Goal: Task Accomplishment & Management: Manage account settings

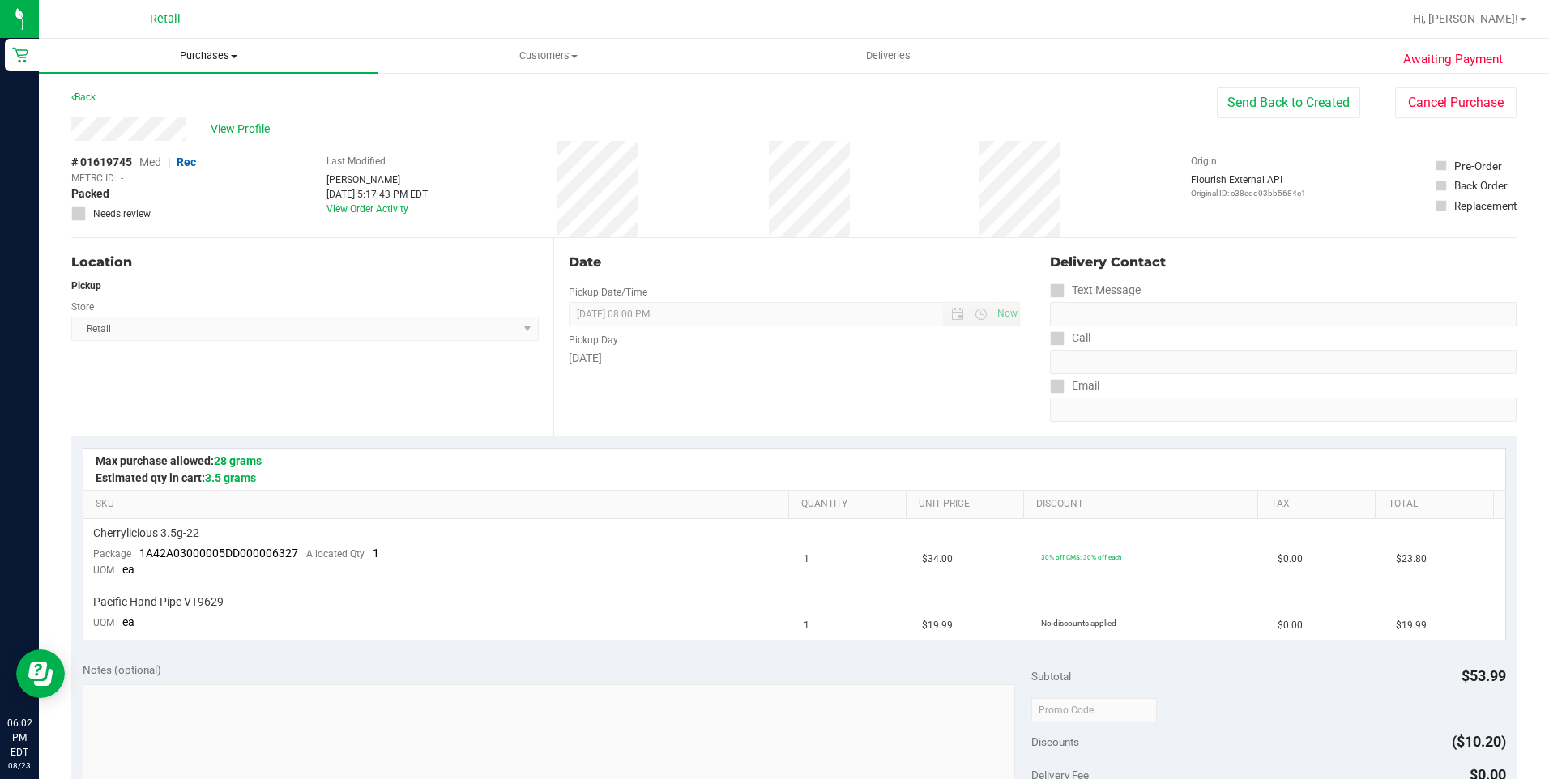
click at [188, 64] on uib-tab-heading "Purchases Summary of purchases Fulfillment All purchases" at bounding box center [208, 56] width 339 height 34
click at [177, 93] on span "Summary of purchases" at bounding box center [122, 98] width 166 height 14
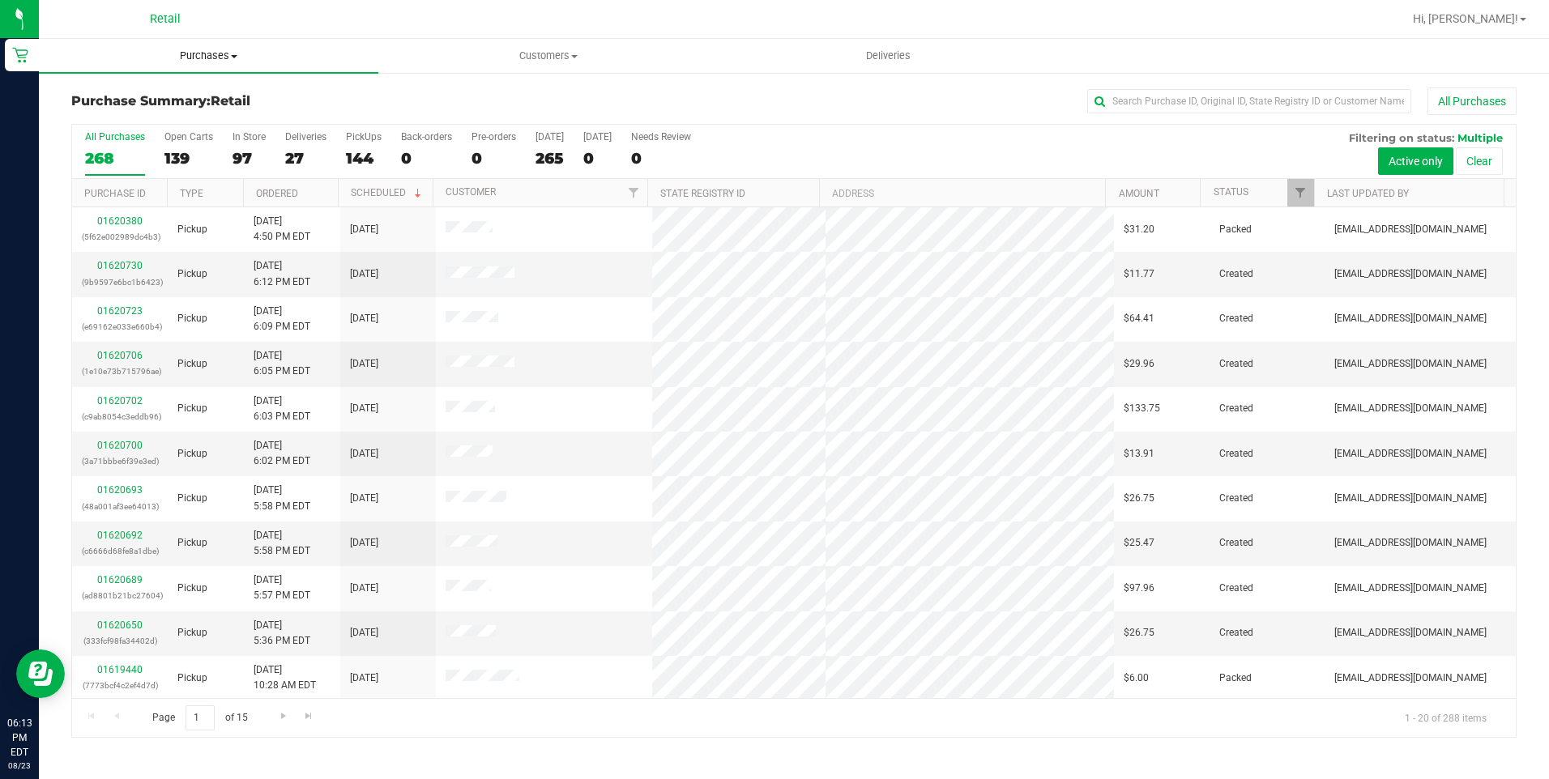
click at [194, 47] on uib-tab-heading "Purchases Summary of purchases Fulfillment All purchases" at bounding box center [208, 56] width 339 height 34
click at [175, 89] on li "Summary of purchases" at bounding box center [208, 97] width 339 height 19
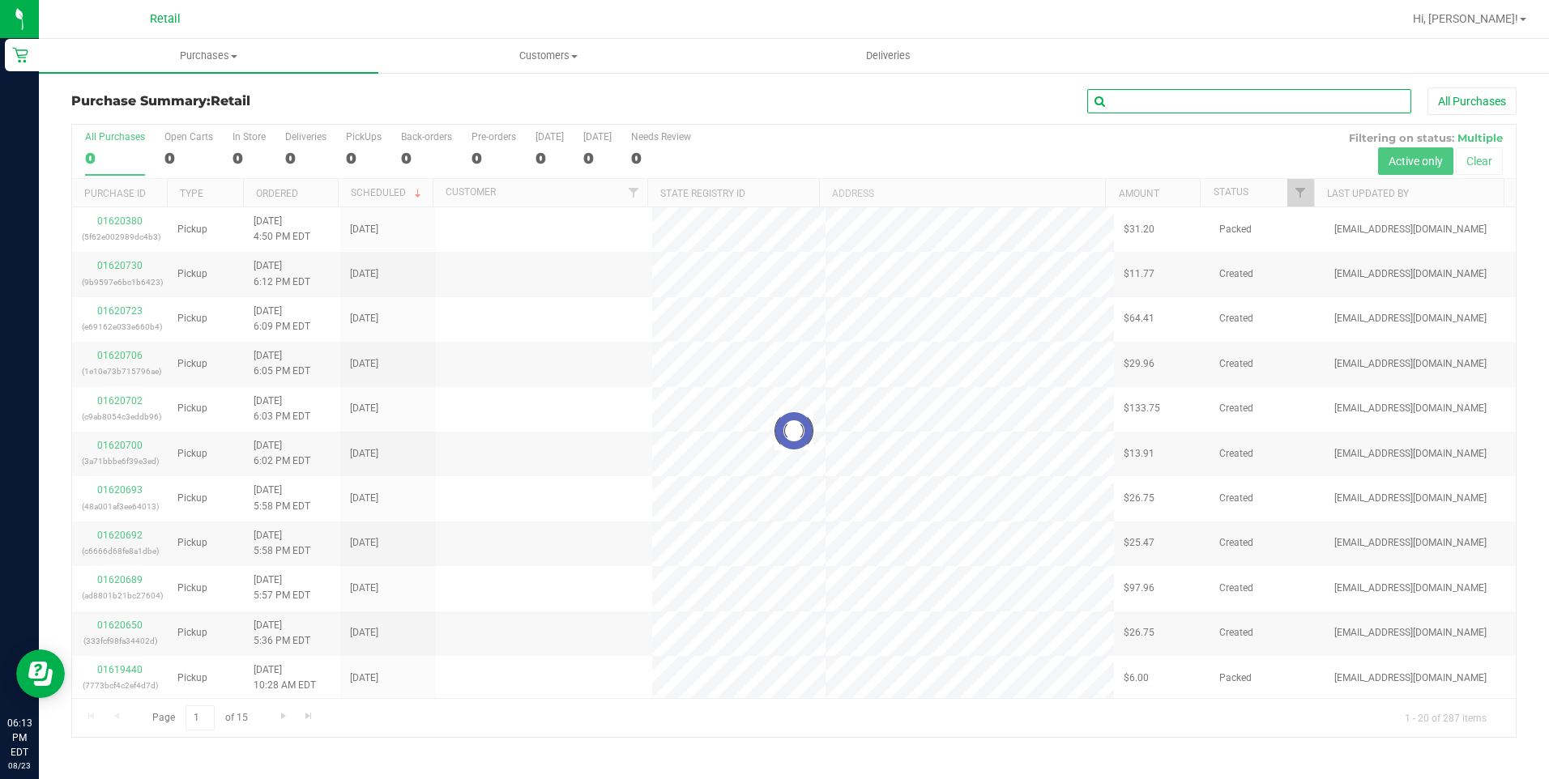
click at [1120, 100] on input "text" at bounding box center [1249, 101] width 324 height 24
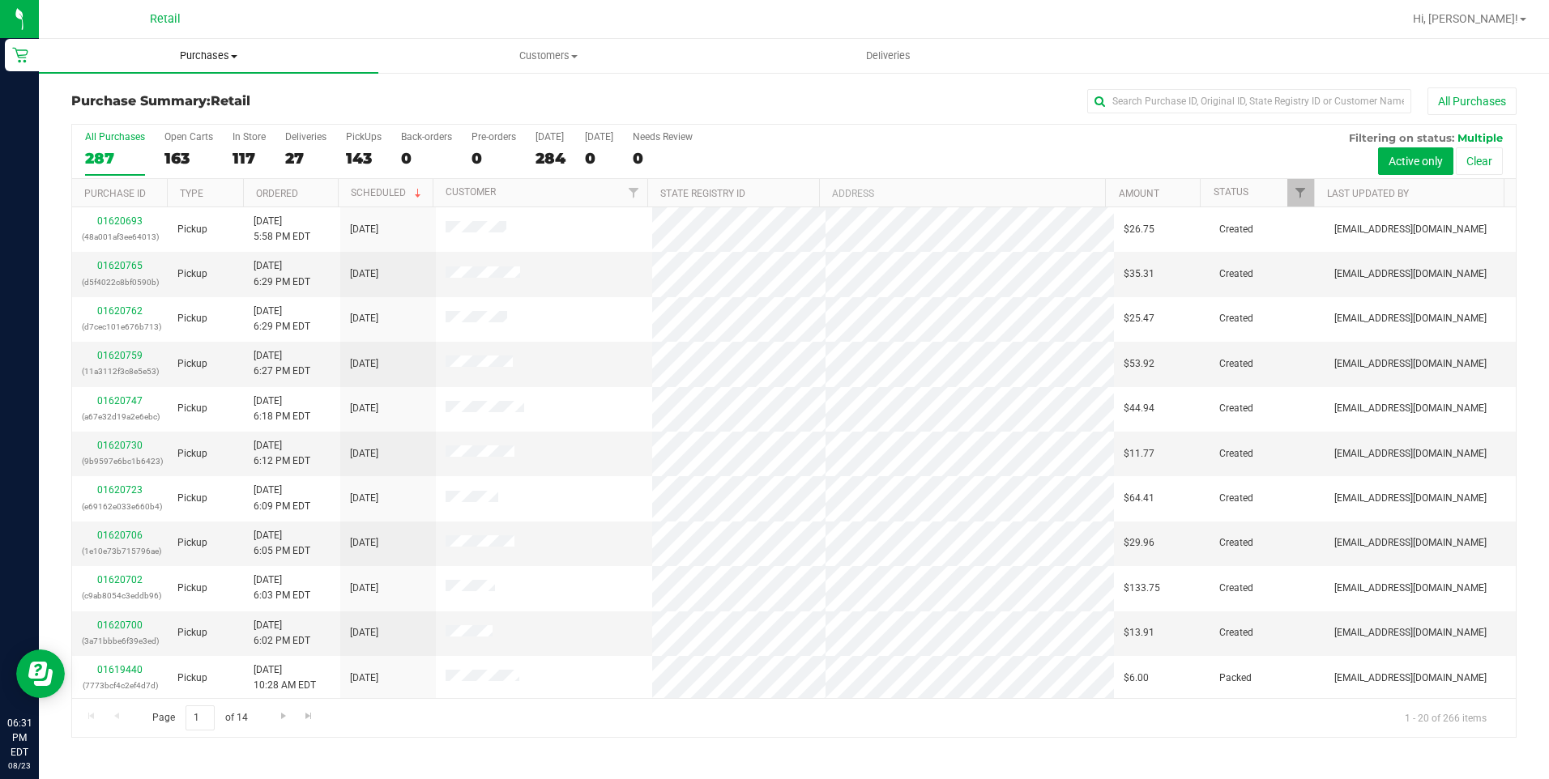
click at [224, 66] on uib-tab-heading "Purchases Summary of purchases Fulfillment All purchases" at bounding box center [208, 56] width 339 height 34
drag, startPoint x: 179, startPoint y: 77, endPoint x: 173, endPoint y: 104, distance: 27.5
click at [179, 78] on ul "Summary of purchases Fulfillment All purchases" at bounding box center [208, 117] width 339 height 87
click at [218, 52] on span "Purchases" at bounding box center [208, 56] width 339 height 15
click at [201, 92] on span "Summary of purchases" at bounding box center [122, 98] width 166 height 14
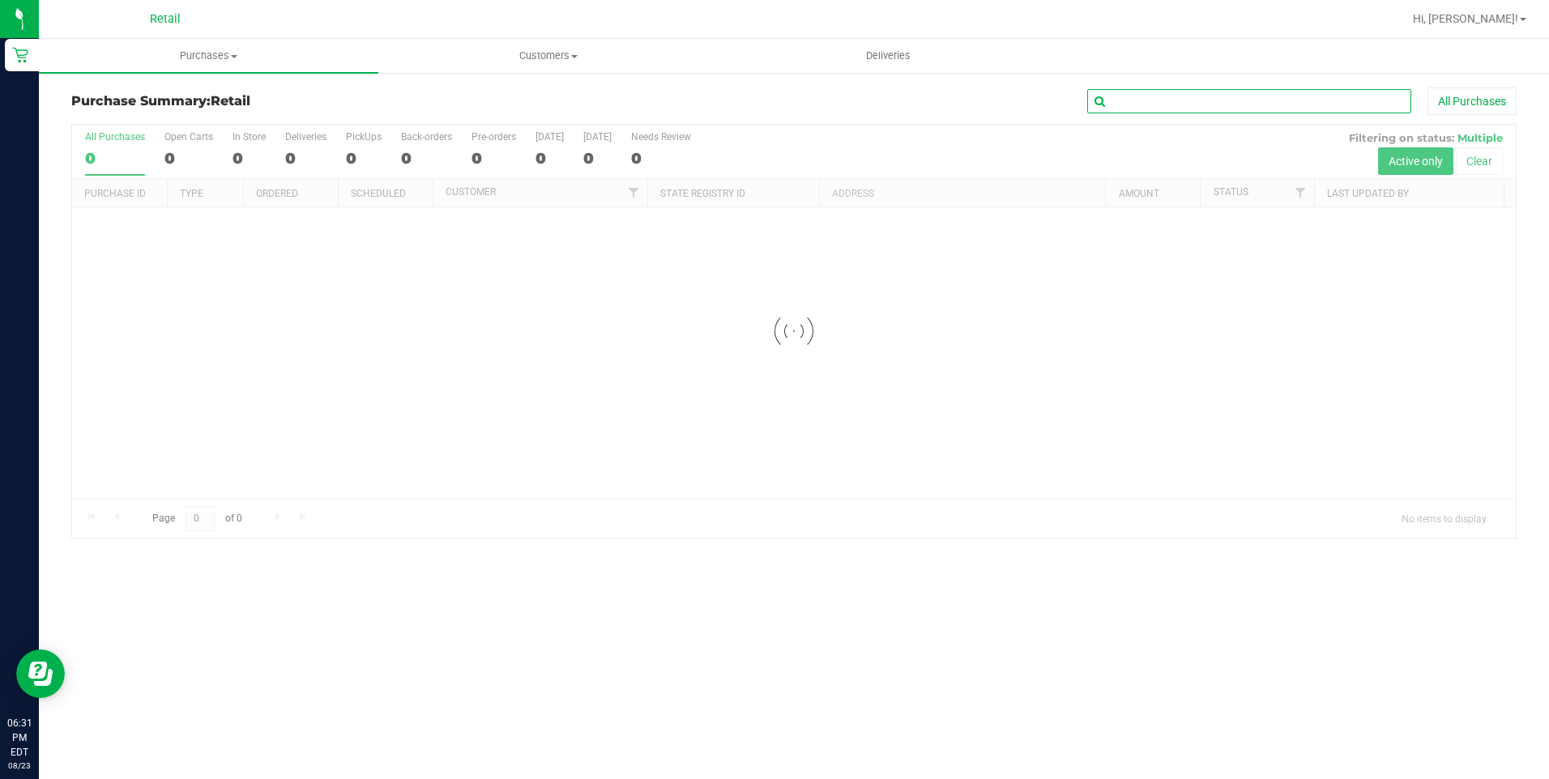
click at [1133, 92] on input "text" at bounding box center [1249, 101] width 324 height 24
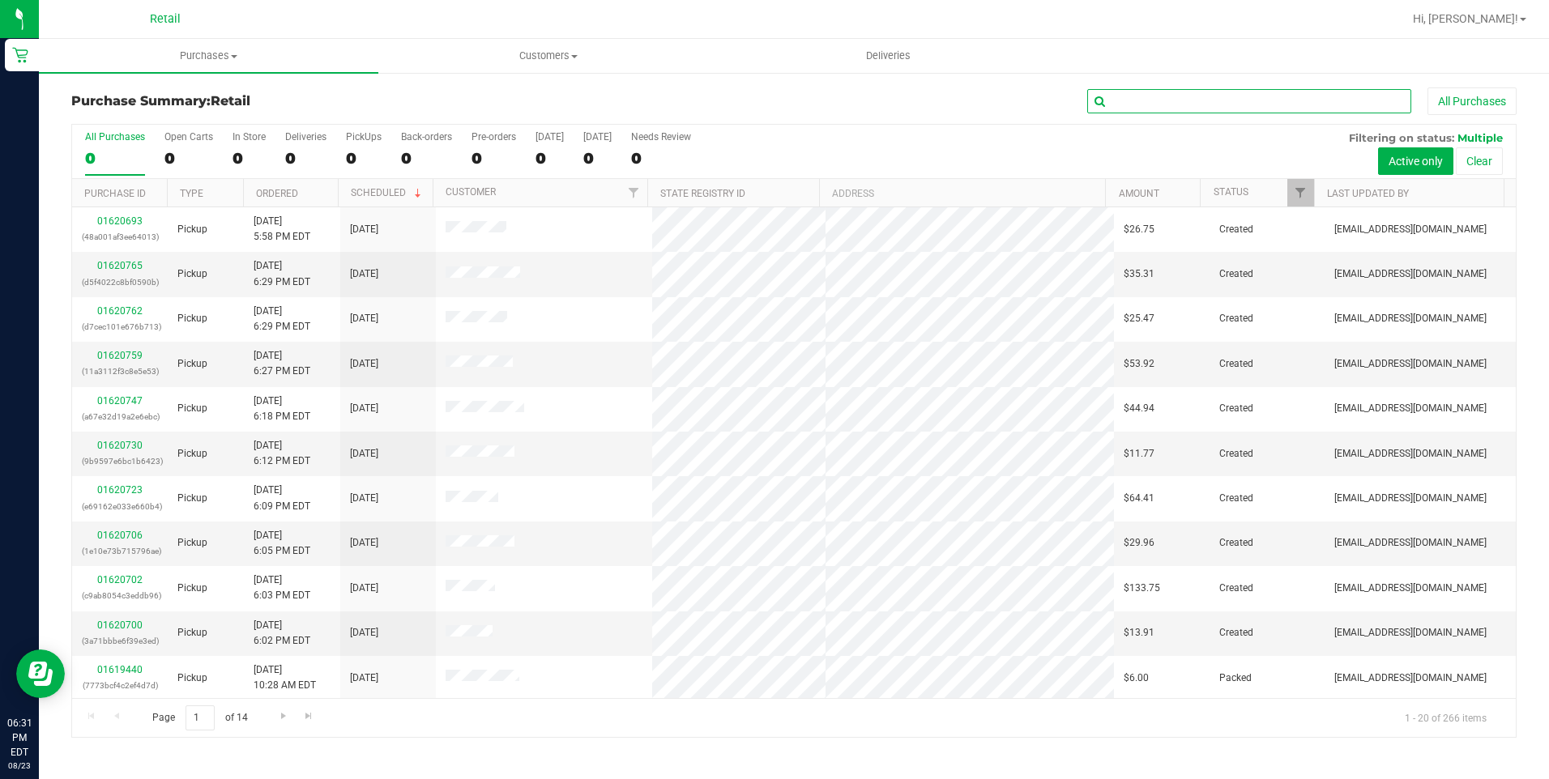
click at [1140, 99] on input "text" at bounding box center [1249, 101] width 324 height 24
type input "[PERSON_NAME]"
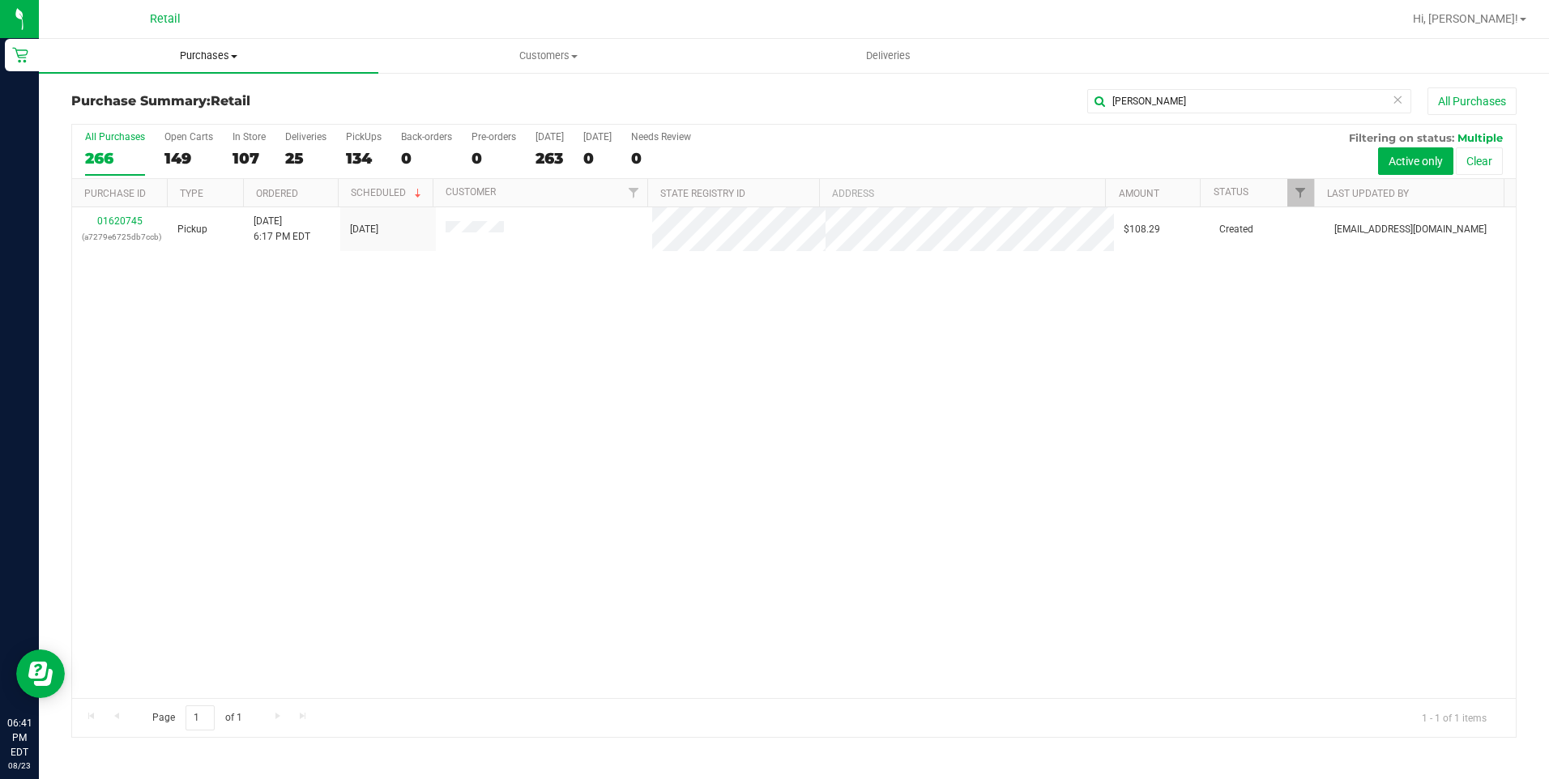
drag, startPoint x: 245, startPoint y: 49, endPoint x: 218, endPoint y: 73, distance: 35.6
click at [245, 49] on span "Purchases" at bounding box center [208, 56] width 339 height 15
click at [206, 91] on li "Summary of purchases" at bounding box center [208, 97] width 339 height 19
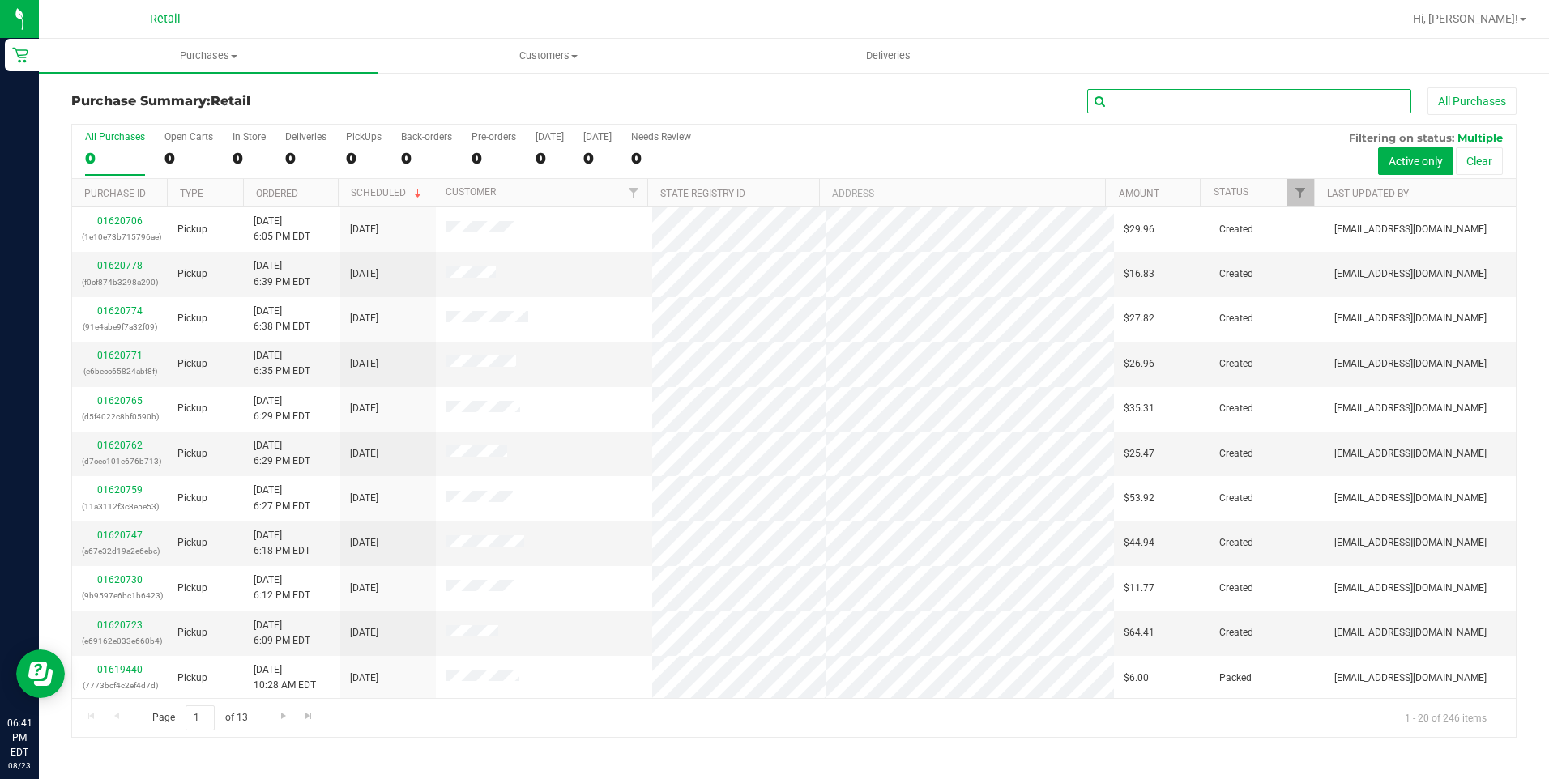
click at [1204, 91] on input "text" at bounding box center [1249, 101] width 324 height 24
click at [1203, 103] on input "text" at bounding box center [1249, 101] width 324 height 24
type input "[PERSON_NAME]"
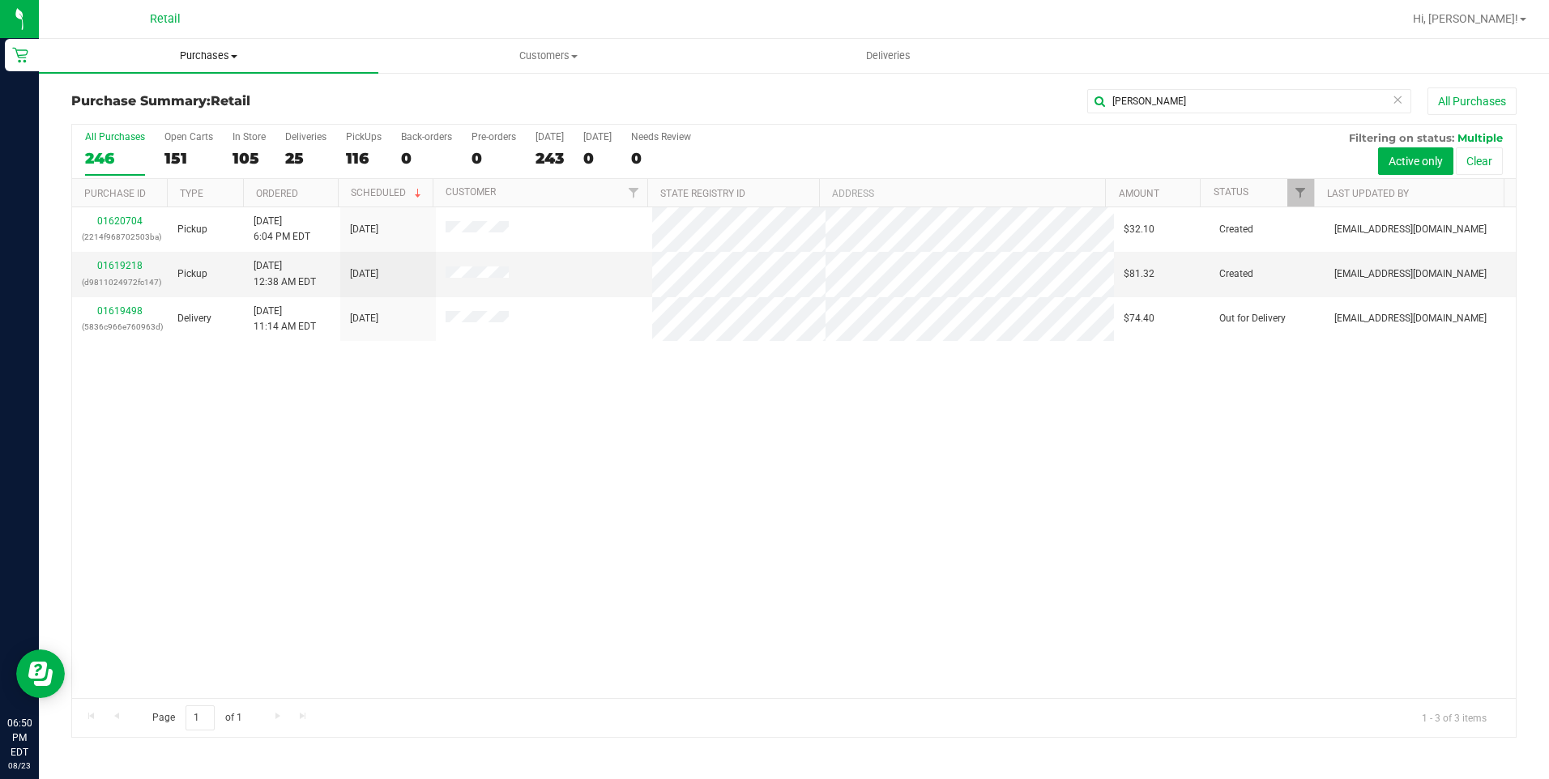
click at [218, 49] on span "Purchases" at bounding box center [208, 56] width 339 height 15
click at [195, 96] on span "Summary of purchases" at bounding box center [122, 98] width 166 height 14
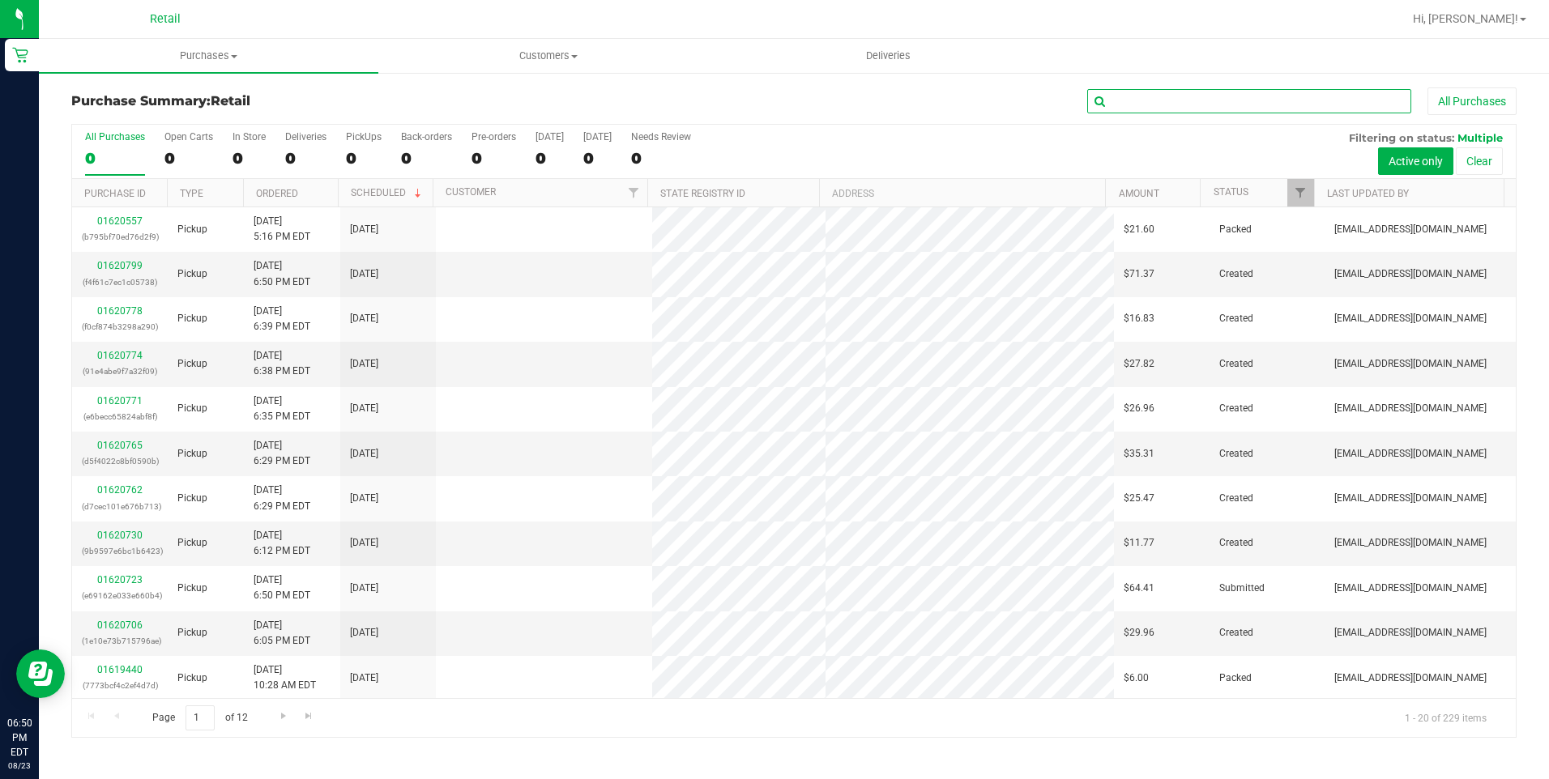
click at [1200, 95] on input "text" at bounding box center [1249, 101] width 324 height 24
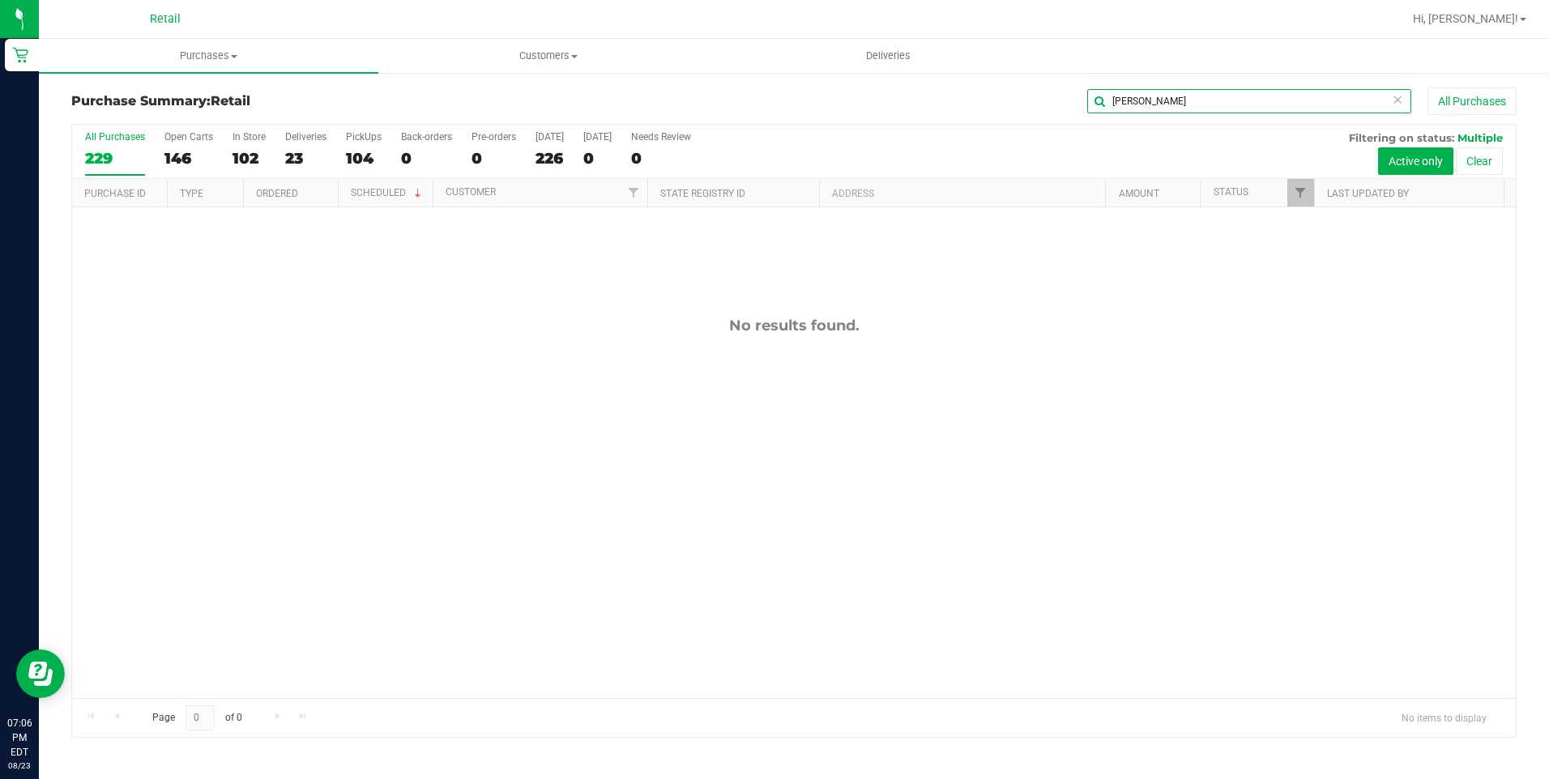
click at [1140, 106] on input "[PERSON_NAME]" at bounding box center [1249, 101] width 324 height 24
type input "[PERSON_NAME]"
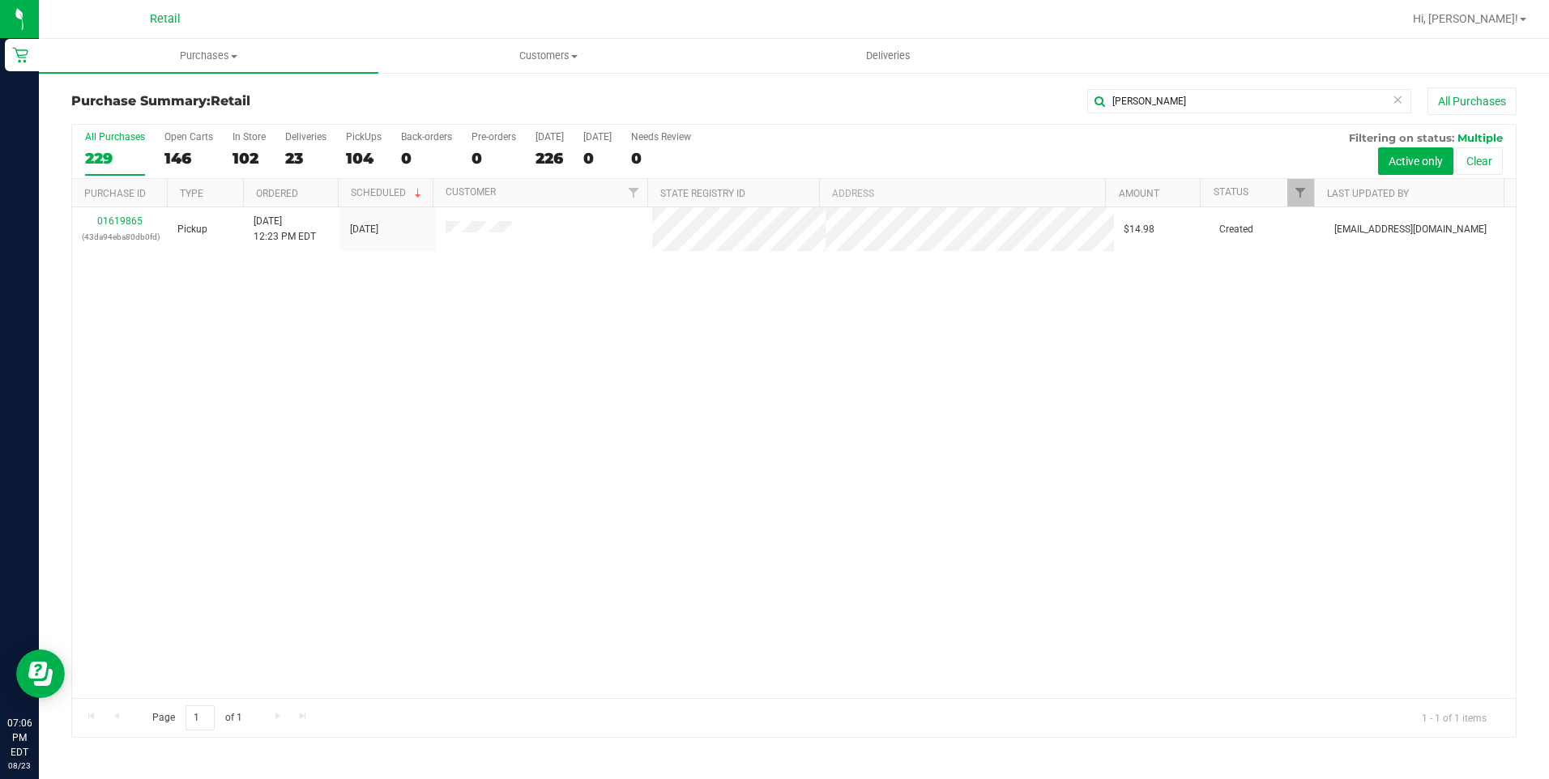
click at [1263, 523] on div "01619865 (43da94eba80db0fd) Pickup [DATE] 12:23 PM EDT 8/23/2025 $14.98 Created…" at bounding box center [793, 452] width 1443 height 491
click at [219, 55] on span "Purchases" at bounding box center [208, 56] width 339 height 15
click at [190, 101] on span "Summary of purchases" at bounding box center [122, 98] width 166 height 14
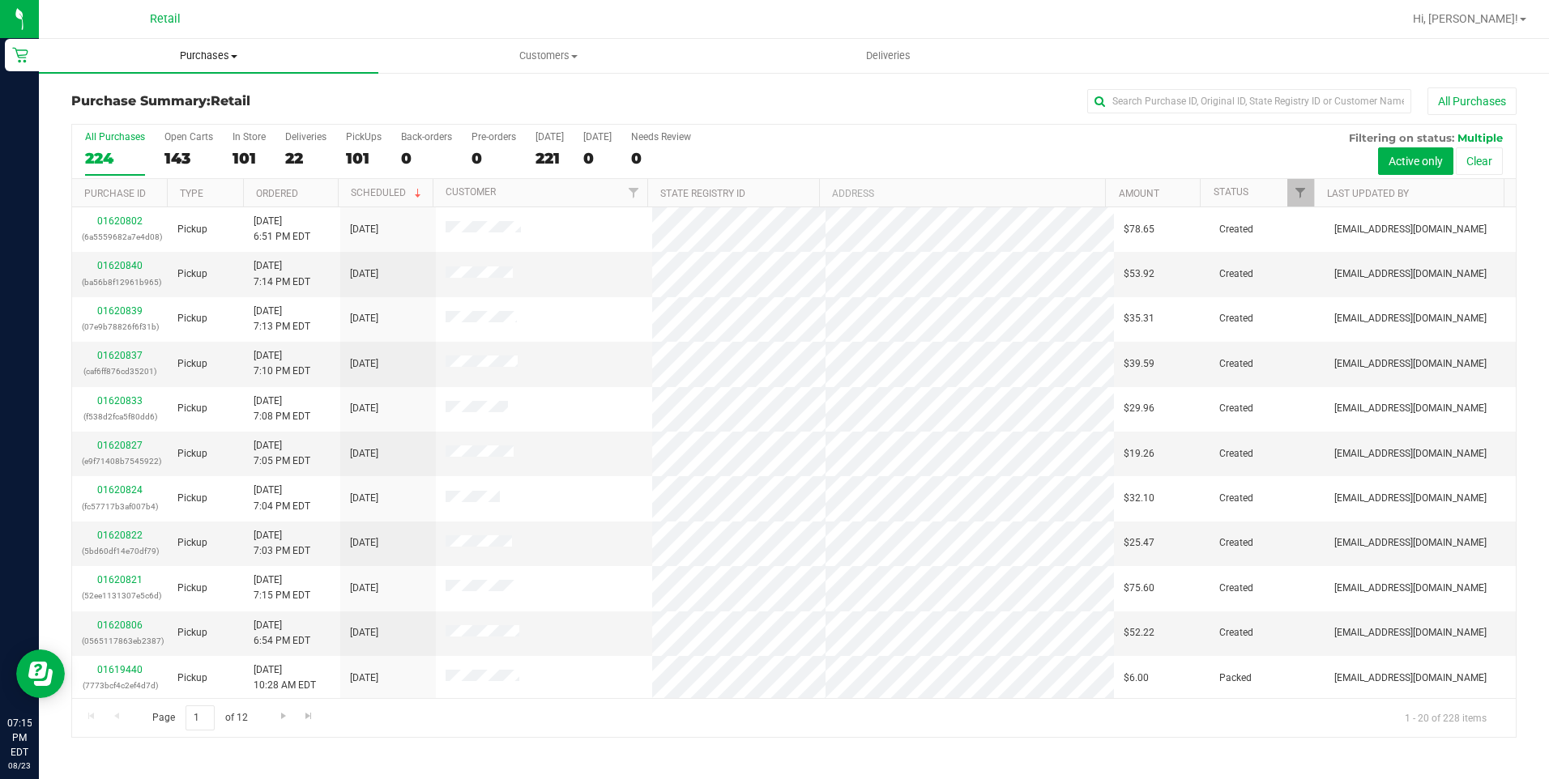
click at [190, 45] on uib-tab-heading "Purchases Summary of purchases Fulfillment All purchases" at bounding box center [208, 56] width 339 height 34
click at [188, 56] on span "Purchases" at bounding box center [208, 56] width 339 height 15
click at [151, 96] on span "Summary of purchases" at bounding box center [122, 98] width 166 height 14
click at [1182, 102] on input "text" at bounding box center [1249, 101] width 324 height 24
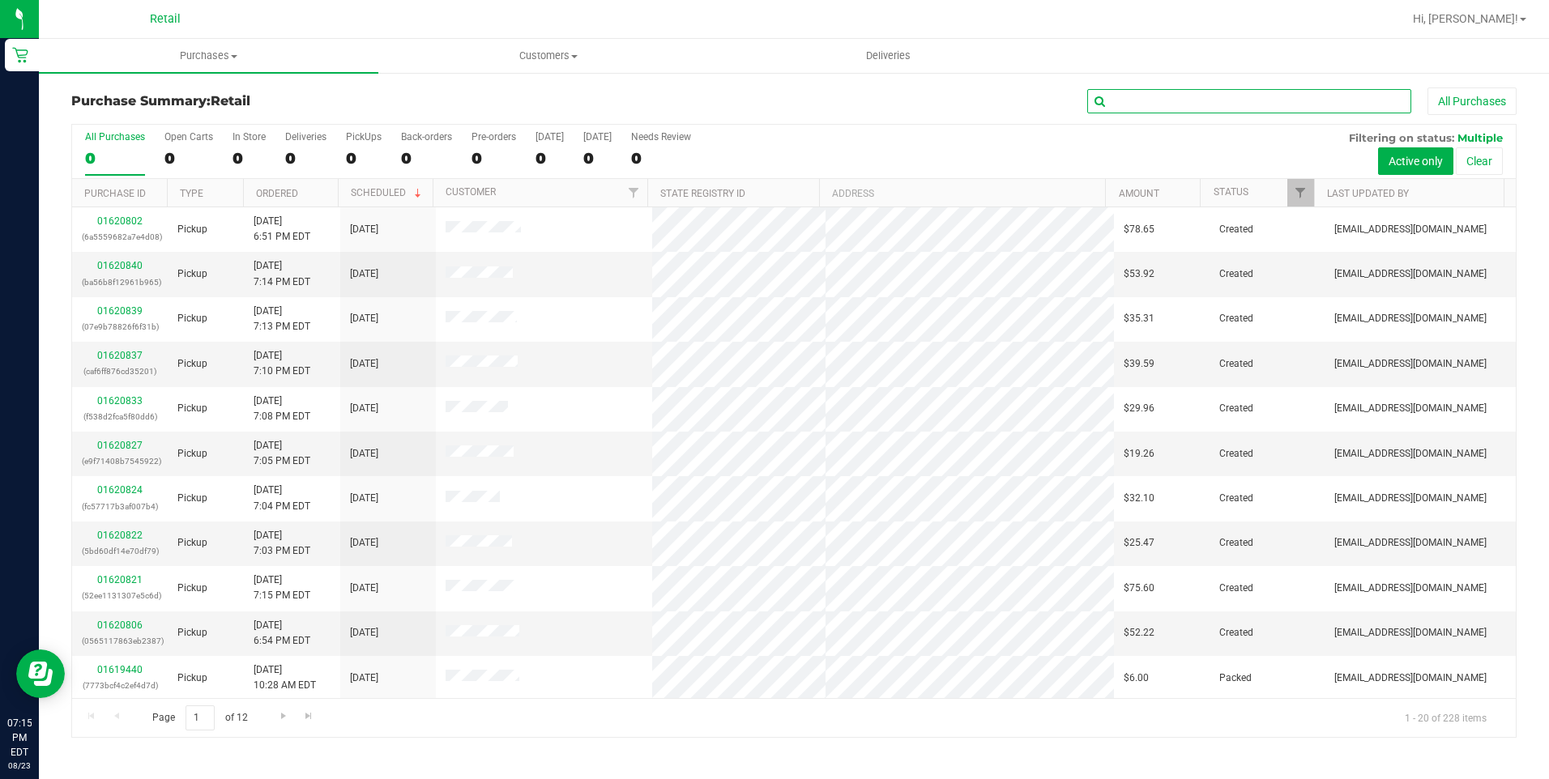
click at [1181, 103] on input "text" at bounding box center [1249, 101] width 324 height 24
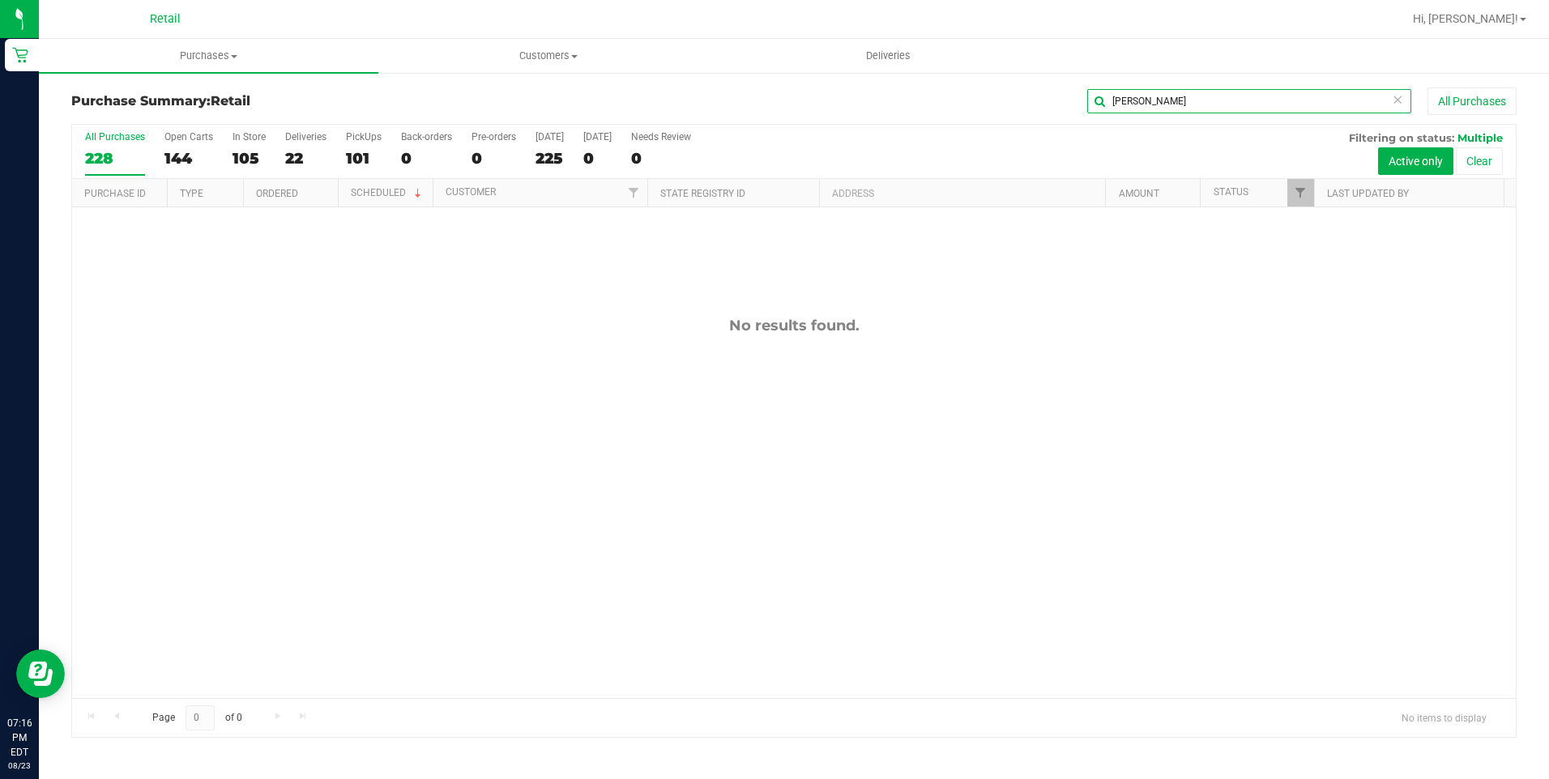
click at [1173, 100] on input "[PERSON_NAME]" at bounding box center [1249, 101] width 324 height 24
type input "[PERSON_NAME]"
click at [220, 46] on uib-tab-heading "Purchases Summary of purchases Fulfillment All purchases" at bounding box center [208, 56] width 339 height 34
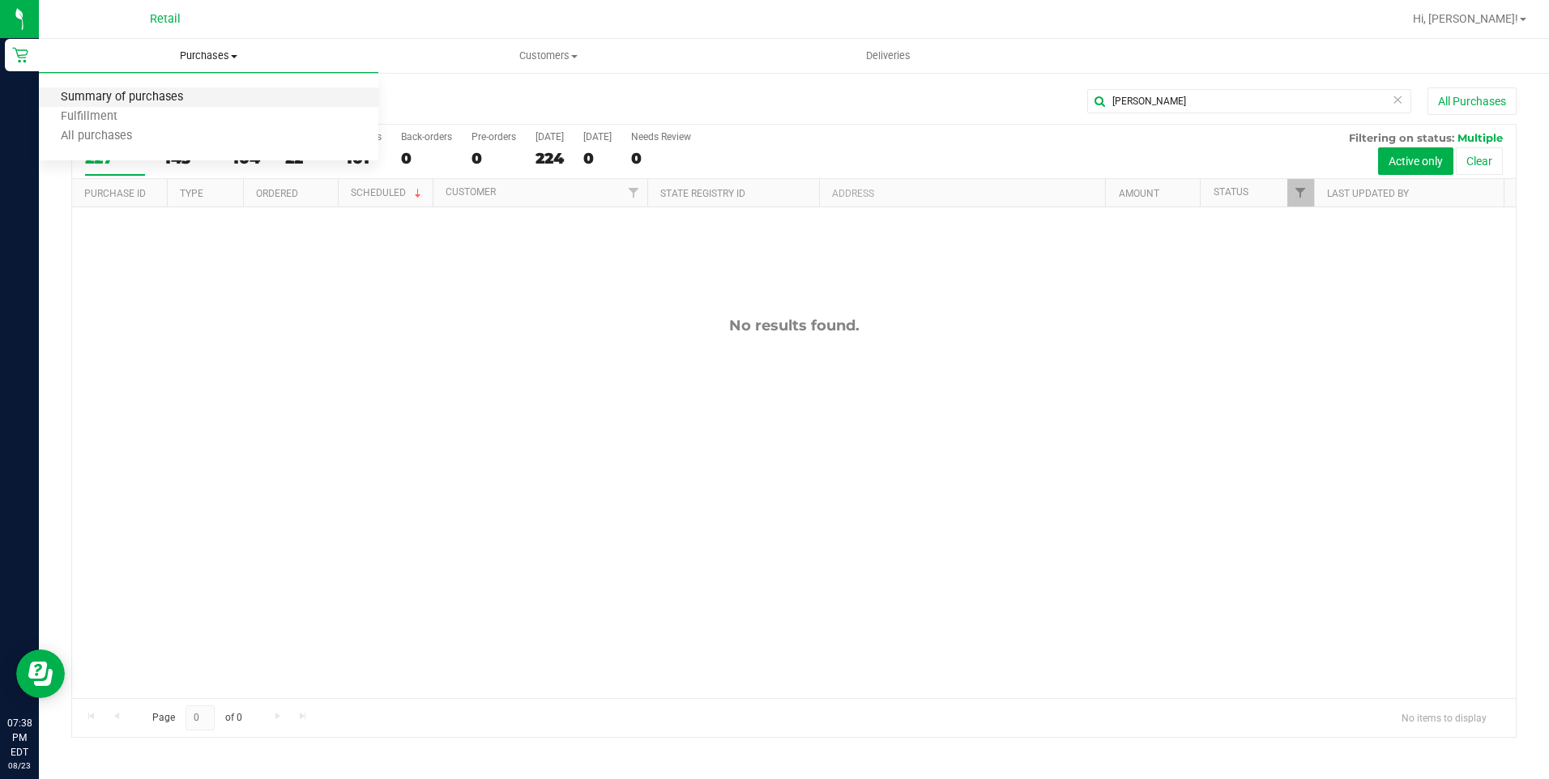
click at [174, 95] on span "Summary of purchases" at bounding box center [122, 98] width 166 height 14
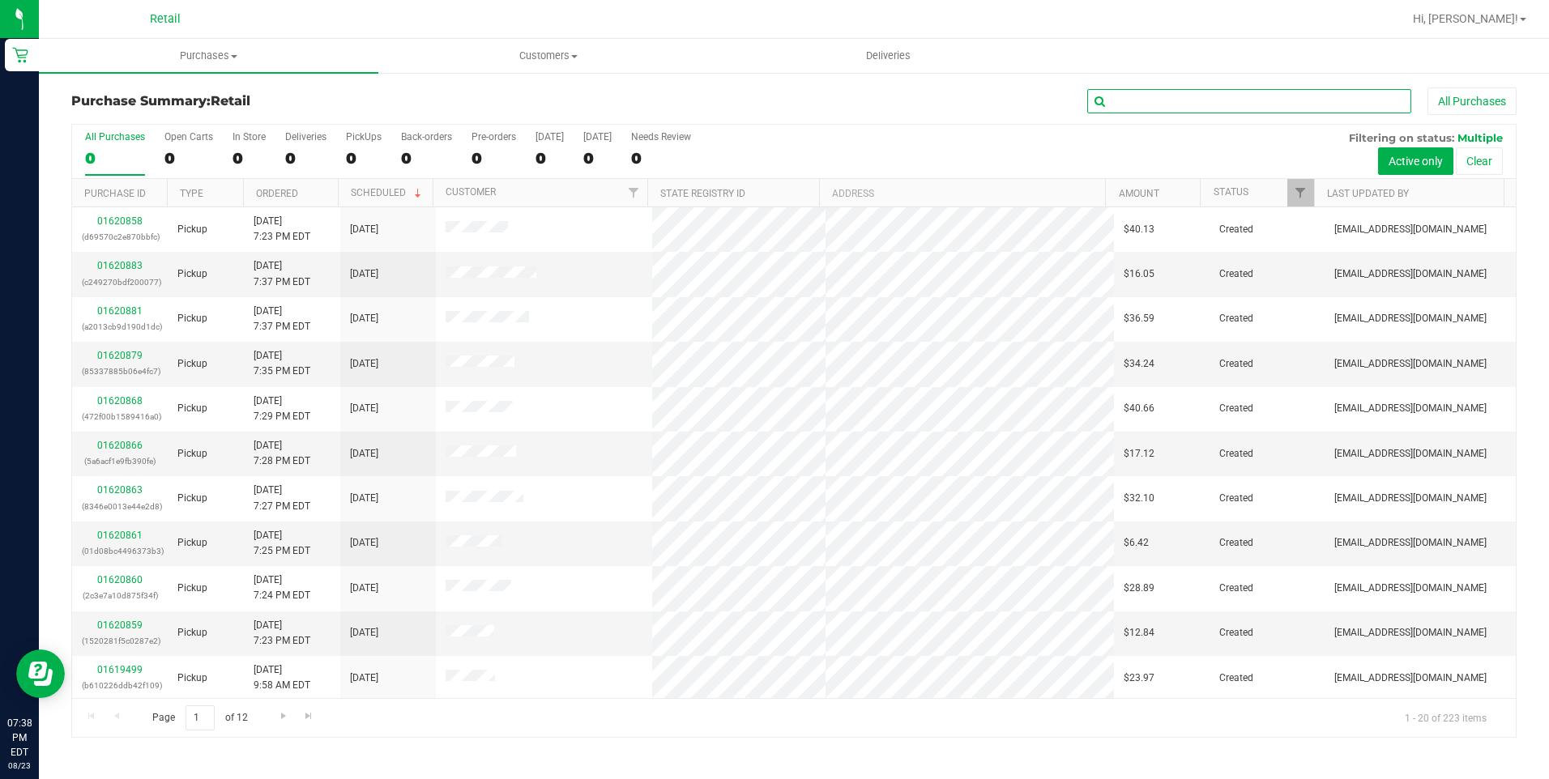
click at [1125, 97] on input "text" at bounding box center [1249, 101] width 324 height 24
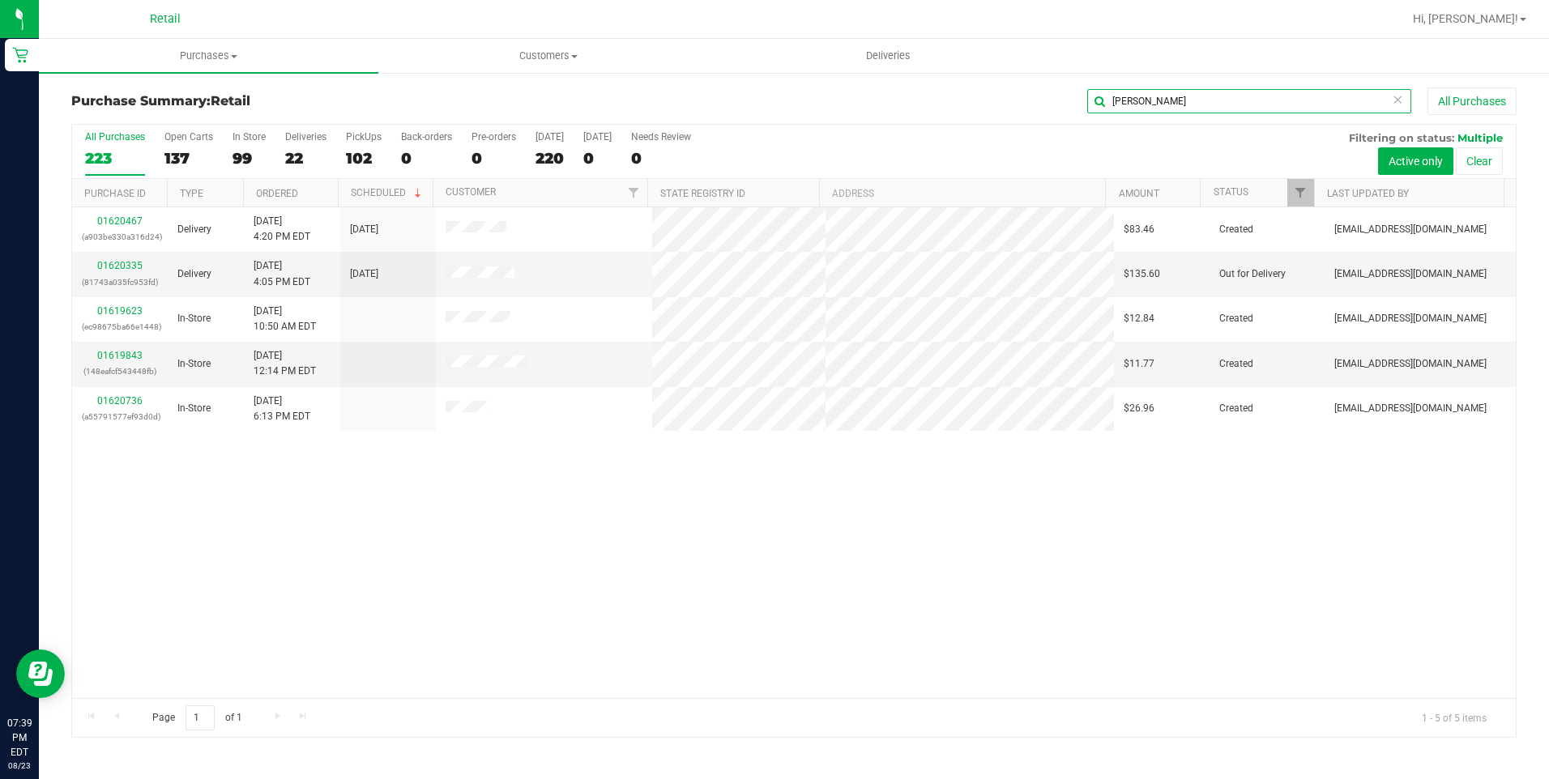
click at [1202, 99] on input "[PERSON_NAME]" at bounding box center [1249, 101] width 324 height 24
type input "kyla"
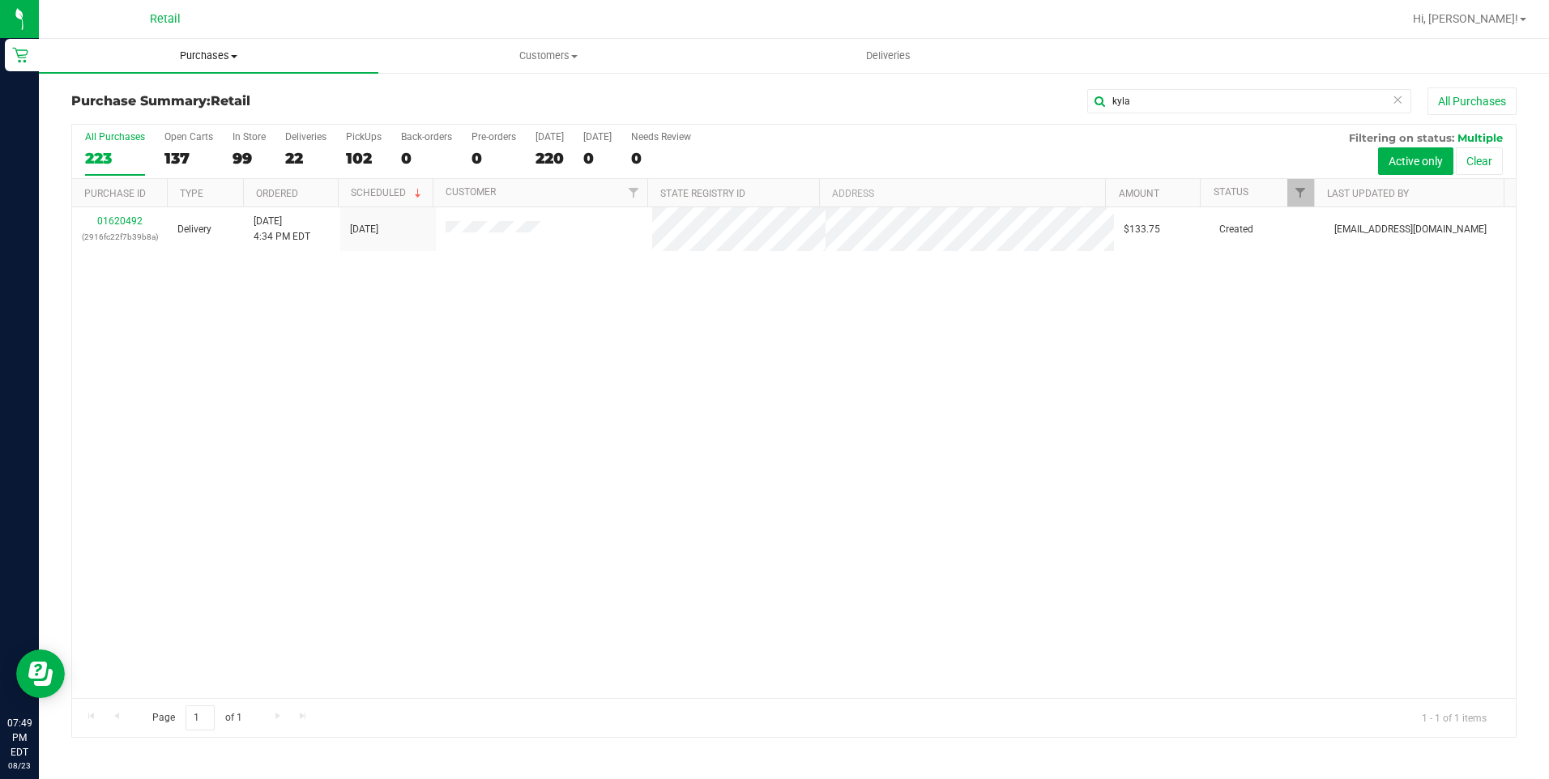
click at [208, 53] on span "Purchases" at bounding box center [208, 56] width 339 height 15
click at [184, 92] on span "Summary of purchases" at bounding box center [122, 98] width 166 height 14
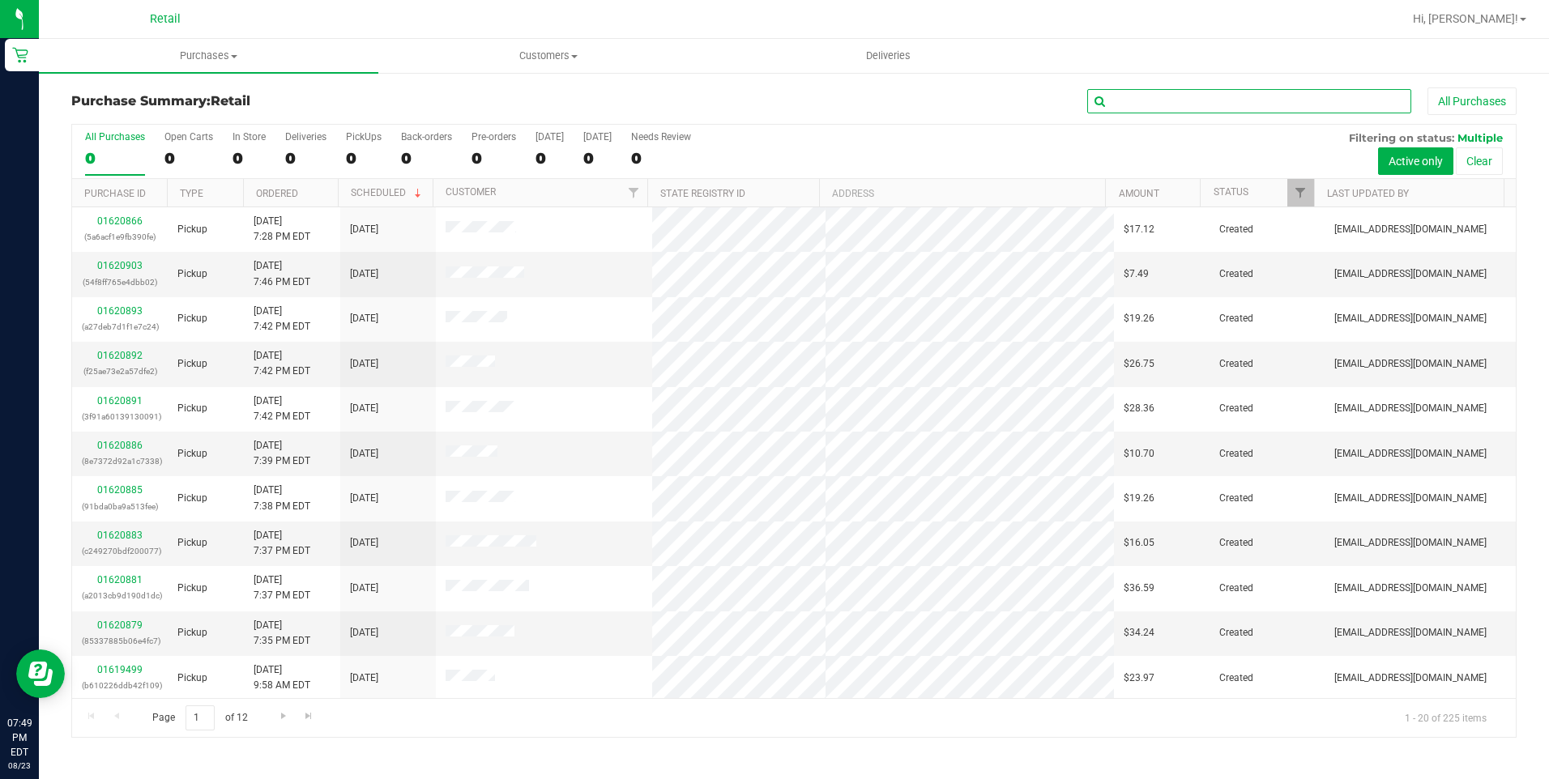
click at [1159, 91] on input "text" at bounding box center [1249, 101] width 324 height 24
click at [1159, 93] on input "text" at bounding box center [1249, 101] width 324 height 24
type input "[PERSON_NAME]"
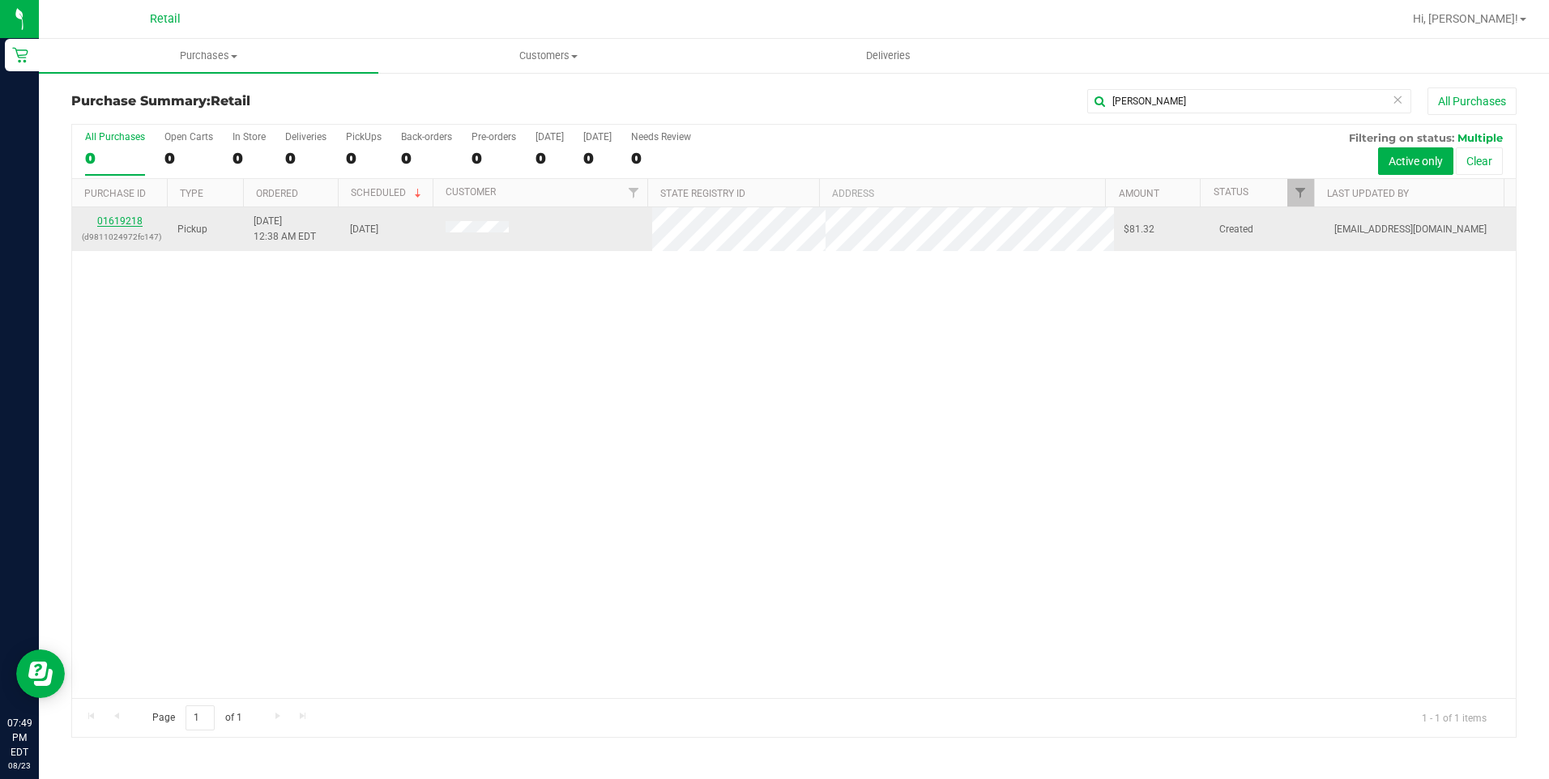
click at [130, 222] on link "01619218" at bounding box center [119, 220] width 45 height 11
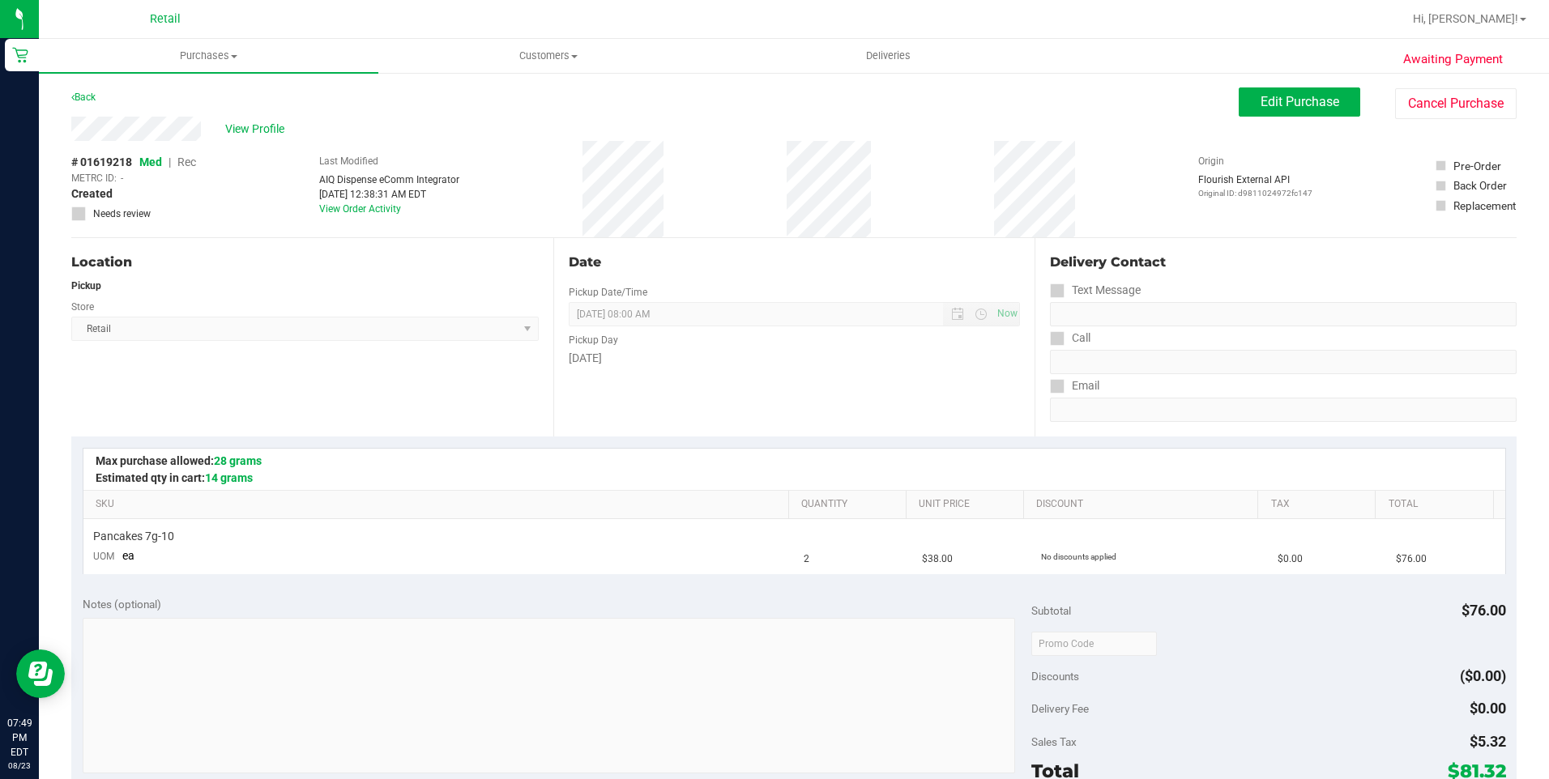
click at [752, 335] on div "Pickup Day" at bounding box center [795, 337] width 452 height 23
click at [865, 415] on div "Date Pickup Date/Time [DATE] Now [DATE] 08:00 AM Now Pickup Day [DATE]" at bounding box center [794, 337] width 482 height 198
click at [727, 263] on div "Date" at bounding box center [795, 262] width 452 height 19
click at [182, 51] on span "Purchases" at bounding box center [208, 56] width 339 height 15
click at [151, 93] on span "Summary of purchases" at bounding box center [122, 98] width 166 height 14
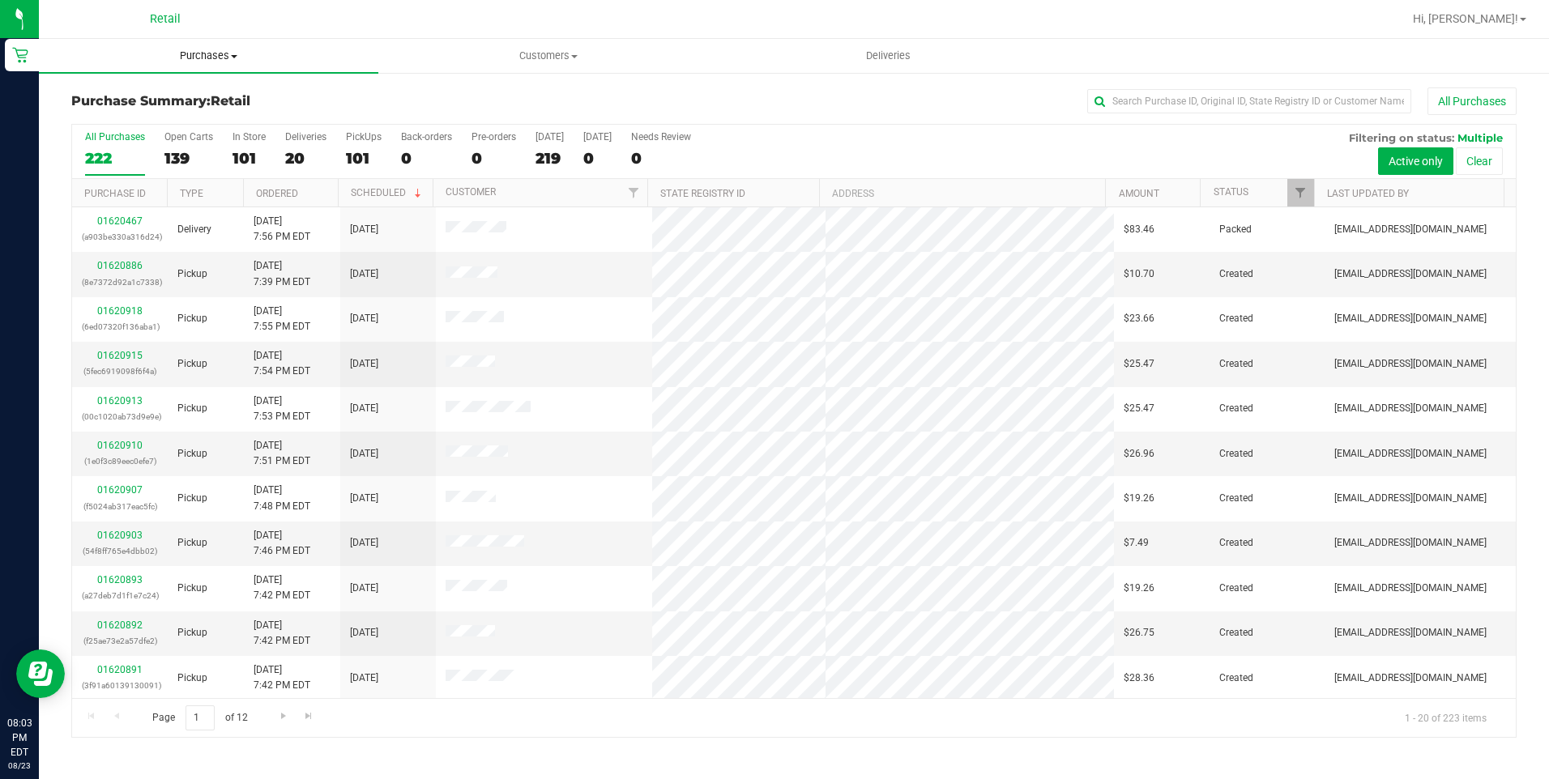
click at [211, 49] on span "Purchases" at bounding box center [208, 56] width 339 height 15
click at [157, 103] on span "Summary of purchases" at bounding box center [122, 98] width 166 height 14
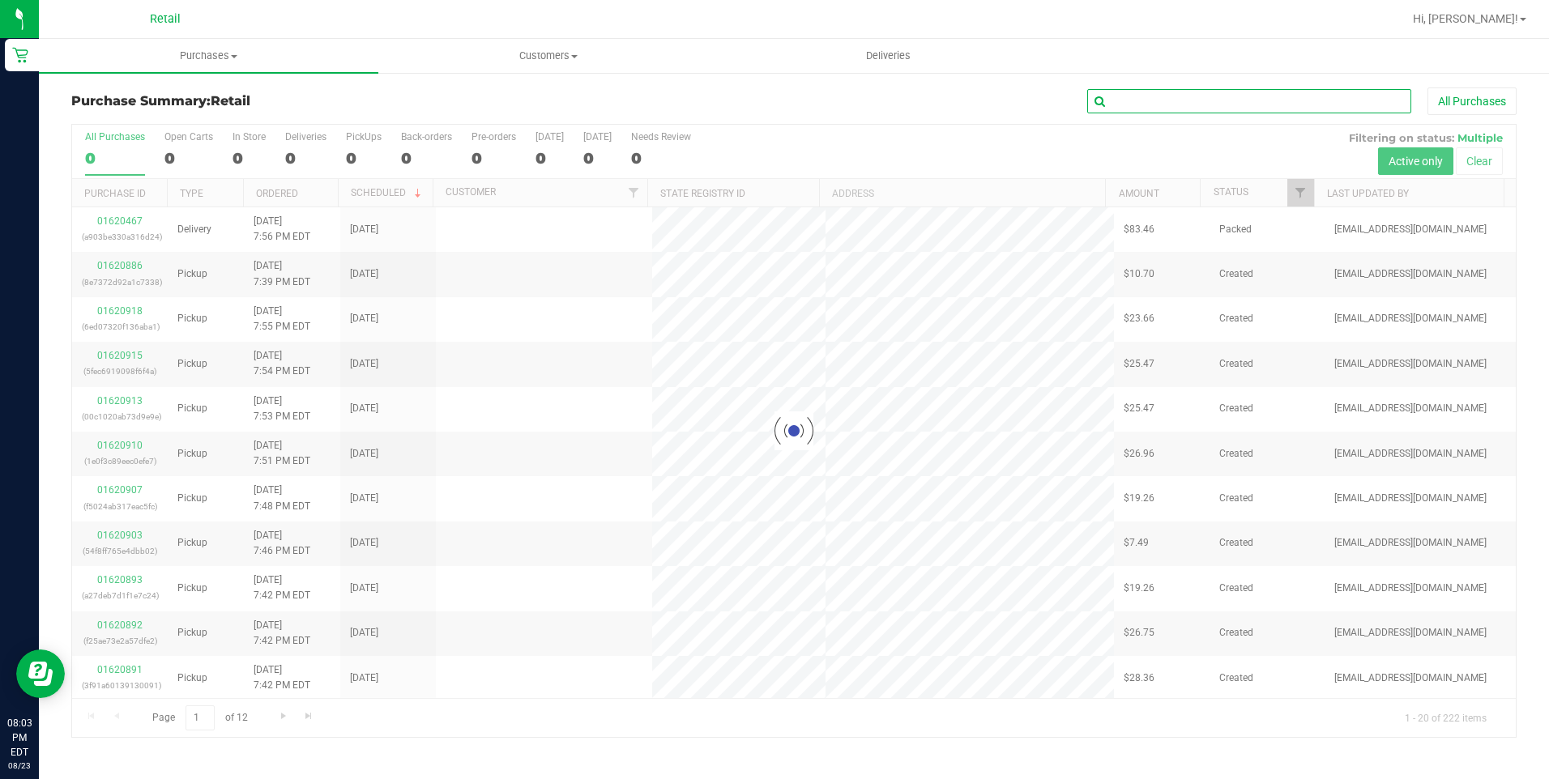
click at [1150, 95] on input "text" at bounding box center [1249, 101] width 324 height 24
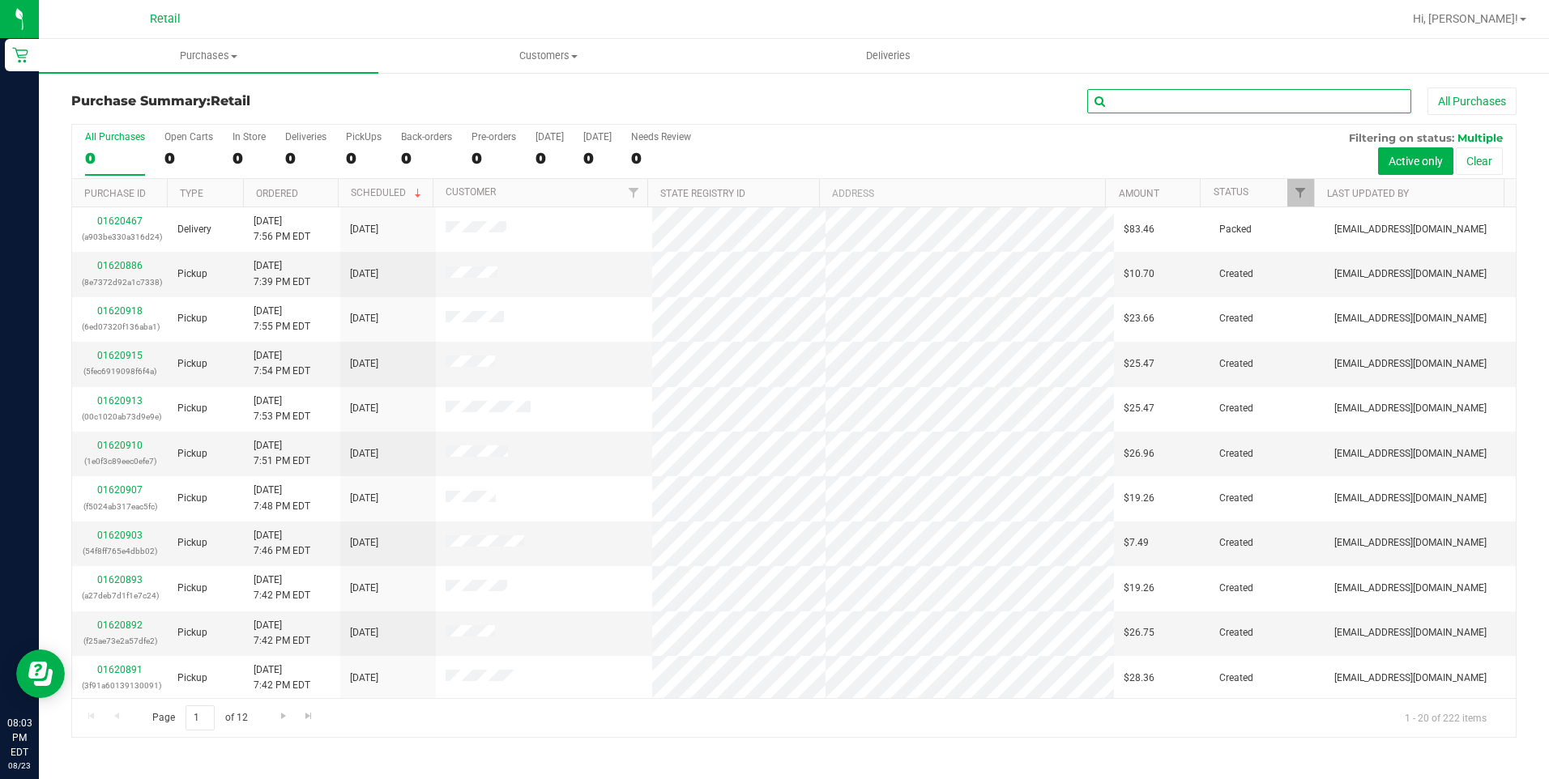
click at [1150, 95] on input "text" at bounding box center [1249, 101] width 324 height 24
type input "mess"
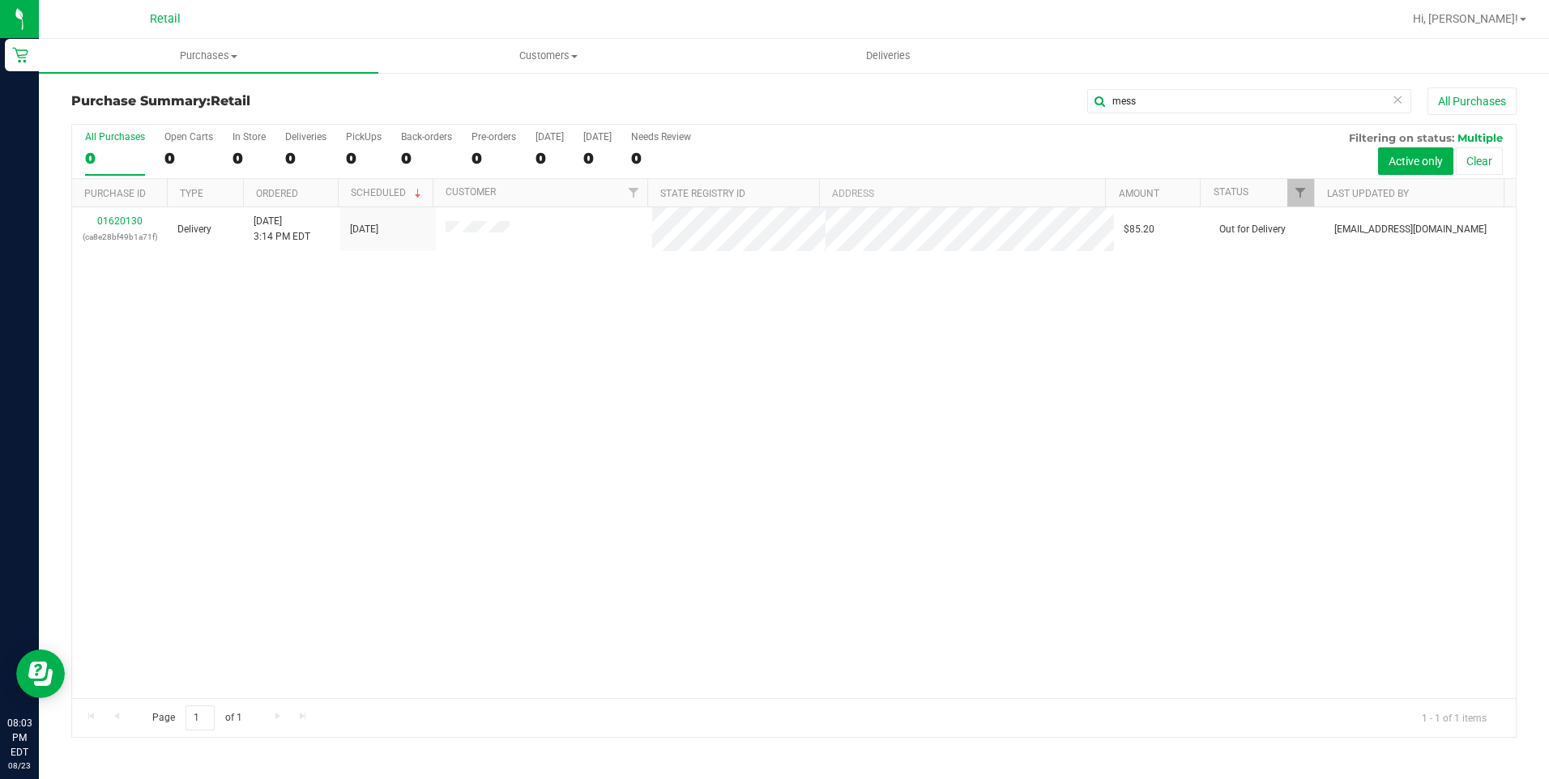
click at [949, 432] on div "01620130 (ca8e28bf49b1a71f) Delivery [DATE] 3:14 PM EDT 8/23/2025 $85.20 Out fo…" at bounding box center [793, 452] width 1443 height 491
click at [210, 63] on uib-tab-heading "Purchases Summary of purchases Fulfillment All purchases" at bounding box center [208, 56] width 339 height 34
click at [188, 104] on span "Summary of purchases" at bounding box center [122, 98] width 166 height 14
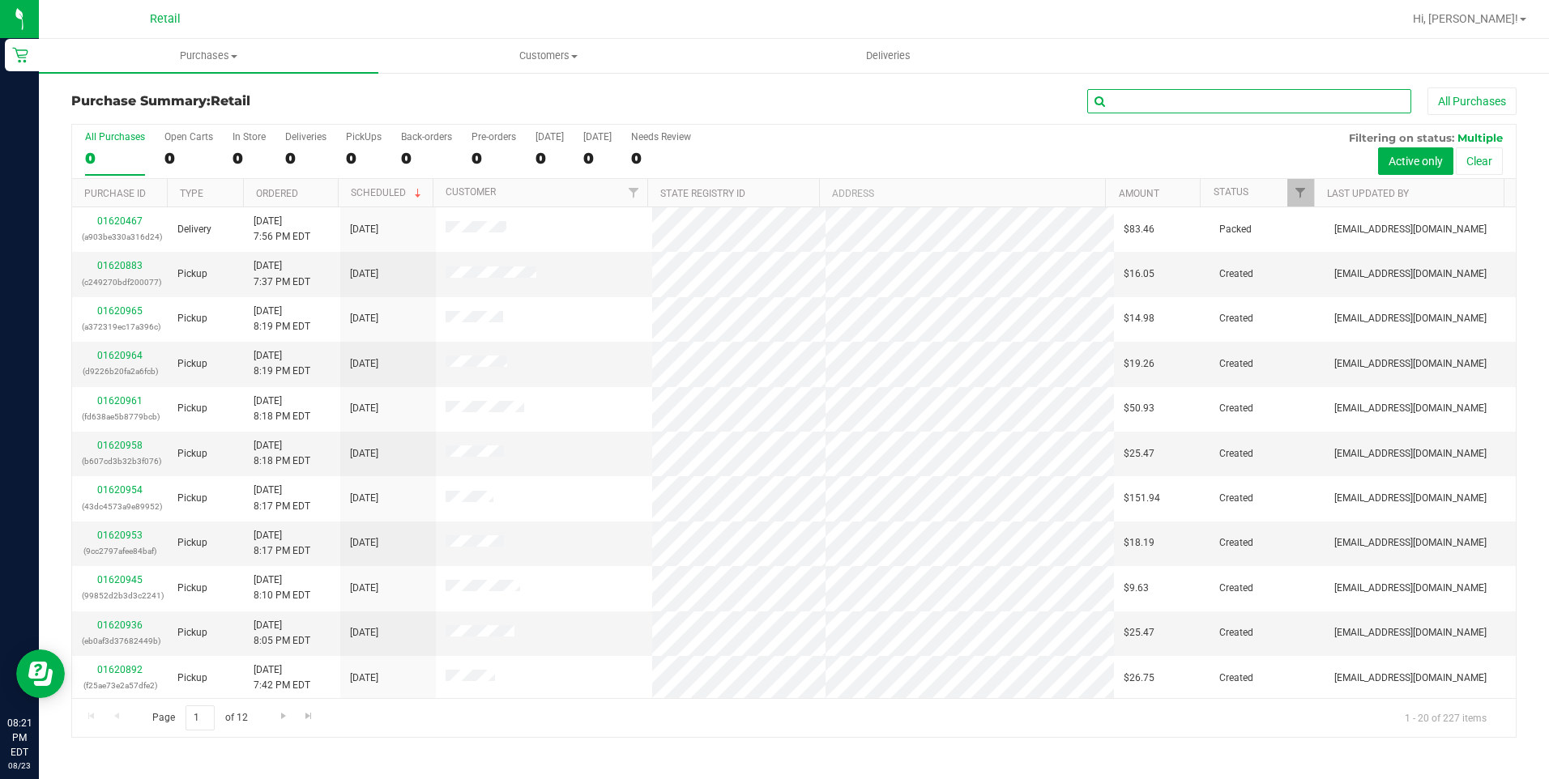
click at [1186, 109] on input "text" at bounding box center [1249, 101] width 324 height 24
type input "joi"
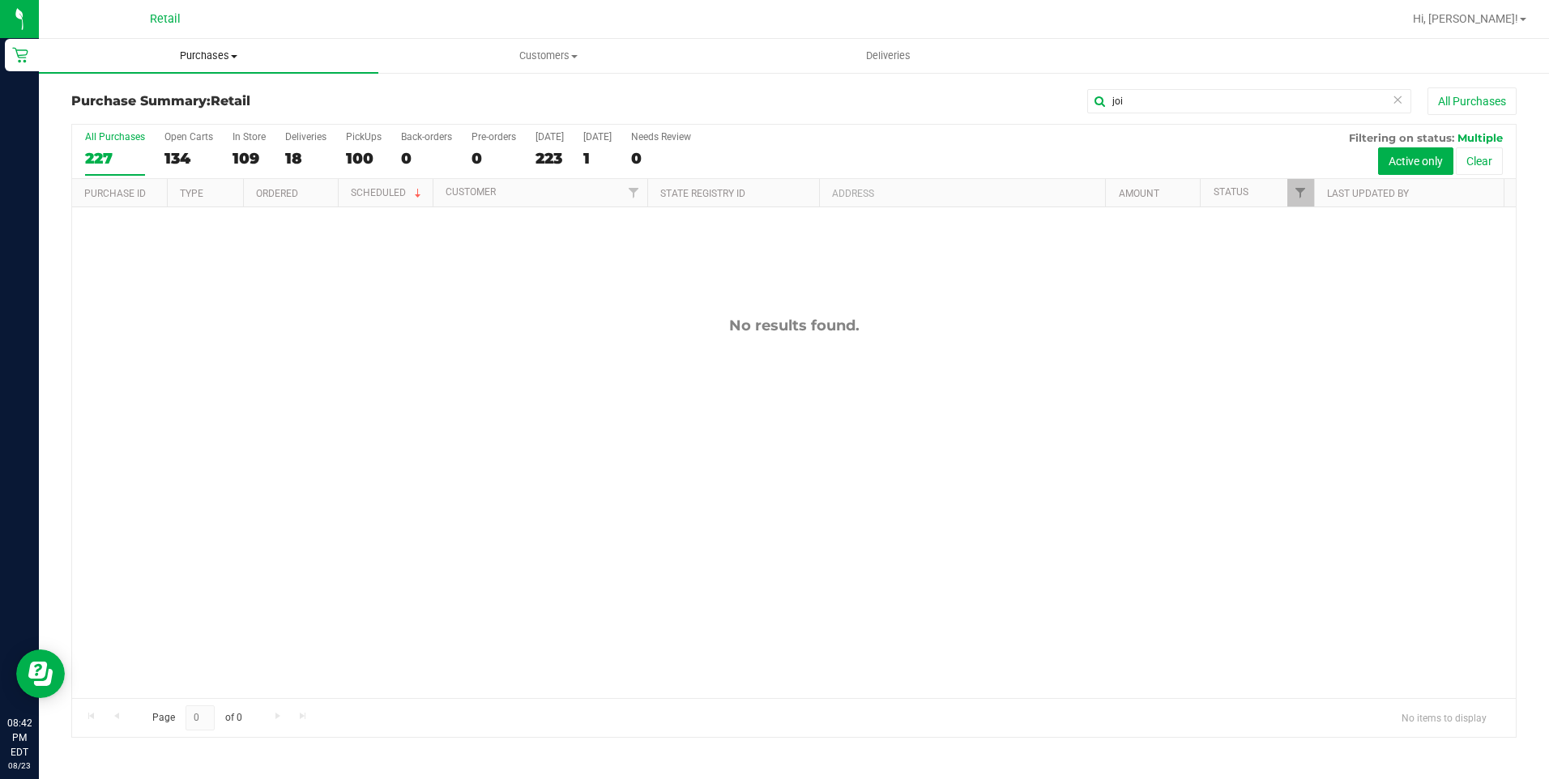
click at [177, 44] on uib-tab-heading "Purchases Summary of purchases Fulfillment All purchases" at bounding box center [208, 56] width 339 height 34
click at [179, 88] on li "Summary of purchases" at bounding box center [208, 97] width 339 height 19
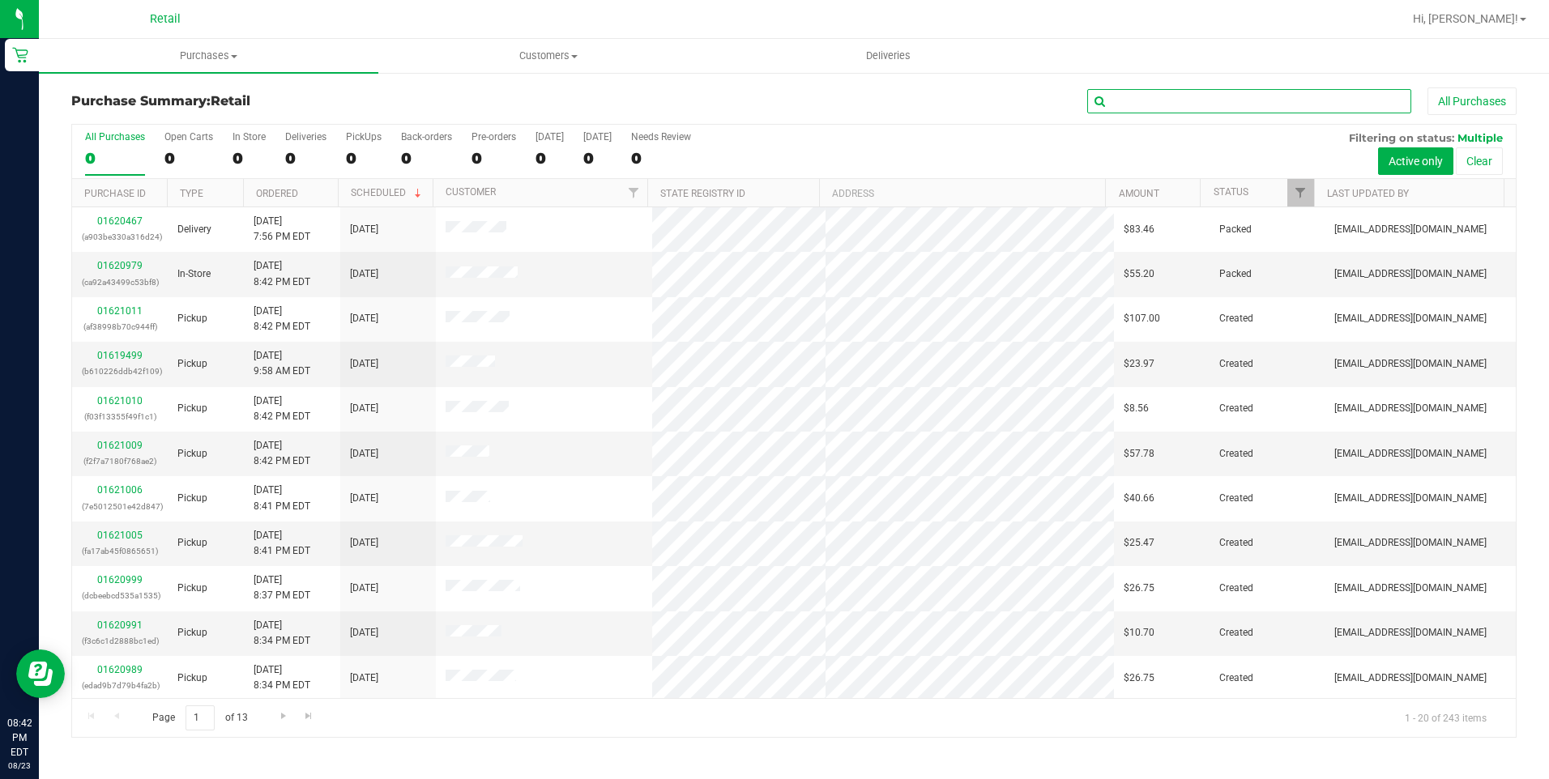
click at [1212, 94] on input "text" at bounding box center [1249, 101] width 324 height 24
type input "riley sull"
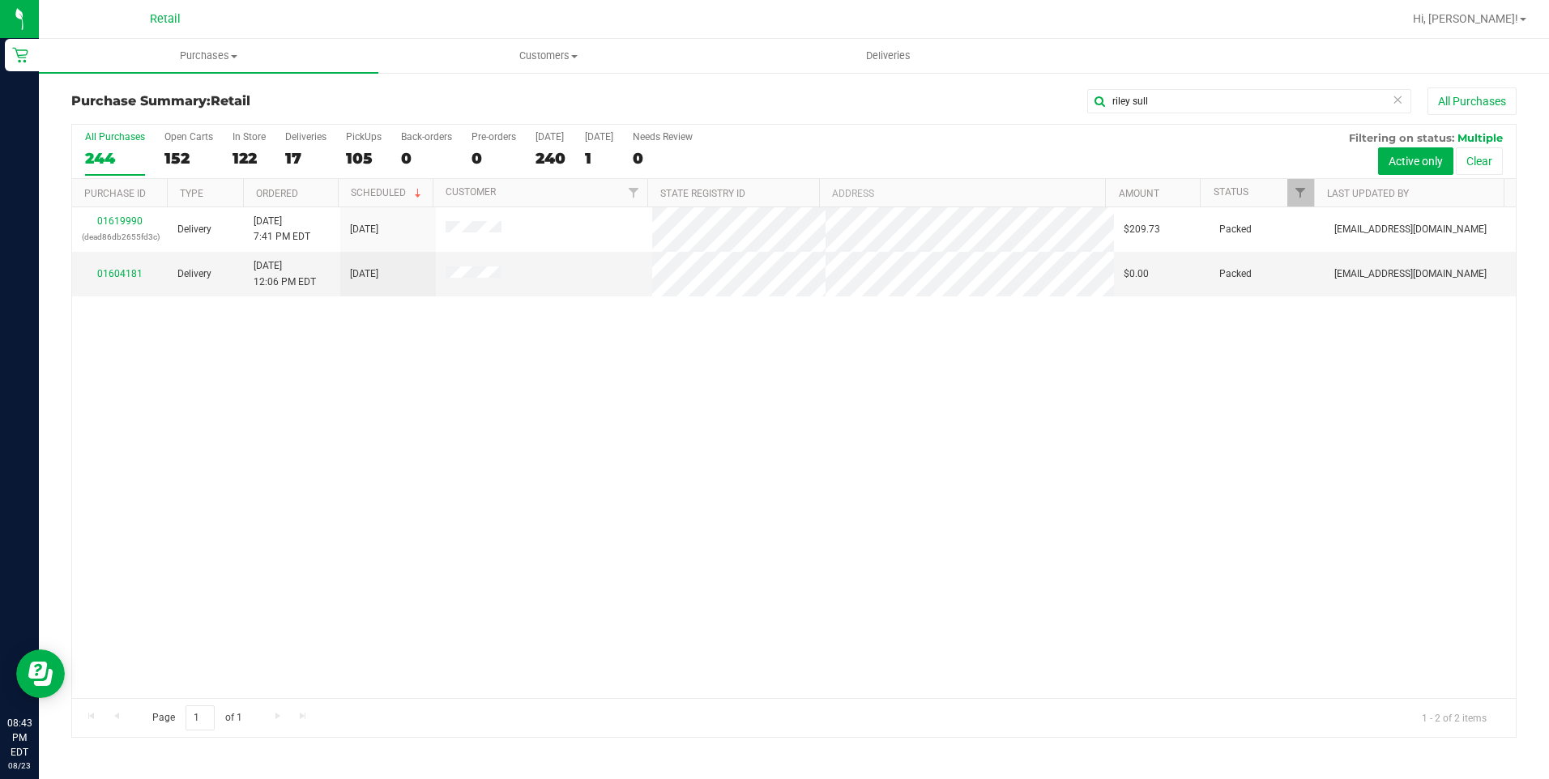
click at [1041, 485] on div "01619990 (dead86db2655fd3c) Delivery [DATE] 7:41 PM EDT 8/23/2025 $209.73 Packe…" at bounding box center [793, 452] width 1443 height 491
click at [972, 347] on div "01619990 (dead86db2655fd3c) Delivery [DATE] 7:41 PM EDT 8/23/2025 $209.73 Packe…" at bounding box center [793, 452] width 1443 height 491
click at [294, 383] on div "01619990 (dead86db2655fd3c) Delivery [DATE] 7:41 PM EDT 8/23/2025 $209.73 Packe…" at bounding box center [793, 452] width 1443 height 491
click at [474, 279] on span at bounding box center [473, 274] width 57 height 16
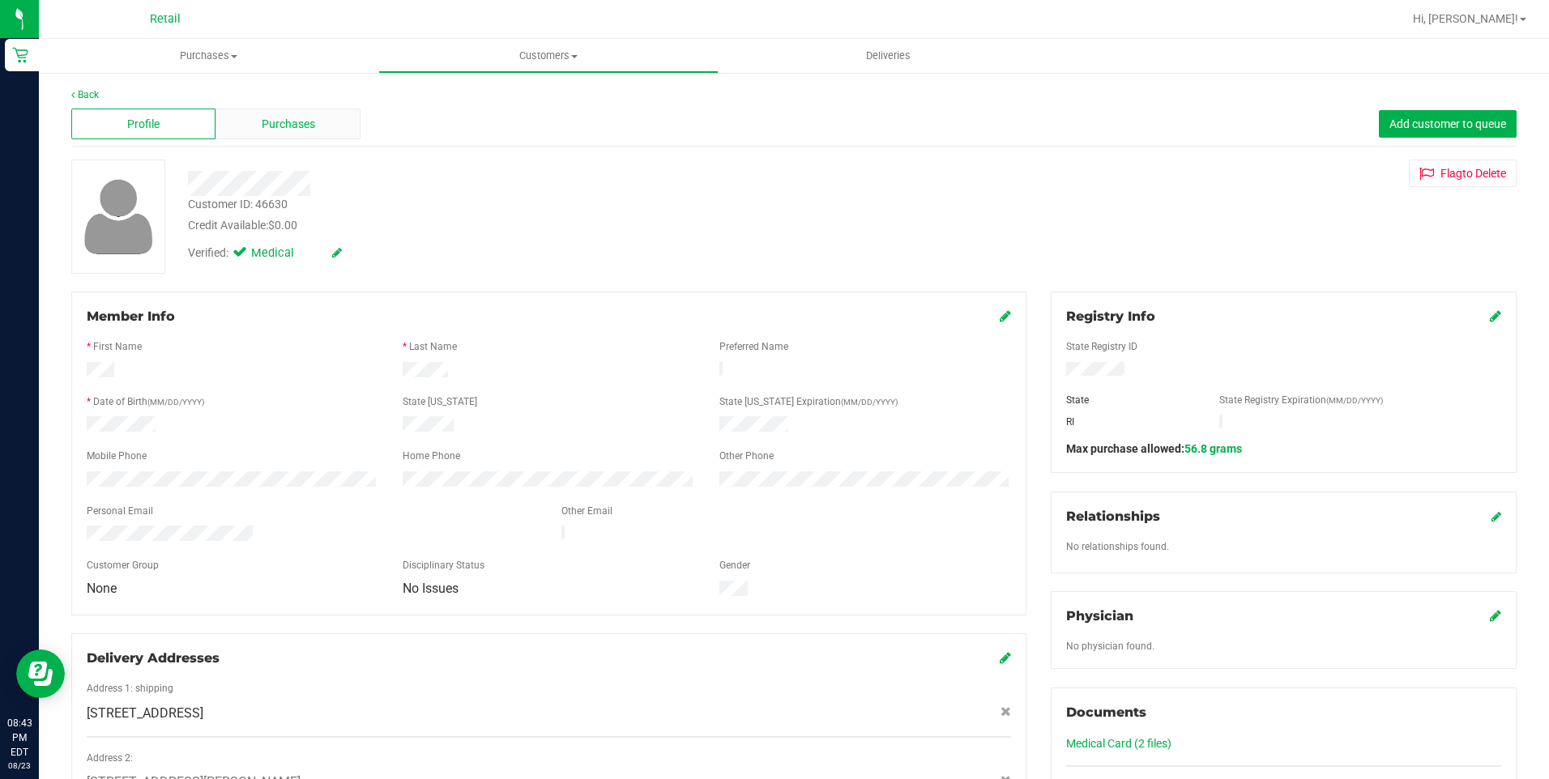
click at [317, 134] on div "Purchases" at bounding box center [287, 124] width 144 height 31
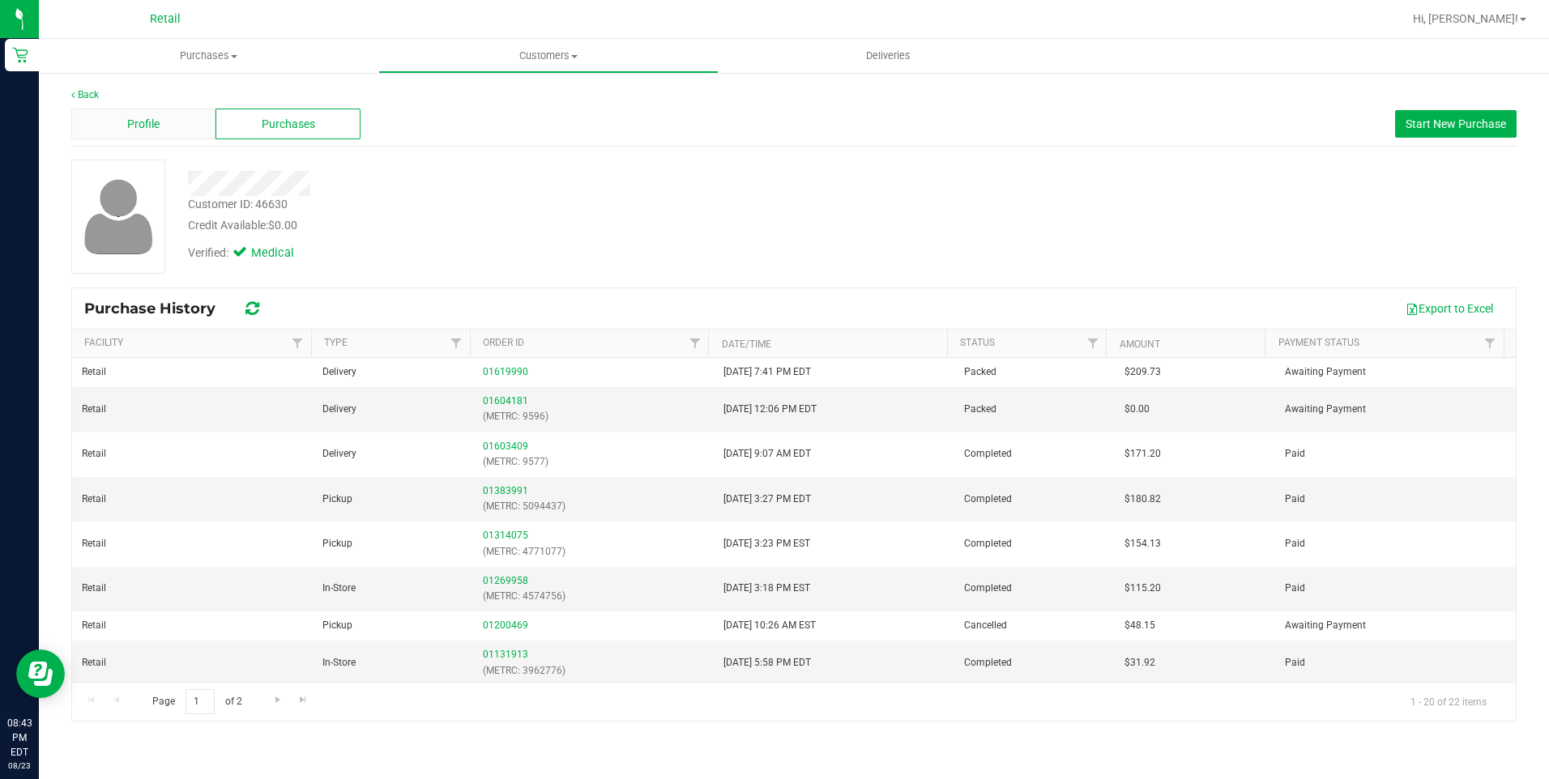
click at [161, 113] on div "Profile" at bounding box center [143, 124] width 144 height 31
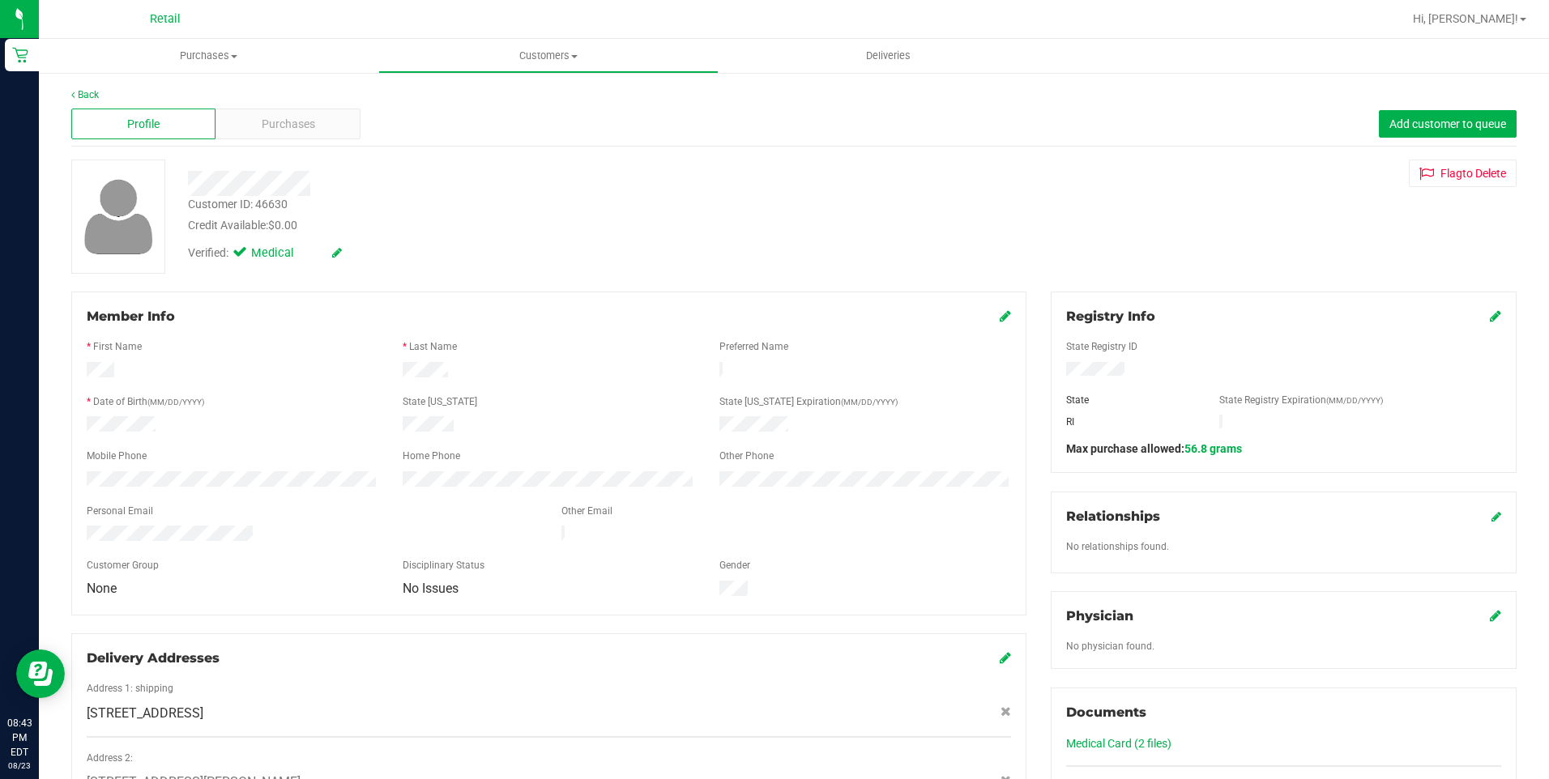
click at [135, 198] on img at bounding box center [118, 216] width 85 height 83
click at [207, 62] on span "Purchases" at bounding box center [208, 56] width 339 height 15
click at [185, 97] on span "Summary of purchases" at bounding box center [122, 98] width 166 height 14
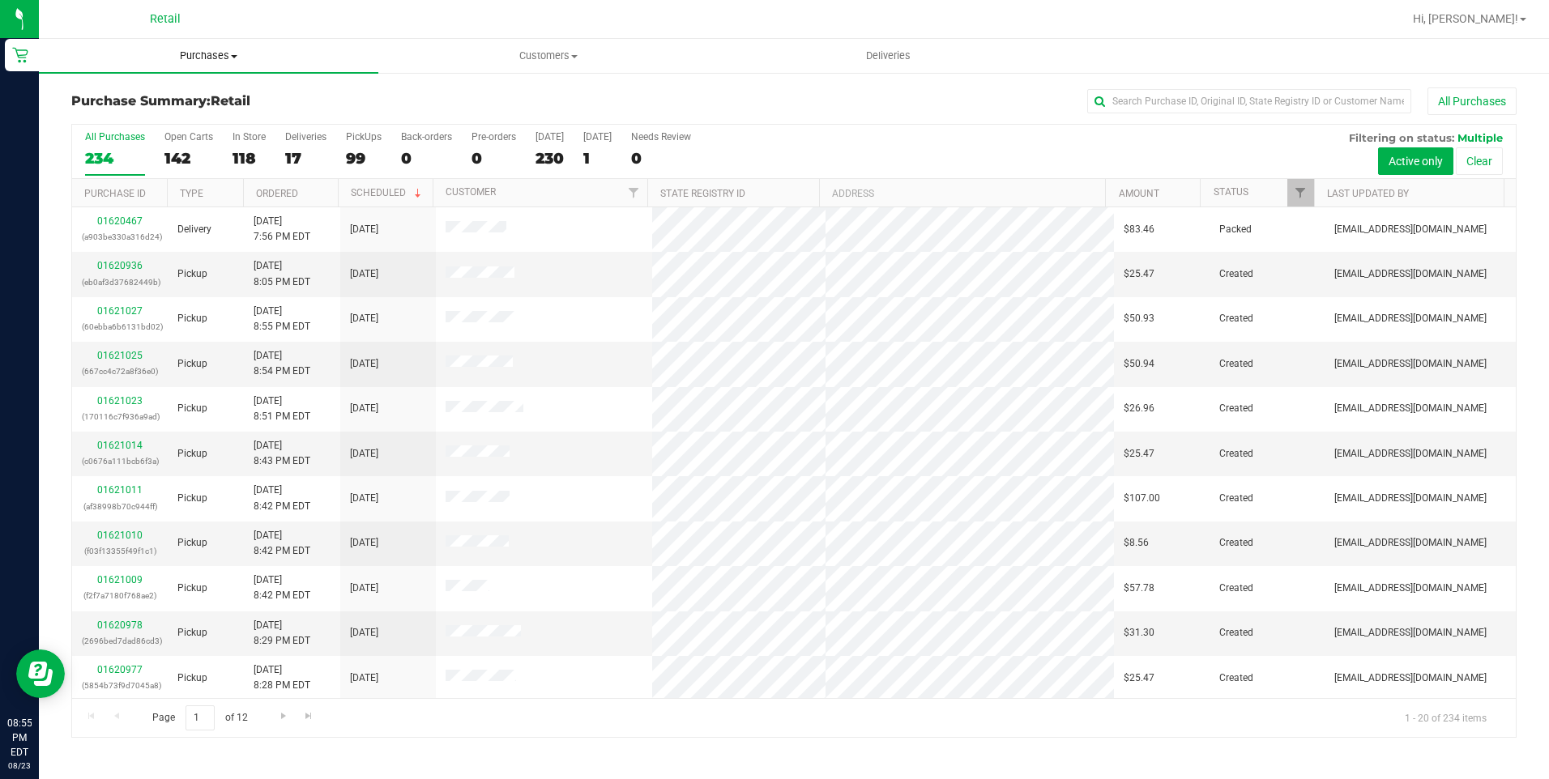
click at [228, 58] on span "Purchases" at bounding box center [208, 56] width 339 height 15
click at [232, 95] on li "Summary of purchases" at bounding box center [208, 97] width 339 height 19
click at [1162, 99] on input "text" at bounding box center [1249, 101] width 324 height 24
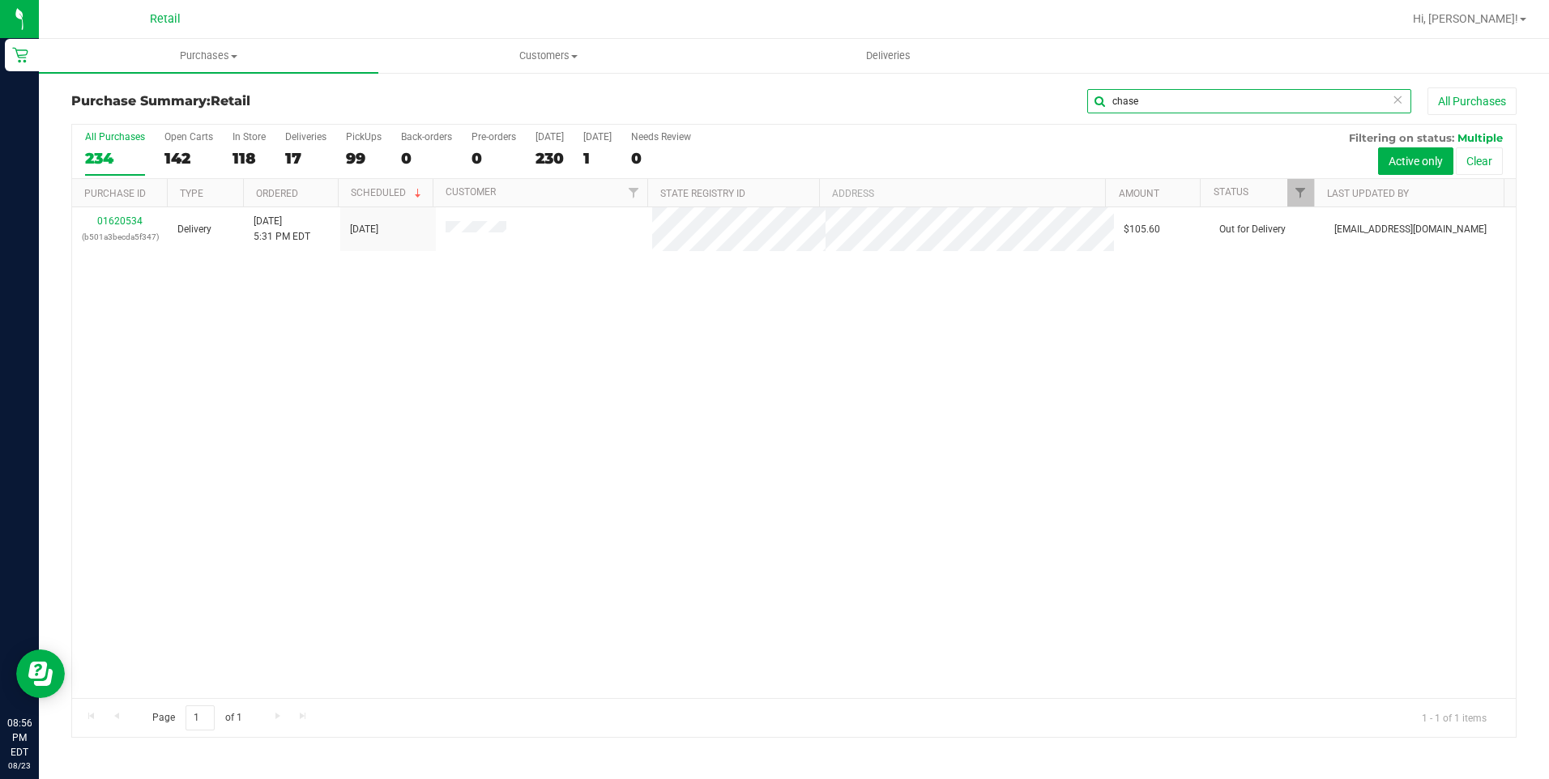
click at [1265, 94] on input "chase" at bounding box center [1249, 101] width 324 height 24
type input "[PERSON_NAME]"
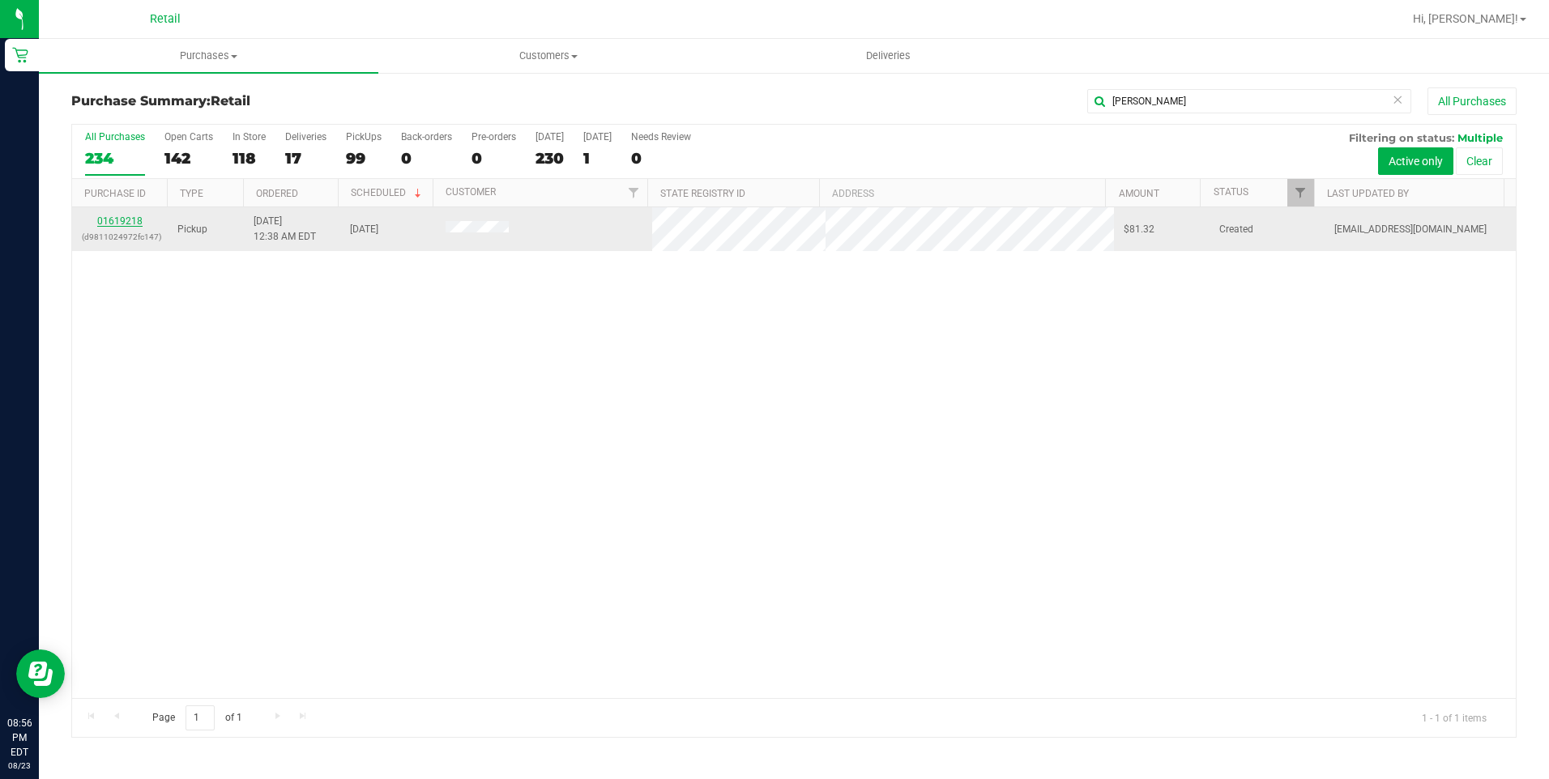
click at [134, 223] on link "01619218" at bounding box center [119, 220] width 45 height 11
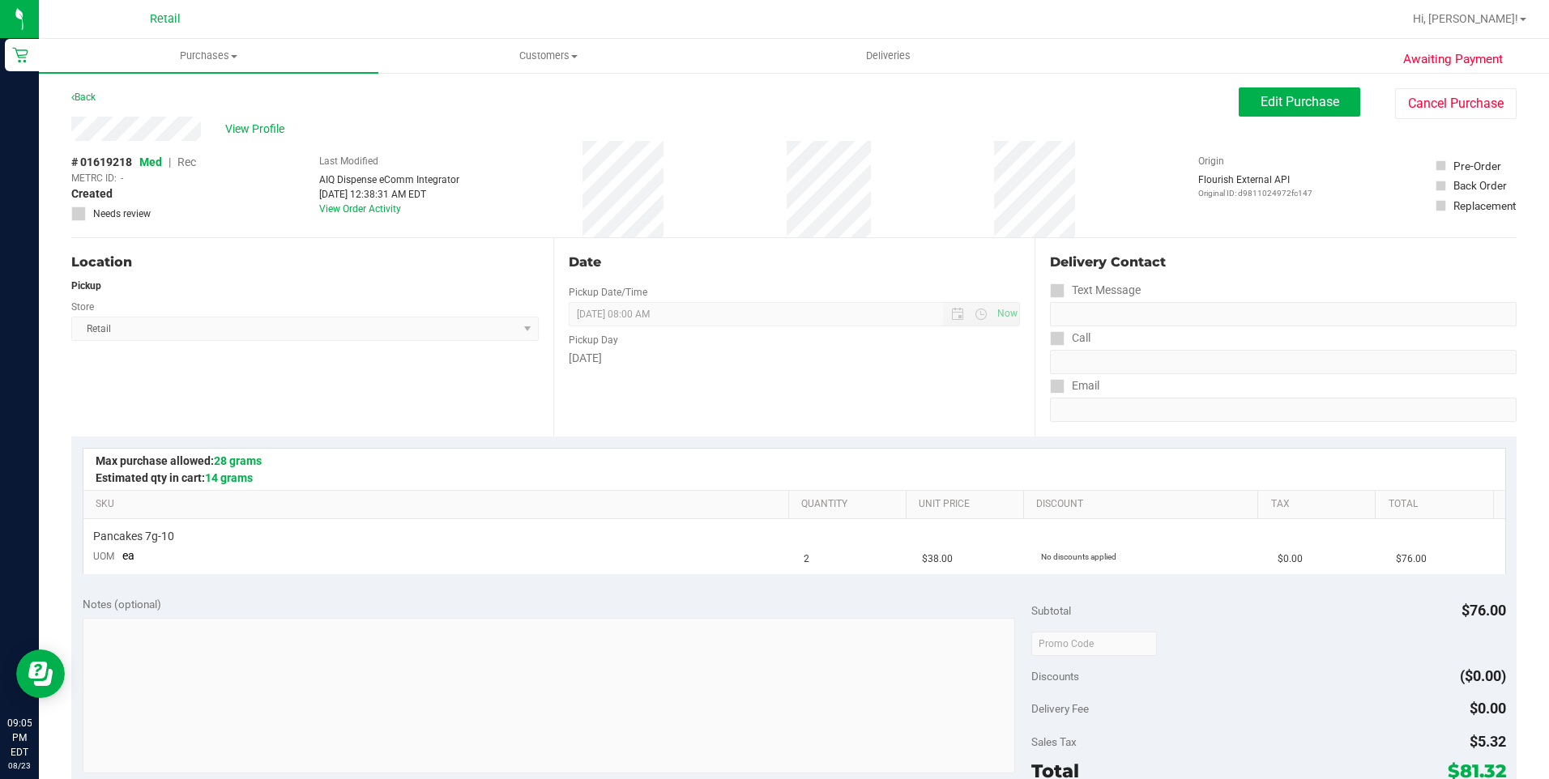
click at [245, 154] on div "# 01619218 Med | Rec METRC ID: - Created Needs review Last Modified AIQ Dispens…" at bounding box center [793, 189] width 1445 height 96
click at [257, 130] on span "View Profile" at bounding box center [257, 129] width 65 height 17
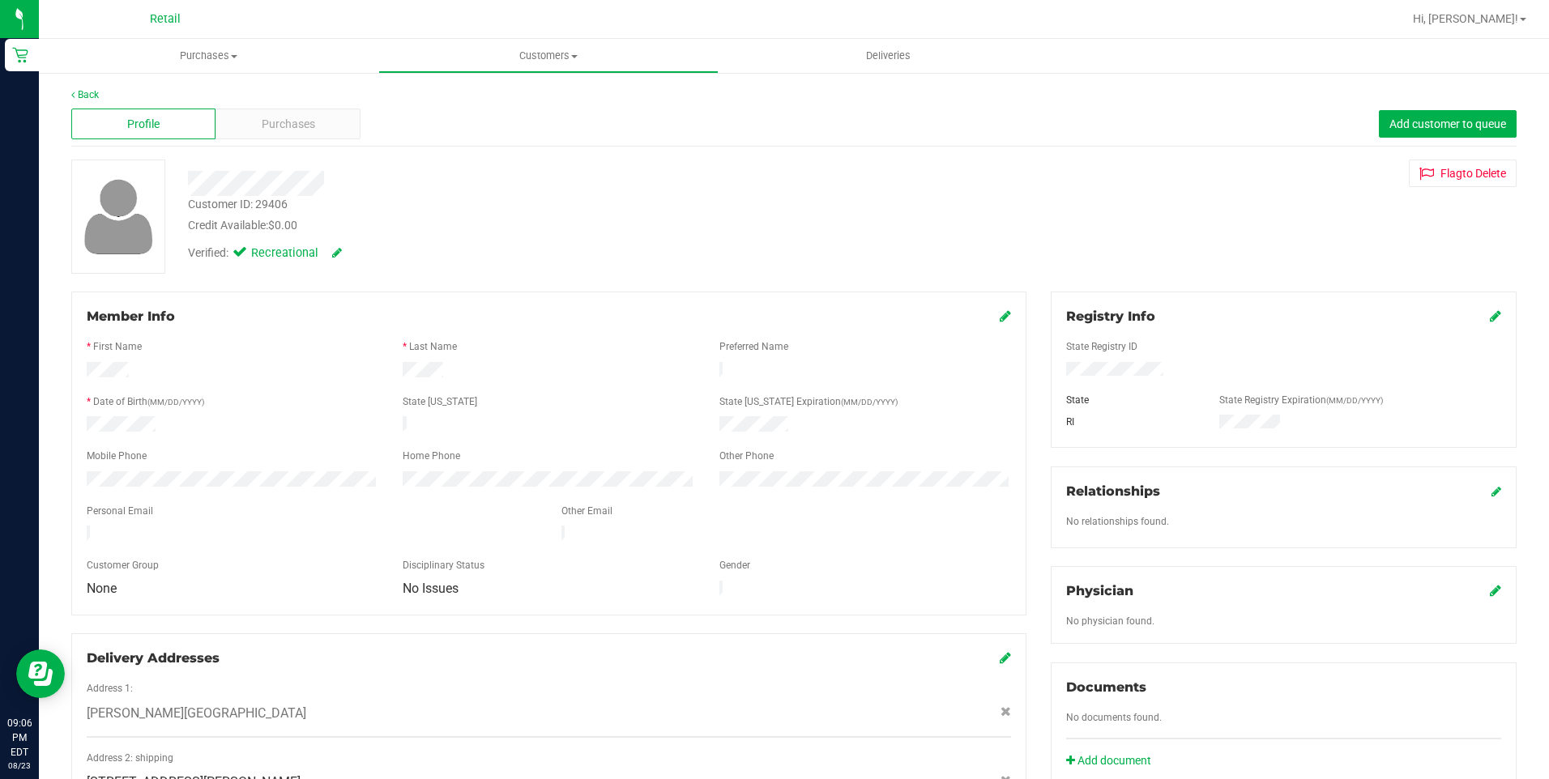
click at [171, 460] on form "Member Info * First Name * Last Name Preferred Name * Date of Birth (MM/DD/YYYY…" at bounding box center [549, 453] width 924 height 293
click at [211, 51] on span "Purchases" at bounding box center [208, 56] width 339 height 15
click at [471, 62] on span "Customers" at bounding box center [548, 56] width 338 height 15
click at [399, 102] on span "All customers" at bounding box center [436, 98] width 117 height 14
click at [270, 120] on span "Purchases" at bounding box center [288, 124] width 53 height 17
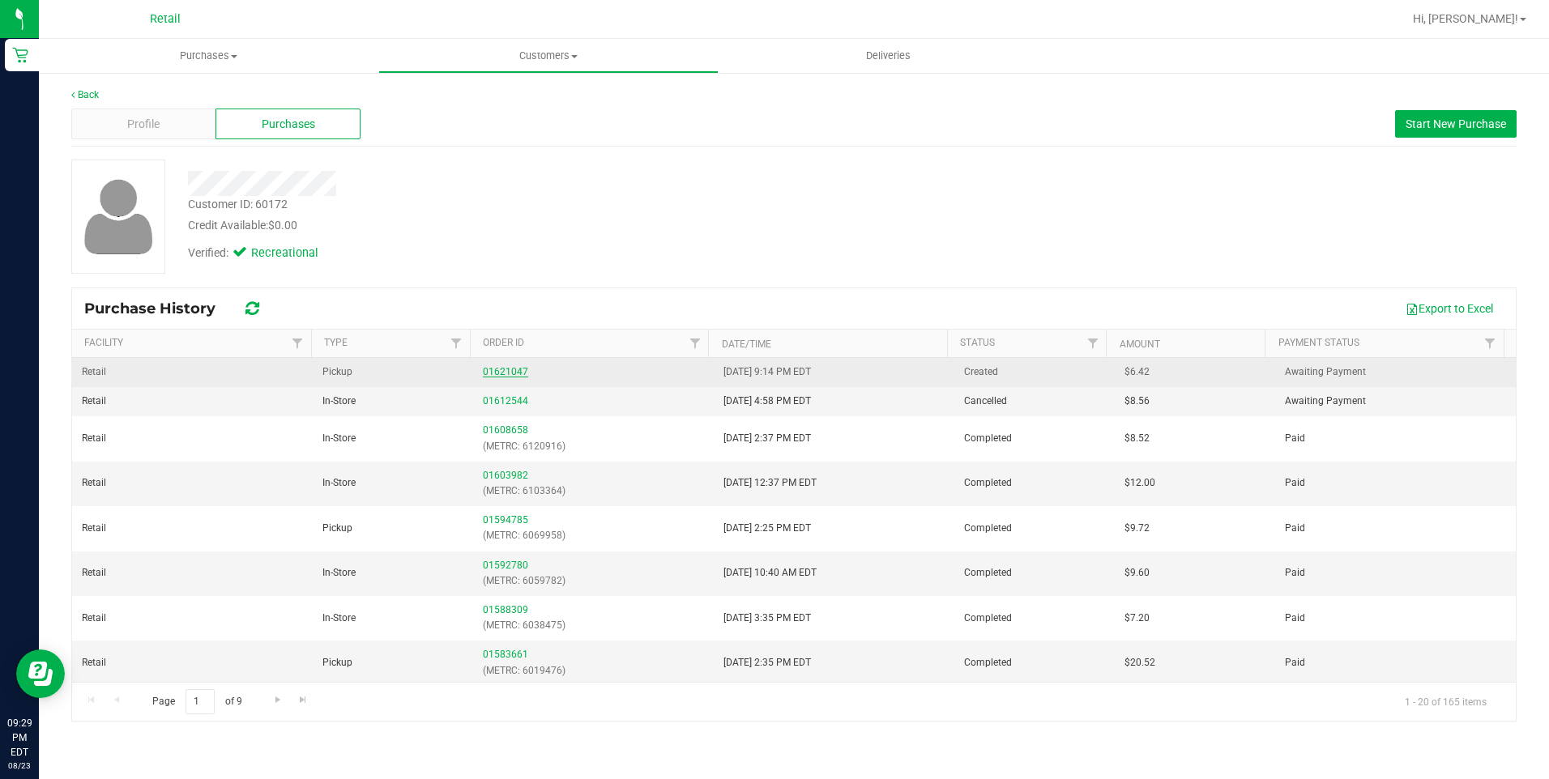
click at [494, 371] on link "01621047" at bounding box center [505, 371] width 45 height 11
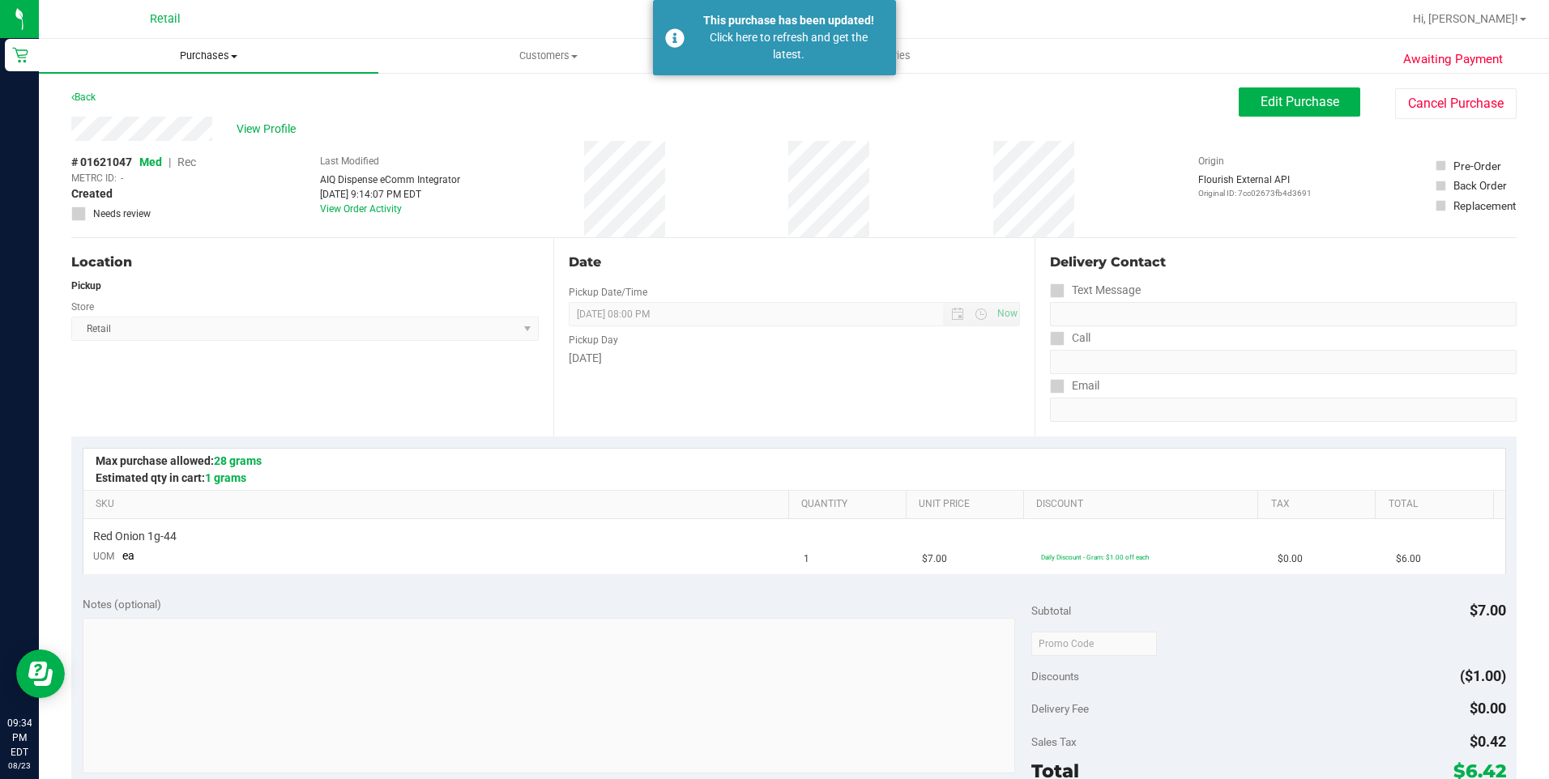
click at [197, 57] on span "Purchases" at bounding box center [208, 56] width 339 height 15
click at [193, 102] on span "Summary of purchases" at bounding box center [122, 98] width 166 height 14
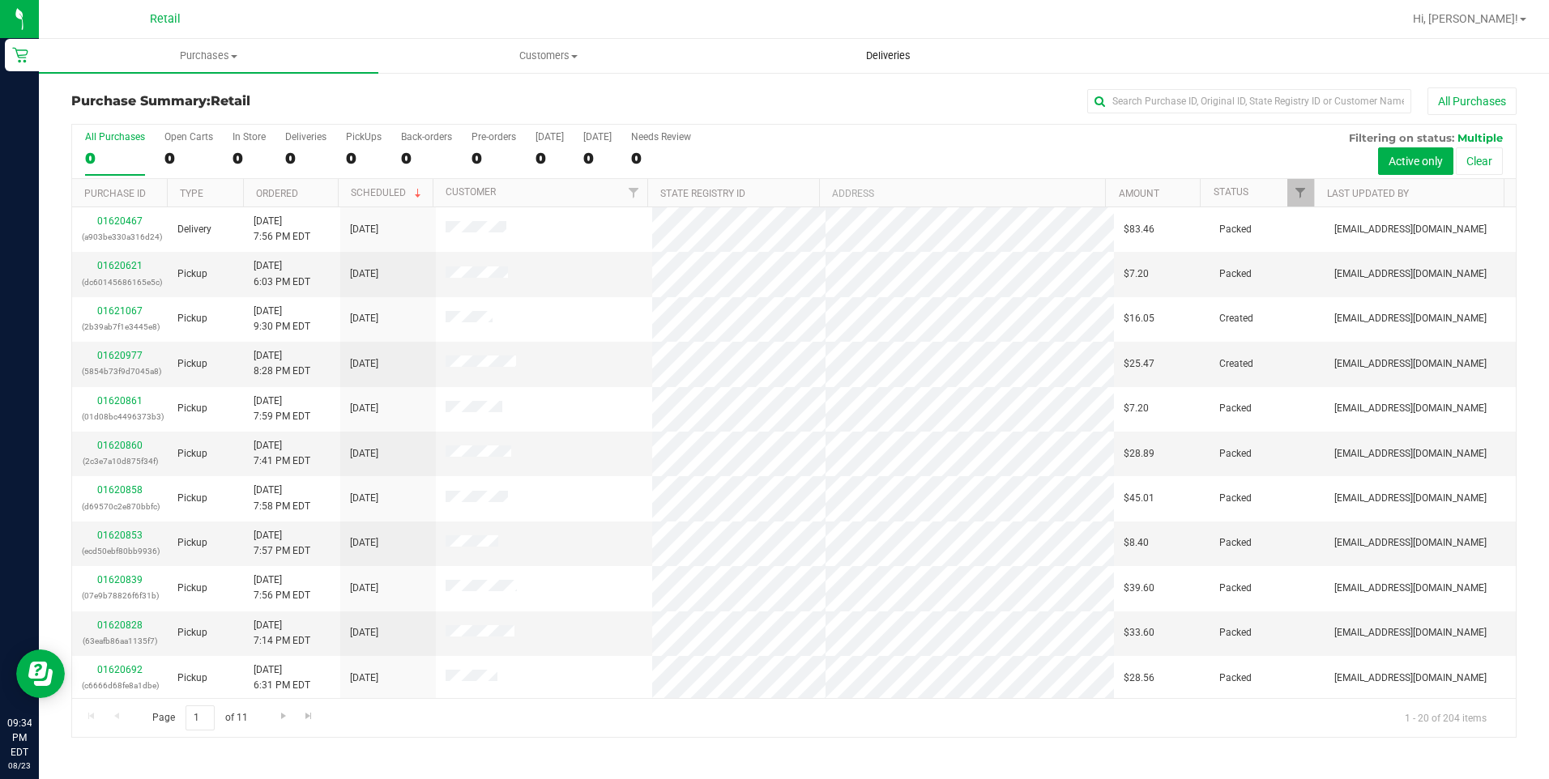
click at [905, 53] on span "Deliveries" at bounding box center [888, 56] width 88 height 15
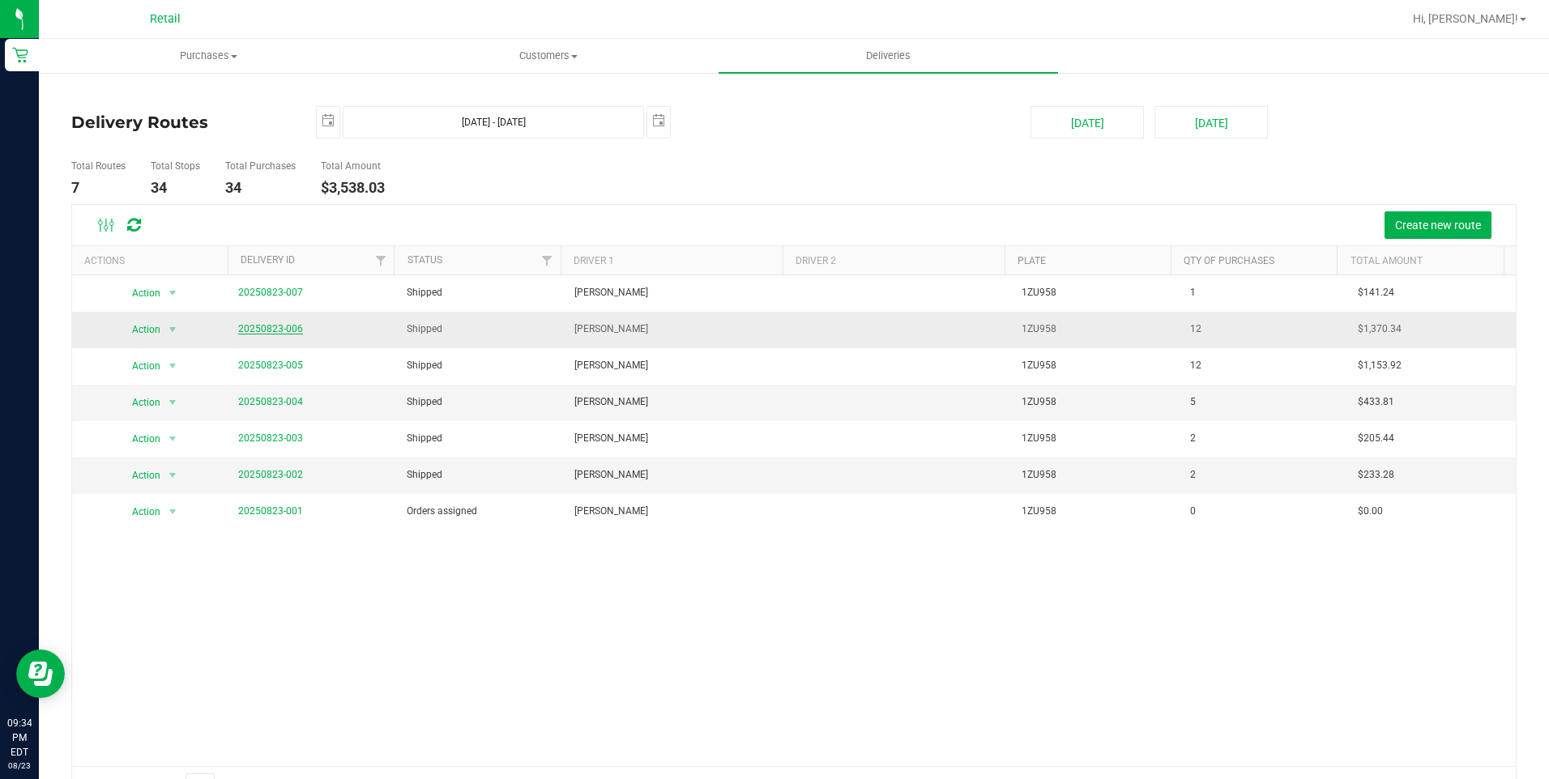
click at [250, 330] on link "20250823-006" at bounding box center [270, 328] width 65 height 11
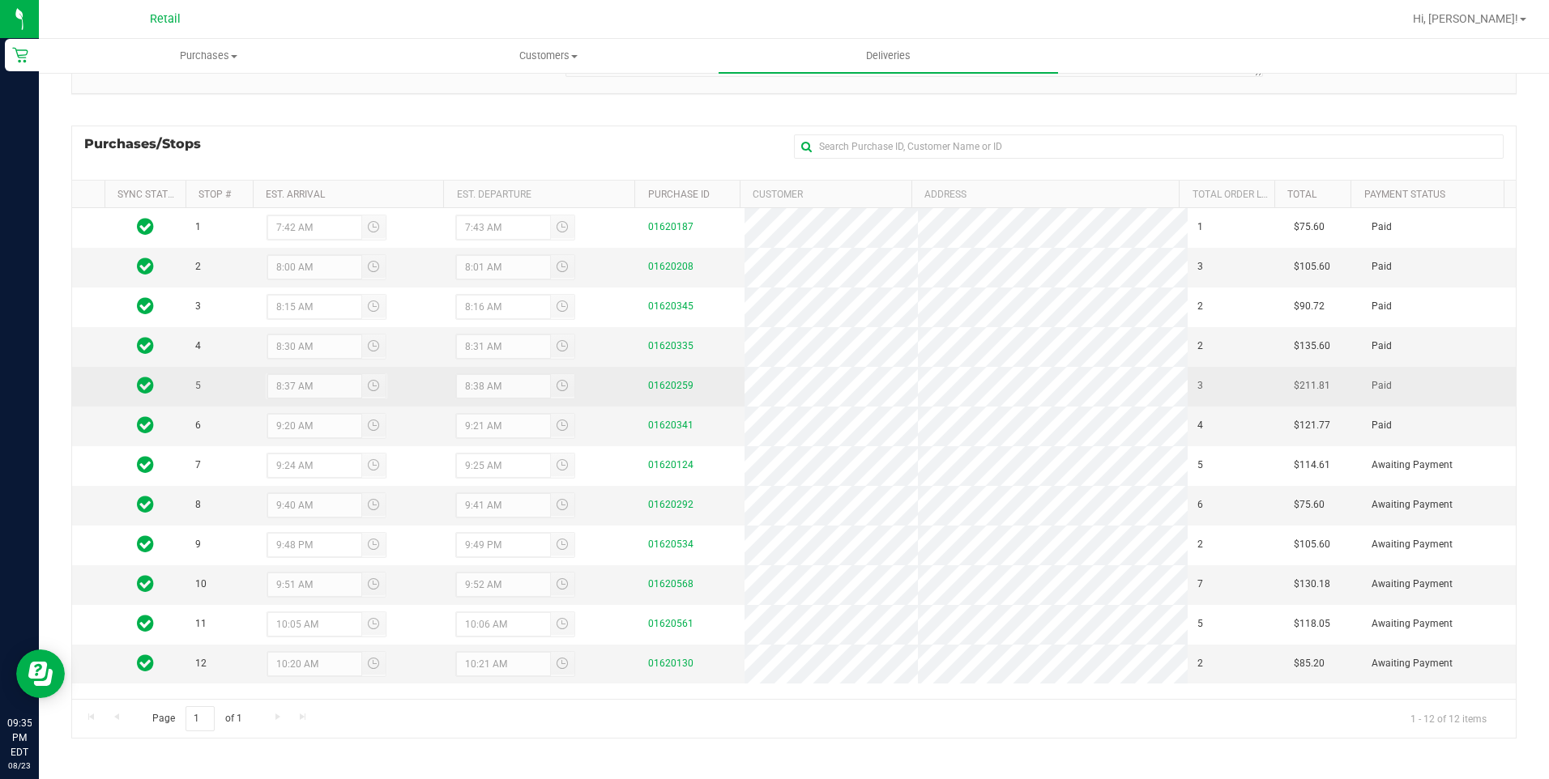
scroll to position [184, 0]
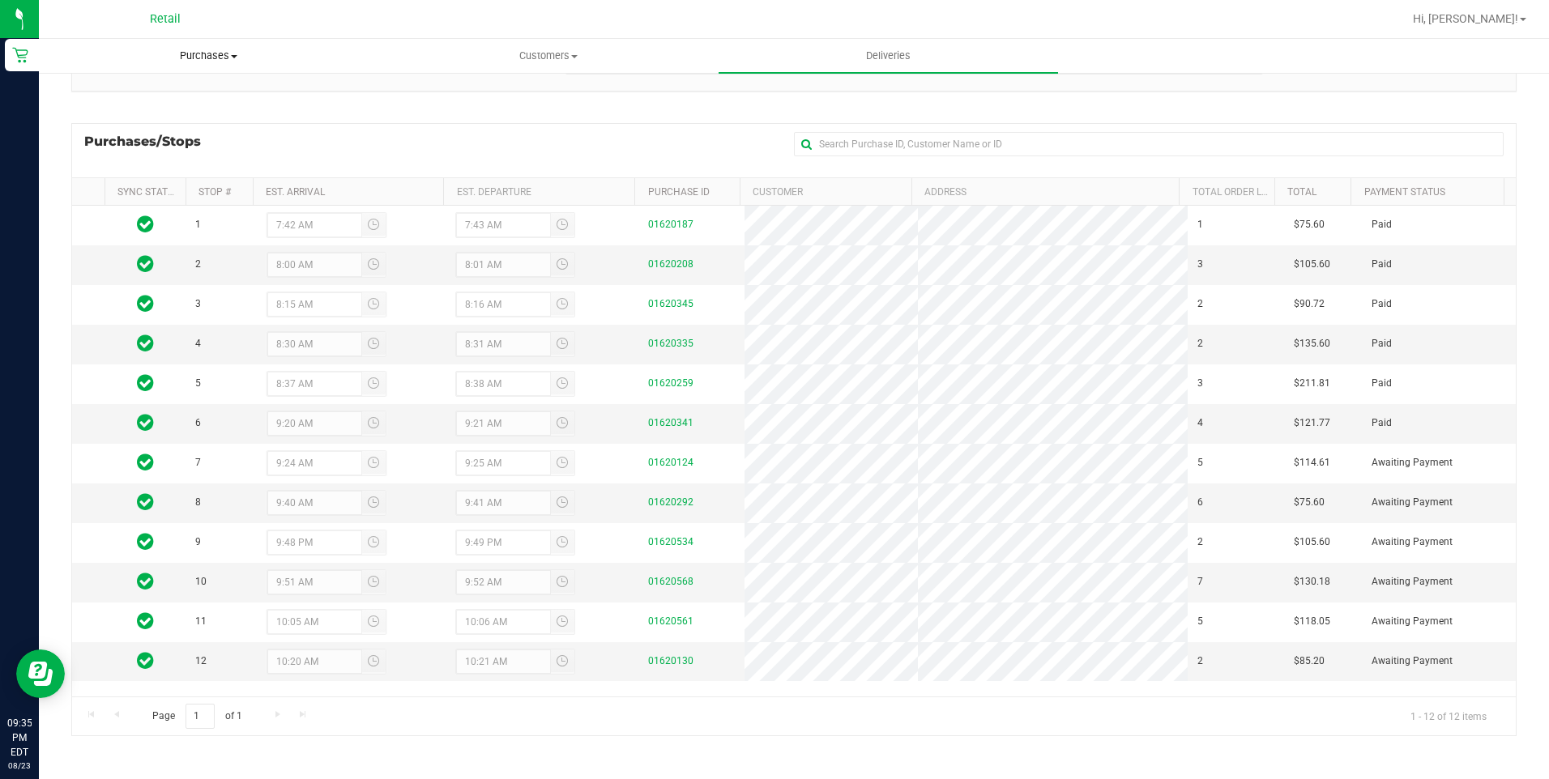
click at [196, 66] on uib-tab-heading "Purchases Summary of purchases Fulfillment All purchases" at bounding box center [209, 56] width 338 height 32
click at [217, 60] on span "Purchases" at bounding box center [208, 56] width 339 height 15
click at [244, 68] on uib-tab-heading "Purchases Summary of purchases Fulfillment All purchases" at bounding box center [208, 56] width 339 height 34
click at [852, 66] on uib-tab-heading "Deliveries" at bounding box center [888, 56] width 338 height 32
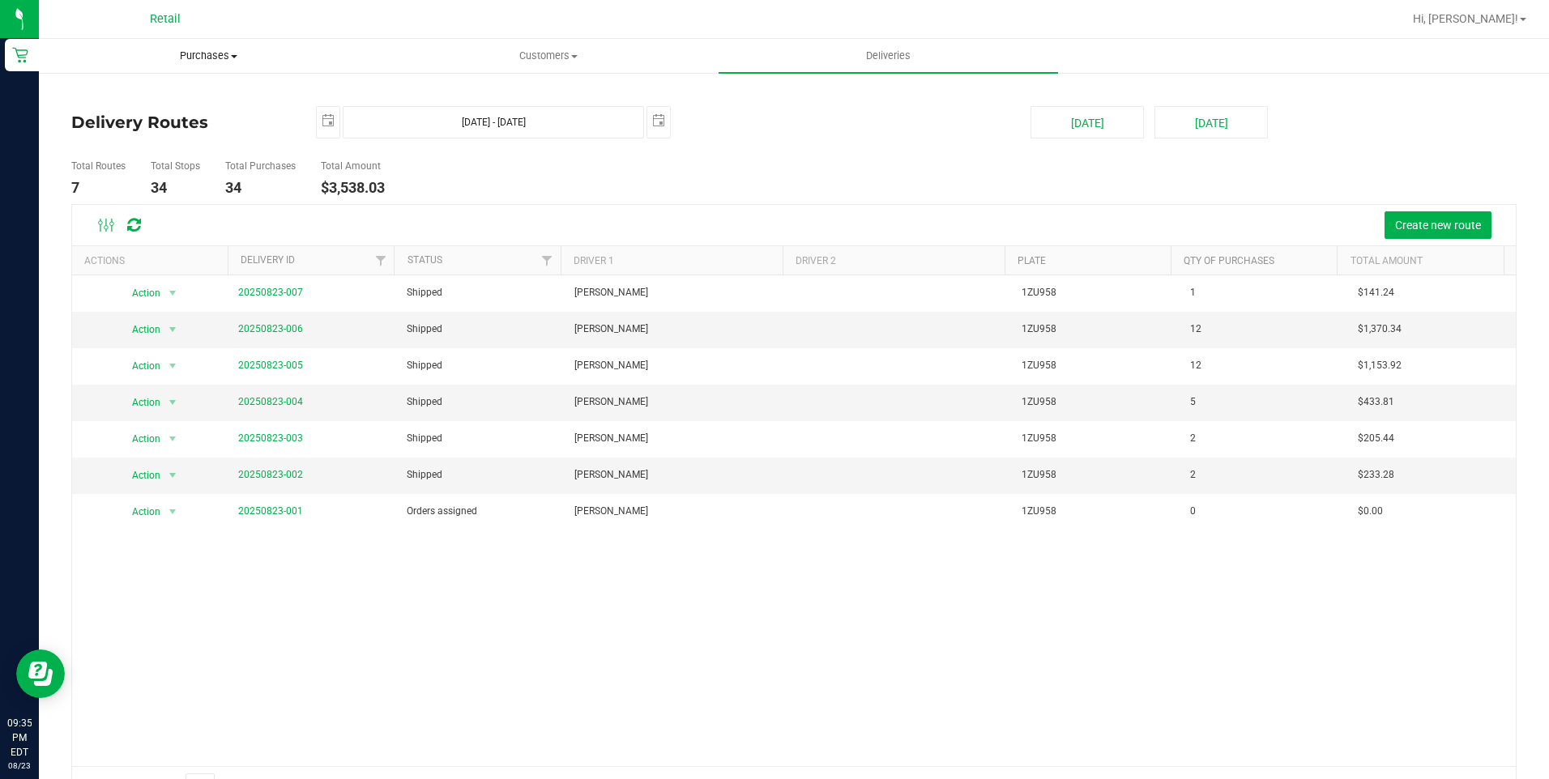
click at [160, 43] on uib-tab-heading "Purchases Summary of purchases Fulfillment All purchases" at bounding box center [209, 56] width 338 height 32
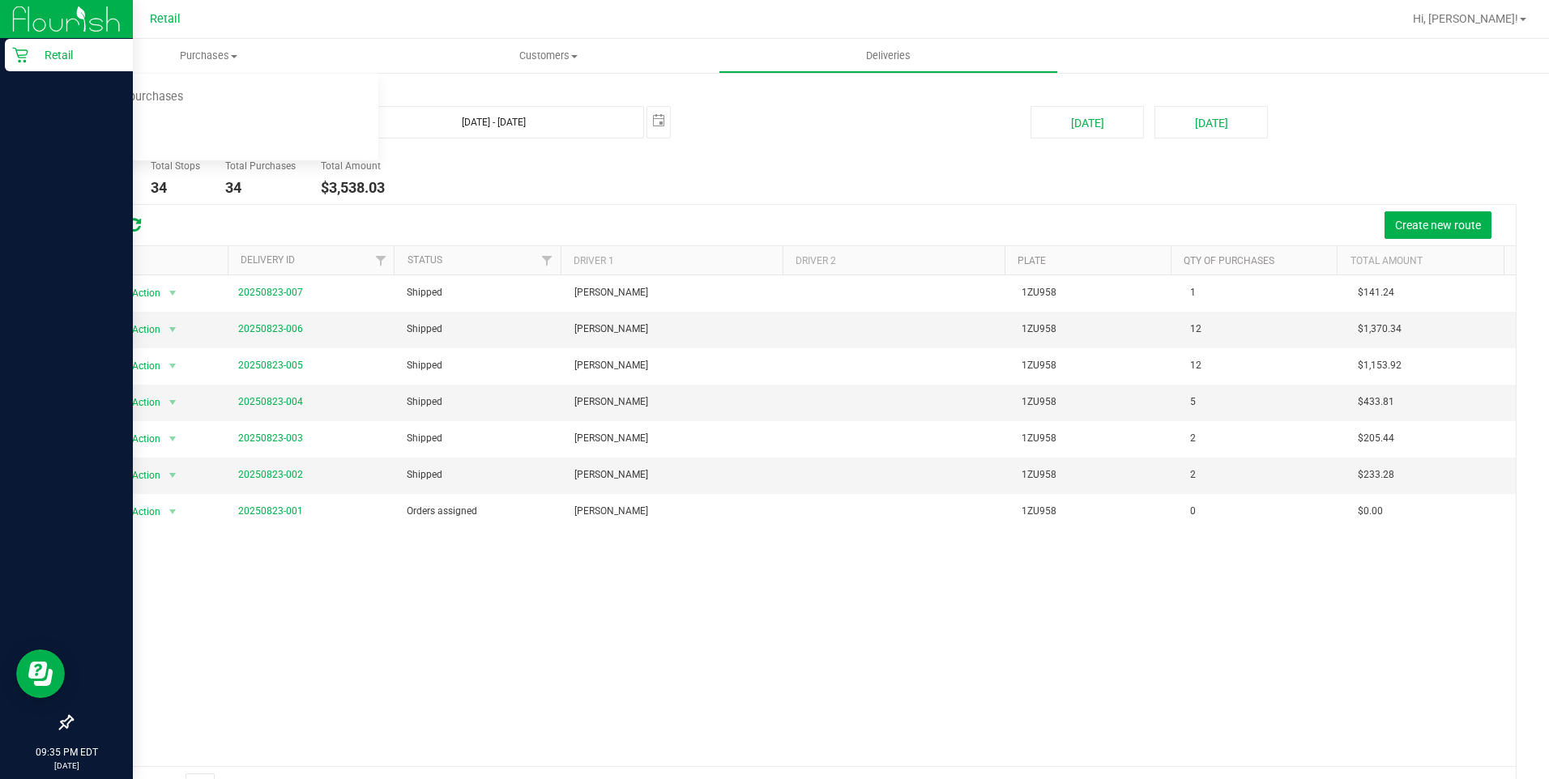
click at [0, 42] on html "Retail 09:35 PM EDT [DATE] 08/23 Retail Hi, [GEOGRAPHIC_DATA]! Purchases Summar…" at bounding box center [774, 389] width 1549 height 779
click at [19, 45] on div "Retail" at bounding box center [69, 55] width 128 height 32
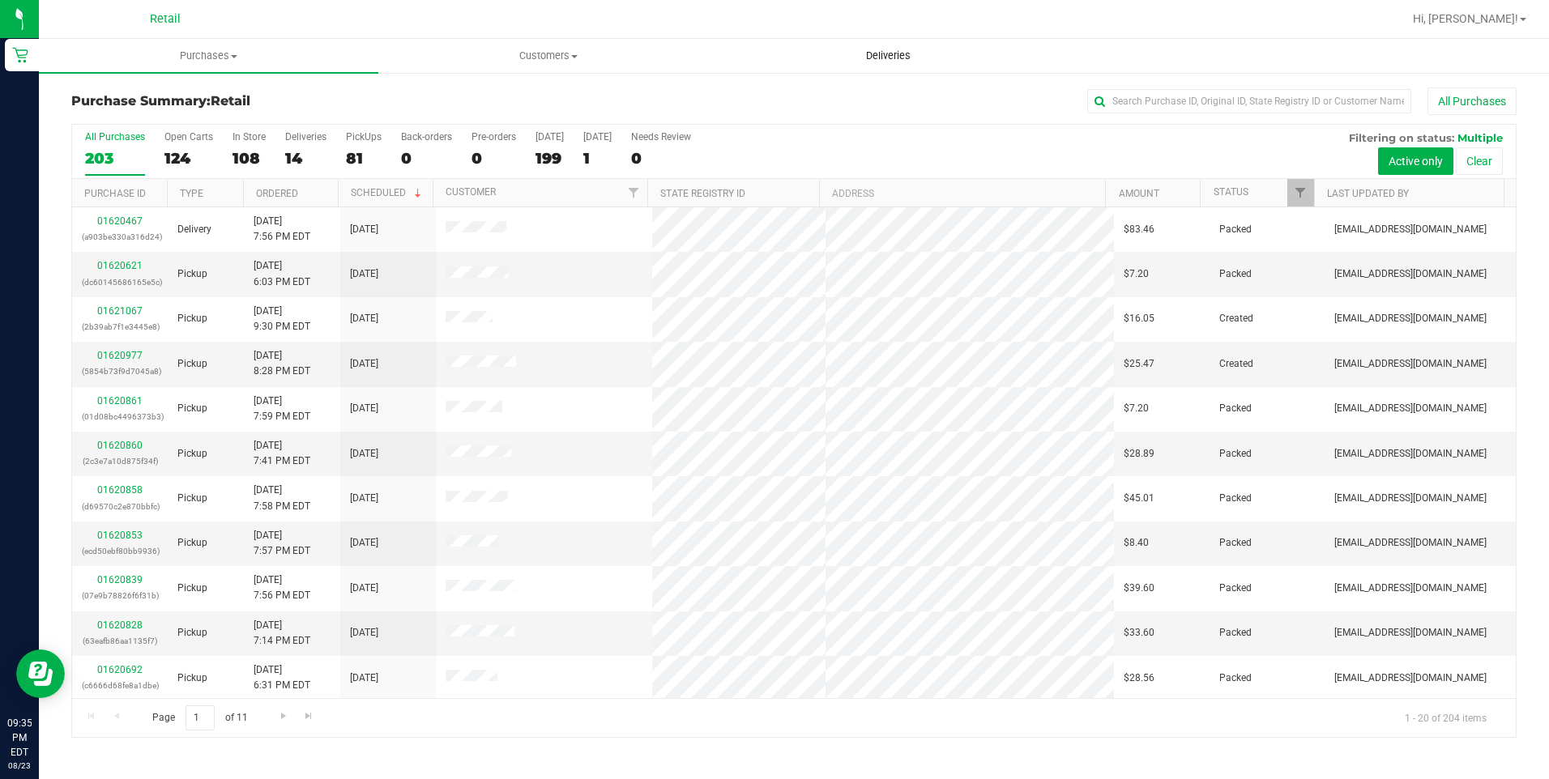
click at [896, 62] on span "Deliveries" at bounding box center [888, 56] width 88 height 15
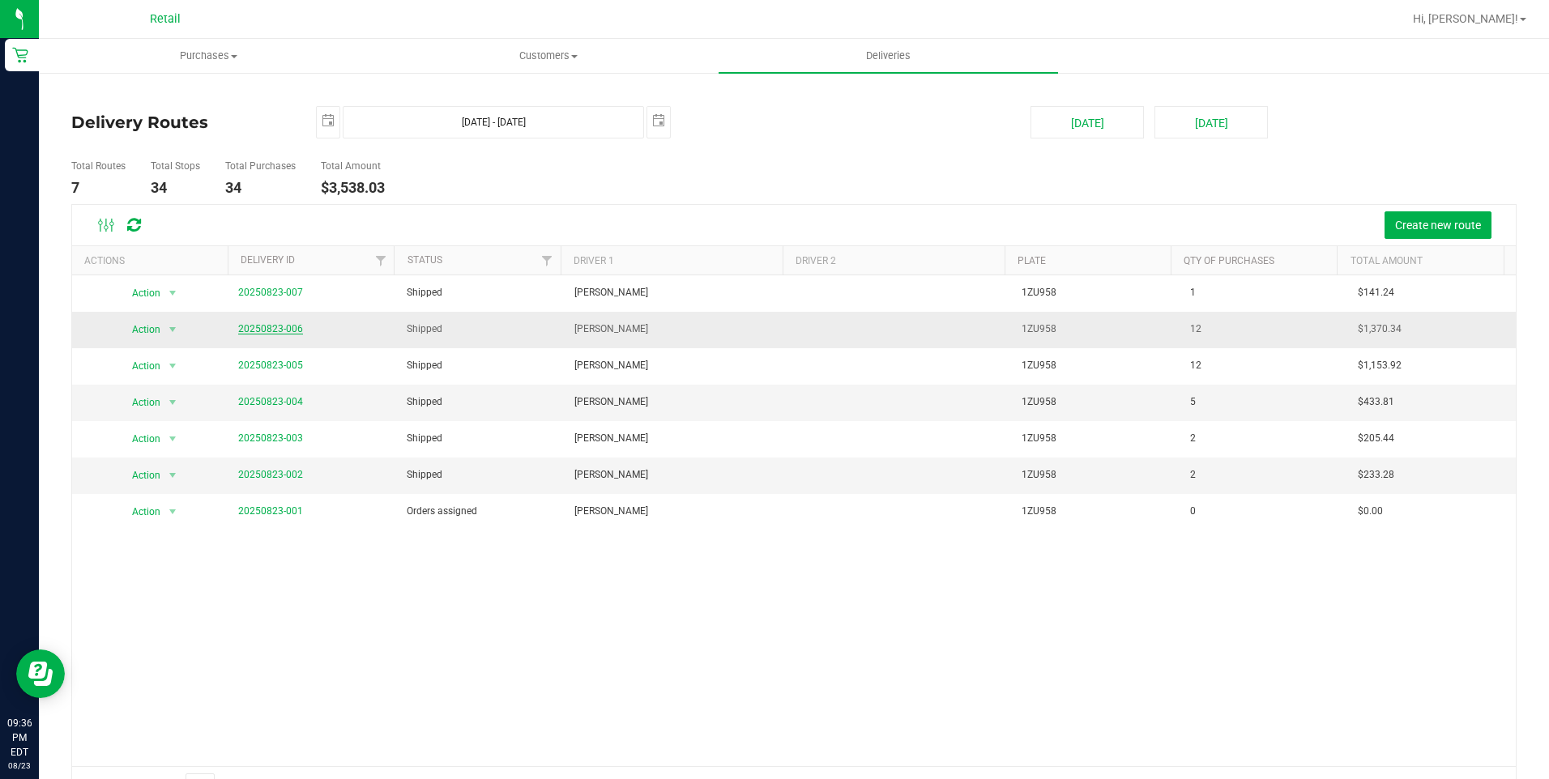
click at [280, 331] on link "20250823-006" at bounding box center [270, 328] width 65 height 11
click at [261, 324] on link "20250823-006" at bounding box center [270, 328] width 65 height 11
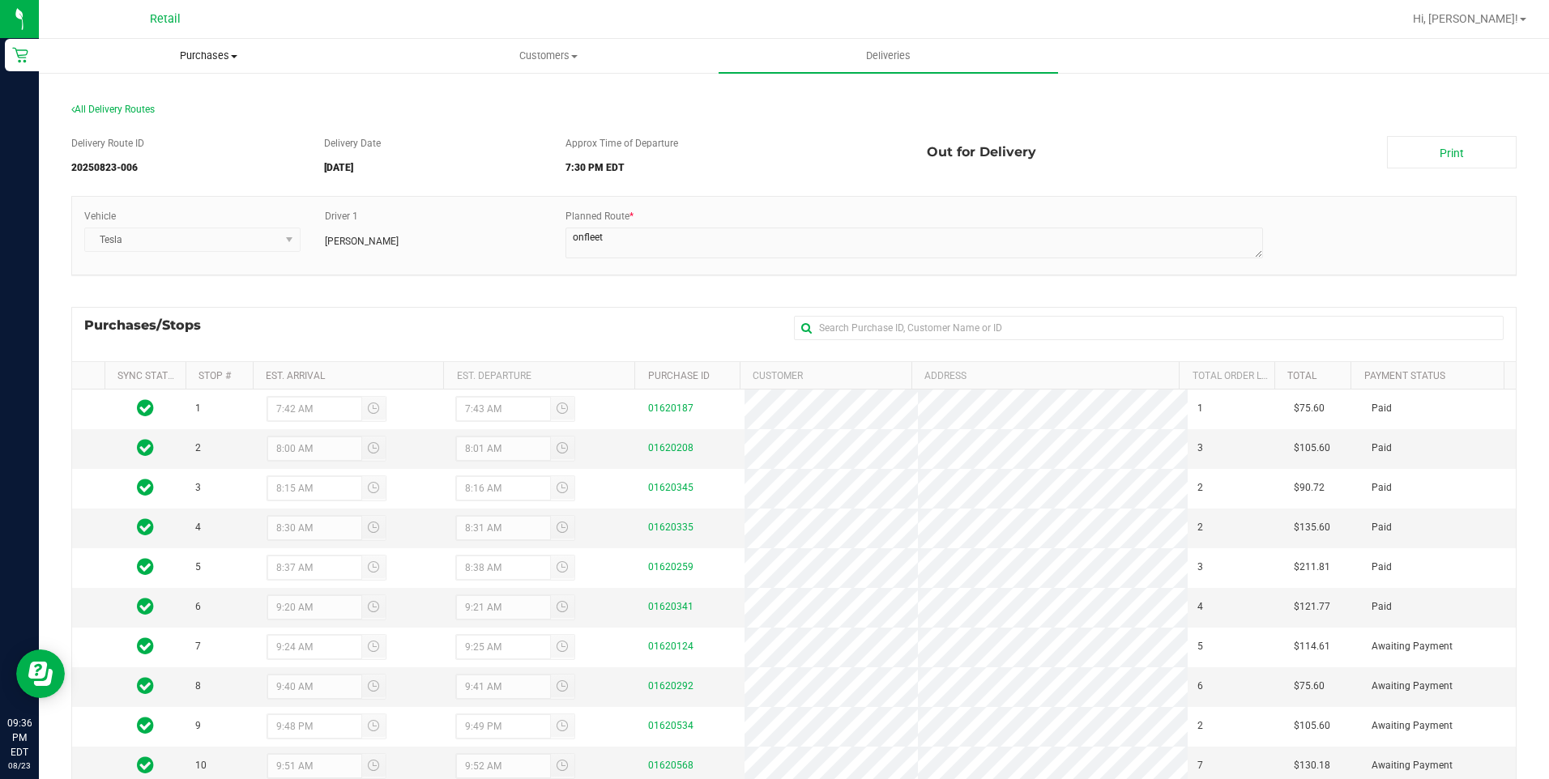
click at [183, 49] on span "Purchases" at bounding box center [209, 56] width 338 height 15
click at [184, 93] on span "Summary of purchases" at bounding box center [122, 98] width 166 height 14
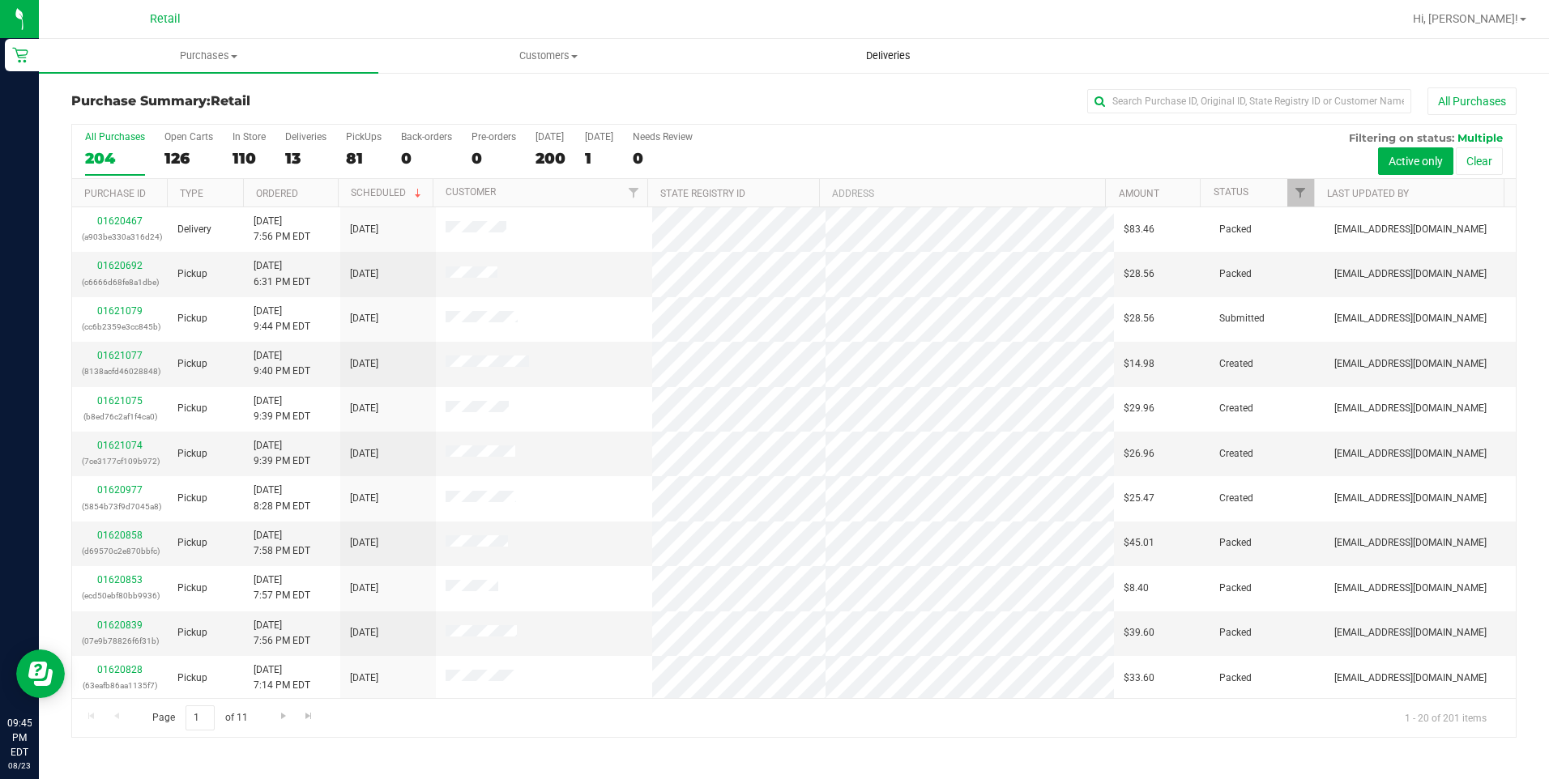
click at [885, 46] on uib-tab-heading "Deliveries" at bounding box center [888, 56] width 338 height 32
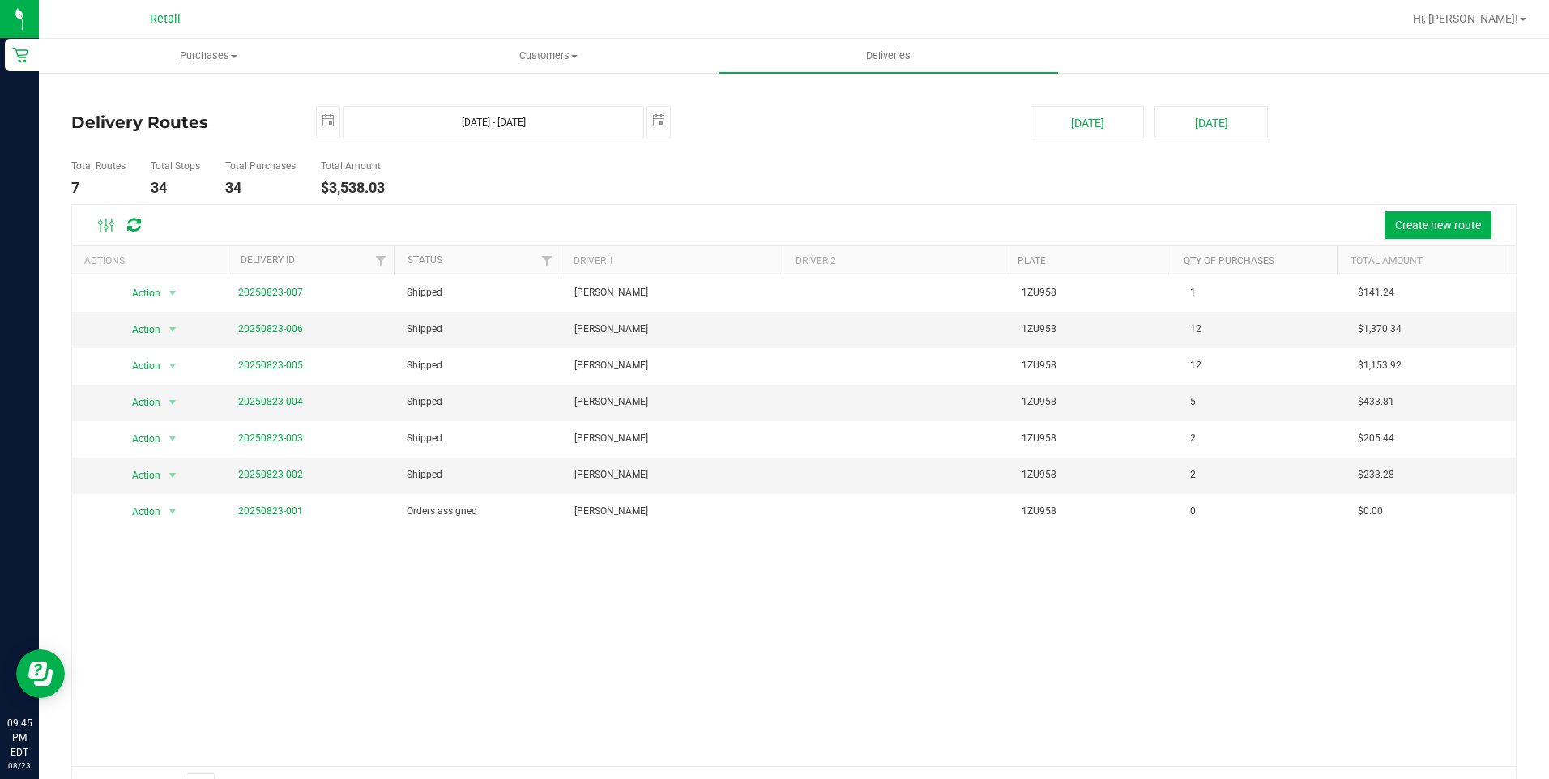
click at [1391, 263] on th "Total Amount" at bounding box center [1419, 260] width 167 height 28
click at [350, 180] on h4 "$3,538.03" at bounding box center [353, 188] width 64 height 16
click at [107, 261] on div "Actions" at bounding box center [152, 260] width 137 height 11
click at [276, 257] on link "Delivery ID" at bounding box center [268, 259] width 54 height 11
click at [256, 327] on link "20250823-002" at bounding box center [270, 328] width 65 height 11
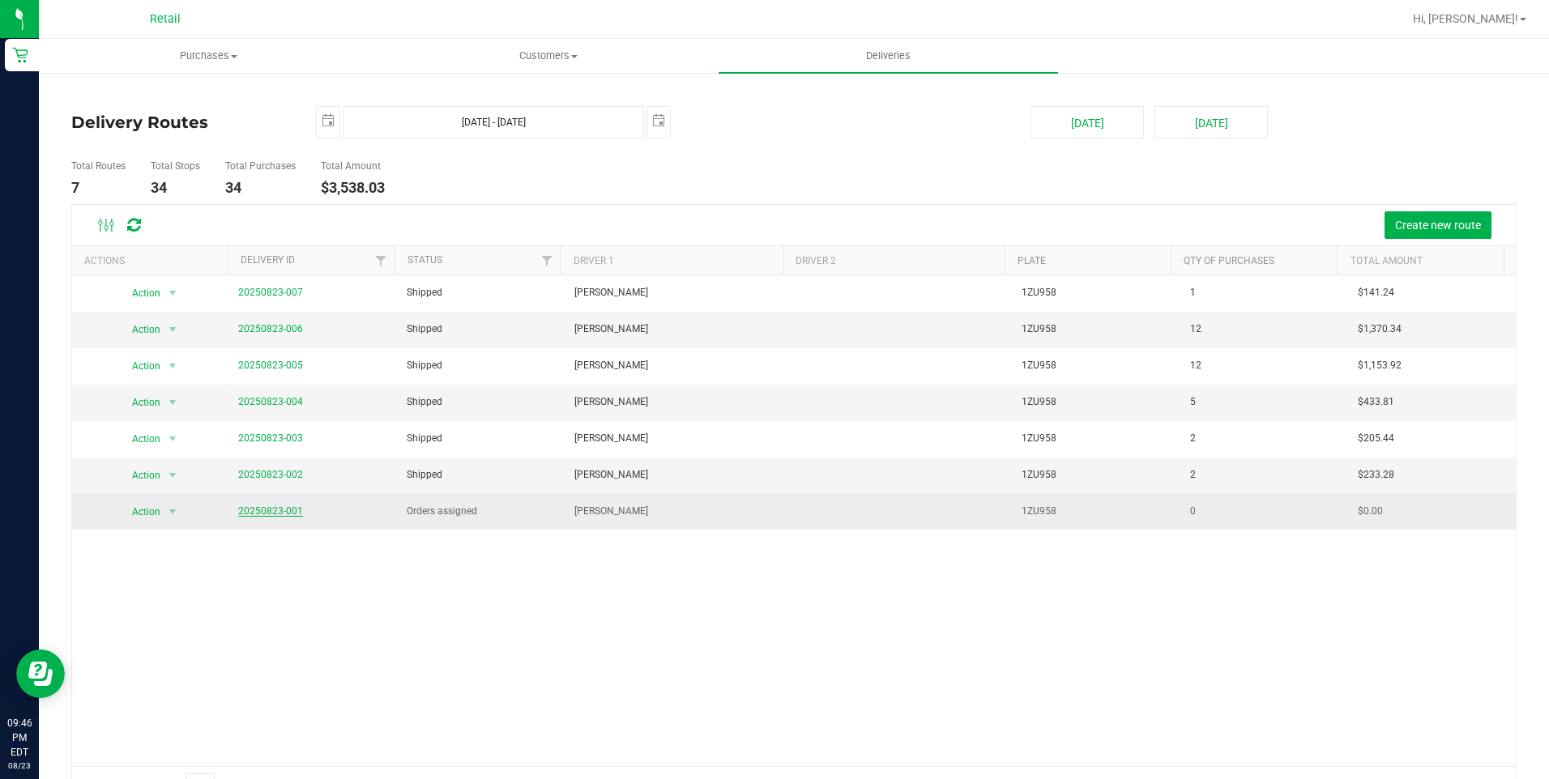
click at [276, 512] on link "20250823-001" at bounding box center [270, 510] width 65 height 11
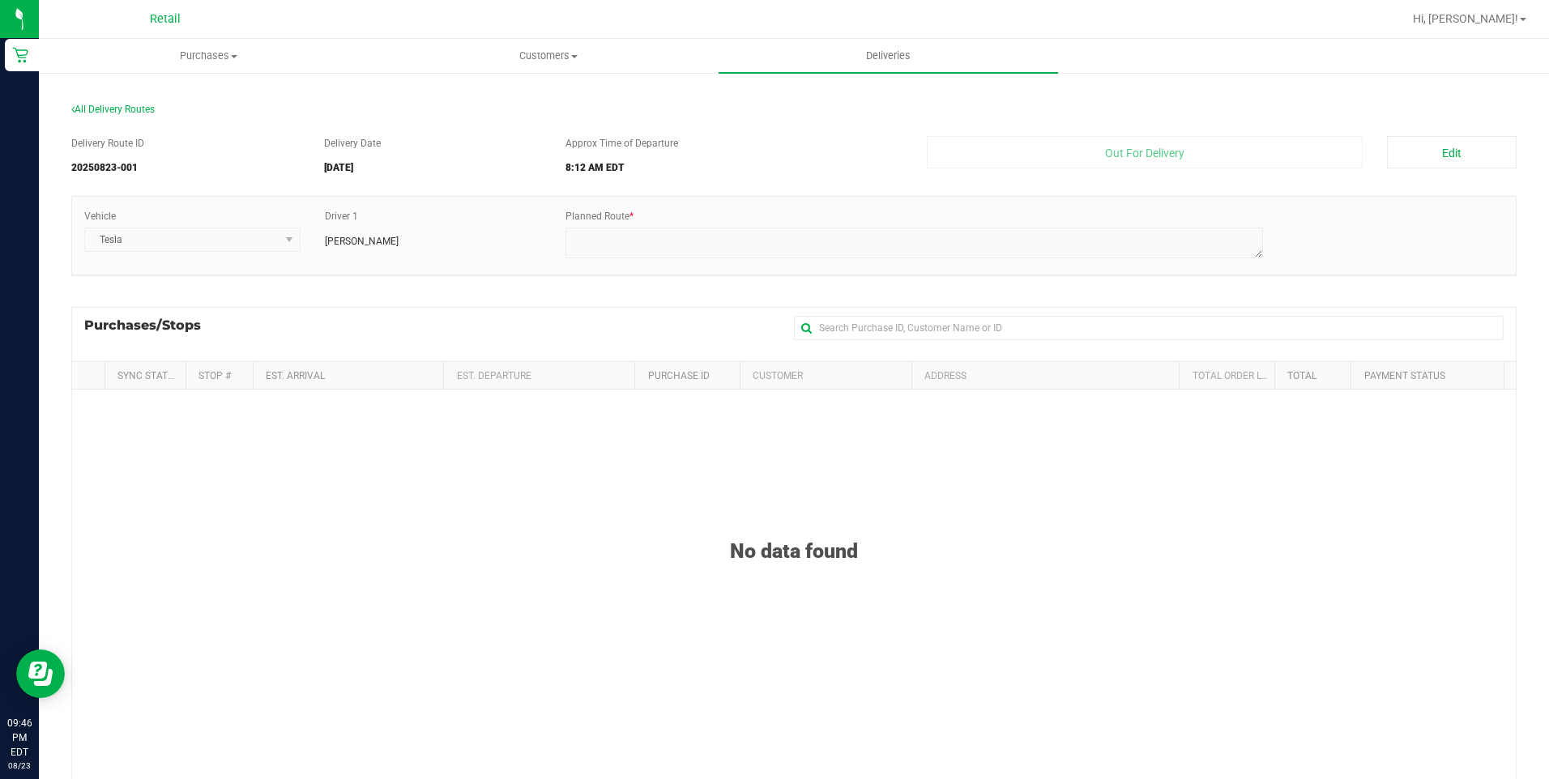
click at [96, 160] on div "Delivery Route ID 20250823-001" at bounding box center [191, 158] width 241 height 45
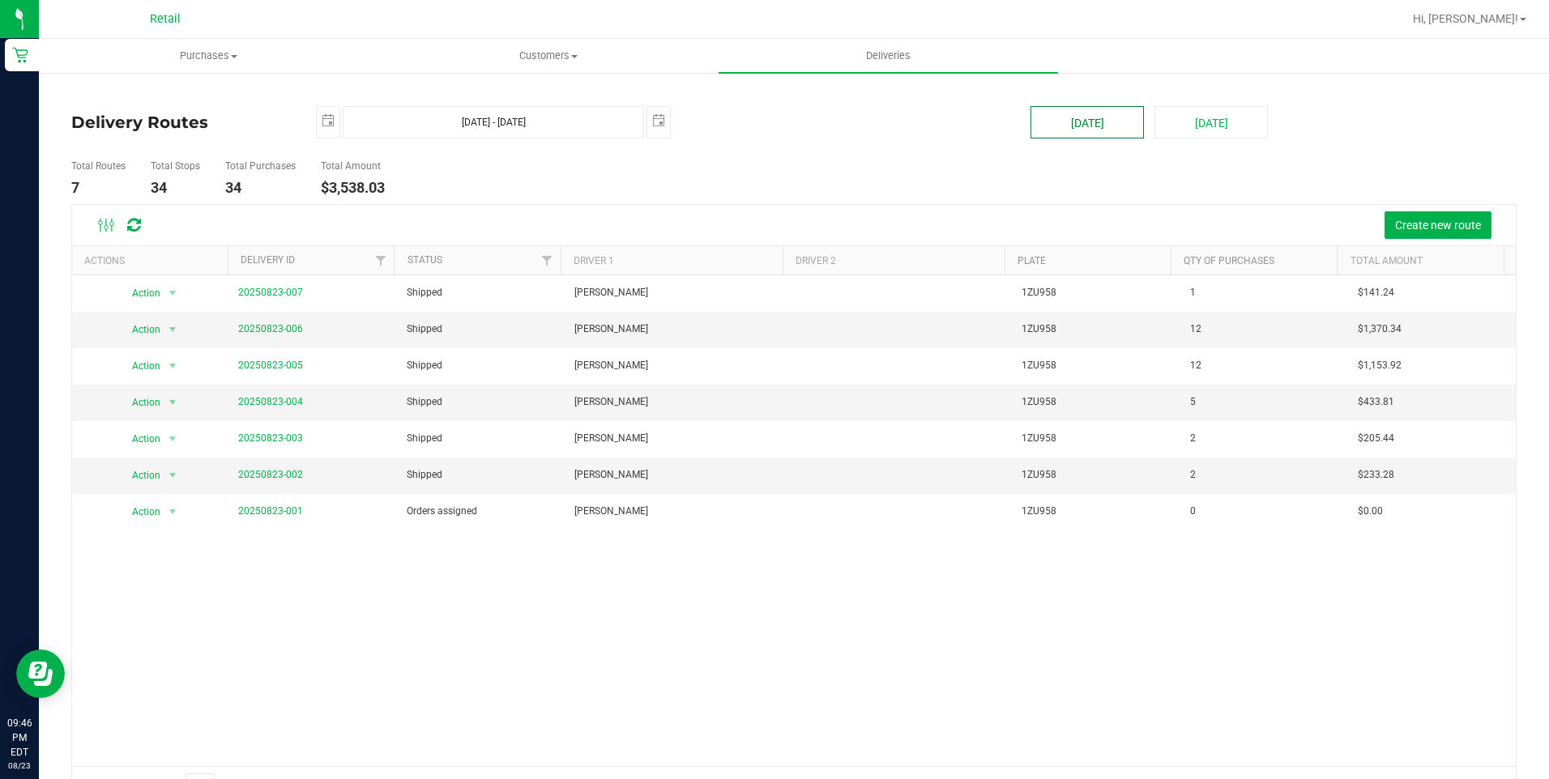
click at [1063, 124] on button "[DATE]" at bounding box center [1086, 122] width 113 height 32
click at [110, 225] on ellipse at bounding box center [112, 224] width 4 height 4
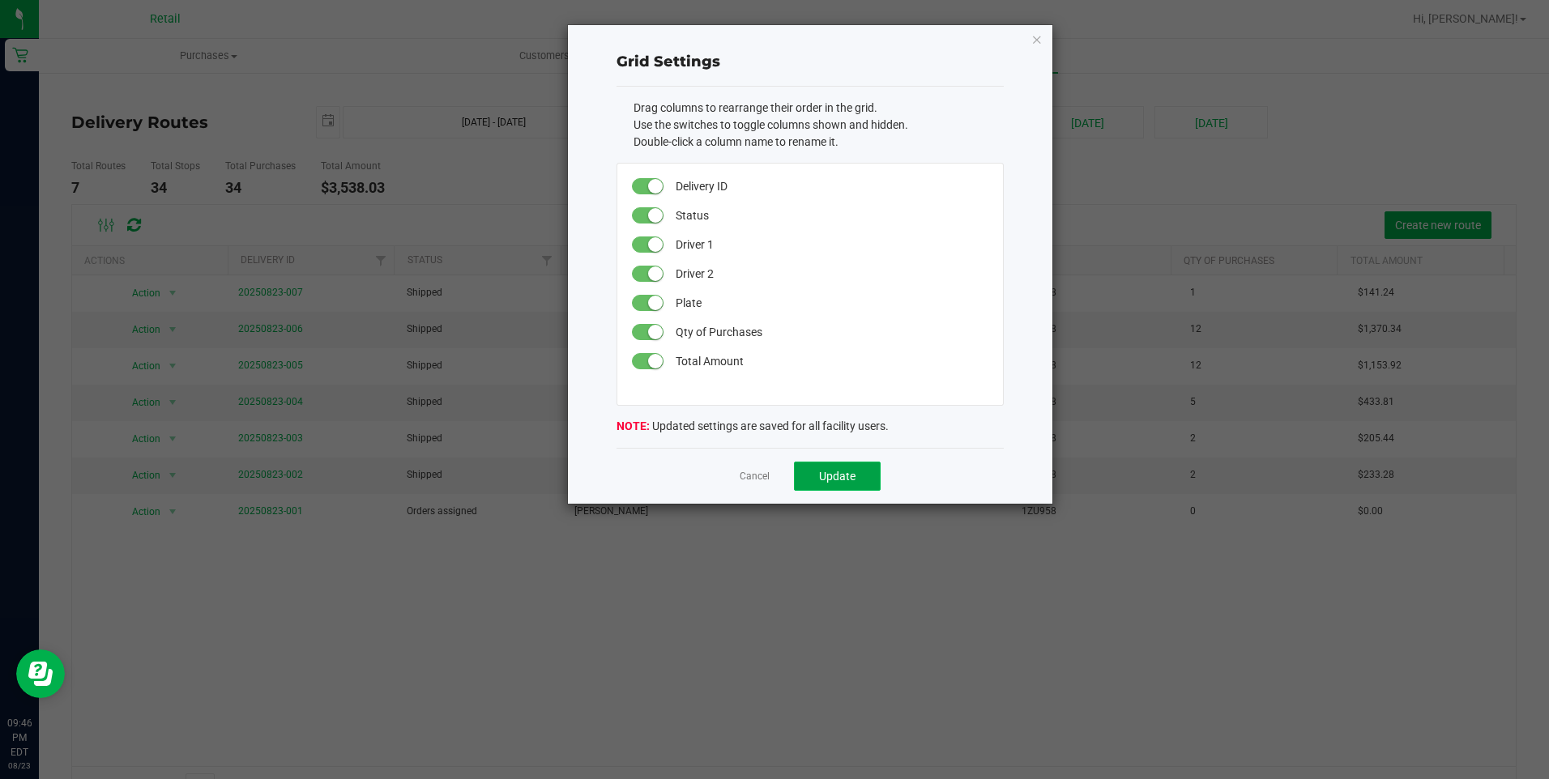
click at [804, 481] on button "Update" at bounding box center [837, 476] width 87 height 29
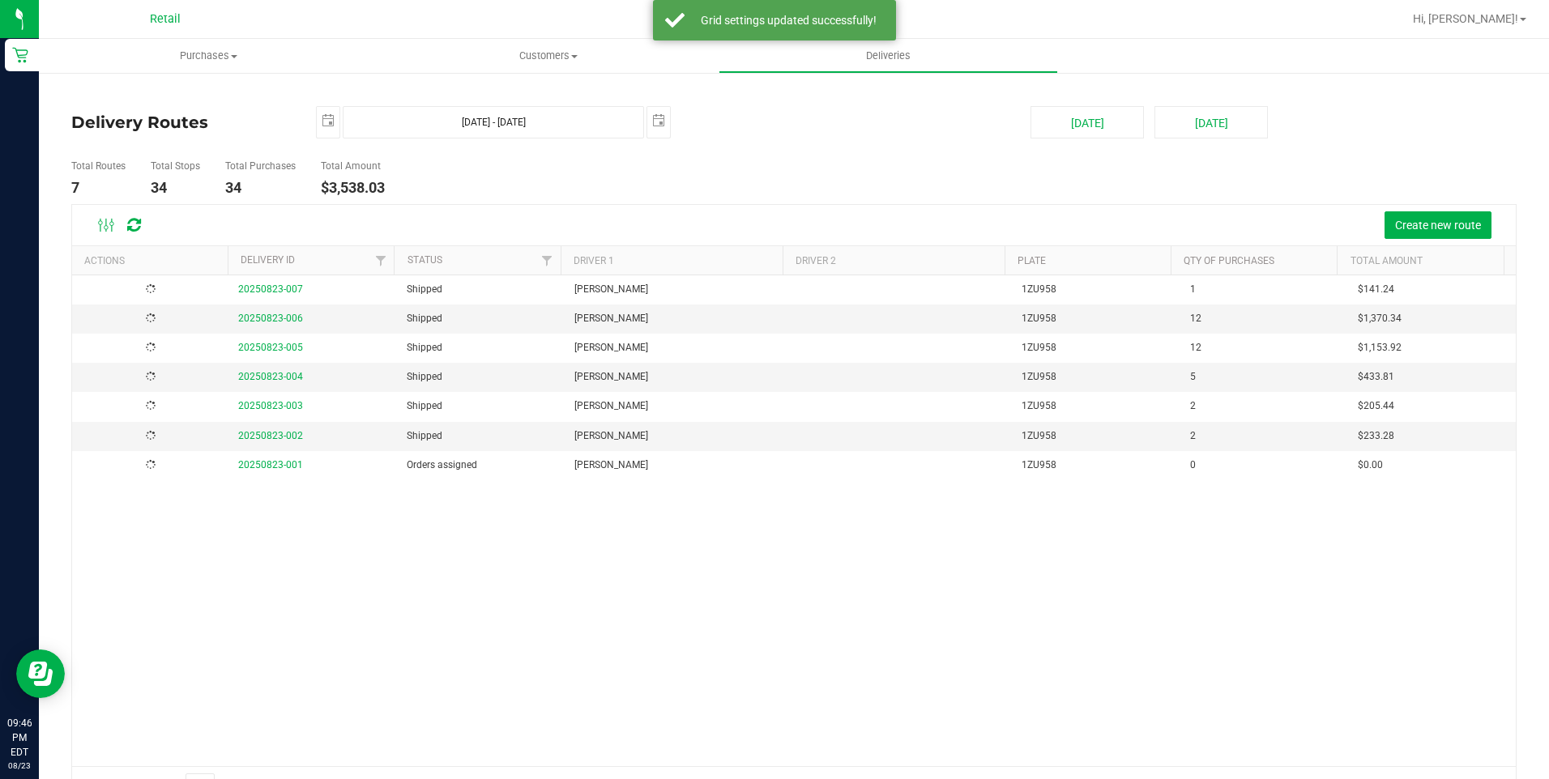
click at [524, 590] on div "20250823-007 Shipped [PERSON_NAME] 1ZU958 1 $141.24 20250823-006 Shipped [PERSO…" at bounding box center [793, 520] width 1443 height 491
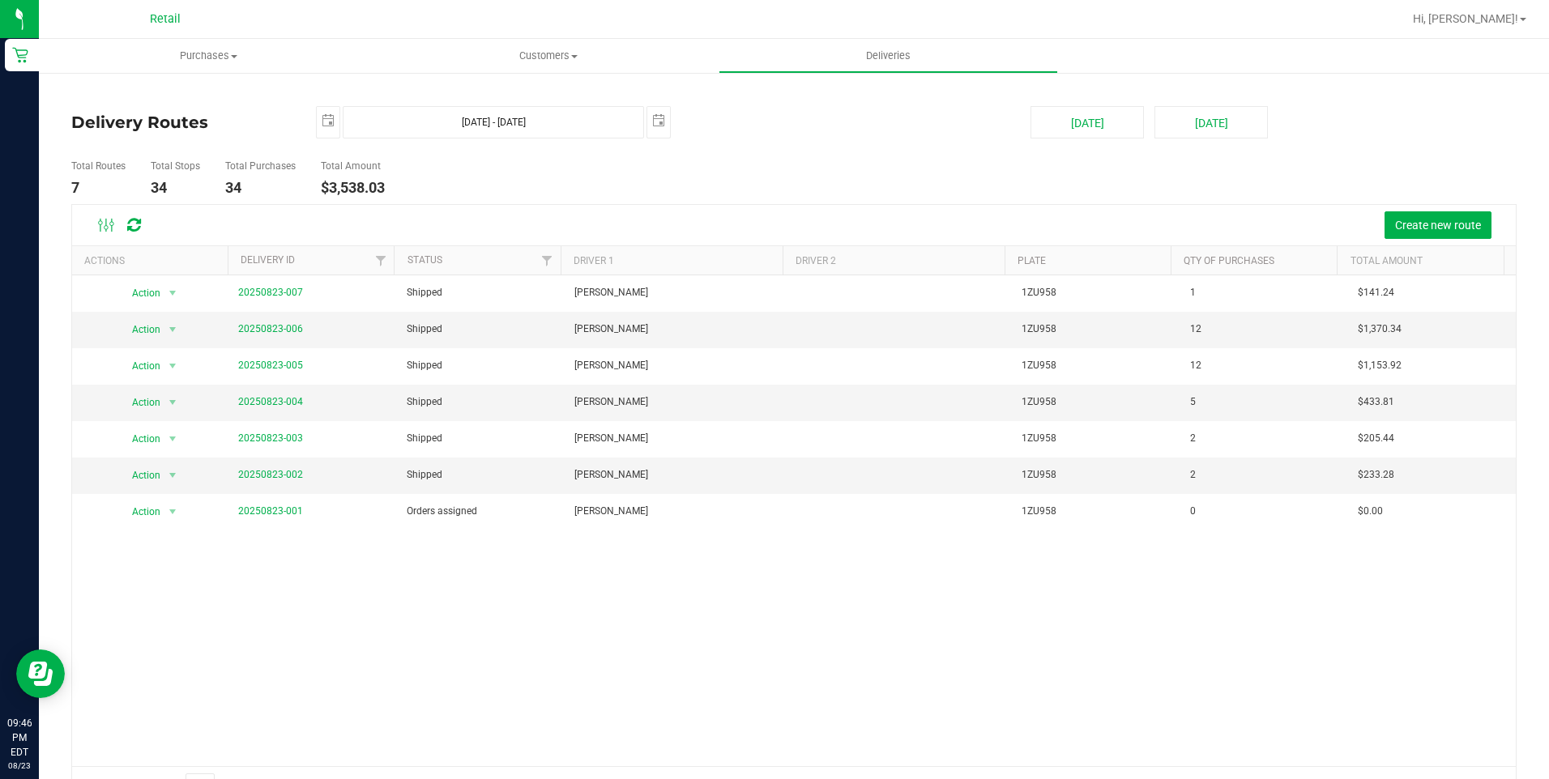
click at [645, 597] on div "Action Action View Delivery 20250823-007 Shipped [PERSON_NAME] 1ZU958 1 $141.24…" at bounding box center [793, 520] width 1443 height 491
click at [675, 215] on div "Create new route" at bounding box center [831, 225] width 1344 height 28
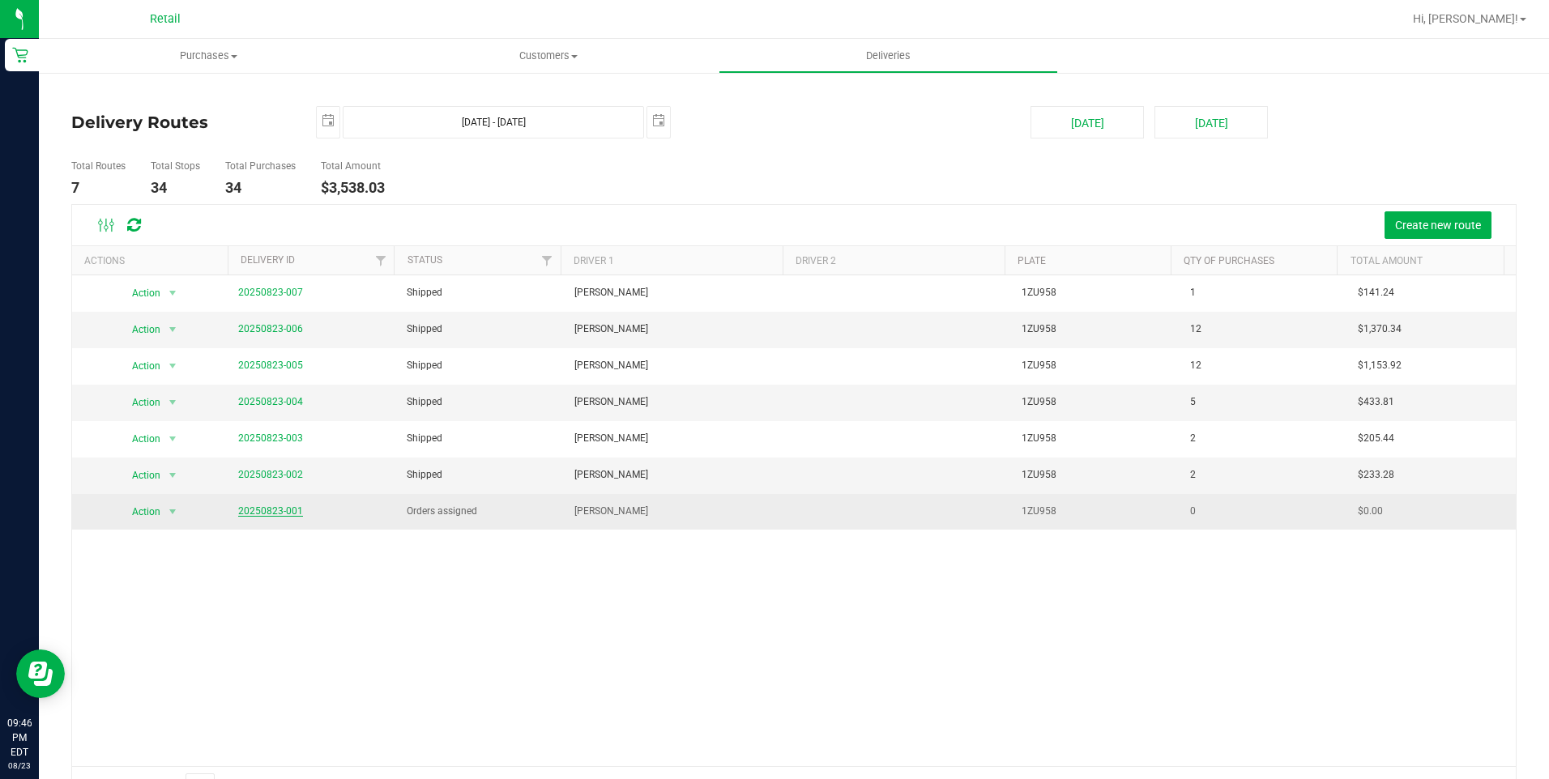
click at [266, 517] on span "20250823-001" at bounding box center [270, 511] width 65 height 15
click at [274, 513] on link "20250823-001" at bounding box center [270, 510] width 65 height 11
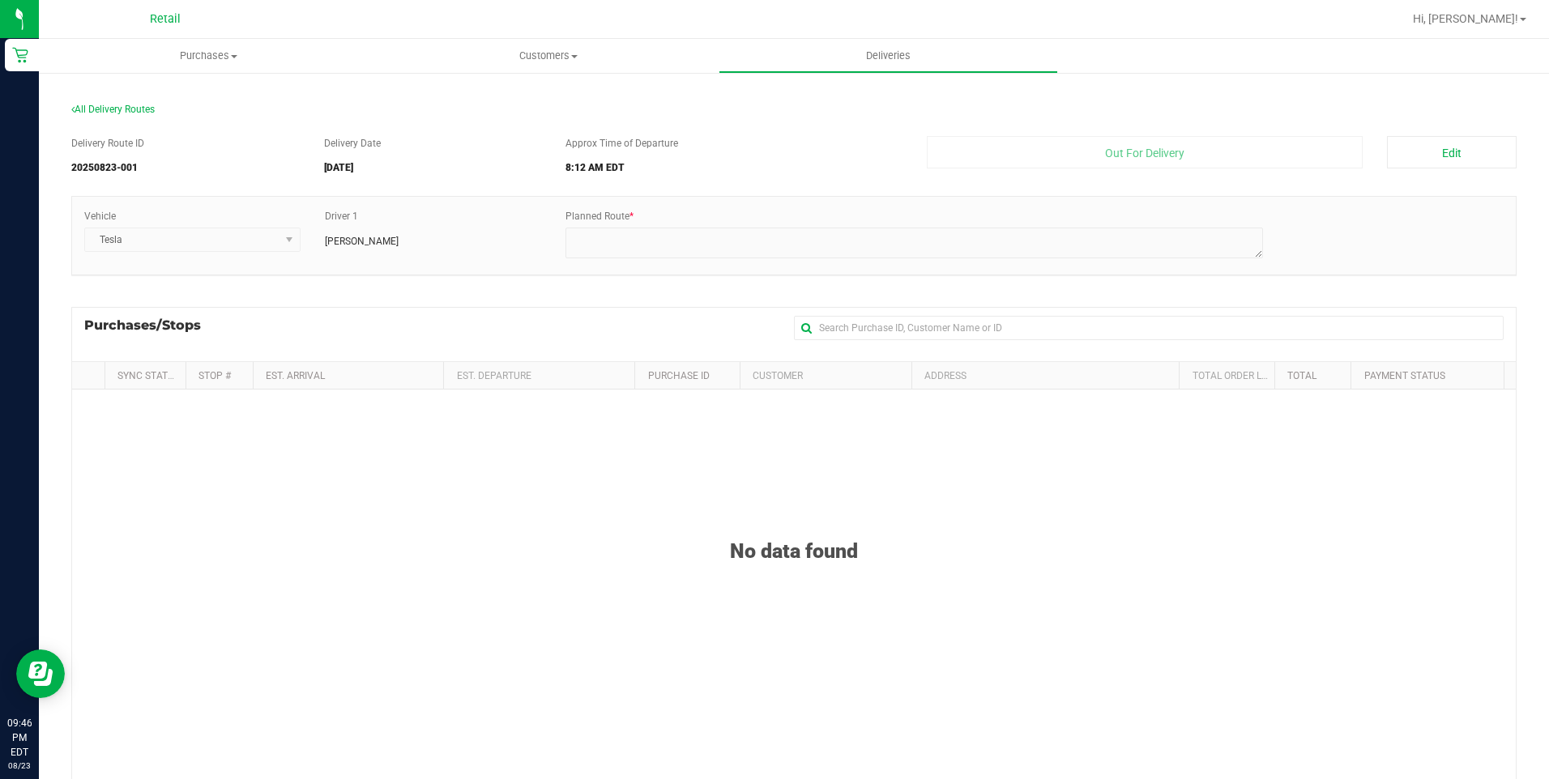
click at [908, 444] on div "No data found" at bounding box center [793, 690] width 1443 height 600
click at [965, 334] on input "text" at bounding box center [1148, 328] width 709 height 24
click at [134, 105] on span "All Delivery Routes" at bounding box center [112, 109] width 83 height 11
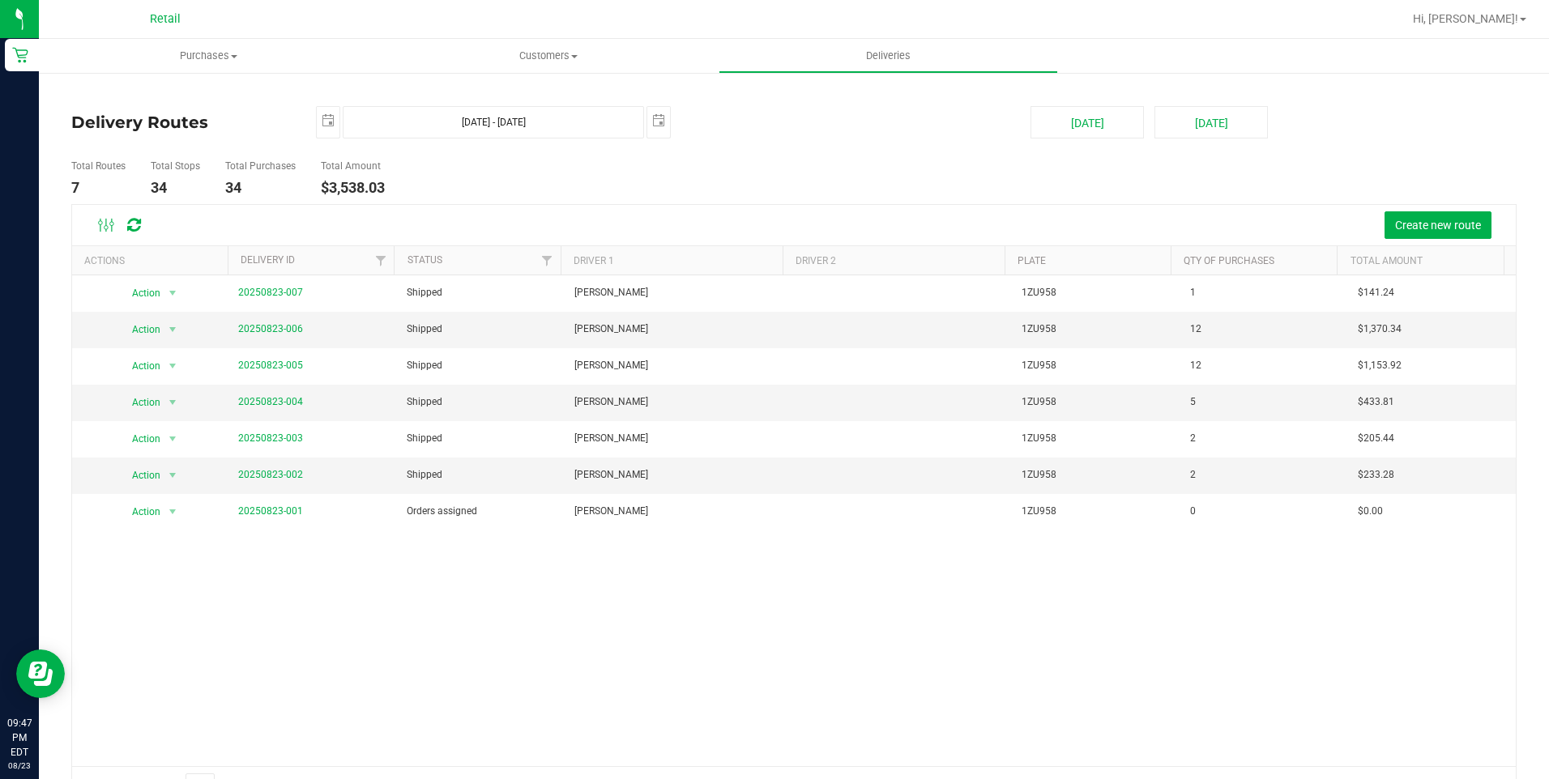
click at [1204, 252] on th "Qty of Purchases" at bounding box center [1253, 260] width 166 height 28
click at [204, 128] on h4 "Delivery Routes" at bounding box center [181, 122] width 220 height 32
click at [565, 64] on uib-tab-heading "Customers All customers Add a new customer All physicians" at bounding box center [548, 56] width 338 height 32
click at [897, 64] on uib-tab-heading "Deliveries" at bounding box center [888, 56] width 338 height 32
click at [755, 197] on ul "Total Routes 7 Total Stops 34 Total Purchases 34 Total Amount $3,538.03" at bounding box center [546, 178] width 959 height 51
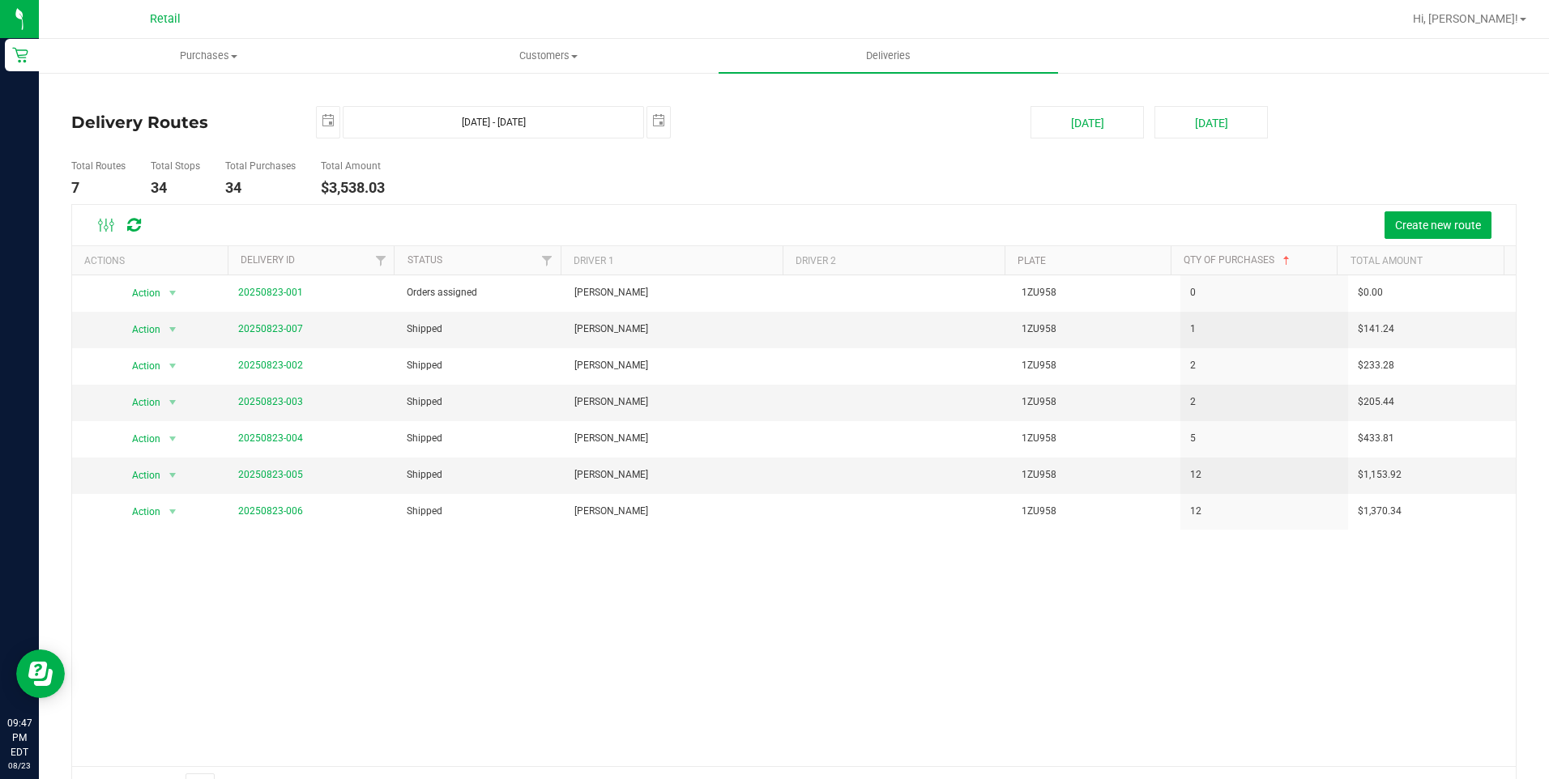
click at [161, 184] on h4 "34" at bounding box center [175, 188] width 49 height 16
click at [265, 159] on li "Total Purchases 34" at bounding box center [260, 178] width 79 height 51
click at [351, 168] on h5 "Total Amount" at bounding box center [353, 166] width 64 height 11
click at [612, 188] on ul "Total Routes 7 Total Stops 34 Total Purchases 34 Total Amount $3,538.03" at bounding box center [546, 178] width 959 height 51
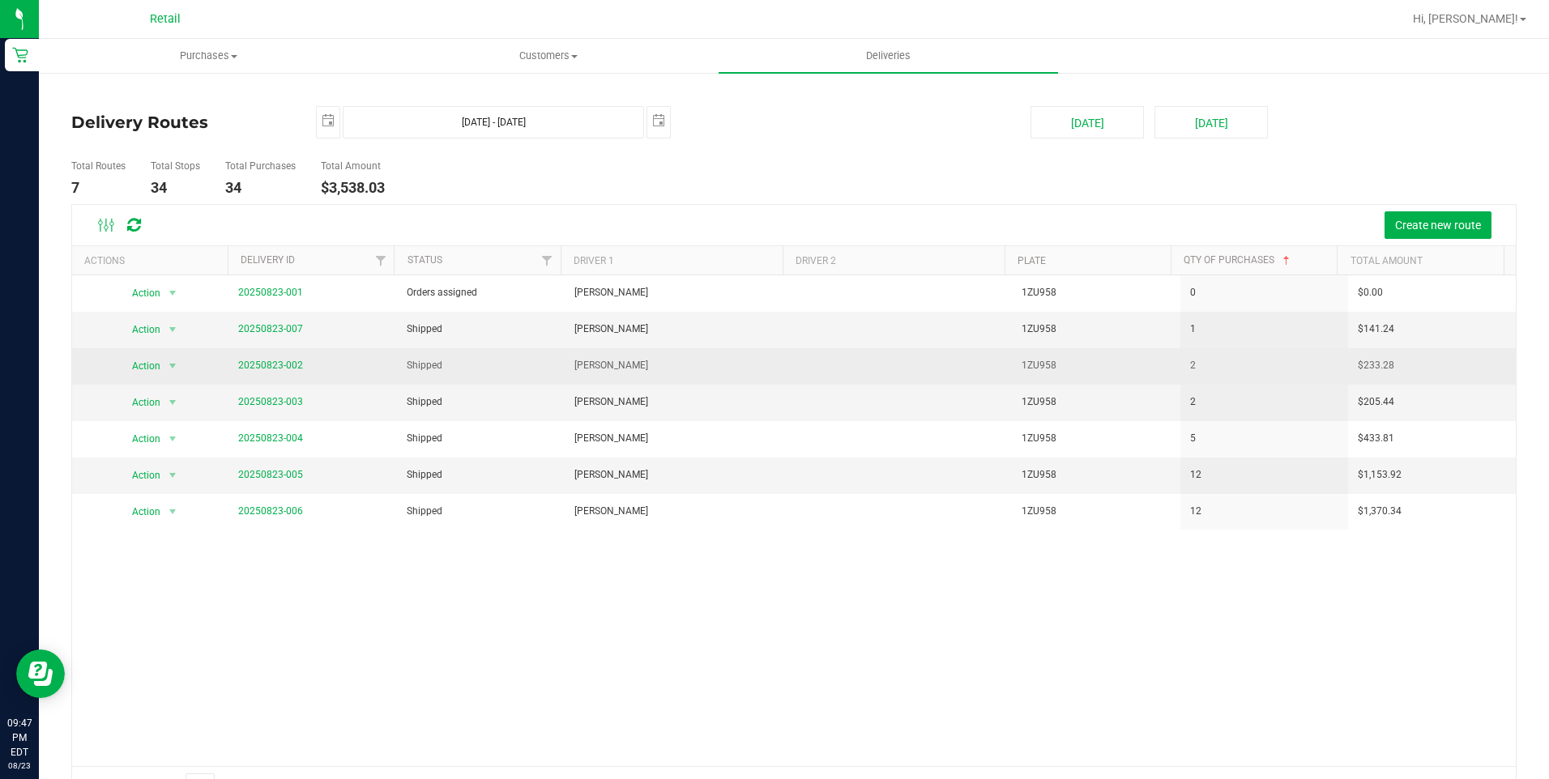
click at [455, 348] on td "Shipped" at bounding box center [481, 366] width 168 height 36
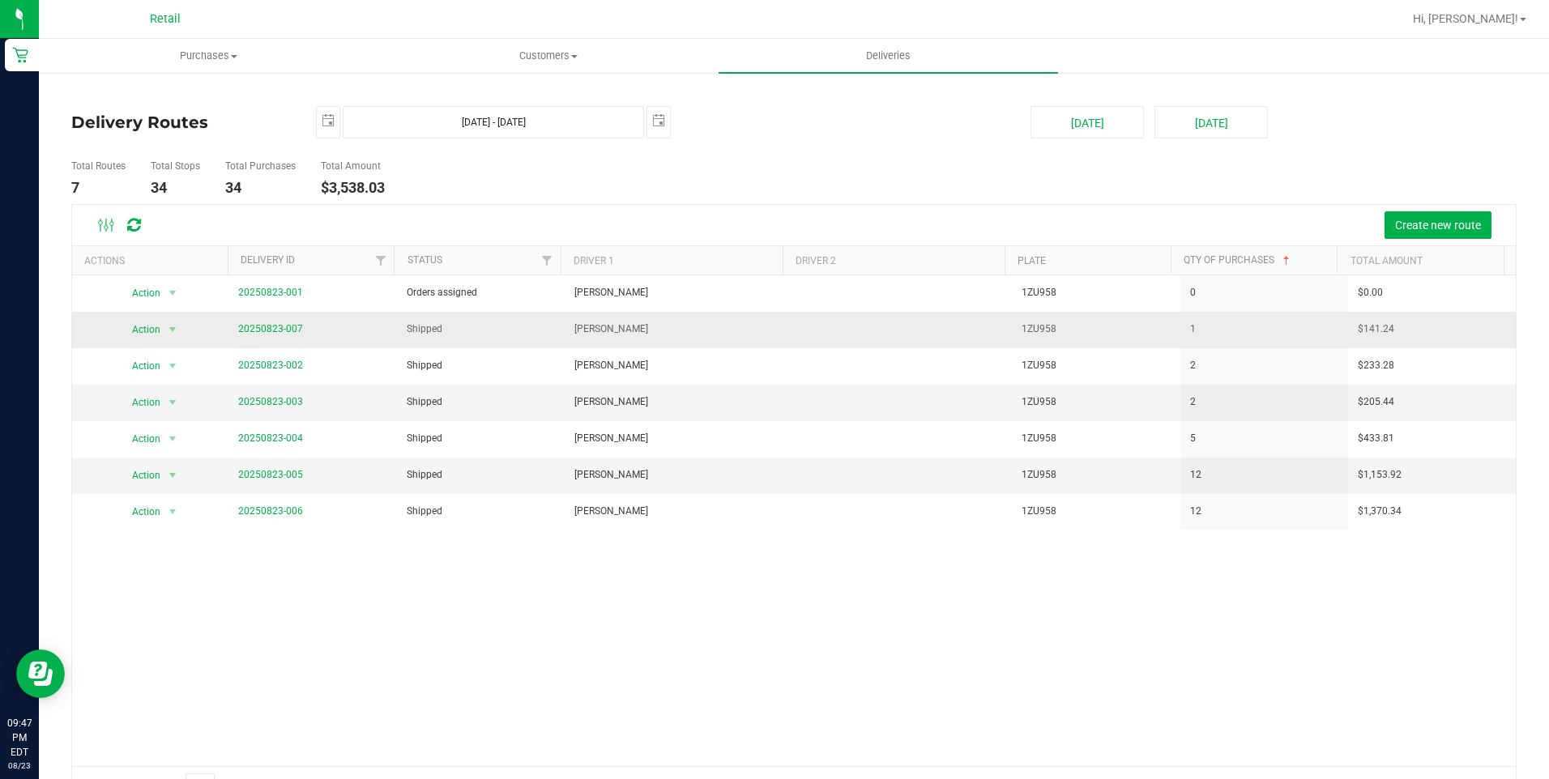
click at [643, 334] on td "[PERSON_NAME]" at bounding box center [676, 330] width 224 height 36
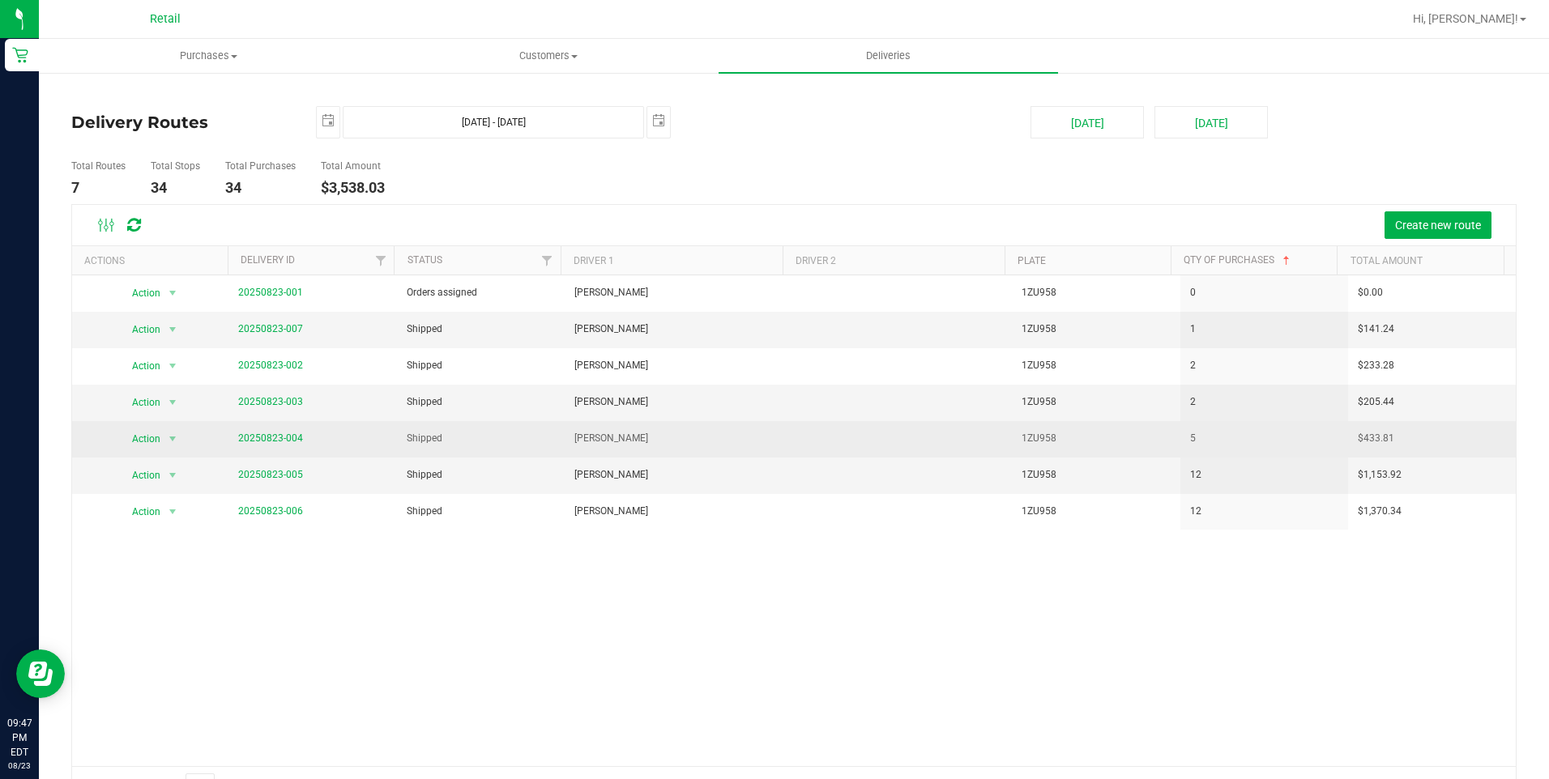
click at [611, 437] on span "[PERSON_NAME]" at bounding box center [611, 438] width 74 height 15
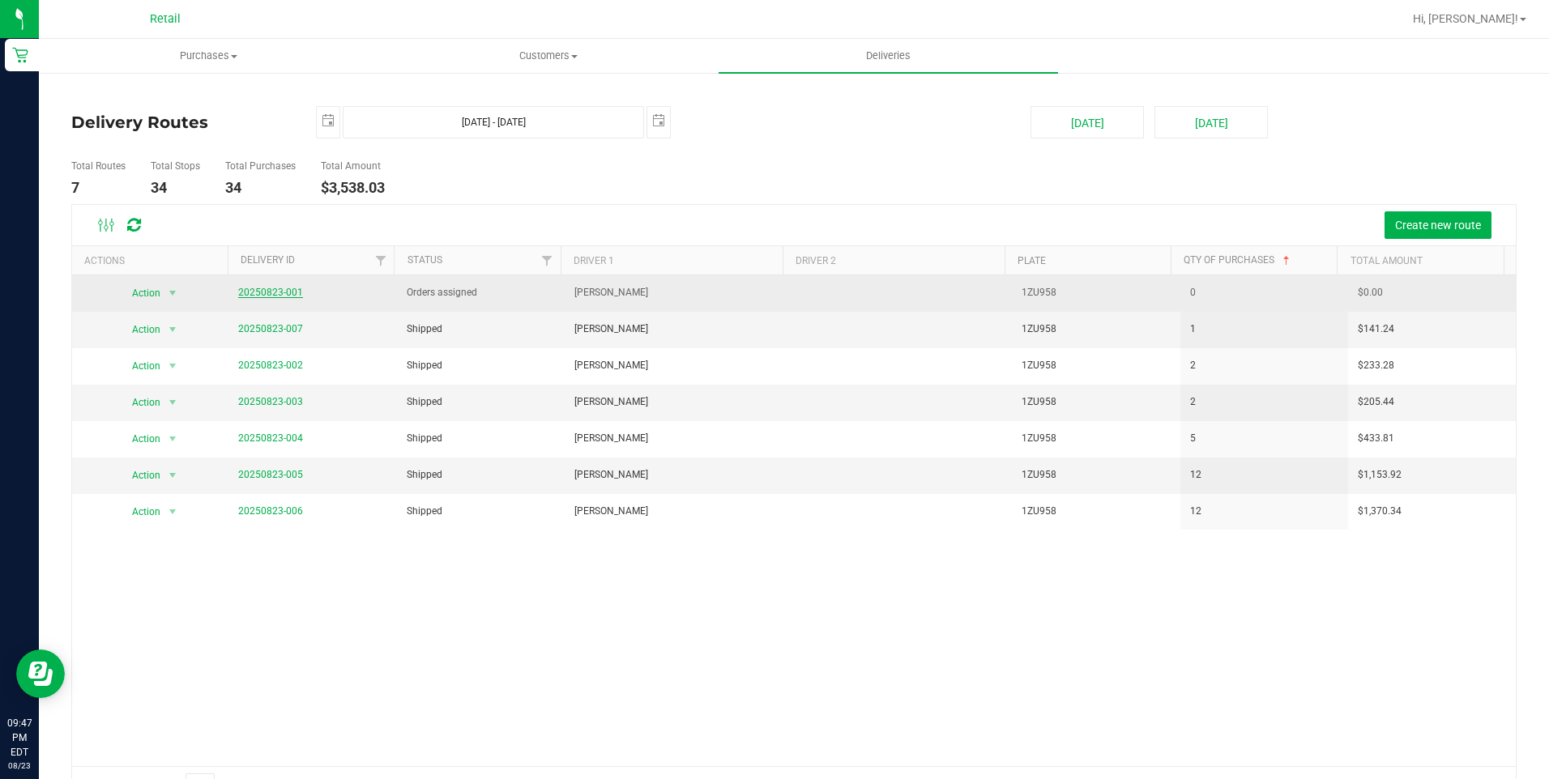
click at [292, 287] on link "20250823-001" at bounding box center [270, 292] width 65 height 11
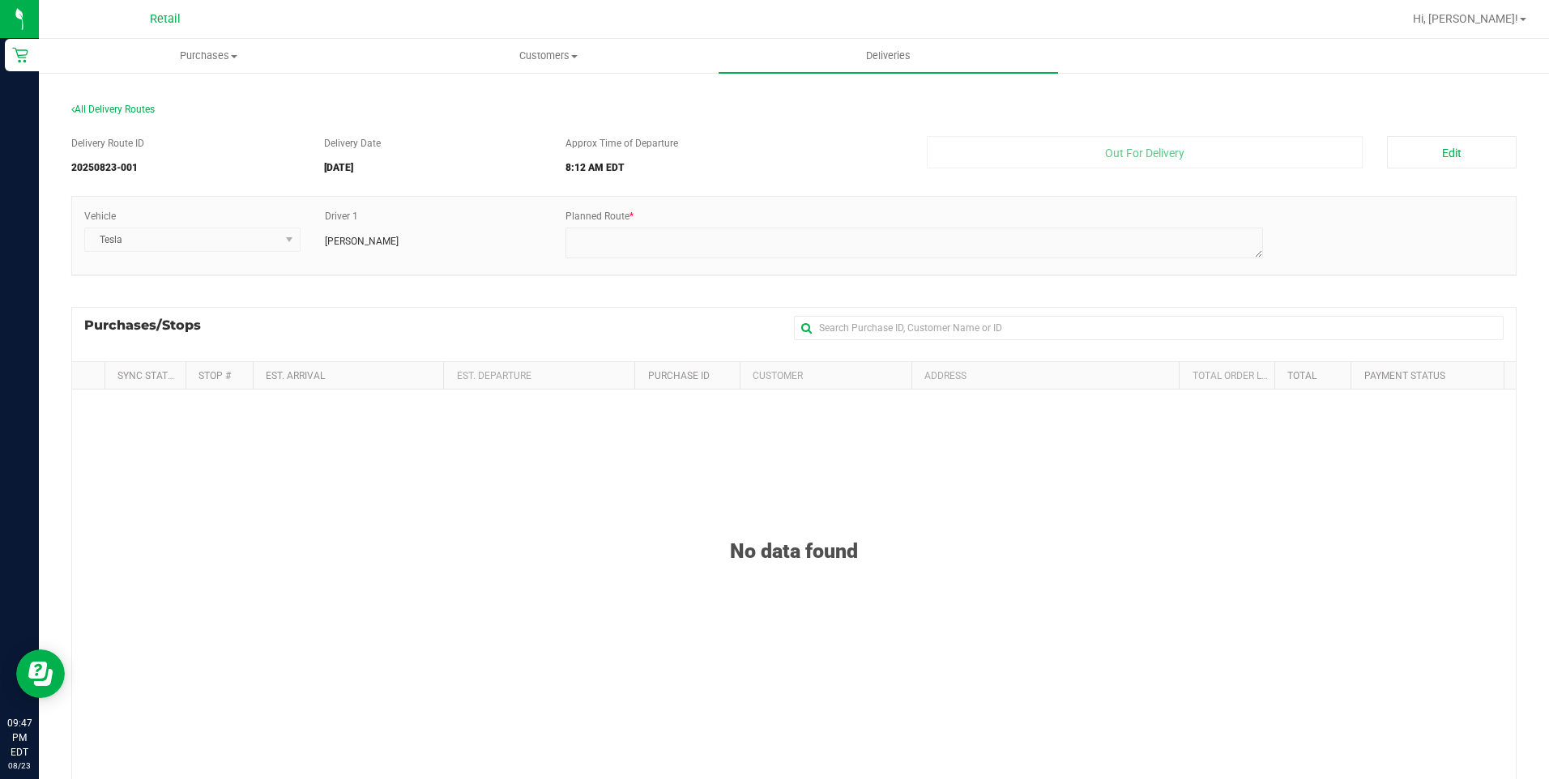
click at [353, 267] on div "Vehicle Tesla Driver 1 [PERSON_NAME] Planned Route *" at bounding box center [793, 236] width 1443 height 78
click at [226, 59] on span "Purchases" at bounding box center [209, 56] width 338 height 15
click at [176, 100] on span "Summary of purchases" at bounding box center [122, 98] width 166 height 14
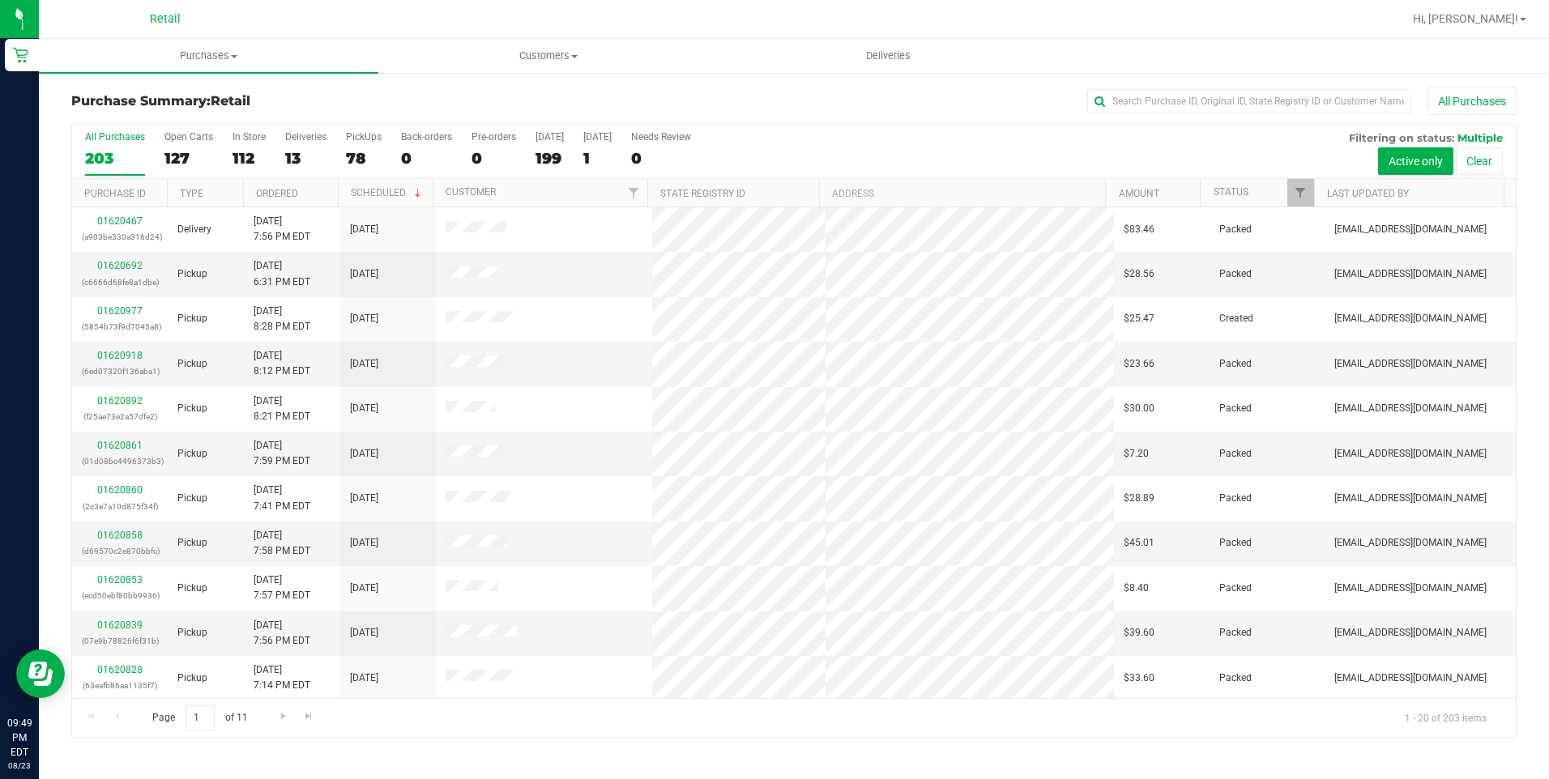
click at [190, 200] on th "Type" at bounding box center [205, 193] width 76 height 28
click at [1413, 165] on button "Active only" at bounding box center [1415, 161] width 75 height 28
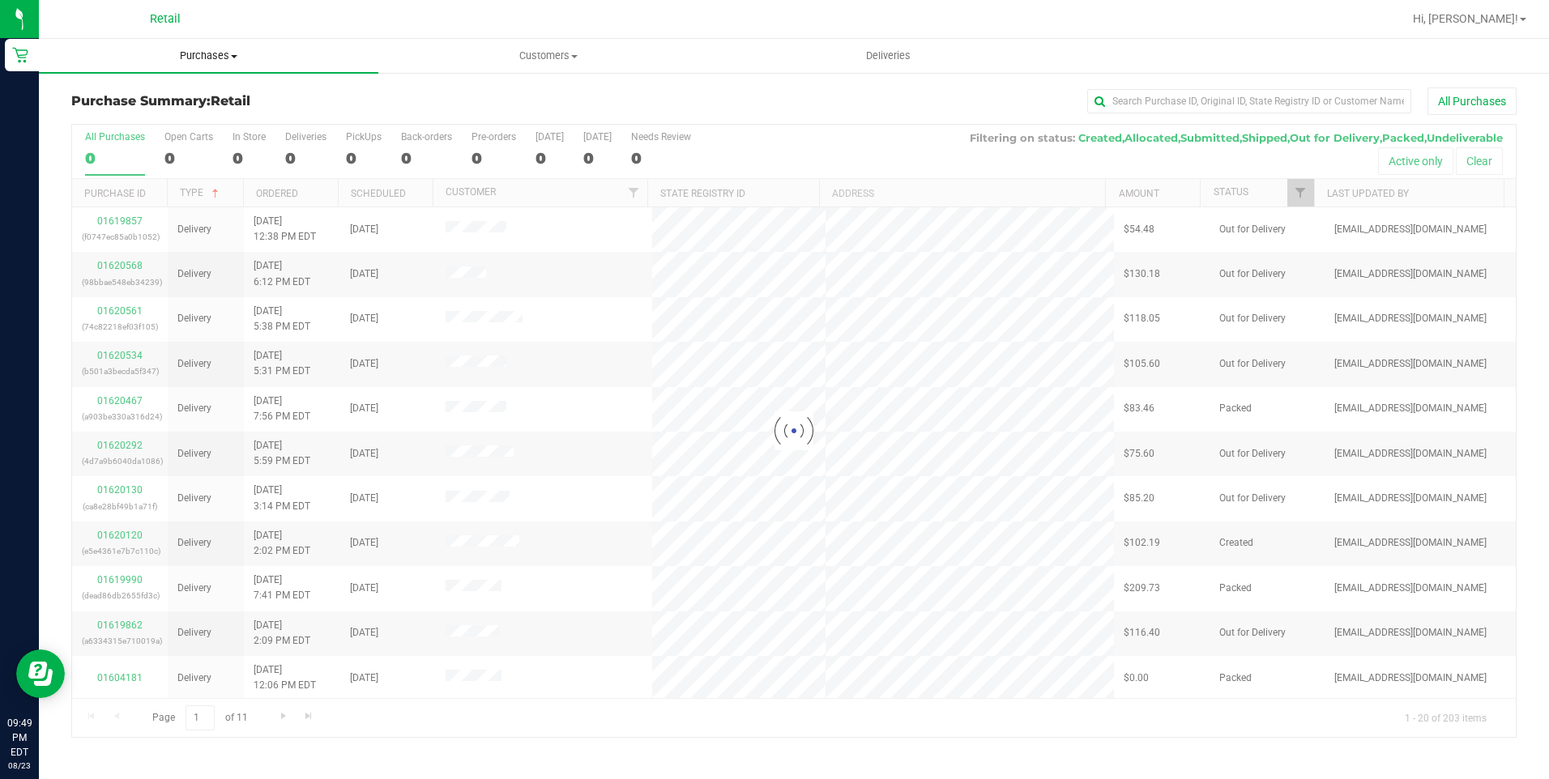
click at [202, 50] on span "Purchases" at bounding box center [208, 56] width 339 height 15
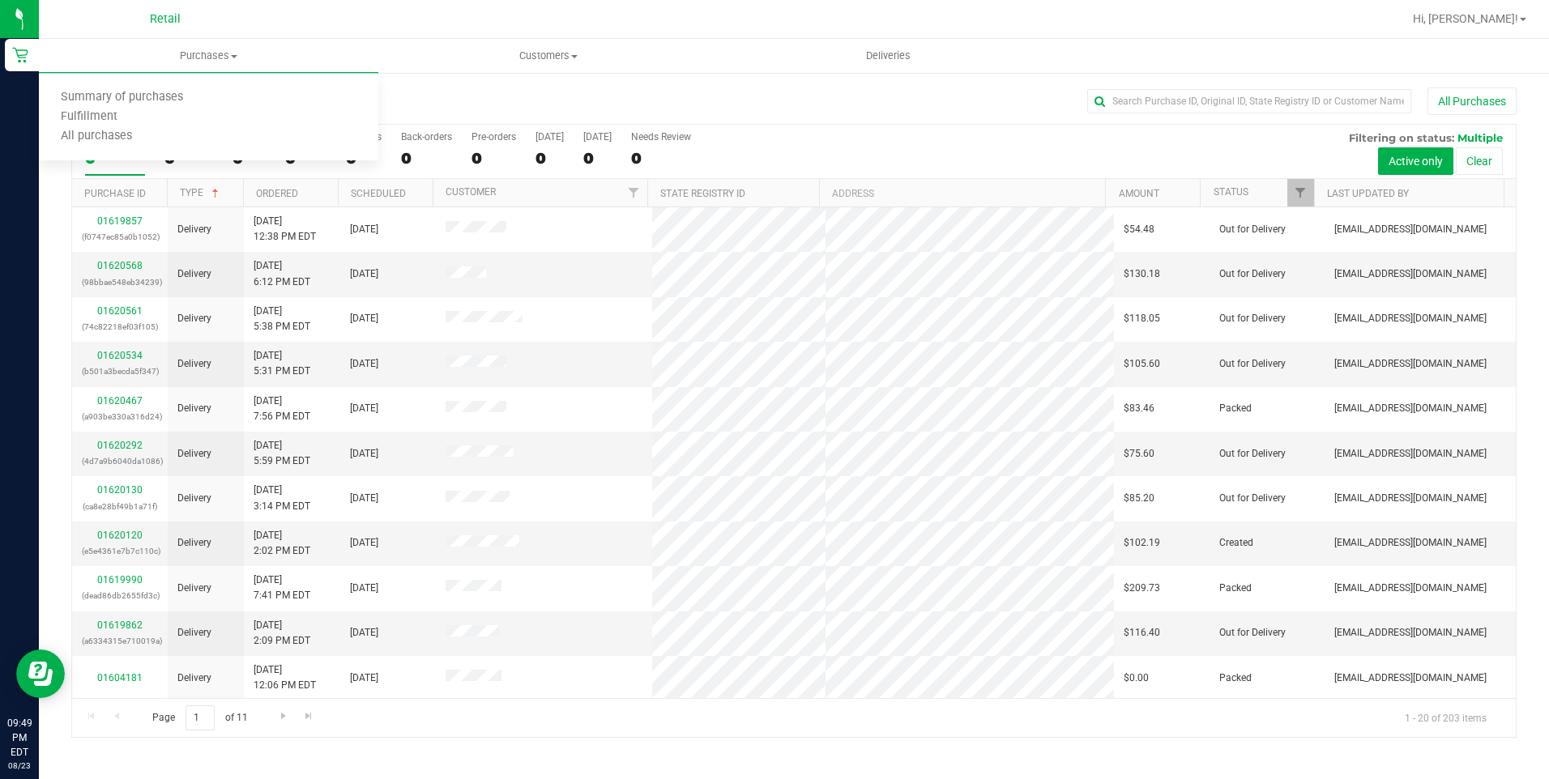
click at [546, 83] on div "Purchase Summary: Retail All Purchases All Purchases 0 Open Carts 0 In Store 0 …" at bounding box center [794, 412] width 1510 height 683
click at [193, 62] on span "Purchases" at bounding box center [208, 56] width 339 height 15
click at [177, 94] on span "Summary of purchases" at bounding box center [122, 98] width 166 height 14
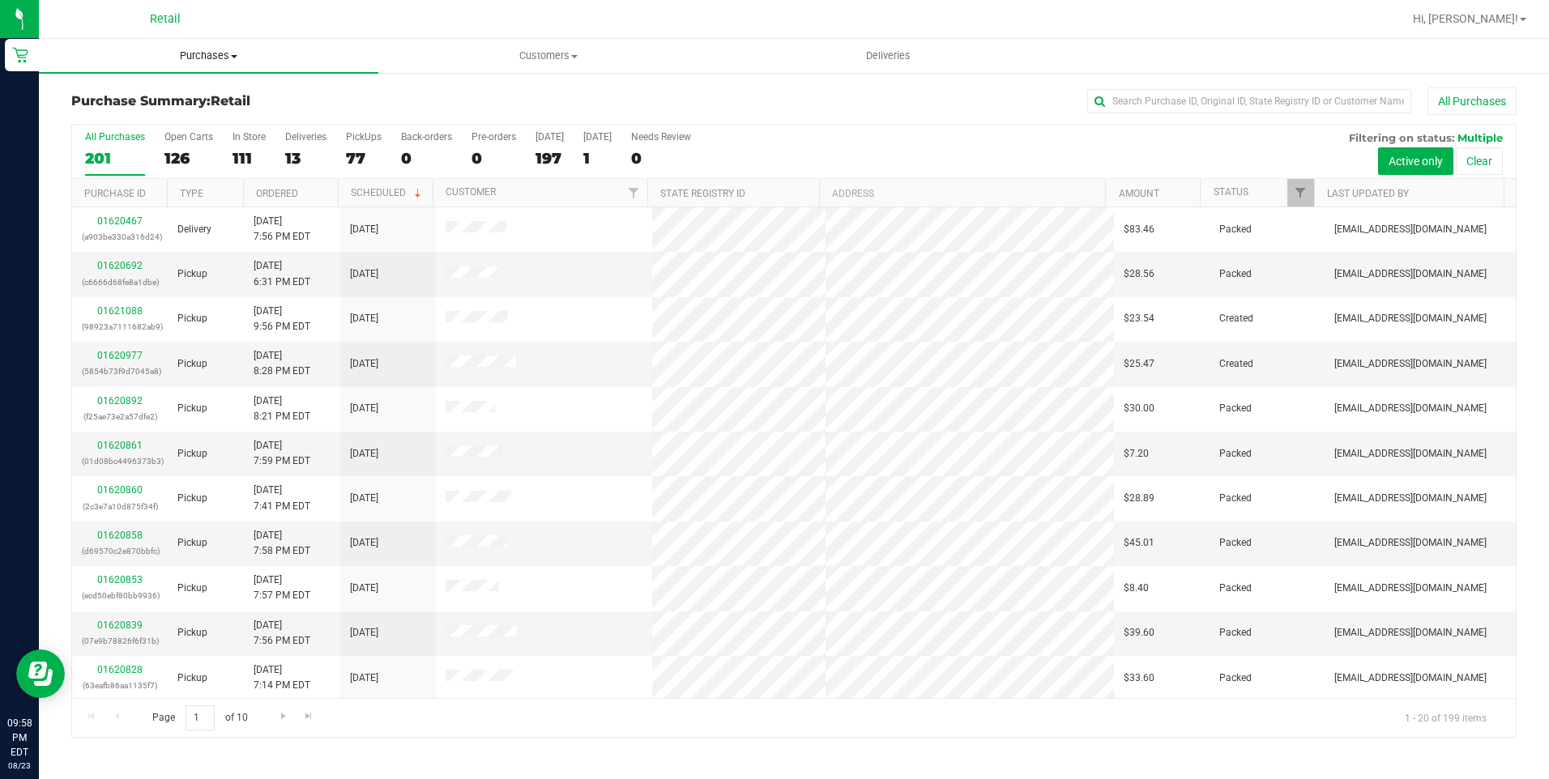
click at [206, 47] on uib-tab-heading "Purchases Summary of purchases Fulfillment All purchases" at bounding box center [208, 56] width 339 height 34
click at [900, 48] on uib-tab-heading "Deliveries" at bounding box center [888, 56] width 338 height 32
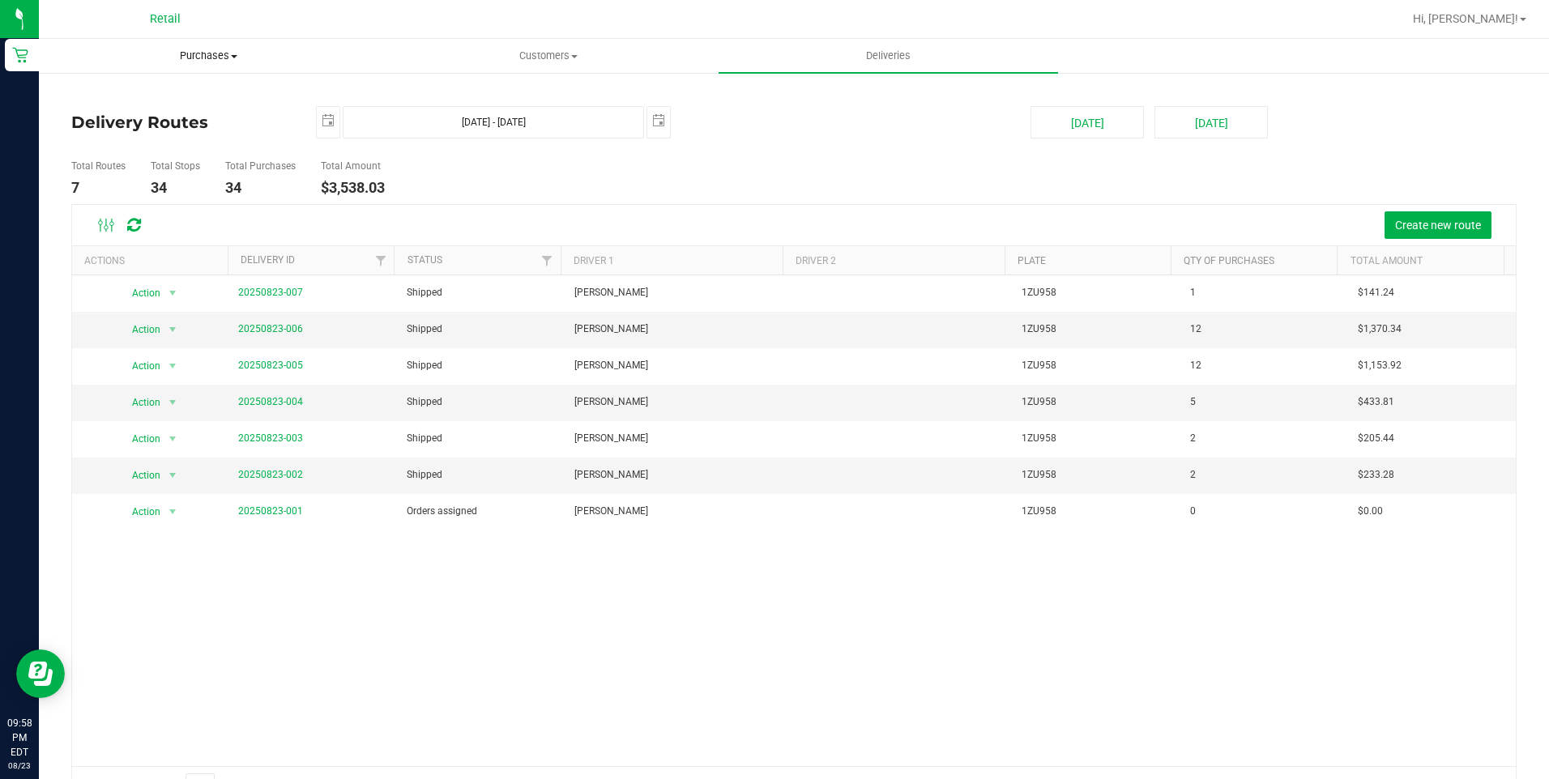
click at [207, 58] on span "Purchases" at bounding box center [209, 56] width 338 height 15
click at [96, 136] on span "All purchases" at bounding box center [96, 137] width 115 height 14
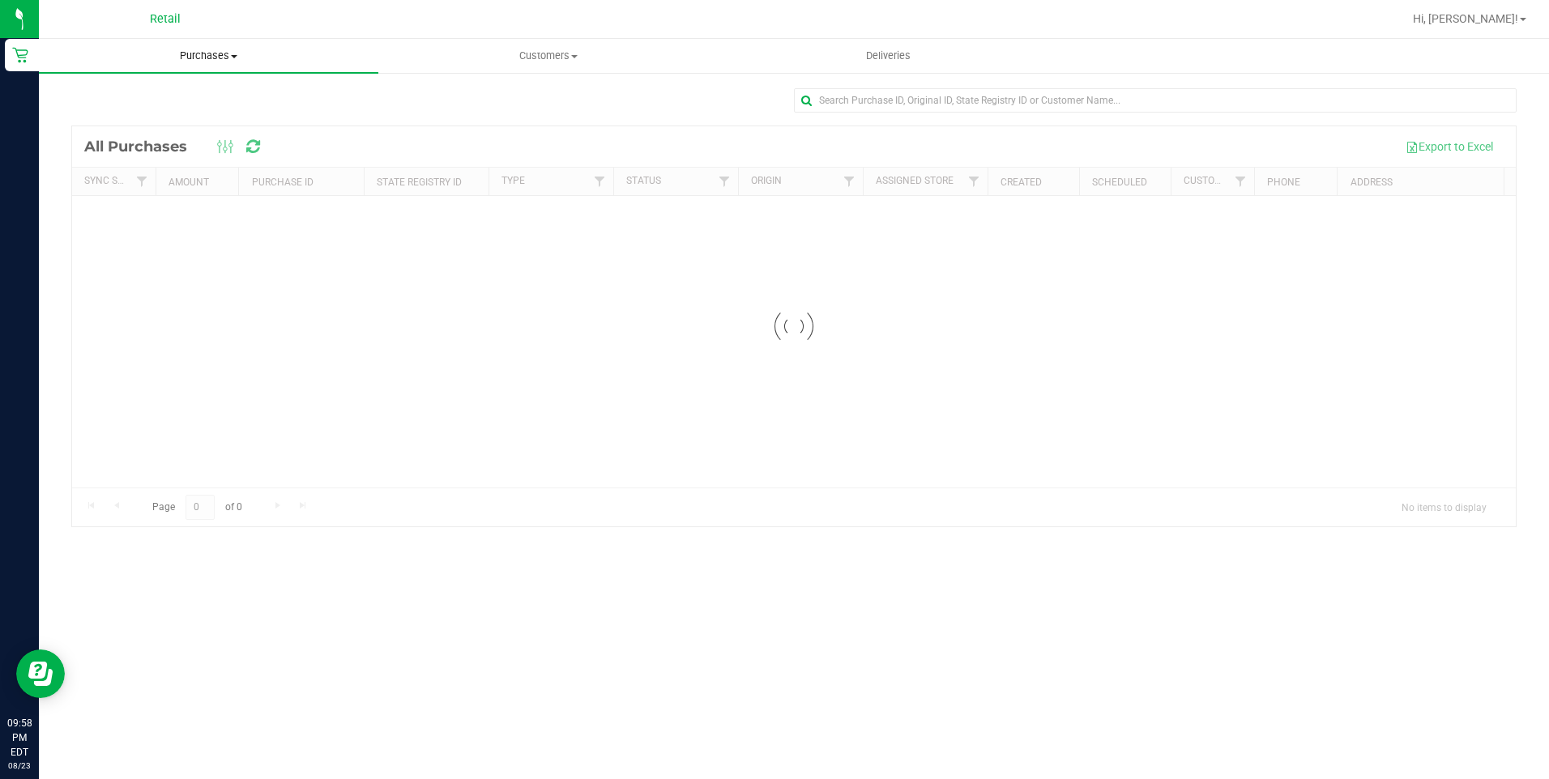
click at [211, 58] on span "Purchases" at bounding box center [208, 56] width 339 height 15
click at [102, 97] on span "Summary of purchases" at bounding box center [122, 98] width 166 height 14
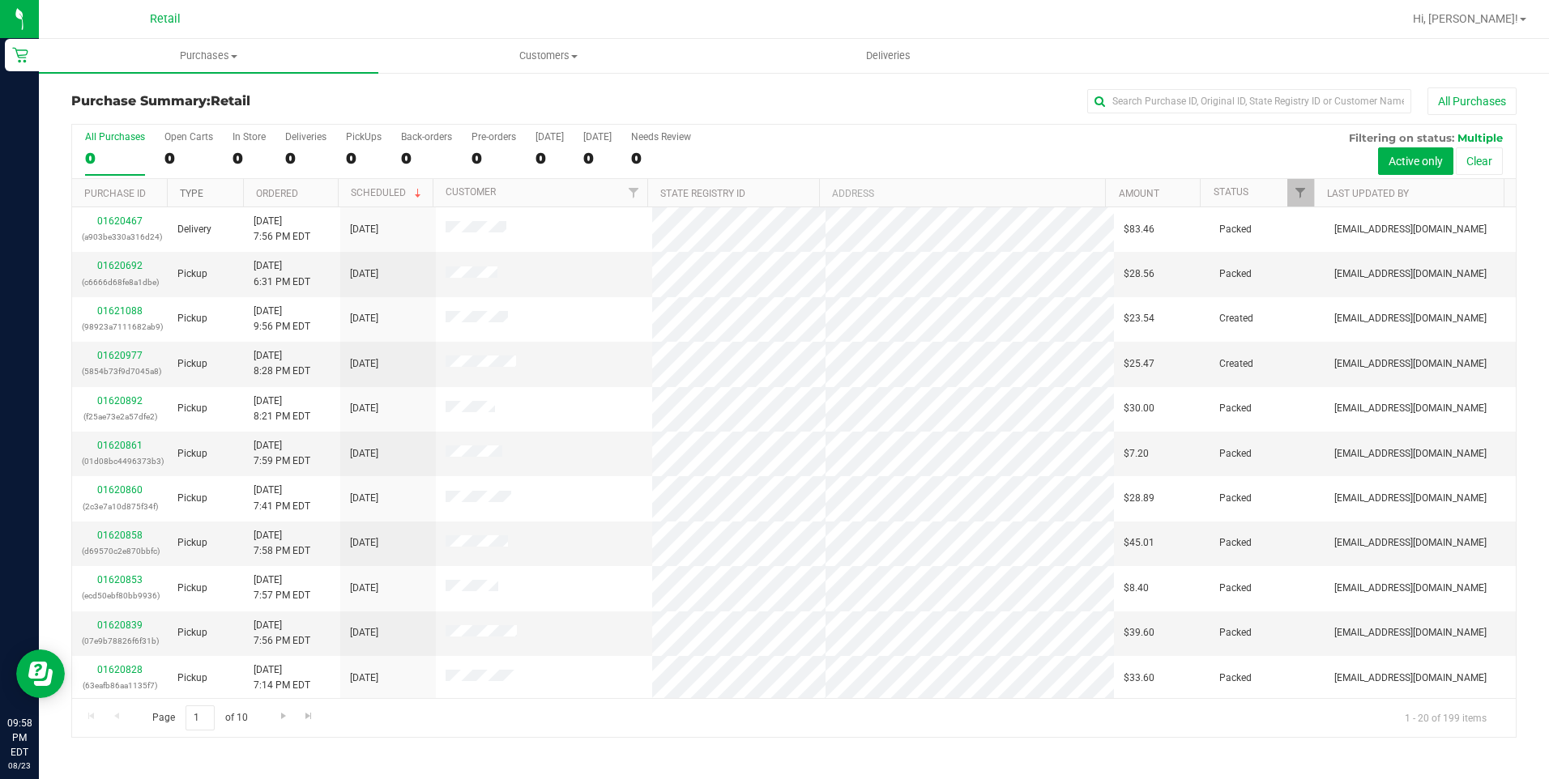
click at [201, 194] on link "Type" at bounding box center [191, 193] width 23 height 11
click at [1214, 194] on link "Status" at bounding box center [1230, 191] width 35 height 11
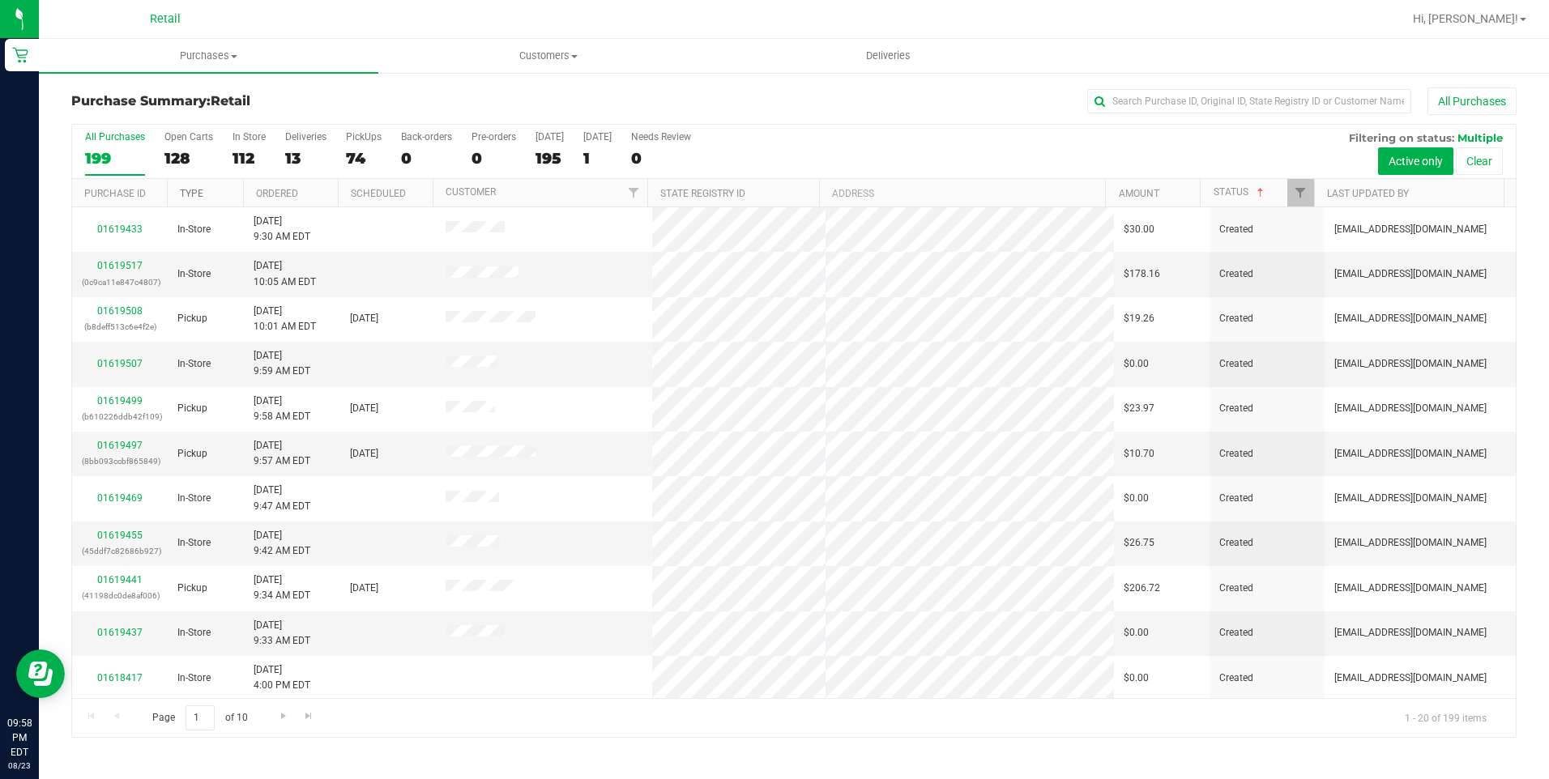
click at [192, 190] on link "Type" at bounding box center [191, 193] width 23 height 11
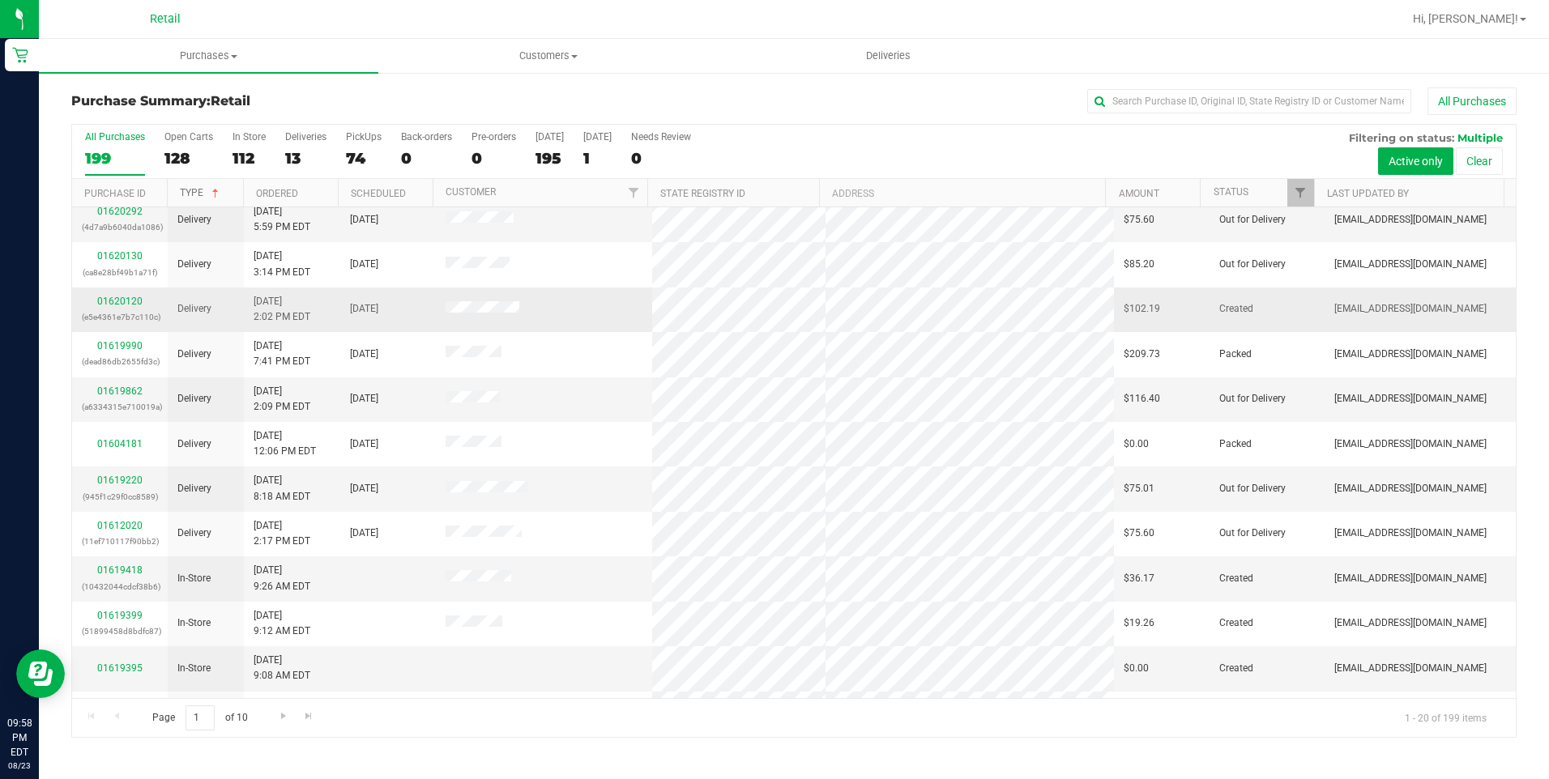
scroll to position [243, 0]
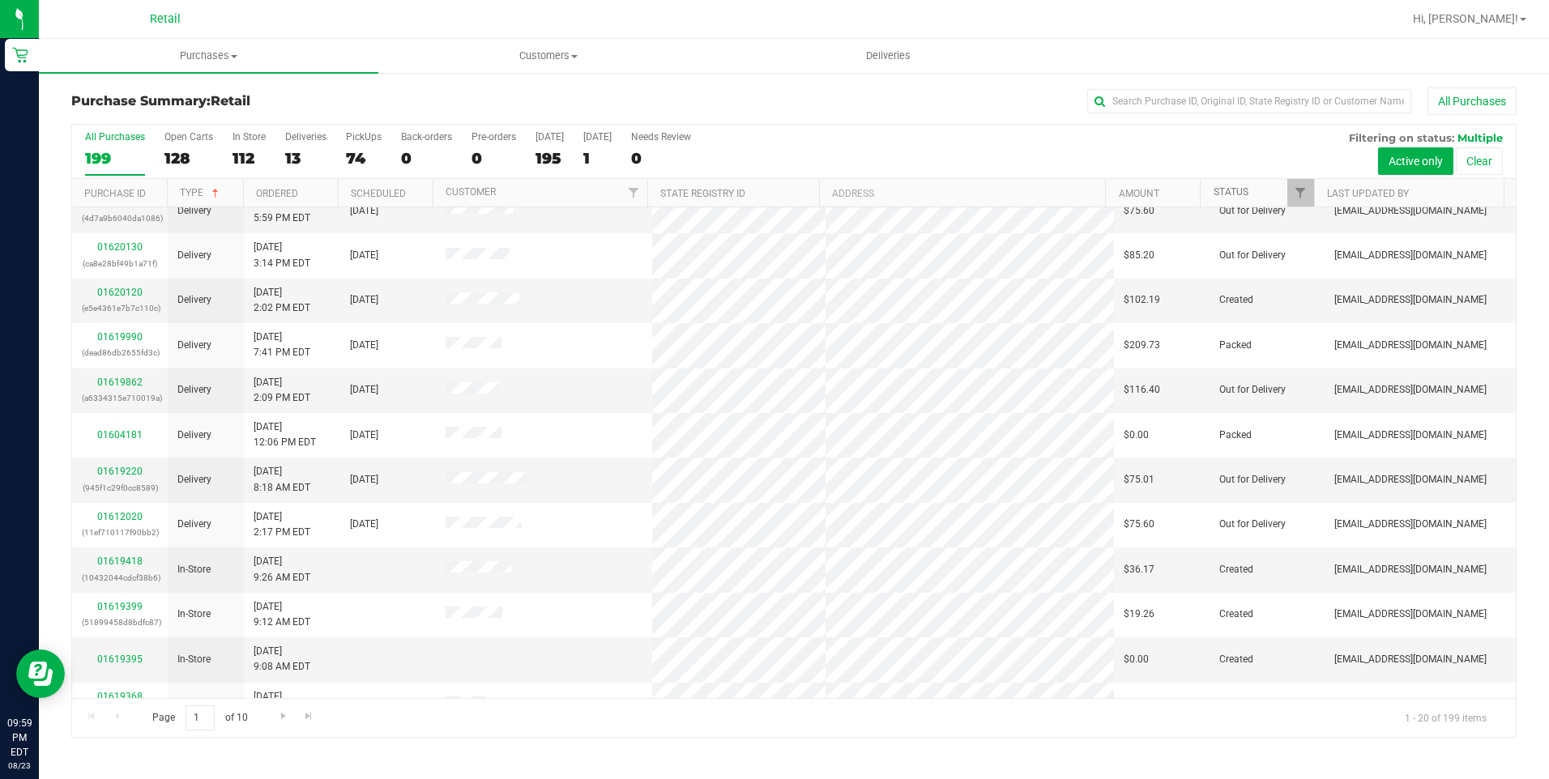
click at [1233, 187] on link "Status" at bounding box center [1230, 191] width 35 height 11
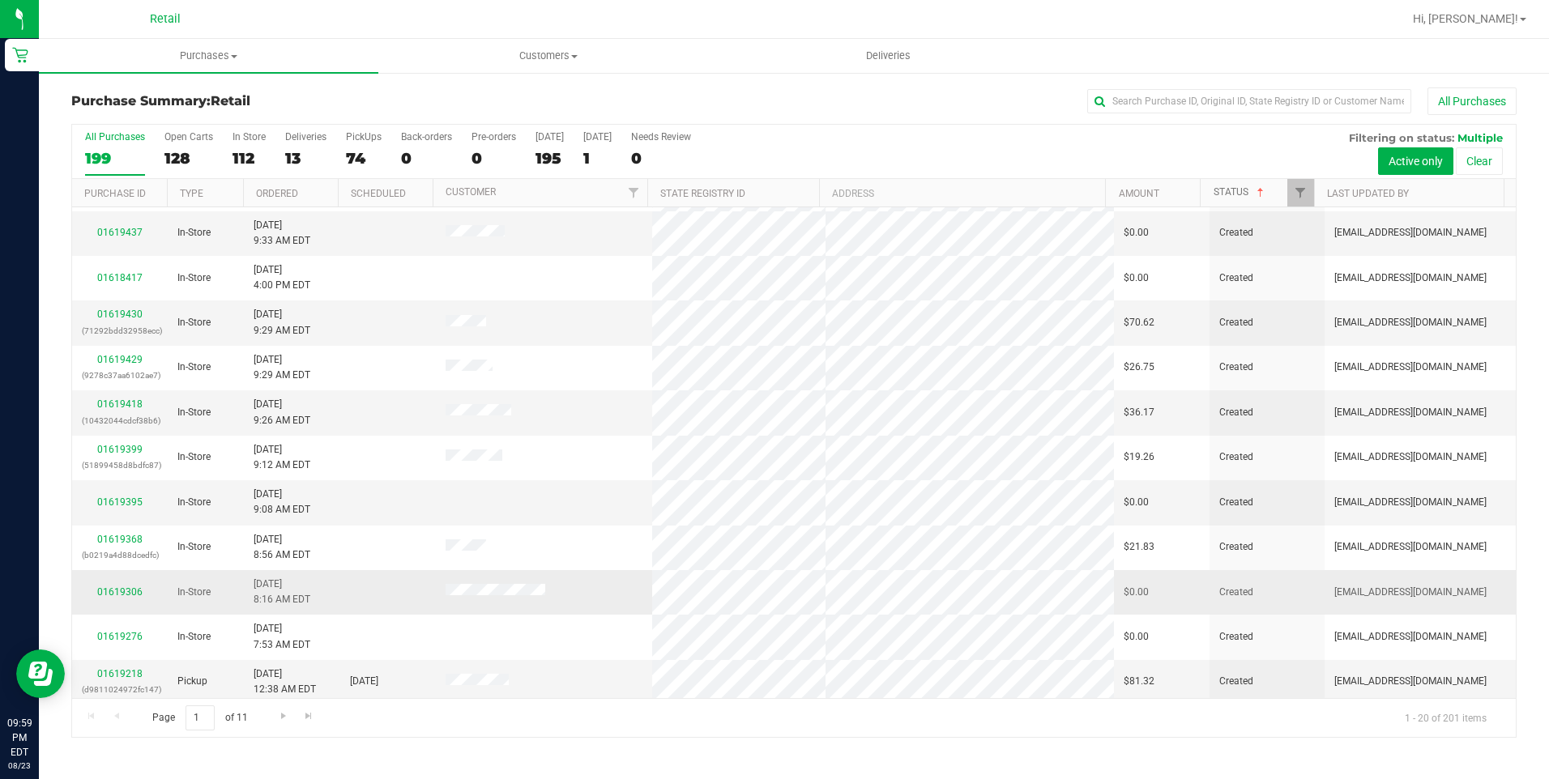
scroll to position [406, 0]
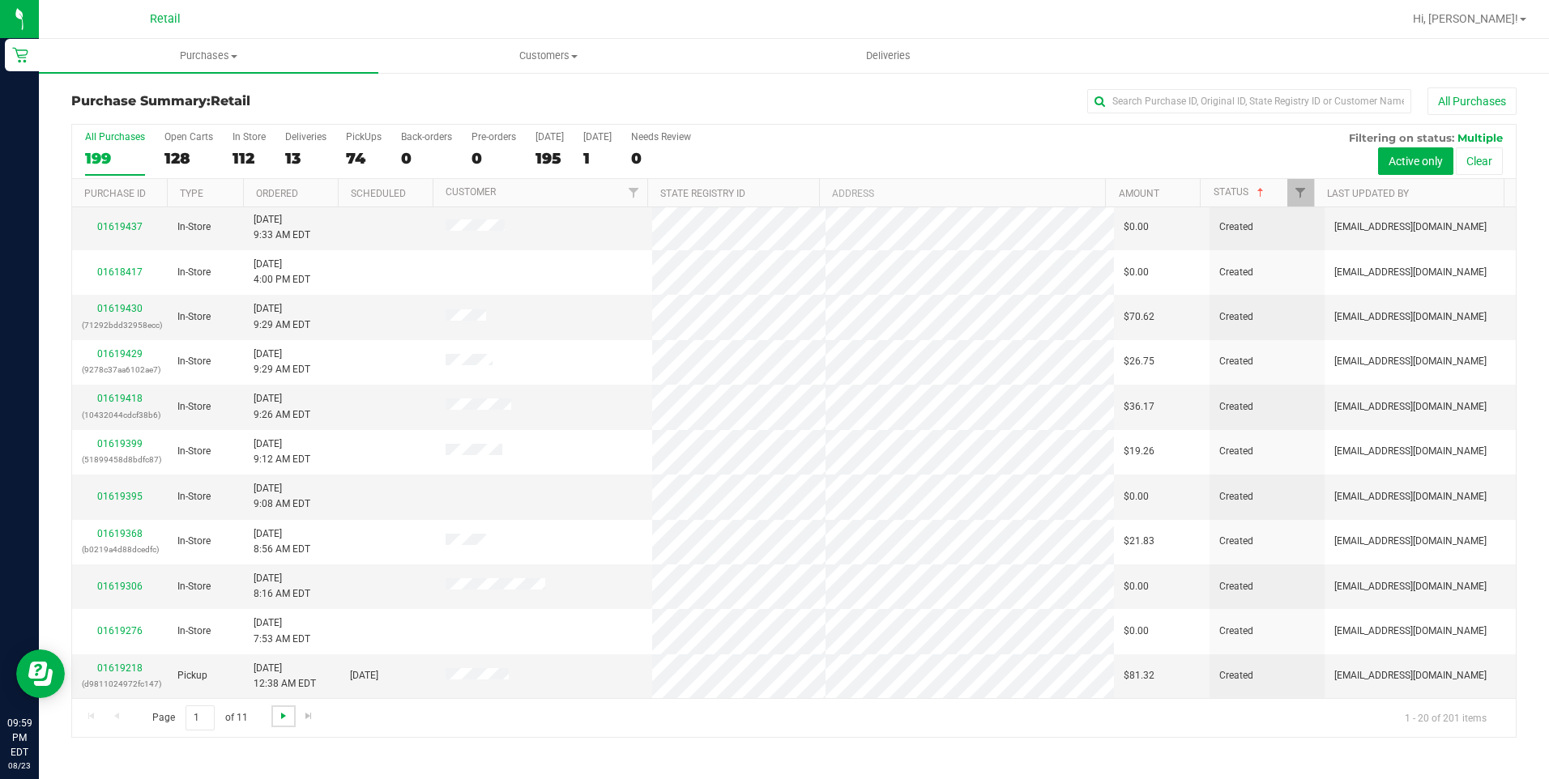
click at [277, 717] on span "Go to the next page" at bounding box center [283, 715] width 13 height 13
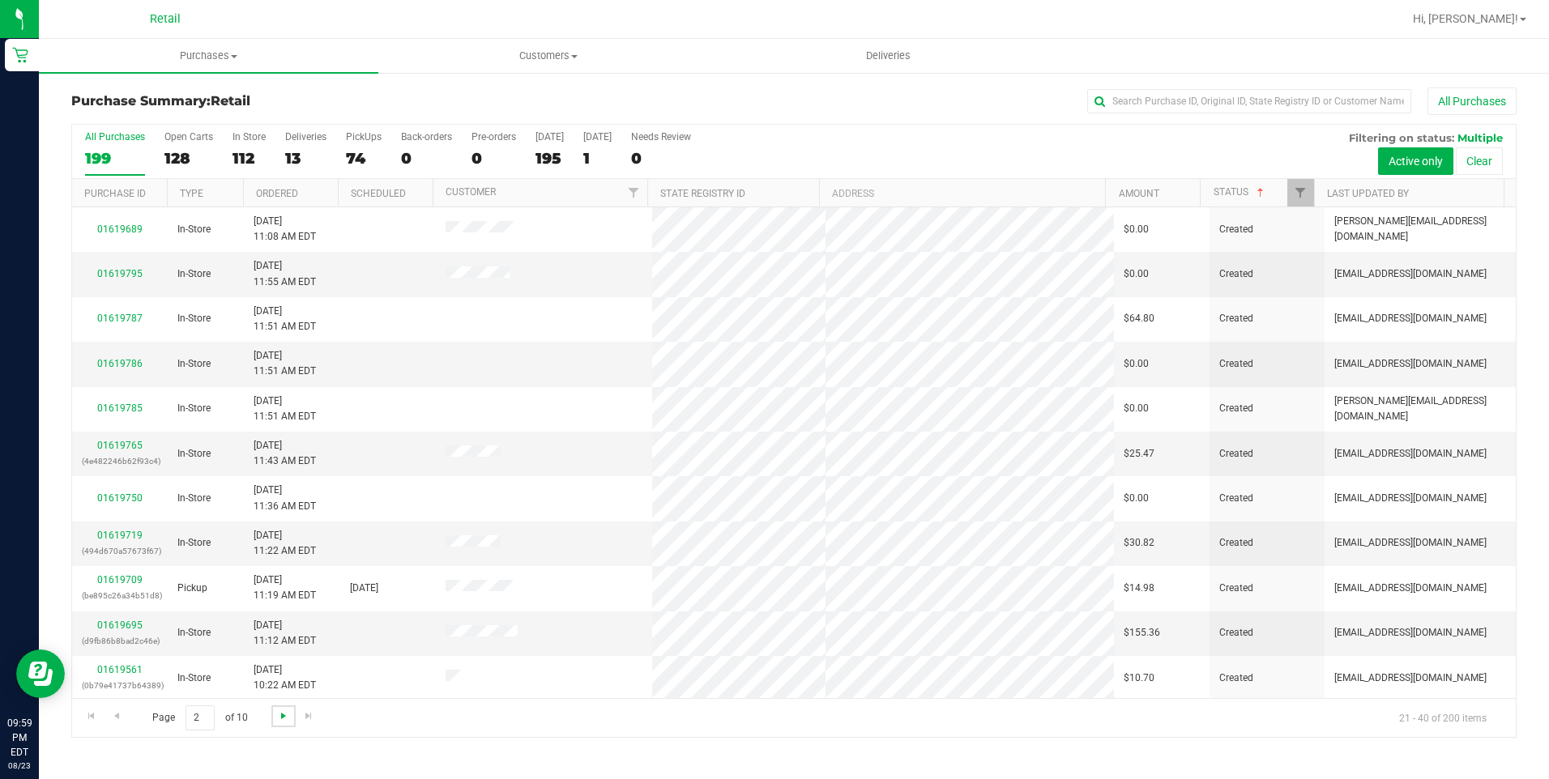
click at [277, 717] on span "Go to the next page" at bounding box center [283, 715] width 13 height 13
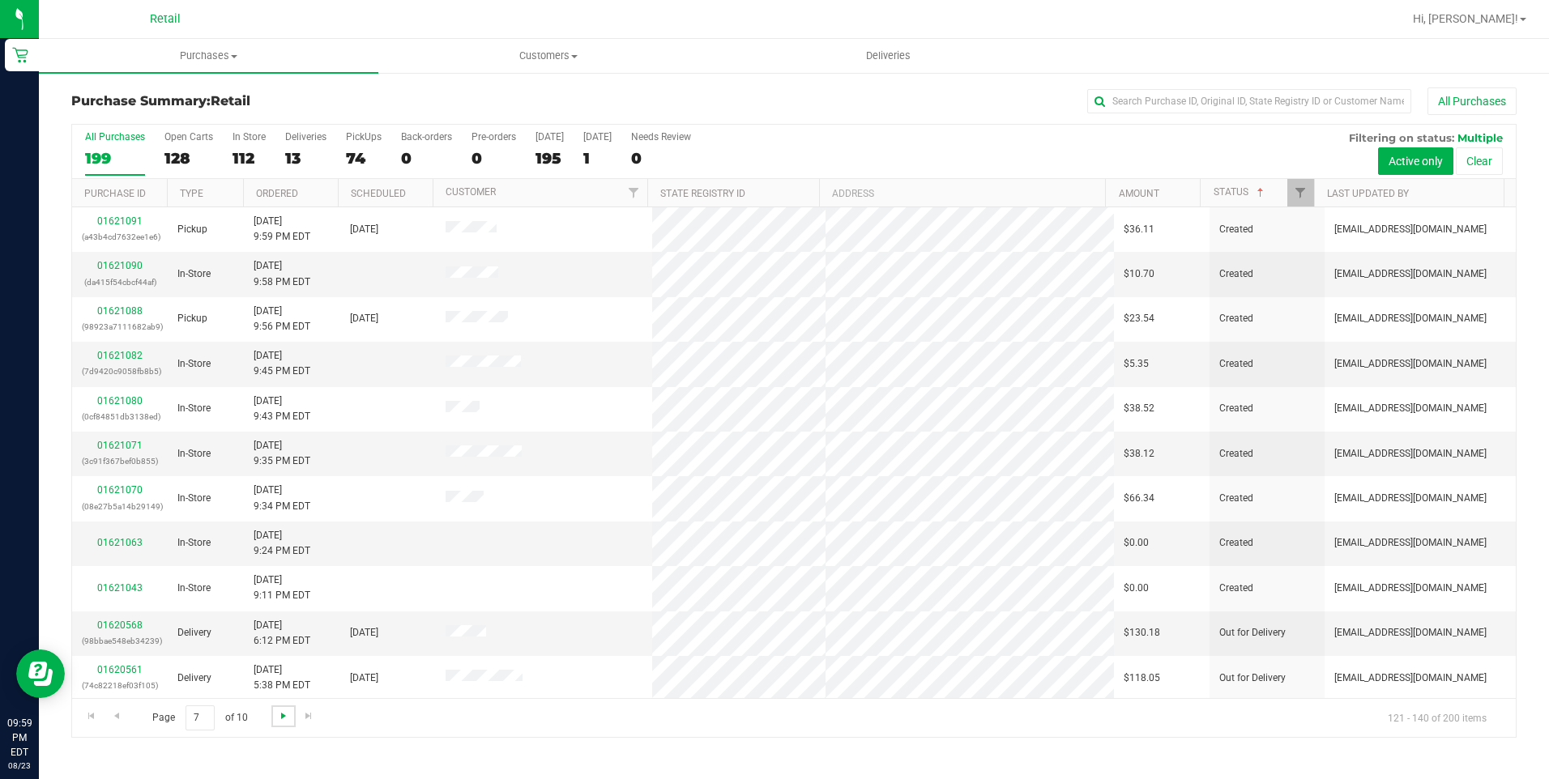
click at [277, 717] on span "Go to the next page" at bounding box center [283, 715] width 13 height 13
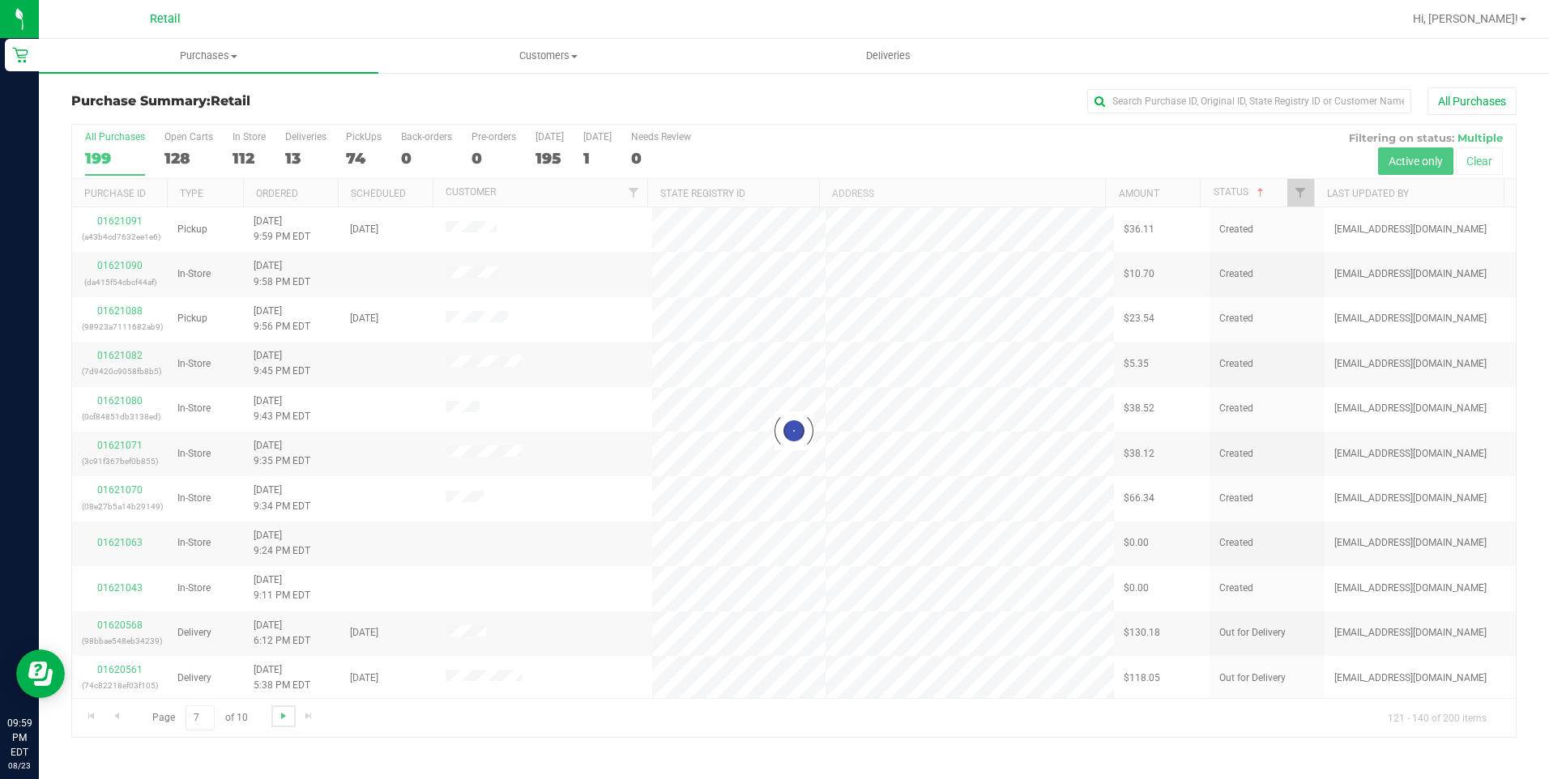
click at [277, 717] on span "Go to the next page" at bounding box center [283, 715] width 13 height 13
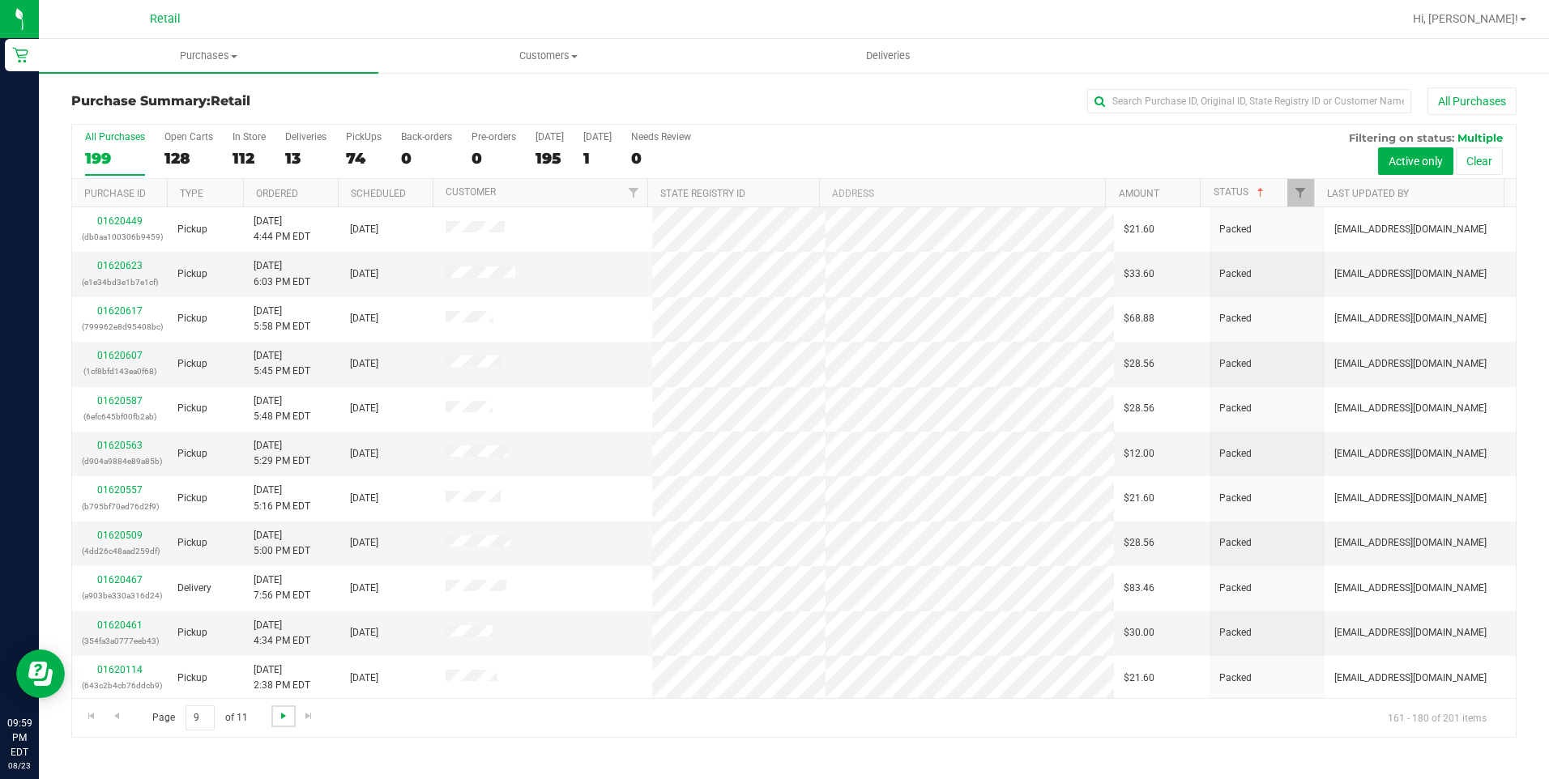
click at [277, 717] on span "Go to the next page" at bounding box center [283, 715] width 13 height 13
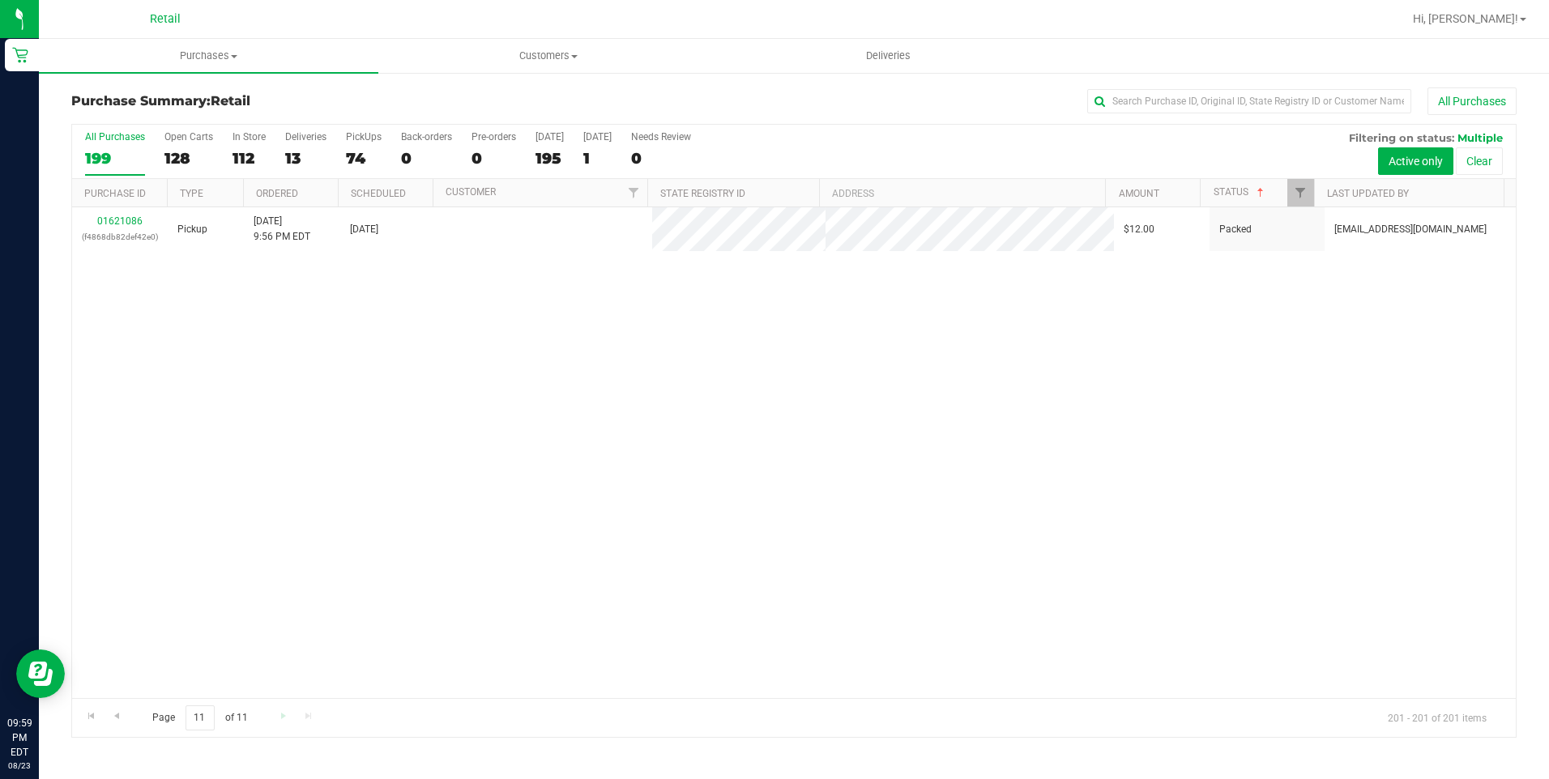
click at [277, 717] on div "Page 11 of 11 201 - 201 of 201 items" at bounding box center [793, 717] width 1443 height 39
click at [117, 718] on span "Go to the previous page" at bounding box center [116, 715] width 13 height 13
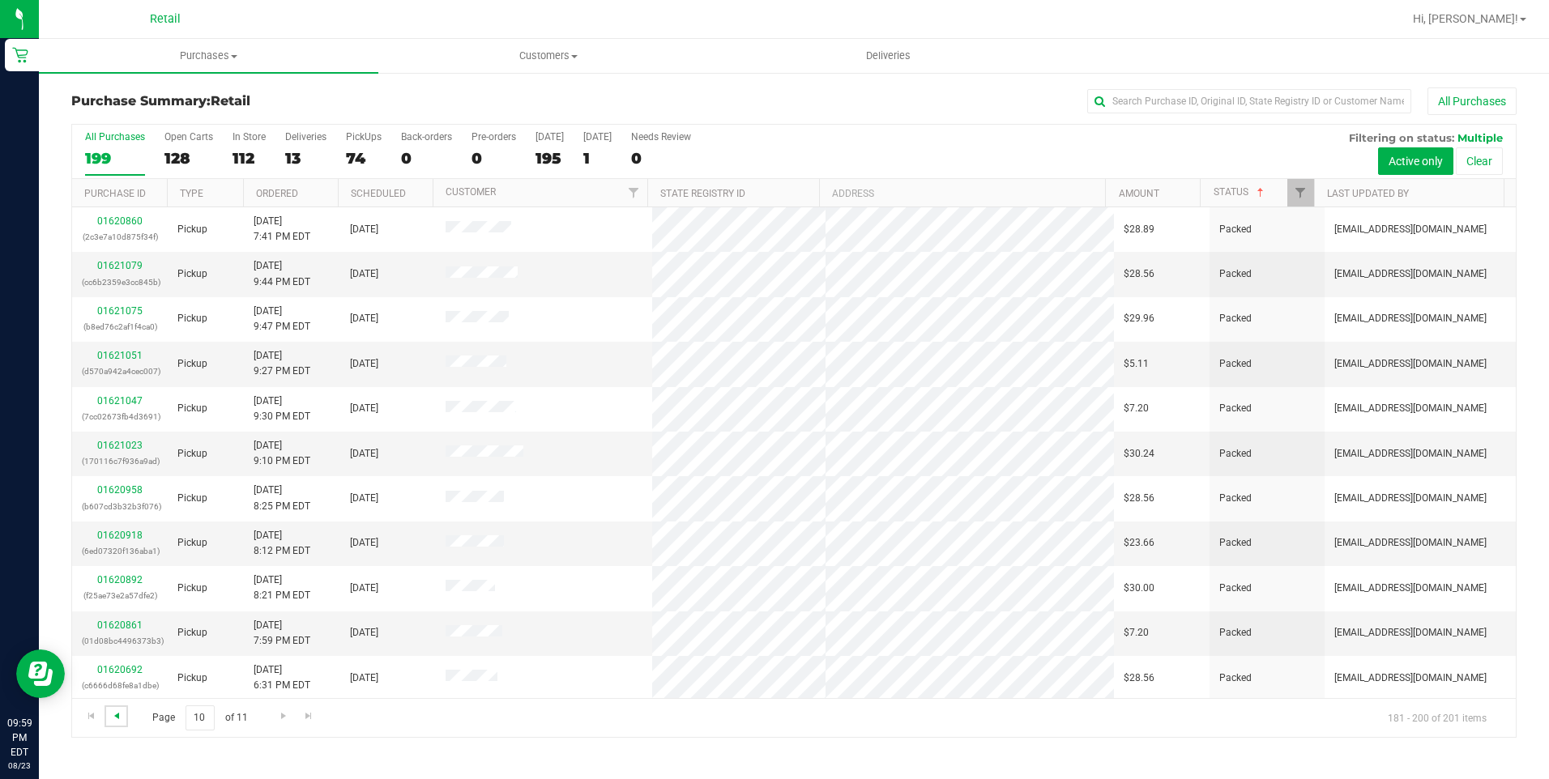
click at [117, 718] on span "Go to the previous page" at bounding box center [116, 715] width 13 height 13
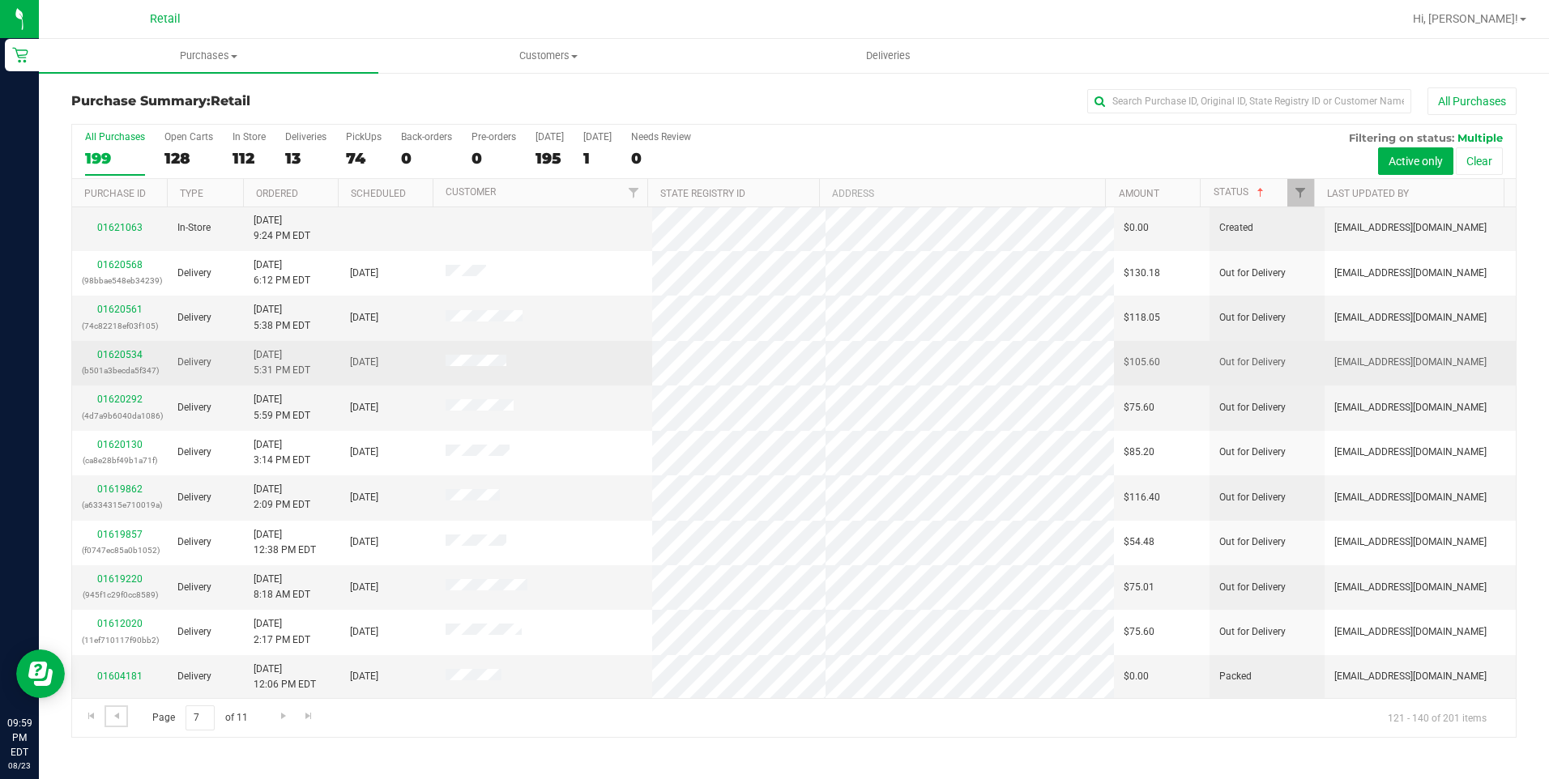
scroll to position [406, 0]
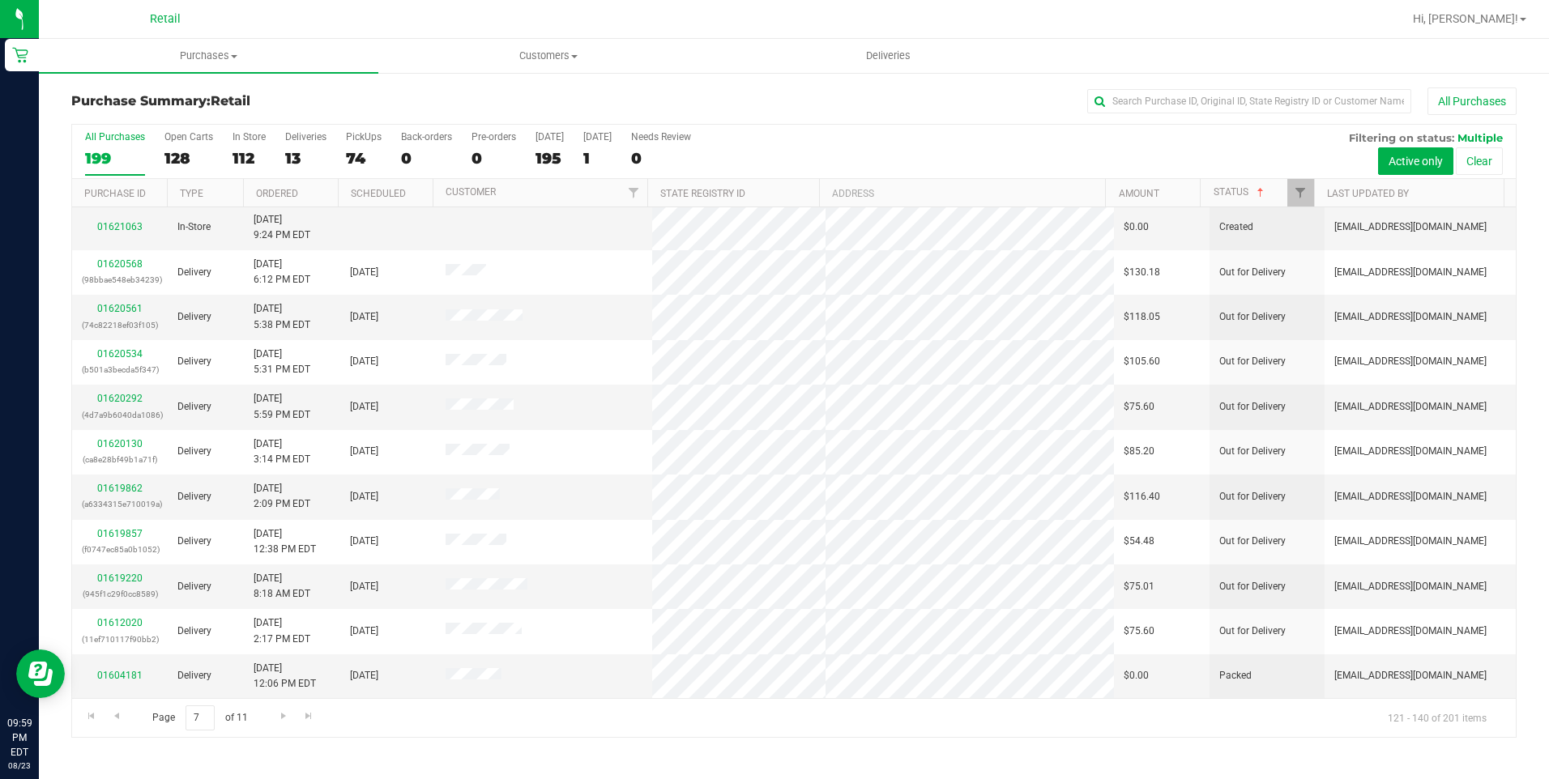
drag, startPoint x: 1465, startPoint y: 715, endPoint x: 1439, endPoint y: 717, distance: 26.0
click at [1465, 715] on span "121 - 140 of 201 items" at bounding box center [1436, 717] width 125 height 24
click at [288, 720] on span "Go to the next page" at bounding box center [283, 715] width 13 height 13
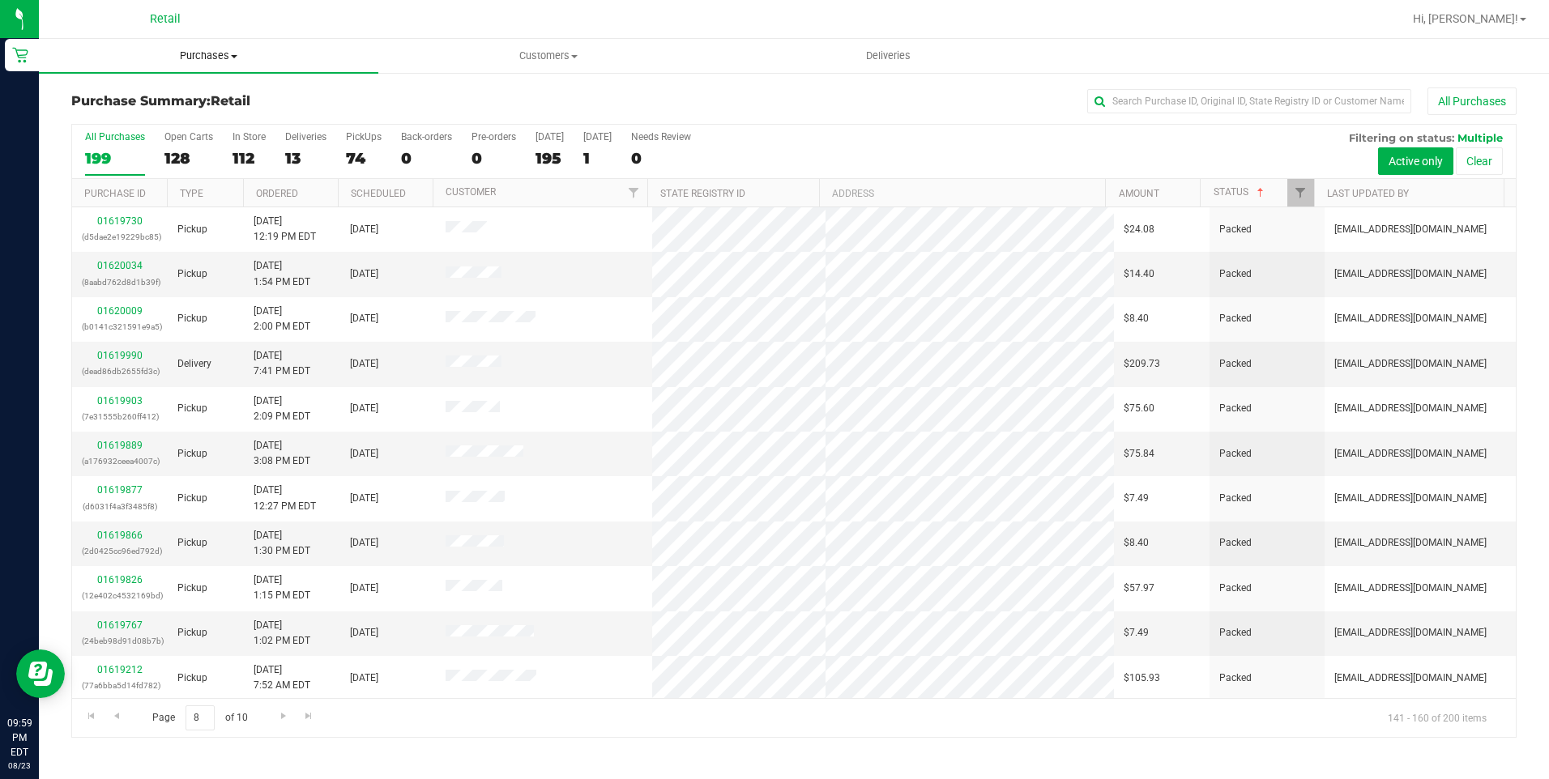
click at [210, 59] on span "Purchases" at bounding box center [208, 56] width 339 height 15
click at [177, 96] on span "Summary of purchases" at bounding box center [122, 98] width 166 height 14
click at [224, 60] on span "Purchases" at bounding box center [208, 56] width 339 height 15
click at [158, 116] on li "Fulfillment" at bounding box center [208, 117] width 339 height 19
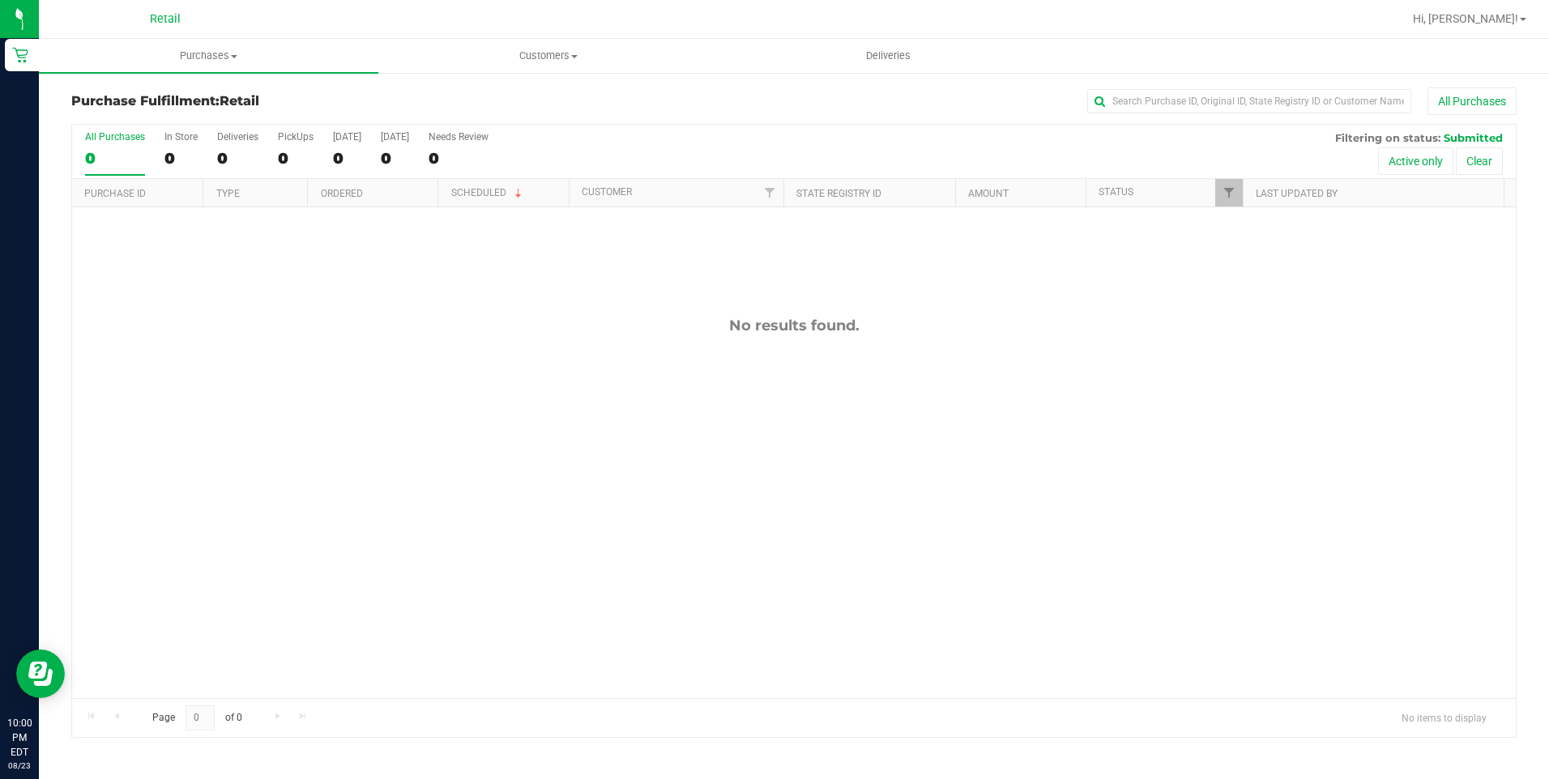
click at [527, 258] on div "No results found." at bounding box center [793, 507] width 1443 height 600
click at [1113, 194] on link "Status" at bounding box center [1115, 191] width 35 height 11
click at [196, 107] on h3 "Purchase Fulfillment: Retail" at bounding box center [312, 101] width 482 height 15
click at [228, 51] on span "Purchases" at bounding box center [208, 56] width 339 height 15
click at [85, 134] on span "All purchases" at bounding box center [96, 137] width 115 height 14
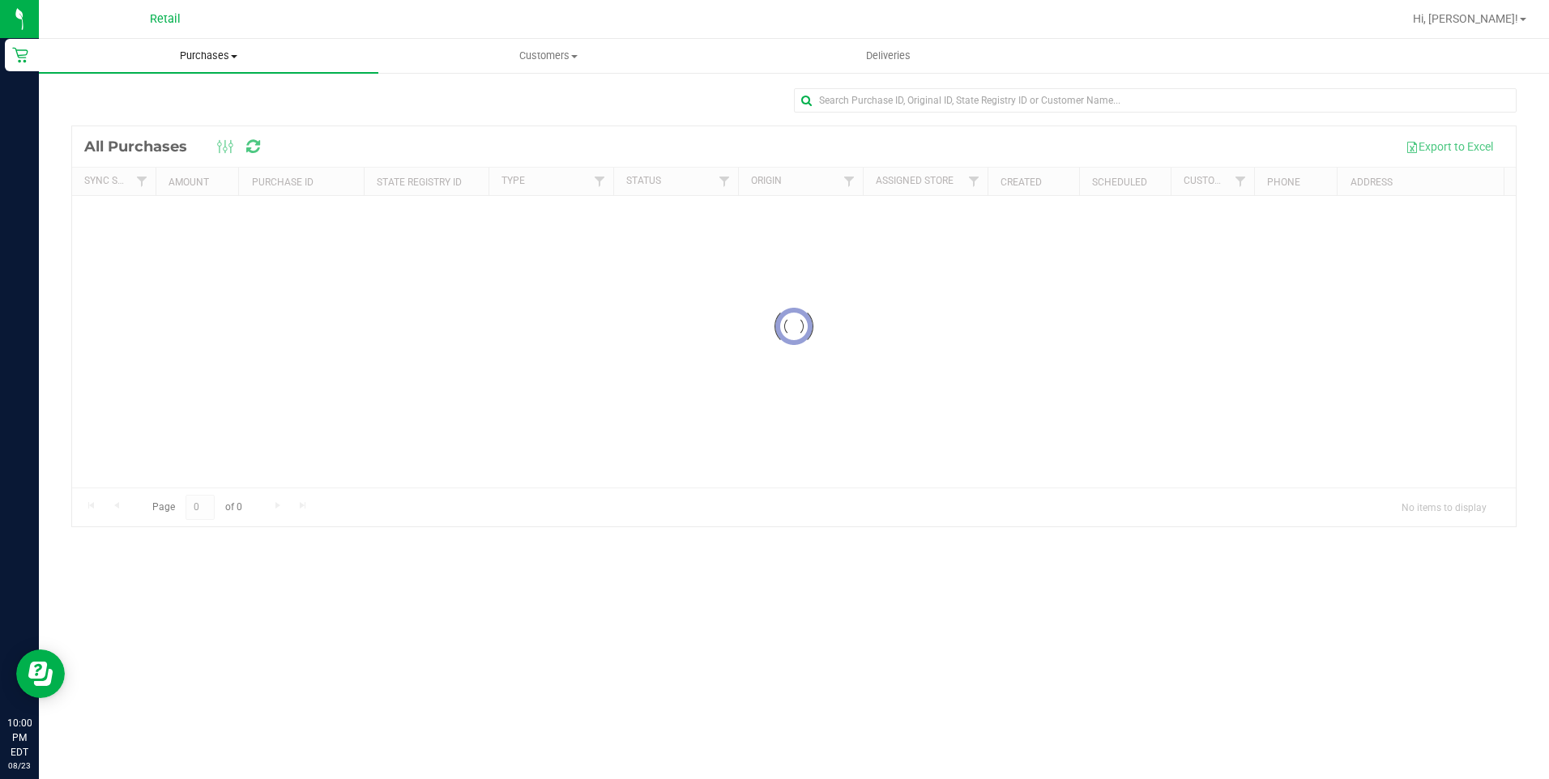
click at [173, 54] on span "Purchases" at bounding box center [208, 56] width 339 height 15
click at [158, 95] on span "Summary of purchases" at bounding box center [122, 98] width 166 height 14
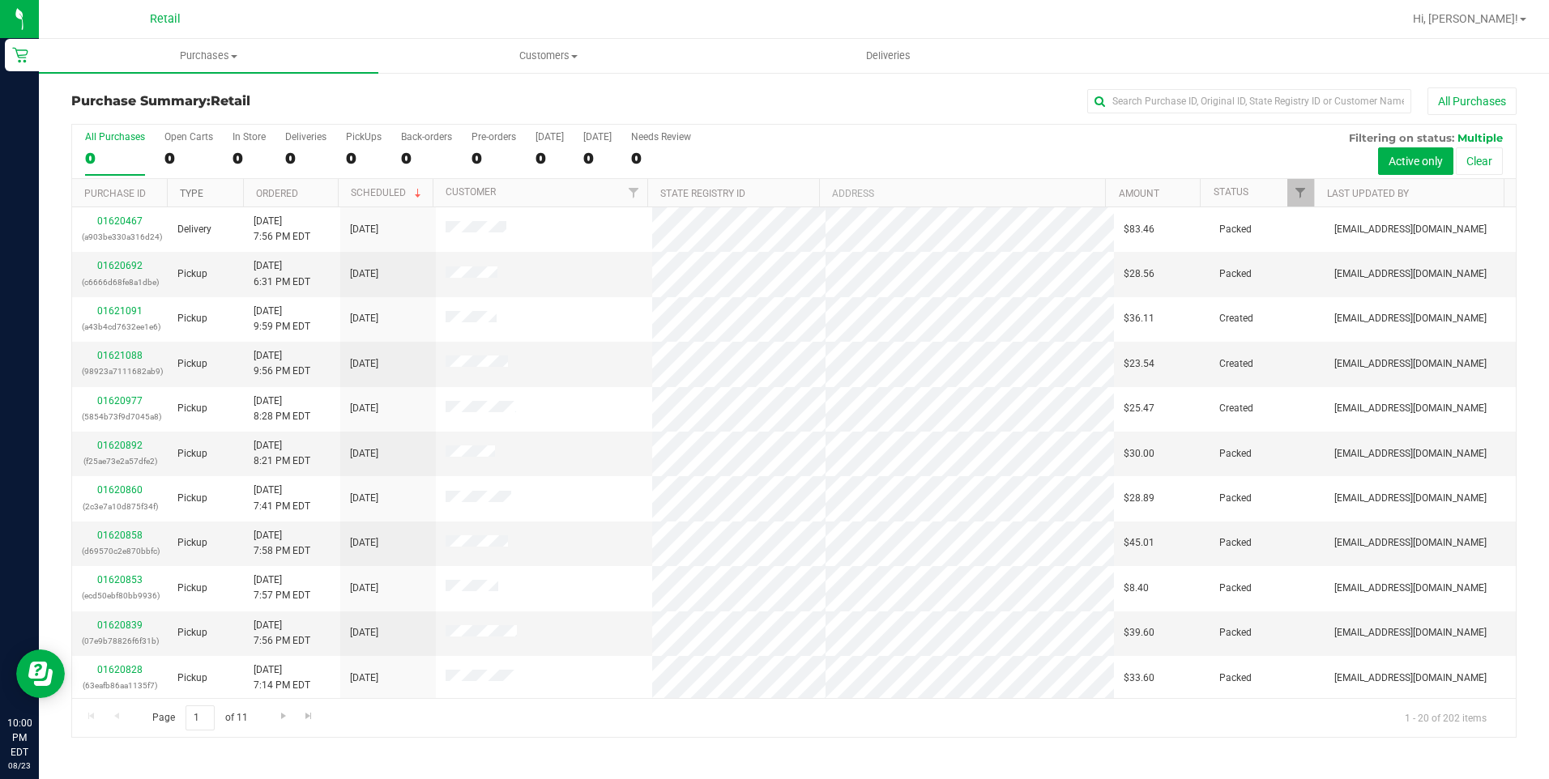
click at [197, 197] on link "Type" at bounding box center [191, 193] width 23 height 11
click at [199, 56] on span "Purchases" at bounding box center [208, 56] width 339 height 15
click at [183, 89] on li "Summary of purchases" at bounding box center [208, 97] width 339 height 19
click at [194, 190] on link "Type" at bounding box center [191, 193] width 23 height 11
click at [1188, 100] on input "text" at bounding box center [1249, 101] width 324 height 24
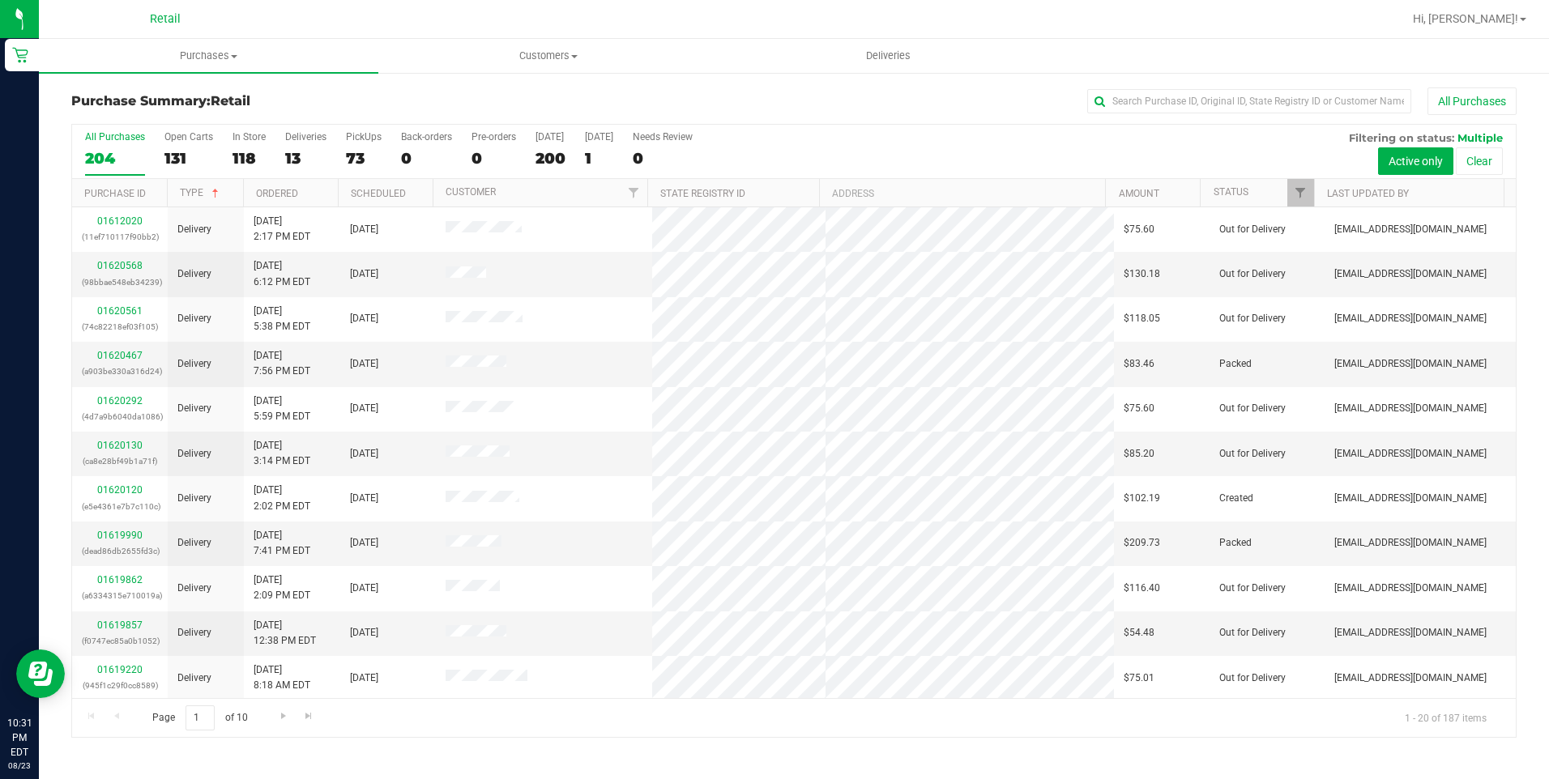
click at [96, 157] on div "204" at bounding box center [115, 158] width 60 height 19
click at [0, 0] on input "All Purchases 204" at bounding box center [0, 0] width 0 height 0
click at [190, 196] on link "Type" at bounding box center [201, 192] width 42 height 11
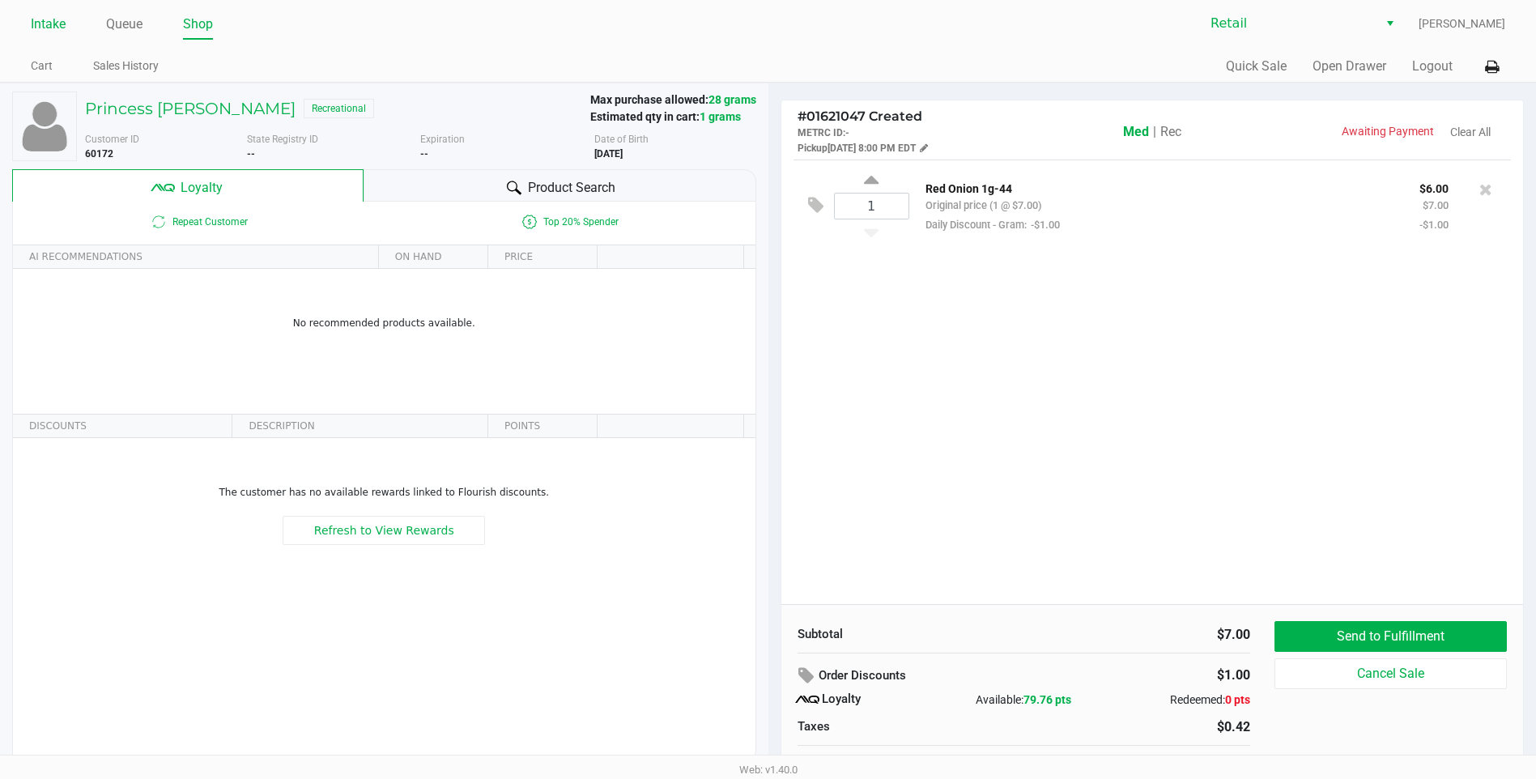
click at [60, 32] on link "Intake" at bounding box center [48, 24] width 35 height 23
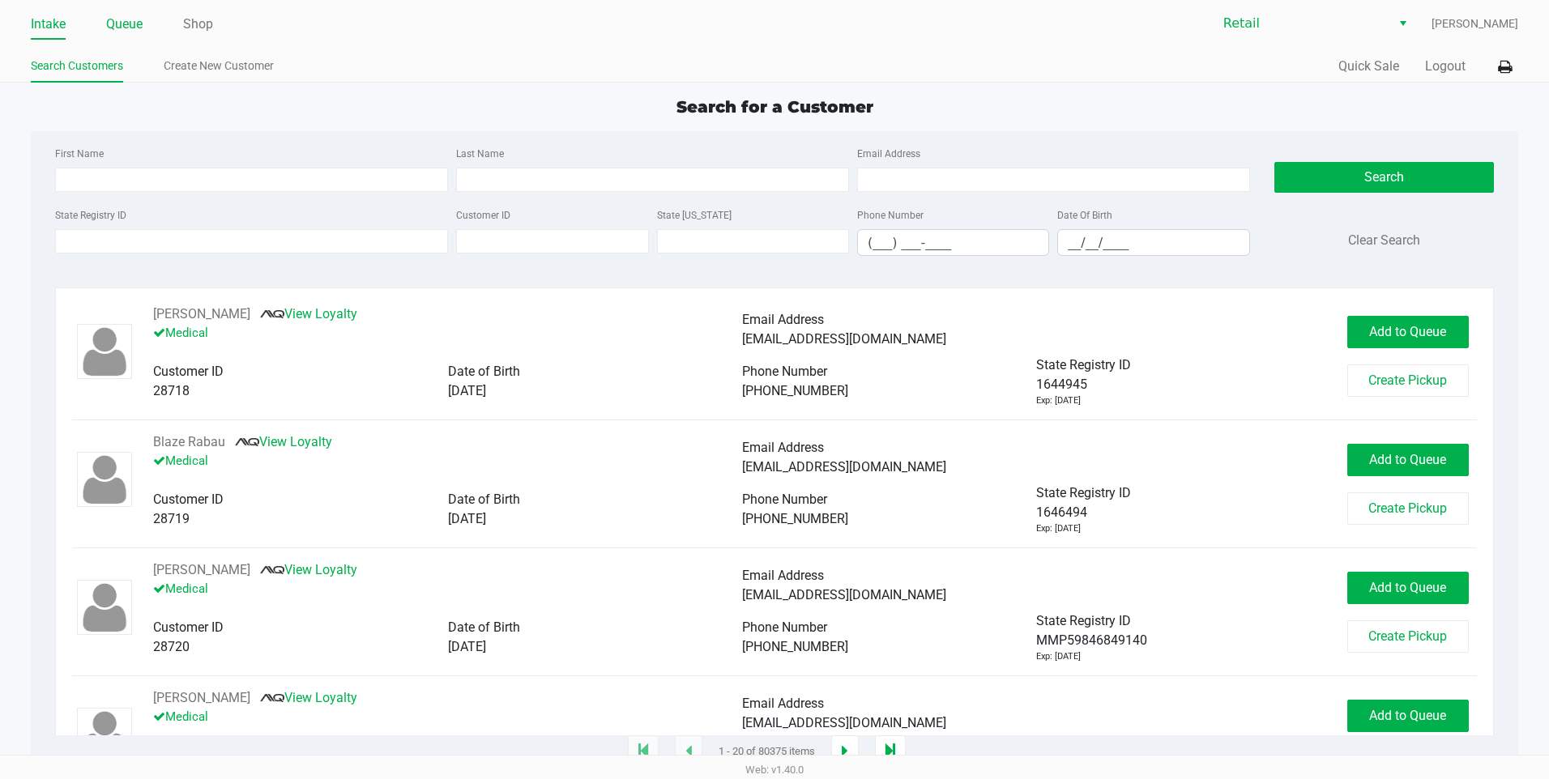
click at [117, 21] on link "Queue" at bounding box center [124, 24] width 36 height 23
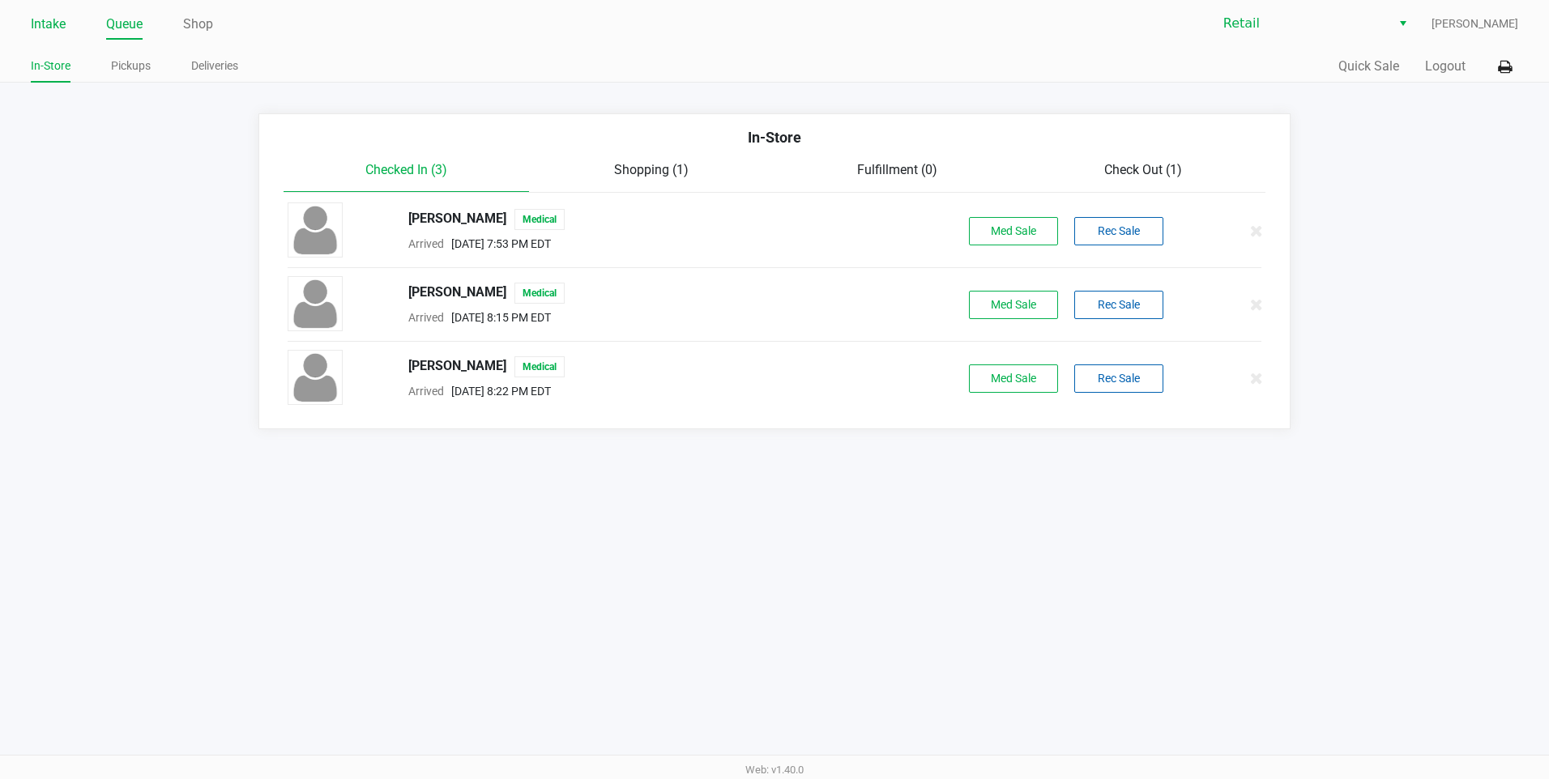
click at [53, 29] on link "Intake" at bounding box center [48, 24] width 35 height 23
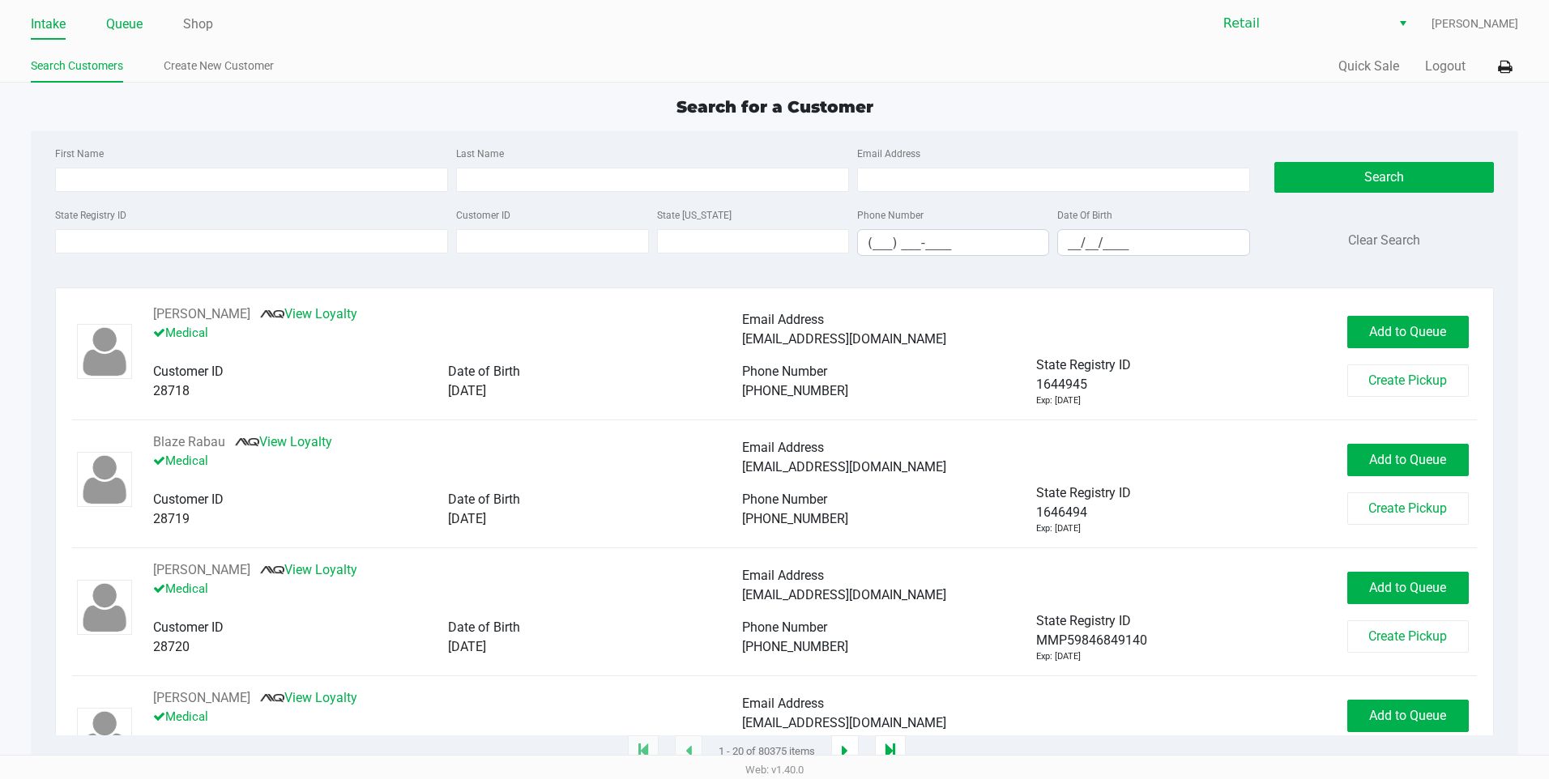
click at [138, 32] on link "Queue" at bounding box center [124, 24] width 36 height 23
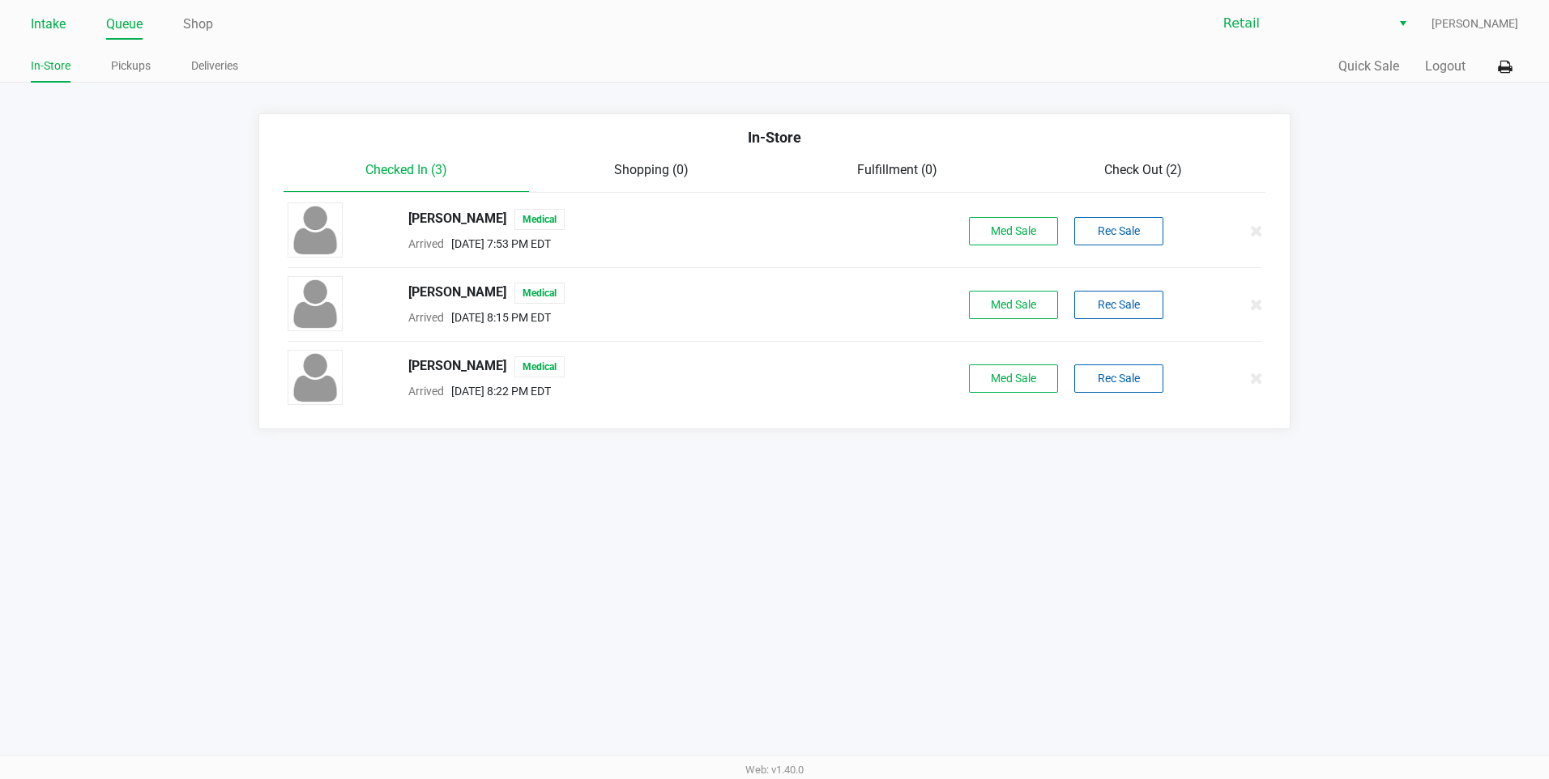
click at [60, 25] on link "Intake" at bounding box center [48, 24] width 35 height 23
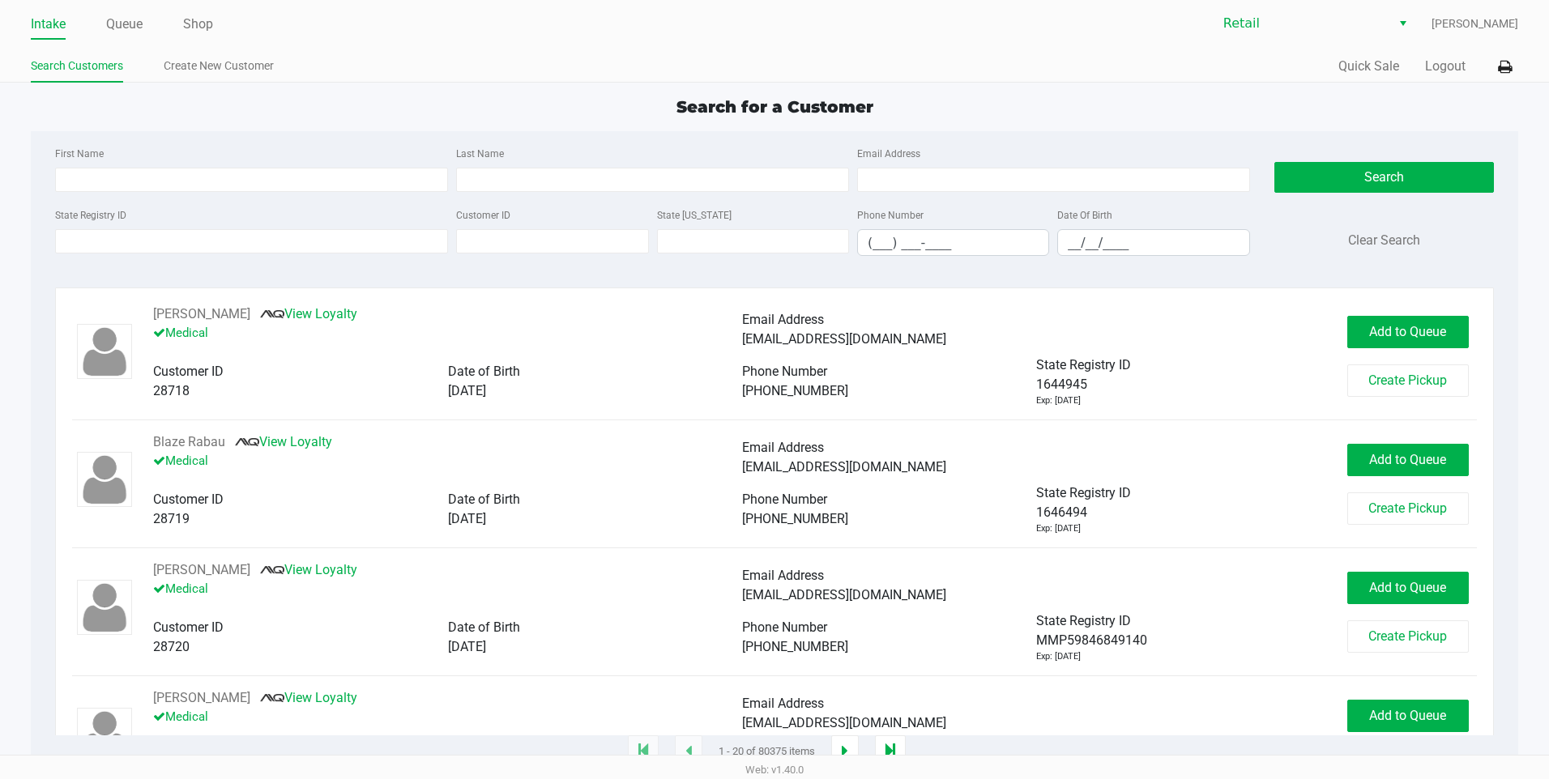
click at [155, 120] on div "Search for a Customer First Name Last Name Email Address State Registry ID Cust…" at bounding box center [774, 424] width 1487 height 658
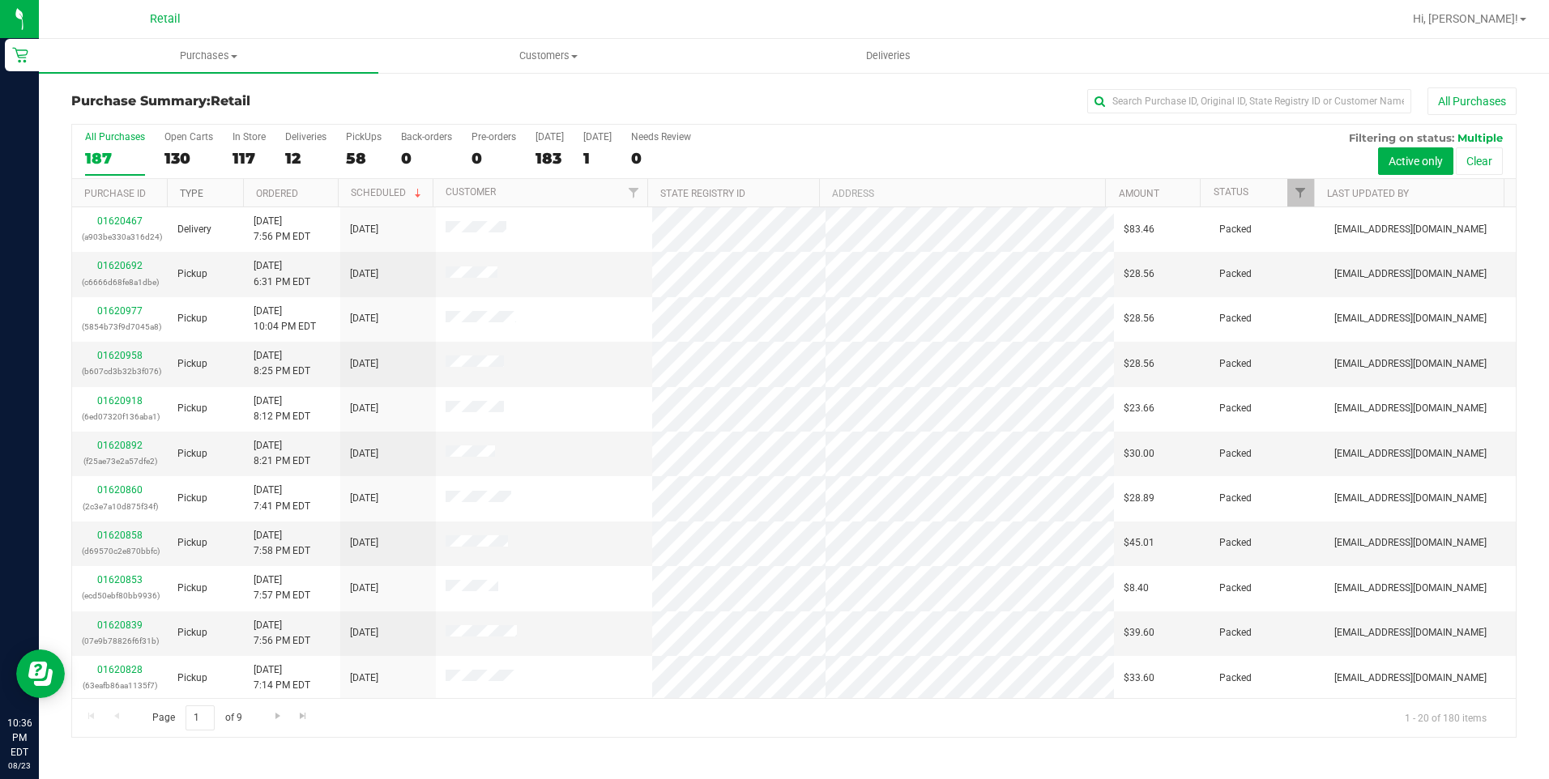
click at [198, 193] on link "Type" at bounding box center [191, 193] width 23 height 11
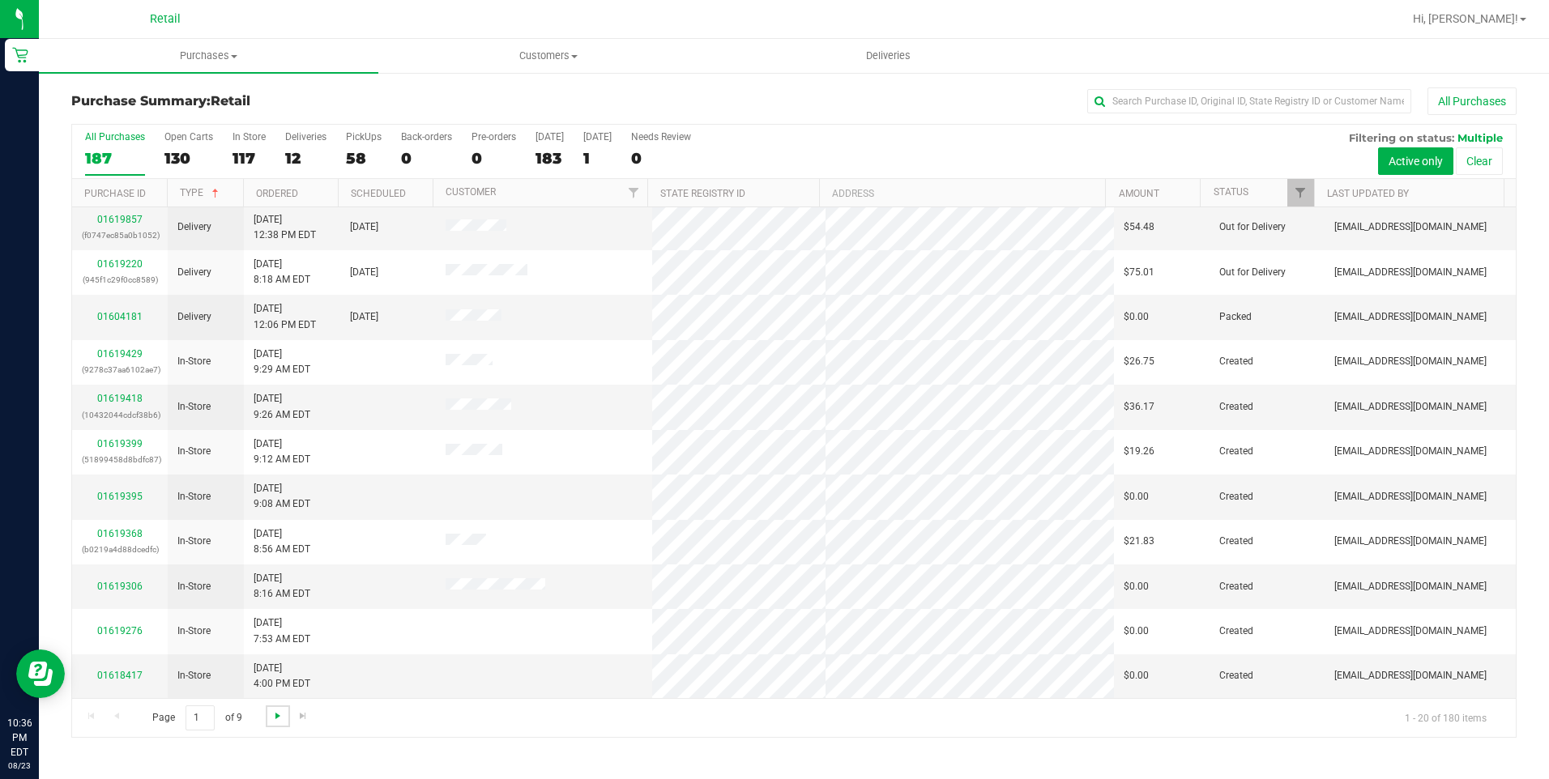
click at [279, 716] on span "Go to the next page" at bounding box center [277, 715] width 13 height 13
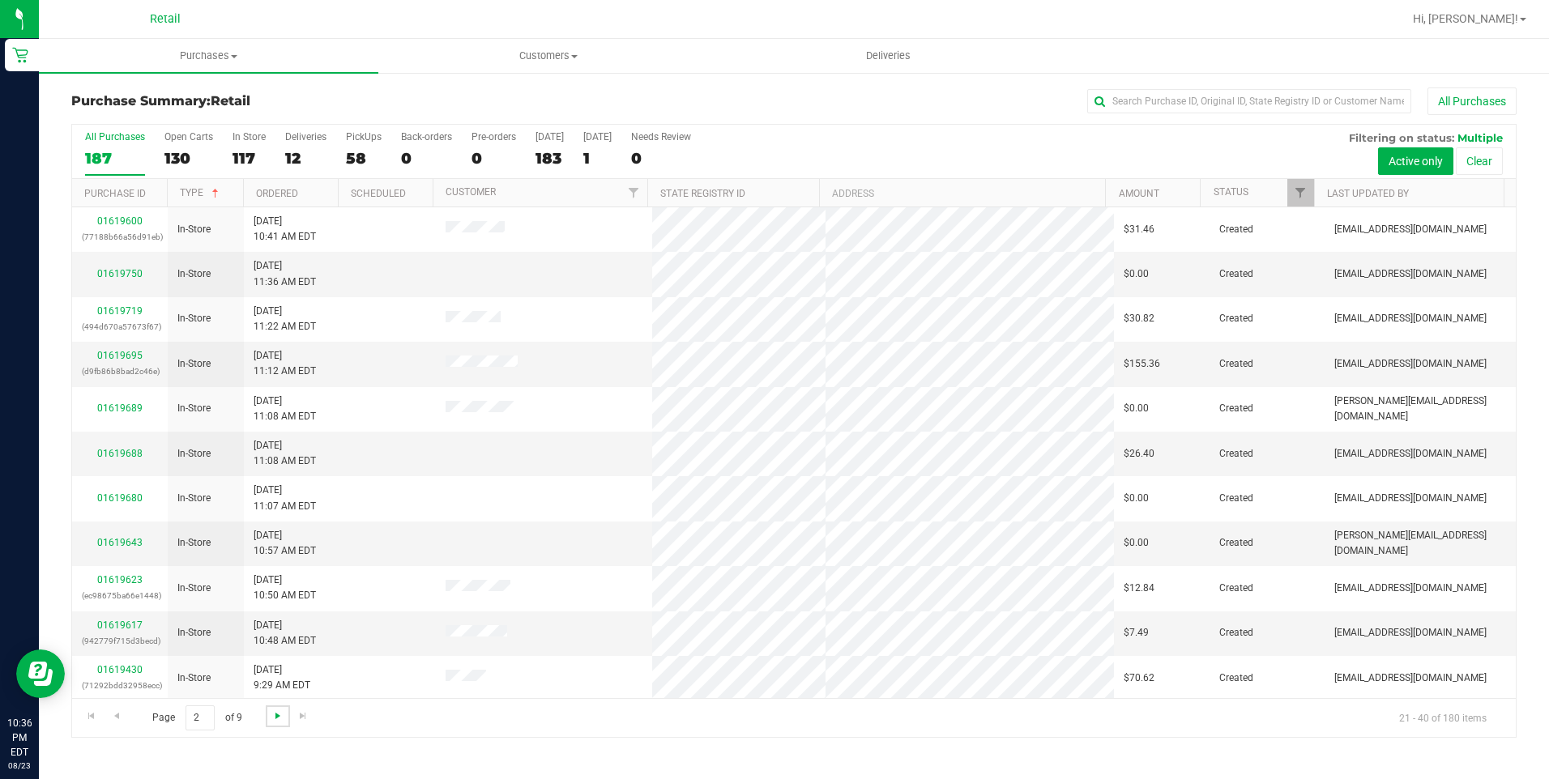
click at [279, 716] on span "Go to the next page" at bounding box center [277, 715] width 13 height 13
click at [279, 716] on span "Go to the next page" at bounding box center [283, 715] width 13 height 13
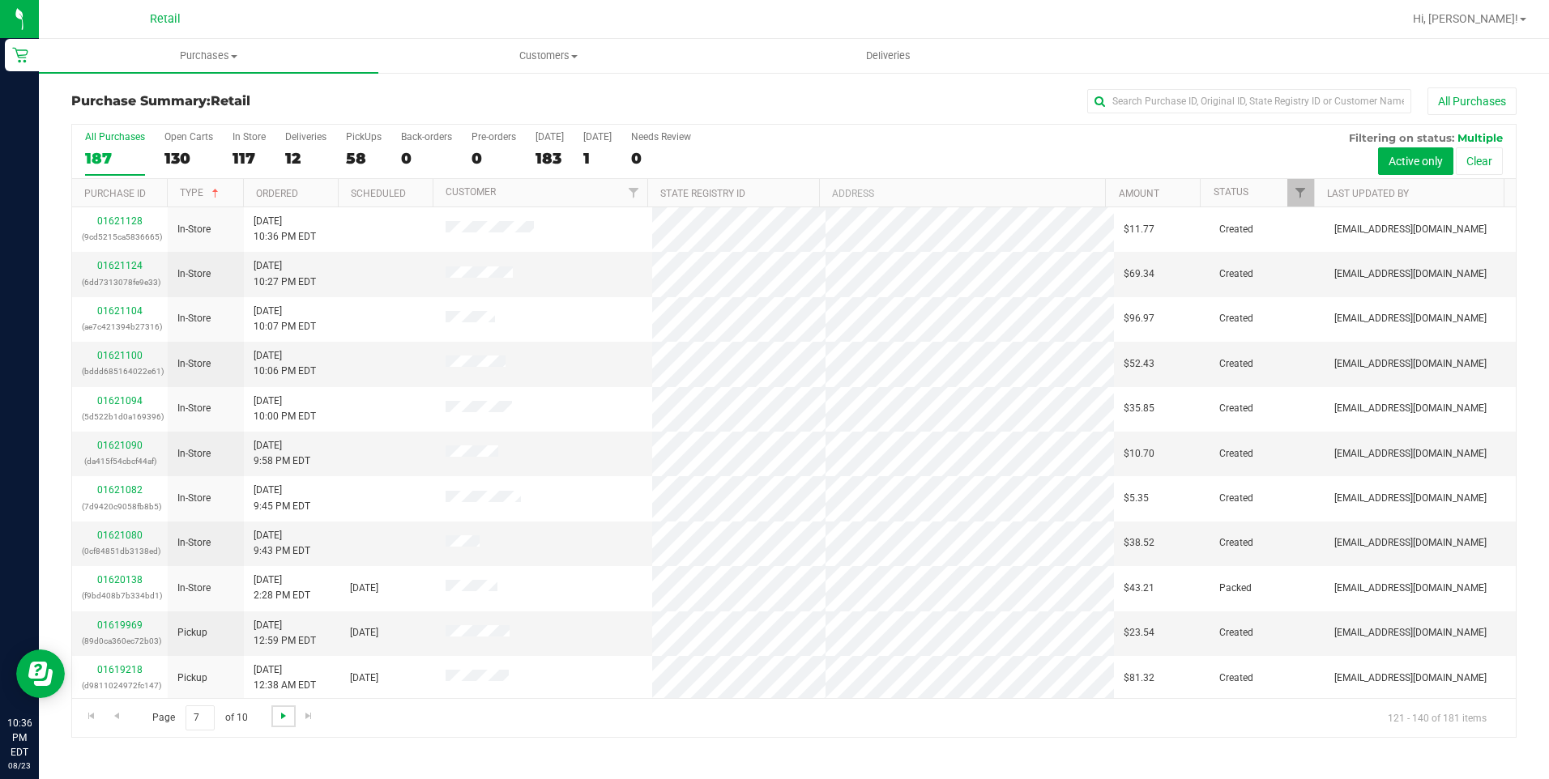
click at [279, 716] on span "Go to the next page" at bounding box center [283, 715] width 13 height 13
click at [117, 716] on span "Go to the previous page" at bounding box center [116, 715] width 13 height 13
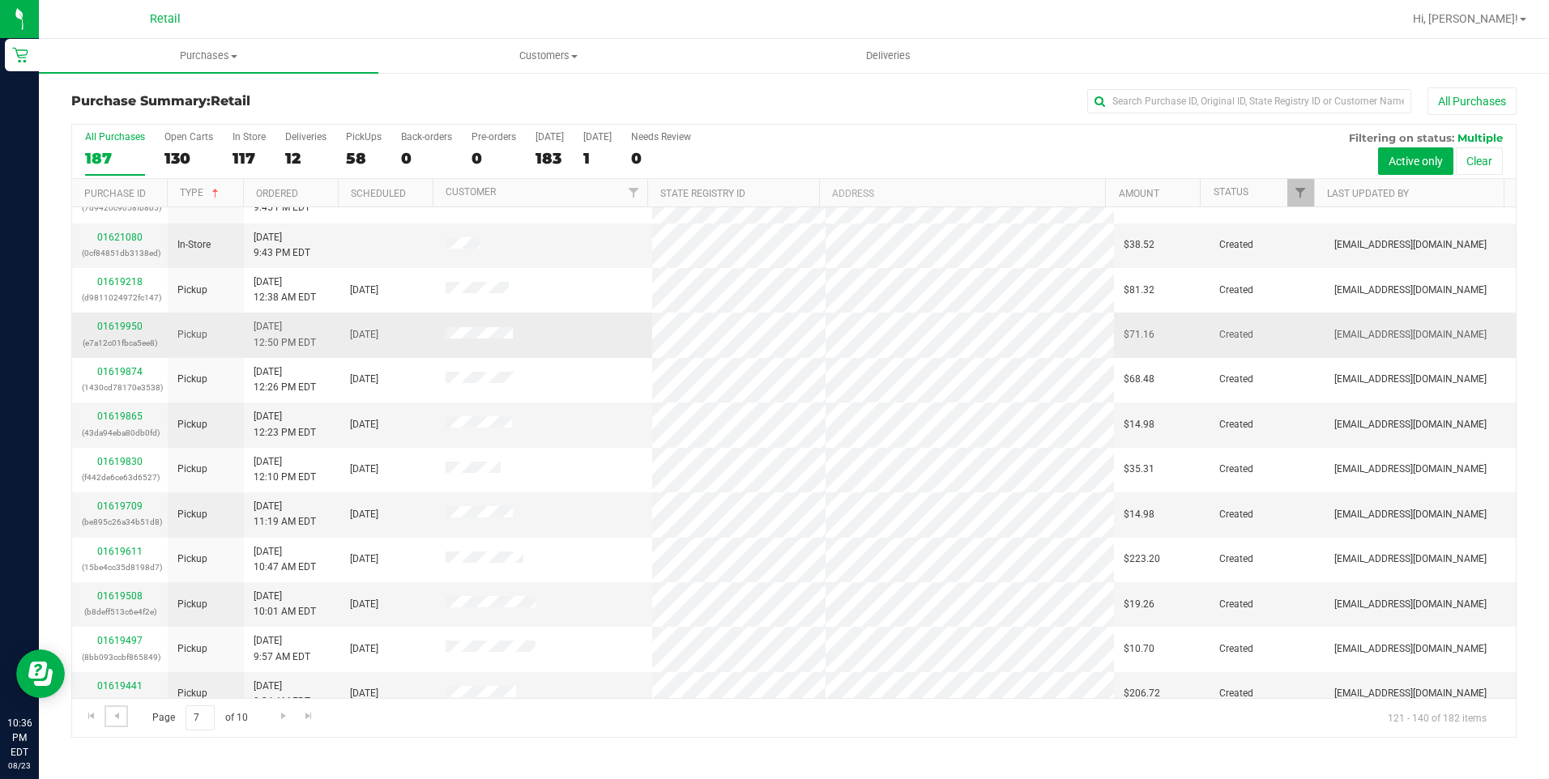
scroll to position [406, 0]
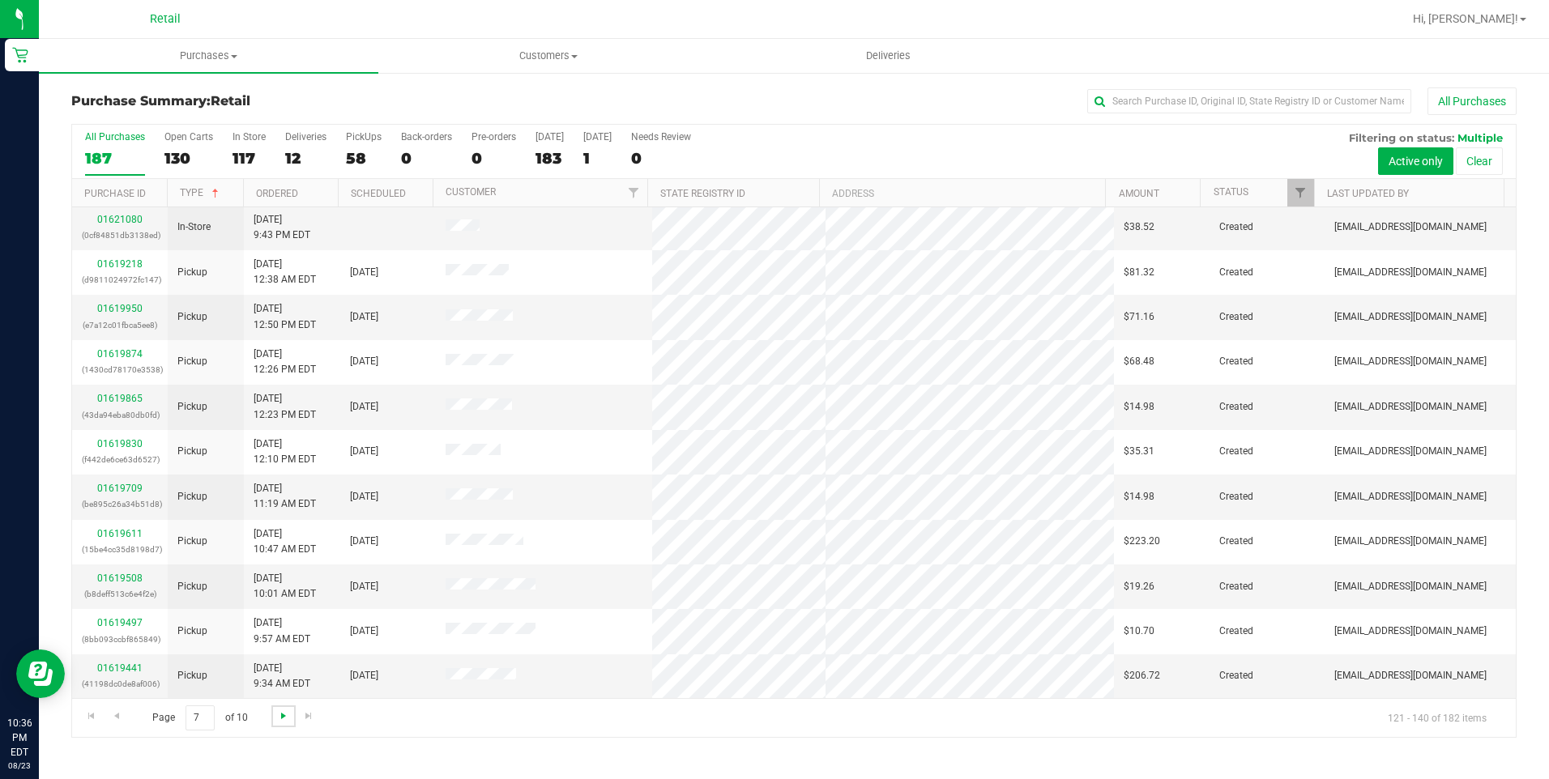
click at [277, 719] on span "Go to the next page" at bounding box center [283, 715] width 13 height 13
click at [303, 717] on span "Go to the last page" at bounding box center [308, 715] width 13 height 13
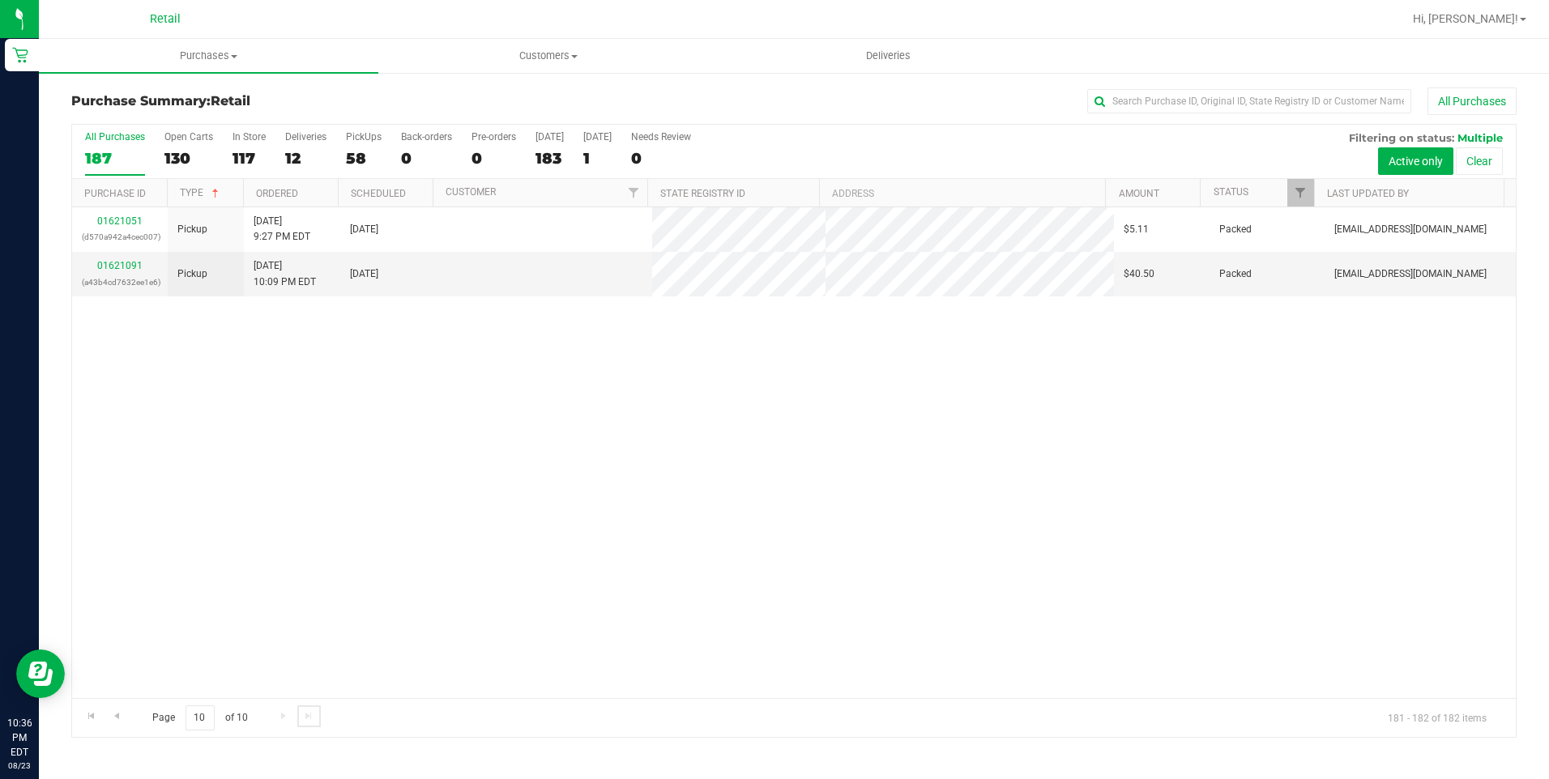
scroll to position [0, 0]
click at [1213, 199] on th "Status" at bounding box center [1255, 193] width 113 height 28
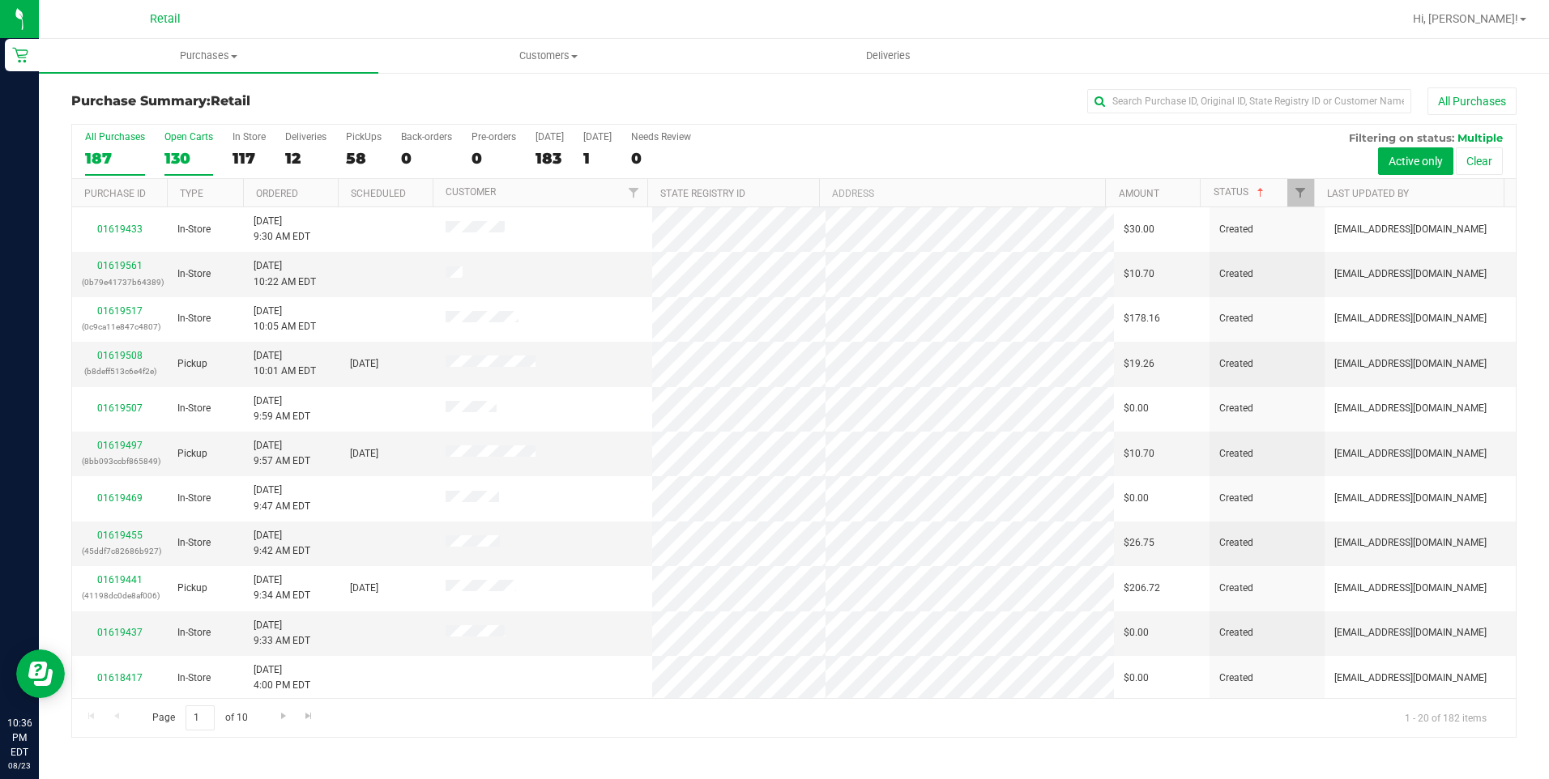
click at [184, 159] on div "130" at bounding box center [188, 158] width 49 height 19
click at [0, 0] on input "Open Carts 130" at bounding box center [0, 0] width 0 height 0
click at [201, 202] on th "Type" at bounding box center [205, 193] width 76 height 28
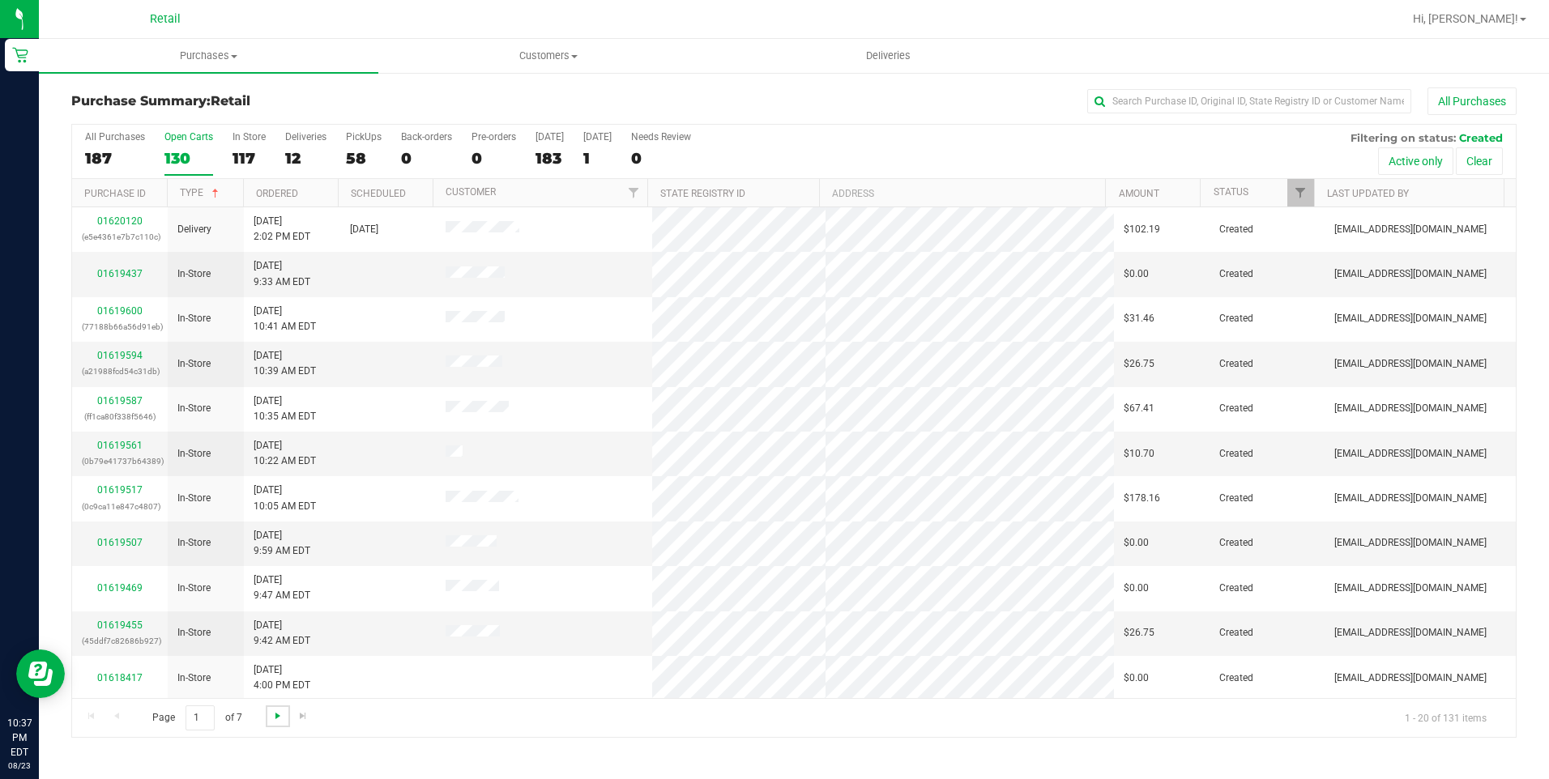
click at [277, 711] on span "Go to the next page" at bounding box center [277, 715] width 13 height 13
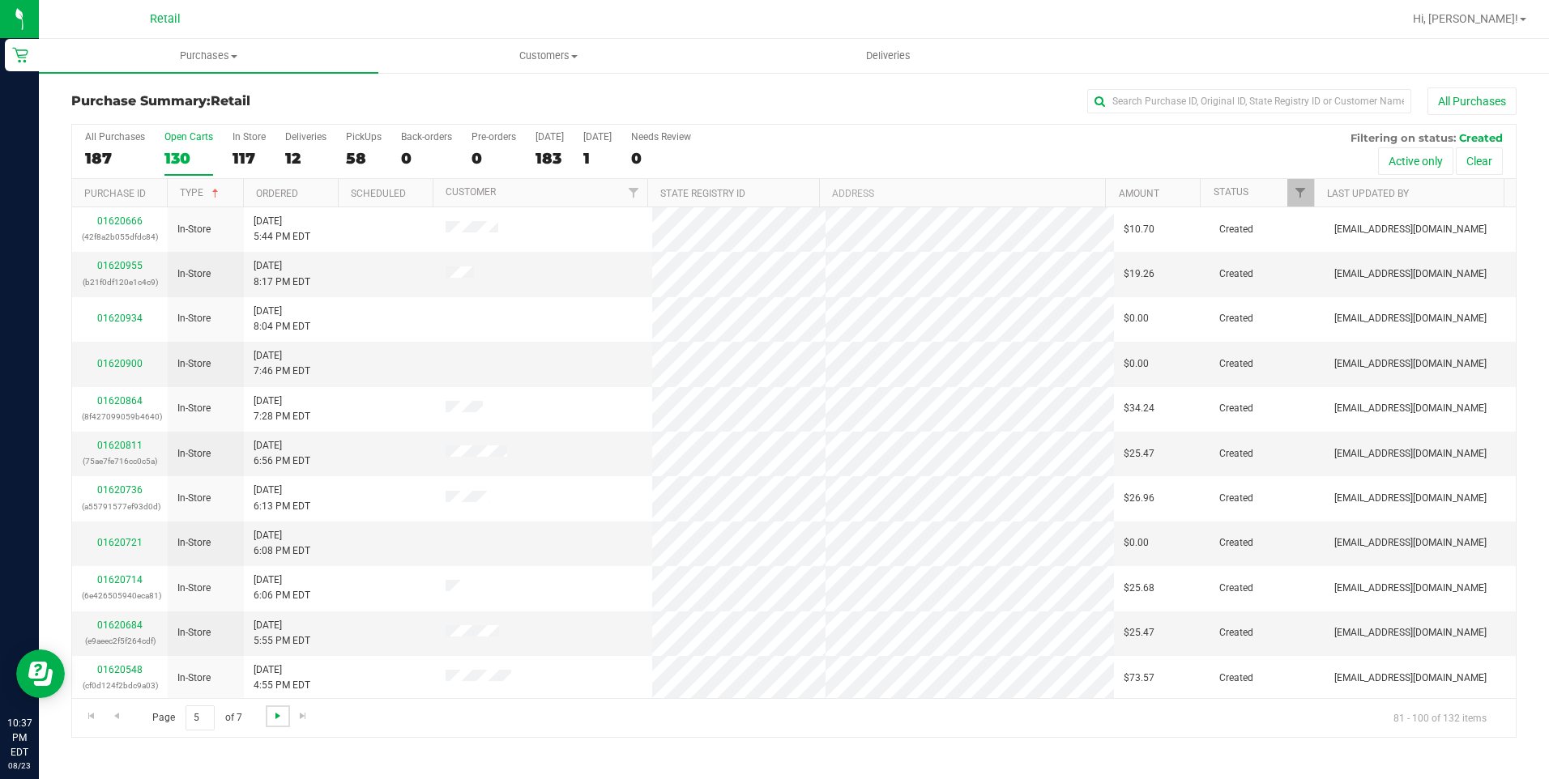
click at [277, 711] on span "Go to the next page" at bounding box center [277, 715] width 13 height 13
click at [277, 711] on div "Page 7 of 7 121 - 132 of 132 items" at bounding box center [793, 717] width 1443 height 39
click at [118, 718] on span "Go to the previous page" at bounding box center [116, 715] width 13 height 13
click at [128, 194] on link "Purchase ID" at bounding box center [115, 193] width 62 height 11
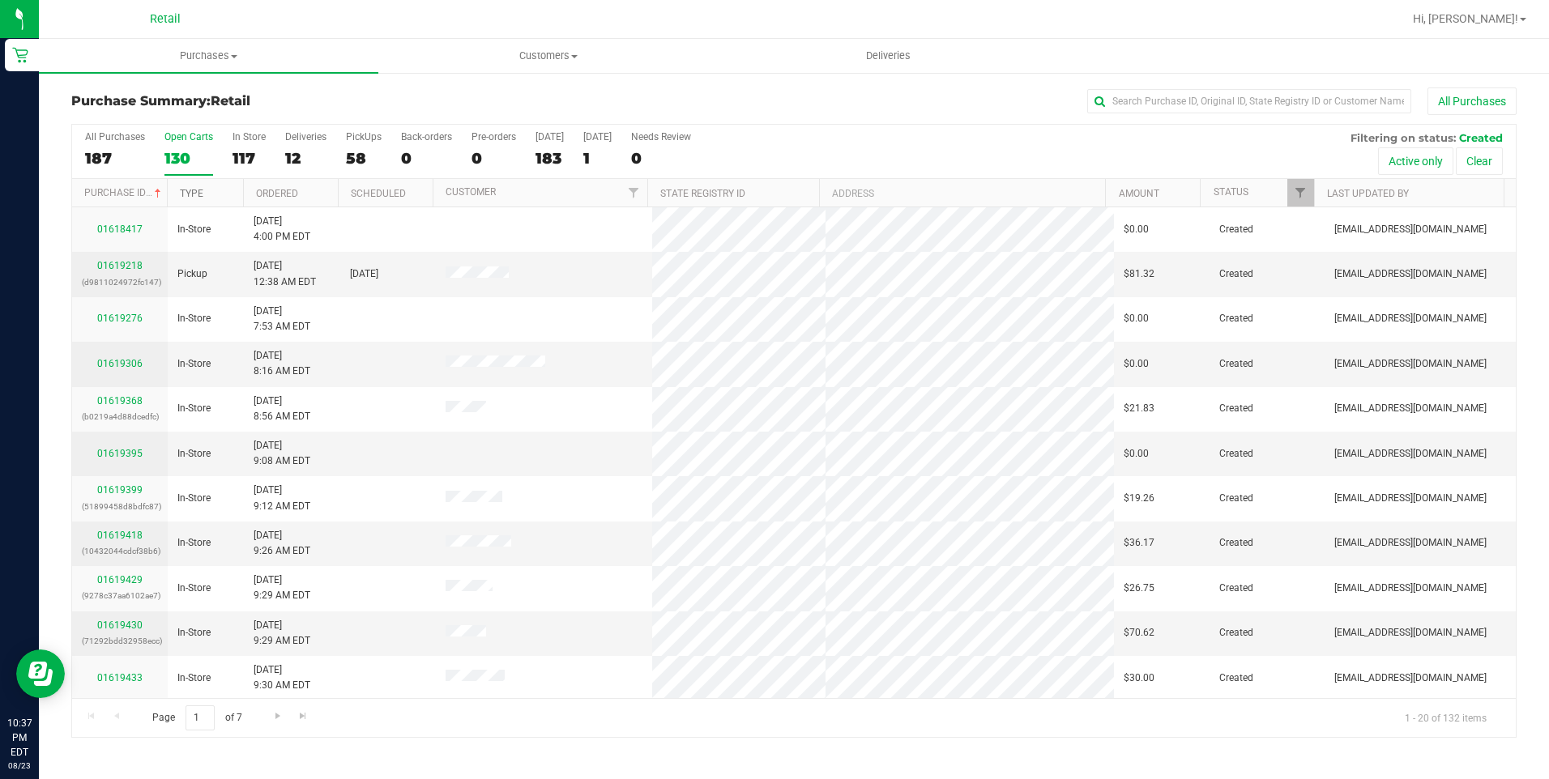
click at [194, 196] on link "Type" at bounding box center [191, 193] width 23 height 11
click at [250, 151] on div "117" at bounding box center [248, 158] width 33 height 19
click at [0, 0] on input "In Store 117" at bounding box center [0, 0] width 0 height 0
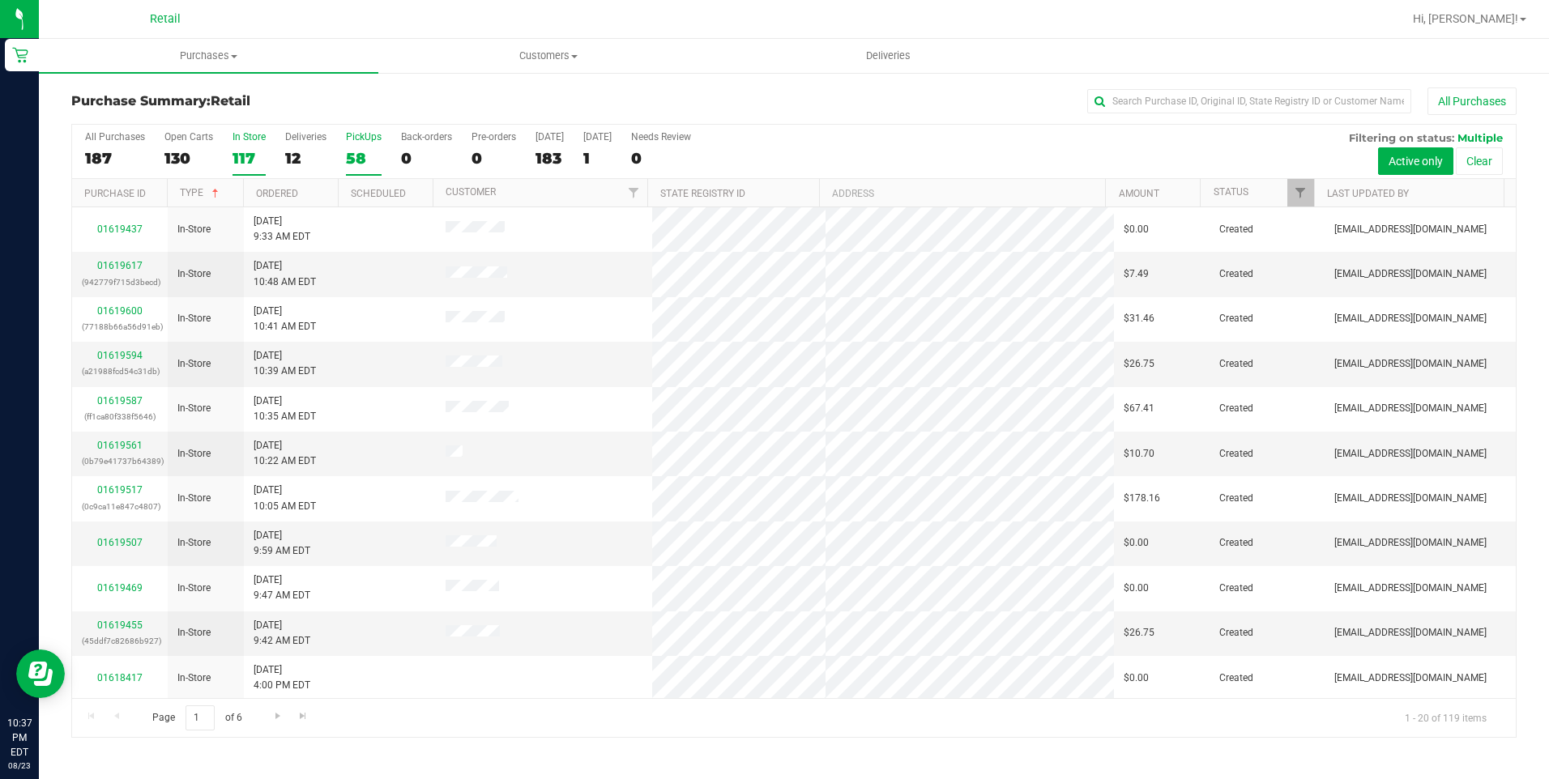
click at [350, 160] on div "58" at bounding box center [364, 158] width 36 height 19
click at [0, 0] on input "PickUps 58" at bounding box center [0, 0] width 0 height 0
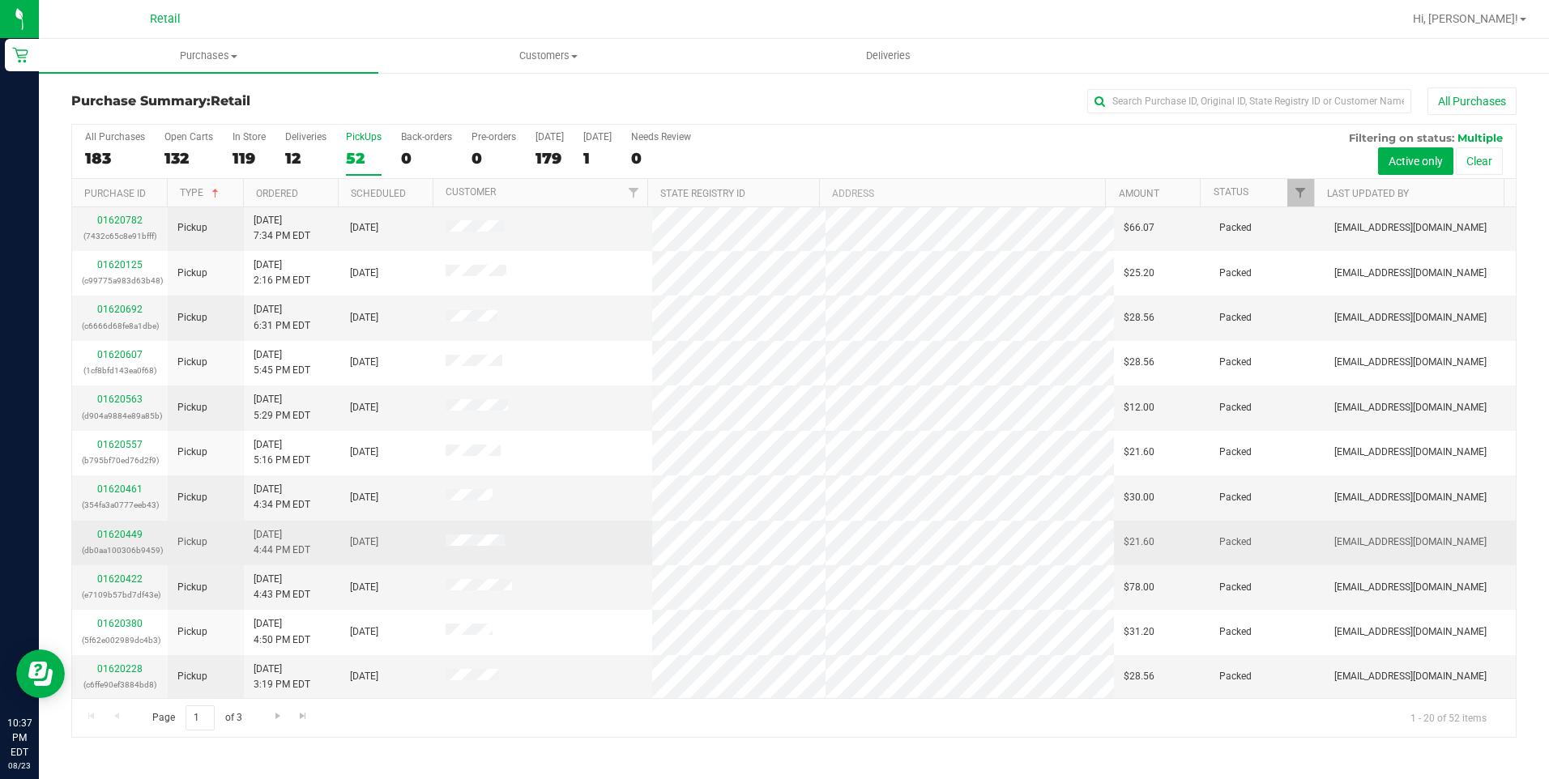
scroll to position [406, 0]
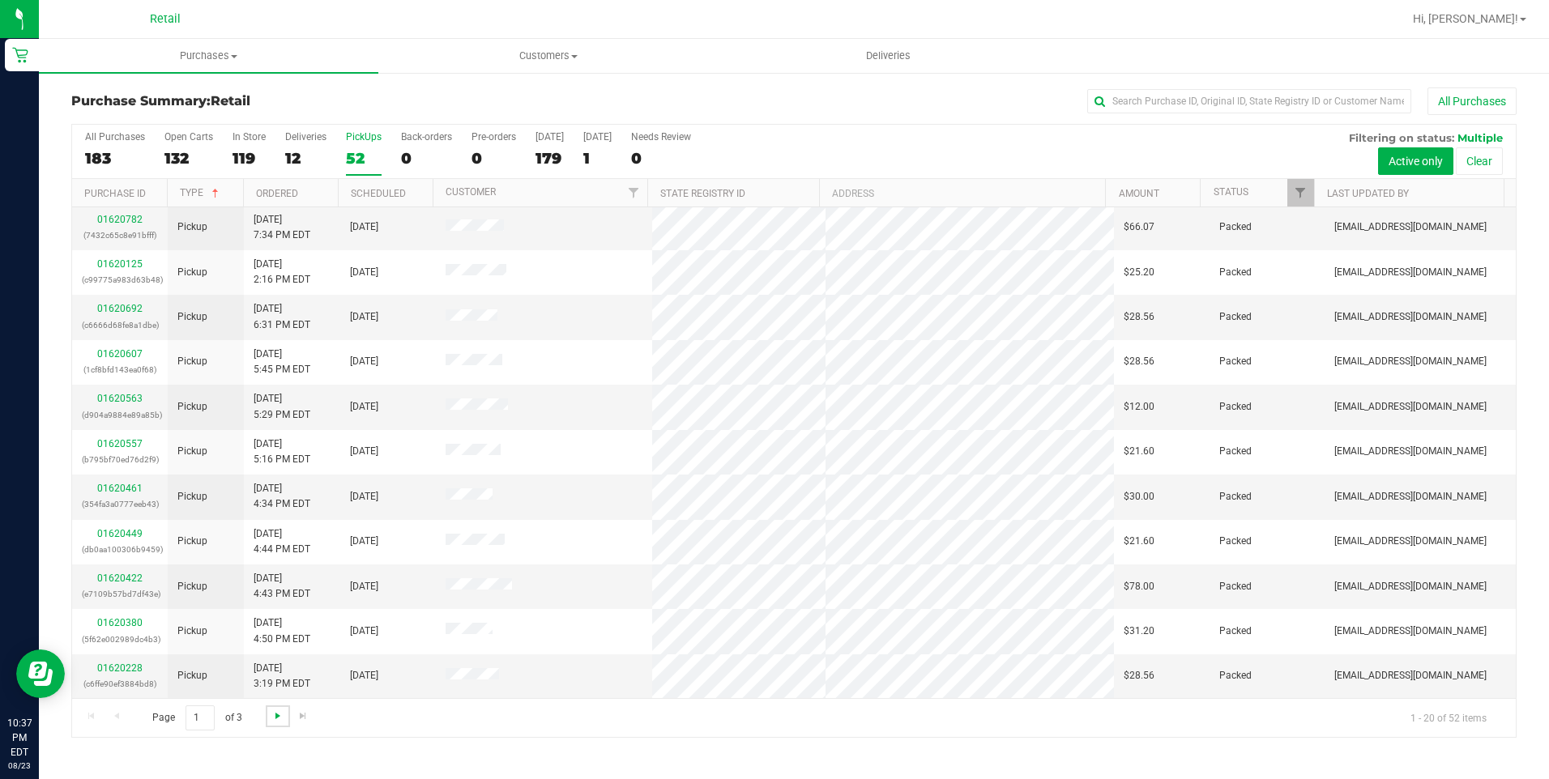
click at [277, 714] on span "Go to the next page" at bounding box center [277, 715] width 13 height 13
click at [297, 714] on span "Go to the last page" at bounding box center [302, 715] width 13 height 13
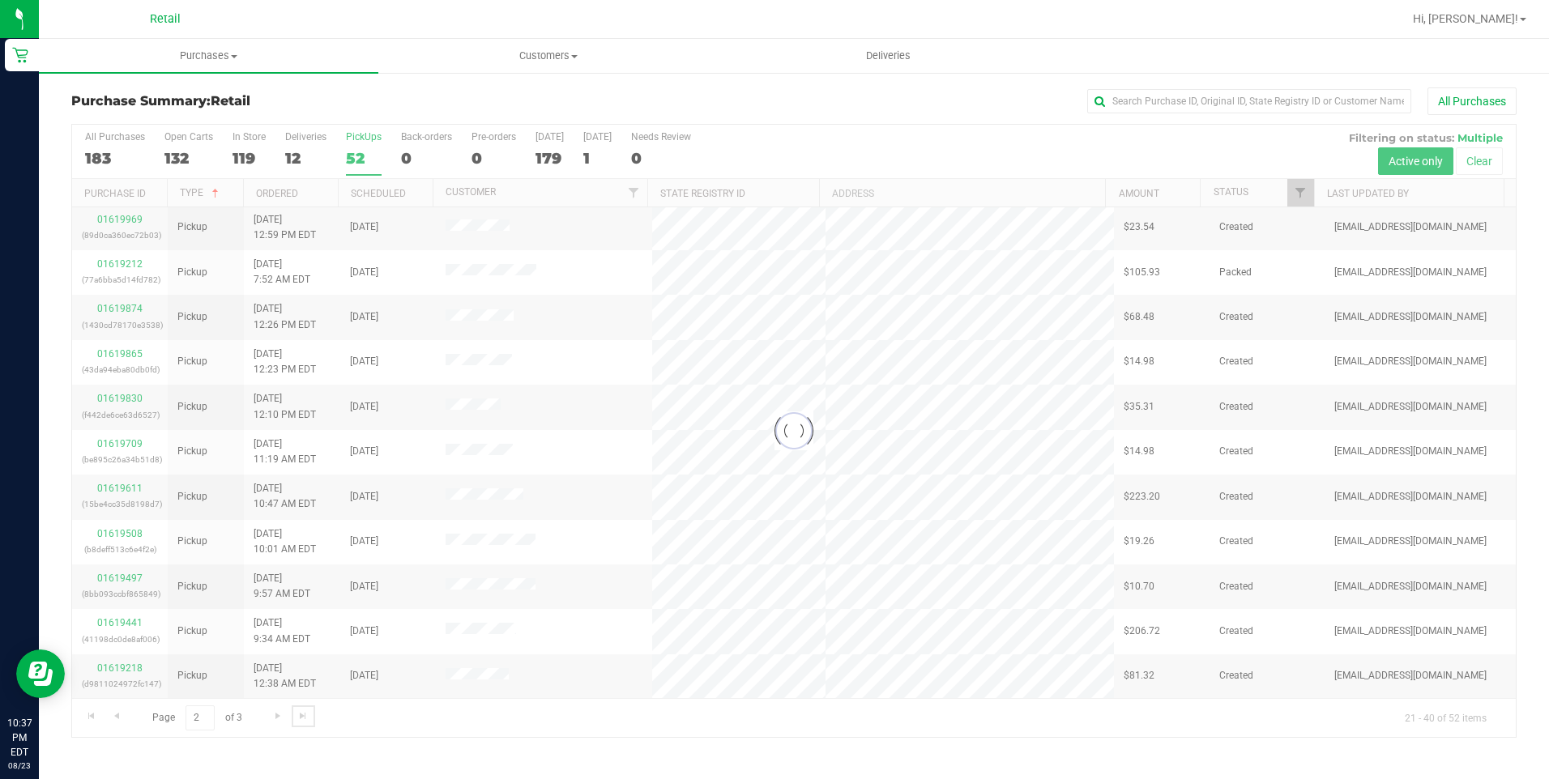
scroll to position [0, 0]
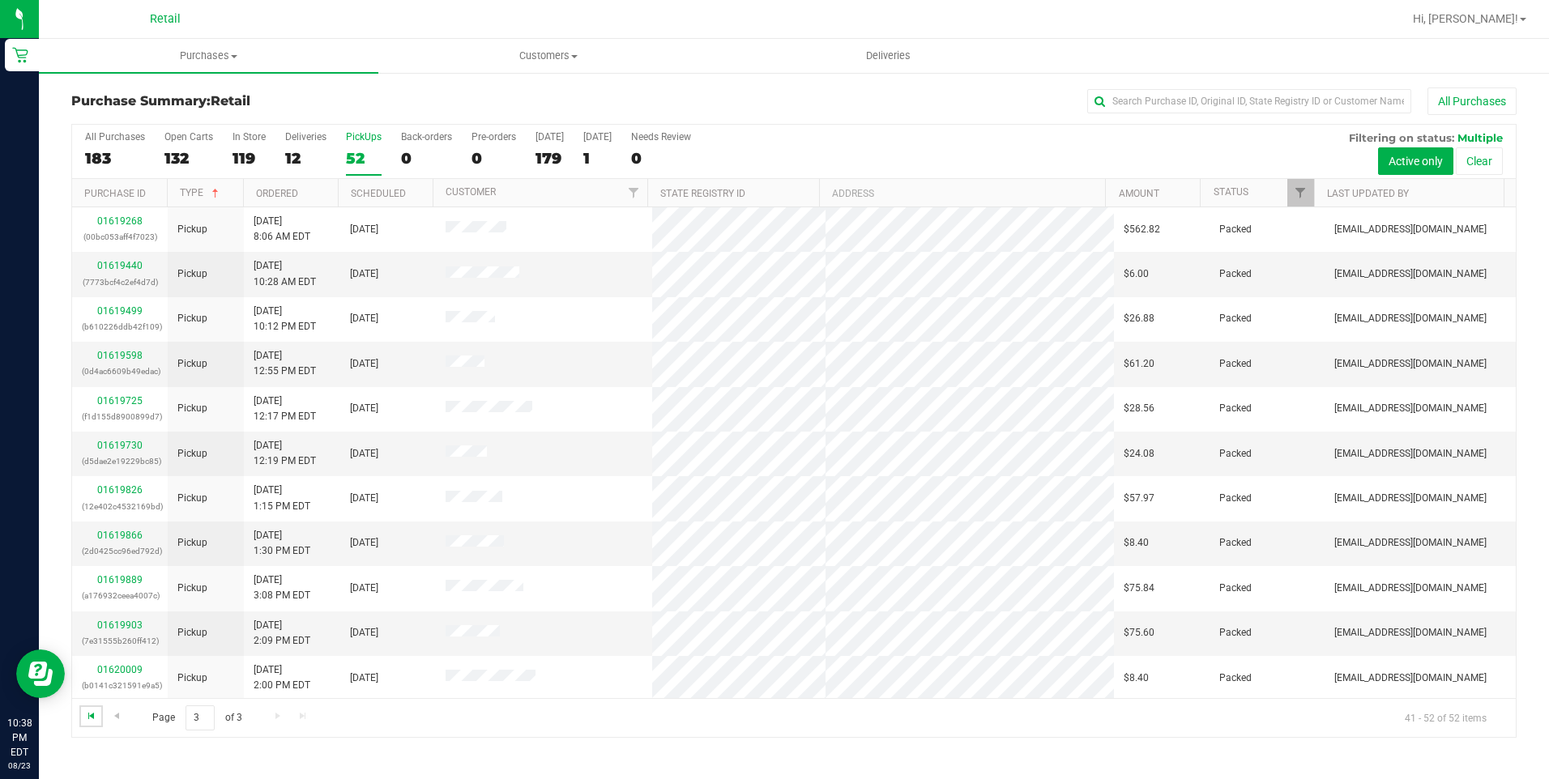
click at [93, 718] on span "Go to the first page" at bounding box center [91, 715] width 13 height 13
click at [297, 160] on div "12" at bounding box center [305, 158] width 41 height 19
click at [0, 0] on input "Deliveries 12" at bounding box center [0, 0] width 0 height 0
click at [1231, 196] on link "Status" at bounding box center [1230, 191] width 35 height 11
click at [361, 158] on div "52" at bounding box center [364, 158] width 36 height 19
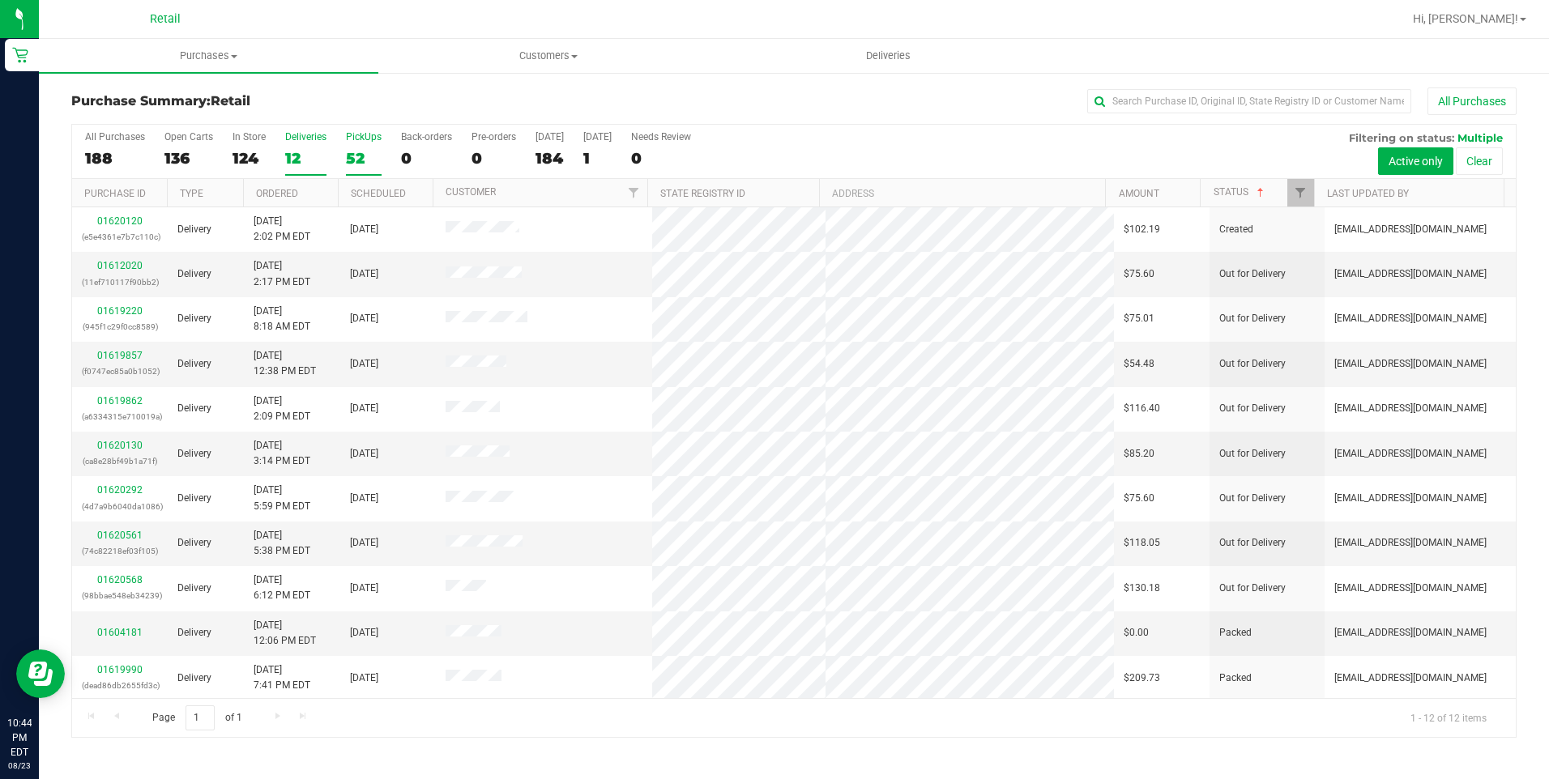
click at [0, 0] on input "PickUps 52" at bounding box center [0, 0] width 0 height 0
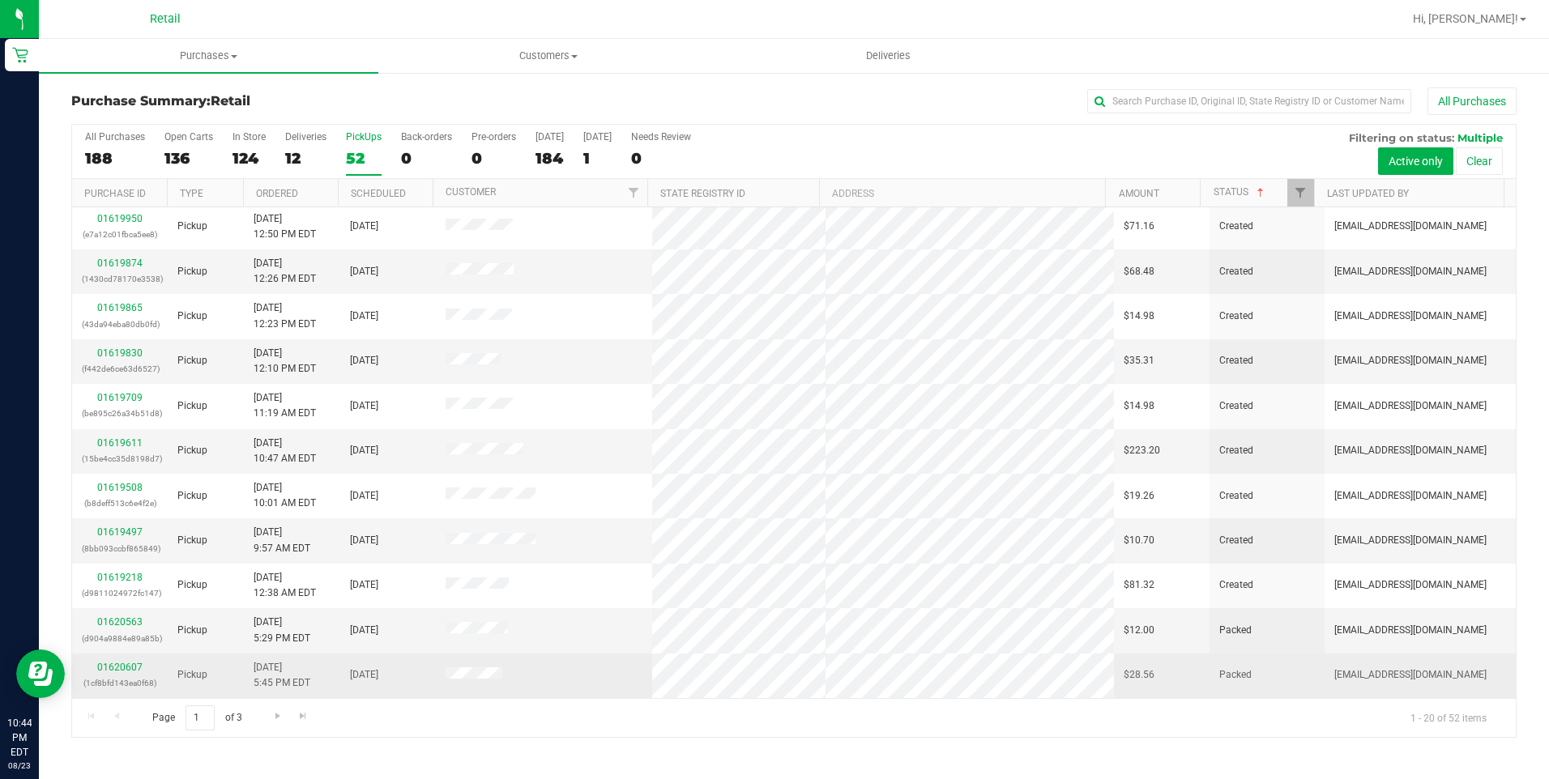
scroll to position [406, 0]
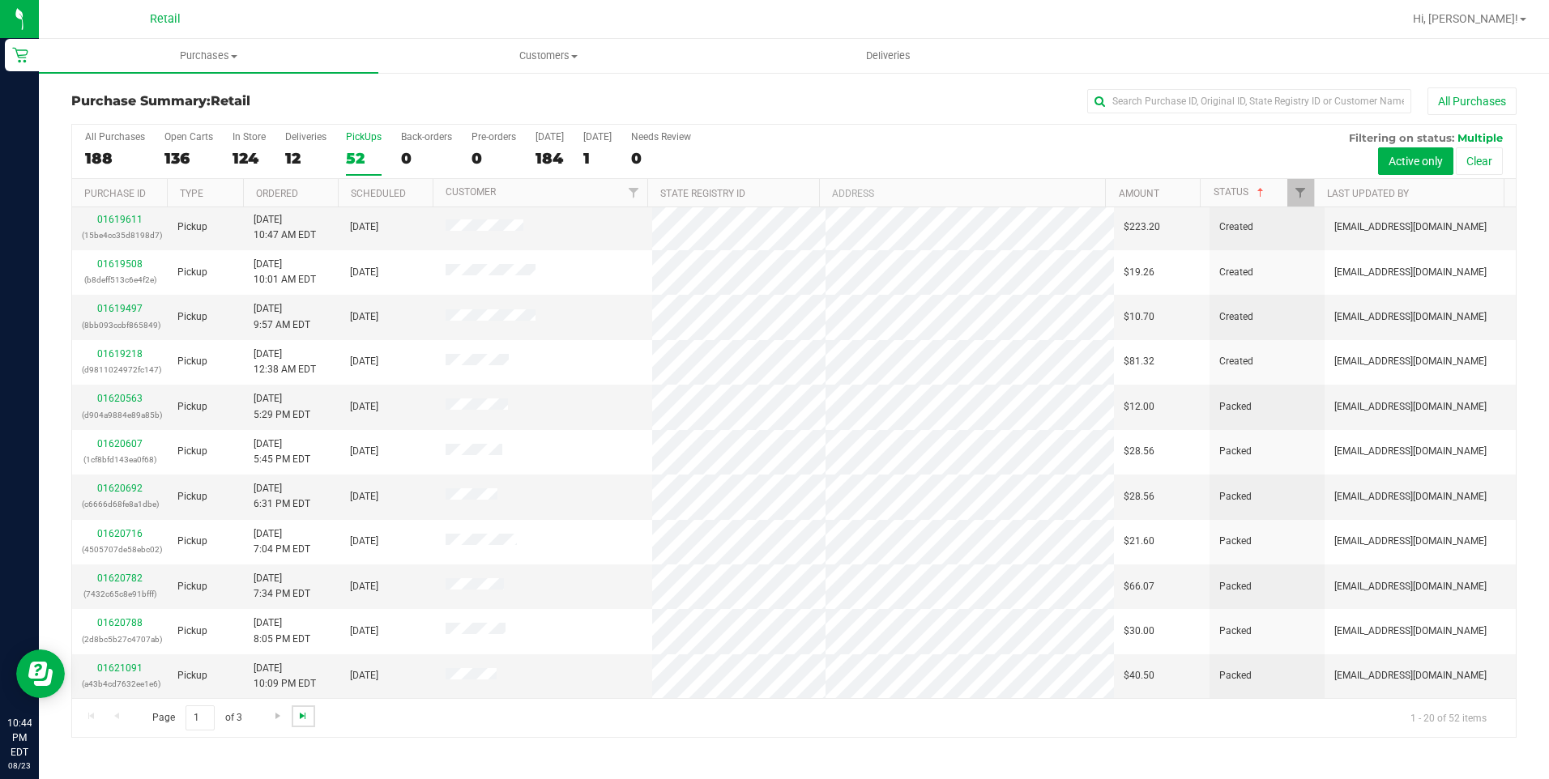
click at [306, 717] on span "Go to the last page" at bounding box center [302, 715] width 13 height 13
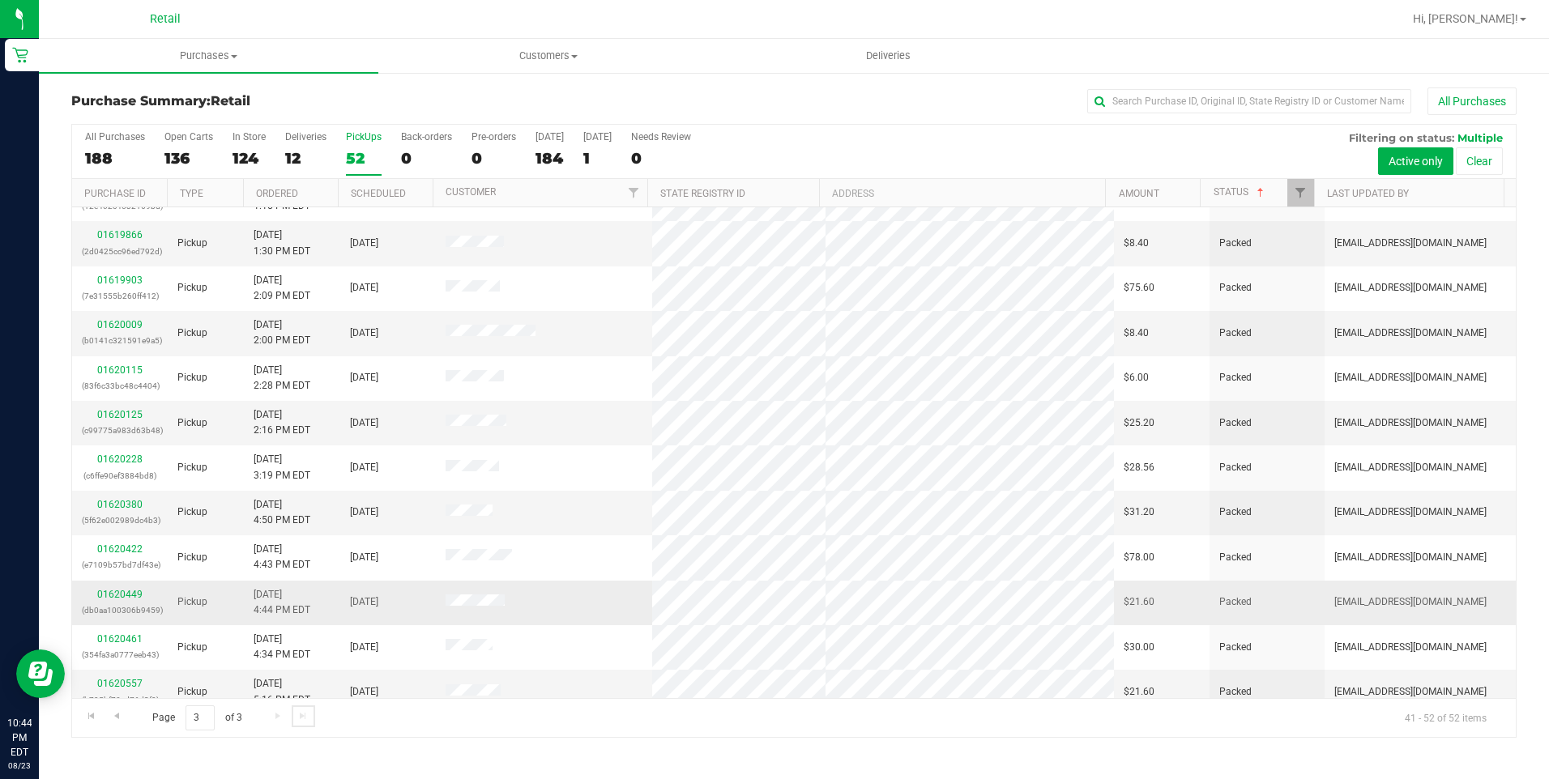
scroll to position [47, 0]
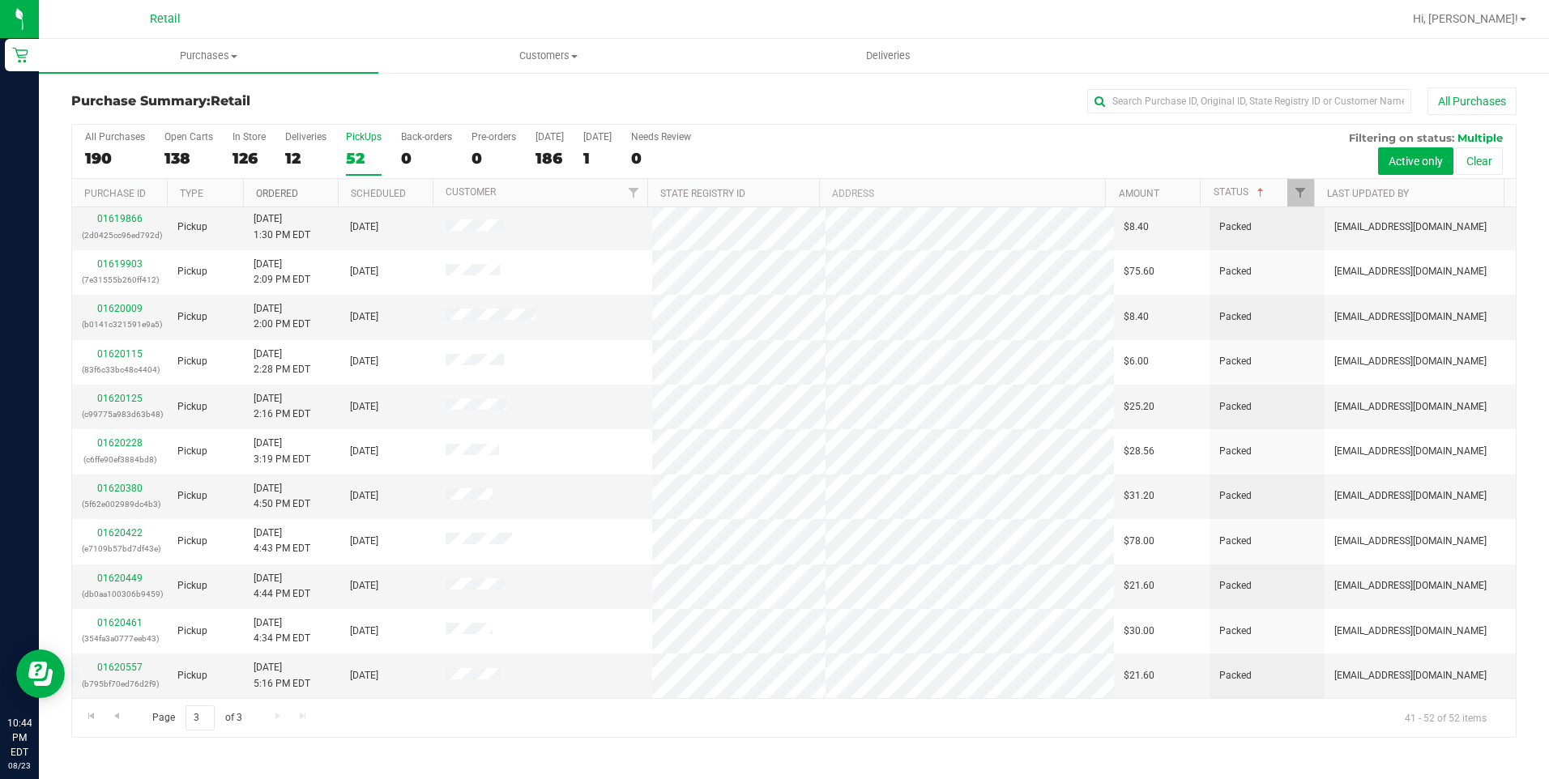
click at [281, 190] on link "Ordered" at bounding box center [277, 193] width 42 height 11
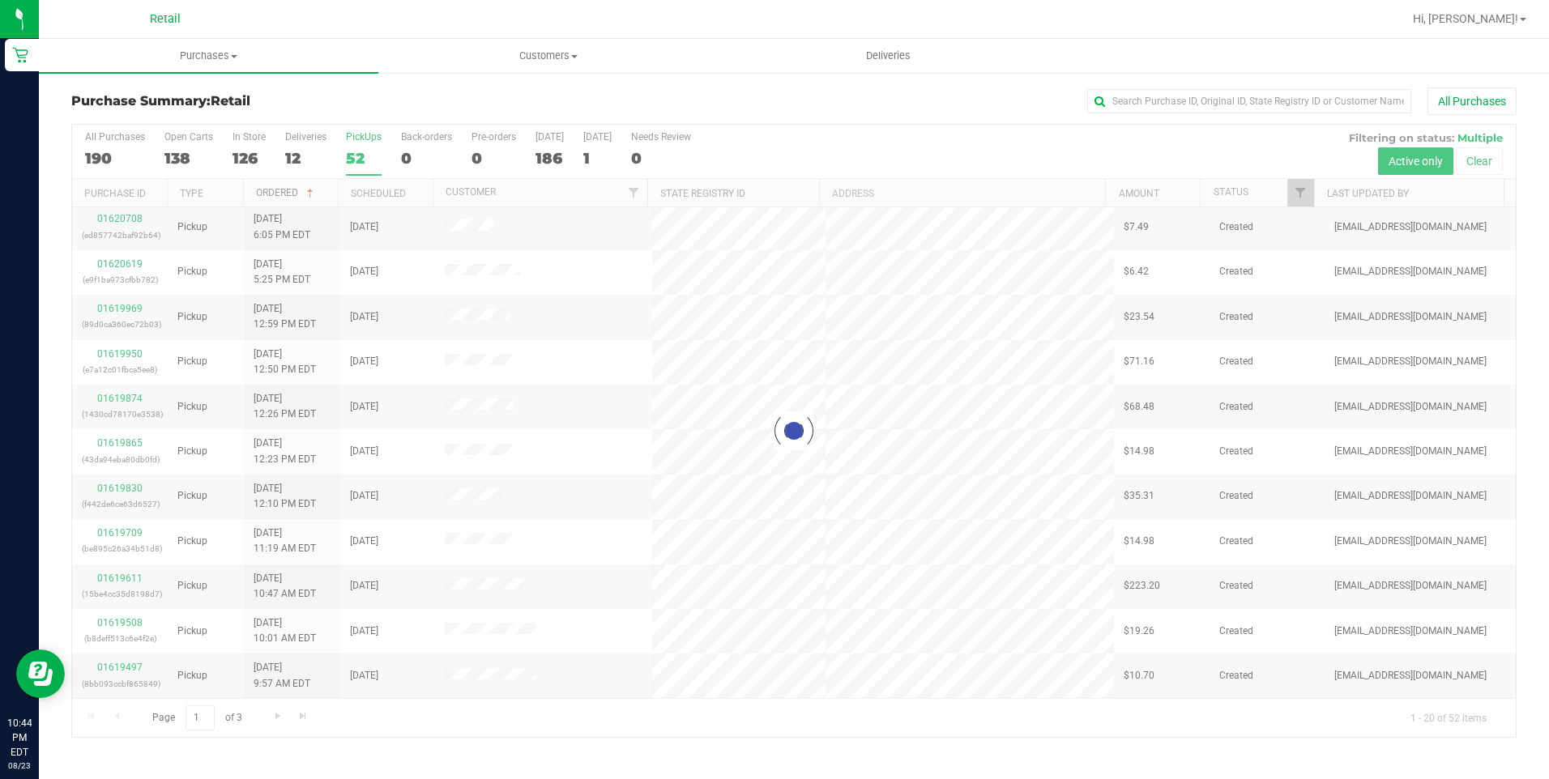
scroll to position [0, 0]
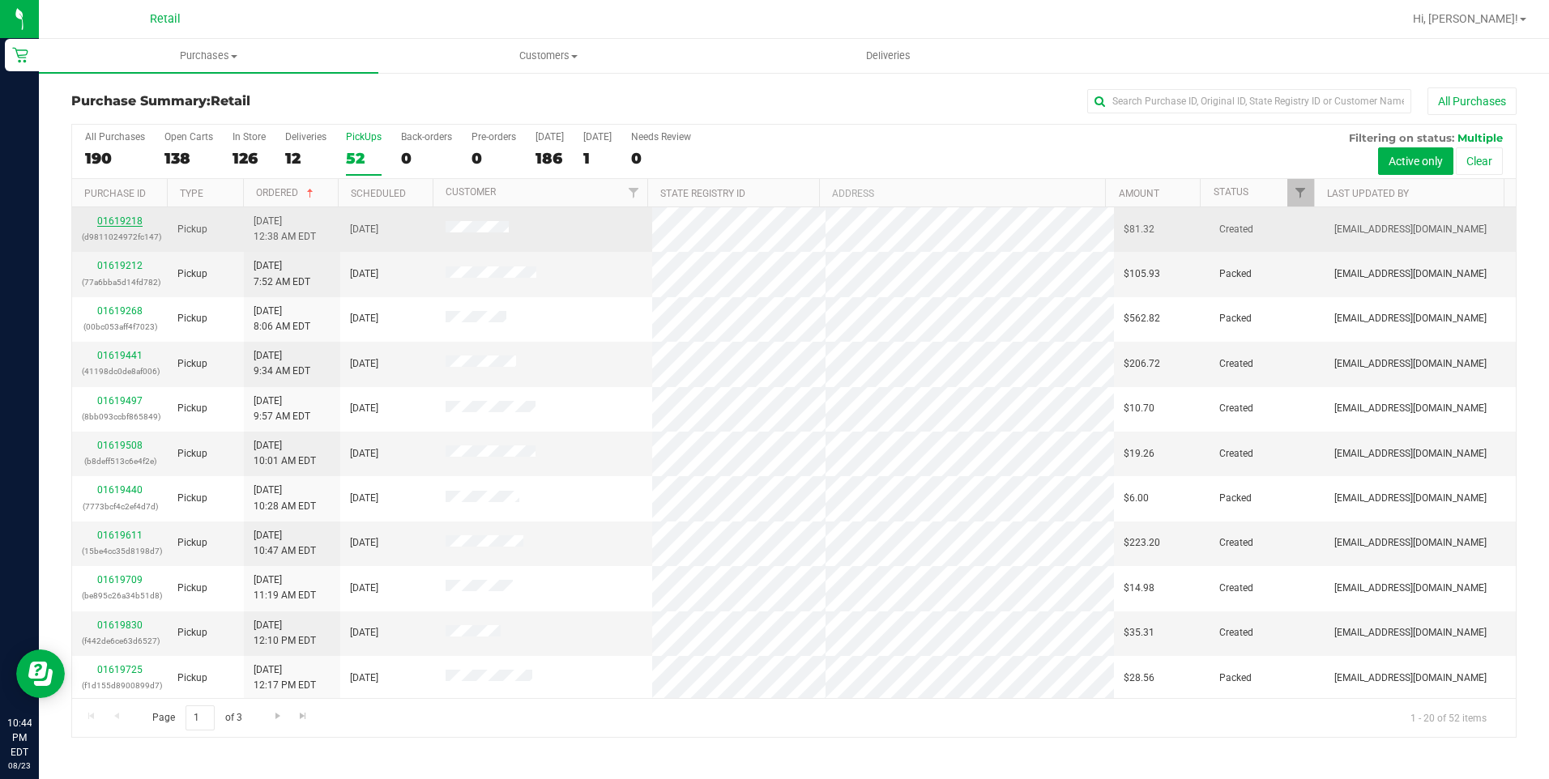
click at [117, 225] on link "01619218" at bounding box center [119, 220] width 45 height 11
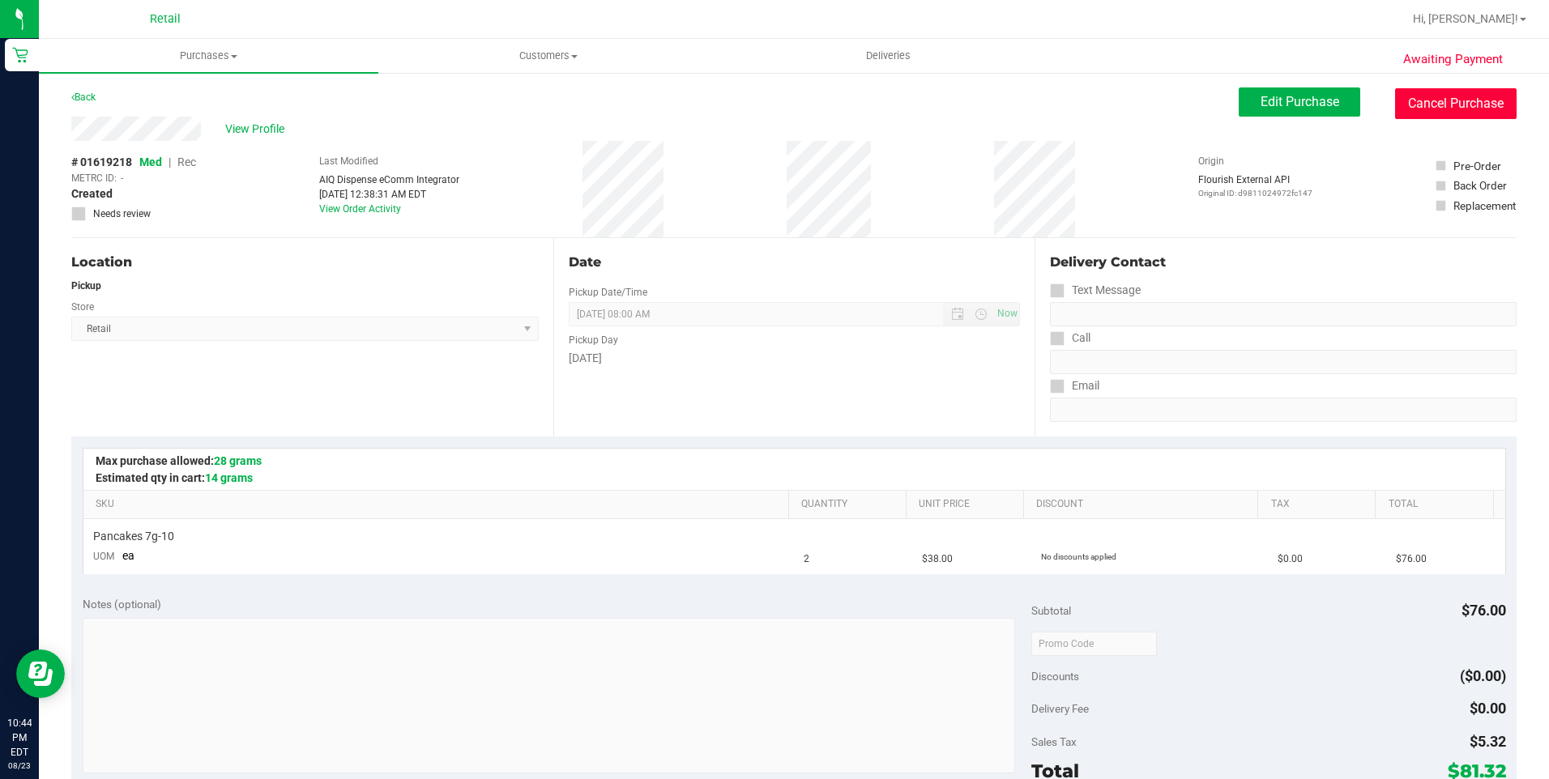
click at [1426, 95] on button "Cancel Purchase" at bounding box center [1455, 103] width 121 height 31
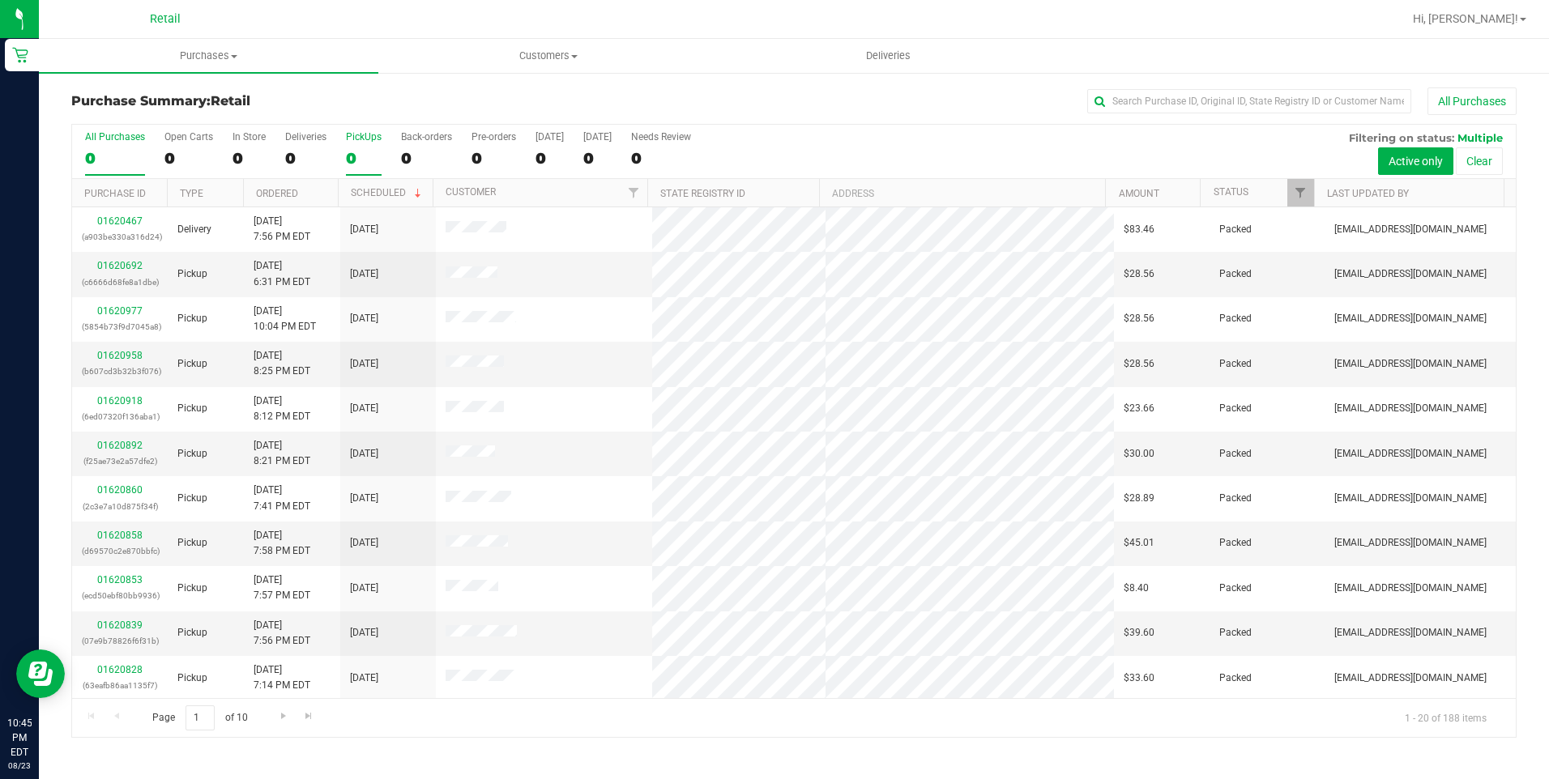
click at [362, 159] on div "0" at bounding box center [364, 158] width 36 height 19
click at [0, 0] on input "PickUps 0" at bounding box center [0, 0] width 0 height 0
click at [267, 194] on link "Ordered" at bounding box center [277, 193] width 42 height 11
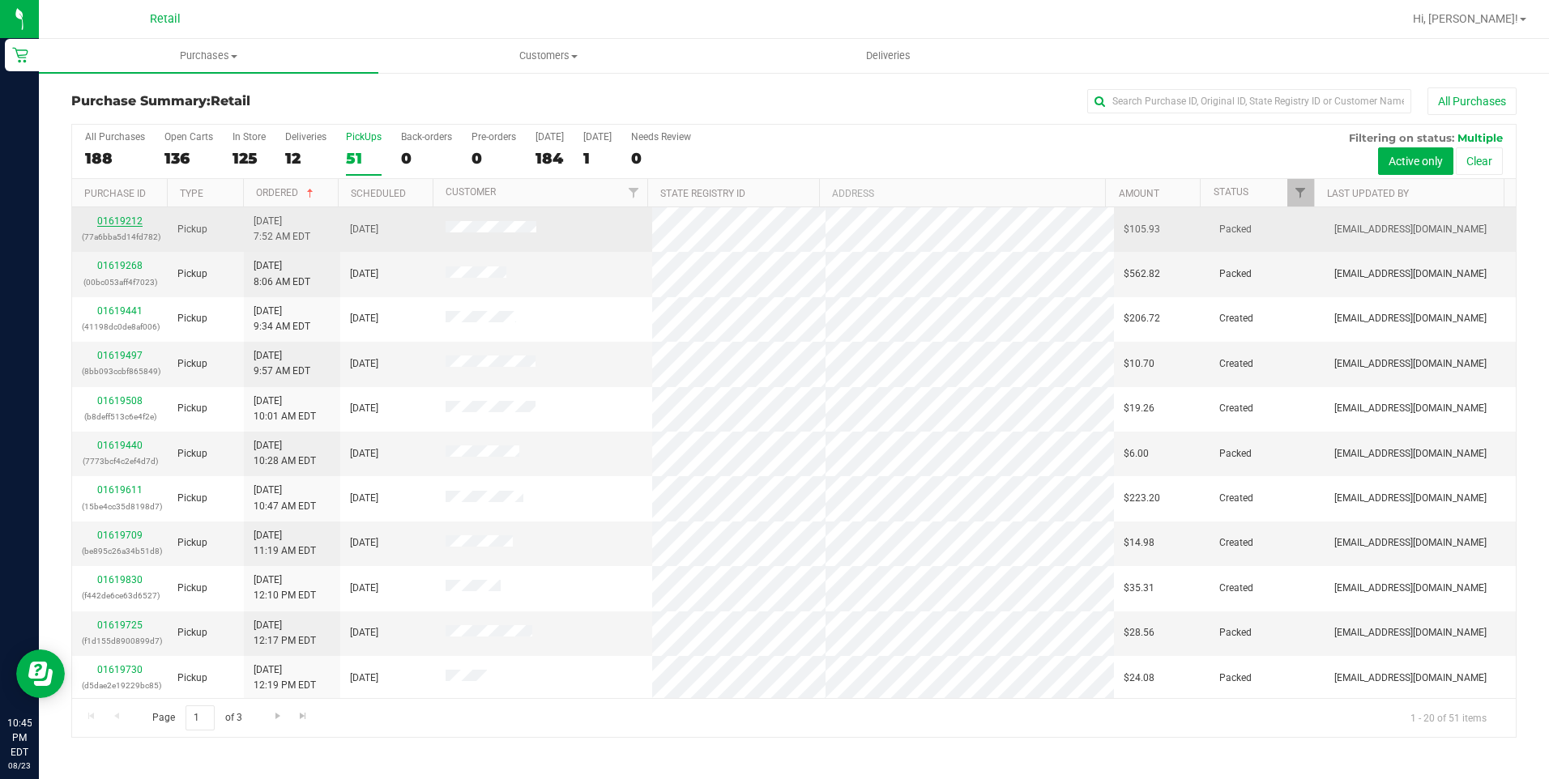
click at [112, 224] on link "01619212" at bounding box center [119, 220] width 45 height 11
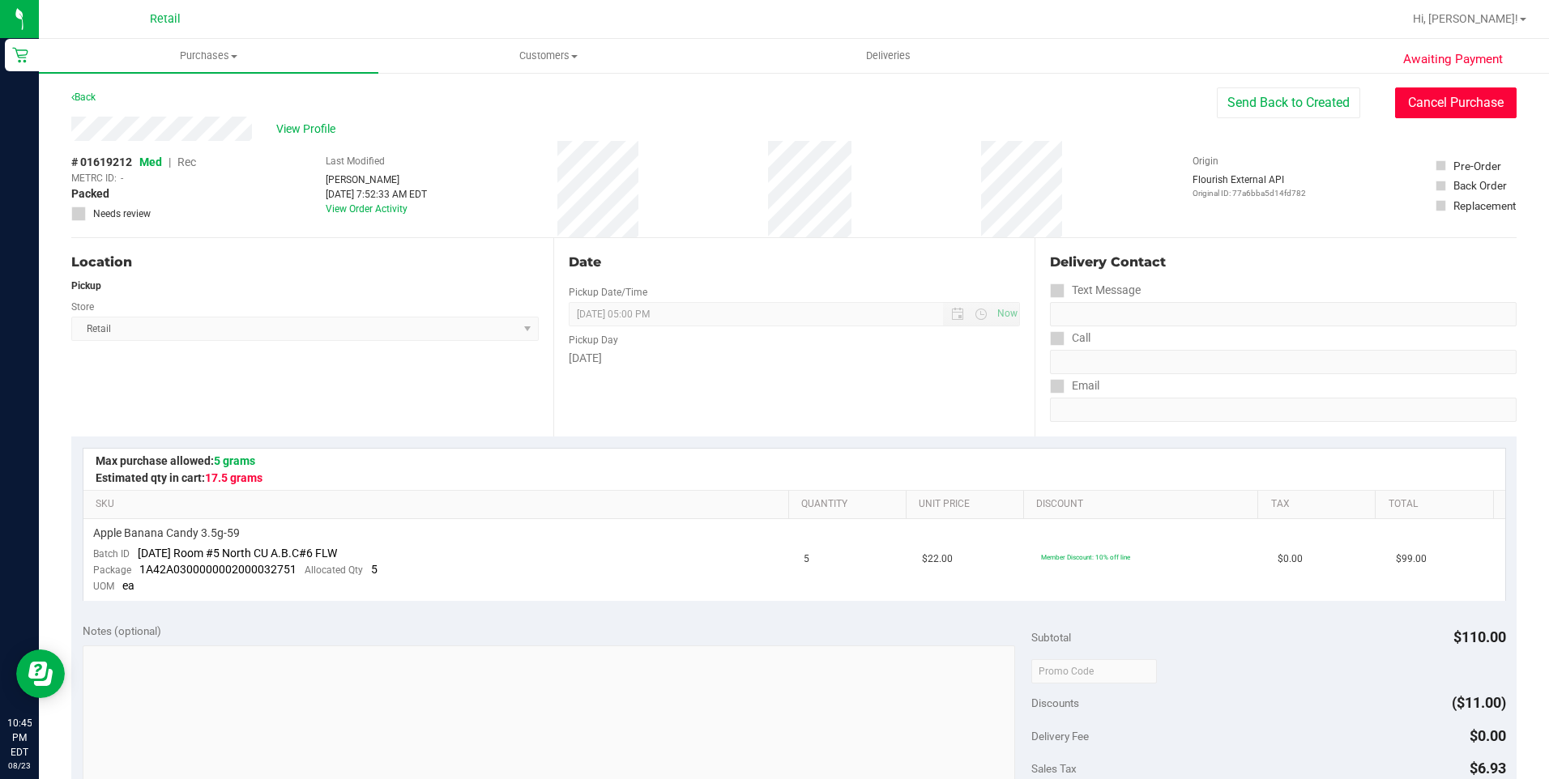
click at [1435, 112] on button "Cancel Purchase" at bounding box center [1455, 102] width 121 height 31
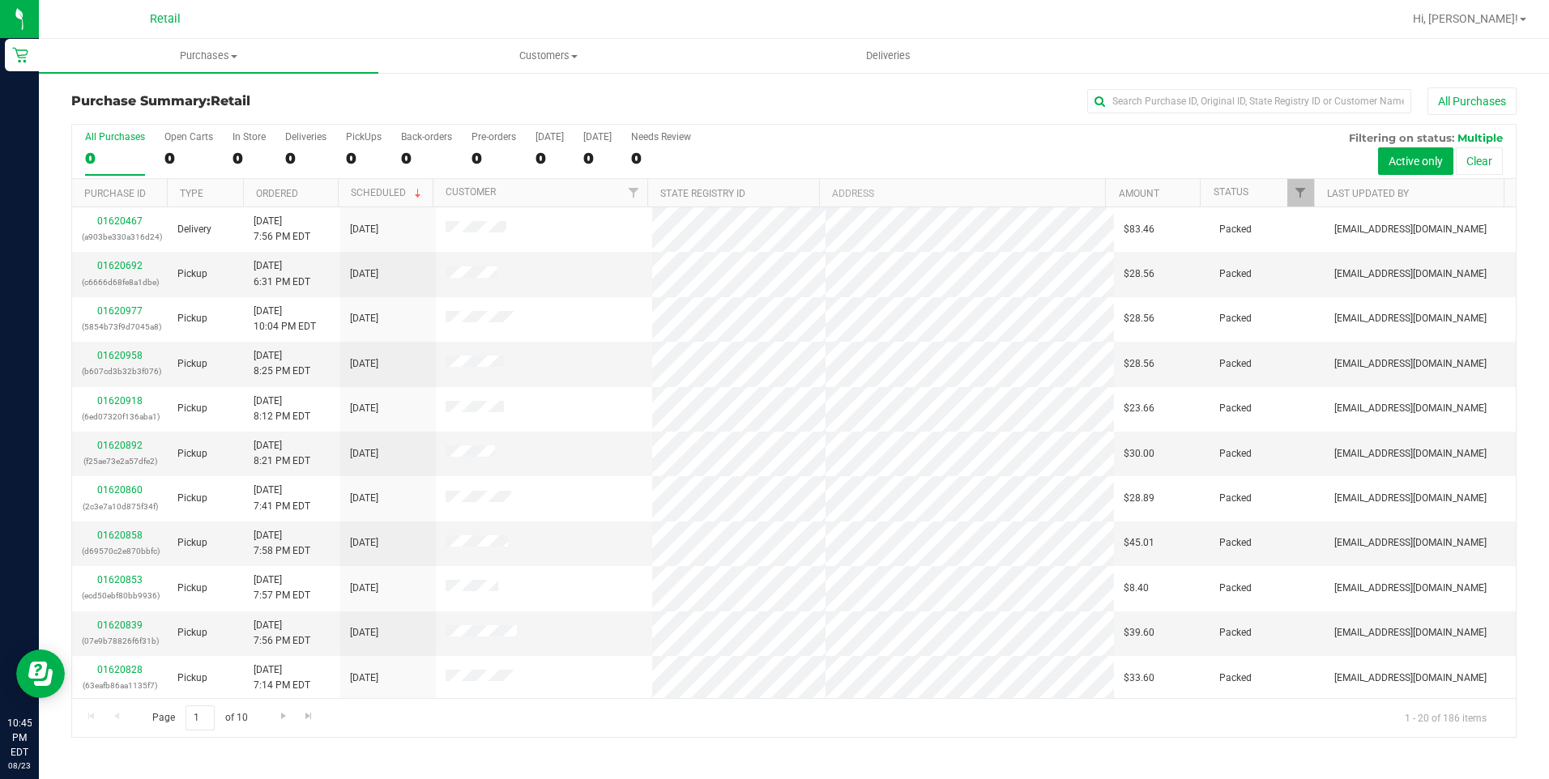
click at [339, 151] on div "All Purchases 0 Open Carts 0 In Store 0 Deliveries 0 PickUps 0 Back-orders 0 Pr…" at bounding box center [793, 152] width 1443 height 54
click at [350, 151] on div "0" at bounding box center [364, 158] width 36 height 19
click at [0, 0] on input "PickUps 0" at bounding box center [0, 0] width 0 height 0
click at [364, 194] on link "Scheduled" at bounding box center [388, 192] width 74 height 11
click at [289, 189] on link "Ordered" at bounding box center [277, 193] width 42 height 11
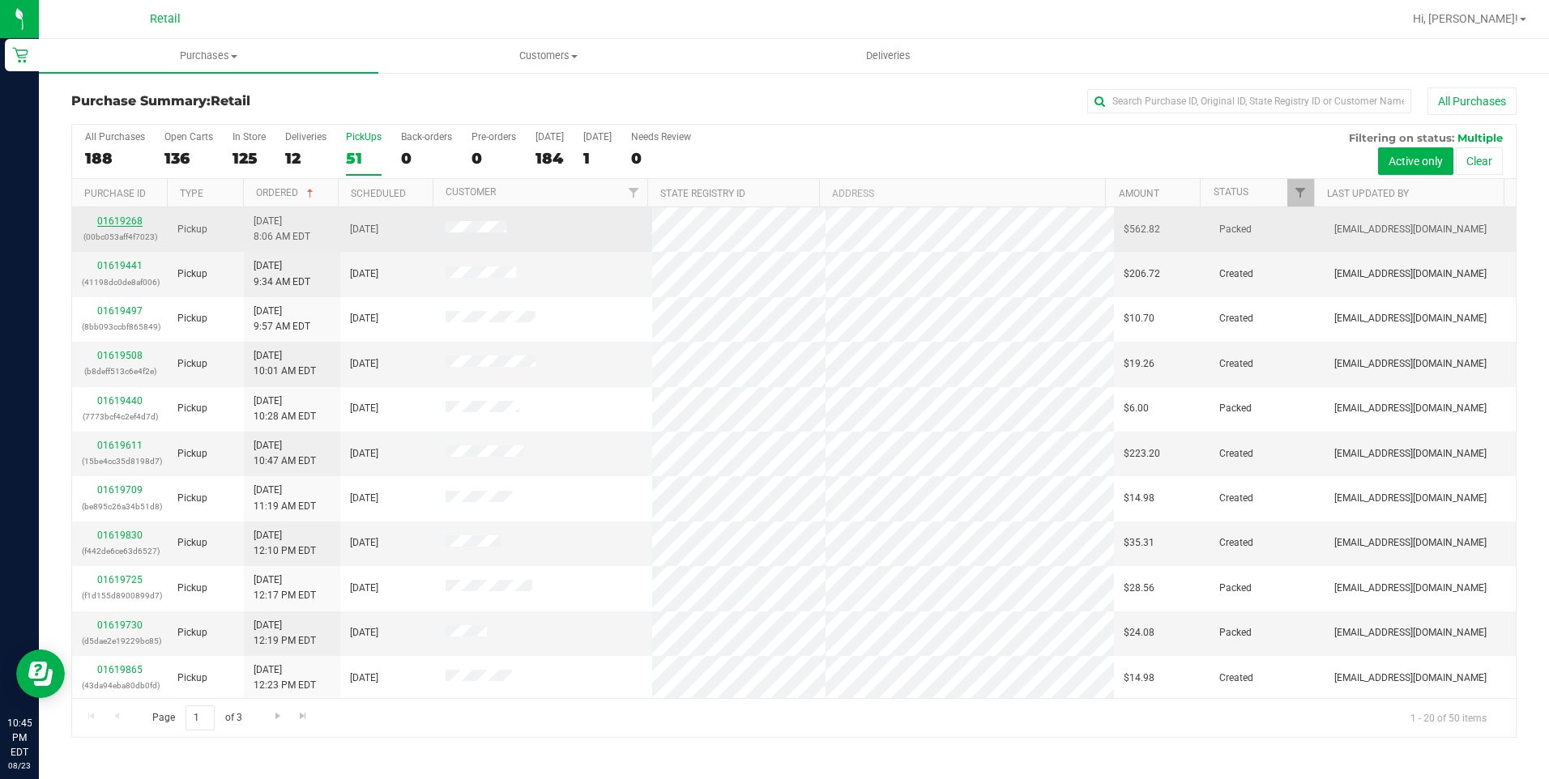
click at [115, 219] on link "01619268" at bounding box center [119, 220] width 45 height 11
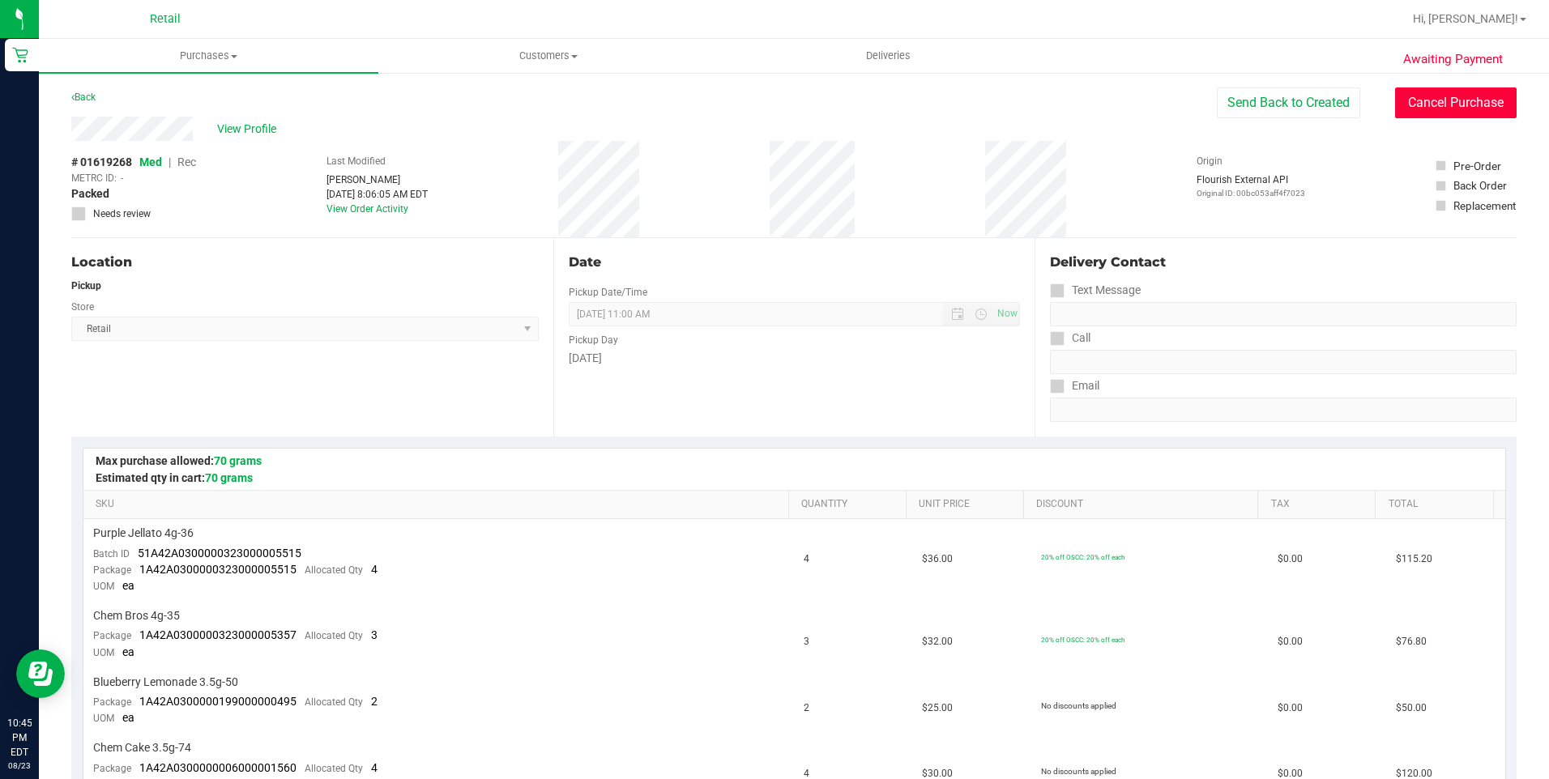
click at [1452, 108] on button "Cancel Purchase" at bounding box center [1455, 102] width 121 height 31
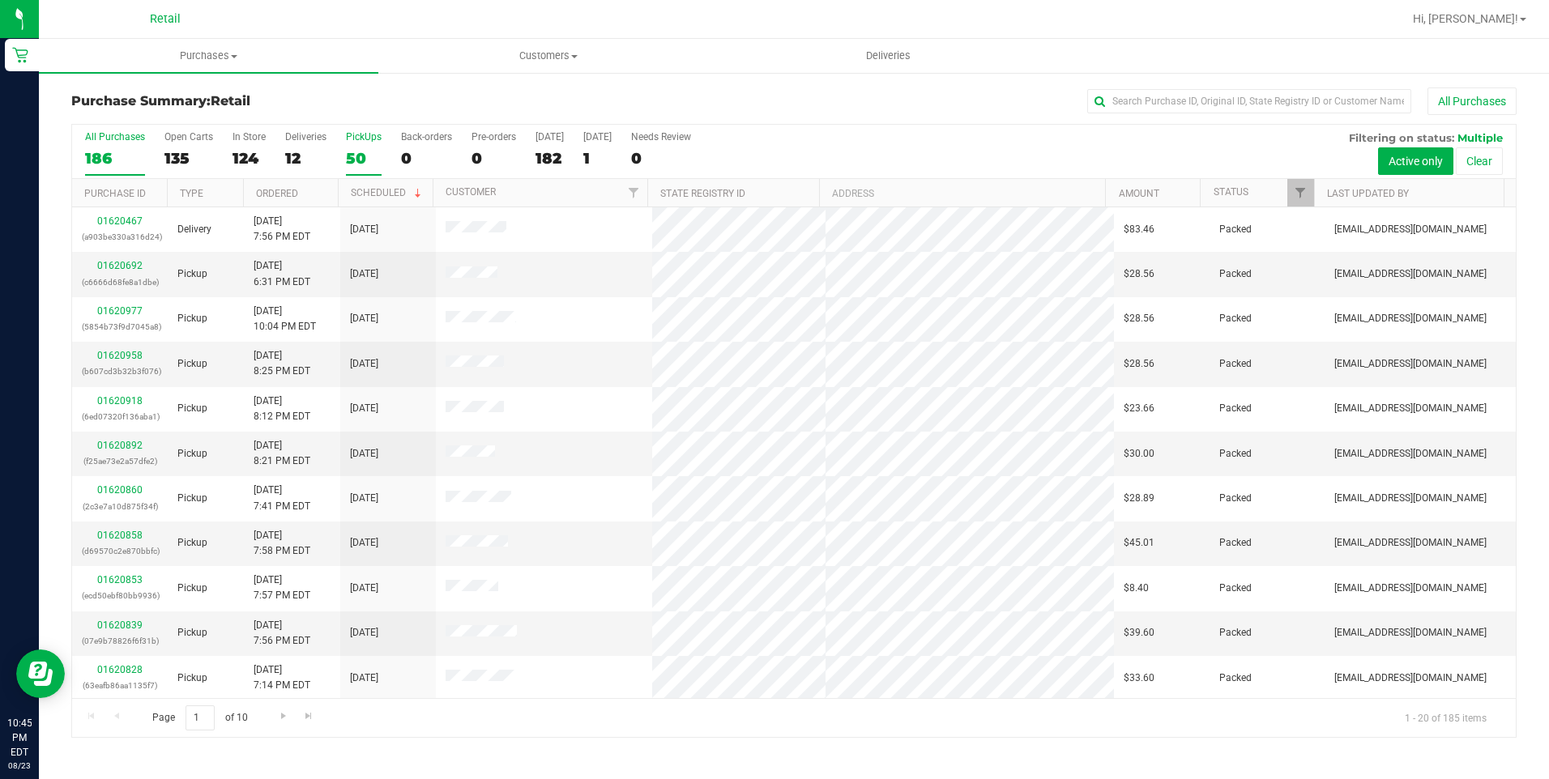
click at [360, 155] on div "50" at bounding box center [364, 158] width 36 height 19
click at [269, 198] on link "Ordered" at bounding box center [277, 193] width 42 height 11
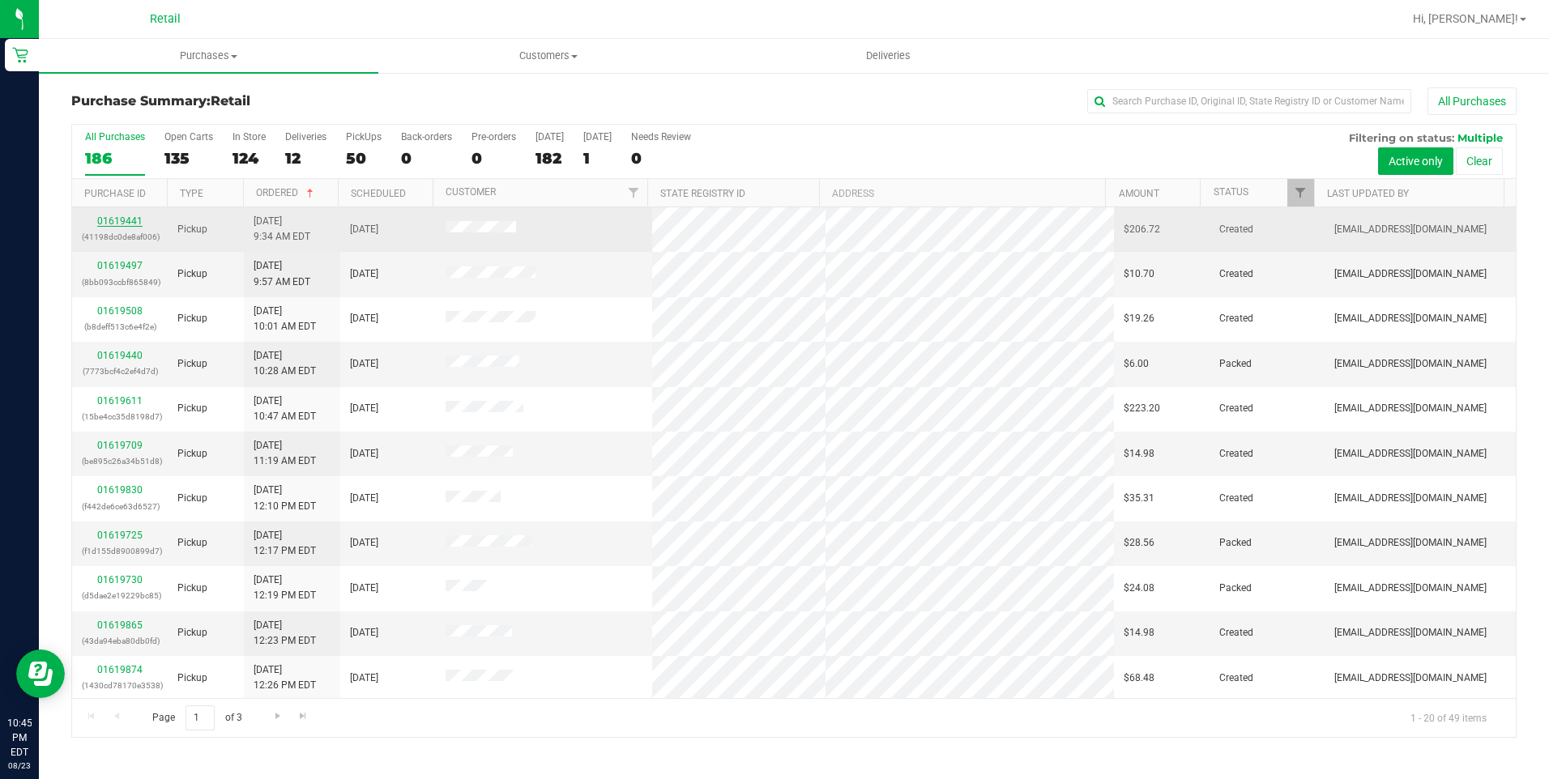
click at [114, 222] on link "01619441" at bounding box center [119, 220] width 45 height 11
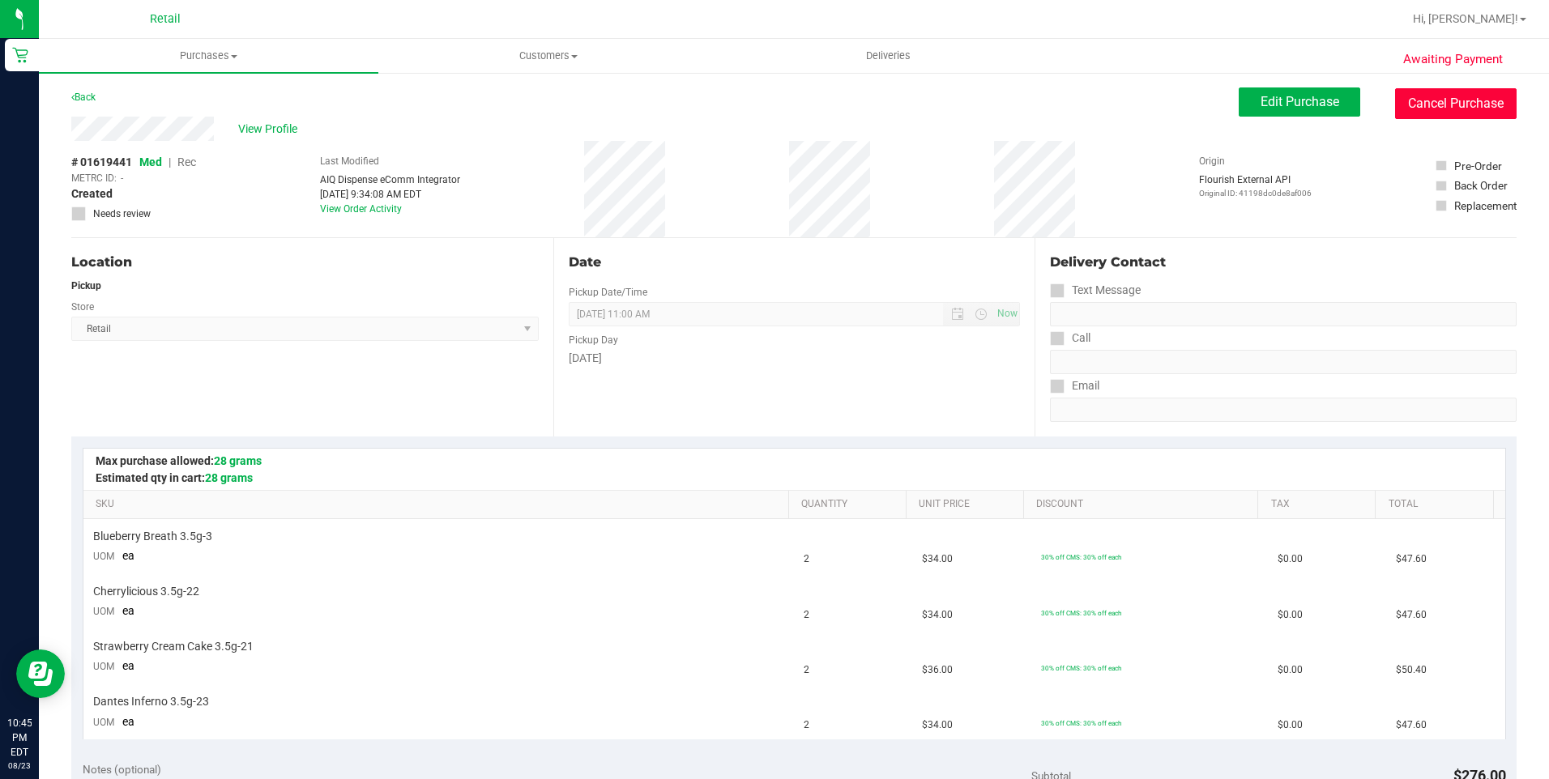
click at [1421, 105] on button "Cancel Purchase" at bounding box center [1455, 103] width 121 height 31
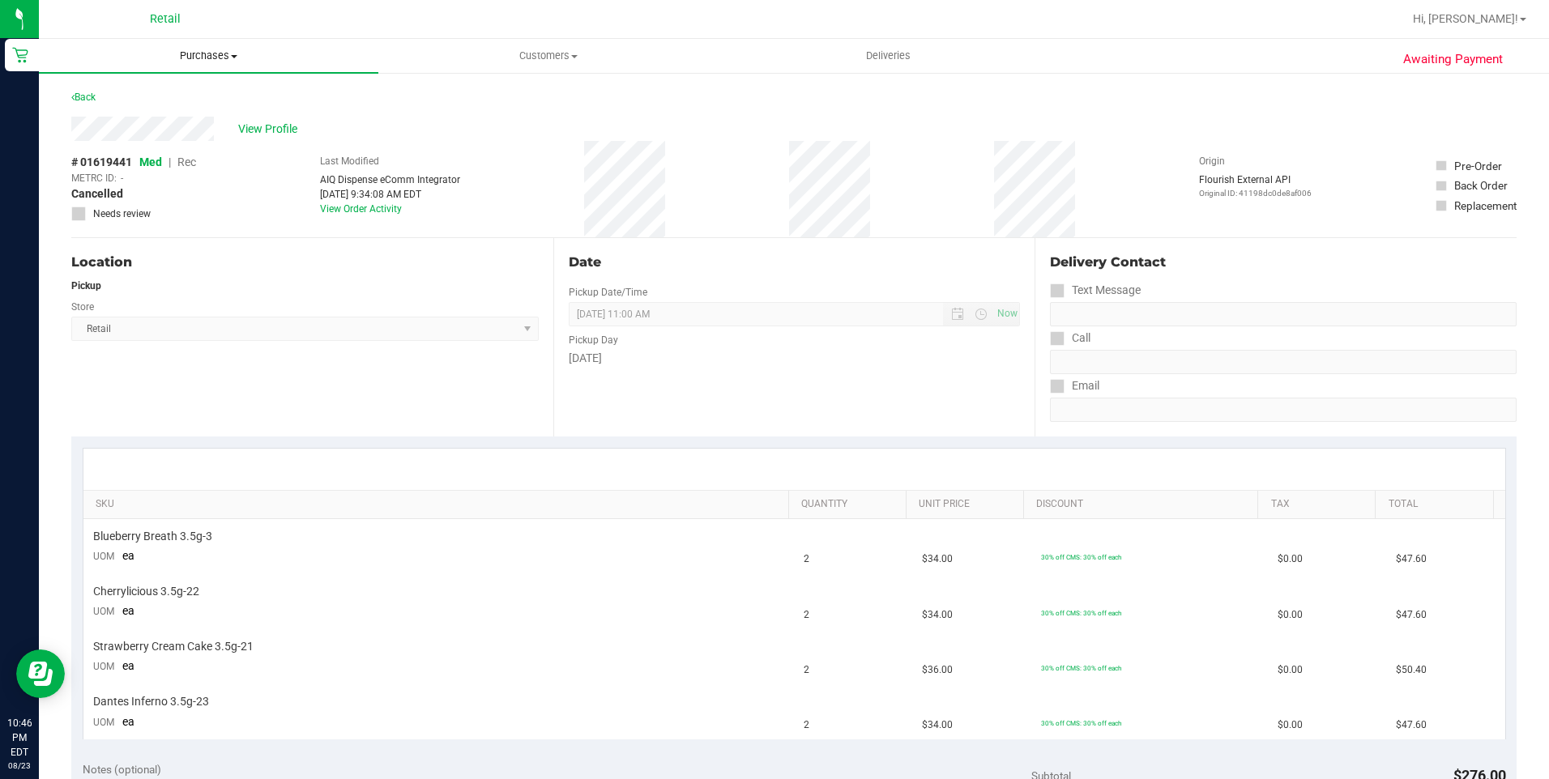
click at [226, 63] on uib-tab-heading "Purchases Summary of purchases Fulfillment All purchases" at bounding box center [208, 56] width 339 height 34
click at [156, 104] on span "Summary of purchases" at bounding box center [122, 98] width 166 height 14
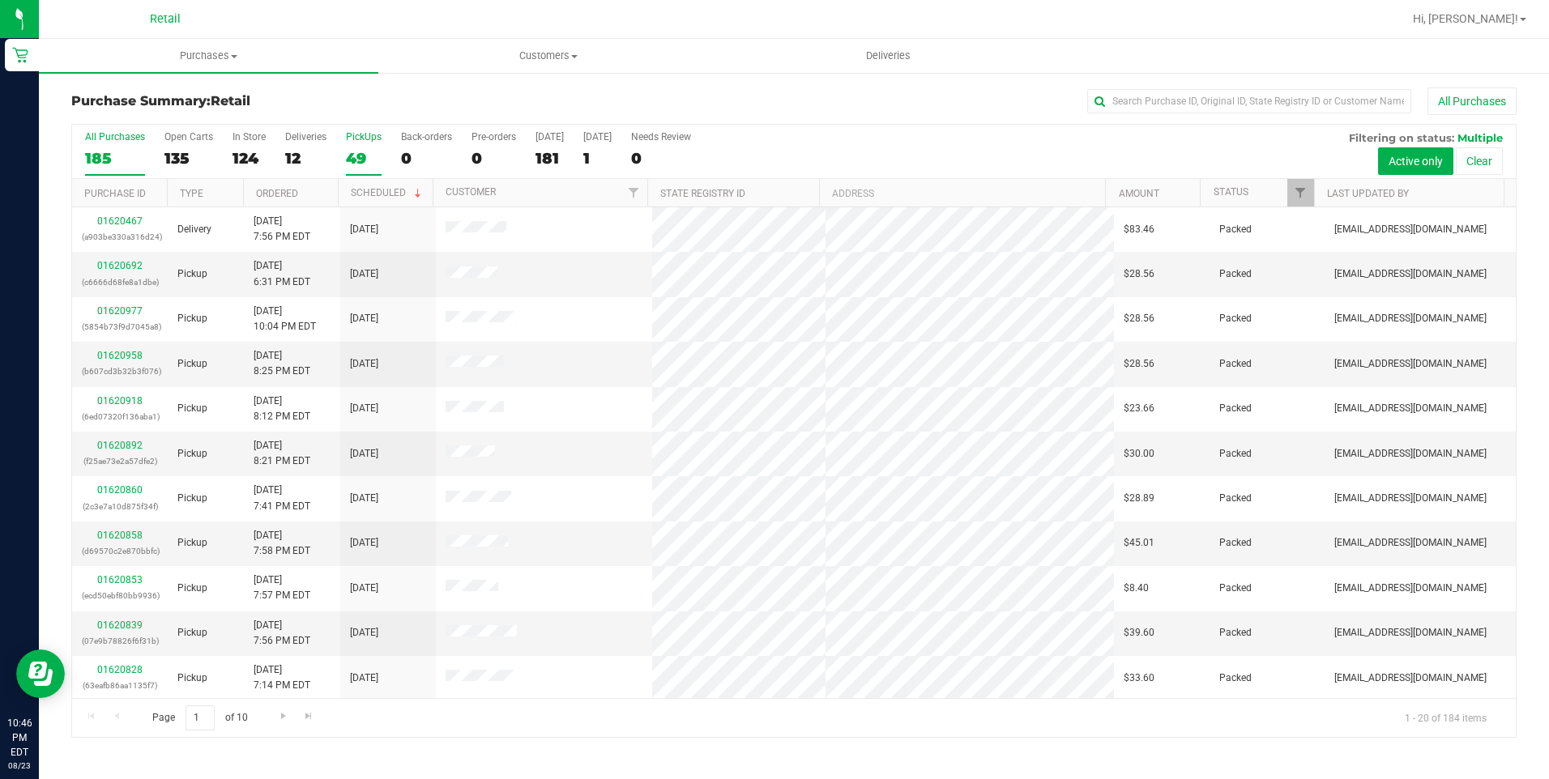
click at [360, 157] on div "49" at bounding box center [364, 158] width 36 height 19
click at [0, 0] on input "PickUps 49" at bounding box center [0, 0] width 0 height 0
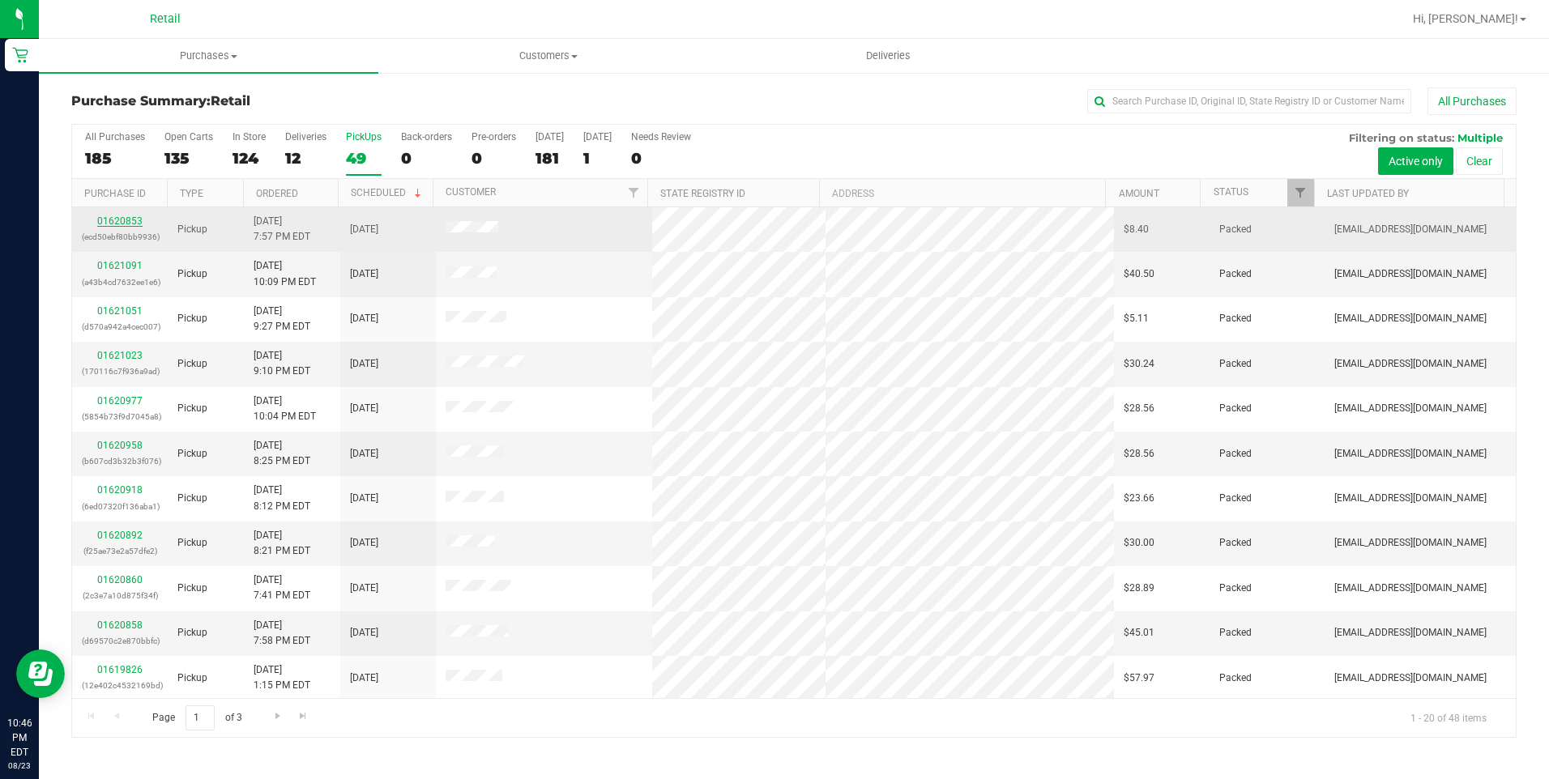
click at [111, 224] on link "01620853" at bounding box center [119, 220] width 45 height 11
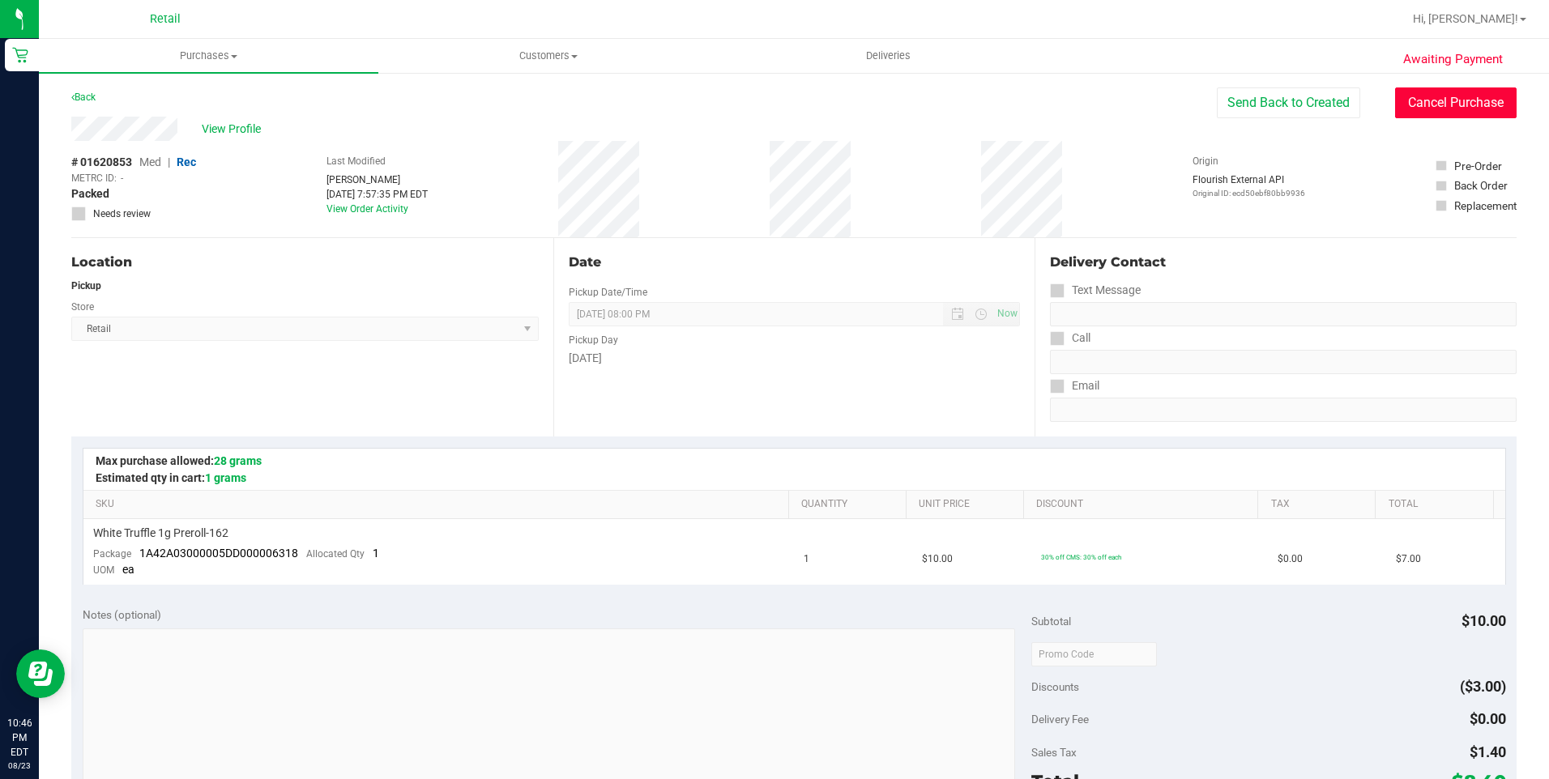
click at [1400, 111] on button "Cancel Purchase" at bounding box center [1455, 102] width 121 height 31
click at [173, 51] on span "Purchases" at bounding box center [208, 56] width 339 height 15
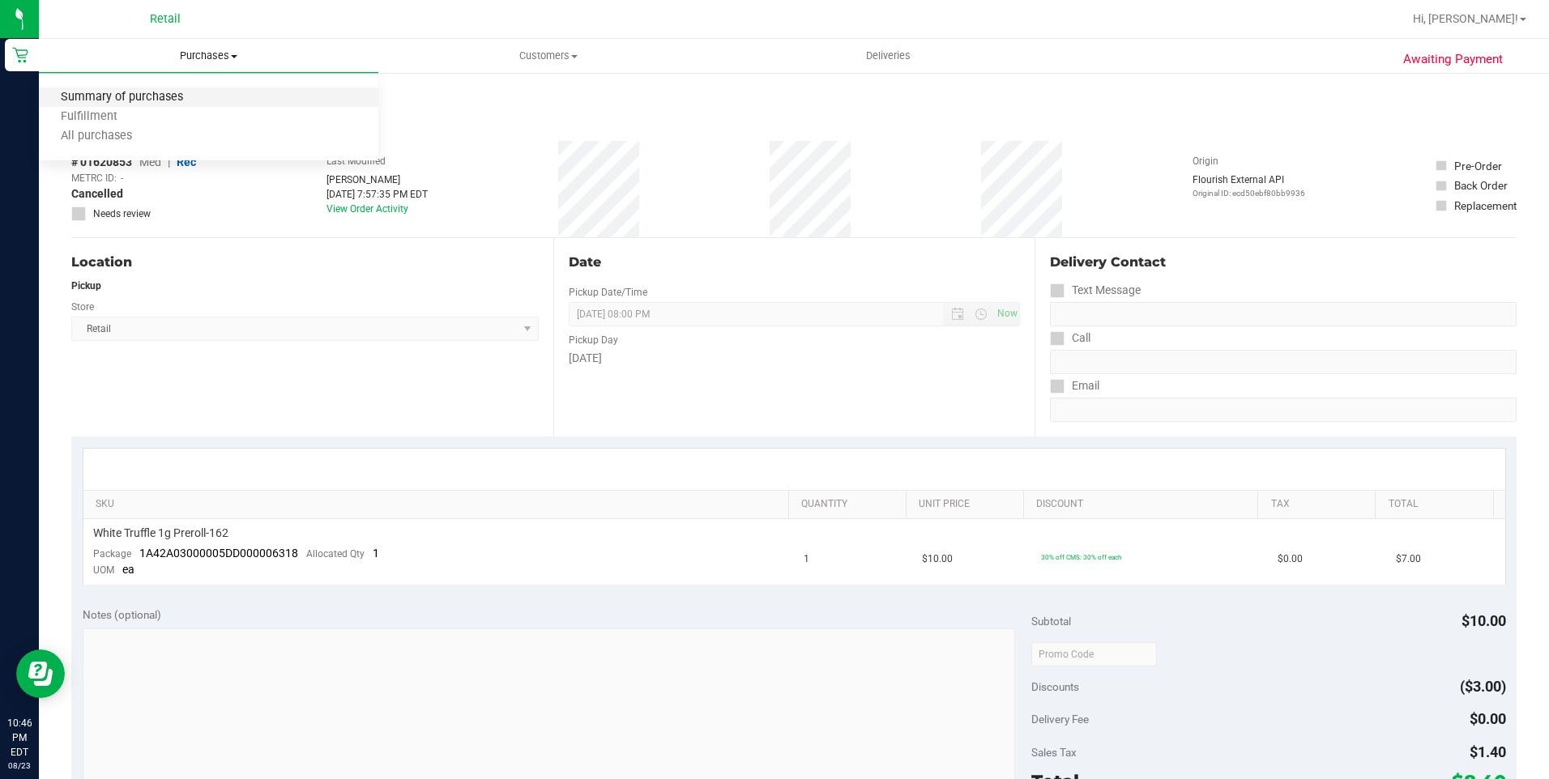
click at [187, 100] on span "Summary of purchases" at bounding box center [122, 98] width 166 height 14
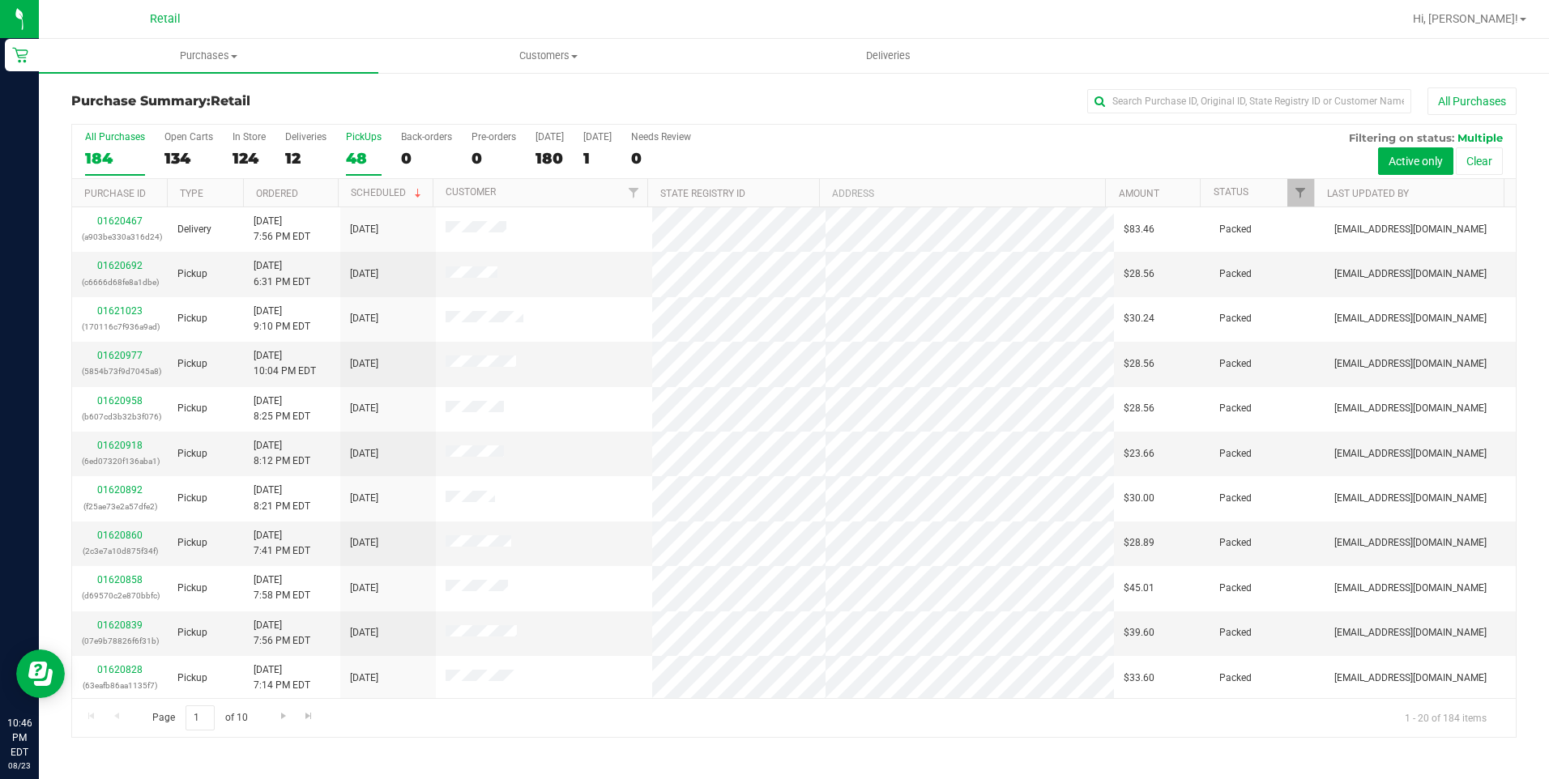
click at [349, 153] on div "48" at bounding box center [364, 158] width 36 height 19
click at [0, 0] on input "PickUps 48" at bounding box center [0, 0] width 0 height 0
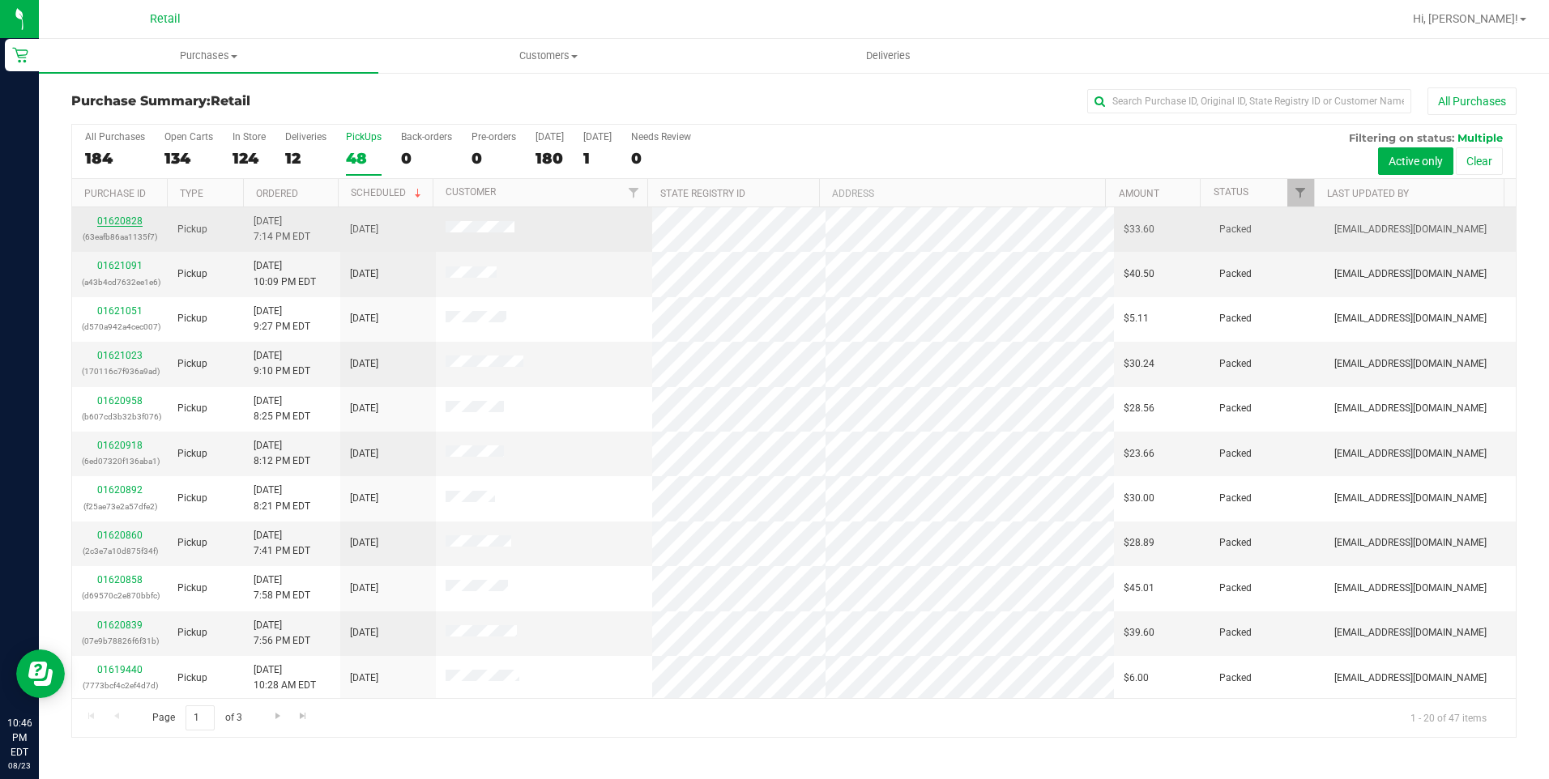
click at [118, 215] on link "01620828" at bounding box center [119, 220] width 45 height 11
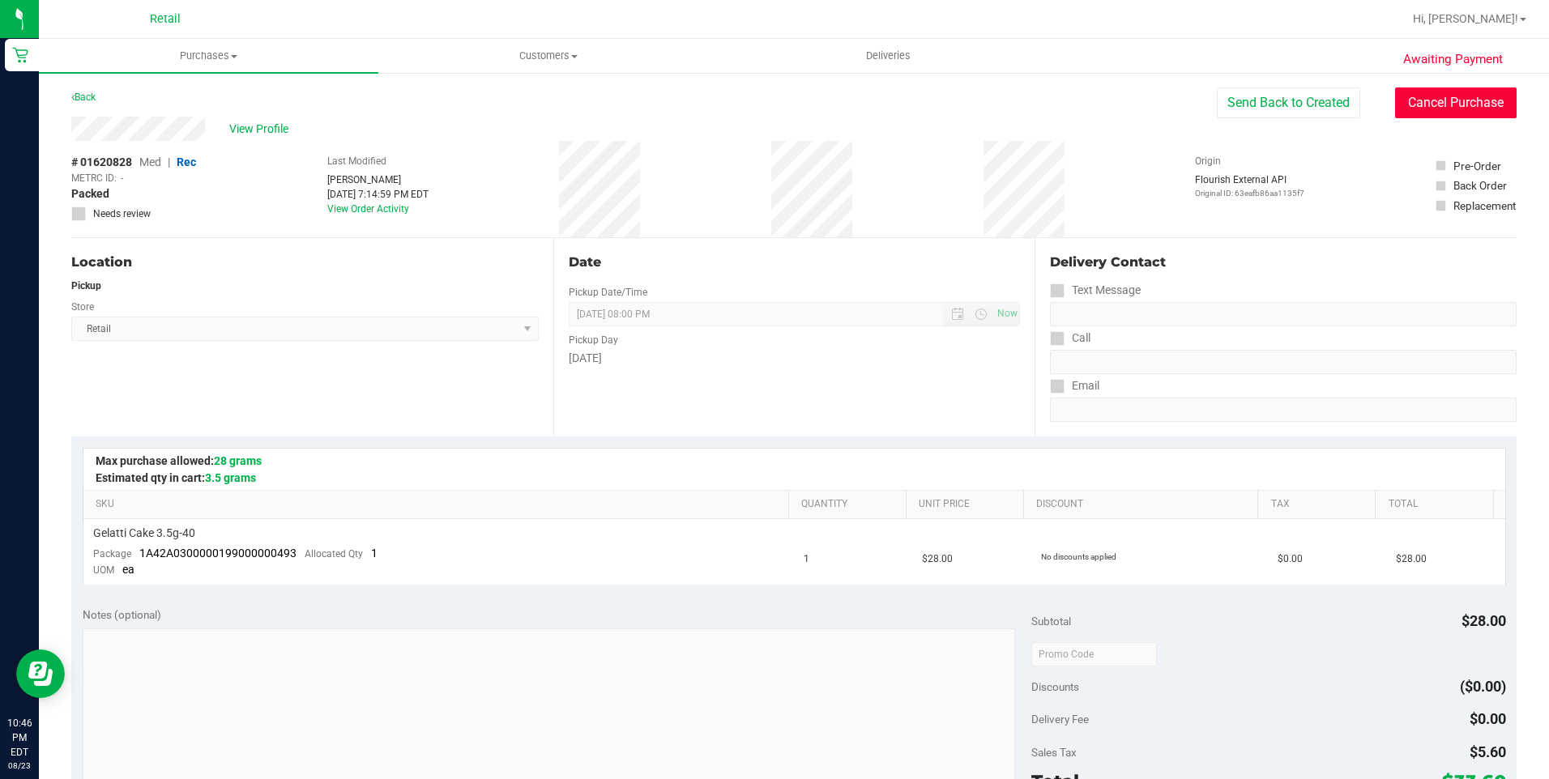
click at [1433, 114] on button "Cancel Purchase" at bounding box center [1455, 102] width 121 height 31
click at [181, 50] on span "Purchases" at bounding box center [208, 56] width 339 height 15
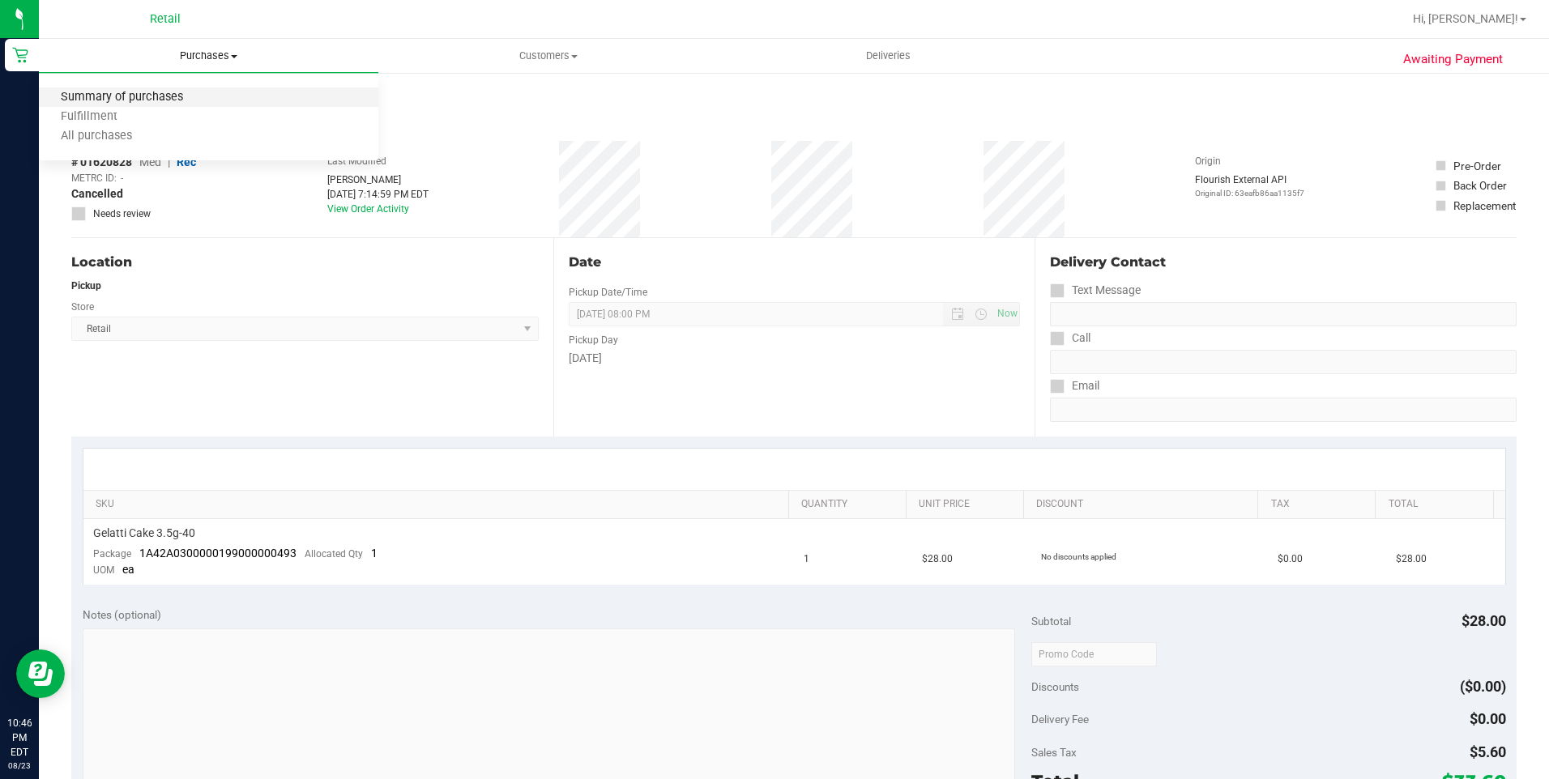
click at [181, 91] on span "Summary of purchases" at bounding box center [122, 98] width 166 height 14
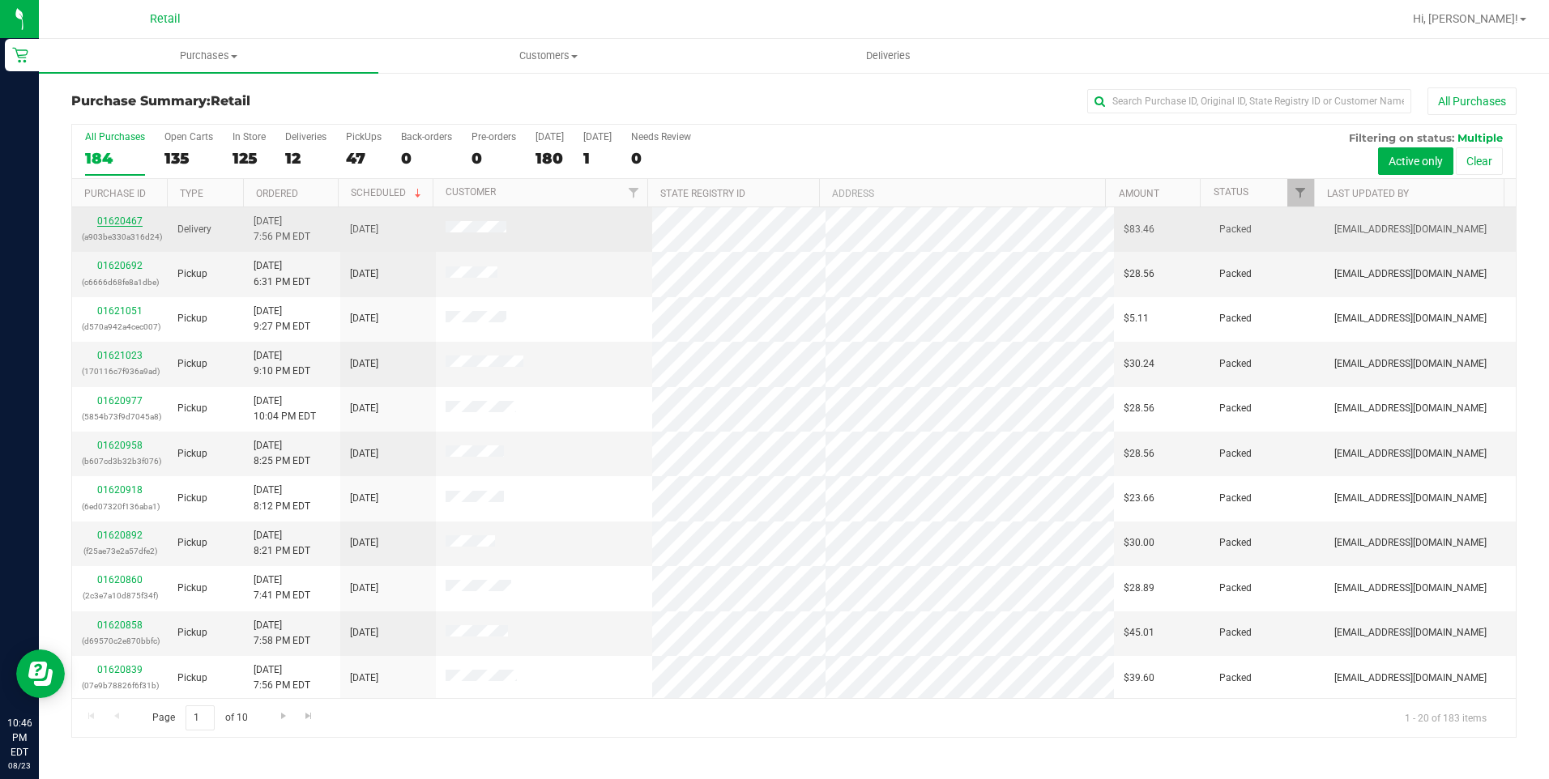
click at [108, 218] on link "01620467" at bounding box center [119, 220] width 45 height 11
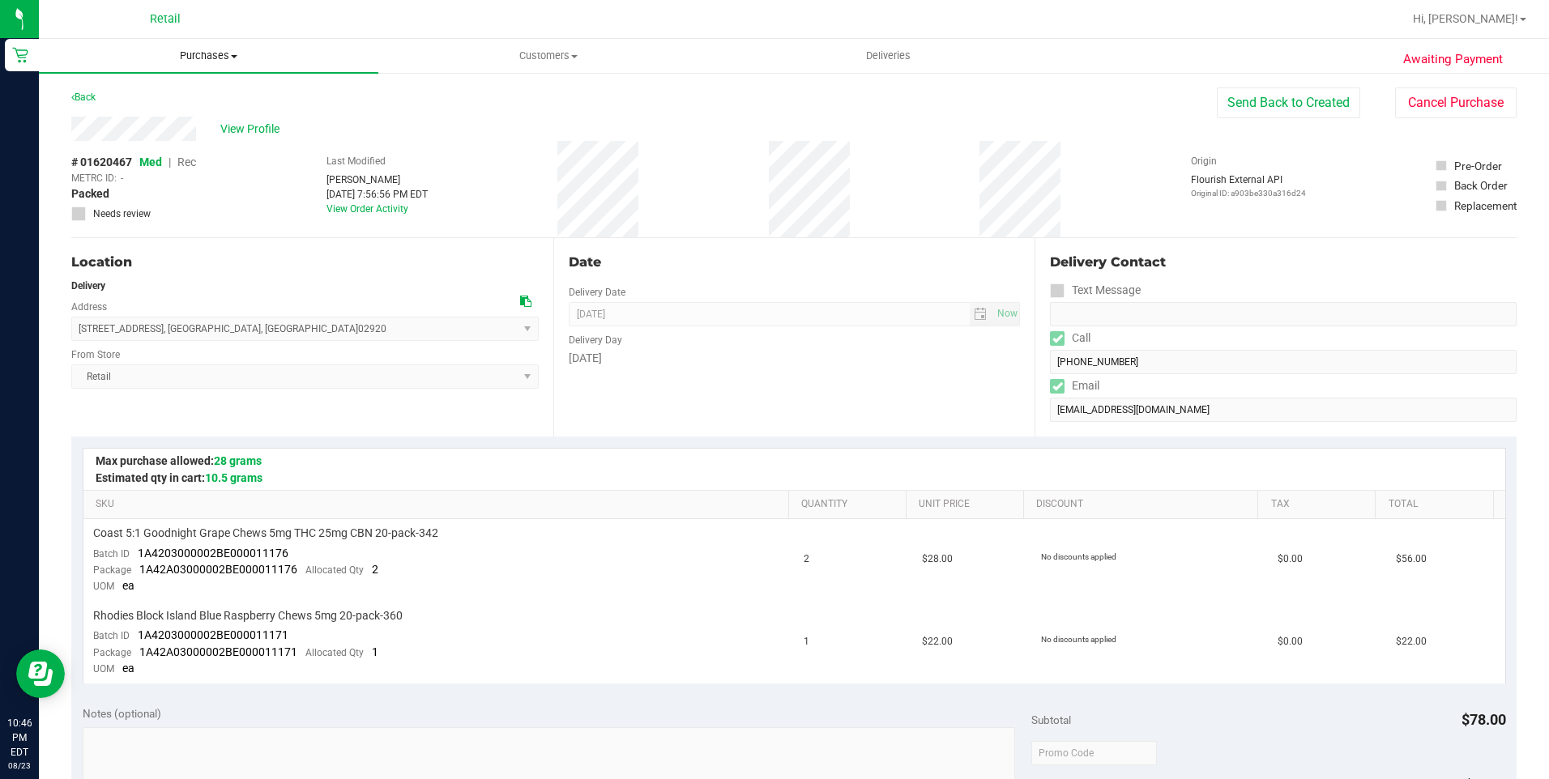
click at [235, 62] on span "Purchases" at bounding box center [208, 56] width 339 height 15
click at [126, 99] on span "Summary of purchases" at bounding box center [122, 98] width 166 height 14
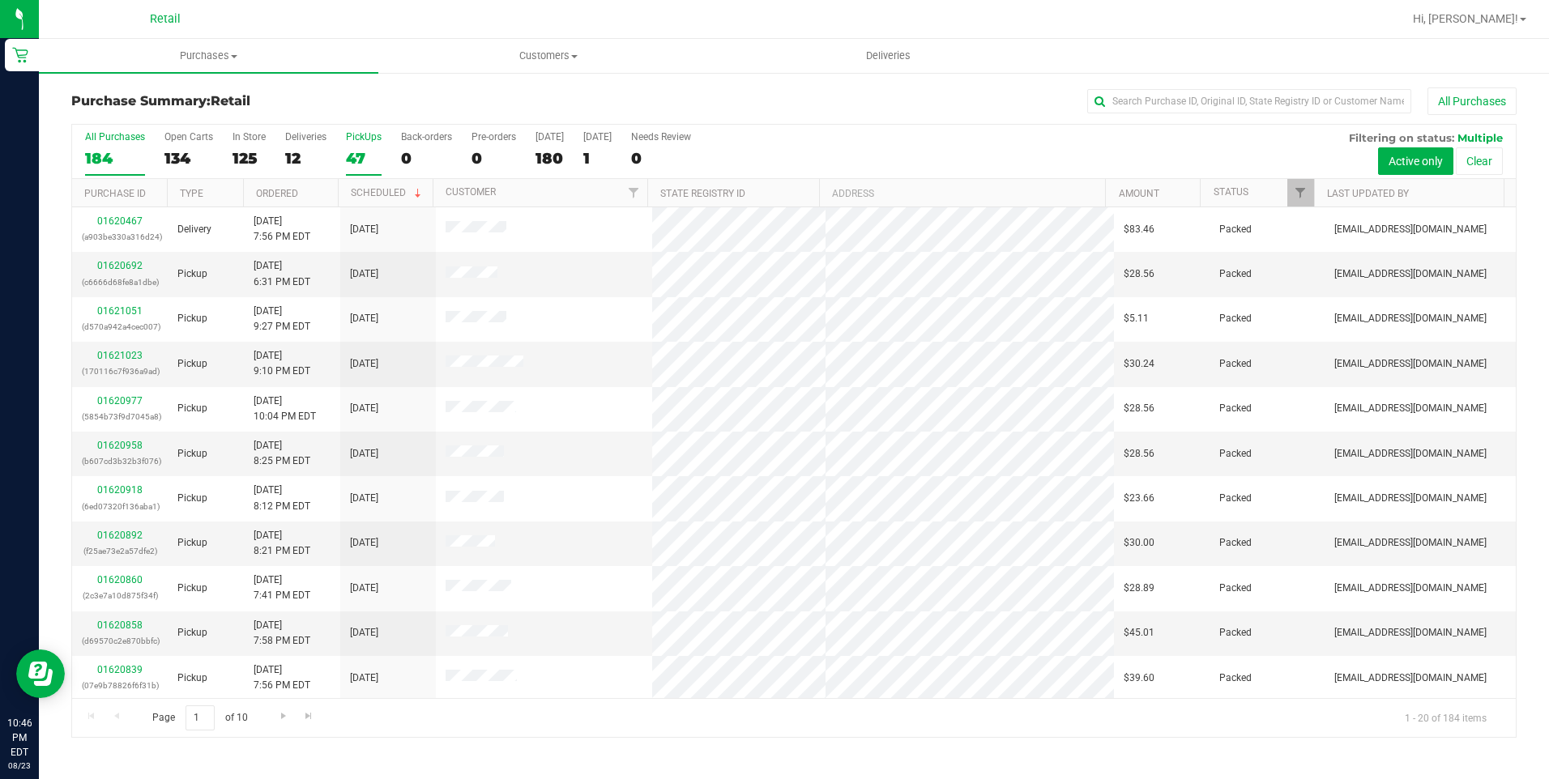
click at [351, 158] on div "47" at bounding box center [364, 158] width 36 height 19
click at [0, 0] on input "PickUps 47" at bounding box center [0, 0] width 0 height 0
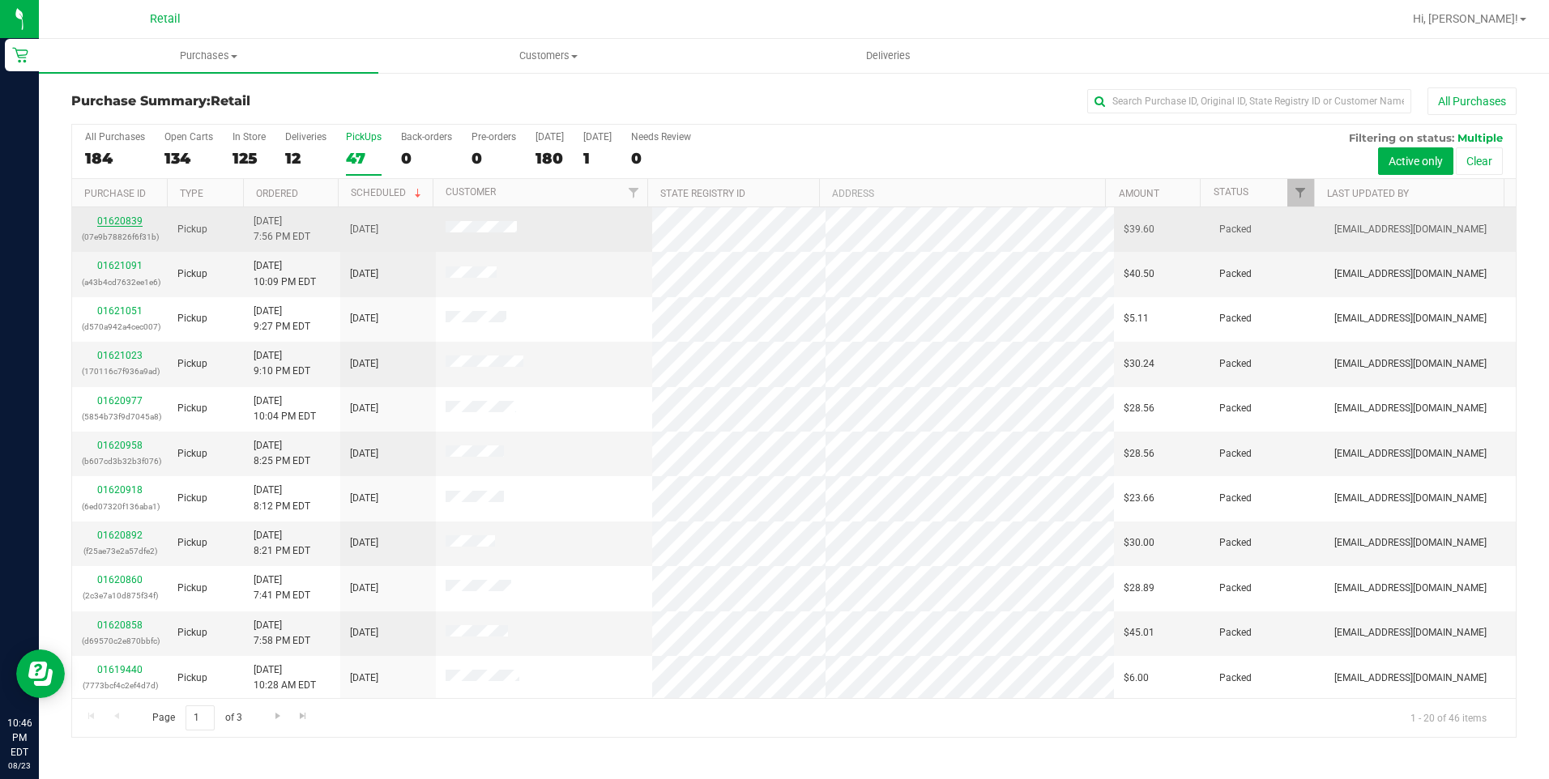
click at [110, 223] on link "01620839" at bounding box center [119, 220] width 45 height 11
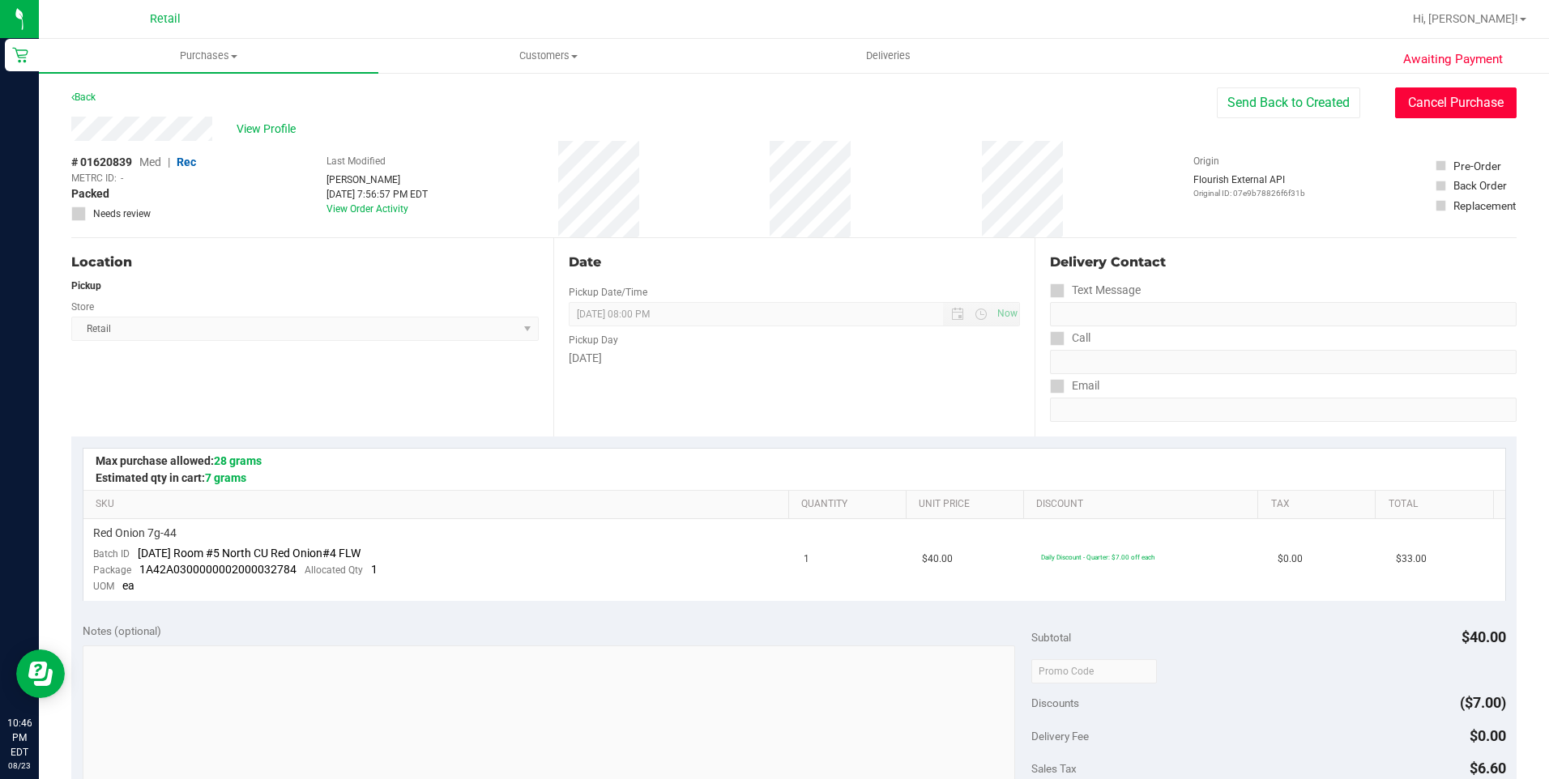
click at [1424, 104] on button "Cancel Purchase" at bounding box center [1455, 102] width 121 height 31
click at [214, 62] on span "Purchases" at bounding box center [208, 56] width 339 height 15
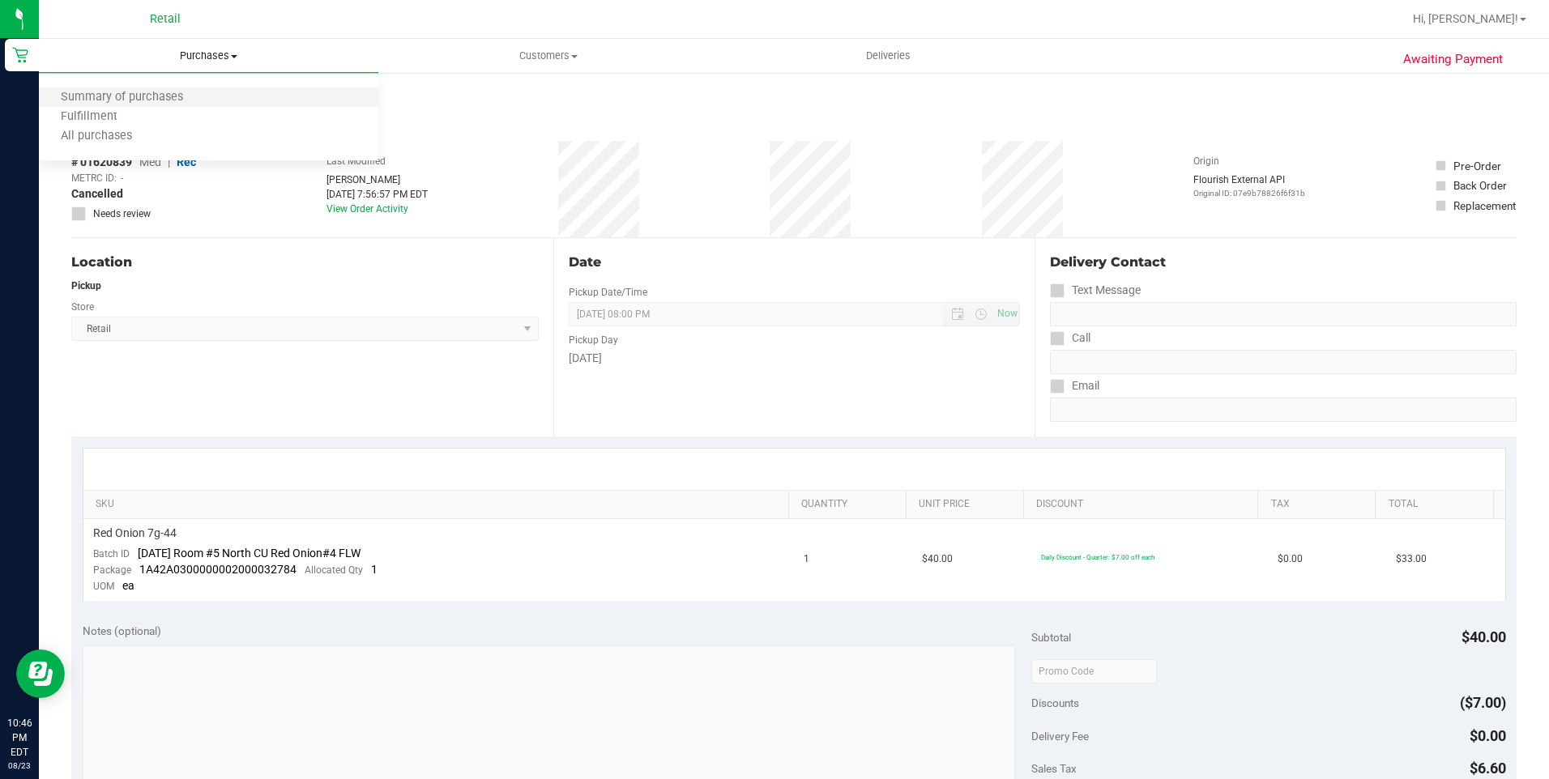
click at [154, 107] on ul "Summary of purchases Fulfillment All purchases" at bounding box center [208, 117] width 339 height 87
click at [192, 62] on span "Purchases" at bounding box center [208, 56] width 339 height 15
click at [177, 95] on span "Summary of purchases" at bounding box center [122, 98] width 166 height 14
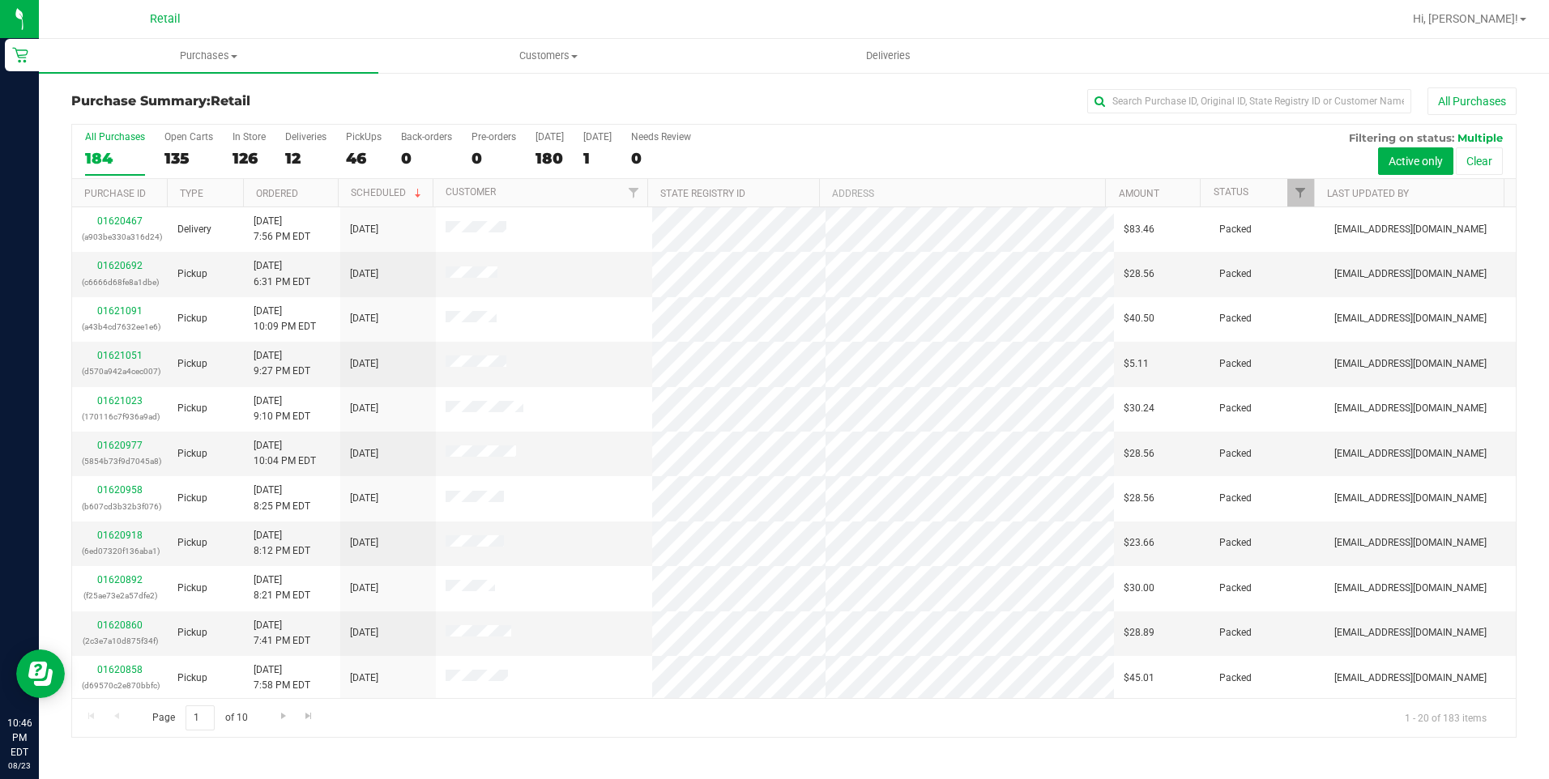
click at [342, 157] on div "All Purchases 184 Open Carts 135 In Store 126 Deliveries 12 PickUps 46 Back-ord…" at bounding box center [793, 152] width 1443 height 54
click at [349, 157] on div "46" at bounding box center [364, 158] width 36 height 19
click at [0, 0] on input "PickUps 46" at bounding box center [0, 0] width 0 height 0
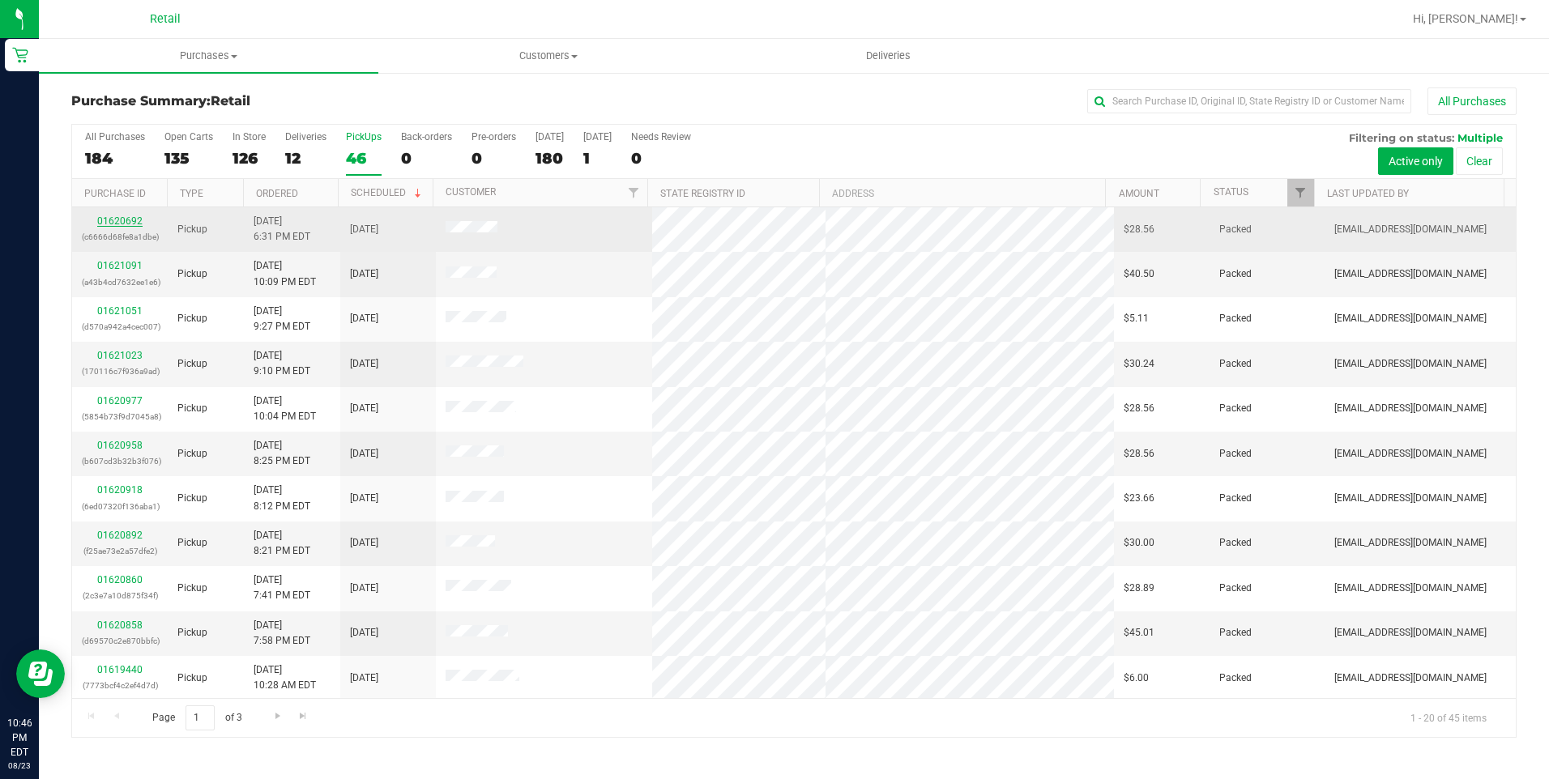
click at [128, 216] on link "01620692" at bounding box center [119, 220] width 45 height 11
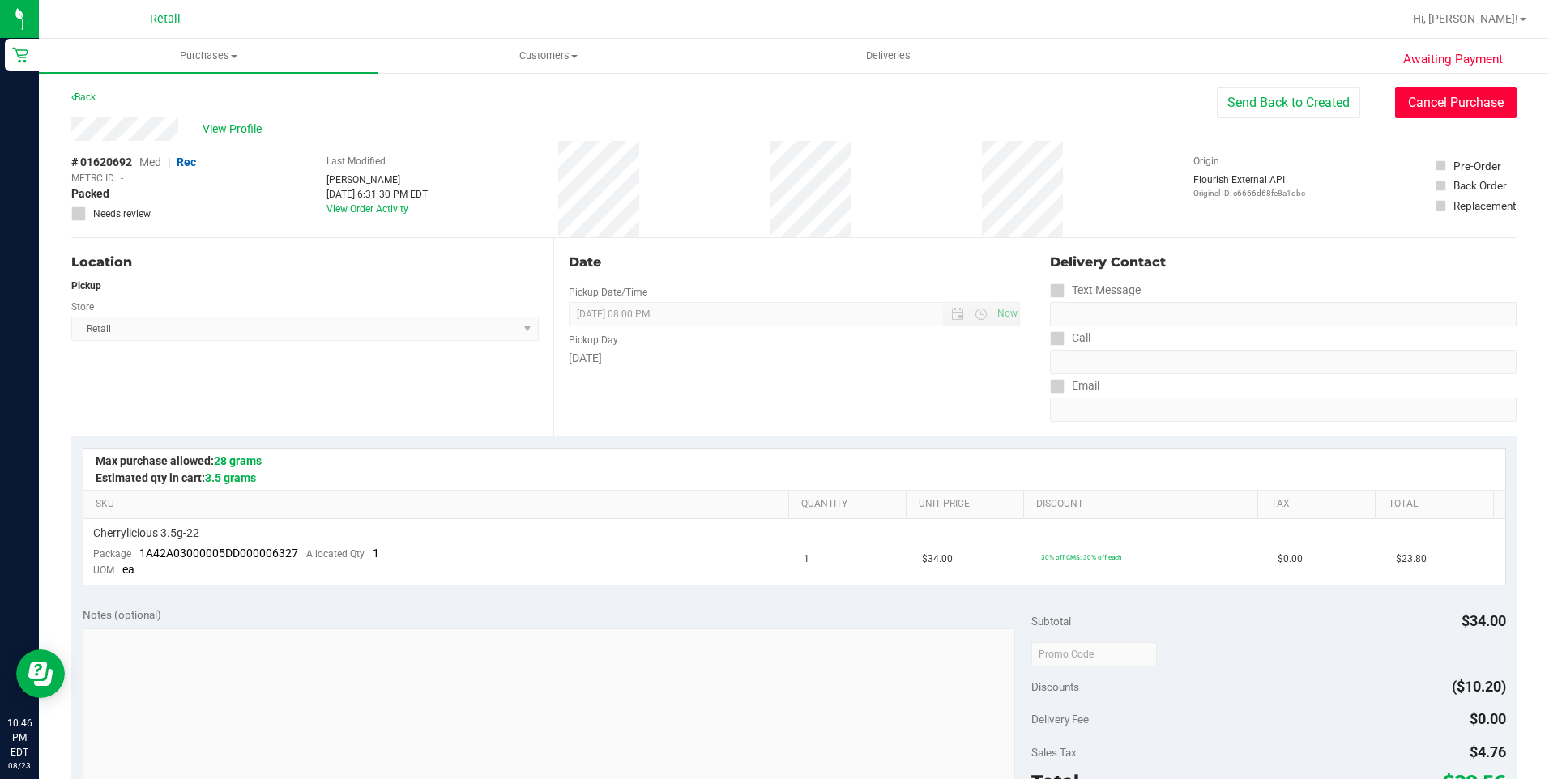
click at [1420, 96] on button "Cancel Purchase" at bounding box center [1455, 102] width 121 height 31
click at [226, 58] on span "Purchases" at bounding box center [208, 56] width 339 height 15
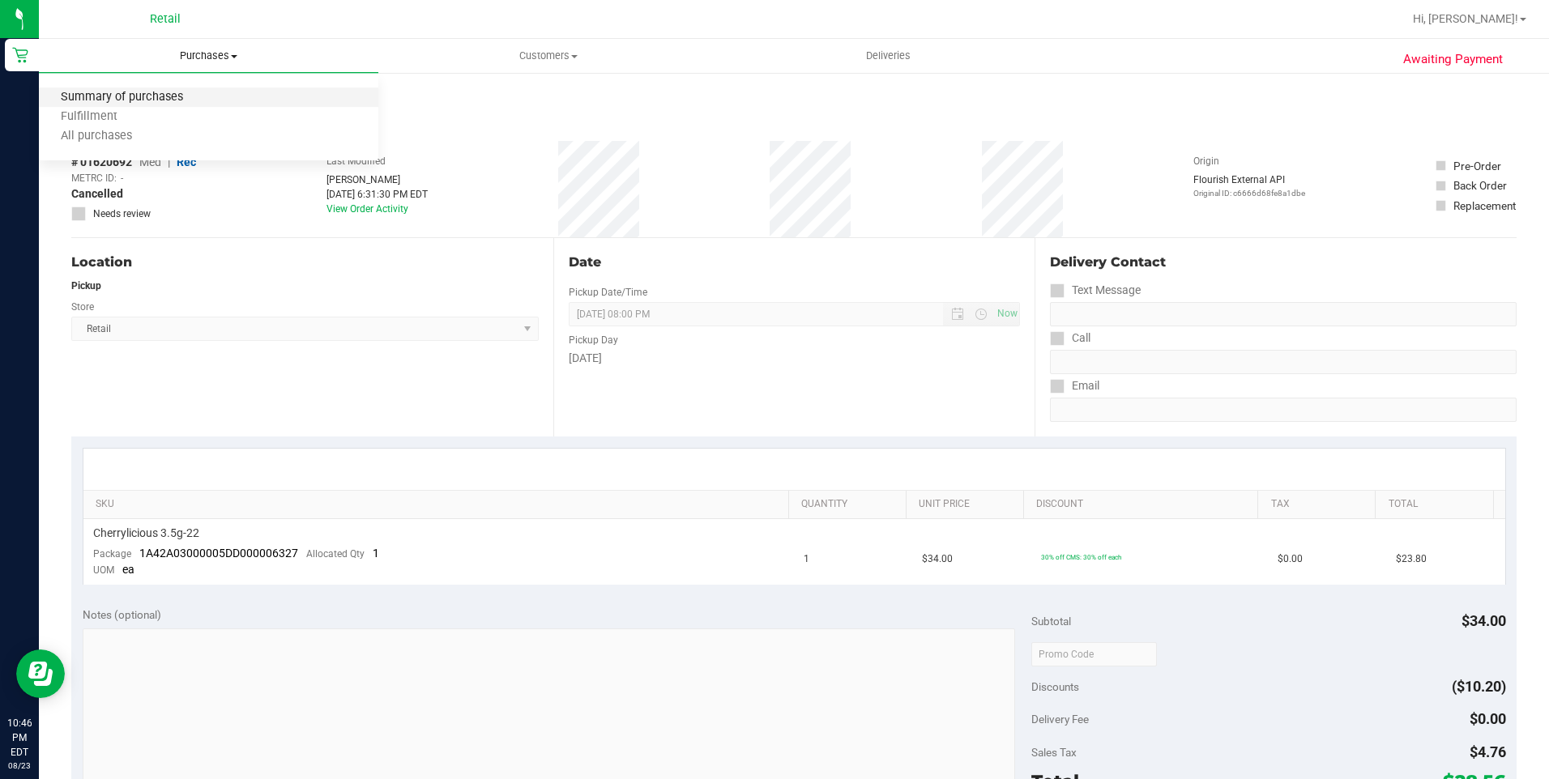
click at [192, 92] on span "Summary of purchases" at bounding box center [122, 98] width 166 height 14
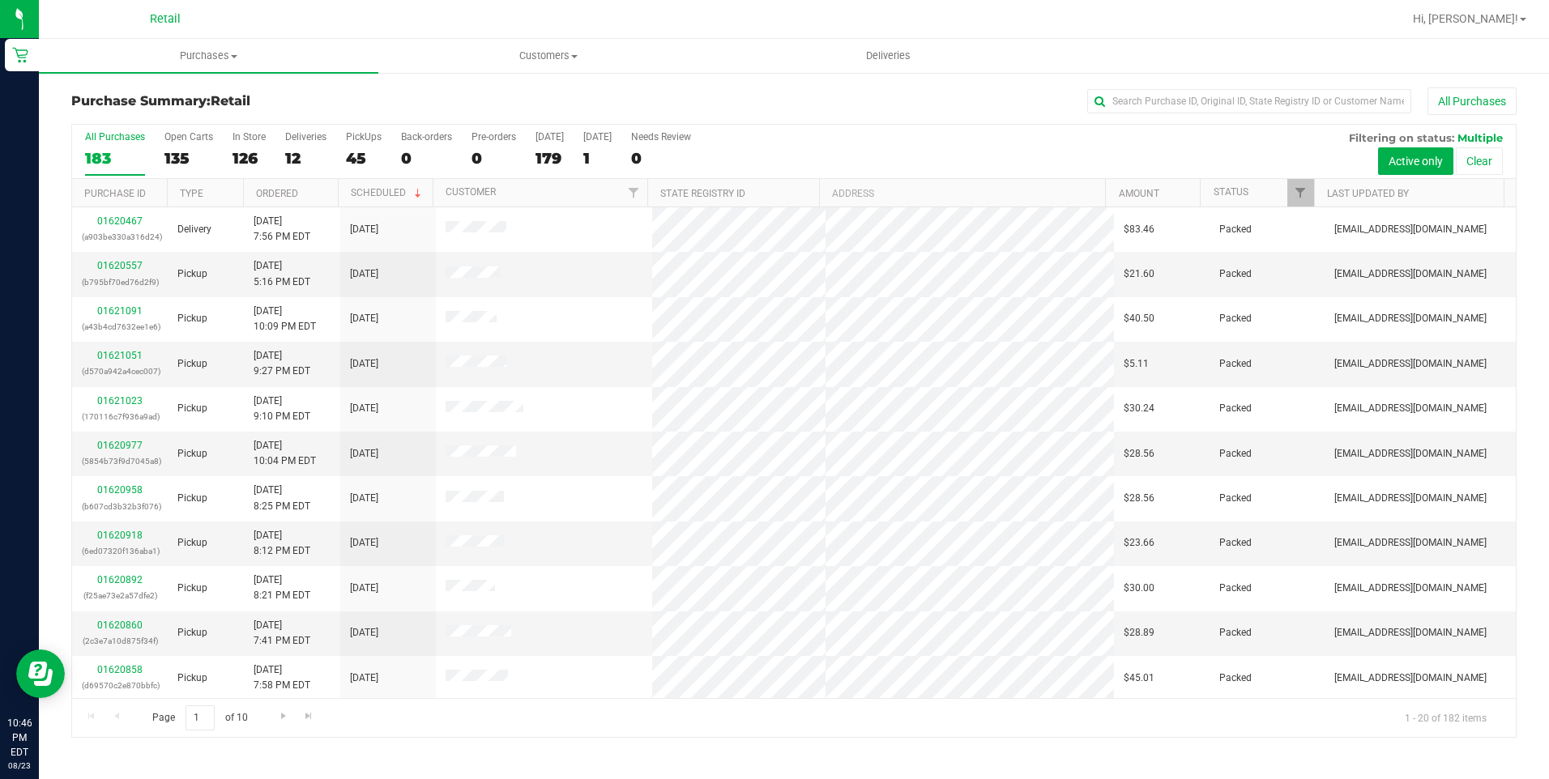
click at [335, 150] on div "All Purchases 183 Open Carts 135 In Store 126 Deliveries 12 PickUps 45 Back-ord…" at bounding box center [793, 152] width 1443 height 54
click at [346, 154] on div "45" at bounding box center [364, 158] width 36 height 19
click at [0, 0] on input "PickUps 45" at bounding box center [0, 0] width 0 height 0
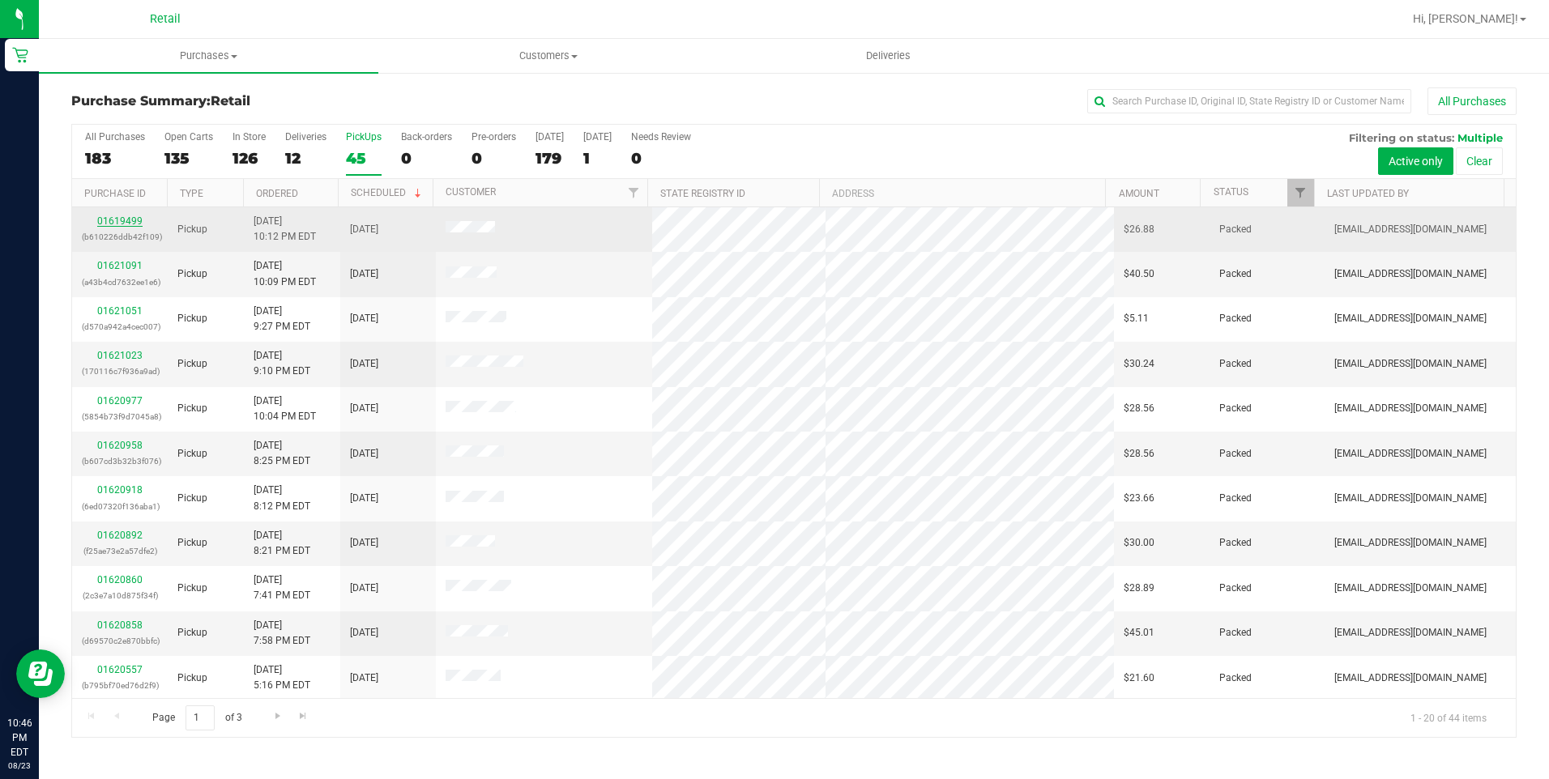
click at [123, 222] on link "01619499" at bounding box center [119, 220] width 45 height 11
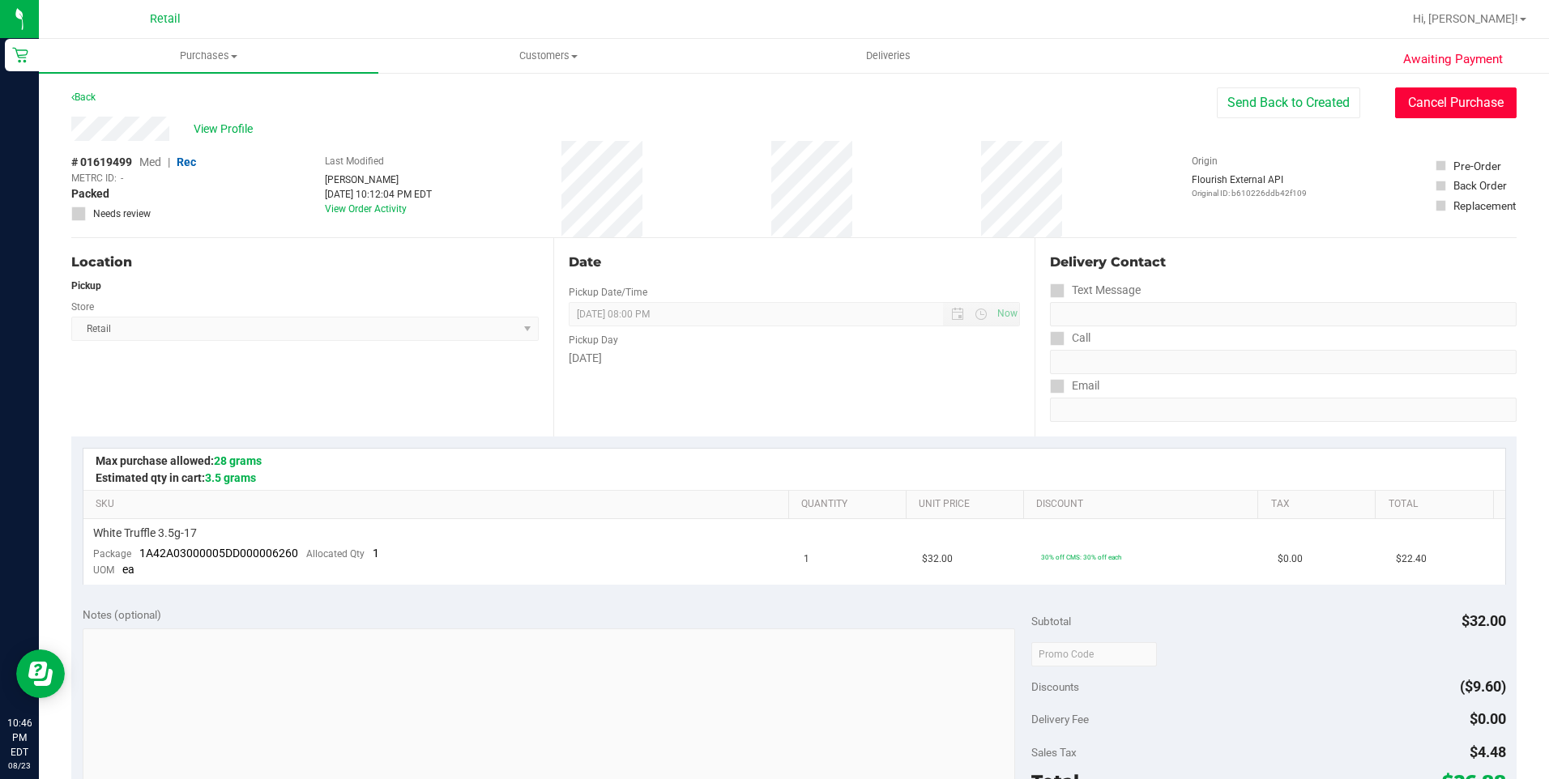
click at [1410, 111] on button "Cancel Purchase" at bounding box center [1455, 102] width 121 height 31
click at [210, 128] on span "View Profile" at bounding box center [226, 129] width 65 height 17
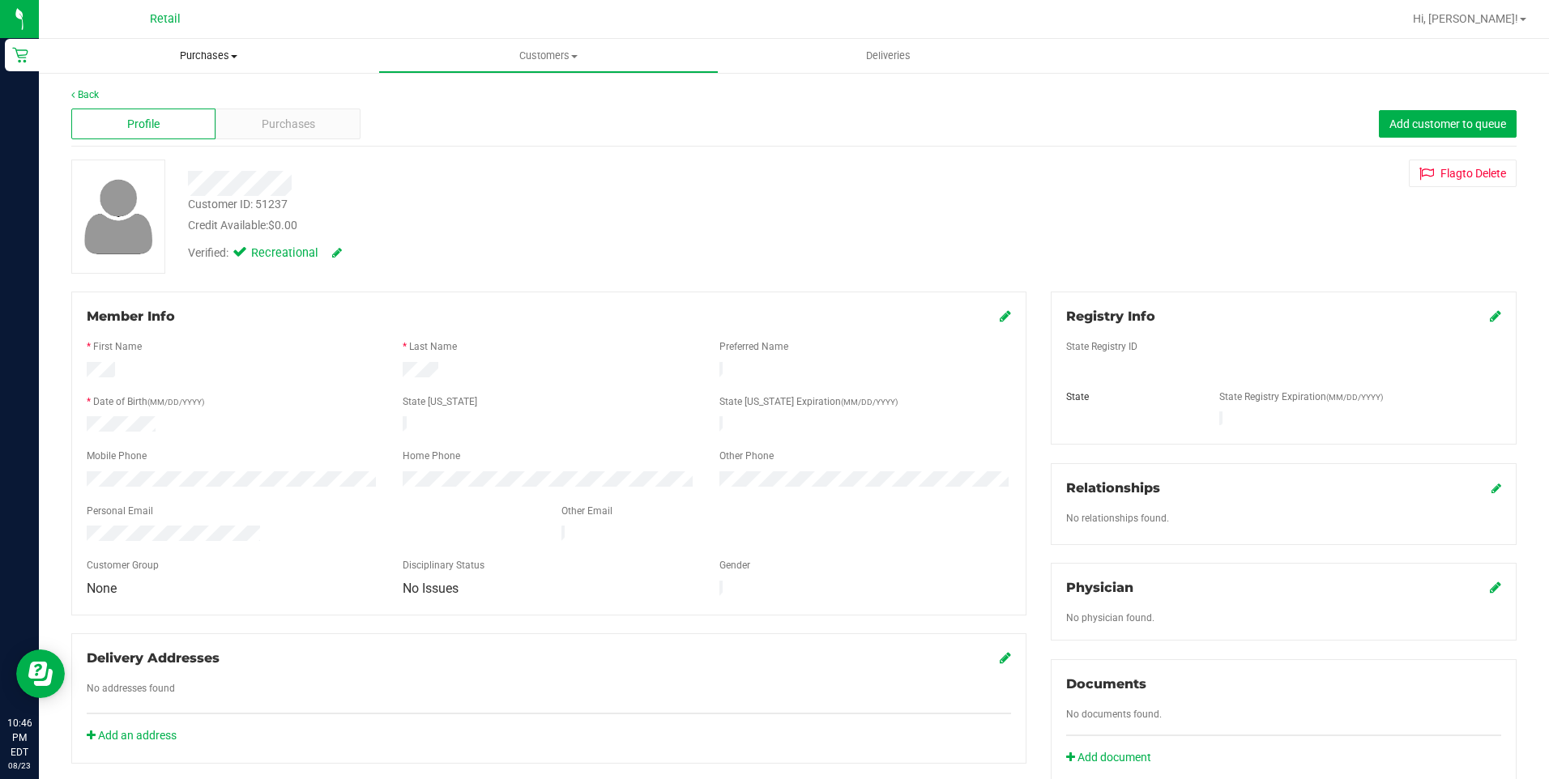
click at [185, 51] on span "Purchases" at bounding box center [208, 56] width 339 height 15
click at [160, 92] on span "Summary of purchases" at bounding box center [122, 98] width 166 height 14
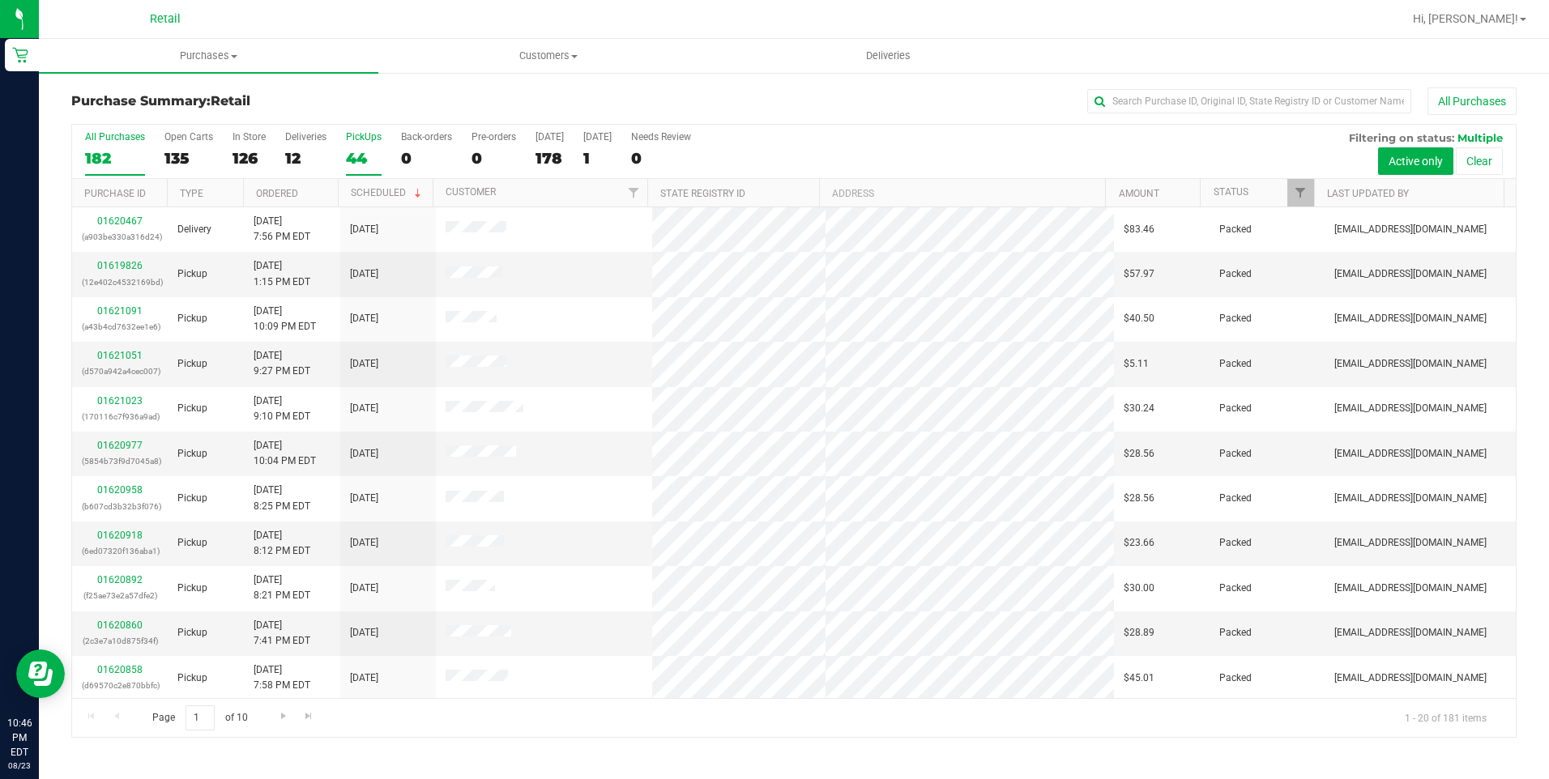
click at [349, 154] on div "44" at bounding box center [364, 158] width 36 height 19
click at [0, 0] on input "PickUps 44" at bounding box center [0, 0] width 0 height 0
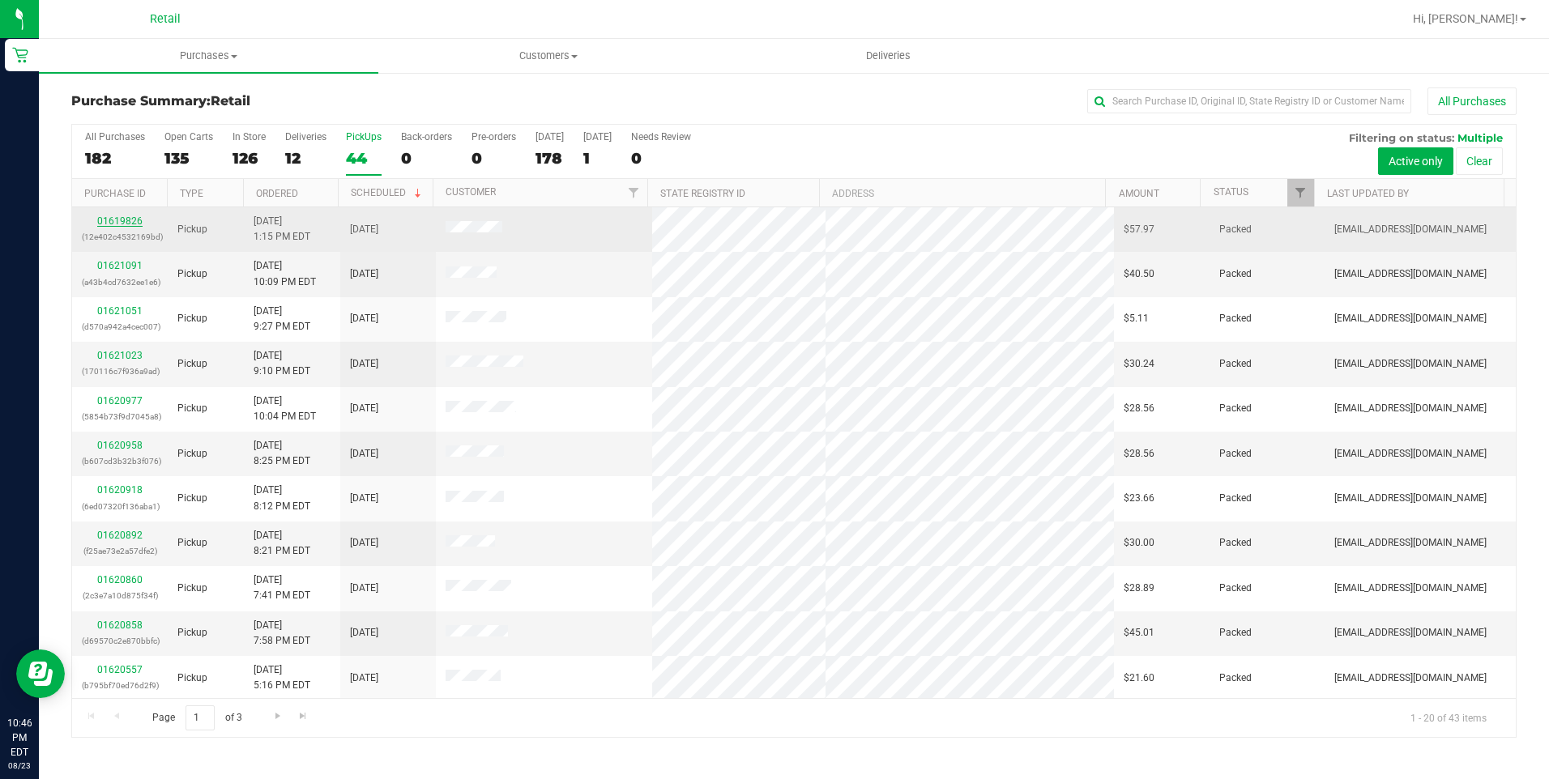
click at [119, 220] on link "01619826" at bounding box center [119, 220] width 45 height 11
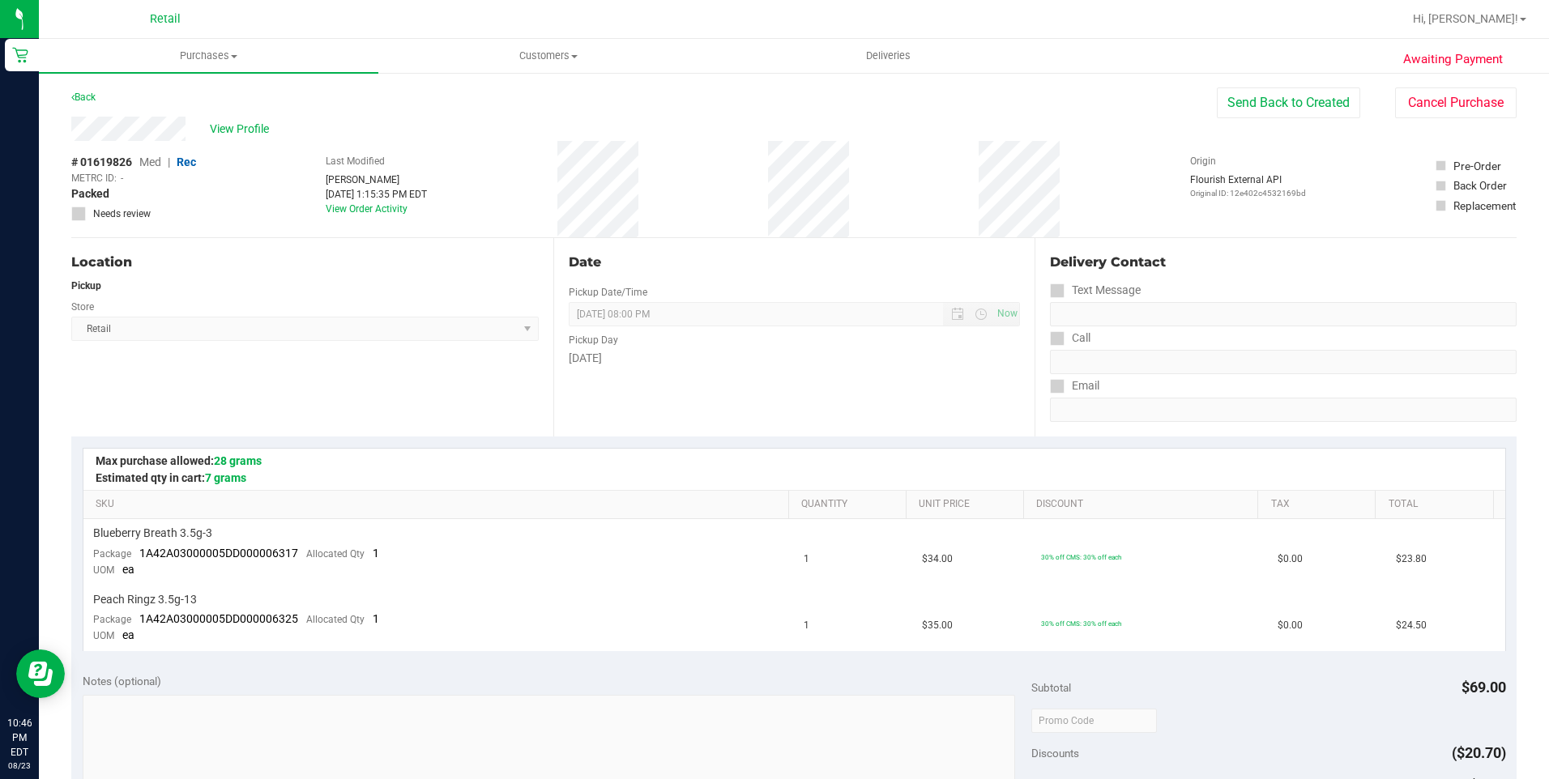
click at [1432, 118] on div "View Profile # 01619826 Med | Rec METRC ID: - Packed Needs review Last Modified…" at bounding box center [793, 177] width 1445 height 121
click at [1431, 107] on button "Cancel Purchase" at bounding box center [1455, 102] width 121 height 31
click at [206, 52] on span "Purchases" at bounding box center [208, 56] width 339 height 15
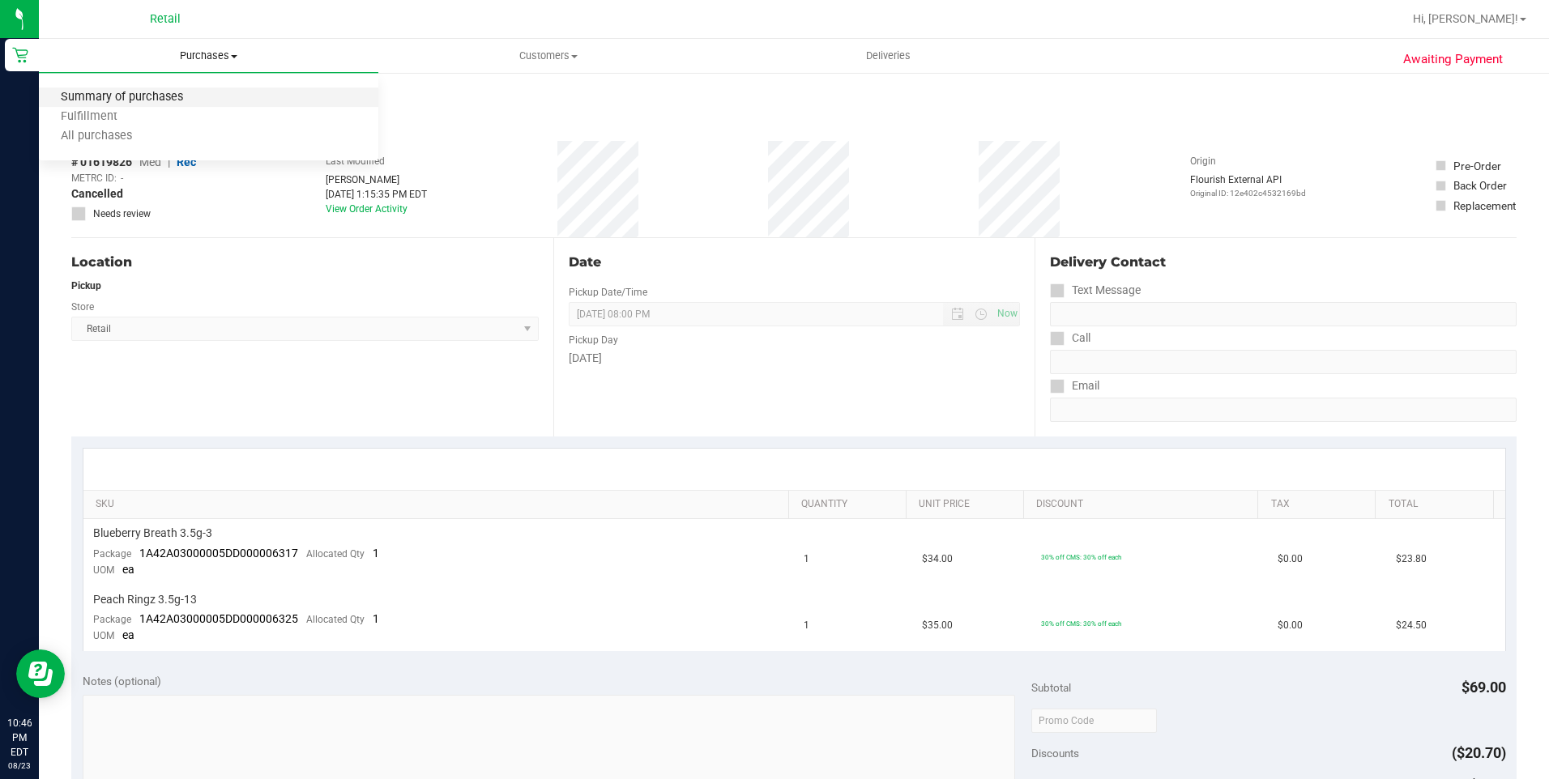
click at [160, 100] on span "Summary of purchases" at bounding box center [122, 98] width 166 height 14
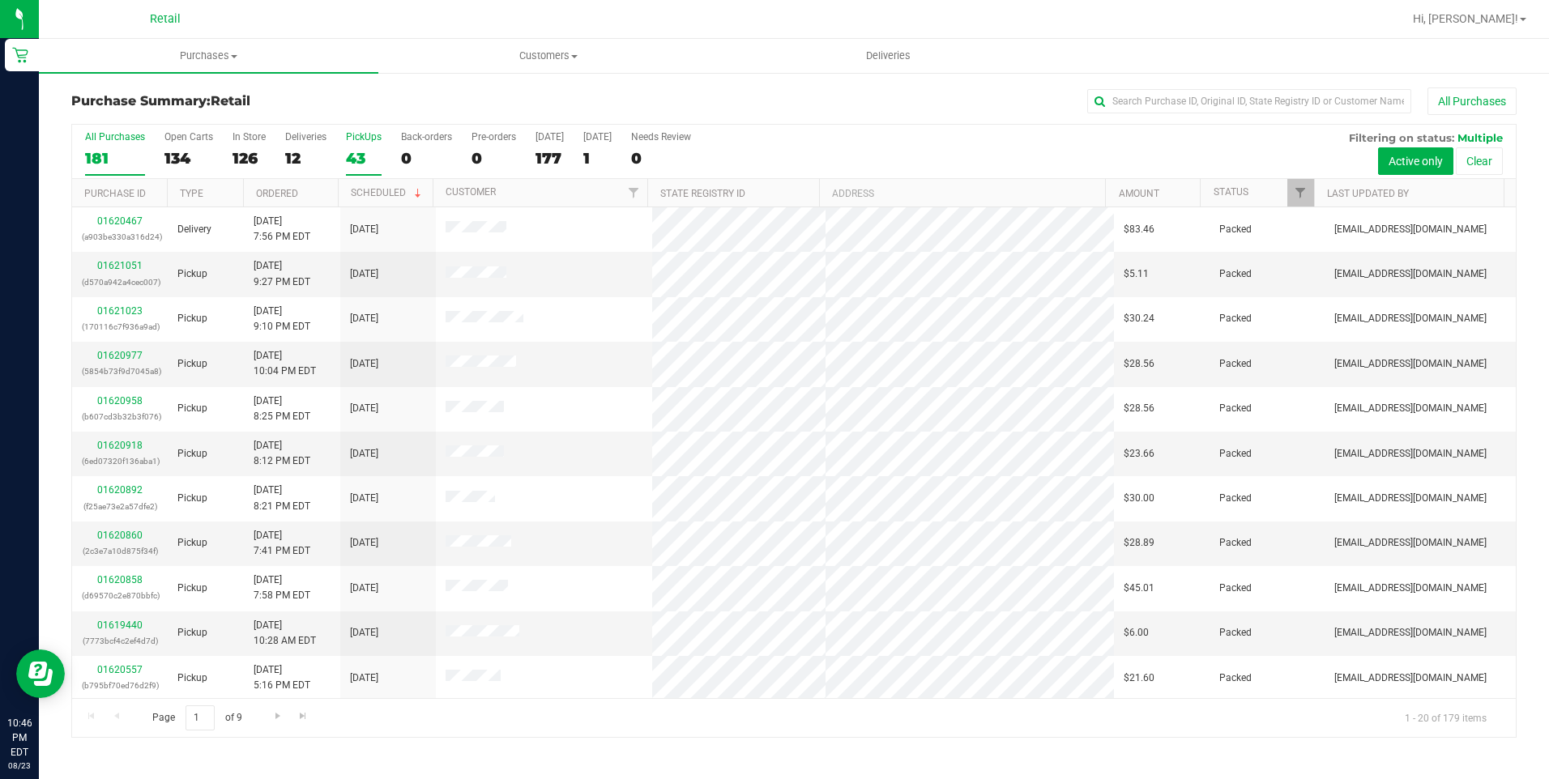
click at [364, 158] on div "43" at bounding box center [364, 158] width 36 height 19
click at [0, 0] on input "PickUps 43" at bounding box center [0, 0] width 0 height 0
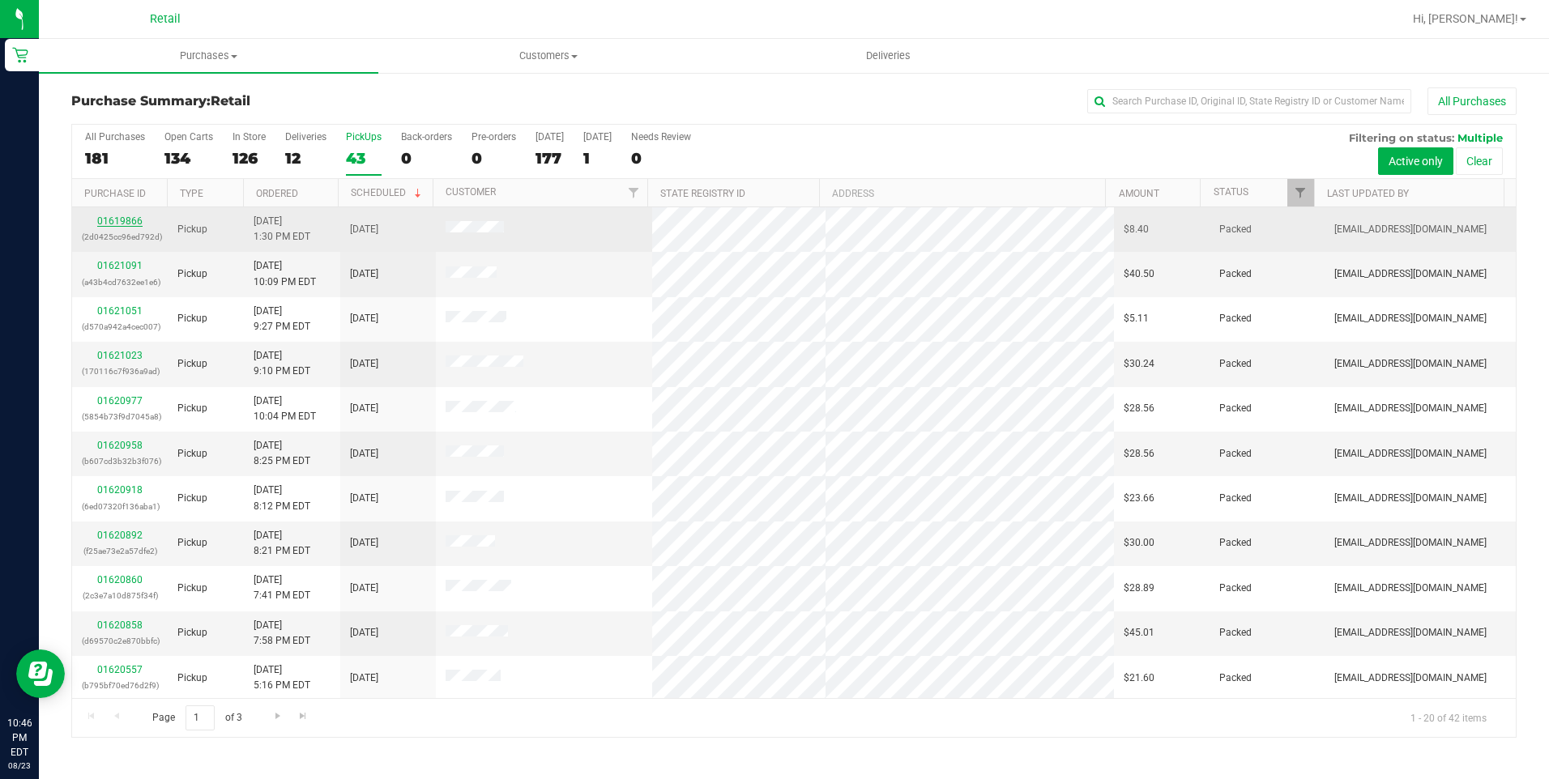
click at [121, 221] on link "01619866" at bounding box center [119, 220] width 45 height 11
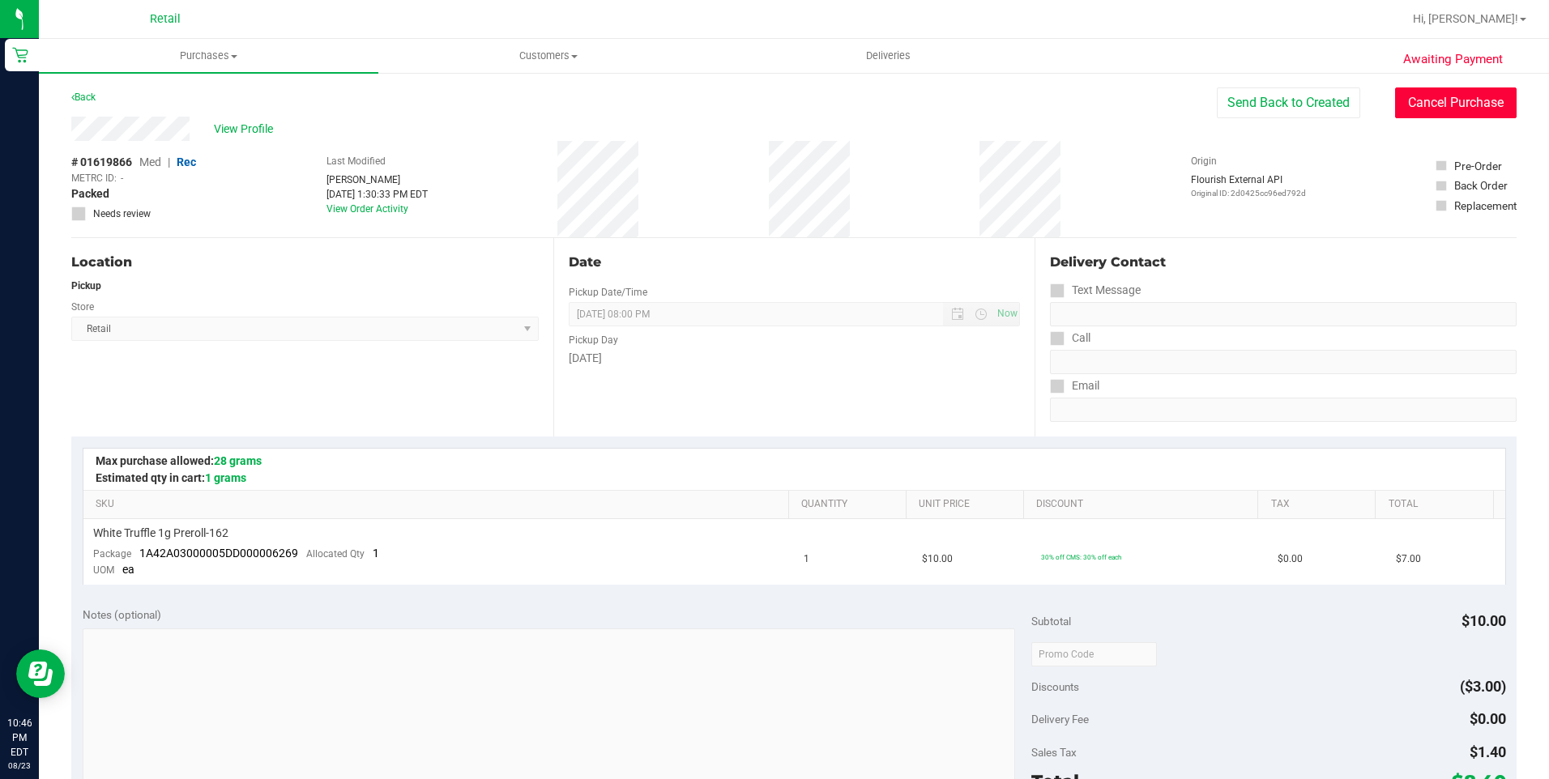
click at [1456, 99] on button "Cancel Purchase" at bounding box center [1455, 102] width 121 height 31
click at [239, 57] on span "Purchases" at bounding box center [208, 56] width 339 height 15
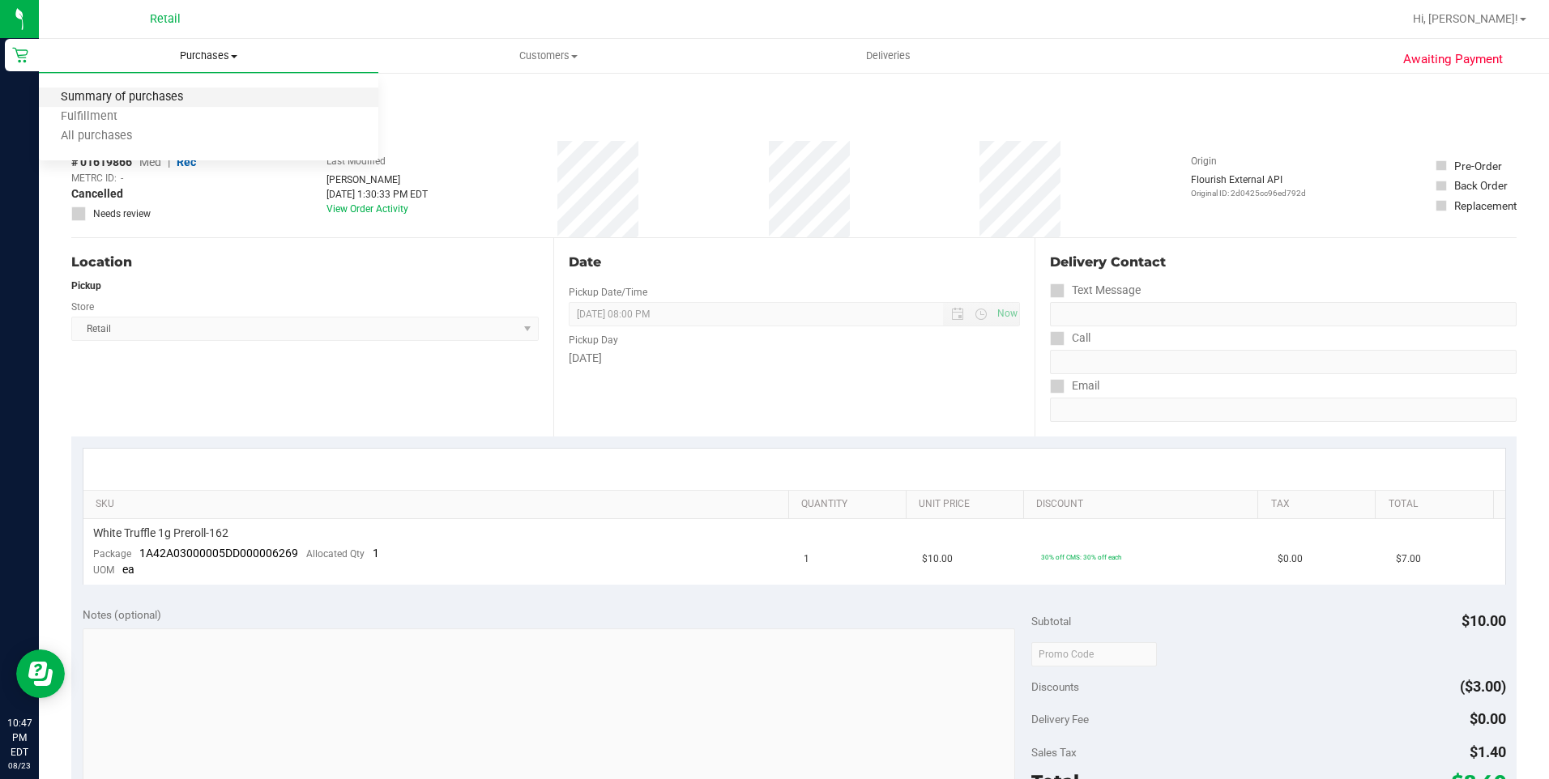
click at [130, 97] on span "Summary of purchases" at bounding box center [122, 98] width 166 height 14
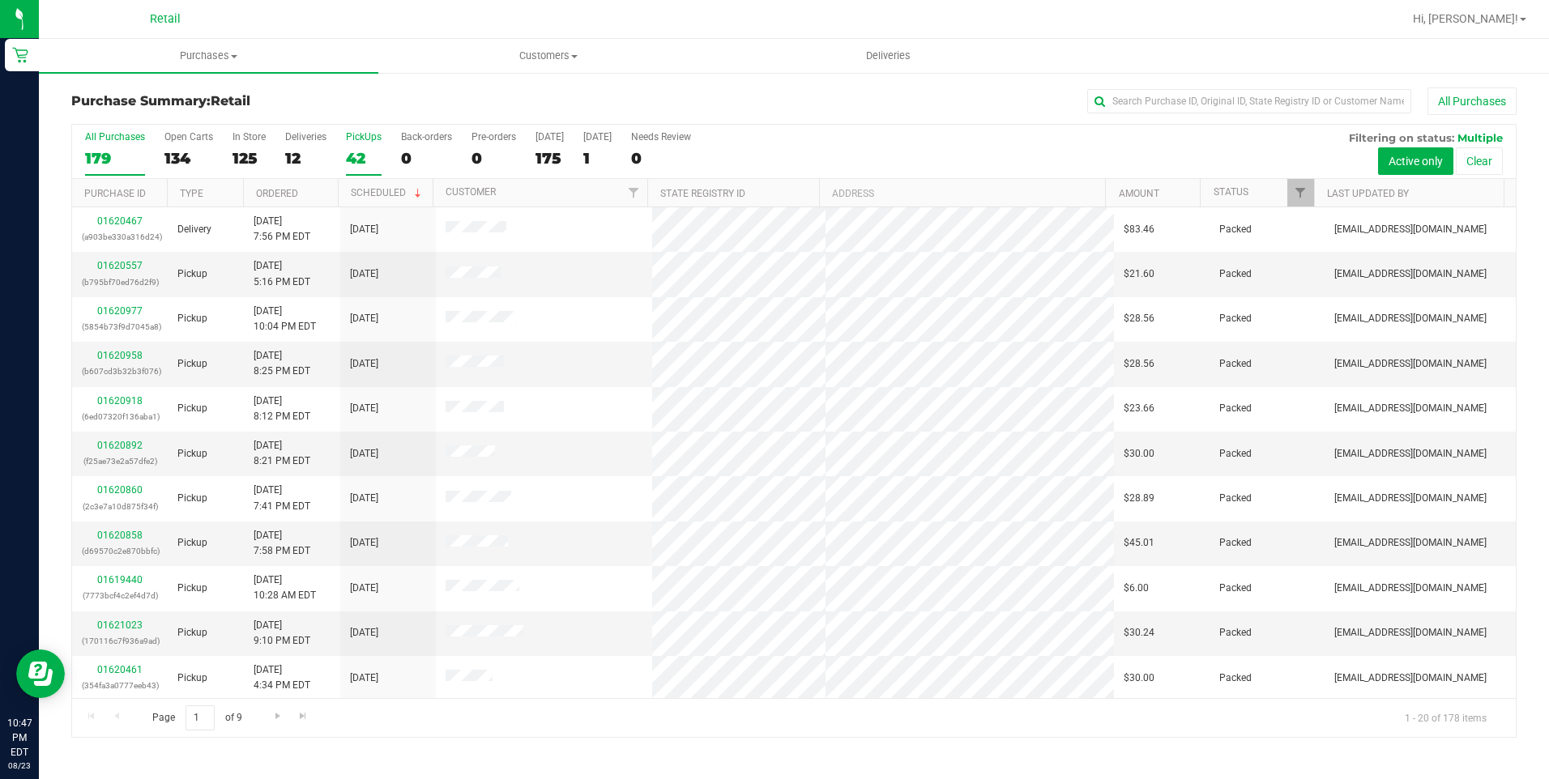
click at [347, 154] on div "42" at bounding box center [364, 158] width 36 height 19
click at [0, 0] on input "PickUps 42" at bounding box center [0, 0] width 0 height 0
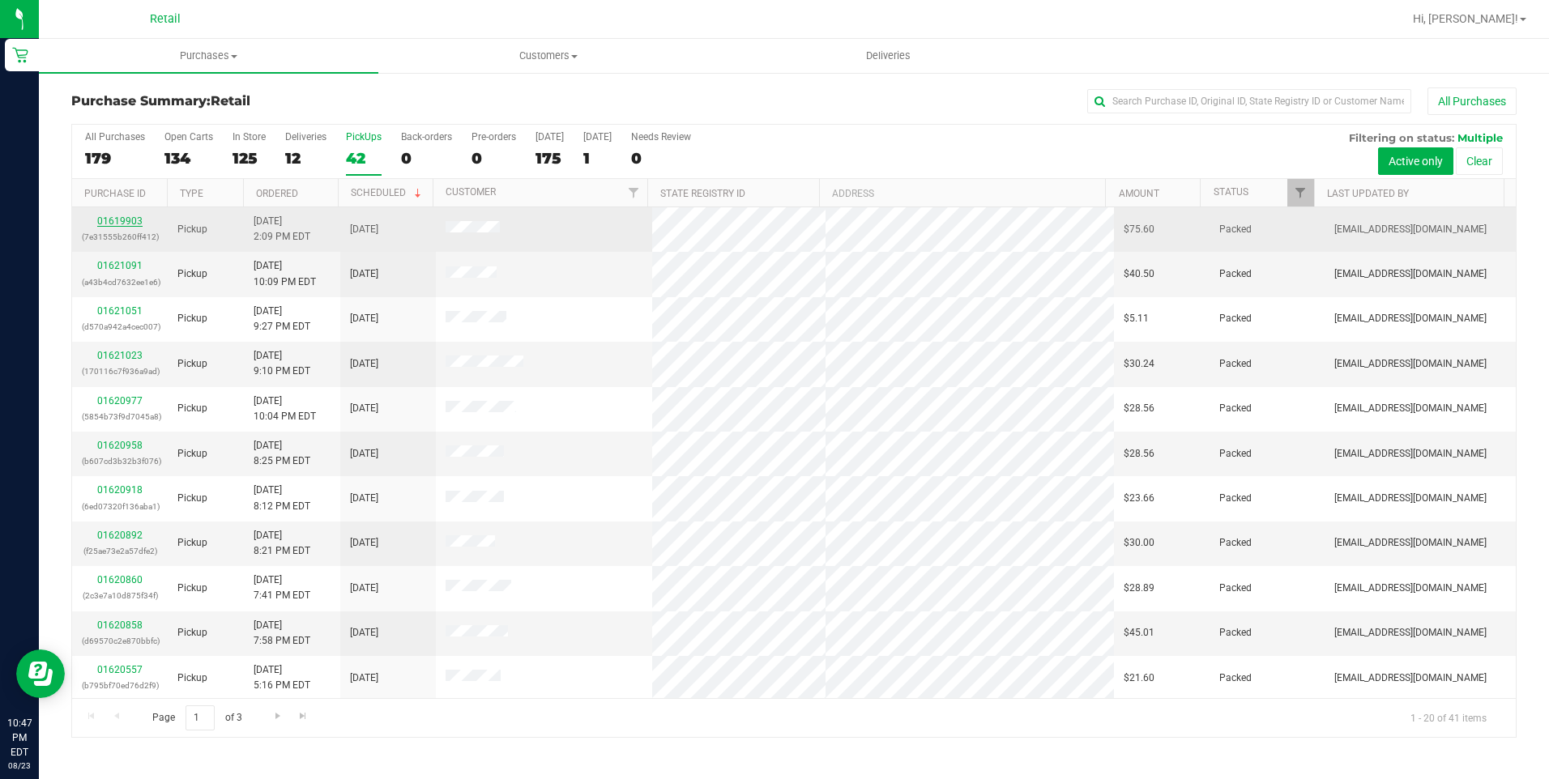
click at [128, 220] on link "01619903" at bounding box center [119, 220] width 45 height 11
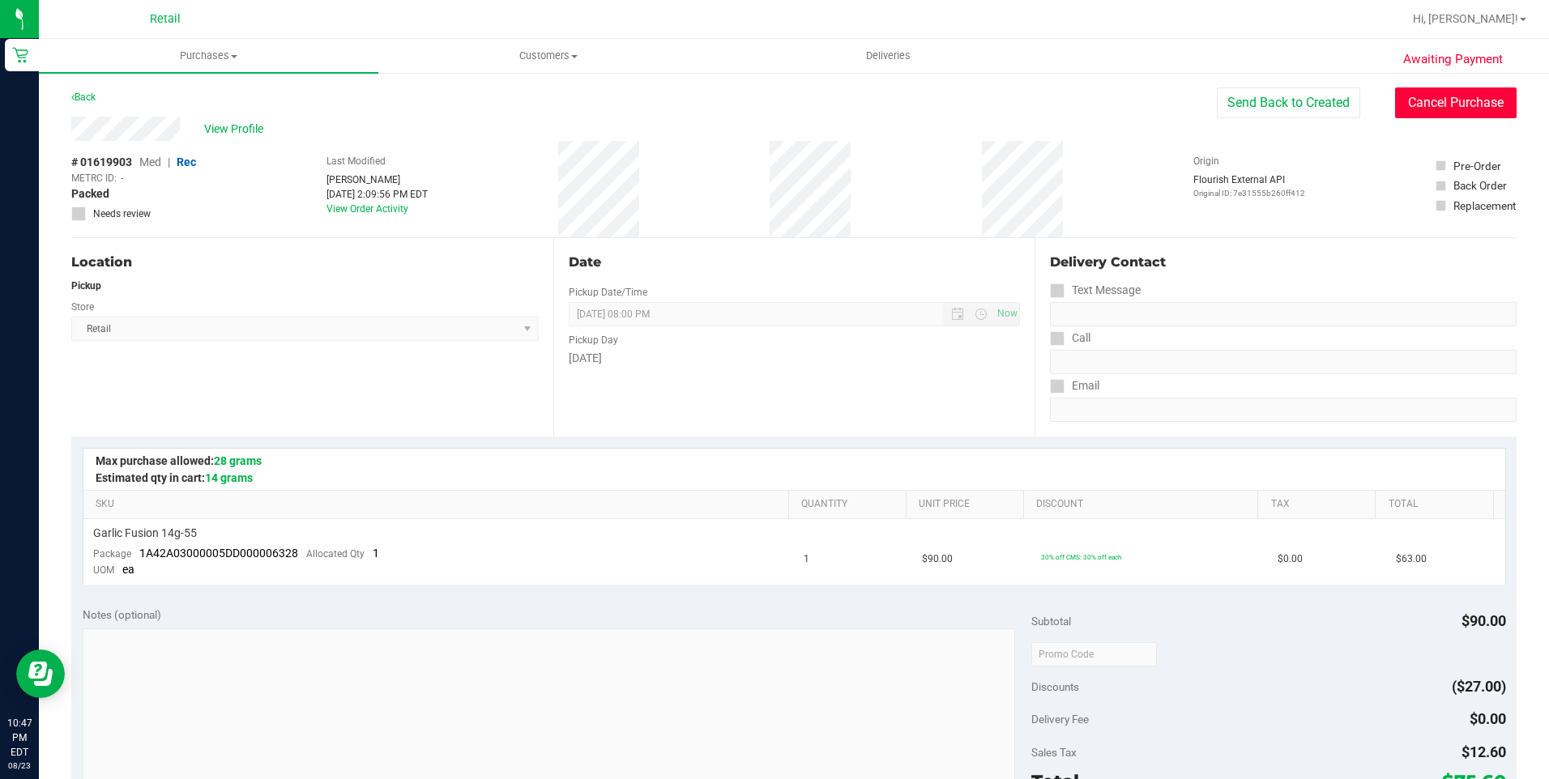
click at [1452, 104] on button "Cancel Purchase" at bounding box center [1455, 102] width 121 height 31
click at [240, 52] on span "Purchases" at bounding box center [208, 56] width 339 height 15
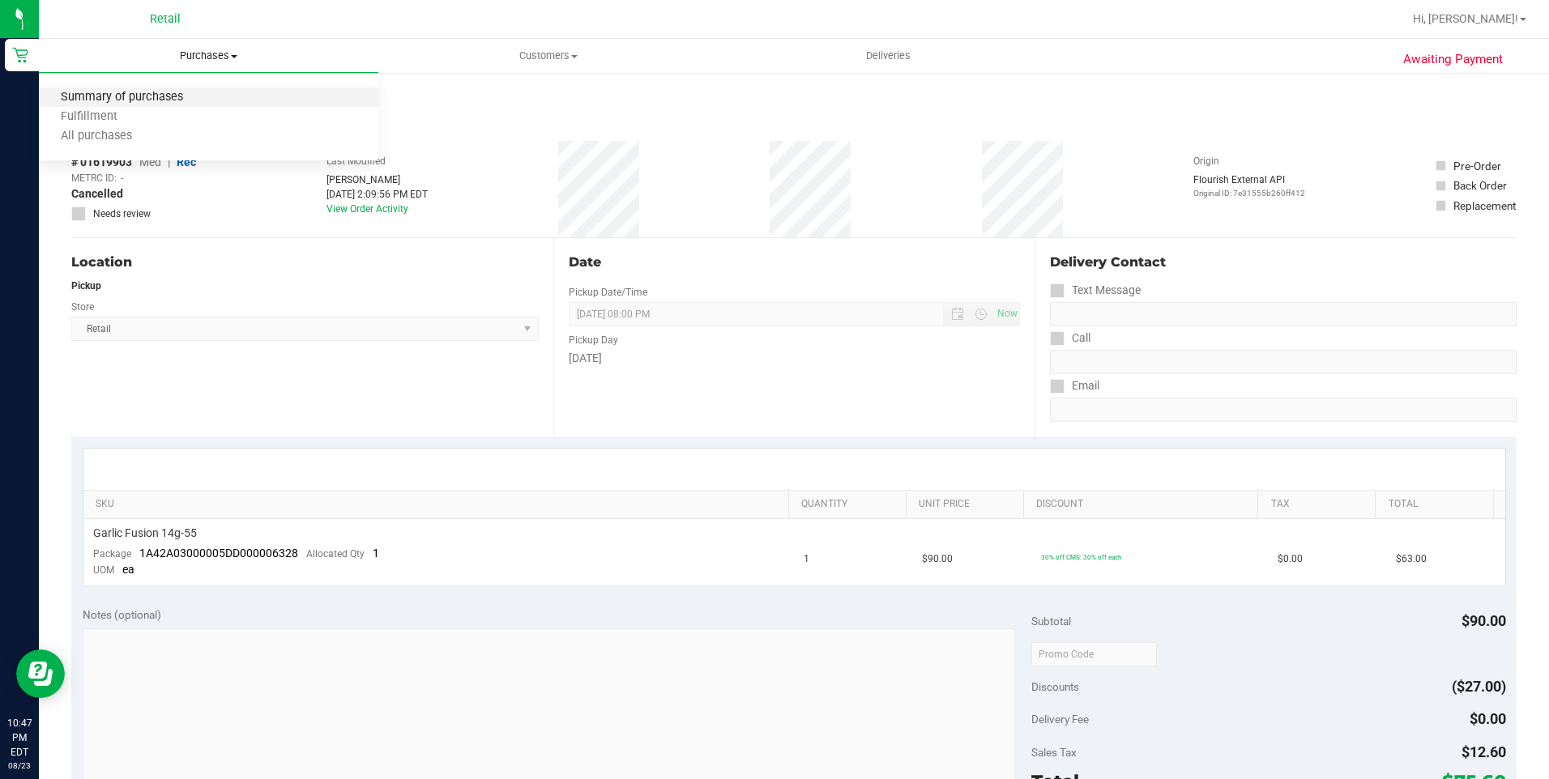
click at [132, 95] on span "Summary of purchases" at bounding box center [122, 98] width 166 height 14
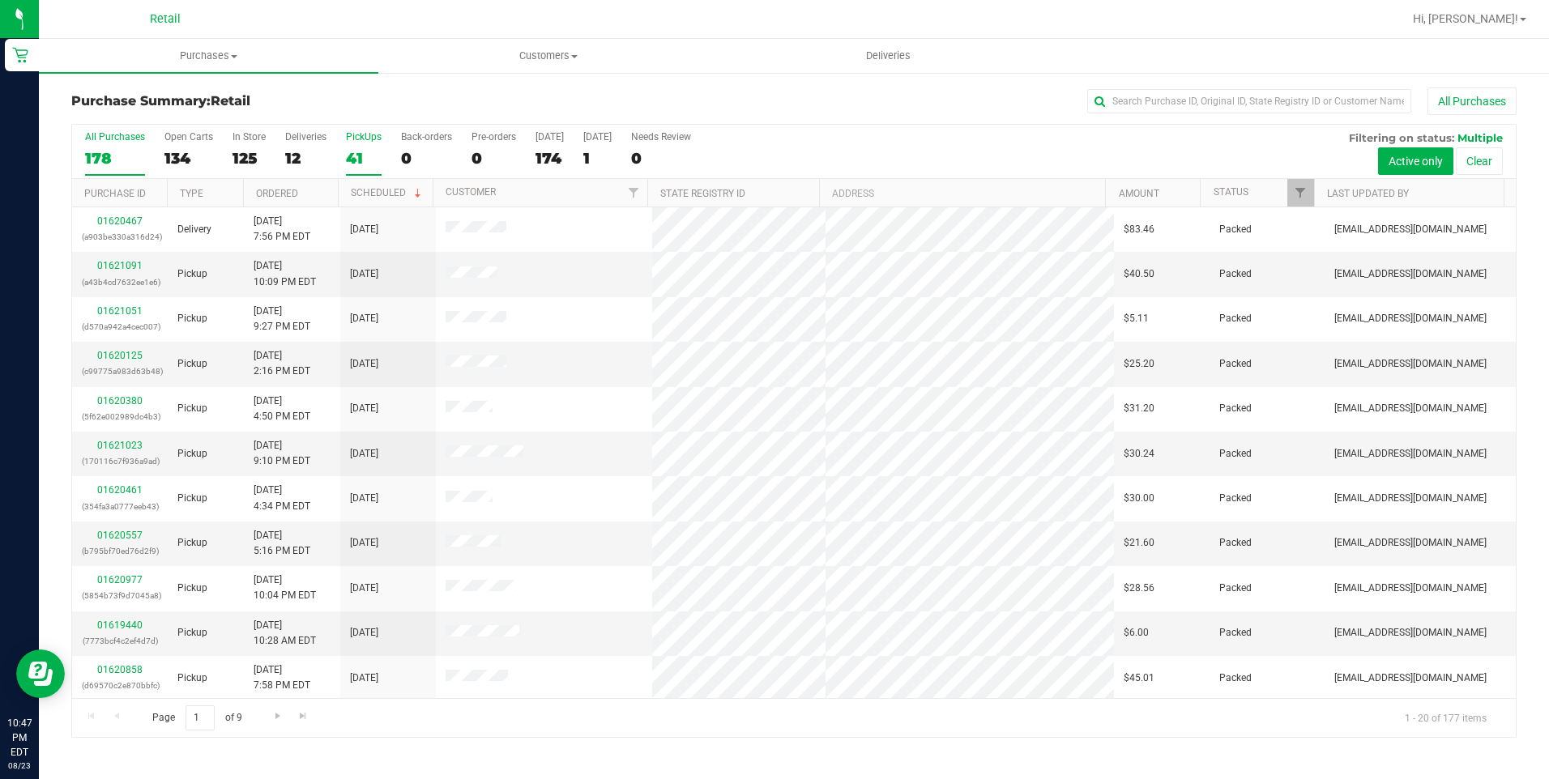
click at [363, 156] on div "41" at bounding box center [364, 158] width 36 height 19
click at [0, 0] on input "PickUps 41" at bounding box center [0, 0] width 0 height 0
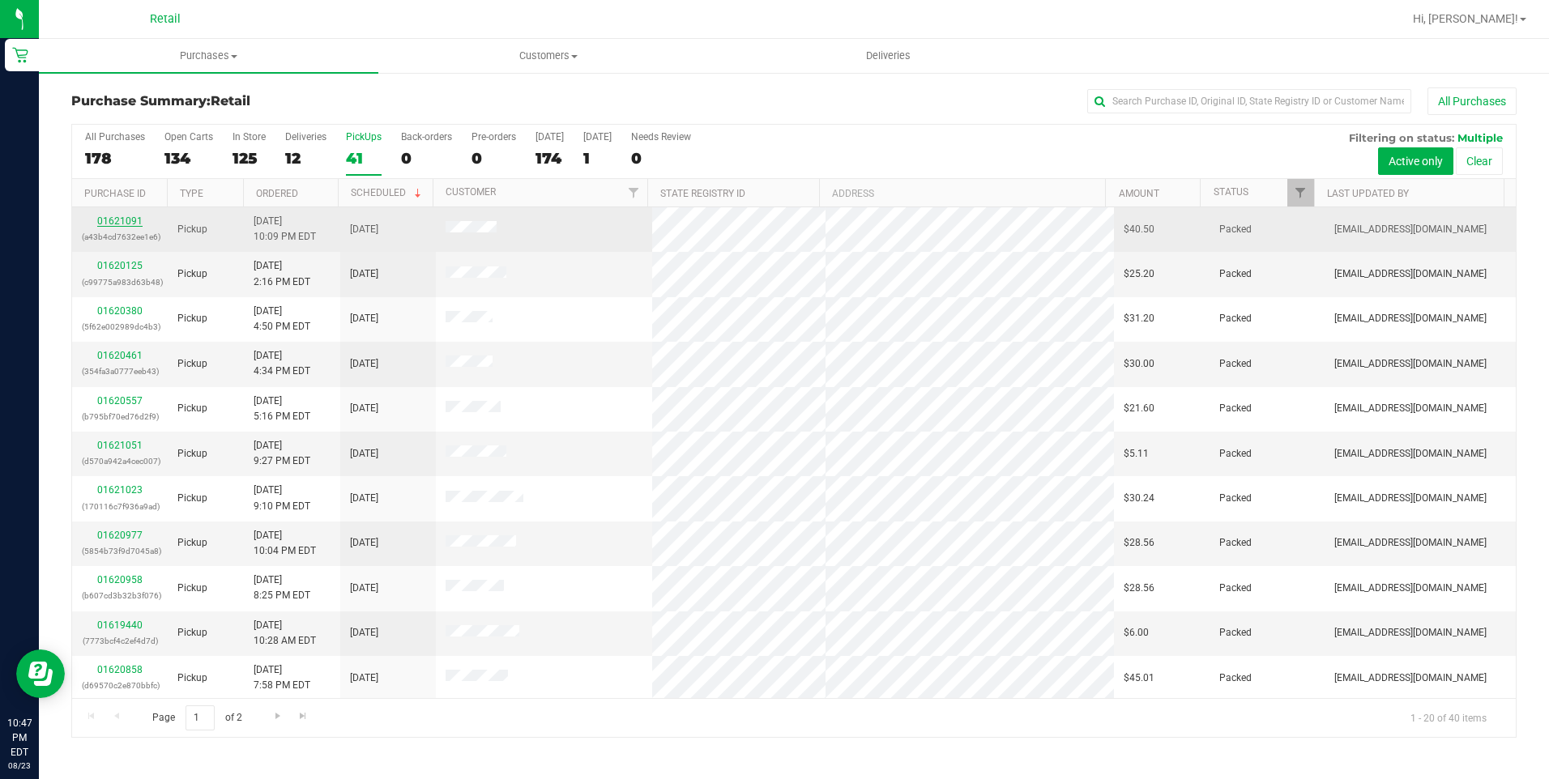
click at [119, 224] on link "01621091" at bounding box center [119, 220] width 45 height 11
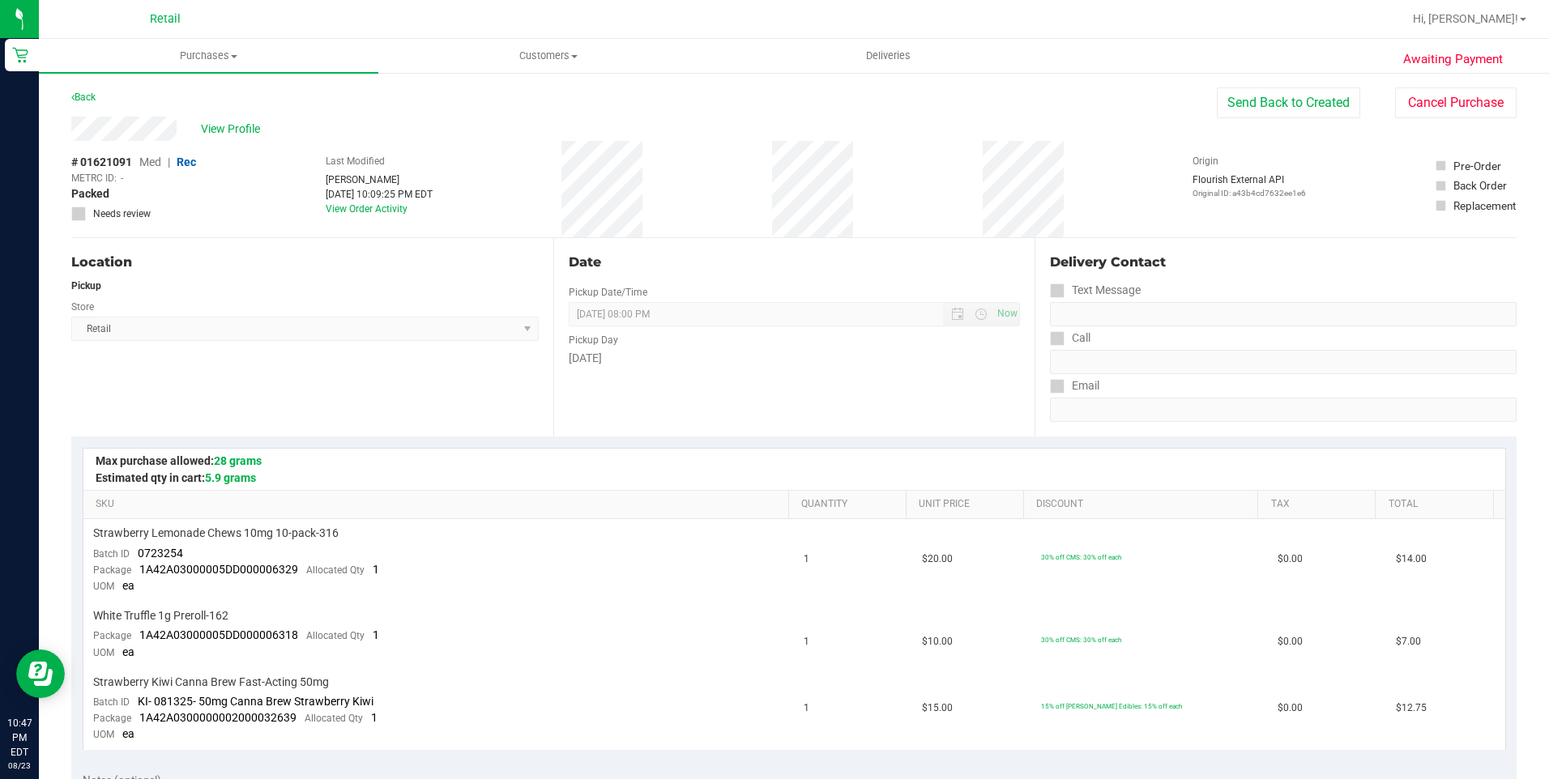
click at [1431, 120] on div "View Profile # 01621091 Med | Rec METRC ID: - Packed Needs review Last Modified…" at bounding box center [793, 177] width 1445 height 121
click at [1429, 109] on button "Cancel Purchase" at bounding box center [1455, 102] width 121 height 31
click at [210, 37] on nav "Retail Hi, Victoria!" at bounding box center [794, 19] width 1510 height 39
click at [201, 49] on span "Purchases" at bounding box center [208, 56] width 339 height 15
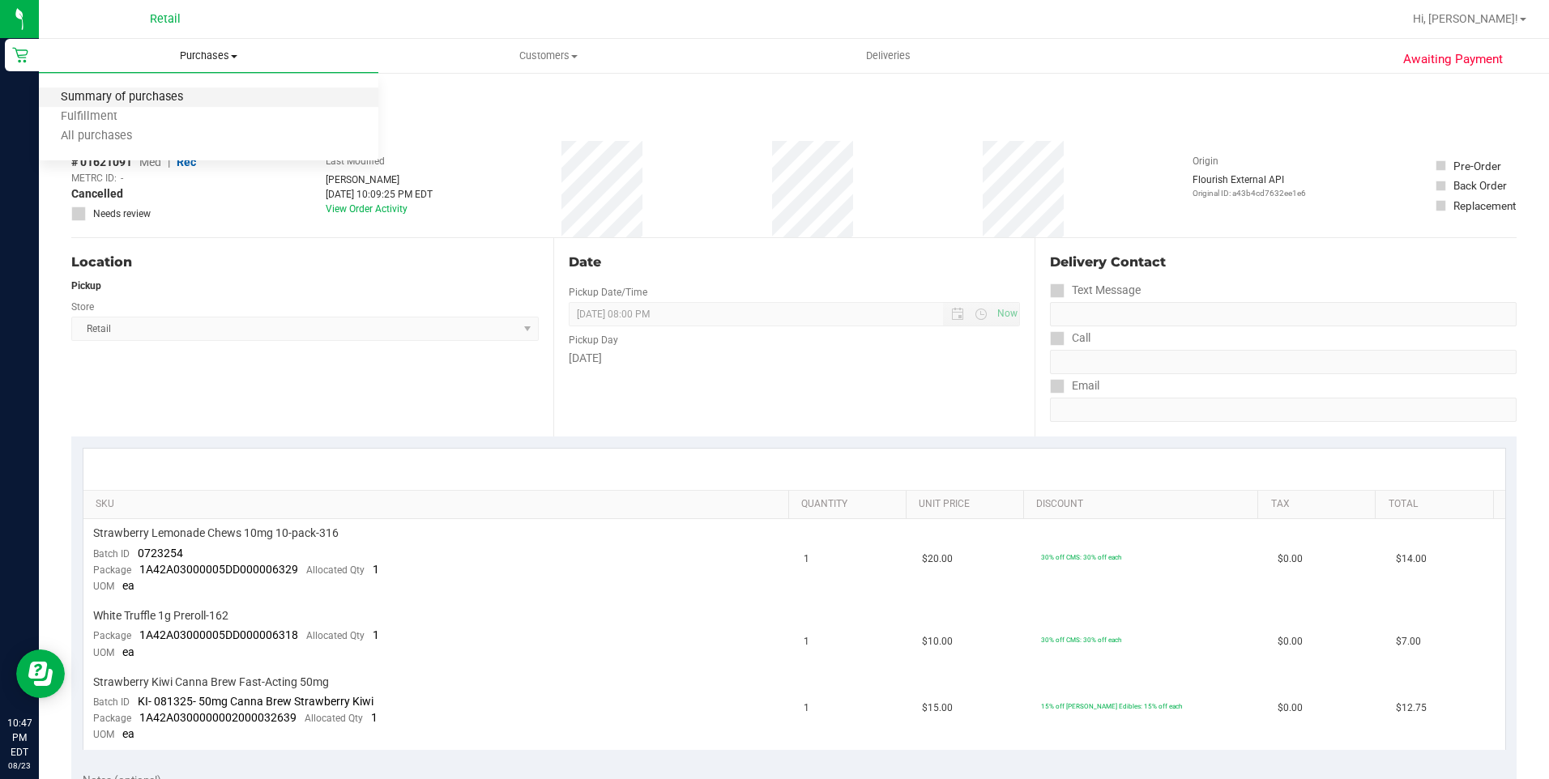
click at [166, 92] on span "Summary of purchases" at bounding box center [122, 98] width 166 height 14
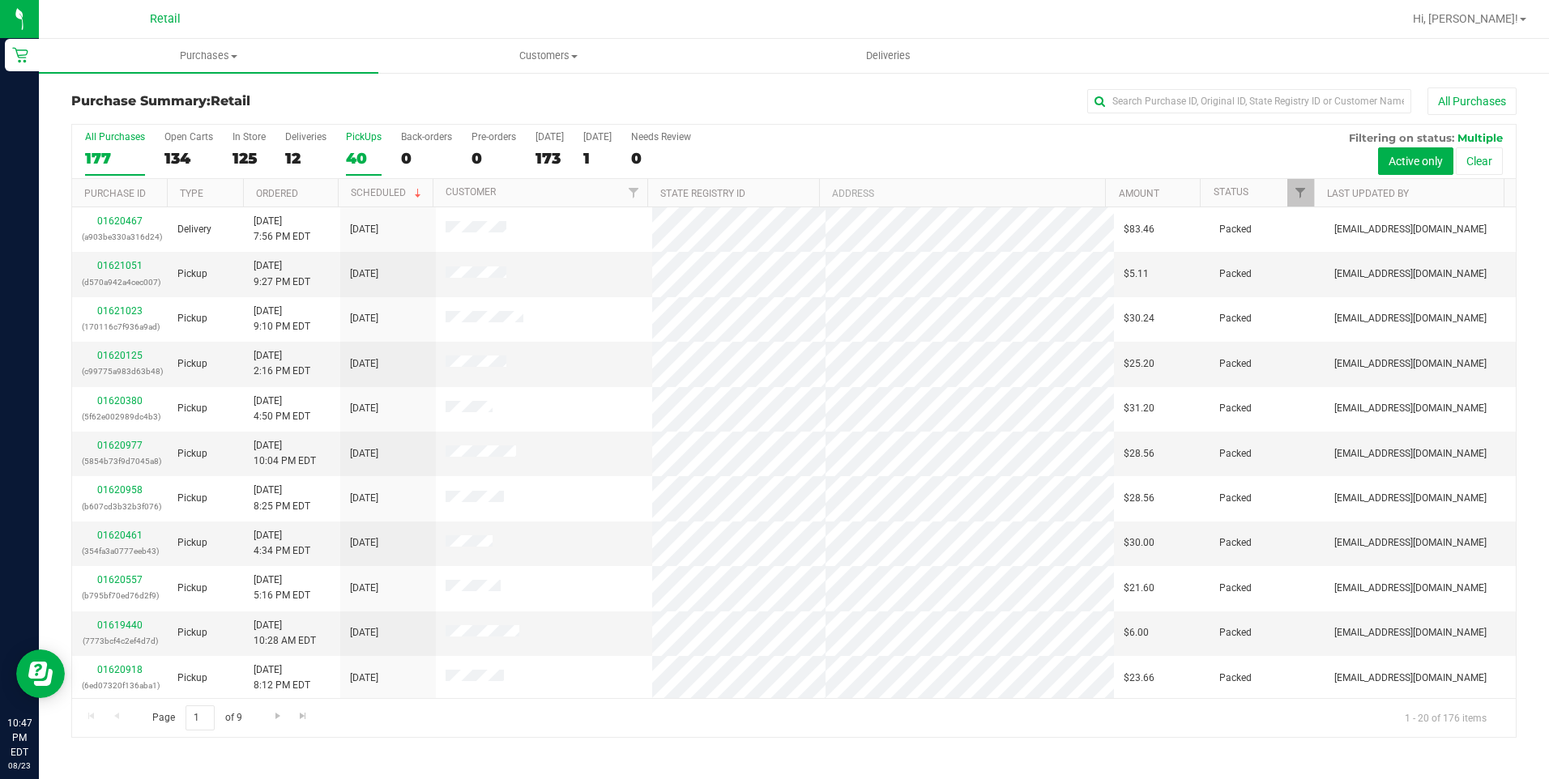
click at [364, 162] on div "40" at bounding box center [364, 158] width 36 height 19
click at [0, 0] on input "PickUps 40" at bounding box center [0, 0] width 0 height 0
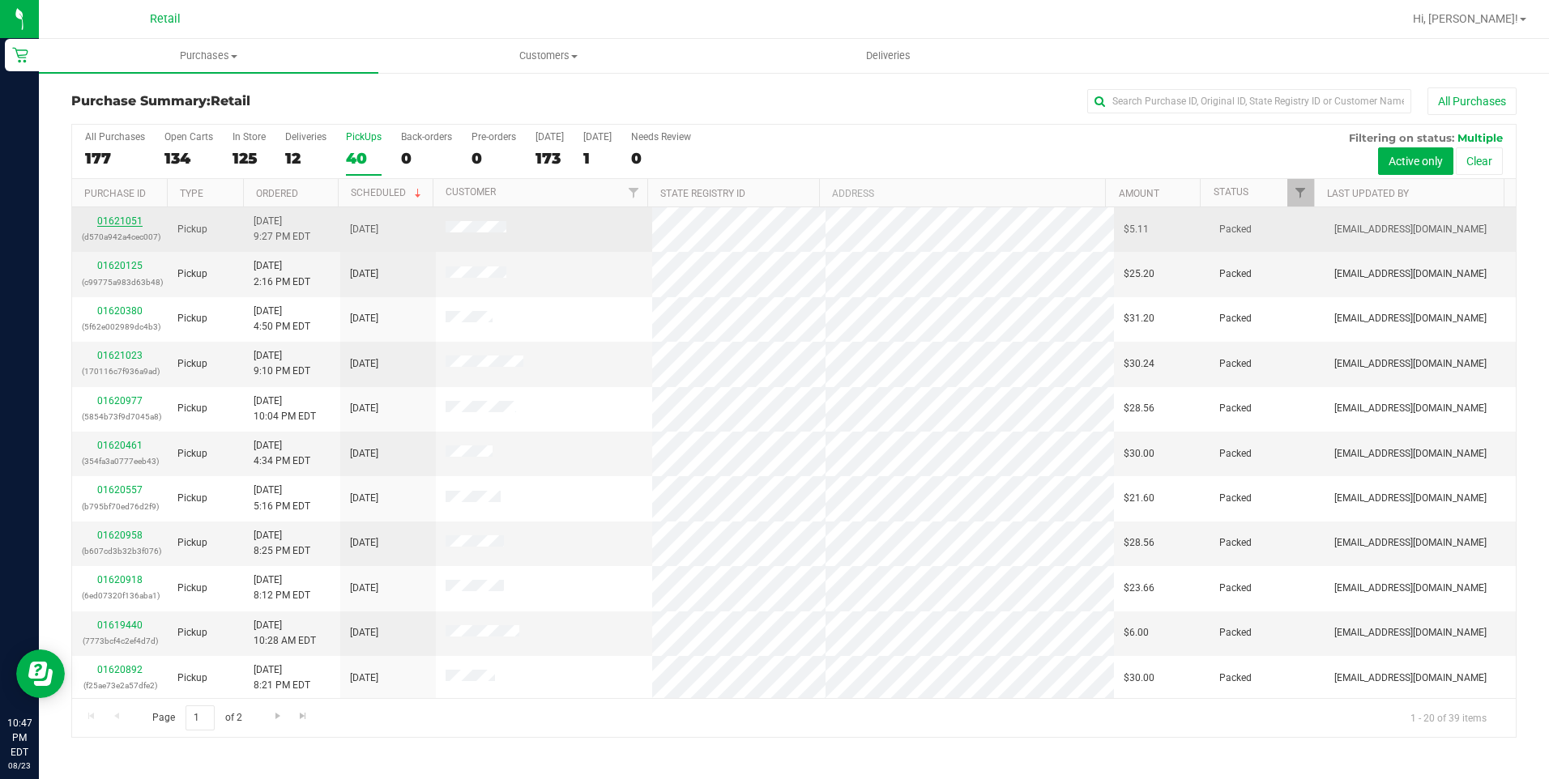
click at [125, 220] on link "01621051" at bounding box center [119, 220] width 45 height 11
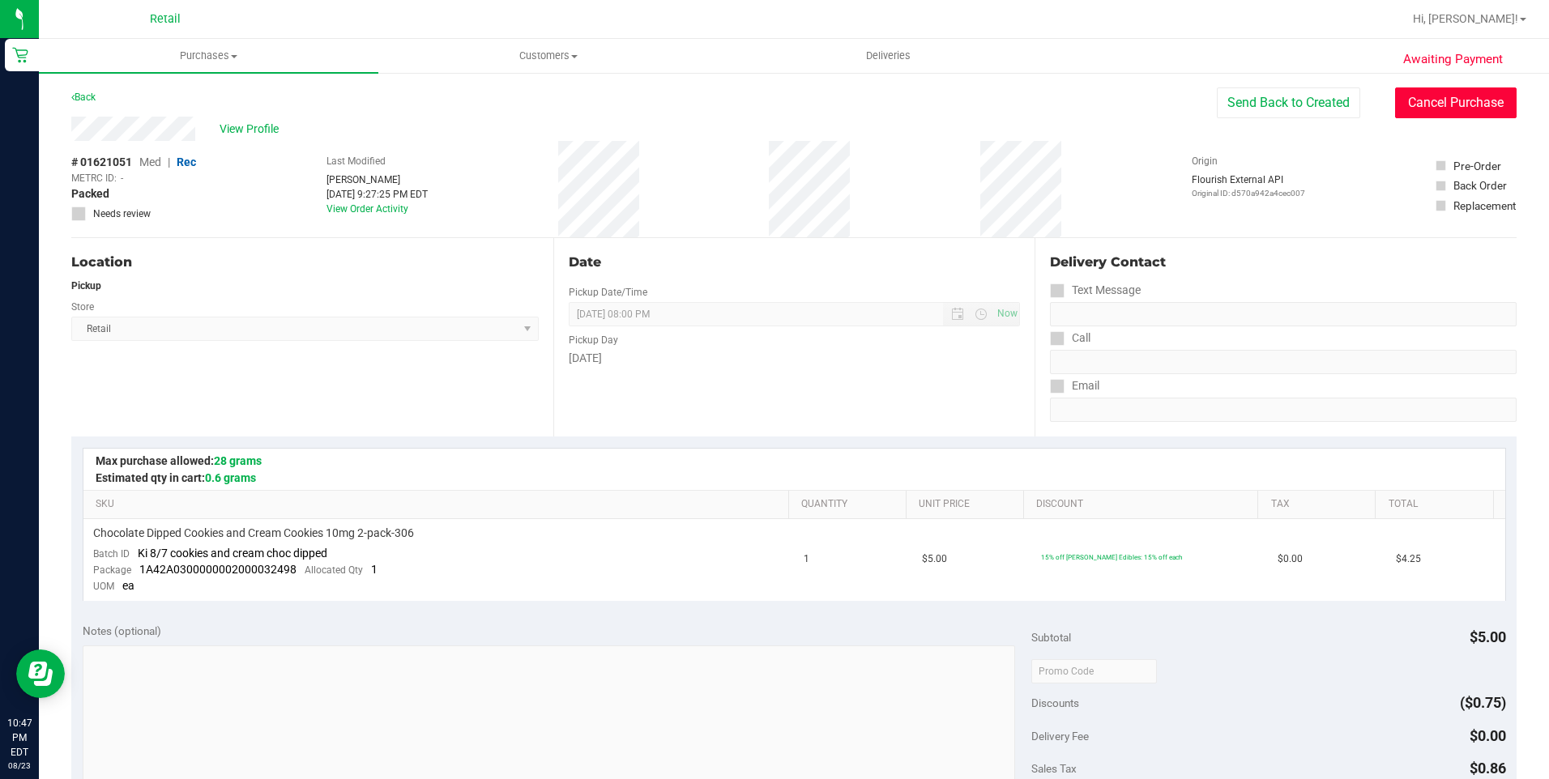
click at [1447, 100] on button "Cancel Purchase" at bounding box center [1455, 102] width 121 height 31
click at [228, 58] on span "Purchases" at bounding box center [208, 56] width 339 height 15
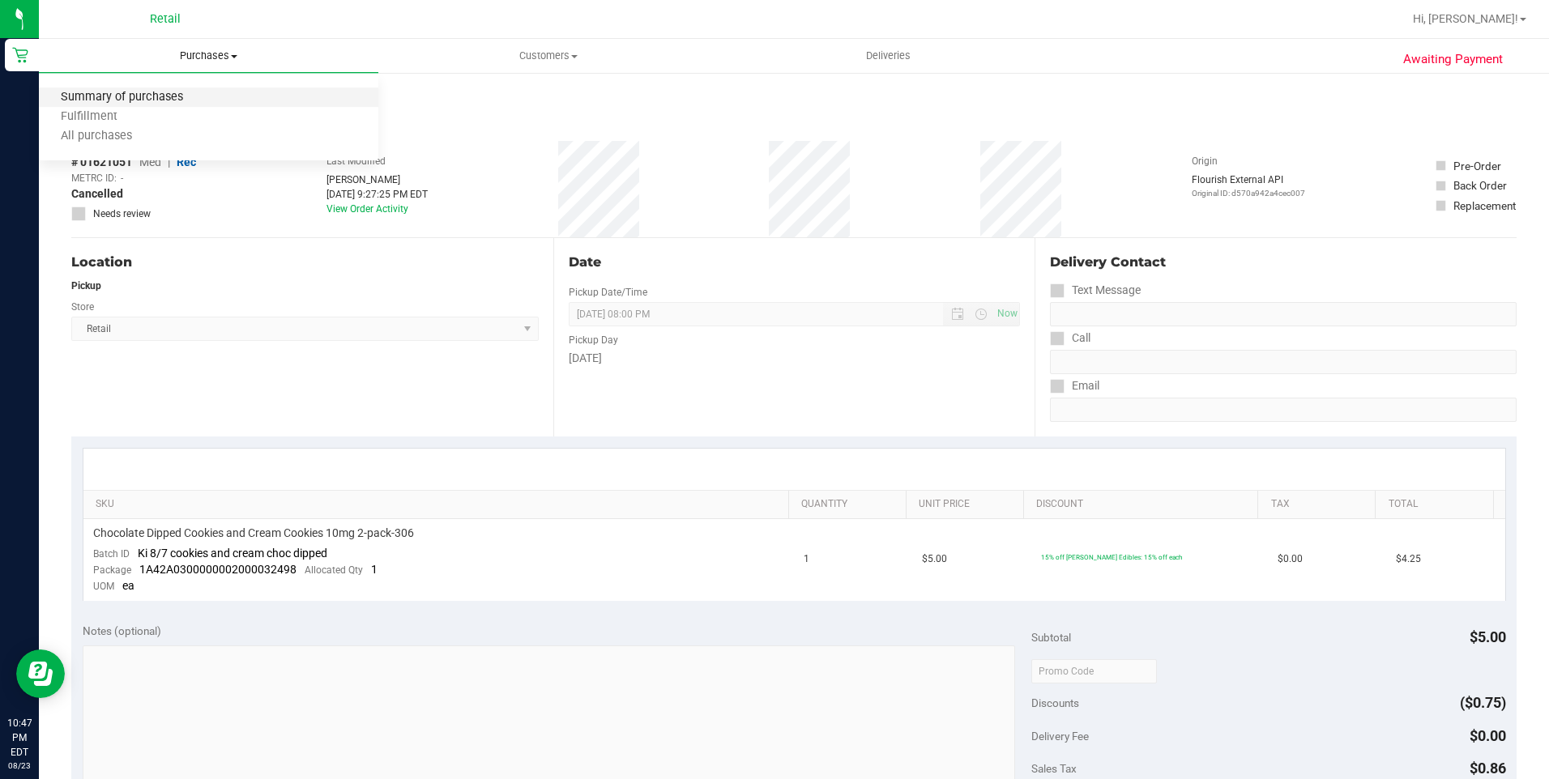
click at [199, 96] on span "Summary of purchases" at bounding box center [122, 98] width 166 height 14
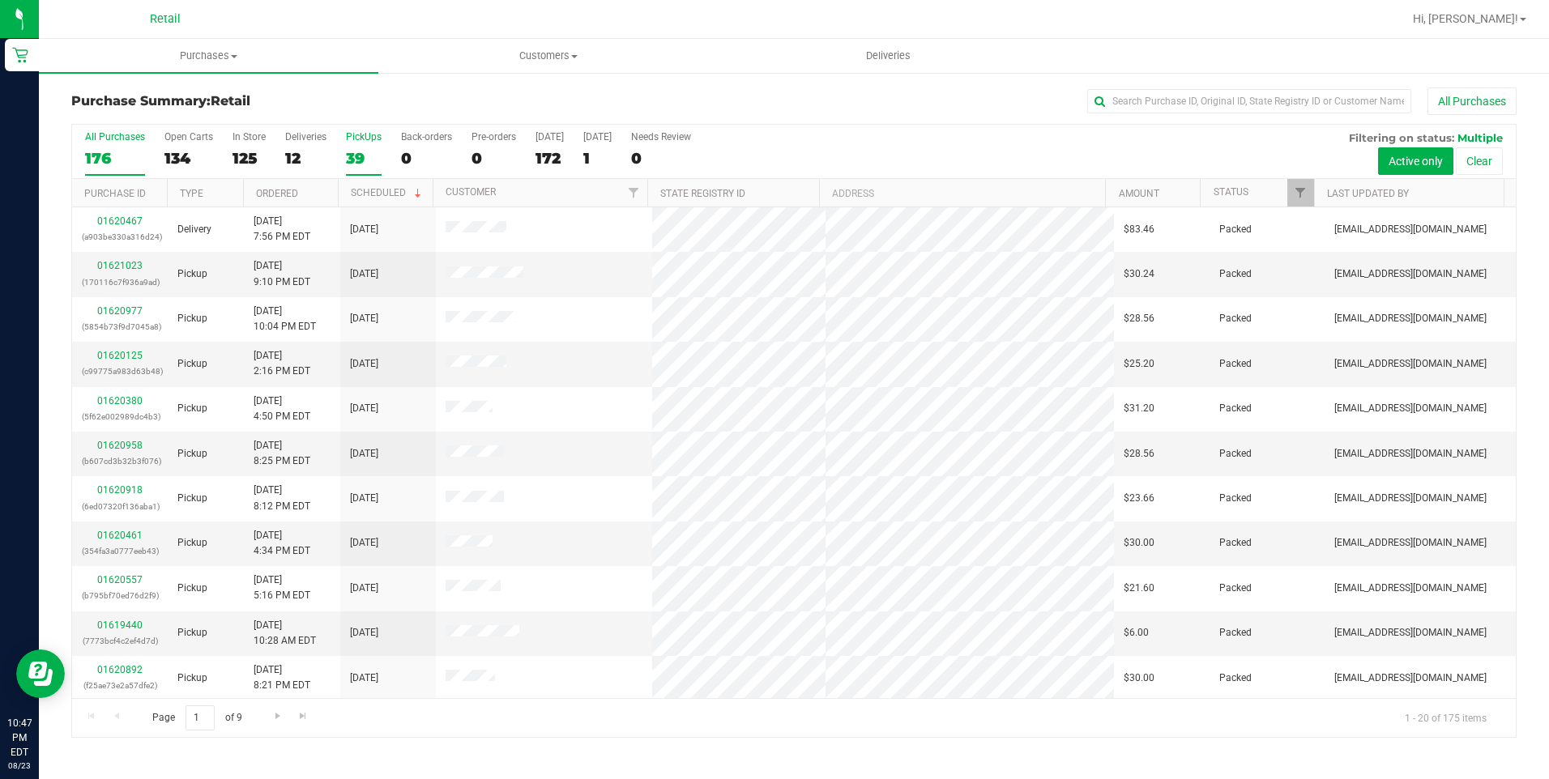
click at [358, 163] on div "39" at bounding box center [364, 158] width 36 height 19
click at [0, 0] on input "PickUps 39" at bounding box center [0, 0] width 0 height 0
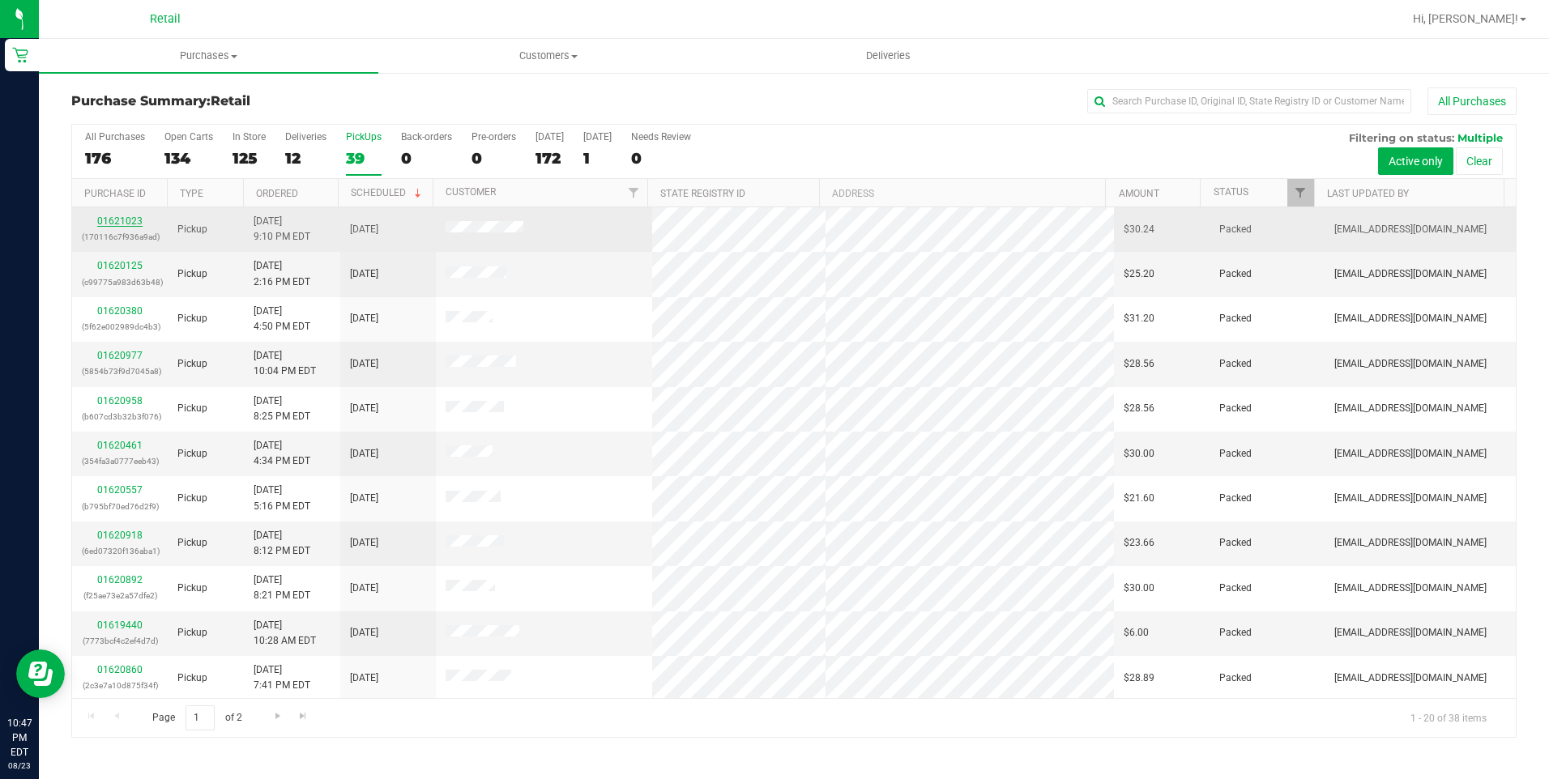
click at [115, 217] on link "01621023" at bounding box center [119, 220] width 45 height 11
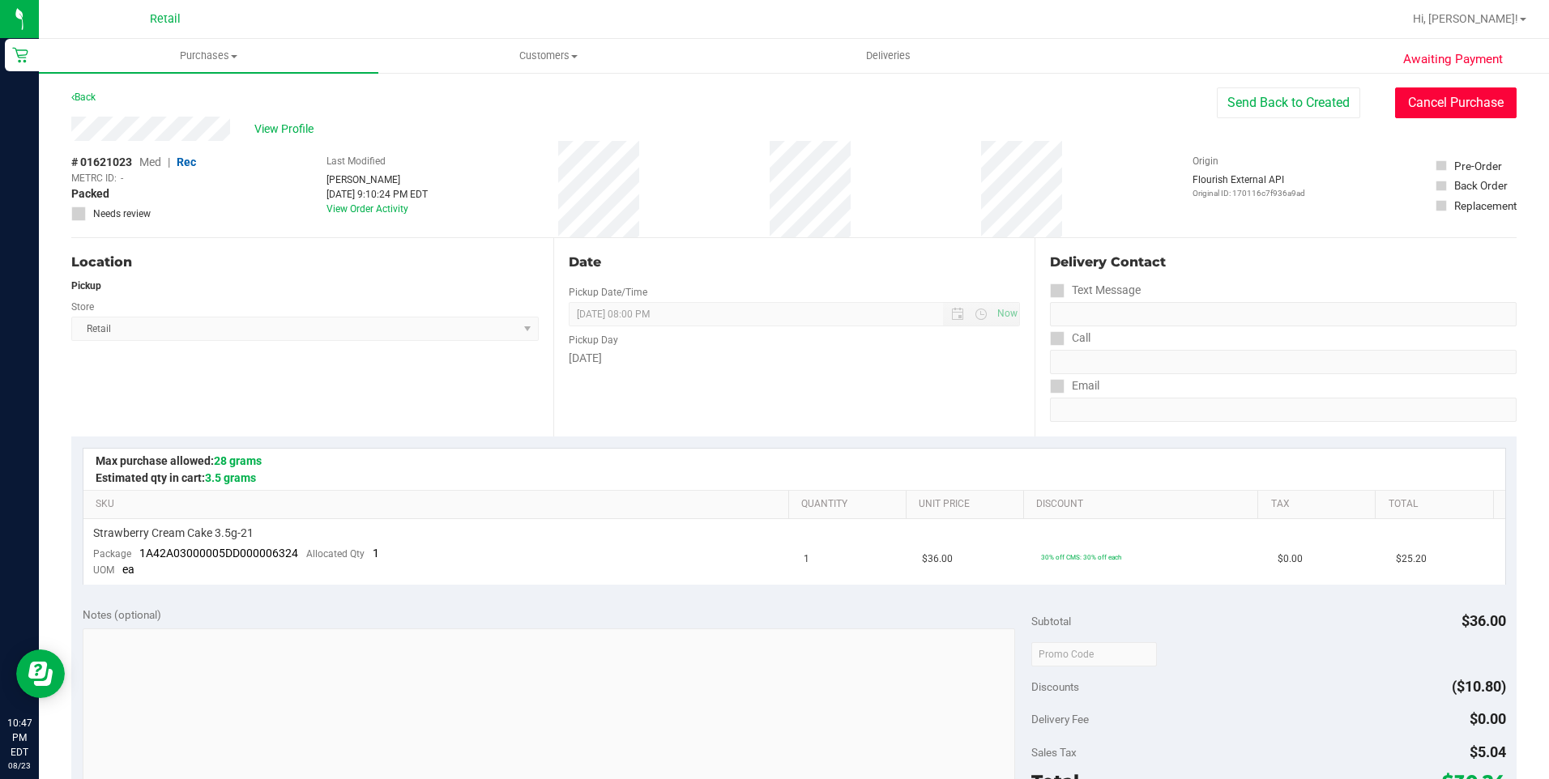
click at [1432, 105] on button "Cancel Purchase" at bounding box center [1455, 102] width 121 height 31
click at [241, 62] on span "Purchases" at bounding box center [208, 56] width 339 height 15
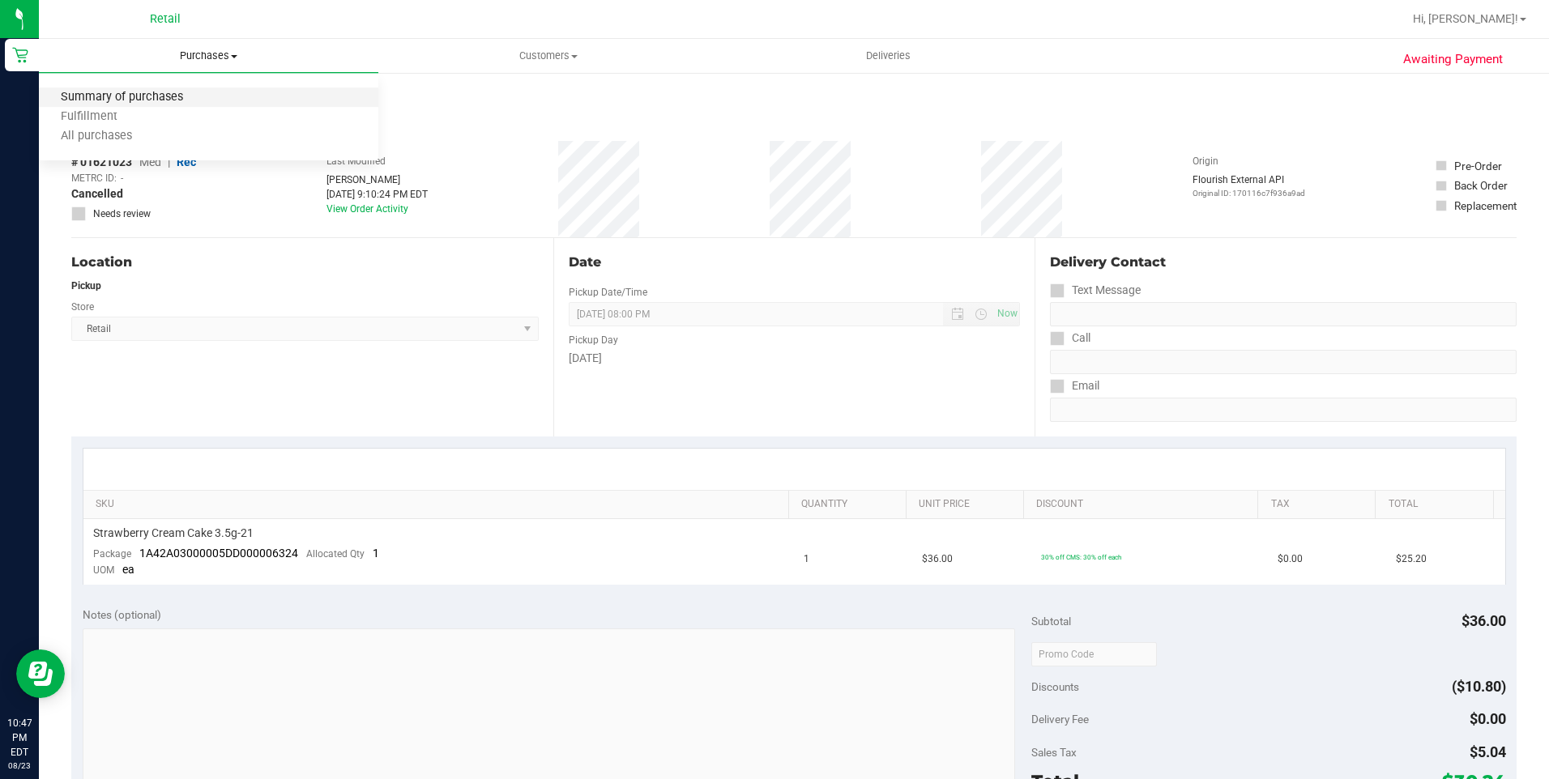
click at [147, 91] on span "Summary of purchases" at bounding box center [122, 98] width 166 height 14
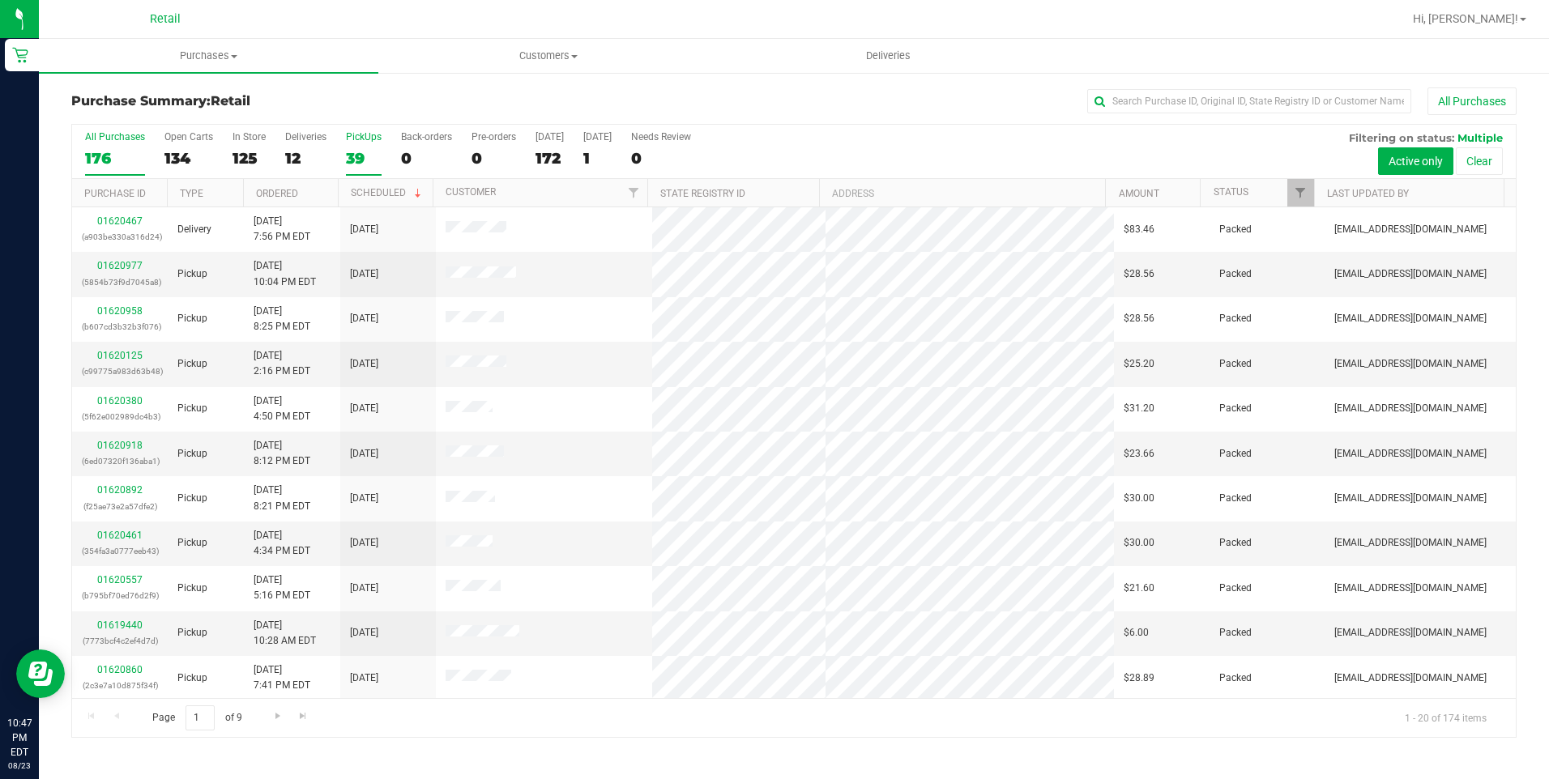
click at [346, 149] on div "39" at bounding box center [364, 158] width 36 height 19
click at [0, 0] on input "PickUps 39" at bounding box center [0, 0] width 0 height 0
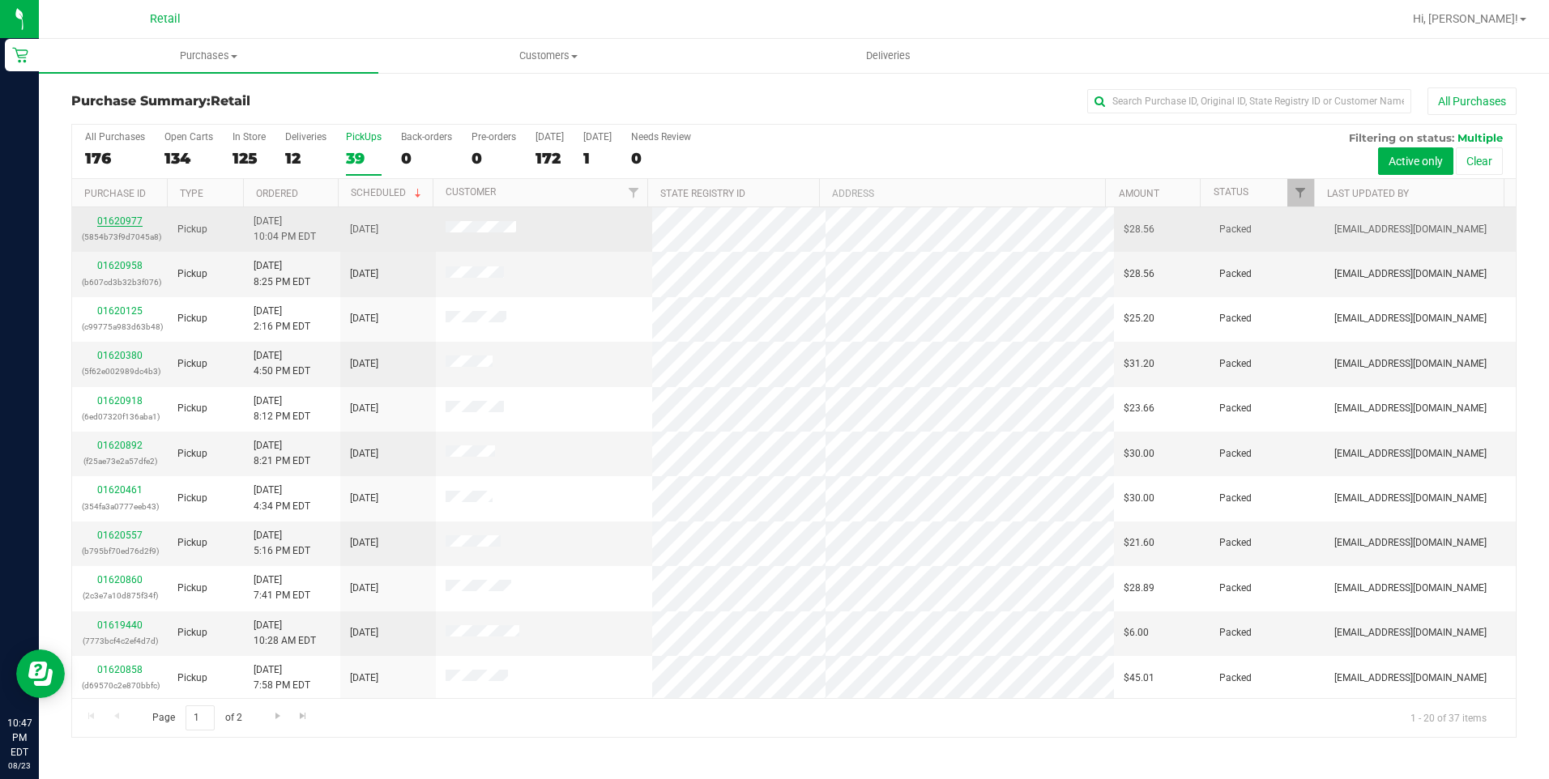
click at [123, 217] on link "01620977" at bounding box center [119, 220] width 45 height 11
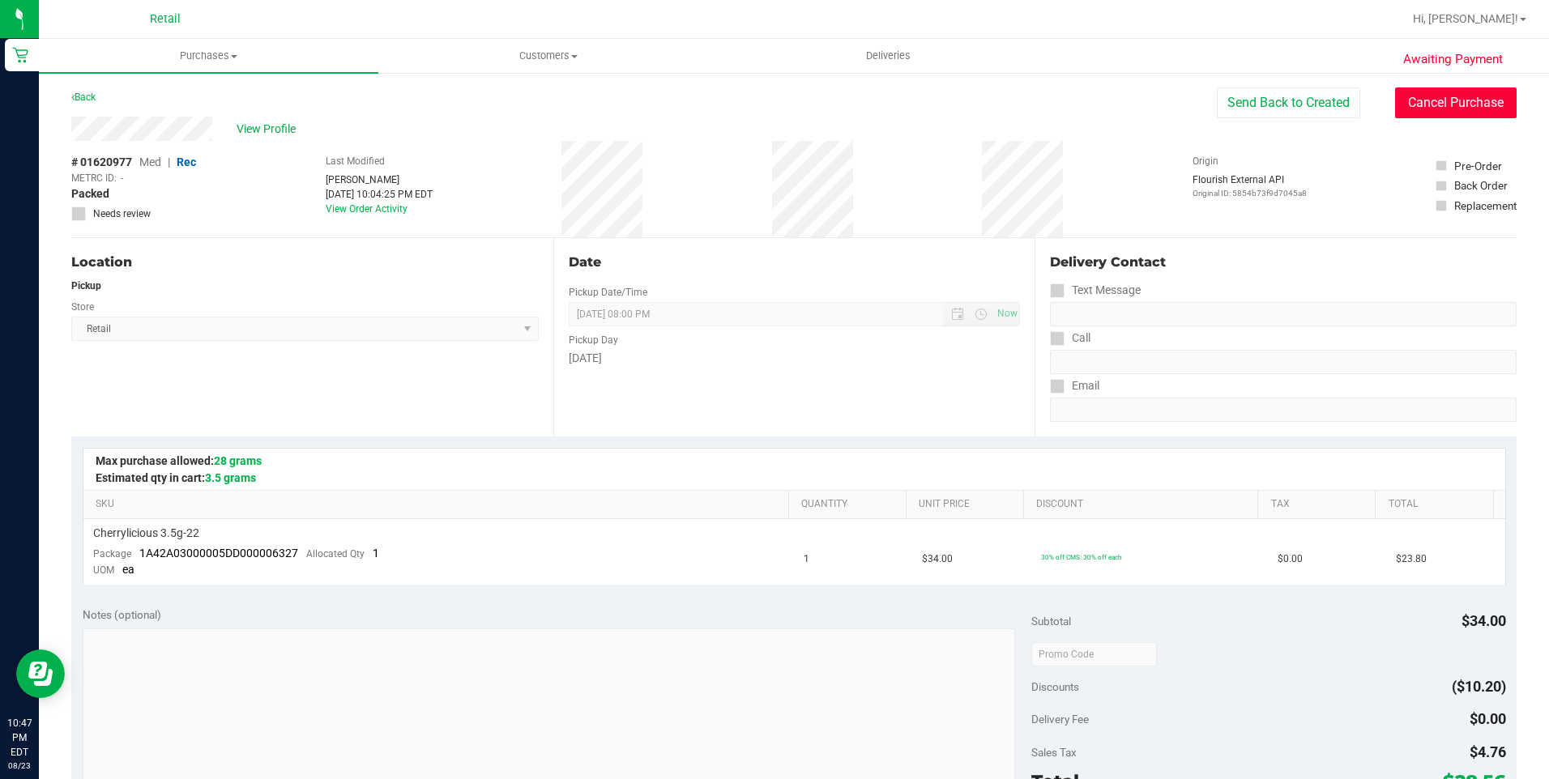
click at [1429, 110] on button "Cancel Purchase" at bounding box center [1455, 102] width 121 height 31
click at [200, 61] on span "Purchases" at bounding box center [208, 56] width 339 height 15
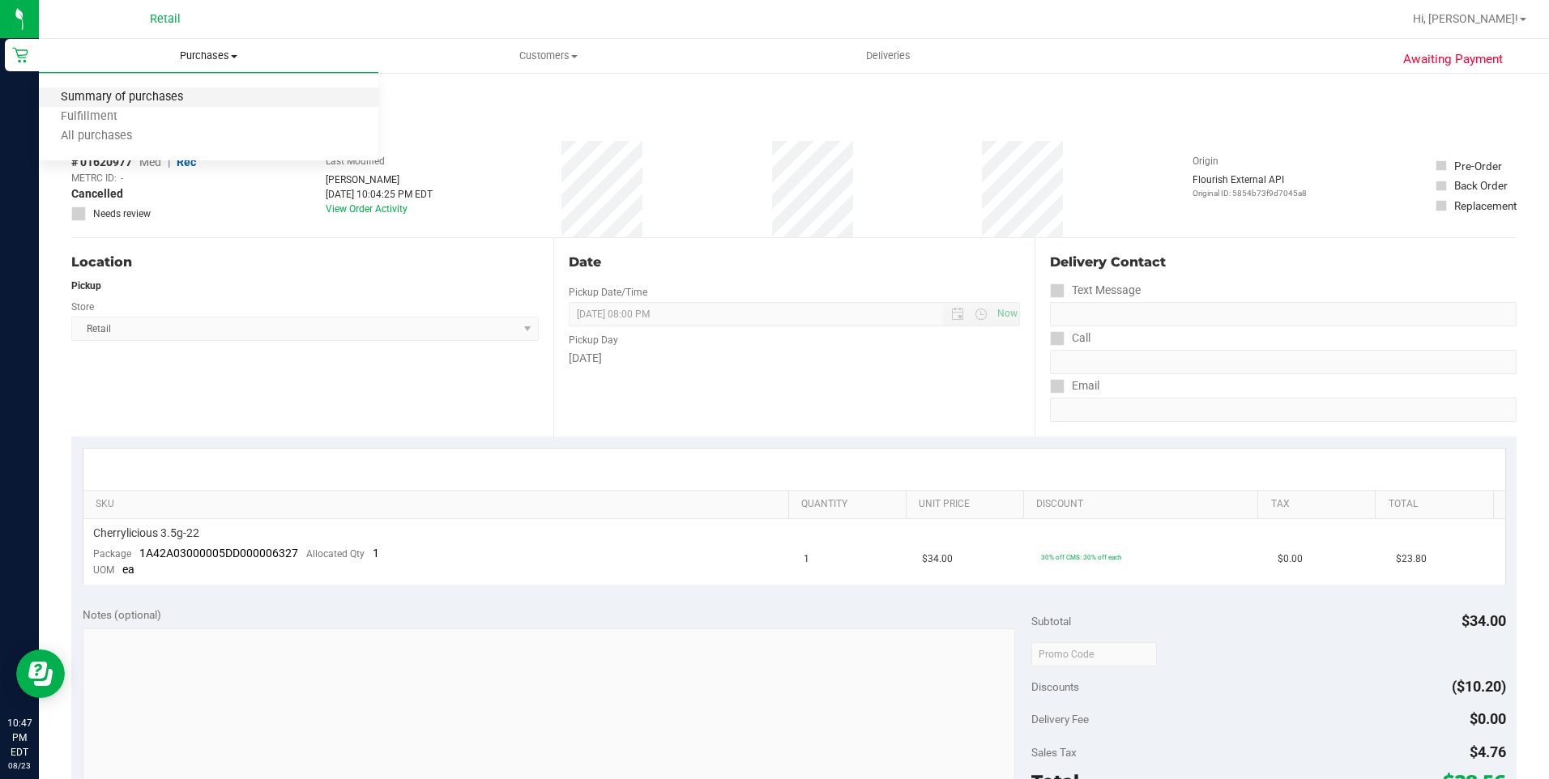
click at [149, 92] on span "Summary of purchases" at bounding box center [122, 98] width 166 height 14
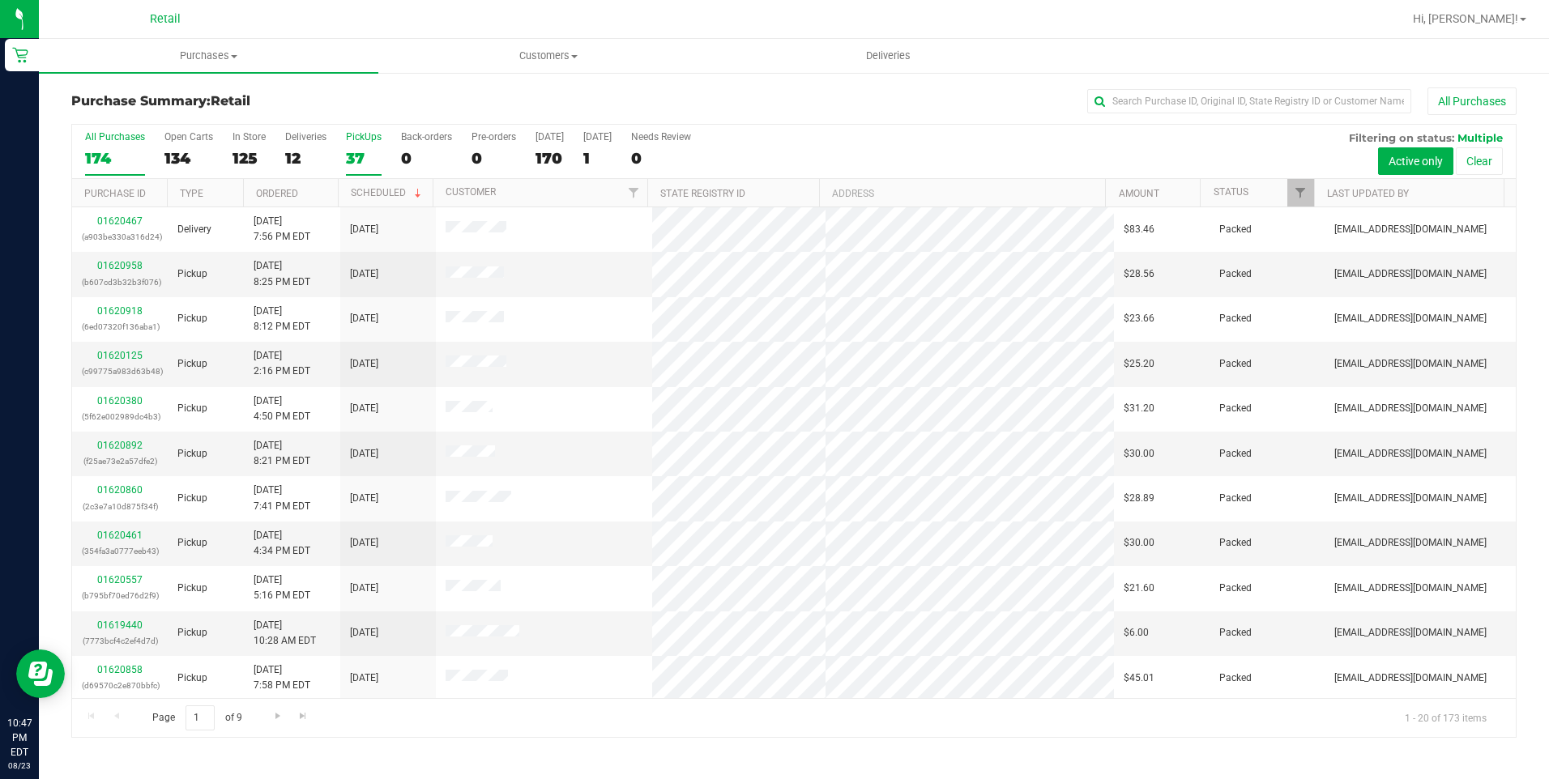
click at [351, 154] on div "37" at bounding box center [364, 158] width 36 height 19
click at [0, 0] on input "PickUps 37" at bounding box center [0, 0] width 0 height 0
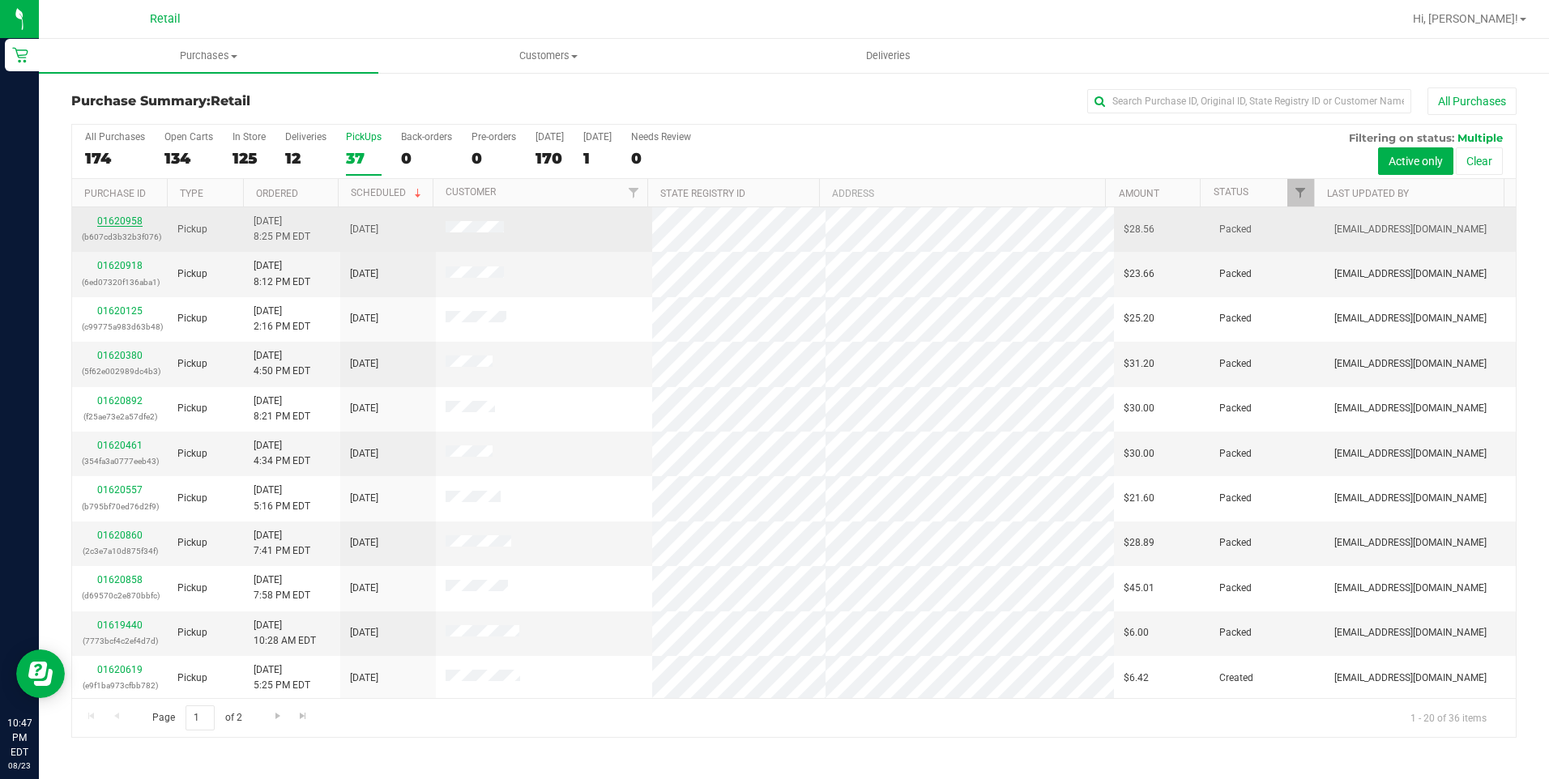
click at [111, 222] on link "01620958" at bounding box center [119, 220] width 45 height 11
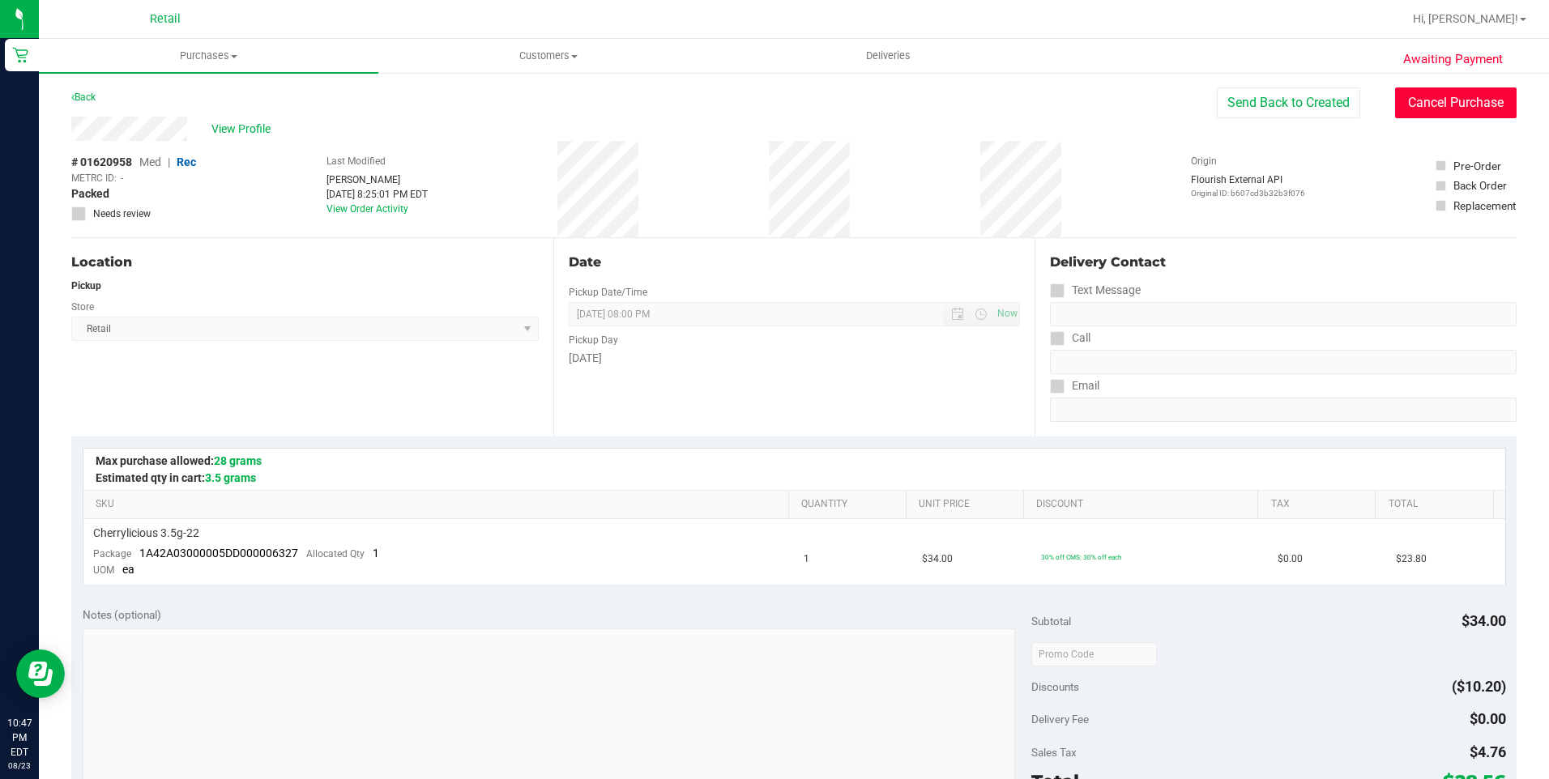
click at [1401, 112] on button "Cancel Purchase" at bounding box center [1455, 102] width 121 height 31
click at [217, 58] on span "Purchases" at bounding box center [208, 56] width 339 height 15
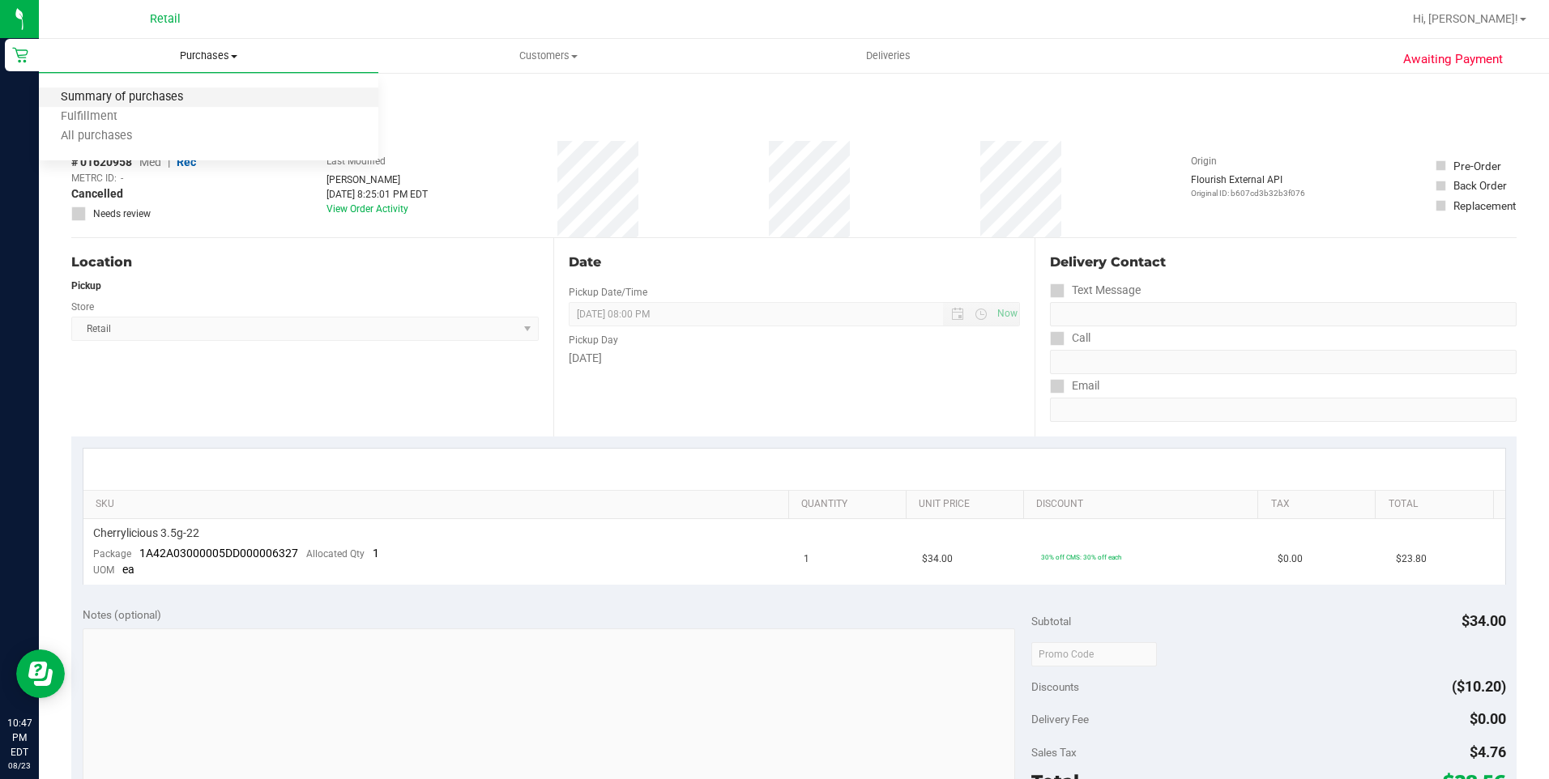
click at [159, 101] on span "Summary of purchases" at bounding box center [122, 98] width 166 height 14
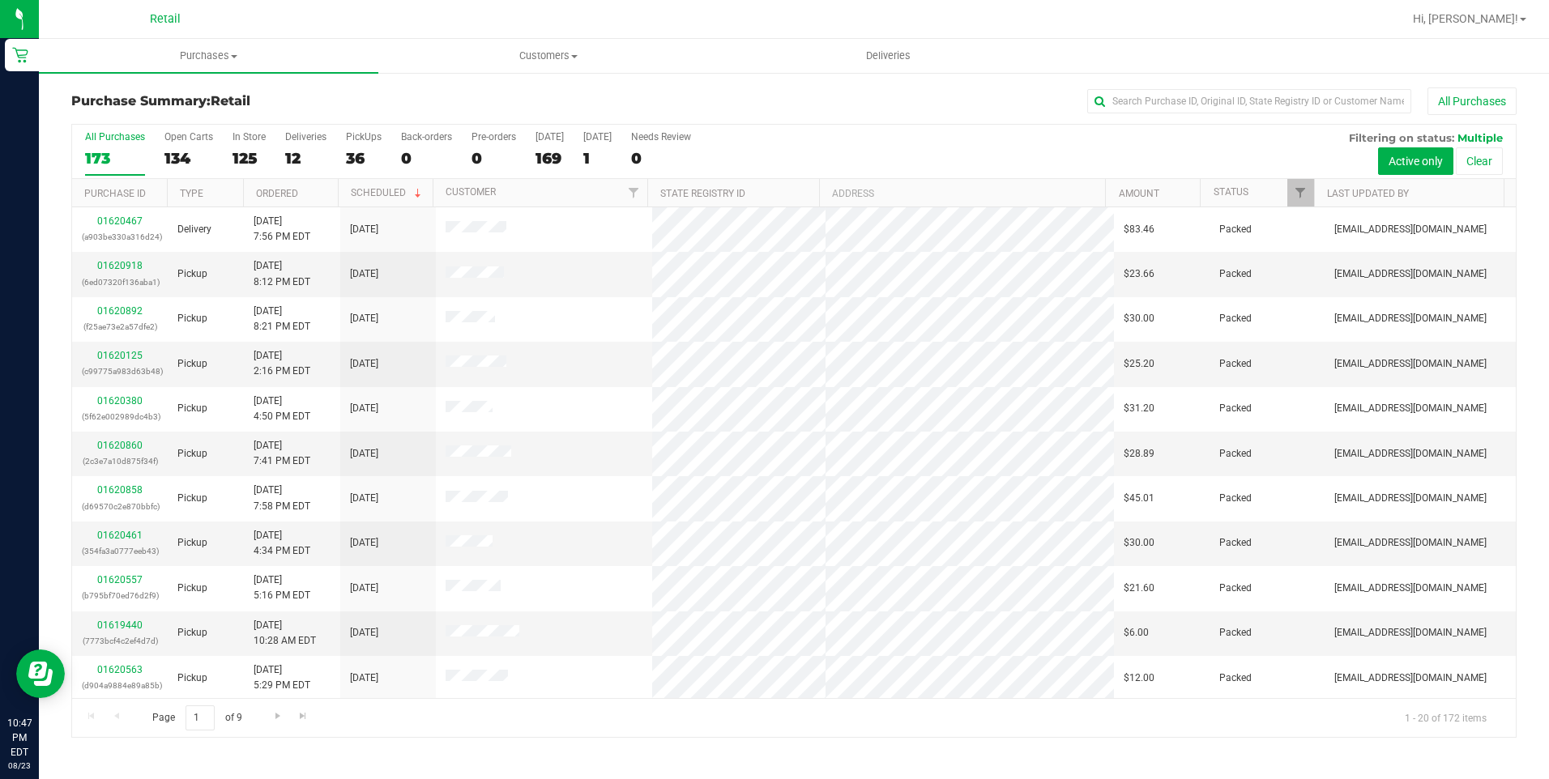
click at [343, 160] on div "All Purchases 173 Open Carts 134 In Store 125 Deliveries 12 PickUps 36 Back-ord…" at bounding box center [793, 152] width 1443 height 54
click at [356, 151] on div "36" at bounding box center [364, 158] width 36 height 19
click at [0, 0] on input "PickUps 36" at bounding box center [0, 0] width 0 height 0
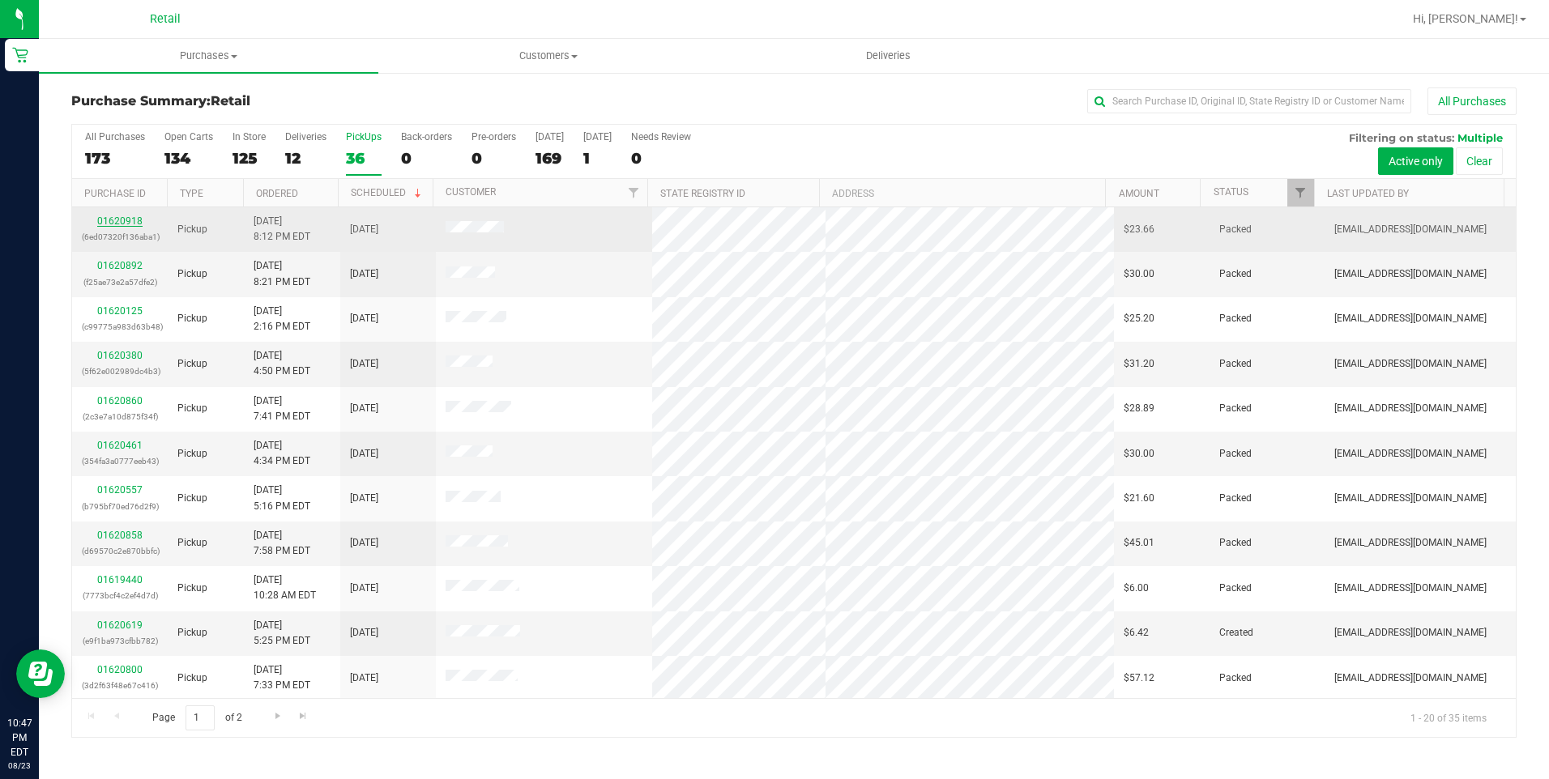
click at [133, 222] on link "01620918" at bounding box center [119, 220] width 45 height 11
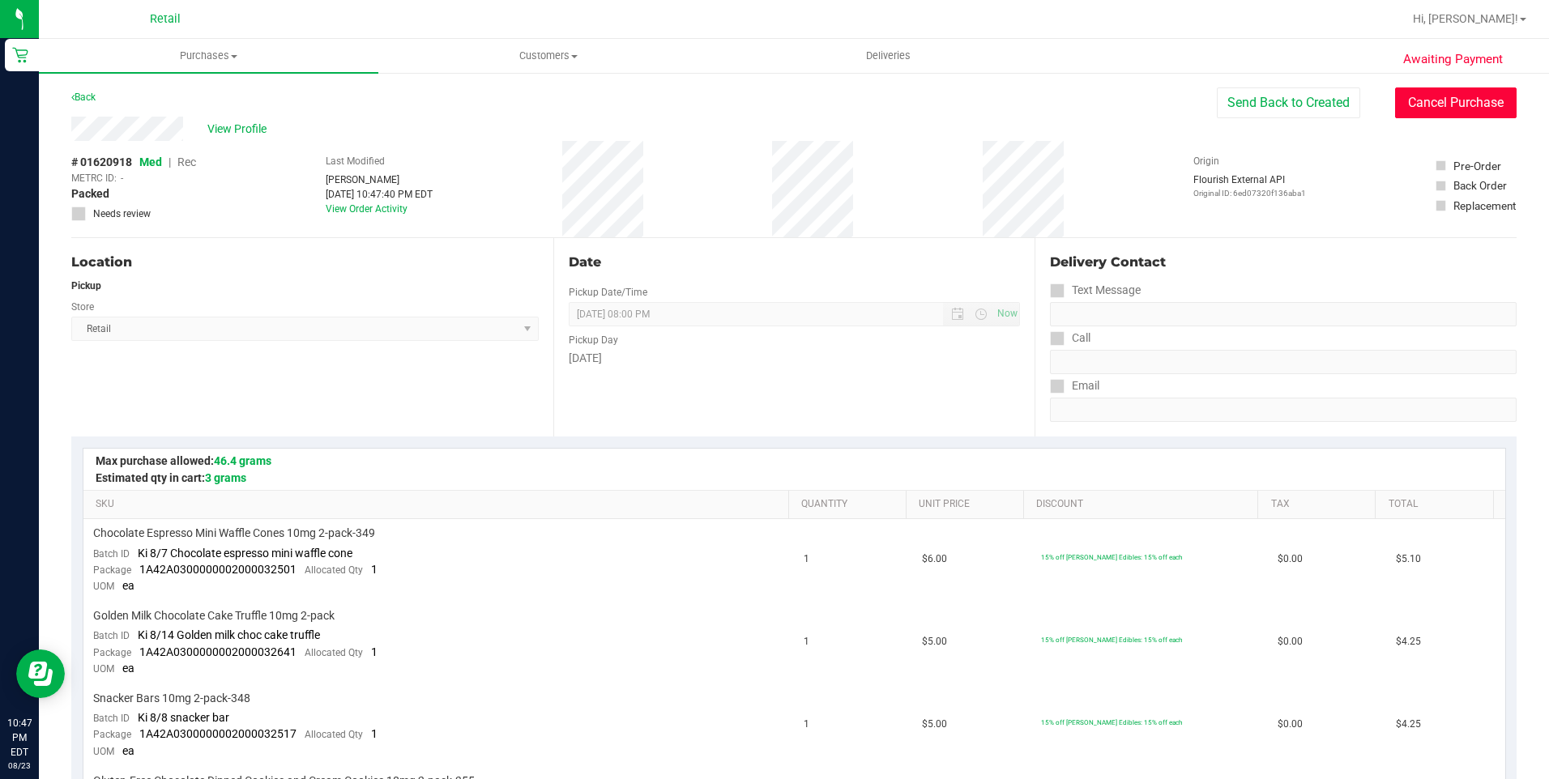
click at [1440, 110] on button "Cancel Purchase" at bounding box center [1455, 102] width 121 height 31
click at [202, 58] on span "Purchases" at bounding box center [208, 56] width 339 height 15
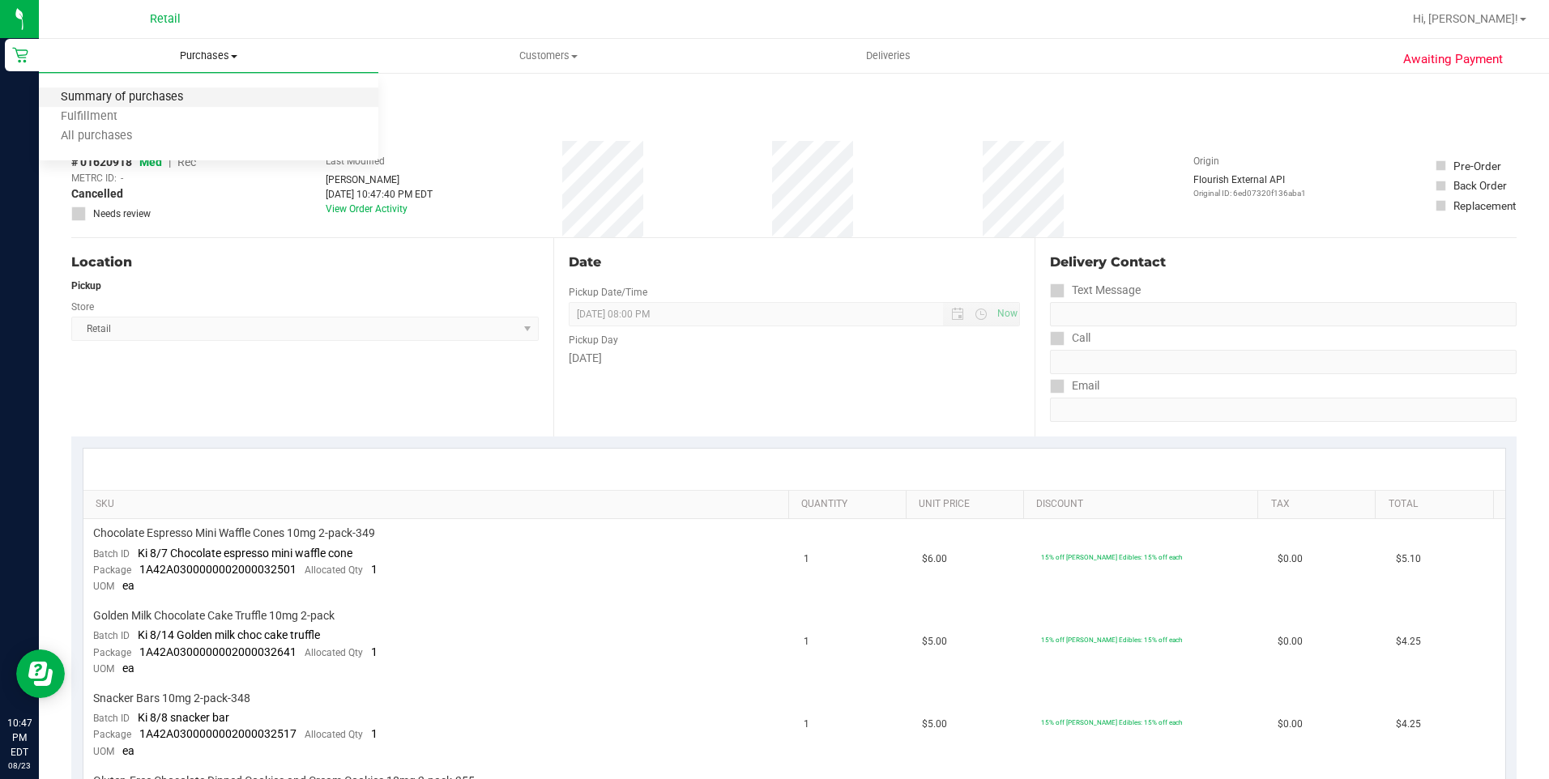
click at [153, 99] on span "Summary of purchases" at bounding box center [122, 98] width 166 height 14
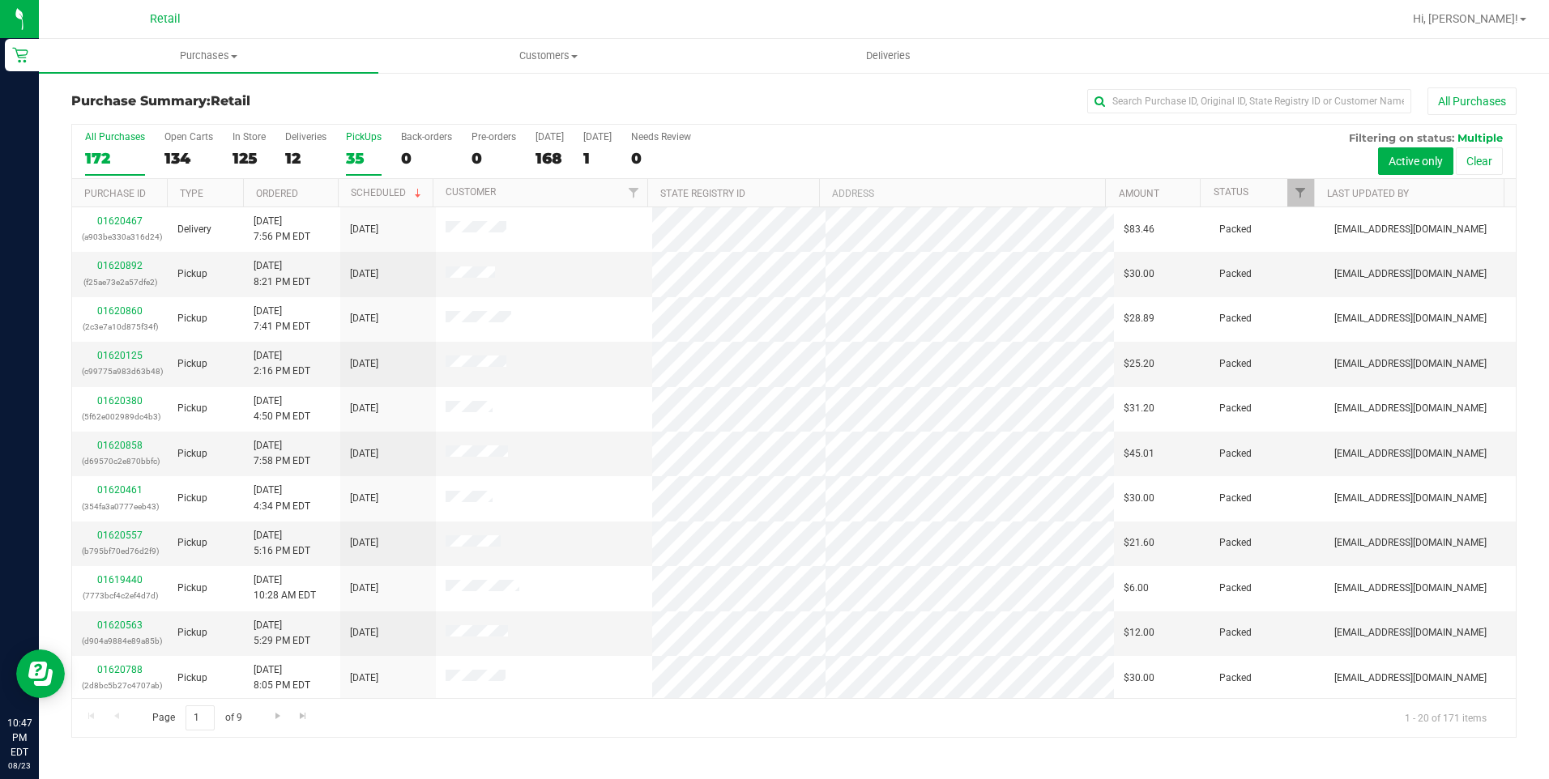
click at [349, 156] on div "35" at bounding box center [364, 158] width 36 height 19
click at [0, 0] on input "PickUps 35" at bounding box center [0, 0] width 0 height 0
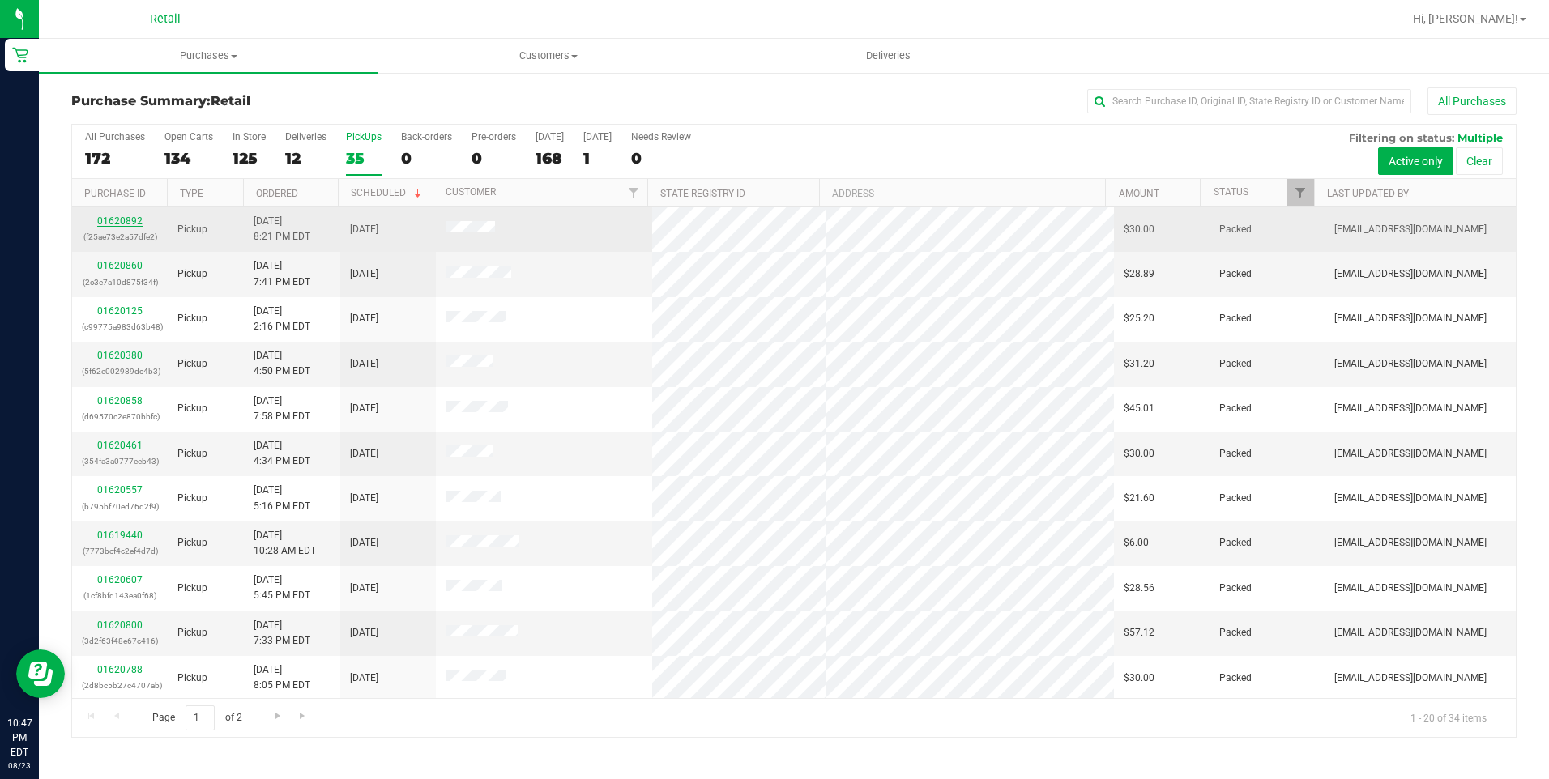
click at [133, 219] on link "01620892" at bounding box center [119, 220] width 45 height 11
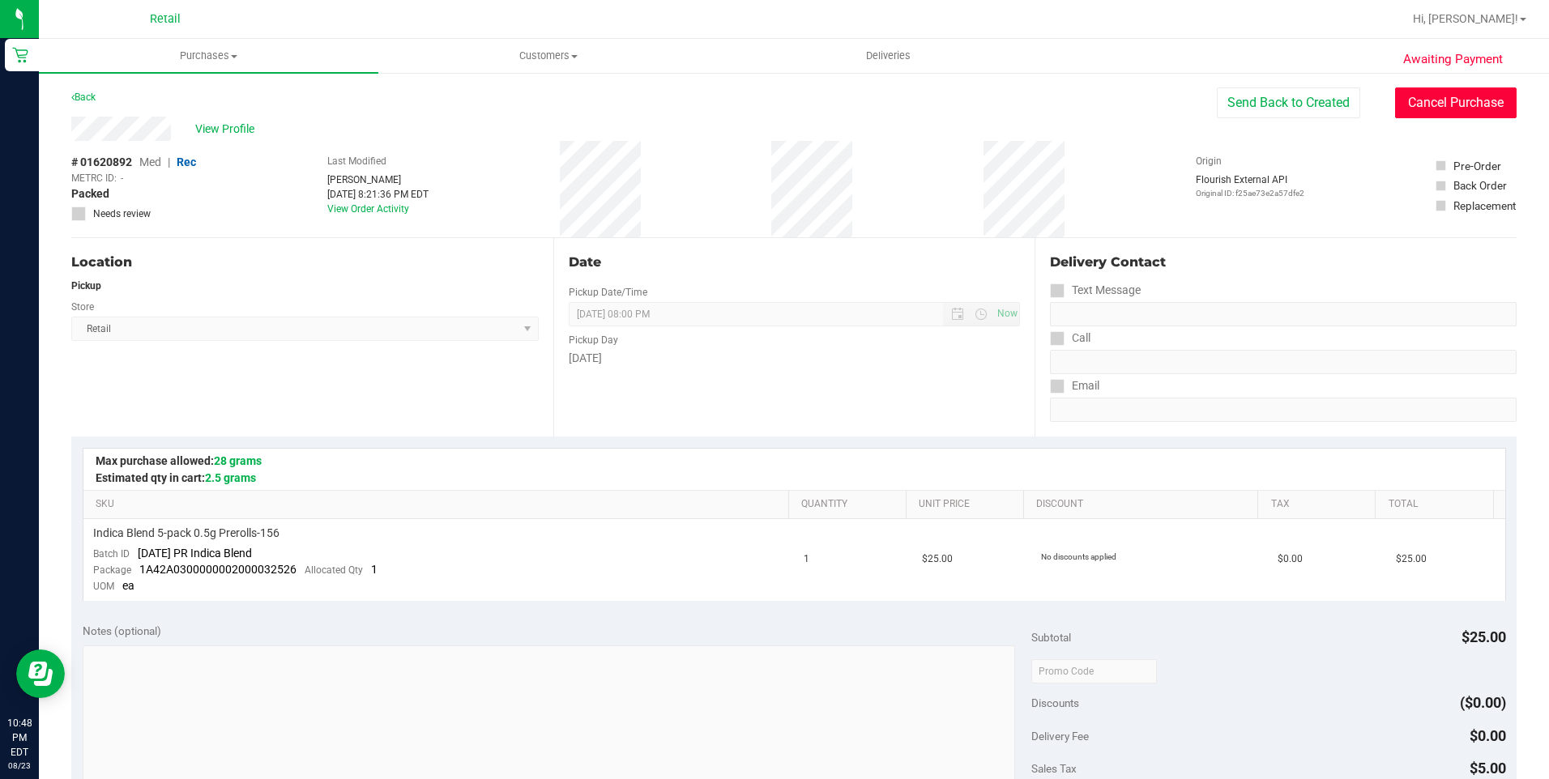
click at [1440, 110] on button "Cancel Purchase" at bounding box center [1455, 102] width 121 height 31
click at [212, 51] on span "Purchases" at bounding box center [208, 56] width 339 height 15
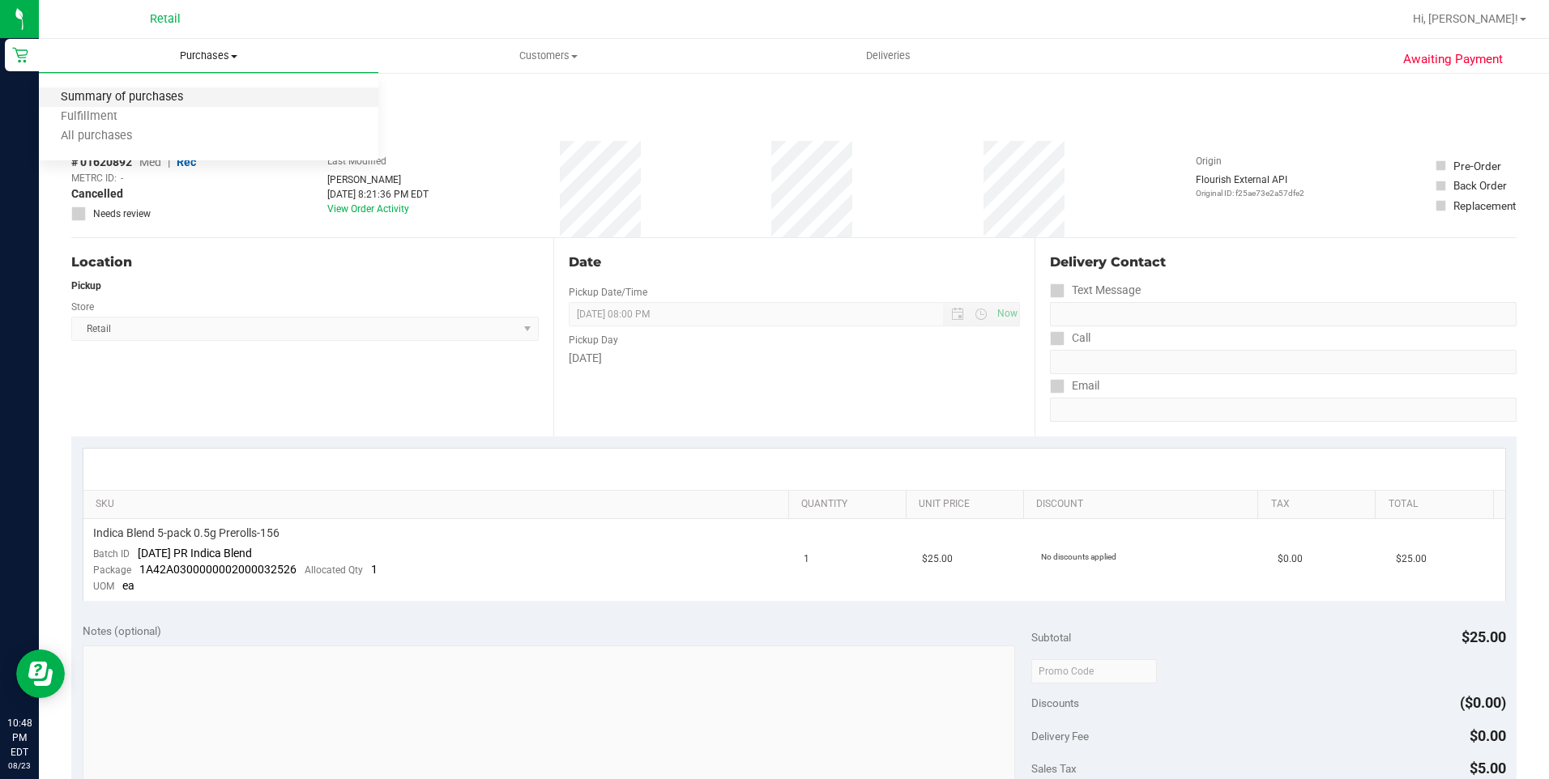
click at [171, 98] on span "Summary of purchases" at bounding box center [122, 98] width 166 height 14
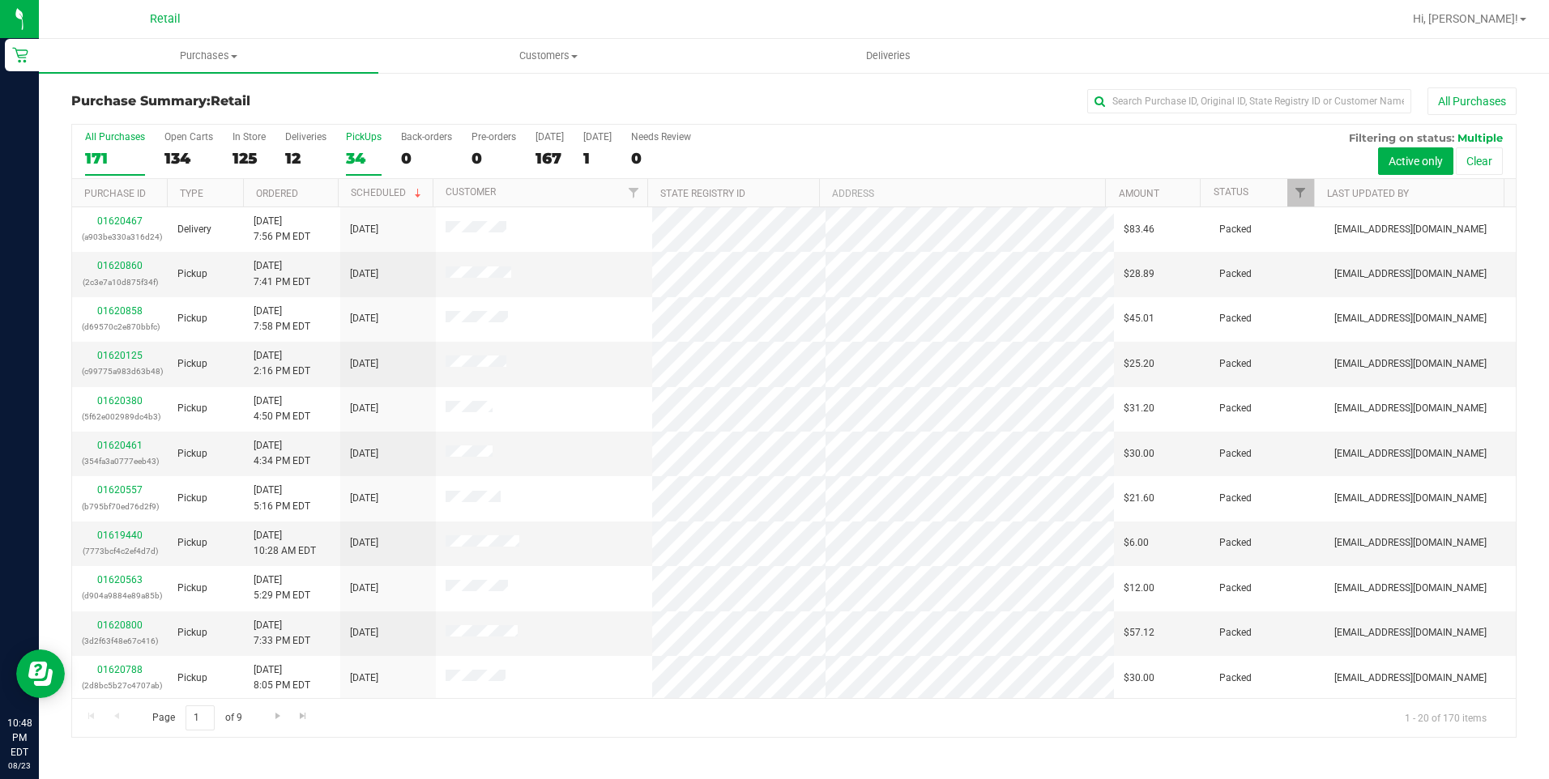
click at [347, 151] on div "34" at bounding box center [364, 158] width 36 height 19
click at [0, 0] on input "PickUps 34" at bounding box center [0, 0] width 0 height 0
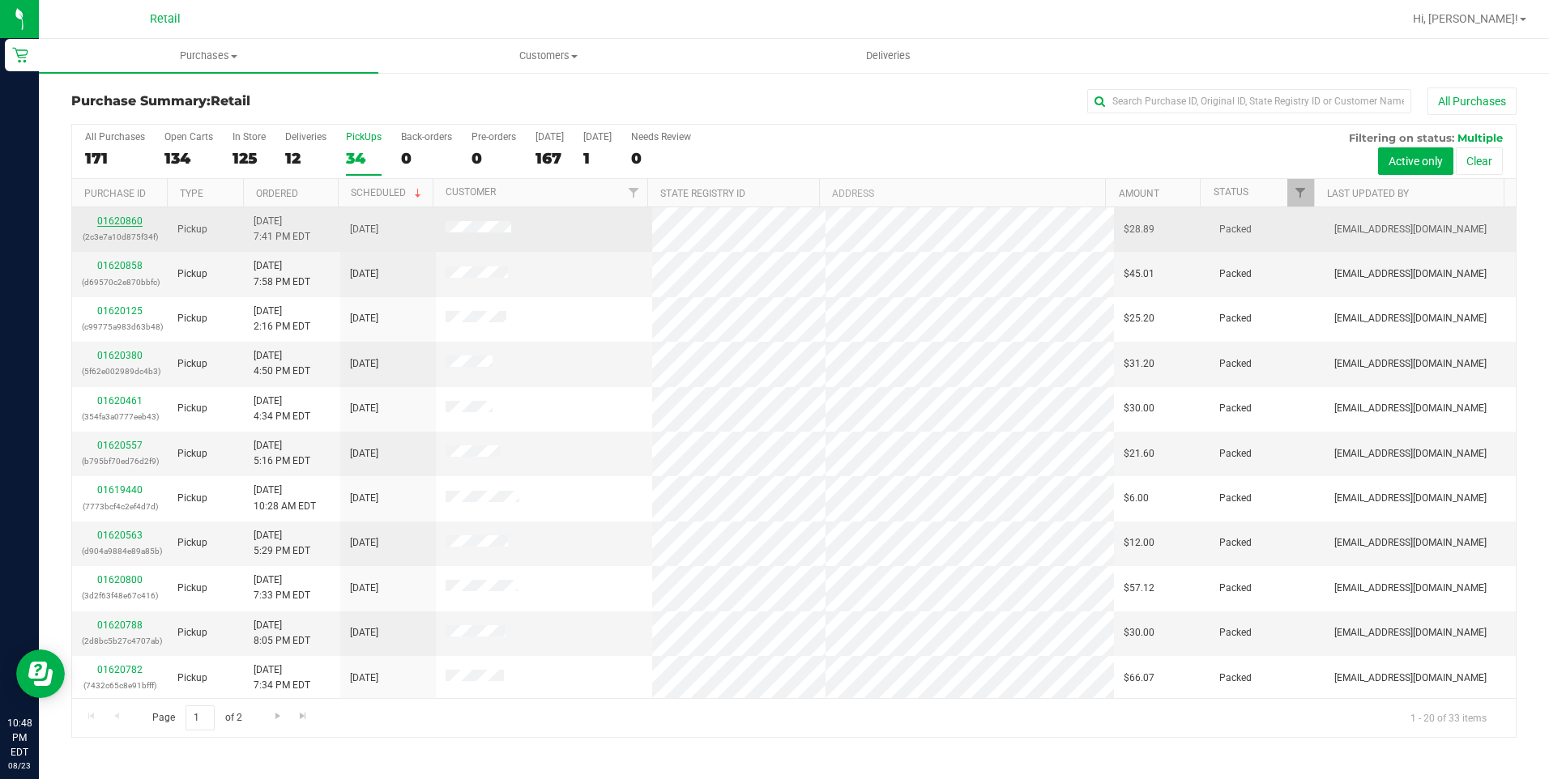
click at [134, 224] on link "01620860" at bounding box center [119, 220] width 45 height 11
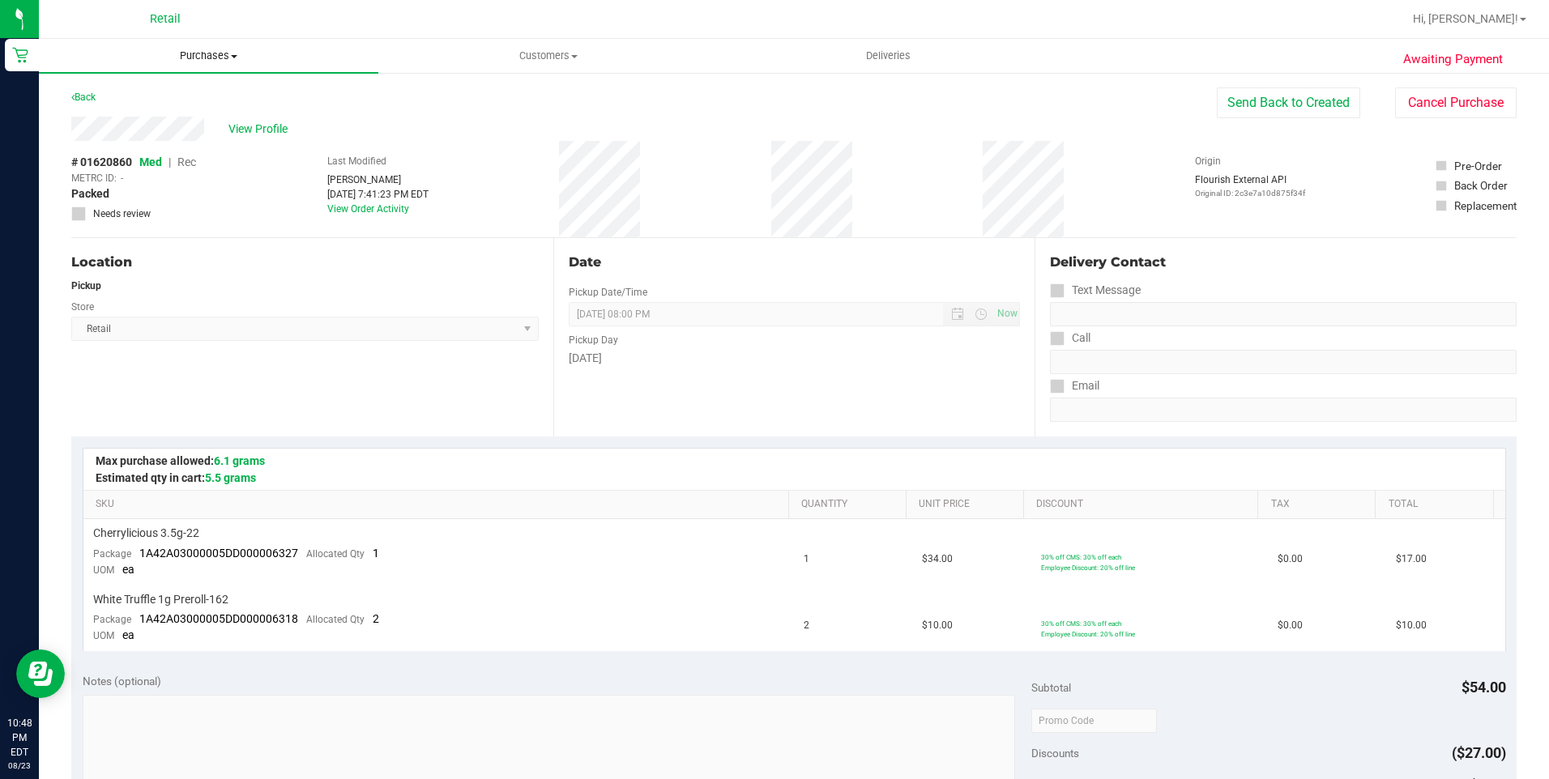
click at [188, 64] on uib-tab-heading "Purchases Summary of purchases Fulfillment All purchases" at bounding box center [208, 56] width 339 height 34
click at [160, 102] on span "Summary of purchases" at bounding box center [122, 98] width 166 height 14
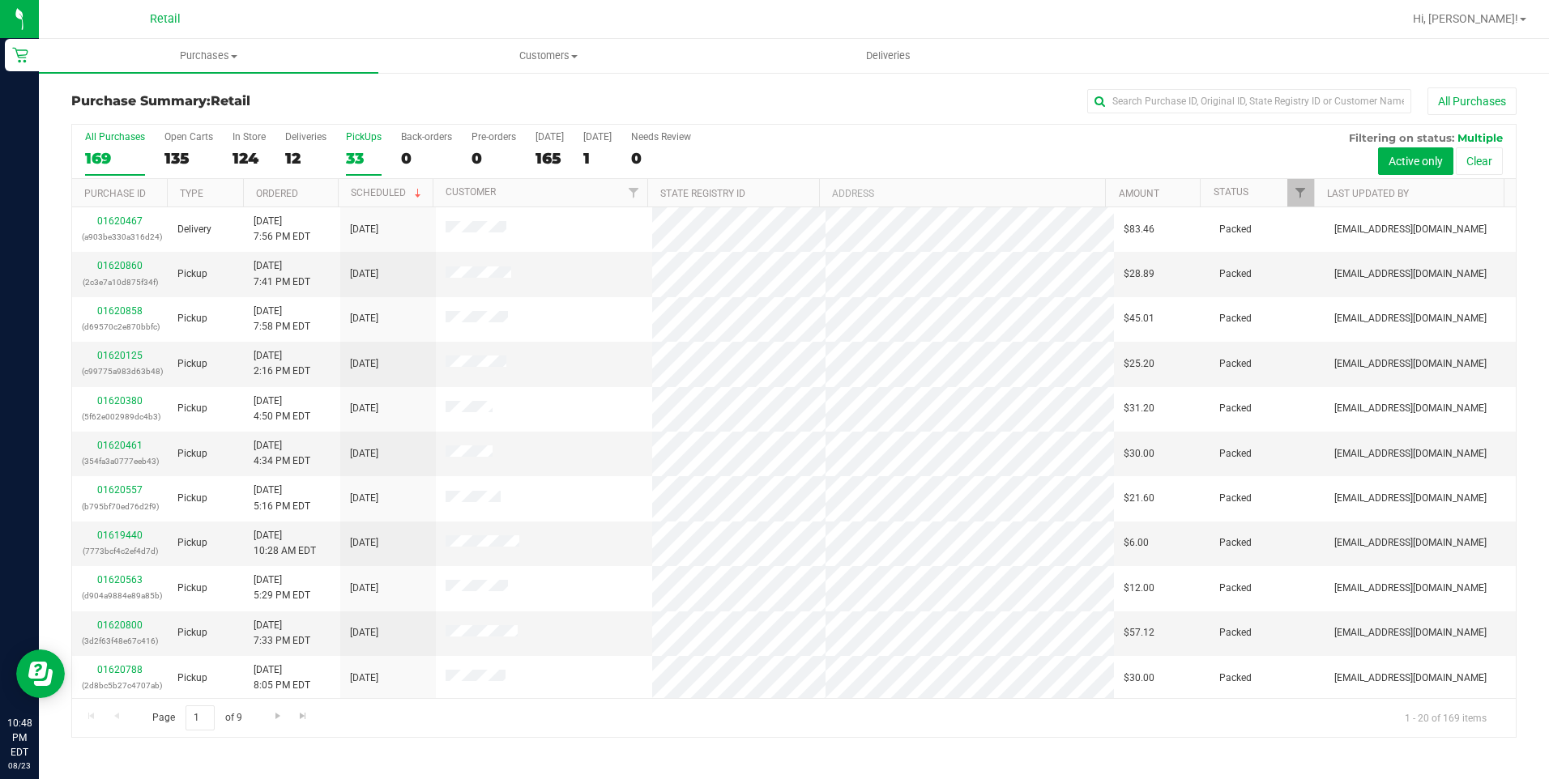
click at [359, 153] on div "33" at bounding box center [364, 158] width 36 height 19
click at [0, 0] on input "PickUps 33" at bounding box center [0, 0] width 0 height 0
click at [117, 267] on link "01620858" at bounding box center [119, 265] width 45 height 11
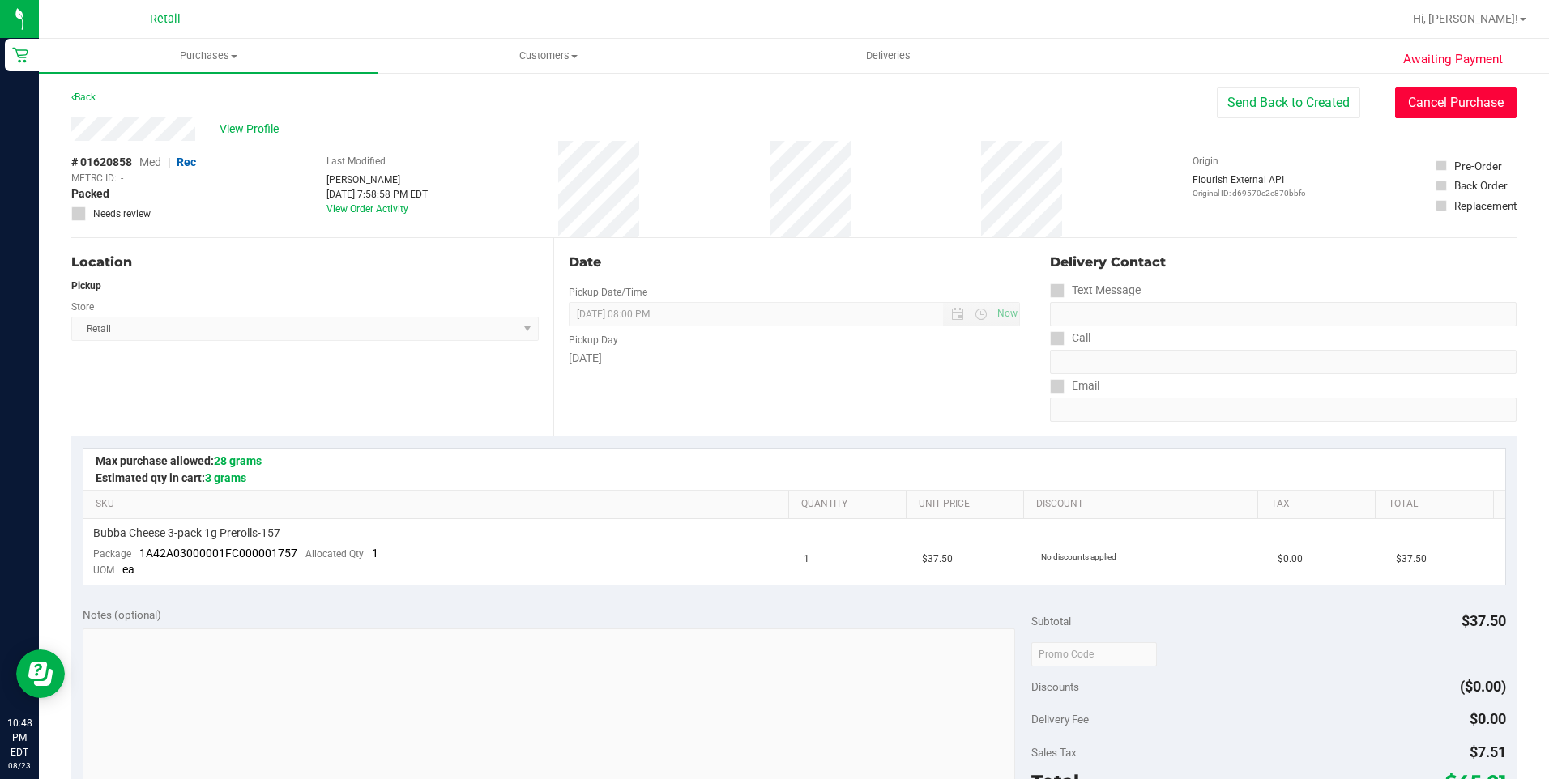
click at [1407, 93] on button "Cancel Purchase" at bounding box center [1455, 102] width 121 height 31
click at [191, 57] on span "Purchases" at bounding box center [208, 56] width 339 height 15
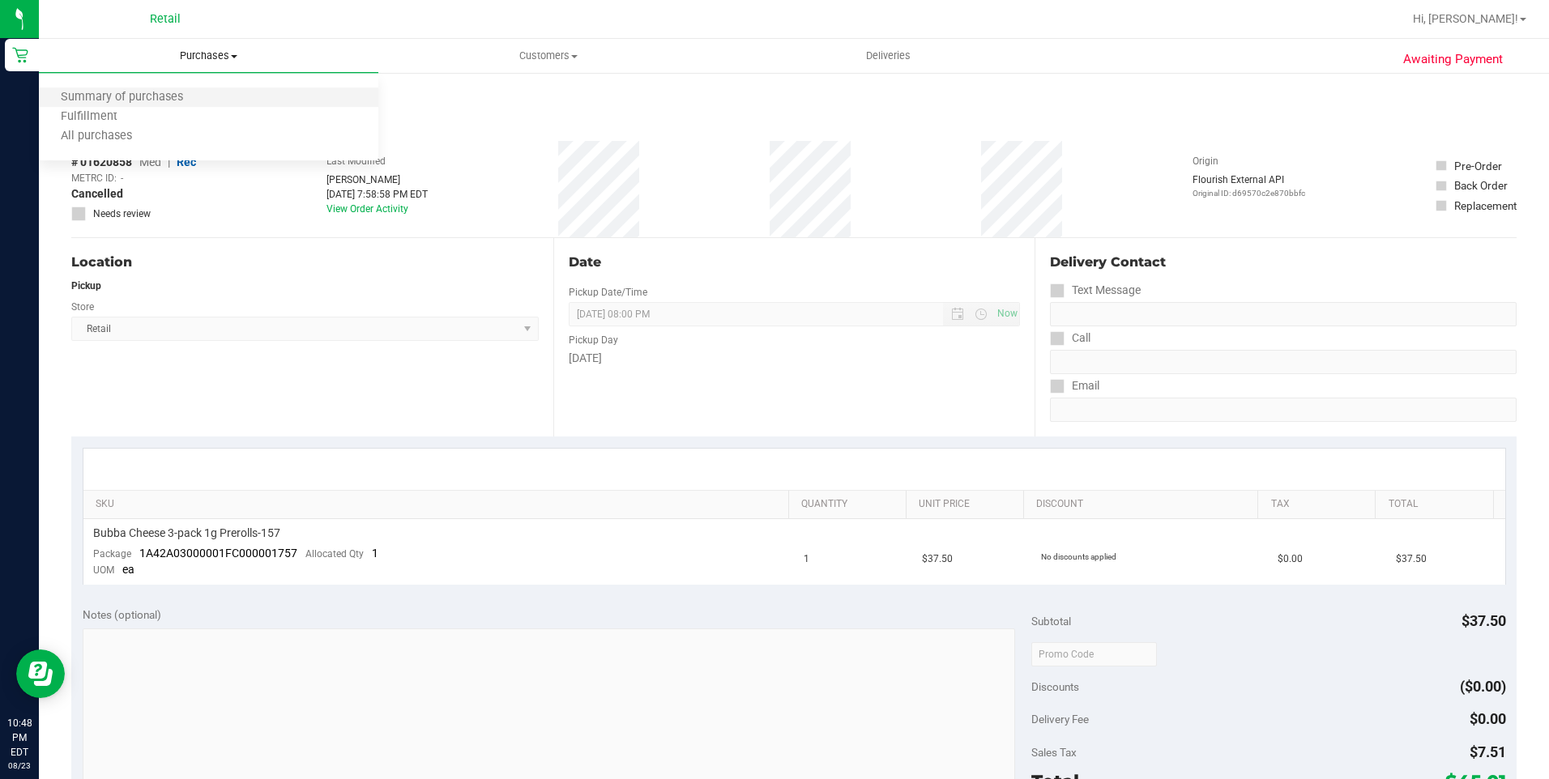
click at [171, 89] on li "Summary of purchases" at bounding box center [208, 97] width 339 height 19
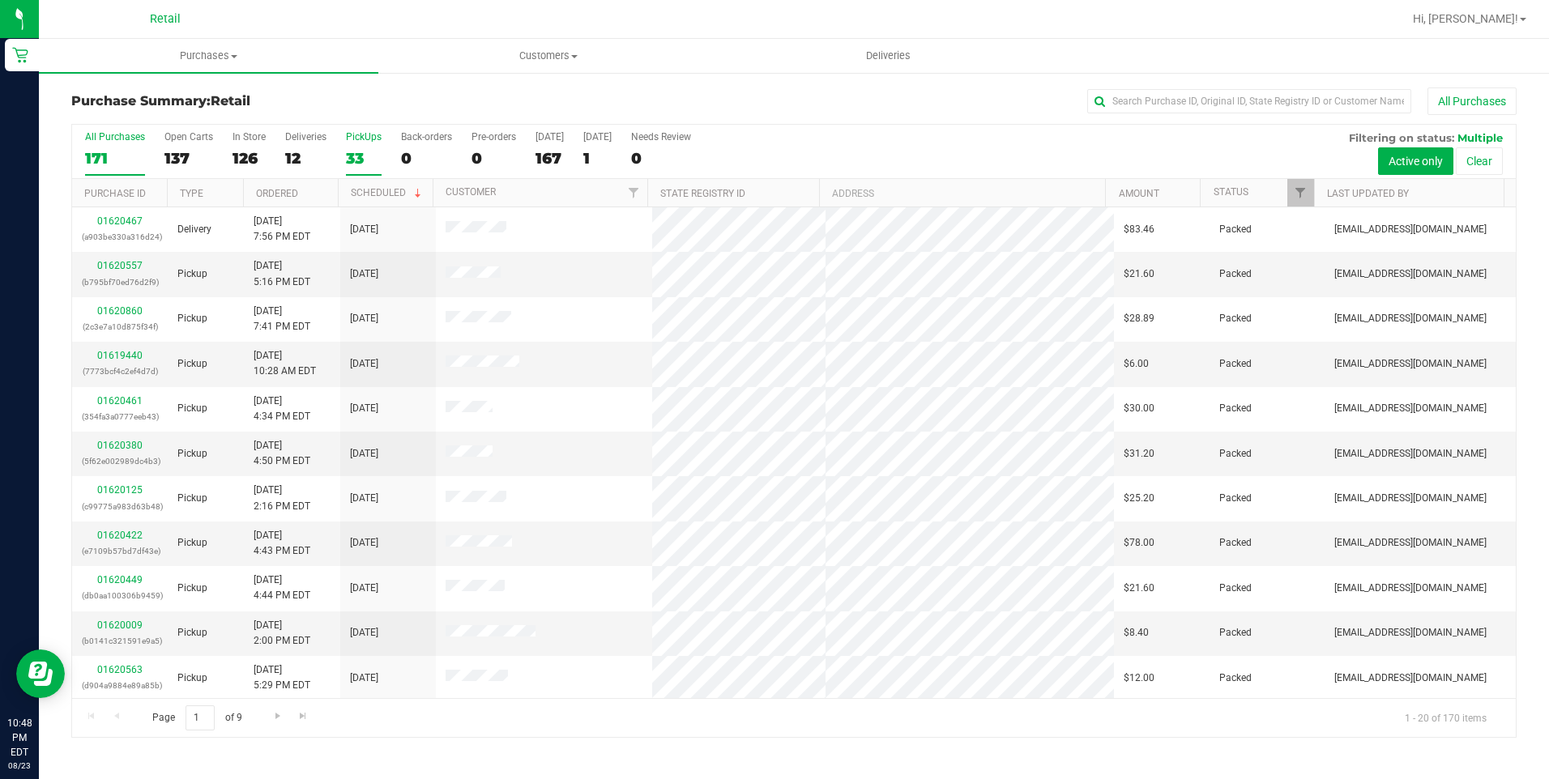
click at [349, 159] on div "33" at bounding box center [364, 158] width 36 height 19
click at [0, 0] on input "PickUps 33" at bounding box center [0, 0] width 0 height 0
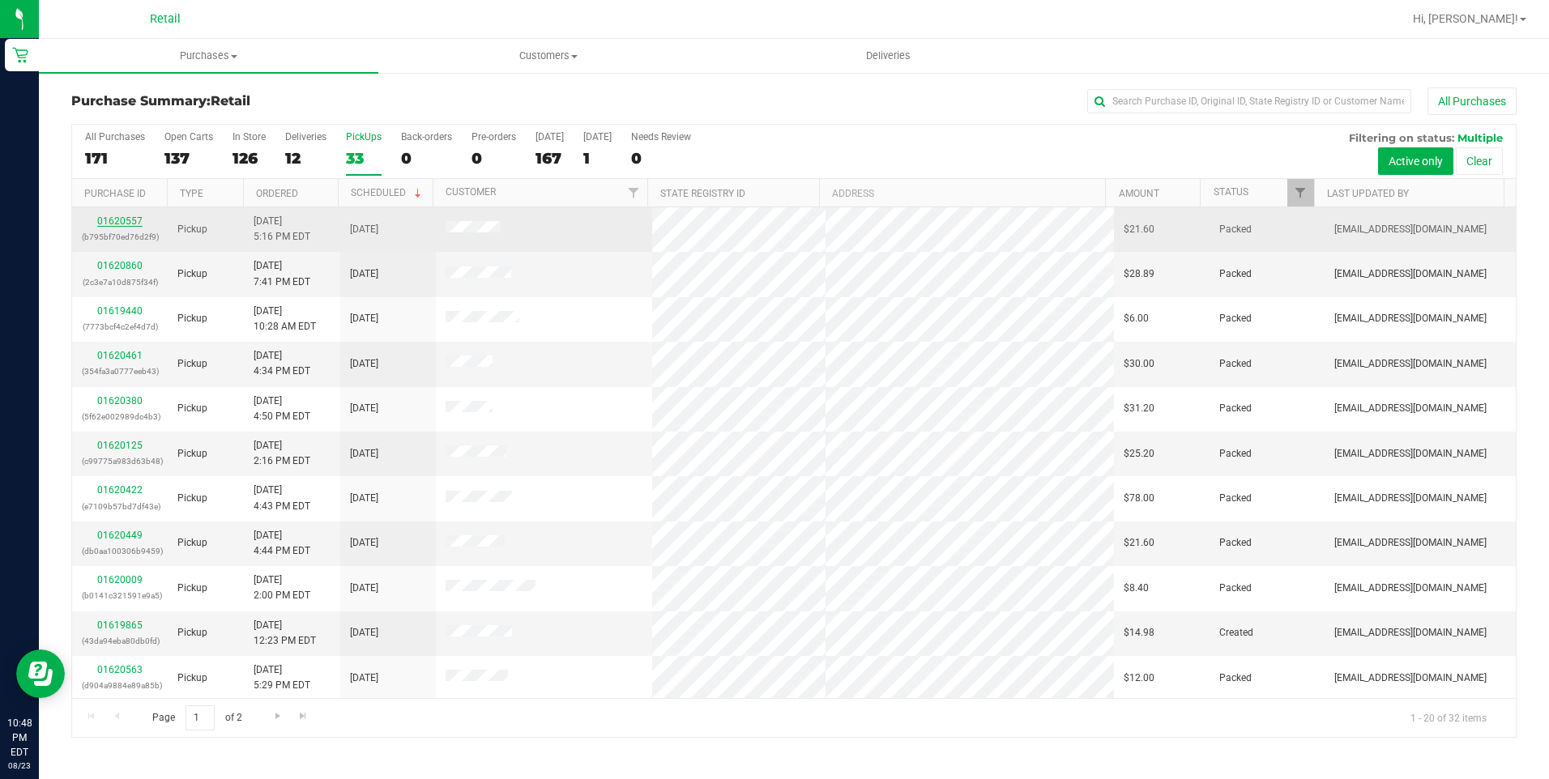
click at [111, 220] on link "01620557" at bounding box center [119, 220] width 45 height 11
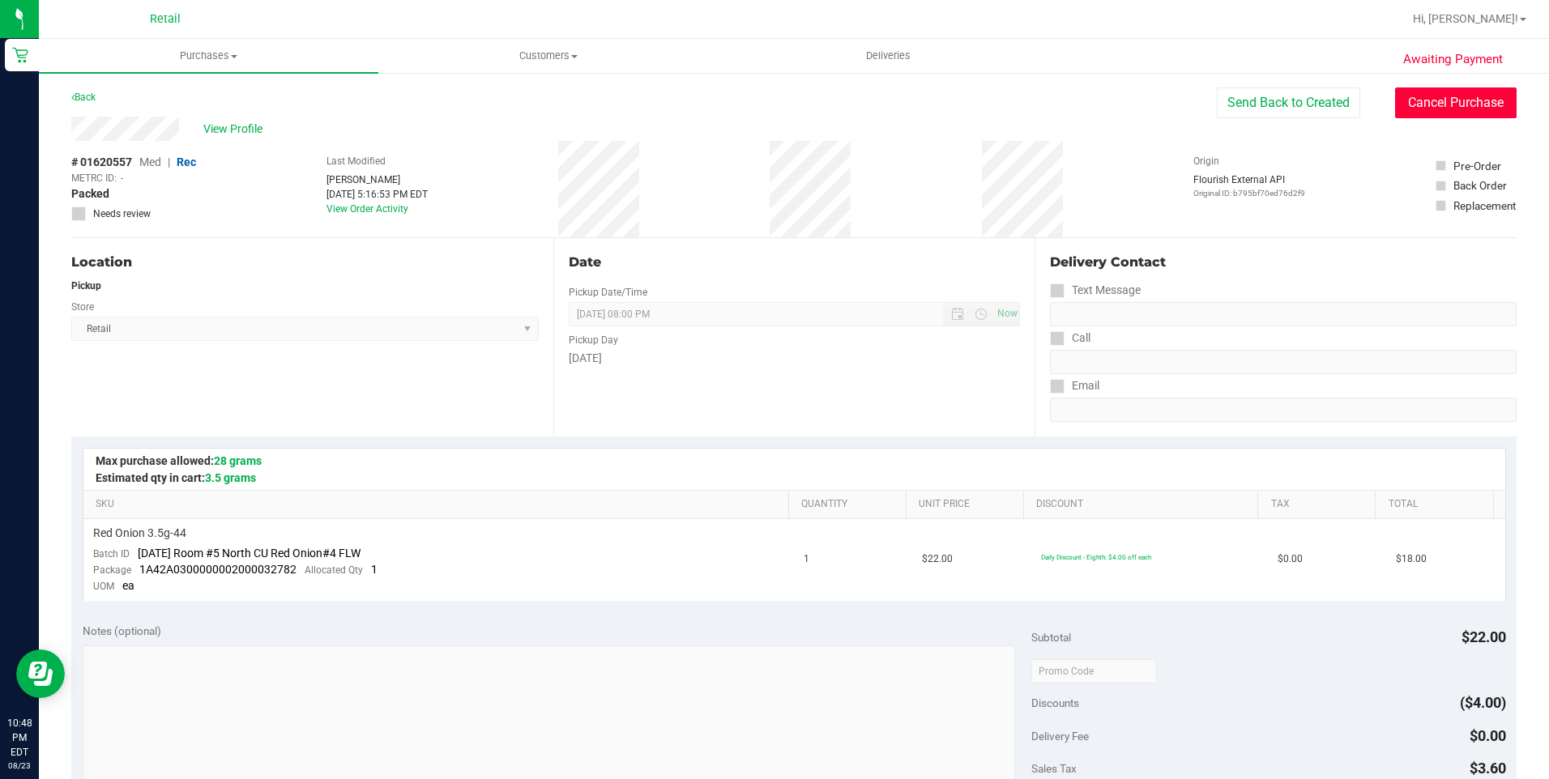
click at [1448, 108] on button "Cancel Purchase" at bounding box center [1455, 102] width 121 height 31
click at [213, 54] on span "Purchases" at bounding box center [208, 56] width 339 height 15
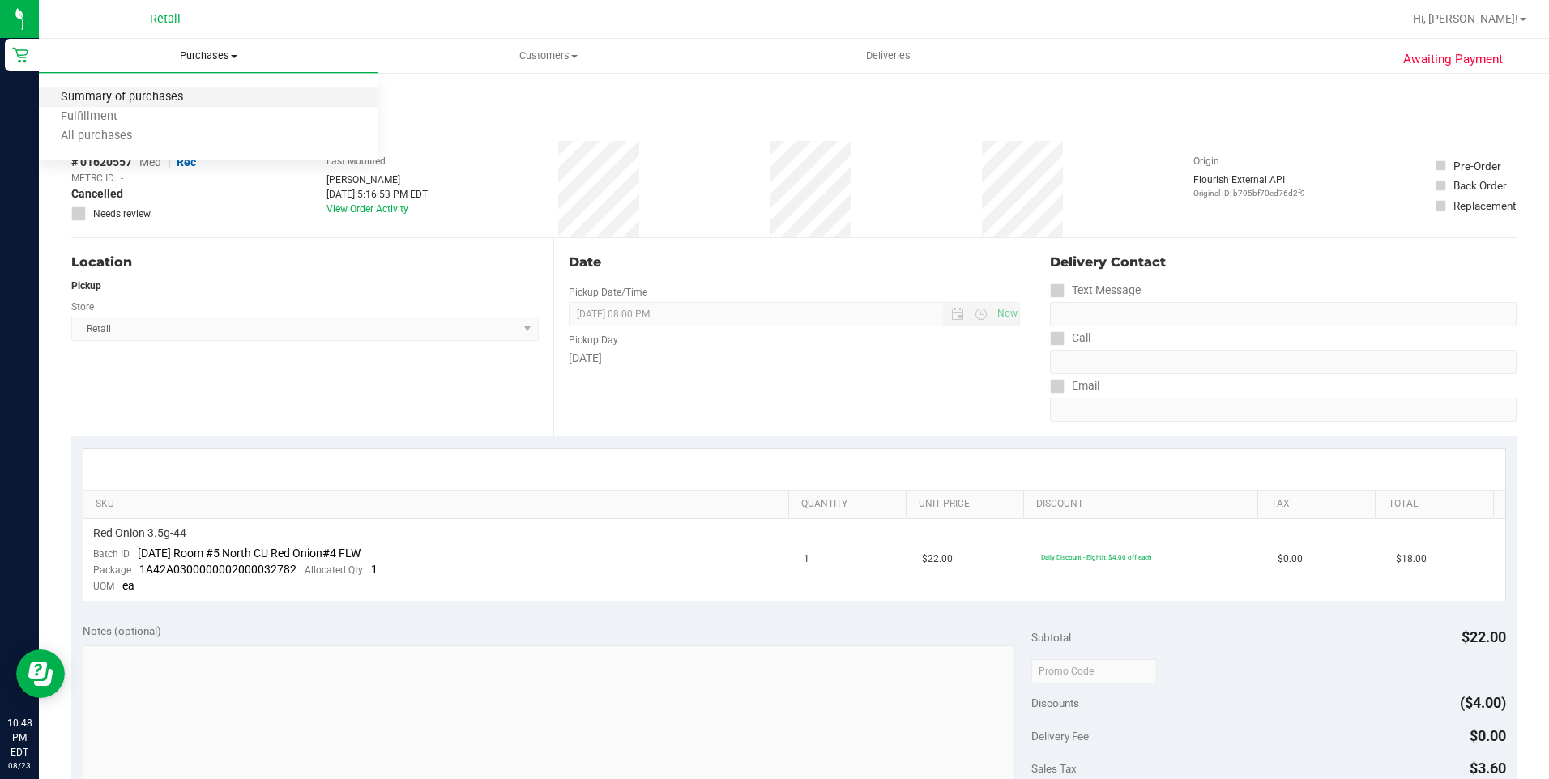
click at [133, 98] on span "Summary of purchases" at bounding box center [122, 98] width 166 height 14
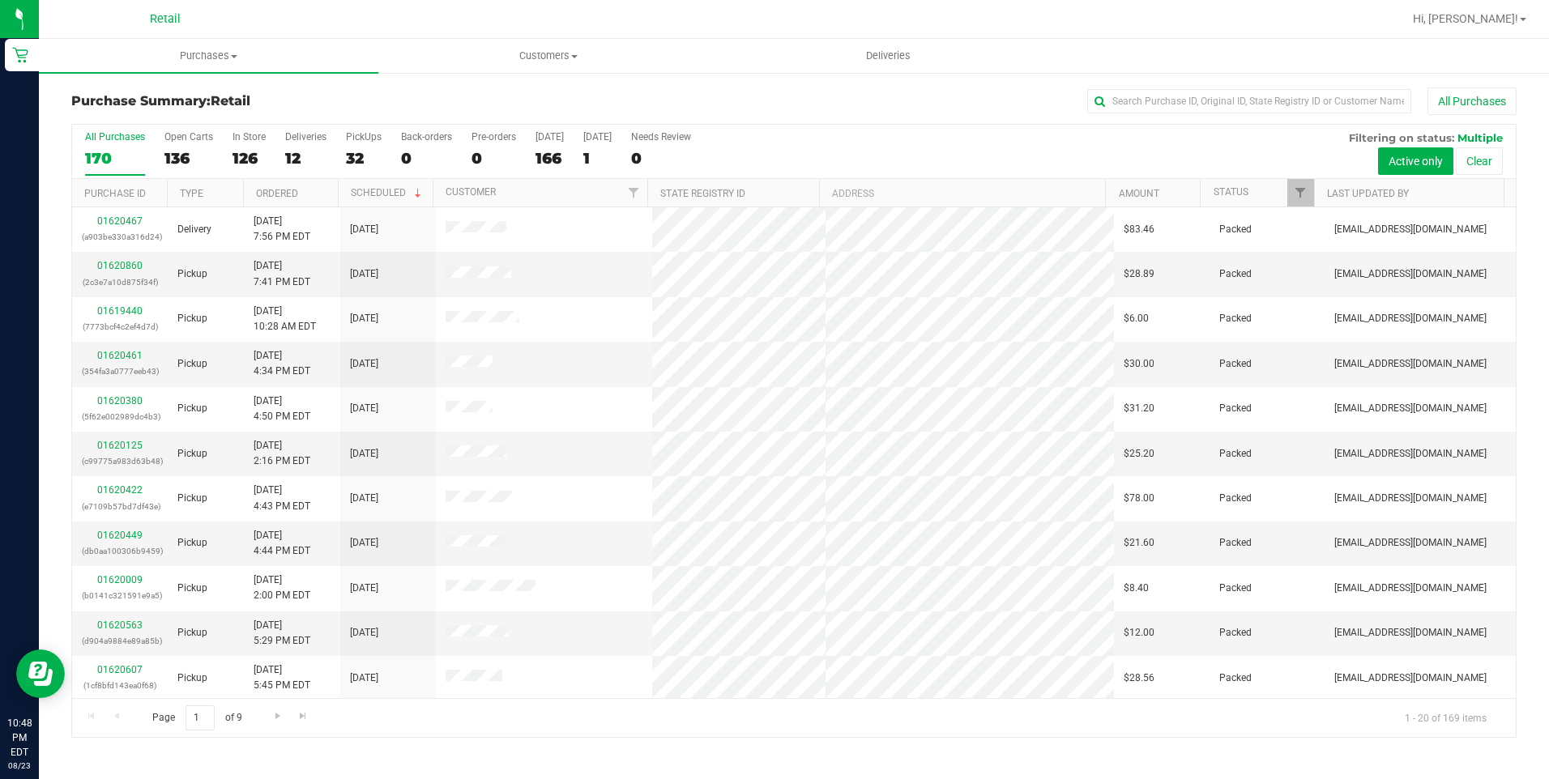
click at [339, 152] on div "All Purchases 170 Open Carts 136 In Store 126 Deliveries 12 PickUps 32 Back-ord…" at bounding box center [793, 152] width 1443 height 54
click at [352, 153] on div "32" at bounding box center [364, 158] width 36 height 19
click at [0, 0] on input "PickUps 32" at bounding box center [0, 0] width 0 height 0
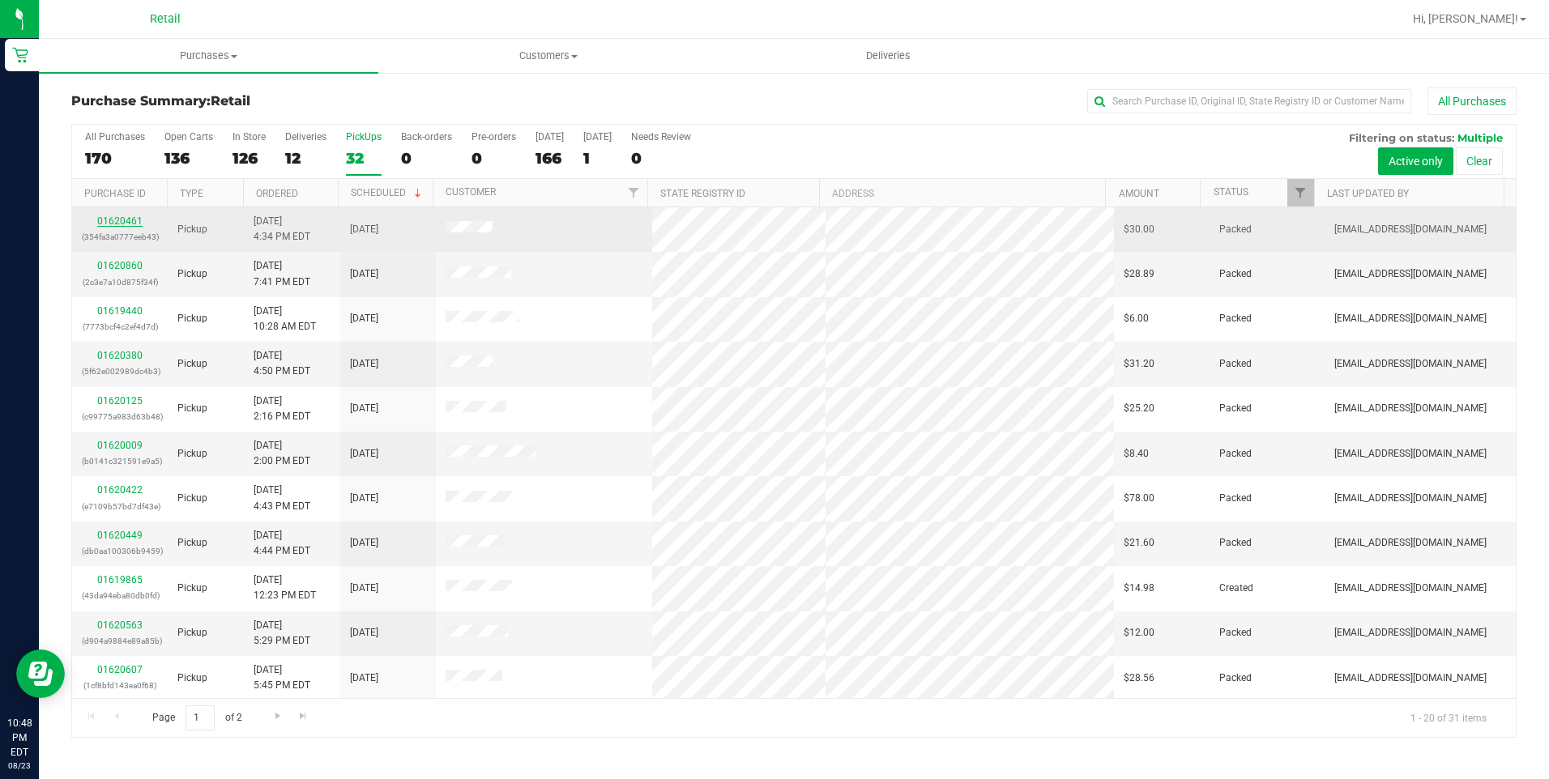
click at [126, 218] on link "01620461" at bounding box center [119, 220] width 45 height 11
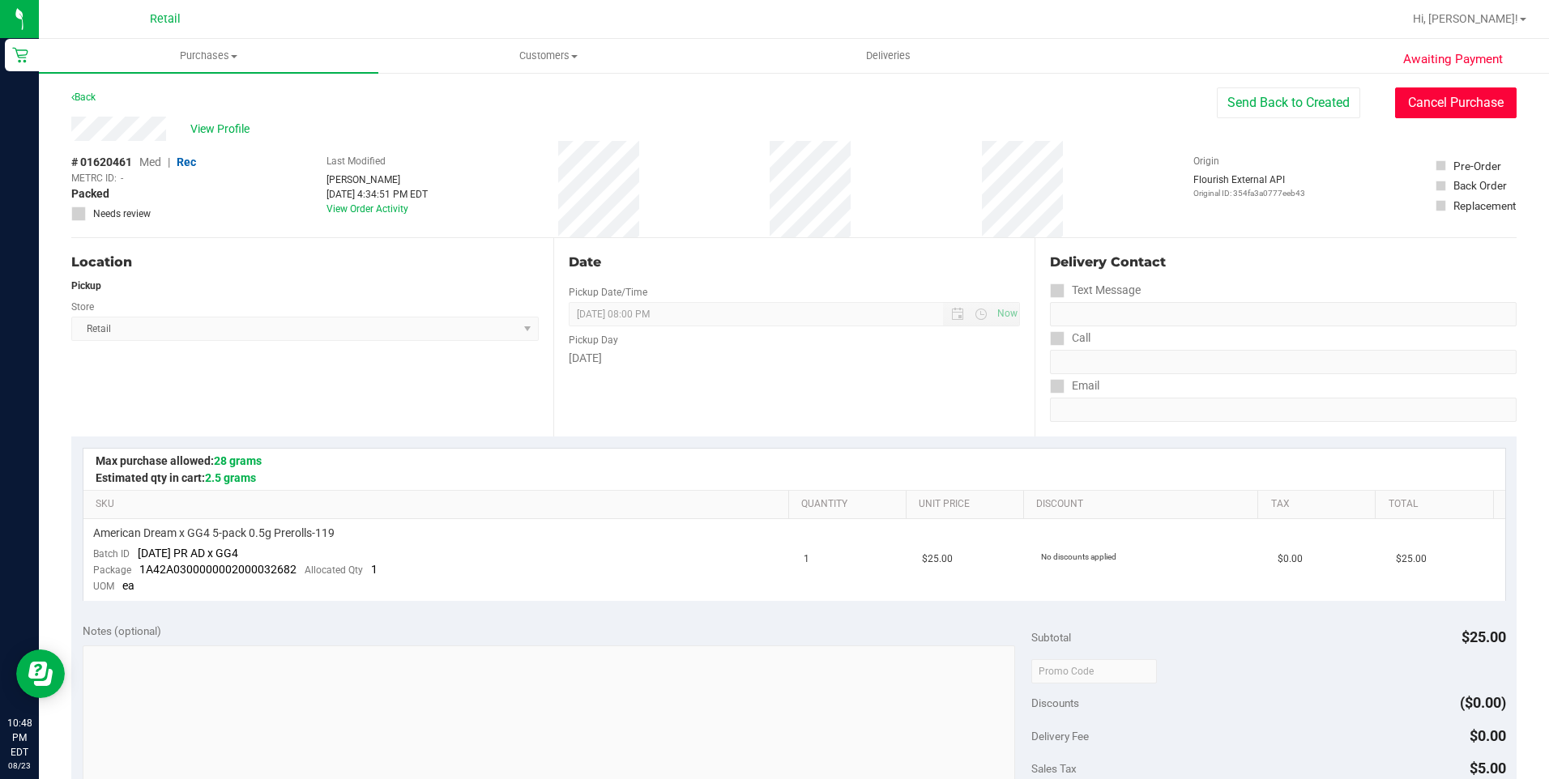
click at [1398, 109] on button "Cancel Purchase" at bounding box center [1455, 102] width 121 height 31
click at [218, 52] on span "Purchases" at bounding box center [208, 56] width 339 height 15
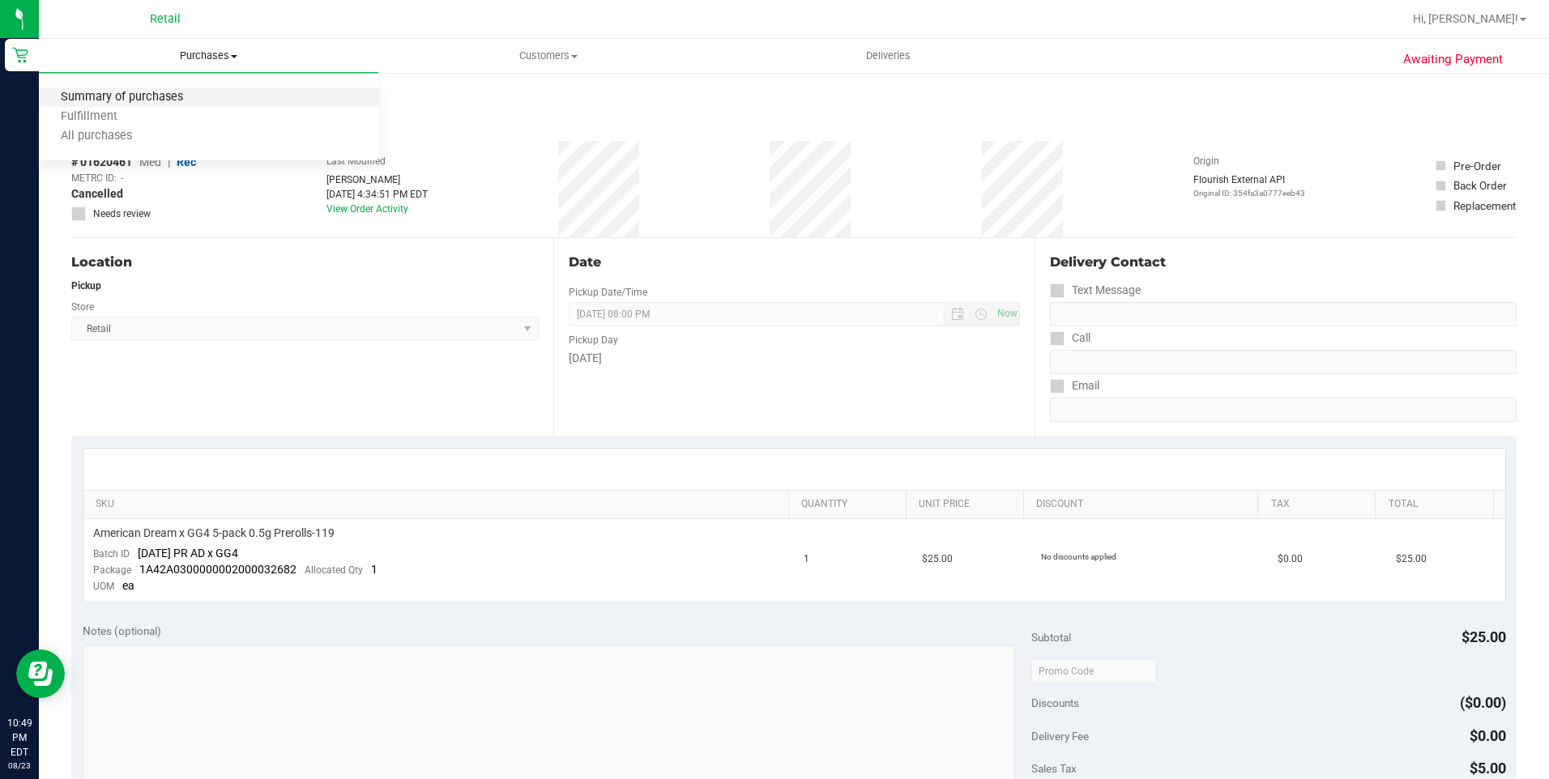
click at [176, 96] on span "Summary of purchases" at bounding box center [122, 98] width 166 height 14
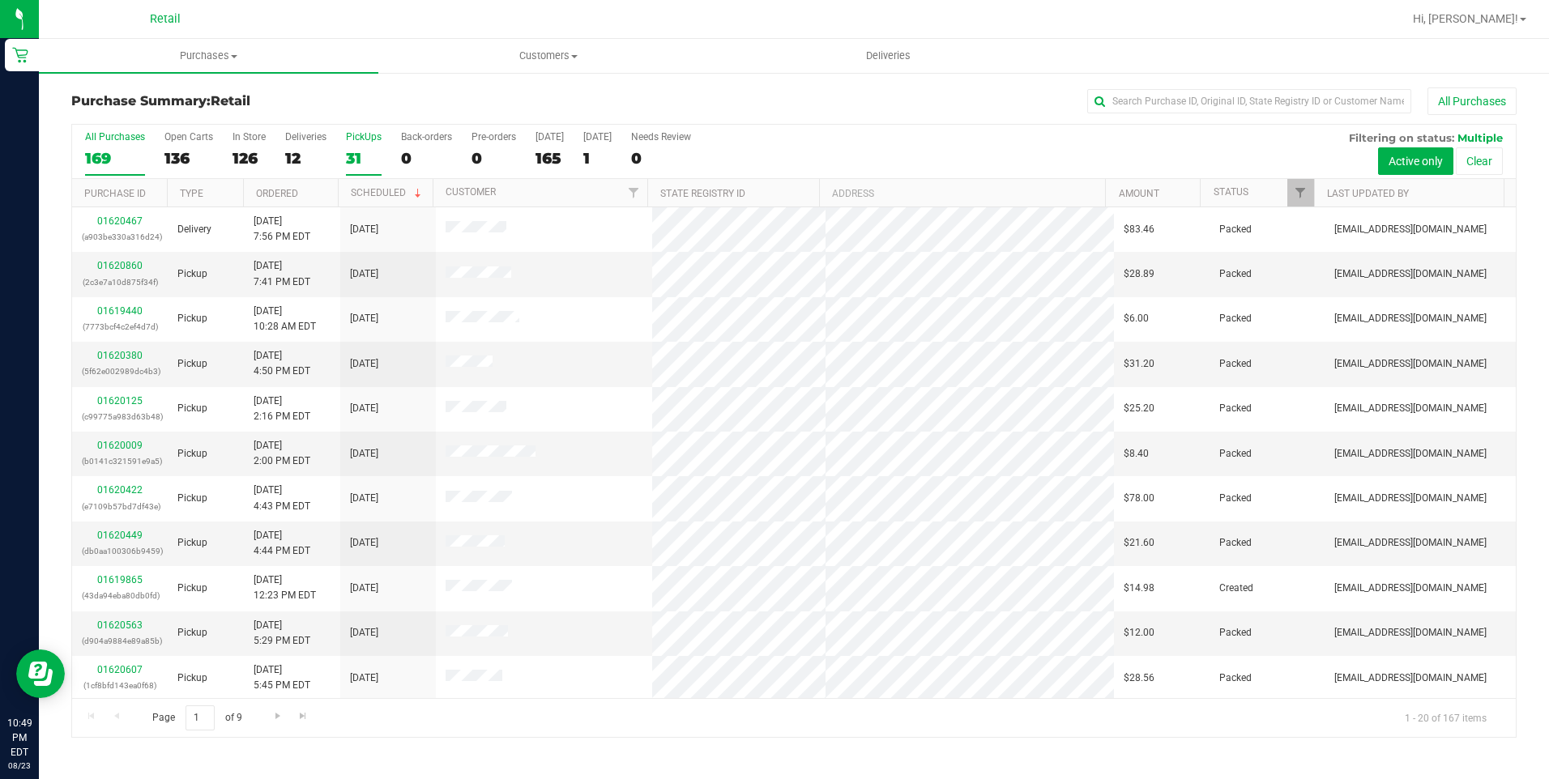
click at [364, 156] on div "31" at bounding box center [364, 158] width 36 height 19
click at [0, 0] on input "PickUps 31" at bounding box center [0, 0] width 0 height 0
click at [115, 262] on link "01620125" at bounding box center [119, 265] width 45 height 11
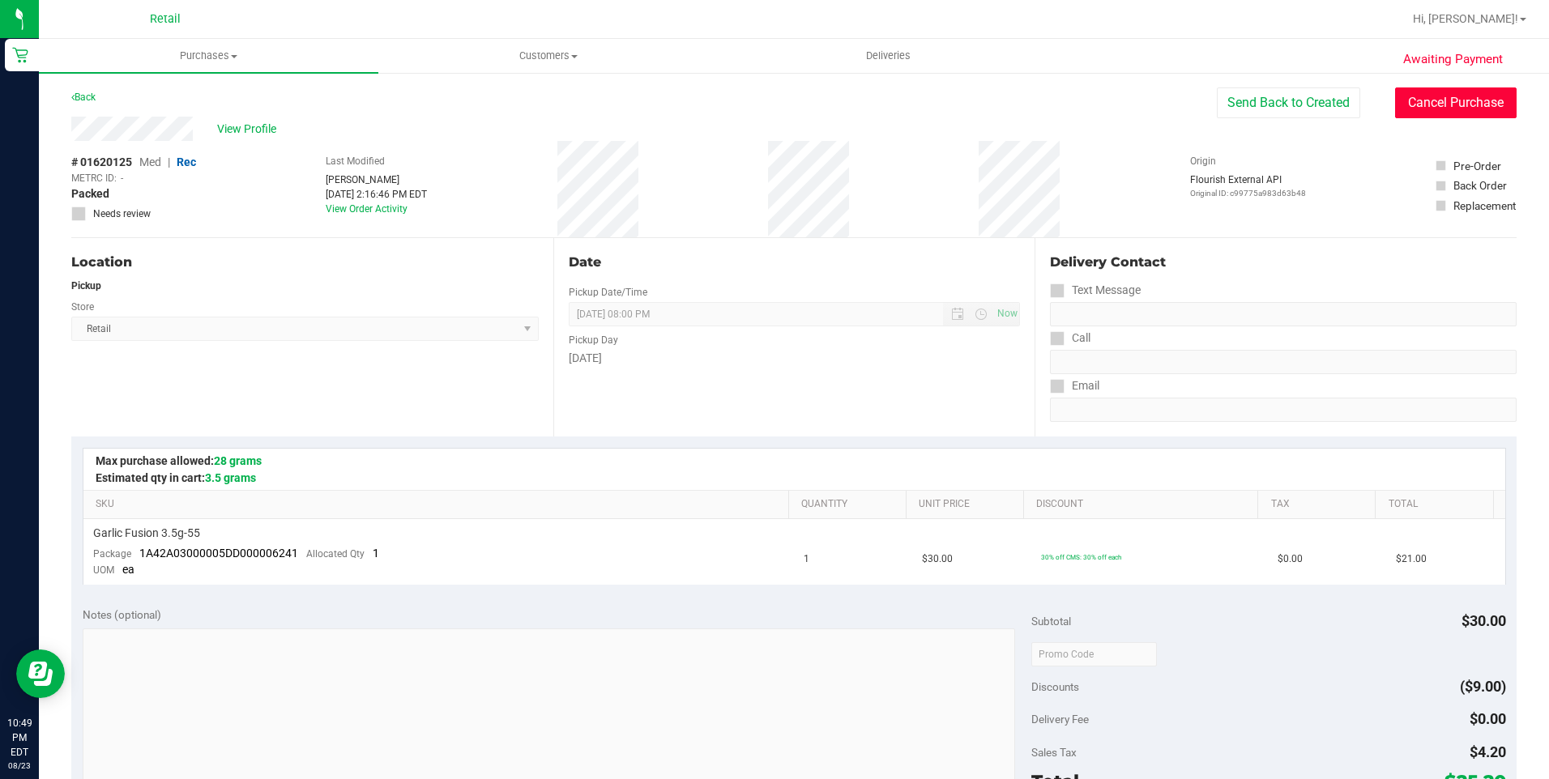
click at [1451, 107] on button "Cancel Purchase" at bounding box center [1455, 102] width 121 height 31
click at [200, 53] on span "Purchases" at bounding box center [208, 56] width 339 height 15
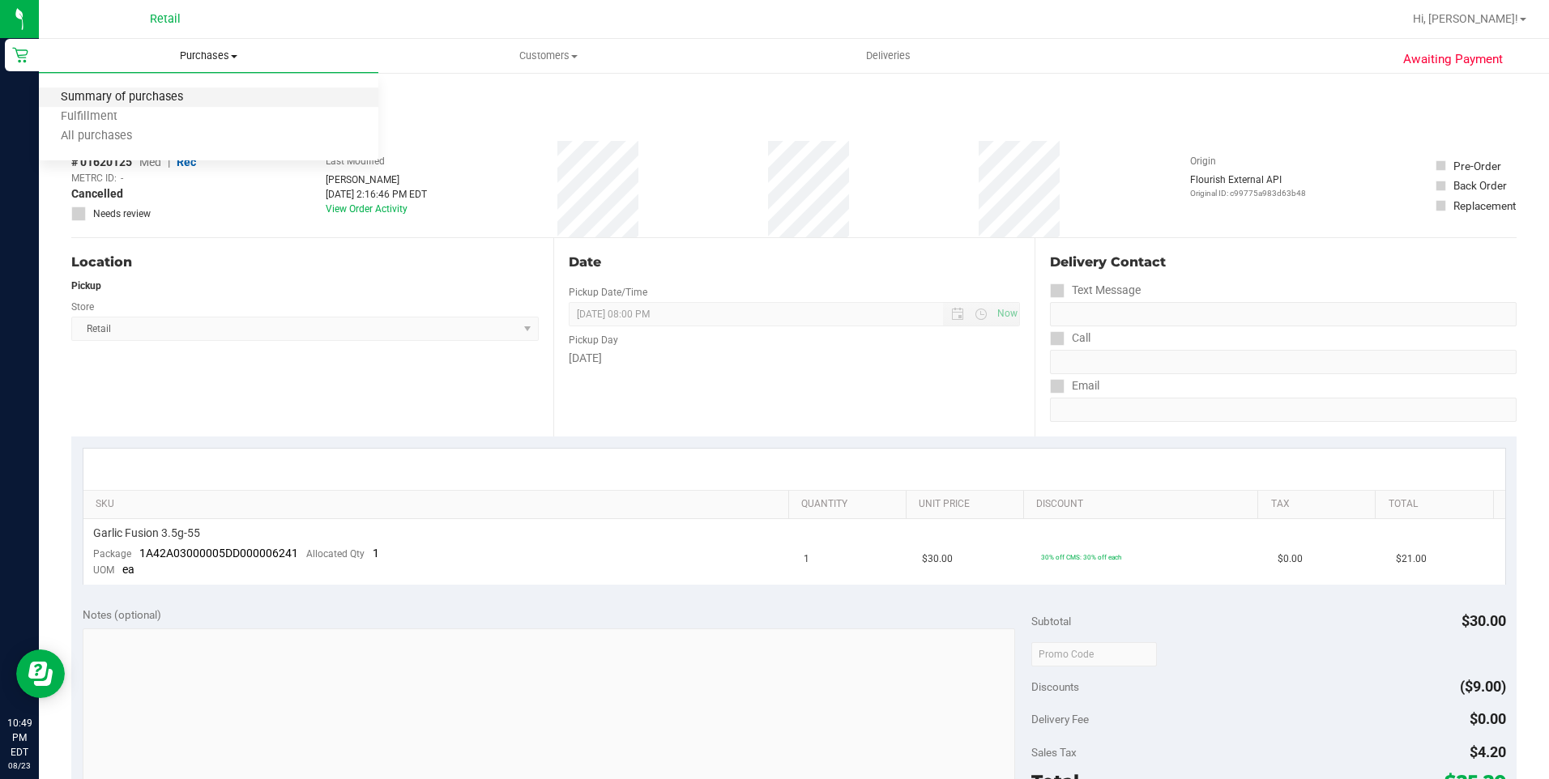
click at [189, 97] on span "Summary of purchases" at bounding box center [122, 98] width 166 height 14
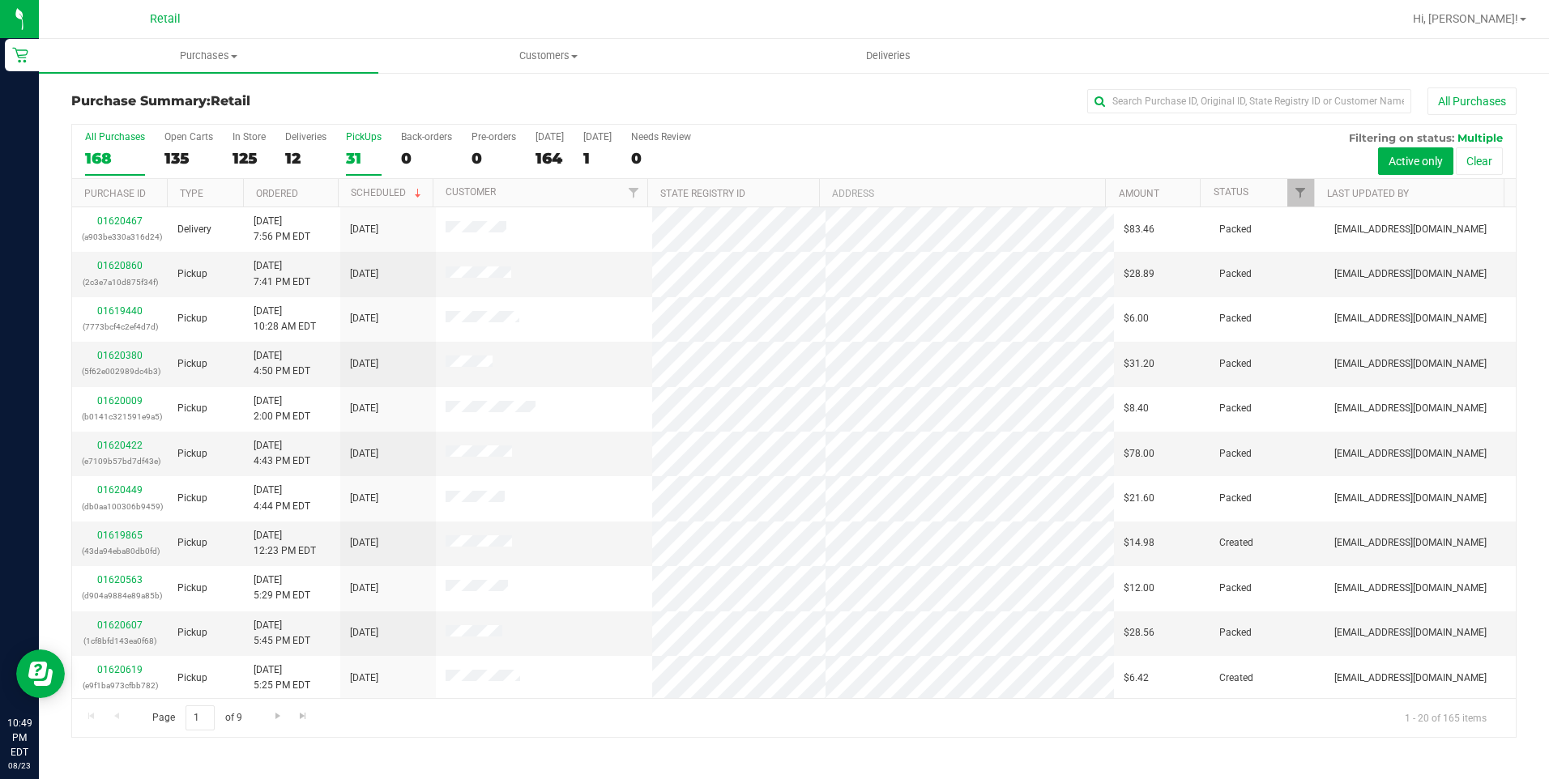
click at [364, 156] on div "31" at bounding box center [364, 158] width 36 height 19
click at [0, 0] on input "PickUps 31" at bounding box center [0, 0] width 0 height 0
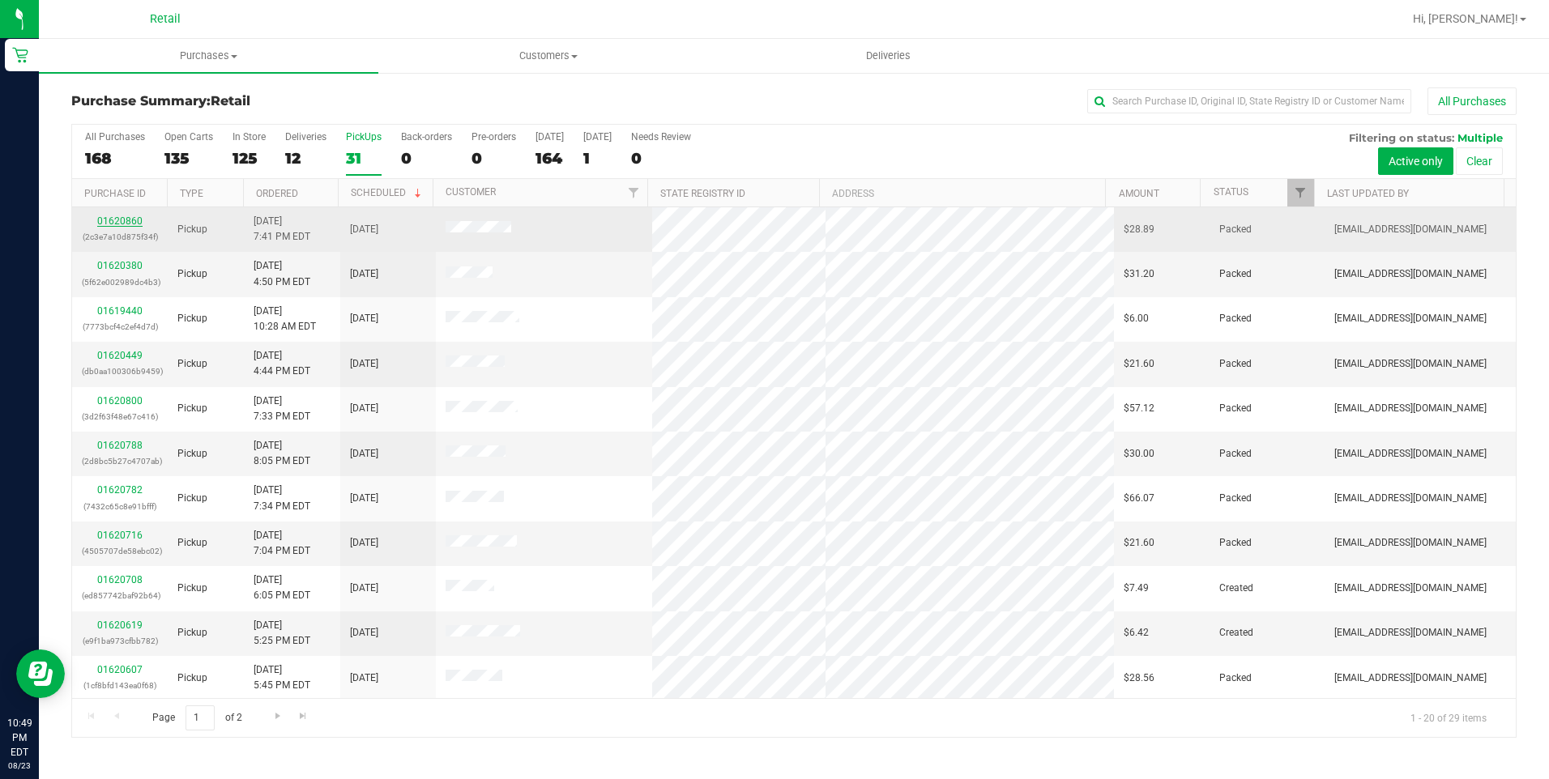
click at [127, 218] on link "01620860" at bounding box center [119, 220] width 45 height 11
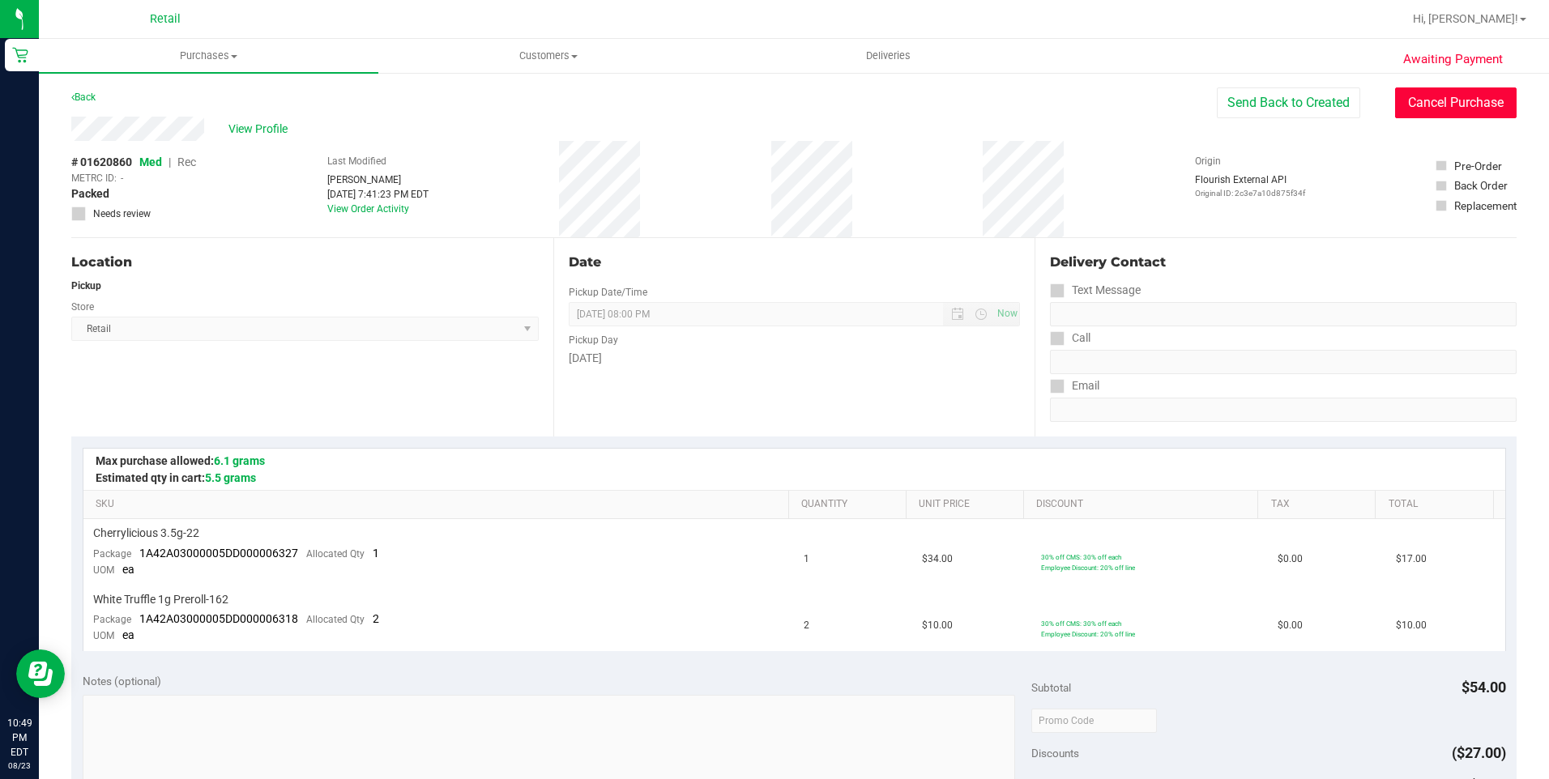
click at [1437, 109] on button "Cancel Purchase" at bounding box center [1455, 102] width 121 height 31
drag, startPoint x: 216, startPoint y: 59, endPoint x: 181, endPoint y: 97, distance: 51.6
click at [215, 59] on span "Purchases" at bounding box center [208, 56] width 339 height 15
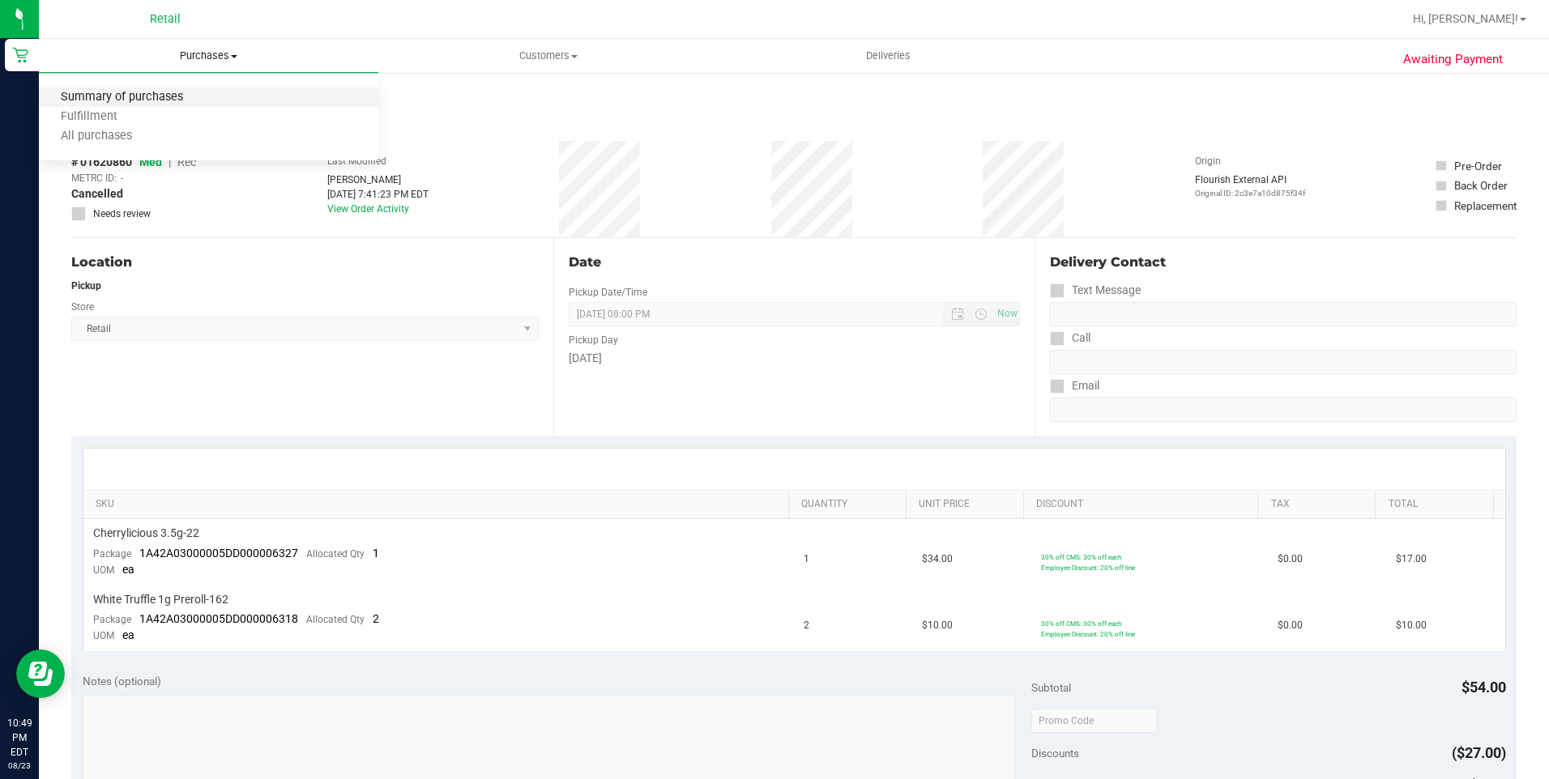
click at [157, 100] on span "Summary of purchases" at bounding box center [122, 98] width 166 height 14
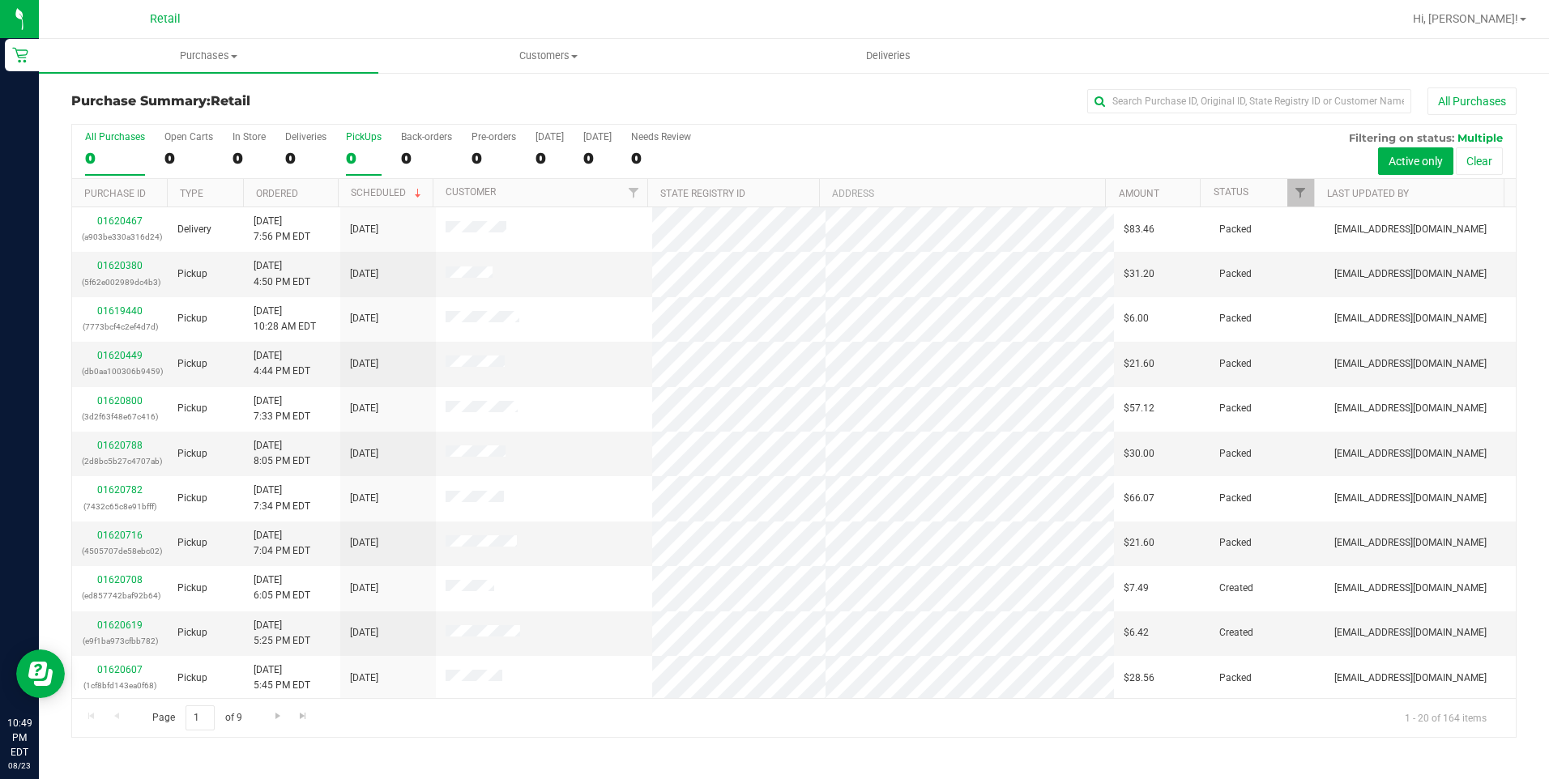
click at [347, 149] on div "0" at bounding box center [364, 158] width 36 height 19
click at [0, 0] on input "PickUps 0" at bounding box center [0, 0] width 0 height 0
click at [342, 147] on div "All Purchases 164 Open Carts 135 In Store 124 Deliveries 12 PickUps 28 Back-ord…" at bounding box center [793, 152] width 1443 height 54
click at [351, 151] on div "28" at bounding box center [364, 158] width 36 height 19
click at [0, 0] on input "PickUps 28" at bounding box center [0, 0] width 0 height 0
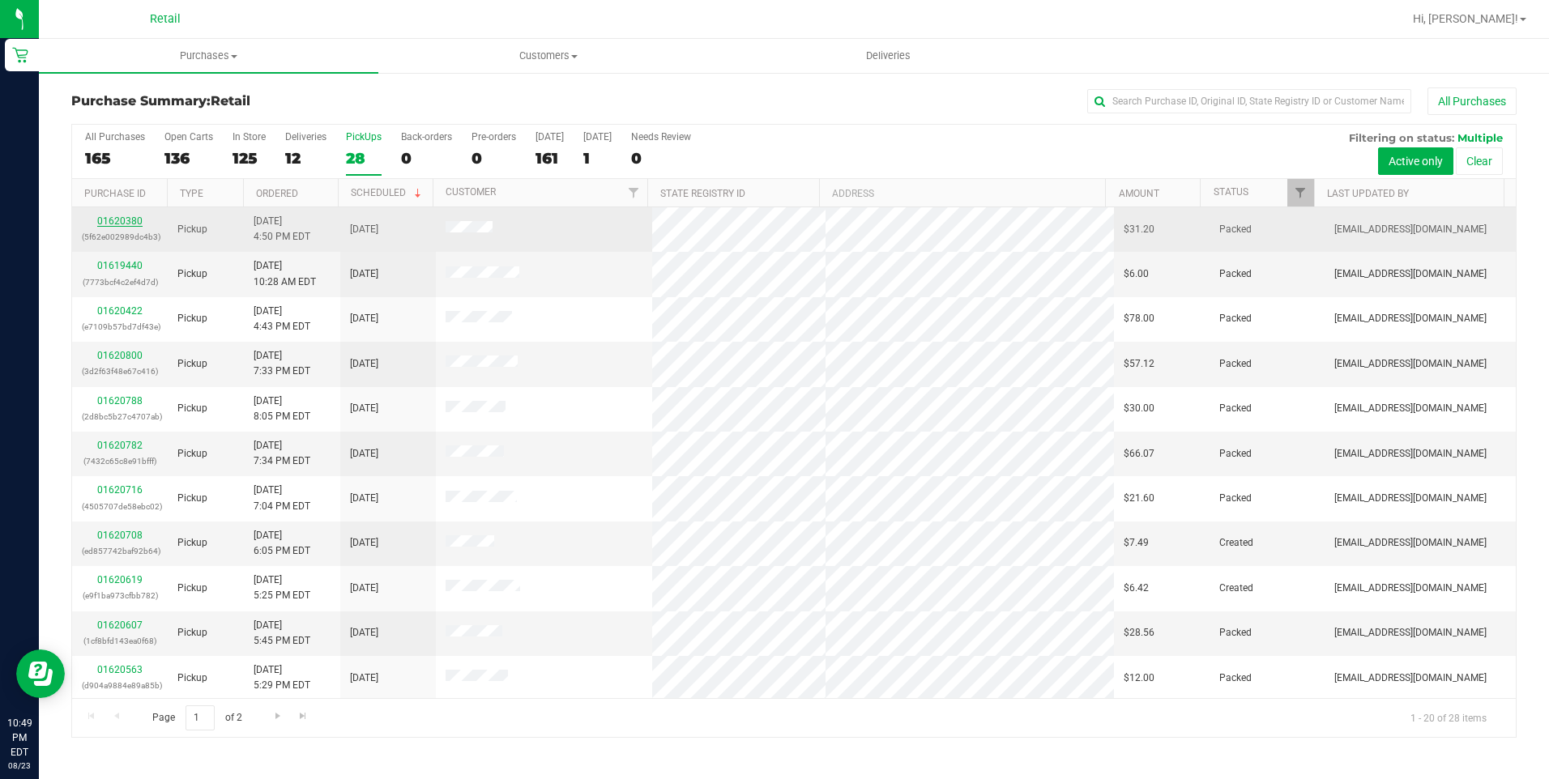
click at [127, 224] on link "01620380" at bounding box center [119, 220] width 45 height 11
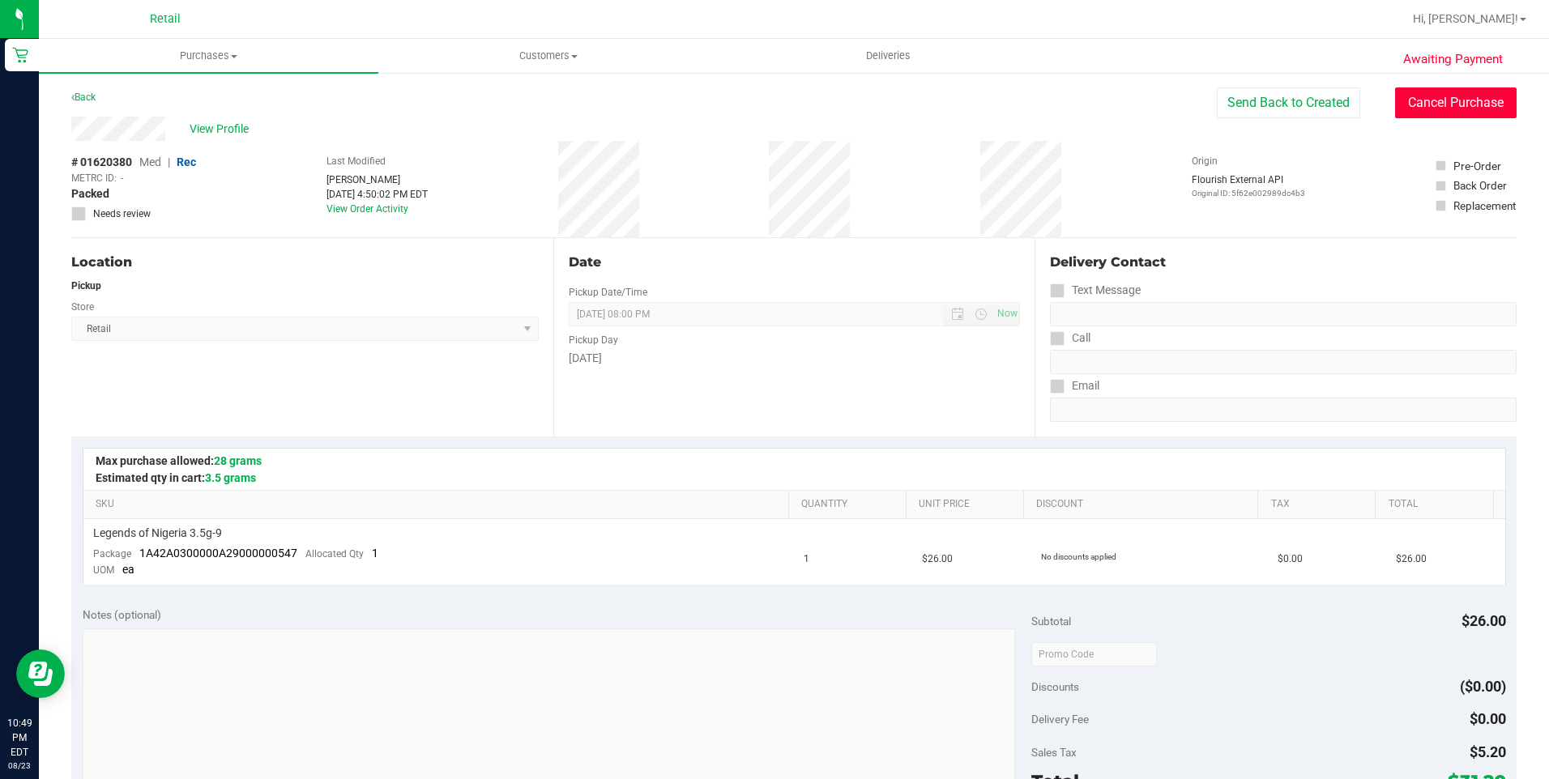
click at [1454, 117] on button "Cancel Purchase" at bounding box center [1455, 102] width 121 height 31
click at [216, 59] on span "Purchases" at bounding box center [208, 56] width 339 height 15
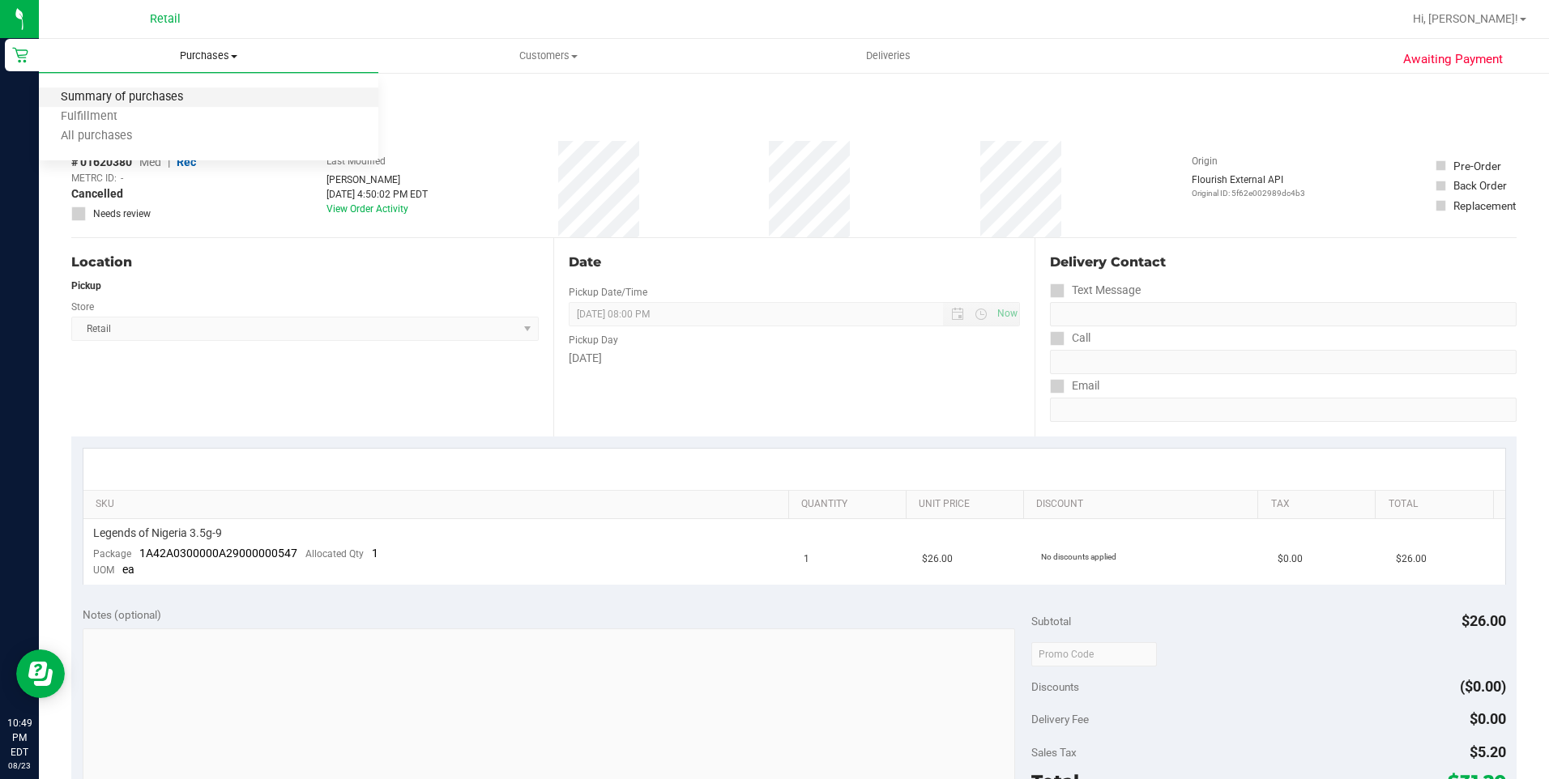
click at [154, 98] on span "Summary of purchases" at bounding box center [122, 98] width 166 height 14
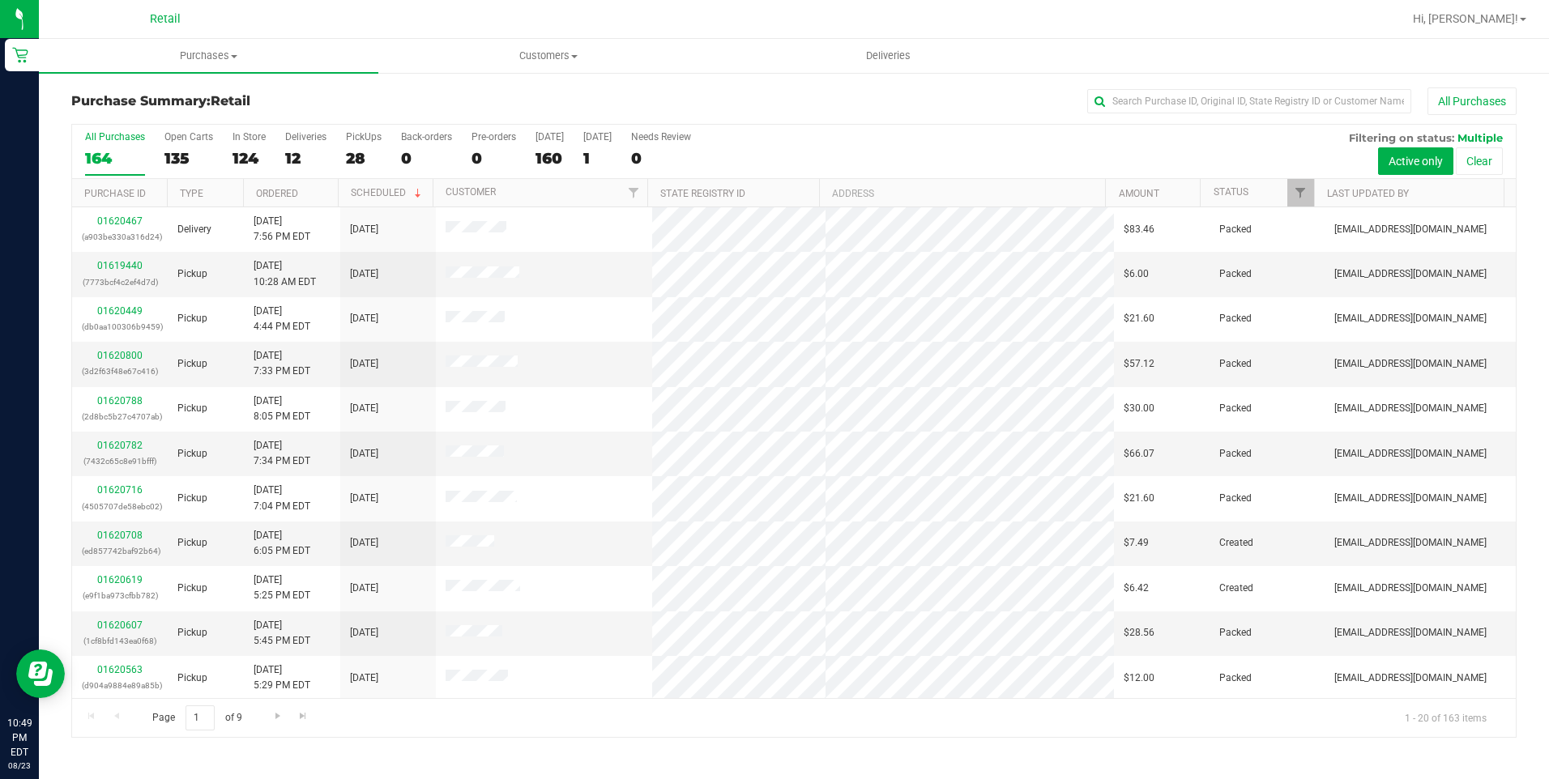
click at [336, 152] on div "All Purchases 164 Open Carts 135 In Store 124 Deliveries 12 PickUps 28 Back-ord…" at bounding box center [793, 152] width 1443 height 54
click at [353, 158] on div "28" at bounding box center [364, 158] width 36 height 19
click at [0, 0] on input "PickUps 28" at bounding box center [0, 0] width 0 height 0
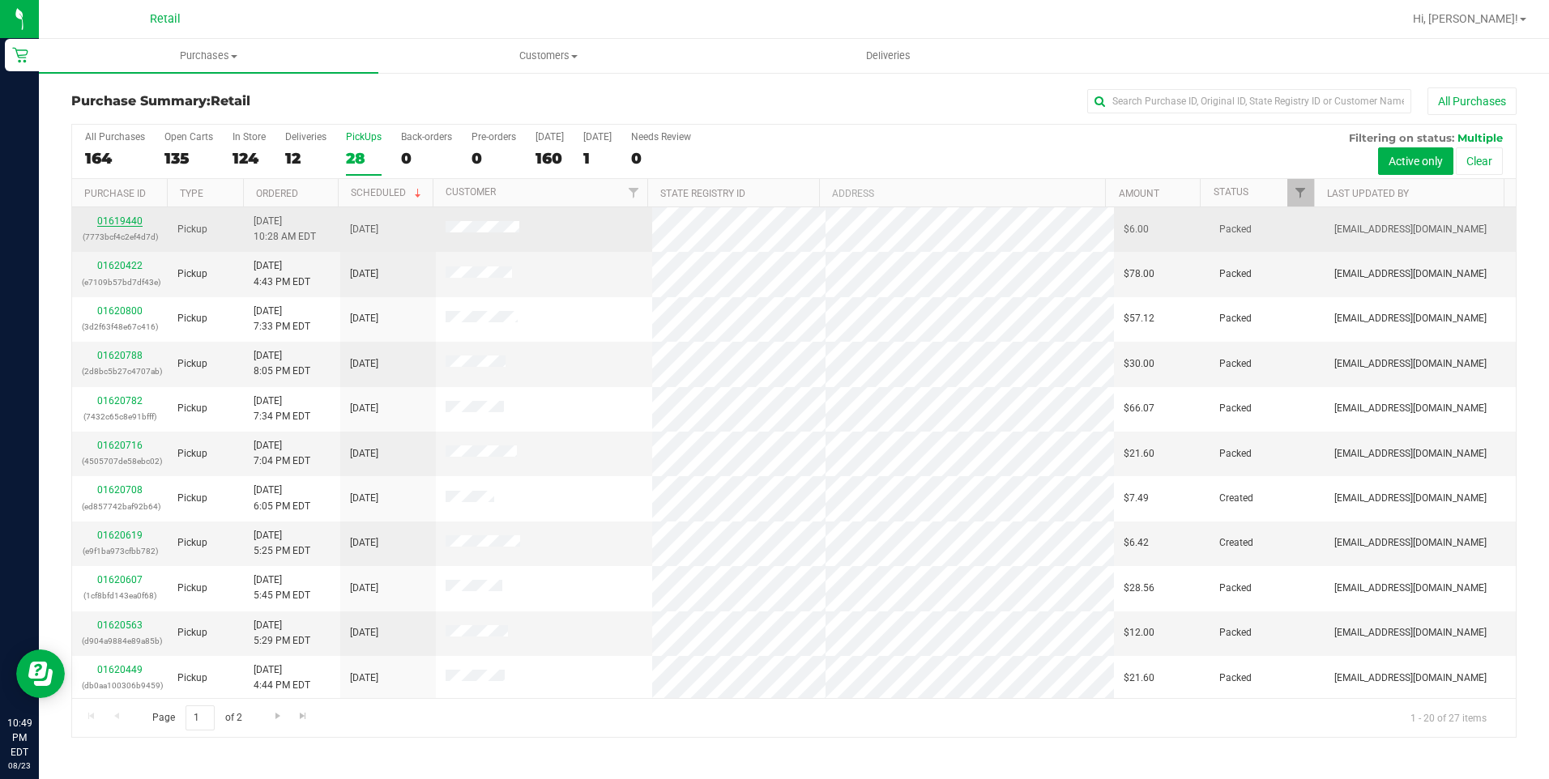
click at [121, 217] on link "01619440" at bounding box center [119, 220] width 45 height 11
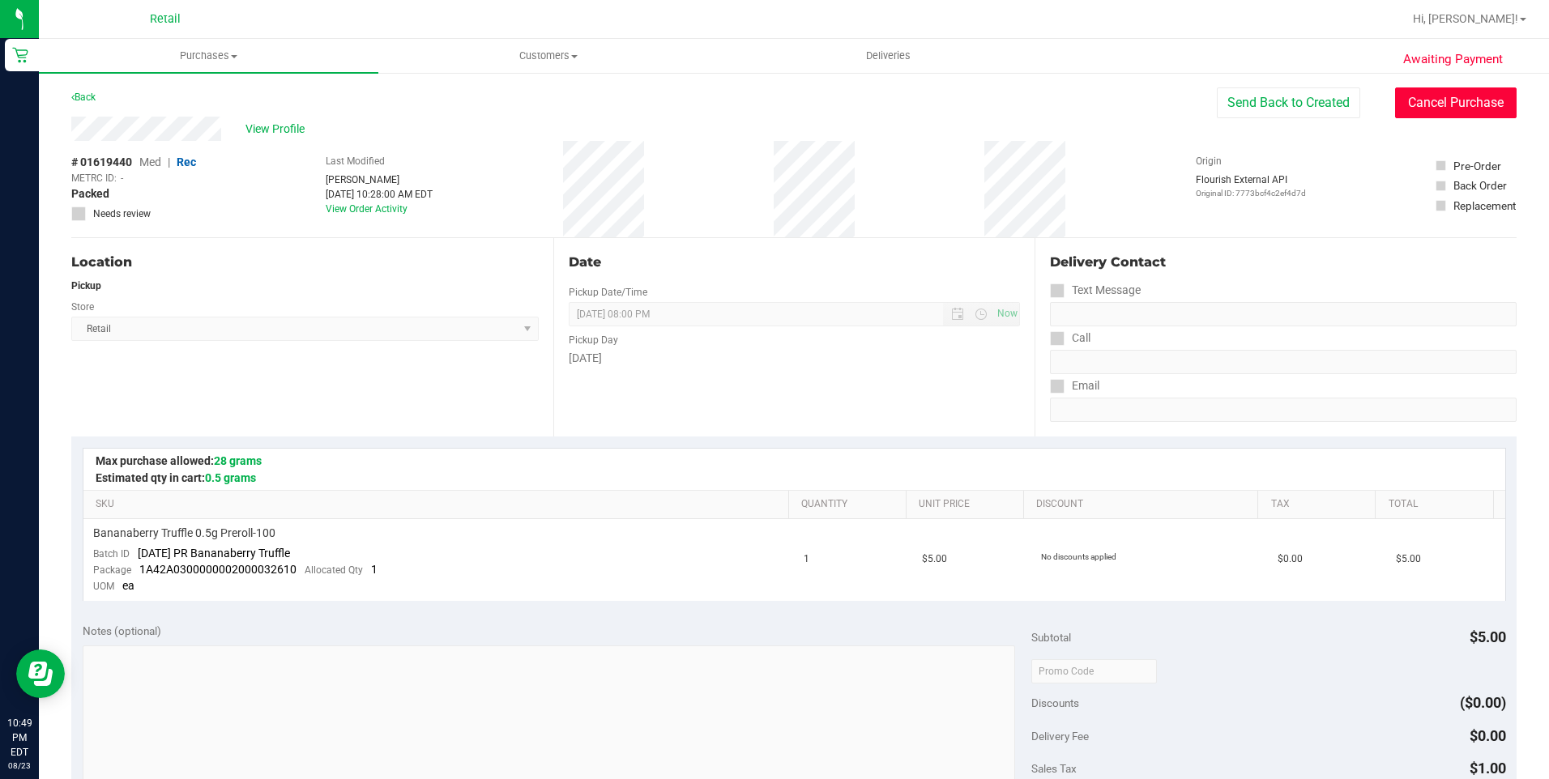
click at [1436, 94] on button "Cancel Purchase" at bounding box center [1455, 102] width 121 height 31
click at [181, 49] on span "Purchases" at bounding box center [208, 56] width 339 height 15
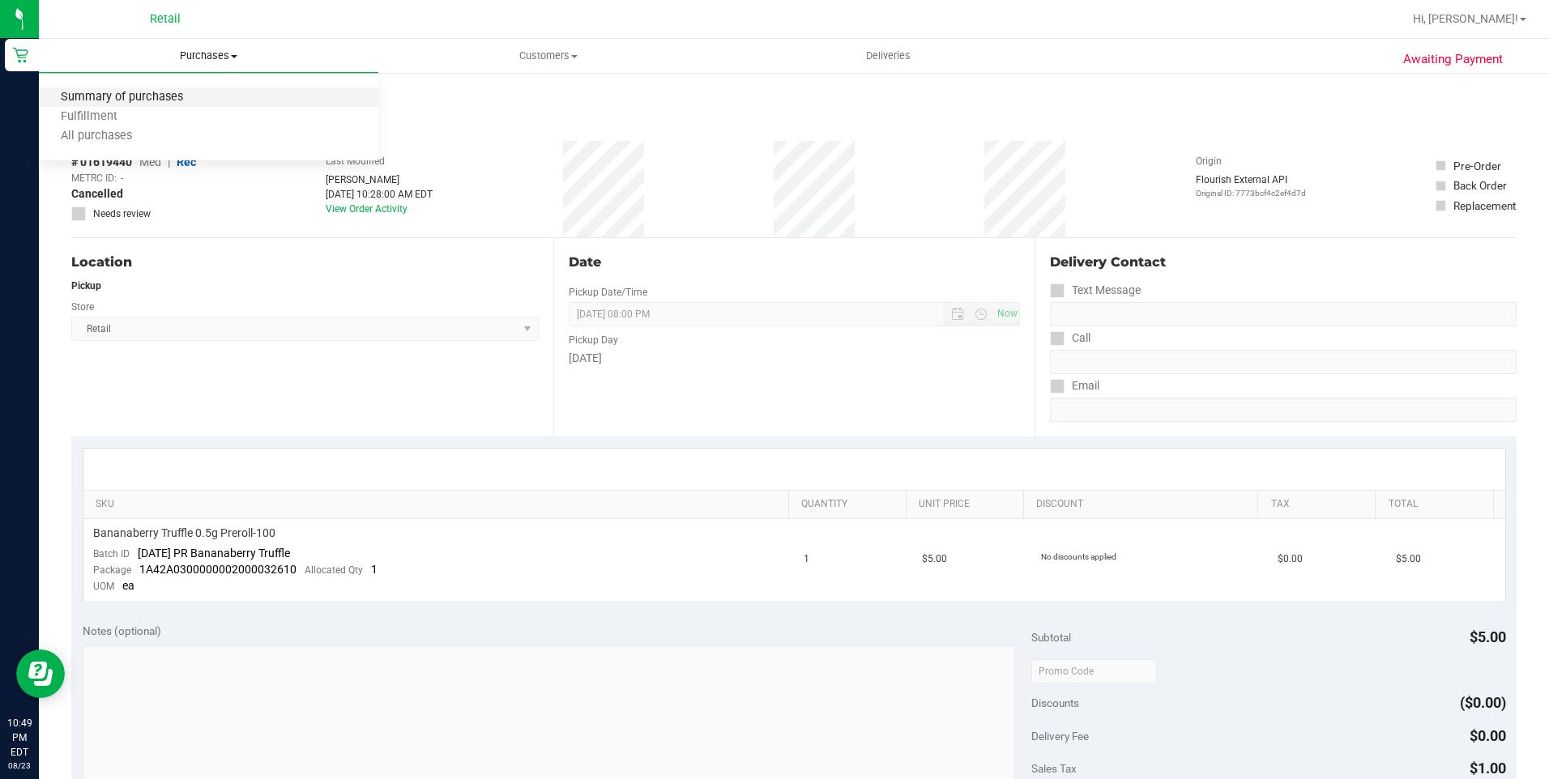
click at [183, 92] on span "Summary of purchases" at bounding box center [122, 98] width 166 height 14
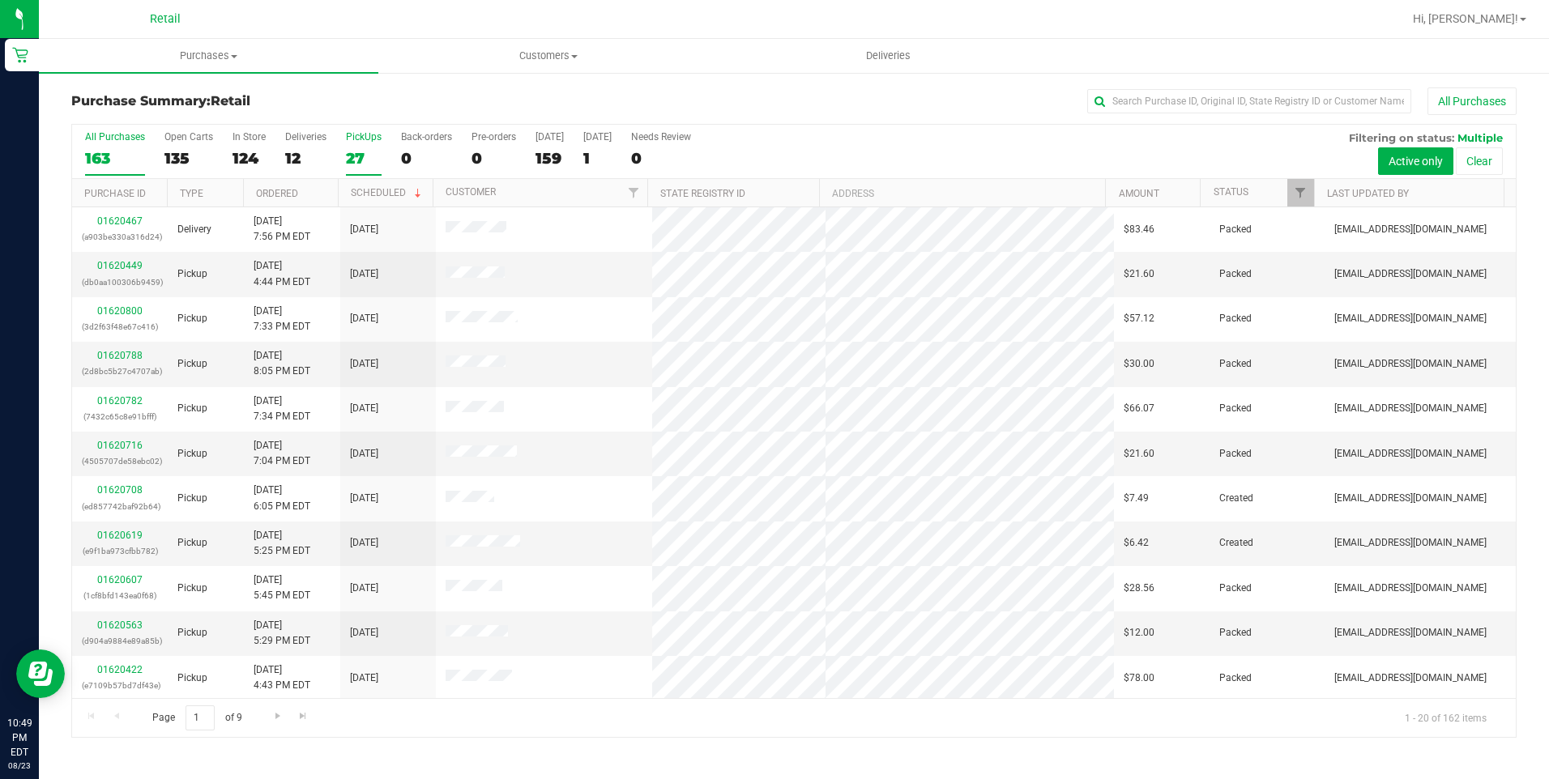
click at [365, 156] on div "27" at bounding box center [364, 158] width 36 height 19
click at [0, 0] on input "PickUps 27" at bounding box center [0, 0] width 0 height 0
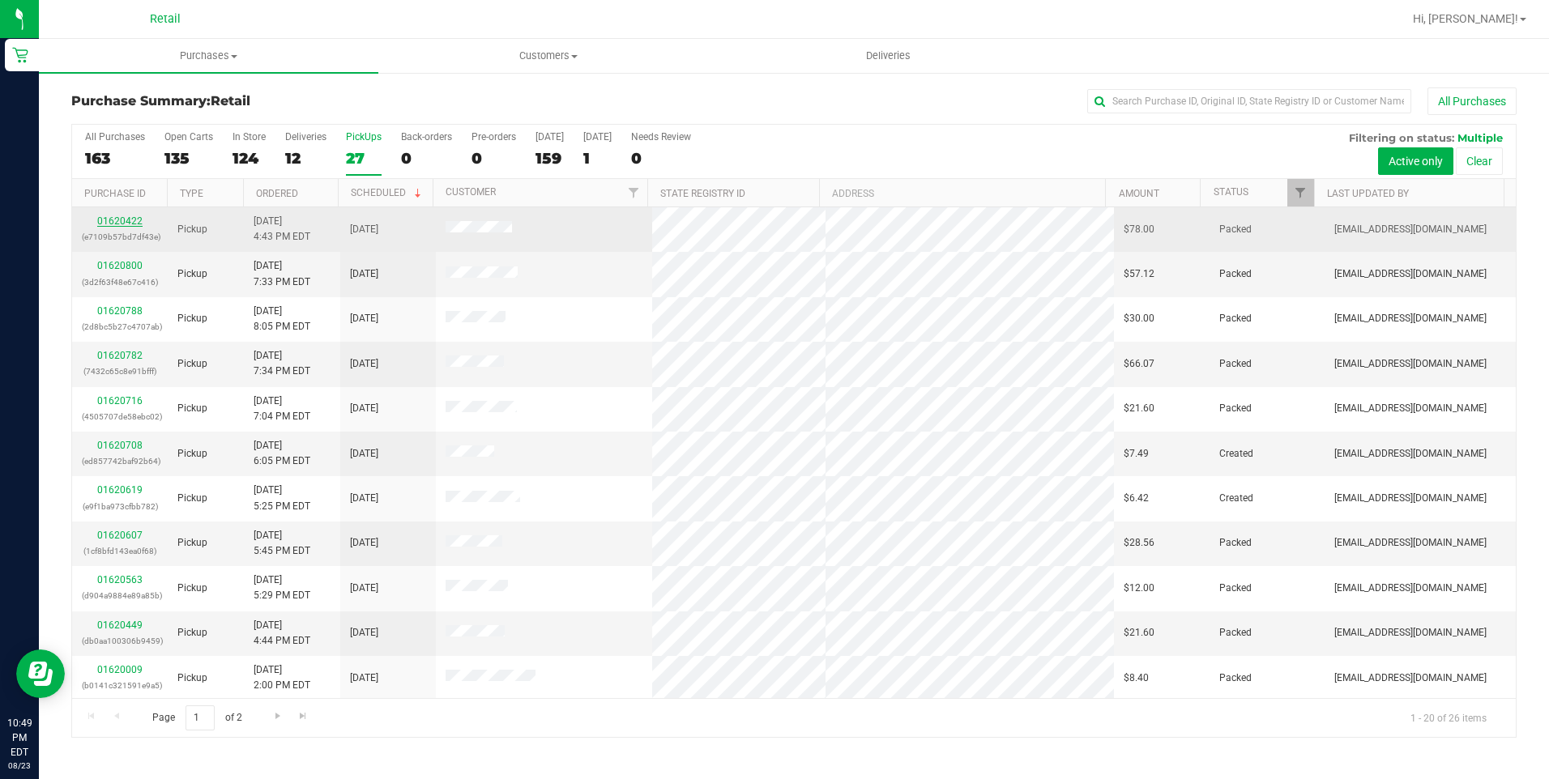
click at [124, 223] on link "01620422" at bounding box center [119, 220] width 45 height 11
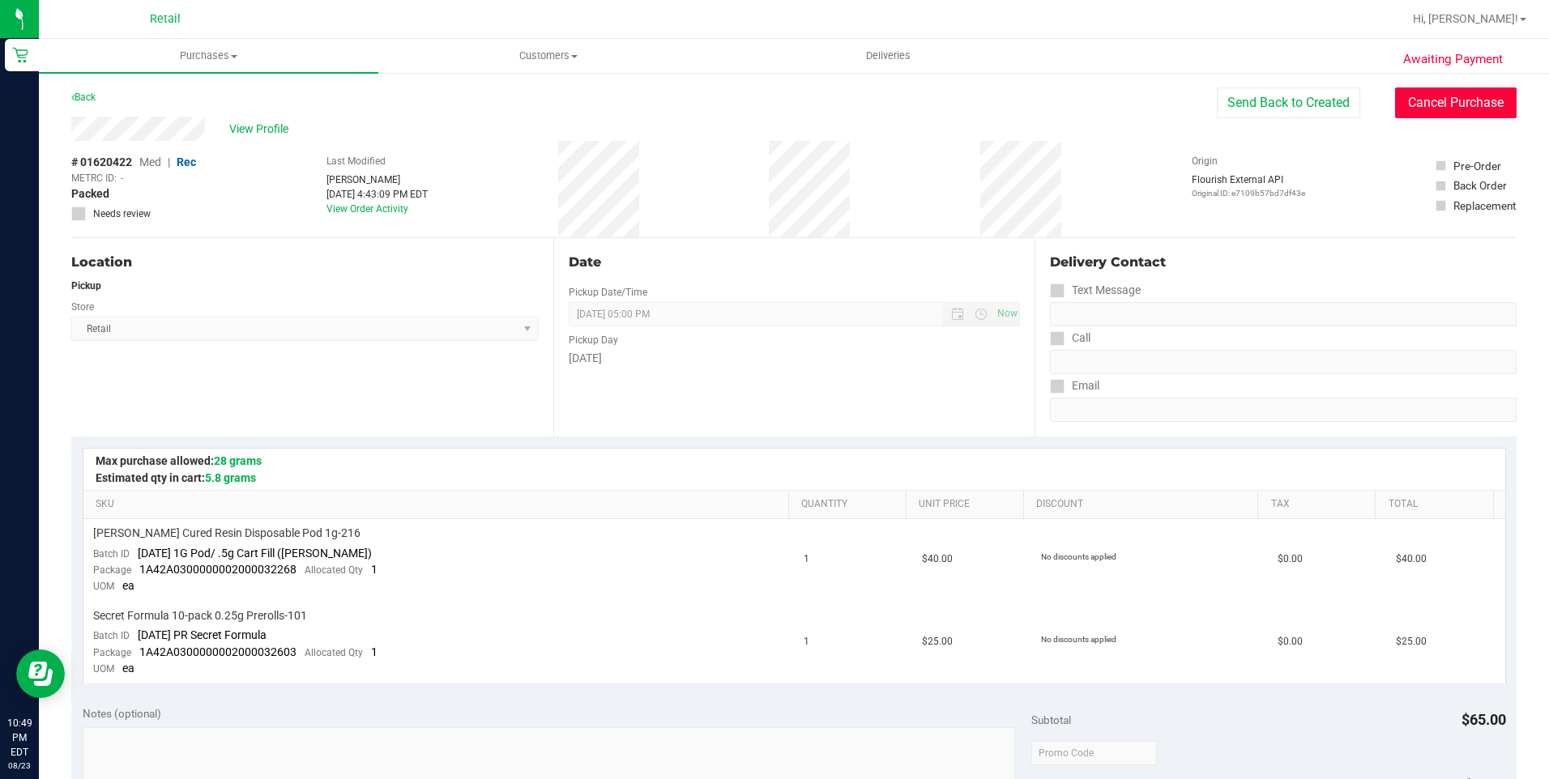
click at [1435, 115] on button "Cancel Purchase" at bounding box center [1455, 102] width 121 height 31
click at [202, 58] on span "Purchases" at bounding box center [208, 56] width 339 height 15
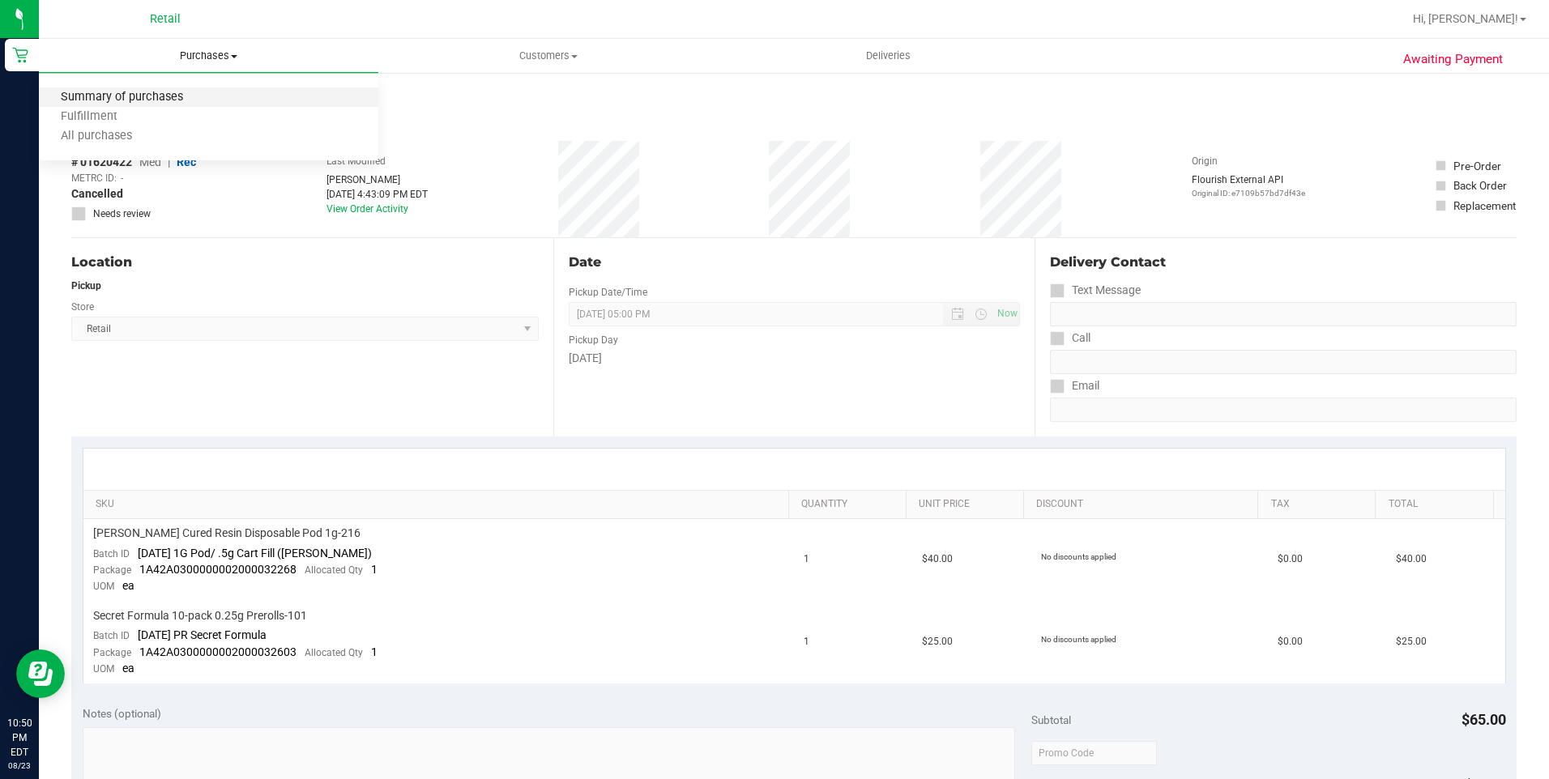
click at [160, 93] on span "Summary of purchases" at bounding box center [122, 98] width 166 height 14
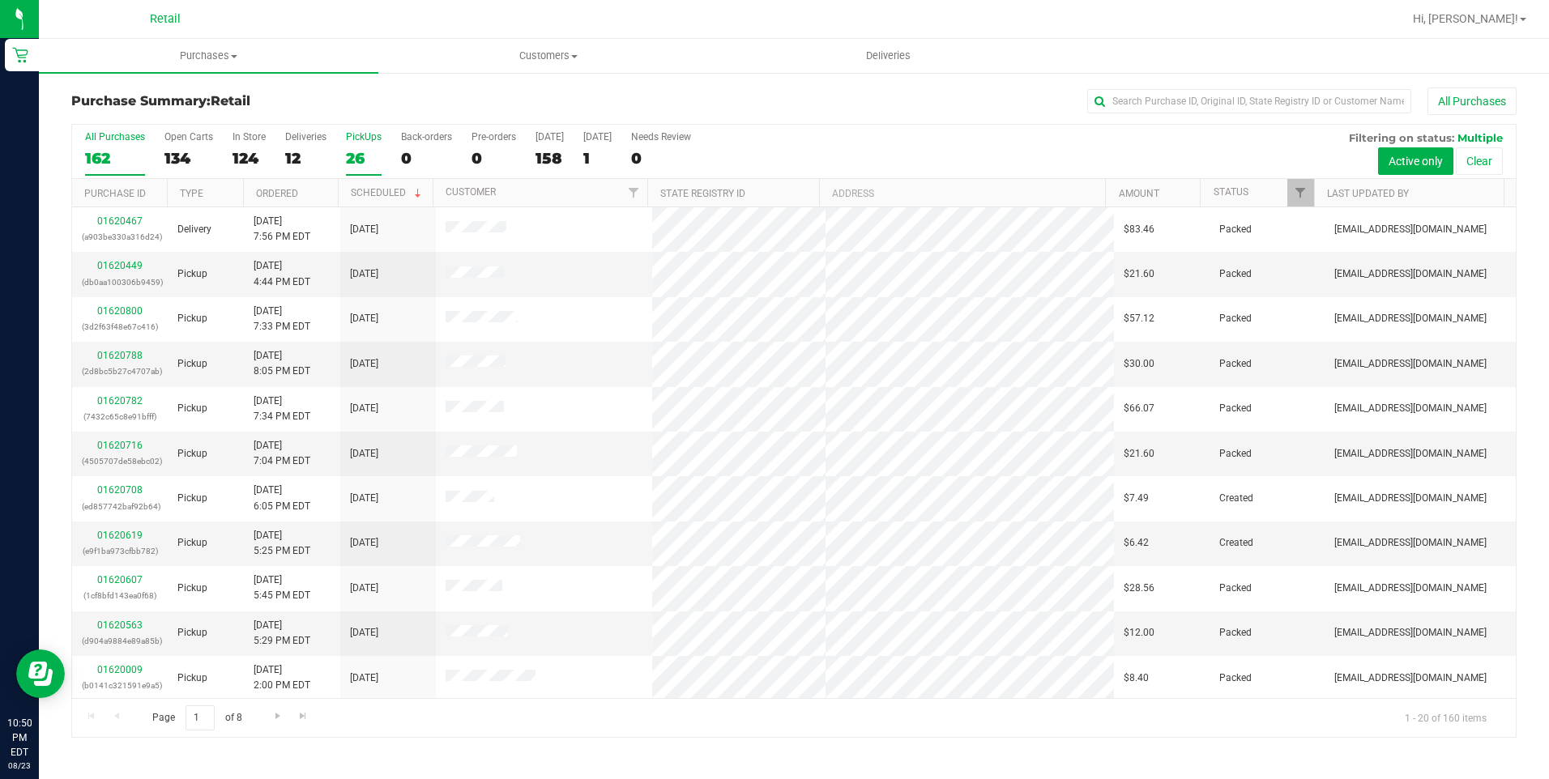
click at [348, 150] on div "26" at bounding box center [364, 158] width 36 height 19
click at [0, 0] on input "PickUps 26" at bounding box center [0, 0] width 0 height 0
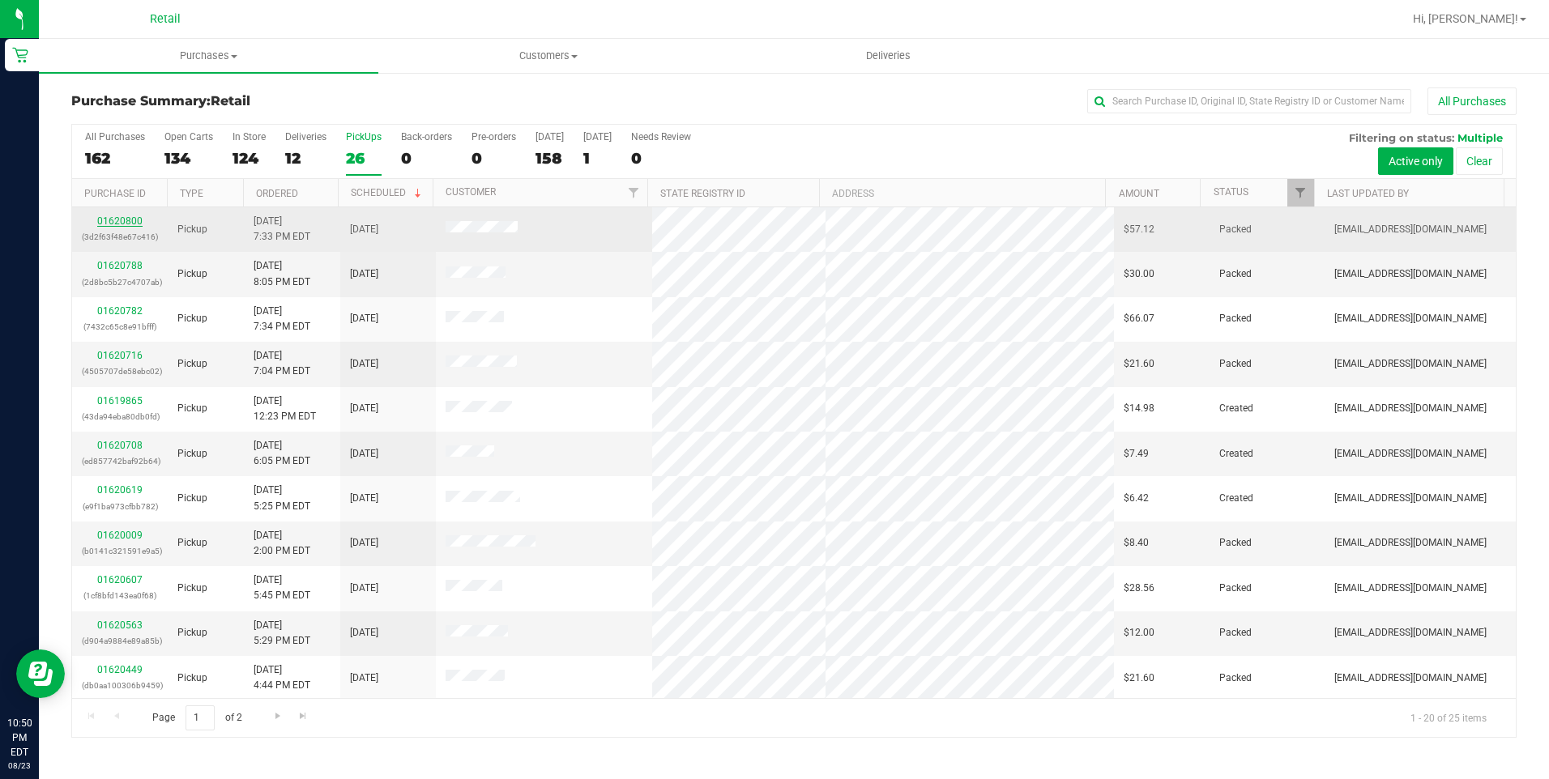
click at [121, 222] on link "01620800" at bounding box center [119, 220] width 45 height 11
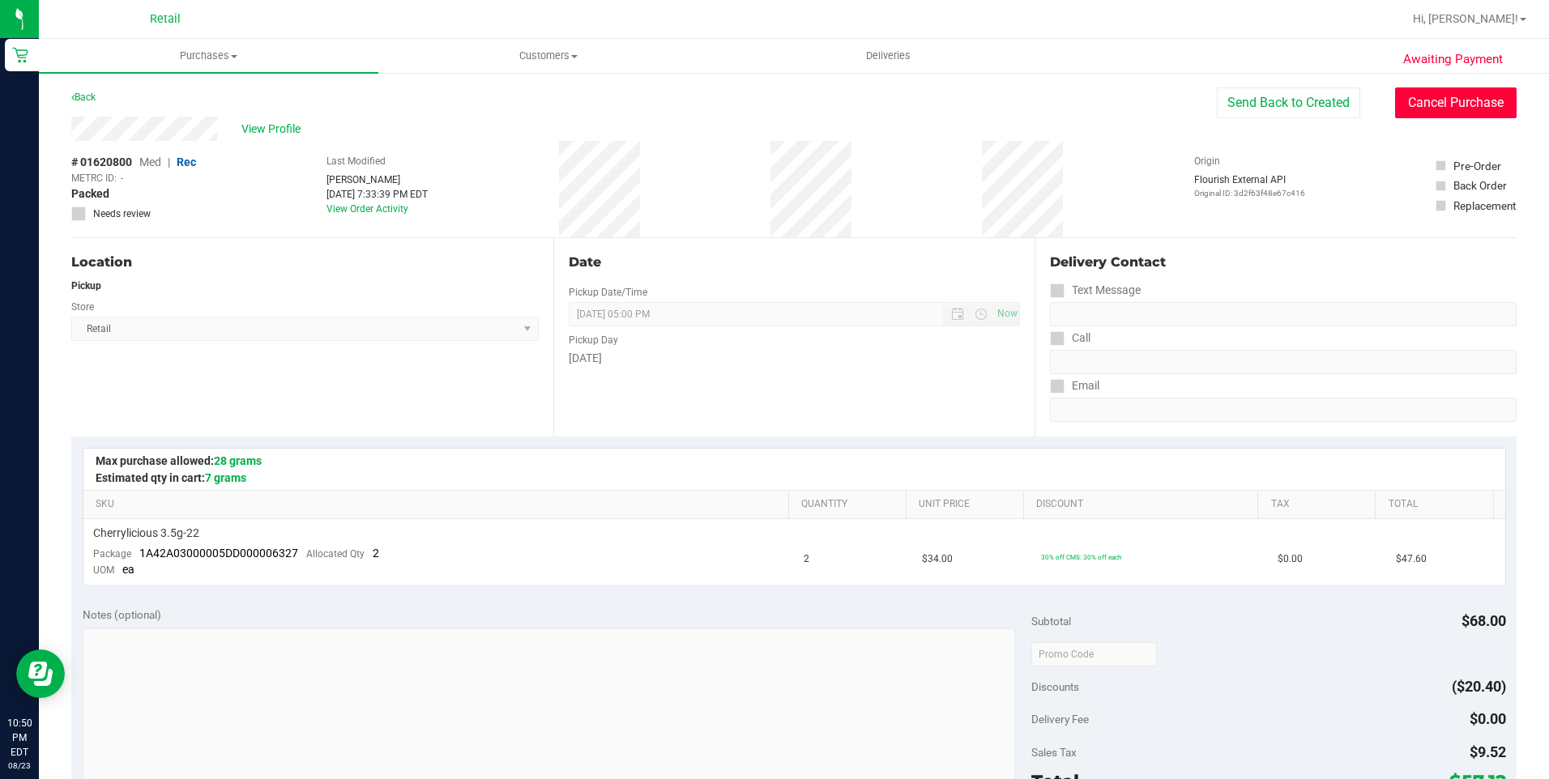
click at [1438, 113] on button "Cancel Purchase" at bounding box center [1455, 102] width 121 height 31
click at [219, 54] on span "Purchases" at bounding box center [208, 56] width 339 height 15
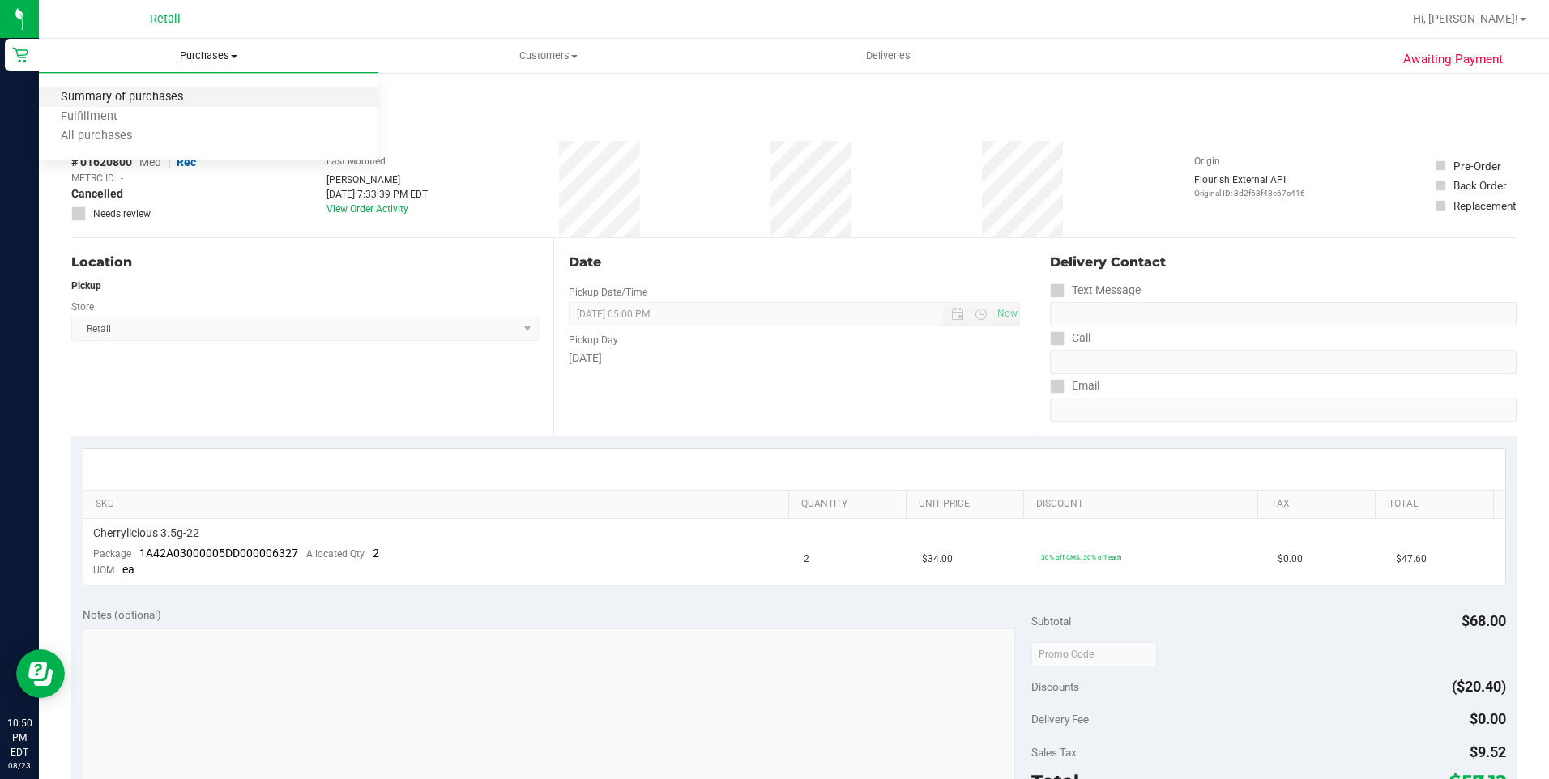
click at [172, 93] on span "Summary of purchases" at bounding box center [122, 98] width 166 height 14
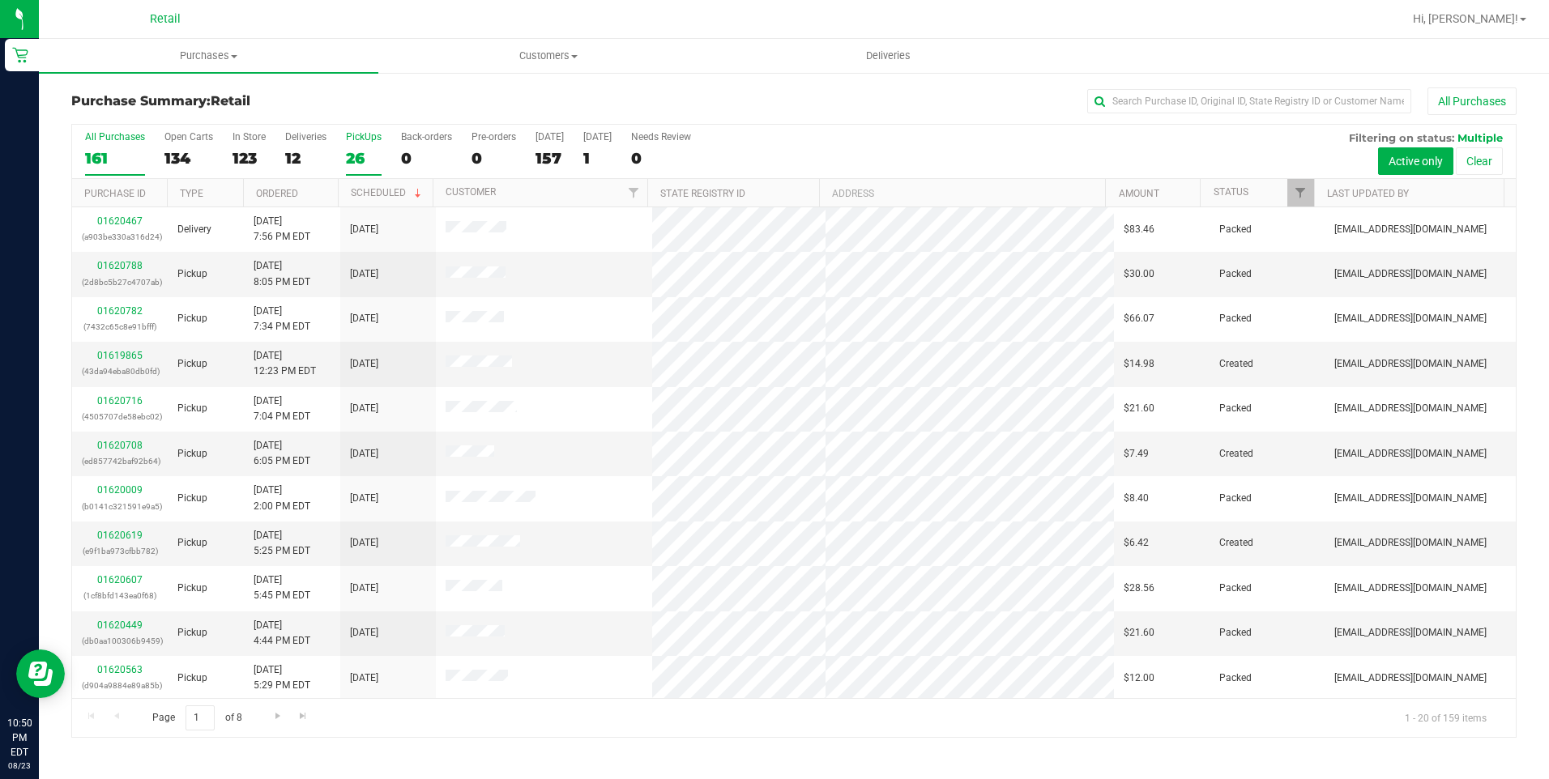
click at [358, 162] on div "26" at bounding box center [364, 158] width 36 height 19
click at [0, 0] on input "PickUps 26" at bounding box center [0, 0] width 0 height 0
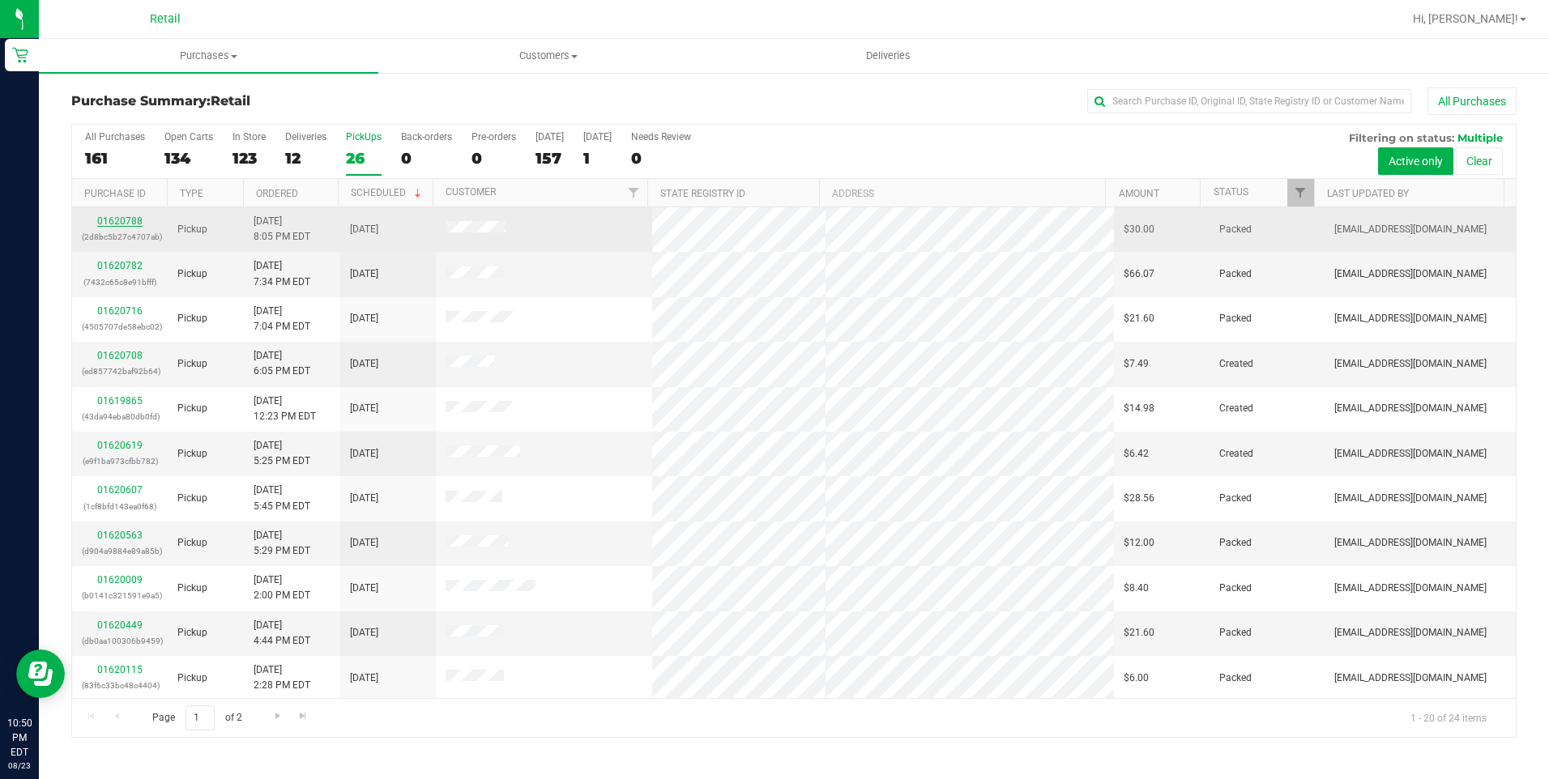
click at [133, 219] on link "01620788" at bounding box center [119, 220] width 45 height 11
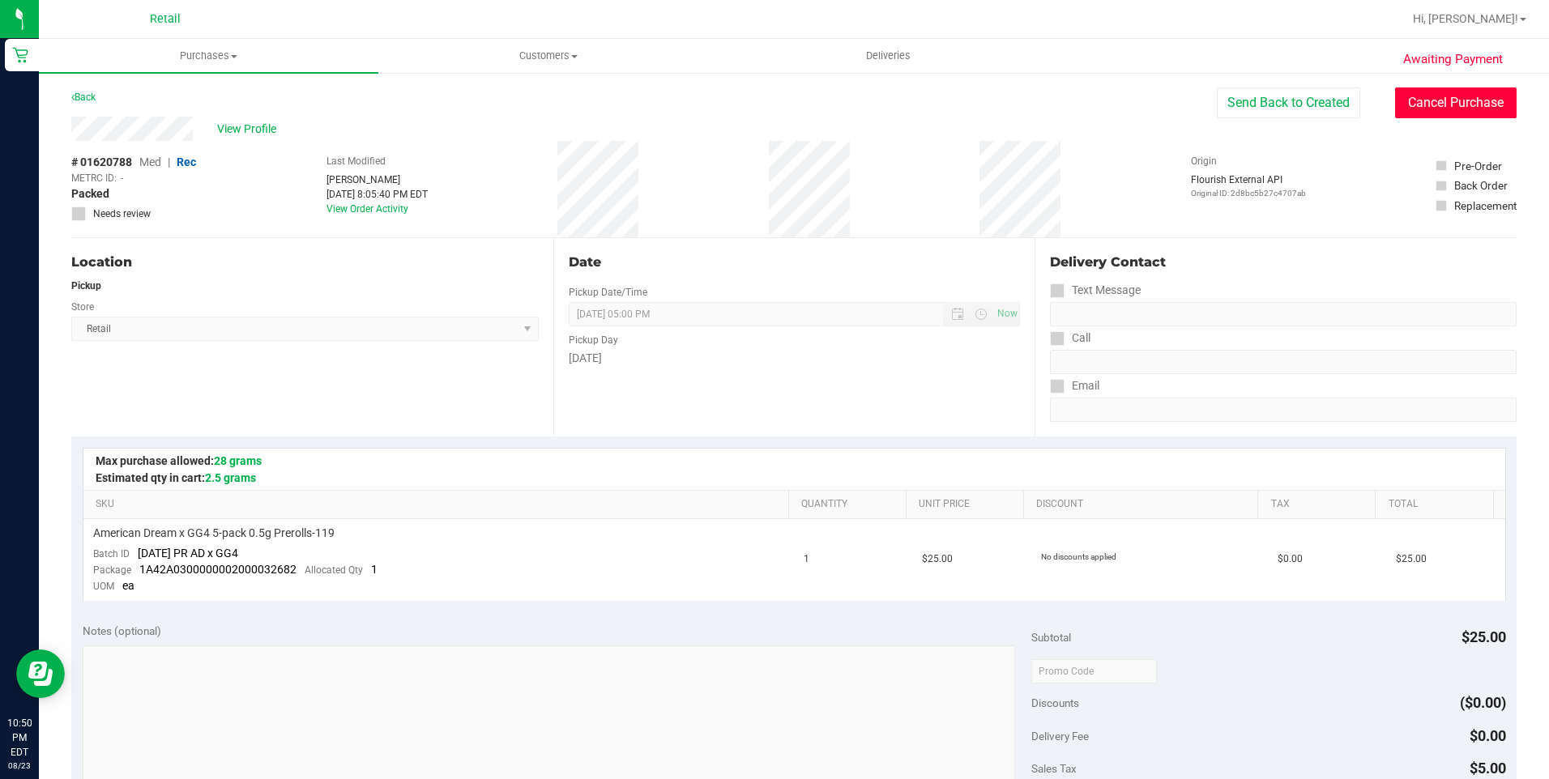
click at [1441, 94] on button "Cancel Purchase" at bounding box center [1455, 102] width 121 height 31
click at [242, 58] on span "Purchases" at bounding box center [208, 56] width 339 height 15
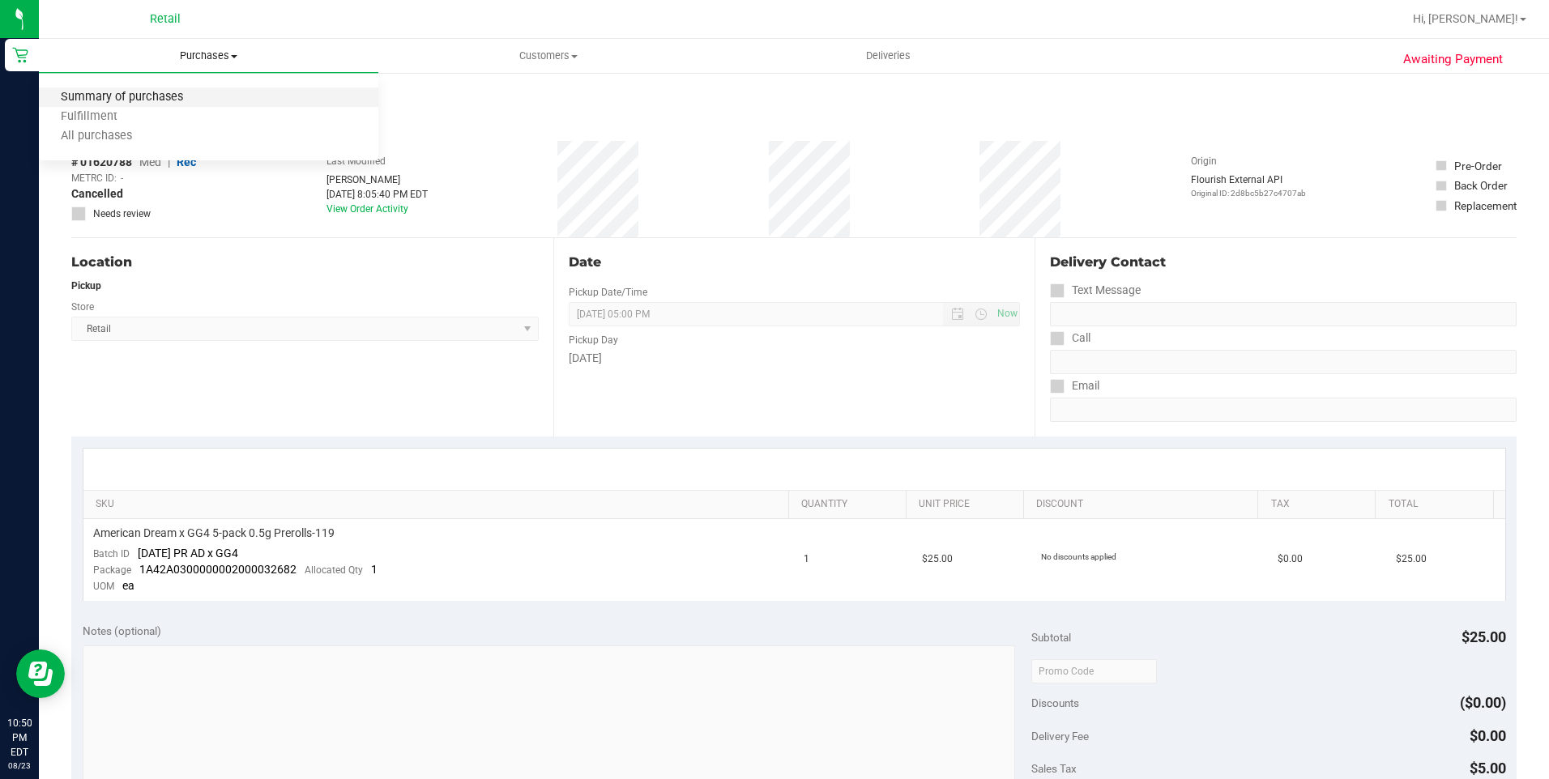
click at [126, 99] on span "Summary of purchases" at bounding box center [122, 98] width 166 height 14
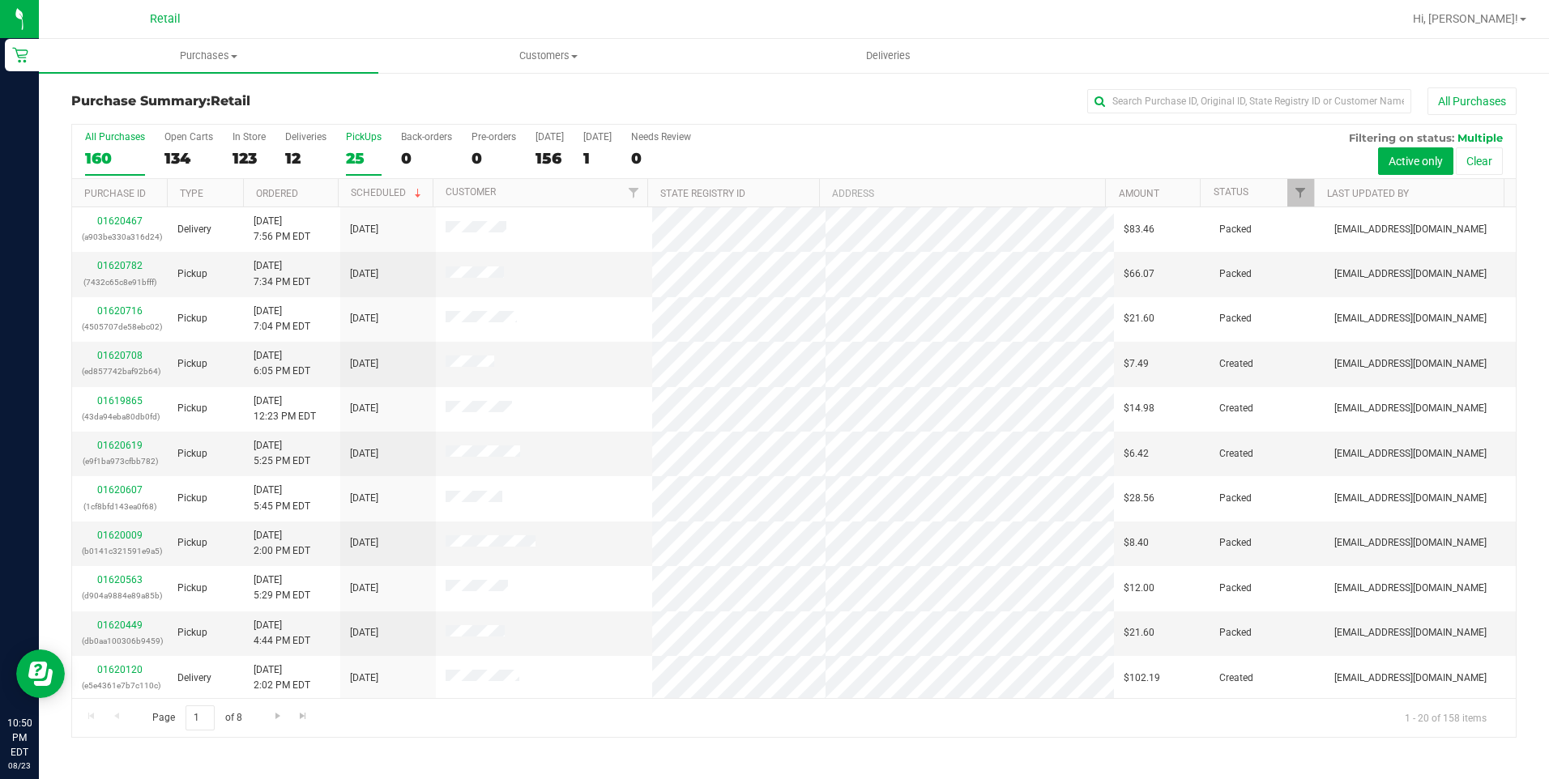
click at [351, 160] on div "25" at bounding box center [364, 158] width 36 height 19
click at [0, 0] on input "PickUps 25" at bounding box center [0, 0] width 0 height 0
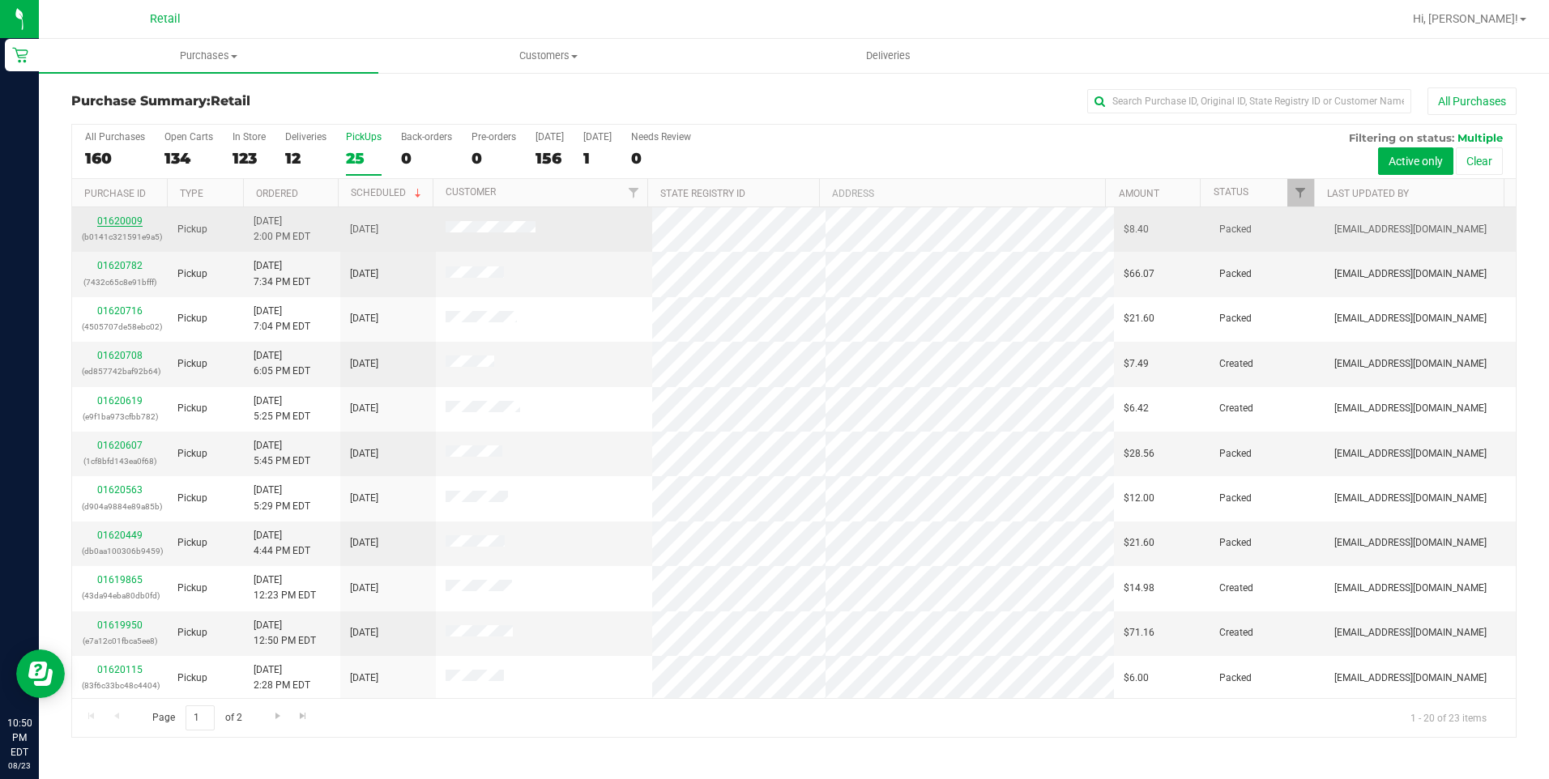
click at [108, 220] on link "01620009" at bounding box center [119, 220] width 45 height 11
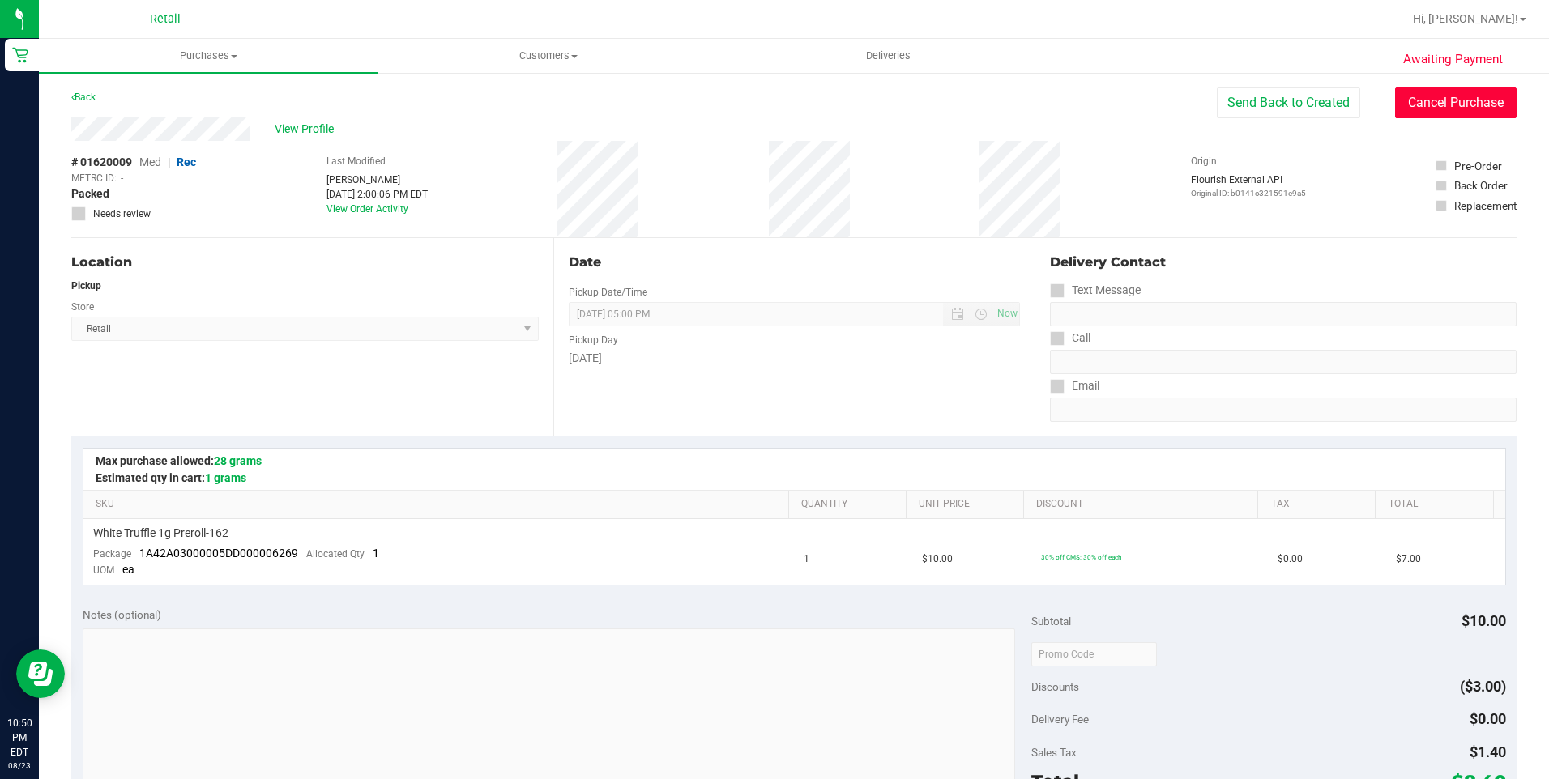
click at [1442, 113] on button "Cancel Purchase" at bounding box center [1455, 102] width 121 height 31
click at [237, 58] on span "Purchases" at bounding box center [208, 56] width 339 height 15
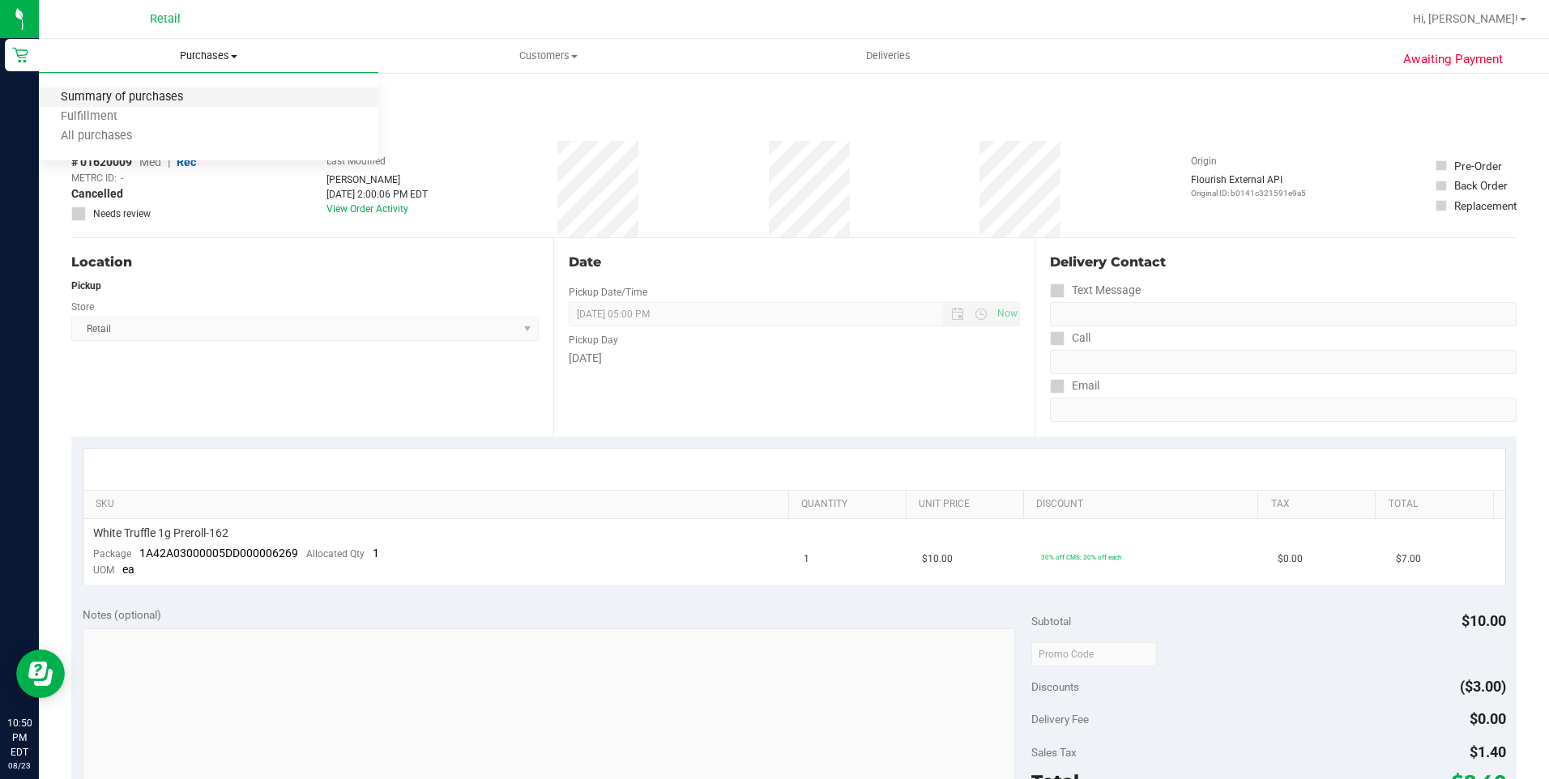
click at [138, 93] on span "Summary of purchases" at bounding box center [122, 98] width 166 height 14
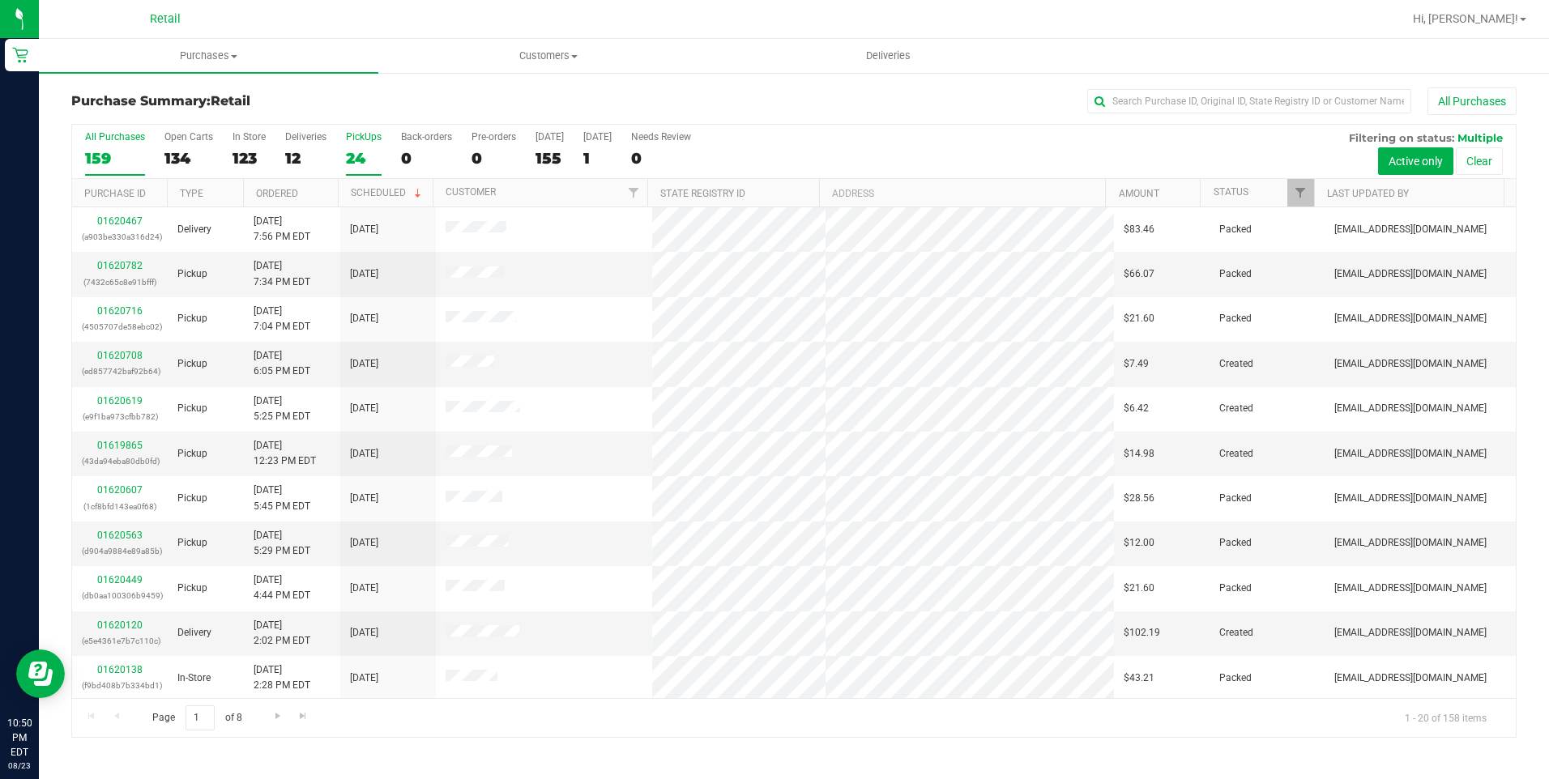
click at [352, 158] on div "24" at bounding box center [364, 158] width 36 height 19
click at [0, 0] on input "PickUps 24" at bounding box center [0, 0] width 0 height 0
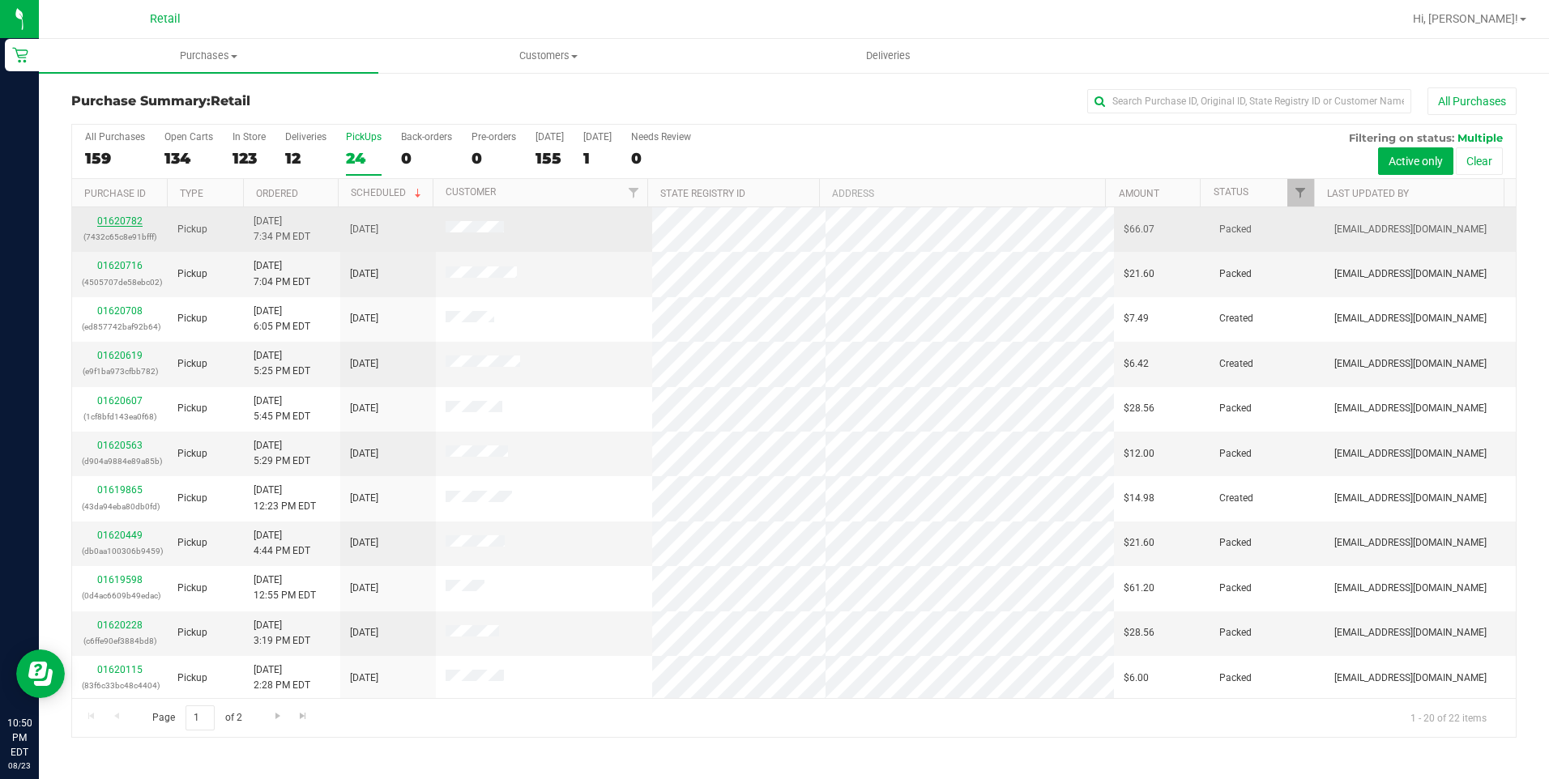
click at [112, 219] on link "01620782" at bounding box center [119, 220] width 45 height 11
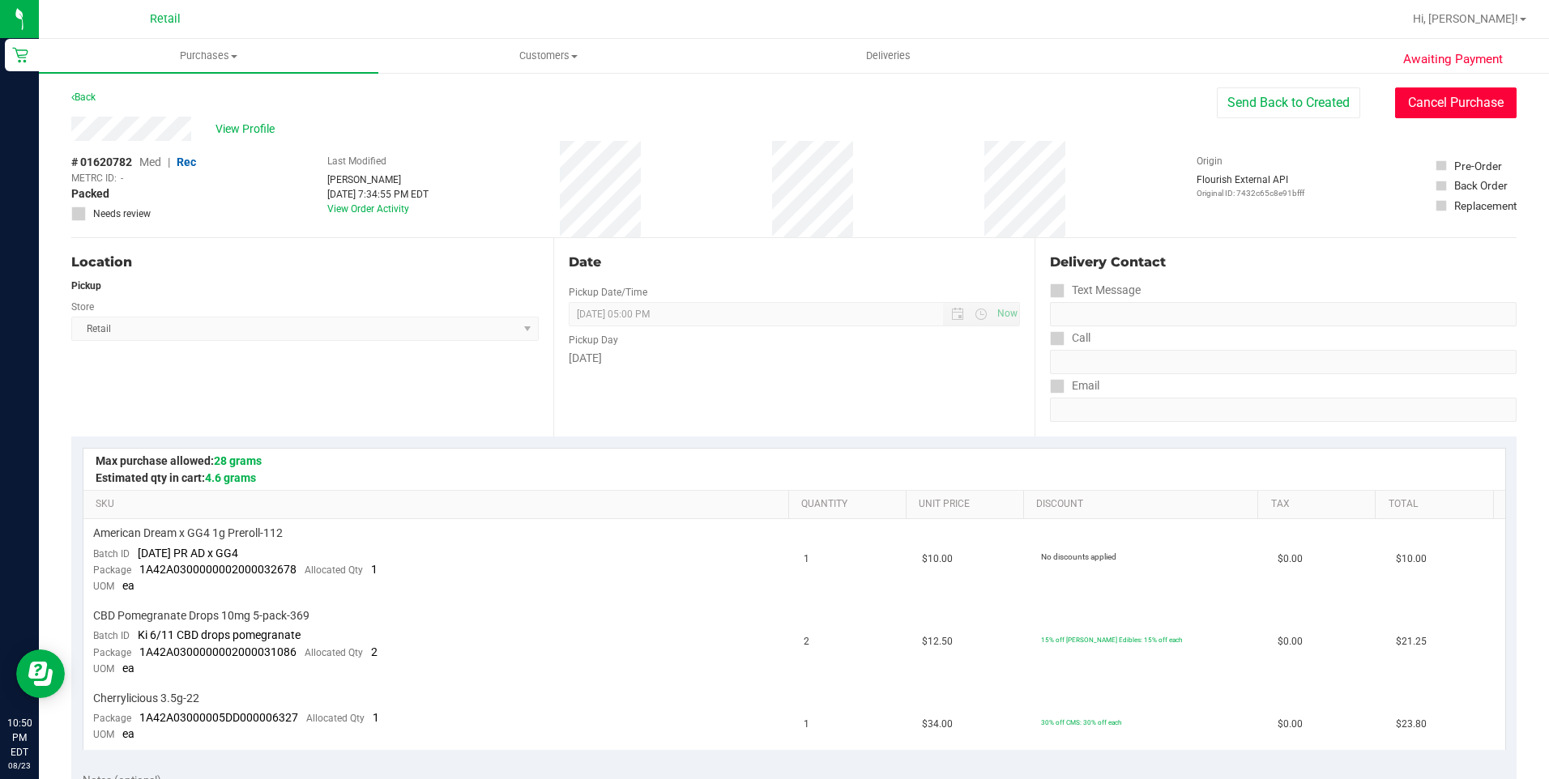
click at [1423, 112] on button "Cancel Purchase" at bounding box center [1455, 102] width 121 height 31
click at [224, 63] on uib-tab-heading "Purchases Summary of purchases Fulfillment All purchases" at bounding box center [208, 56] width 339 height 34
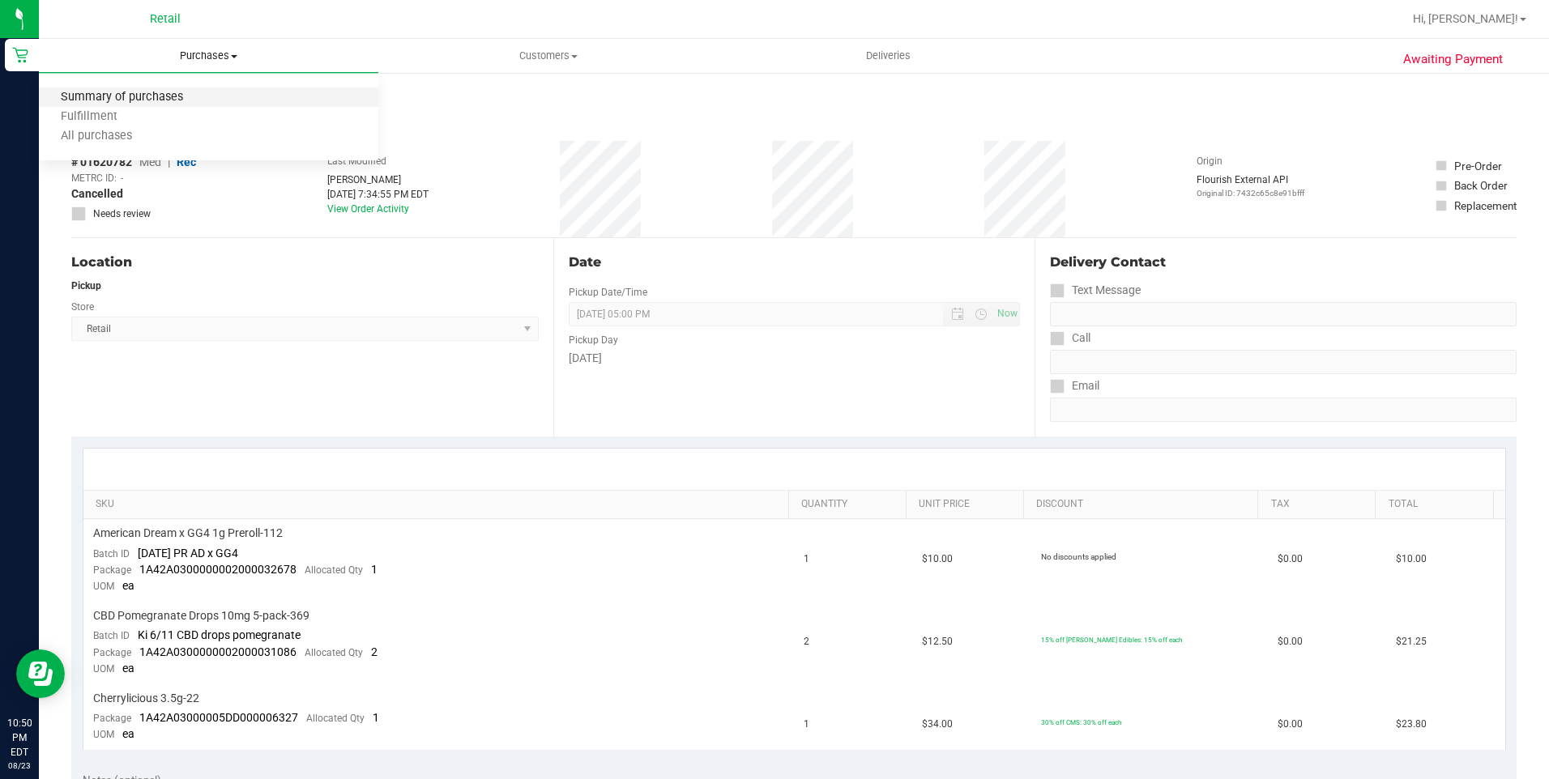
click at [149, 91] on span "Summary of purchases" at bounding box center [122, 98] width 166 height 14
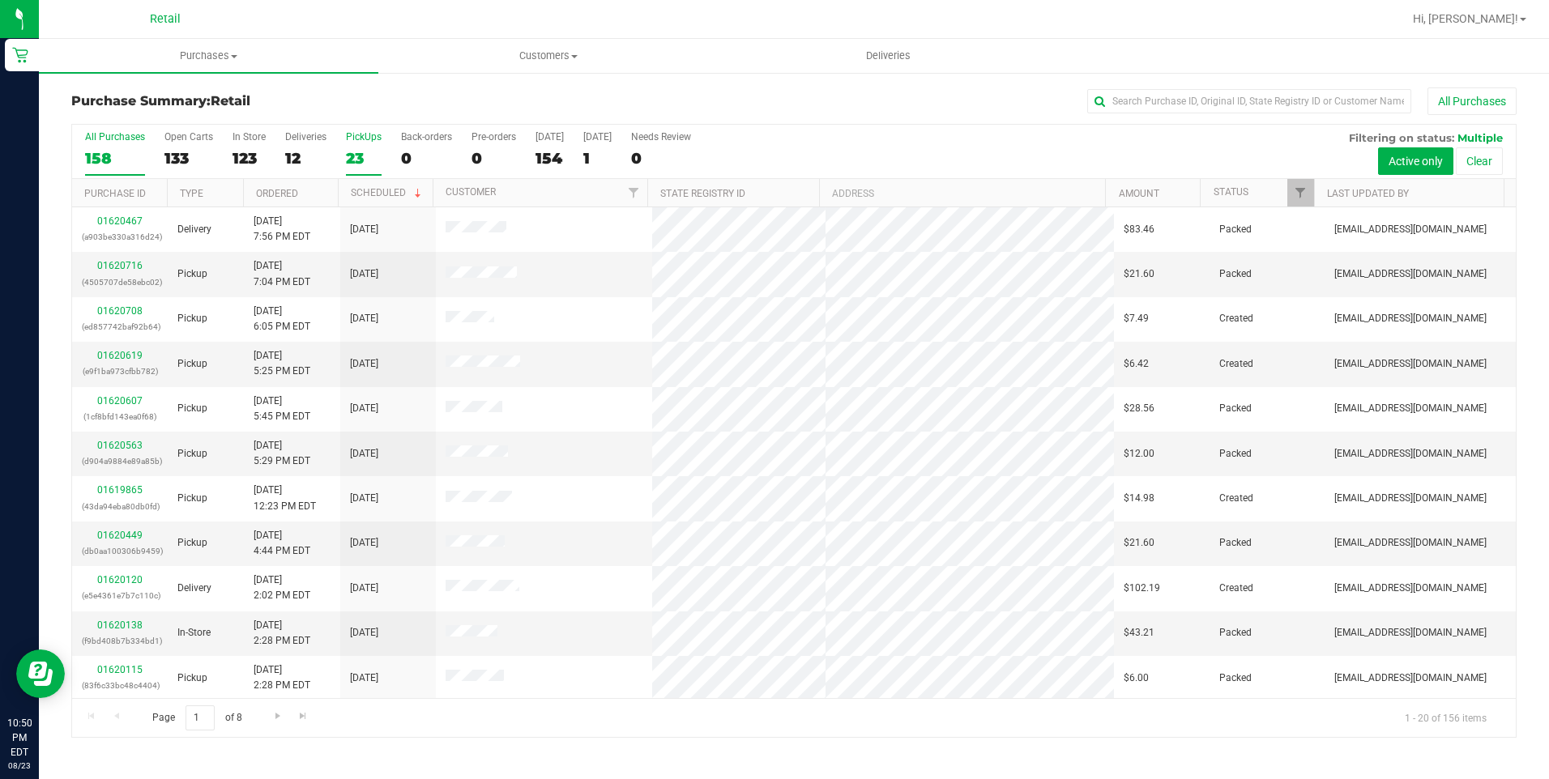
click at [360, 147] on label "PickUps 23" at bounding box center [364, 153] width 36 height 45
click at [0, 0] on input "PickUps 23" at bounding box center [0, 0] width 0 height 0
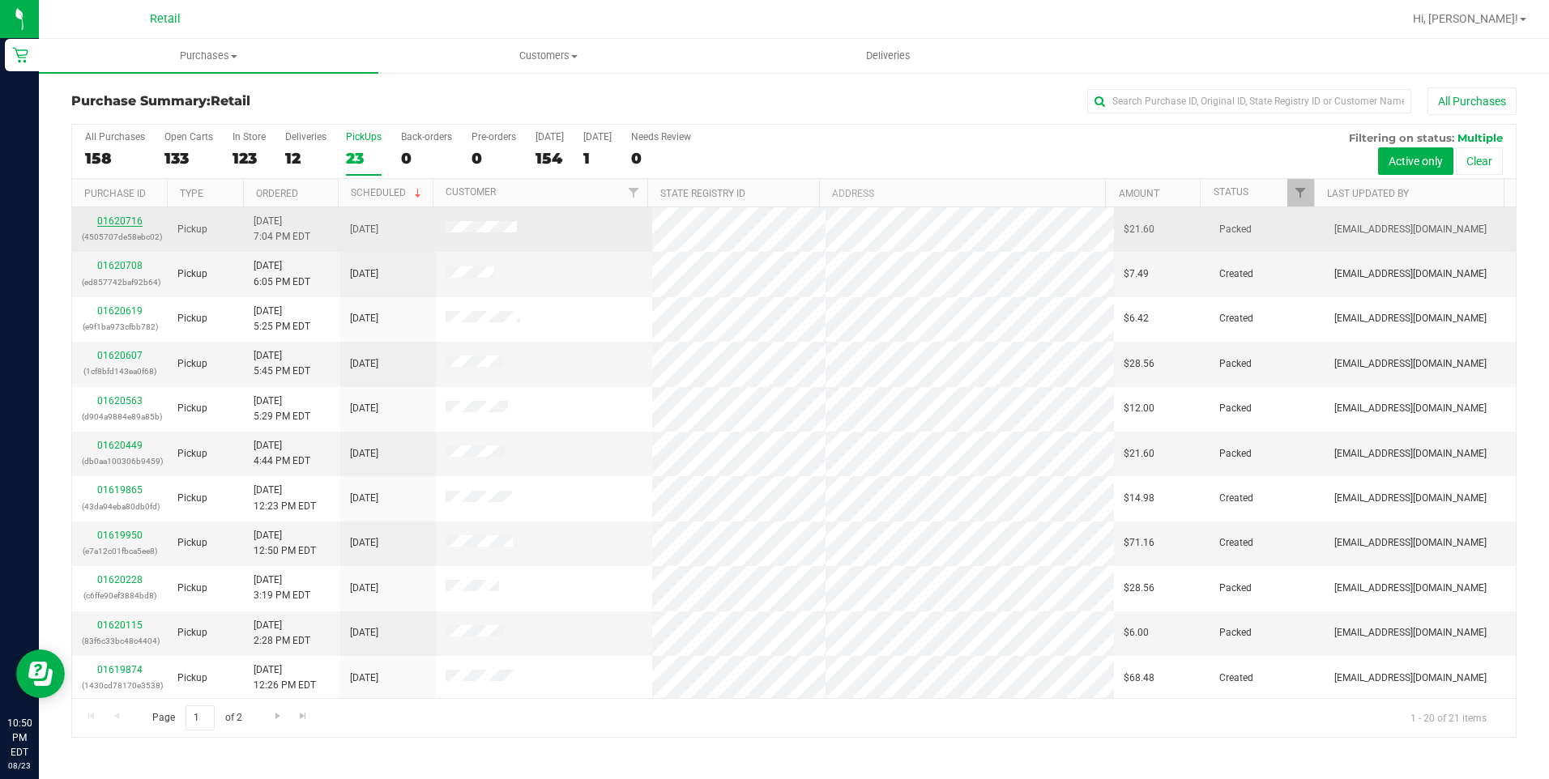
click at [138, 224] on link "01620716" at bounding box center [119, 220] width 45 height 11
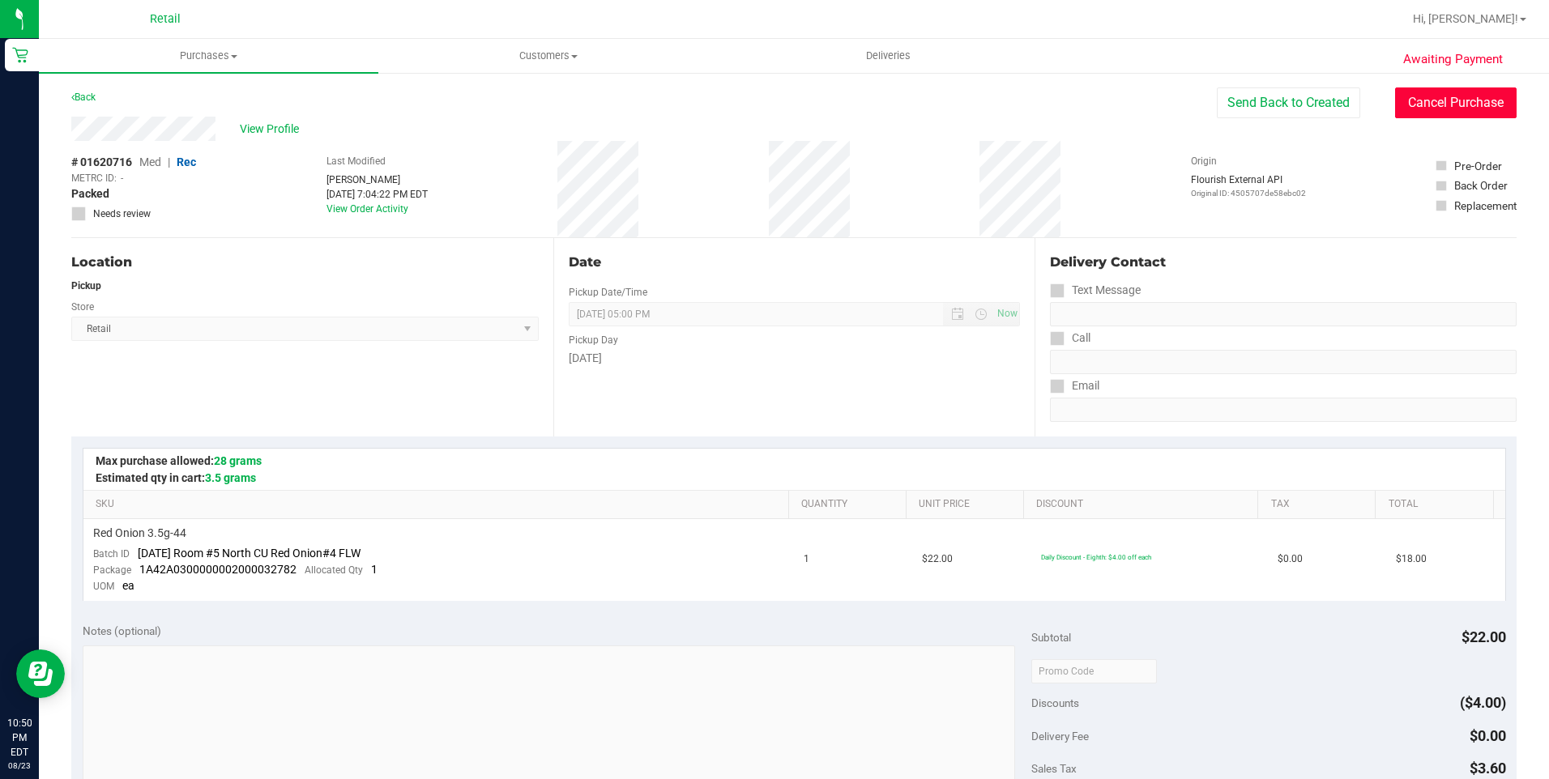
click at [1446, 113] on button "Cancel Purchase" at bounding box center [1455, 102] width 121 height 31
click at [220, 53] on span "Purchases" at bounding box center [208, 56] width 339 height 15
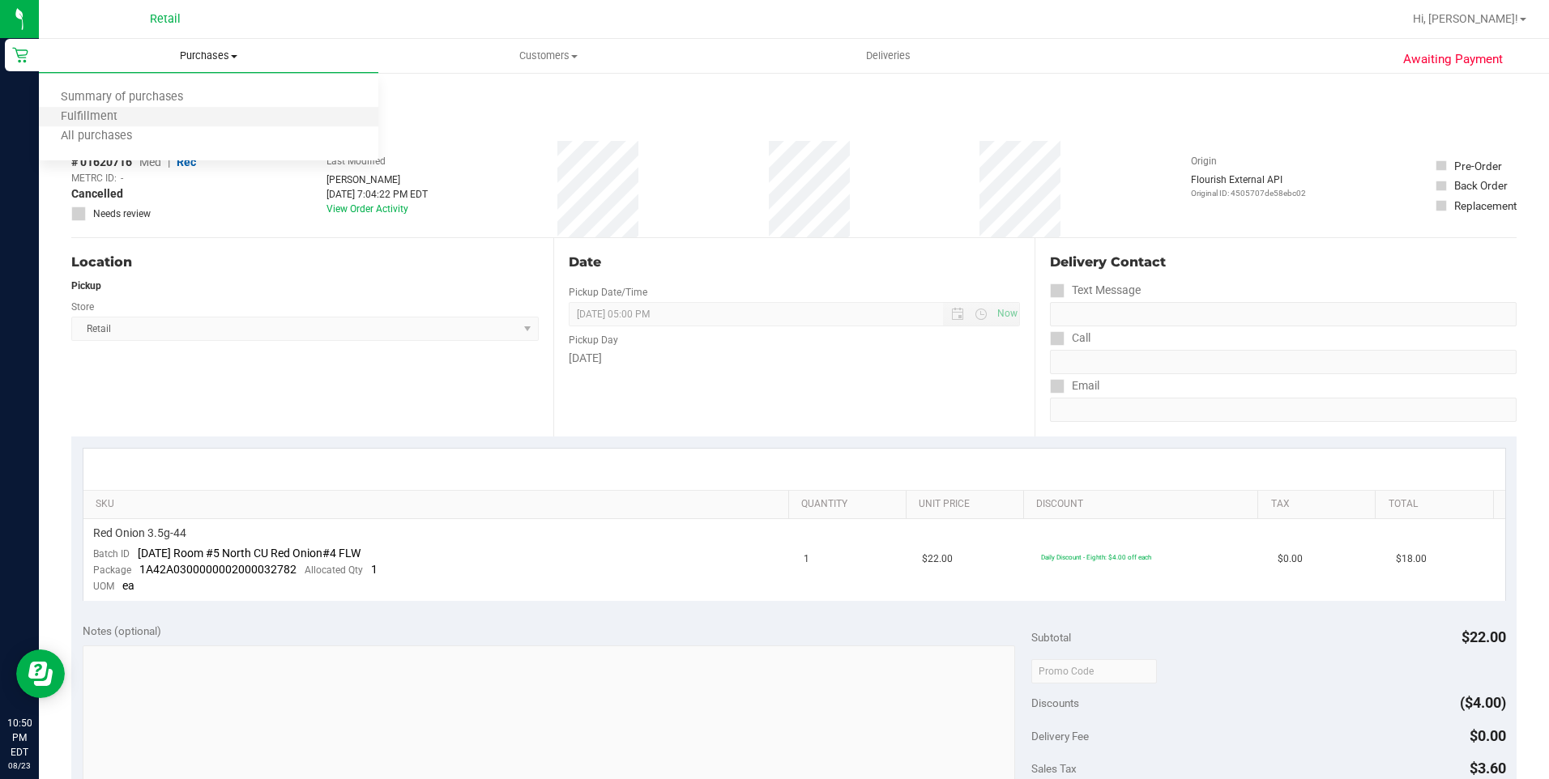
click at [146, 108] on li "Fulfillment" at bounding box center [208, 117] width 339 height 19
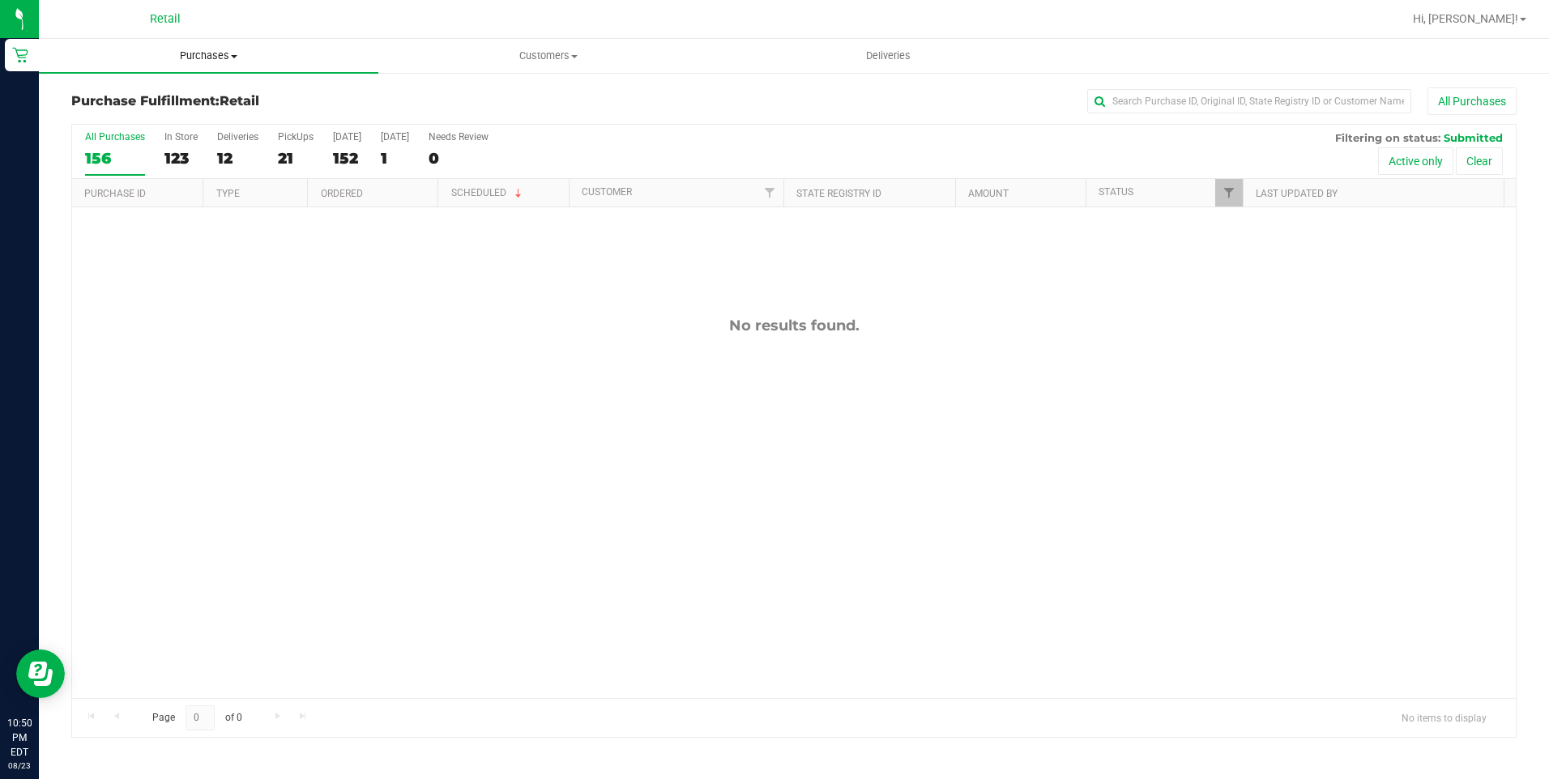
click at [194, 61] on span "Purchases" at bounding box center [208, 56] width 339 height 15
click at [136, 94] on span "Summary of purchases" at bounding box center [122, 98] width 166 height 14
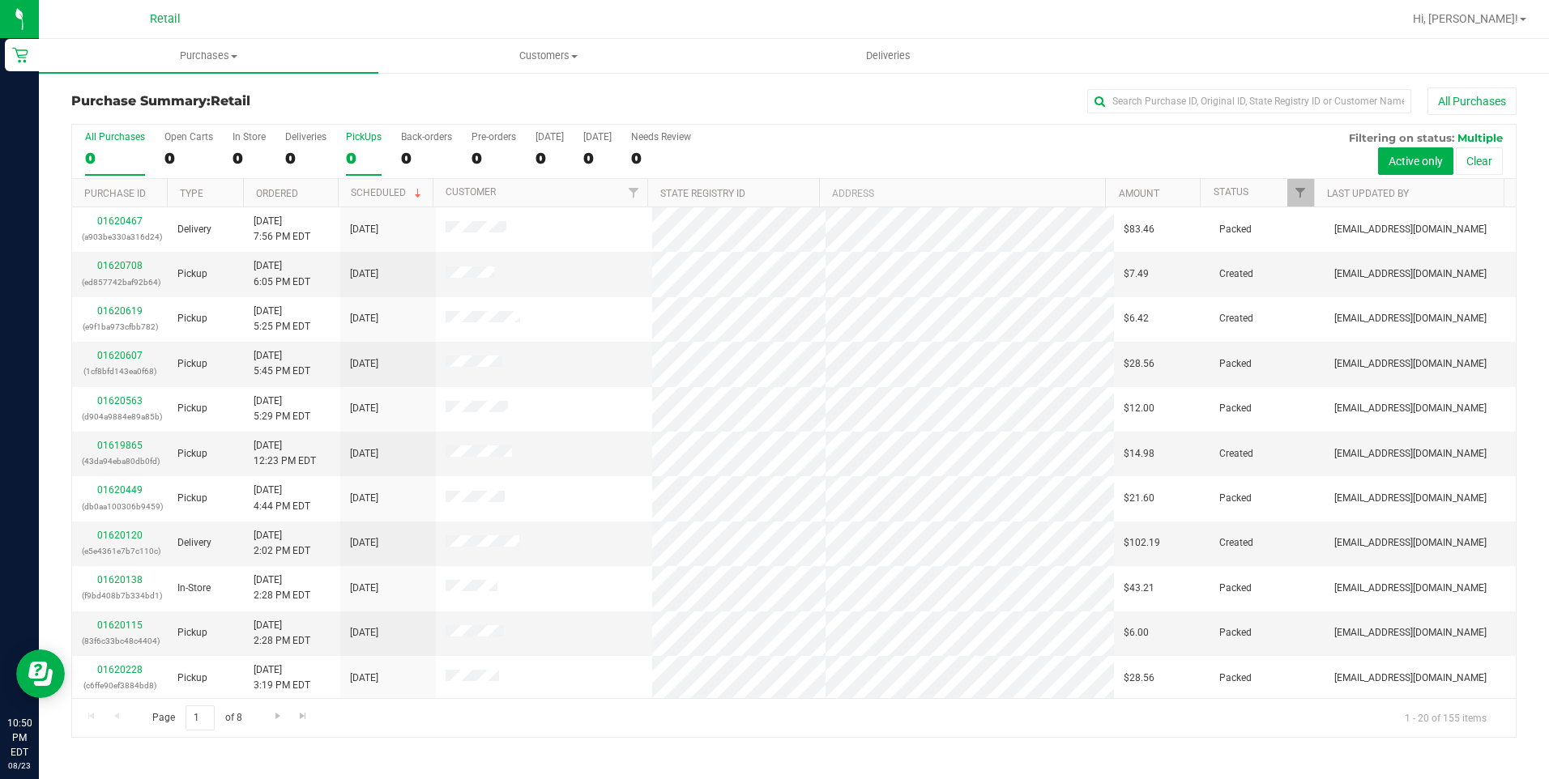
click at [356, 156] on div "0" at bounding box center [364, 158] width 36 height 19
click at [0, 0] on input "PickUps 0" at bounding box center [0, 0] width 0 height 0
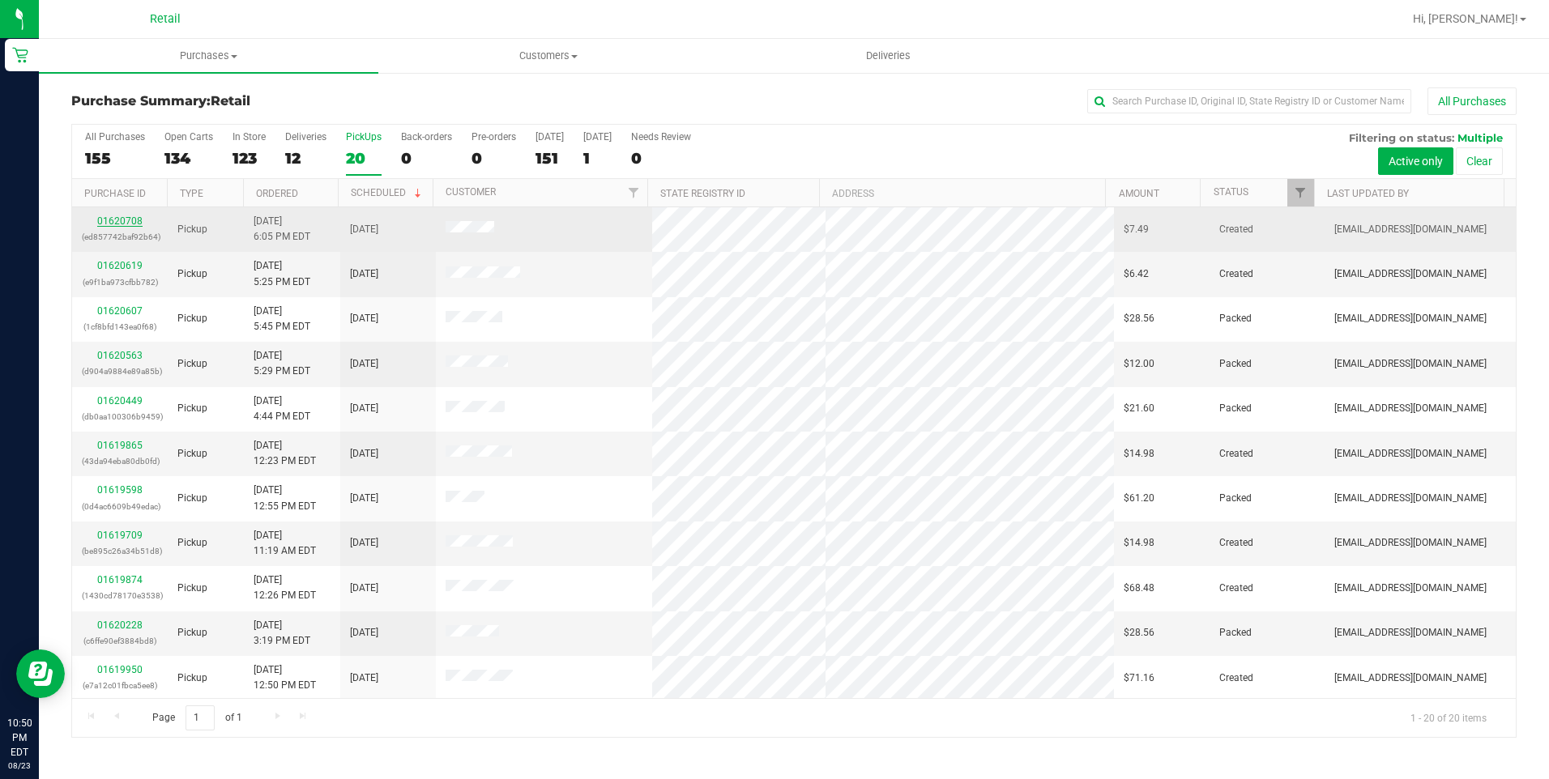
click at [130, 222] on link "01620708" at bounding box center [119, 220] width 45 height 11
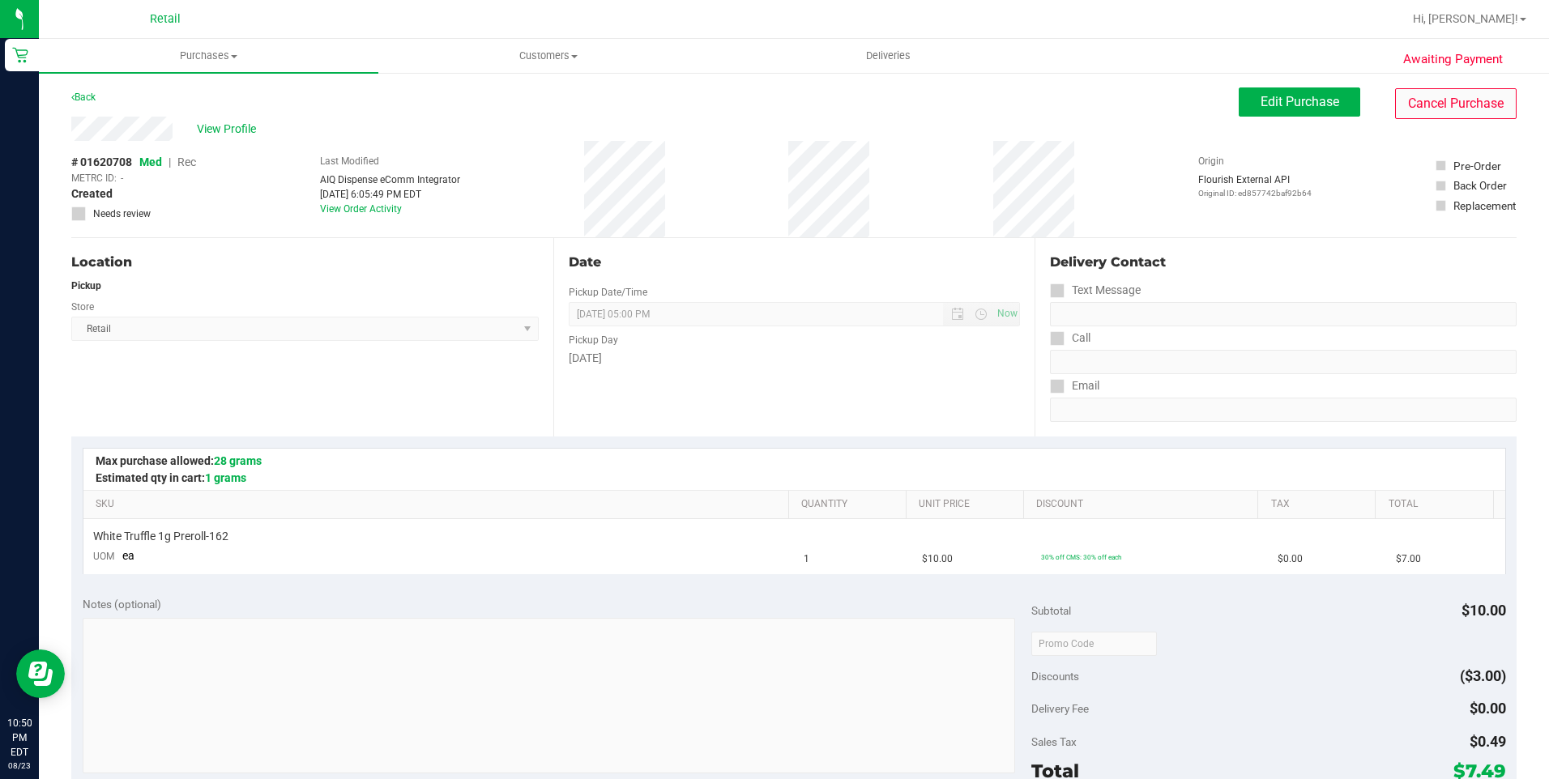
click at [1429, 120] on div "View Profile # 01620708 Med | Rec METRC ID: - Created Needs review Last Modifie…" at bounding box center [793, 177] width 1445 height 121
click at [1425, 103] on button "Cancel Purchase" at bounding box center [1455, 103] width 121 height 31
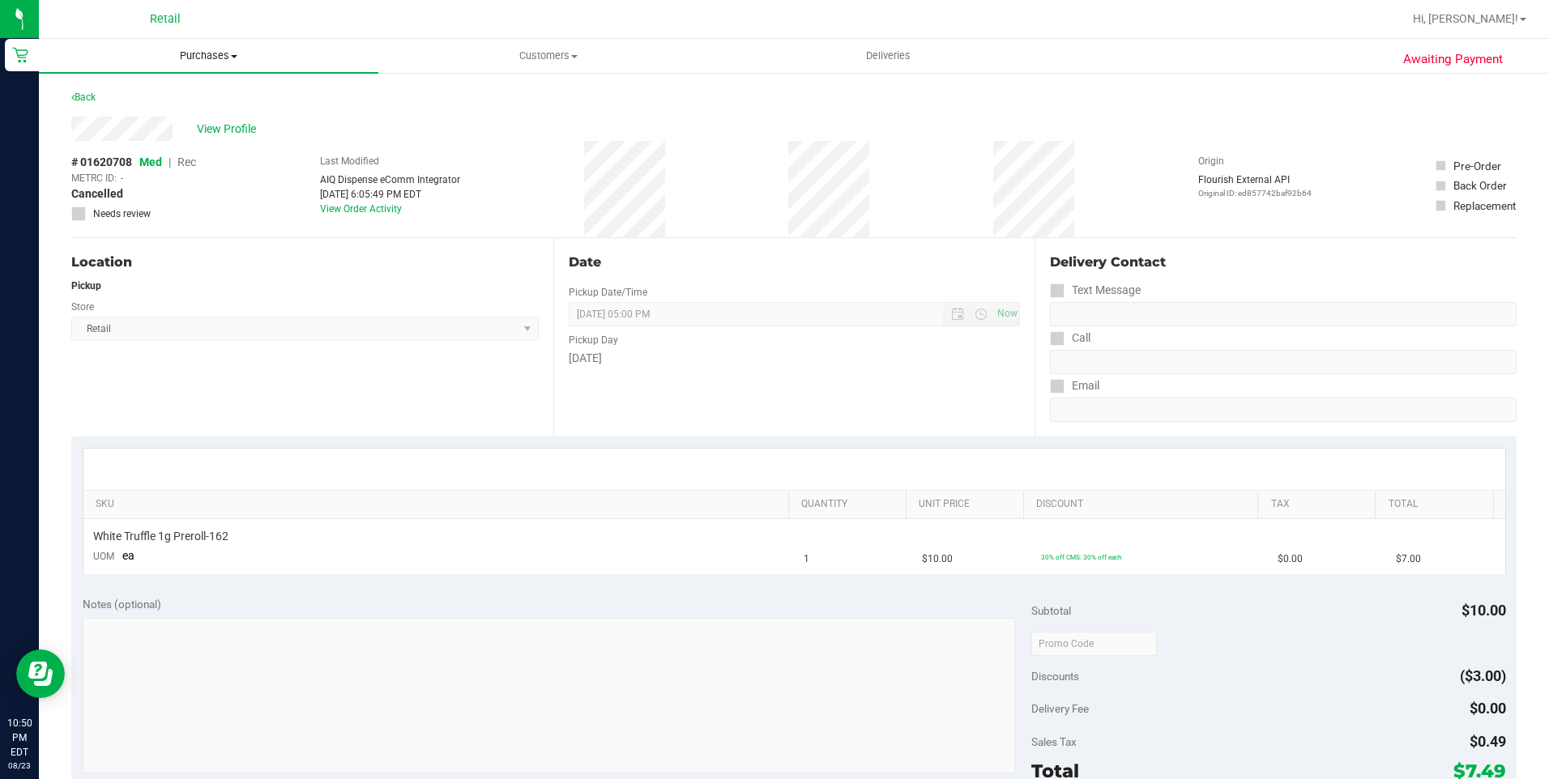
click at [225, 58] on span "Purchases" at bounding box center [208, 56] width 339 height 15
click at [156, 103] on span "Summary of purchases" at bounding box center [122, 98] width 166 height 14
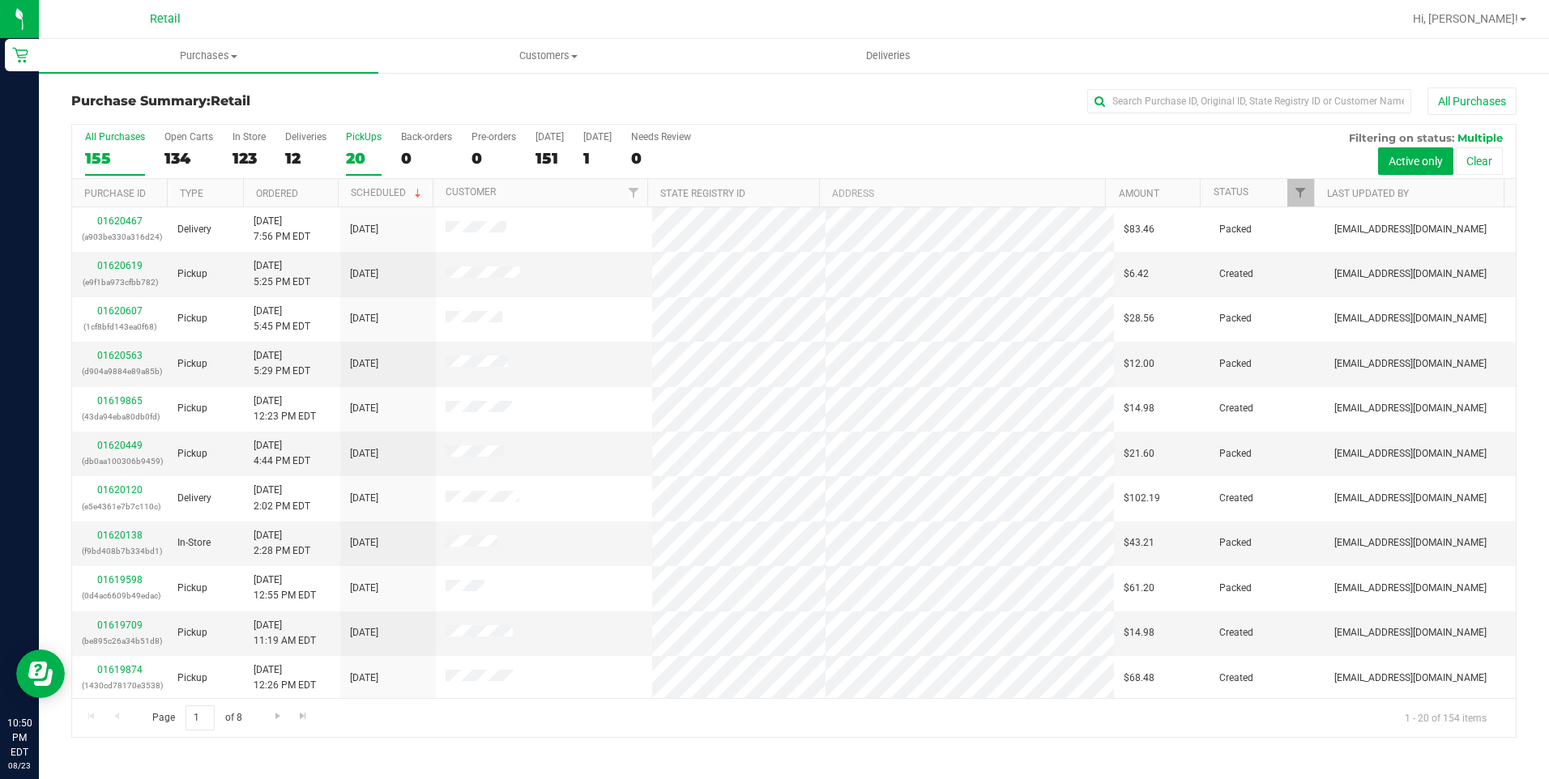
click at [354, 144] on label "PickUps 20" at bounding box center [364, 153] width 36 height 45
click at [0, 0] on input "PickUps 20" at bounding box center [0, 0] width 0 height 0
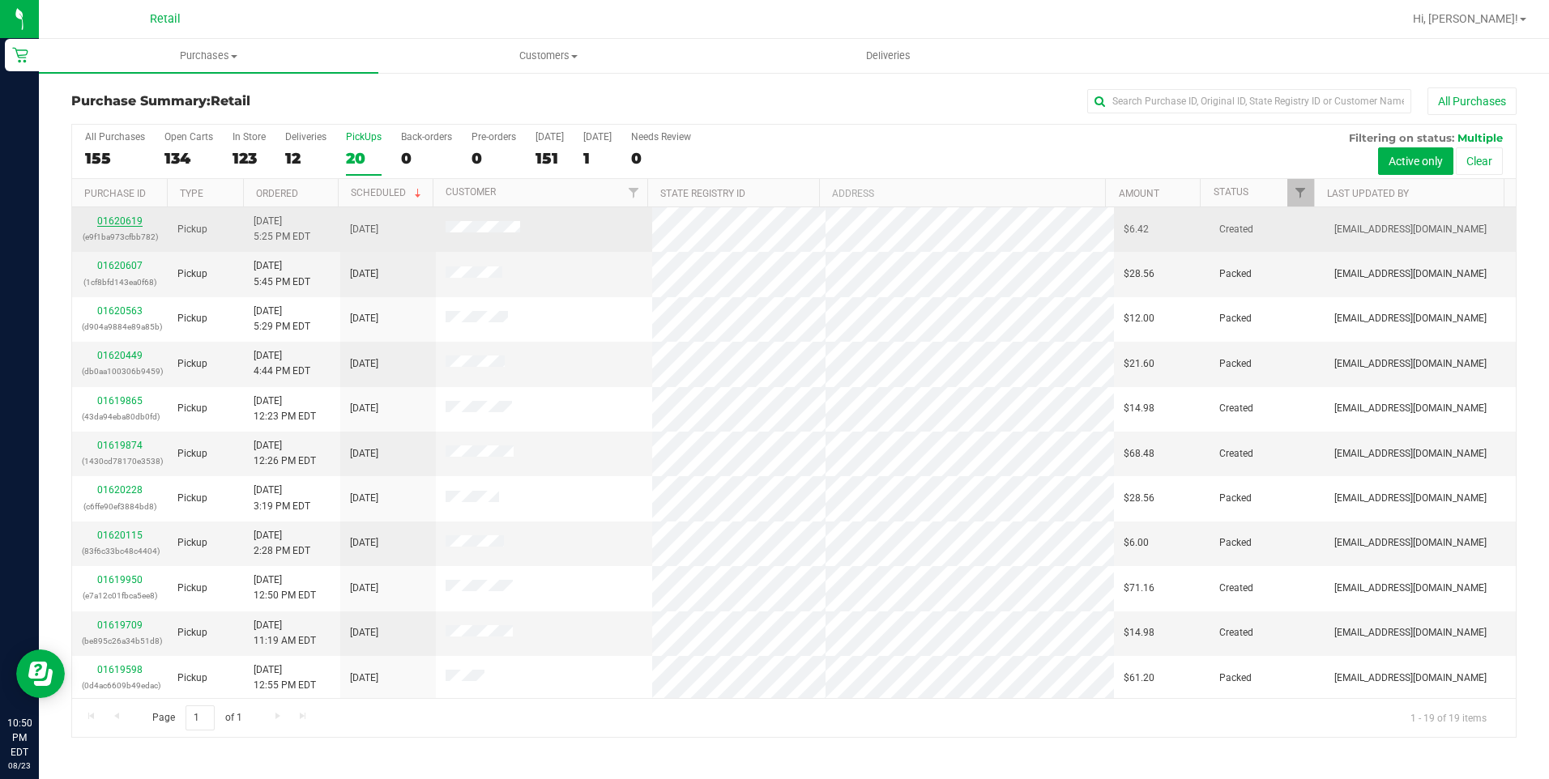
click at [118, 224] on link "01620619" at bounding box center [119, 220] width 45 height 11
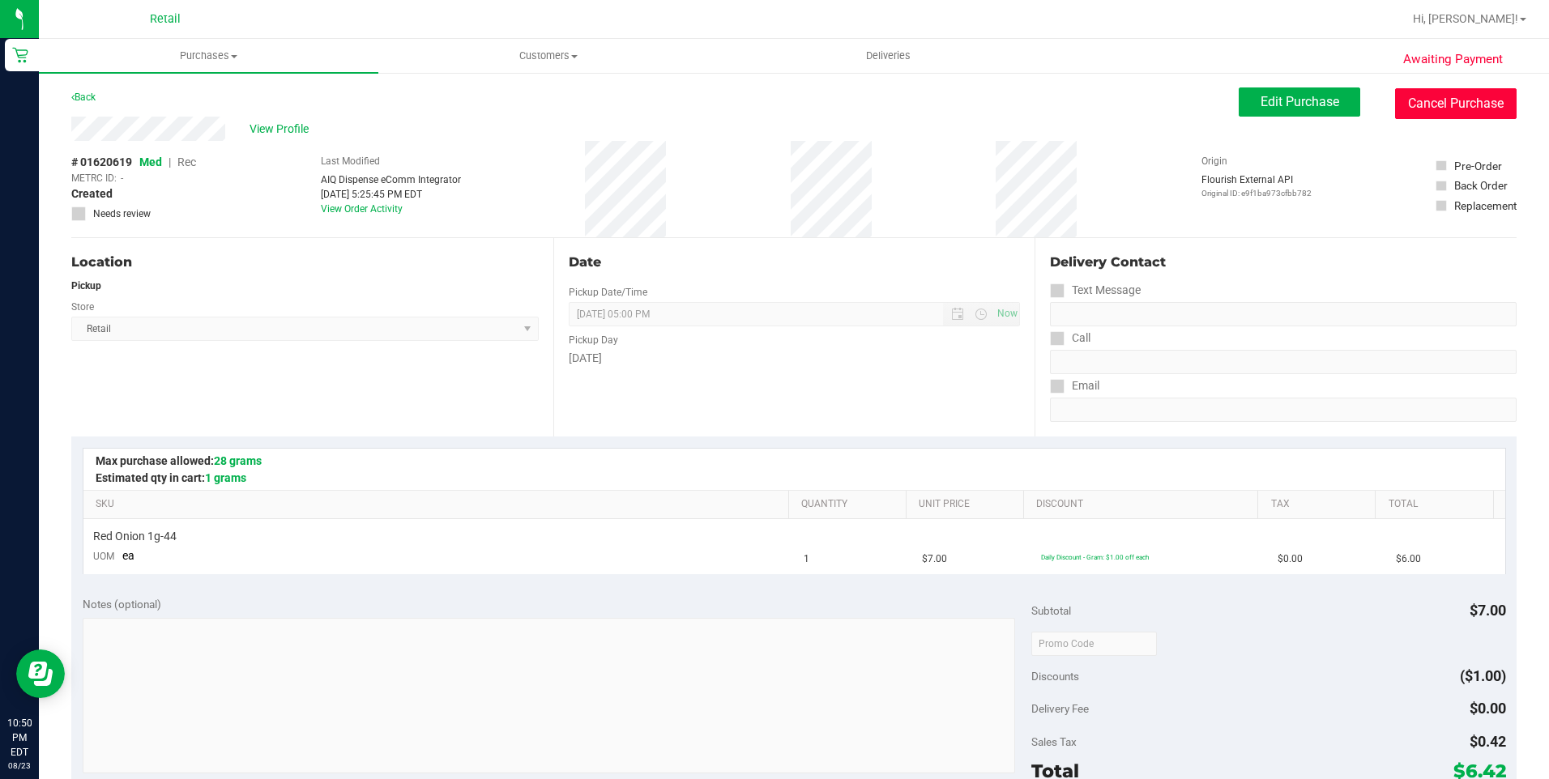
click at [1440, 113] on button "Cancel Purchase" at bounding box center [1455, 103] width 121 height 31
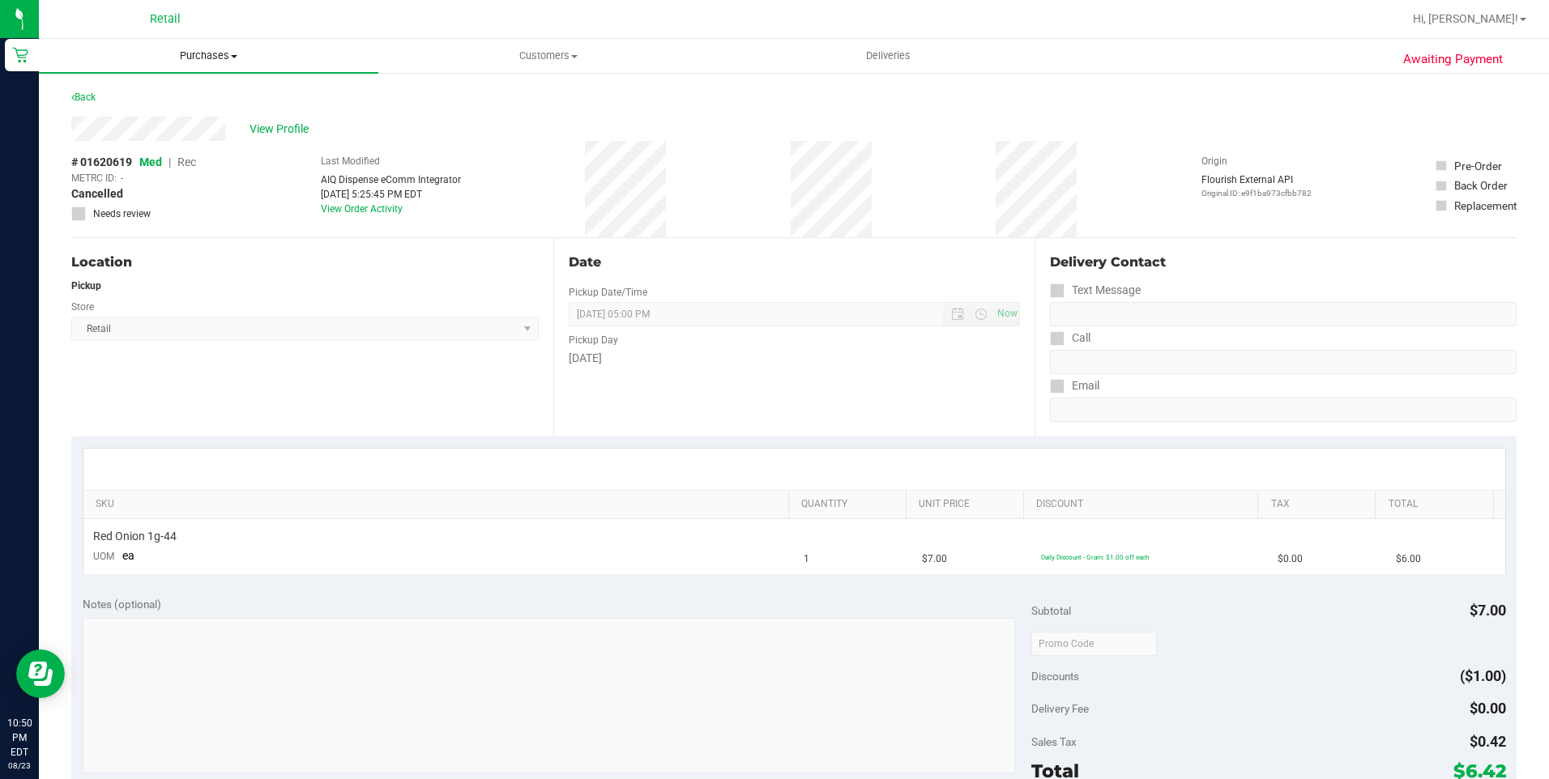
click at [216, 55] on span "Purchases" at bounding box center [208, 56] width 339 height 15
click at [168, 92] on span "Summary of purchases" at bounding box center [122, 98] width 166 height 14
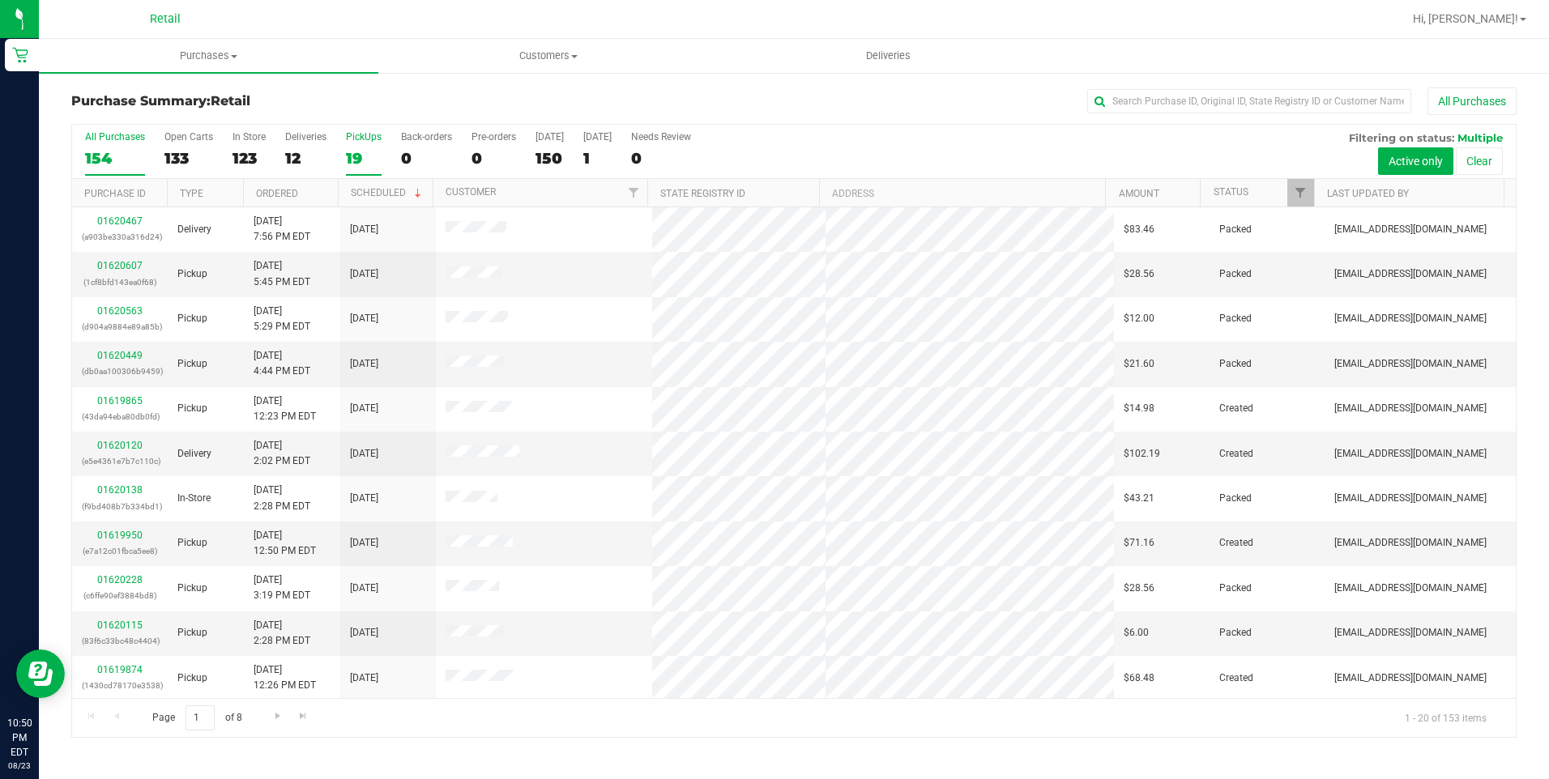
click at [356, 151] on div "19" at bounding box center [364, 158] width 36 height 19
click at [0, 0] on input "PickUps 19" at bounding box center [0, 0] width 0 height 0
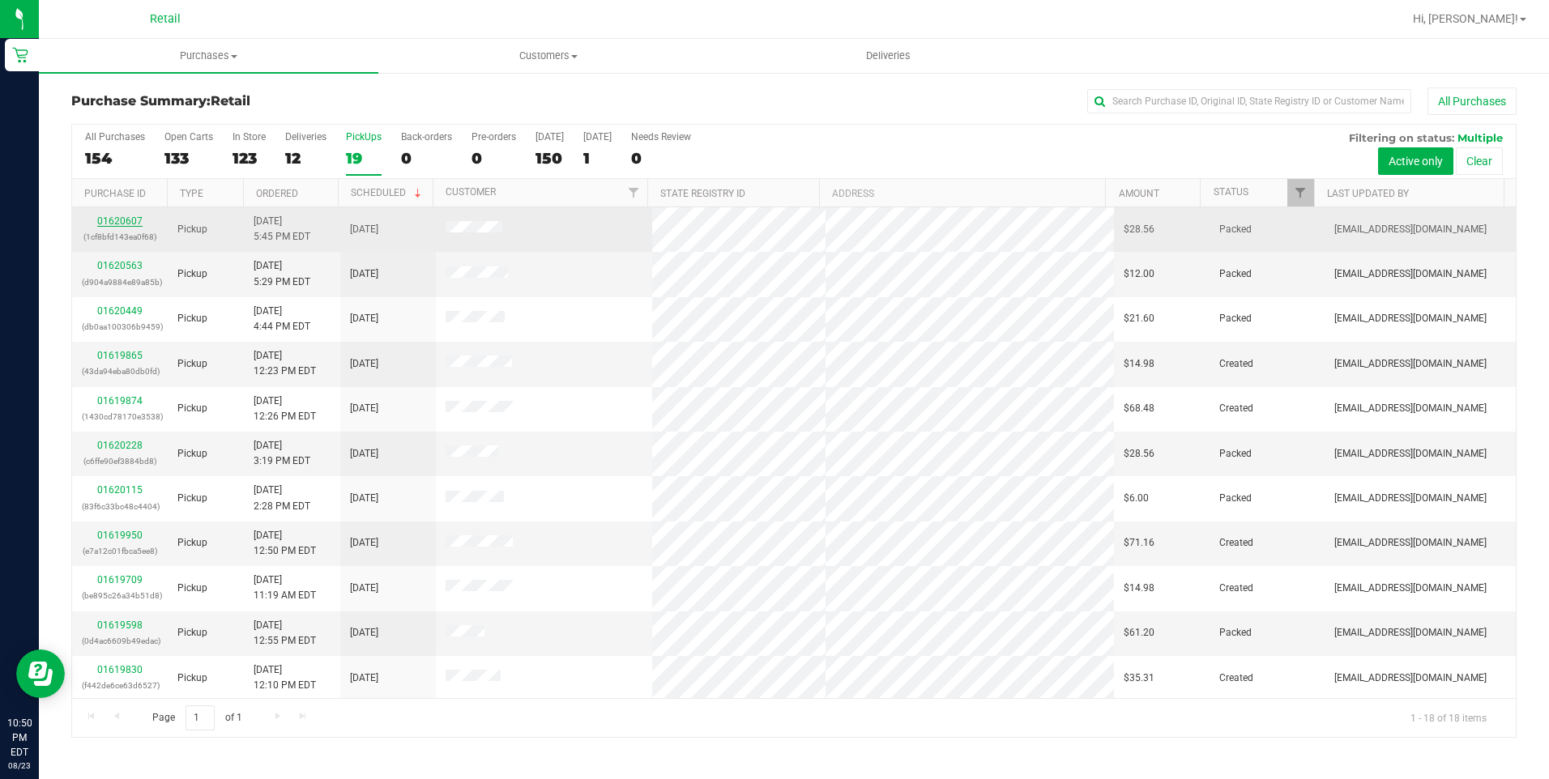
click at [134, 217] on link "01620607" at bounding box center [119, 220] width 45 height 11
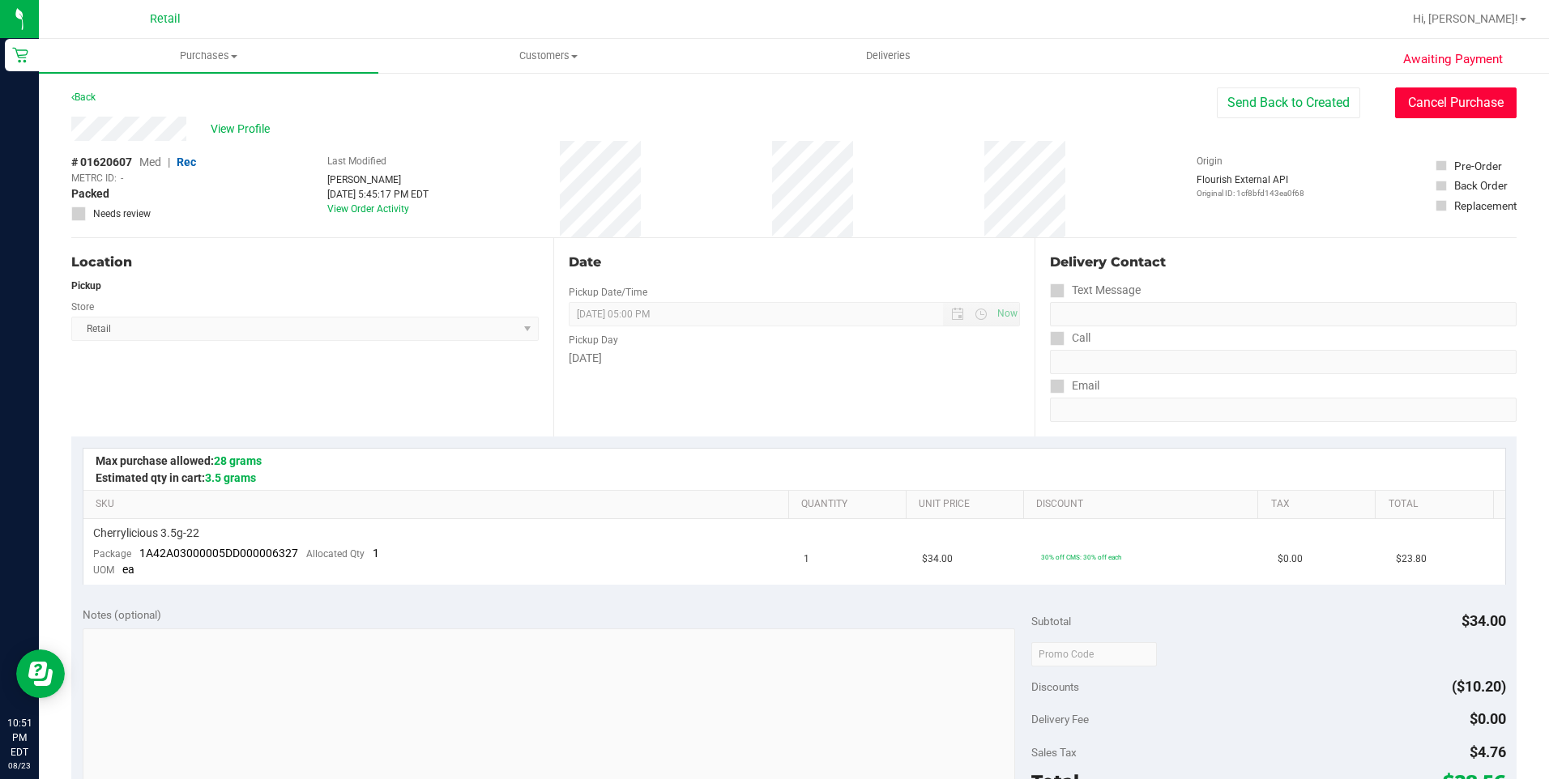
click at [1440, 100] on button "Cancel Purchase" at bounding box center [1455, 102] width 121 height 31
click at [213, 41] on uib-tab-heading "Purchases Summary of purchases Fulfillment All purchases" at bounding box center [208, 56] width 339 height 34
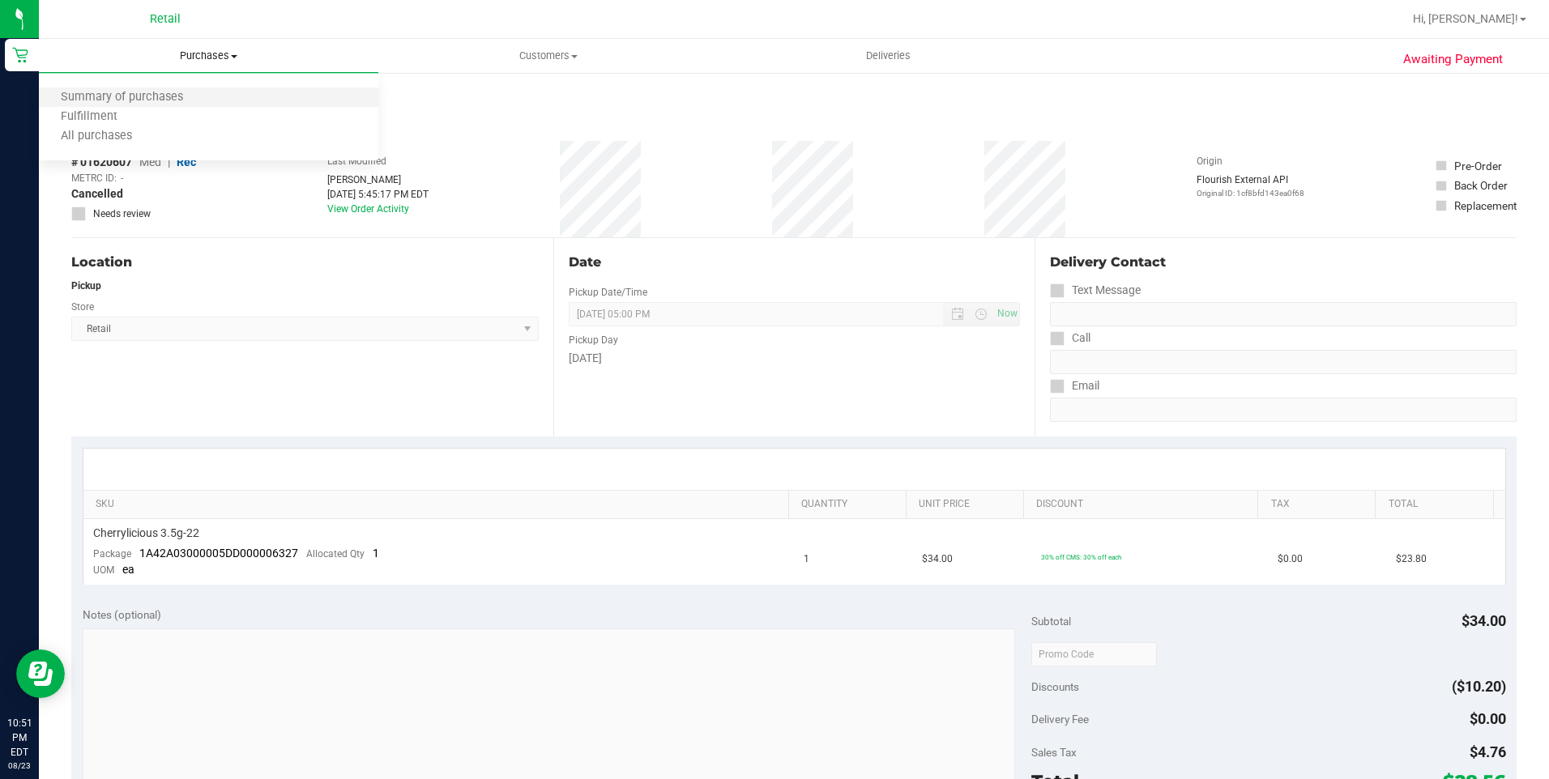
click at [191, 89] on li "Summary of purchases" at bounding box center [208, 97] width 339 height 19
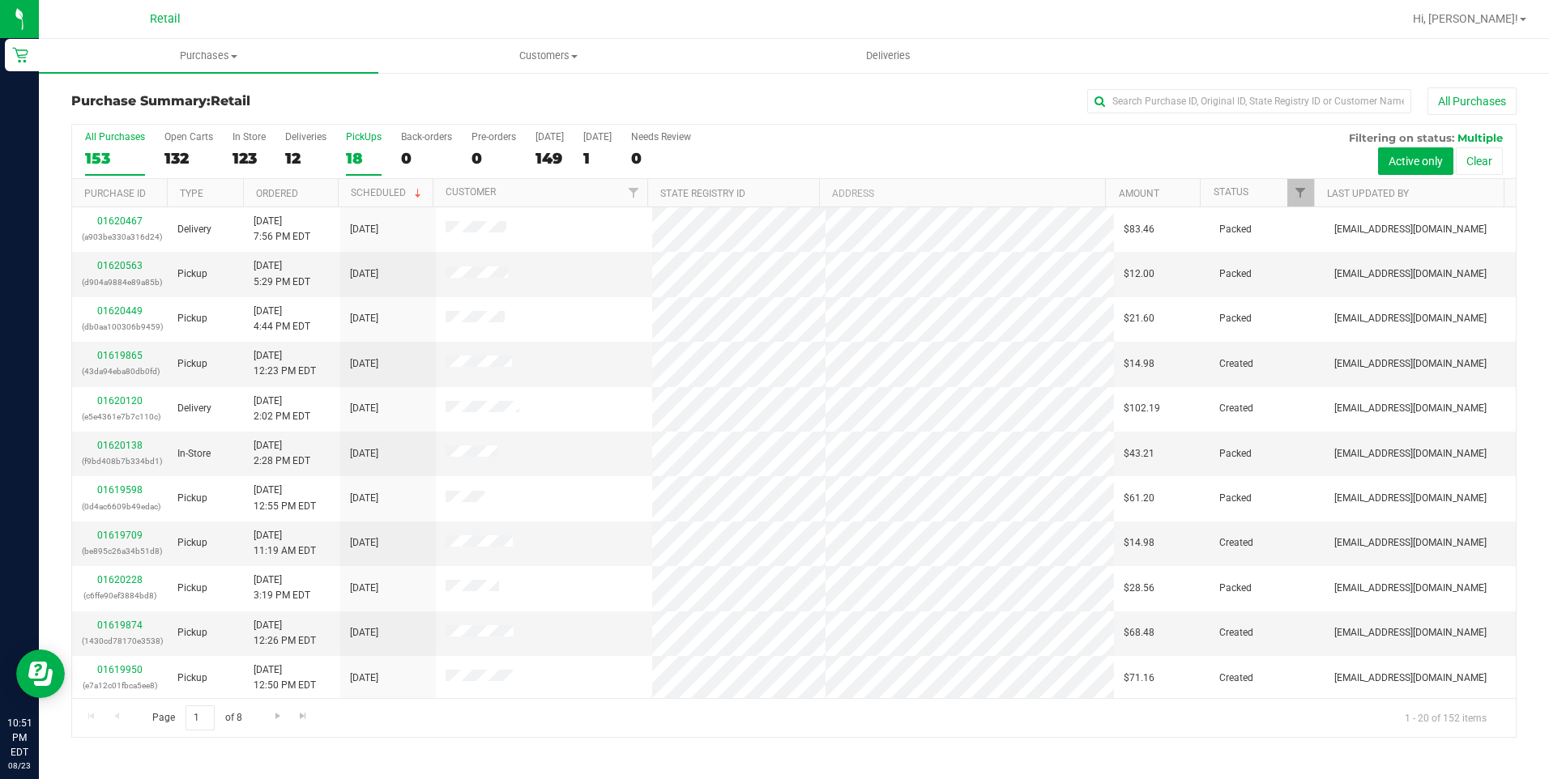
click at [346, 151] on div "18" at bounding box center [364, 158] width 36 height 19
click at [0, 0] on input "PickUps 18" at bounding box center [0, 0] width 0 height 0
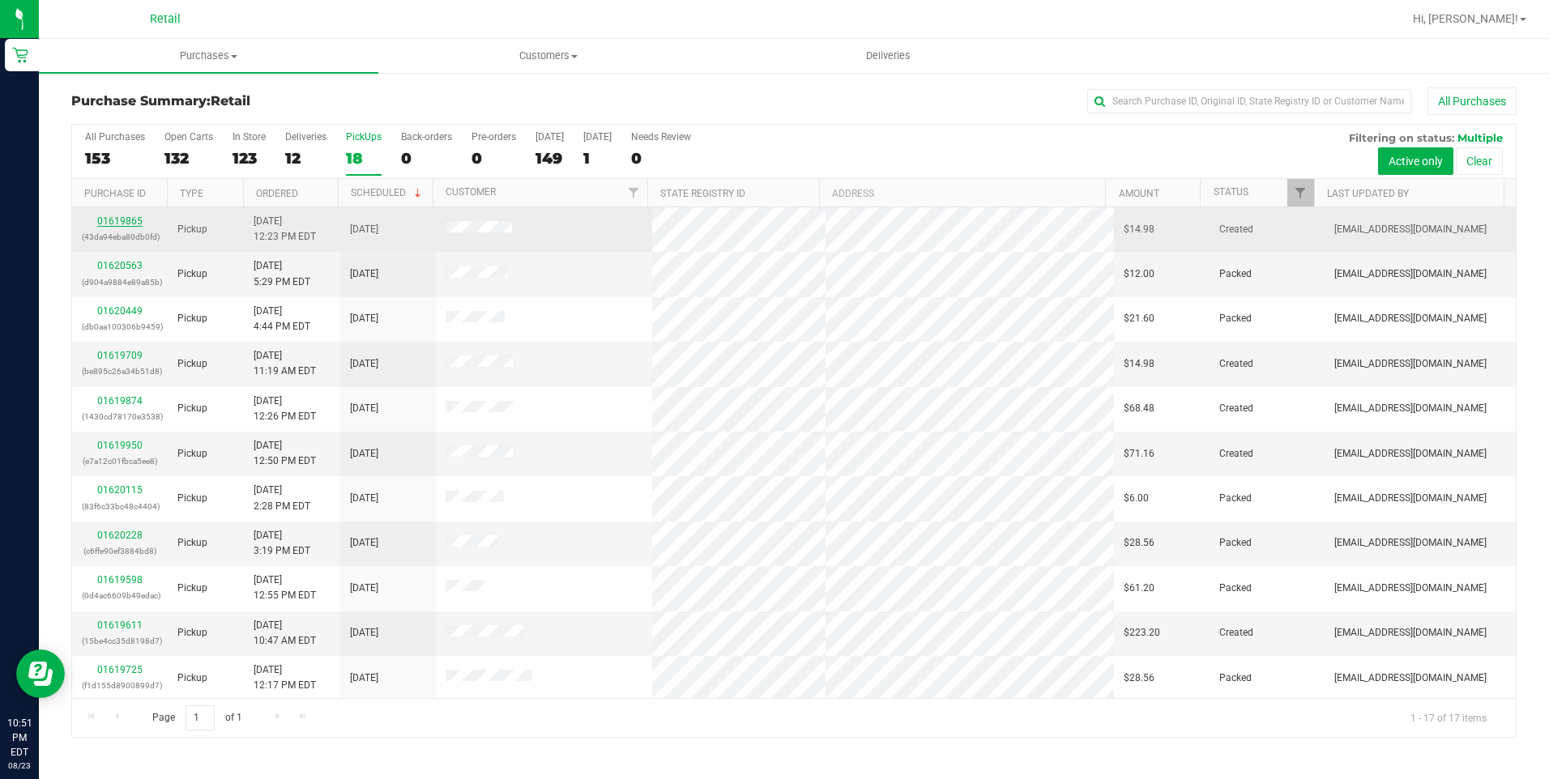
click at [119, 220] on link "01619865" at bounding box center [119, 220] width 45 height 11
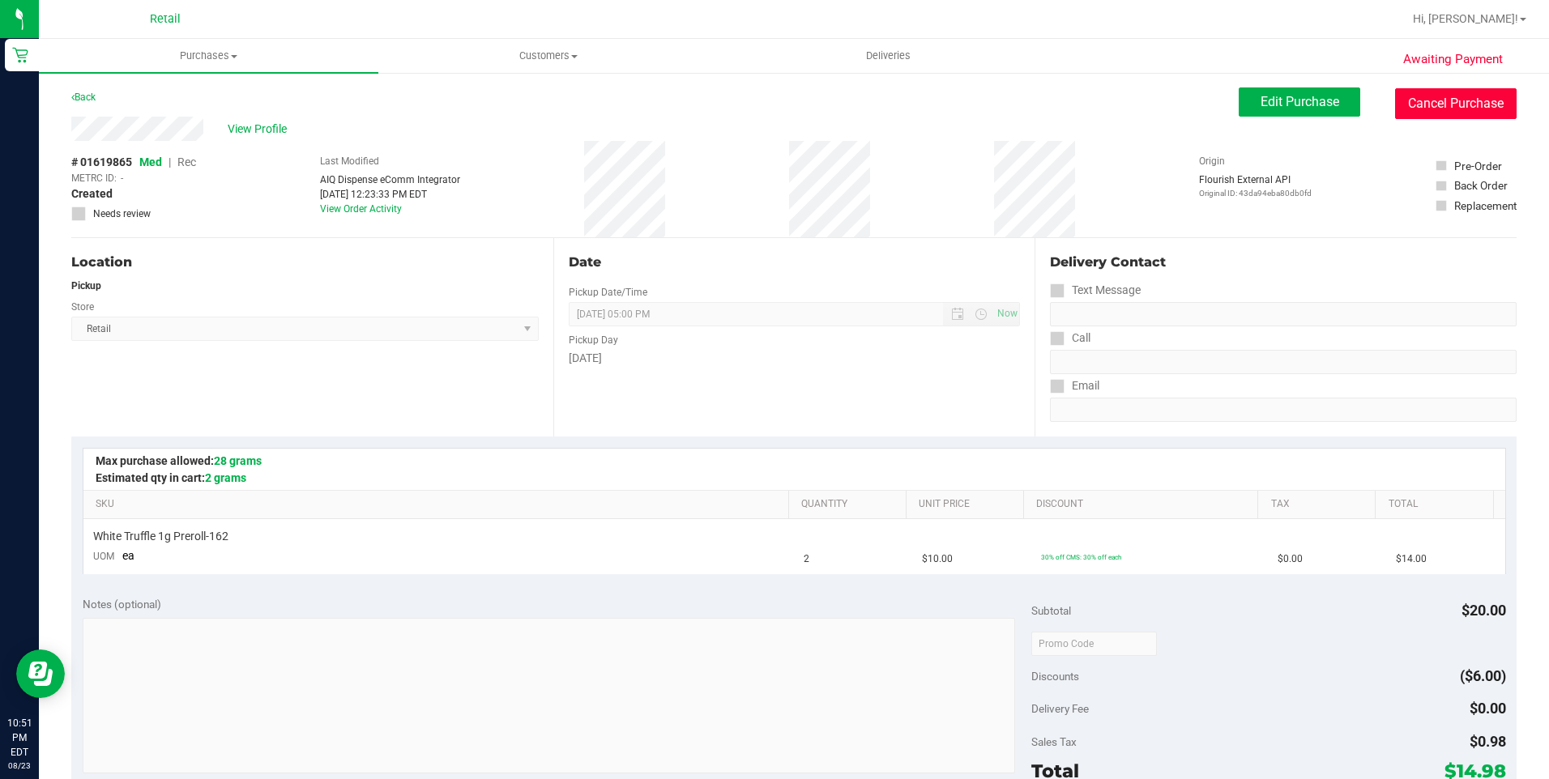
click at [1443, 91] on button "Cancel Purchase" at bounding box center [1455, 103] width 121 height 31
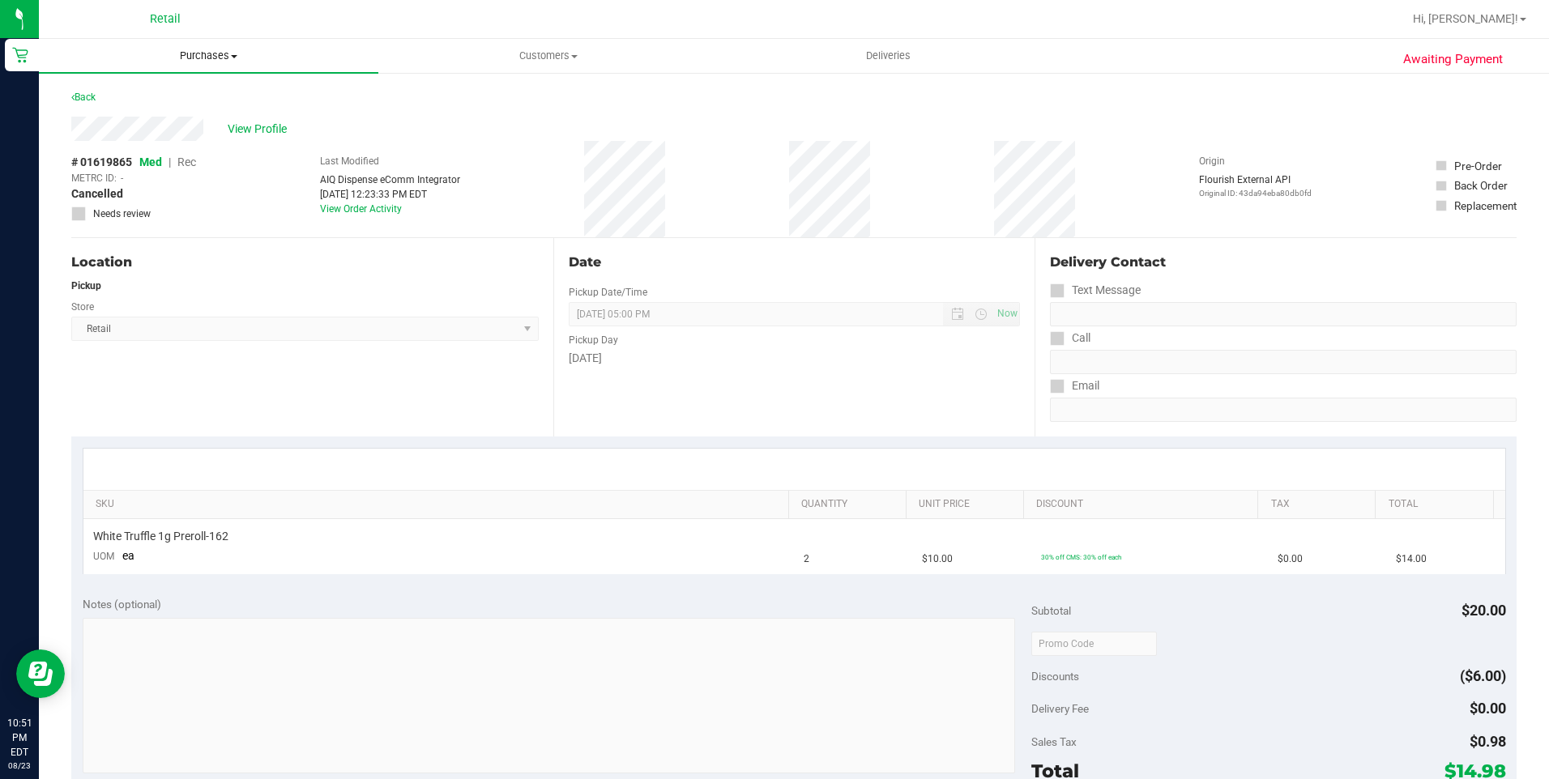
click at [221, 58] on span "Purchases" at bounding box center [208, 56] width 339 height 15
click at [199, 109] on li "Fulfillment" at bounding box center [208, 117] width 339 height 19
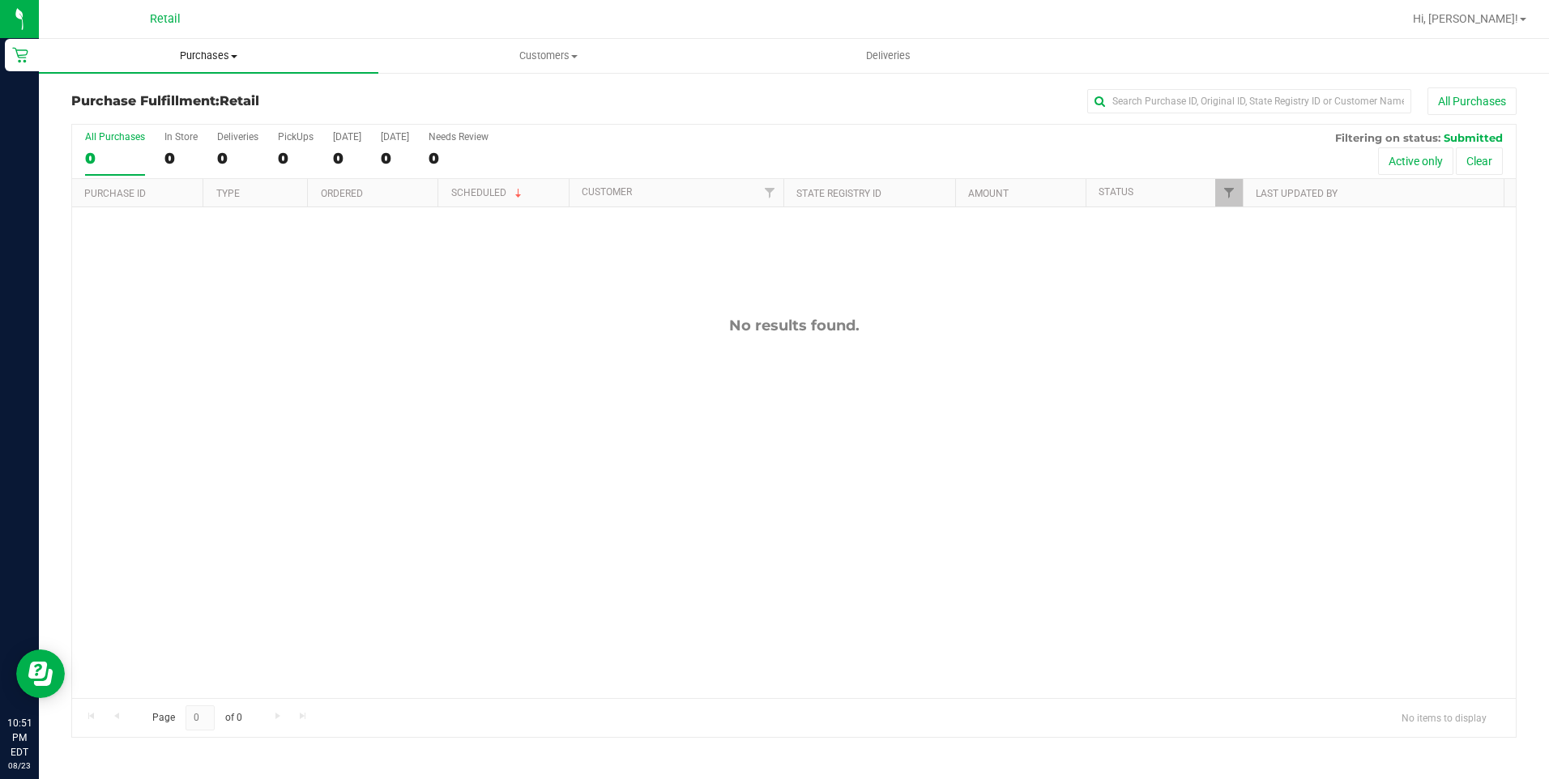
click at [212, 59] on span "Purchases" at bounding box center [208, 56] width 339 height 15
click at [166, 98] on span "Summary of purchases" at bounding box center [122, 98] width 166 height 14
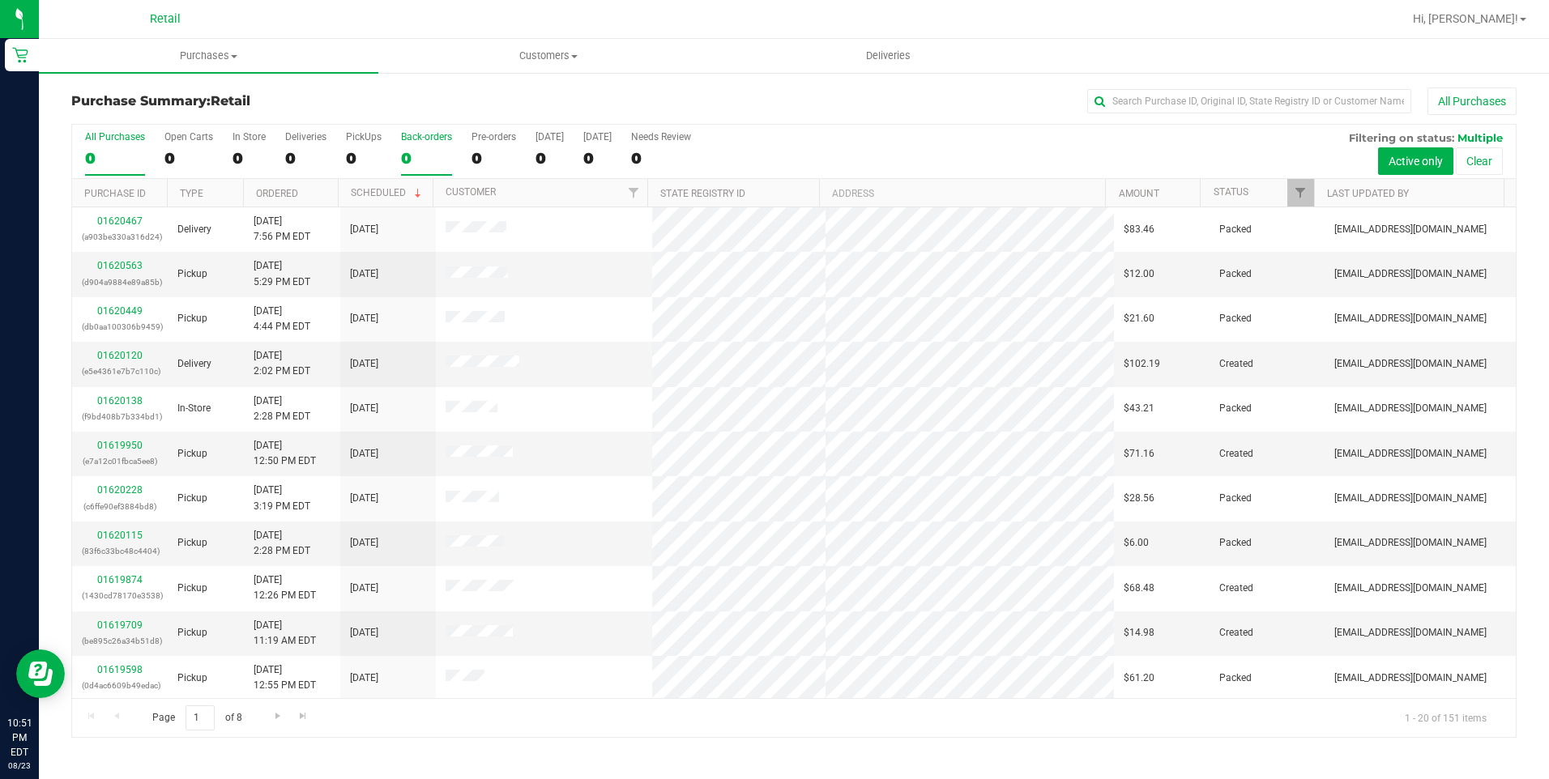
click at [411, 154] on div "0" at bounding box center [426, 158] width 51 height 19
click at [0, 0] on input "Back-orders 0" at bounding box center [0, 0] width 0 height 0
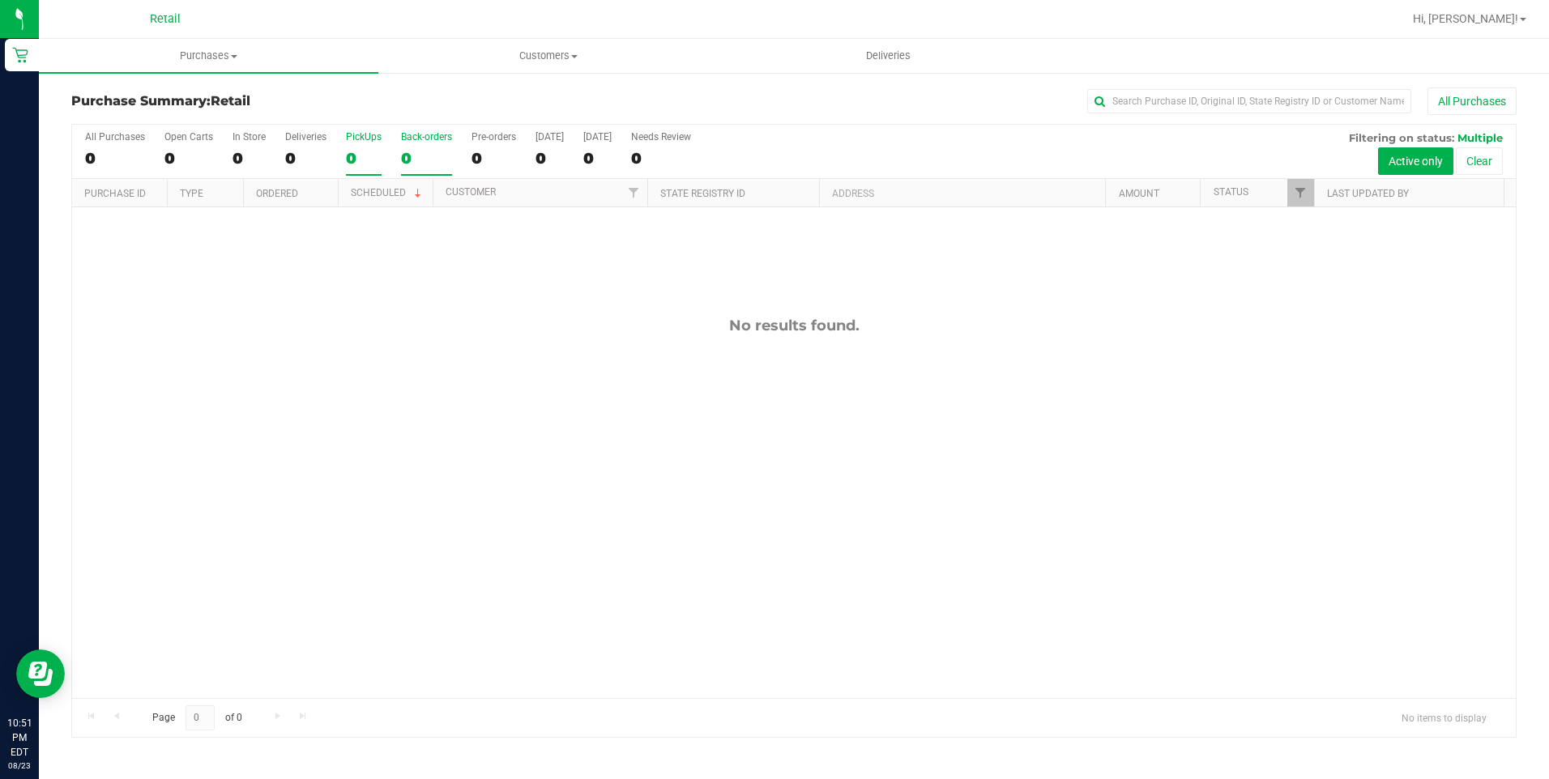
click at [364, 158] on div "0" at bounding box center [364, 158] width 36 height 19
click at [0, 0] on input "PickUps 0" at bounding box center [0, 0] width 0 height 0
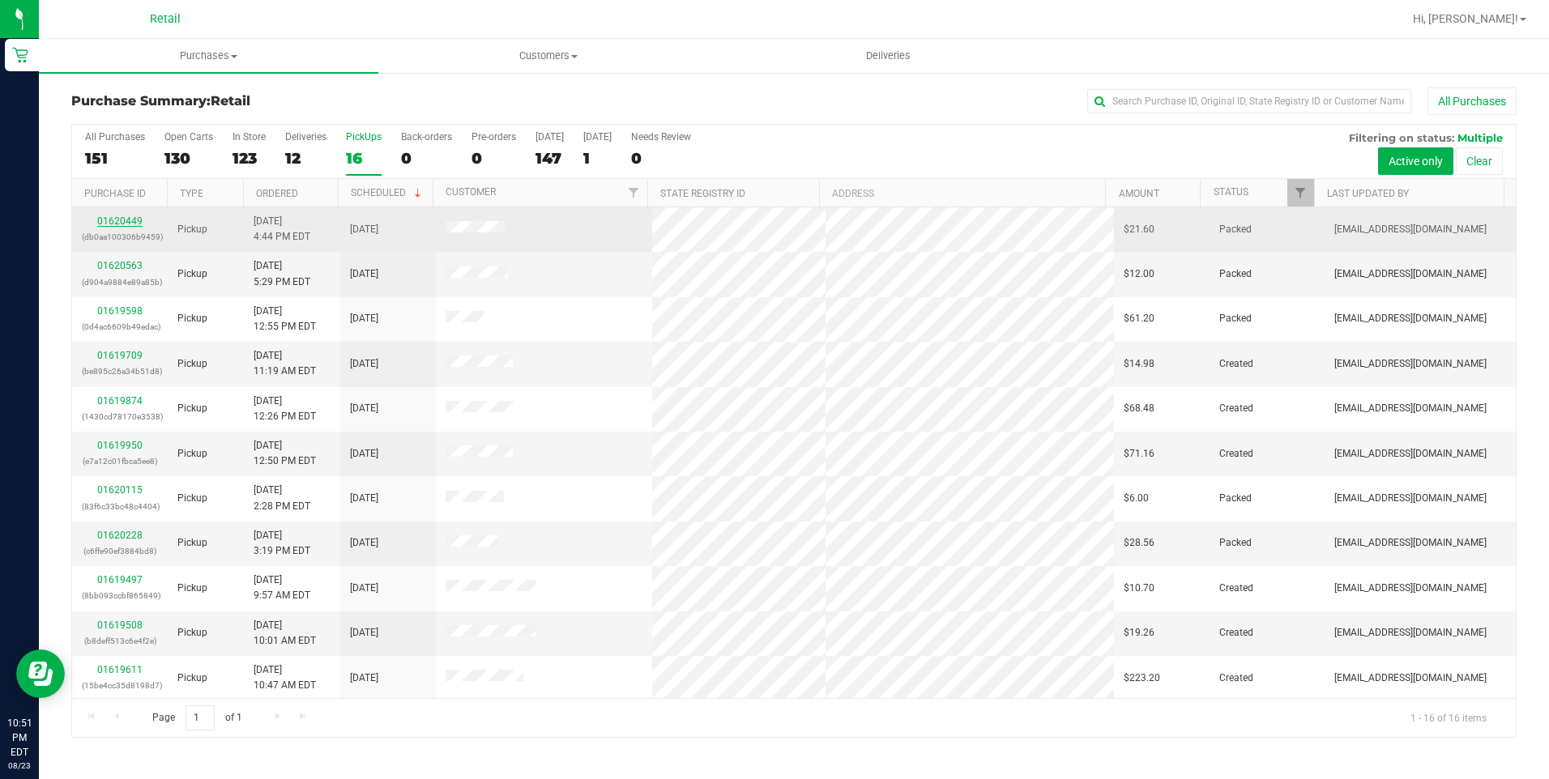
click at [127, 224] on link "01620449" at bounding box center [119, 220] width 45 height 11
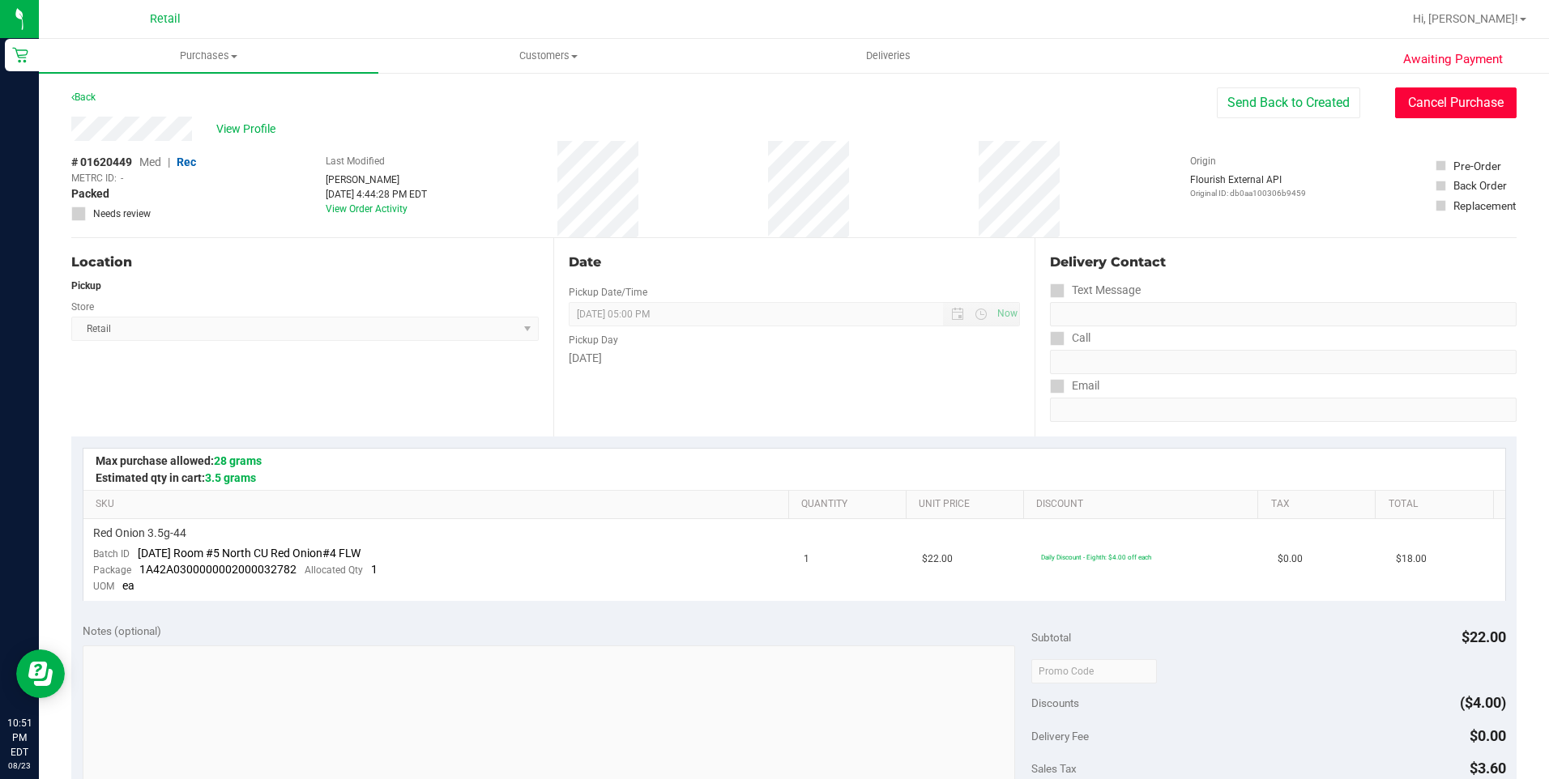
click at [1407, 96] on button "Cancel Purchase" at bounding box center [1455, 102] width 121 height 31
click at [168, 54] on span "Purchases" at bounding box center [208, 56] width 339 height 15
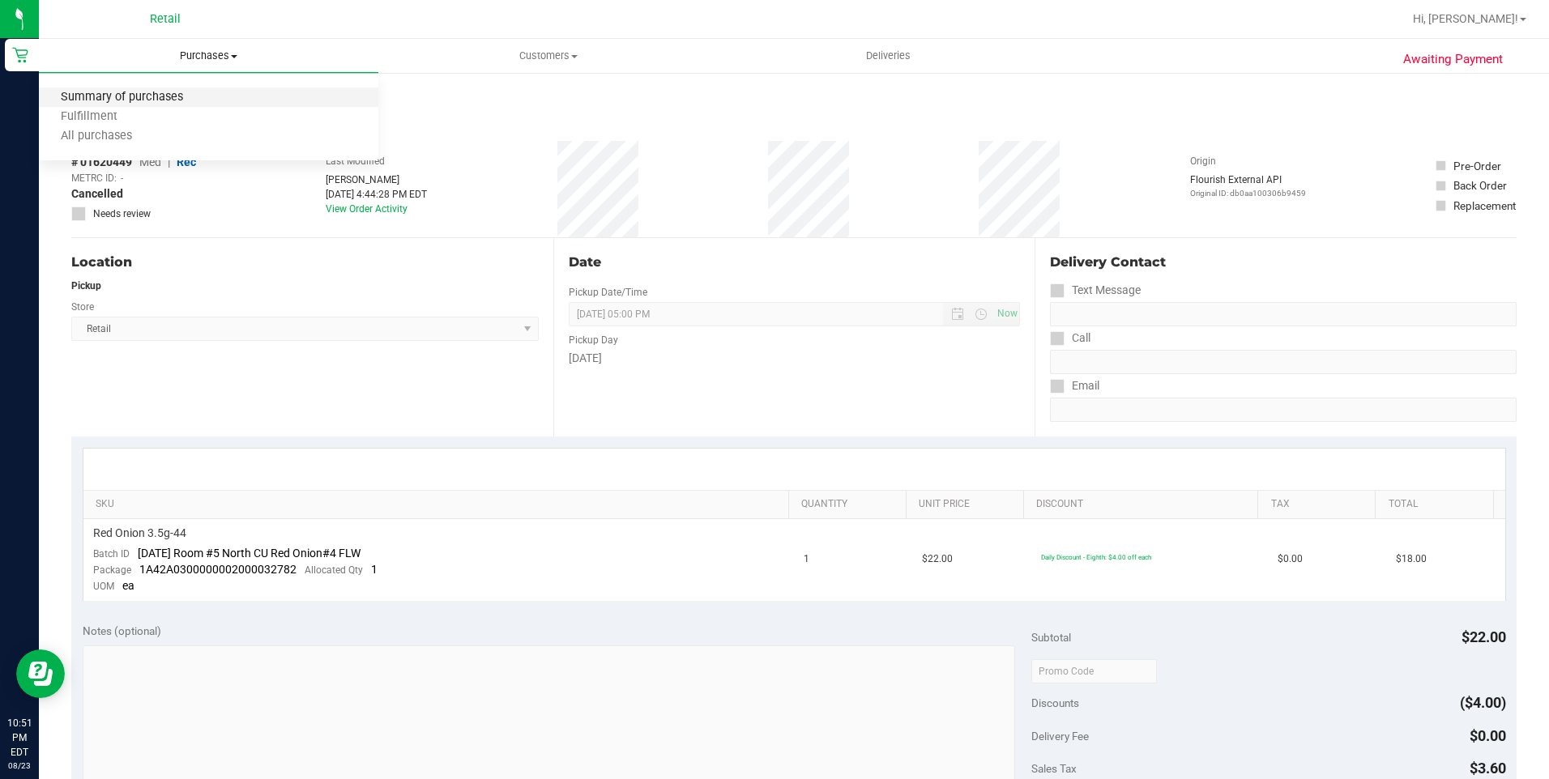
click at [161, 92] on span "Summary of purchases" at bounding box center [122, 98] width 166 height 14
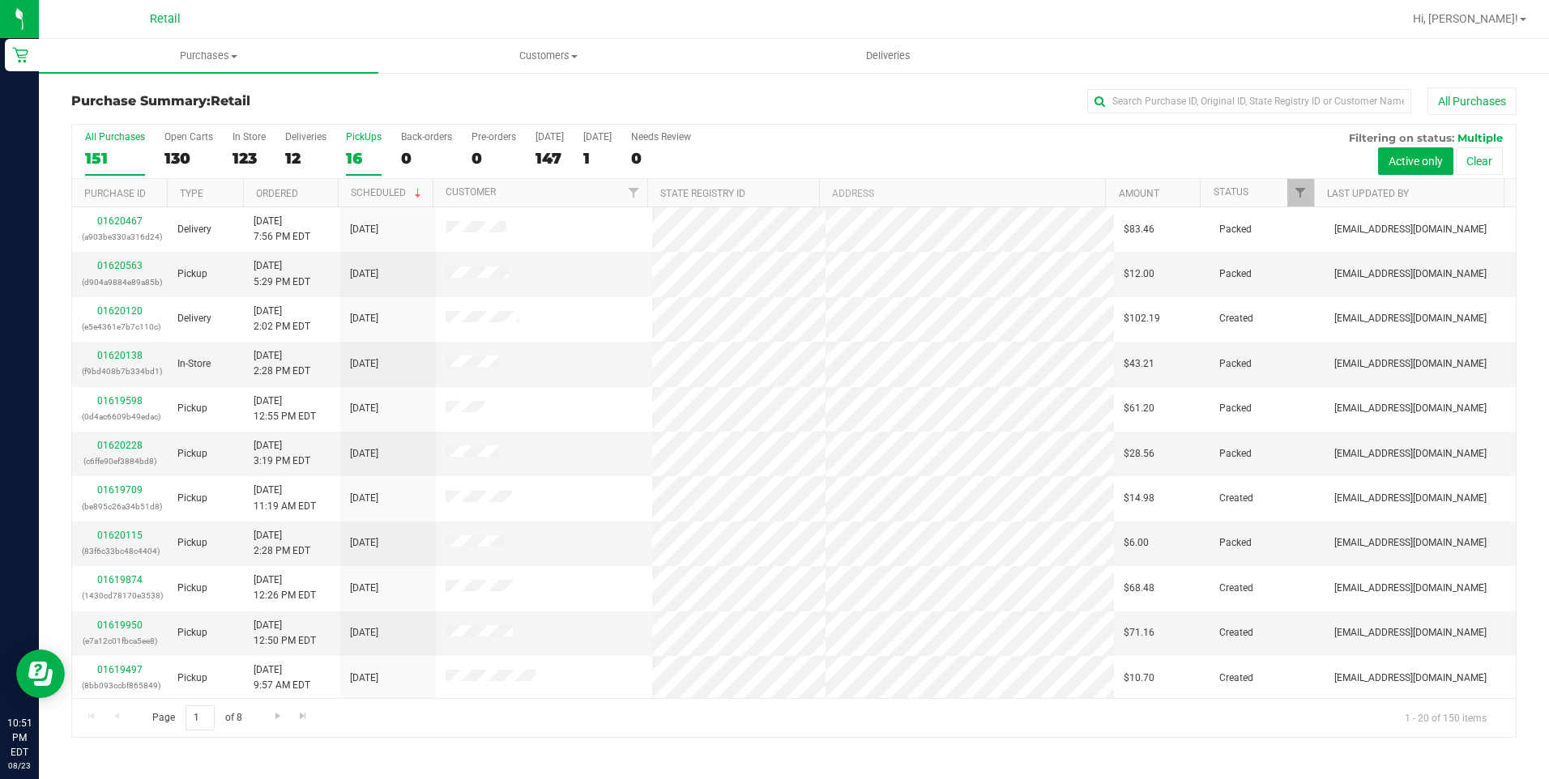
click at [355, 152] on div "16" at bounding box center [364, 158] width 36 height 19
click at [0, 0] on input "PickUps 16" at bounding box center [0, 0] width 0 height 0
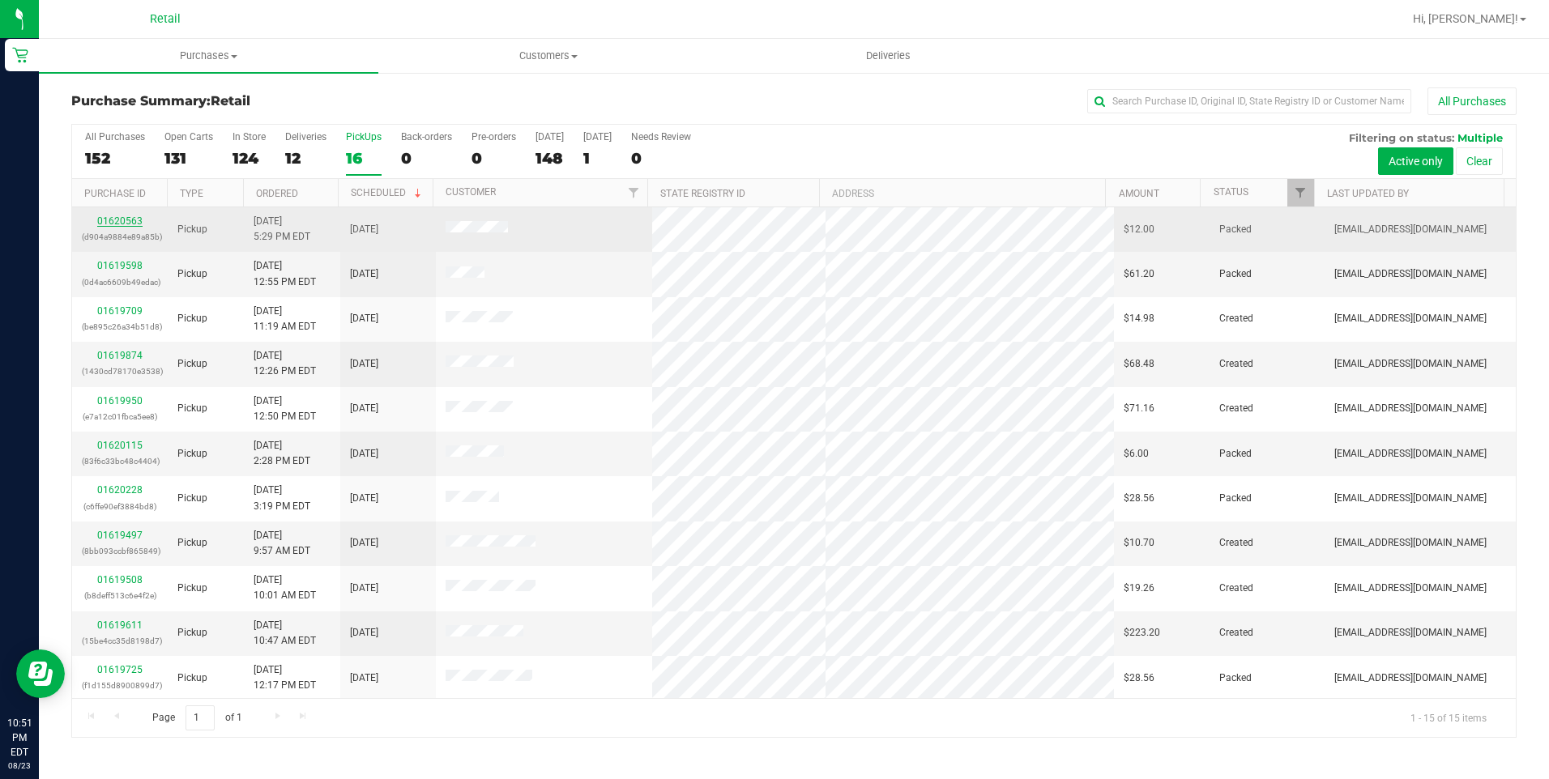
click at [104, 224] on link "01620563" at bounding box center [119, 220] width 45 height 11
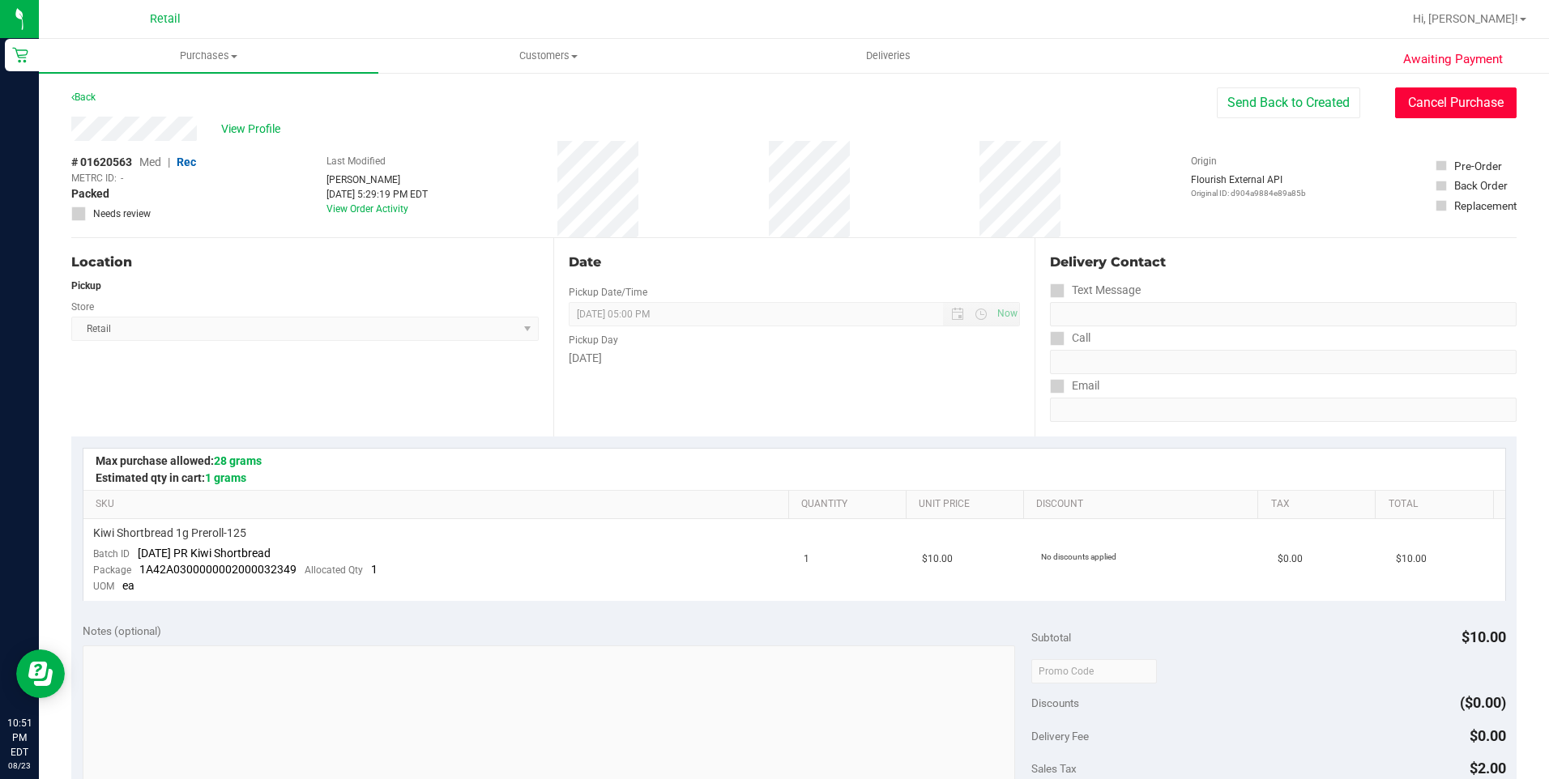
click at [1407, 96] on button "Cancel Purchase" at bounding box center [1455, 102] width 121 height 31
click at [221, 54] on span "Purchases" at bounding box center [208, 56] width 339 height 15
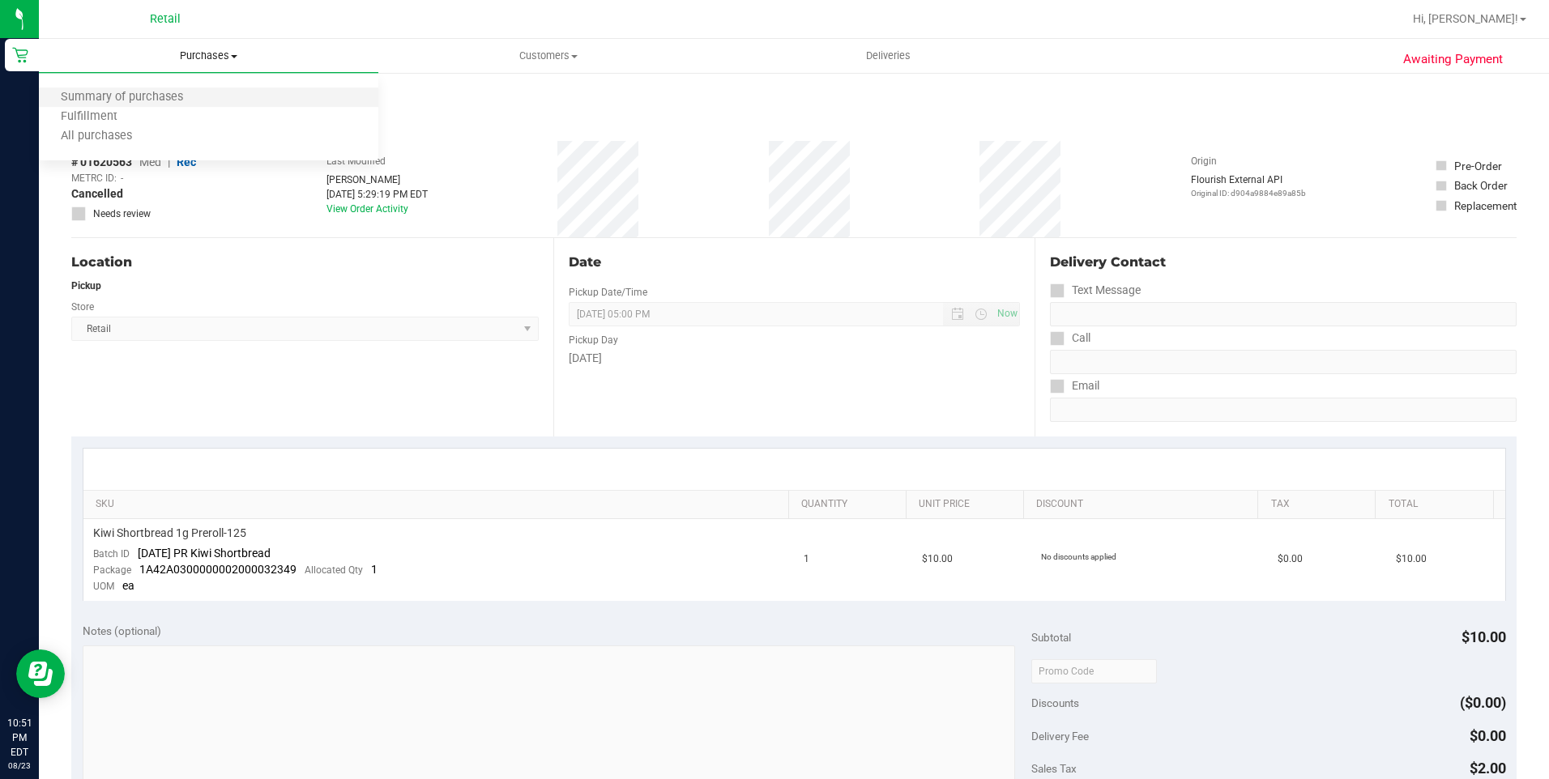
click at [164, 88] on li "Summary of purchases" at bounding box center [208, 97] width 339 height 19
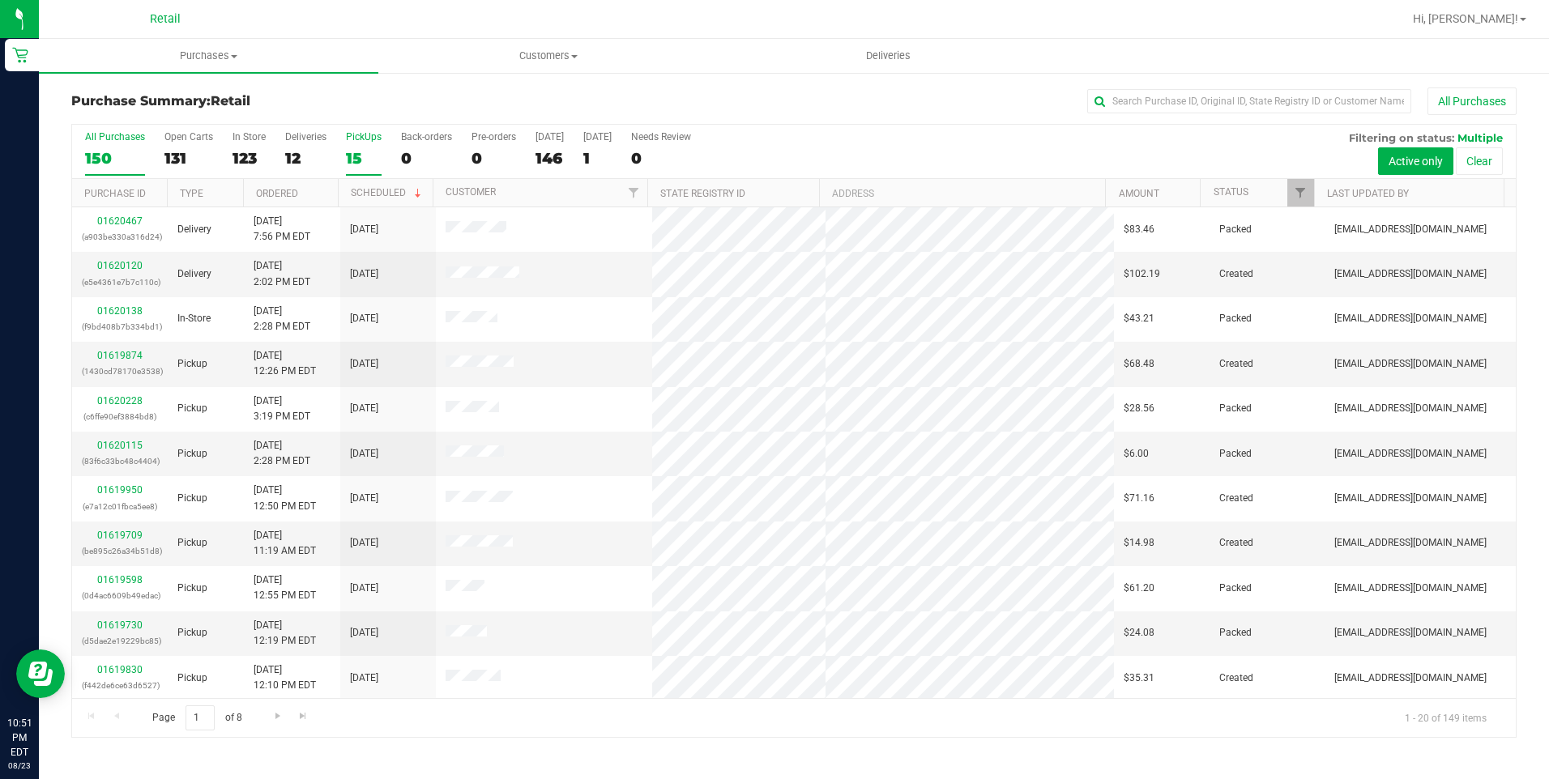
click at [361, 156] on div "15" at bounding box center [364, 158] width 36 height 19
click at [0, 0] on input "PickUps 15" at bounding box center [0, 0] width 0 height 0
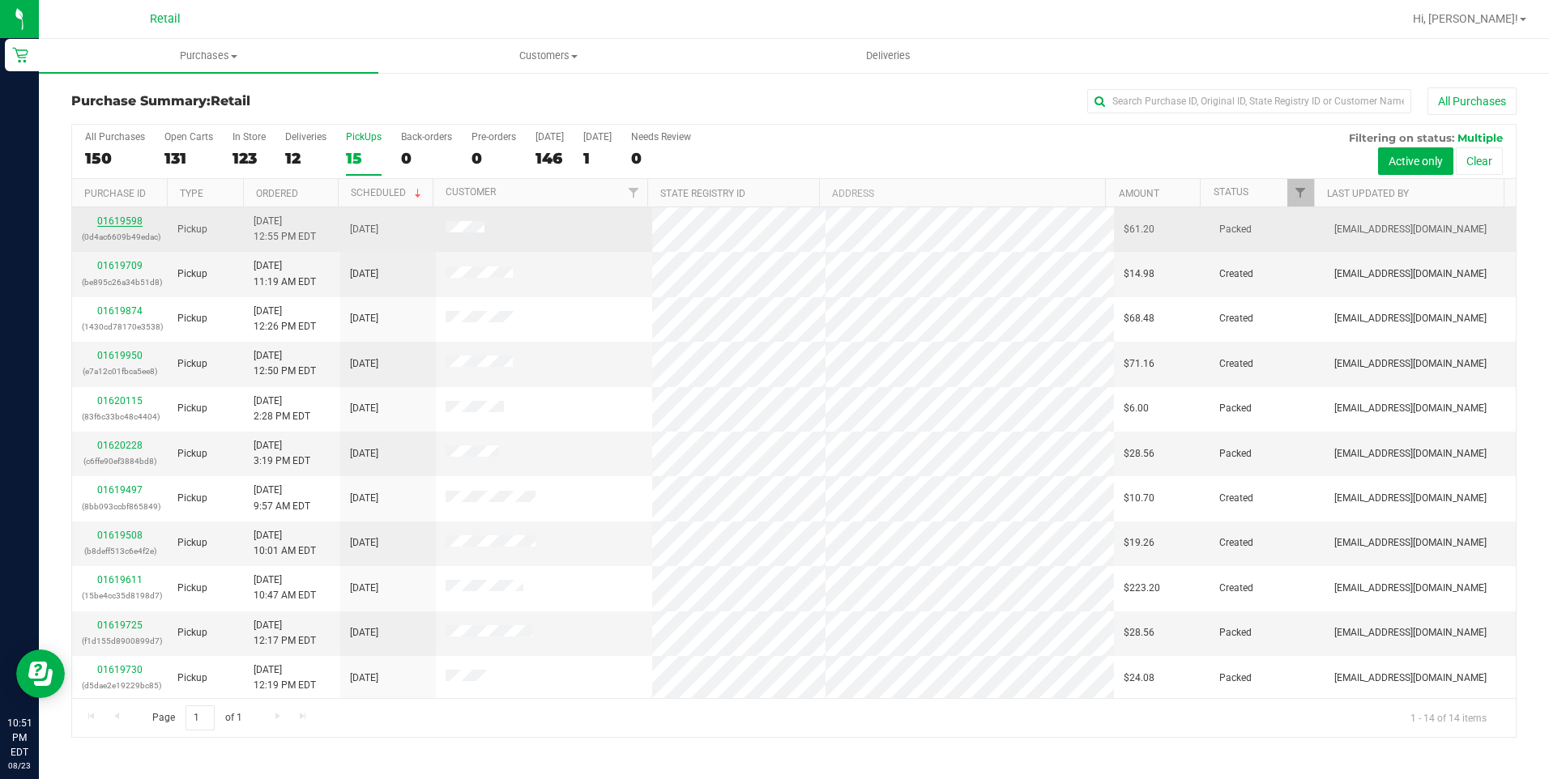
click at [105, 222] on link "01619598" at bounding box center [119, 220] width 45 height 11
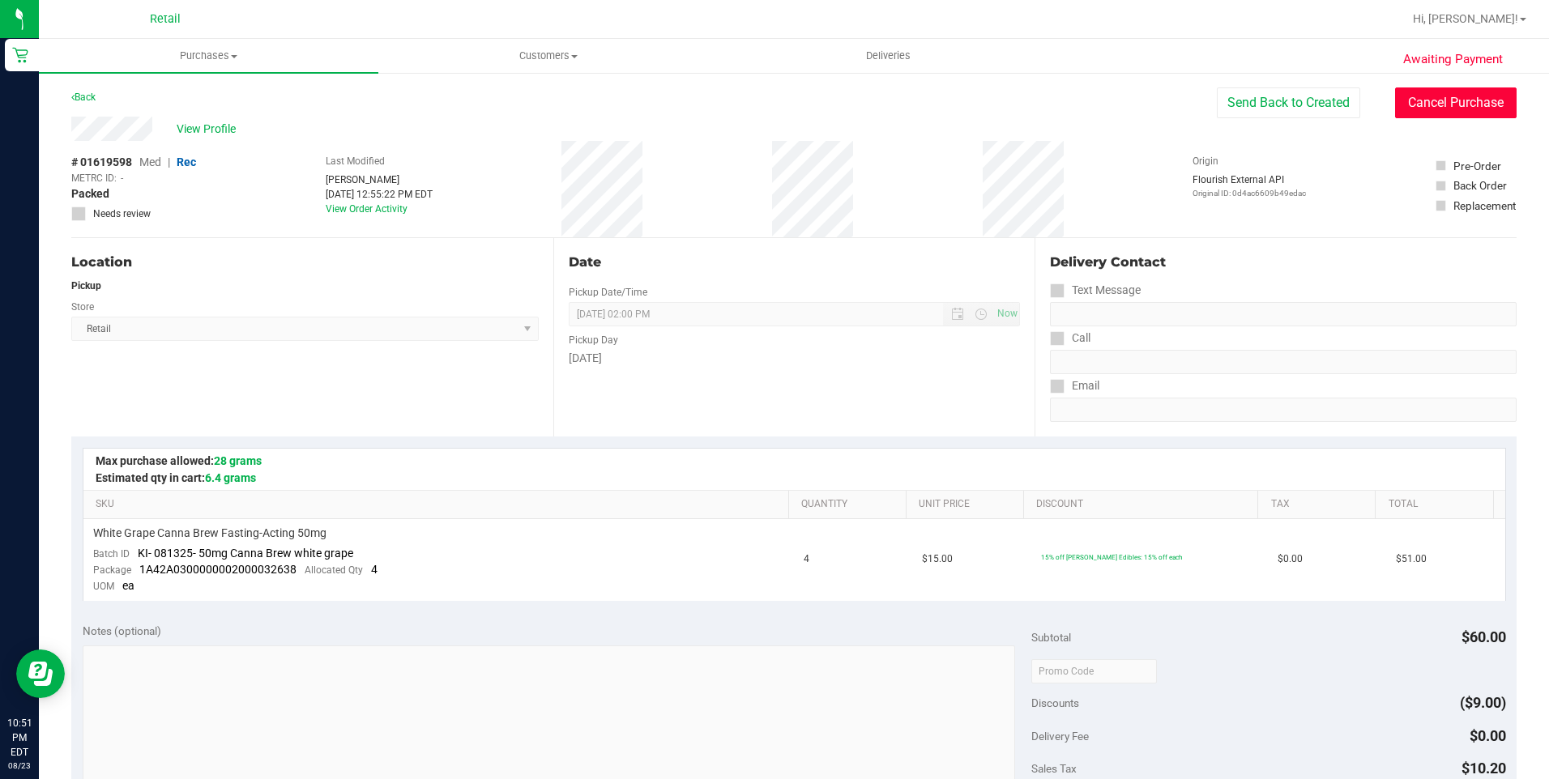
click at [1444, 103] on button "Cancel Purchase" at bounding box center [1455, 102] width 121 height 31
click at [225, 66] on uib-tab-heading "Purchases Summary of purchases Fulfillment All purchases" at bounding box center [208, 56] width 339 height 34
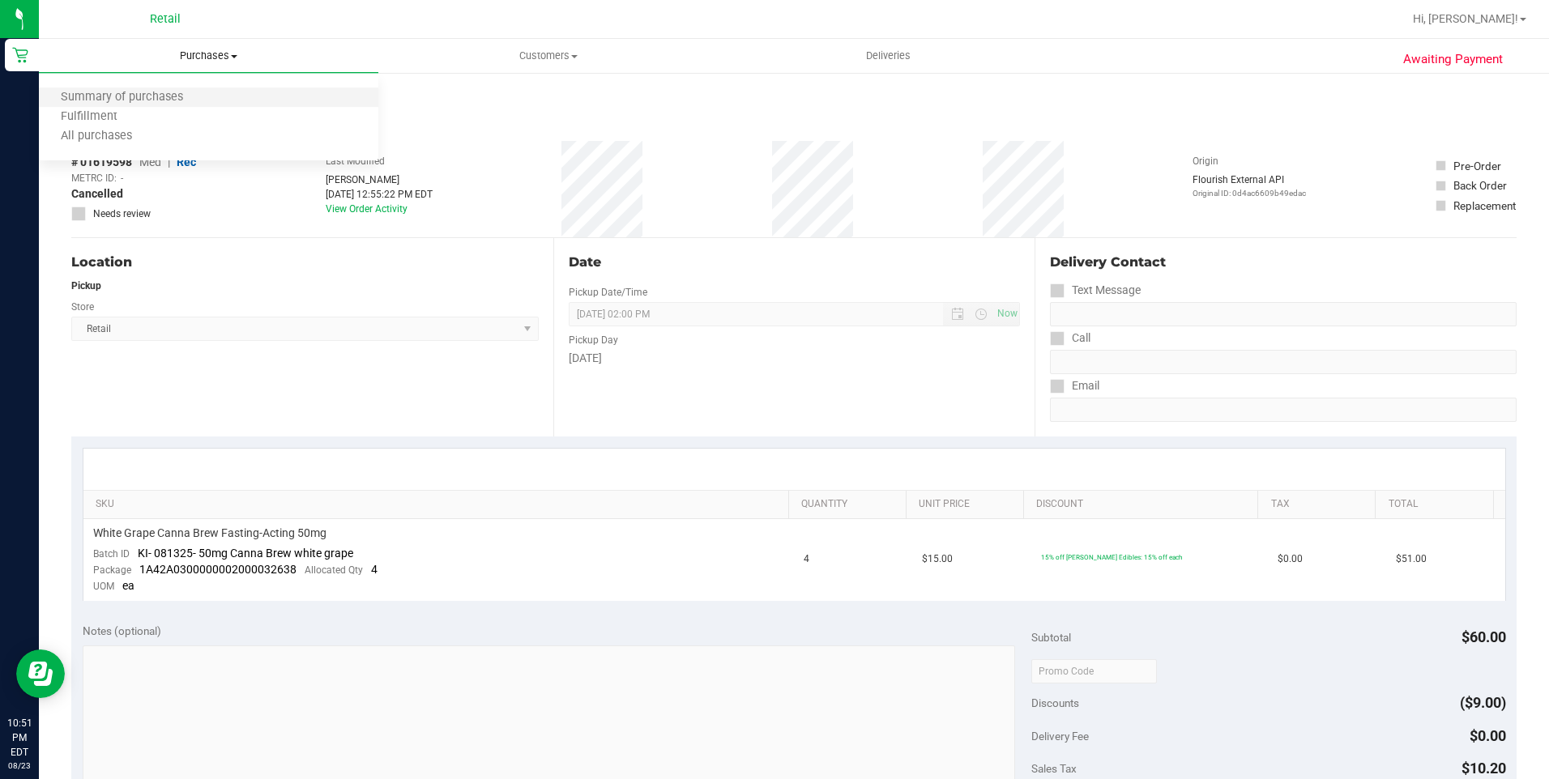
click at [151, 106] on li "Summary of purchases" at bounding box center [208, 97] width 339 height 19
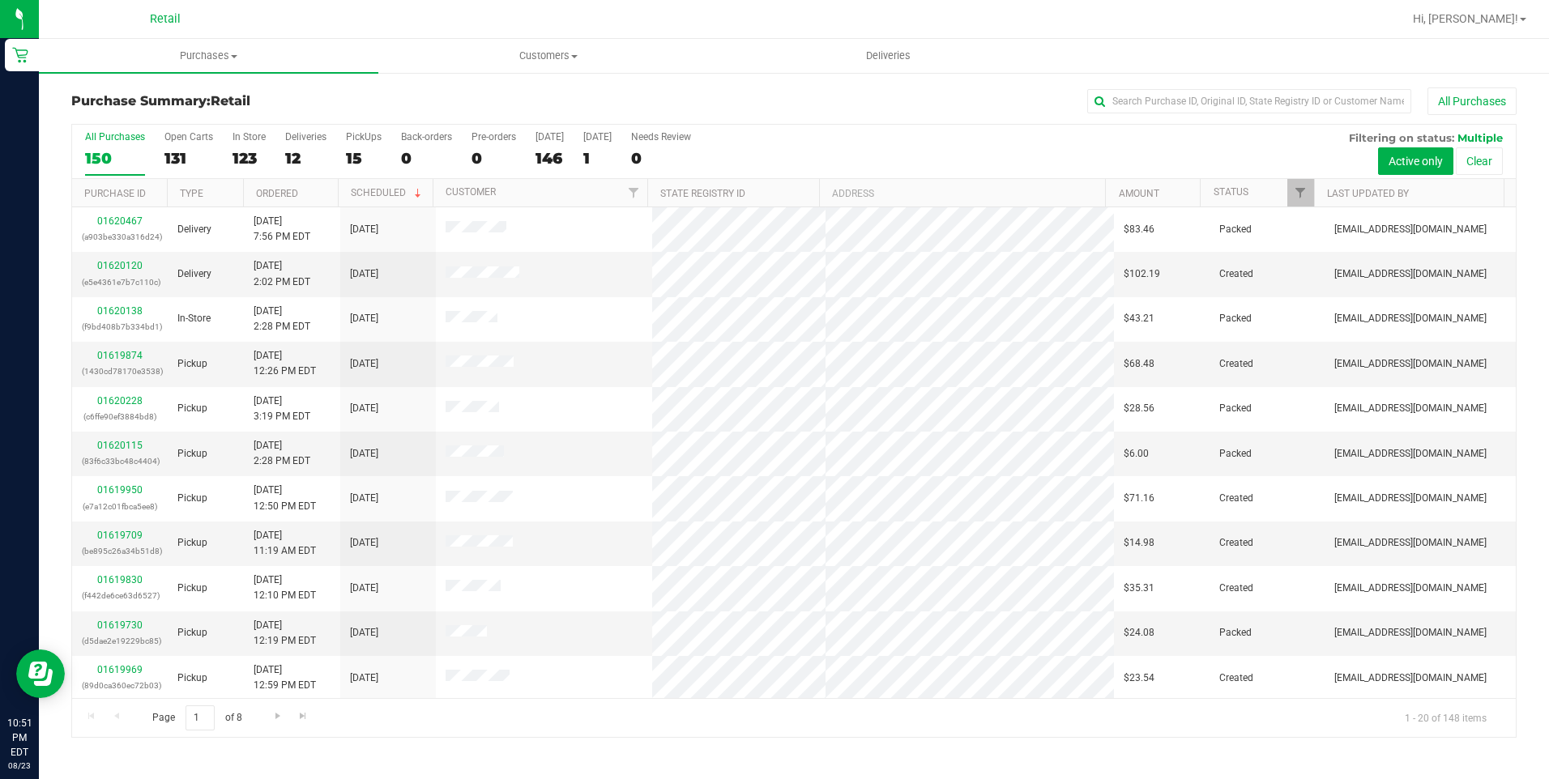
click at [343, 151] on div "All Purchases 150 Open Carts 131 In Store 123 Deliveries 12 PickUps 15 Back-ord…" at bounding box center [793, 152] width 1443 height 54
click at [352, 154] on div "15" at bounding box center [364, 158] width 36 height 19
click at [0, 0] on input "PickUps 15" at bounding box center [0, 0] width 0 height 0
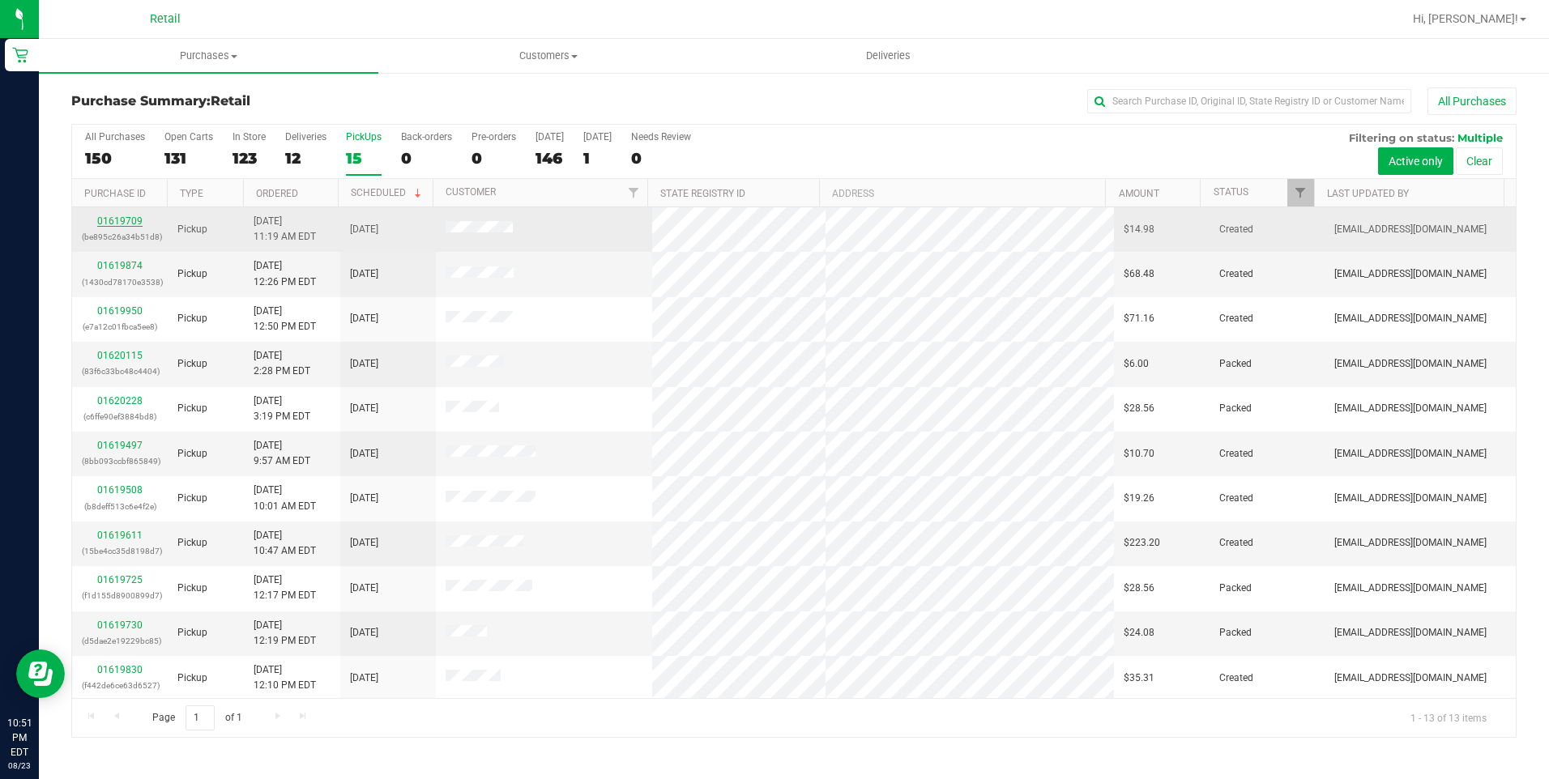
click at [126, 220] on link "01619709" at bounding box center [119, 220] width 45 height 11
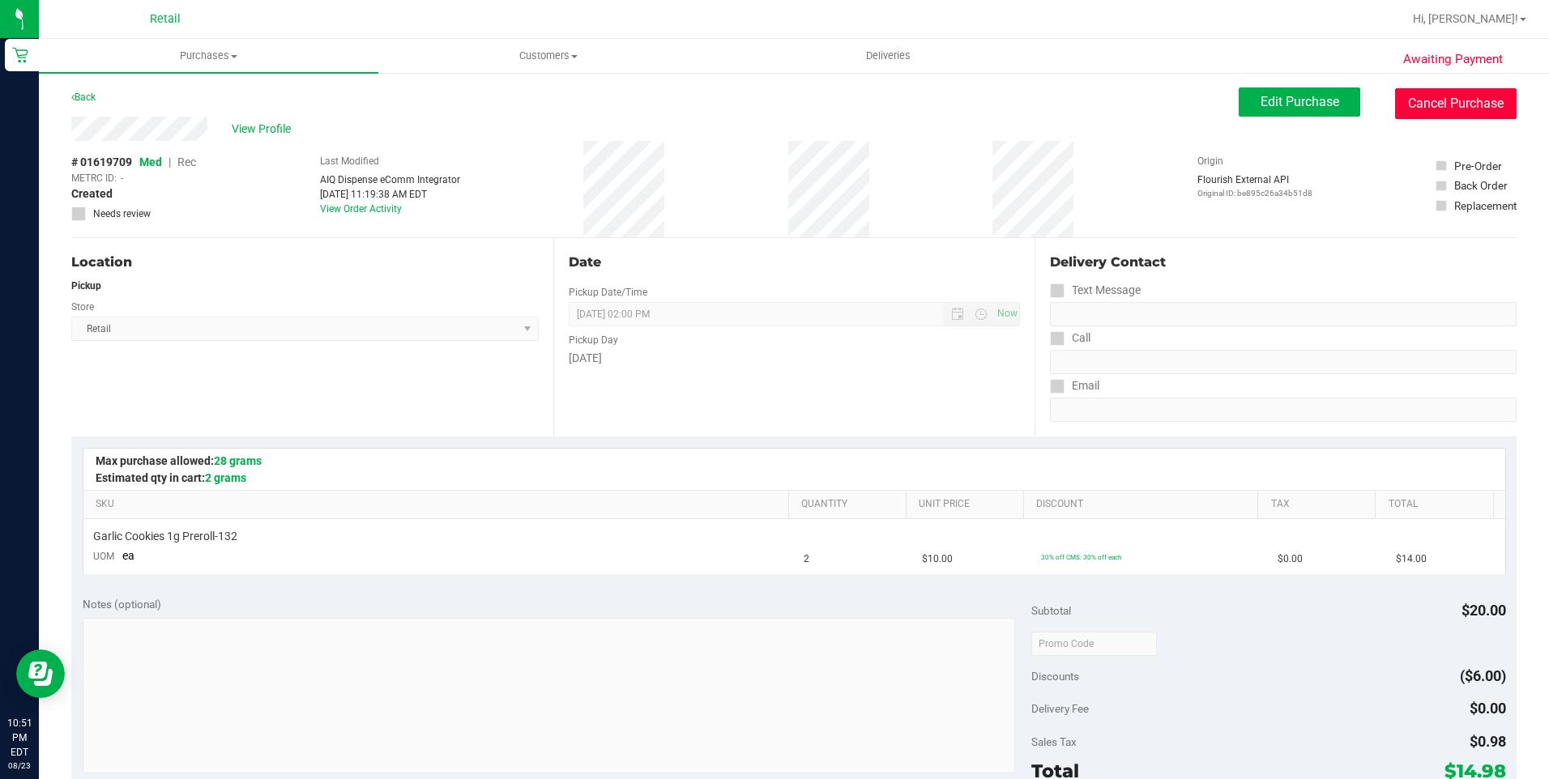
click at [1431, 96] on button "Cancel Purchase" at bounding box center [1455, 103] width 121 height 31
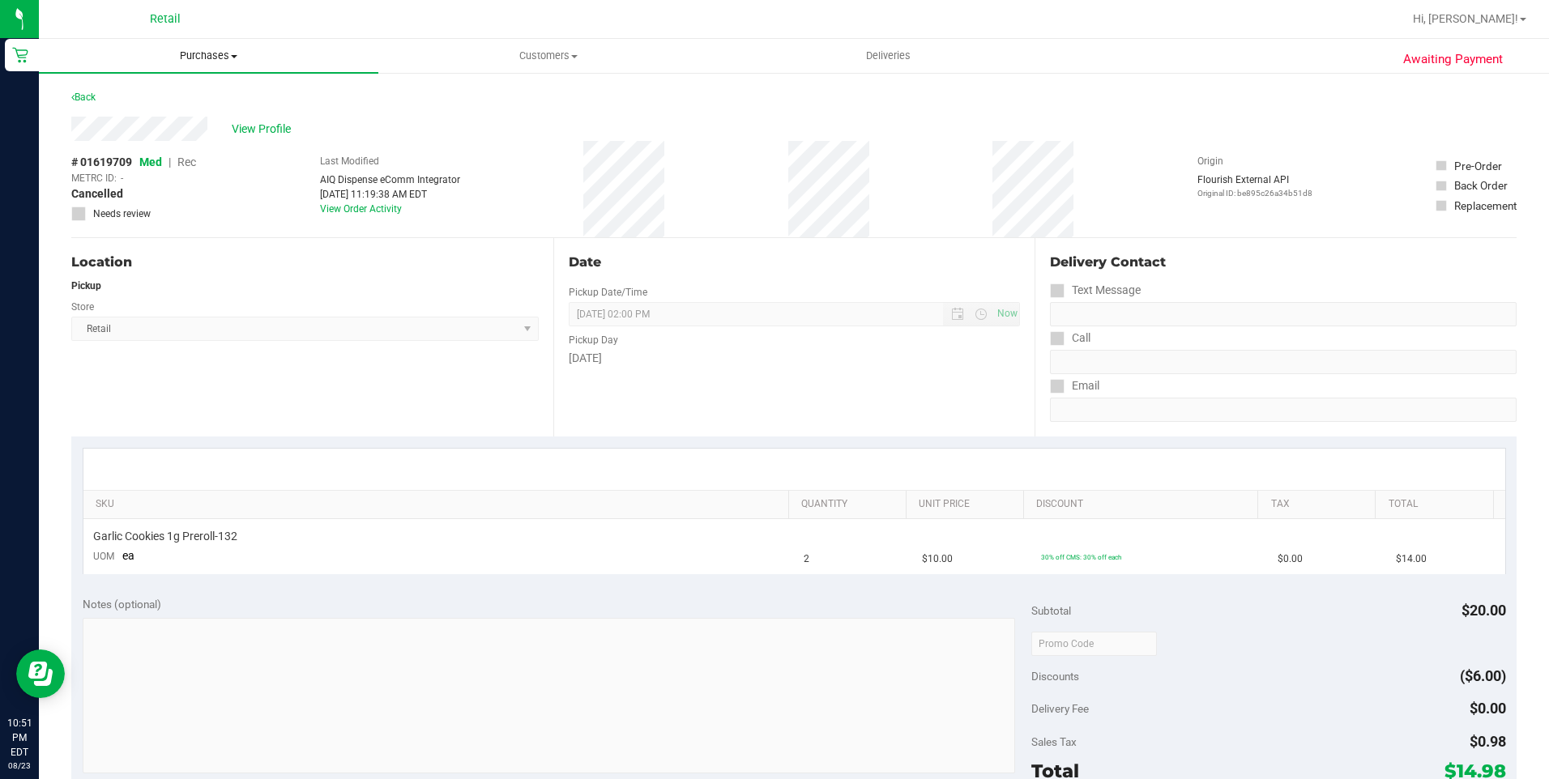
click at [232, 56] on span at bounding box center [234, 56] width 6 height 3
click at [164, 96] on span "Summary of purchases" at bounding box center [122, 98] width 166 height 14
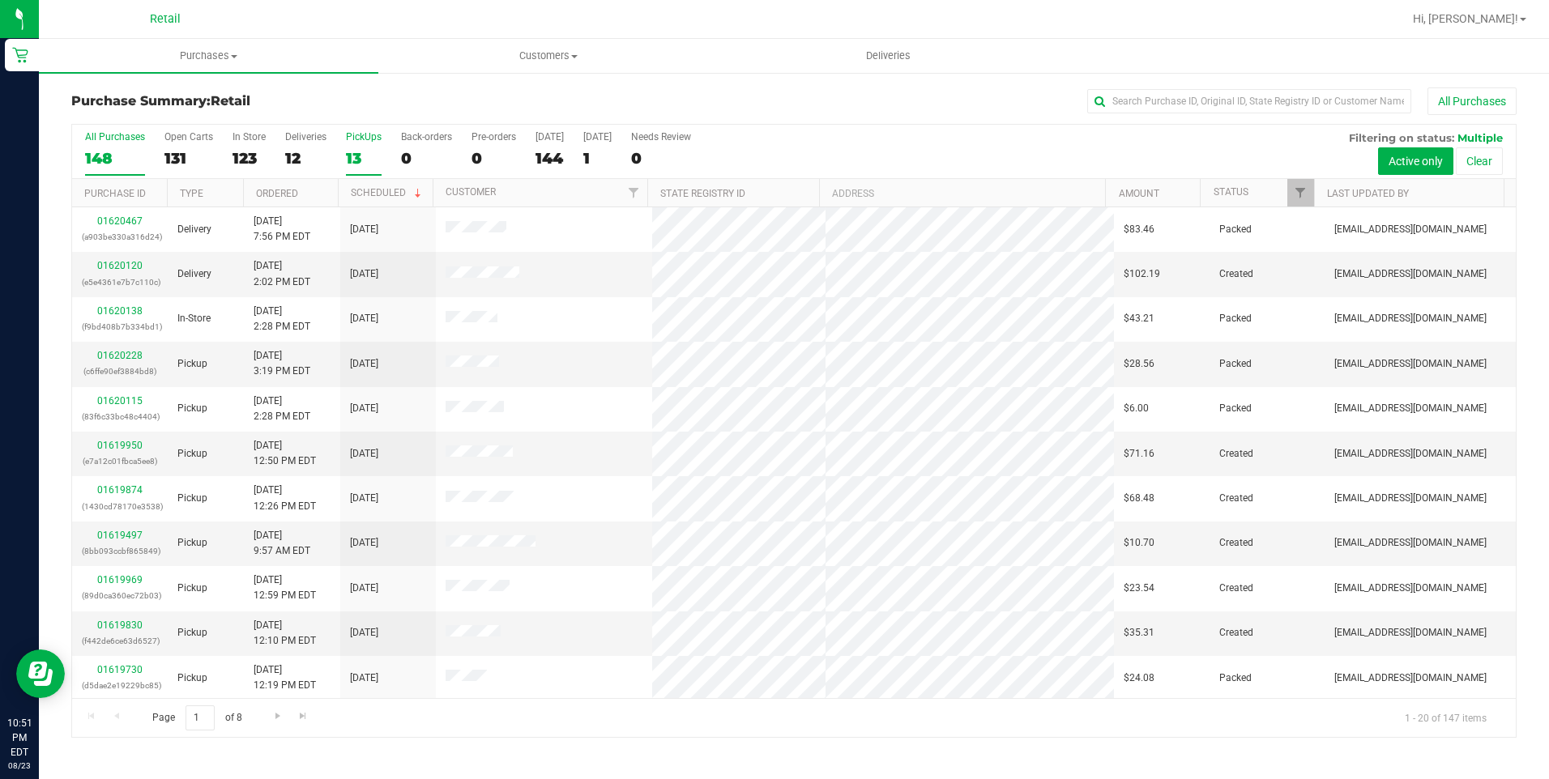
click at [356, 154] on div "13" at bounding box center [364, 158] width 36 height 19
click at [0, 0] on input "PickUps 13" at bounding box center [0, 0] width 0 height 0
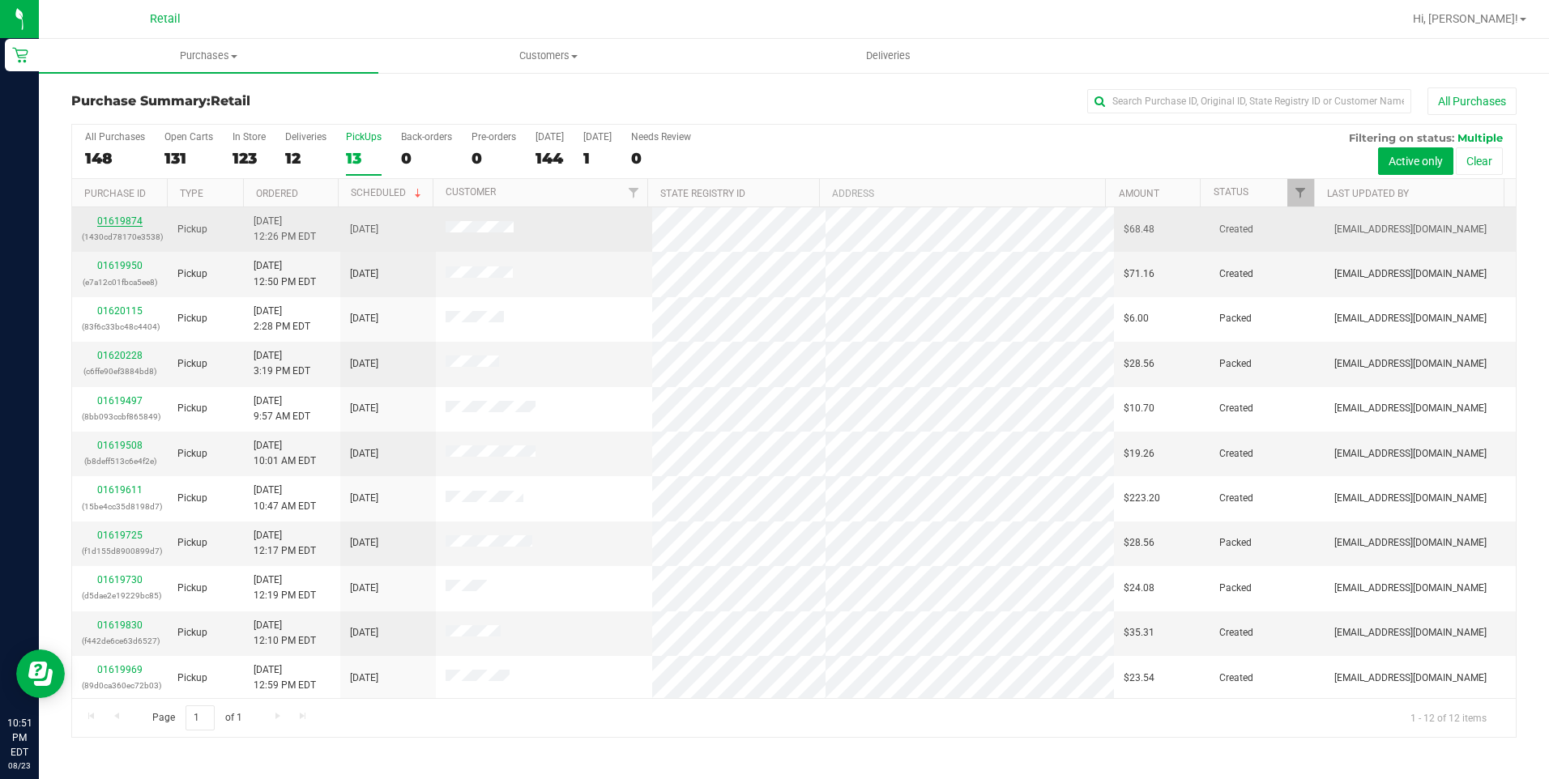
click at [121, 220] on link "01619874" at bounding box center [119, 220] width 45 height 11
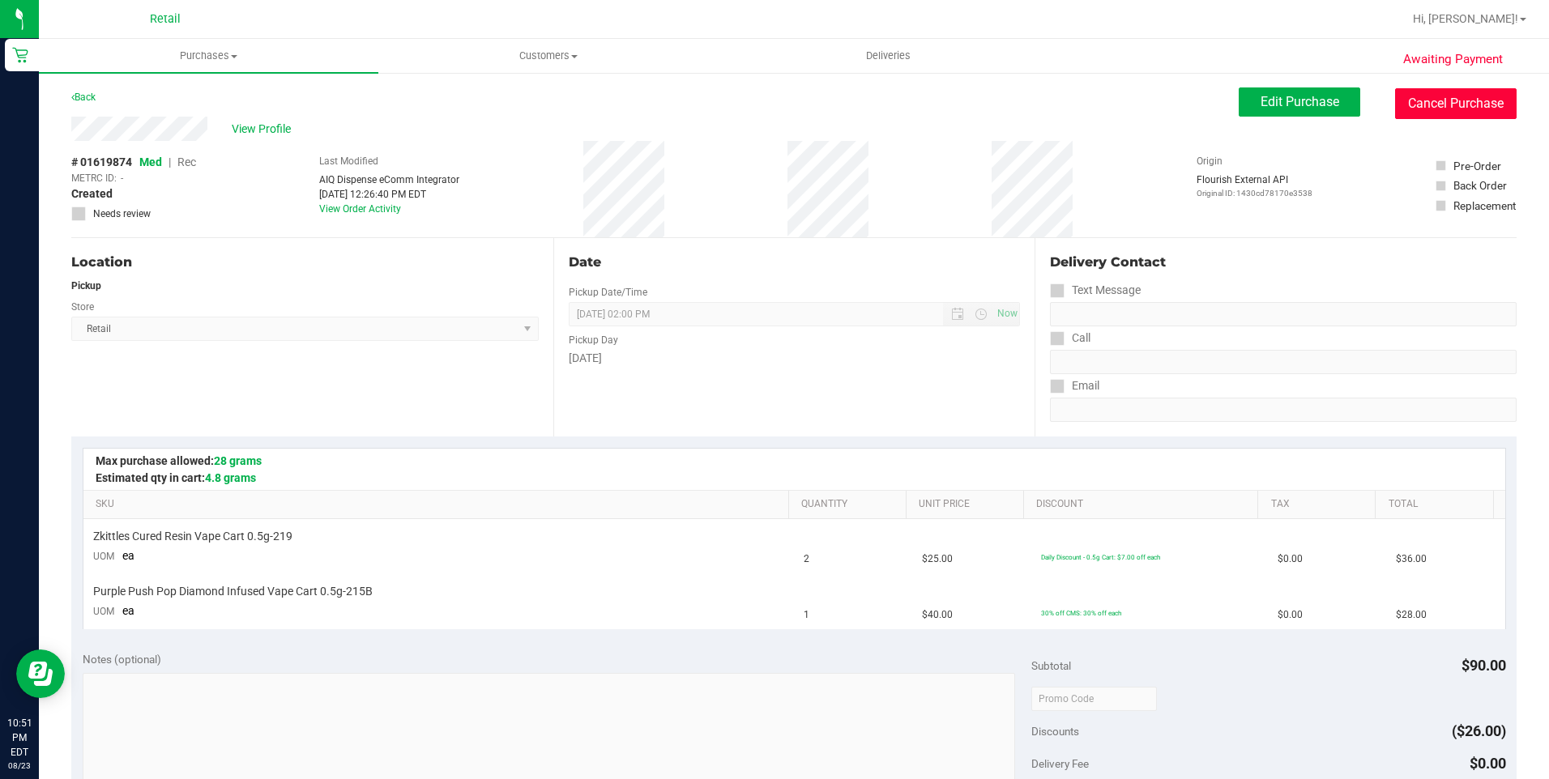
click at [1433, 107] on button "Cancel Purchase" at bounding box center [1455, 103] width 121 height 31
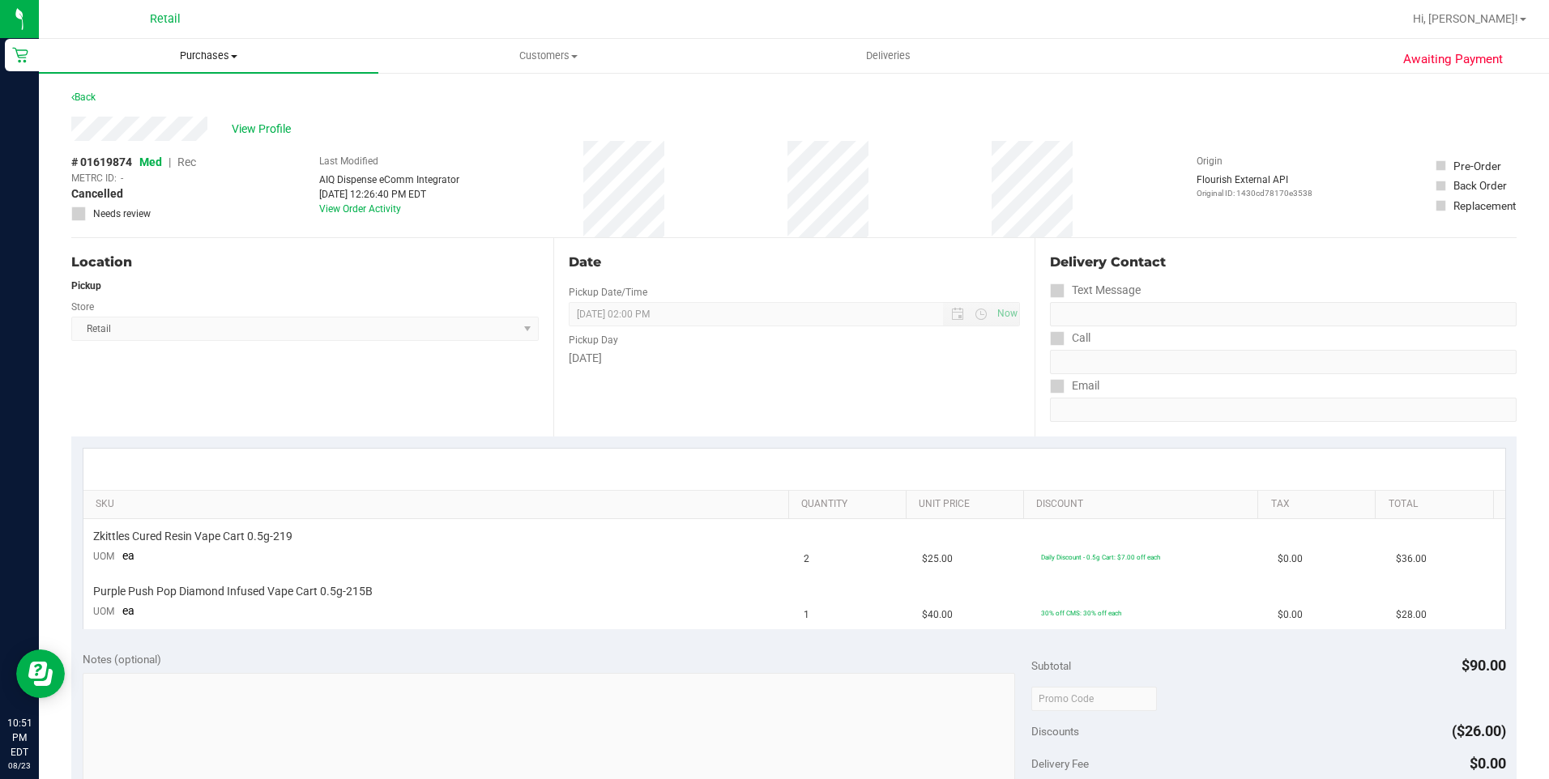
click at [208, 62] on span "Purchases" at bounding box center [208, 56] width 339 height 15
click at [151, 92] on span "Summary of purchases" at bounding box center [122, 98] width 166 height 14
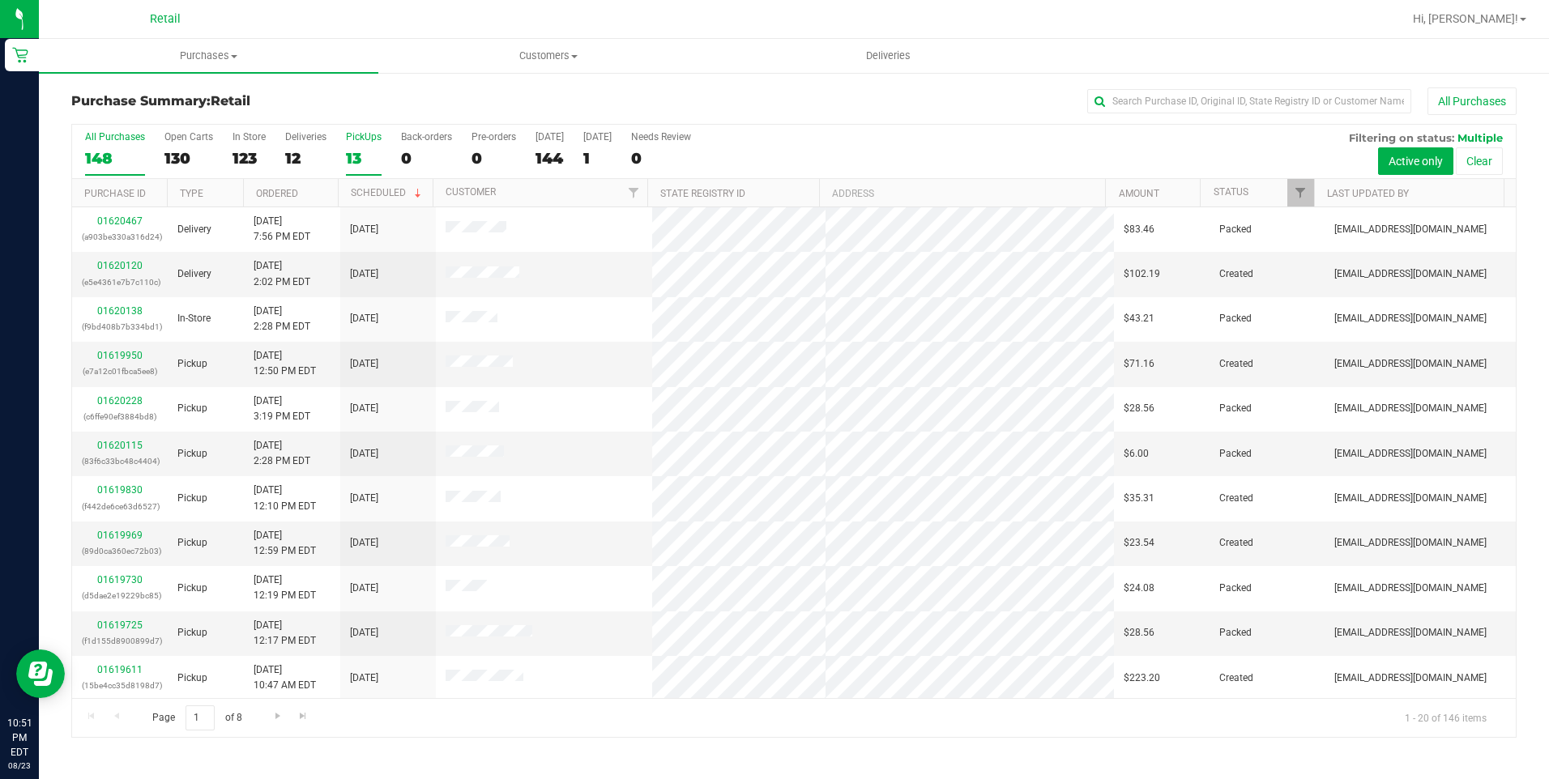
click at [360, 147] on label "PickUps 13" at bounding box center [364, 153] width 36 height 45
click at [0, 0] on input "PickUps 13" at bounding box center [0, 0] width 0 height 0
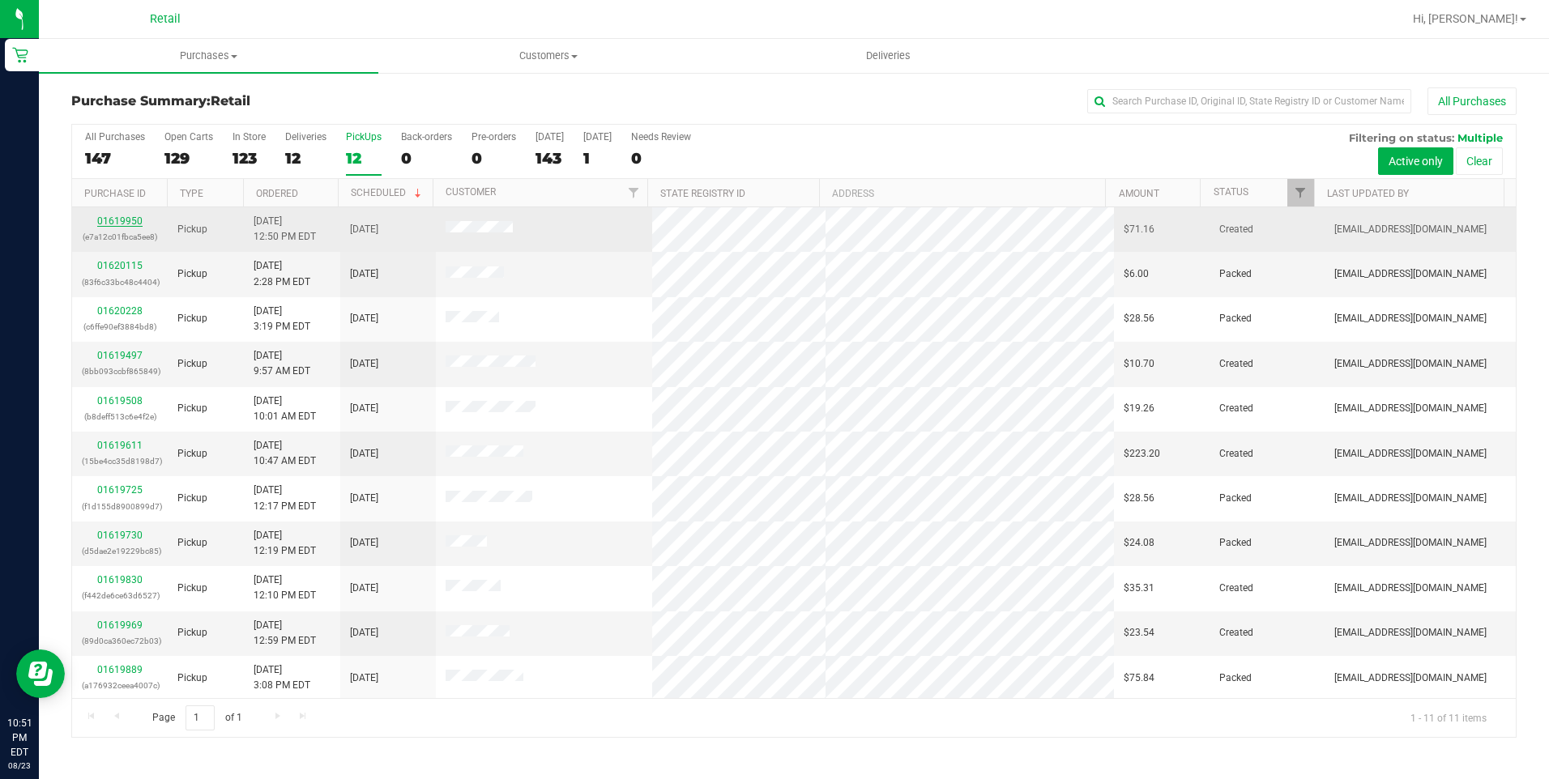
click at [121, 223] on link "01619950" at bounding box center [119, 220] width 45 height 11
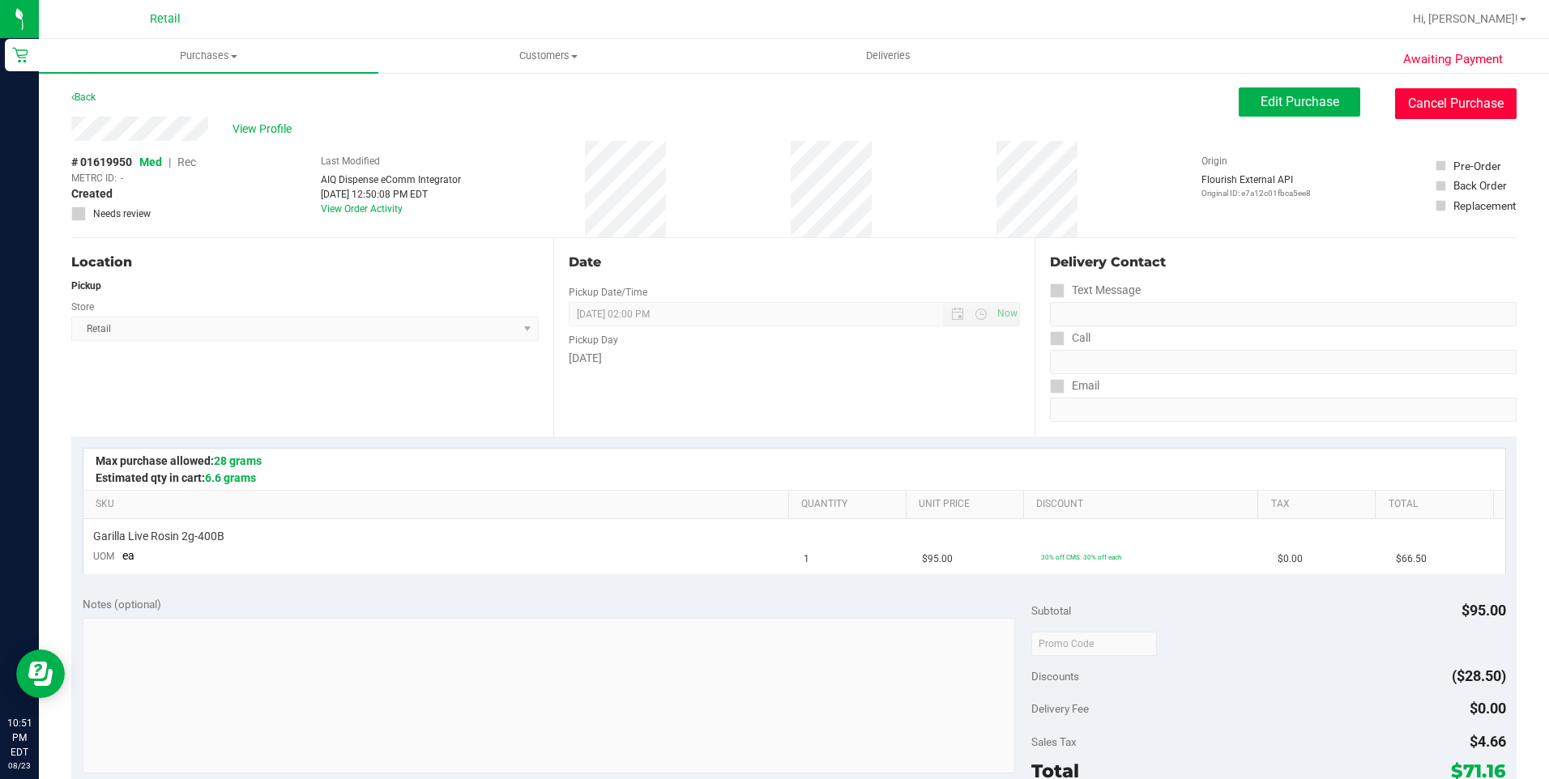
click at [1437, 112] on button "Cancel Purchase" at bounding box center [1455, 103] width 121 height 31
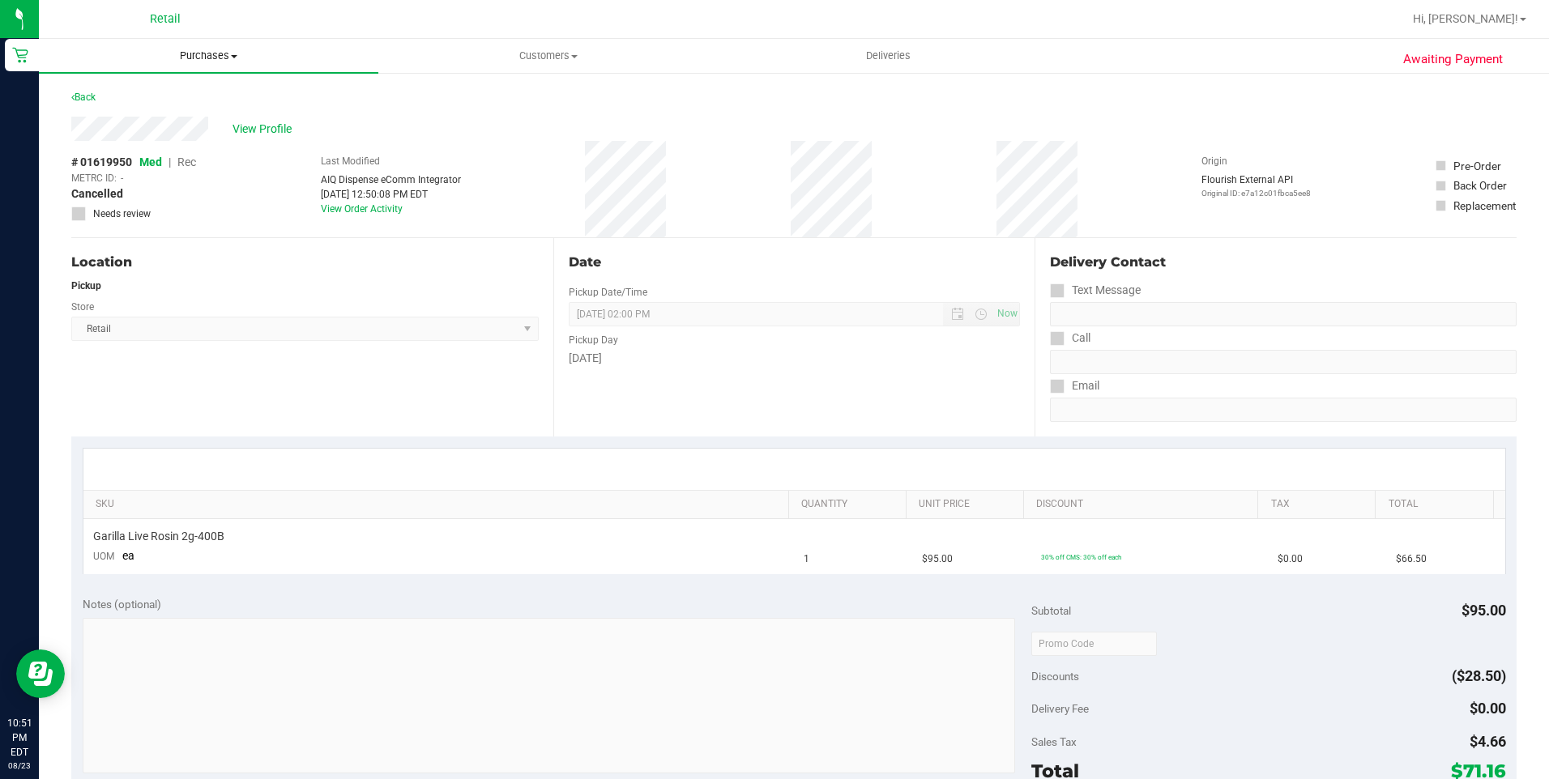
click at [218, 54] on span "Purchases" at bounding box center [208, 56] width 339 height 15
click at [168, 88] on li "Summary of purchases" at bounding box center [208, 97] width 339 height 19
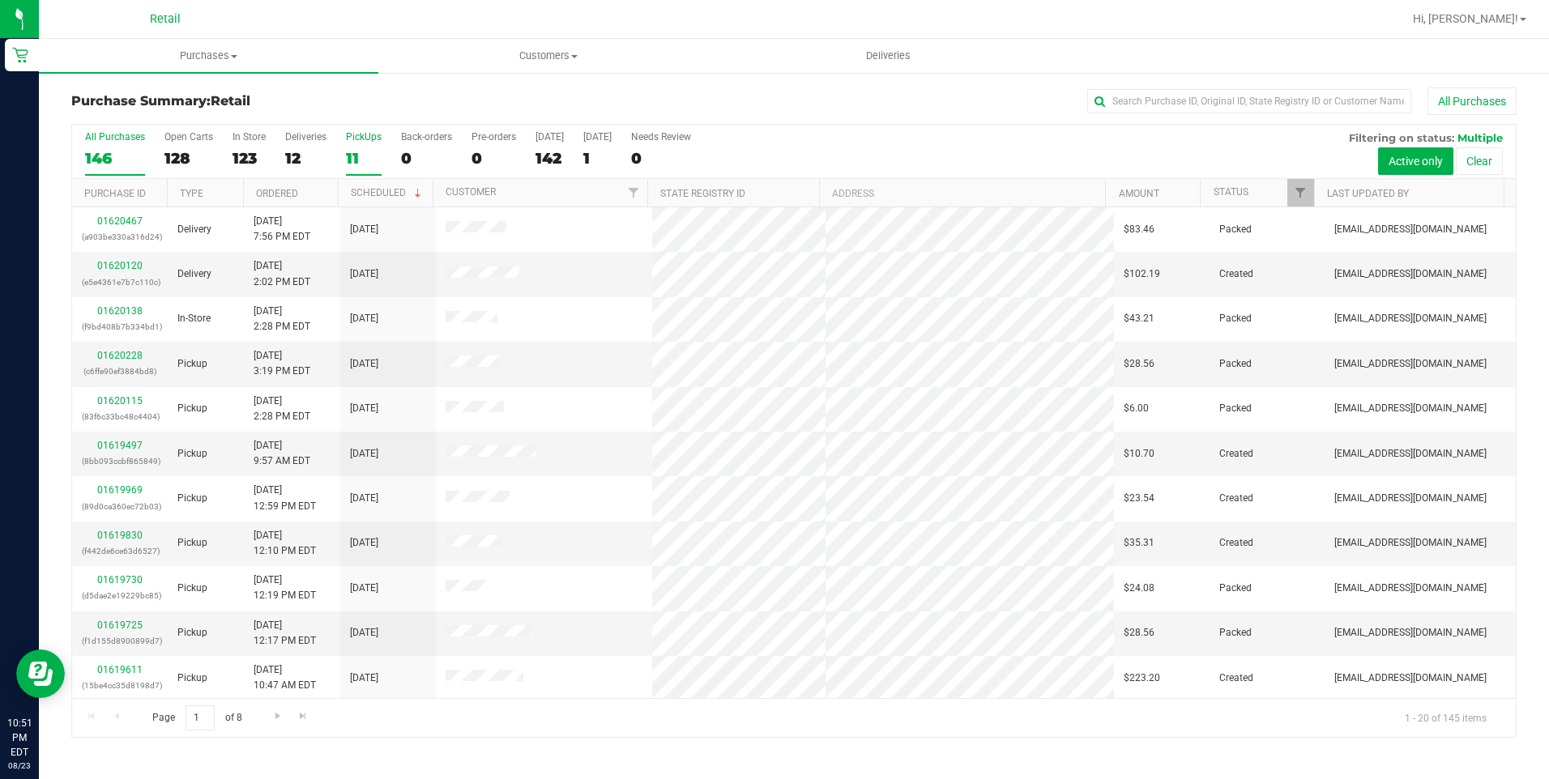
click at [343, 153] on div "All Purchases 146 Open Carts 128 In Store 123 Deliveries 12 PickUps 11 Back-ord…" at bounding box center [793, 152] width 1443 height 54
click at [349, 153] on div "11" at bounding box center [364, 158] width 36 height 19
click at [0, 0] on input "PickUps 11" at bounding box center [0, 0] width 0 height 0
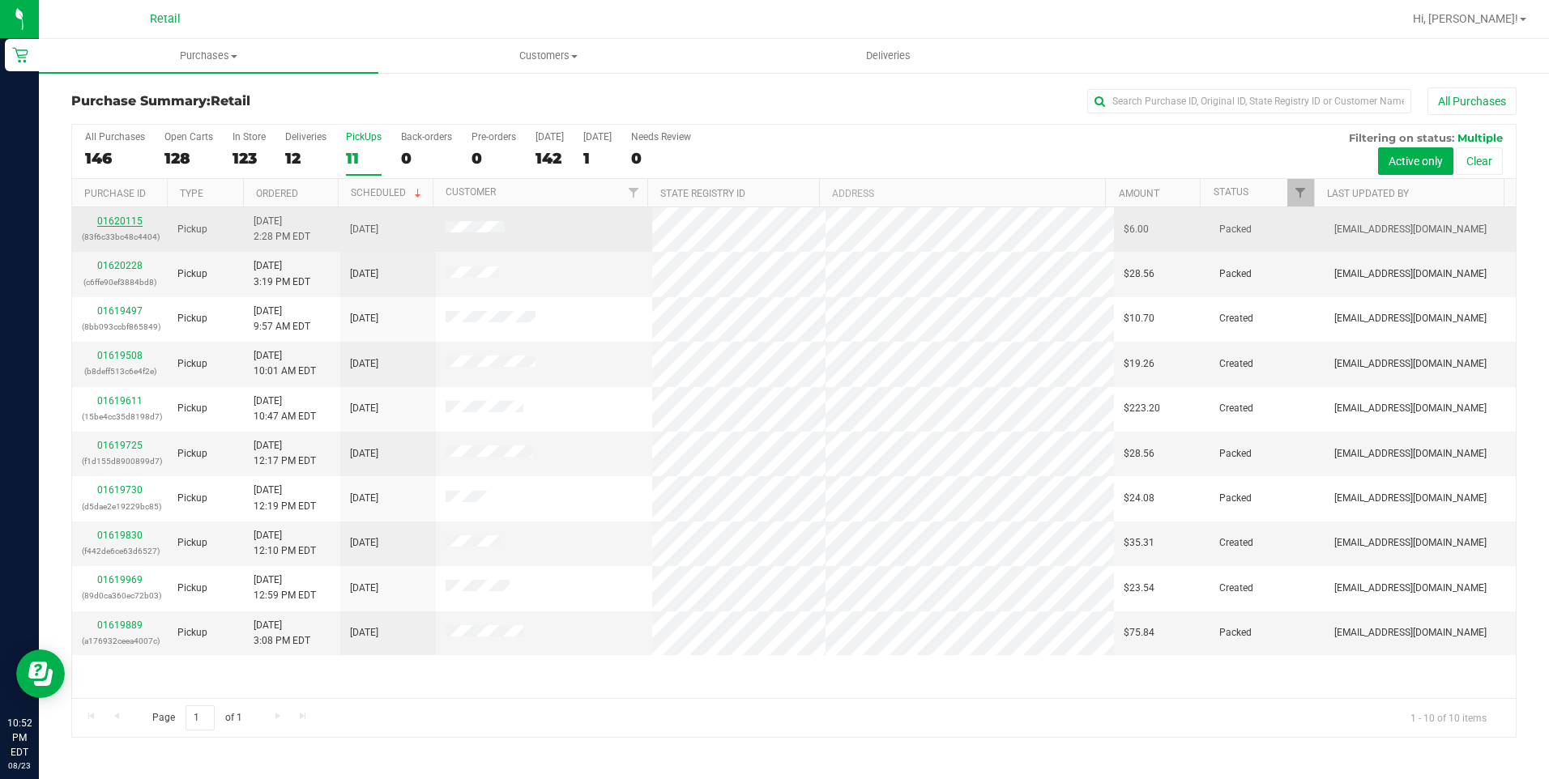
click at [138, 219] on link "01620115" at bounding box center [119, 220] width 45 height 11
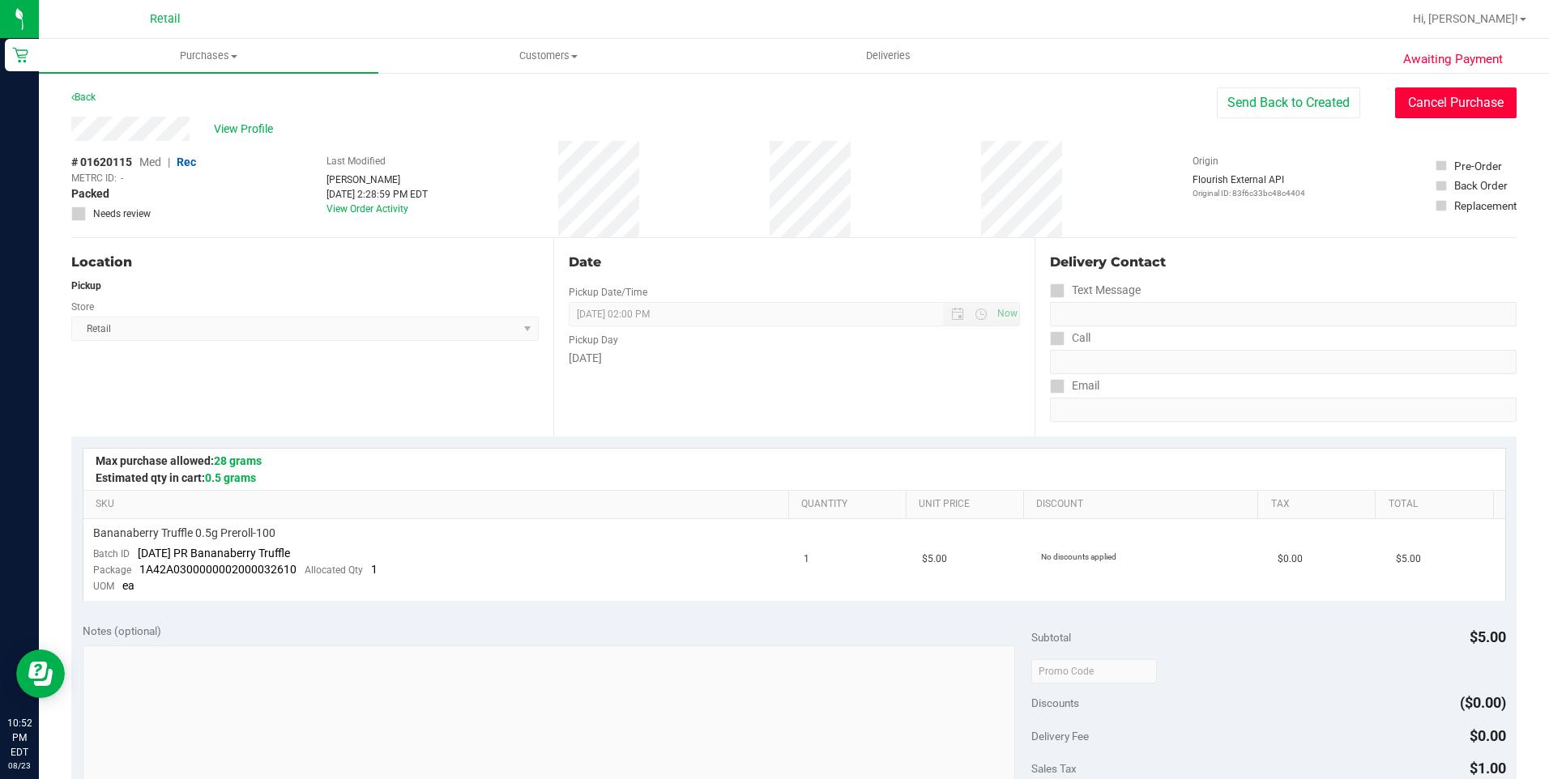
click at [1429, 102] on button "Cancel Purchase" at bounding box center [1455, 102] width 121 height 31
click at [207, 59] on span "Purchases" at bounding box center [208, 56] width 339 height 15
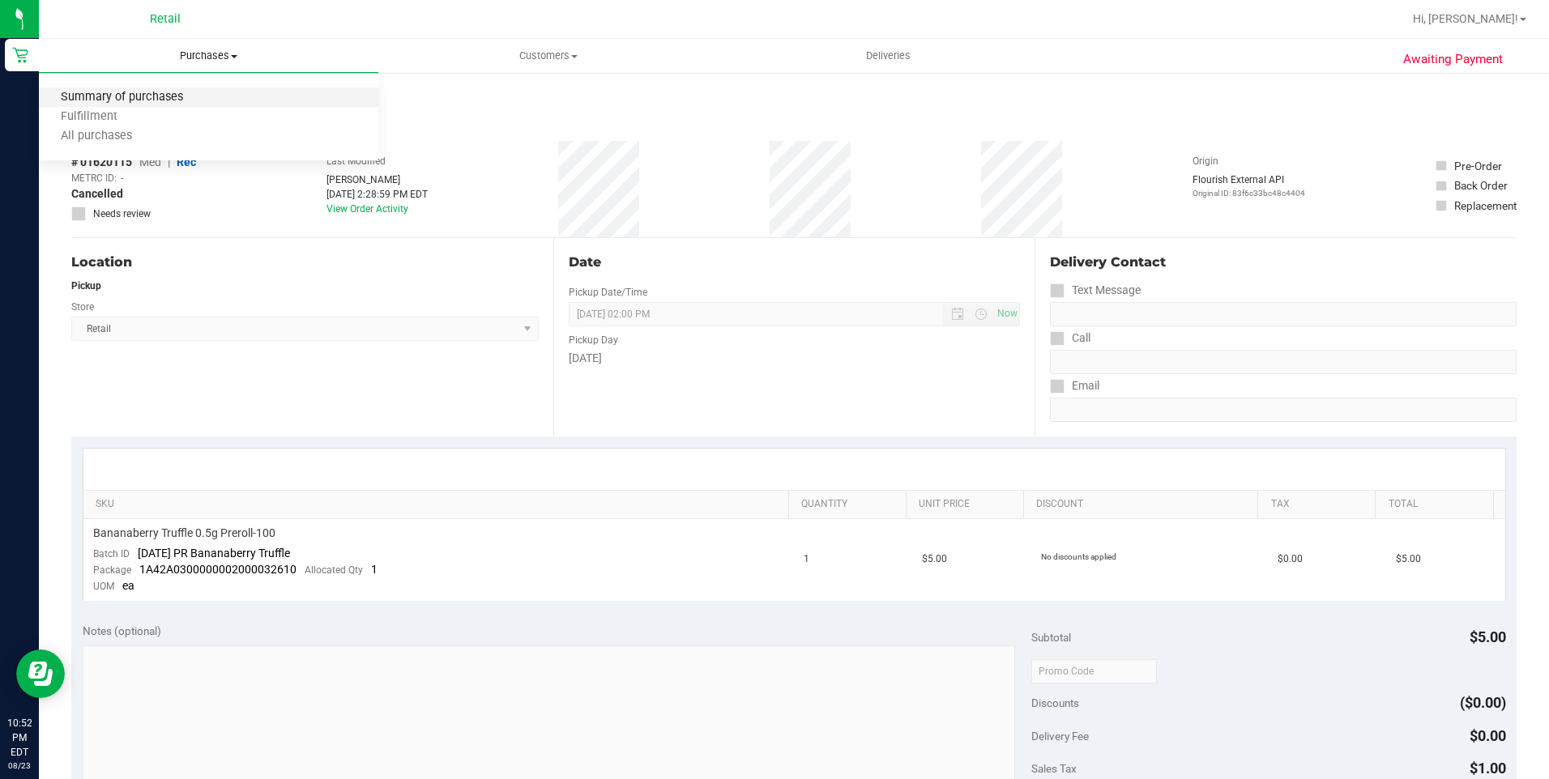
click at [188, 97] on span "Summary of purchases" at bounding box center [122, 98] width 166 height 14
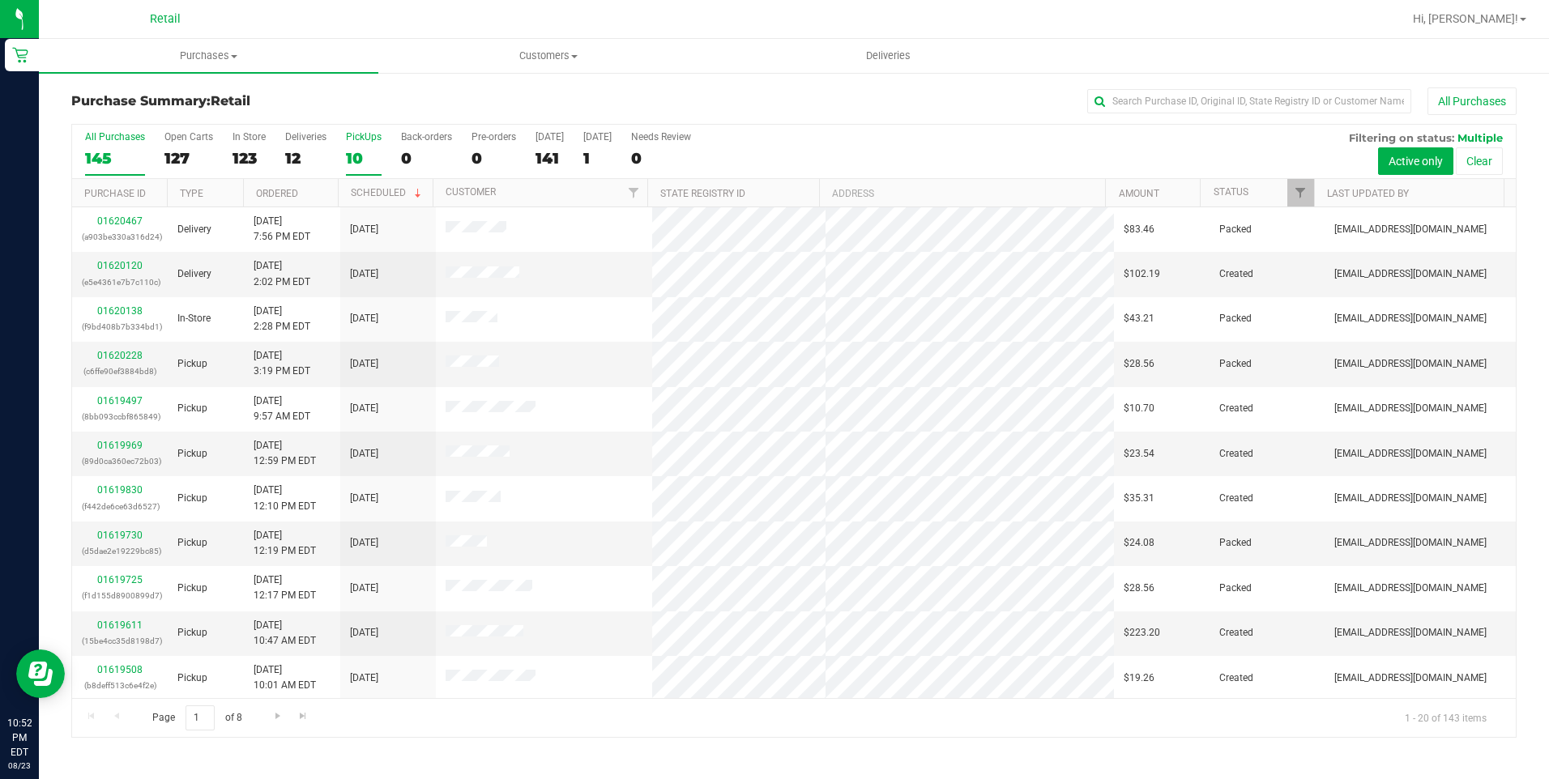
click at [353, 160] on div "10" at bounding box center [364, 158] width 36 height 19
click at [0, 0] on input "PickUps 10" at bounding box center [0, 0] width 0 height 0
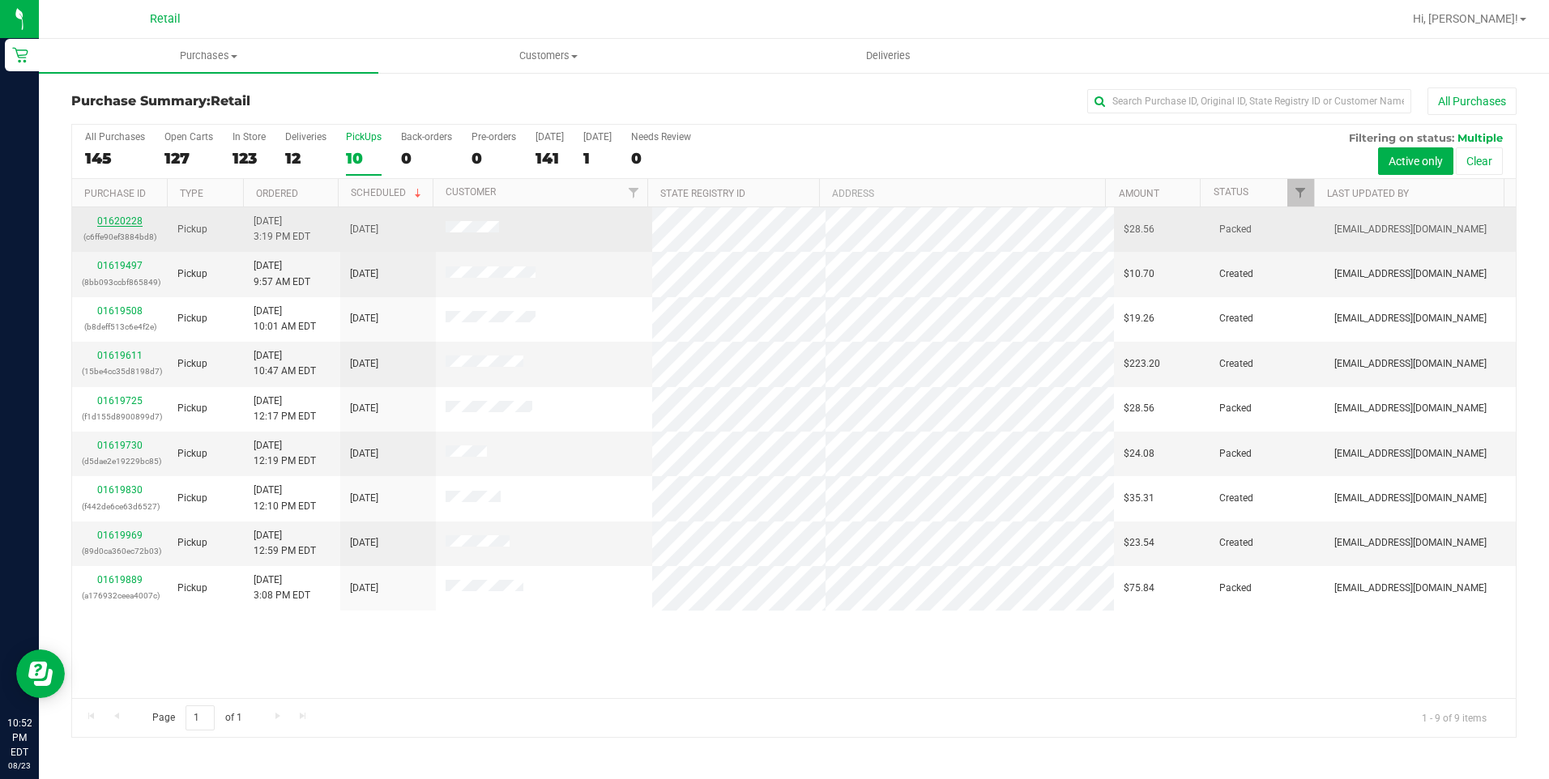
click at [113, 219] on link "01620228" at bounding box center [119, 220] width 45 height 11
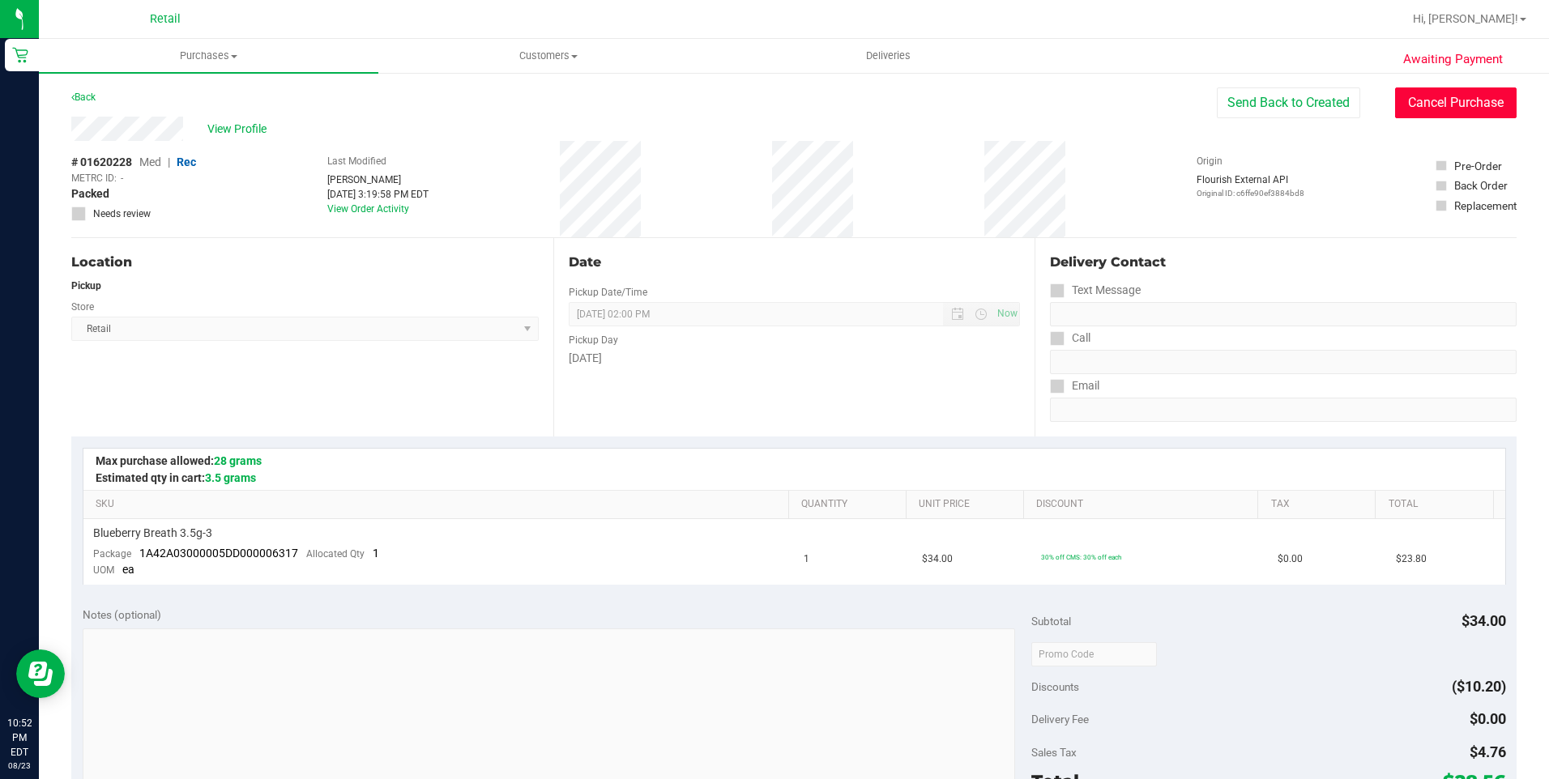
click at [1407, 112] on button "Cancel Purchase" at bounding box center [1455, 102] width 121 height 31
click at [198, 61] on span "Purchases" at bounding box center [208, 56] width 339 height 15
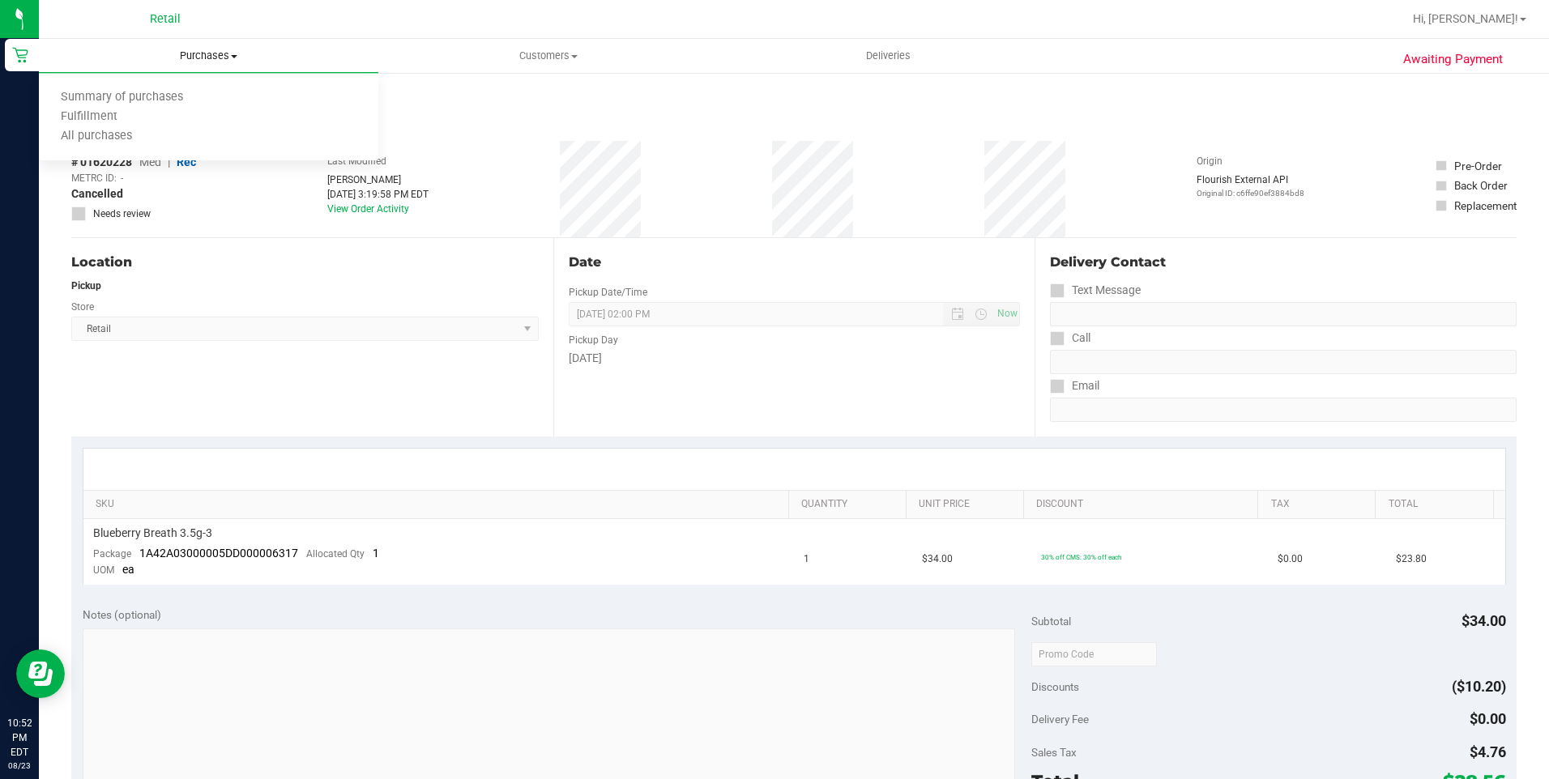
click at [166, 83] on ul "Summary of purchases Fulfillment All purchases" at bounding box center [208, 117] width 339 height 87
click at [196, 53] on span "Purchases" at bounding box center [208, 56] width 339 height 15
click at [173, 92] on span "Summary of purchases" at bounding box center [122, 98] width 166 height 14
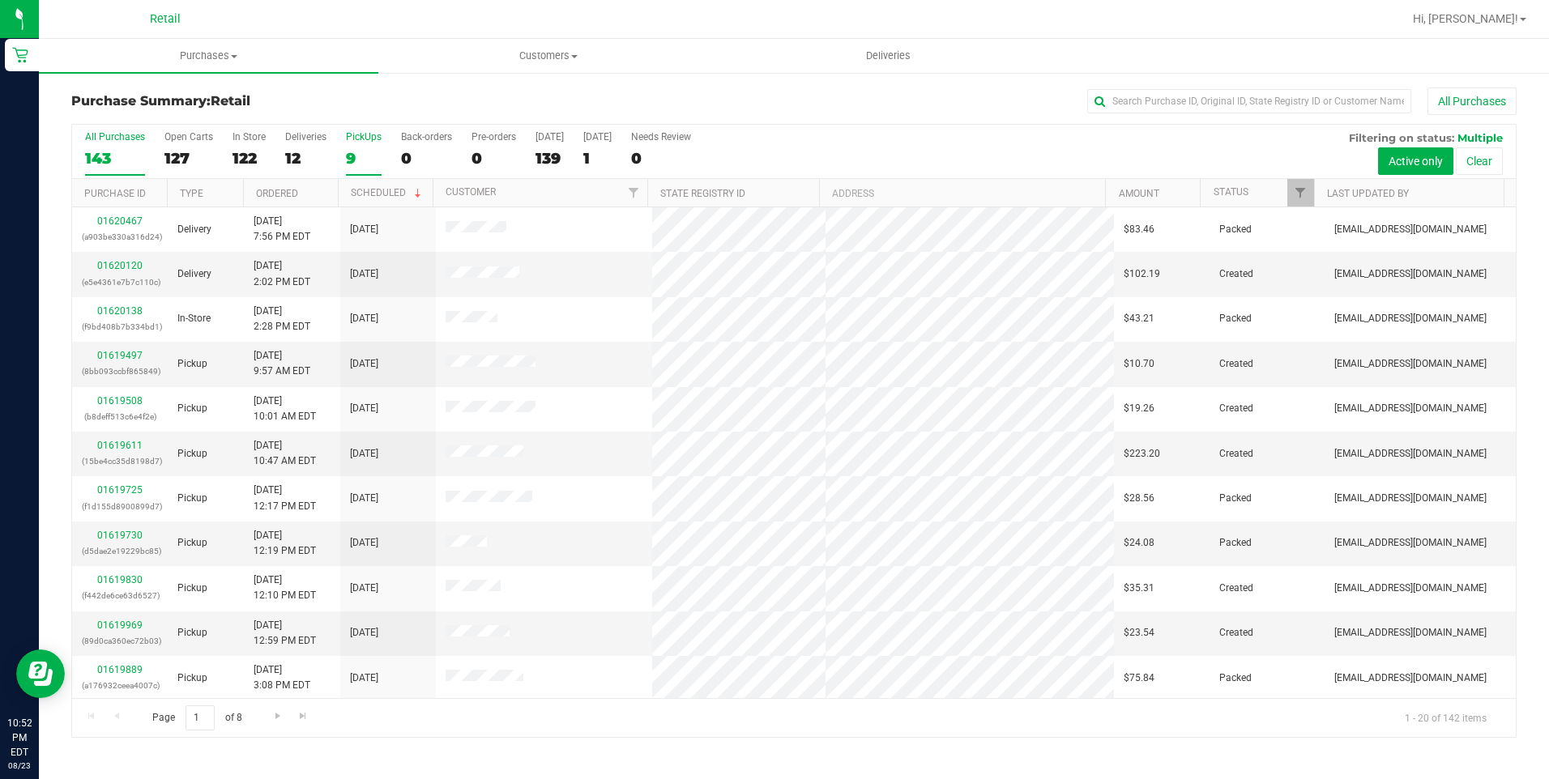
click at [356, 158] on div "9" at bounding box center [364, 158] width 36 height 19
click at [0, 0] on input "PickUps 9" at bounding box center [0, 0] width 0 height 0
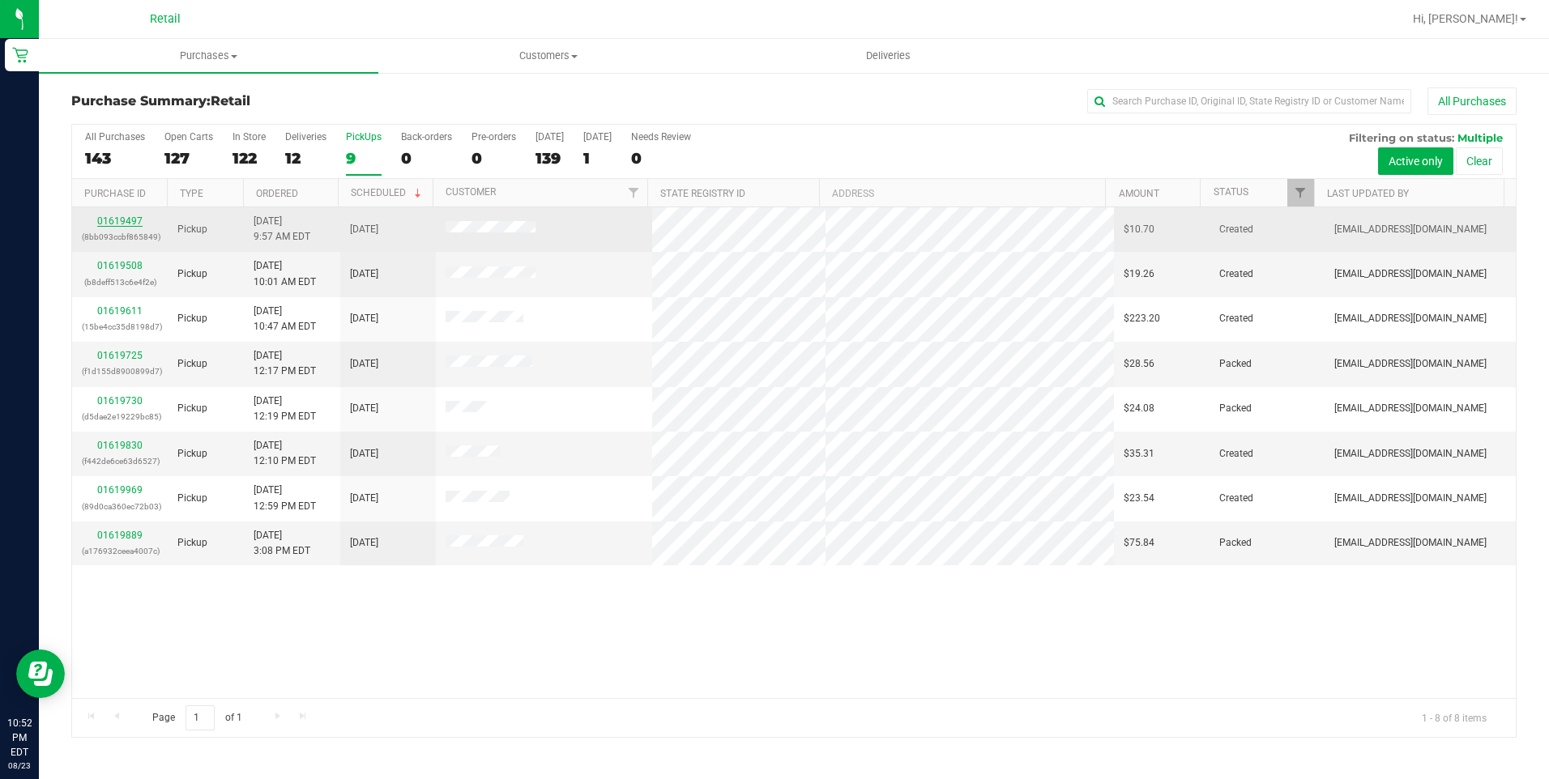
click at [118, 222] on link "01619497" at bounding box center [119, 220] width 45 height 11
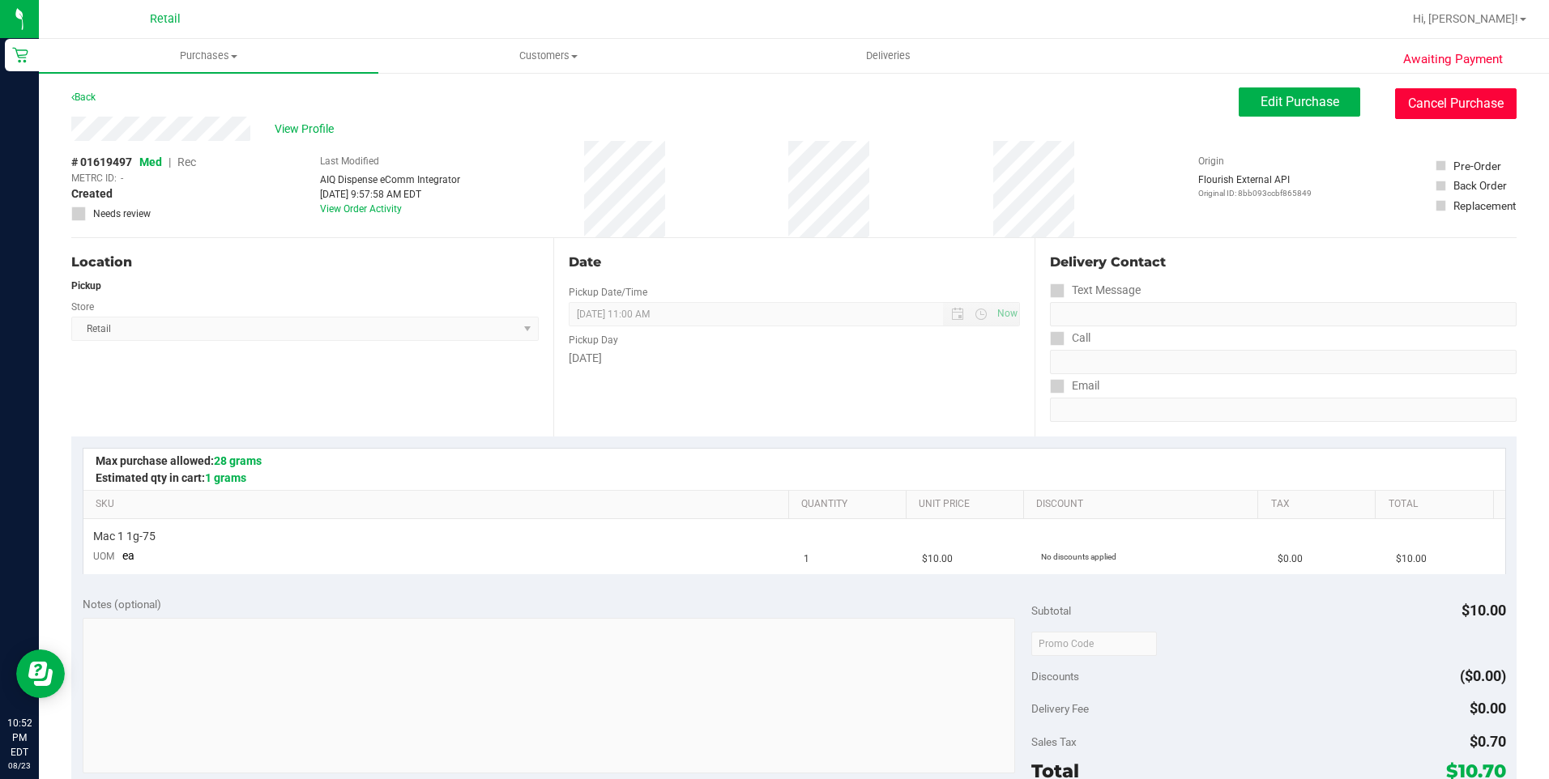
click at [1416, 104] on button "Cancel Purchase" at bounding box center [1455, 103] width 121 height 31
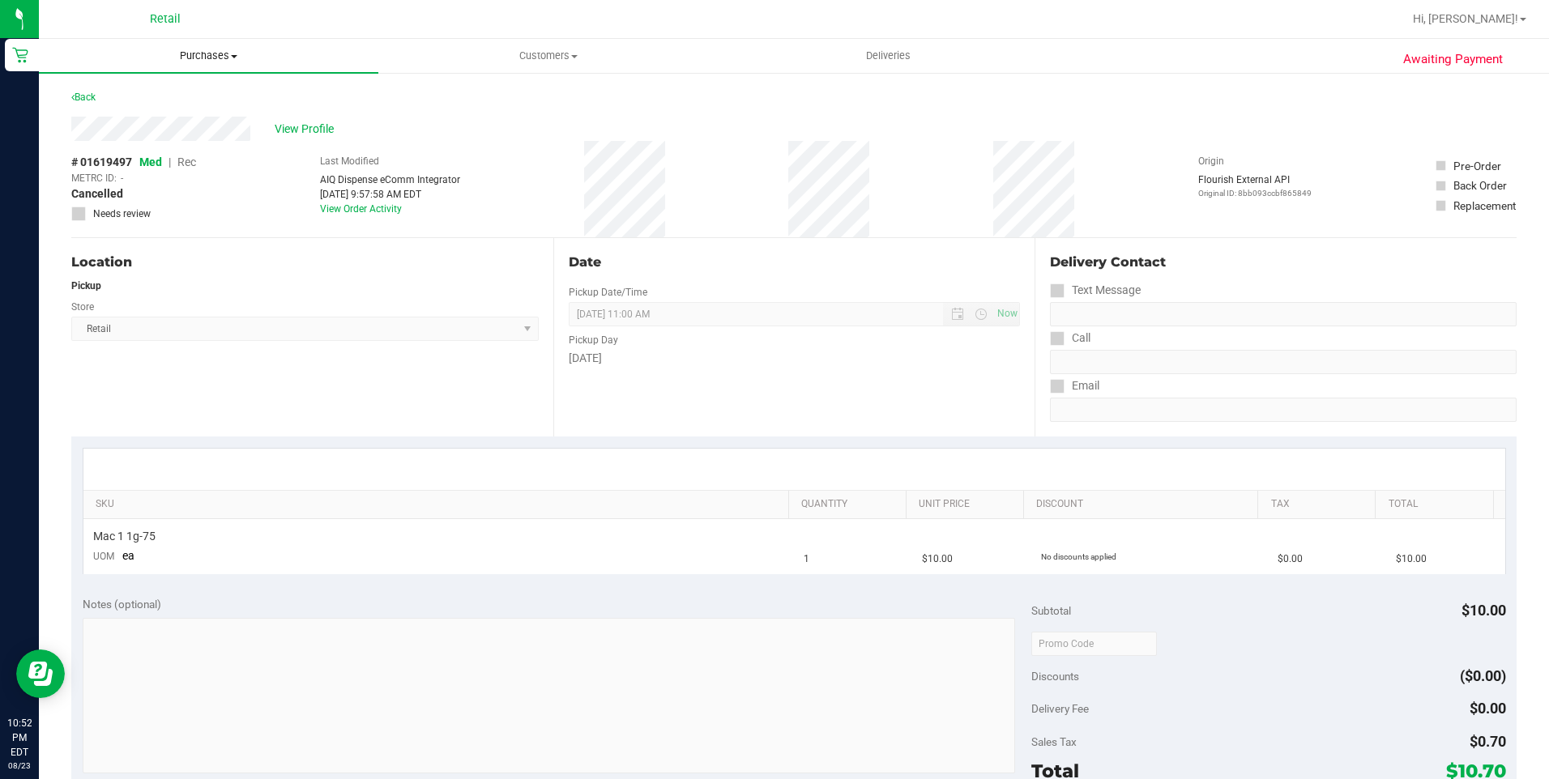
click at [197, 54] on span "Purchases" at bounding box center [208, 56] width 339 height 15
click at [157, 101] on span "Summary of purchases" at bounding box center [122, 98] width 166 height 14
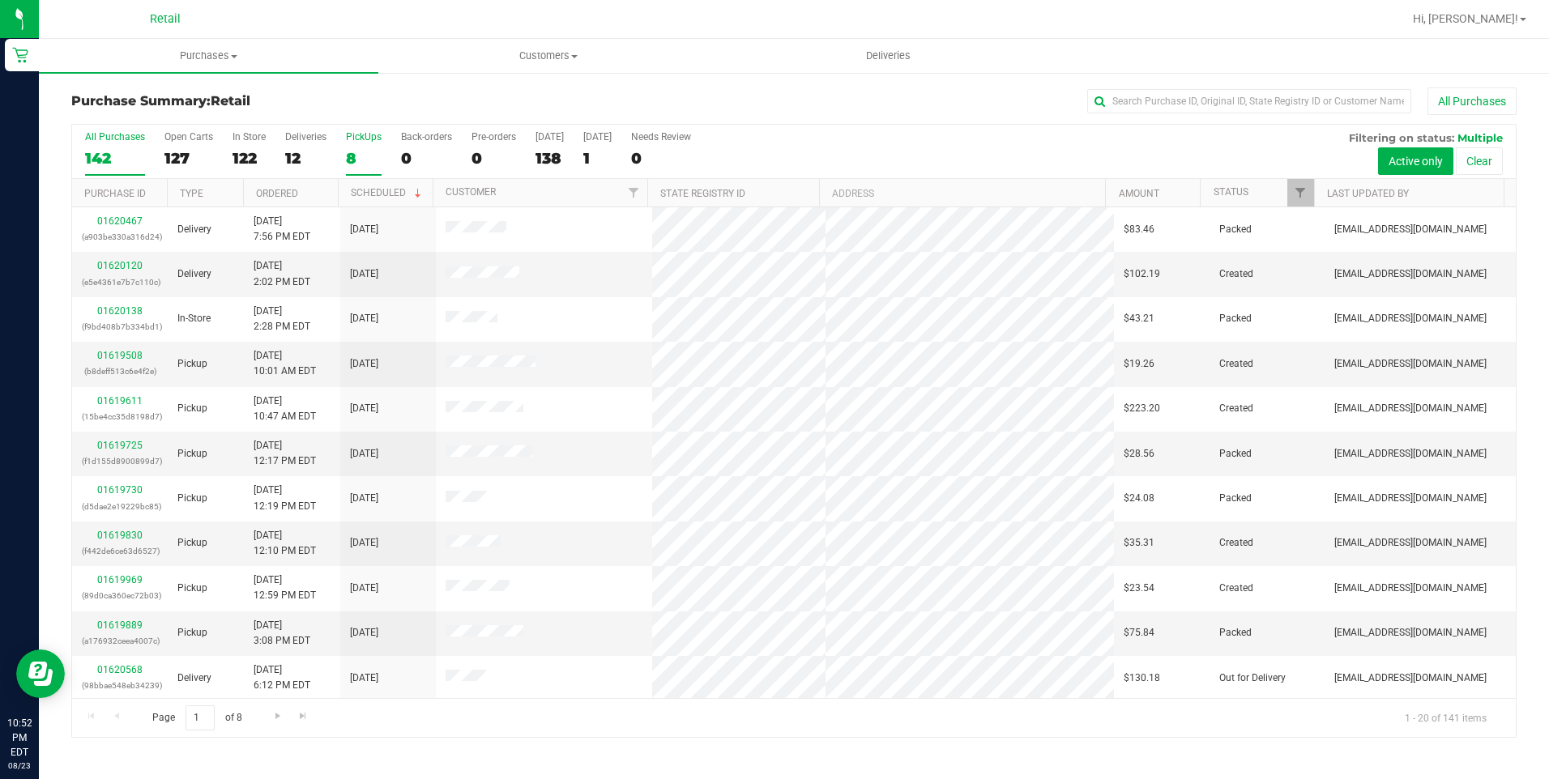
click at [353, 154] on div "8" at bounding box center [364, 158] width 36 height 19
click at [0, 0] on input "PickUps 8" at bounding box center [0, 0] width 0 height 0
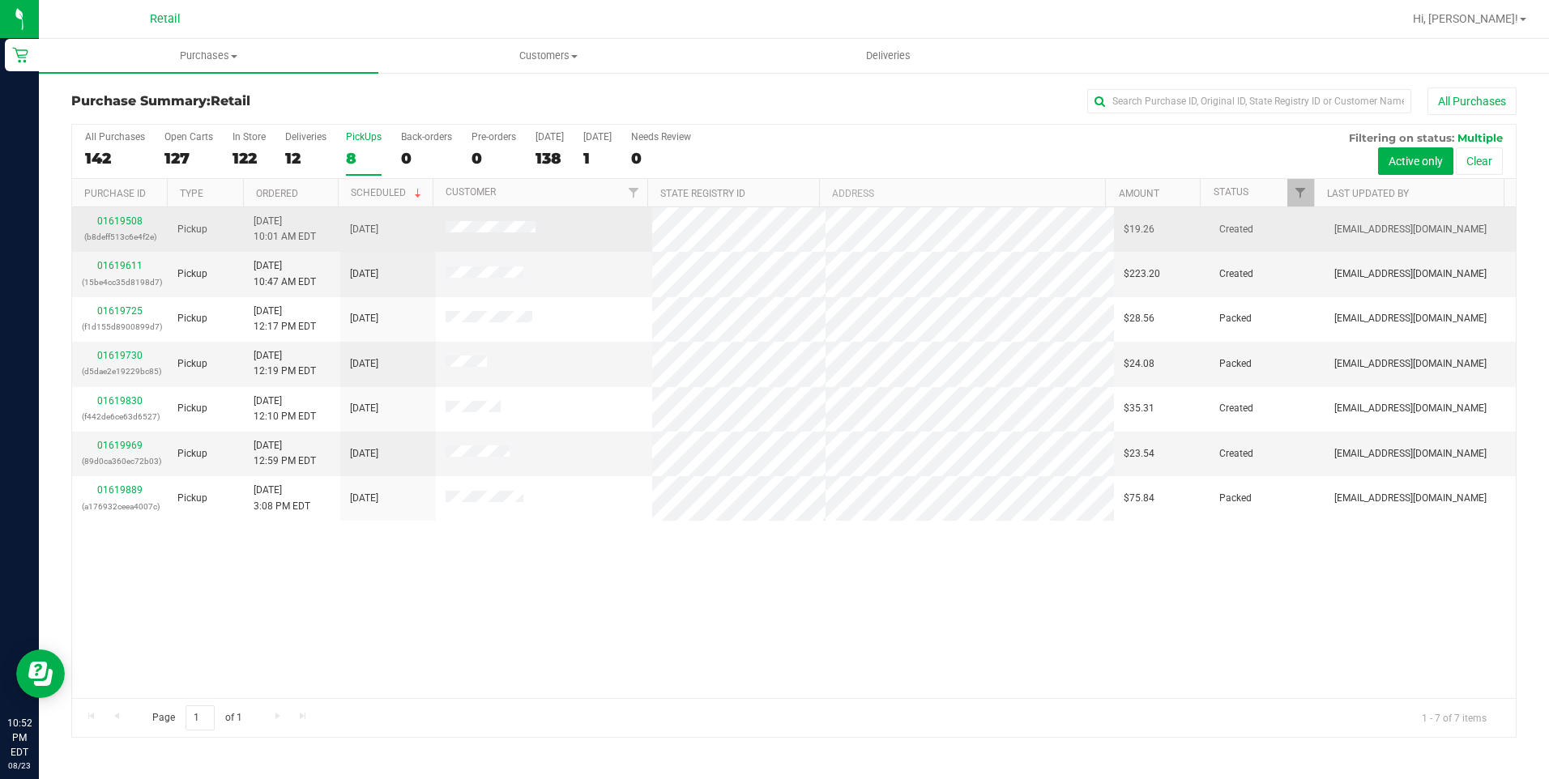
click at [125, 214] on div "01619508 (b8deff513c6e4f2e)" at bounding box center [120, 229] width 76 height 31
click at [124, 218] on link "01619508" at bounding box center [119, 220] width 45 height 11
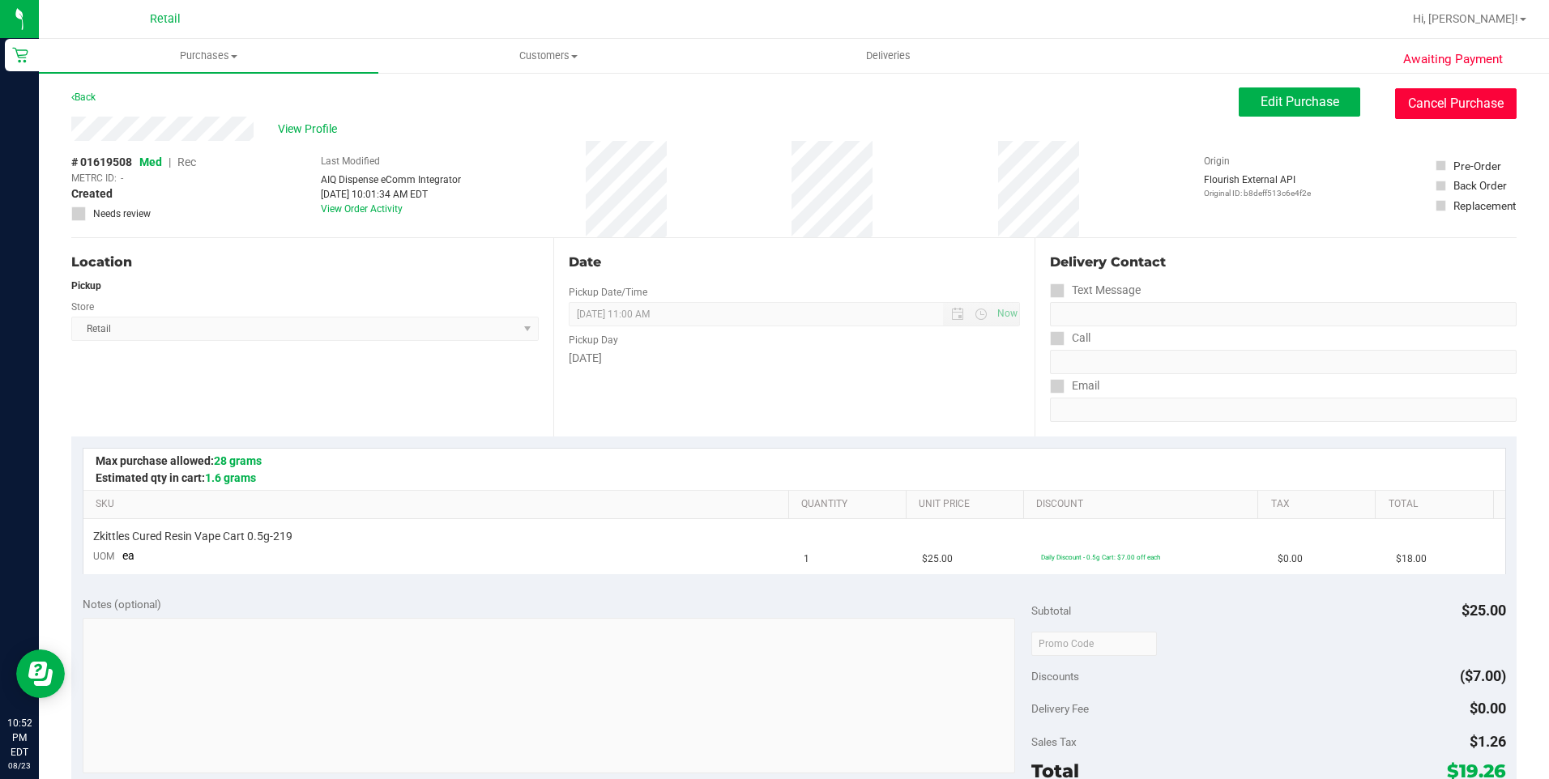
click at [1434, 96] on button "Cancel Purchase" at bounding box center [1455, 103] width 121 height 31
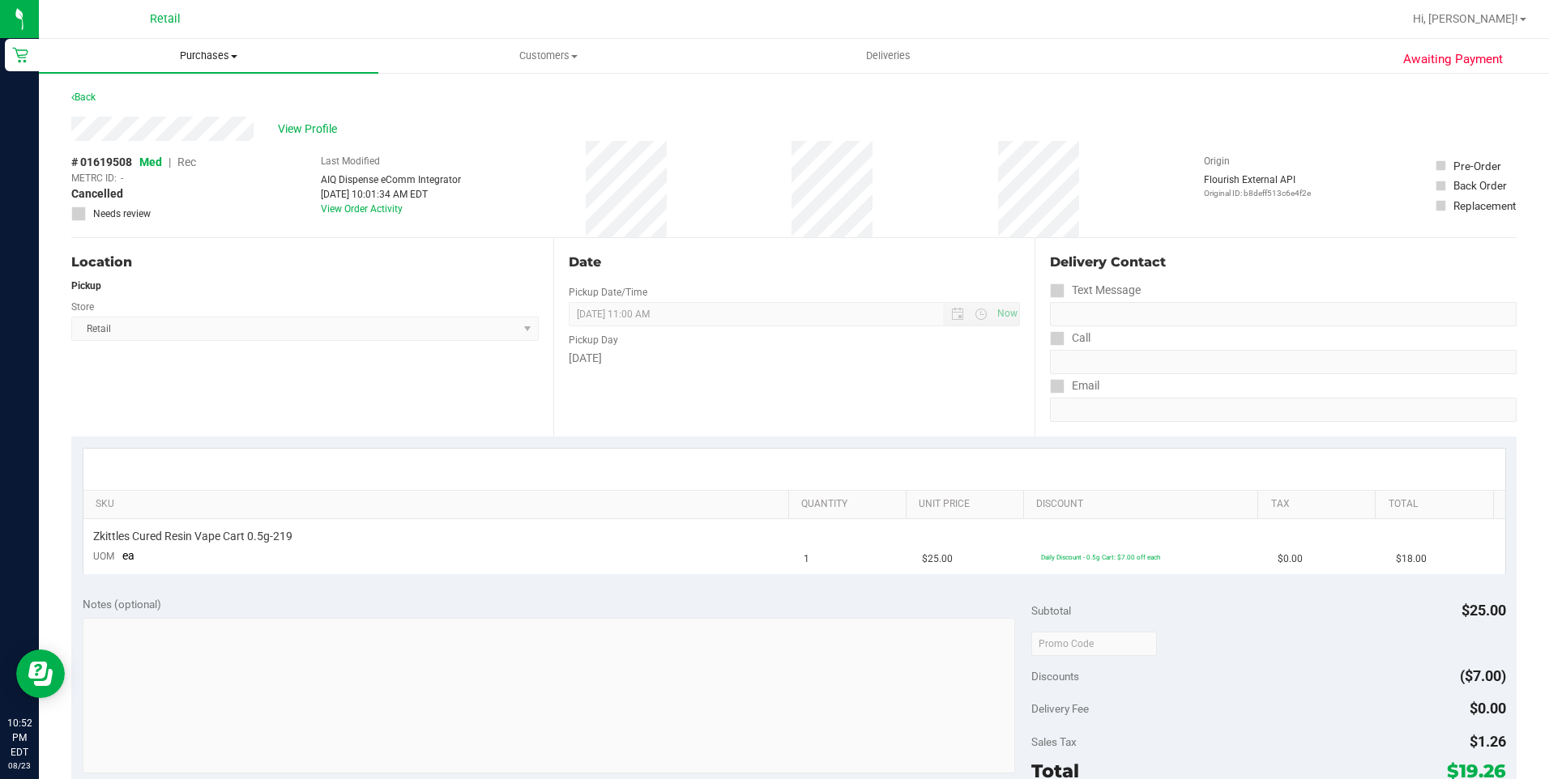
click at [207, 69] on uib-tab-heading "Purchases Summary of purchases Fulfillment All purchases" at bounding box center [208, 56] width 339 height 34
click at [185, 101] on span "Summary of purchases" at bounding box center [122, 98] width 166 height 14
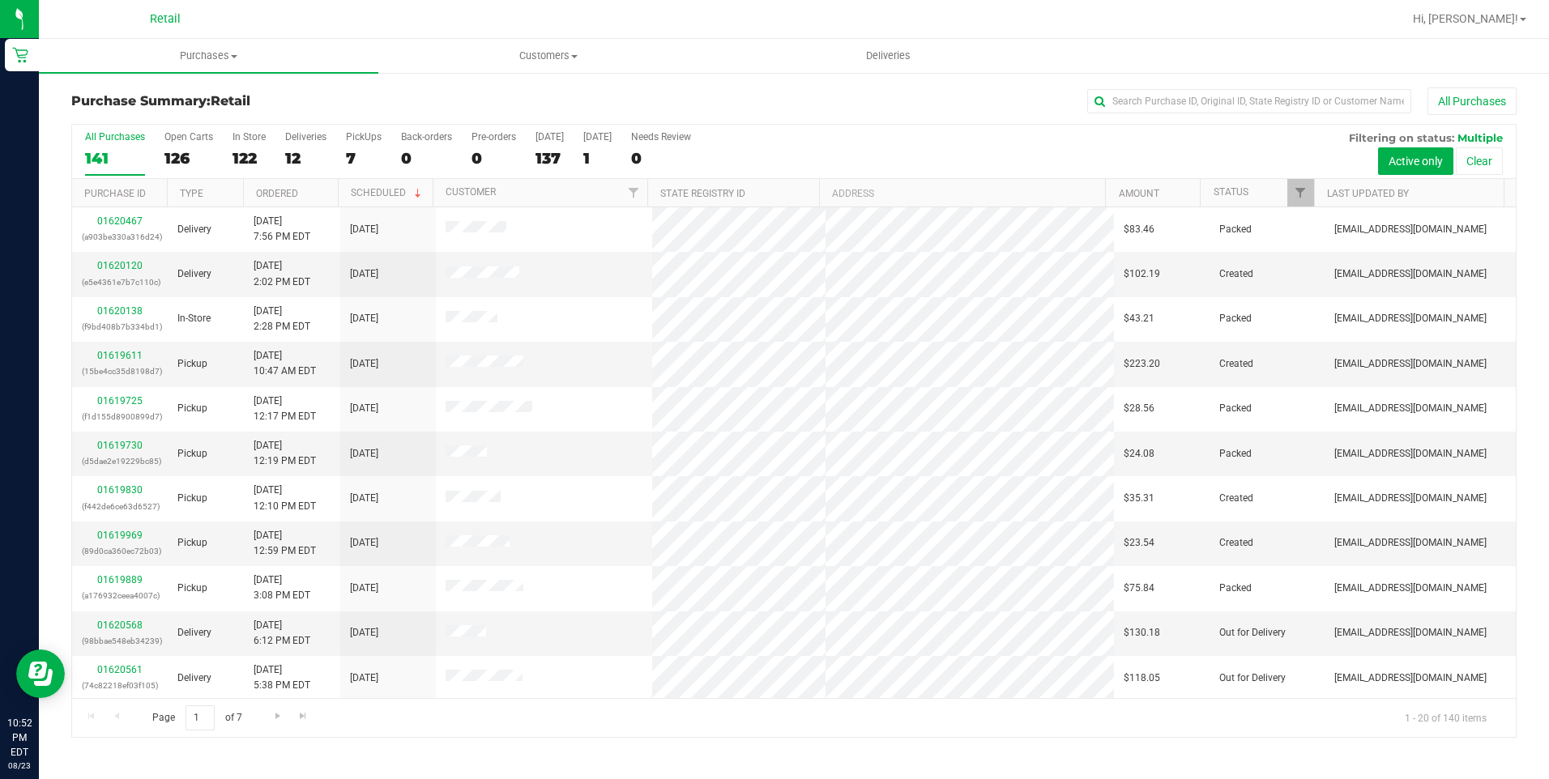
click at [344, 153] on div "All Purchases 141 Open Carts 126 In Store 122 Deliveries 12 PickUps 7 Back-orde…" at bounding box center [793, 152] width 1443 height 54
click at [341, 159] on div "All Purchases 141 Open Carts 126 In Store 122 Deliveries 12 PickUps 7 Back-orde…" at bounding box center [793, 152] width 1443 height 54
click at [353, 159] on div "7" at bounding box center [364, 158] width 36 height 19
click at [0, 0] on input "PickUps 7" at bounding box center [0, 0] width 0 height 0
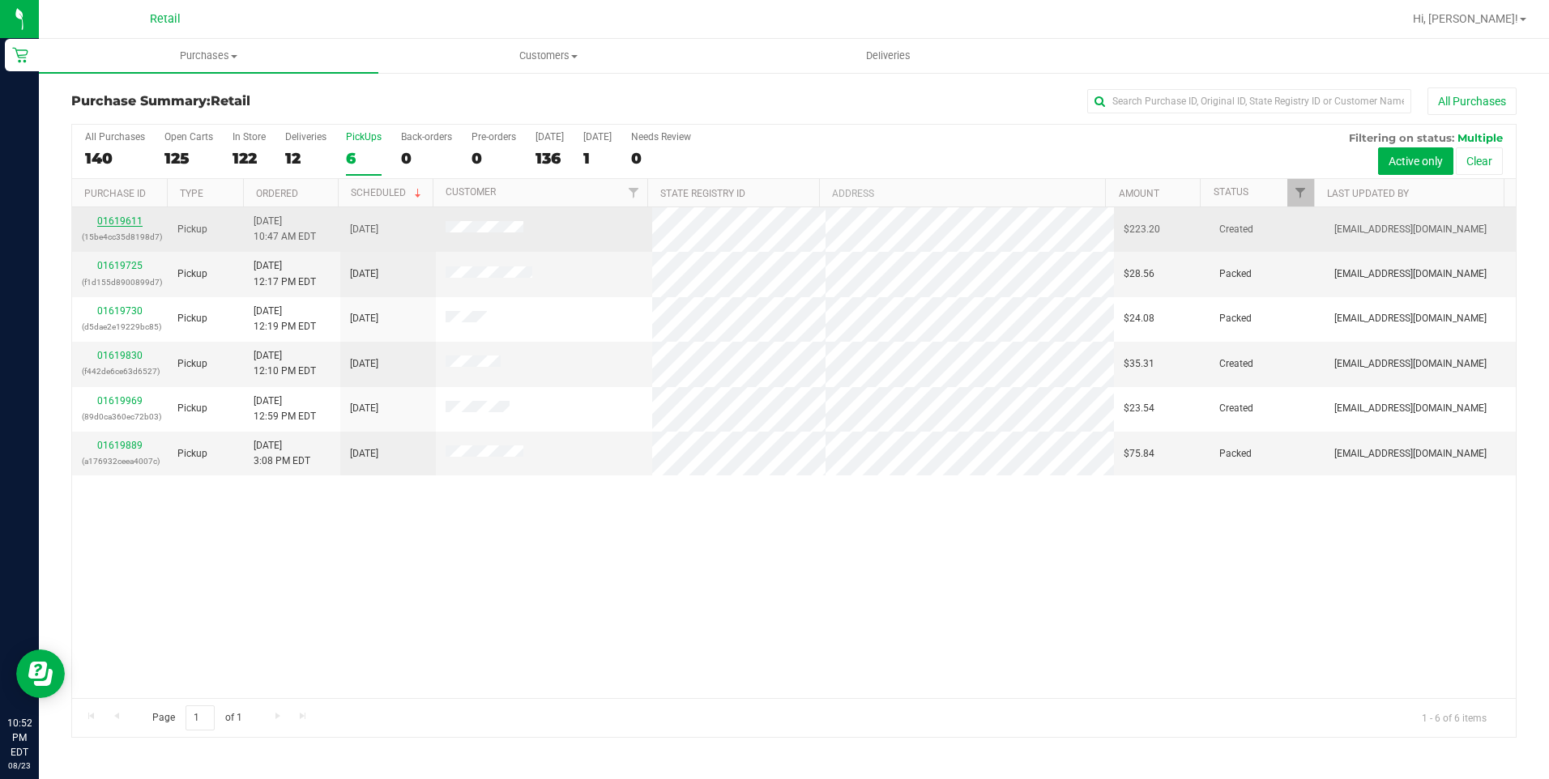
click at [114, 223] on link "01619611" at bounding box center [119, 220] width 45 height 11
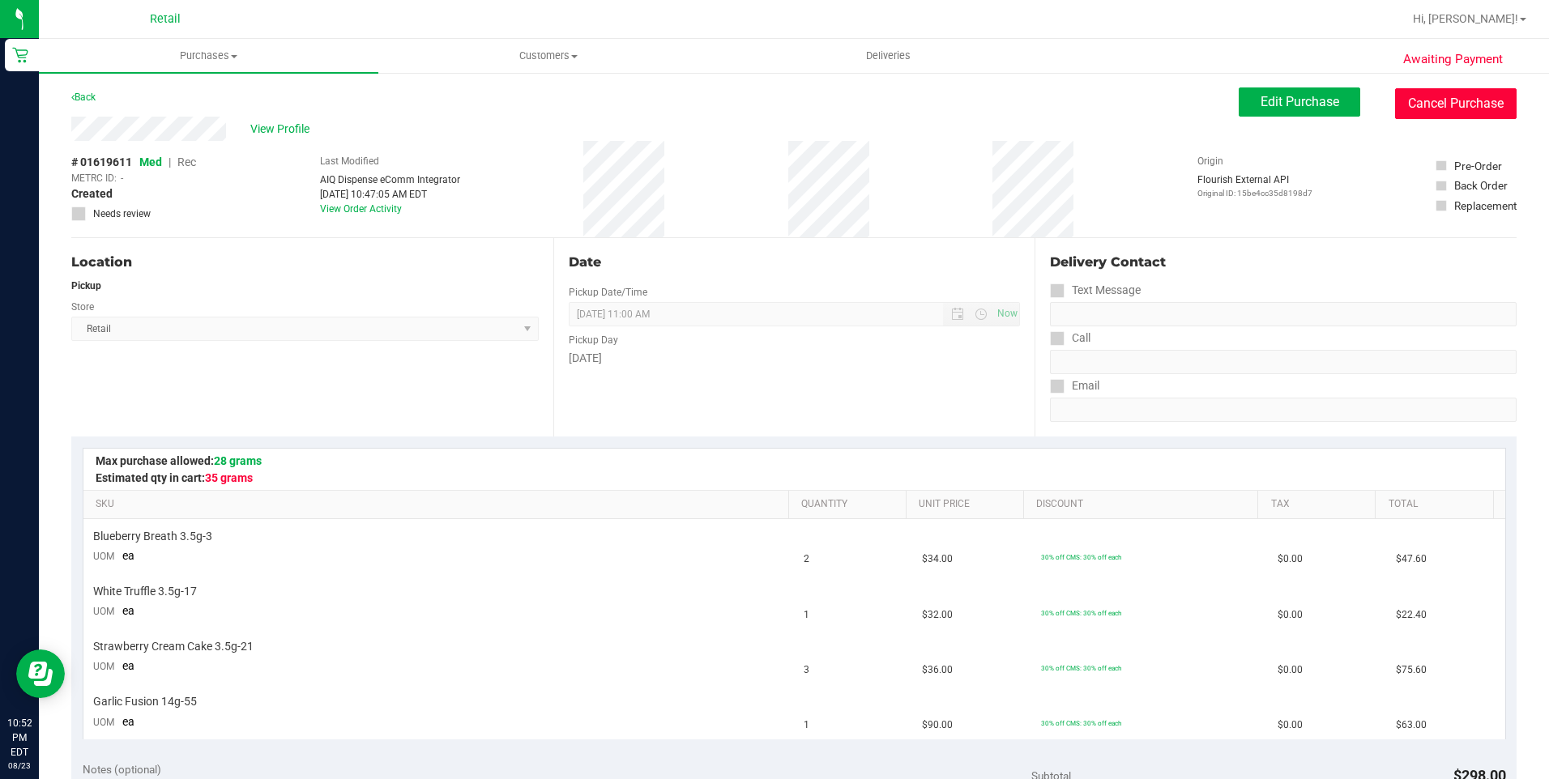
click at [1414, 103] on button "Cancel Purchase" at bounding box center [1455, 103] width 121 height 31
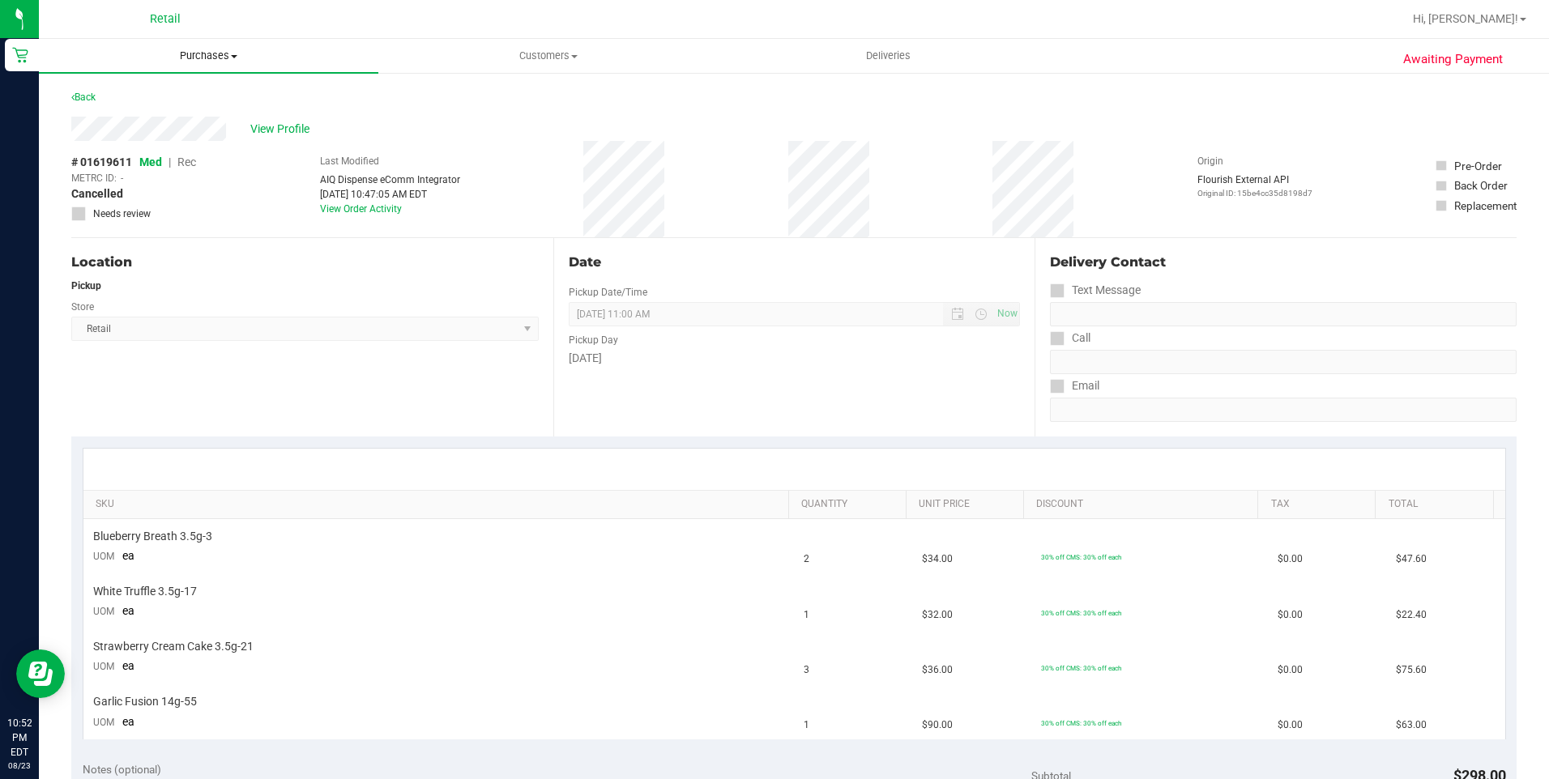
click at [211, 65] on uib-tab-heading "Purchases Summary of purchases Fulfillment All purchases" at bounding box center [208, 56] width 339 height 34
click at [151, 89] on li "Summary of purchases" at bounding box center [208, 97] width 339 height 19
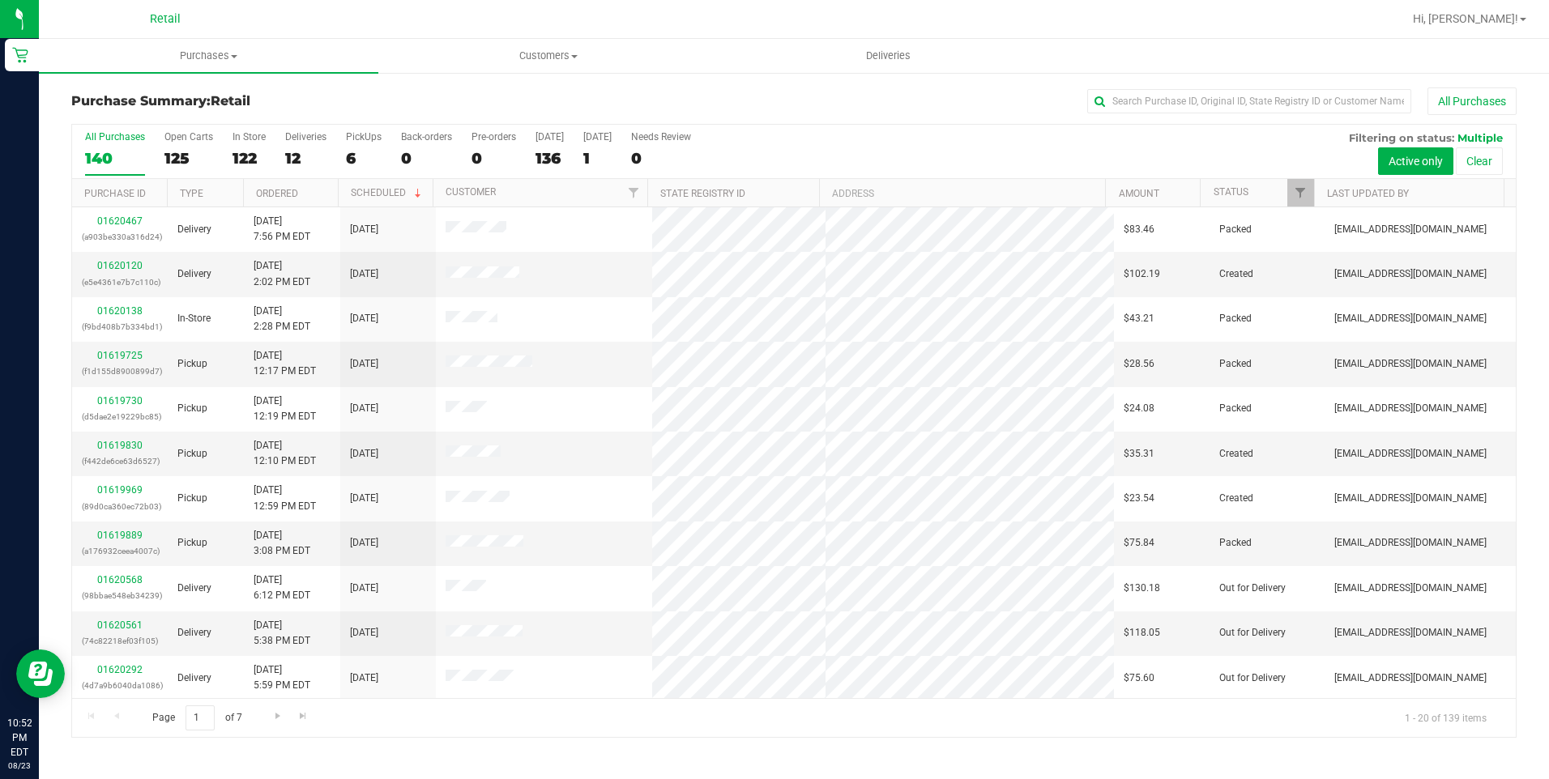
click at [339, 151] on div "All Purchases 140 Open Carts 125 In Store 122 Deliveries 12 PickUps 6 Back-orde…" at bounding box center [793, 152] width 1443 height 54
click at [347, 153] on div "6" at bounding box center [364, 158] width 36 height 19
click at [0, 0] on input "PickUps 6" at bounding box center [0, 0] width 0 height 0
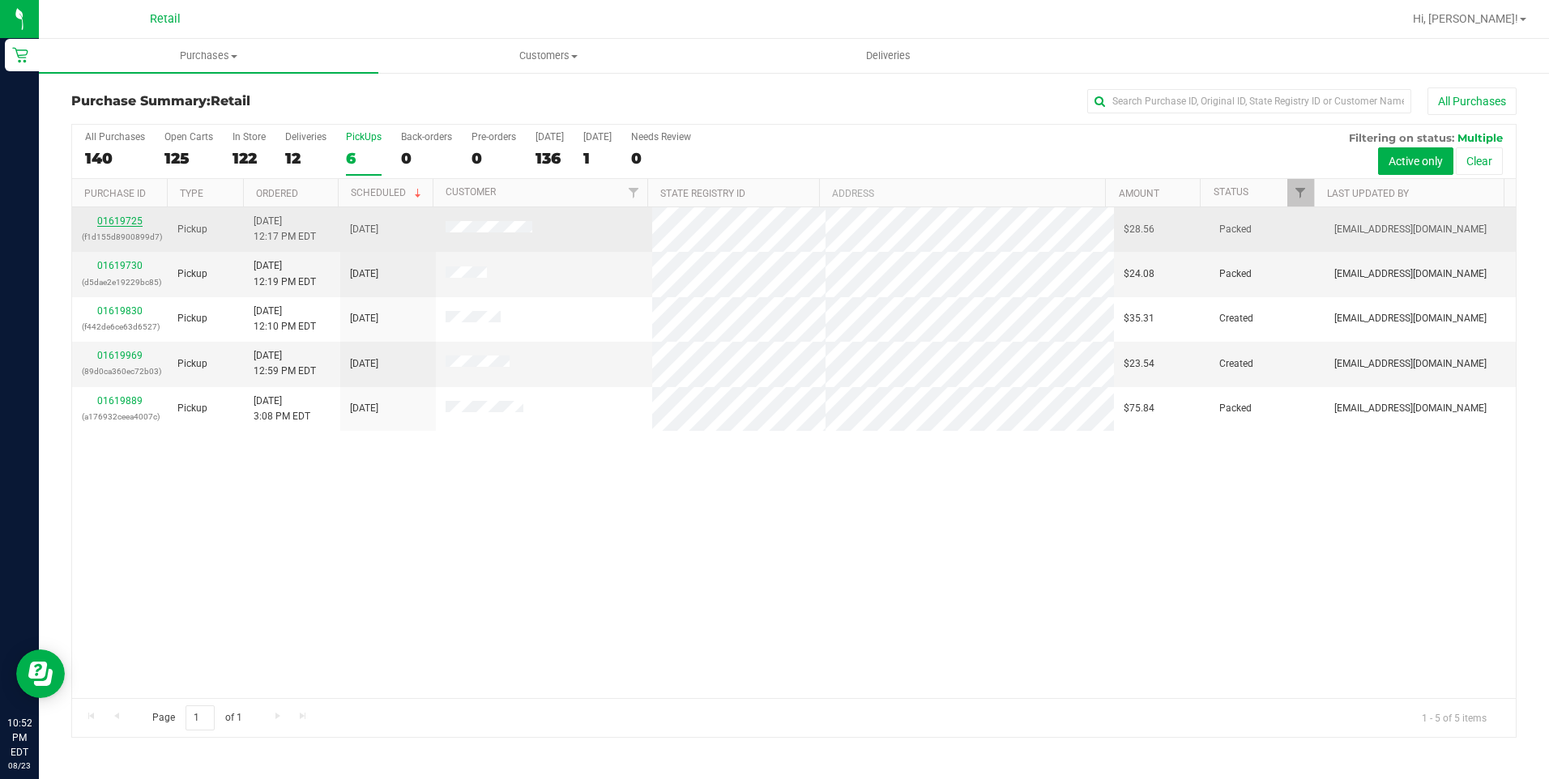
click at [130, 221] on link "01619725" at bounding box center [119, 220] width 45 height 11
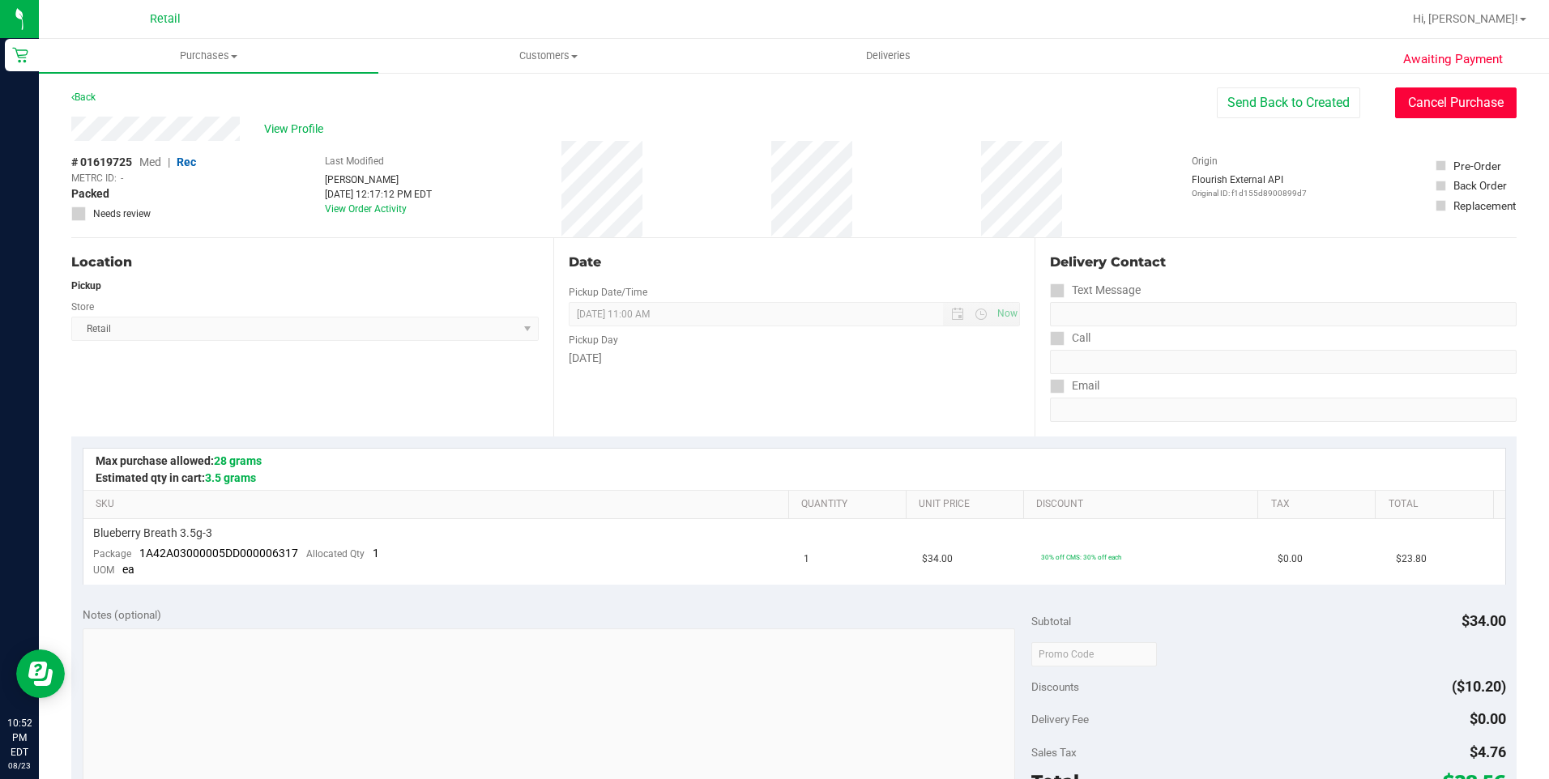
click at [1434, 115] on button "Cancel Purchase" at bounding box center [1455, 102] width 121 height 31
click at [208, 61] on span "Purchases" at bounding box center [208, 56] width 339 height 15
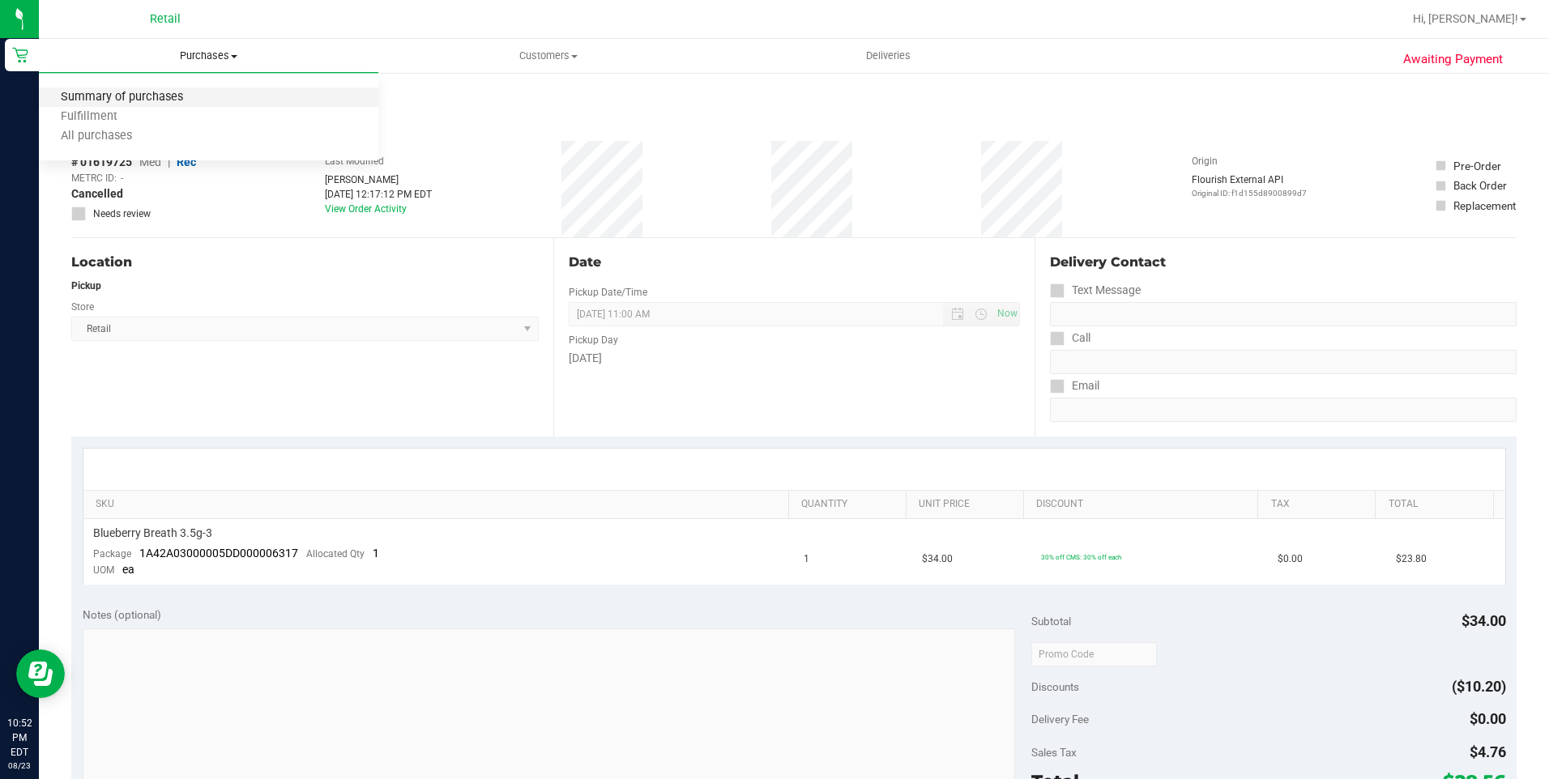
click at [131, 98] on span "Summary of purchases" at bounding box center [122, 98] width 166 height 14
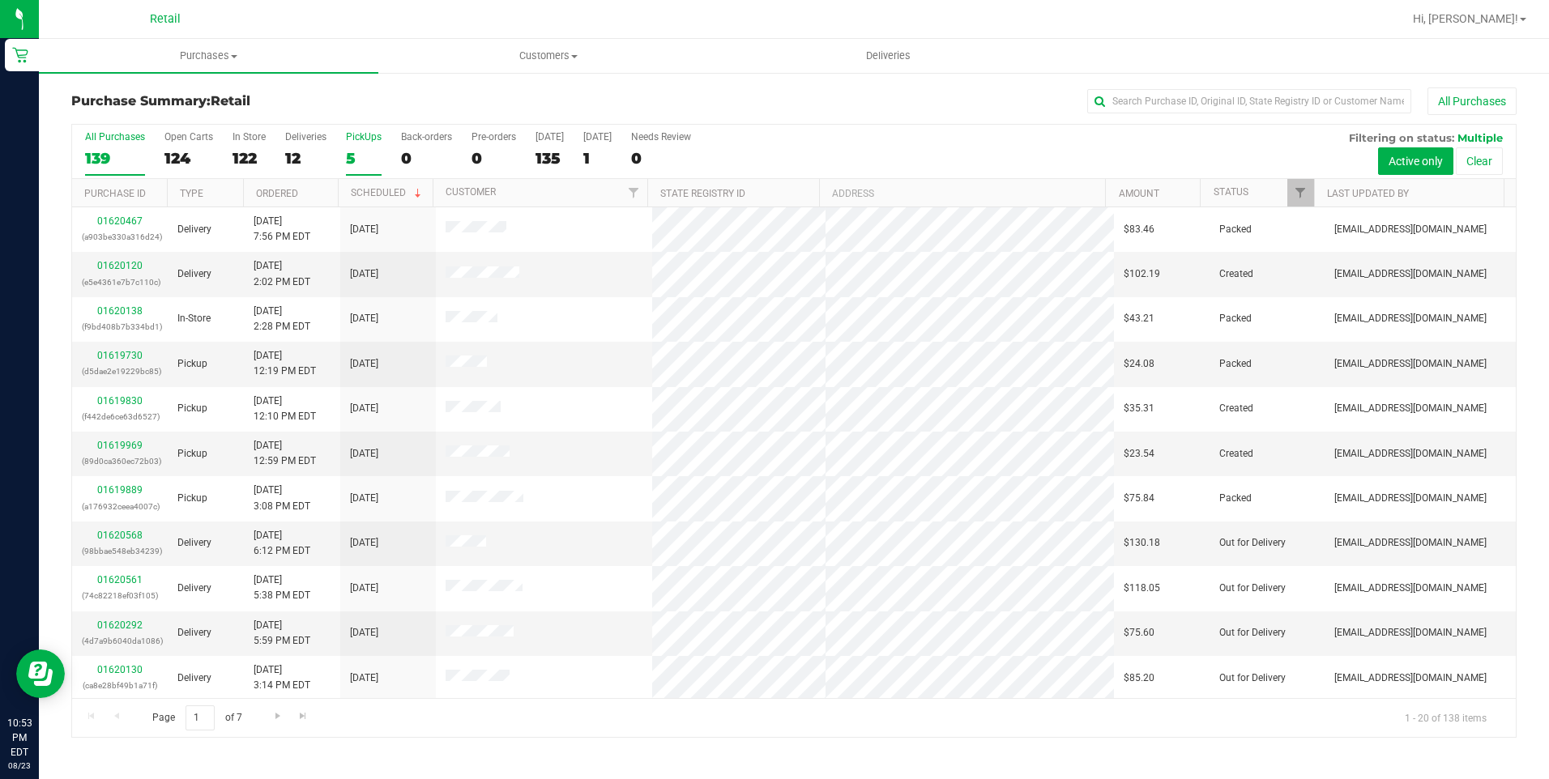
click at [355, 153] on div "5" at bounding box center [364, 158] width 36 height 19
click at [0, 0] on input "PickUps 5" at bounding box center [0, 0] width 0 height 0
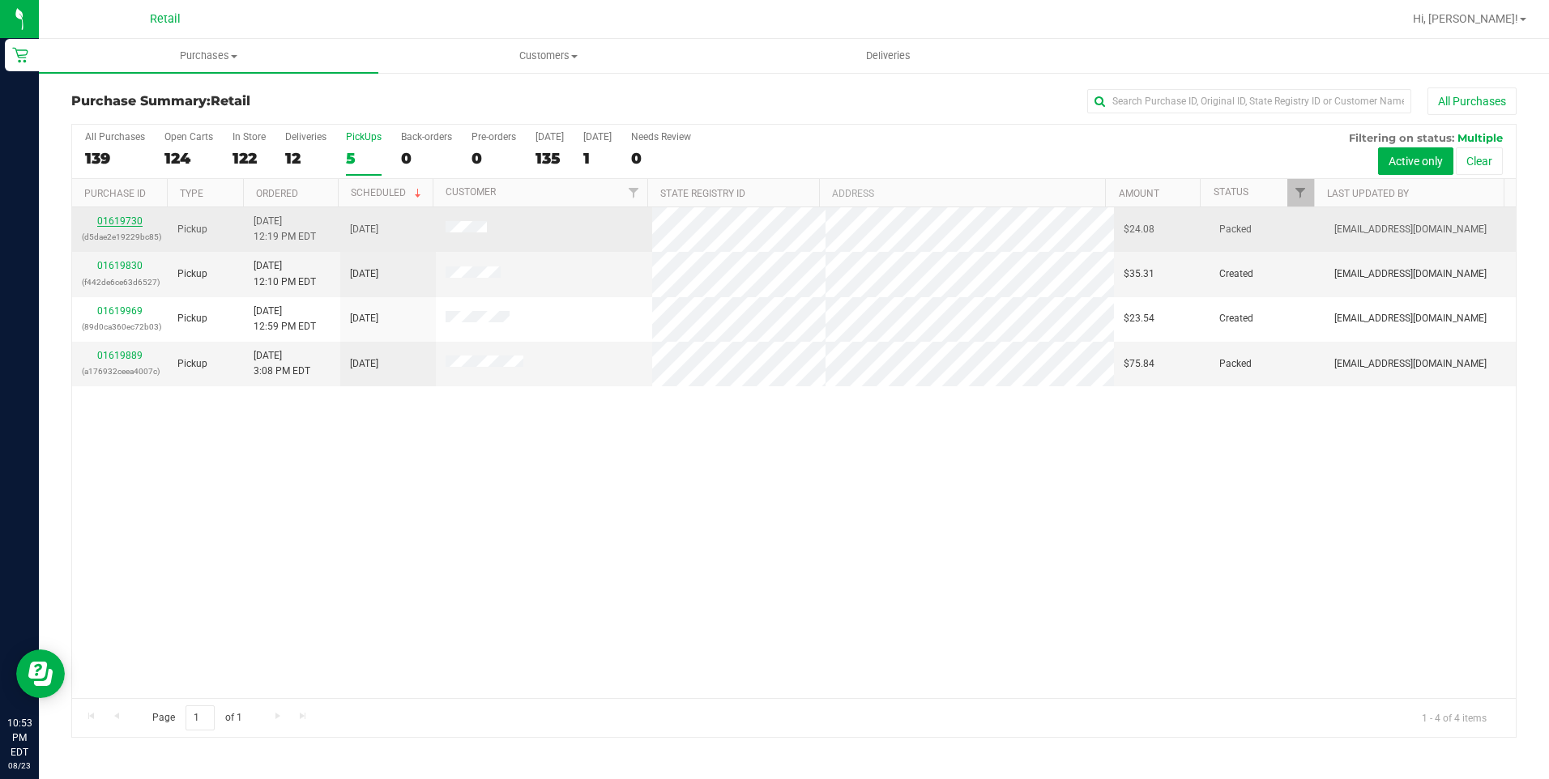
click at [135, 217] on link "01619730" at bounding box center [119, 220] width 45 height 11
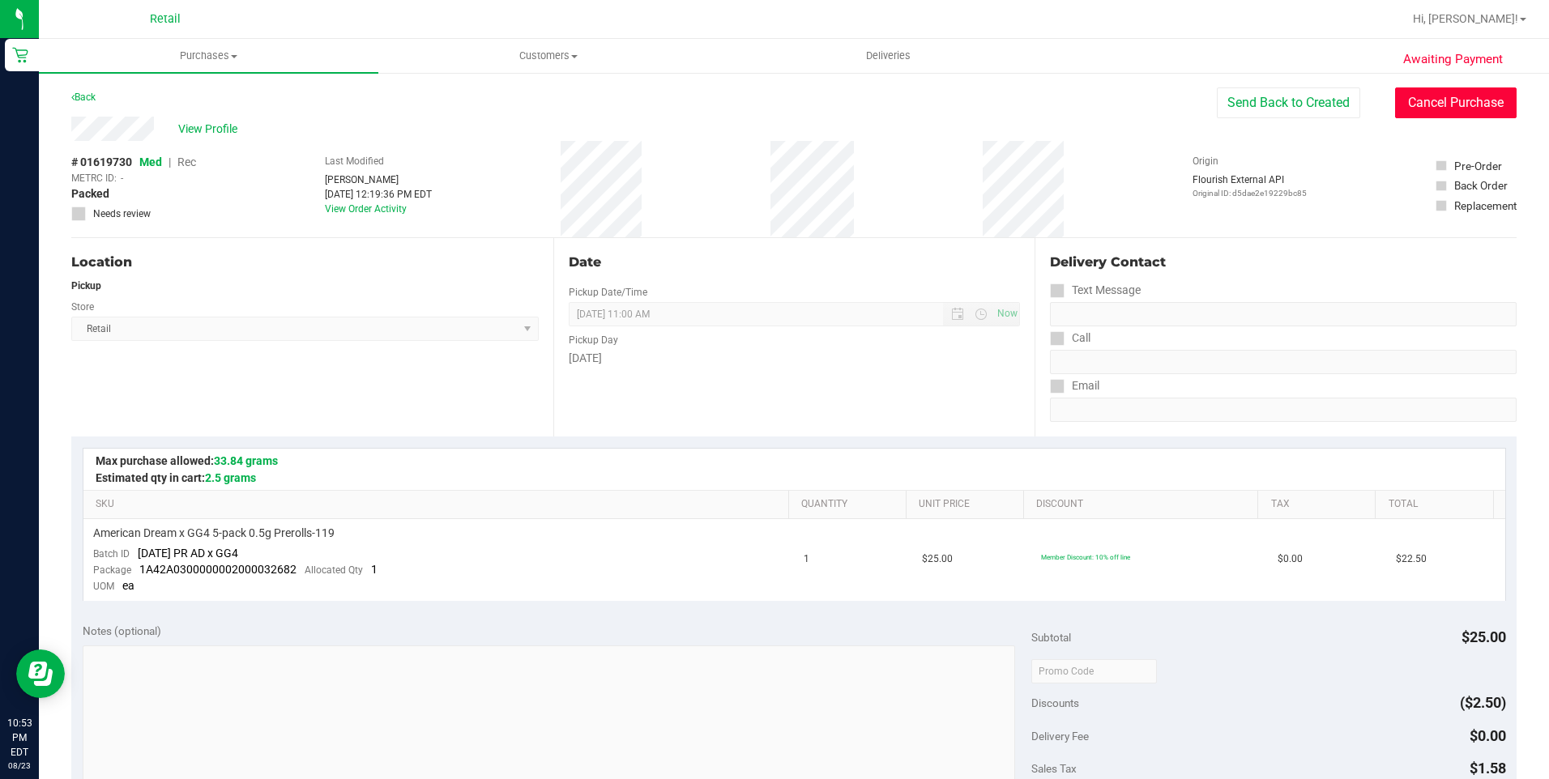
click at [1432, 104] on button "Cancel Purchase" at bounding box center [1455, 102] width 121 height 31
click at [236, 66] on uib-tab-heading "Purchases Summary of purchases Fulfillment All purchases" at bounding box center [208, 56] width 339 height 34
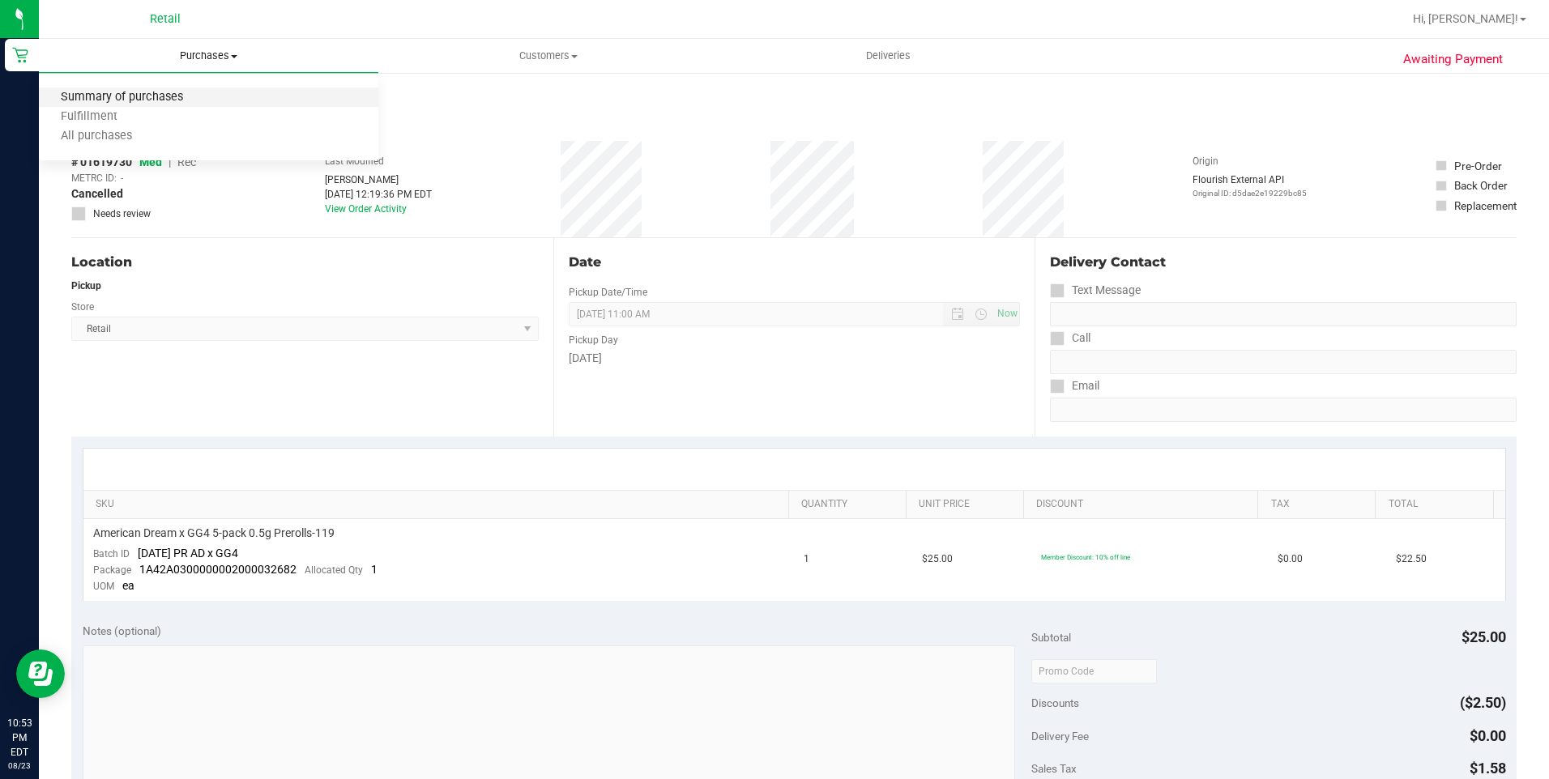
click at [172, 104] on span "Summary of purchases" at bounding box center [122, 98] width 166 height 14
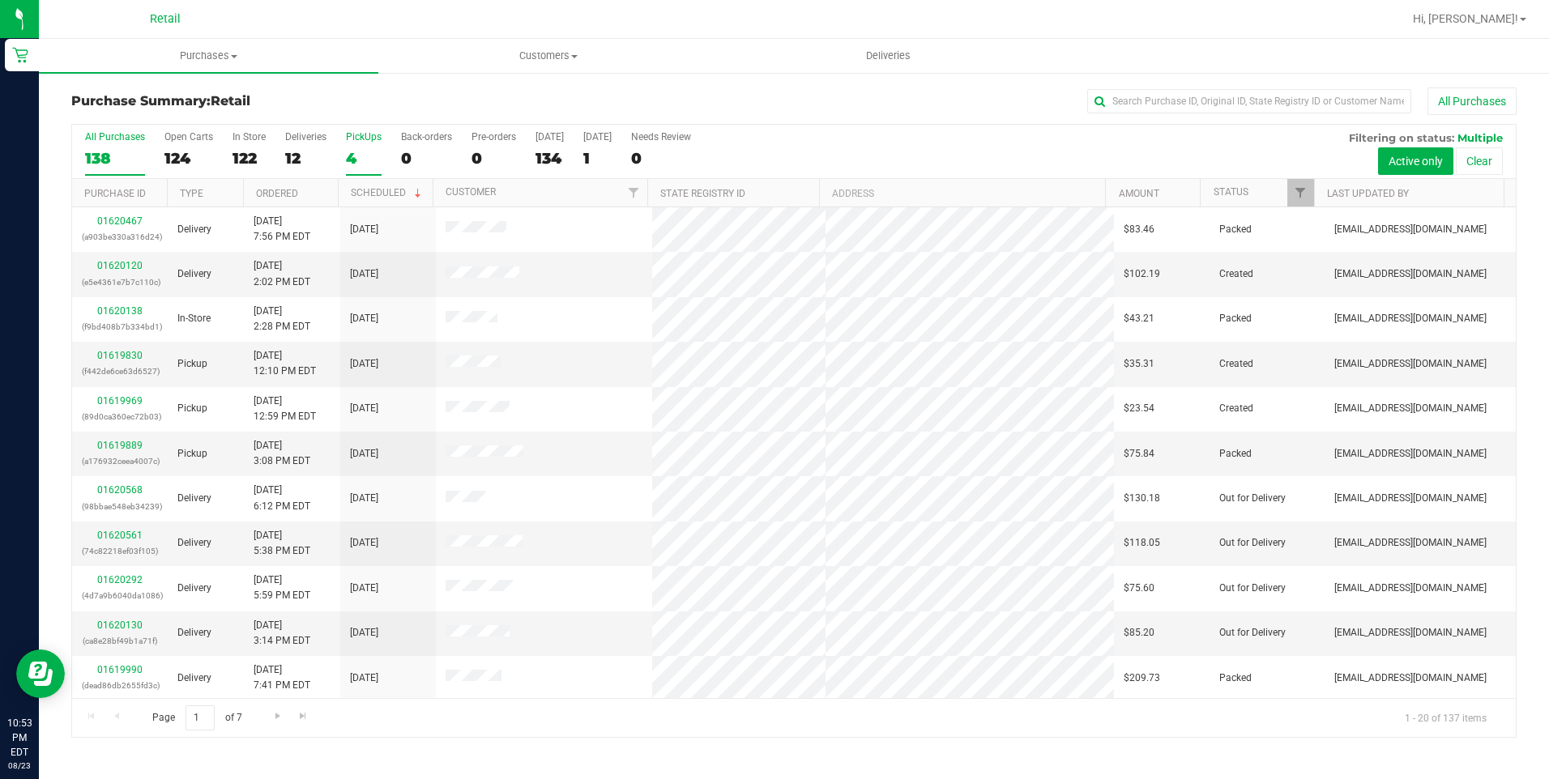
click at [355, 156] on div "4" at bounding box center [364, 158] width 36 height 19
click at [0, 0] on input "PickUps 4" at bounding box center [0, 0] width 0 height 0
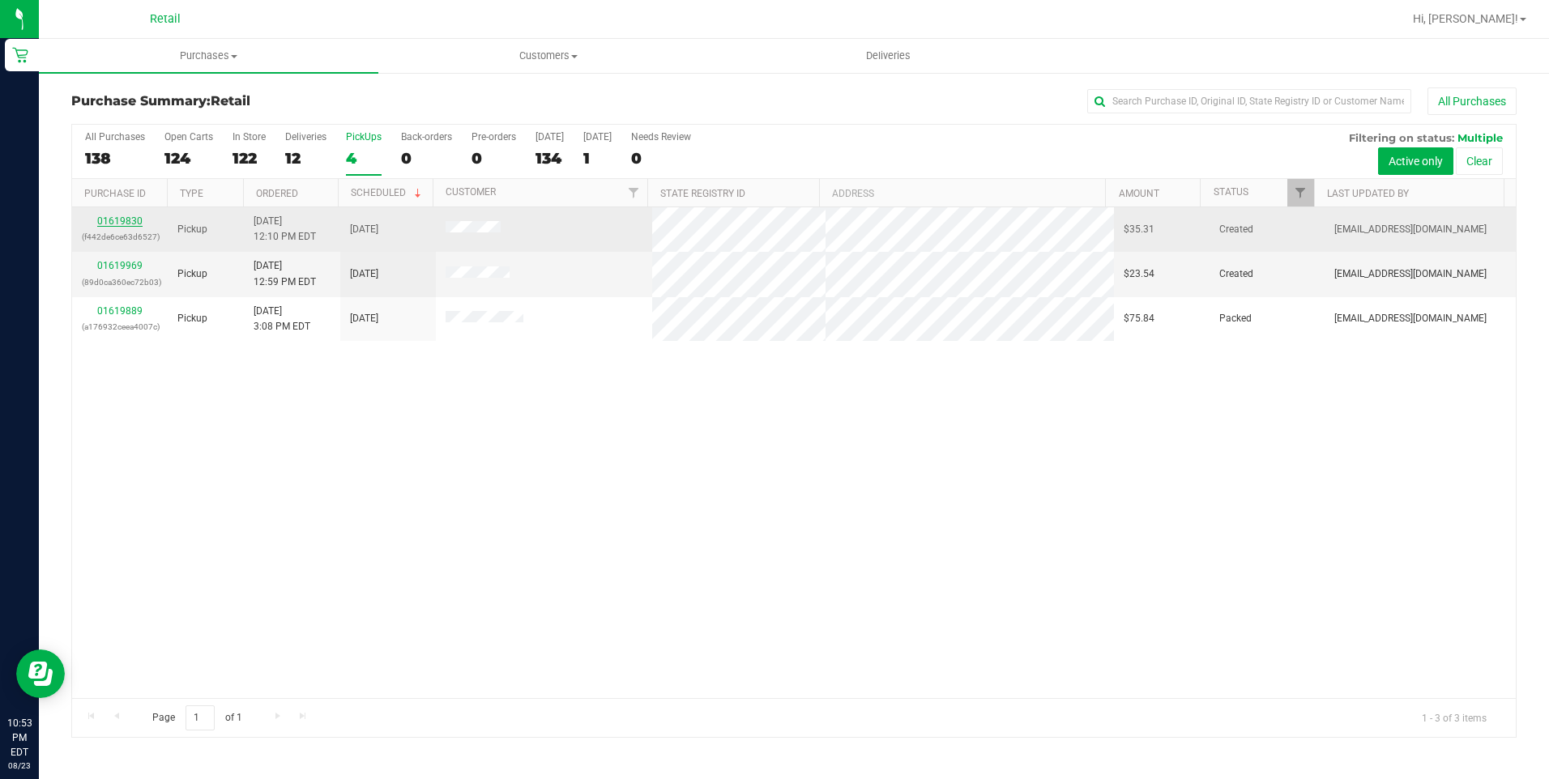
click at [130, 223] on link "01619830" at bounding box center [119, 220] width 45 height 11
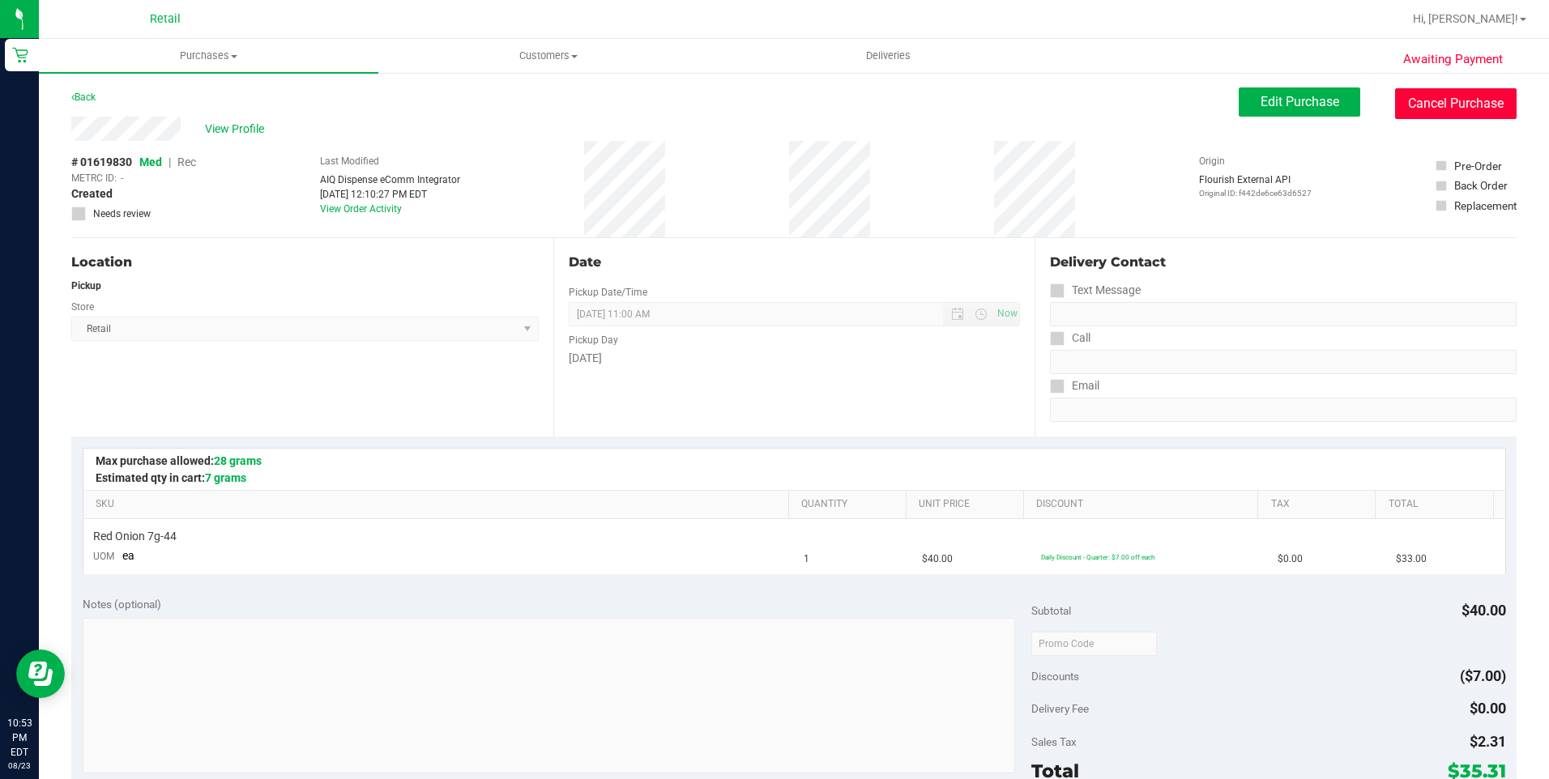
click at [1468, 109] on button "Cancel Purchase" at bounding box center [1455, 103] width 121 height 31
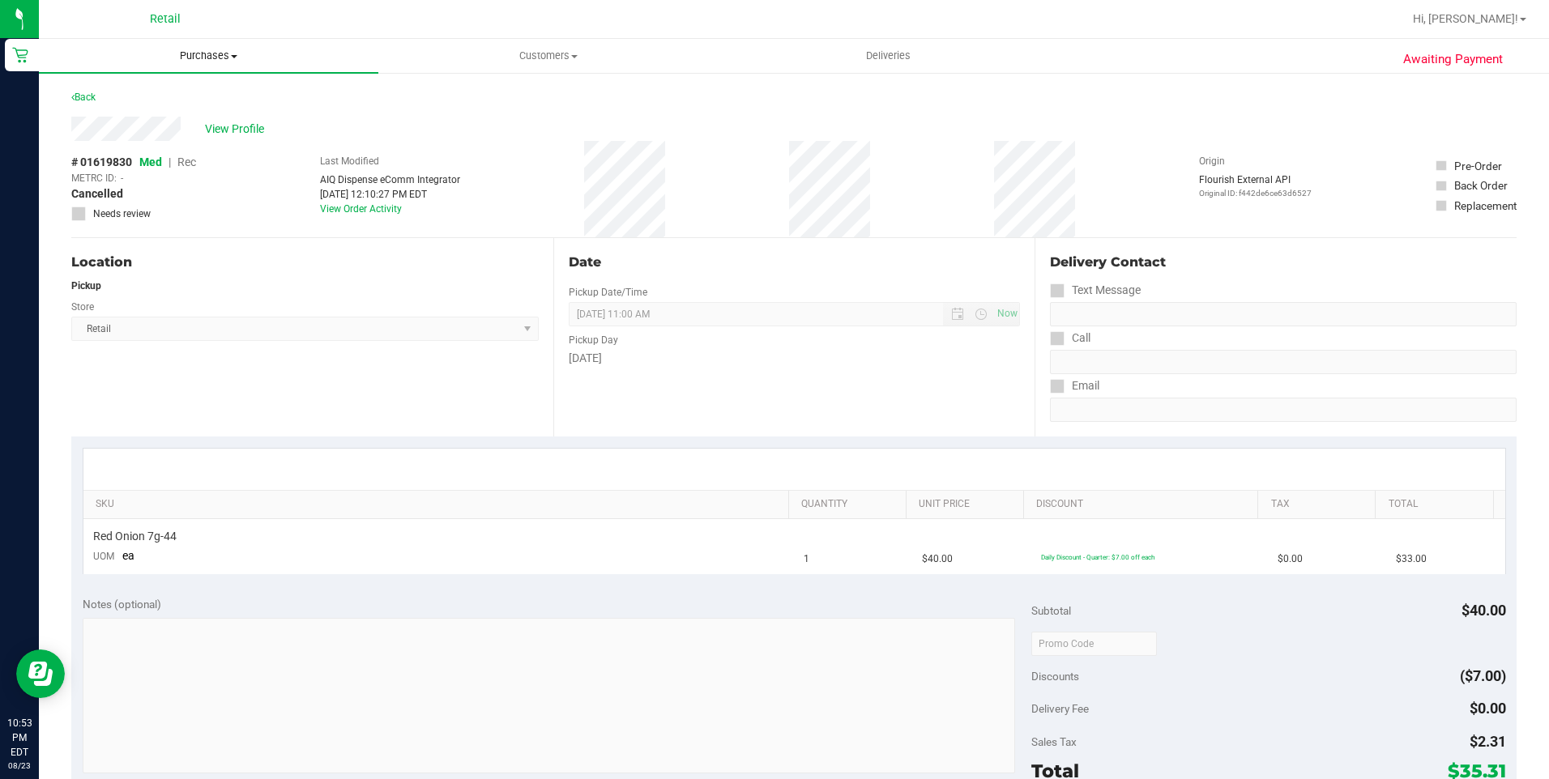
click at [224, 49] on span "Purchases" at bounding box center [208, 56] width 339 height 15
click at [145, 96] on span "Summary of purchases" at bounding box center [122, 98] width 166 height 14
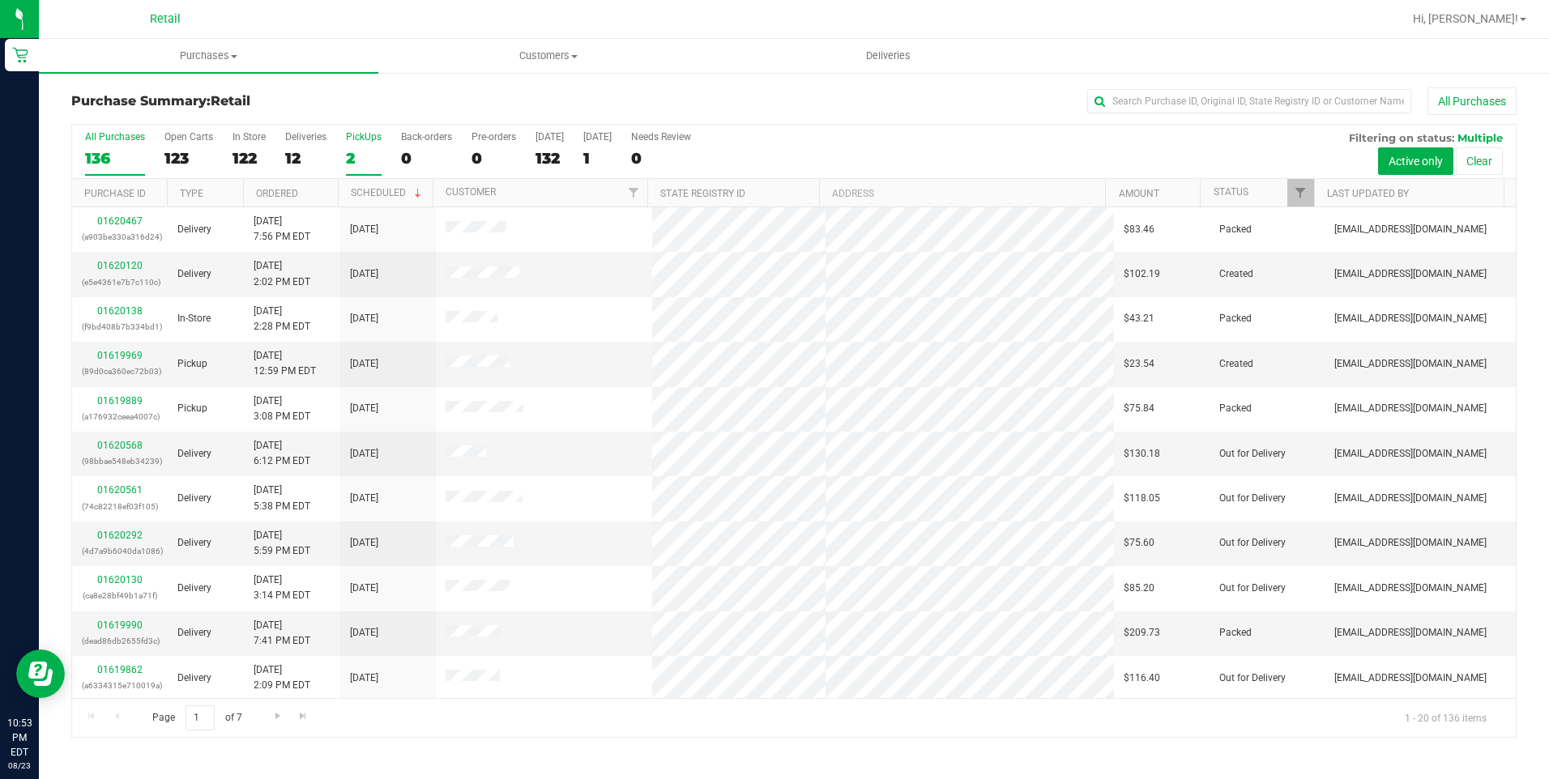
click at [360, 153] on div "2" at bounding box center [364, 158] width 36 height 19
click at [0, 0] on input "PickUps 2" at bounding box center [0, 0] width 0 height 0
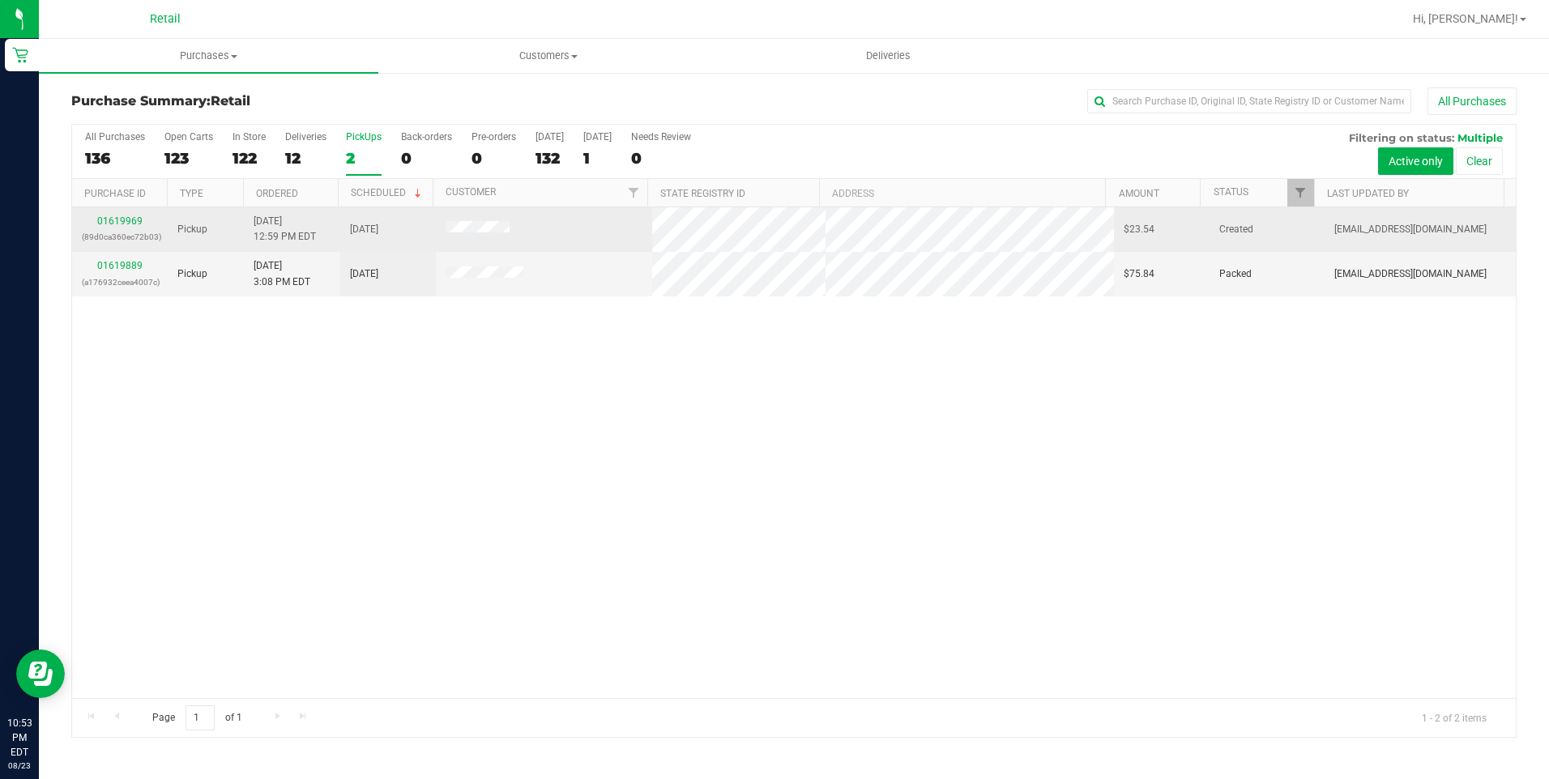
click at [126, 232] on p "(89d0ca360ec72b03)" at bounding box center [120, 236] width 76 height 15
click at [130, 219] on link "01619969" at bounding box center [119, 220] width 45 height 11
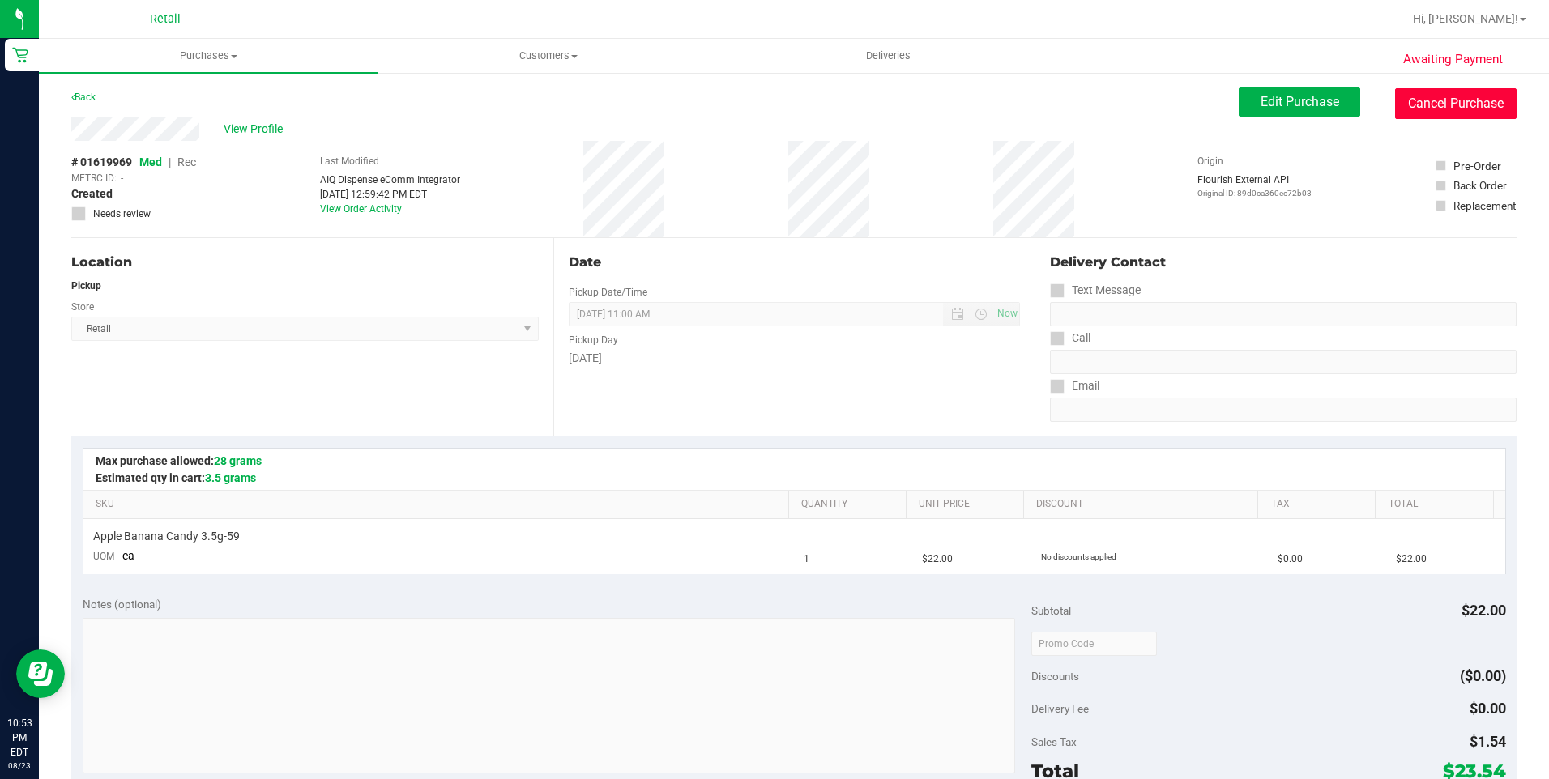
click at [1440, 95] on button "Cancel Purchase" at bounding box center [1455, 103] width 121 height 31
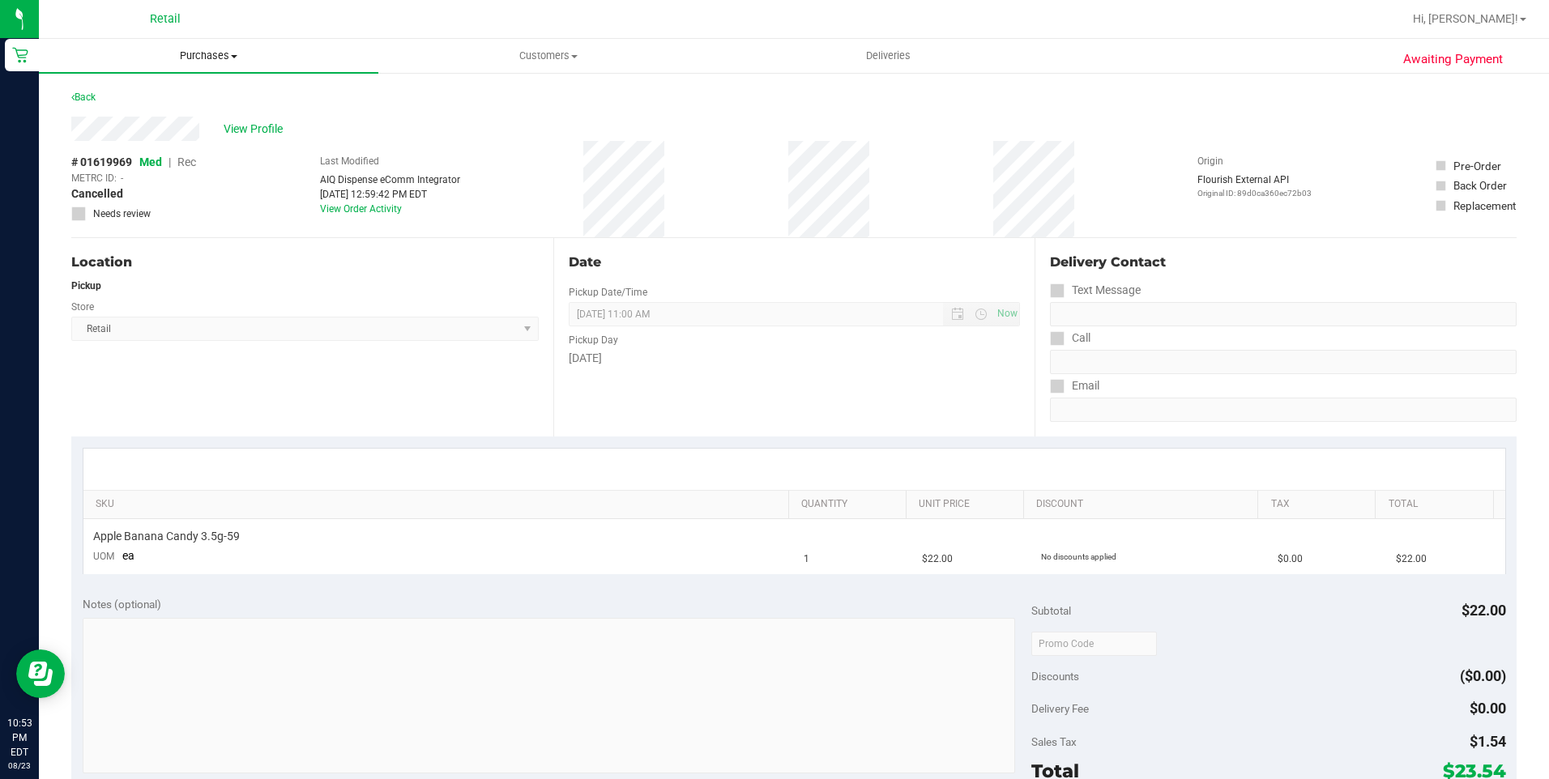
click at [191, 58] on span "Purchases" at bounding box center [208, 56] width 339 height 15
click at [147, 96] on span "Summary of purchases" at bounding box center [122, 98] width 166 height 14
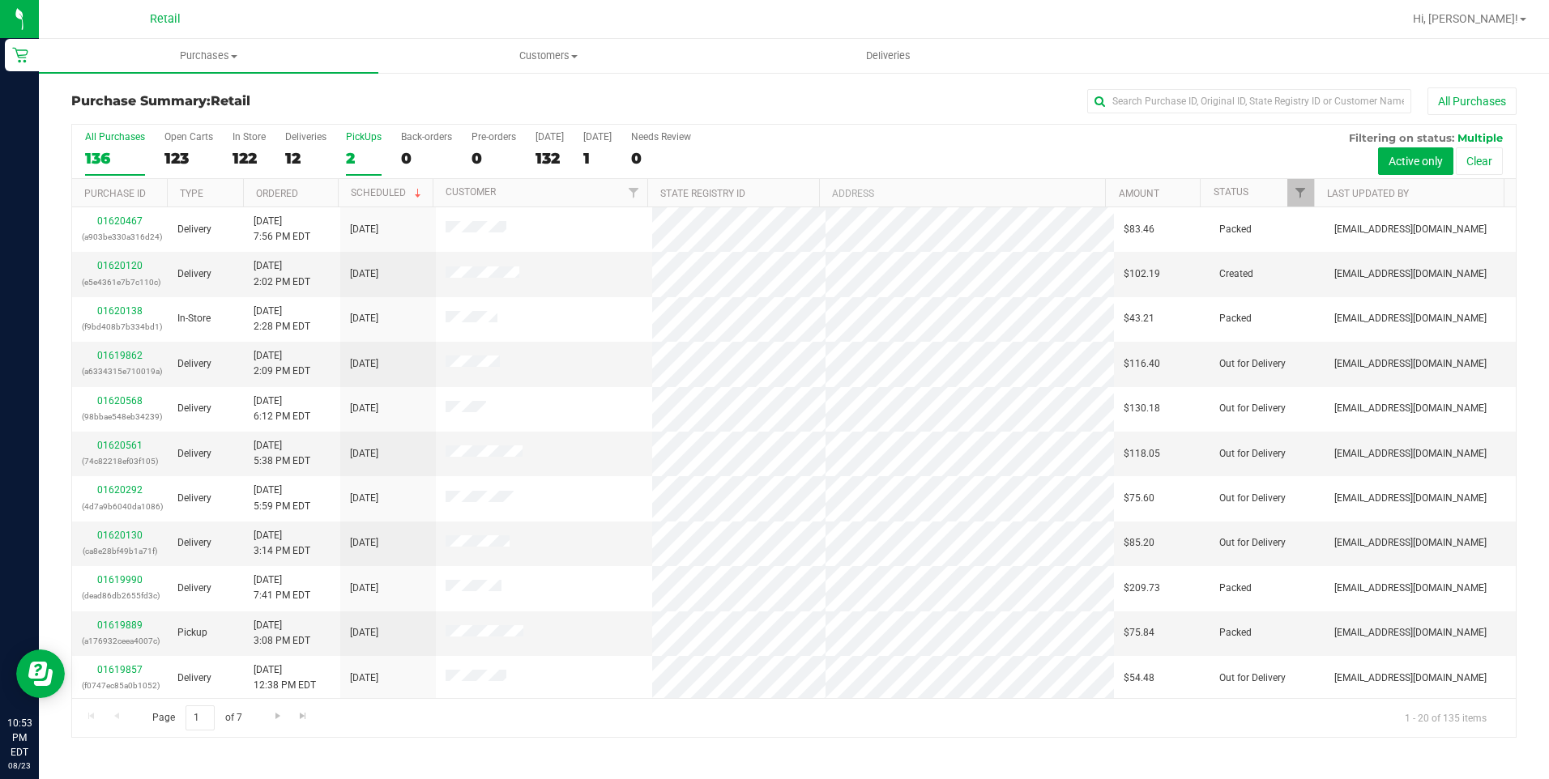
click at [356, 141] on div "PickUps" at bounding box center [364, 136] width 36 height 11
click at [0, 0] on input "PickUps 2" at bounding box center [0, 0] width 0 height 0
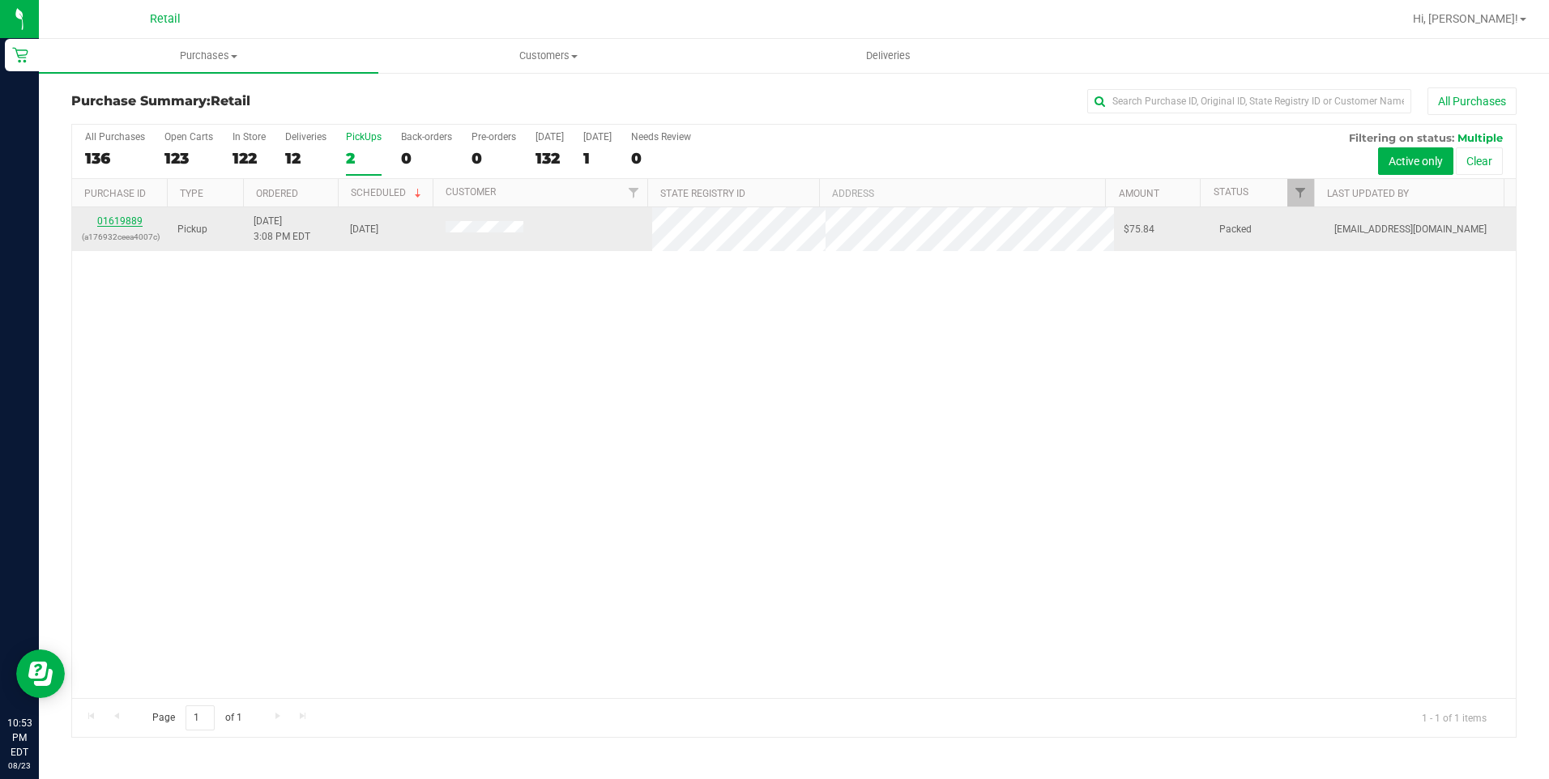
click at [121, 224] on link "01619889" at bounding box center [119, 220] width 45 height 11
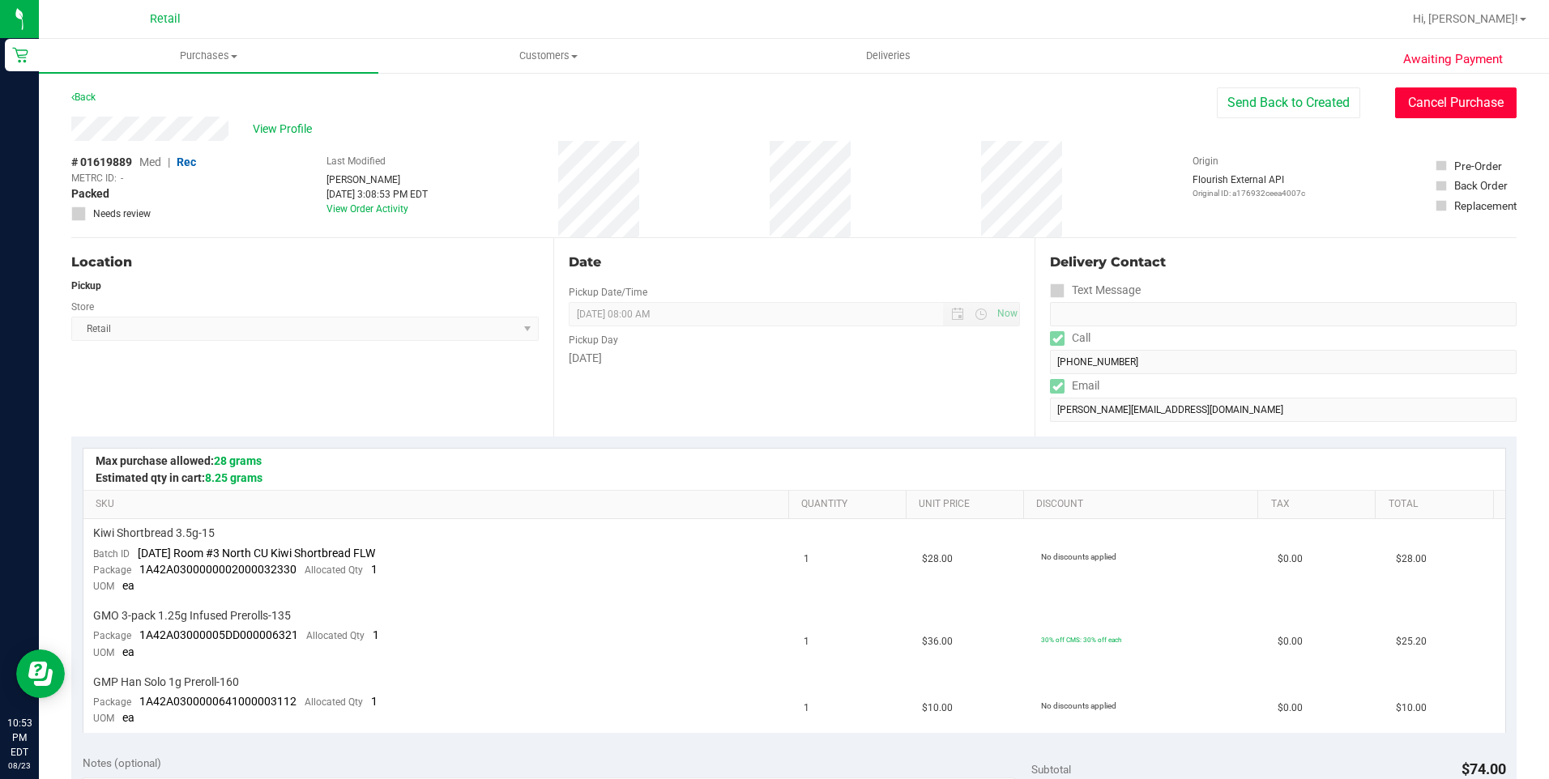
click at [1428, 110] on button "Cancel Purchase" at bounding box center [1455, 102] width 121 height 31
click at [222, 47] on uib-tab-heading "Purchases Summary of purchases Fulfillment All purchases" at bounding box center [208, 56] width 339 height 34
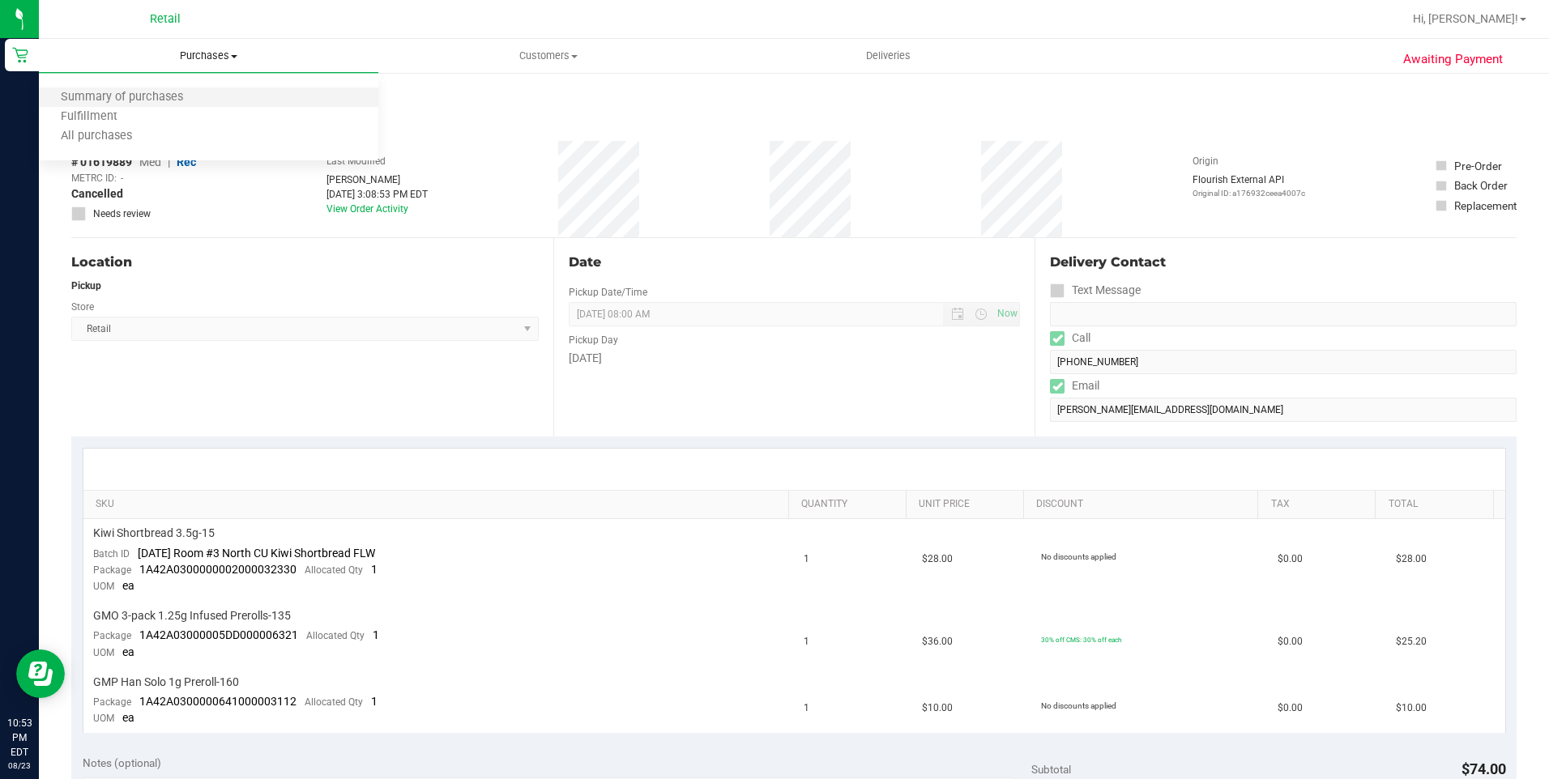
click at [185, 88] on li "Summary of purchases" at bounding box center [208, 97] width 339 height 19
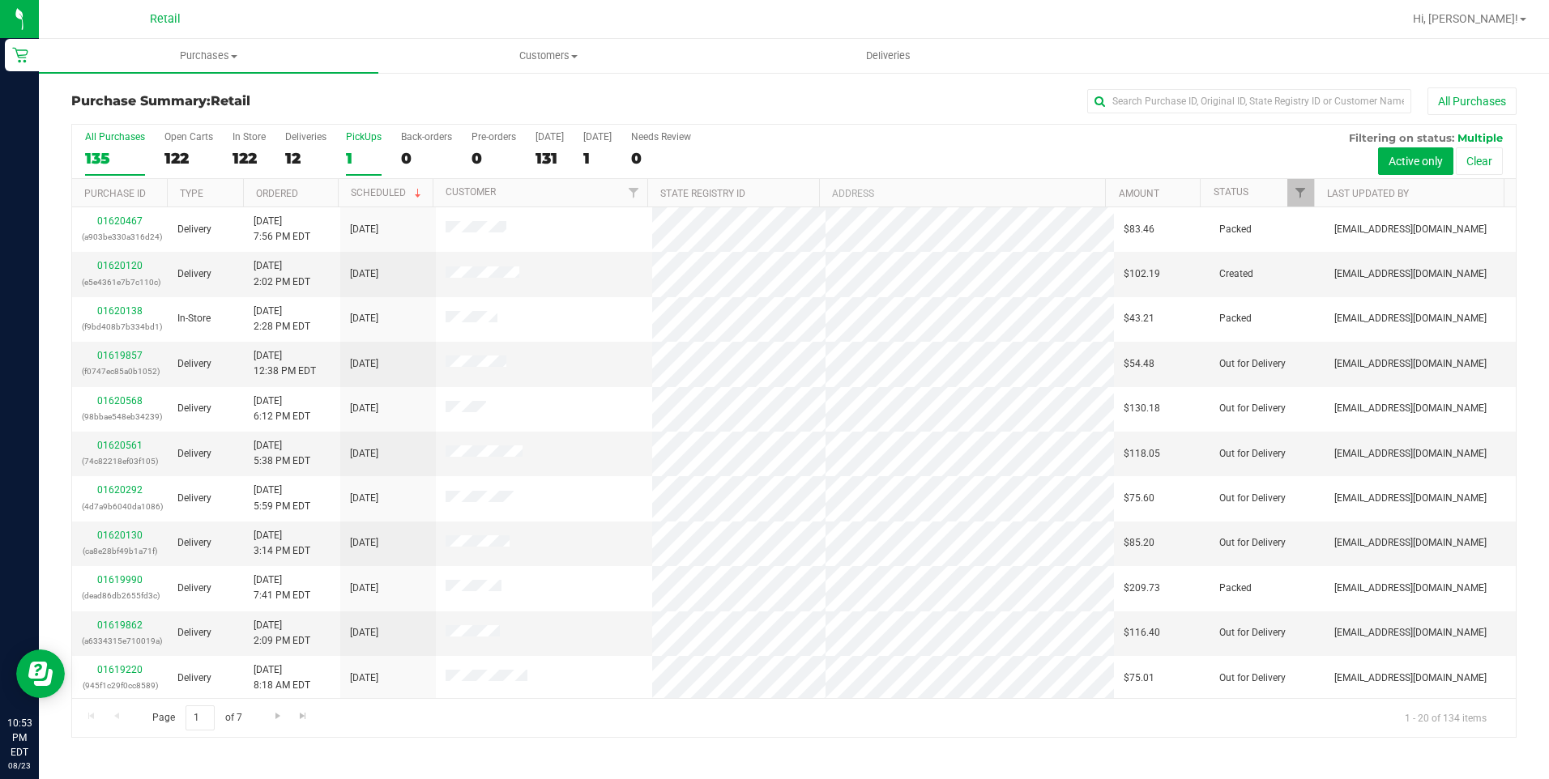
click at [352, 159] on div "1" at bounding box center [364, 158] width 36 height 19
click at [0, 0] on input "PickUps 1" at bounding box center [0, 0] width 0 height 0
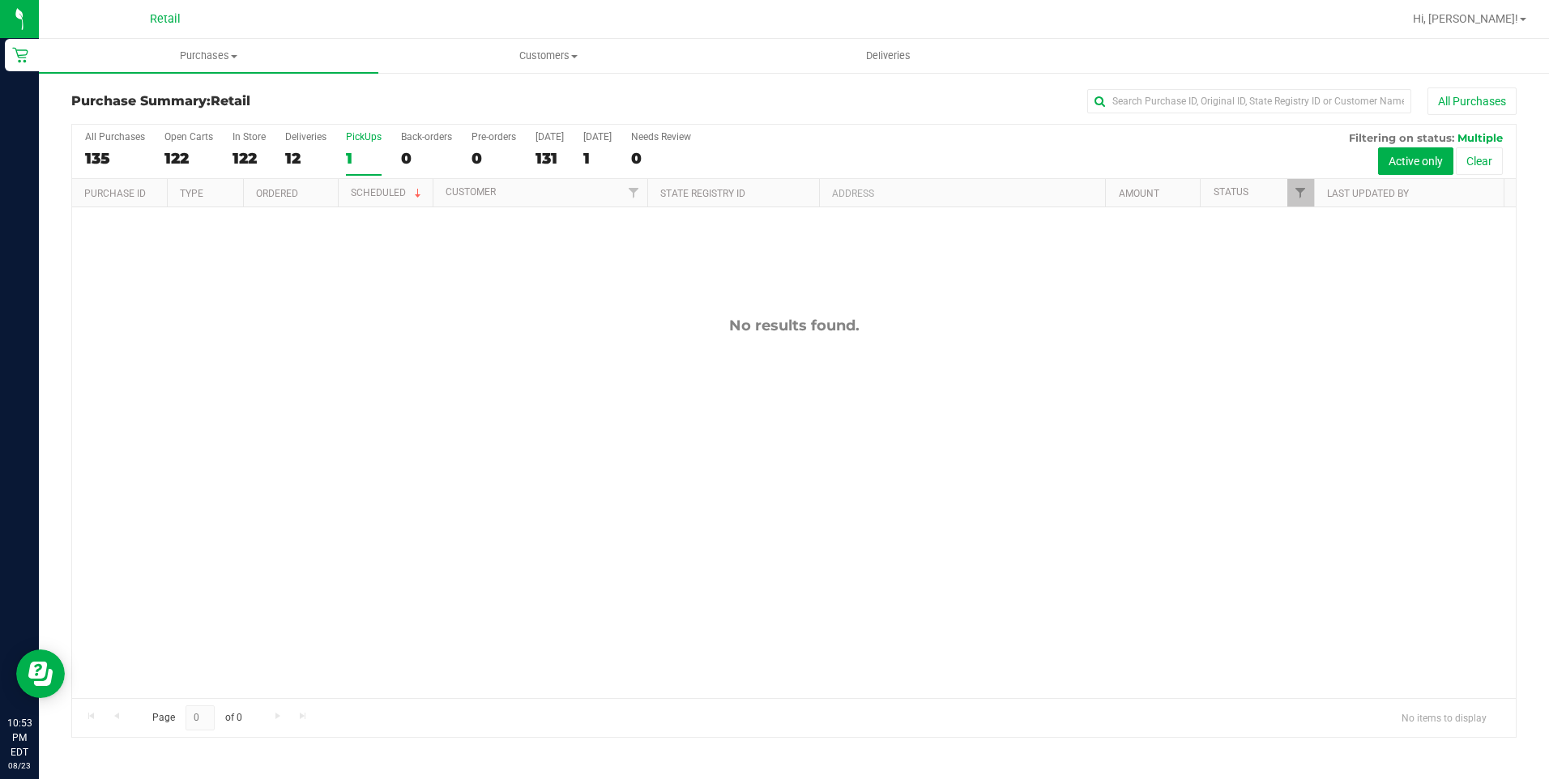
click at [505, 407] on div "No results found." at bounding box center [793, 507] width 1443 height 600
click at [420, 166] on div "0" at bounding box center [426, 158] width 51 height 19
click at [0, 0] on input "Back-orders 0" at bounding box center [0, 0] width 0 height 0
click at [476, 163] on div "0" at bounding box center [493, 158] width 45 height 19
click at [0, 0] on input "Pre-orders 0" at bounding box center [0, 0] width 0 height 0
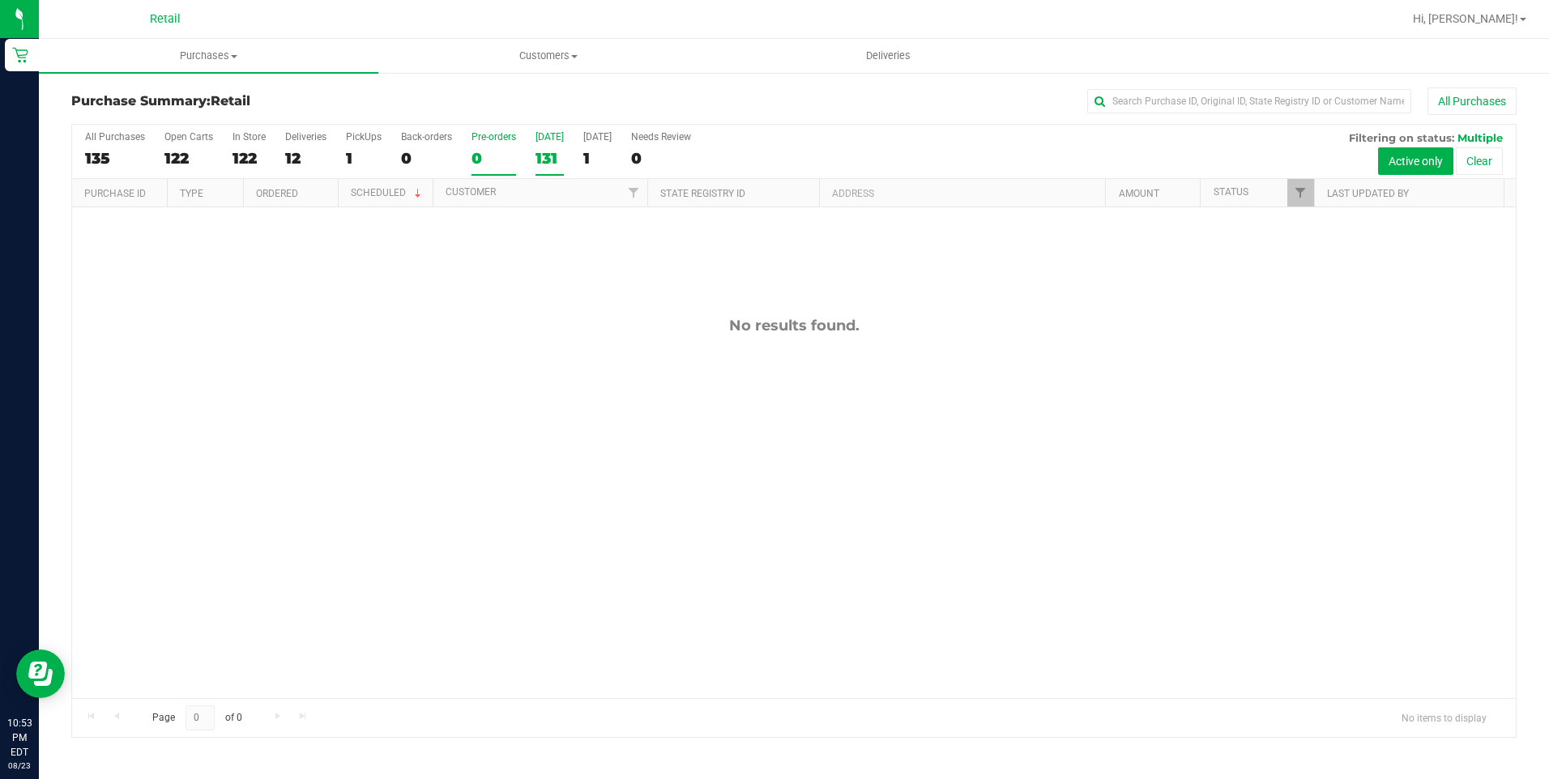
click at [559, 153] on div "131" at bounding box center [549, 158] width 28 height 19
click at [0, 0] on input "Today 131" at bounding box center [0, 0] width 0 height 0
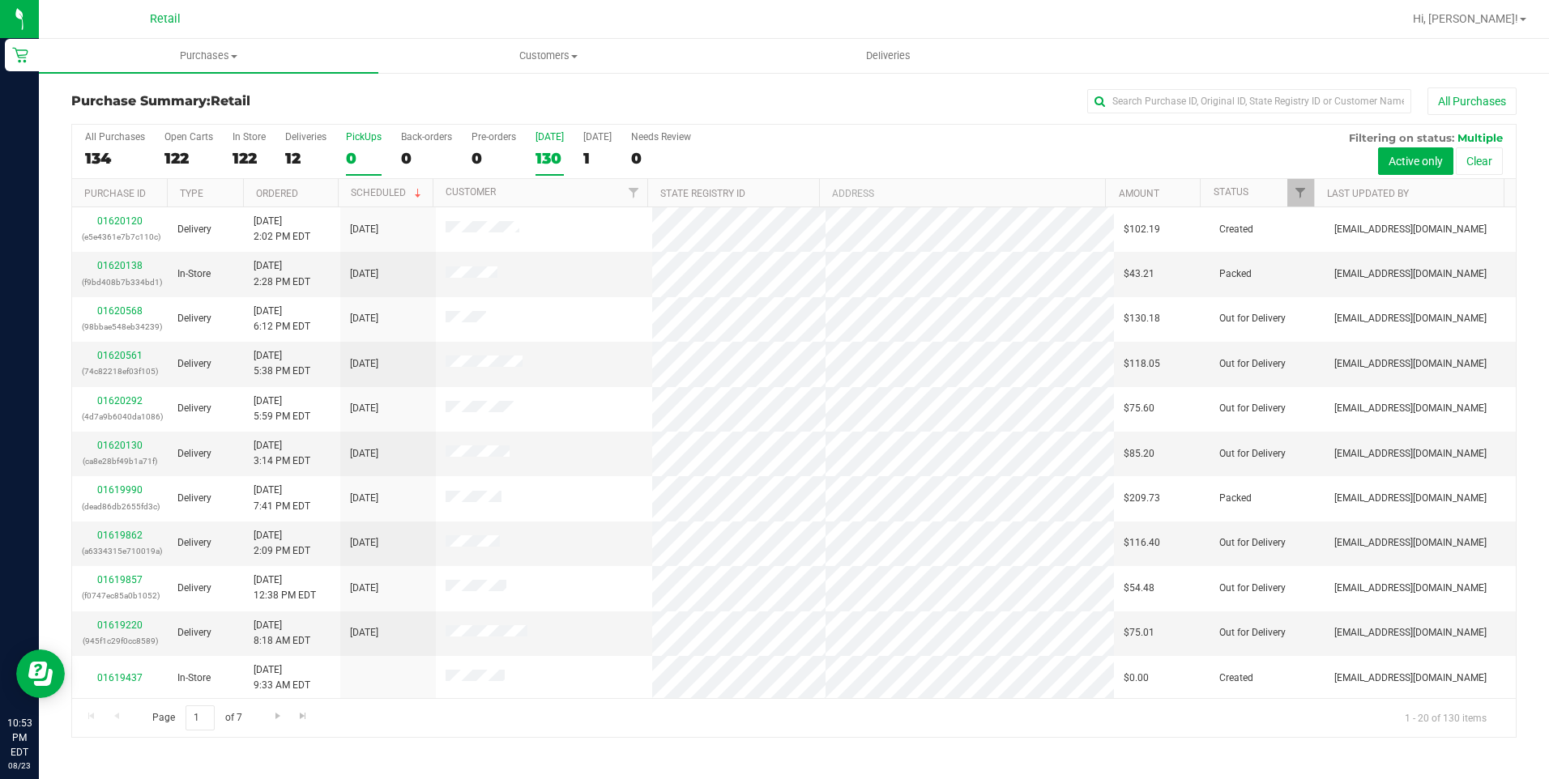
click at [362, 161] on div "0" at bounding box center [364, 158] width 36 height 19
click at [0, 0] on input "PickUps 0" at bounding box center [0, 0] width 0 height 0
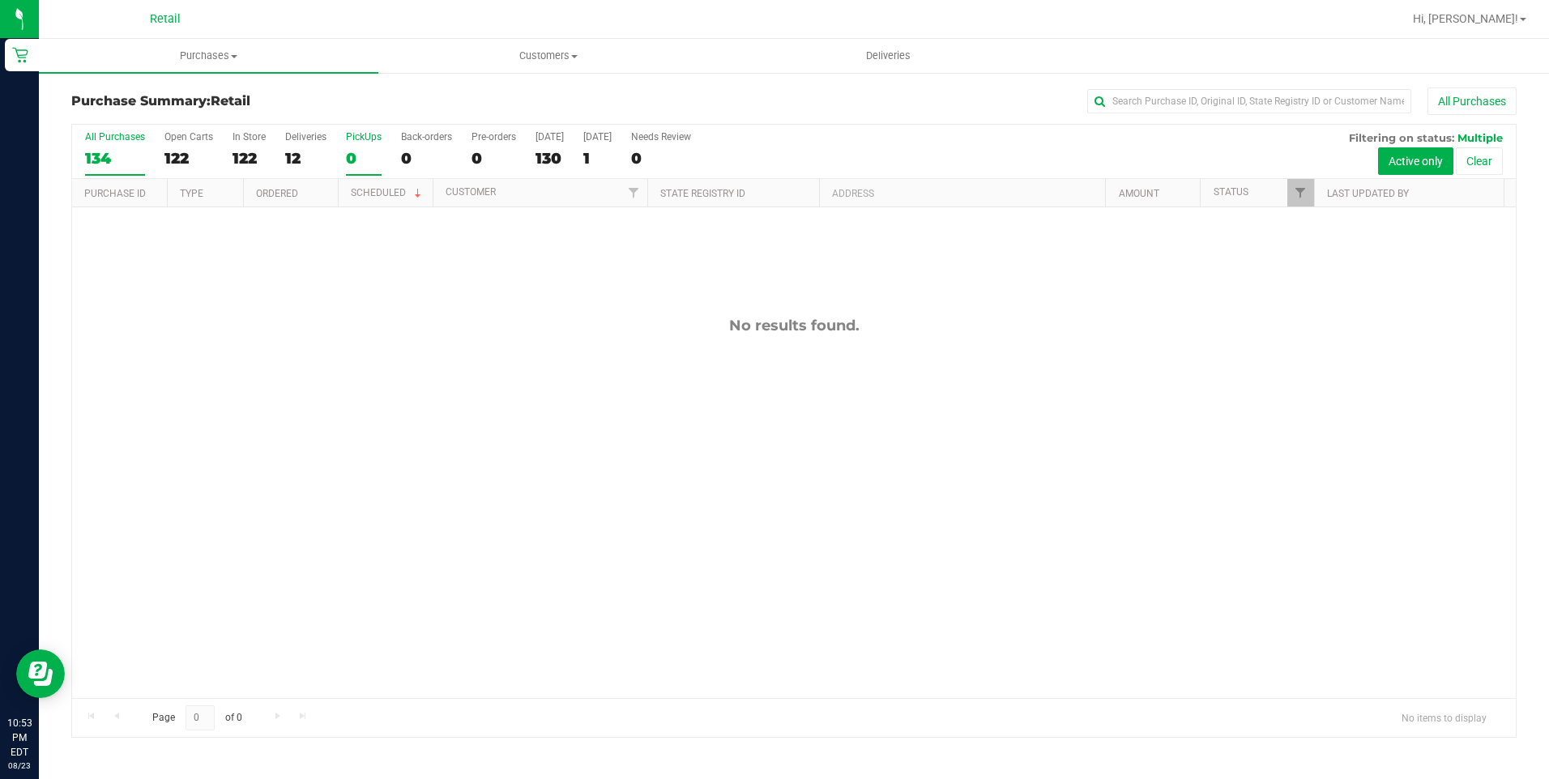
click at [115, 152] on div "134" at bounding box center [115, 158] width 60 height 19
click at [0, 0] on input "All Purchases 134" at bounding box center [0, 0] width 0 height 0
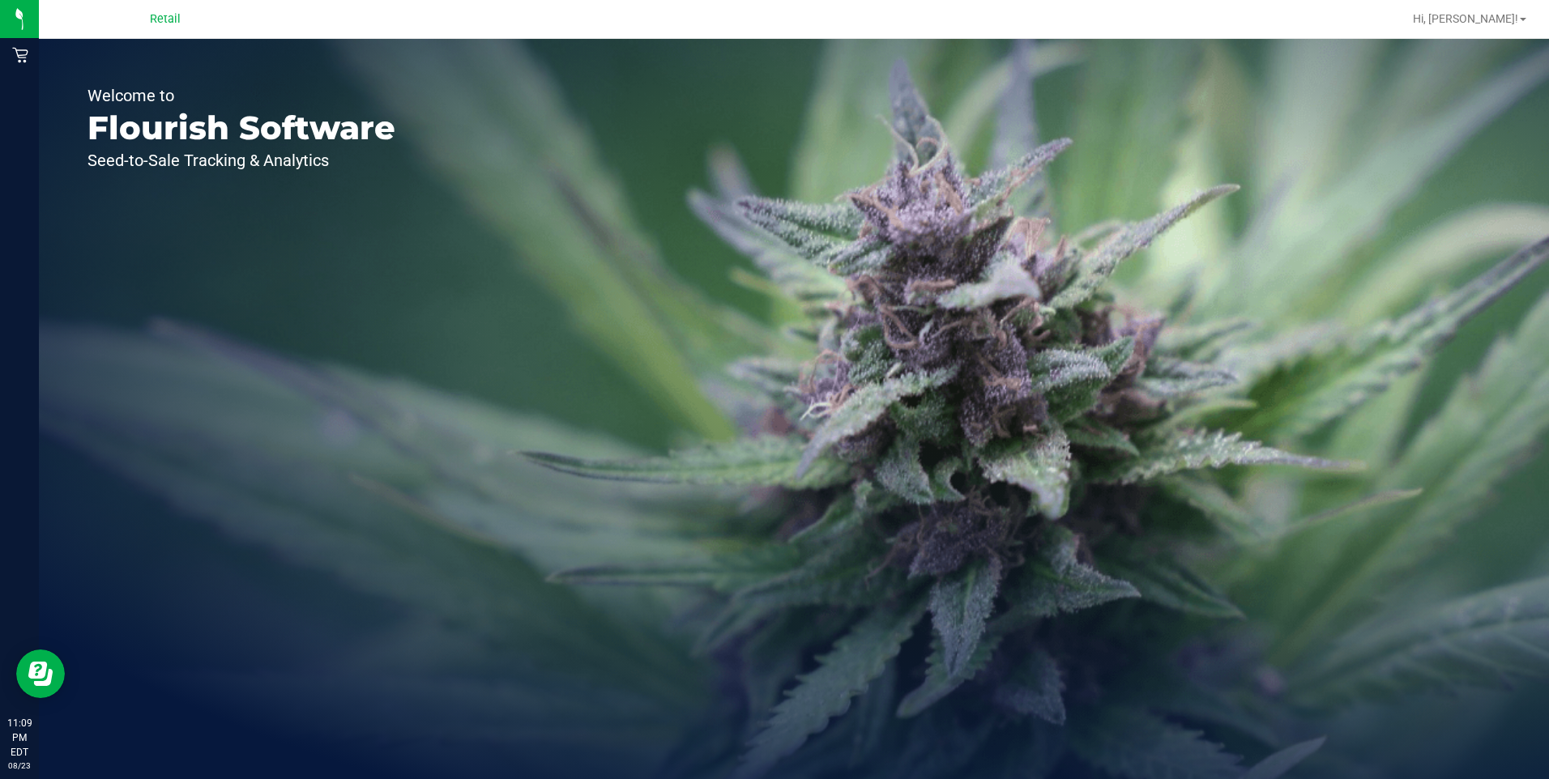
click at [156, 24] on span "Retail" at bounding box center [165, 19] width 31 height 15
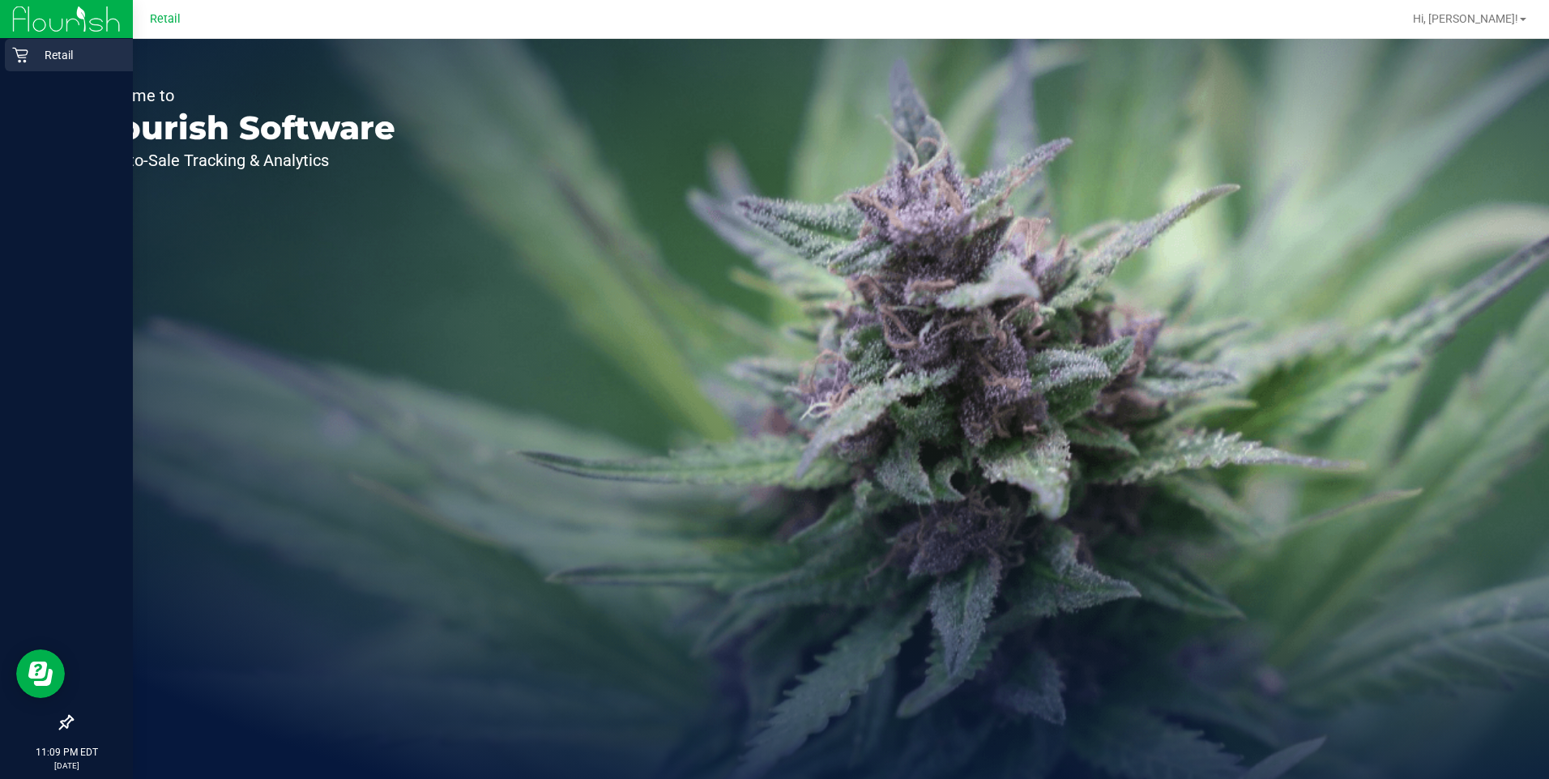
click at [20, 53] on icon at bounding box center [20, 55] width 16 height 16
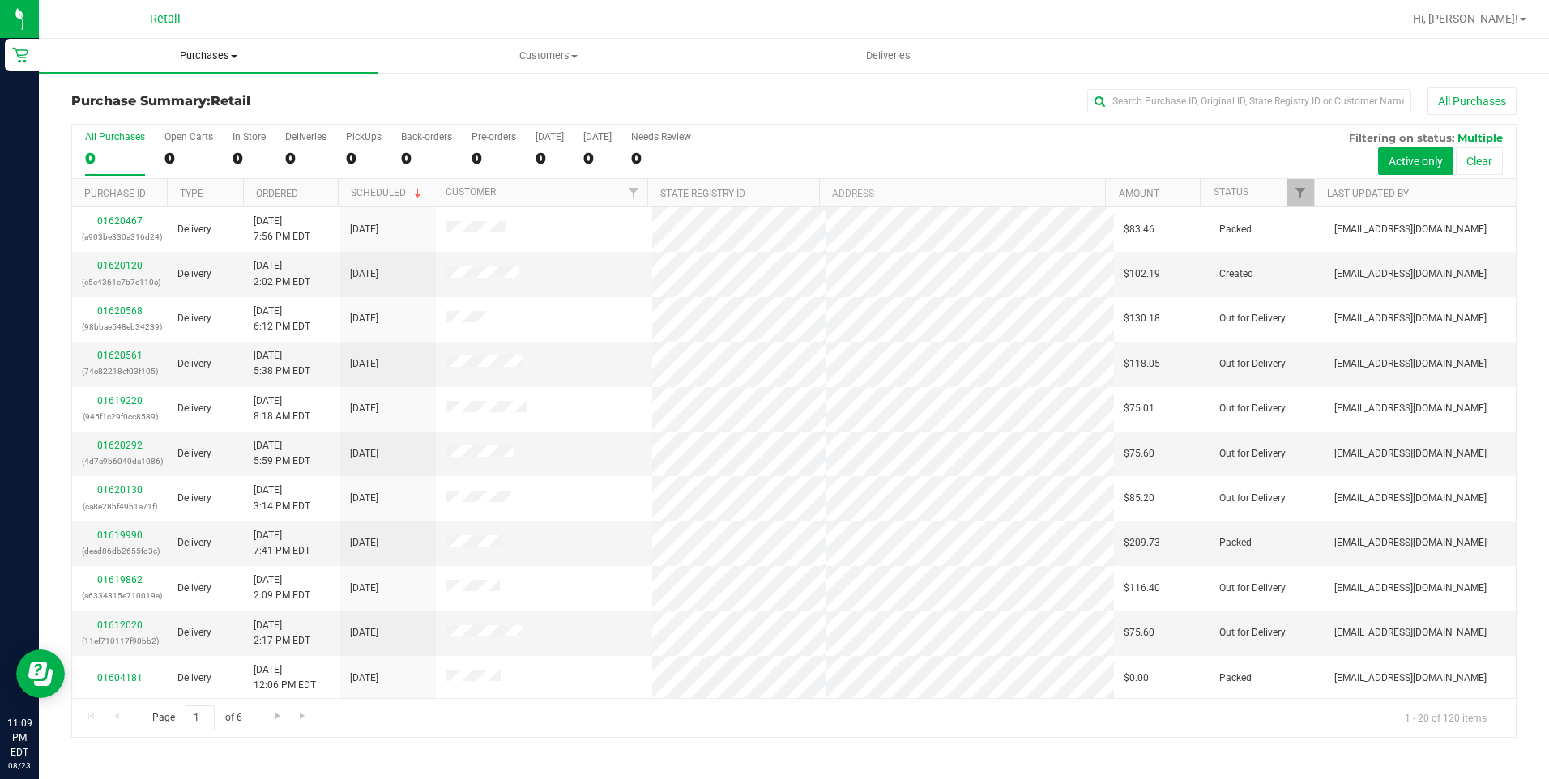
click at [219, 58] on span "Purchases" at bounding box center [208, 56] width 339 height 15
click at [178, 91] on span "Summary of purchases" at bounding box center [122, 98] width 166 height 14
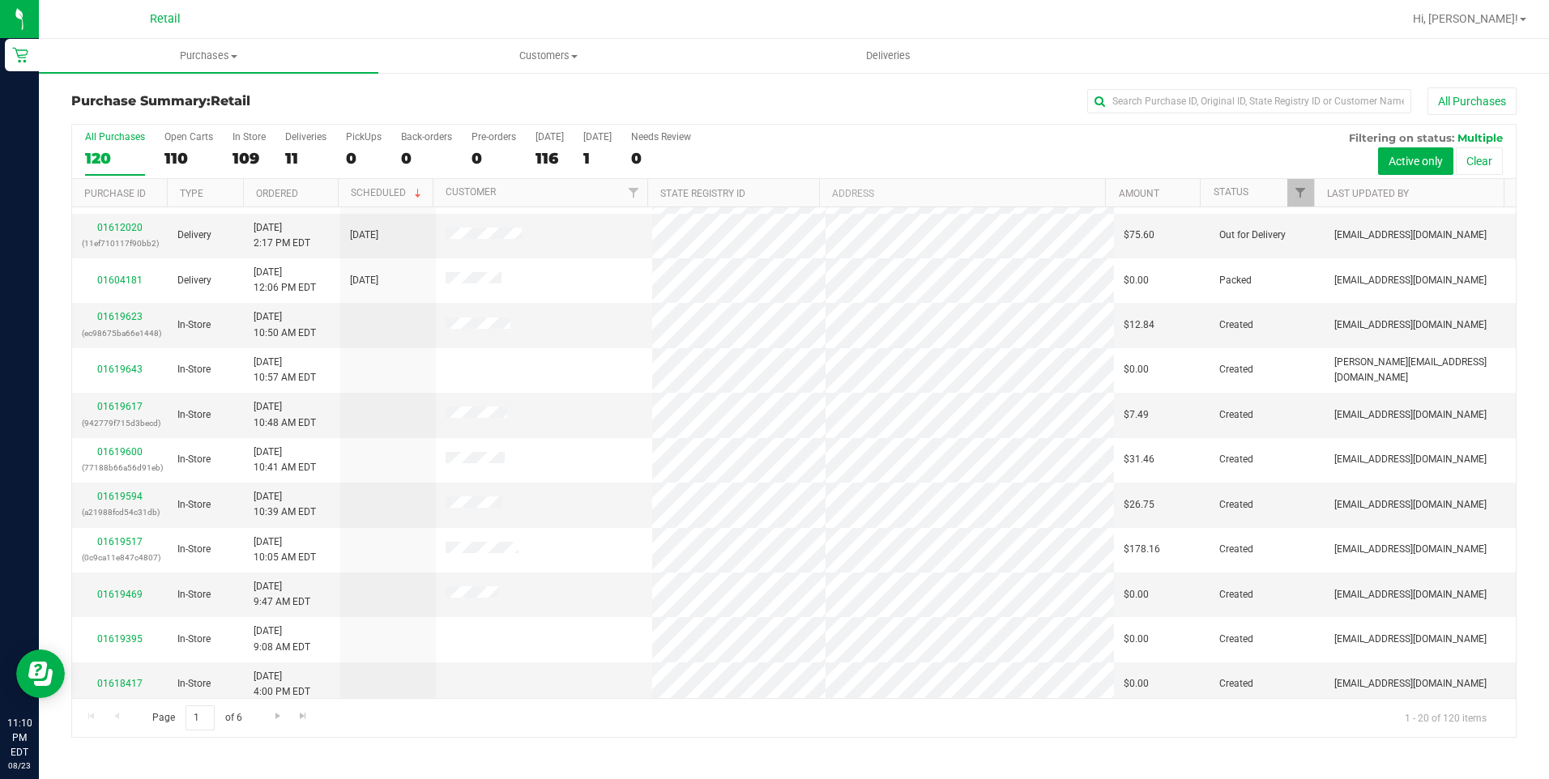
scroll to position [406, 0]
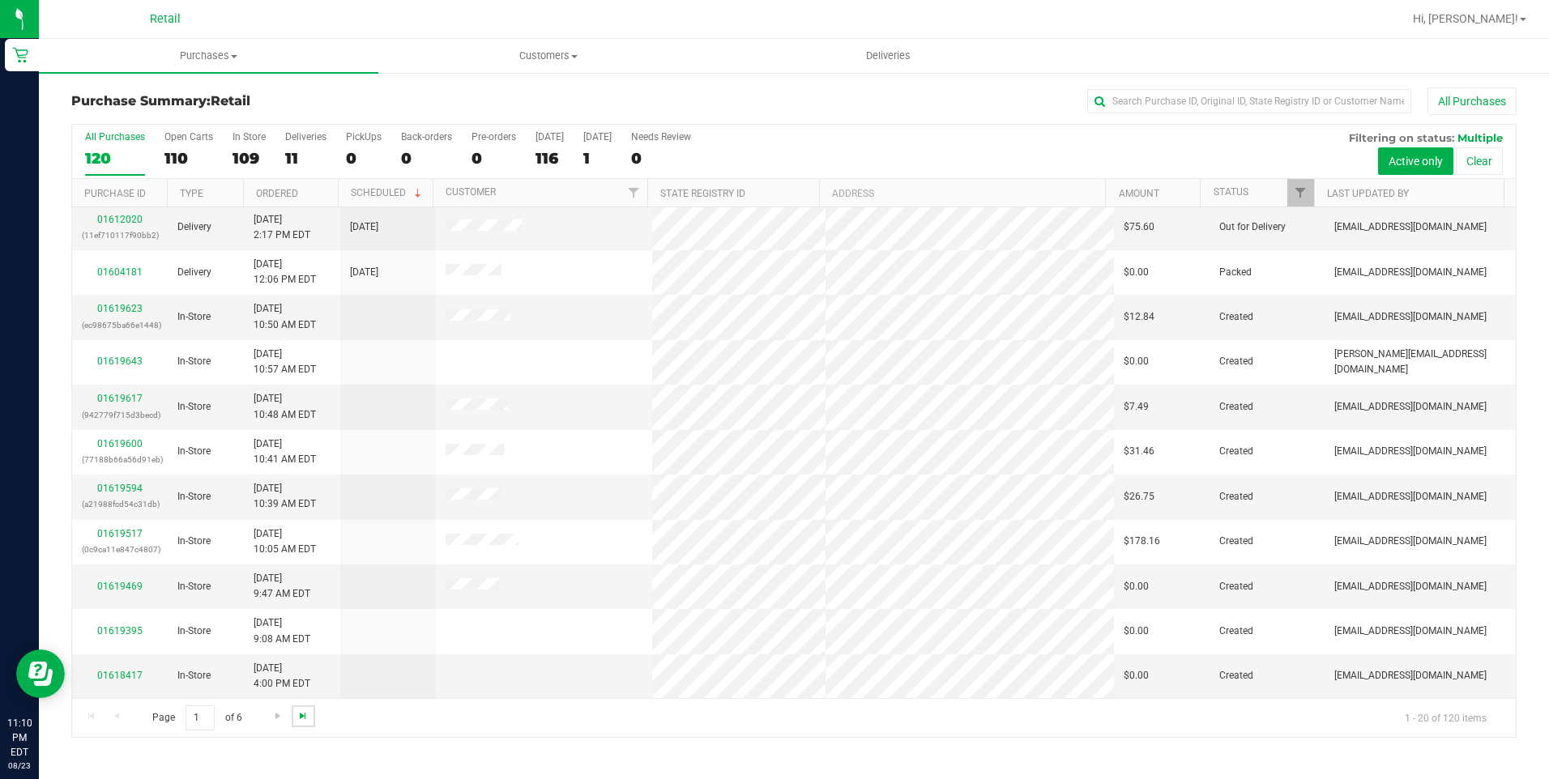
click at [301, 718] on span "Go to the last page" at bounding box center [302, 715] width 13 height 13
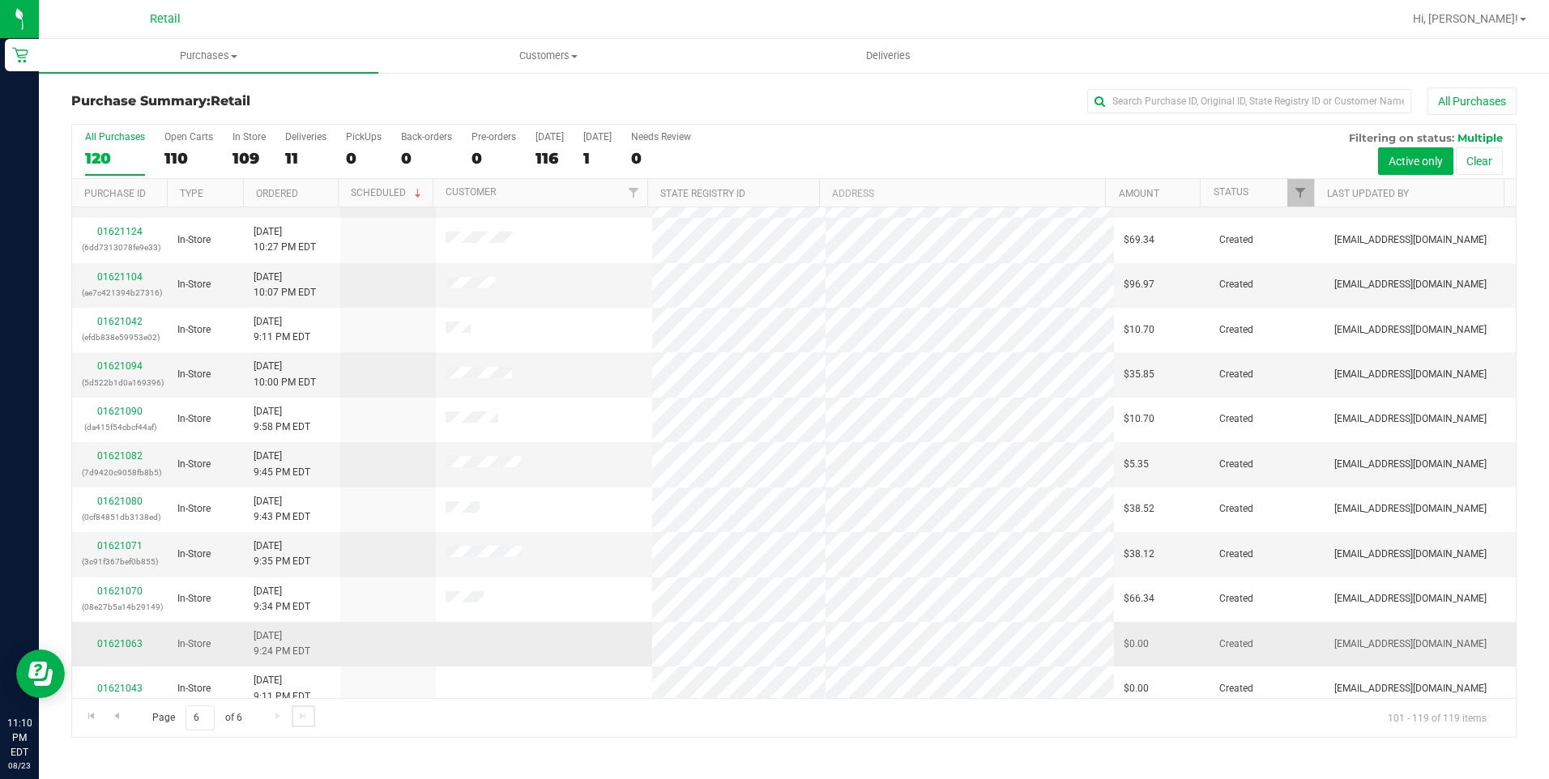
scroll to position [361, 0]
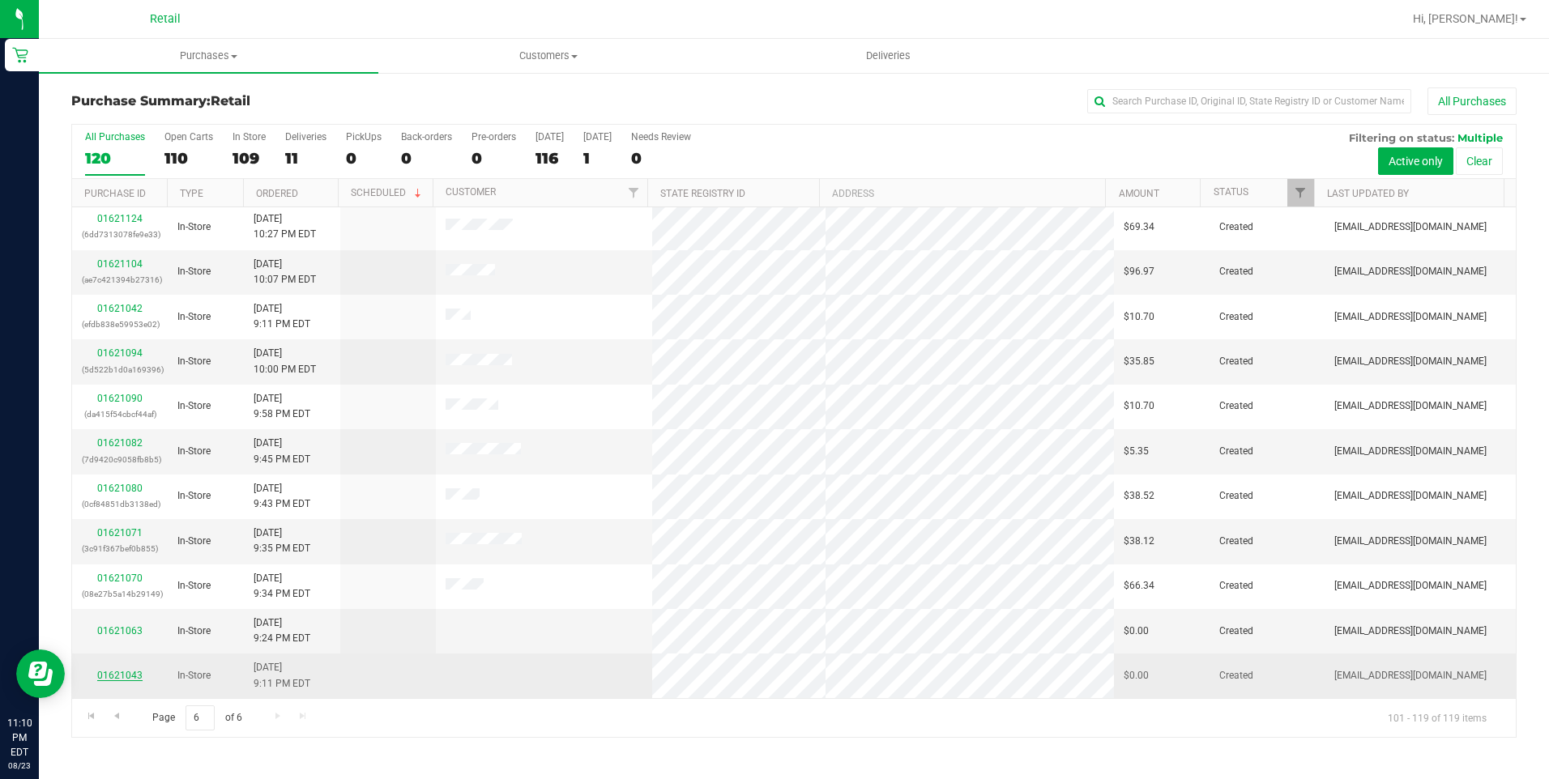
click at [128, 679] on link "01621043" at bounding box center [119, 675] width 45 height 11
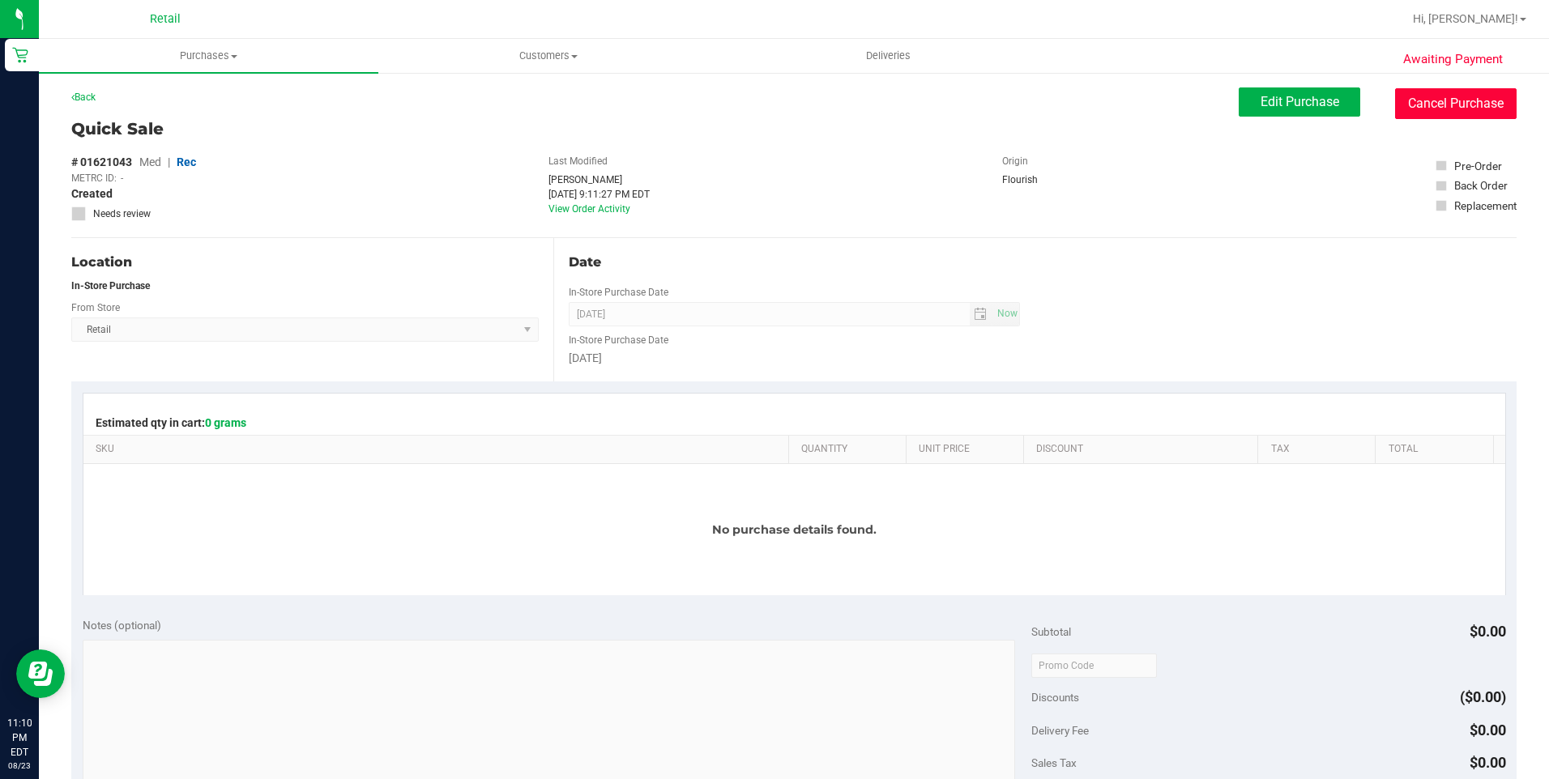
click at [1465, 96] on button "Cancel Purchase" at bounding box center [1455, 103] width 121 height 31
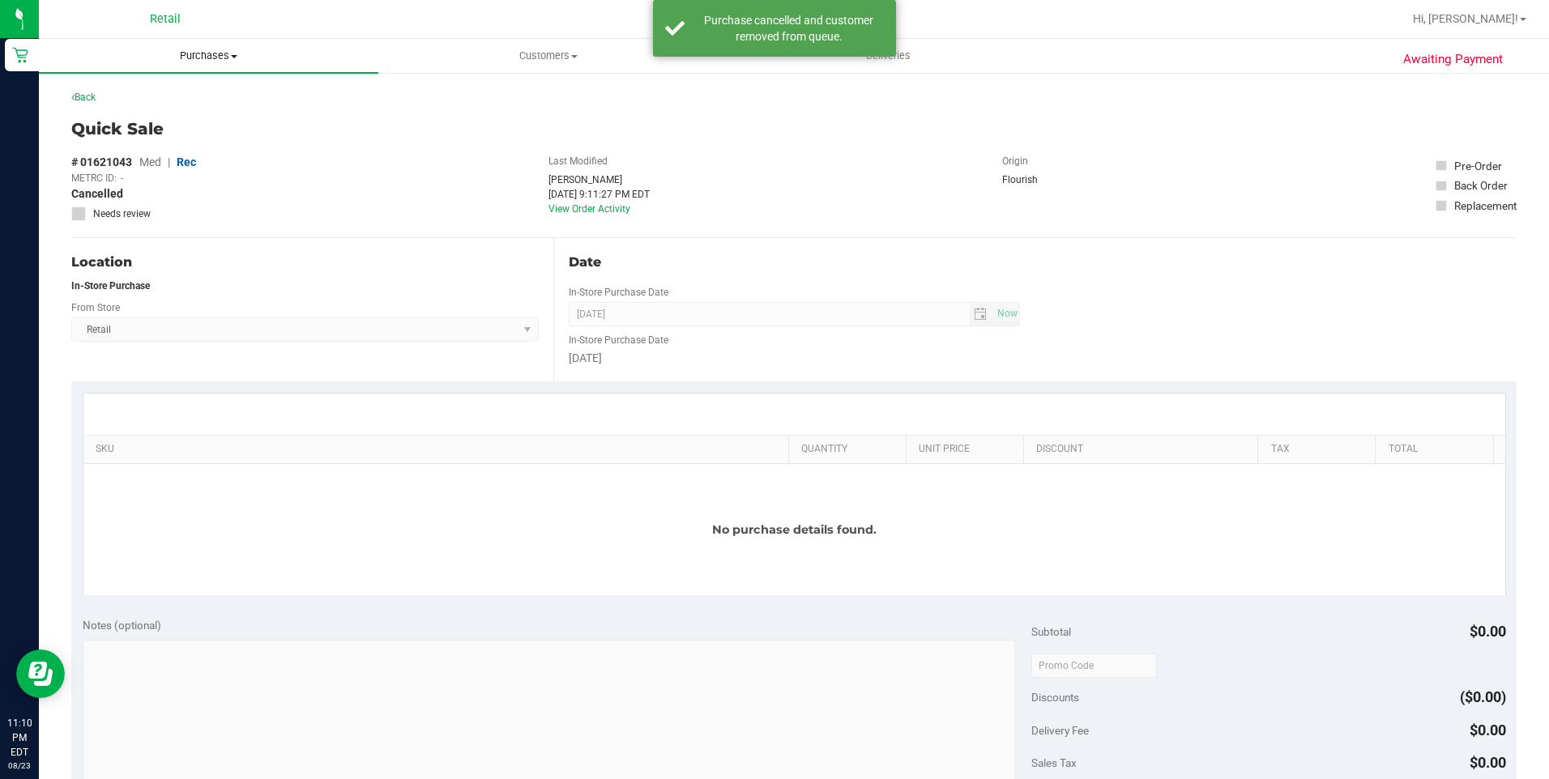
click at [237, 57] on span at bounding box center [234, 56] width 6 height 3
click at [163, 95] on span "Summary of purchases" at bounding box center [122, 98] width 166 height 14
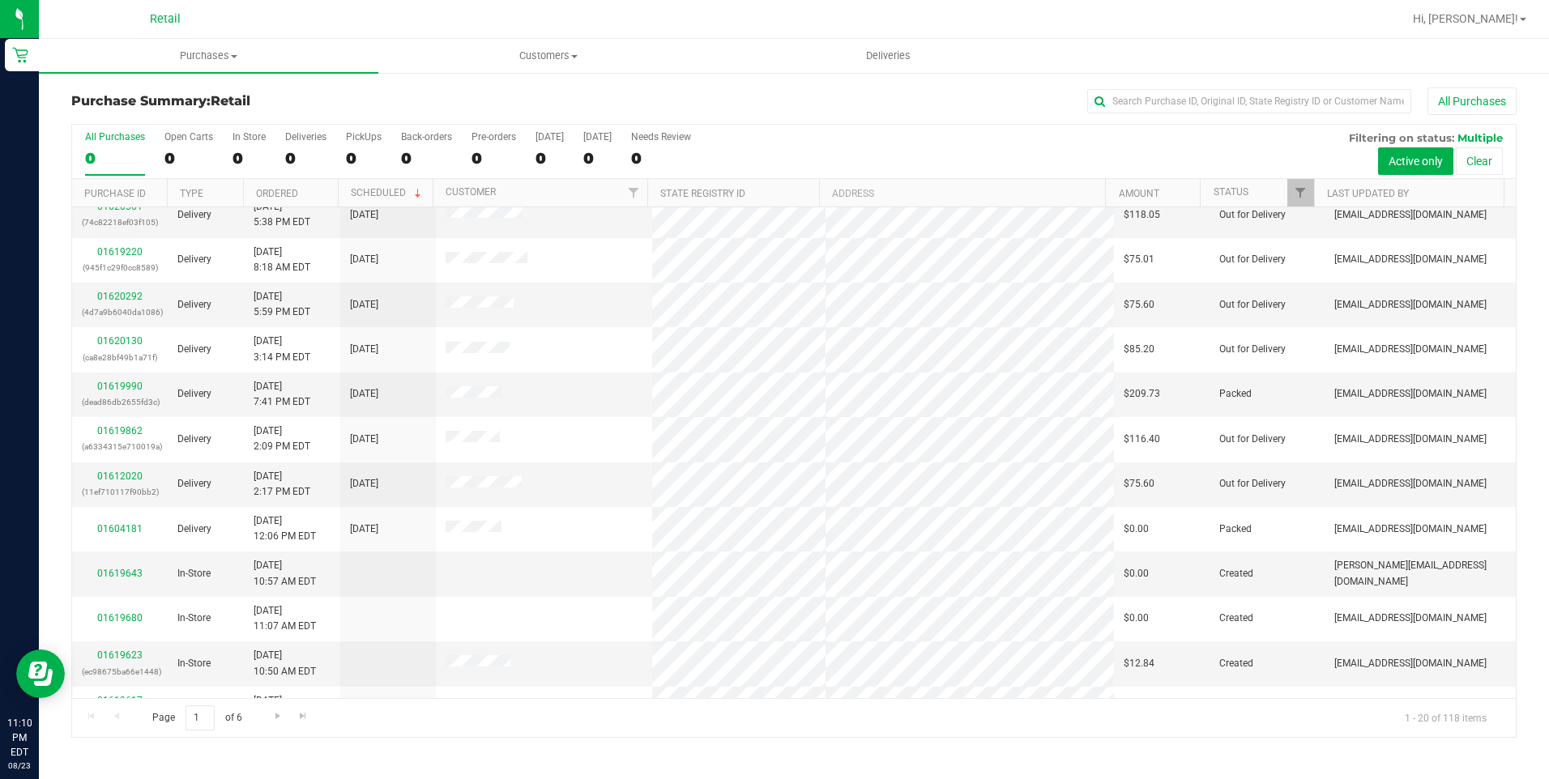
scroll to position [243, 0]
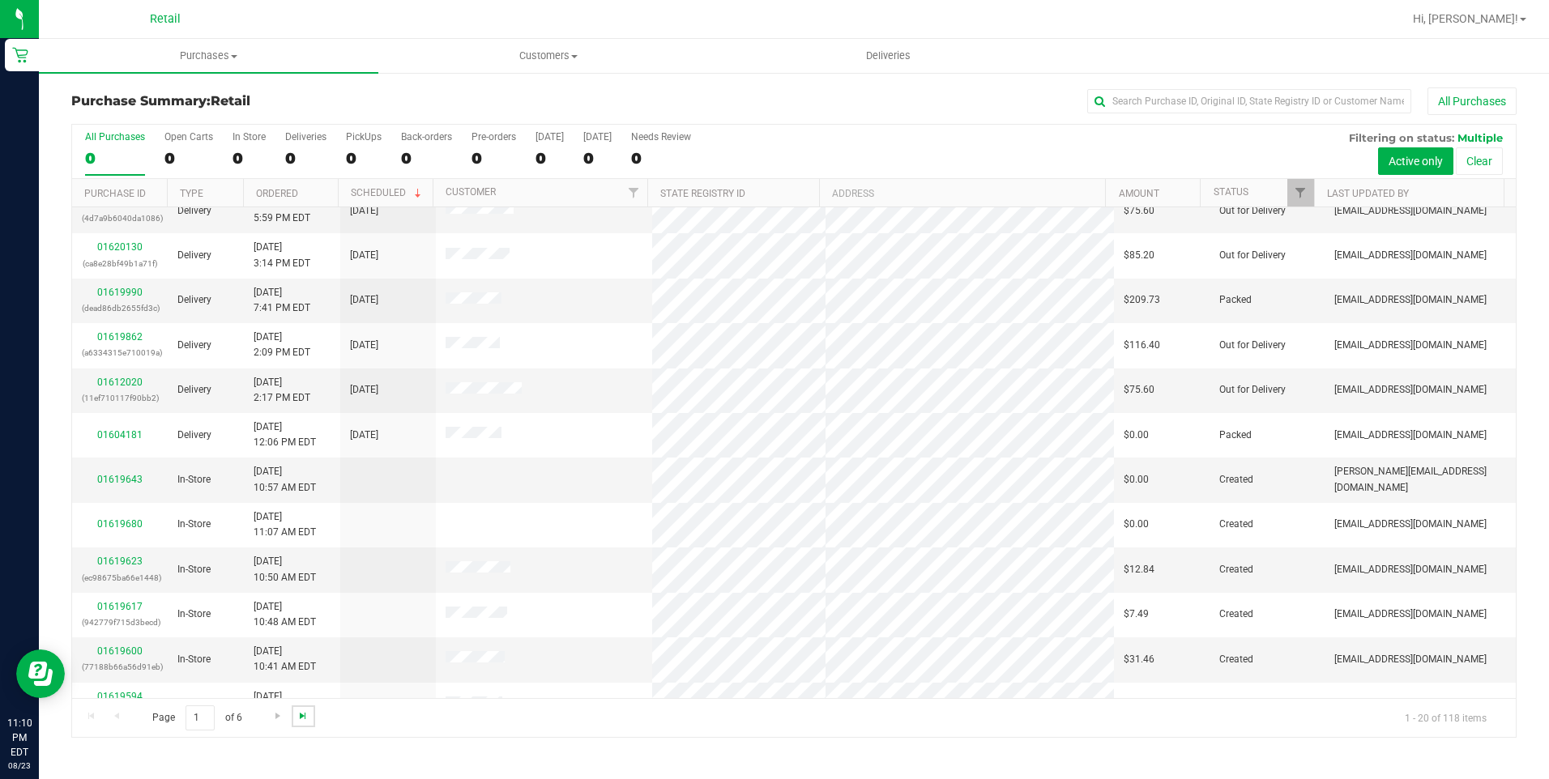
click at [296, 719] on span "Go to the last page" at bounding box center [302, 715] width 13 height 13
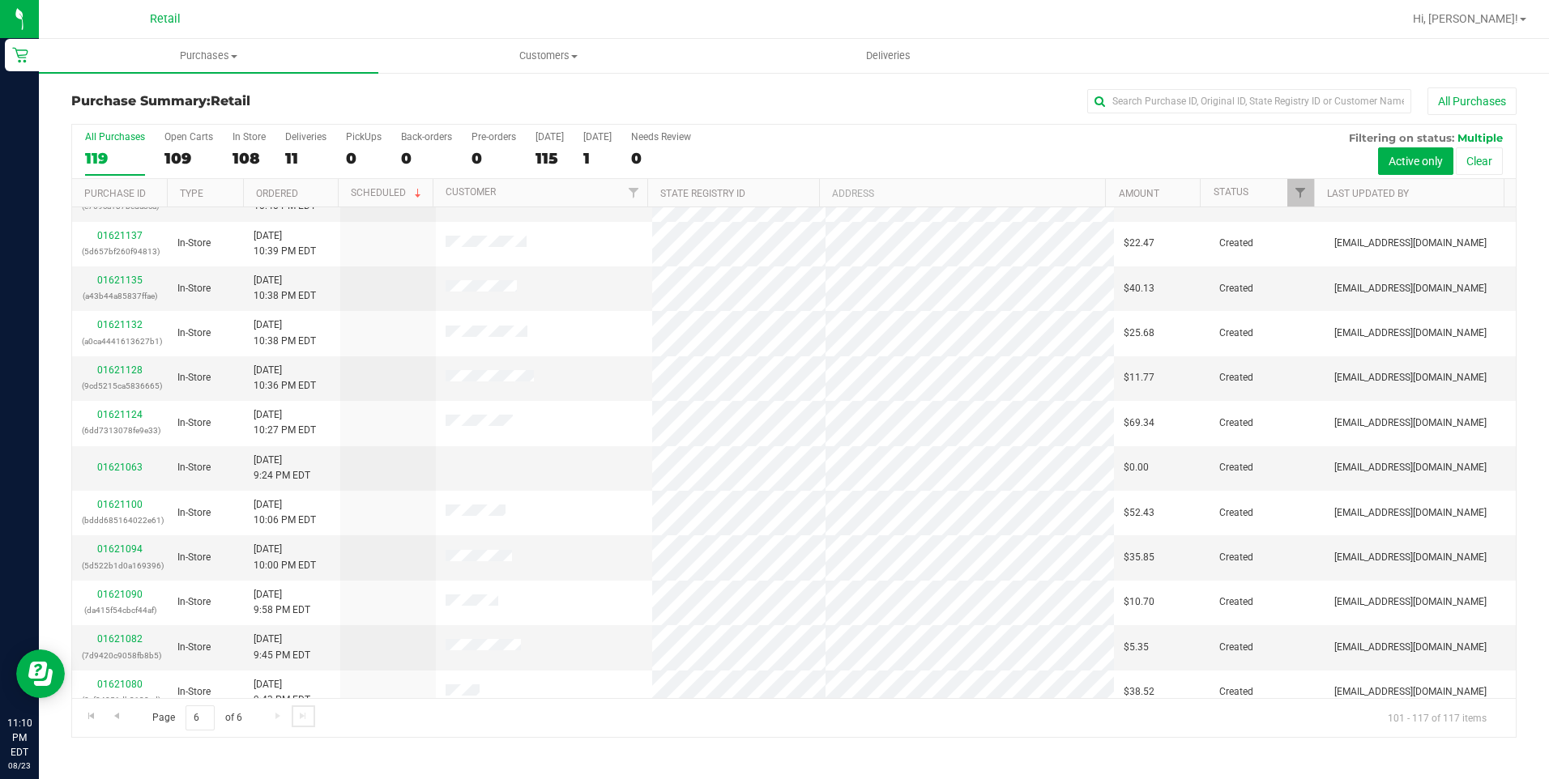
scroll to position [271, 0]
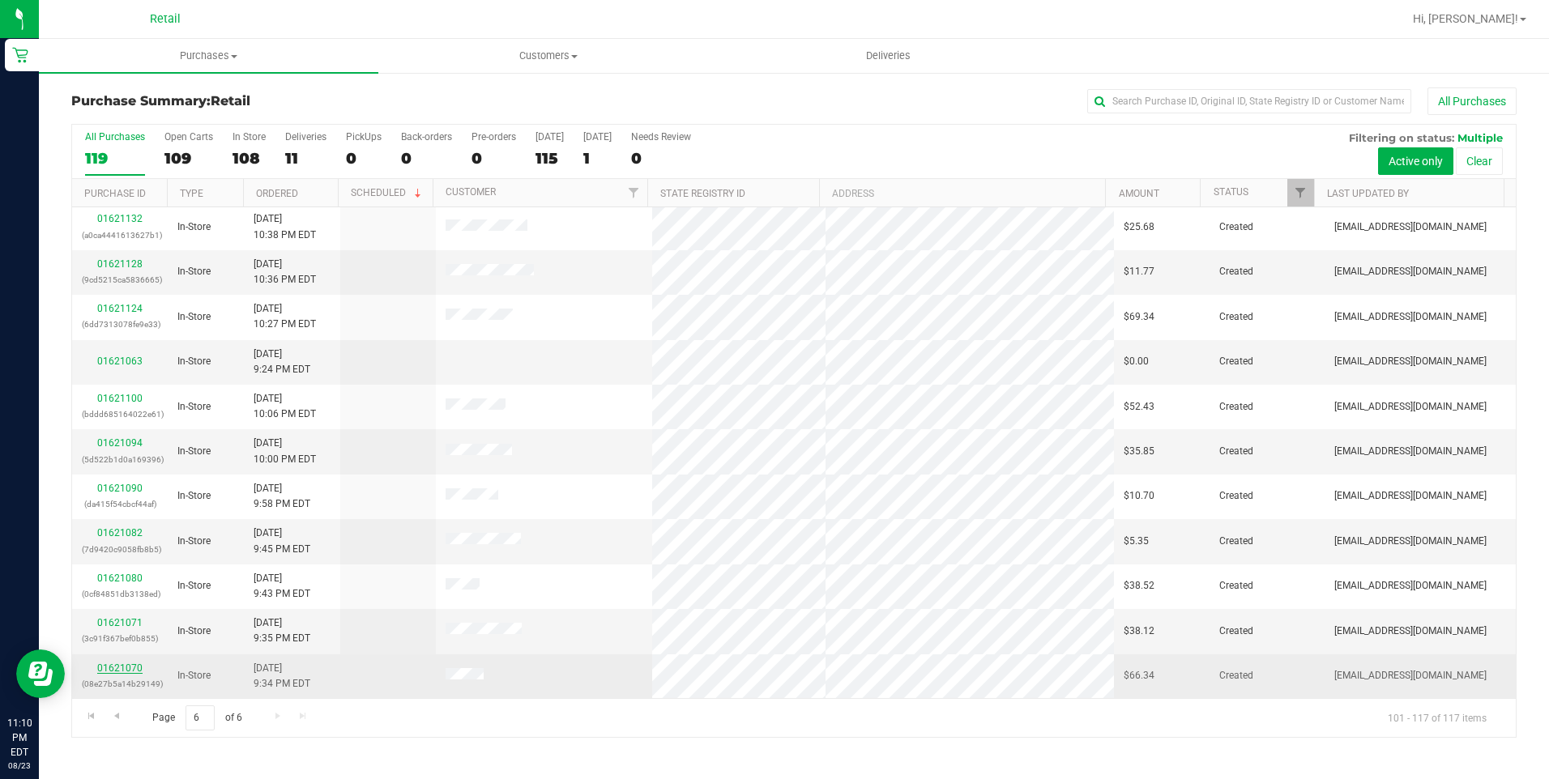
click at [132, 671] on link "01621070" at bounding box center [119, 667] width 45 height 11
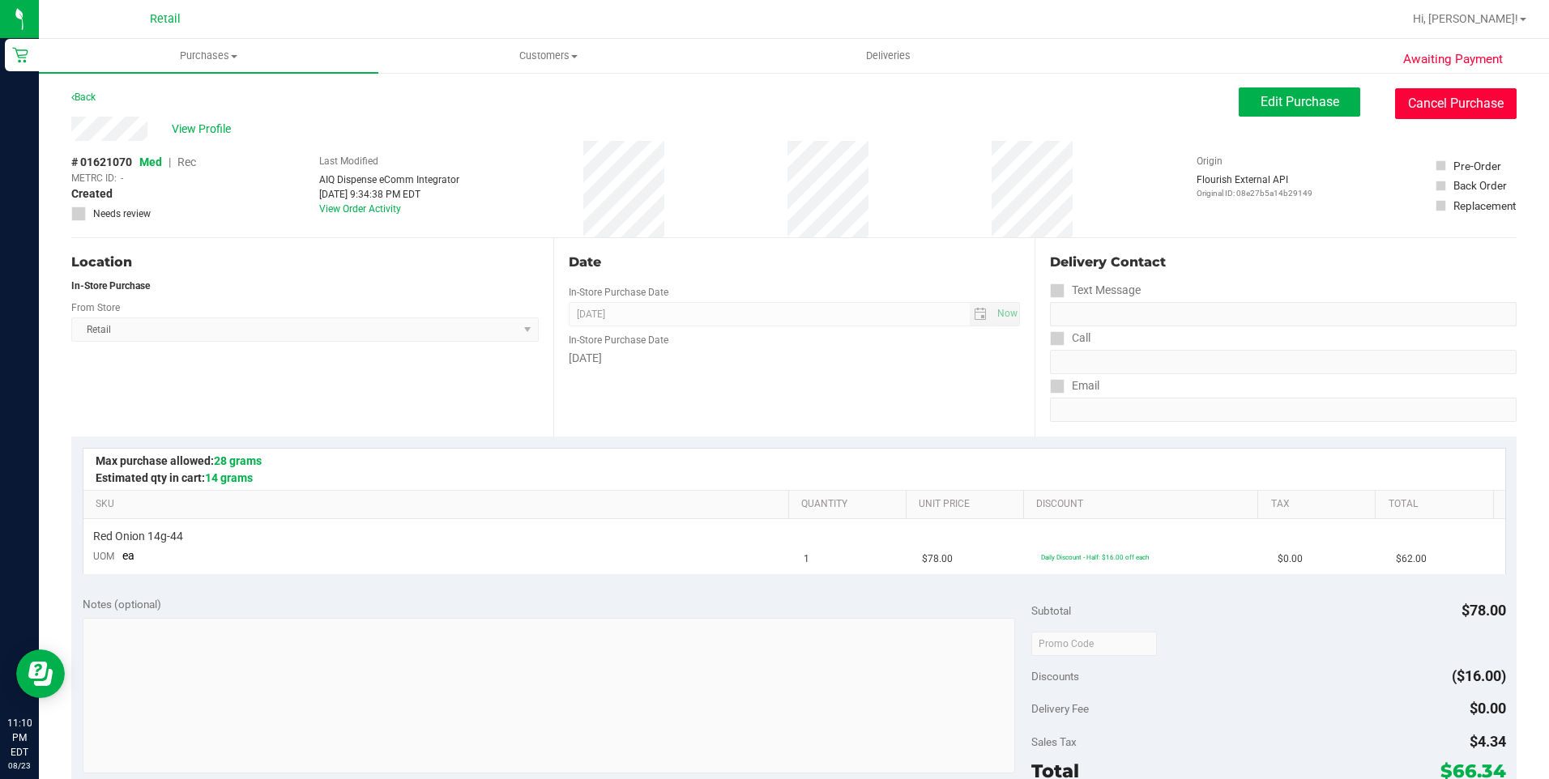
click at [1417, 100] on button "Cancel Purchase" at bounding box center [1455, 103] width 121 height 31
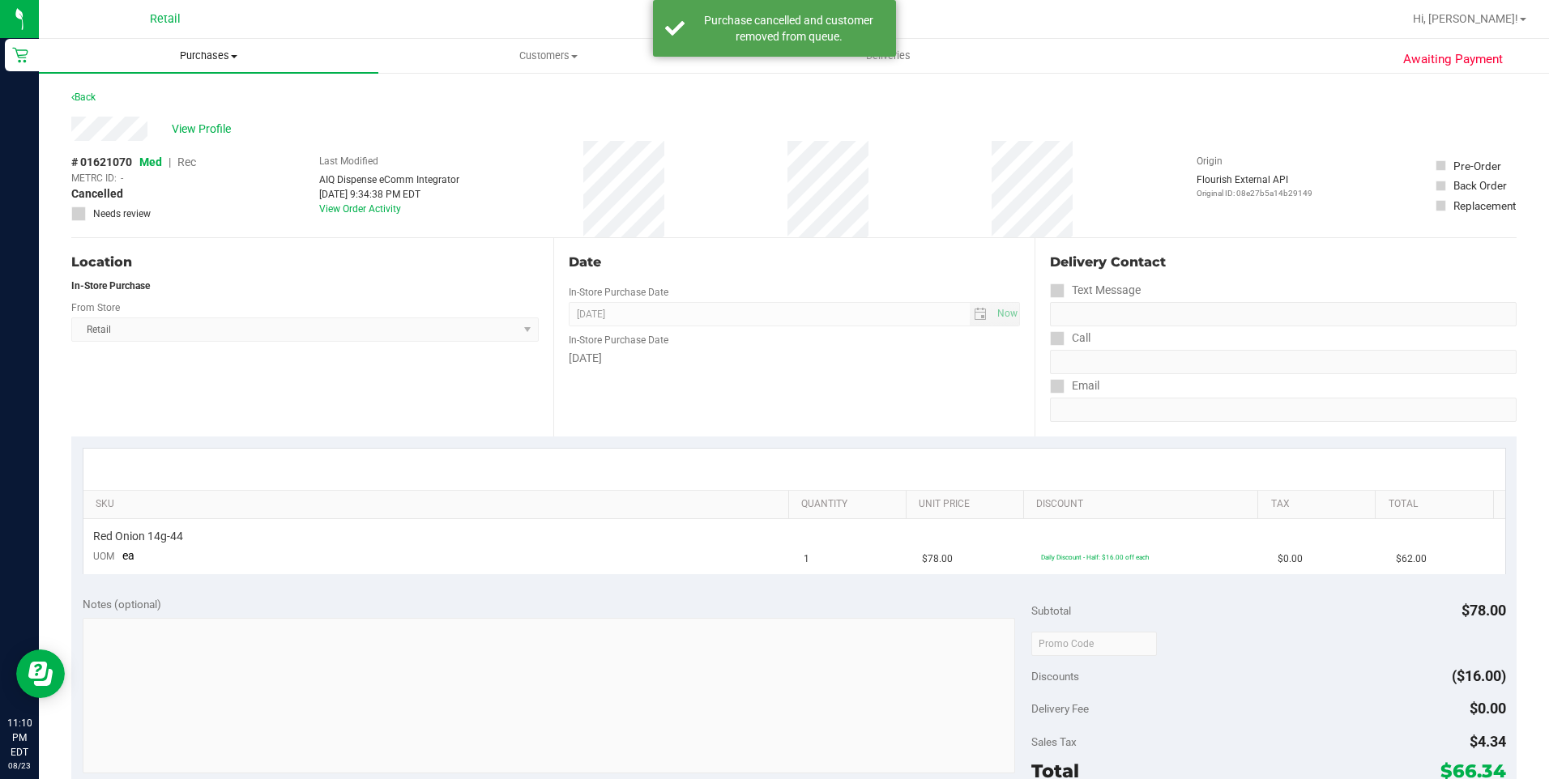
click at [202, 61] on span "Purchases" at bounding box center [208, 56] width 339 height 15
click at [146, 96] on span "Summary of purchases" at bounding box center [122, 98] width 166 height 14
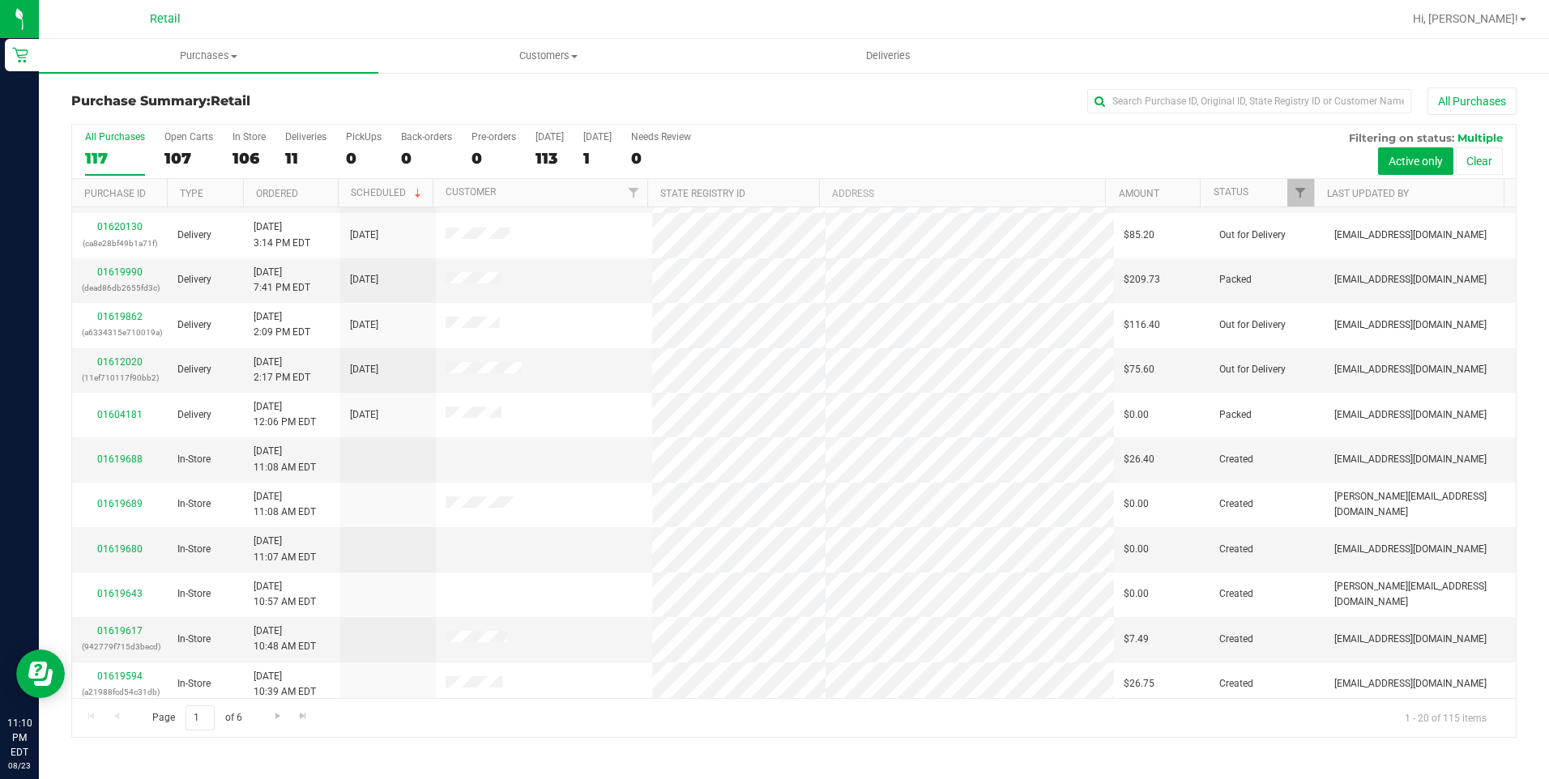
scroll to position [324, 0]
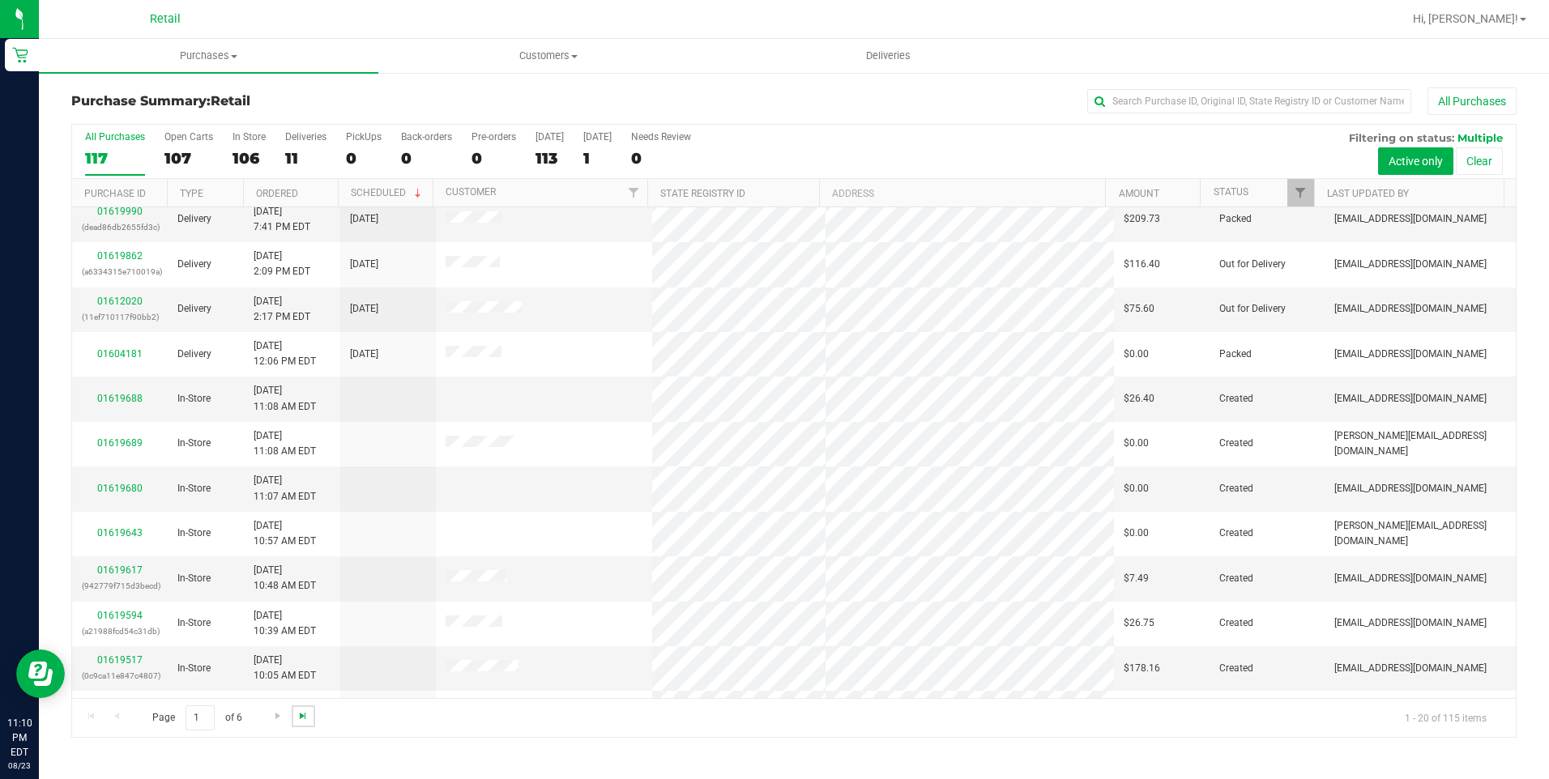
click at [300, 718] on span "Go to the last page" at bounding box center [302, 715] width 13 height 13
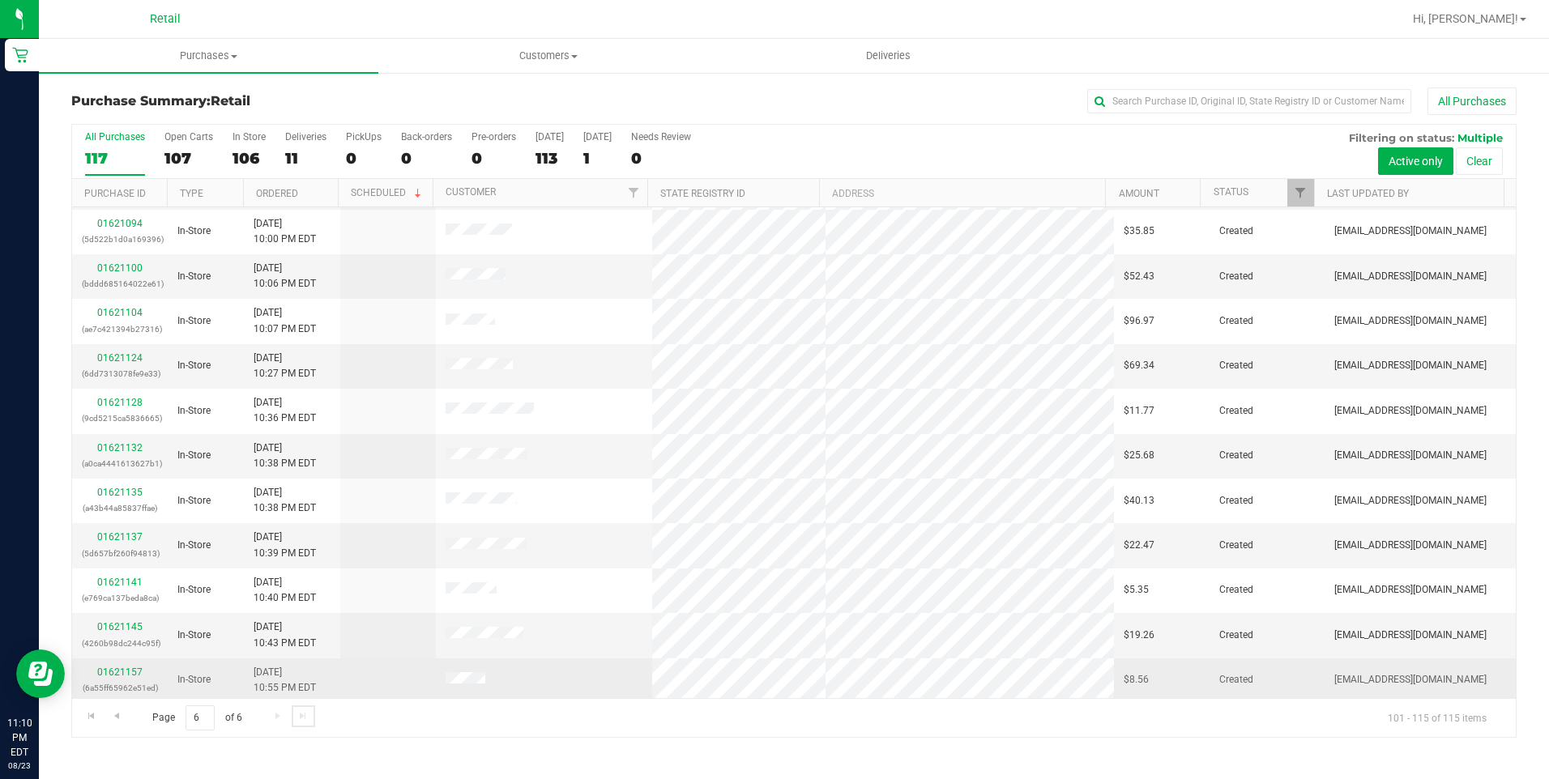
scroll to position [181, 0]
click at [135, 667] on link "01621157" at bounding box center [119, 667] width 45 height 11
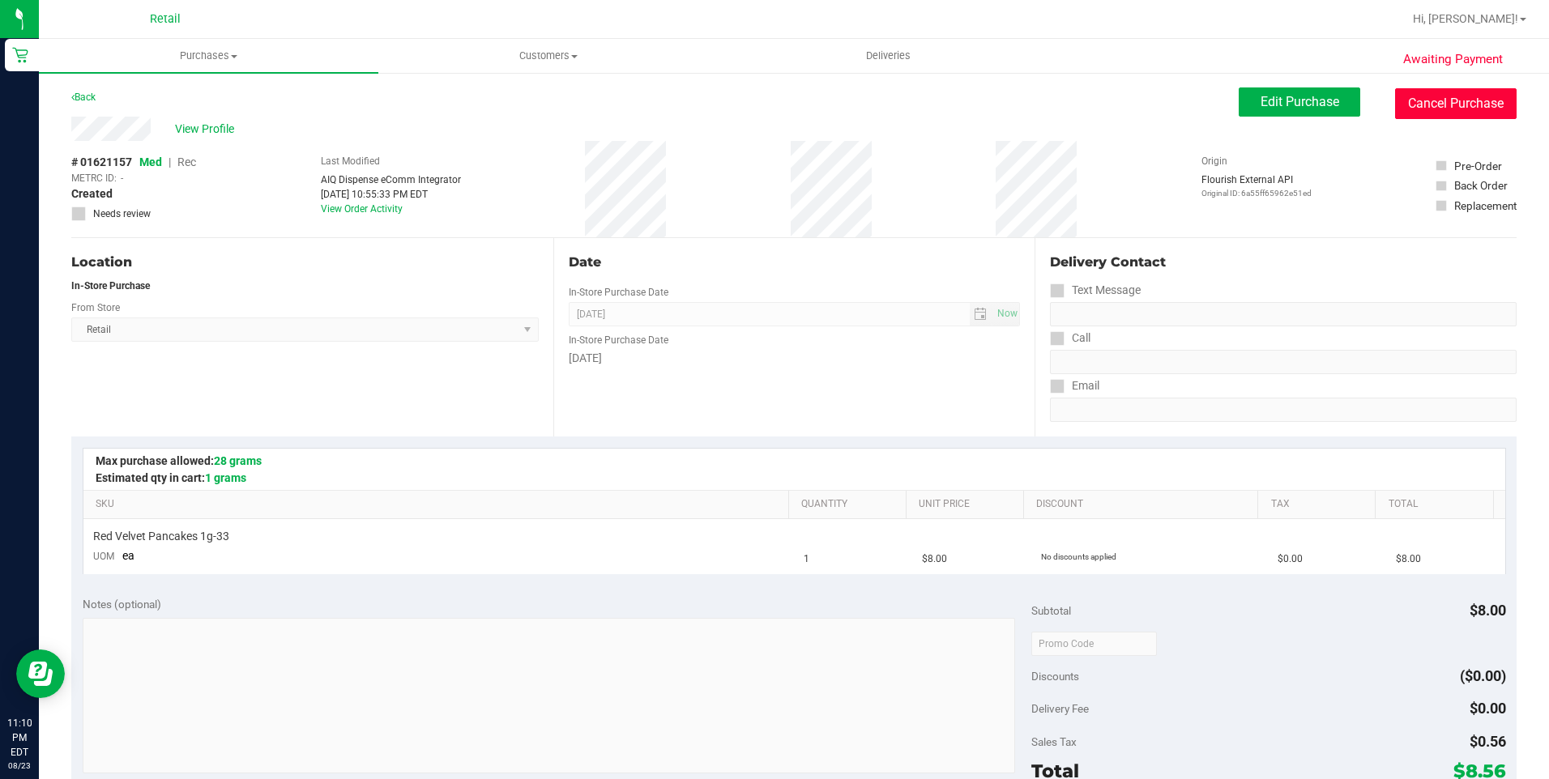
click at [1443, 109] on button "Cancel Purchase" at bounding box center [1455, 103] width 121 height 31
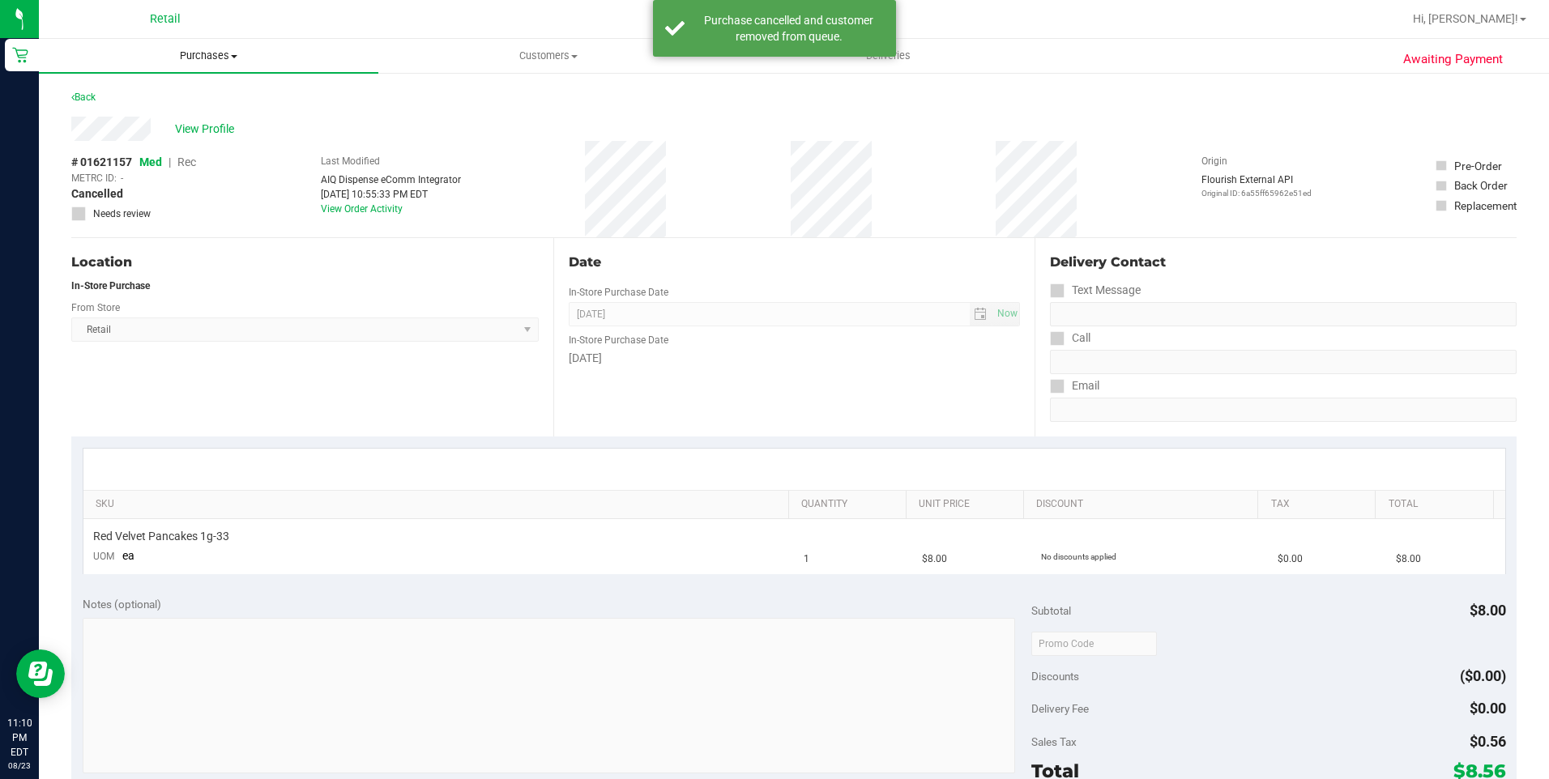
click at [234, 60] on span "Purchases" at bounding box center [208, 56] width 339 height 15
click at [141, 96] on span "Summary of purchases" at bounding box center [122, 98] width 166 height 14
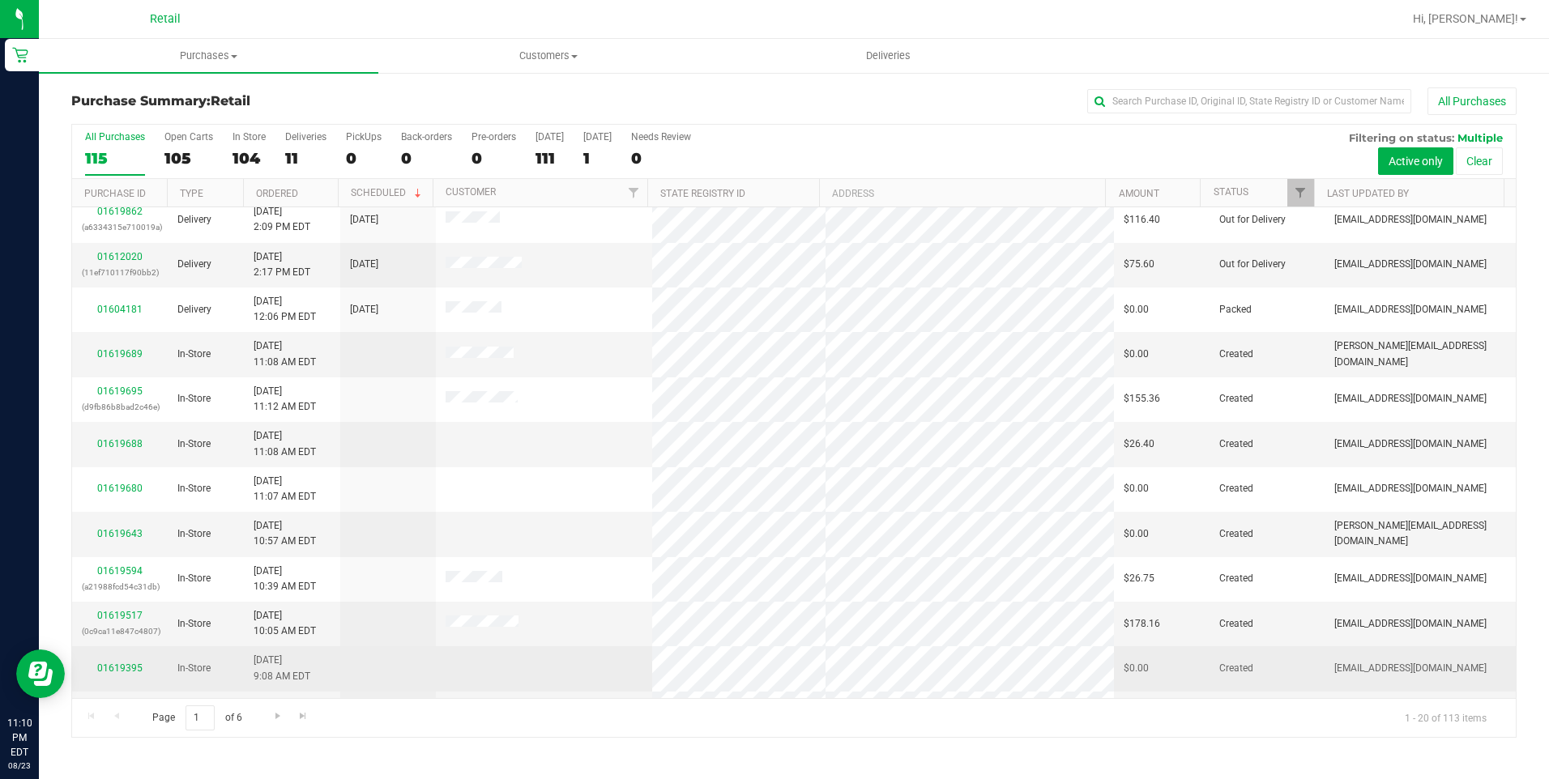
scroll to position [406, 0]
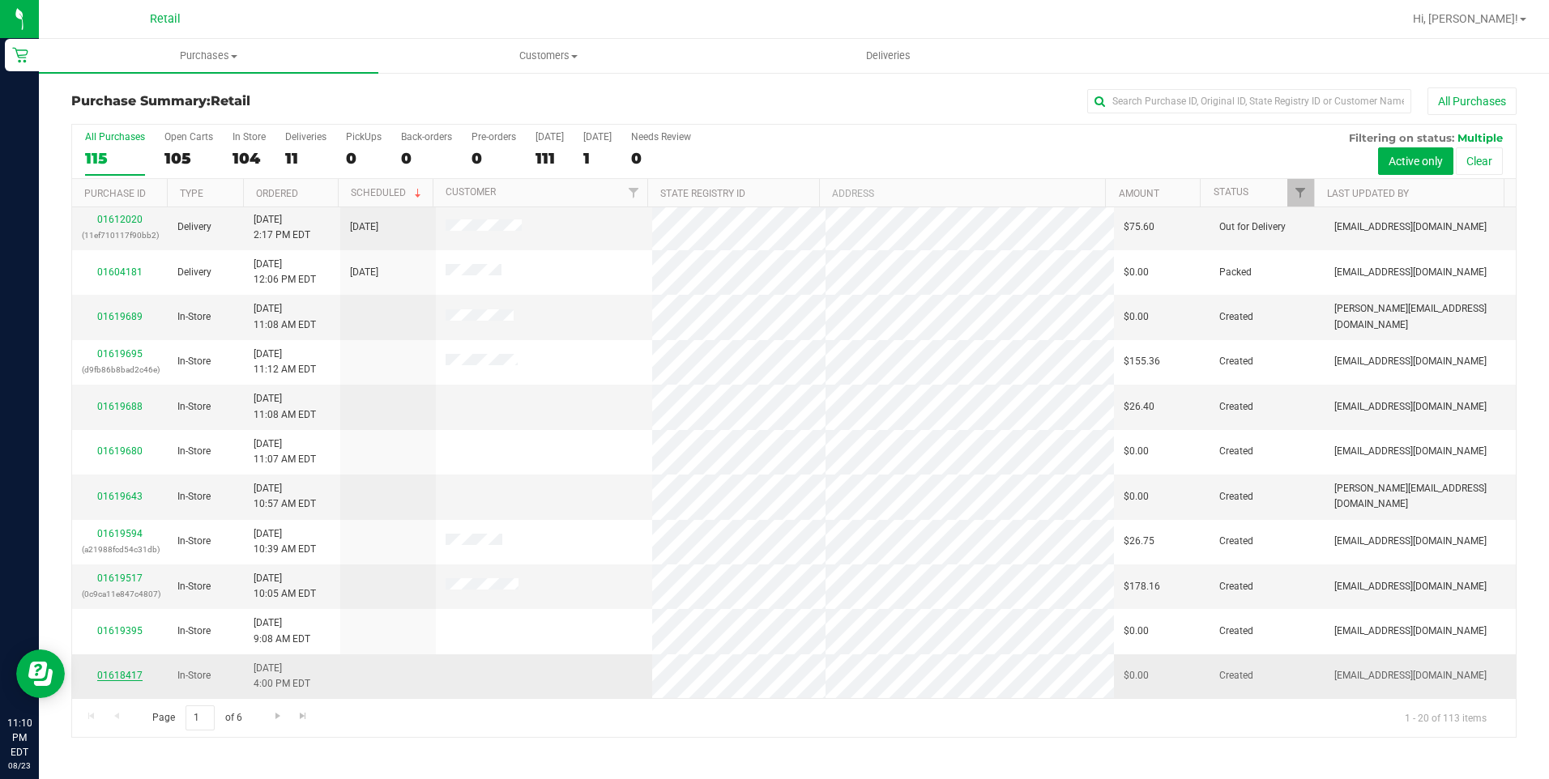
click at [126, 671] on link "01618417" at bounding box center [119, 675] width 45 height 11
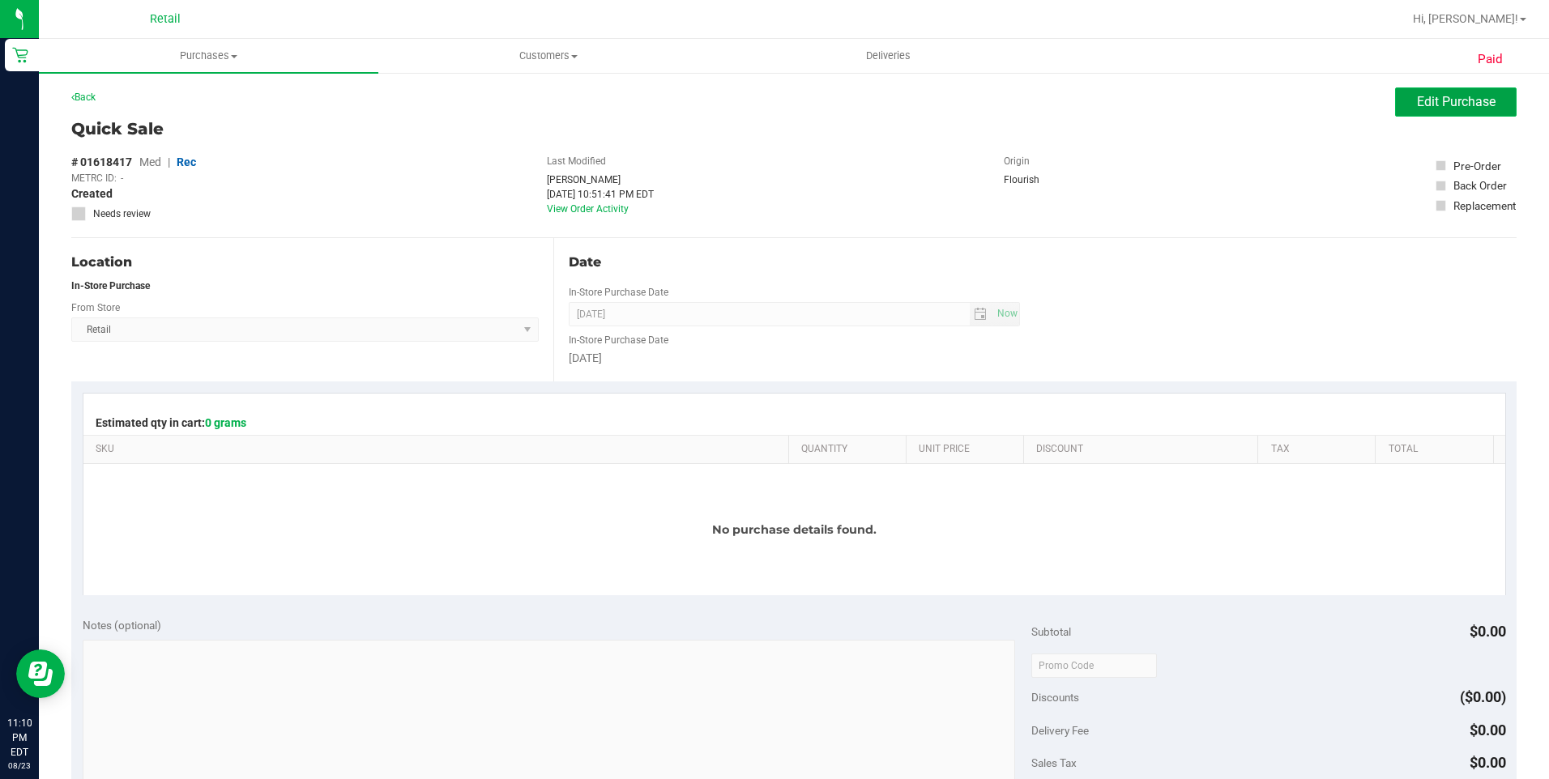
click at [1459, 113] on button "Edit Purchase" at bounding box center [1455, 101] width 121 height 29
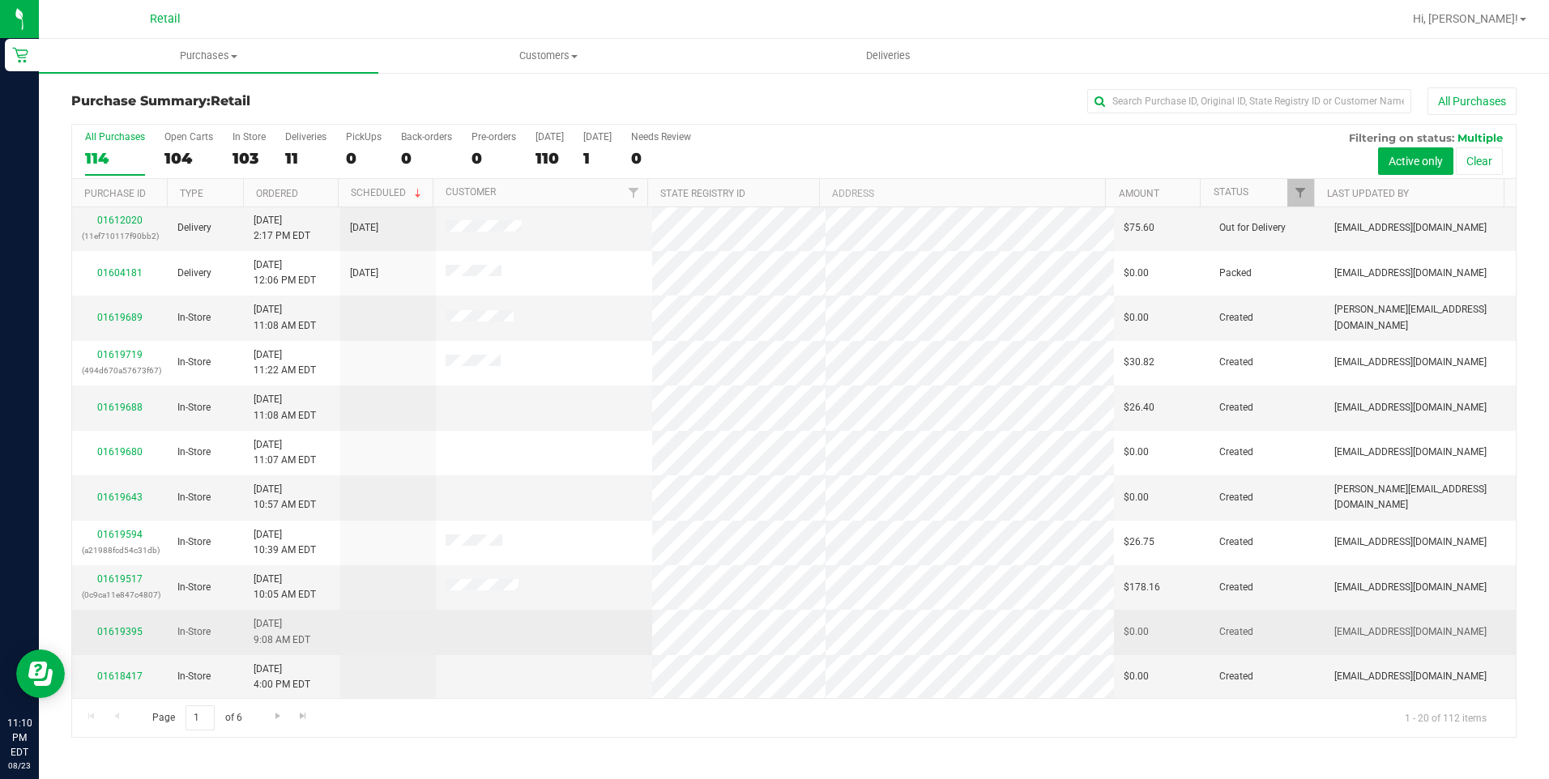
scroll to position [406, 0]
click at [118, 632] on link "01619395" at bounding box center [119, 630] width 45 height 11
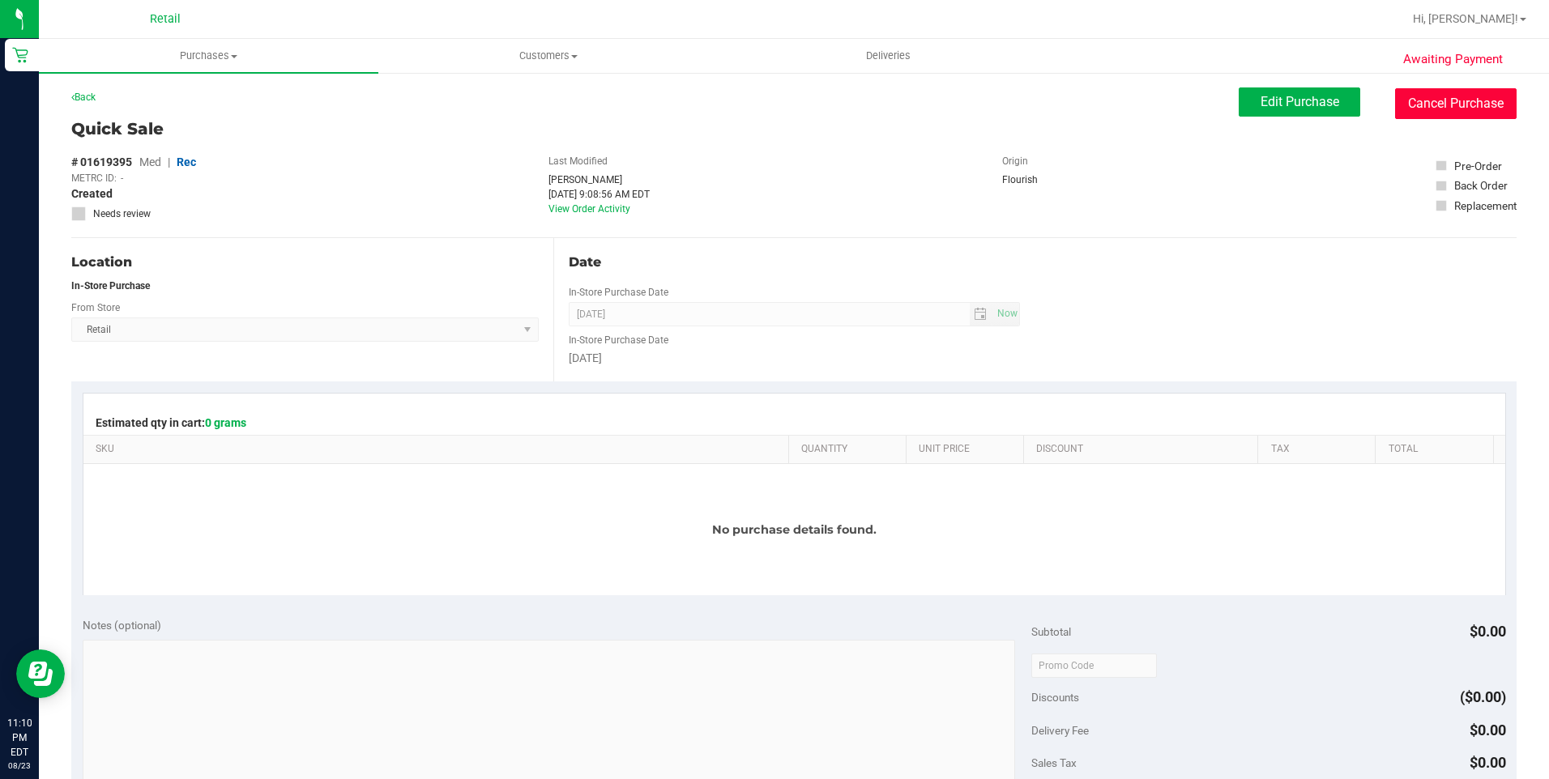
click at [1468, 94] on button "Cancel Purchase" at bounding box center [1455, 103] width 121 height 31
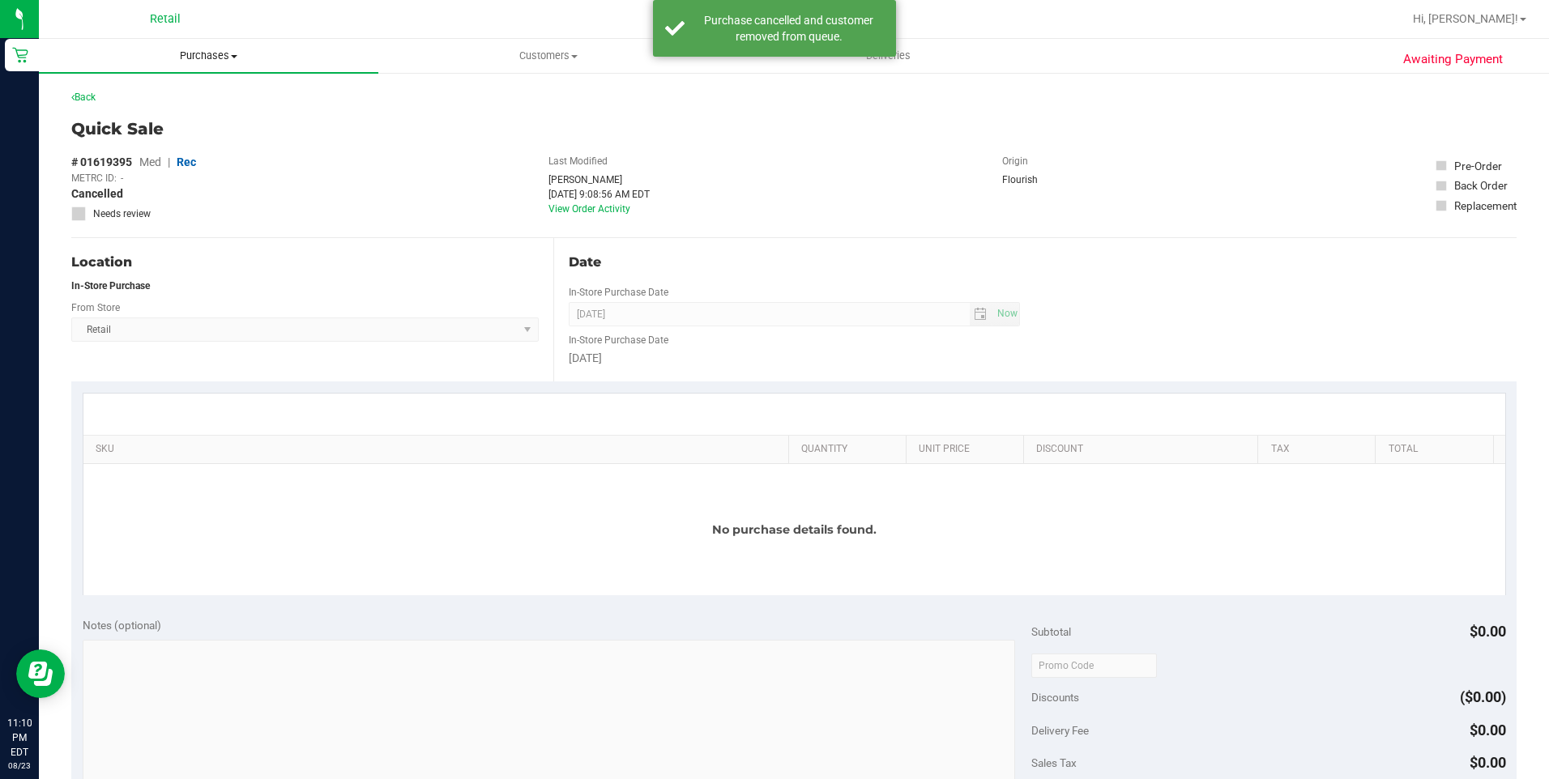
click at [215, 51] on span "Purchases" at bounding box center [208, 56] width 339 height 15
click at [171, 92] on span "Summary of purchases" at bounding box center [122, 98] width 166 height 14
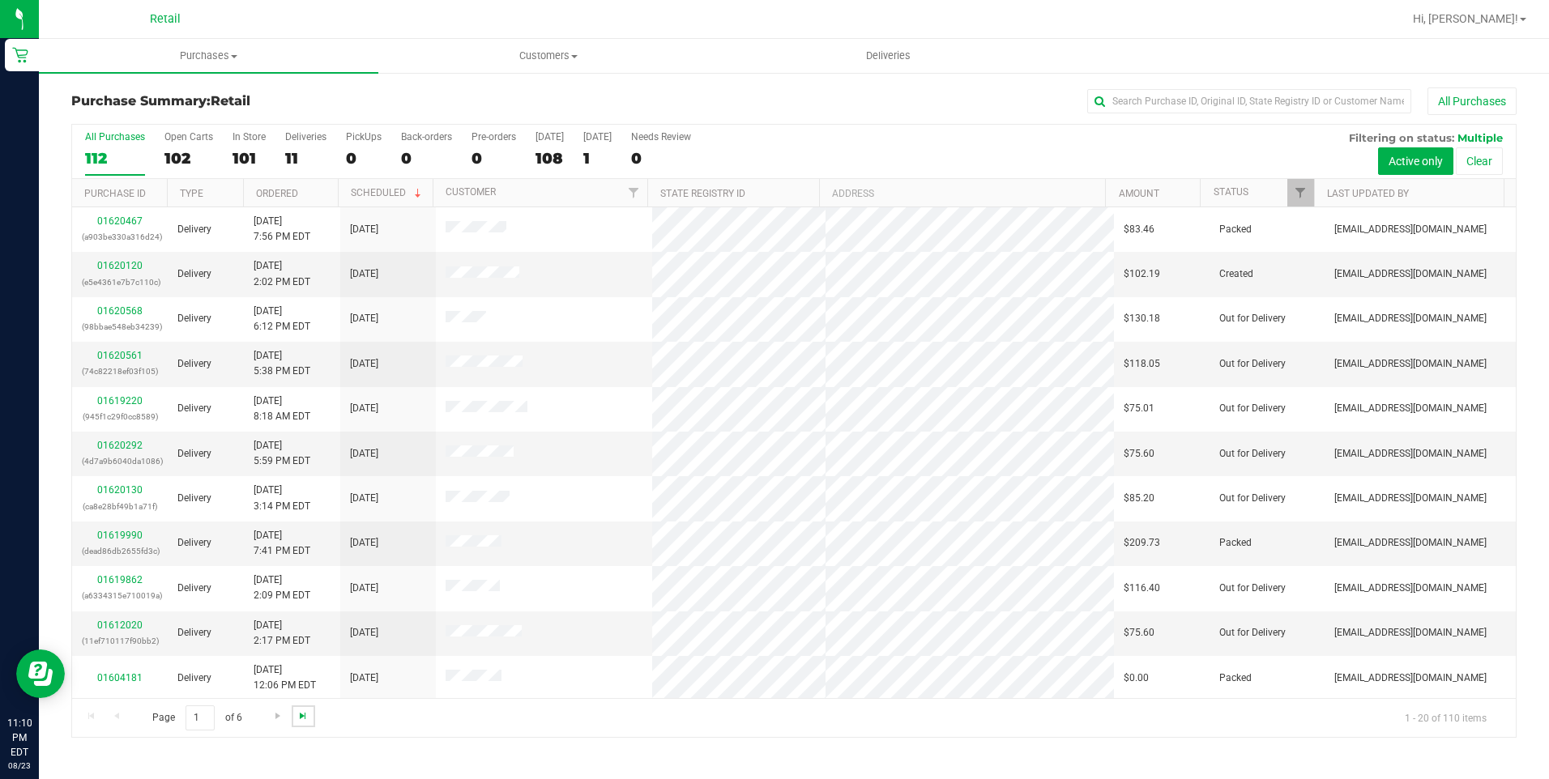
click at [296, 722] on span "Go to the last page" at bounding box center [302, 715] width 13 height 13
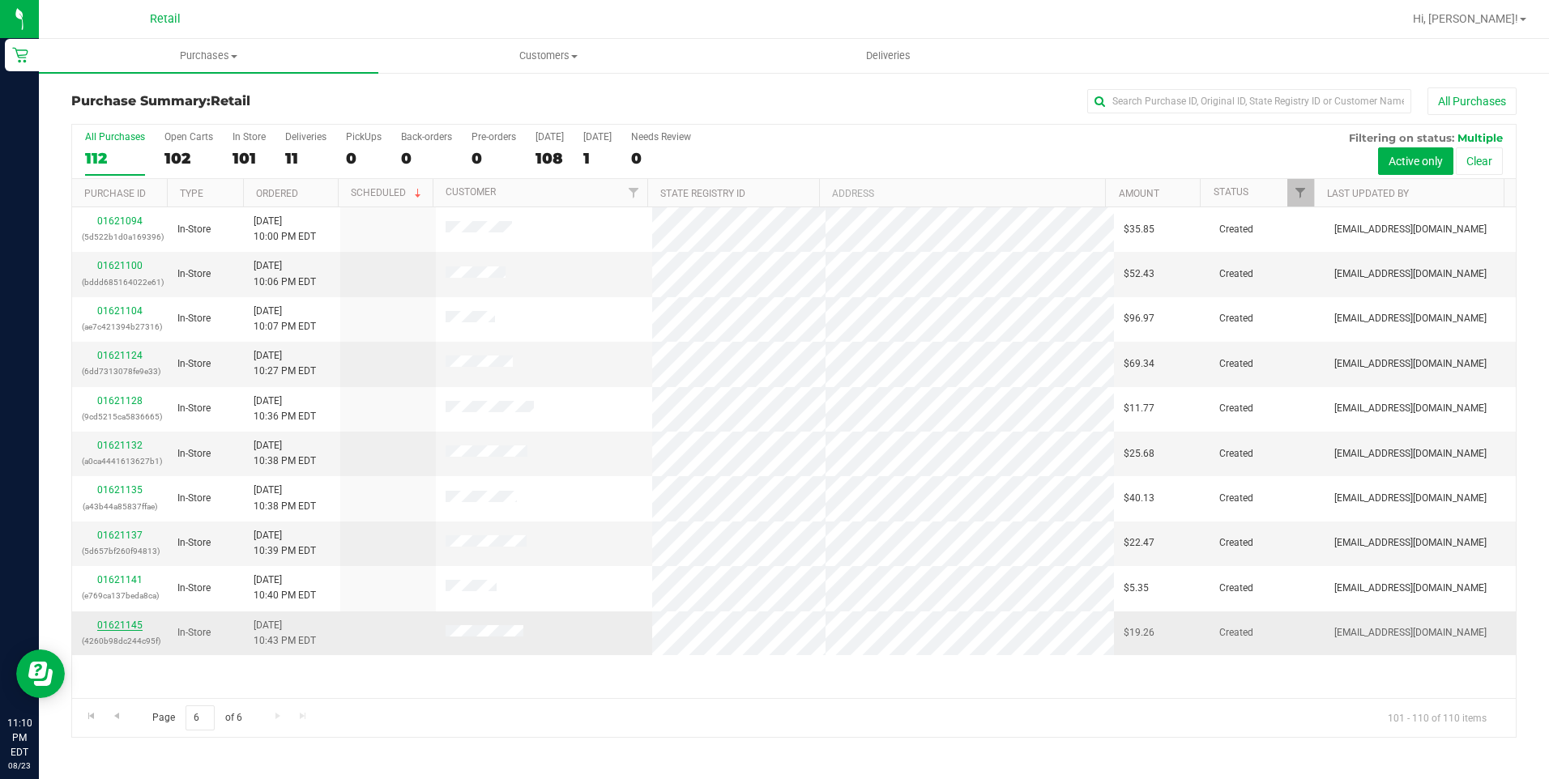
click at [116, 626] on link "01621145" at bounding box center [119, 625] width 45 height 11
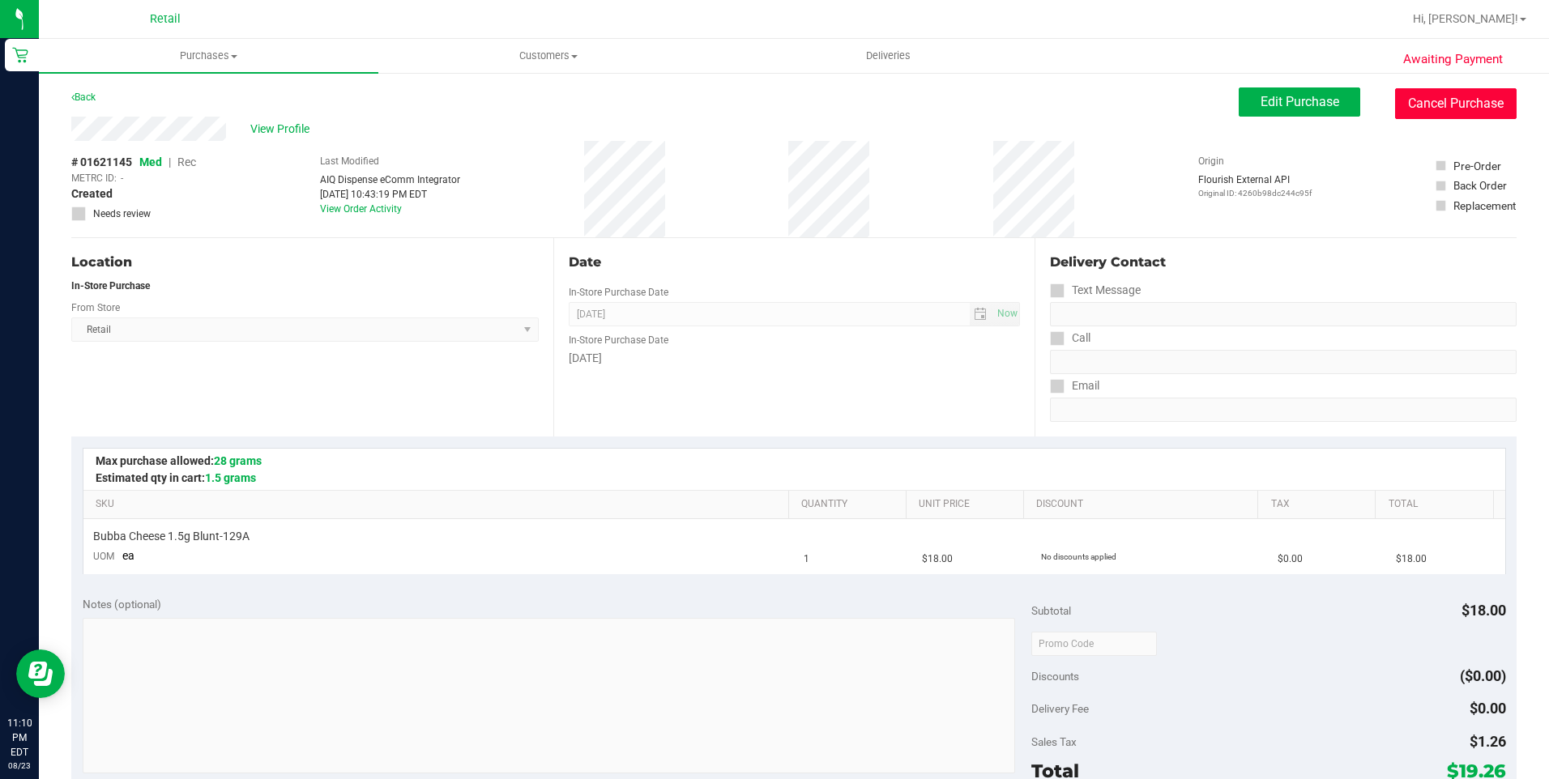
click at [1410, 104] on button "Cancel Purchase" at bounding box center [1455, 103] width 121 height 31
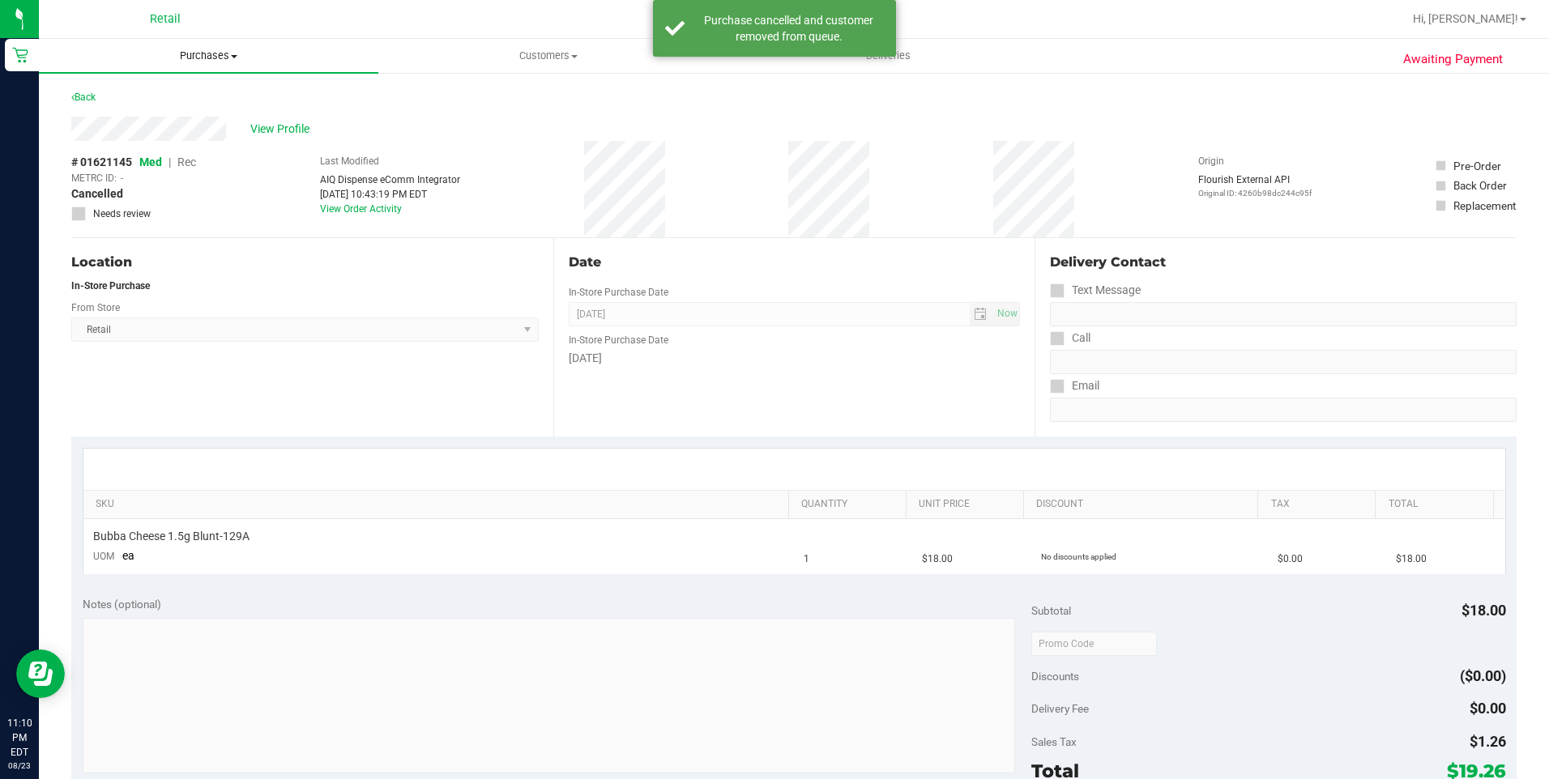
click at [222, 58] on span "Purchases" at bounding box center [208, 56] width 339 height 15
click at [138, 93] on span "Summary of purchases" at bounding box center [122, 98] width 166 height 14
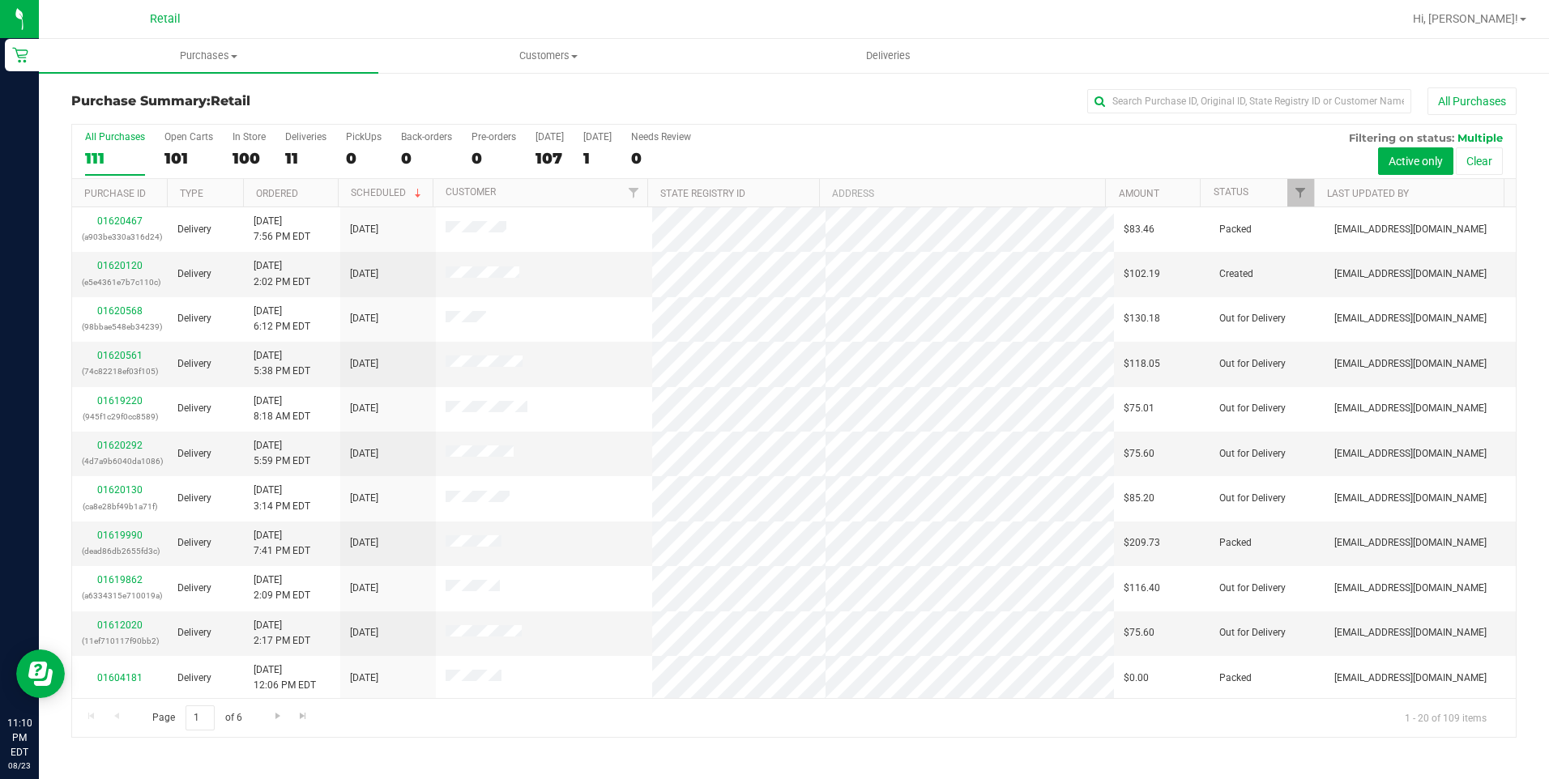
scroll to position [406, 0]
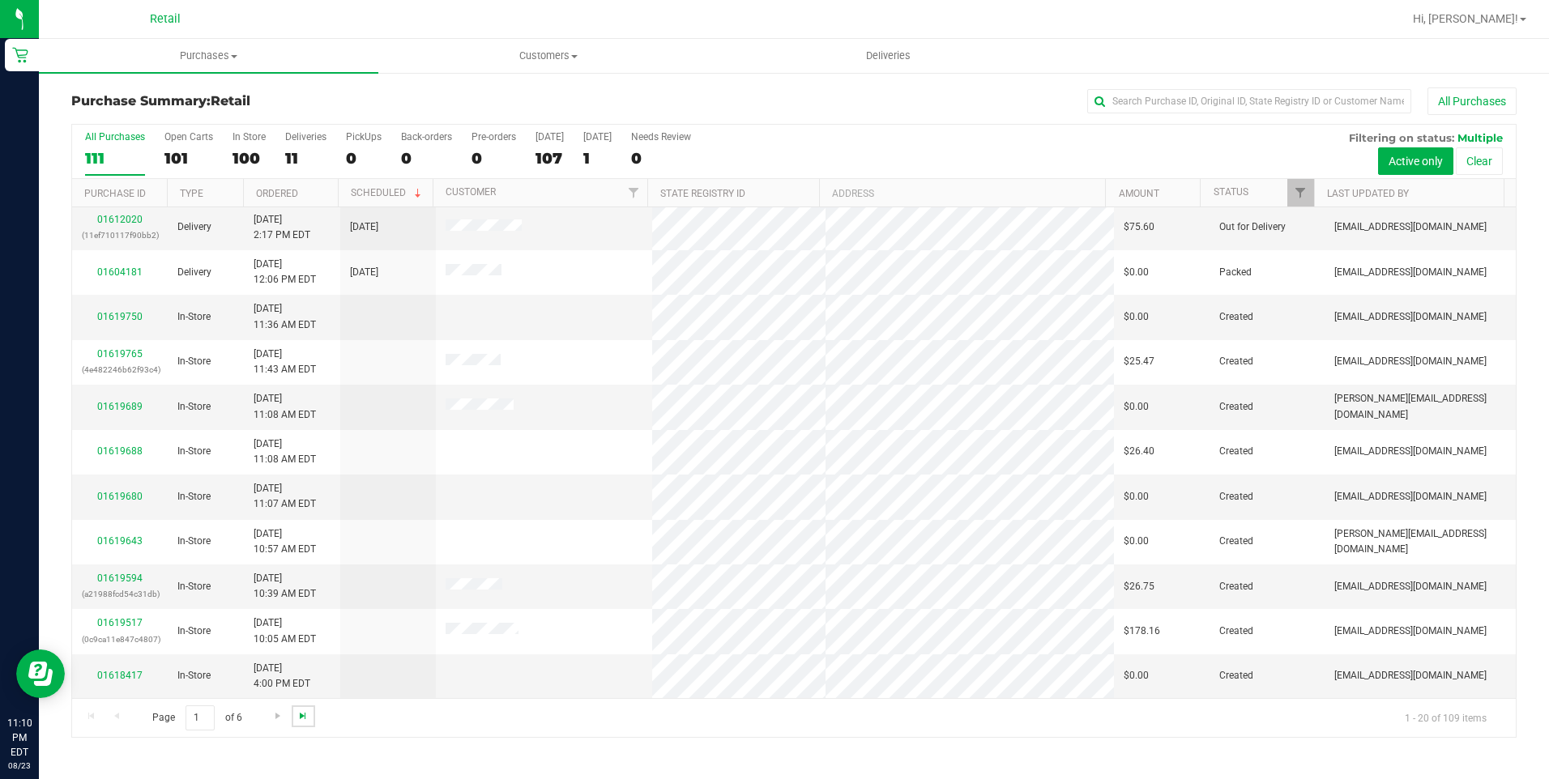
click at [304, 718] on span "Go to the last page" at bounding box center [302, 715] width 13 height 13
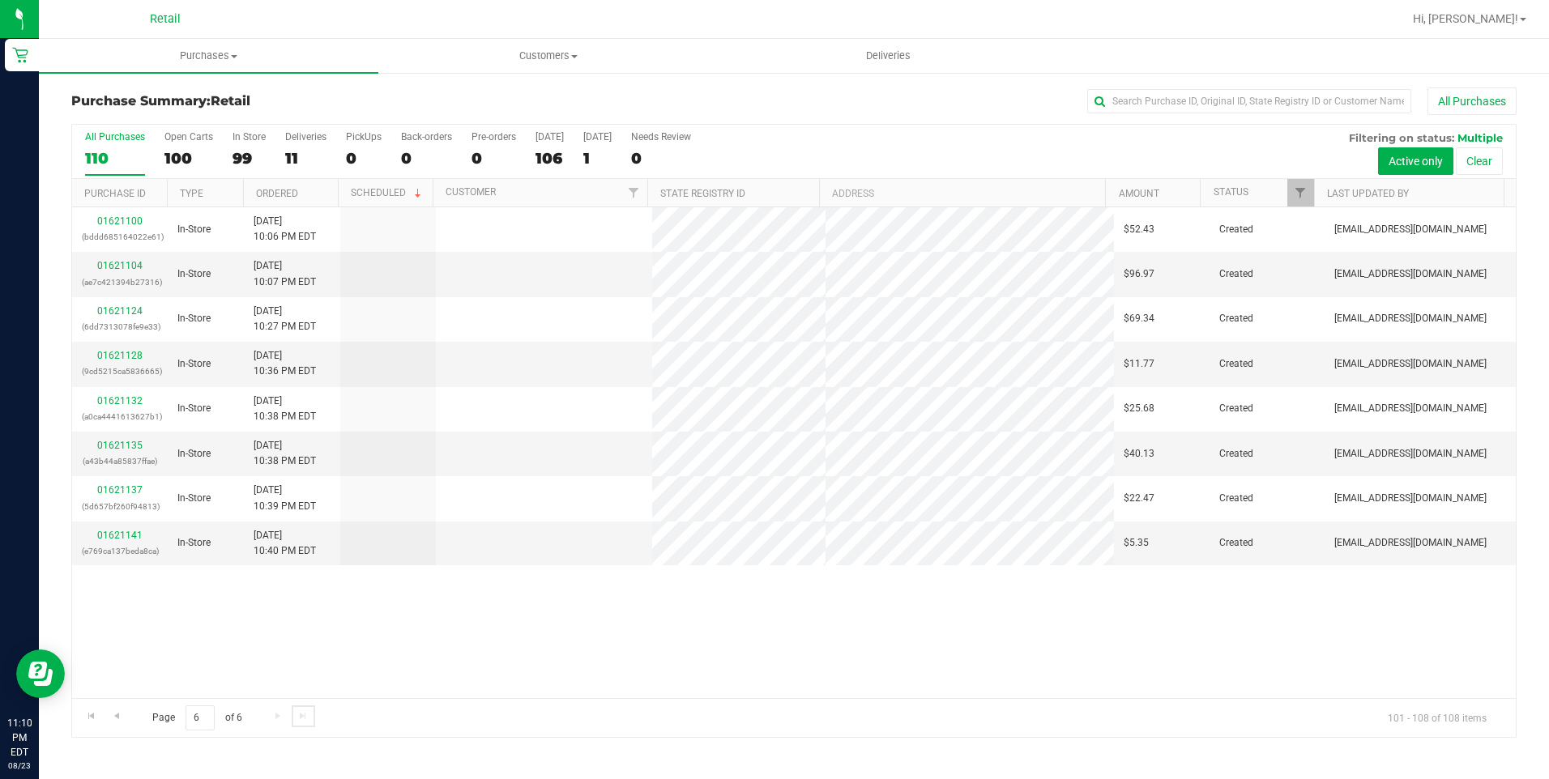
scroll to position [0, 0]
click at [124, 539] on link "01621141" at bounding box center [119, 535] width 45 height 11
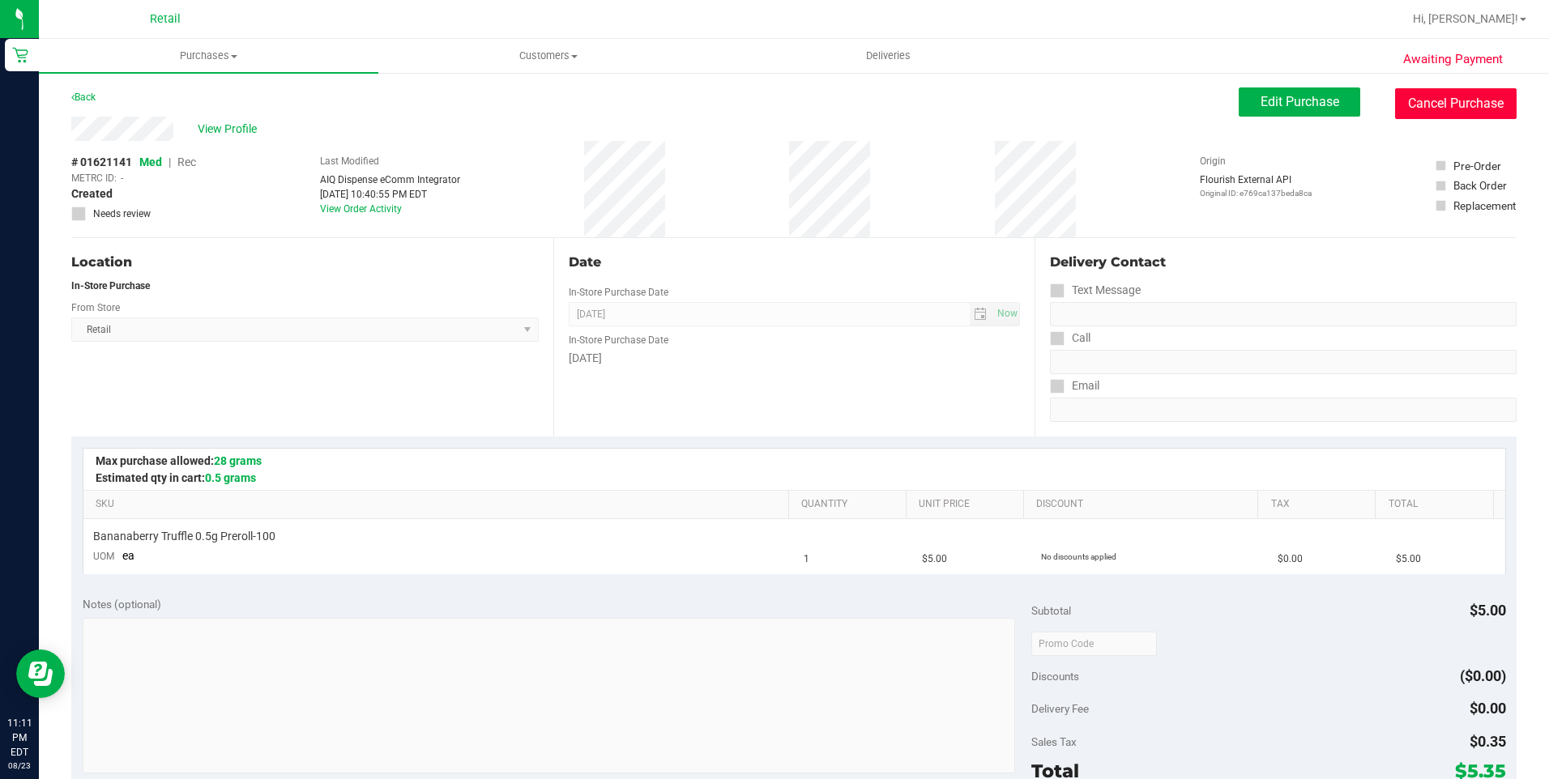
click at [1398, 111] on button "Cancel Purchase" at bounding box center [1455, 103] width 121 height 31
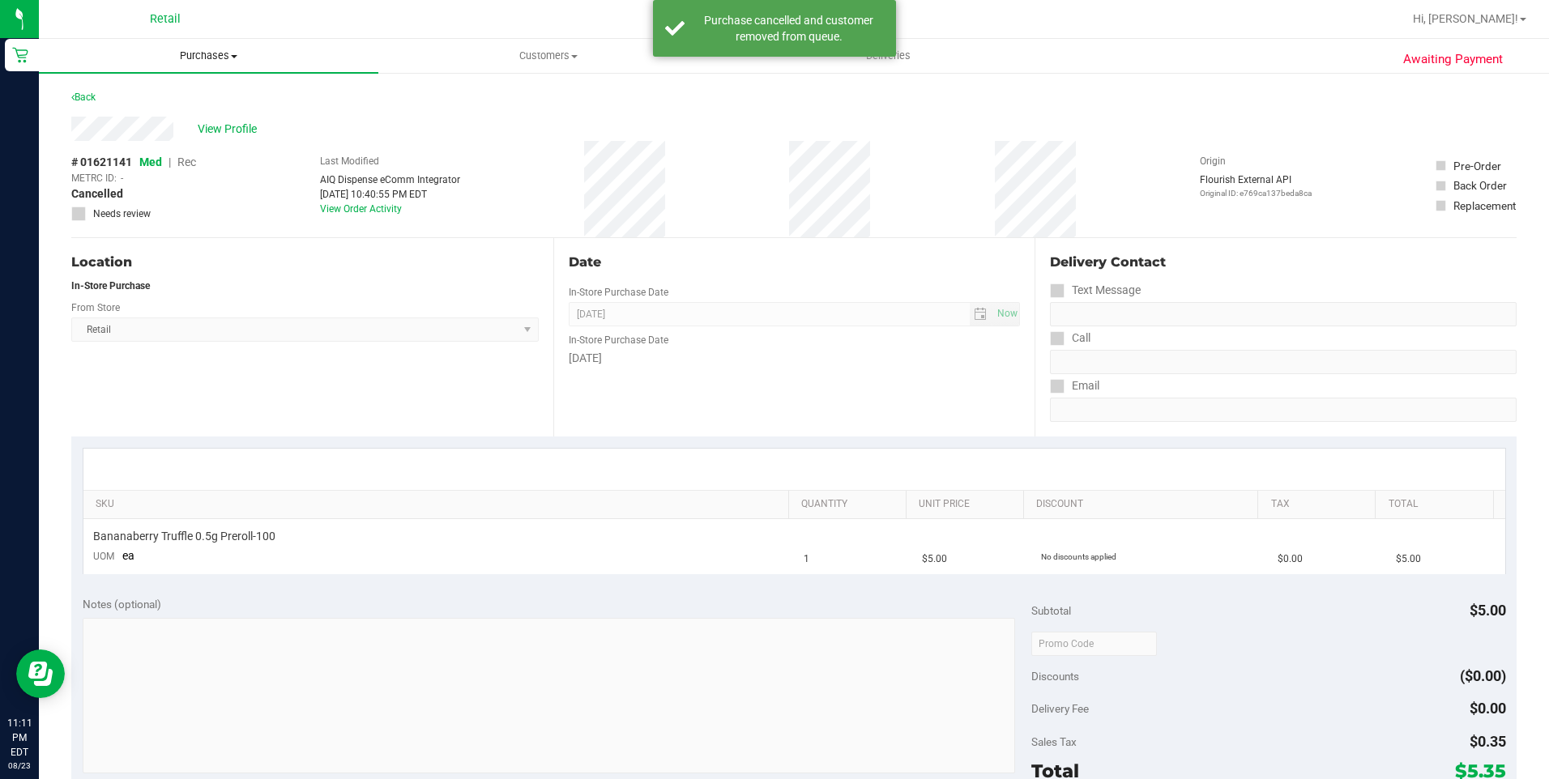
click at [193, 61] on span "Purchases" at bounding box center [208, 56] width 339 height 15
click at [163, 104] on span "Summary of purchases" at bounding box center [122, 98] width 166 height 14
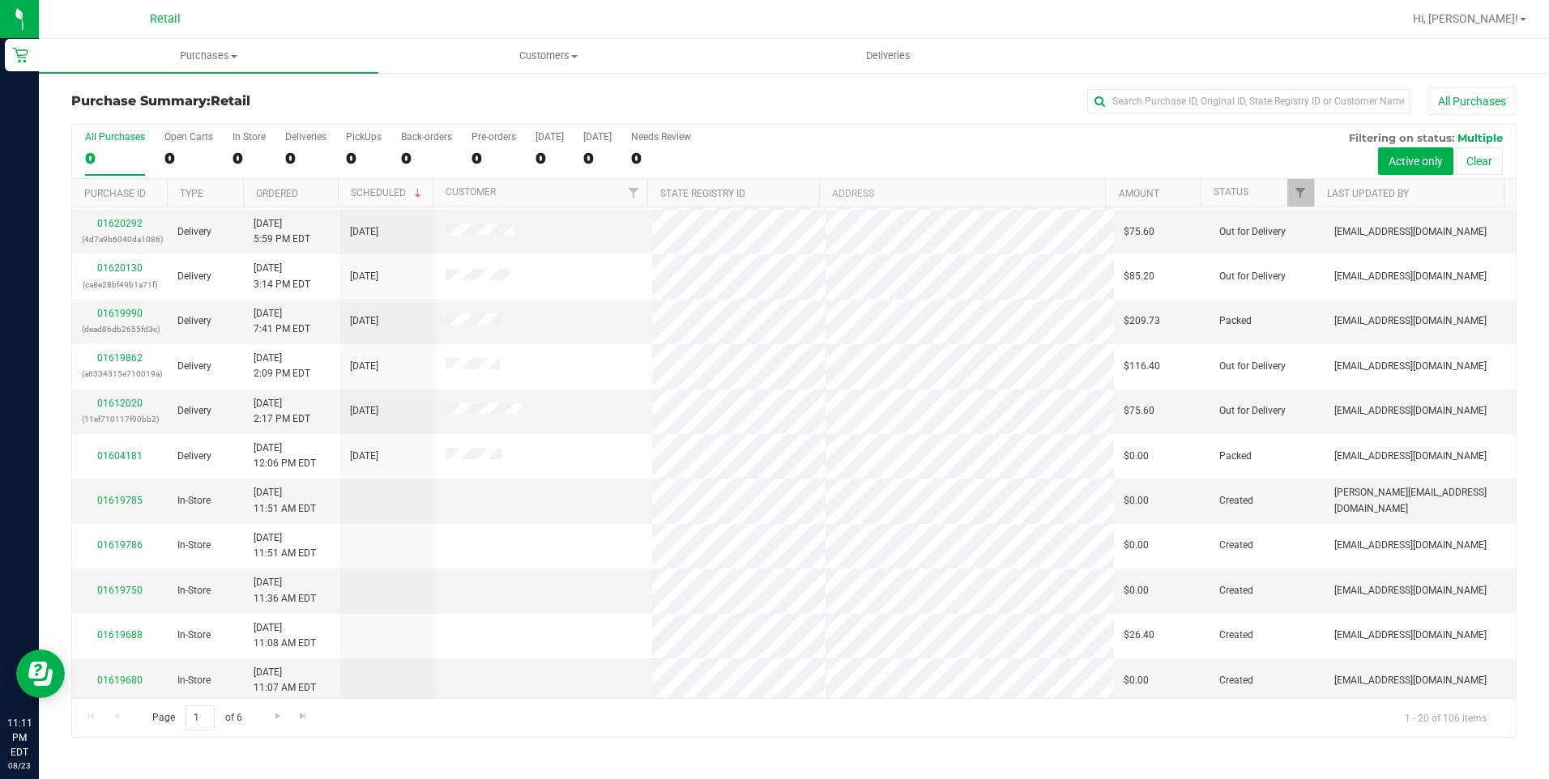
scroll to position [243, 0]
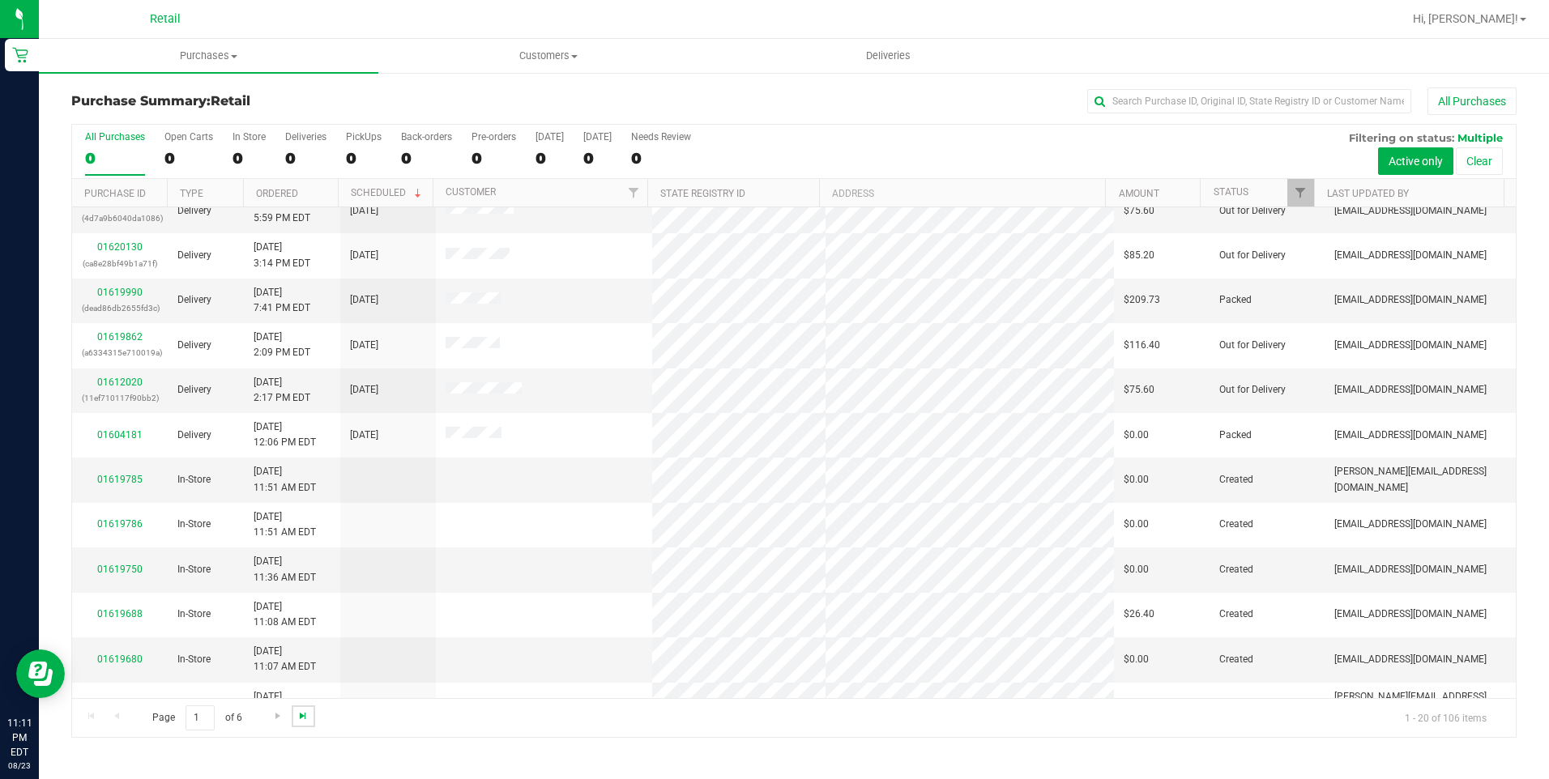
click at [297, 717] on span "Go to the last page" at bounding box center [302, 715] width 13 height 13
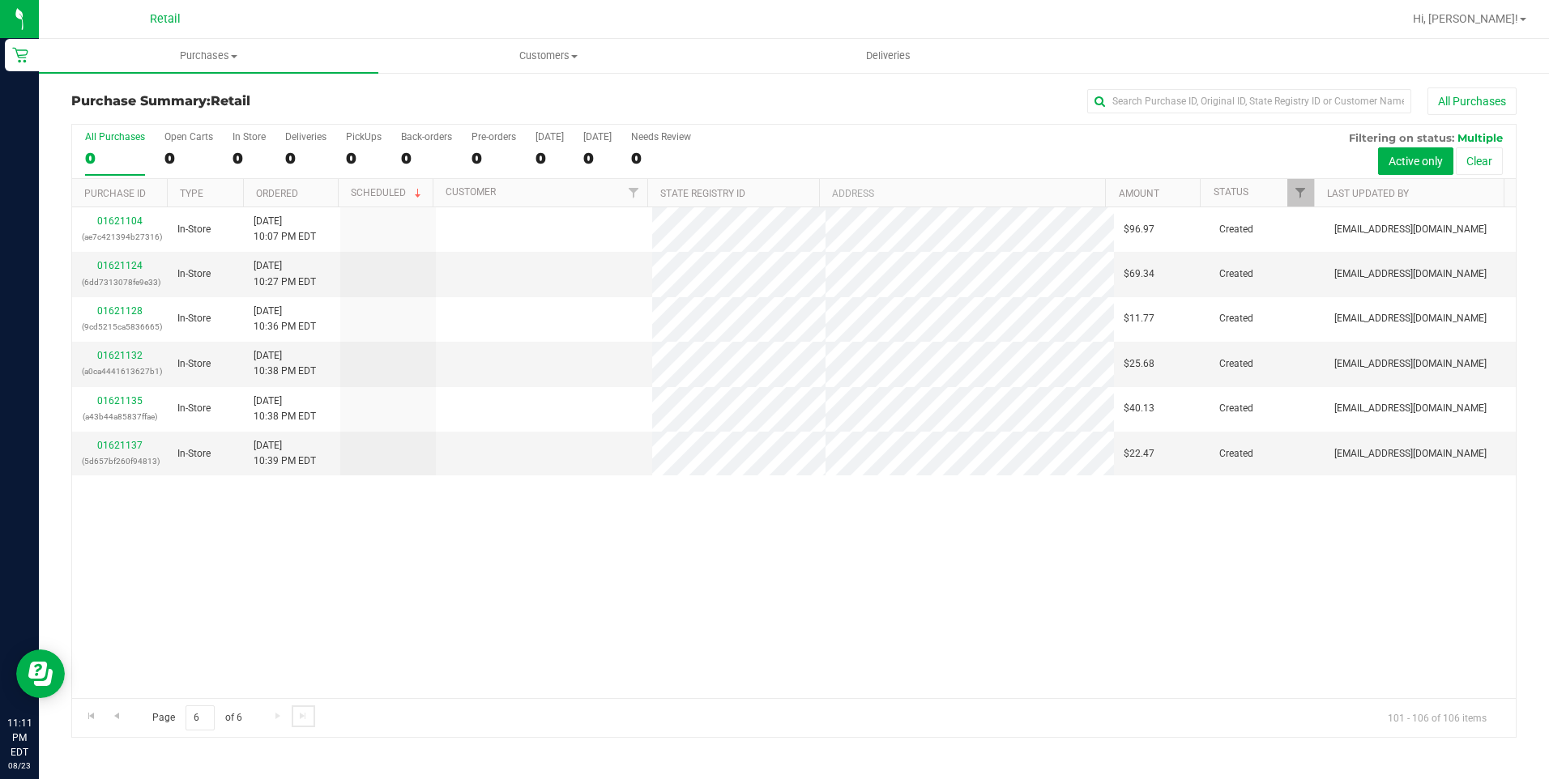
scroll to position [0, 0]
click at [126, 445] on link "01621137" at bounding box center [119, 445] width 45 height 11
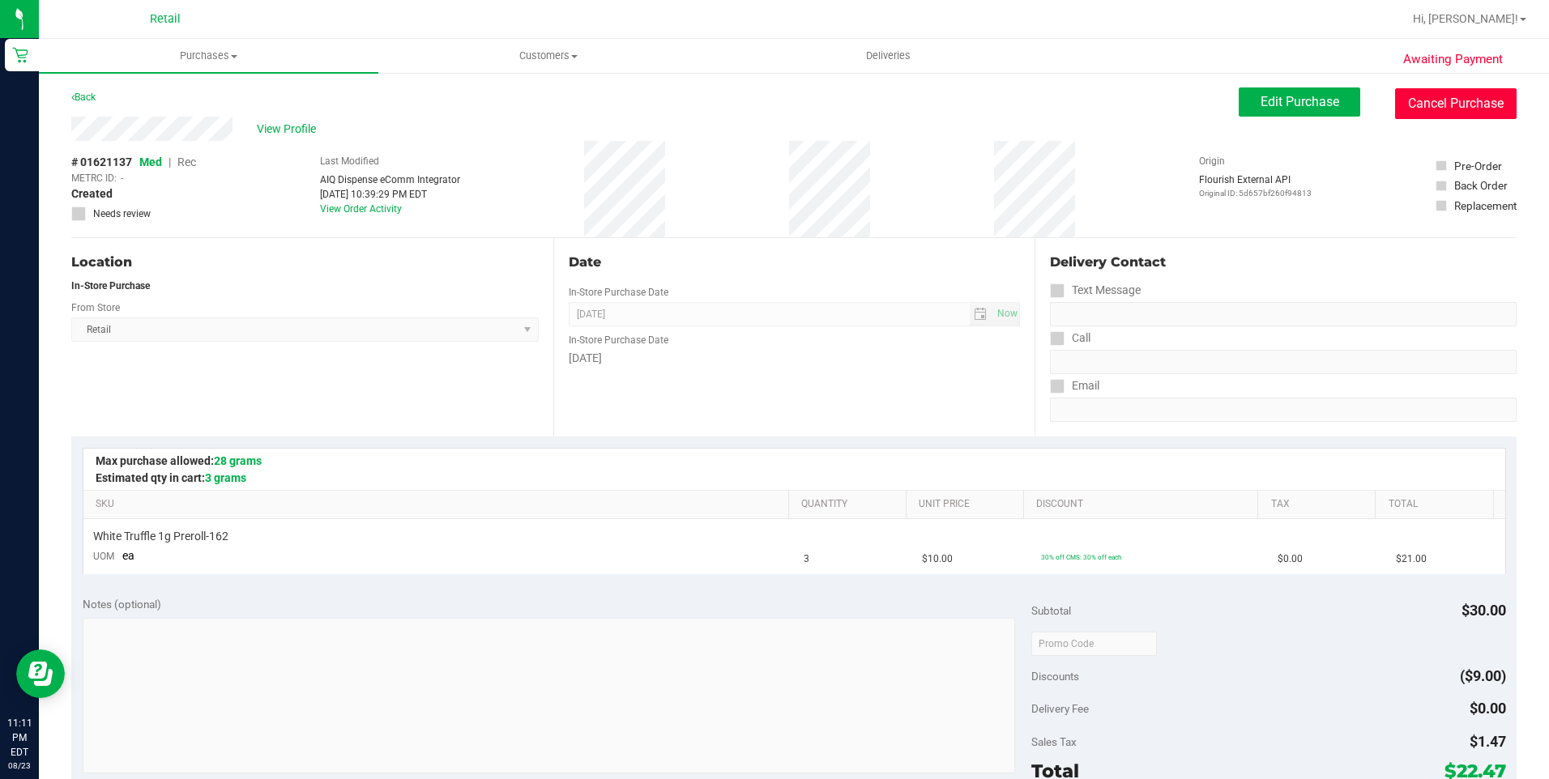
click at [1424, 99] on button "Cancel Purchase" at bounding box center [1455, 103] width 121 height 31
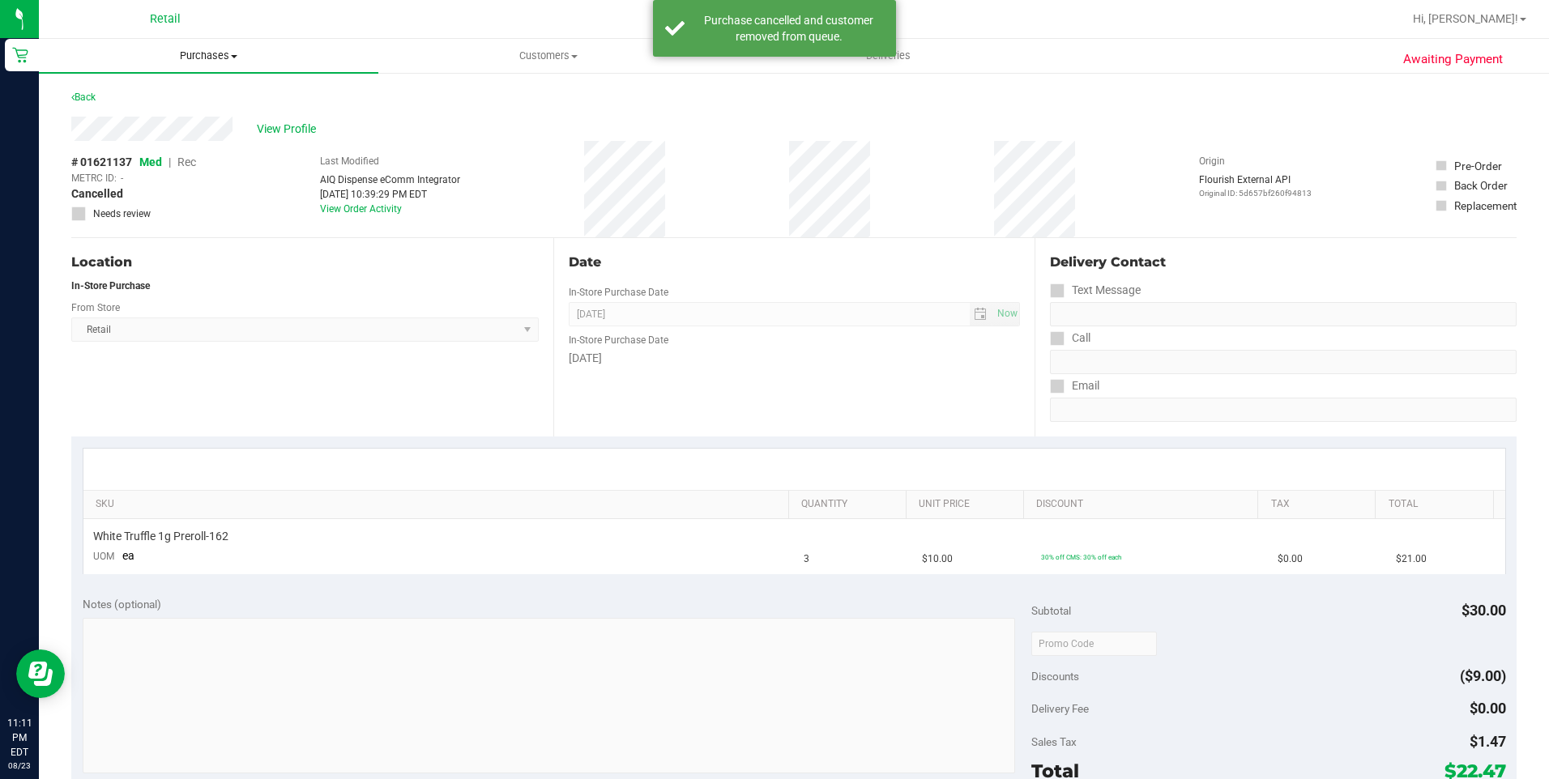
click at [217, 66] on uib-tab-heading "Purchases Summary of purchases Fulfillment All purchases" at bounding box center [208, 56] width 339 height 34
click at [144, 138] on span "All purchases" at bounding box center [96, 137] width 115 height 14
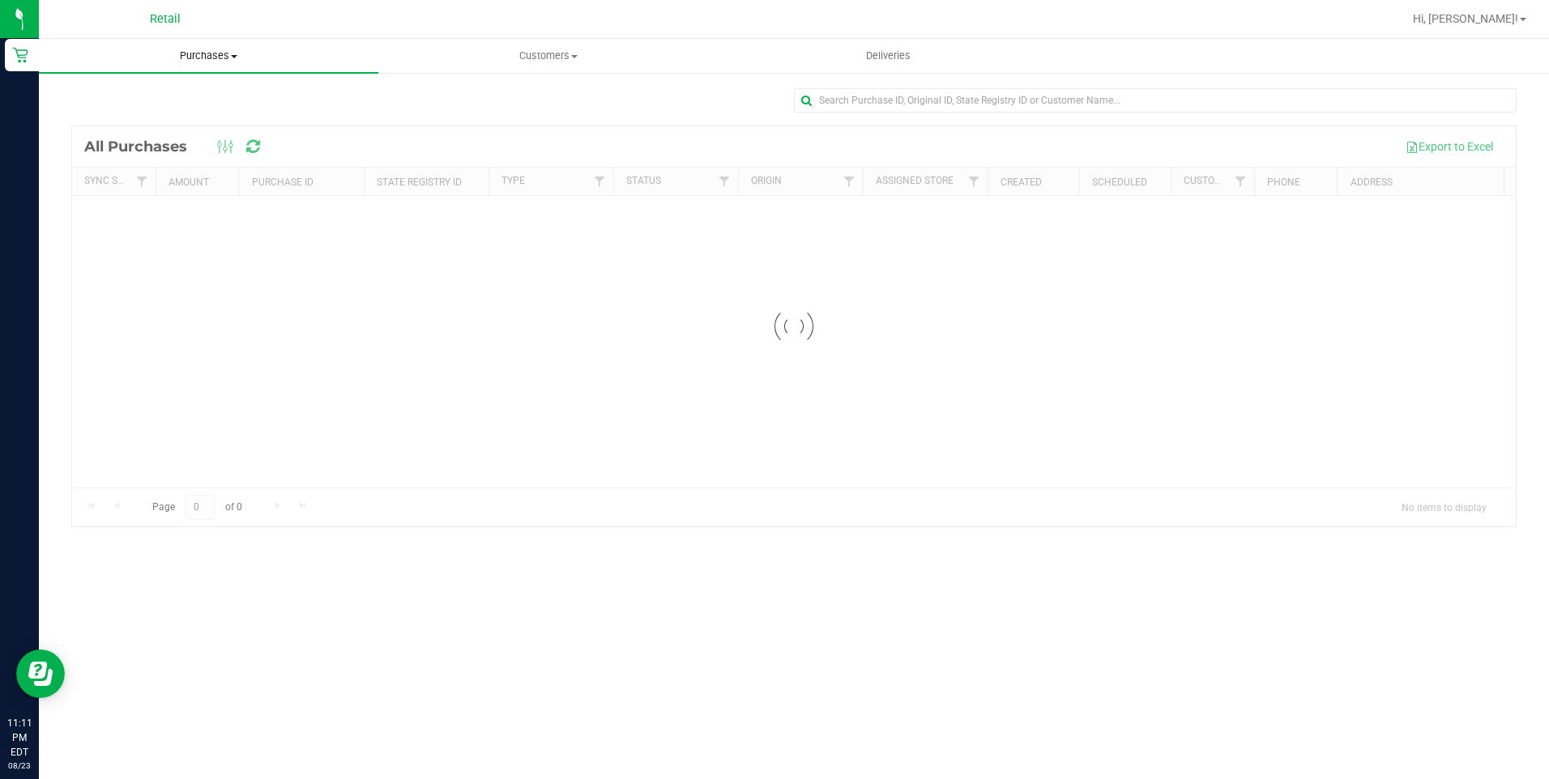
click at [186, 56] on span "Purchases" at bounding box center [208, 56] width 339 height 15
click at [172, 95] on span "Summary of purchases" at bounding box center [122, 98] width 166 height 14
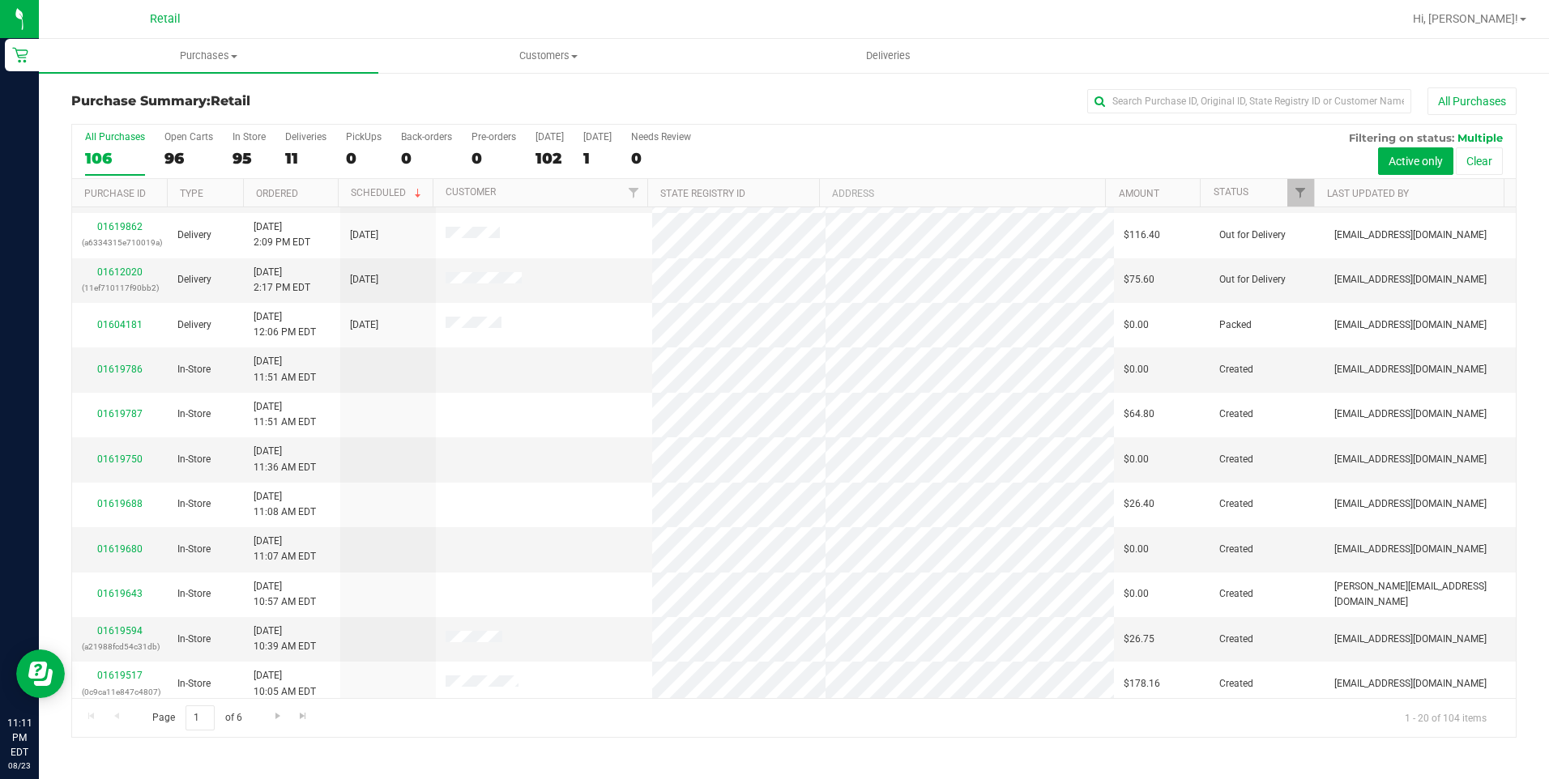
scroll to position [406, 0]
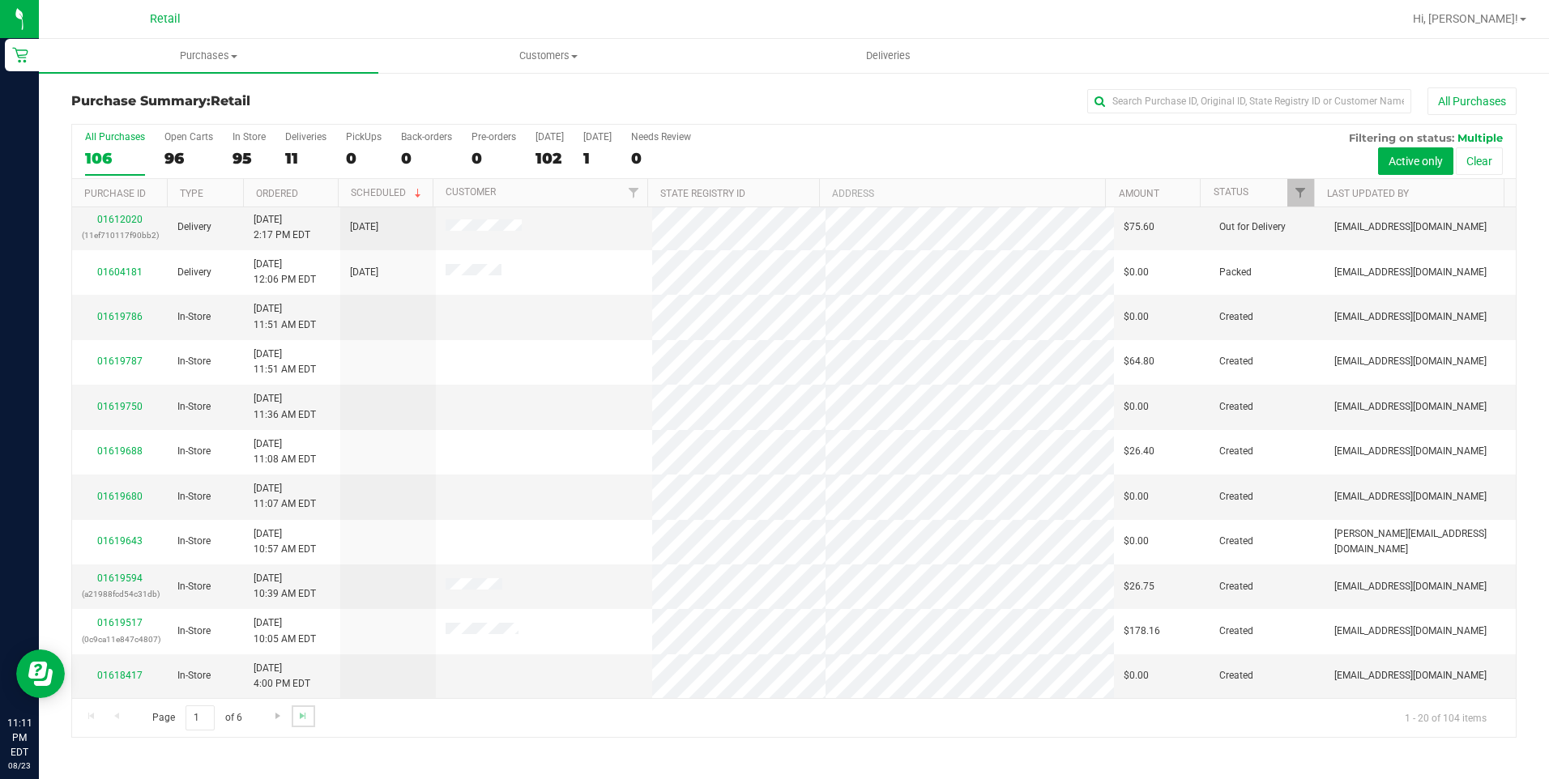
click at [303, 724] on link "Go to the last page" at bounding box center [303, 716] width 23 height 22
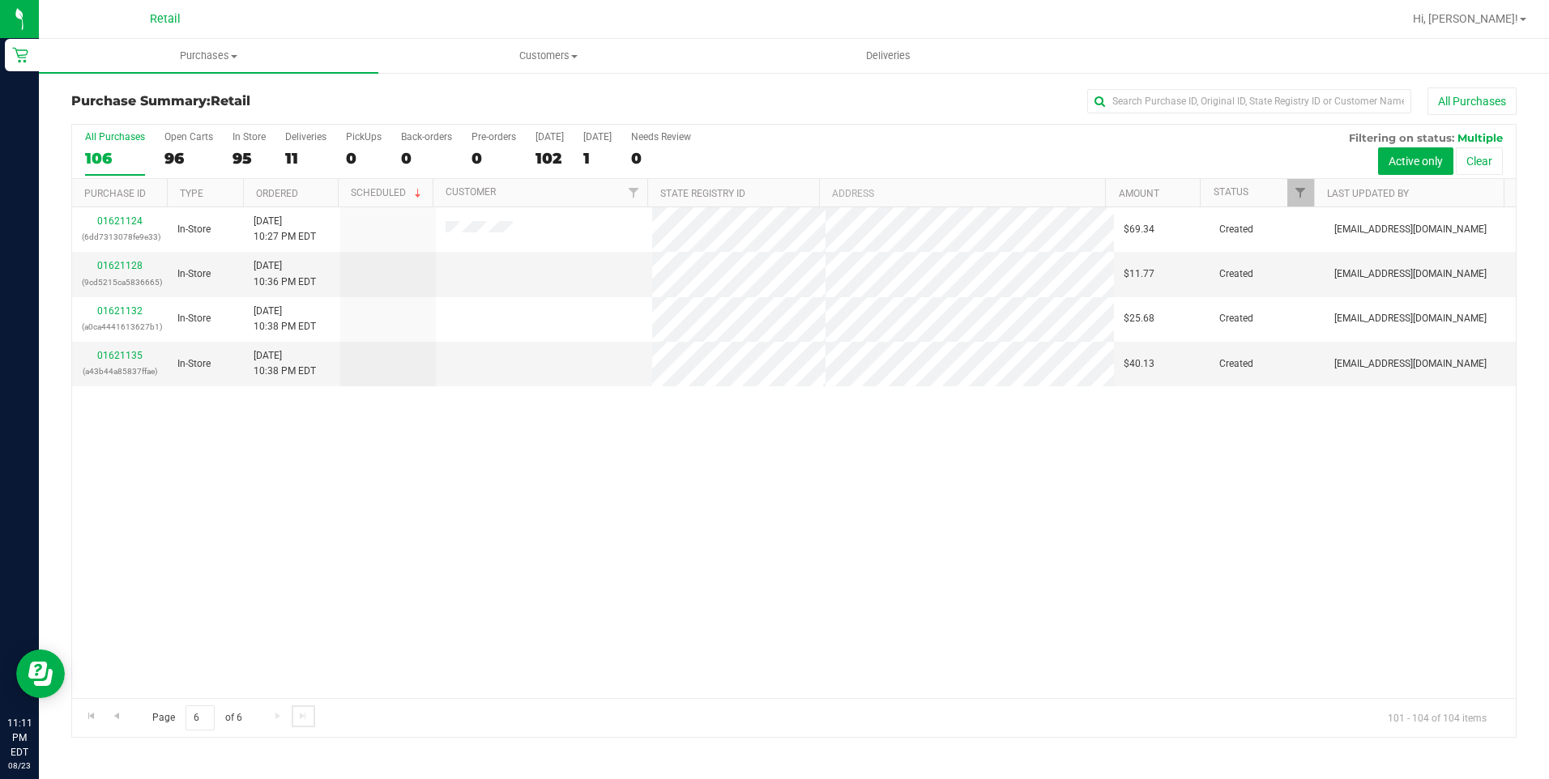
scroll to position [0, 0]
click at [131, 354] on link "01621135" at bounding box center [119, 355] width 45 height 11
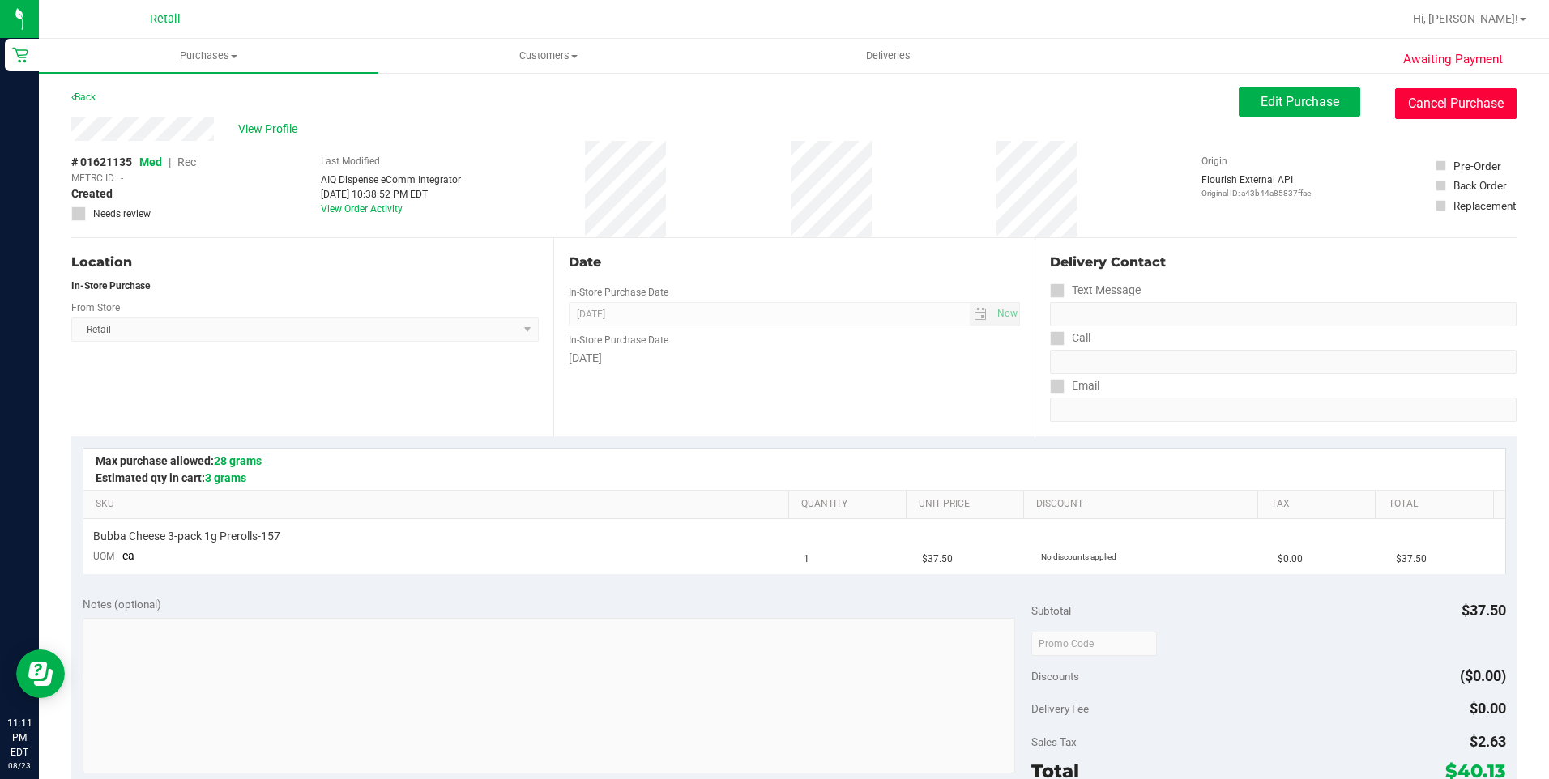
click at [1414, 101] on button "Cancel Purchase" at bounding box center [1455, 103] width 121 height 31
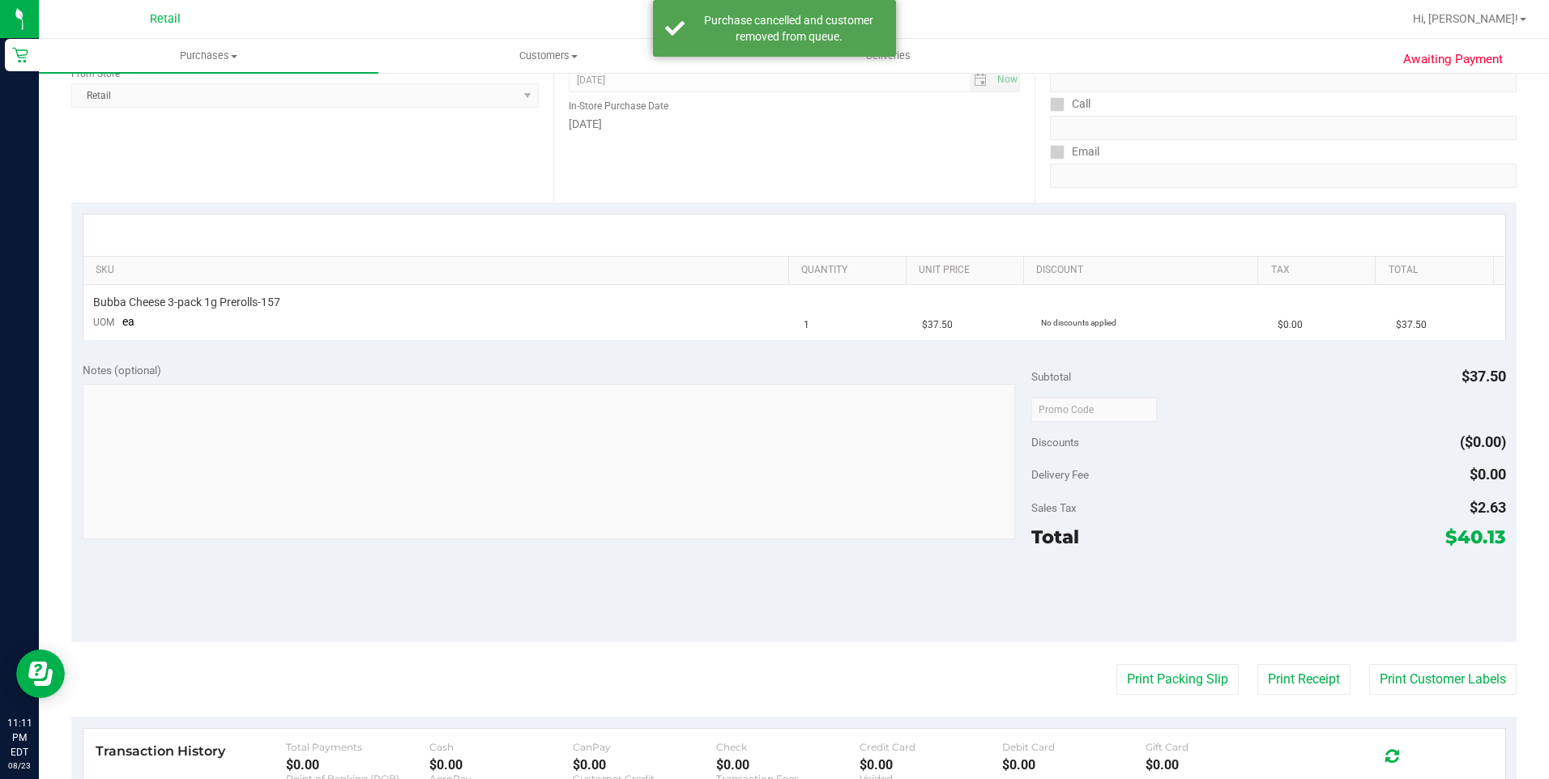
scroll to position [81, 0]
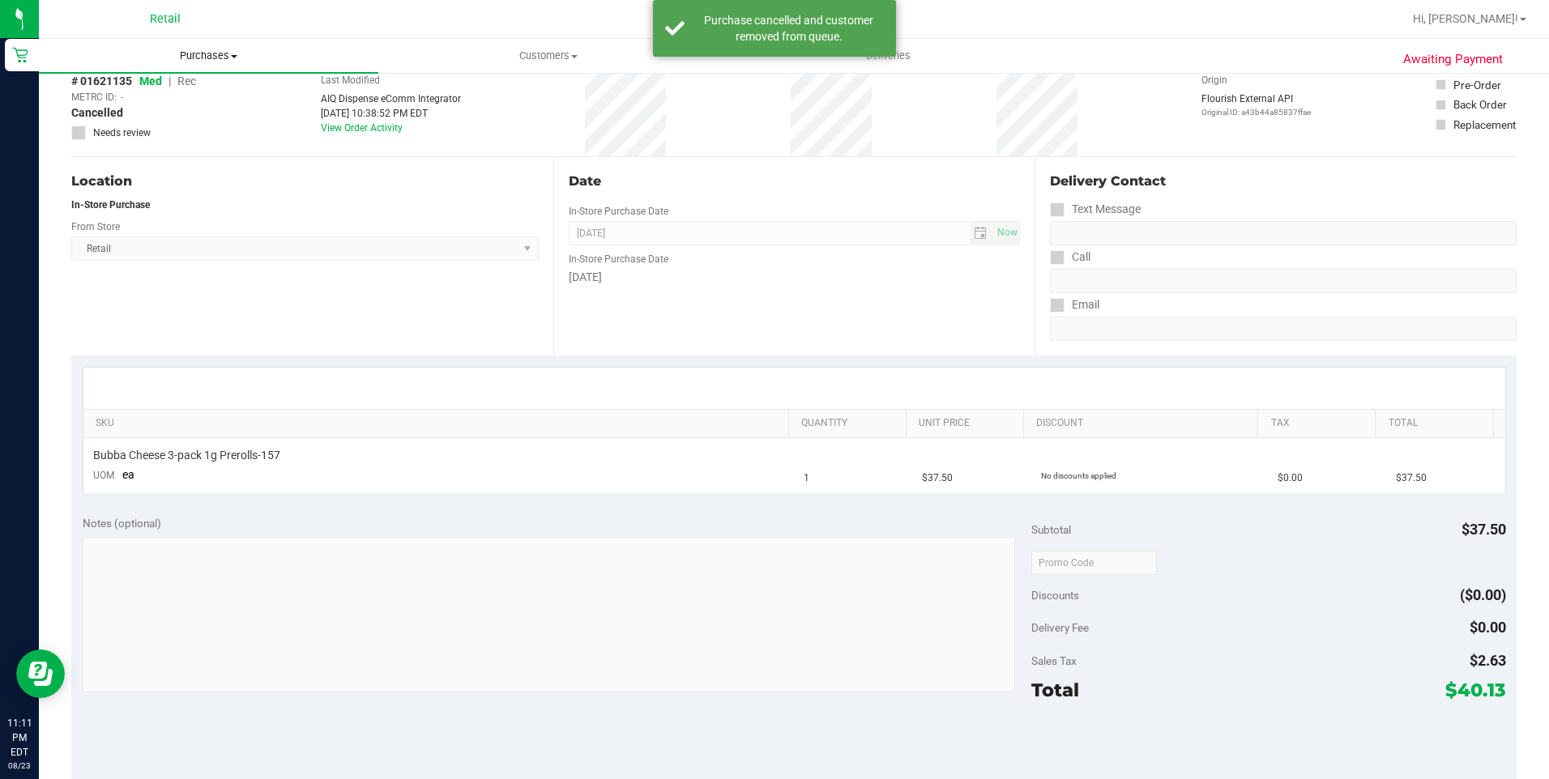
click at [215, 53] on span "Purchases" at bounding box center [208, 56] width 339 height 15
click at [173, 92] on span "Summary of purchases" at bounding box center [122, 98] width 166 height 14
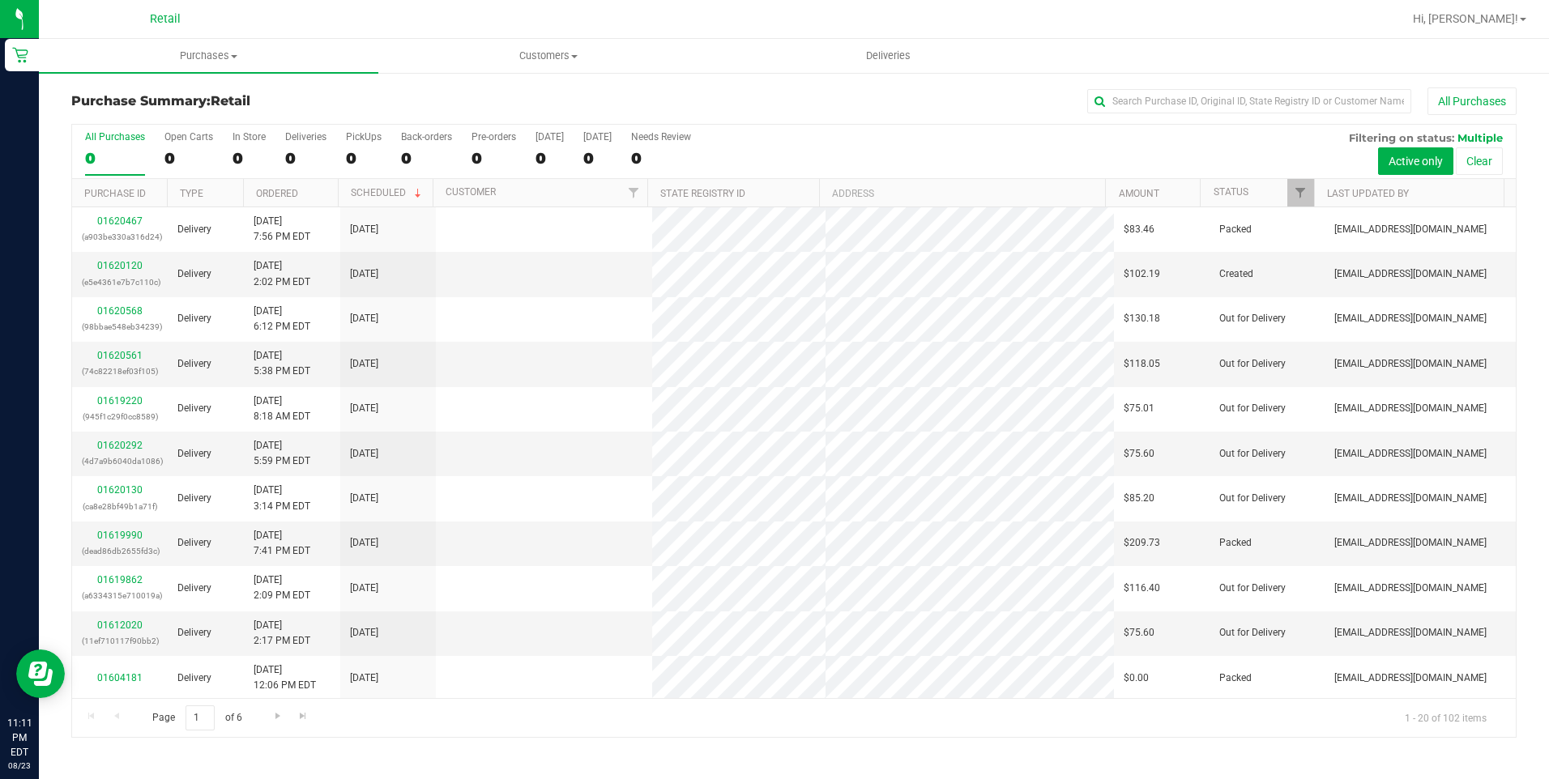
scroll to position [324, 0]
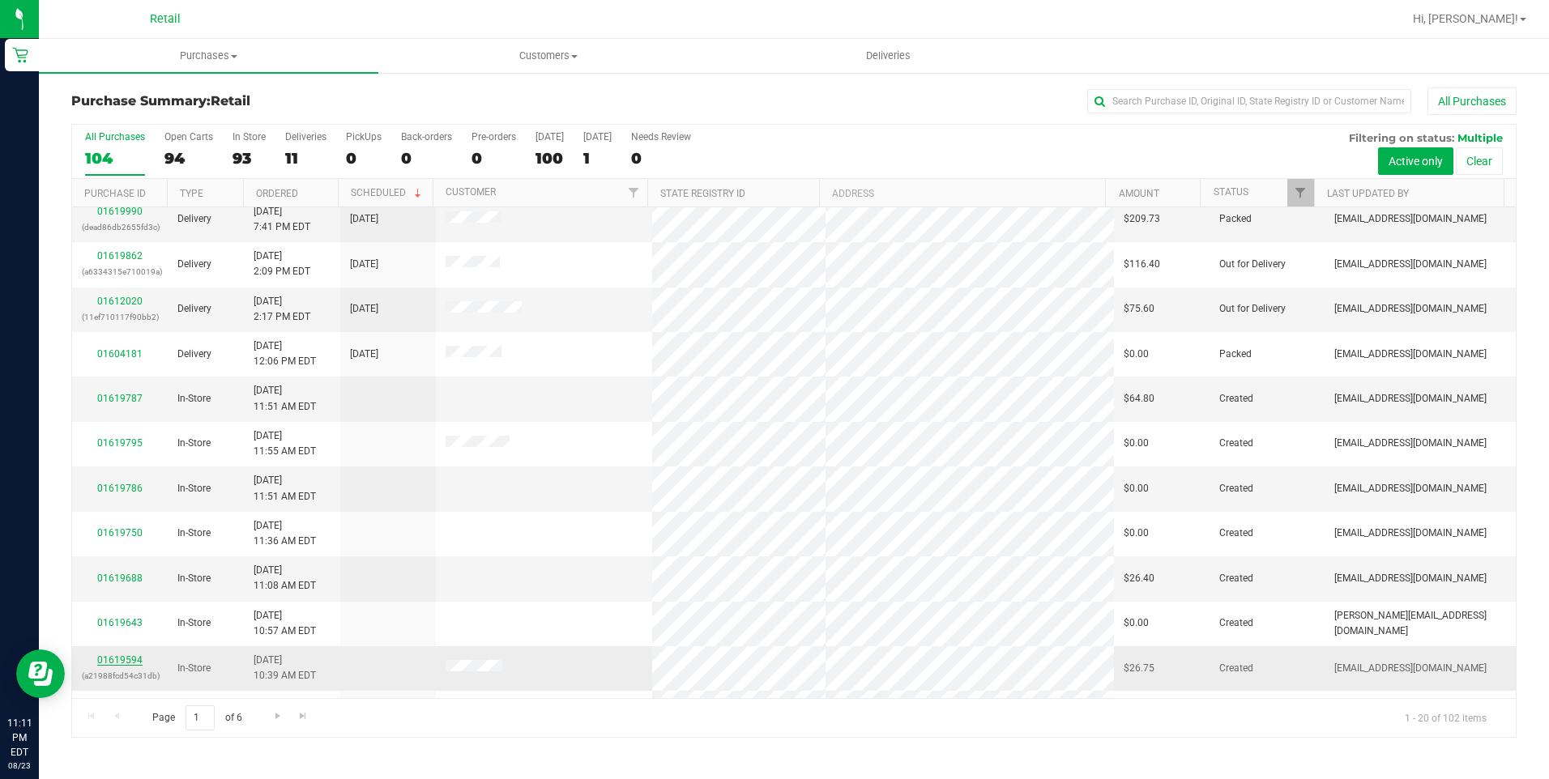
click at [123, 662] on link "01619594" at bounding box center [119, 659] width 45 height 11
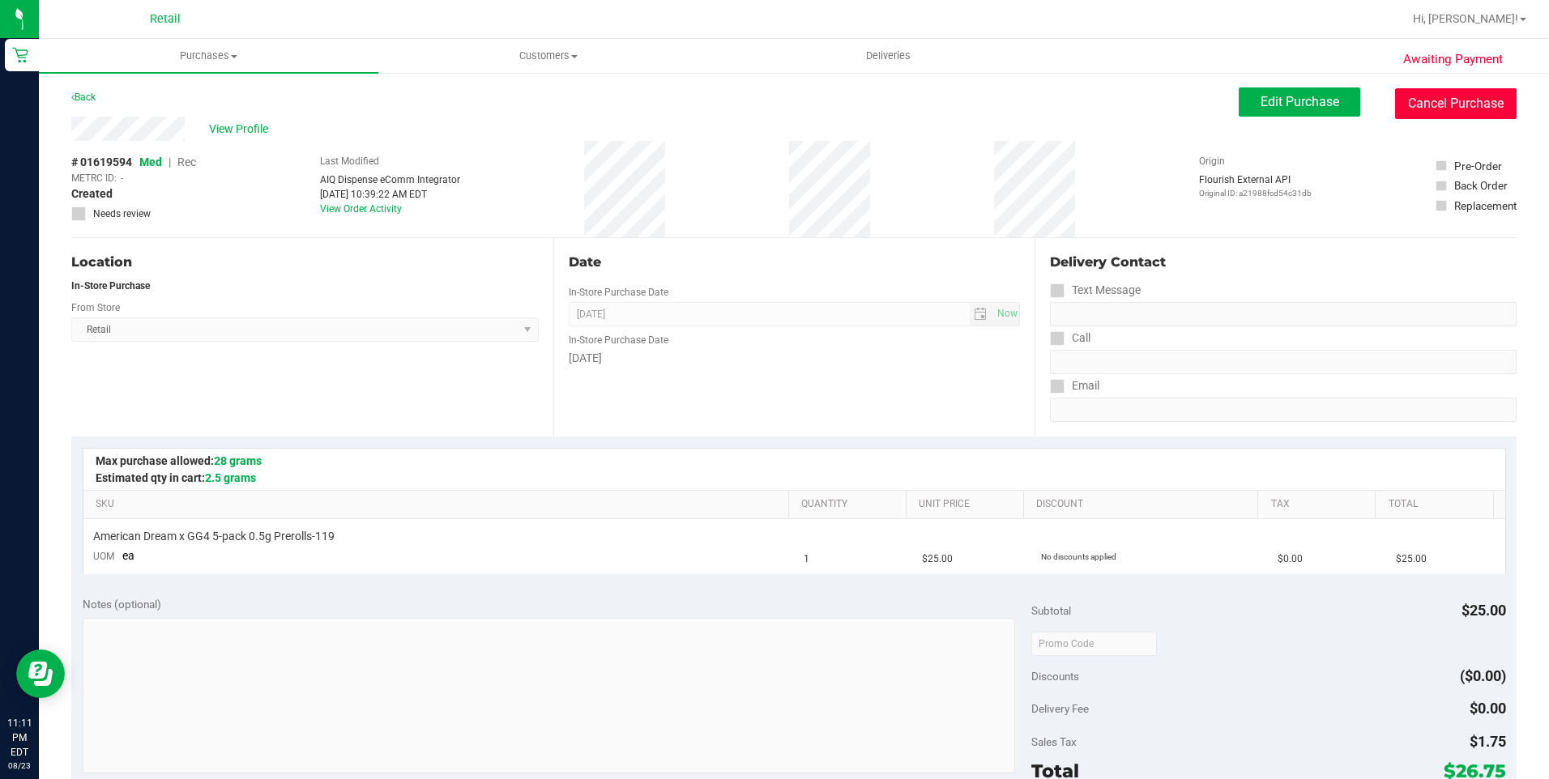
click at [1397, 109] on button "Cancel Purchase" at bounding box center [1455, 103] width 121 height 31
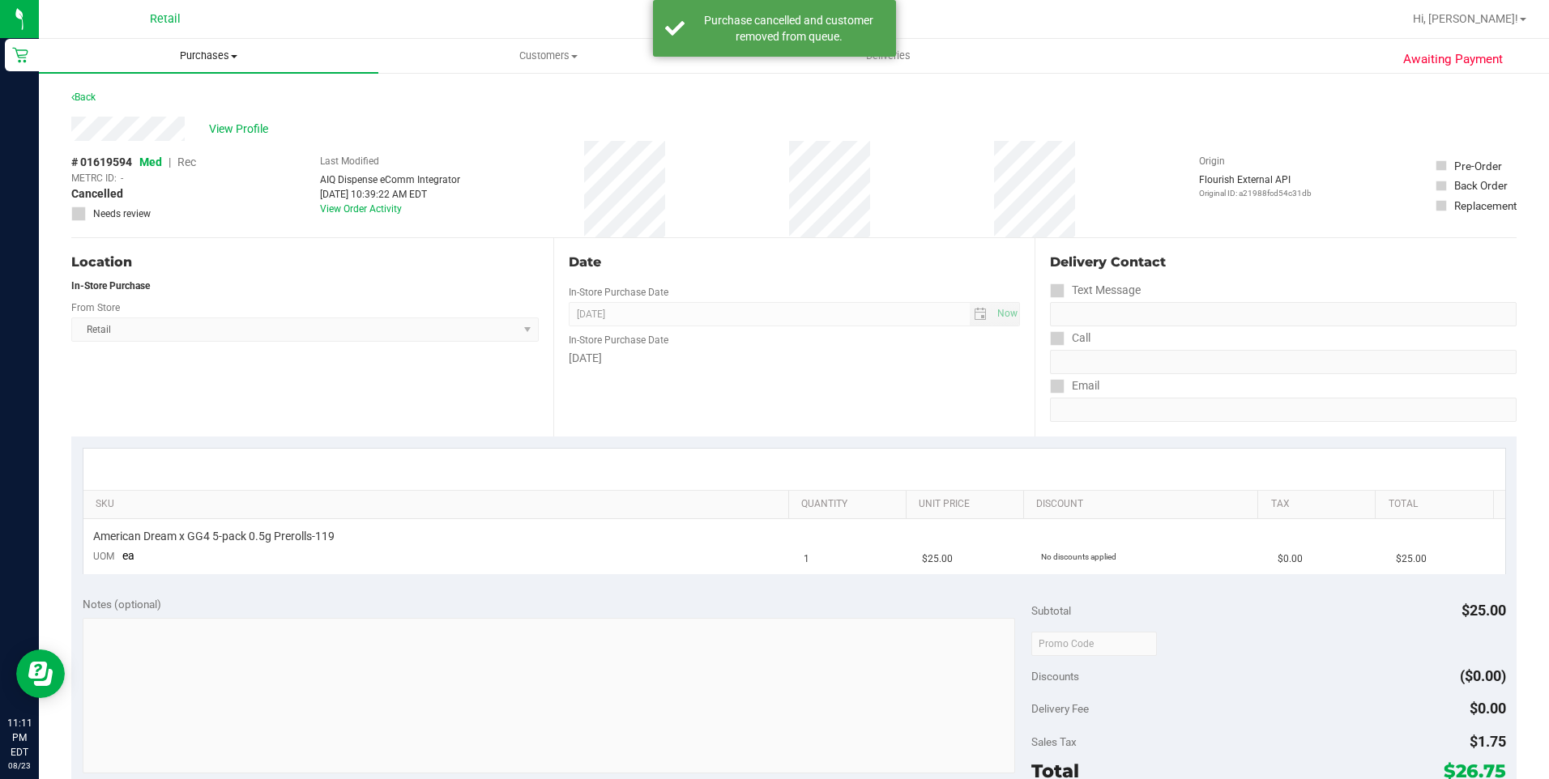
click at [197, 56] on span "Purchases" at bounding box center [208, 56] width 339 height 15
click at [177, 92] on span "Summary of purchases" at bounding box center [122, 98] width 166 height 14
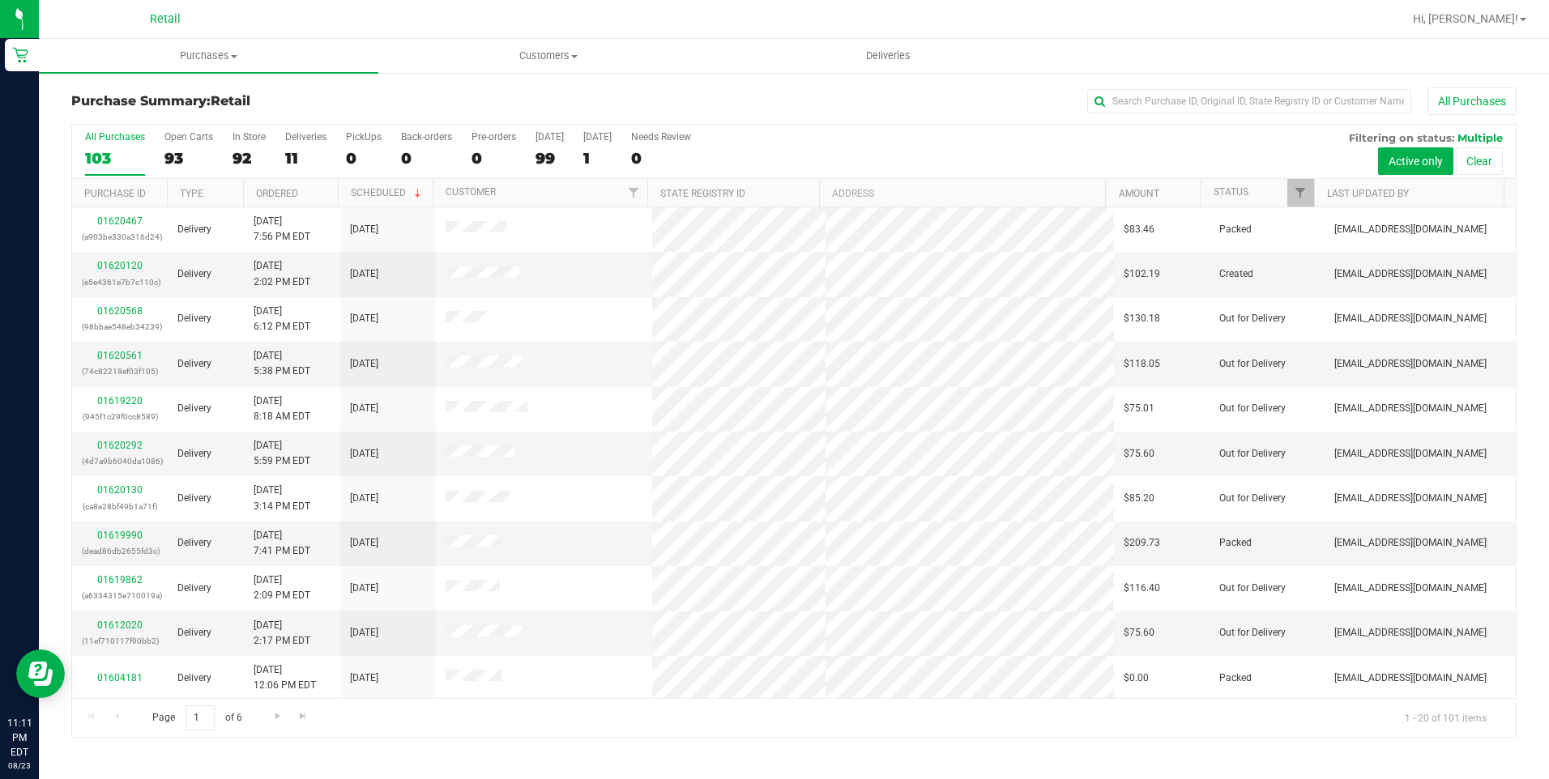
scroll to position [405, 0]
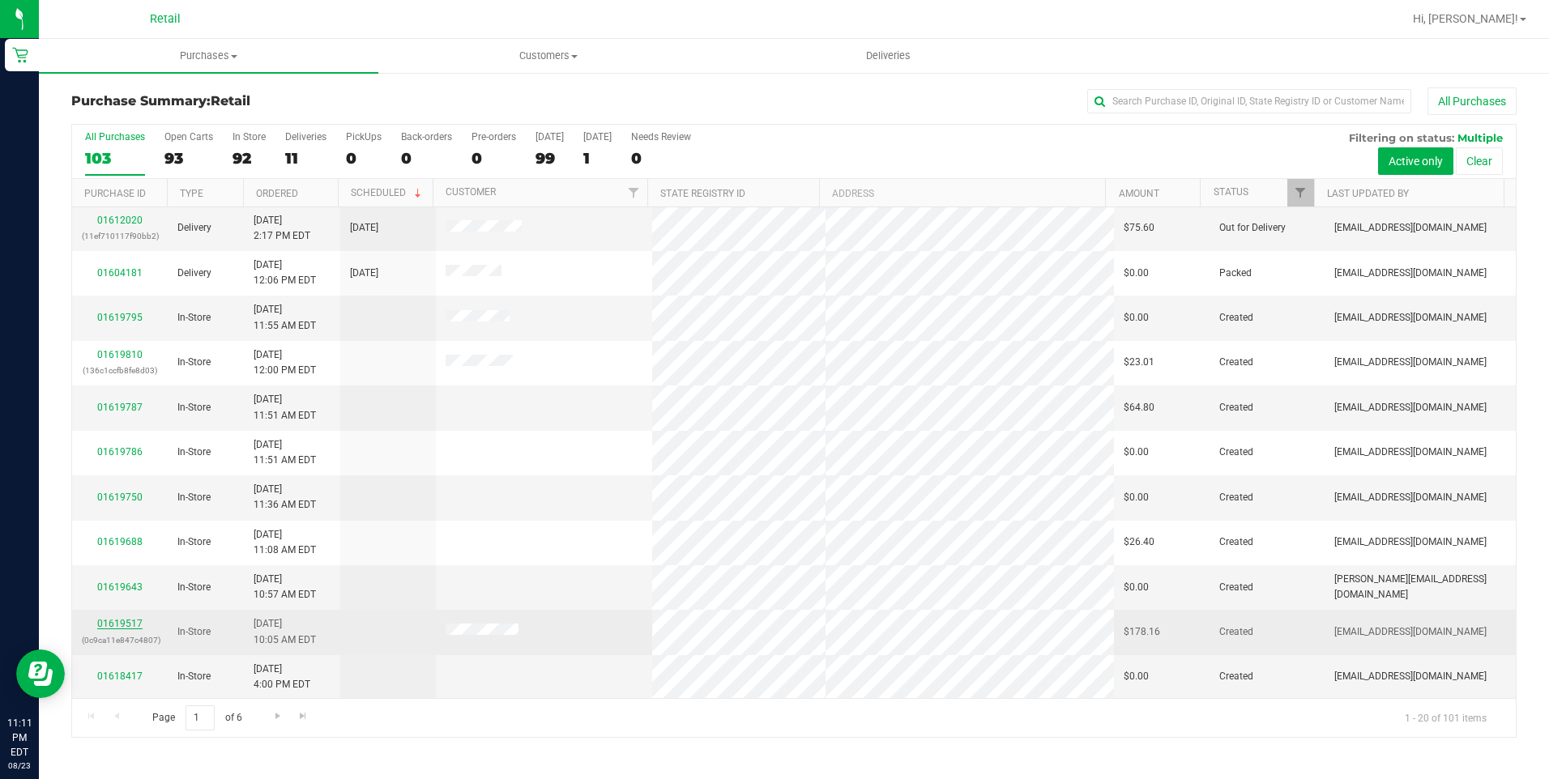
click at [113, 620] on link "01619517" at bounding box center [119, 623] width 45 height 11
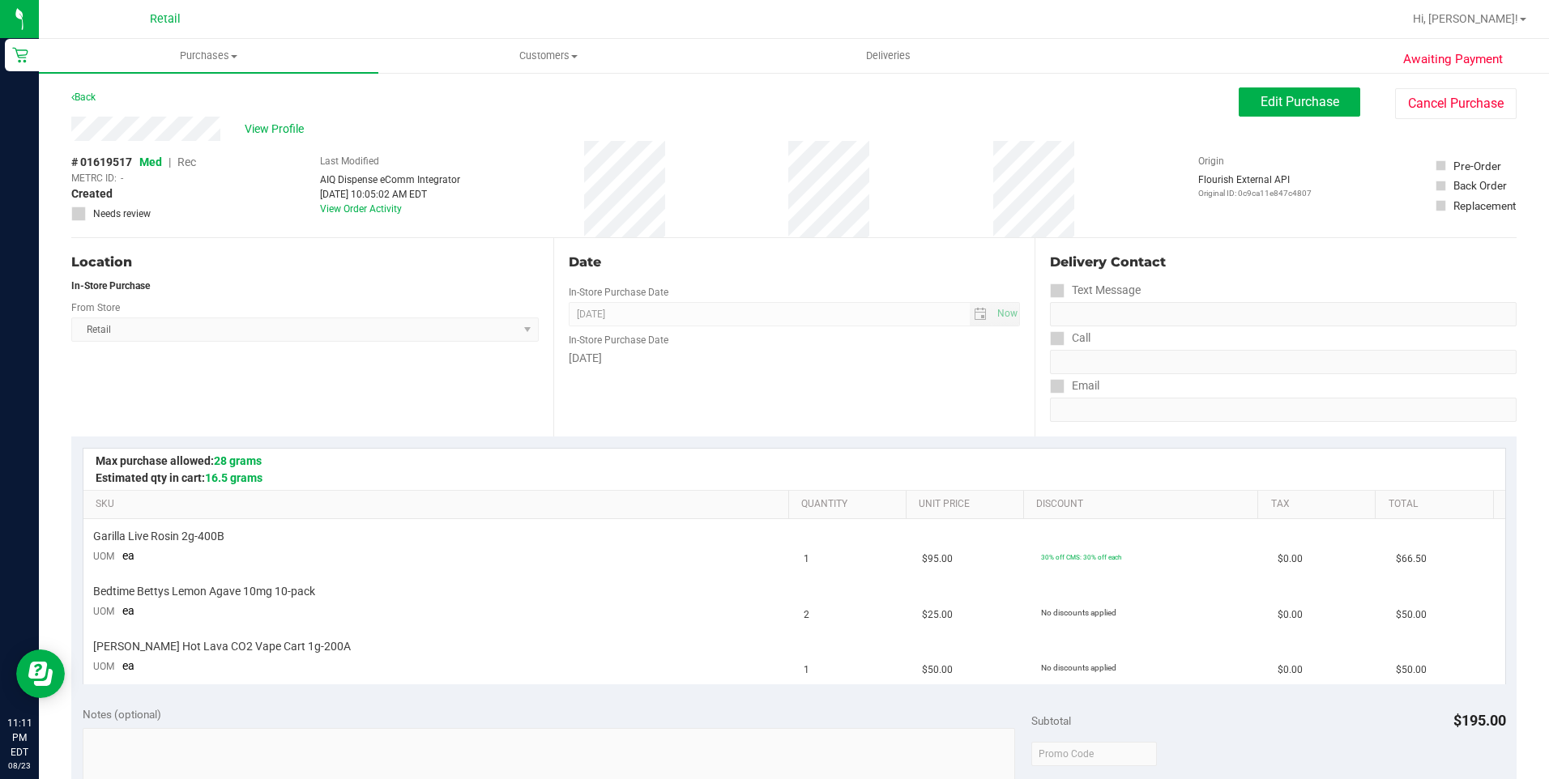
click at [1463, 125] on div "View Profile # 01619517 Med | Rec METRC ID: - Created Needs review Last Modifie…" at bounding box center [793, 177] width 1445 height 121
click at [1461, 110] on button "Cancel Purchase" at bounding box center [1455, 103] width 121 height 31
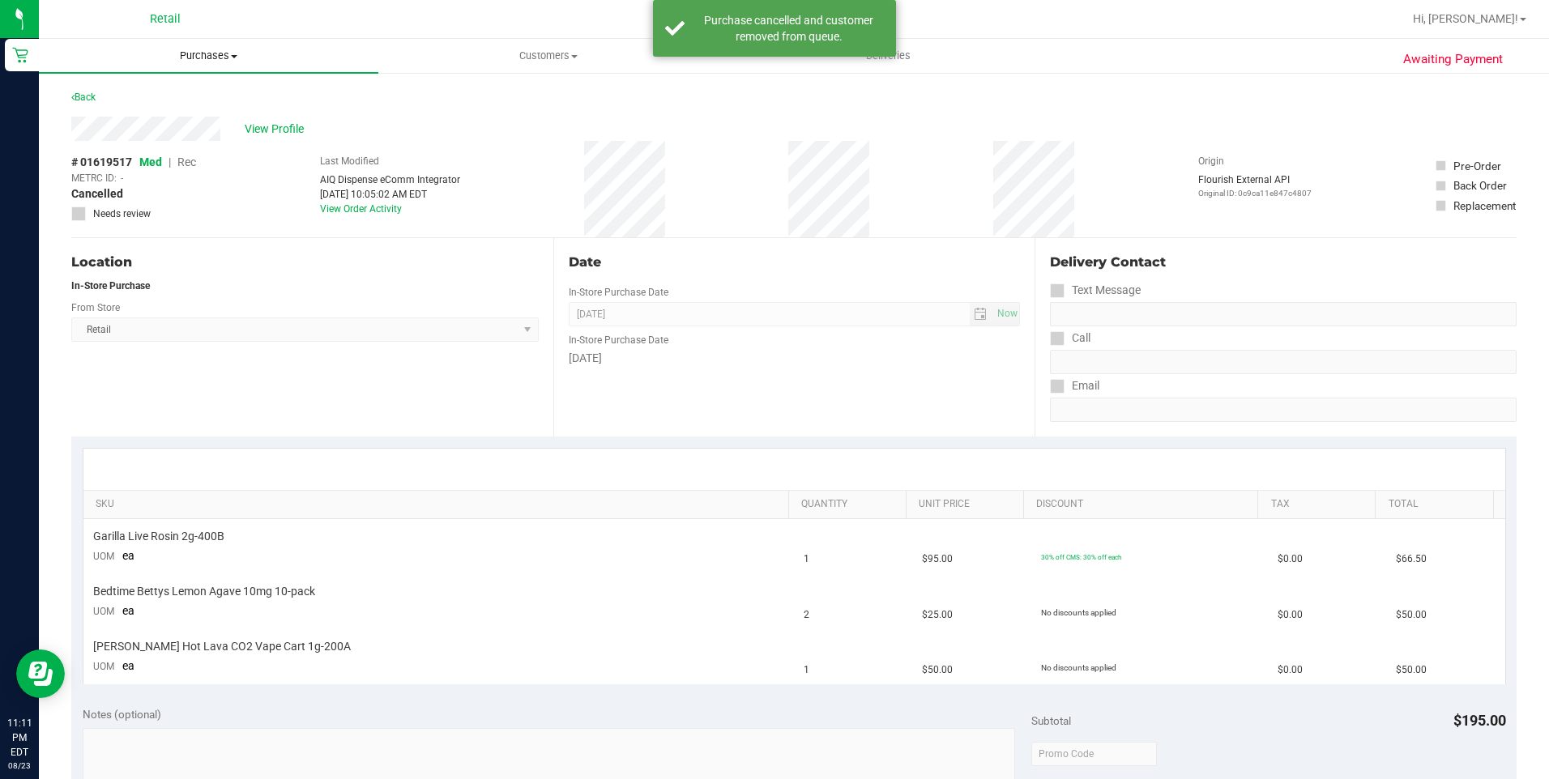
click at [229, 60] on span "Purchases" at bounding box center [208, 56] width 339 height 15
click at [161, 89] on li "Summary of purchases" at bounding box center [208, 97] width 339 height 19
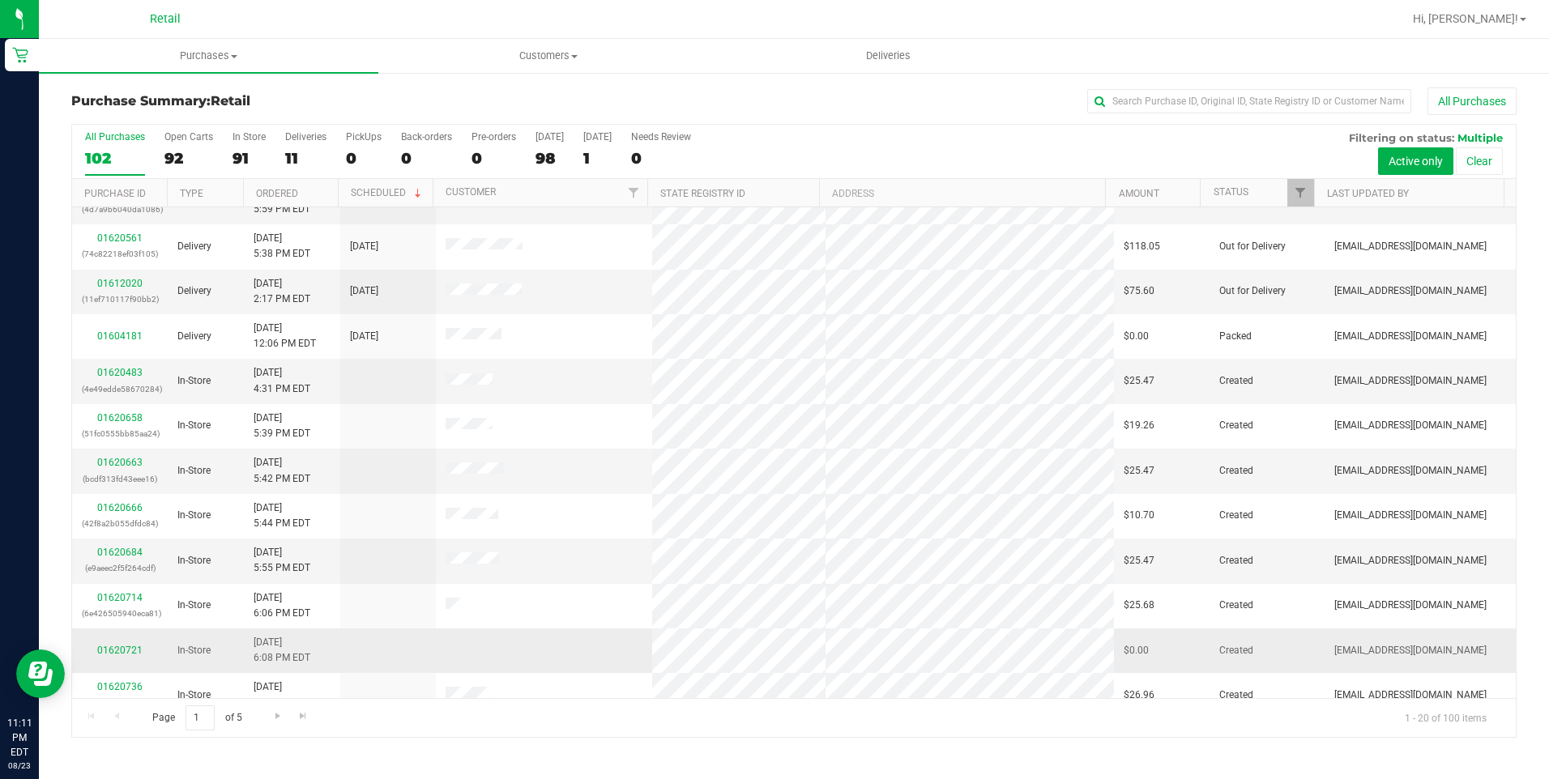
scroll to position [406, 0]
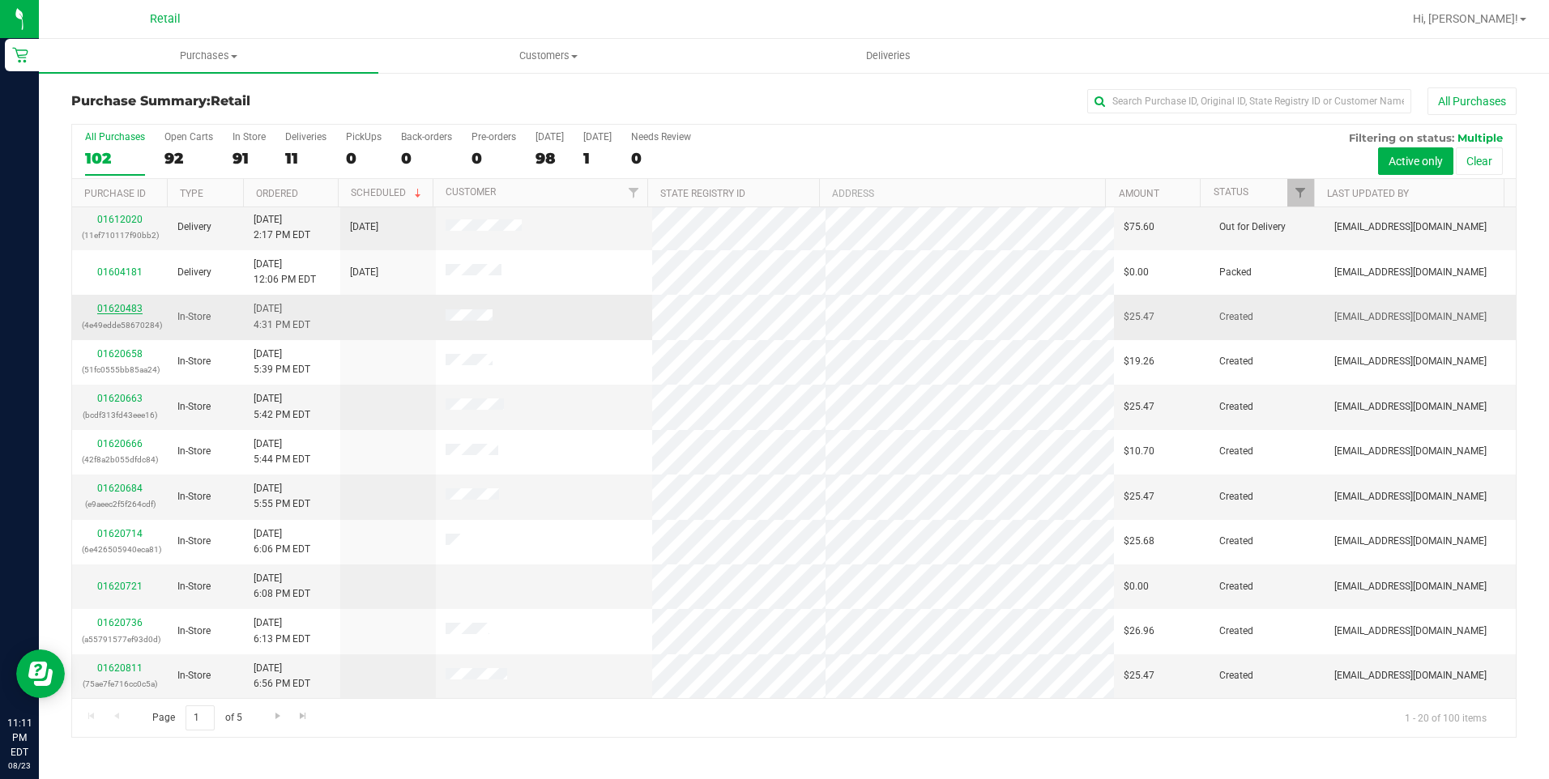
click at [103, 309] on link "01620483" at bounding box center [119, 308] width 45 height 11
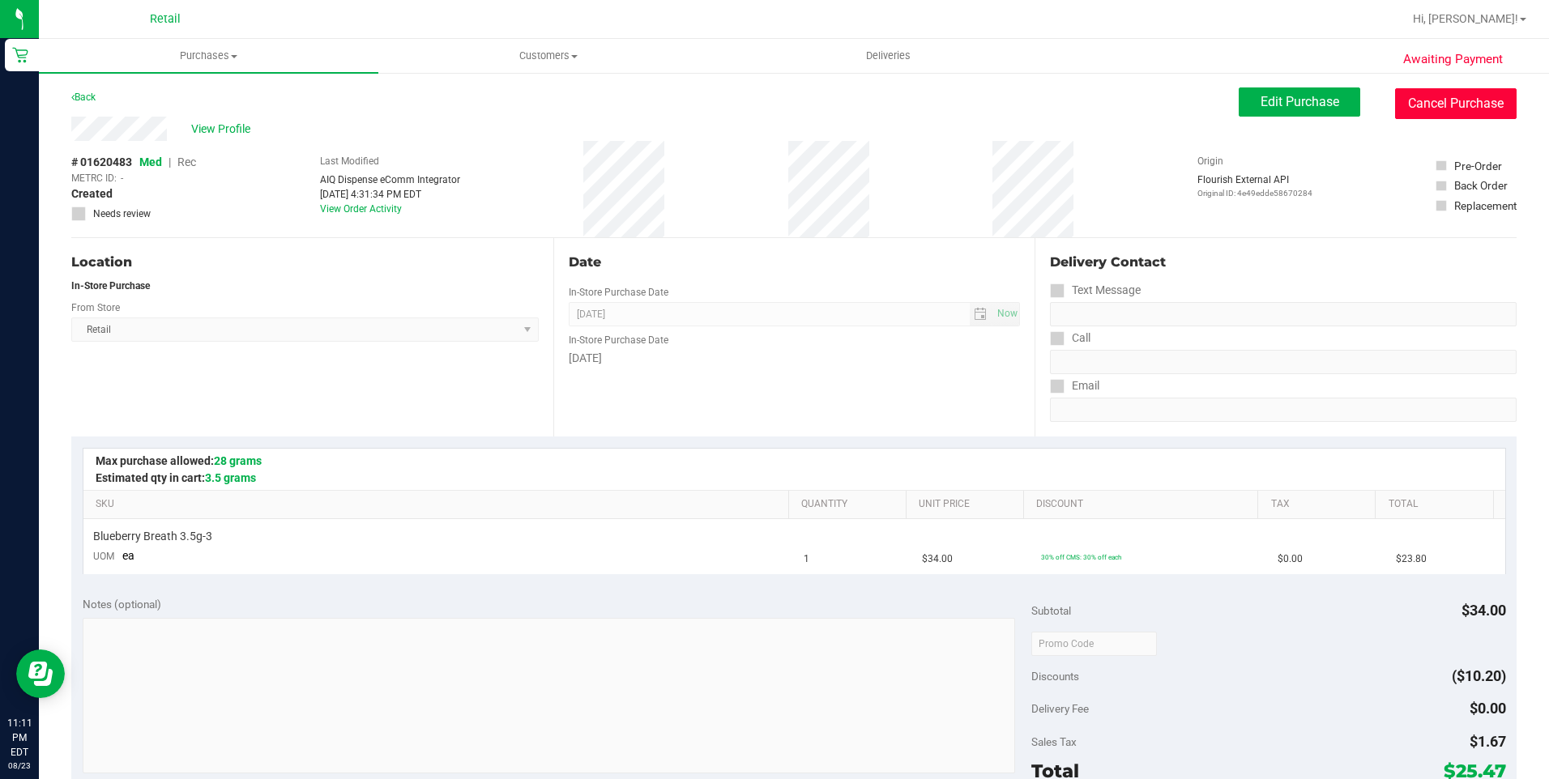
click at [1404, 96] on button "Cancel Purchase" at bounding box center [1455, 103] width 121 height 31
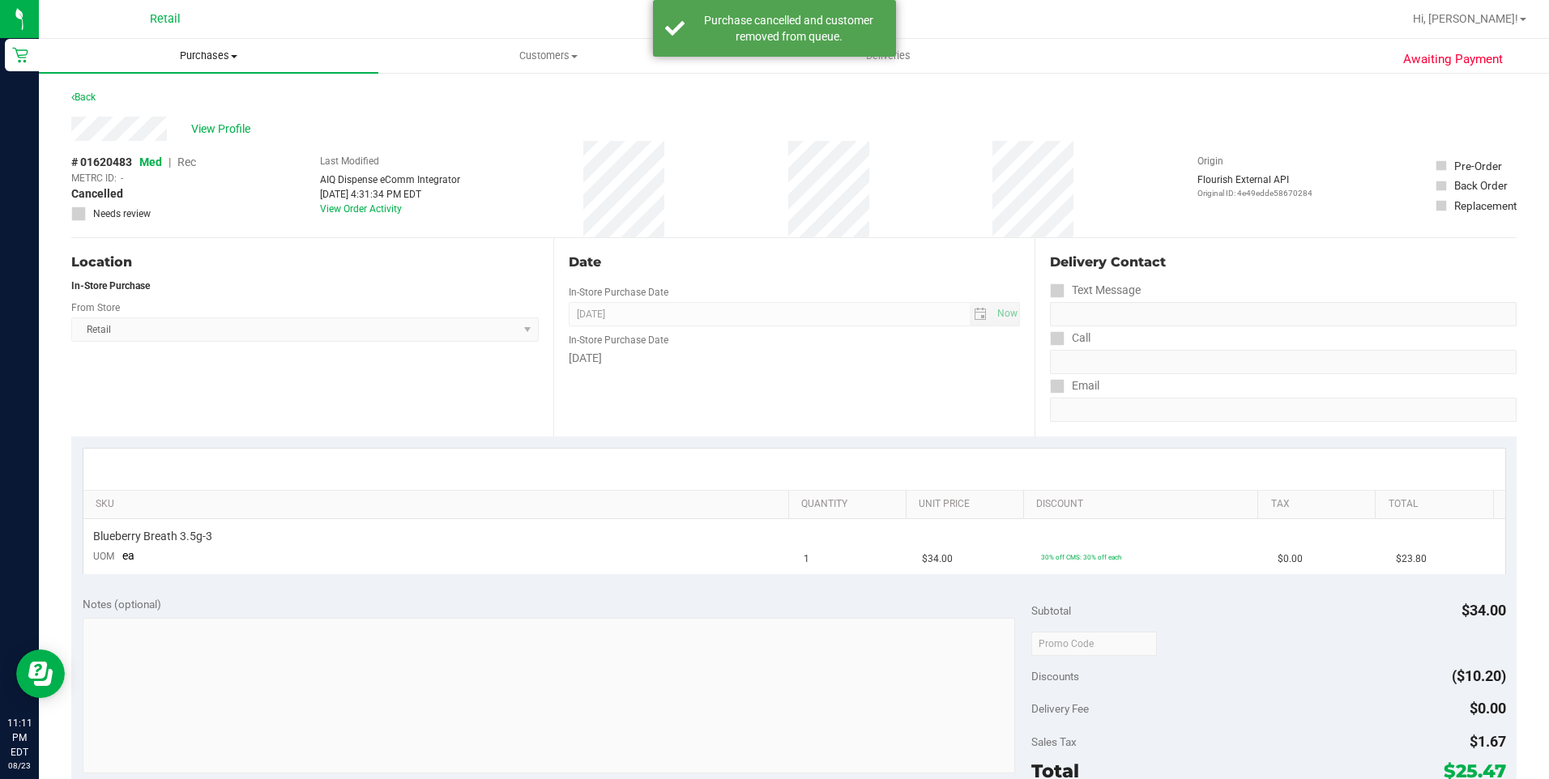
click at [220, 53] on span "Purchases" at bounding box center [208, 56] width 339 height 15
click at [199, 83] on ul "Summary of purchases Fulfillment All purchases" at bounding box center [208, 117] width 339 height 87
click at [207, 54] on span "Purchases" at bounding box center [208, 56] width 339 height 15
click at [165, 103] on span "Summary of purchases" at bounding box center [122, 98] width 166 height 14
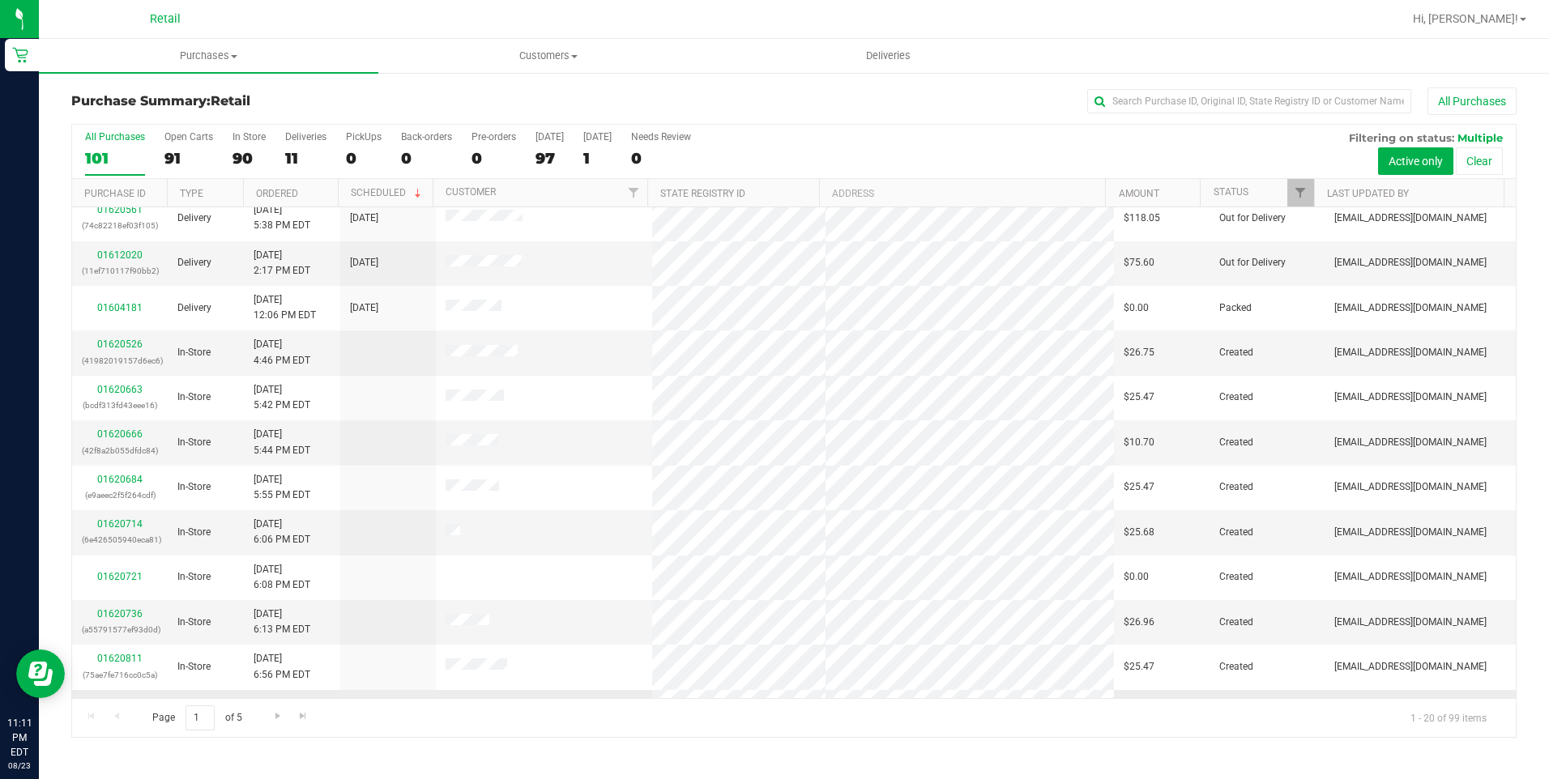
scroll to position [406, 0]
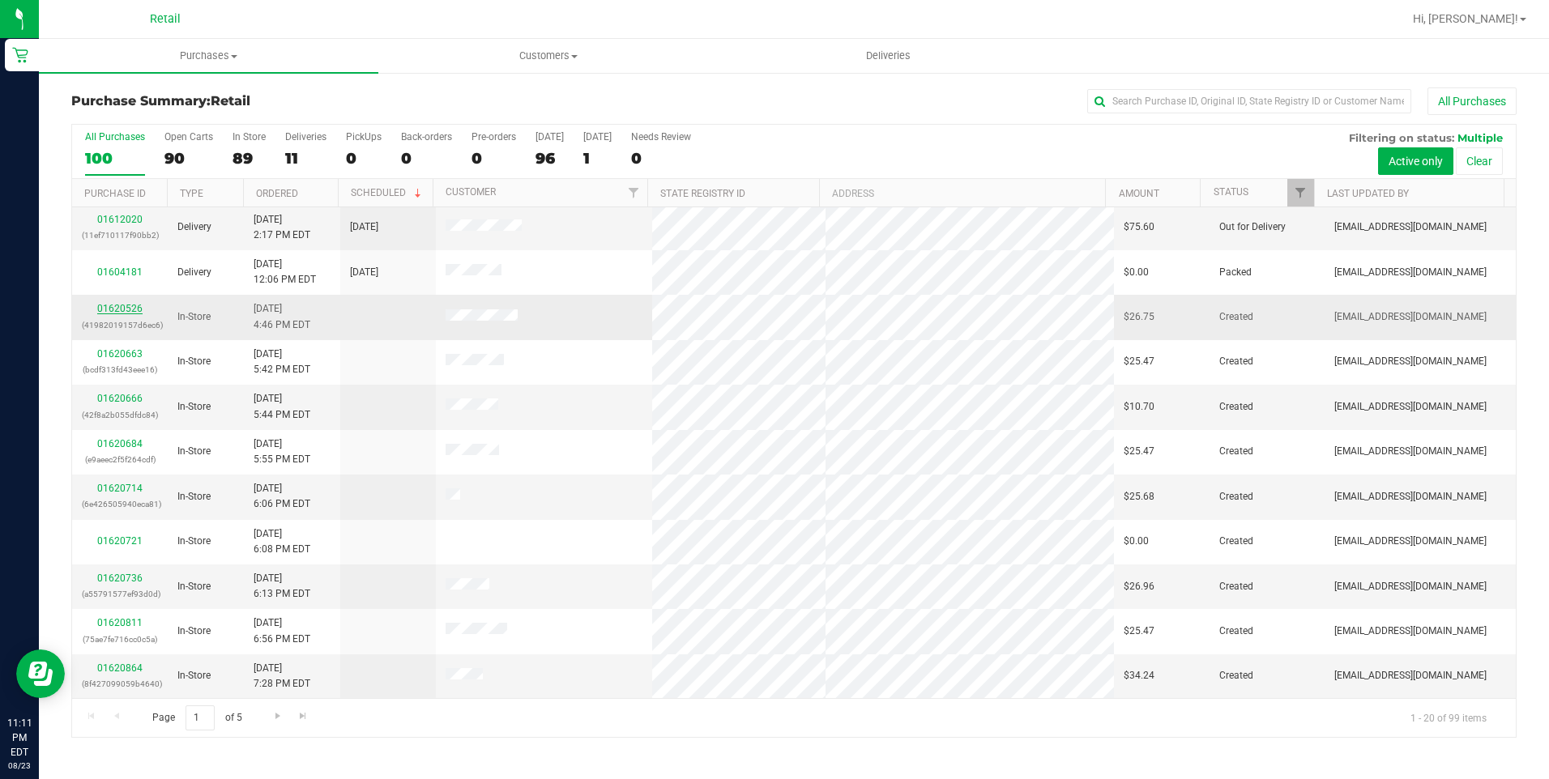
click at [111, 311] on link "01620526" at bounding box center [119, 308] width 45 height 11
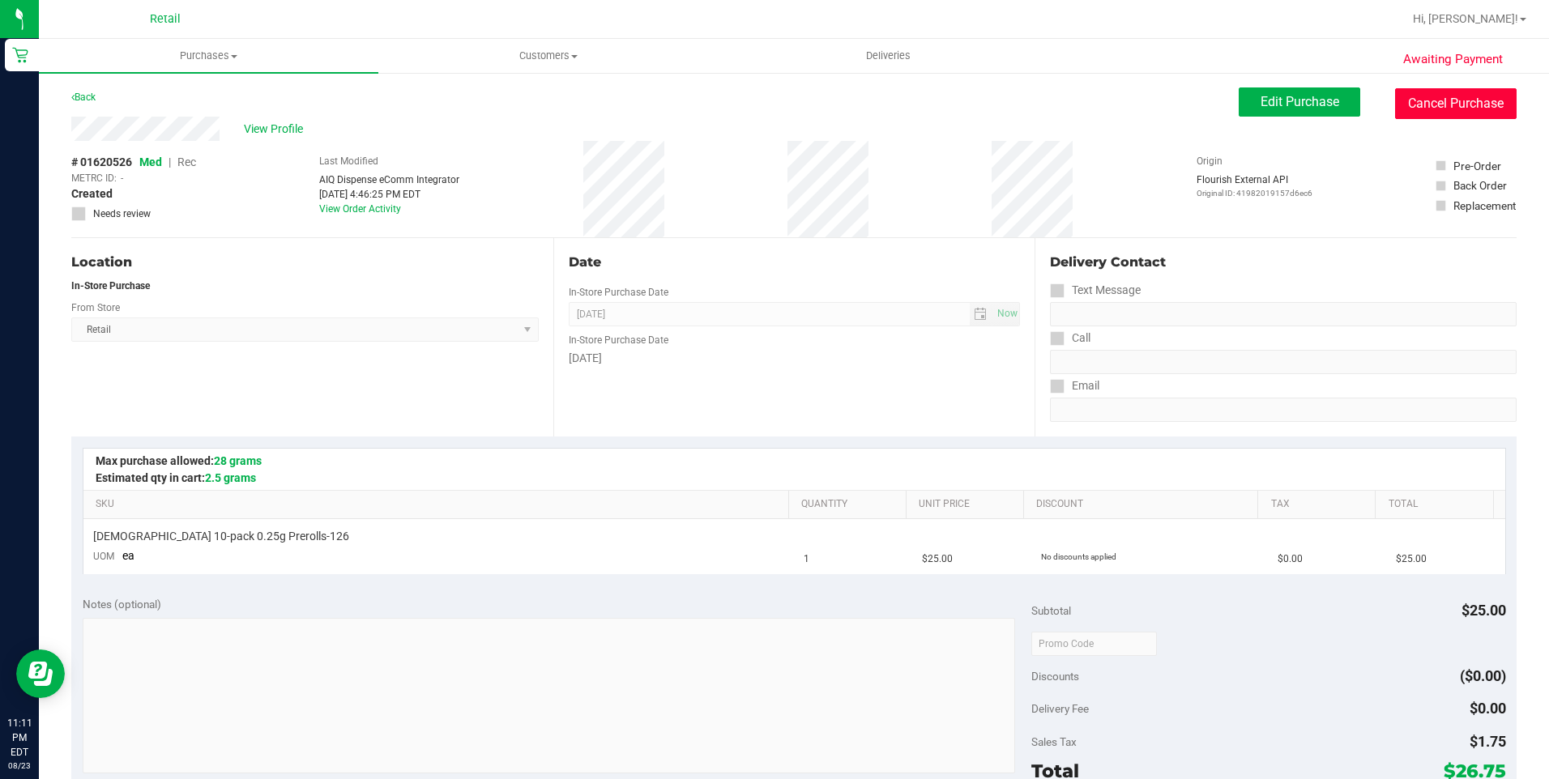
click at [1423, 105] on button "Cancel Purchase" at bounding box center [1455, 103] width 121 height 31
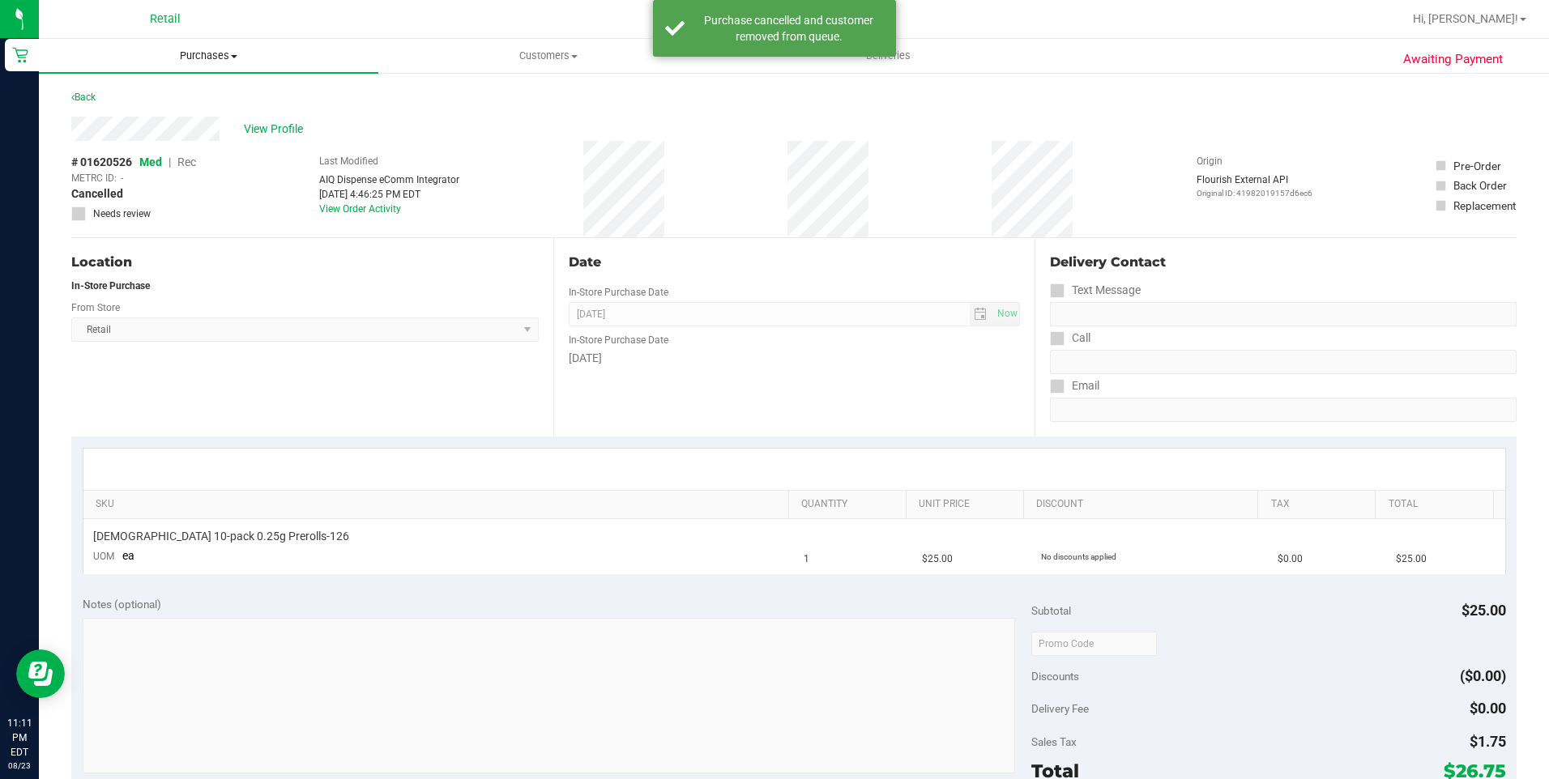
click at [202, 50] on span "Purchases" at bounding box center [208, 56] width 339 height 15
click at [173, 97] on span "Summary of purchases" at bounding box center [122, 98] width 166 height 14
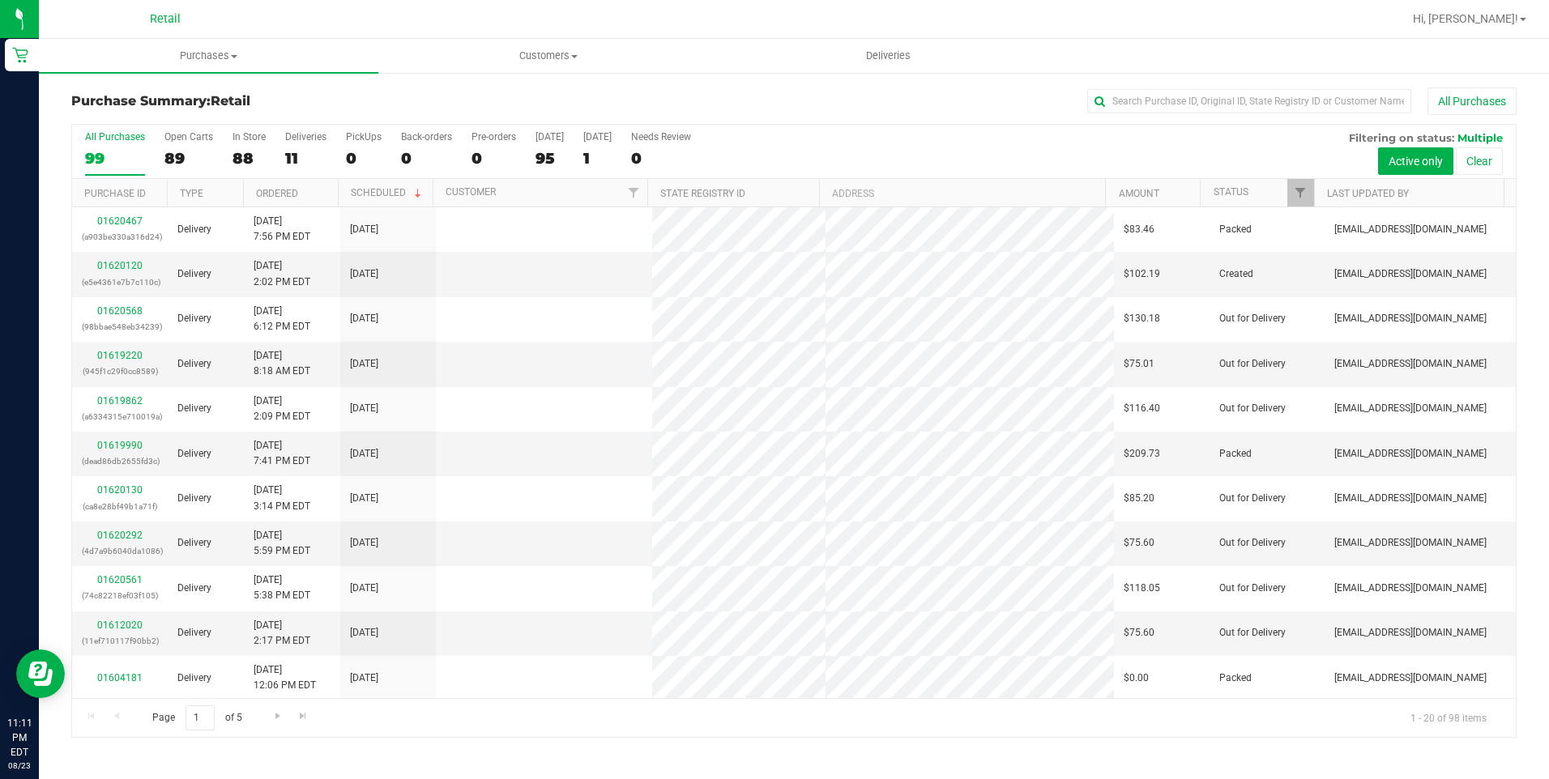
scroll to position [405, 0]
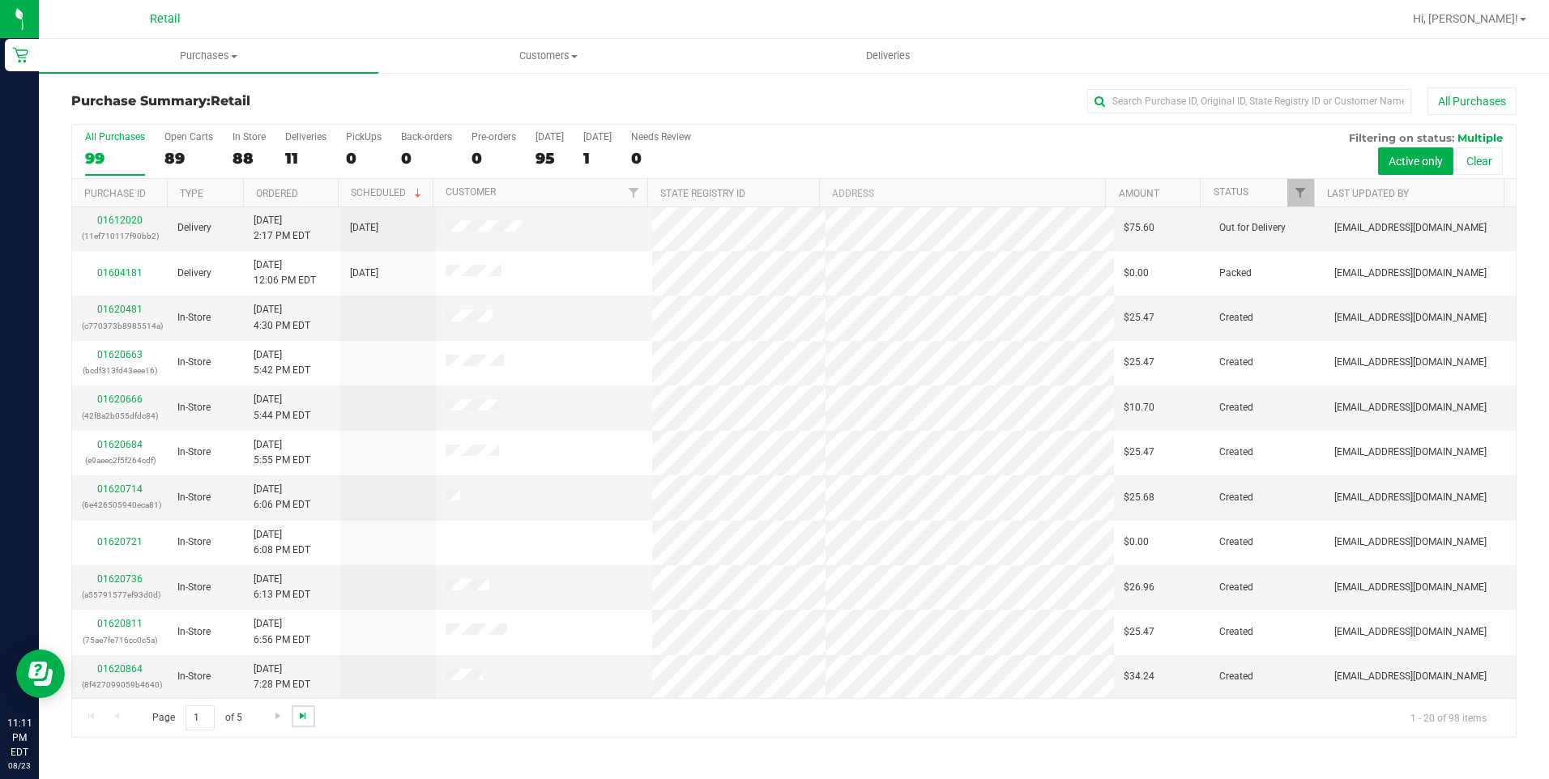
click at [299, 718] on span "Go to the last page" at bounding box center [302, 715] width 13 height 13
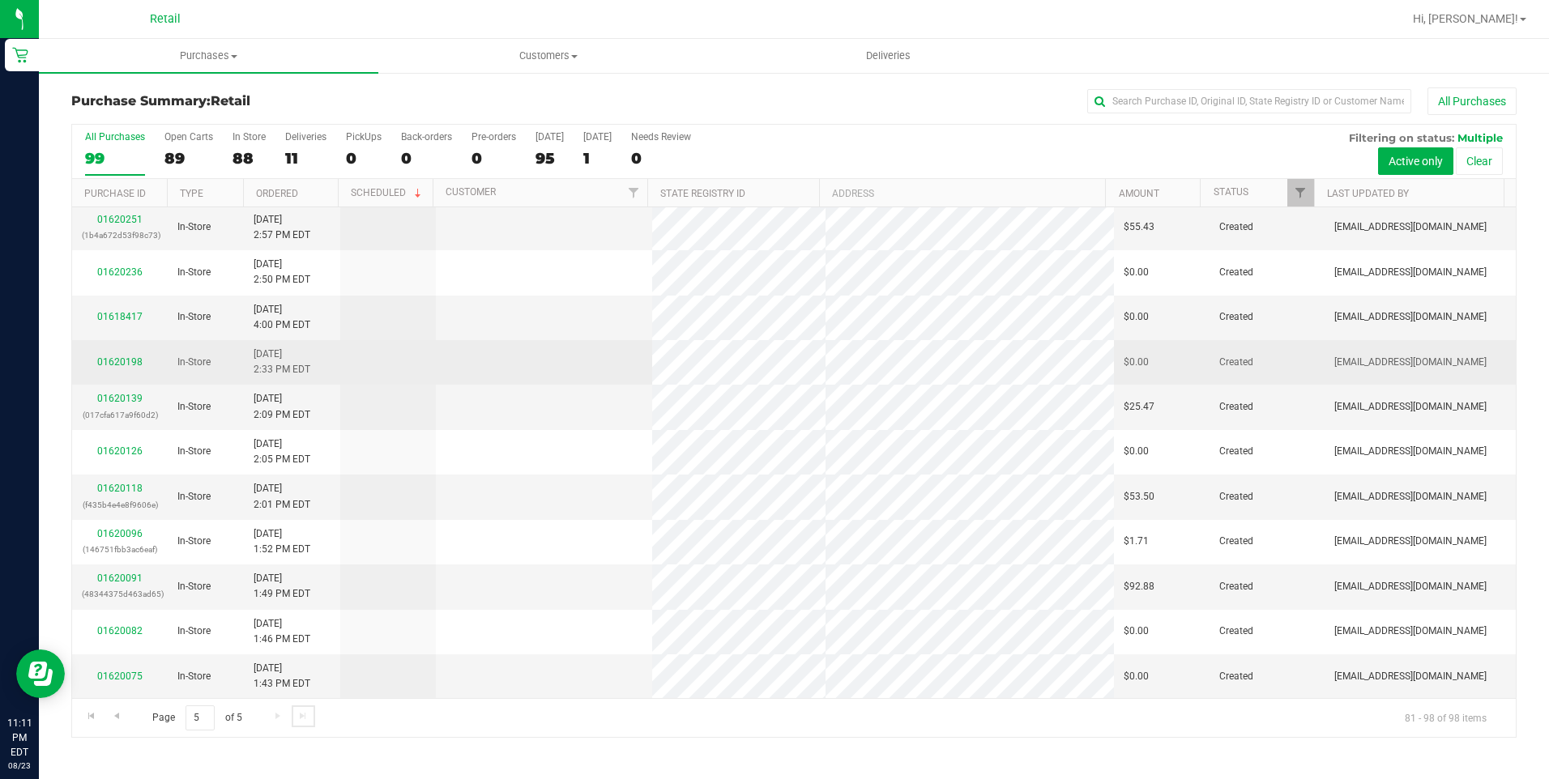
scroll to position [0, 0]
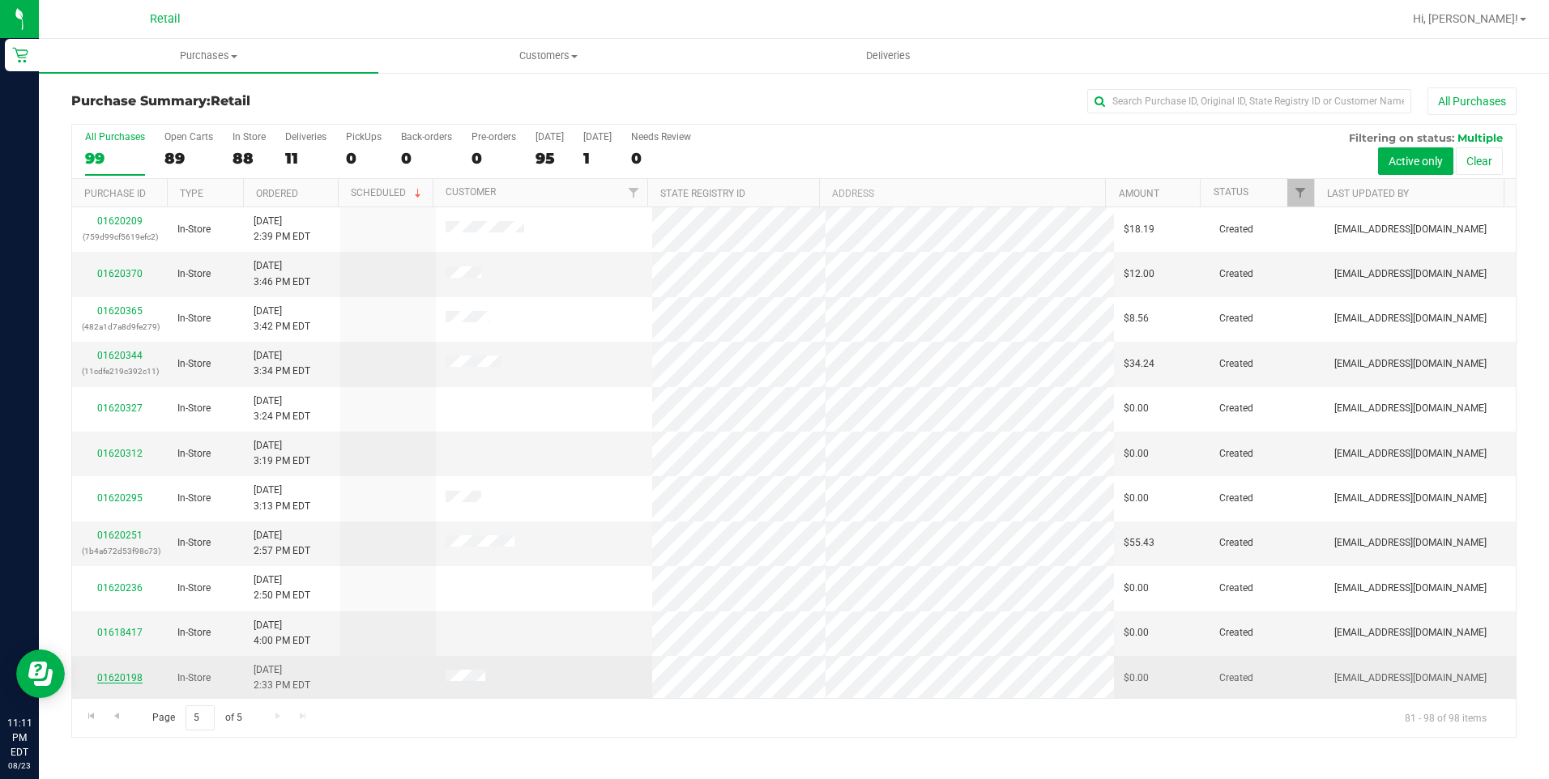
click at [117, 682] on link "01620198" at bounding box center [119, 677] width 45 height 11
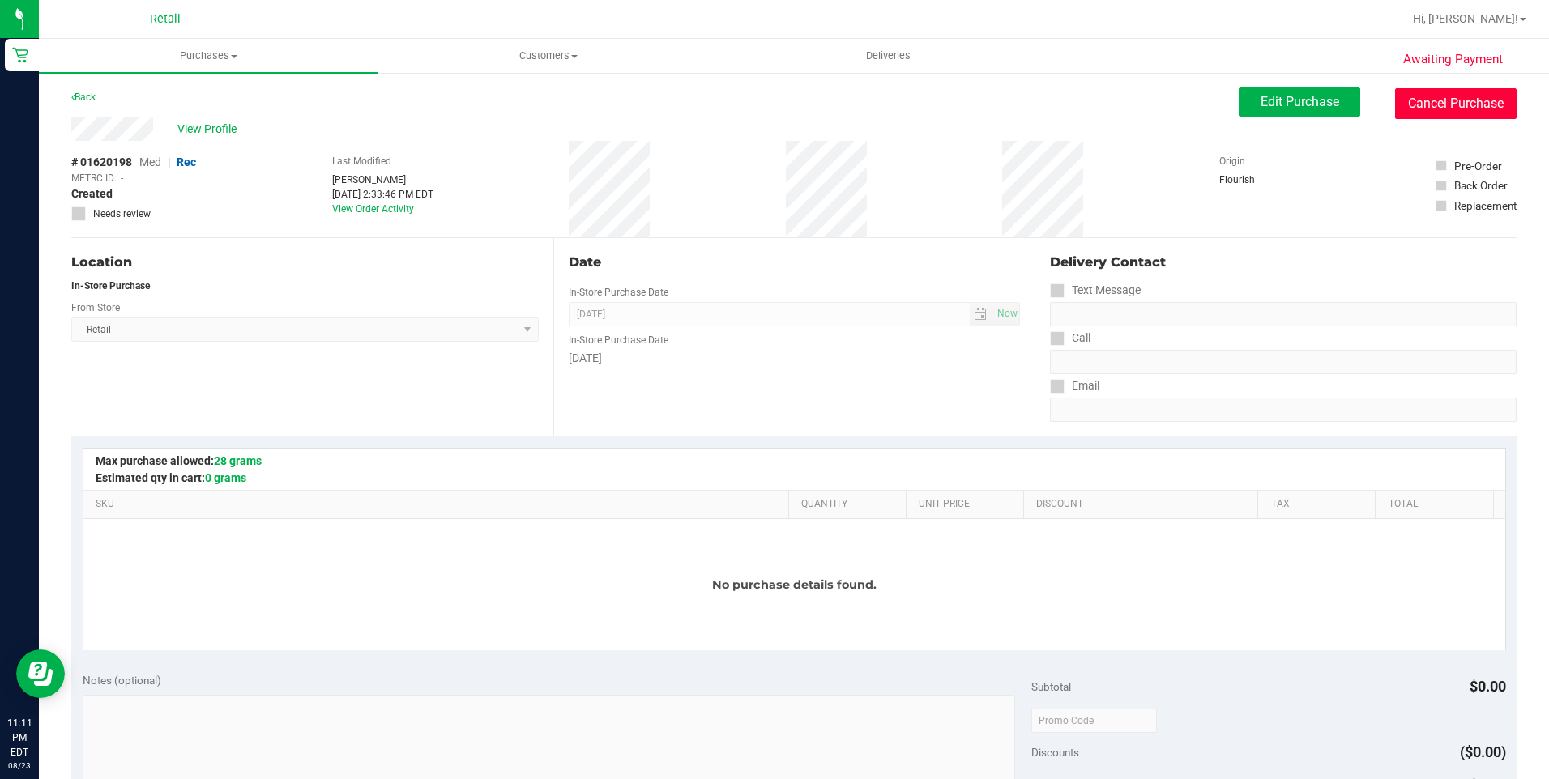
click at [1438, 104] on button "Cancel Purchase" at bounding box center [1455, 103] width 121 height 31
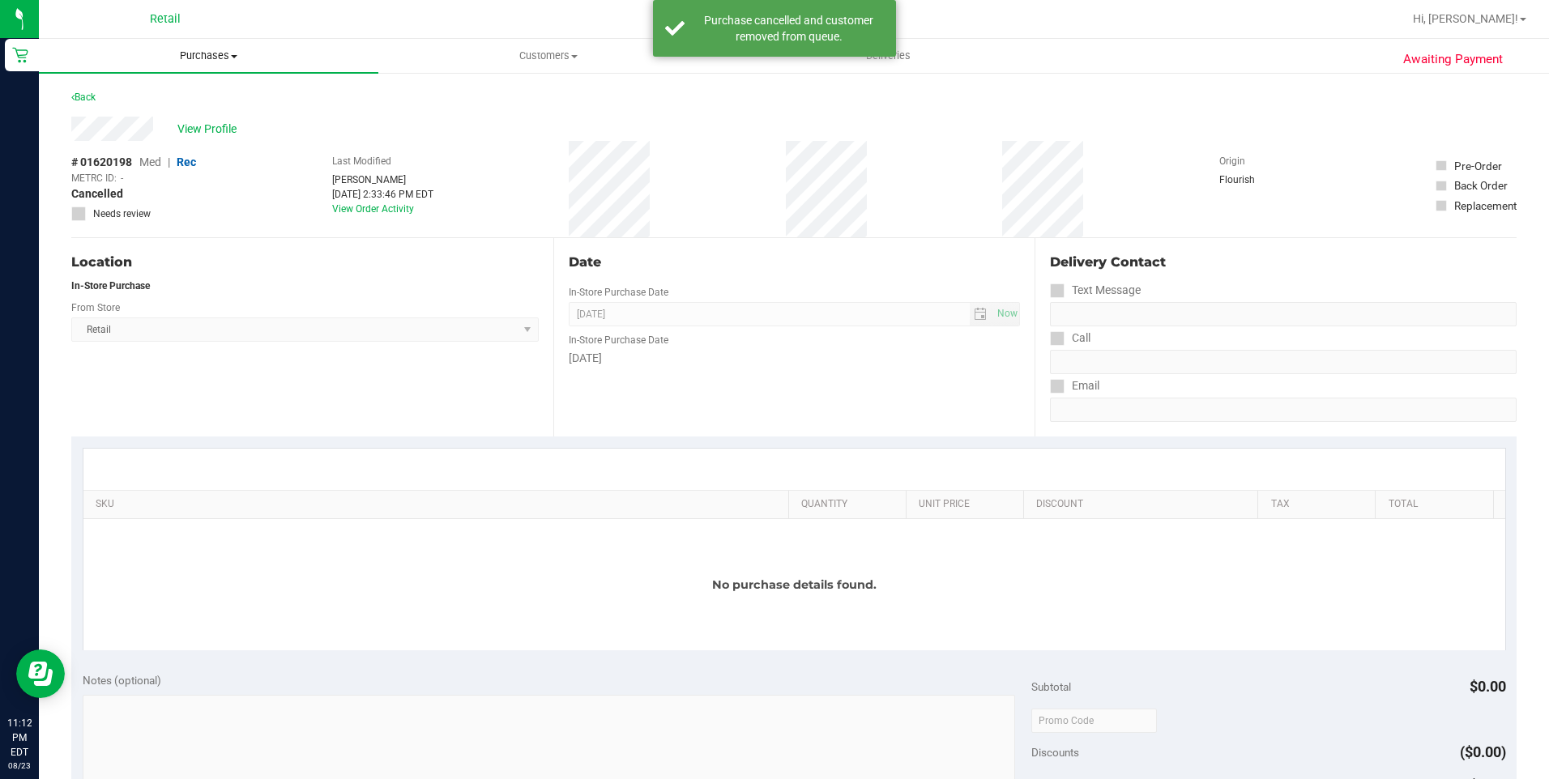
click at [189, 49] on span "Purchases" at bounding box center [208, 56] width 339 height 15
click at [169, 97] on span "Summary of purchases" at bounding box center [122, 98] width 166 height 14
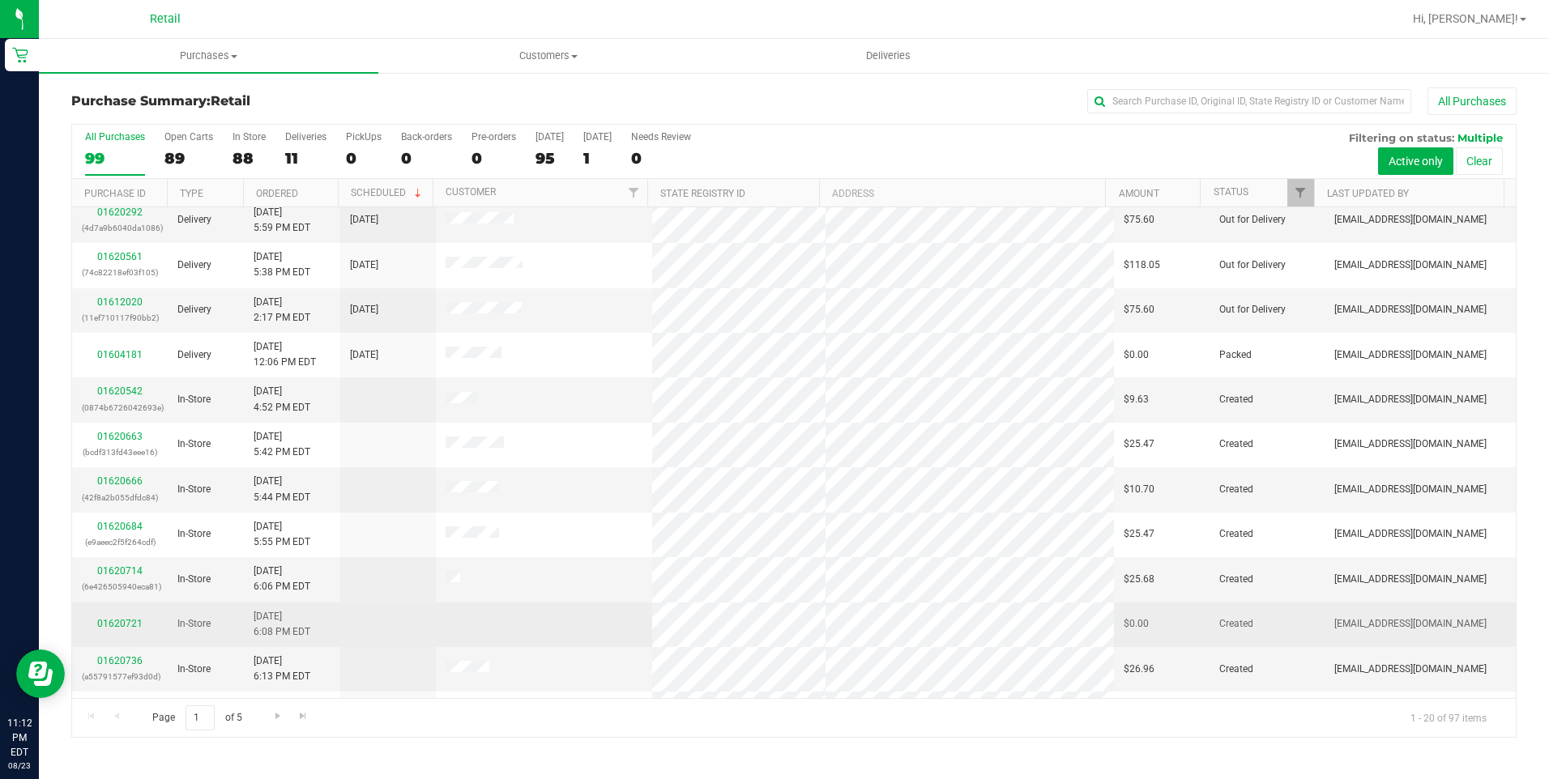
scroll to position [324, 0]
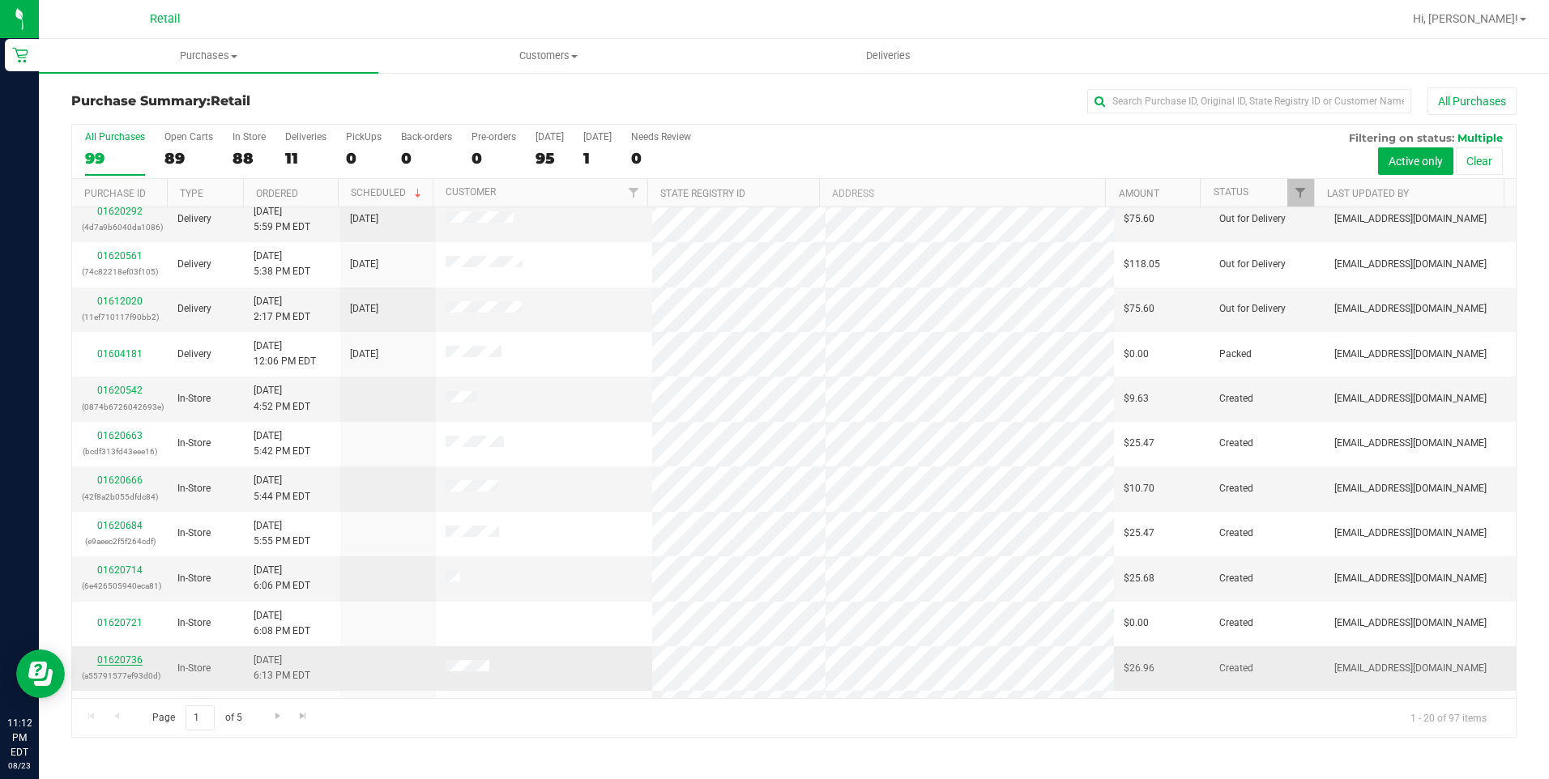
click at [131, 664] on link "01620736" at bounding box center [119, 659] width 45 height 11
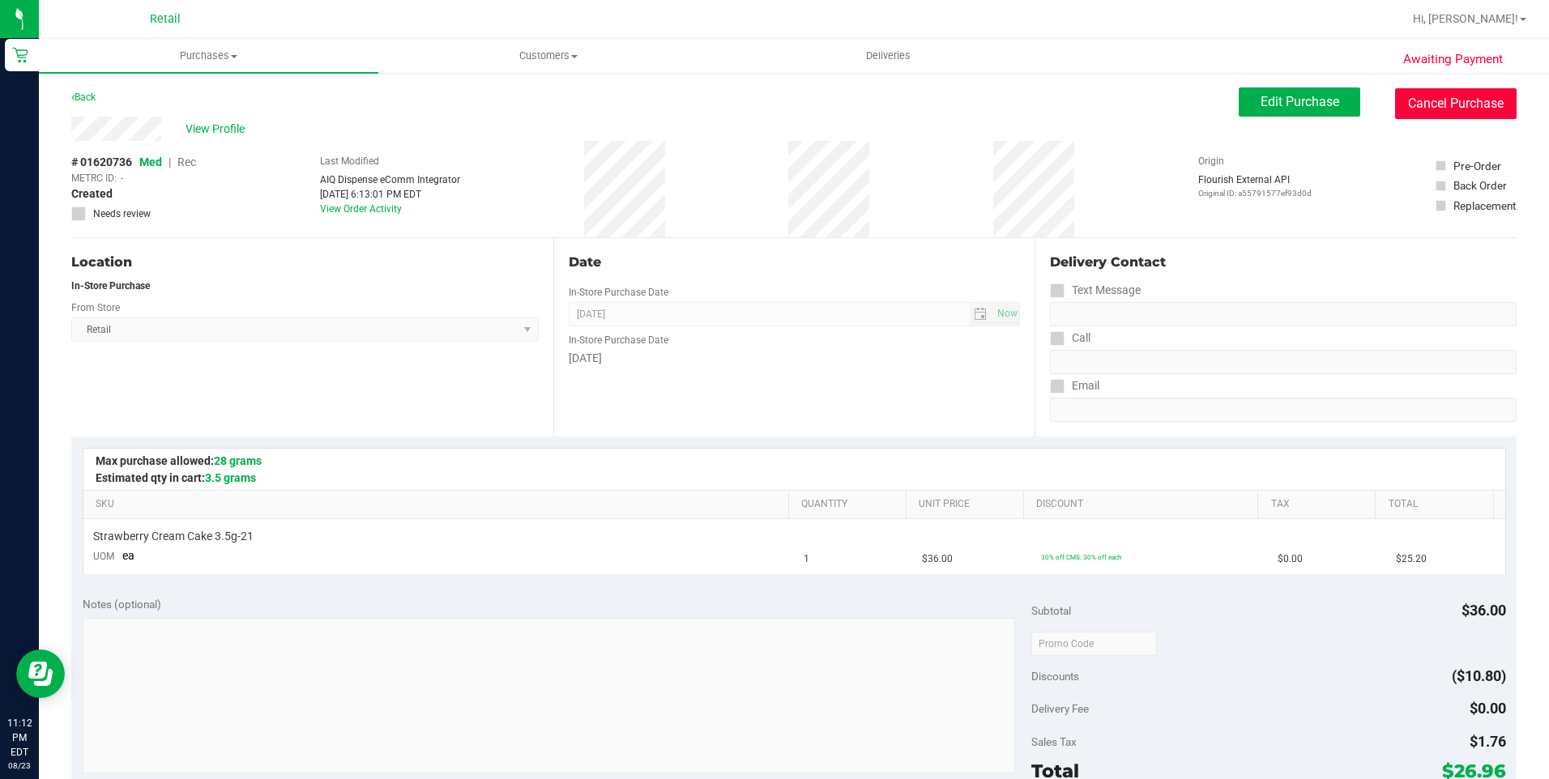
click at [1447, 107] on button "Cancel Purchase" at bounding box center [1455, 103] width 121 height 31
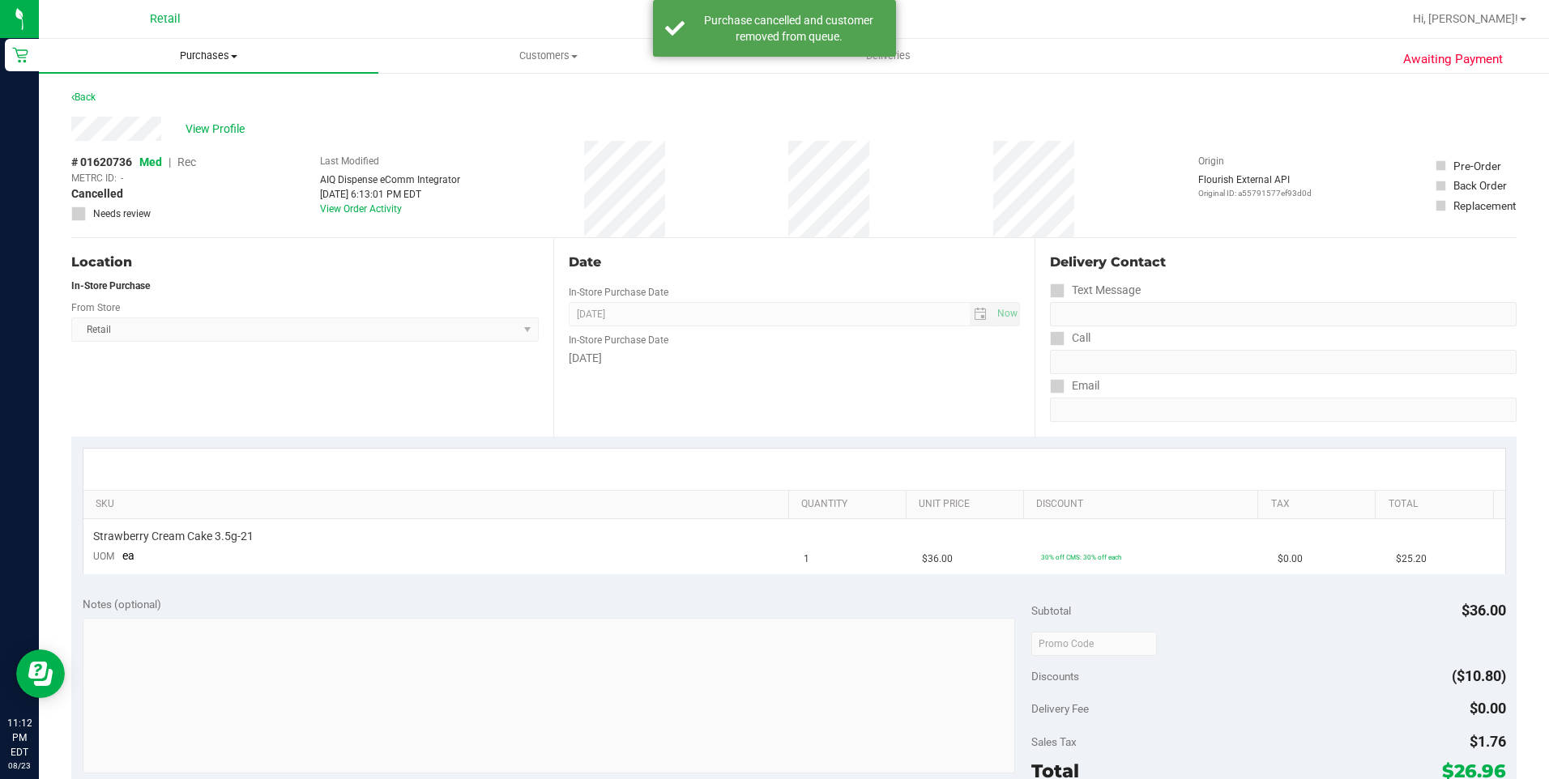
click at [210, 48] on uib-tab-heading "Purchases Summary of purchases Fulfillment All purchases" at bounding box center [208, 56] width 339 height 34
click at [164, 93] on span "Summary of purchases" at bounding box center [122, 98] width 166 height 14
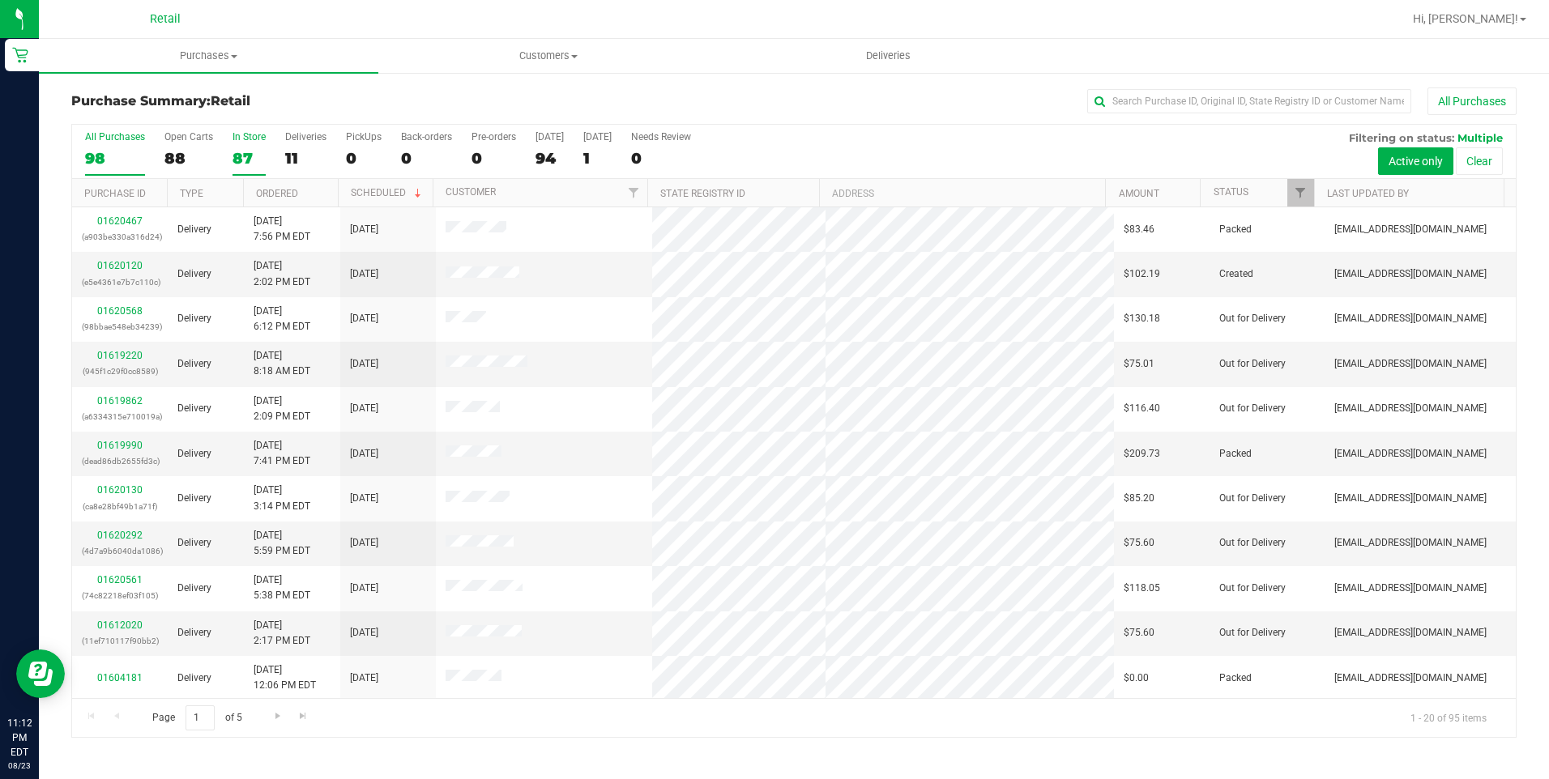
click at [233, 153] on div "87" at bounding box center [248, 158] width 33 height 19
click at [0, 0] on input "In Store 87" at bounding box center [0, 0] width 0 height 0
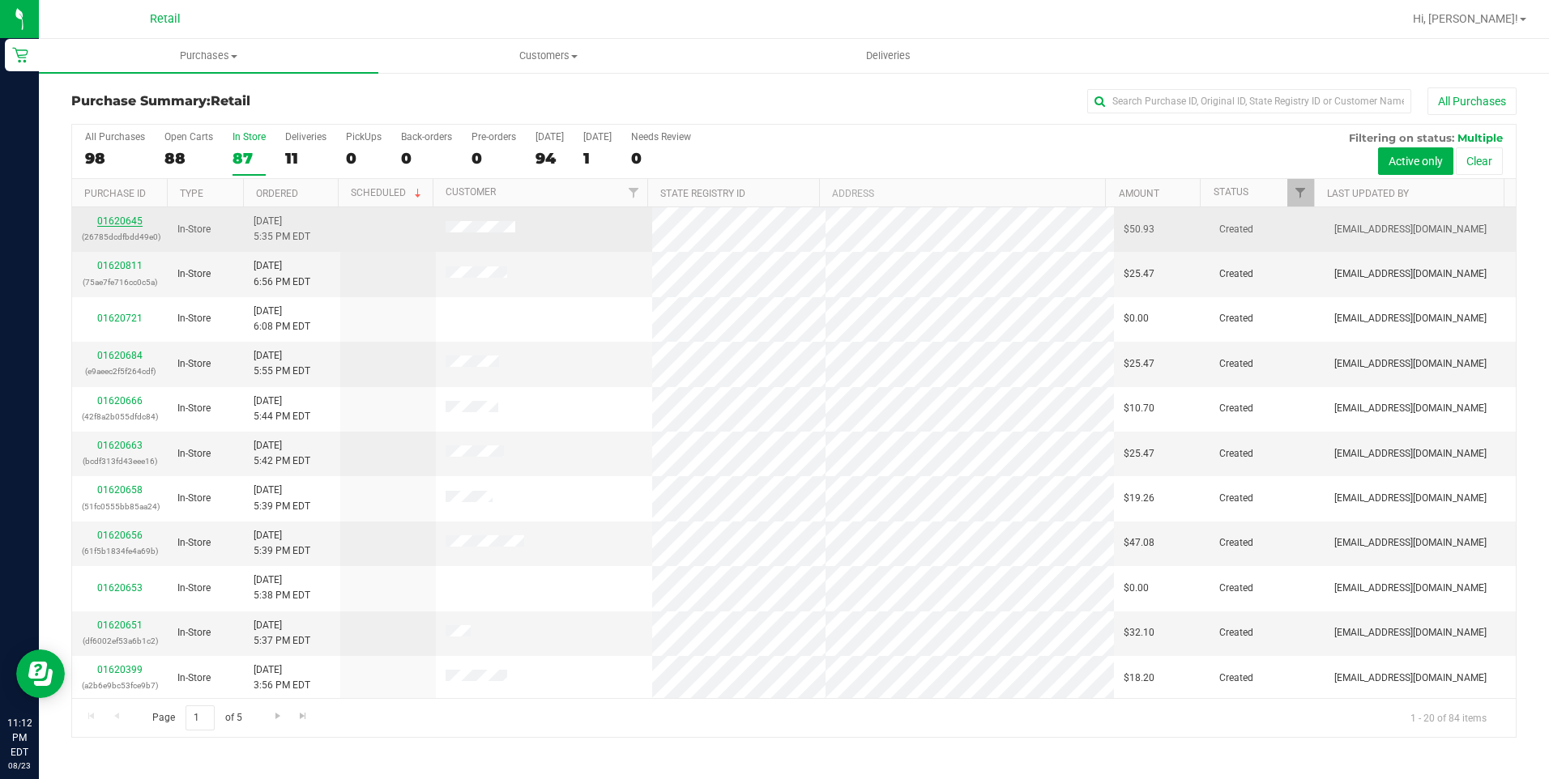
click at [117, 226] on link "01620645" at bounding box center [119, 220] width 45 height 11
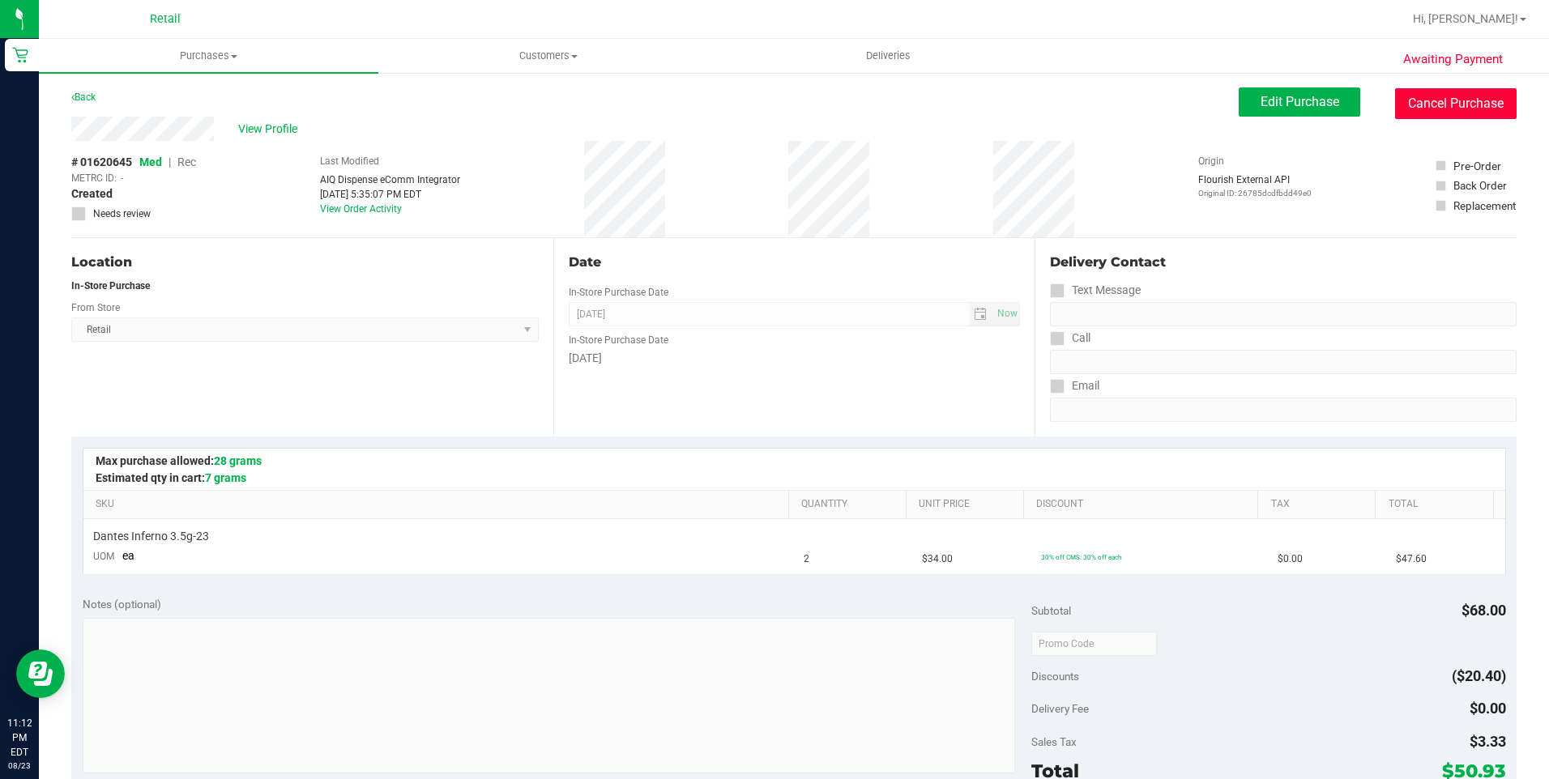
click at [1430, 113] on button "Cancel Purchase" at bounding box center [1455, 103] width 121 height 31
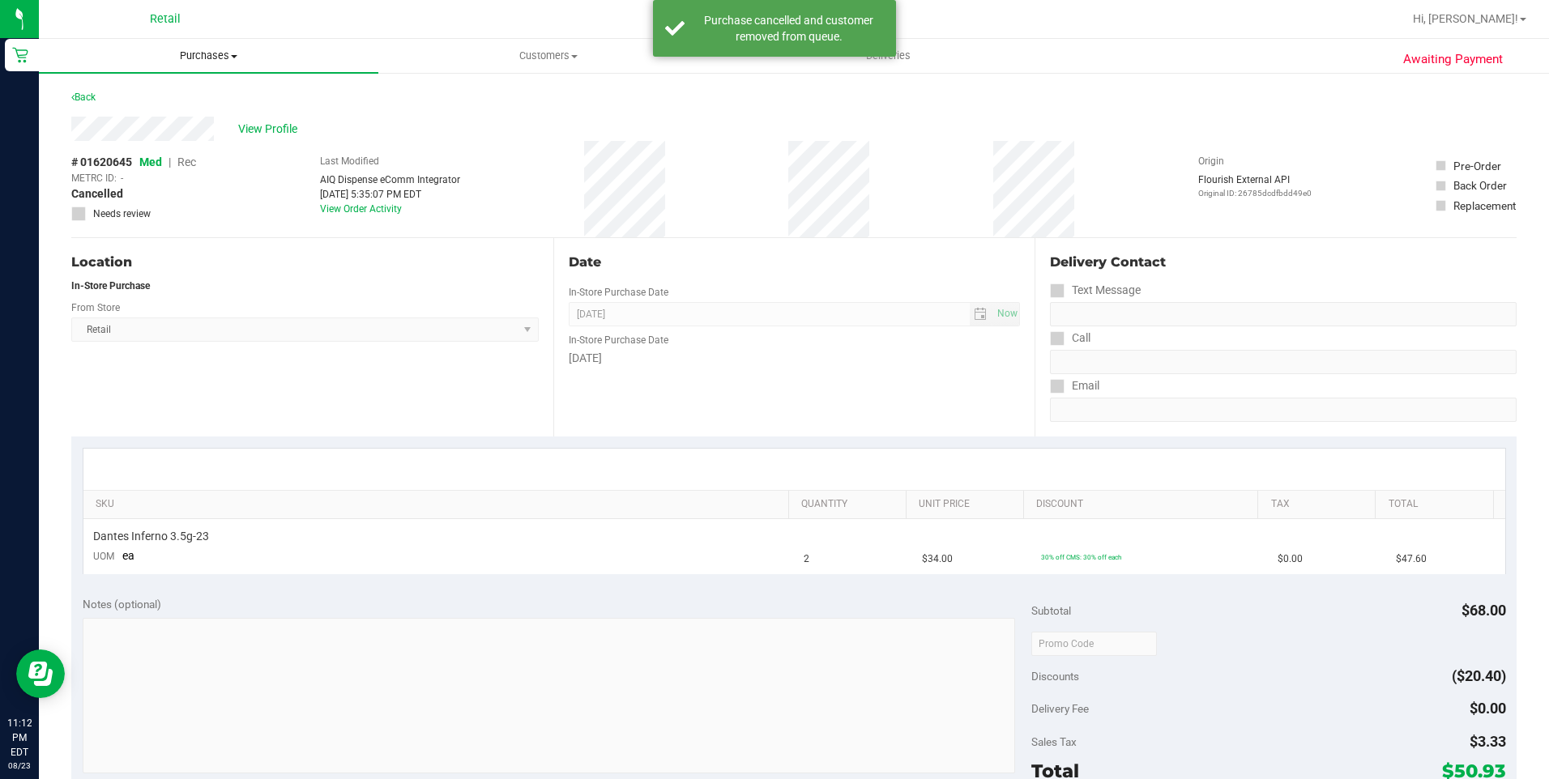
click at [191, 62] on span "Purchases" at bounding box center [208, 56] width 339 height 15
click at [168, 92] on span "Summary of purchases" at bounding box center [122, 98] width 166 height 14
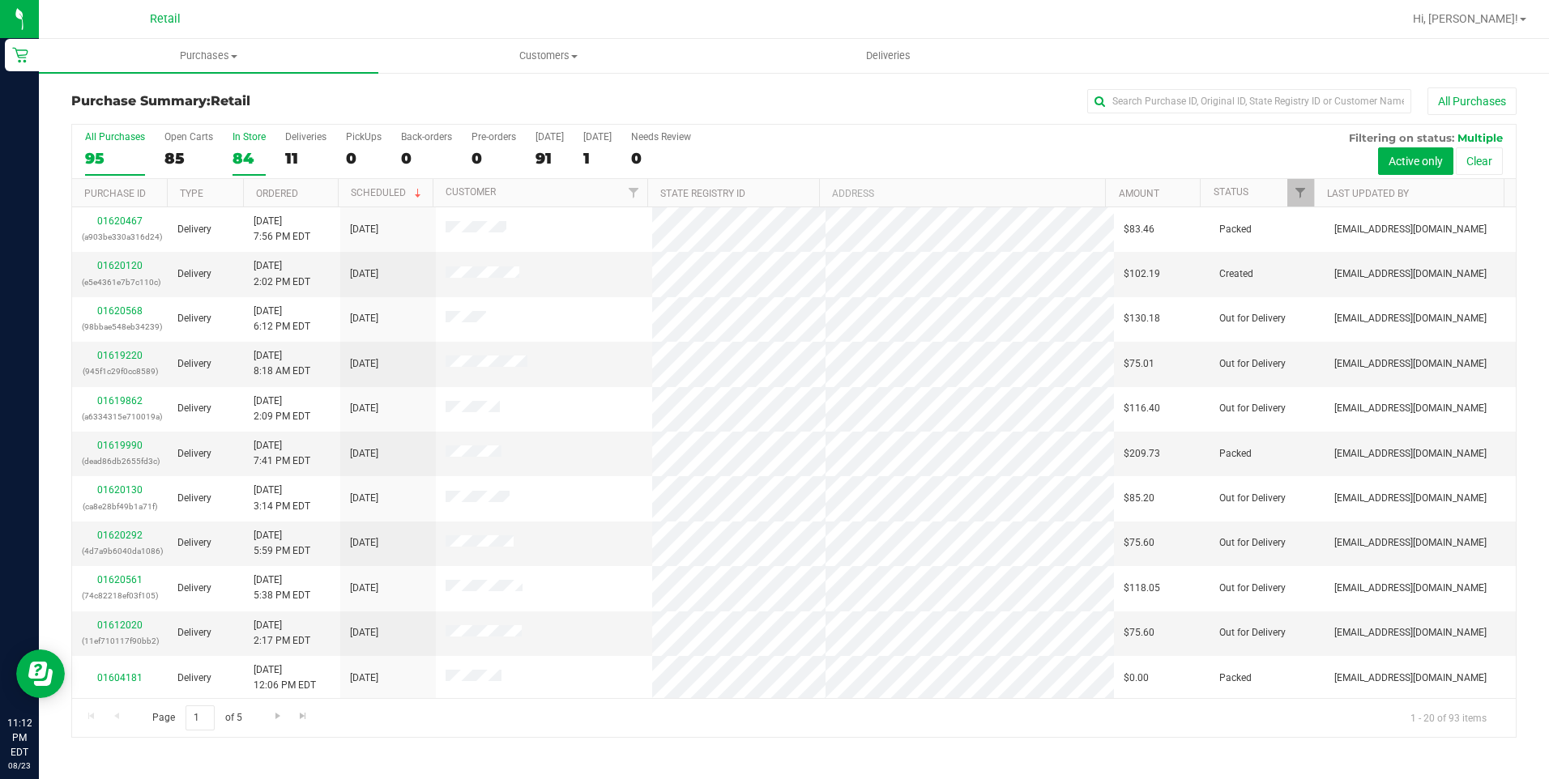
click at [238, 161] on div "84" at bounding box center [248, 158] width 33 height 19
click at [0, 0] on input "In Store 84" at bounding box center [0, 0] width 0 height 0
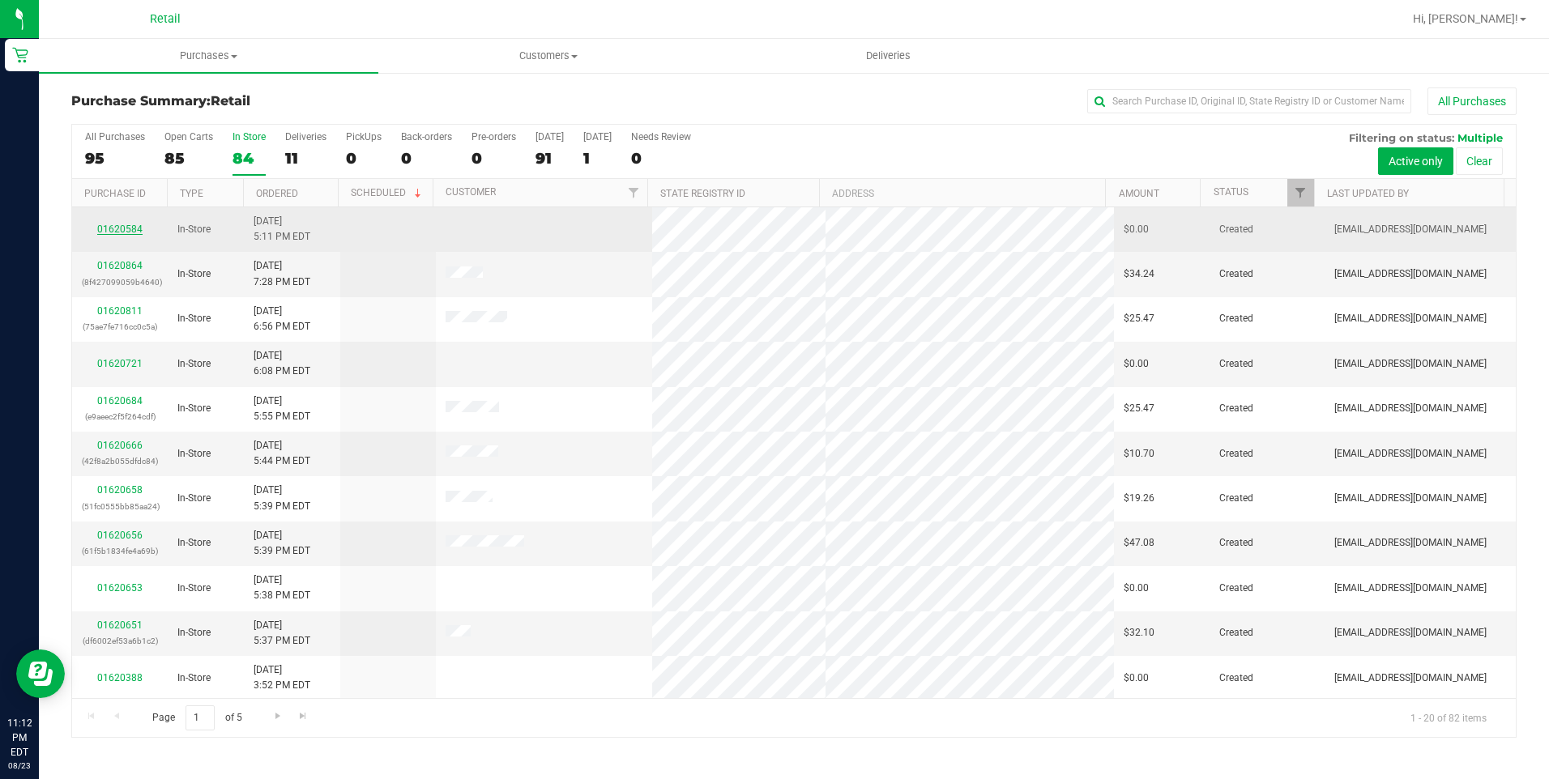
click at [121, 228] on link "01620584" at bounding box center [119, 229] width 45 height 11
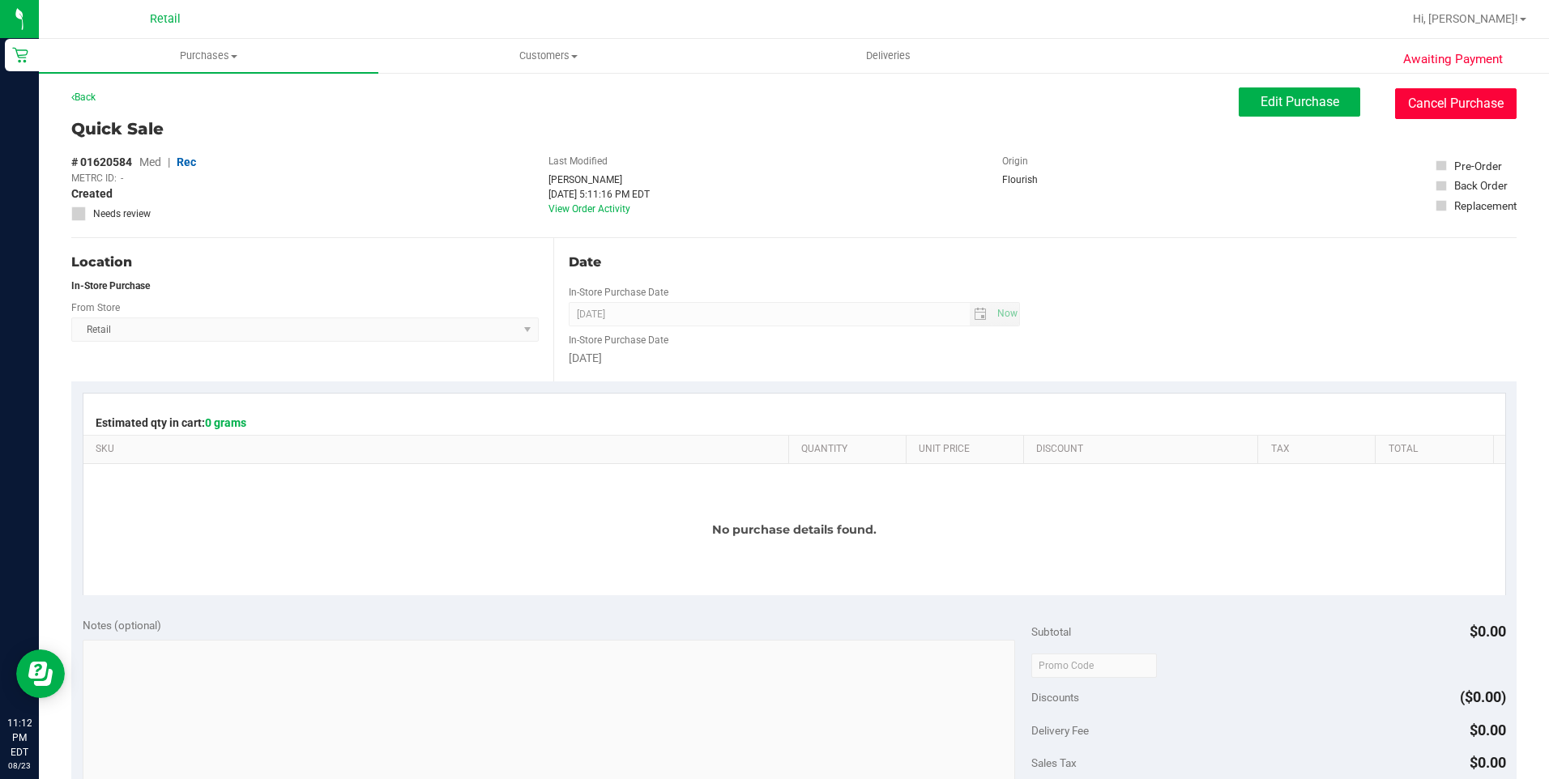
click at [1486, 117] on button "Cancel Purchase" at bounding box center [1455, 103] width 121 height 31
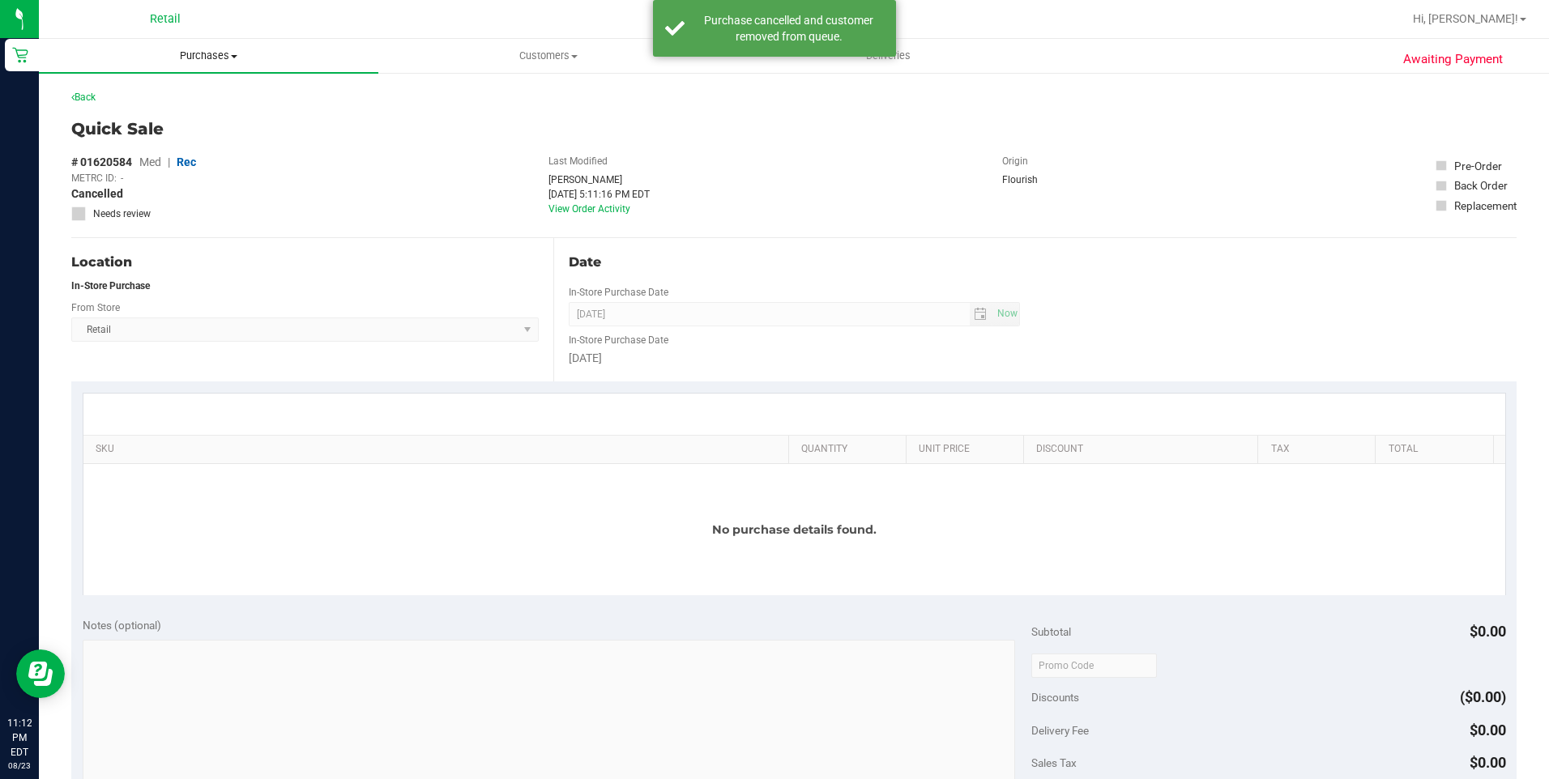
click at [224, 54] on span "Purchases" at bounding box center [208, 56] width 339 height 15
click at [134, 100] on span "Summary of purchases" at bounding box center [122, 98] width 166 height 14
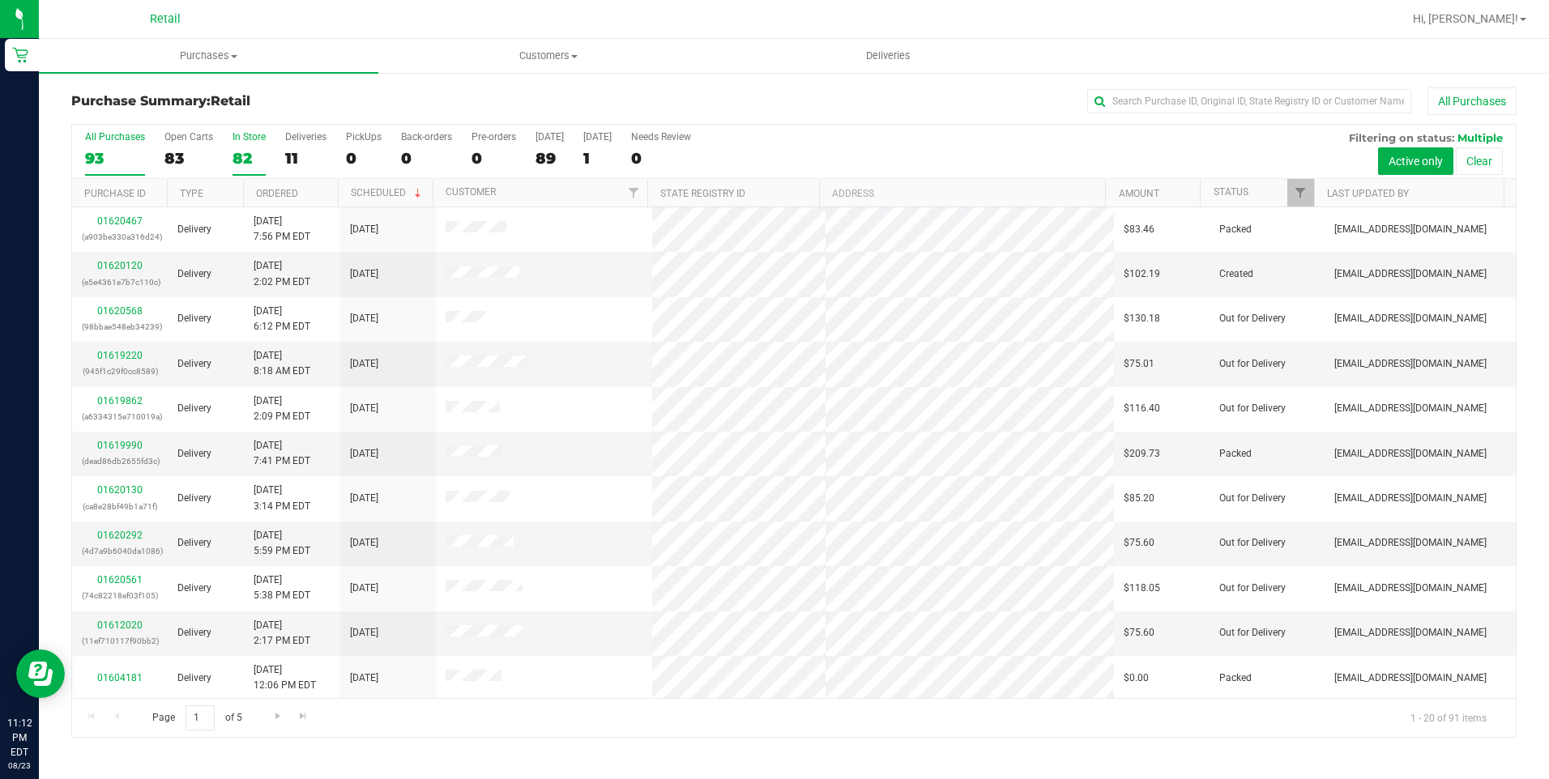
click at [242, 161] on div "82" at bounding box center [248, 158] width 33 height 19
click at [0, 0] on input "In Store 82" at bounding box center [0, 0] width 0 height 0
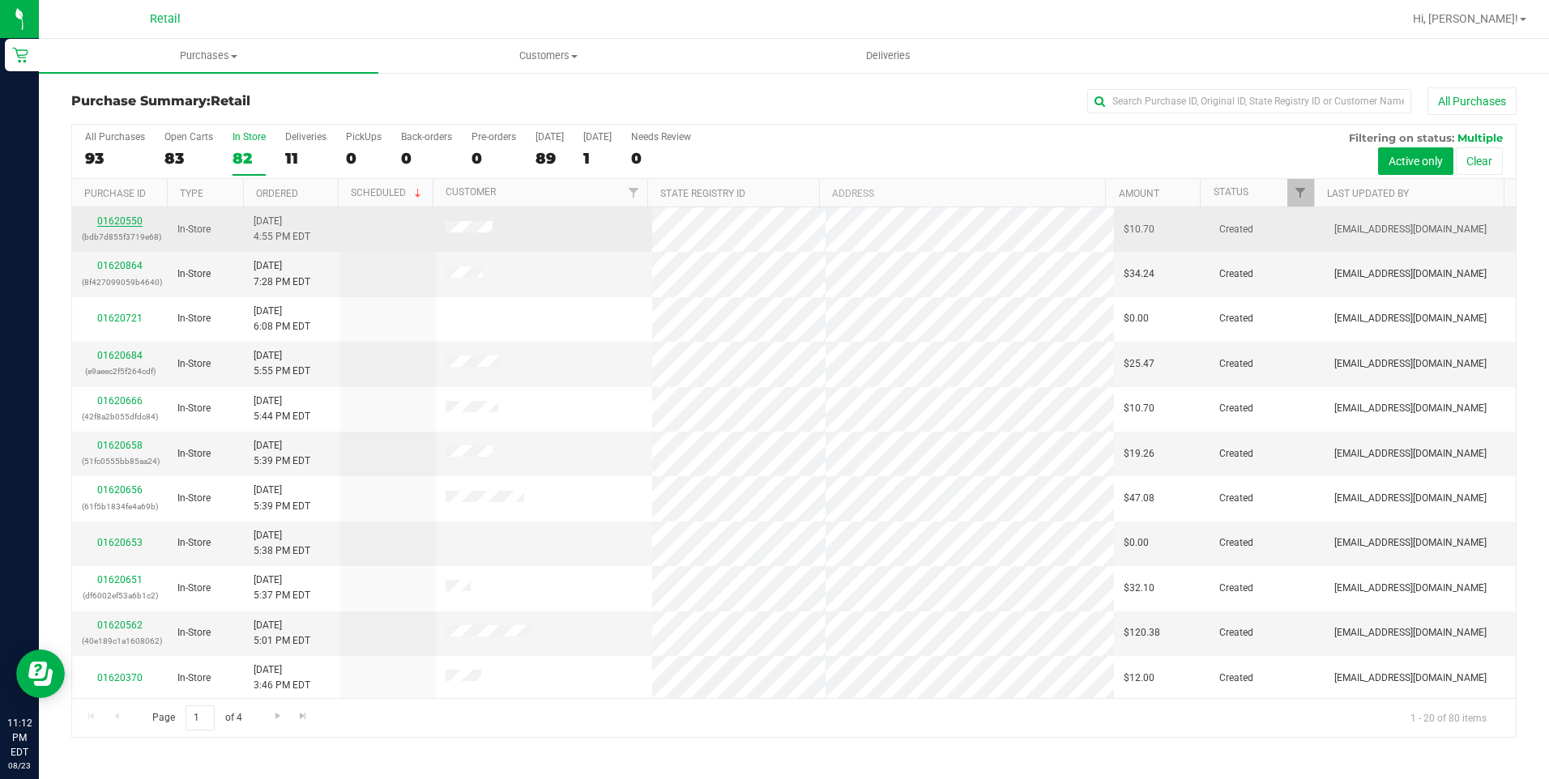
click at [134, 224] on link "01620550" at bounding box center [119, 220] width 45 height 11
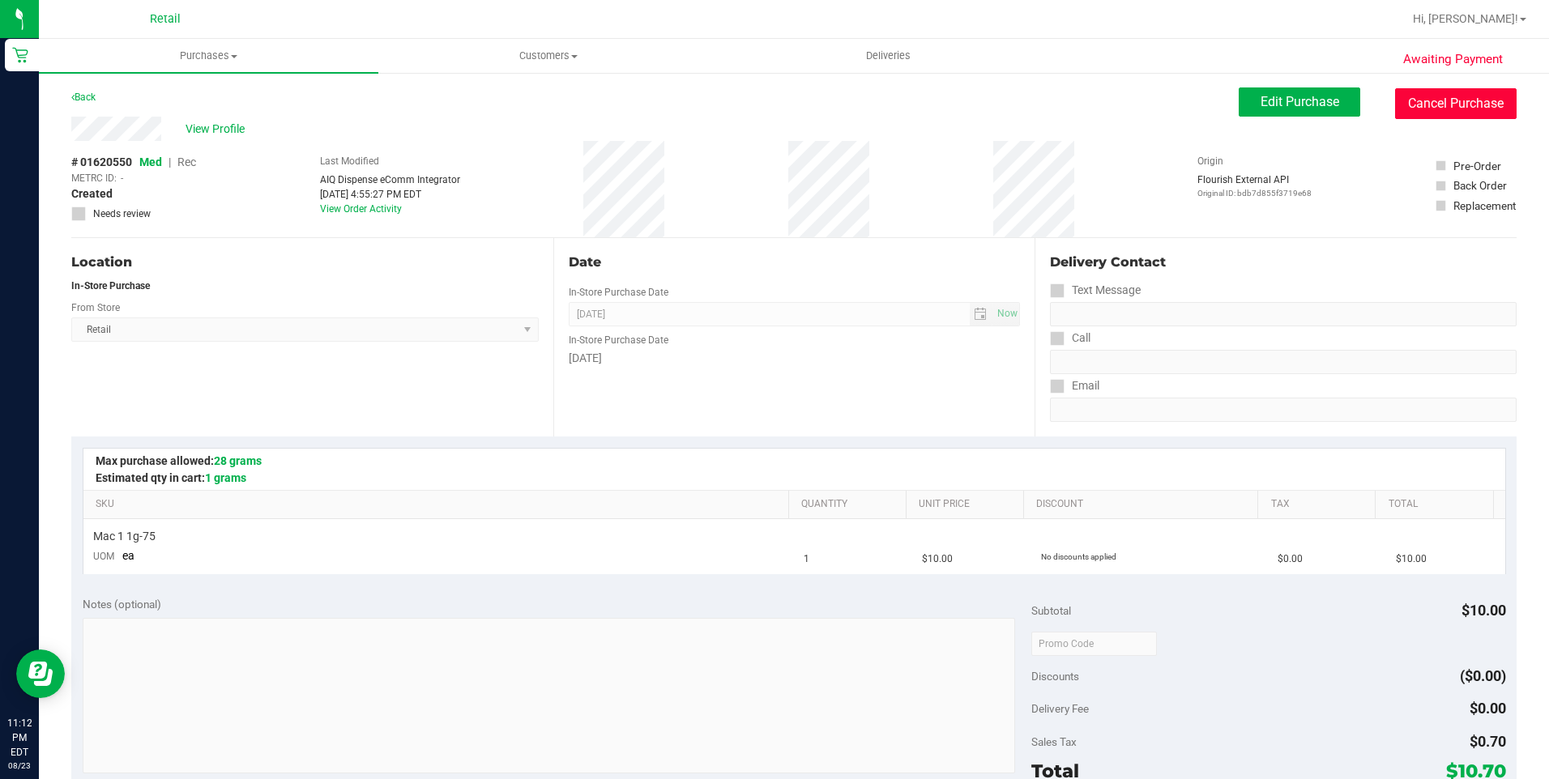
click at [1451, 106] on button "Cancel Purchase" at bounding box center [1455, 103] width 121 height 31
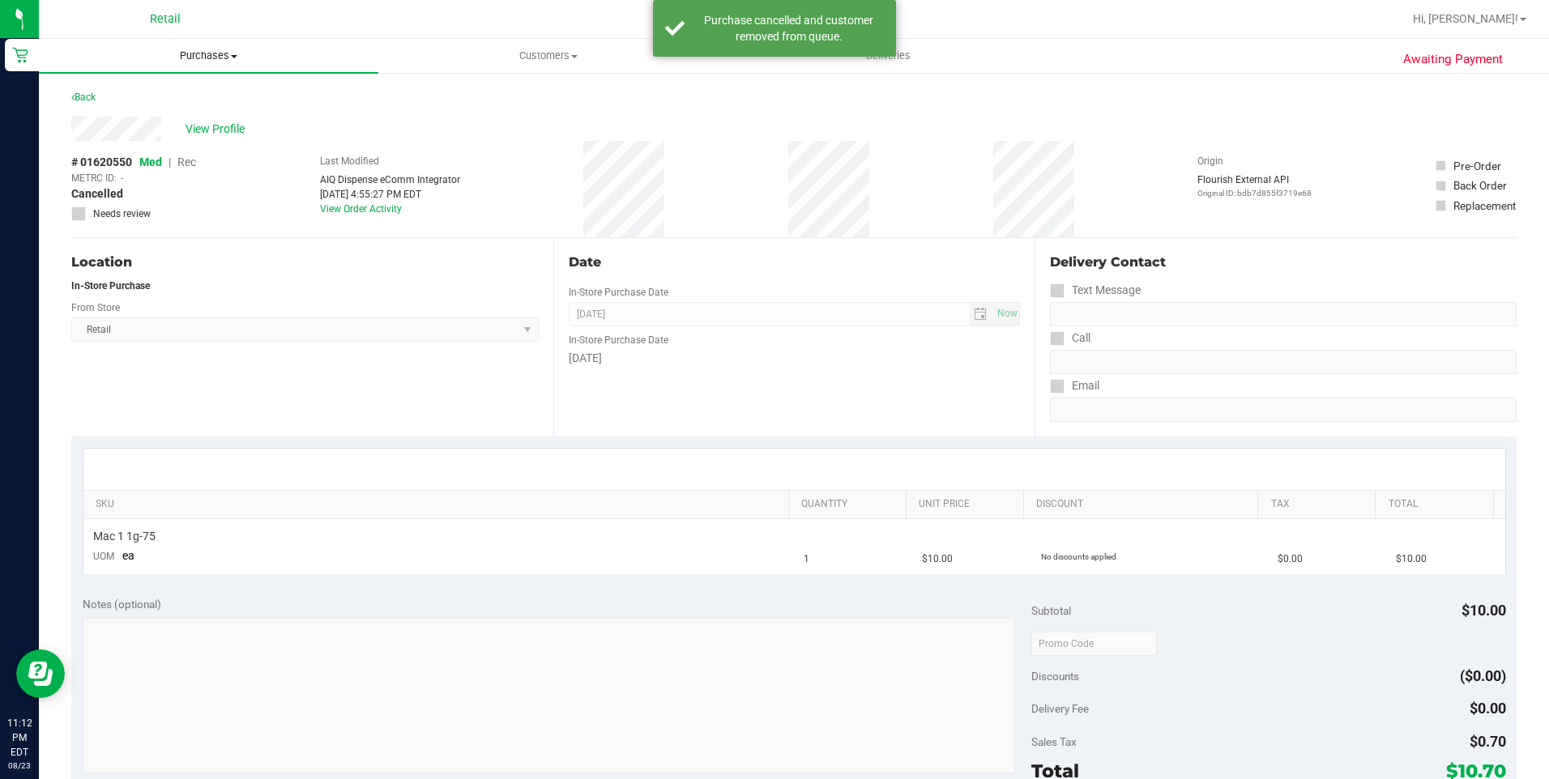
click at [244, 58] on span "Purchases" at bounding box center [208, 56] width 339 height 15
click at [135, 88] on li "Summary of purchases" at bounding box center [208, 97] width 339 height 19
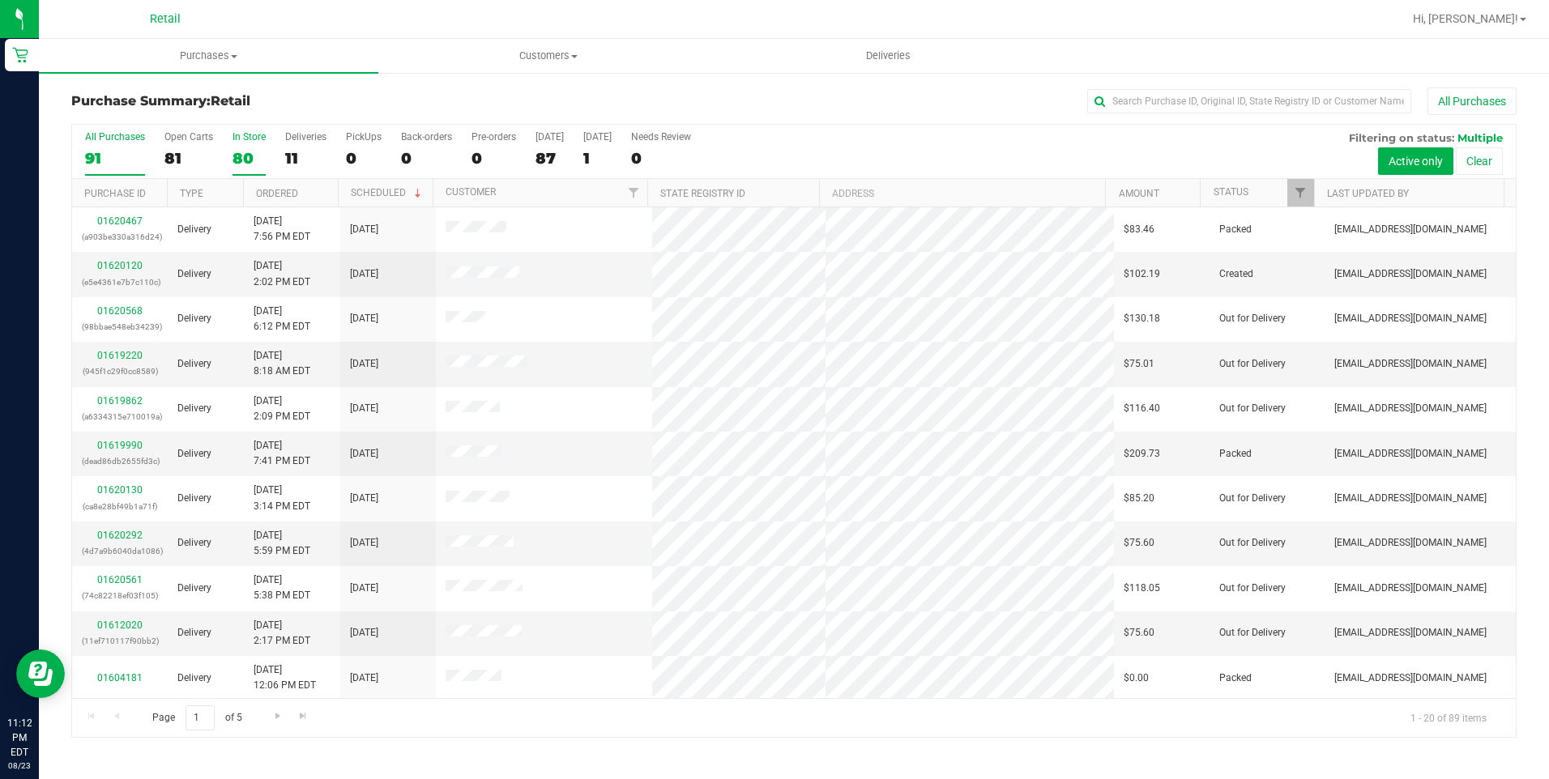
click at [246, 164] on div "80" at bounding box center [248, 158] width 33 height 19
click at [0, 0] on input "In Store 80" at bounding box center [0, 0] width 0 height 0
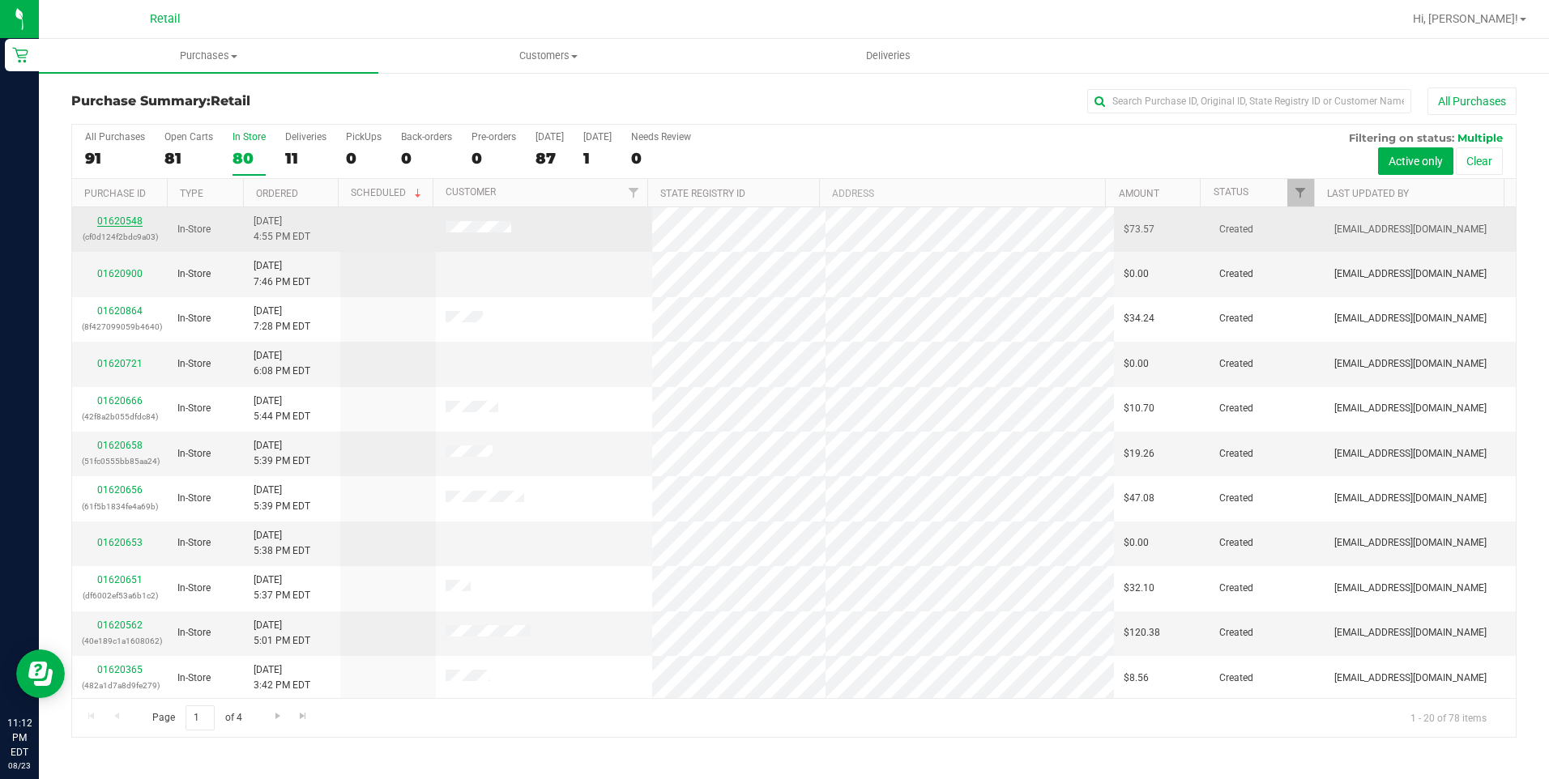
click at [130, 219] on link "01620548" at bounding box center [119, 220] width 45 height 11
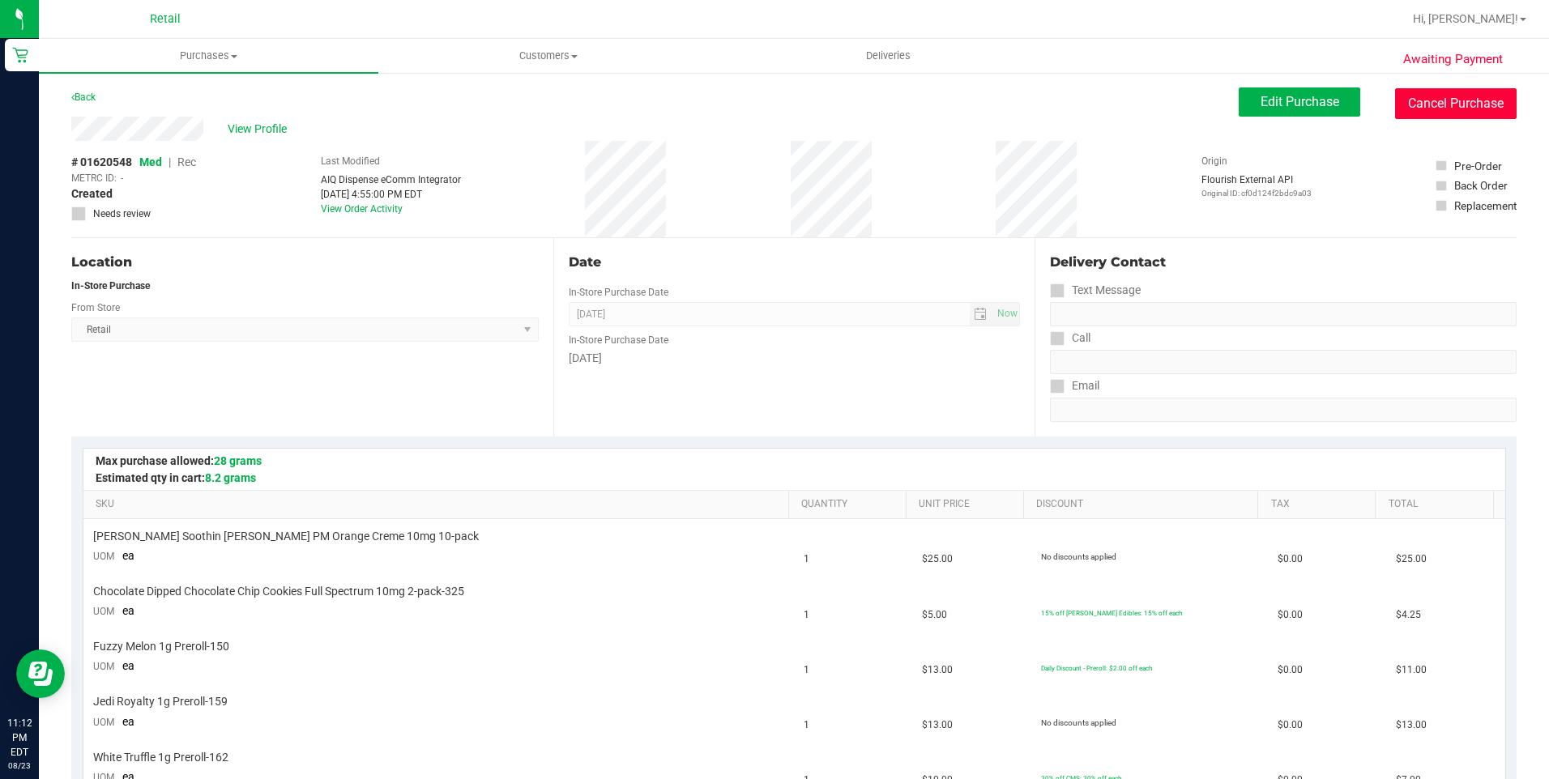
click at [1458, 111] on button "Cancel Purchase" at bounding box center [1455, 103] width 121 height 31
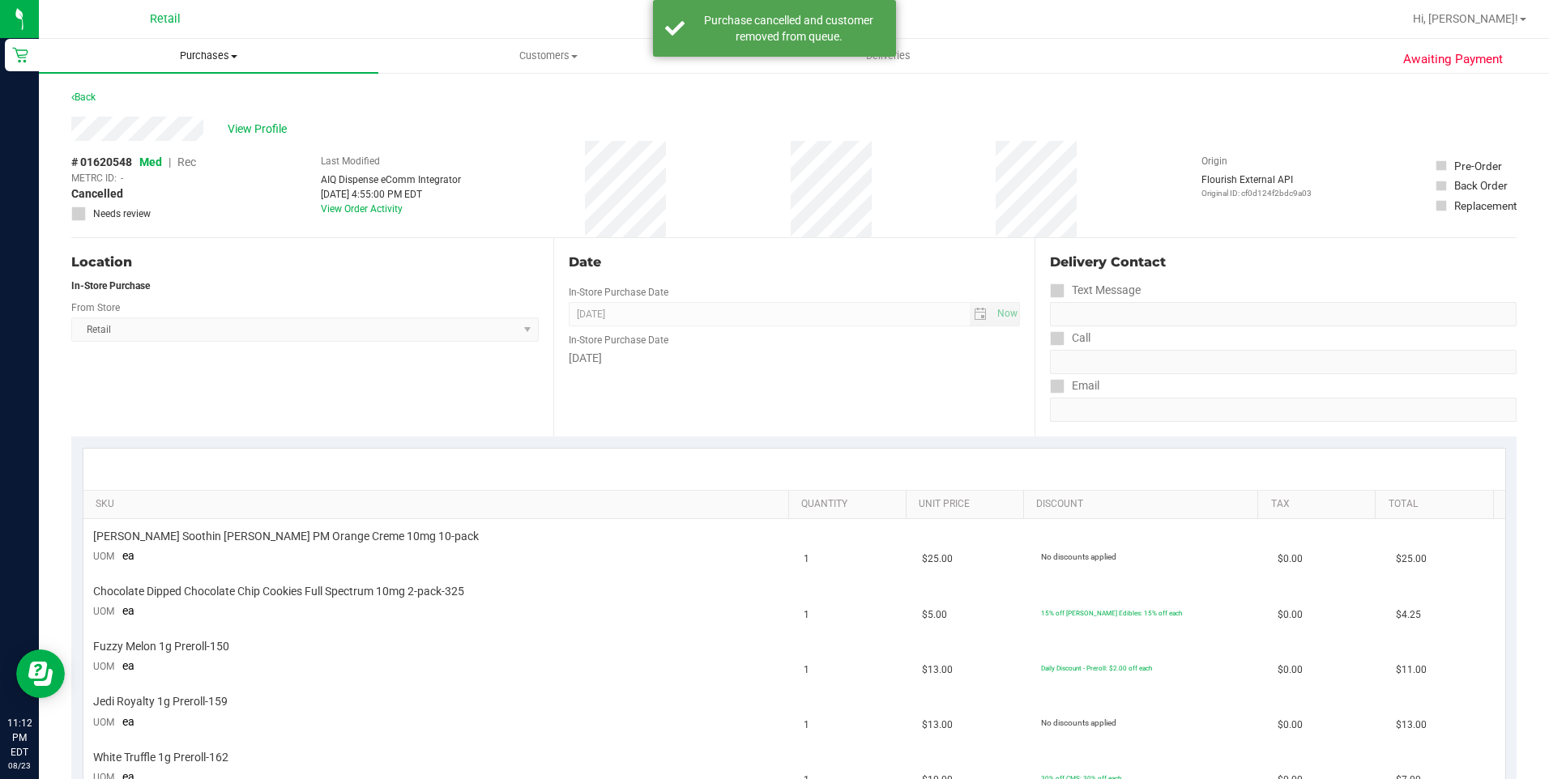
click at [218, 58] on span "Purchases" at bounding box center [208, 56] width 339 height 15
click at [163, 99] on span "Summary of purchases" at bounding box center [122, 98] width 166 height 14
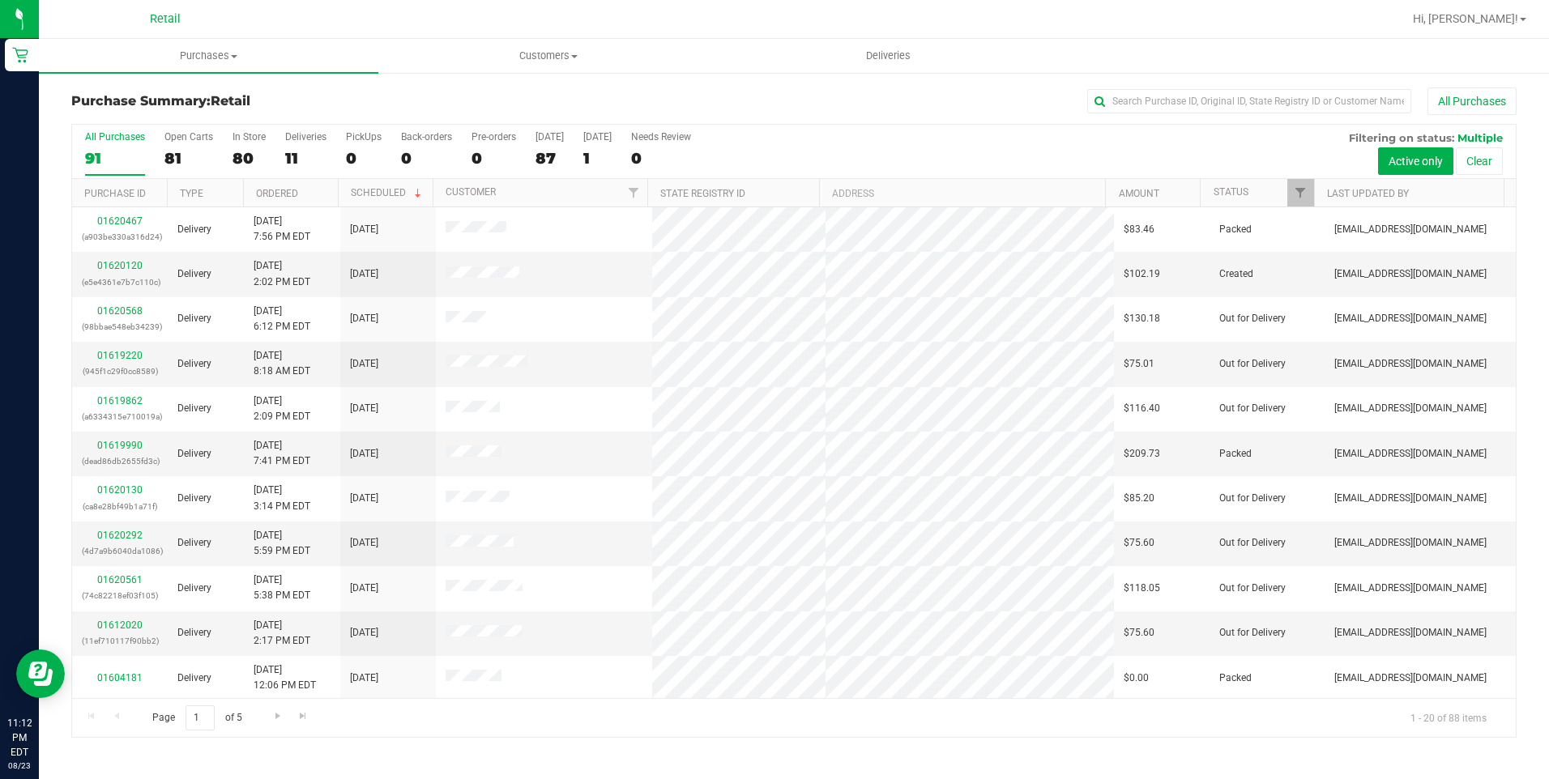
click at [224, 146] on div "All Purchases 91 Open Carts 81 In Store 80 Deliveries 11 PickUps 0 Back-orders …" at bounding box center [793, 152] width 1443 height 54
click at [236, 147] on label "In Store 80" at bounding box center [248, 153] width 33 height 45
click at [0, 0] on input "In Store 80" at bounding box center [0, 0] width 0 height 0
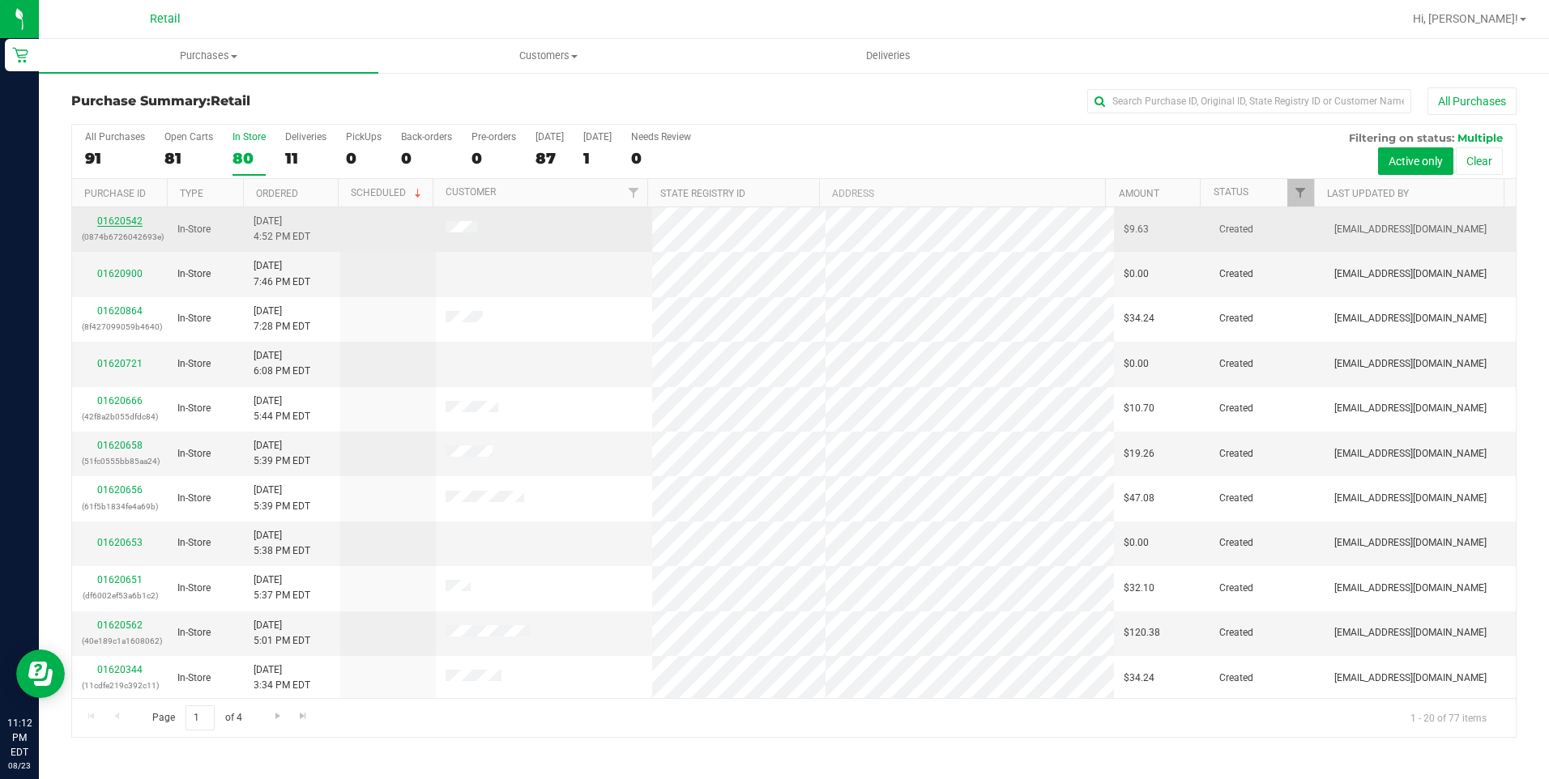
click at [128, 217] on link "01620542" at bounding box center [119, 220] width 45 height 11
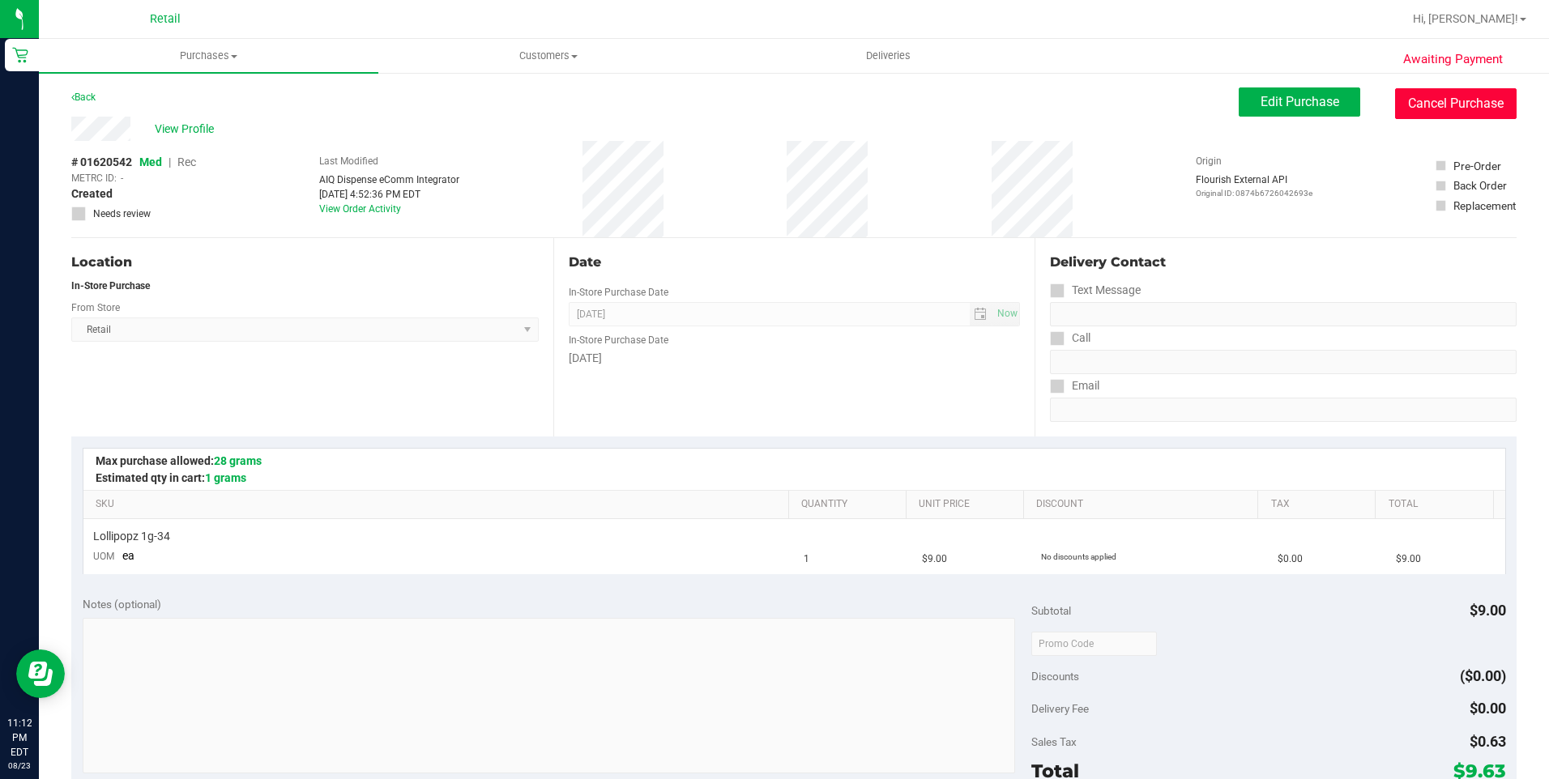
click at [1460, 115] on button "Cancel Purchase" at bounding box center [1455, 103] width 121 height 31
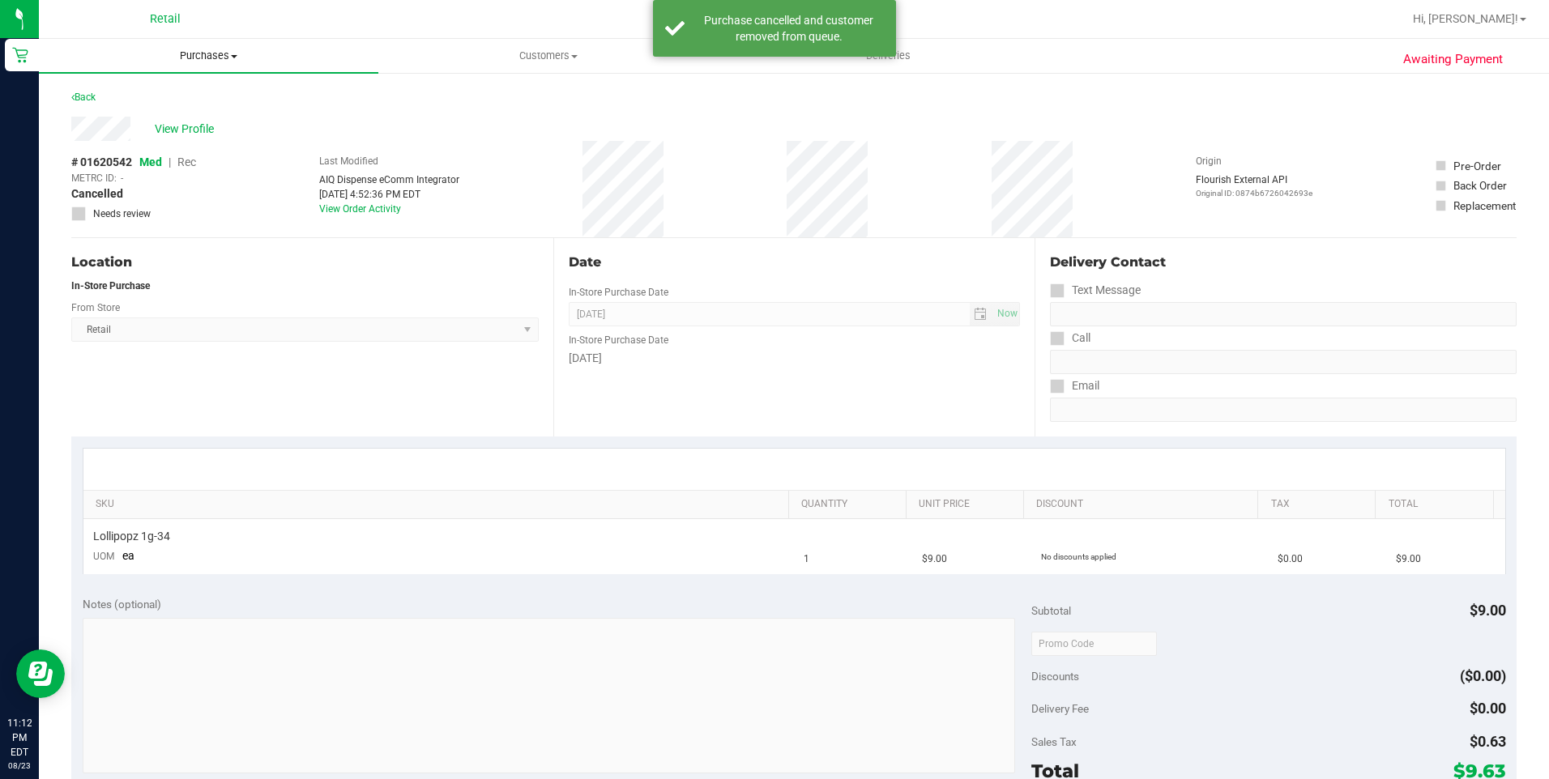
click at [204, 57] on span "Purchases" at bounding box center [208, 56] width 339 height 15
click at [160, 96] on span "Summary of purchases" at bounding box center [122, 98] width 166 height 14
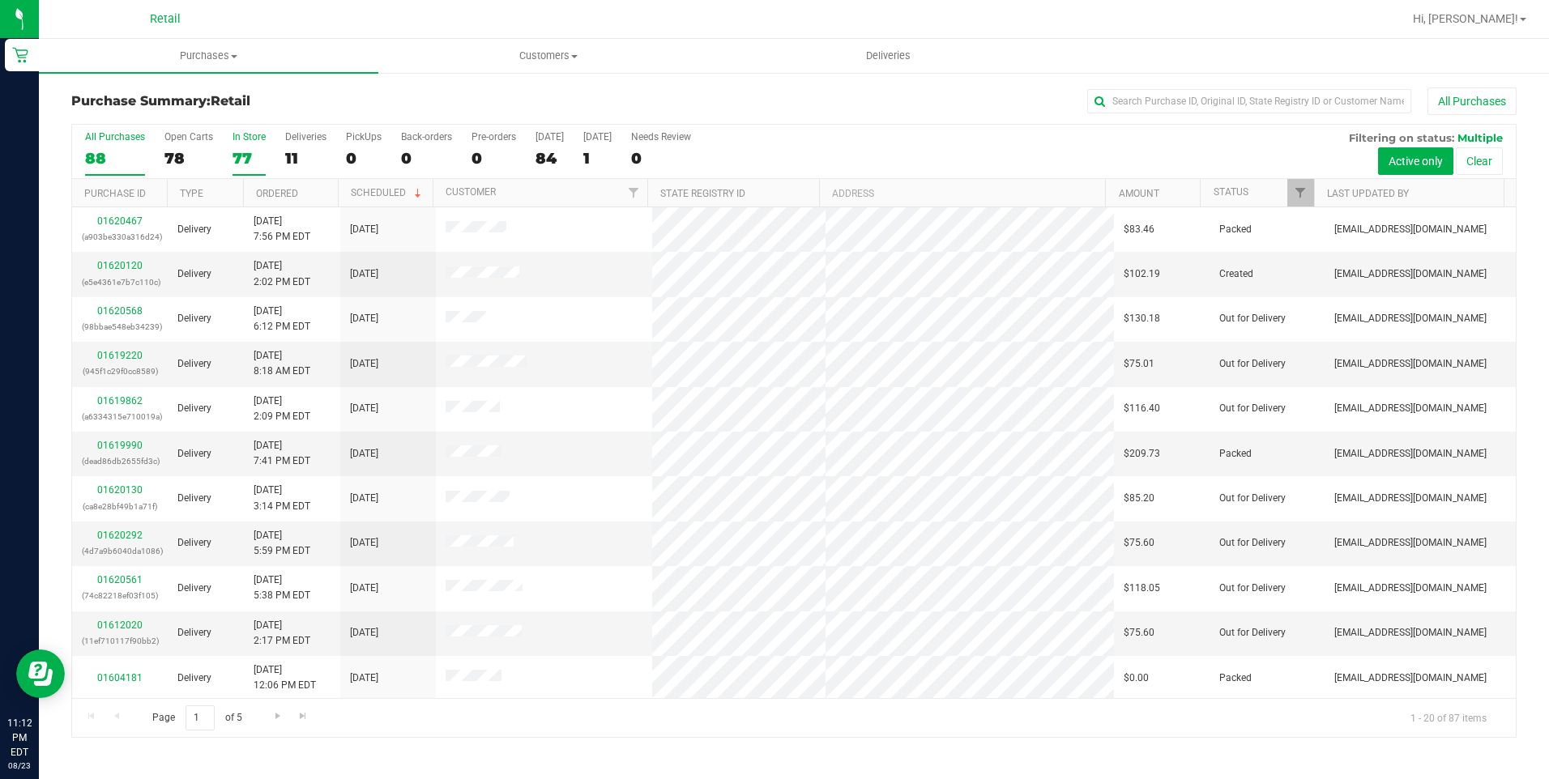
click at [244, 147] on label "In Store 77" at bounding box center [248, 153] width 33 height 45
click at [0, 0] on input "In Store 77" at bounding box center [0, 0] width 0 height 0
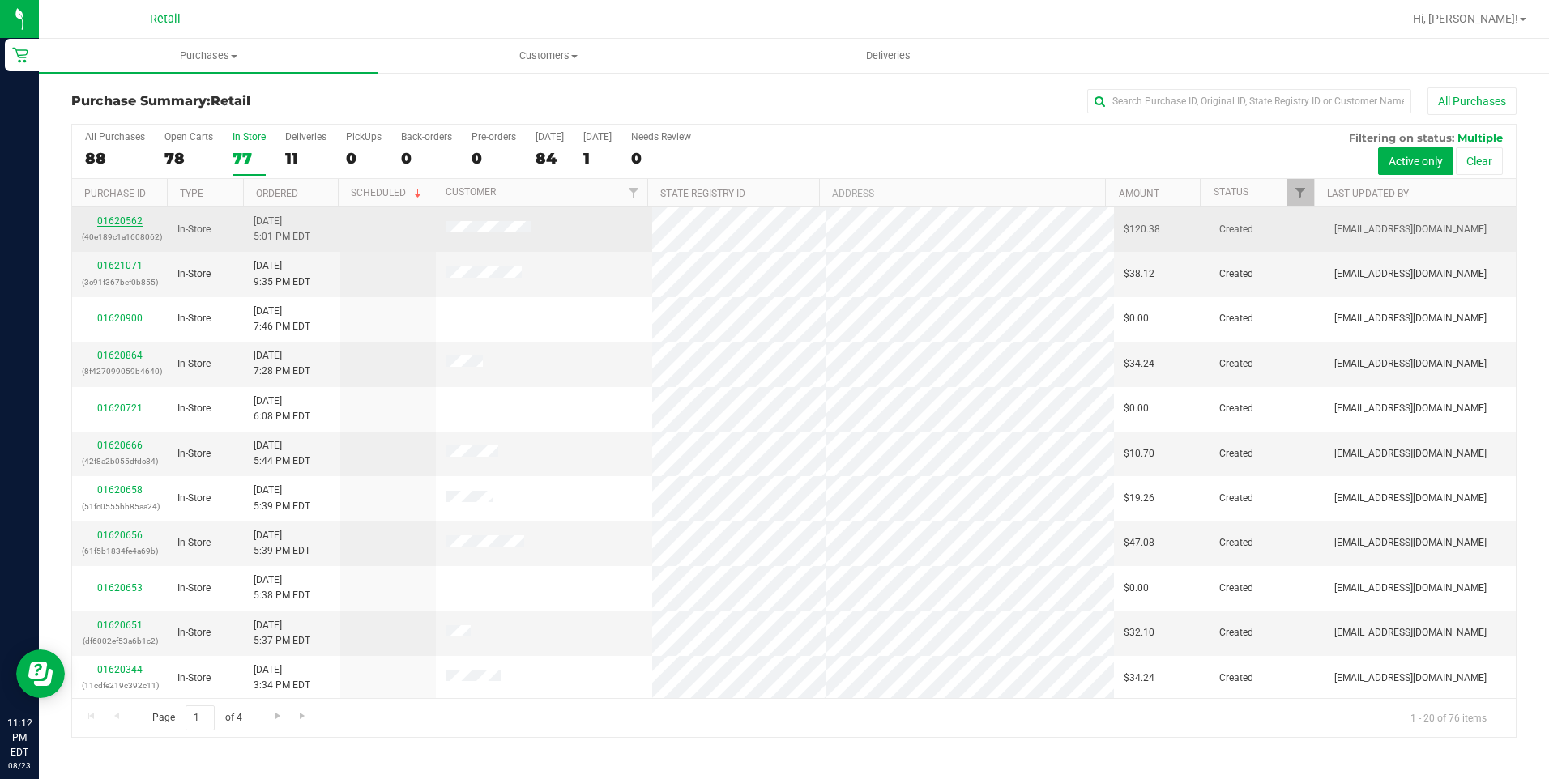
click at [130, 221] on link "01620562" at bounding box center [119, 220] width 45 height 11
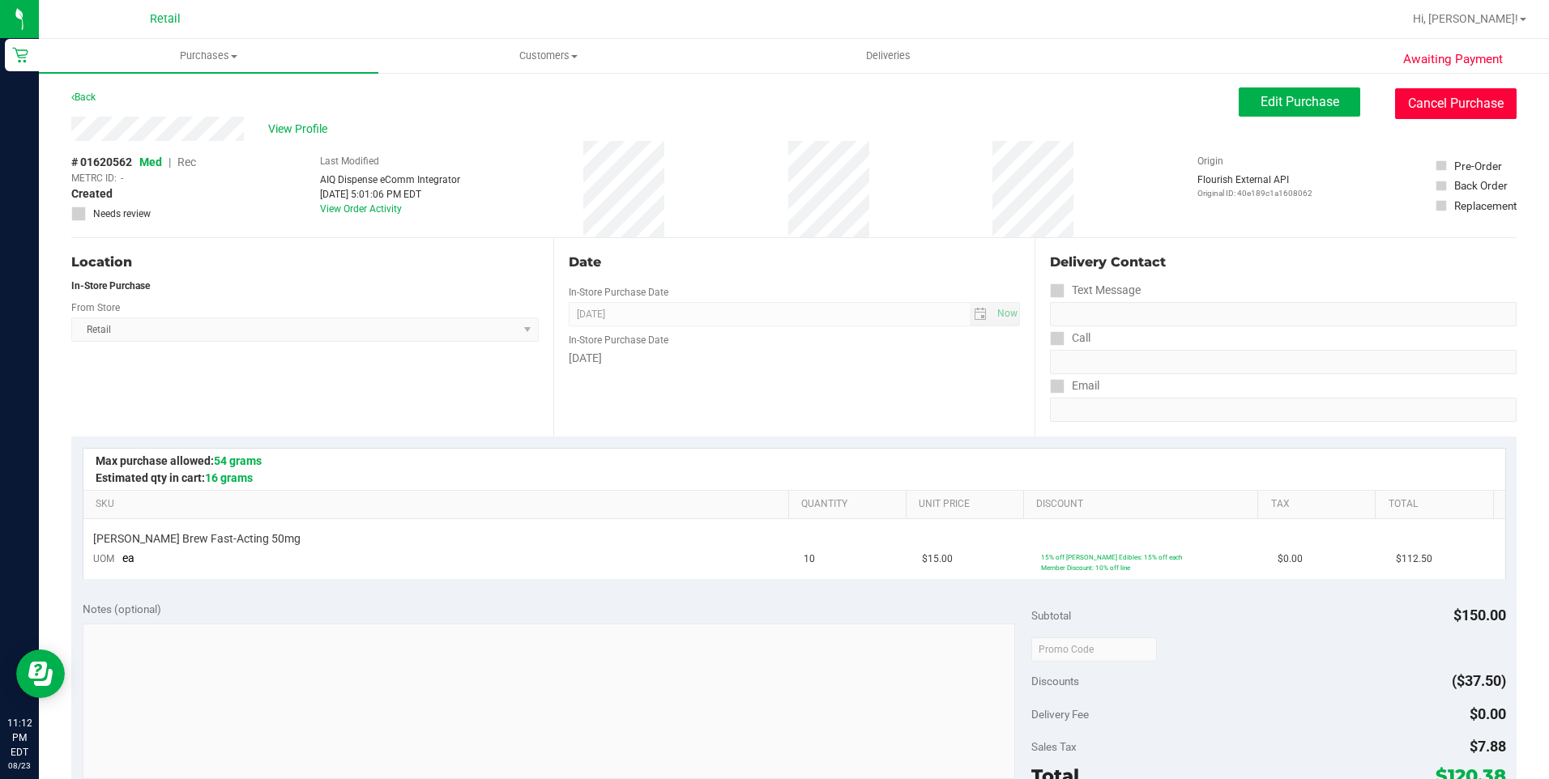
click at [1462, 114] on button "Cancel Purchase" at bounding box center [1455, 103] width 121 height 31
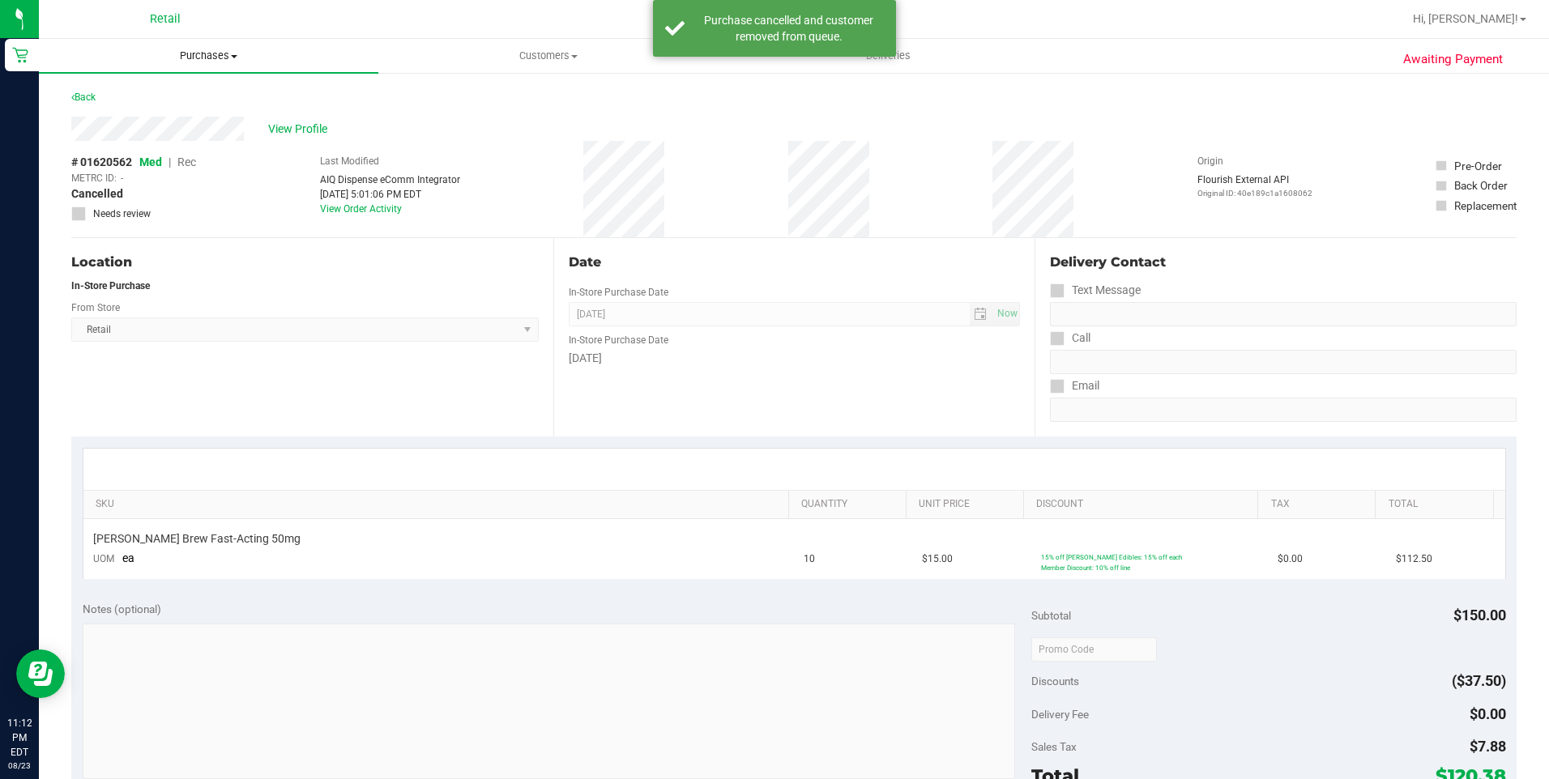
click at [206, 53] on span "Purchases" at bounding box center [208, 56] width 339 height 15
click at [177, 93] on span "Summary of purchases" at bounding box center [122, 98] width 166 height 14
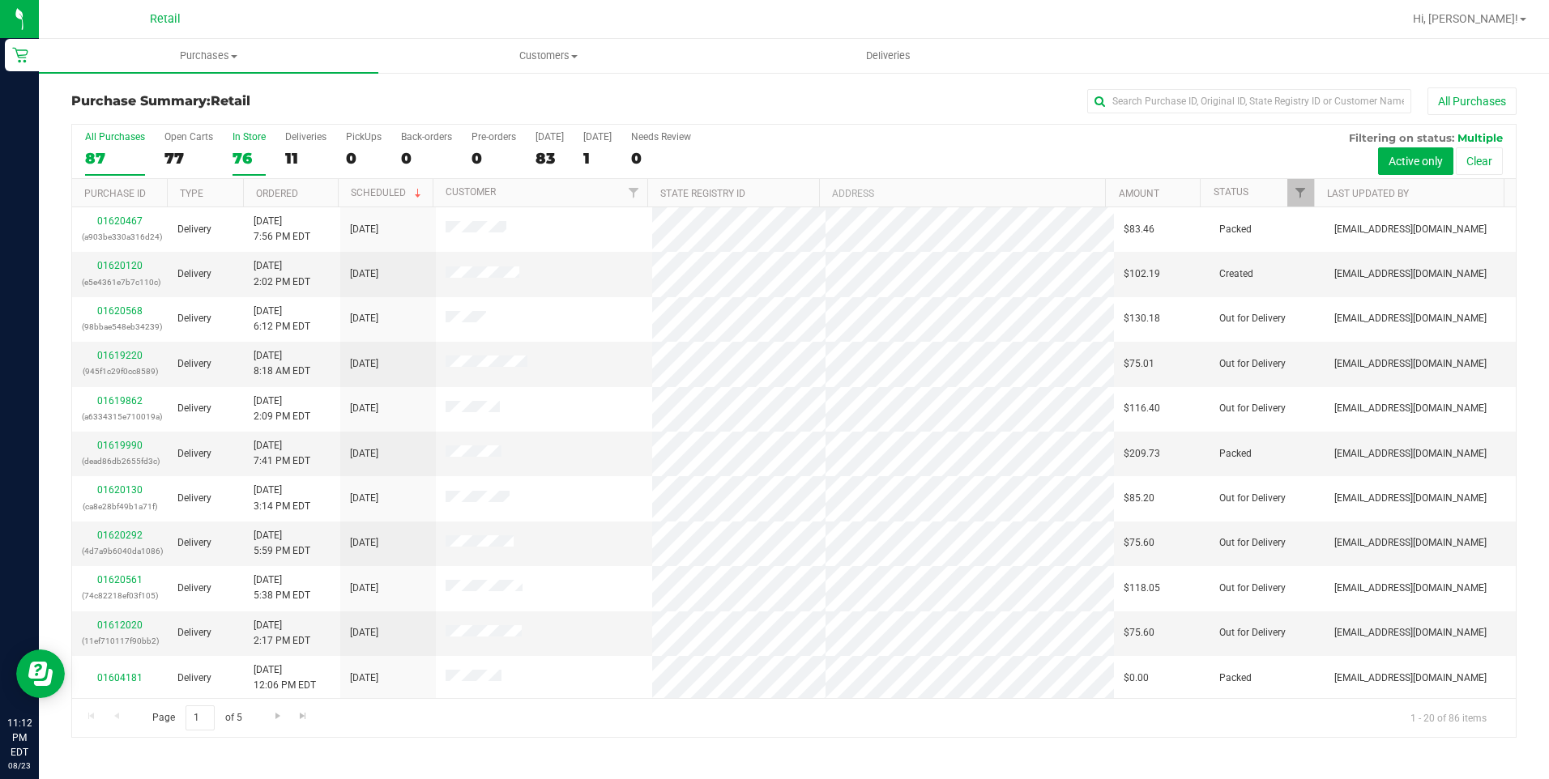
click at [246, 147] on label "In Store 76" at bounding box center [248, 153] width 33 height 45
click at [0, 0] on input "In Store 76" at bounding box center [0, 0] width 0 height 0
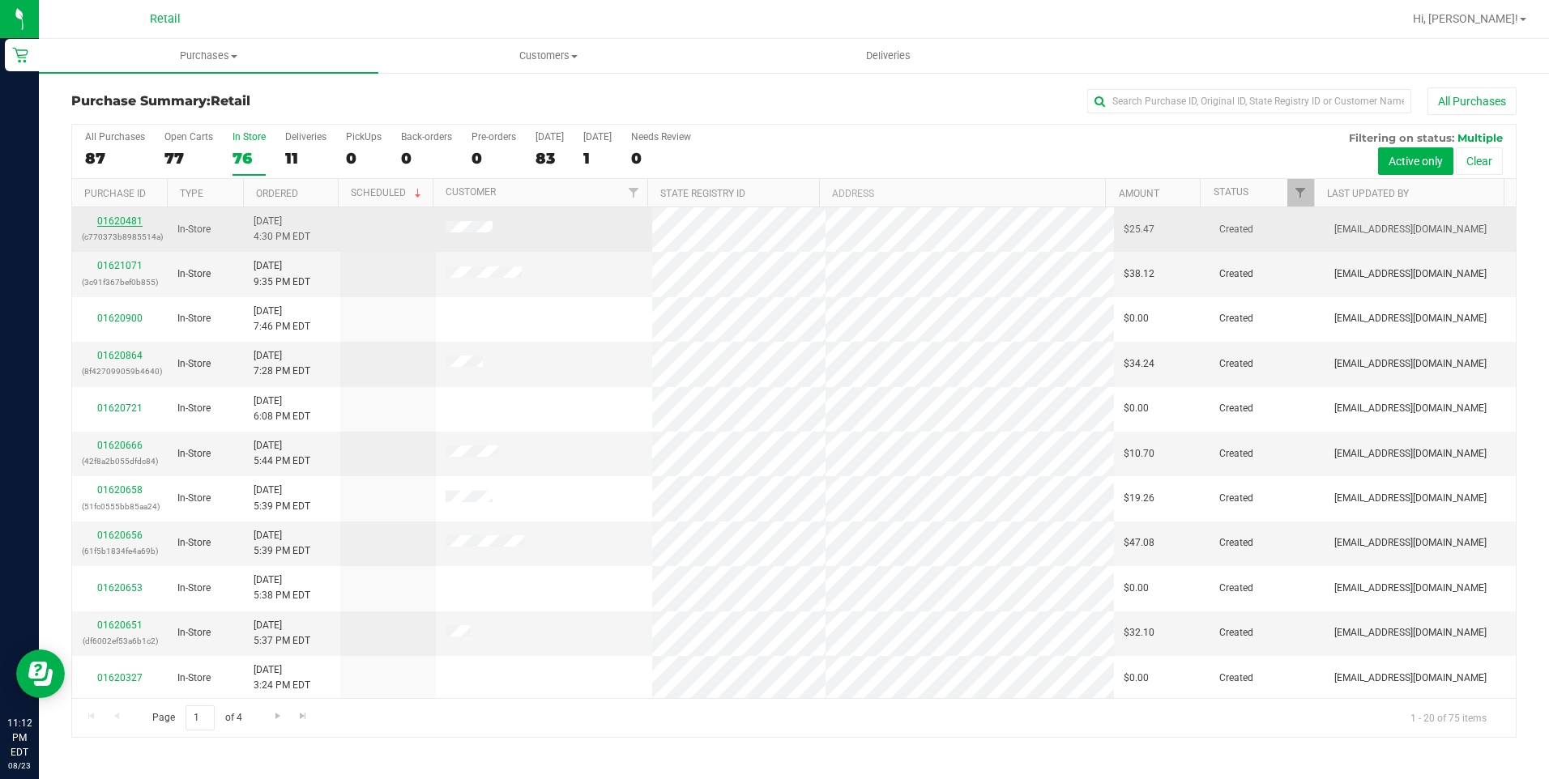
click at [131, 219] on link "01620481" at bounding box center [119, 220] width 45 height 11
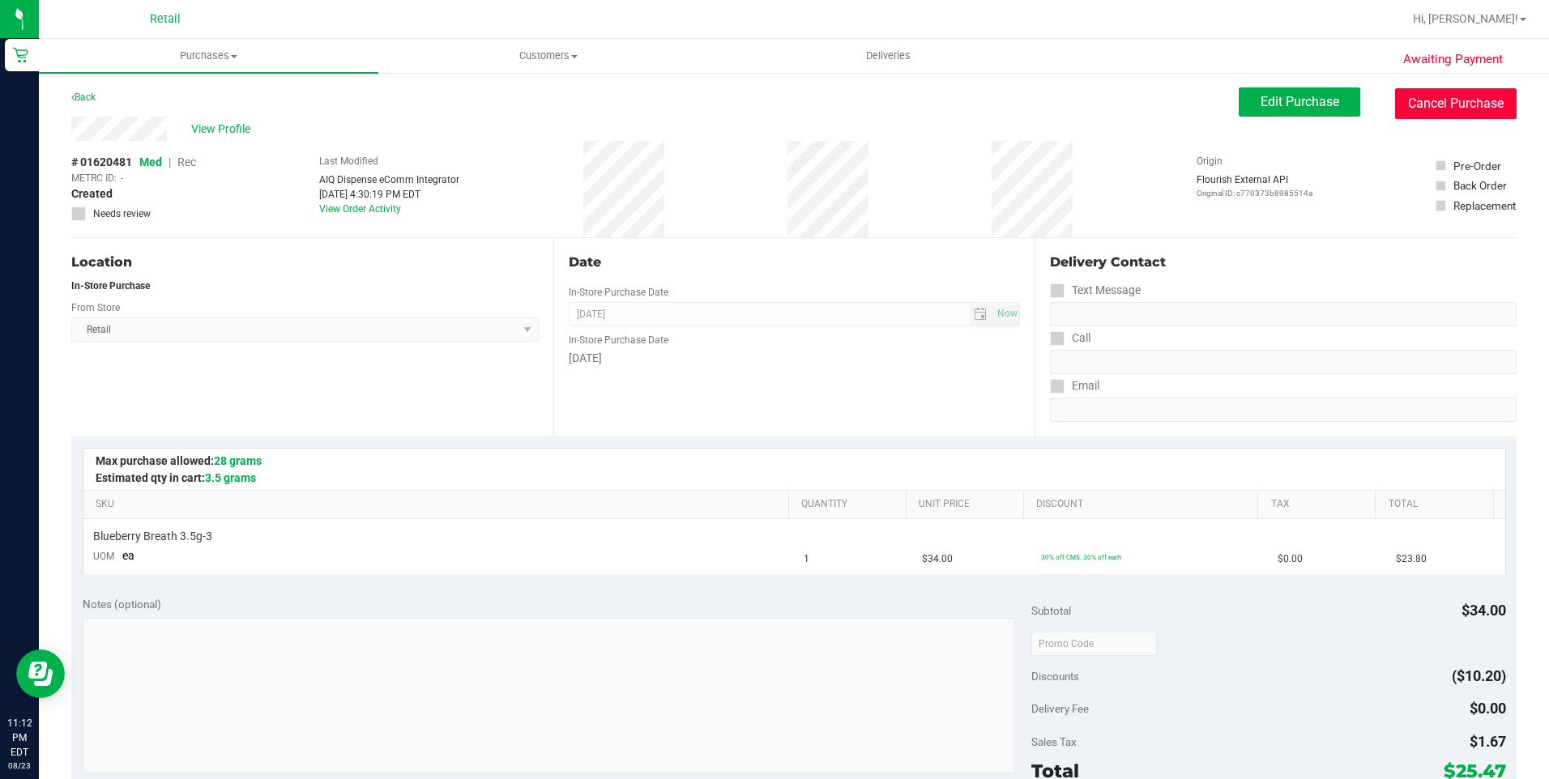
click at [1433, 115] on button "Cancel Purchase" at bounding box center [1455, 103] width 121 height 31
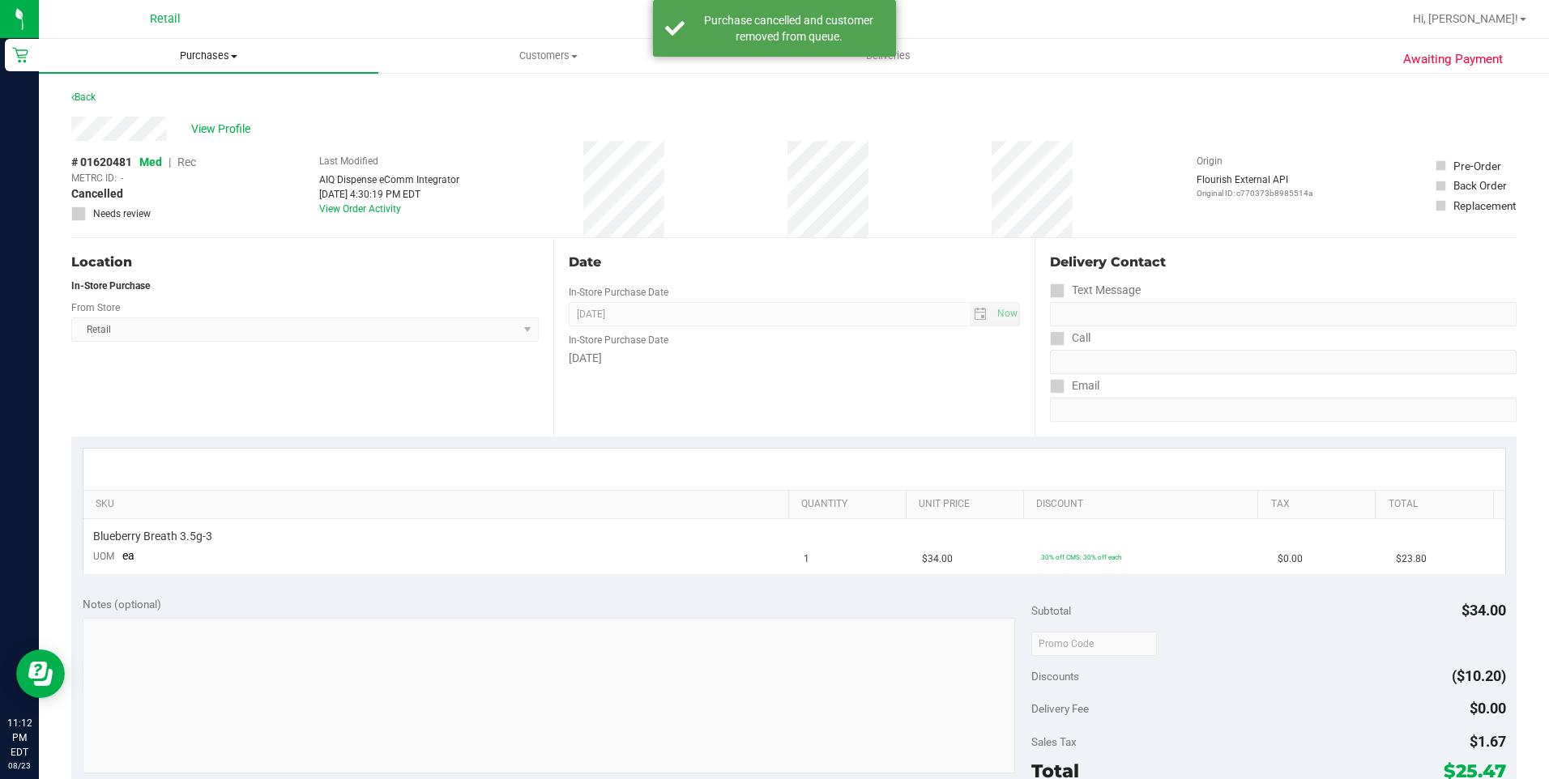
click at [207, 52] on span "Purchases" at bounding box center [208, 56] width 339 height 15
click at [190, 83] on ul "Summary of purchases Fulfillment All purchases" at bounding box center [208, 117] width 339 height 87
click at [184, 96] on span "Summary of purchases" at bounding box center [122, 98] width 166 height 14
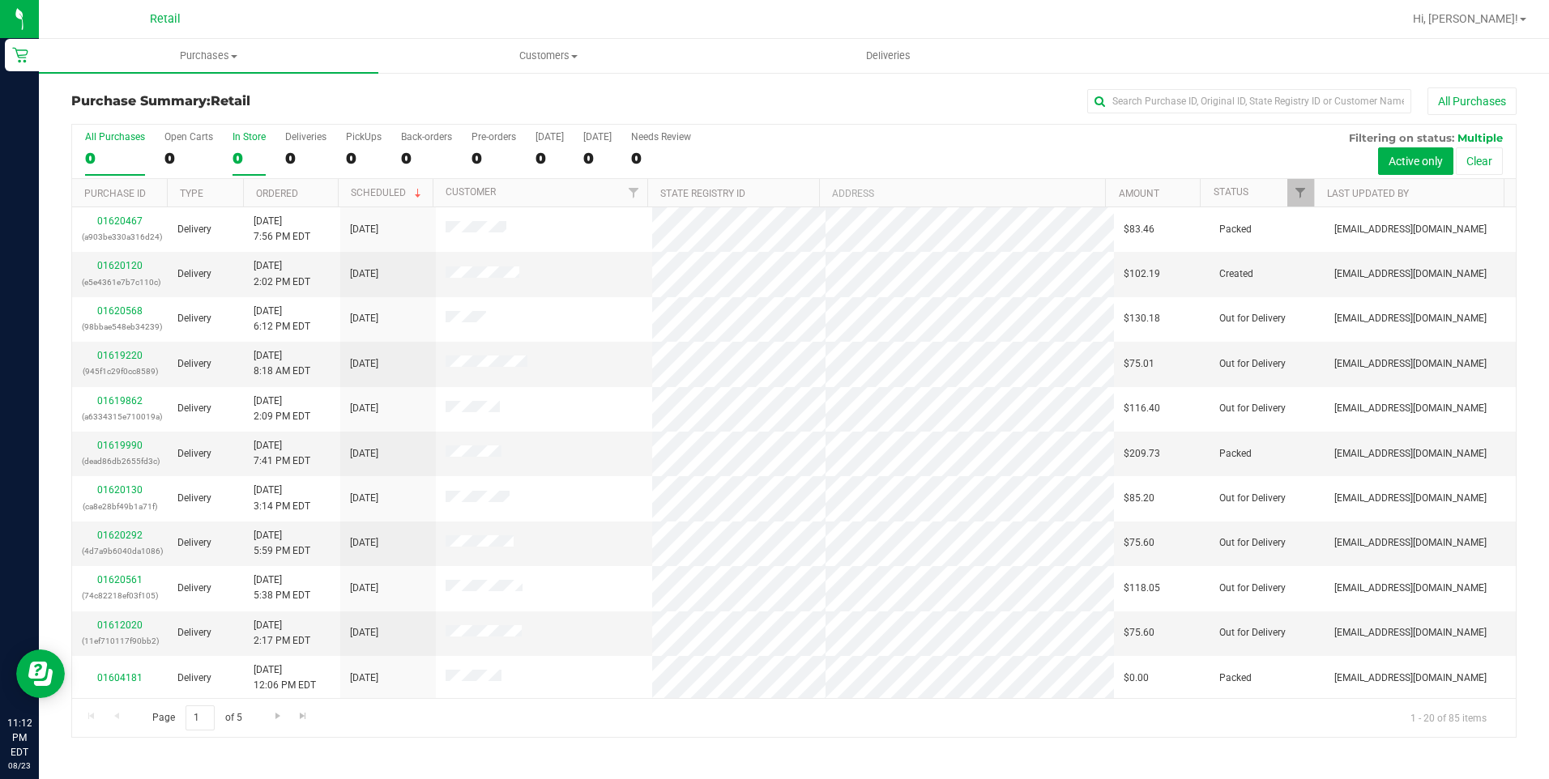
click at [246, 154] on div "0" at bounding box center [248, 158] width 33 height 19
click at [0, 0] on input "In Store 0" at bounding box center [0, 0] width 0 height 0
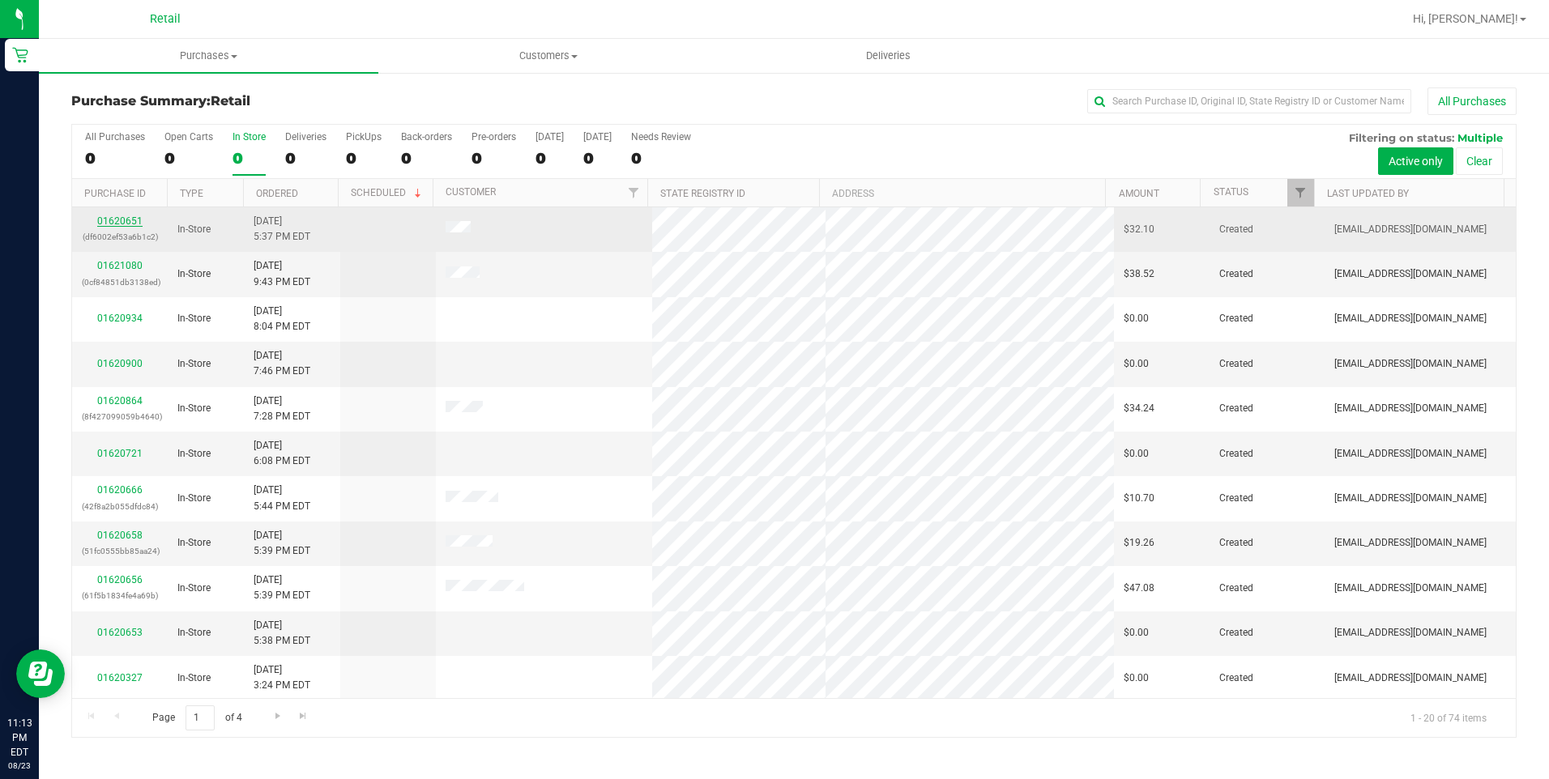
click at [138, 220] on link "01620651" at bounding box center [119, 220] width 45 height 11
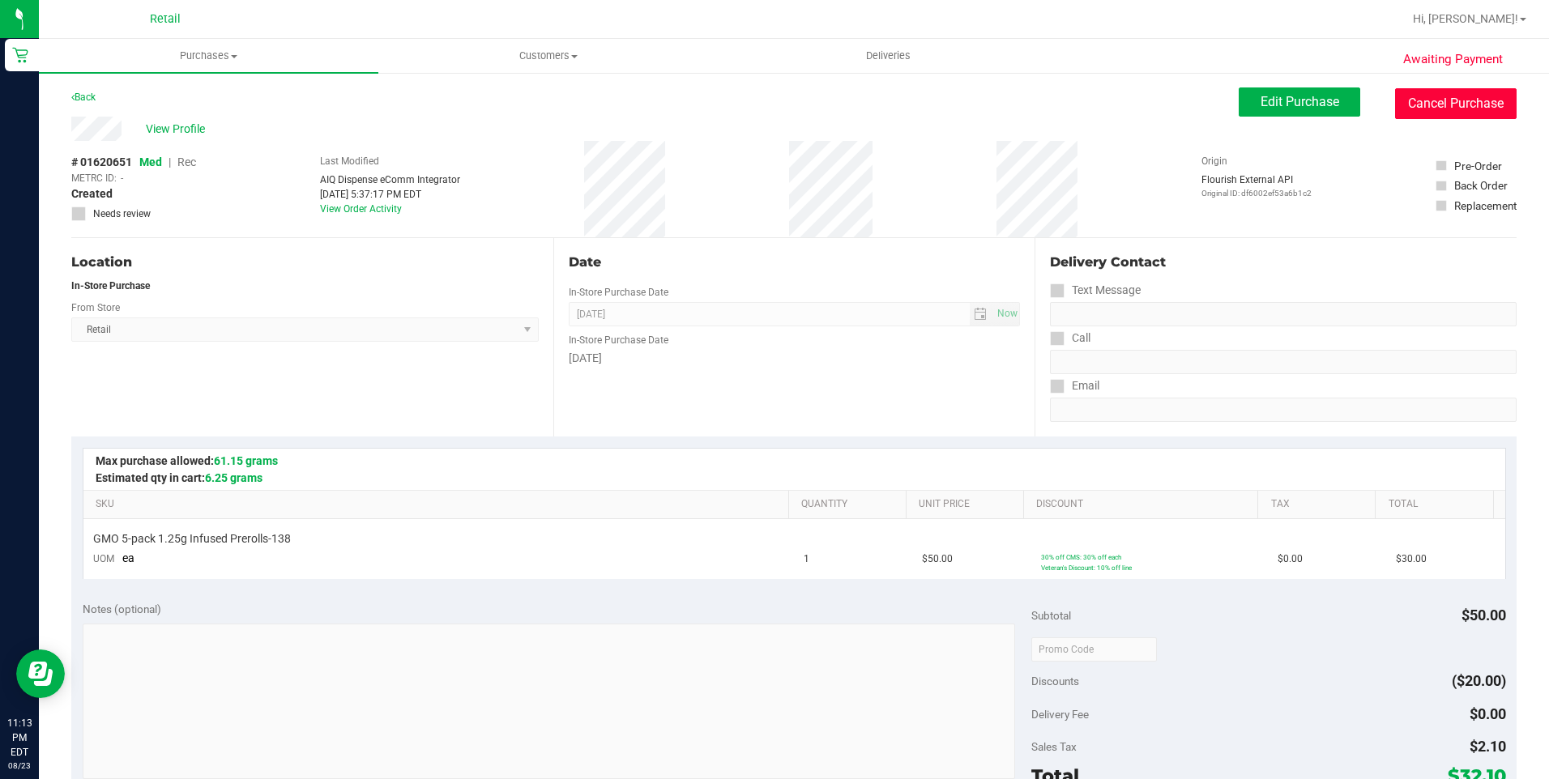
click at [1442, 113] on button "Cancel Purchase" at bounding box center [1455, 103] width 121 height 31
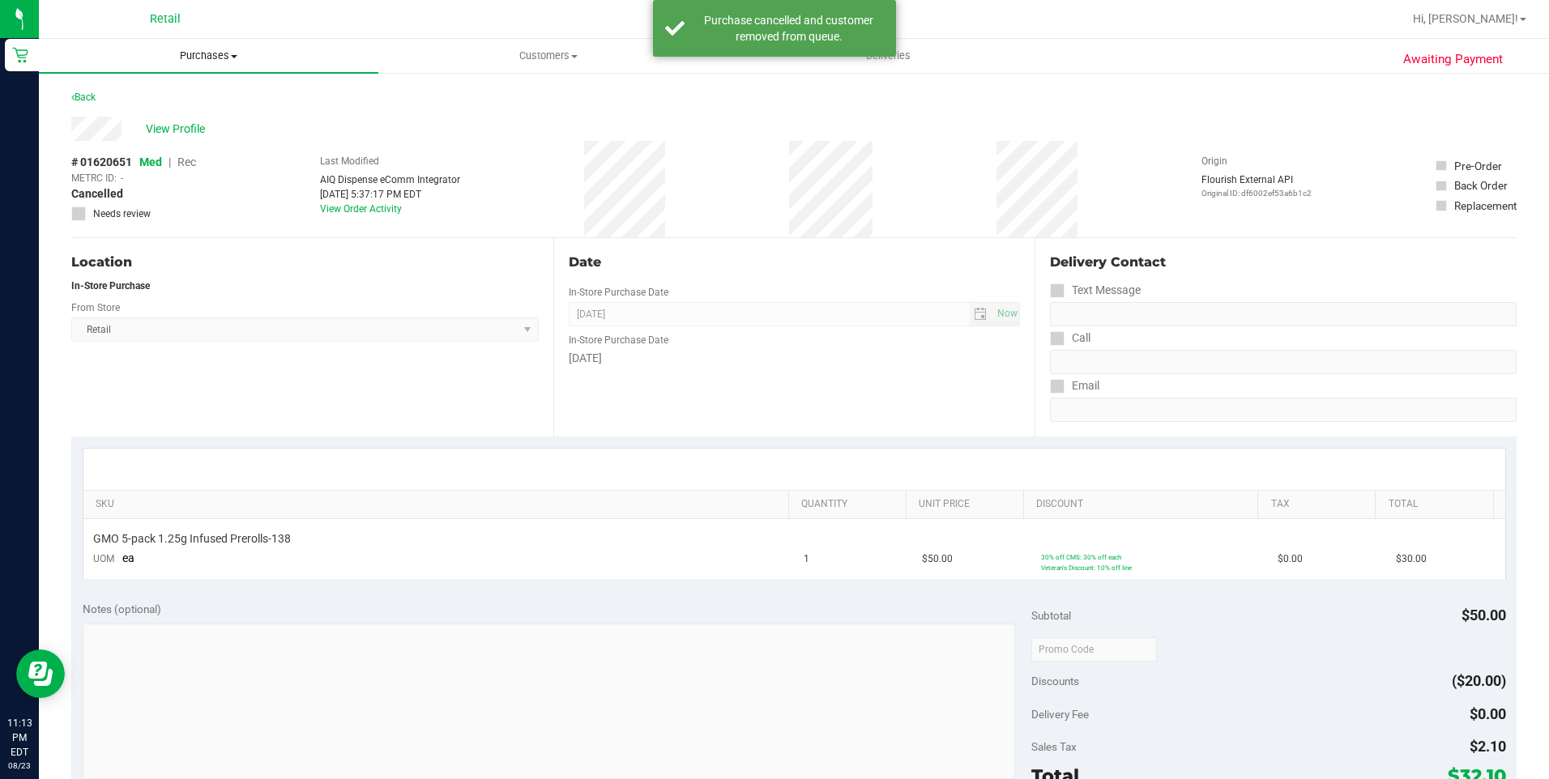
click at [207, 54] on span "Purchases" at bounding box center [208, 56] width 339 height 15
click at [144, 94] on span "Summary of purchases" at bounding box center [122, 98] width 166 height 14
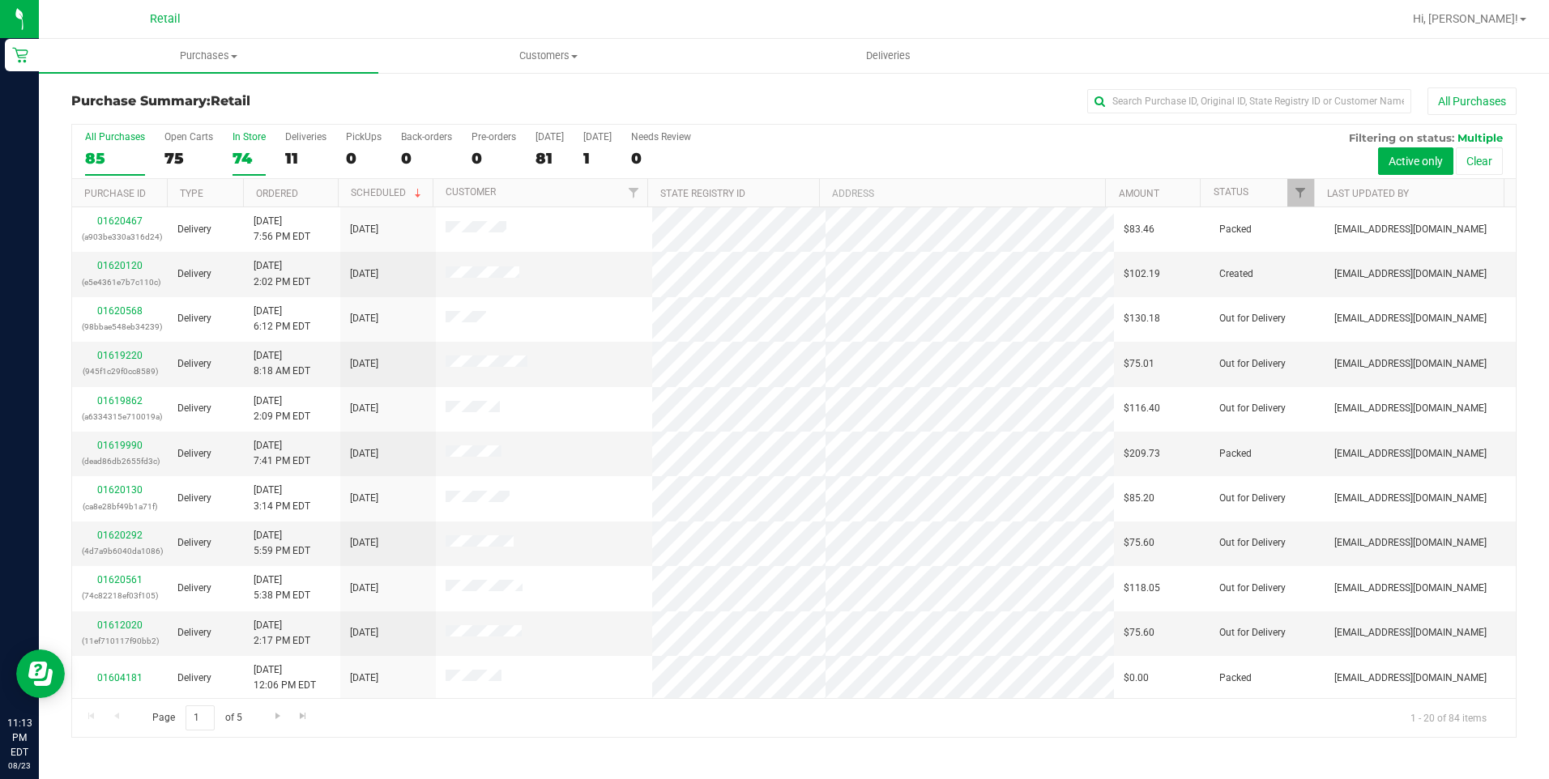
click at [237, 142] on div "In Store" at bounding box center [248, 136] width 33 height 11
click at [0, 0] on input "In Store 74" at bounding box center [0, 0] width 0 height 0
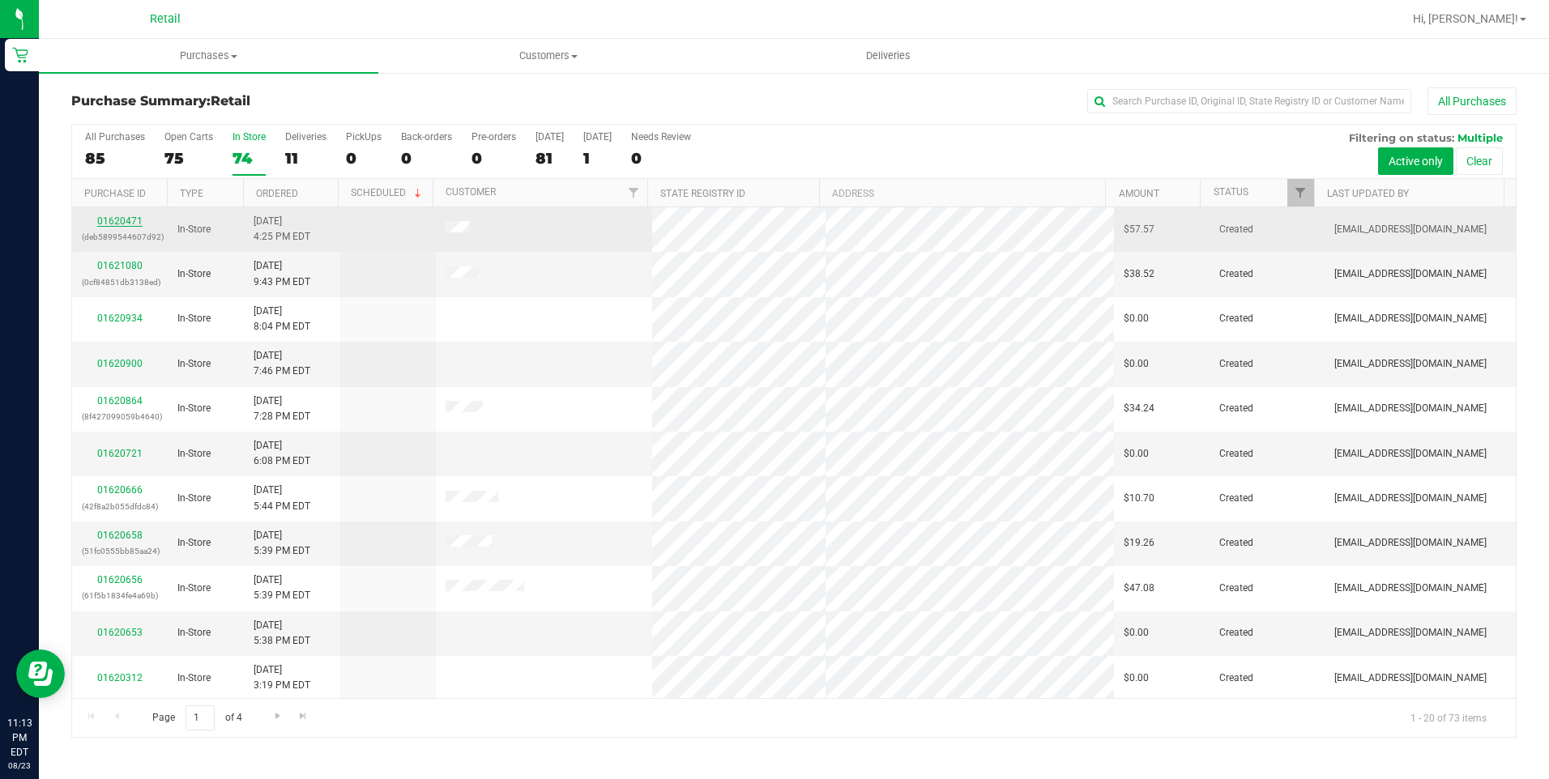
click at [130, 215] on link "01620471" at bounding box center [119, 220] width 45 height 11
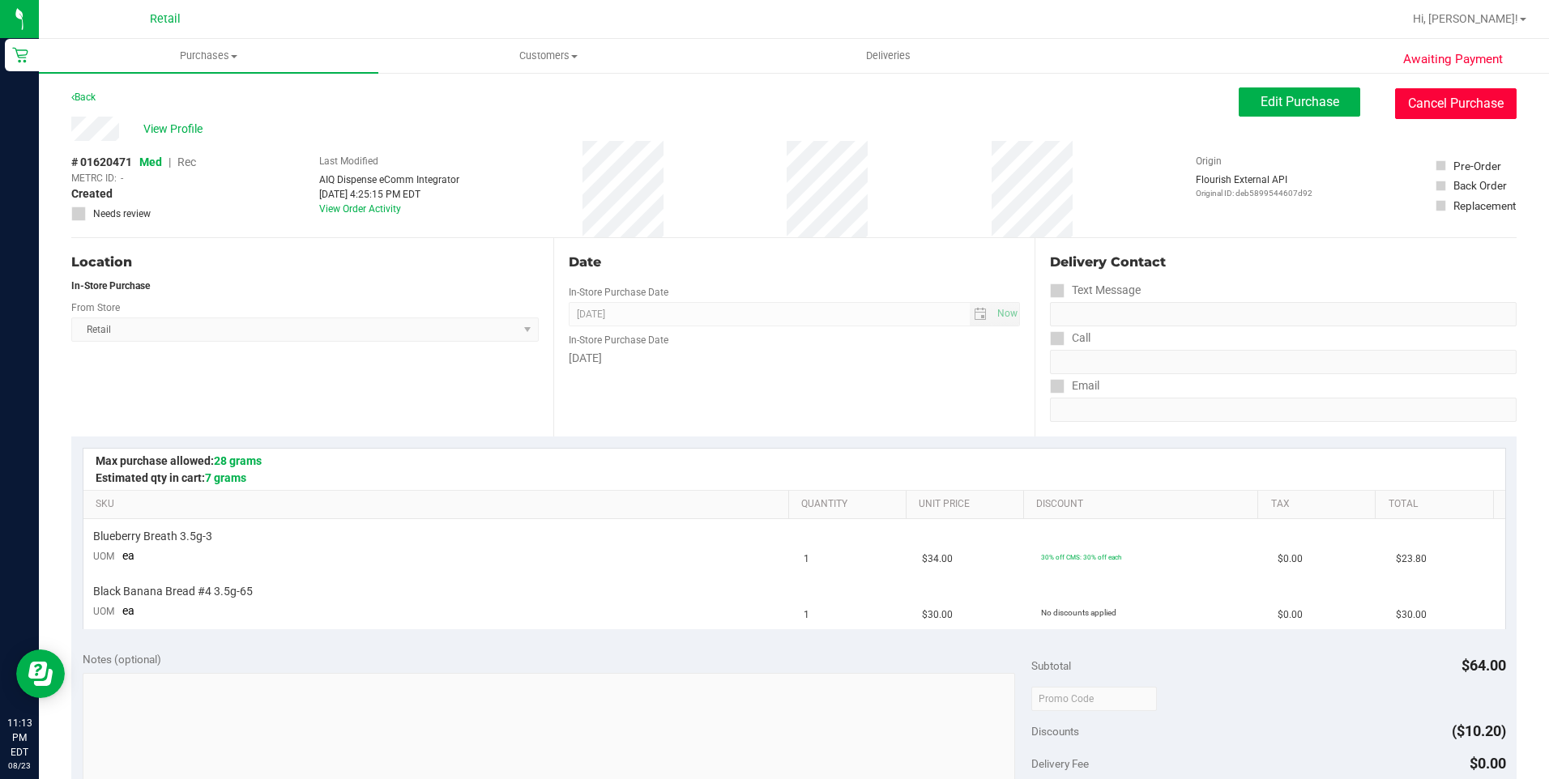
click at [1425, 101] on button "Cancel Purchase" at bounding box center [1455, 103] width 121 height 31
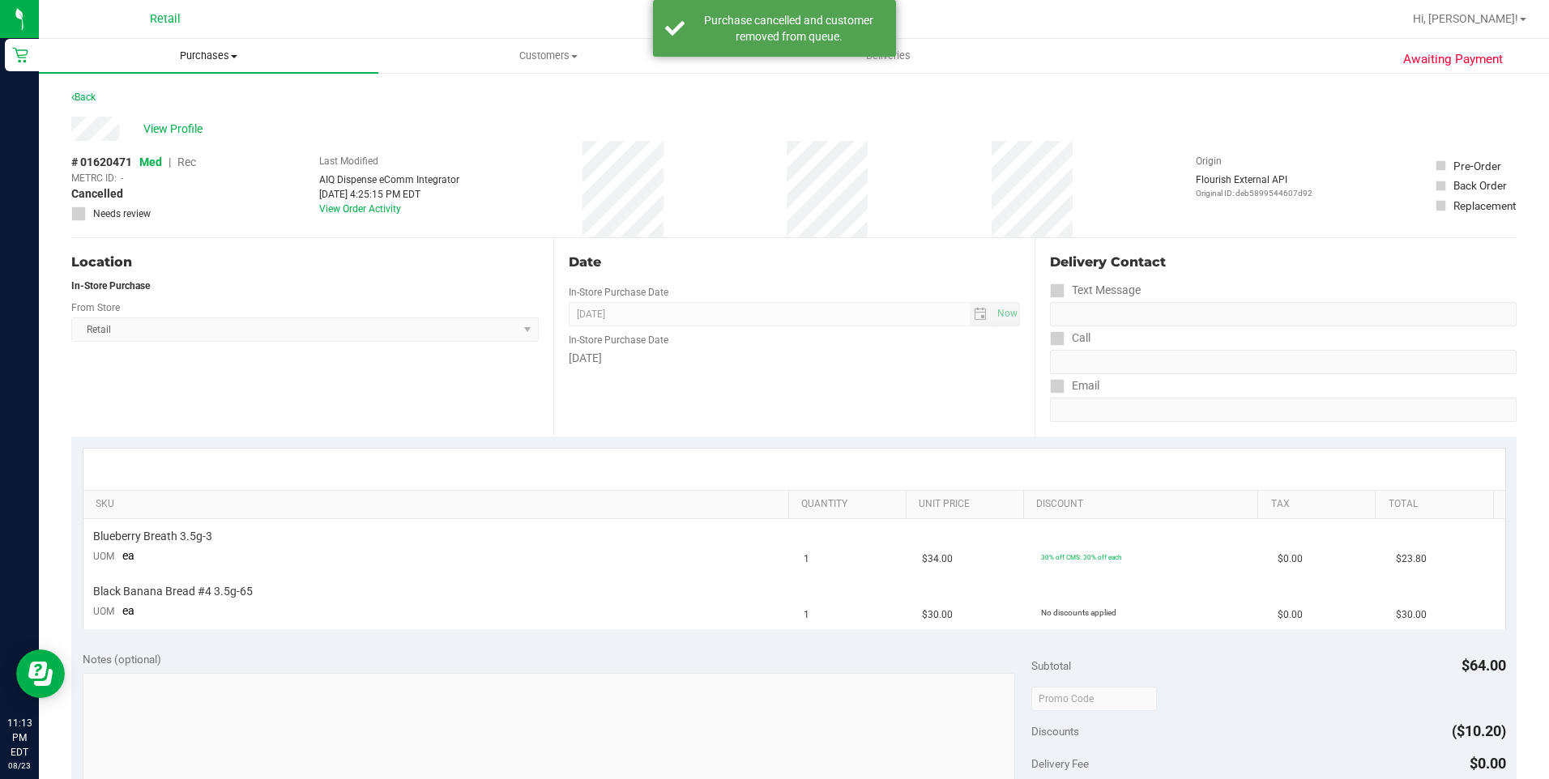
drag, startPoint x: 228, startPoint y: 50, endPoint x: 173, endPoint y: 80, distance: 62.7
click at [227, 50] on span "Purchases" at bounding box center [208, 56] width 339 height 15
click at [106, 97] on span "Summary of purchases" at bounding box center [122, 98] width 166 height 14
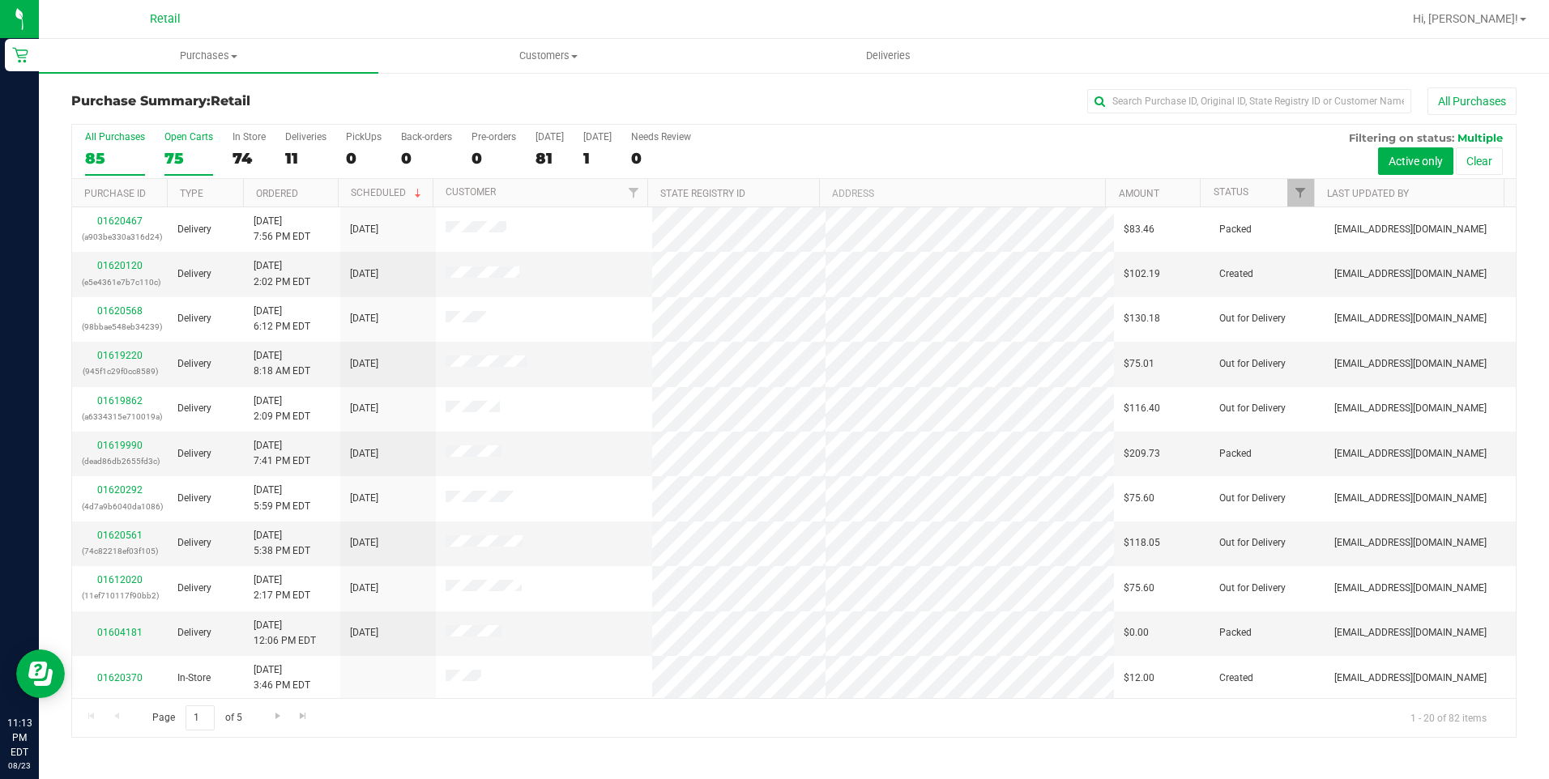
click at [173, 156] on div "75" at bounding box center [188, 158] width 49 height 19
click at [0, 0] on input "Open Carts 75" at bounding box center [0, 0] width 0 height 0
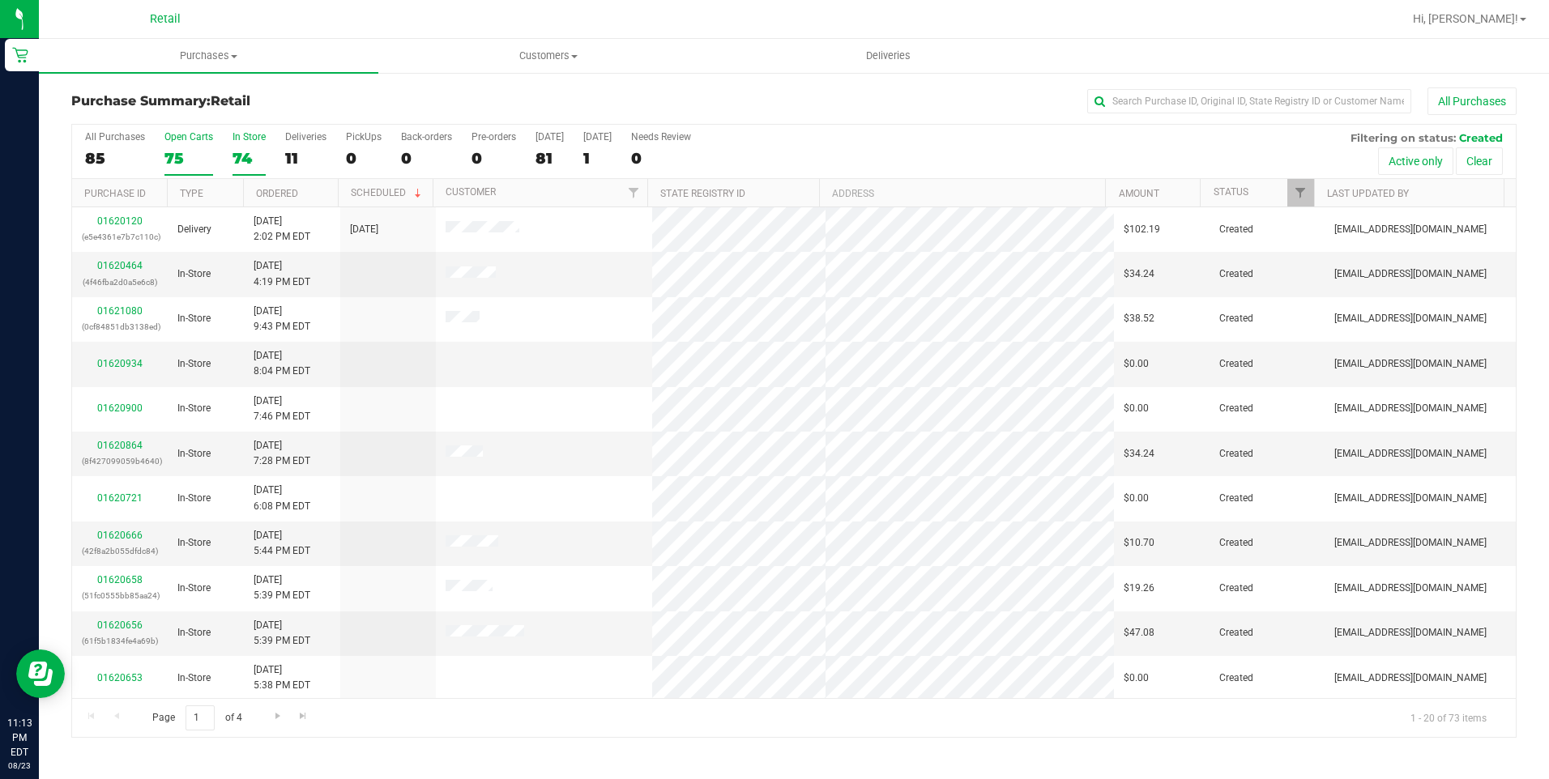
click at [249, 152] on div "74" at bounding box center [248, 158] width 33 height 19
click at [0, 0] on input "In Store 74" at bounding box center [0, 0] width 0 height 0
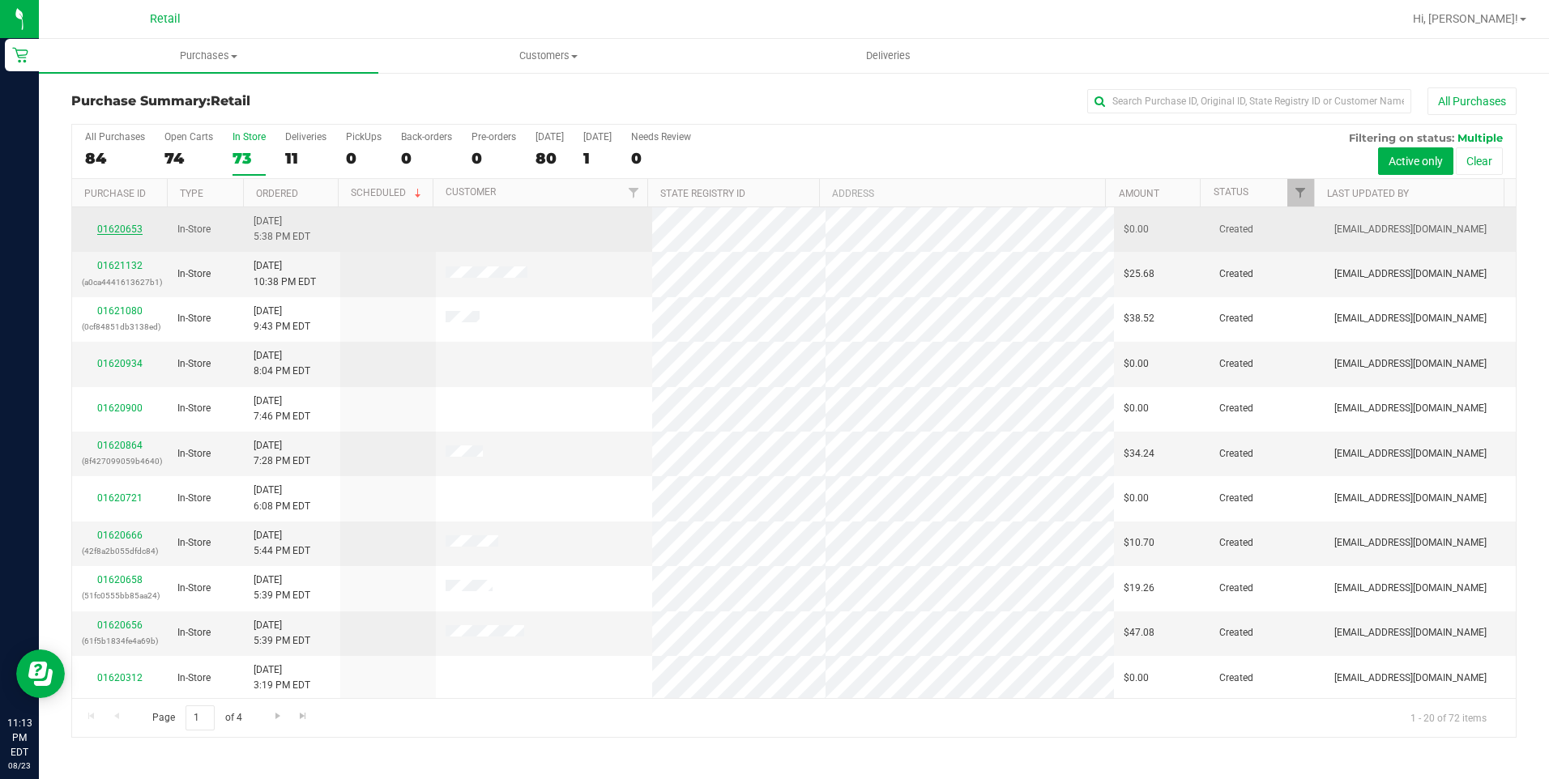
click at [123, 228] on link "01620653" at bounding box center [119, 229] width 45 height 11
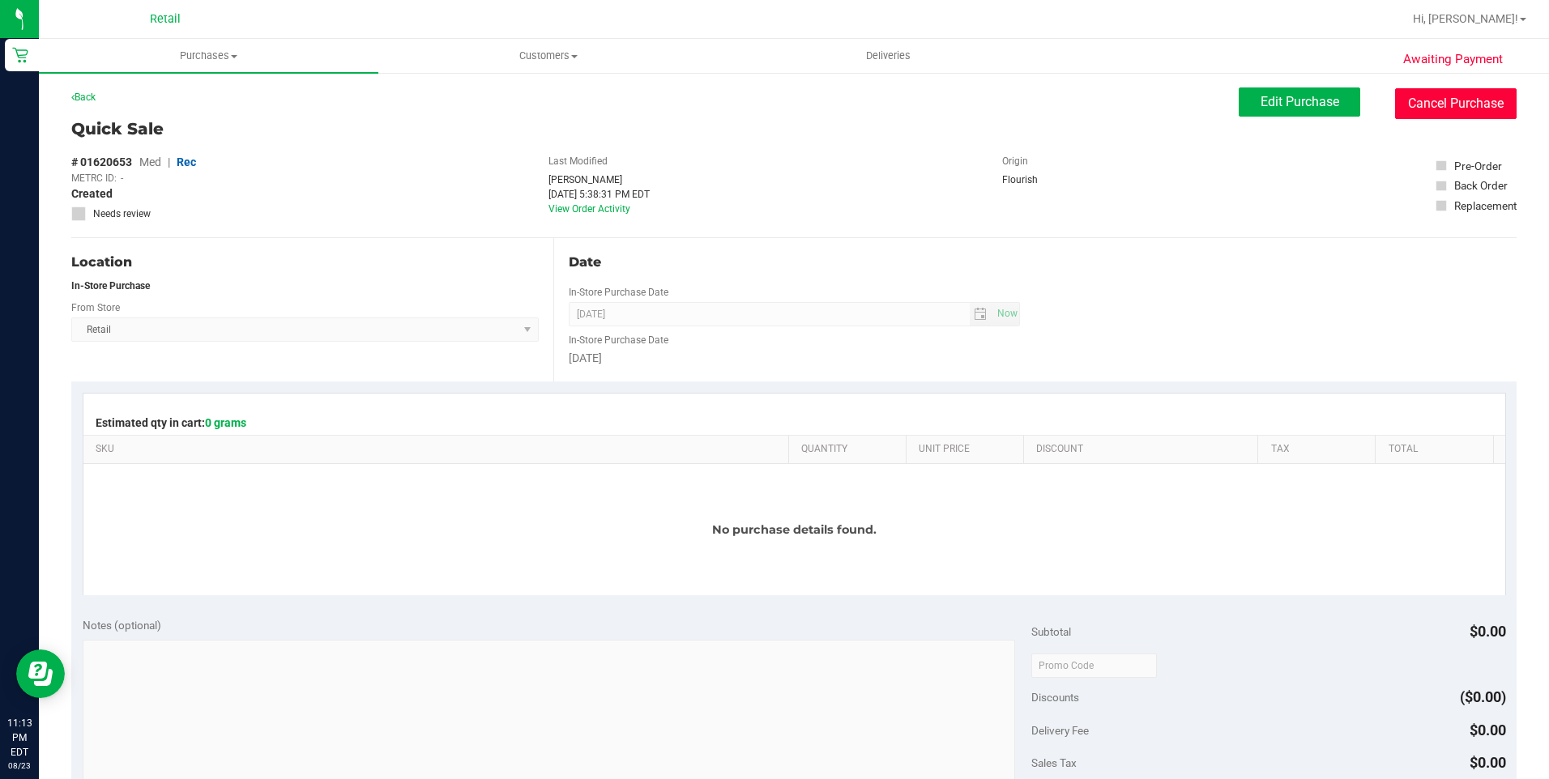
click at [1447, 112] on button "Cancel Purchase" at bounding box center [1455, 103] width 121 height 31
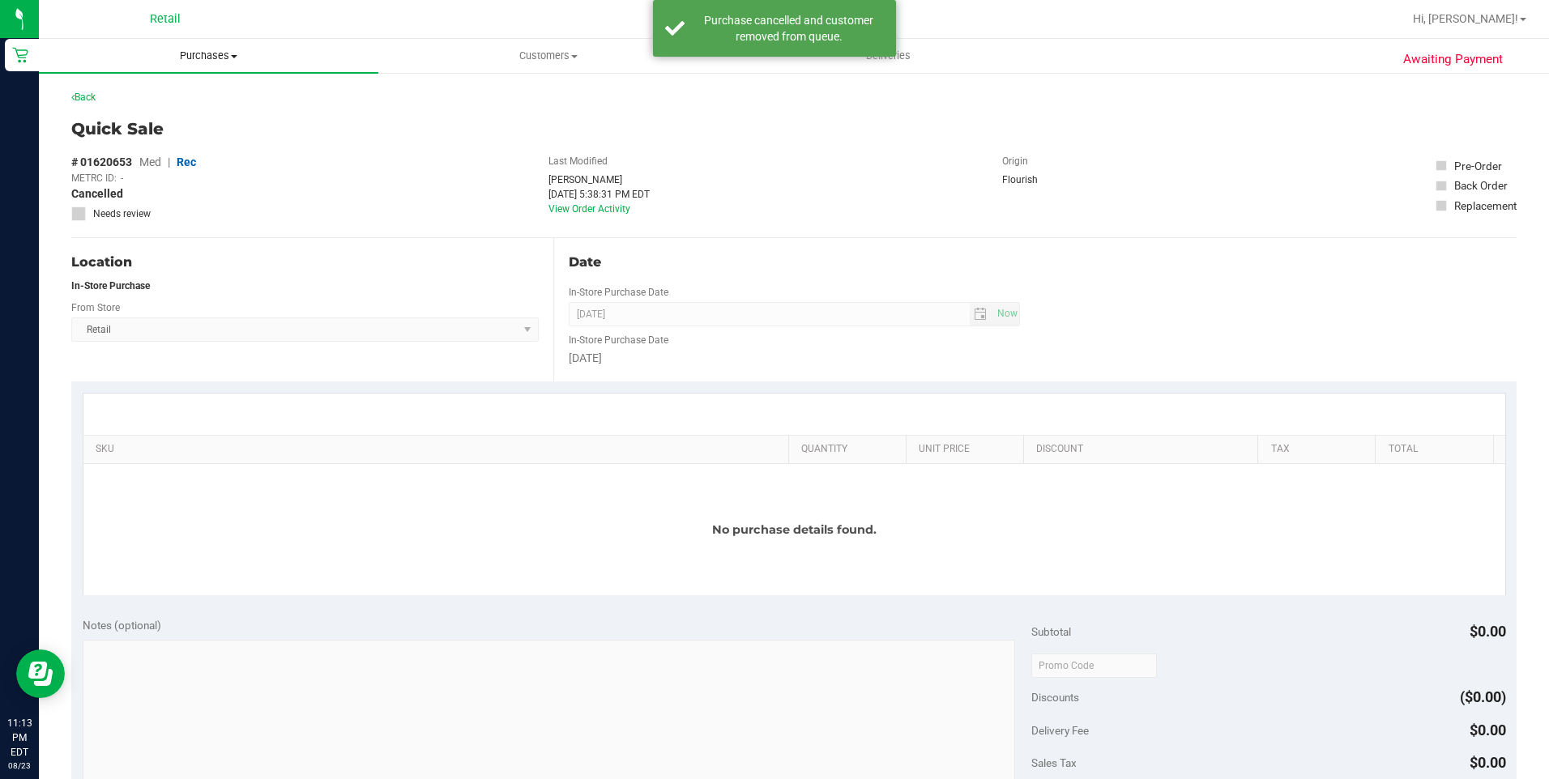
click at [204, 58] on span "Purchases" at bounding box center [208, 56] width 339 height 15
click at [150, 99] on span "Summary of purchases" at bounding box center [122, 98] width 166 height 14
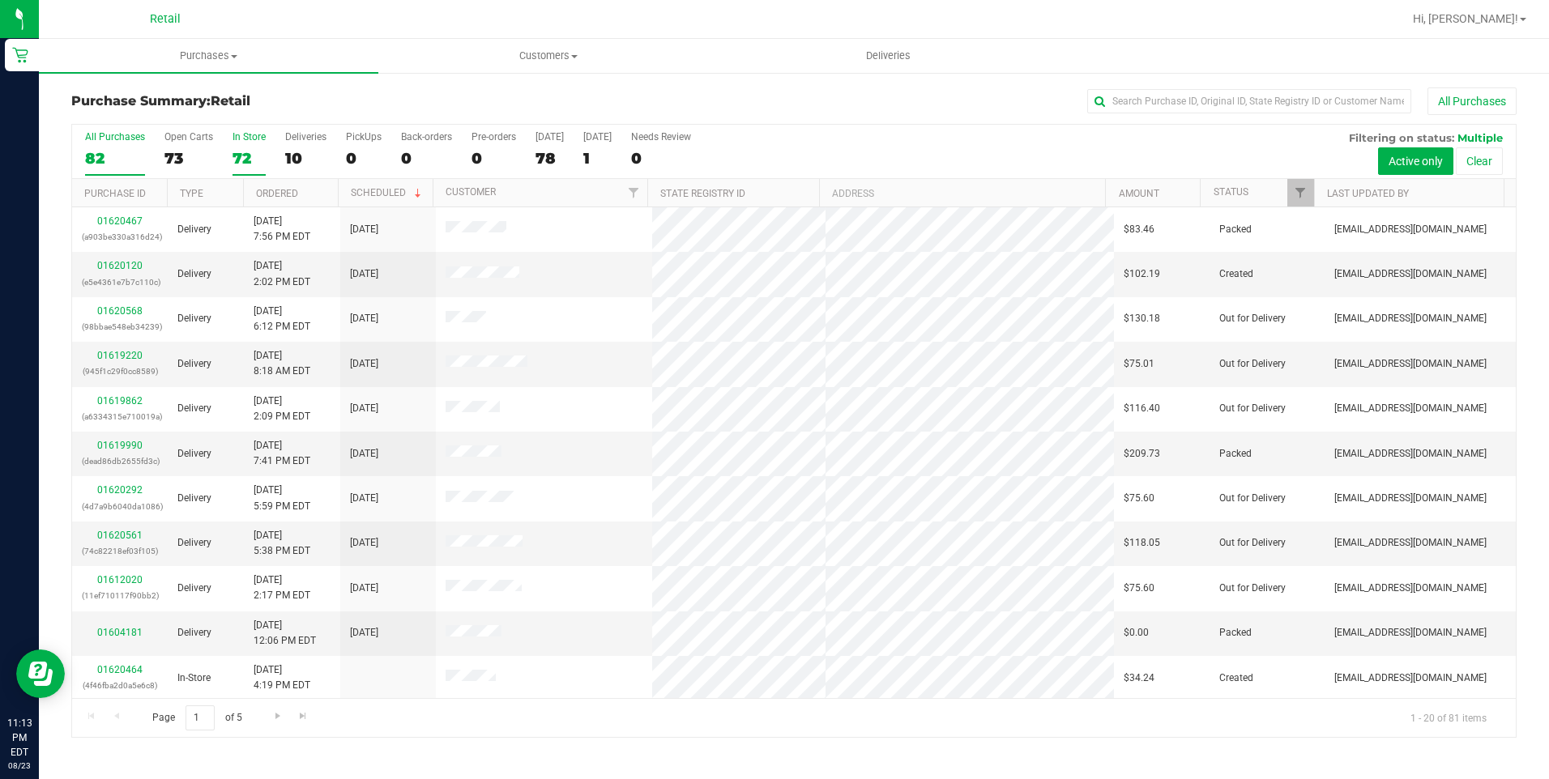
click at [246, 156] on div "72" at bounding box center [248, 158] width 33 height 19
click at [0, 0] on input "In Store 72" at bounding box center [0, 0] width 0 height 0
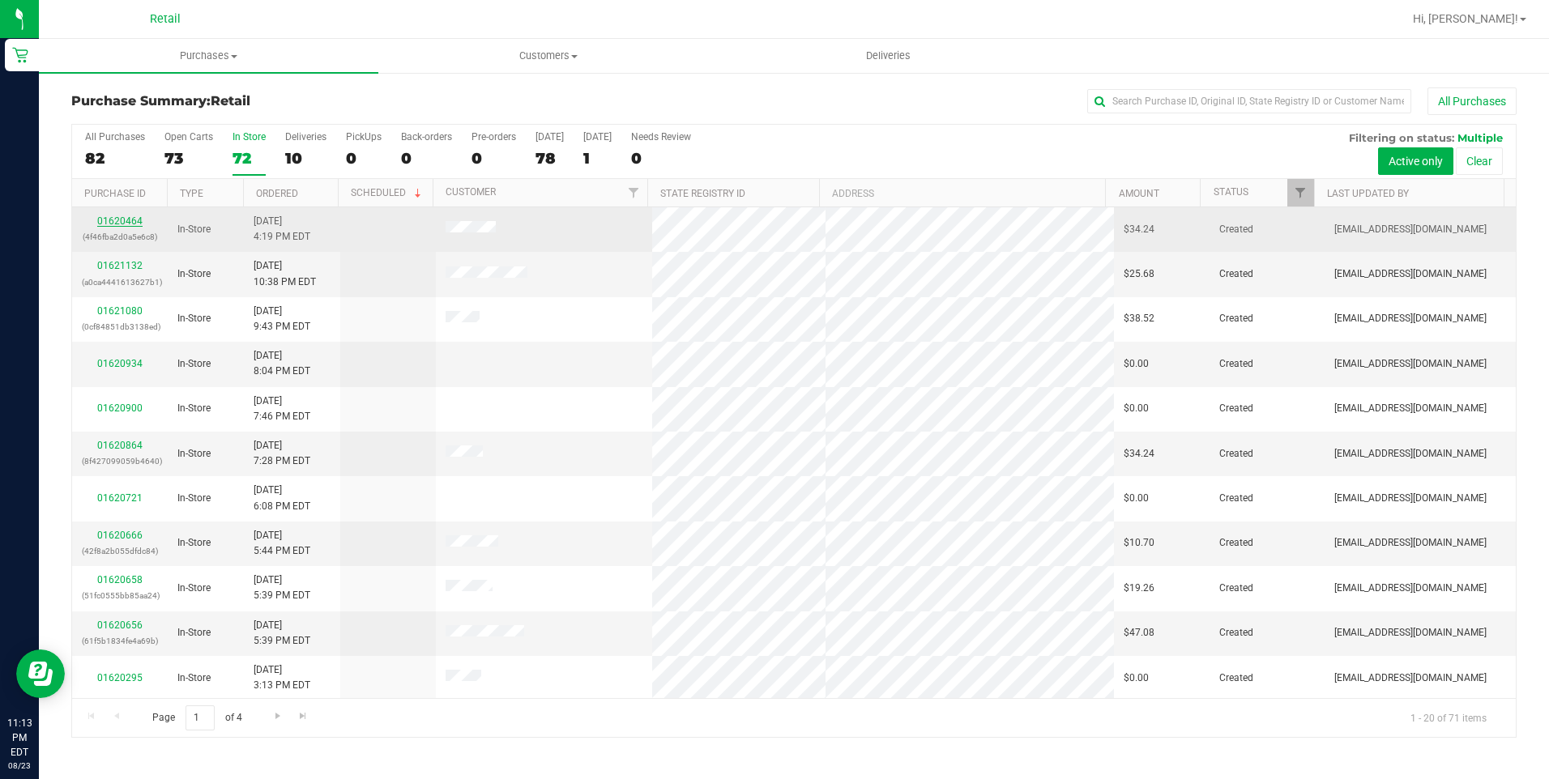
click at [133, 220] on link "01620464" at bounding box center [119, 220] width 45 height 11
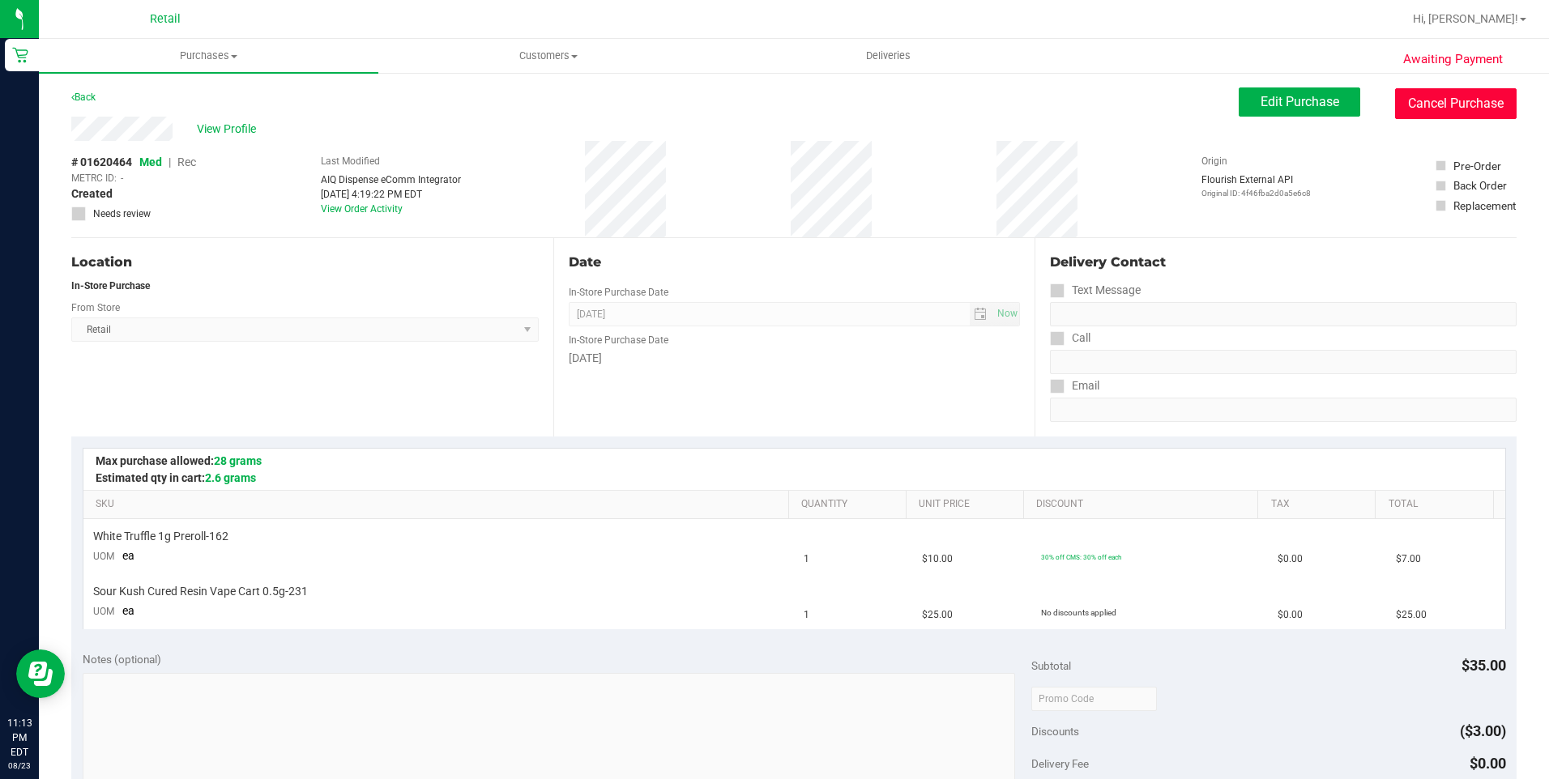
click at [1456, 101] on button "Cancel Purchase" at bounding box center [1455, 103] width 121 height 31
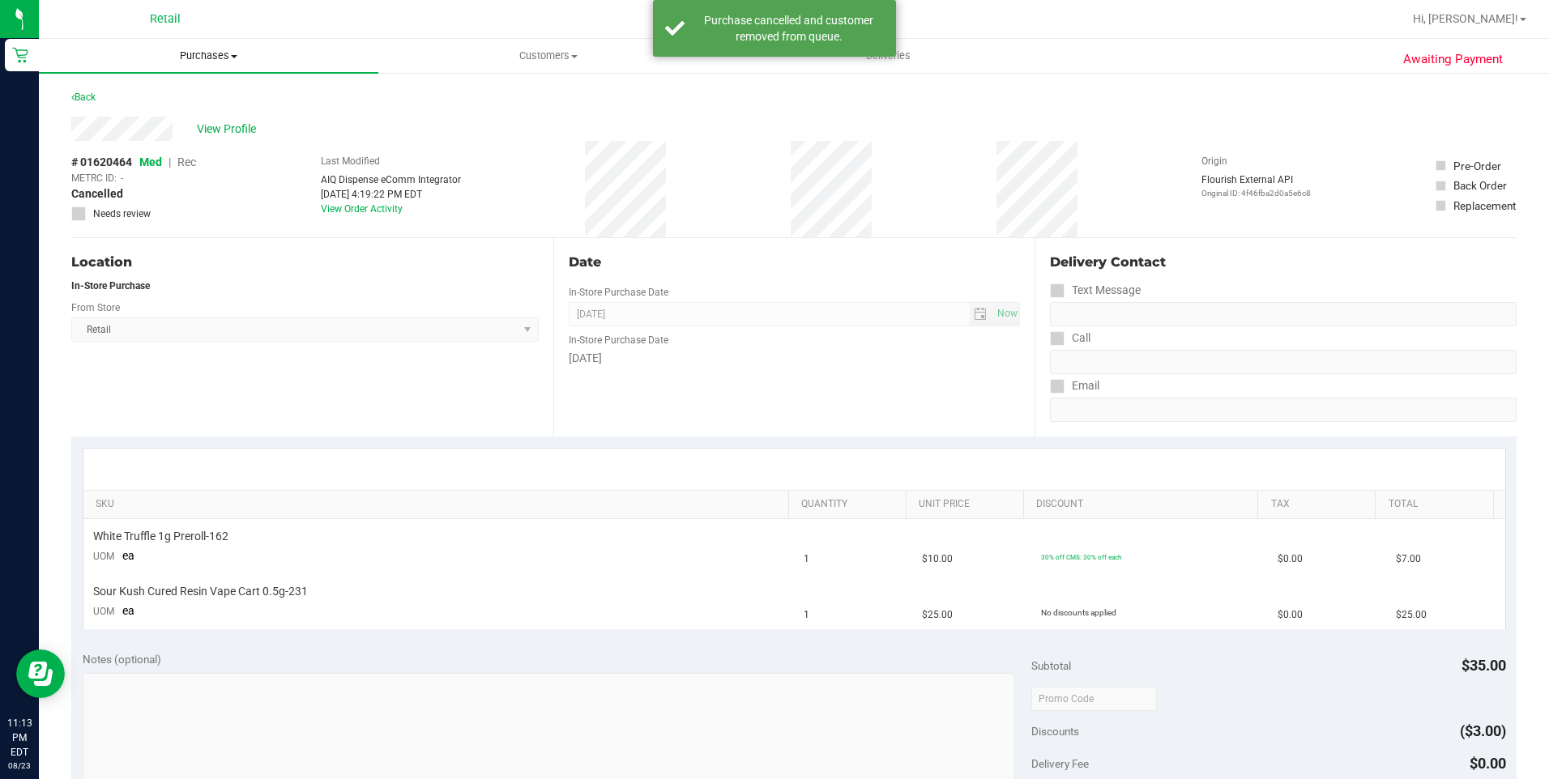
click at [219, 60] on span "Purchases" at bounding box center [208, 56] width 339 height 15
click at [138, 99] on span "Summary of purchases" at bounding box center [122, 98] width 166 height 14
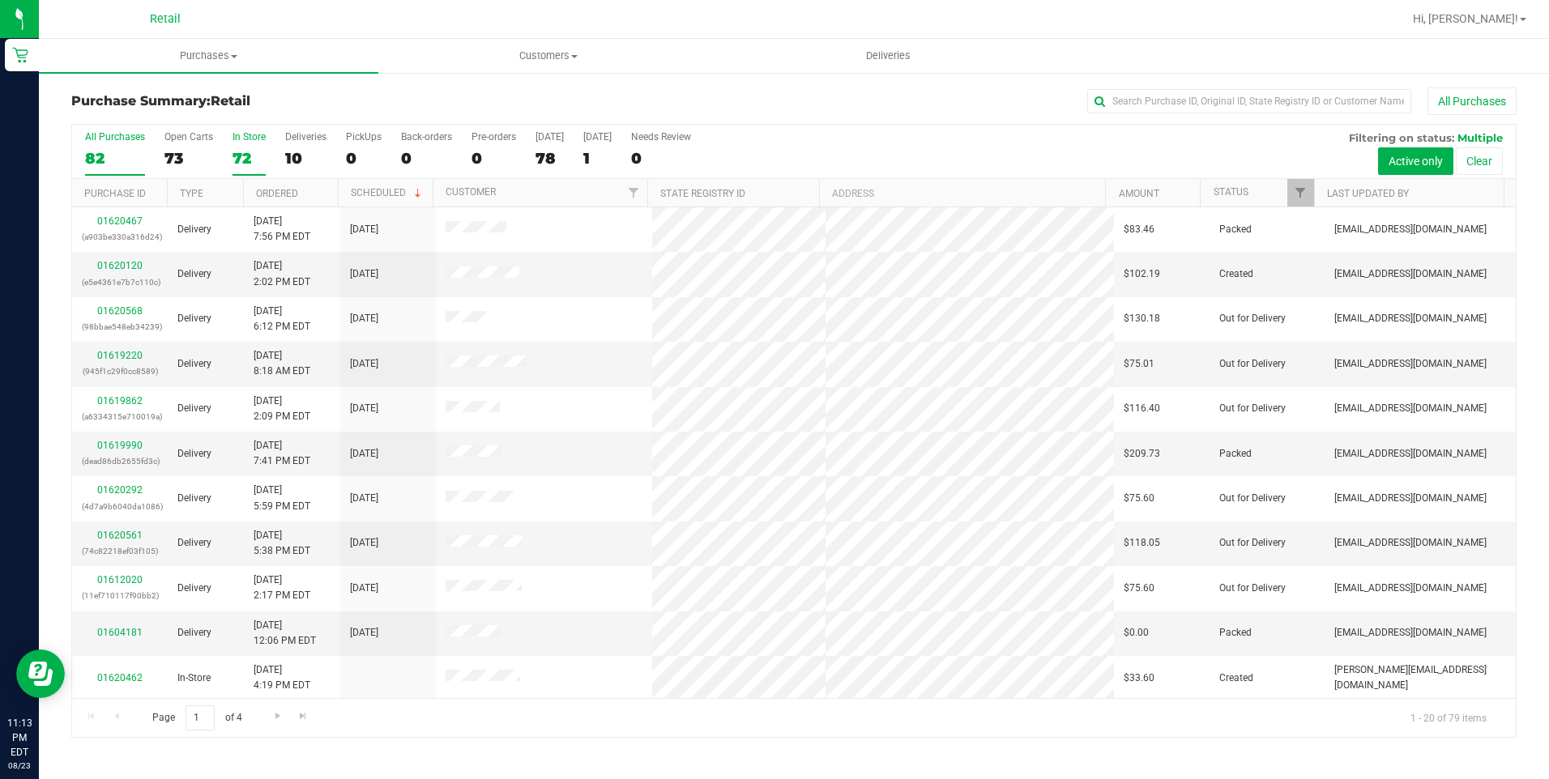
click at [241, 156] on div "72" at bounding box center [248, 158] width 33 height 19
click at [0, 0] on input "In Store 72" at bounding box center [0, 0] width 0 height 0
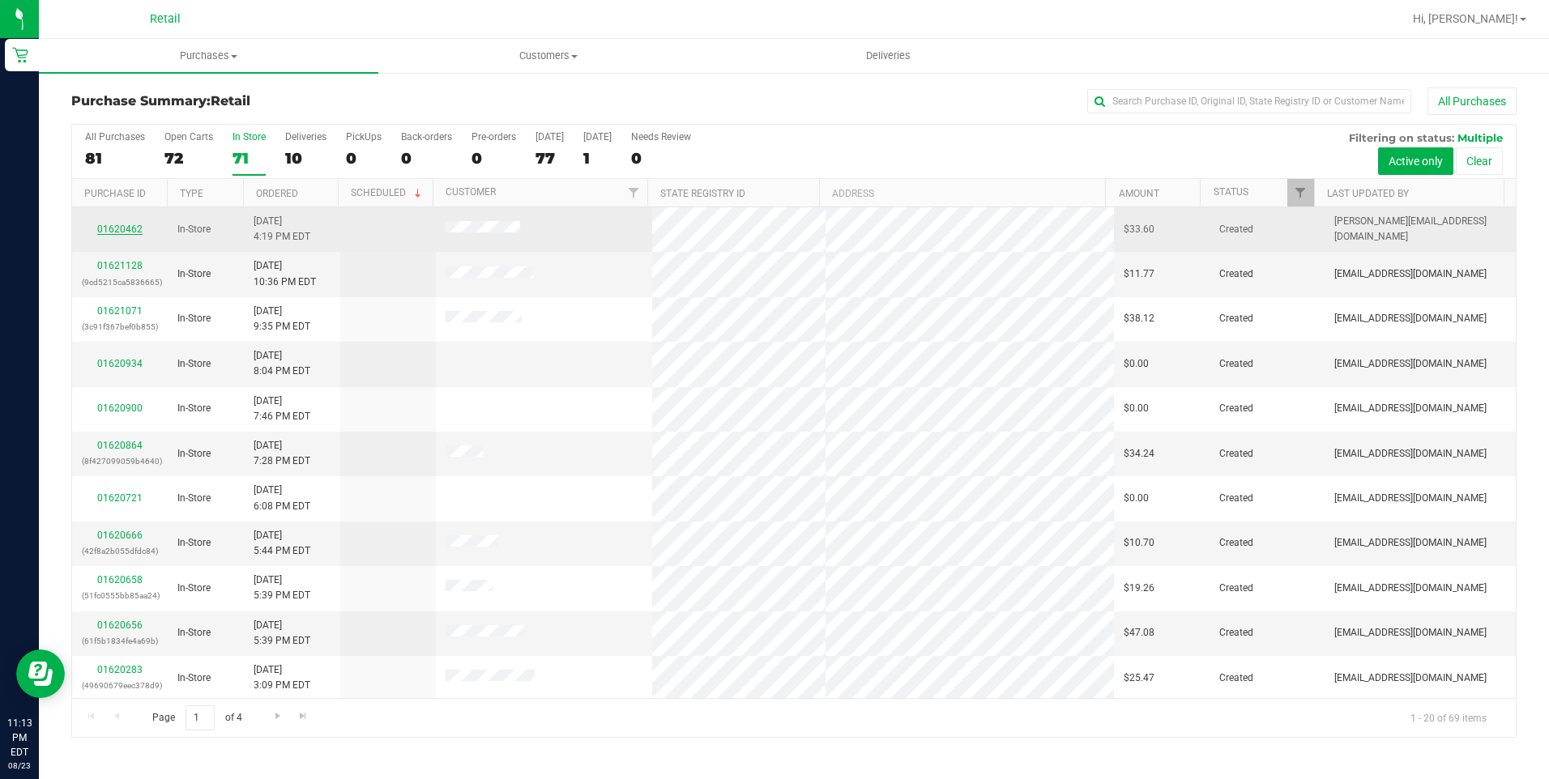
click at [129, 224] on link "01620462" at bounding box center [119, 229] width 45 height 11
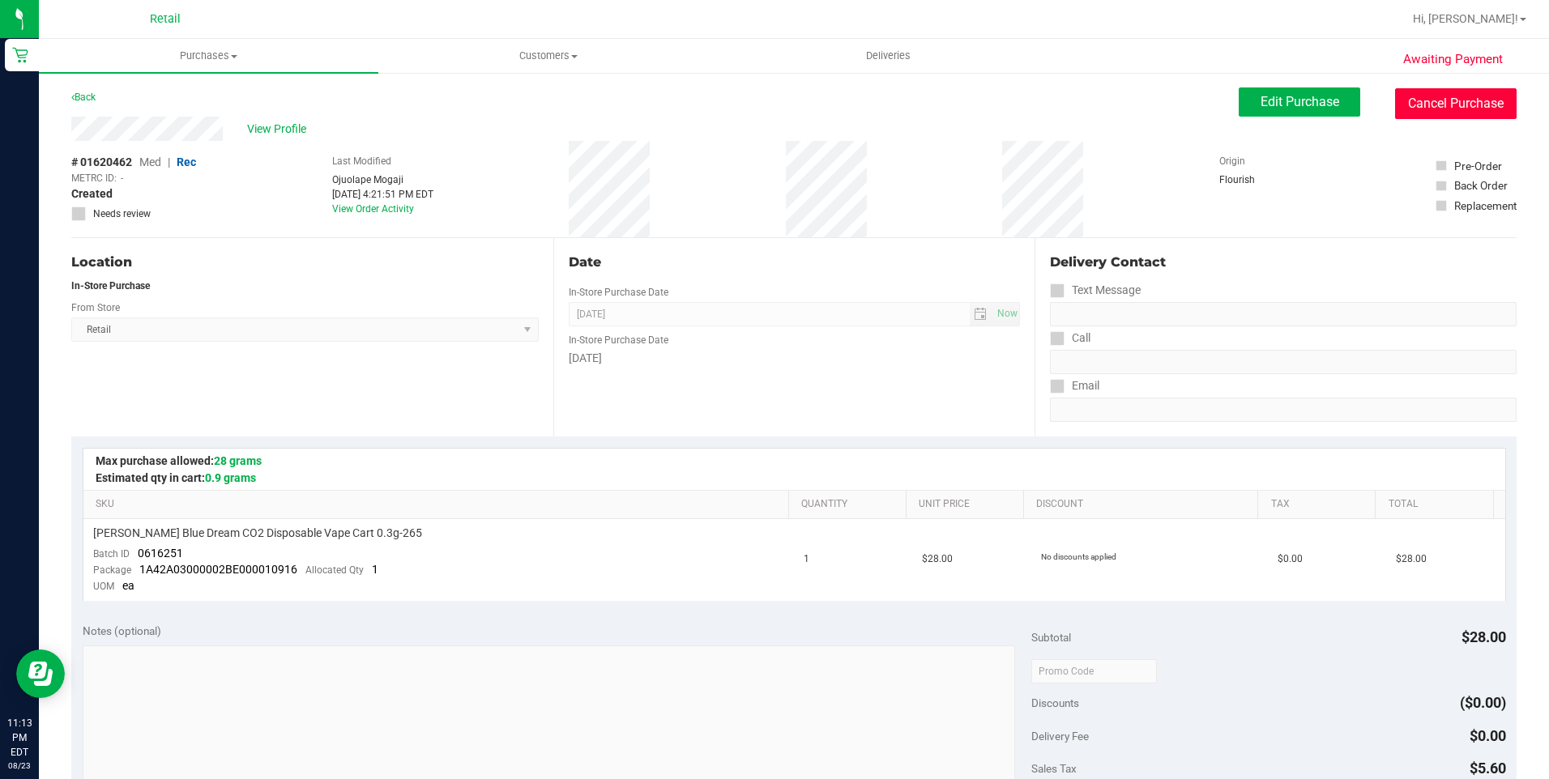
click at [1459, 104] on button "Cancel Purchase" at bounding box center [1455, 103] width 121 height 31
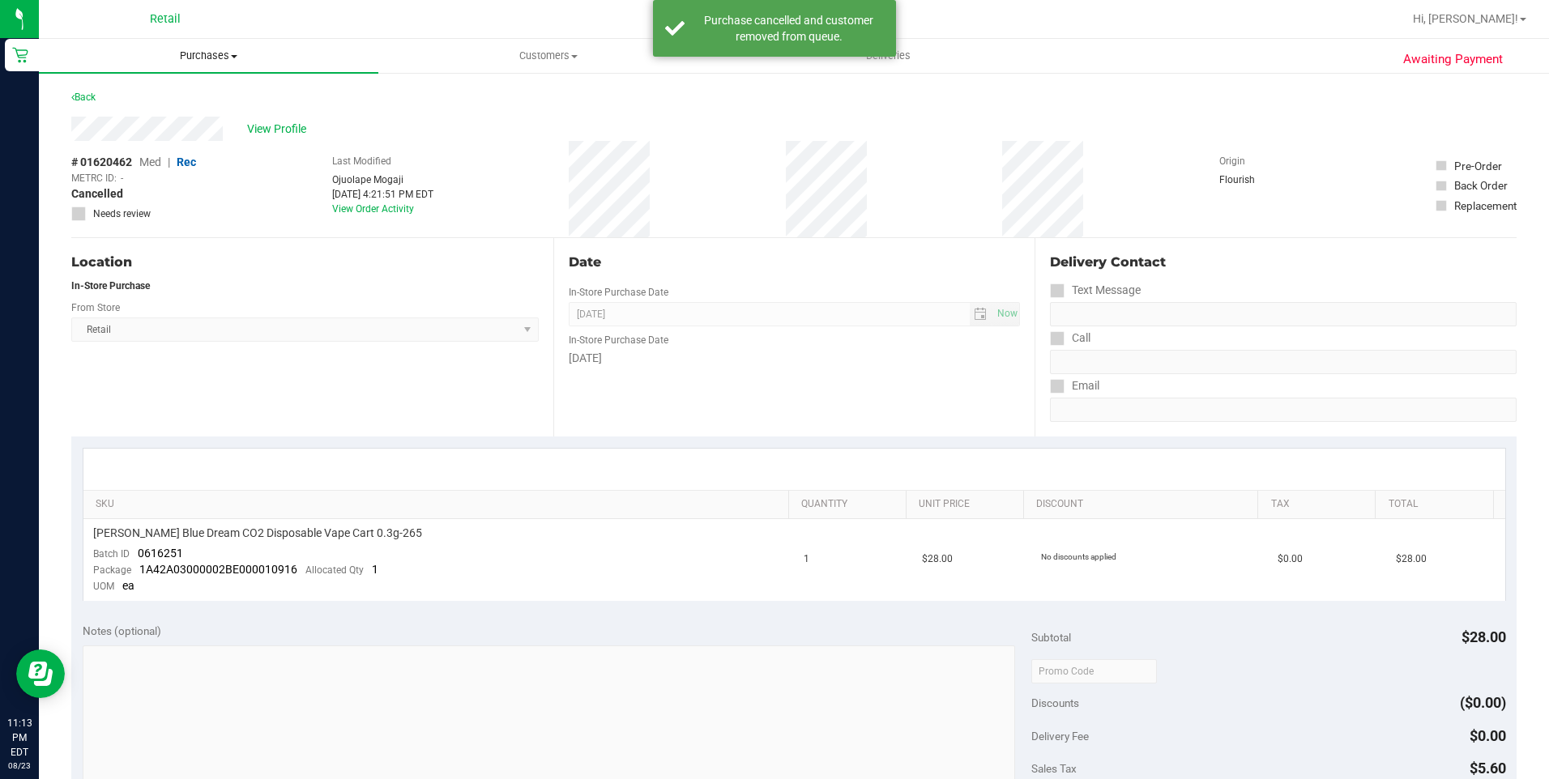
click at [202, 53] on span "Purchases" at bounding box center [208, 56] width 339 height 15
click at [164, 102] on span "Summary of purchases" at bounding box center [122, 98] width 166 height 14
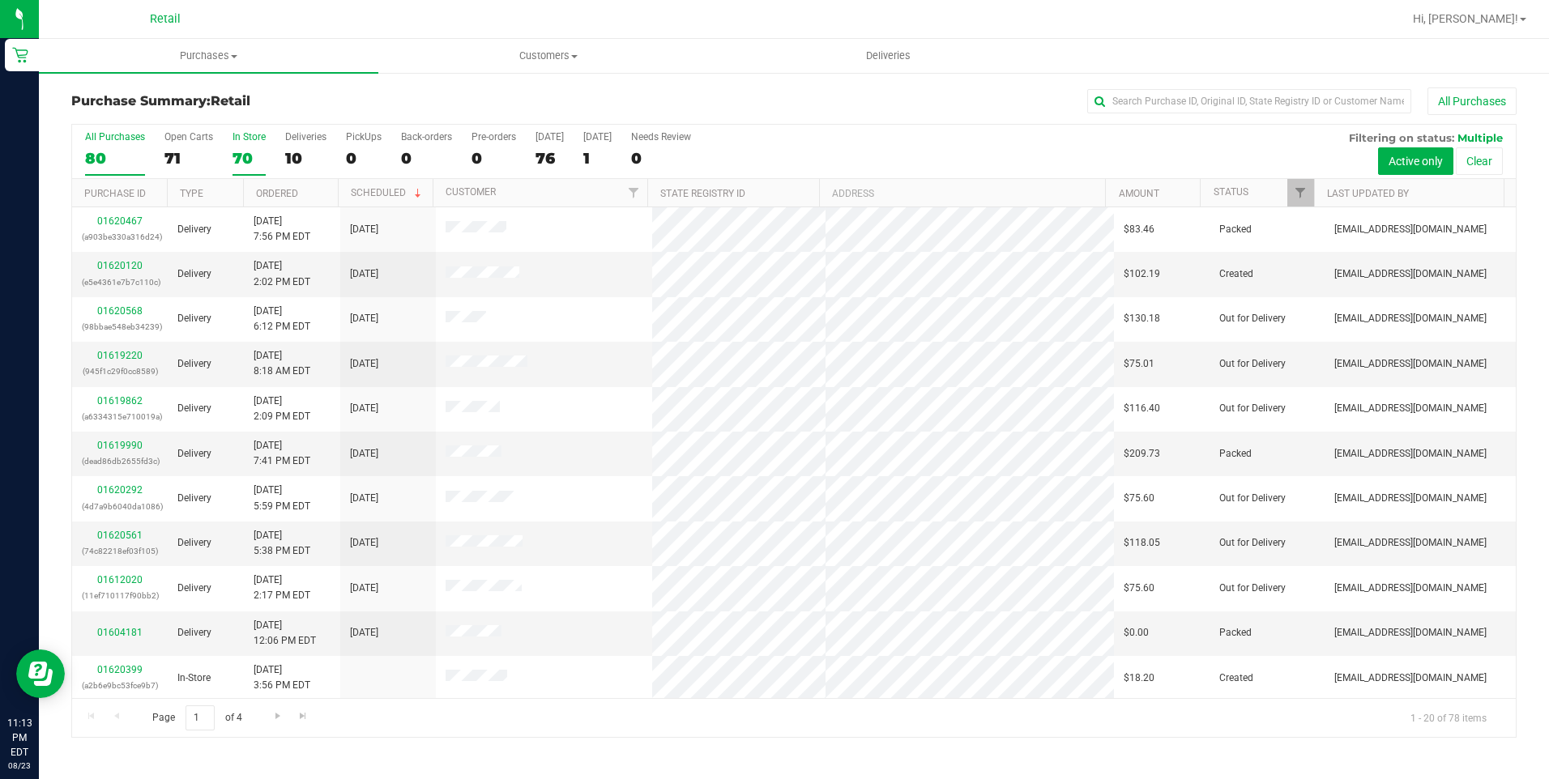
click at [242, 156] on div "70" at bounding box center [248, 158] width 33 height 19
click at [0, 0] on input "In Store 70" at bounding box center [0, 0] width 0 height 0
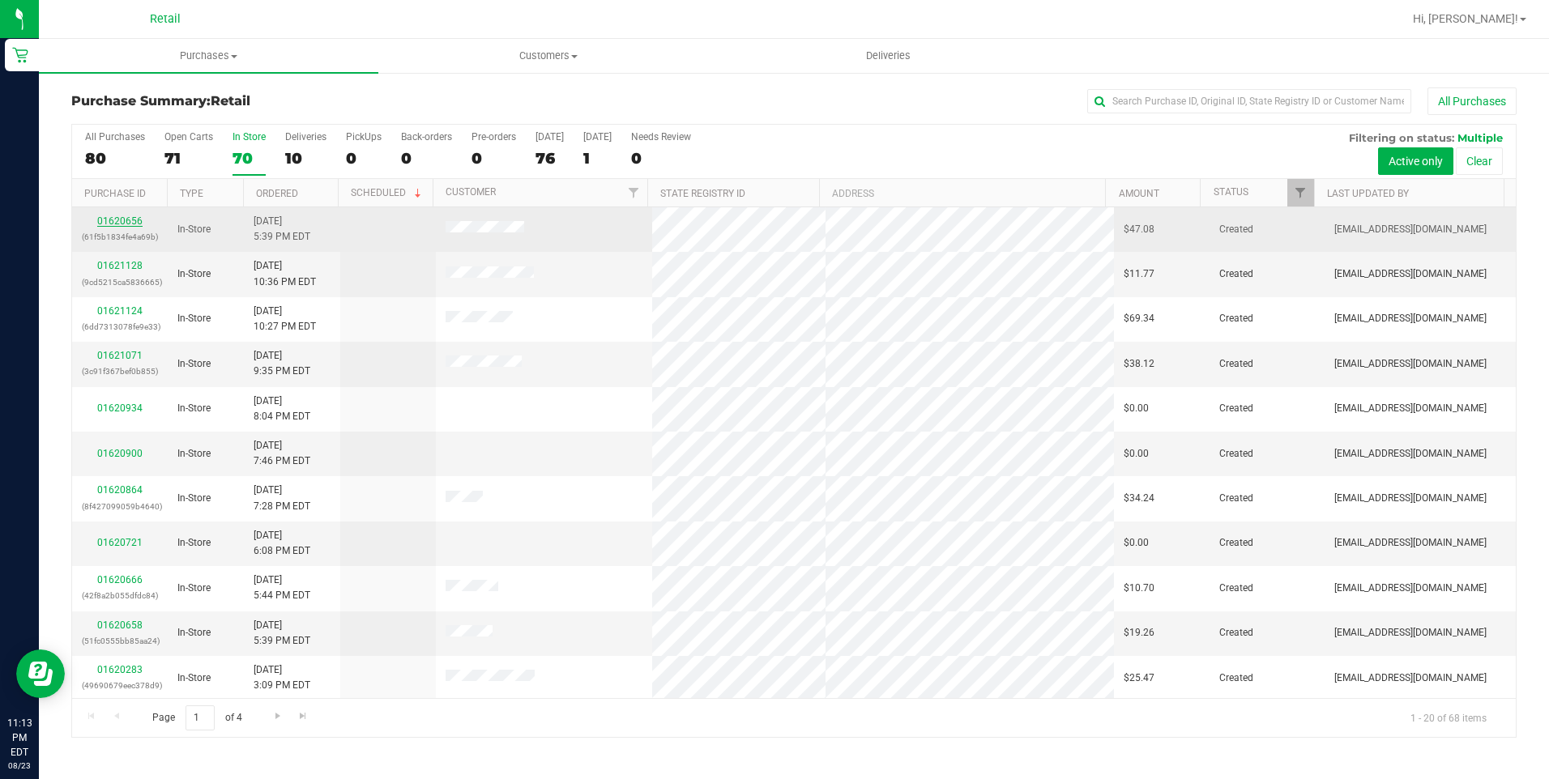
click at [128, 220] on link "01620656" at bounding box center [119, 220] width 45 height 11
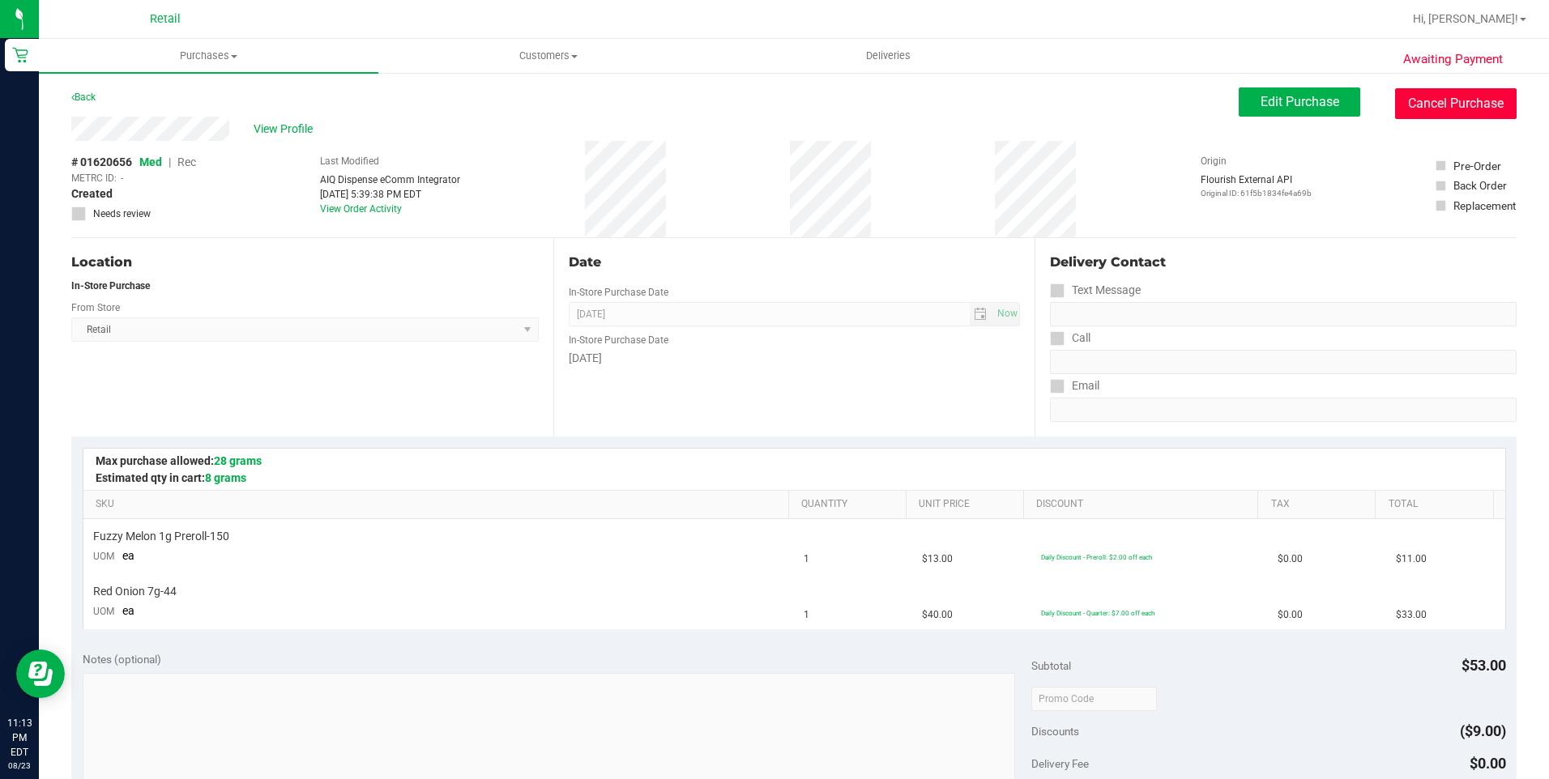
click at [1473, 94] on button "Cancel Purchase" at bounding box center [1455, 103] width 121 height 31
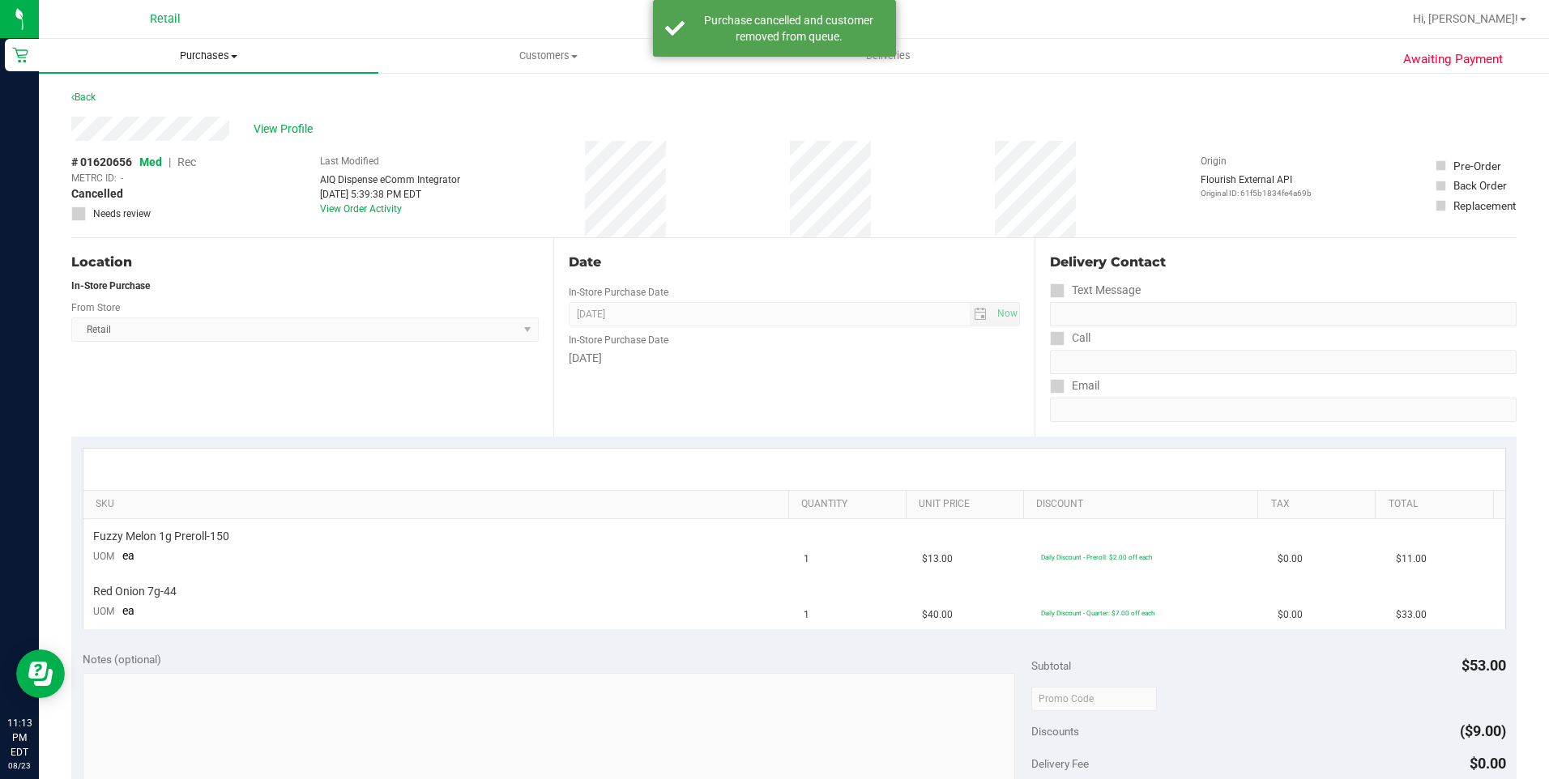
drag, startPoint x: 222, startPoint y: 53, endPoint x: 137, endPoint y: 98, distance: 96.0
click at [221, 53] on span "Purchases" at bounding box center [208, 56] width 339 height 15
click at [132, 100] on span "Summary of purchases" at bounding box center [122, 98] width 166 height 14
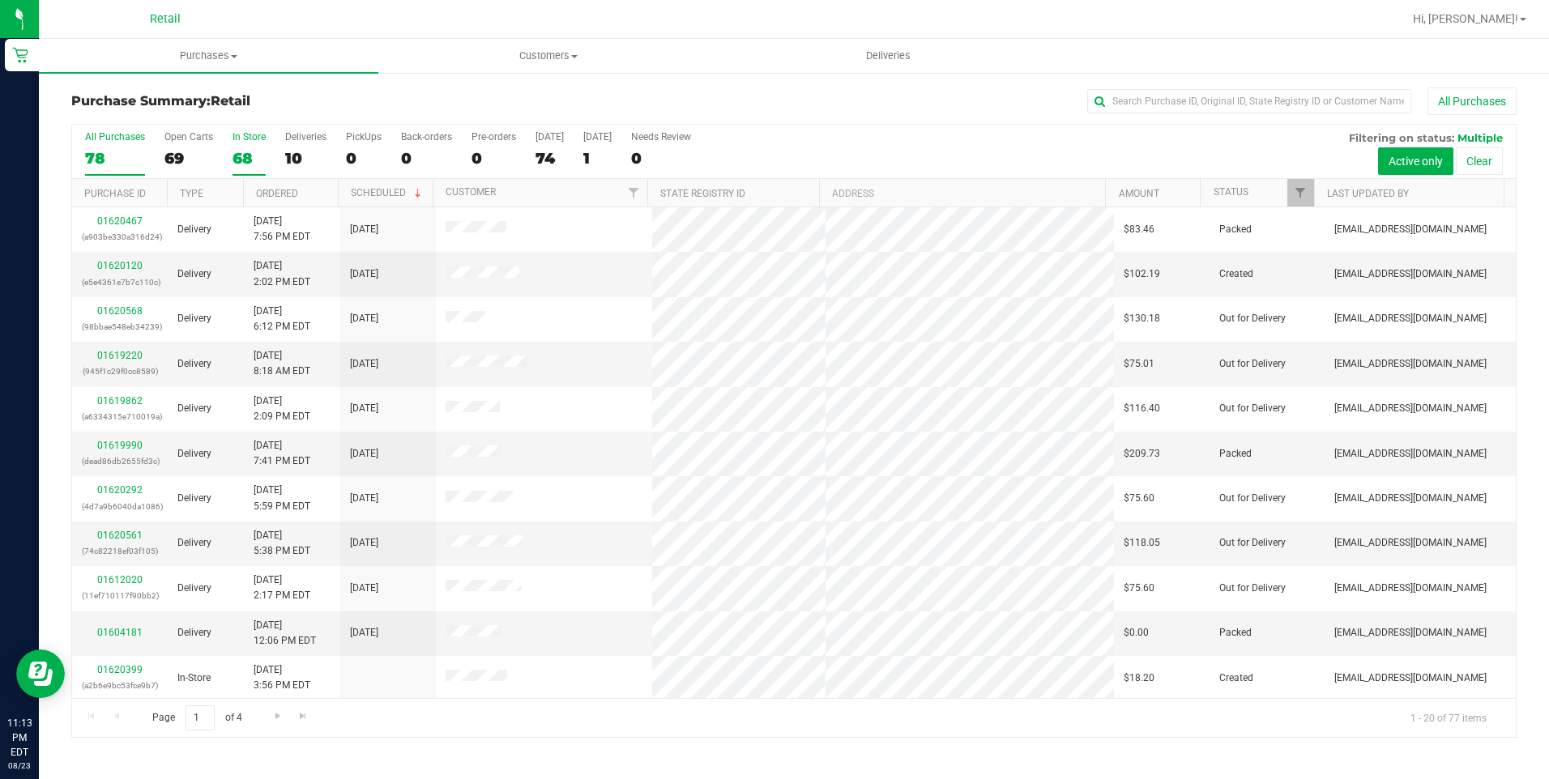
click at [250, 157] on div "68" at bounding box center [248, 158] width 33 height 19
click at [0, 0] on input "In Store 68" at bounding box center [0, 0] width 0 height 0
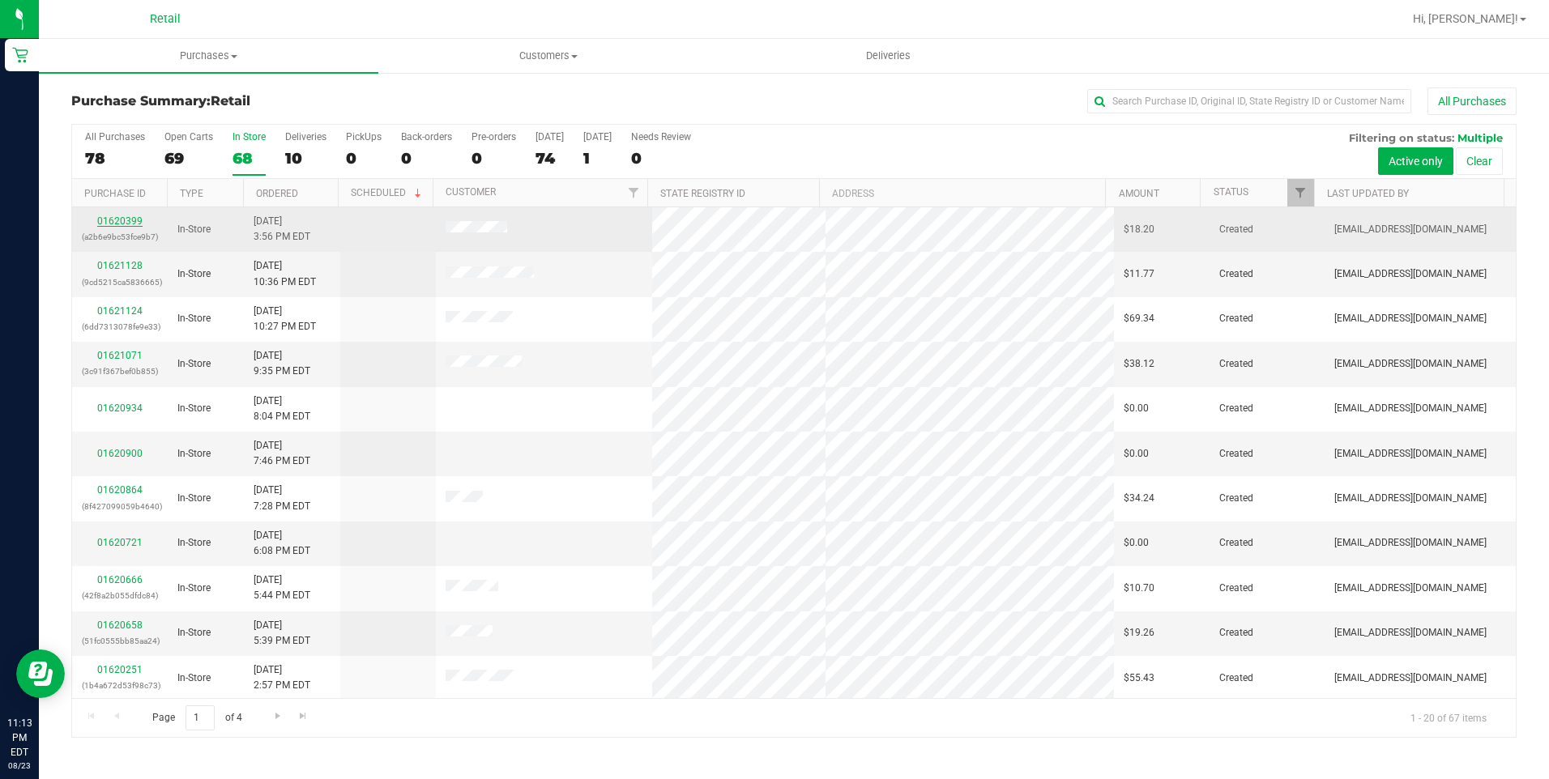
click at [130, 224] on link "01620399" at bounding box center [119, 220] width 45 height 11
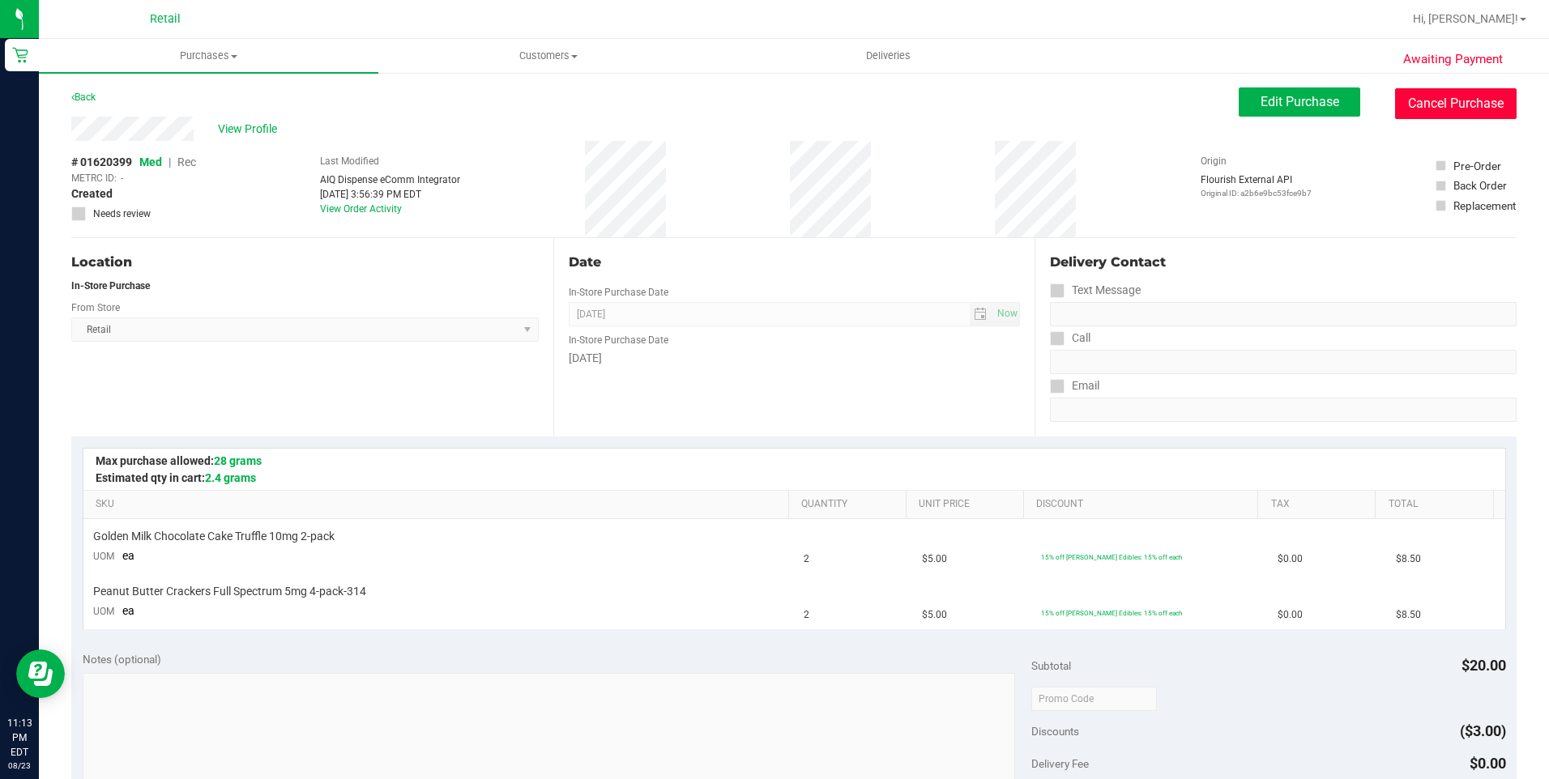
click at [1425, 107] on button "Cancel Purchase" at bounding box center [1455, 103] width 121 height 31
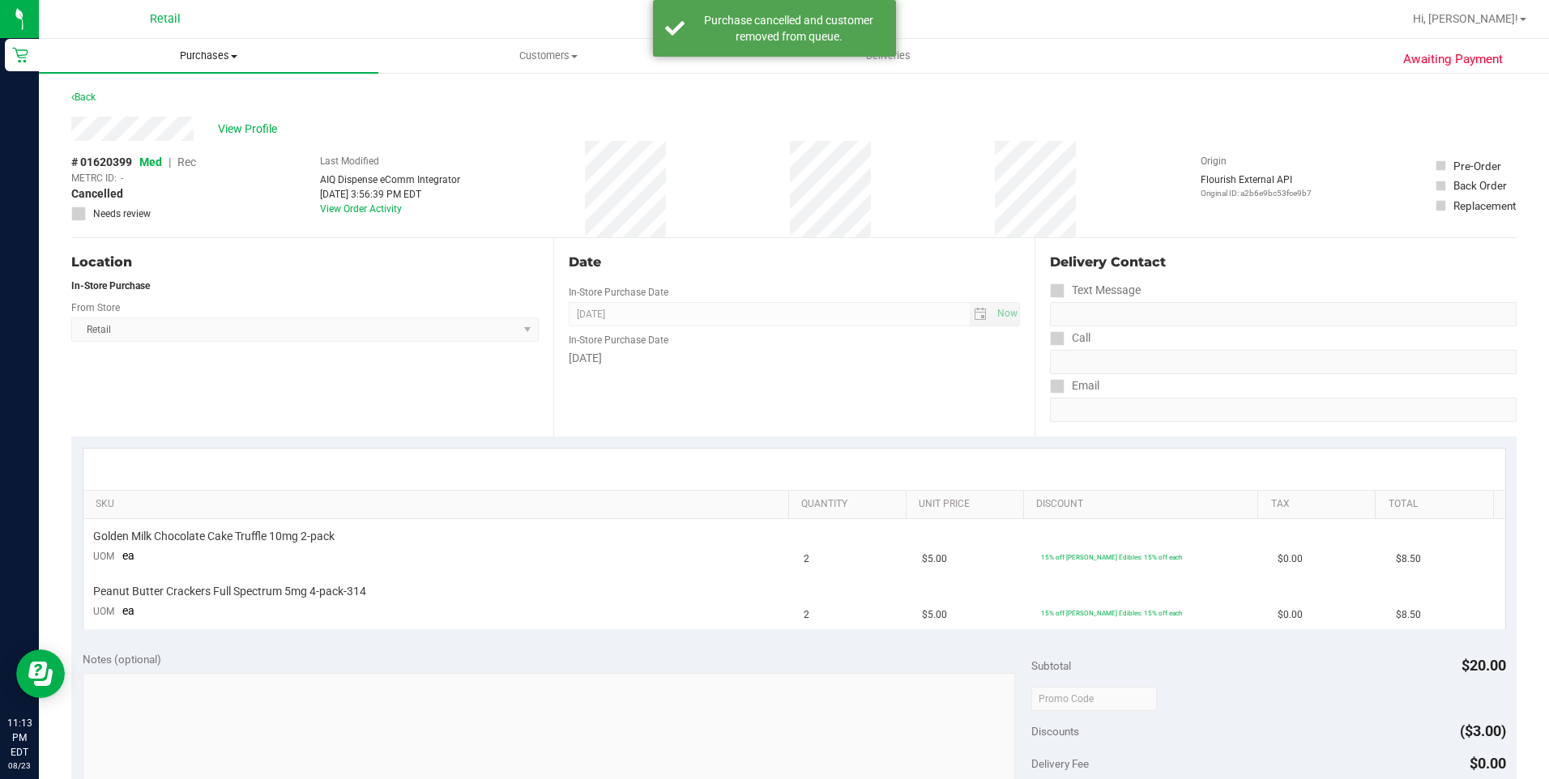
click at [200, 62] on span "Purchases" at bounding box center [208, 56] width 339 height 15
click at [177, 99] on span "Summary of purchases" at bounding box center [122, 98] width 166 height 14
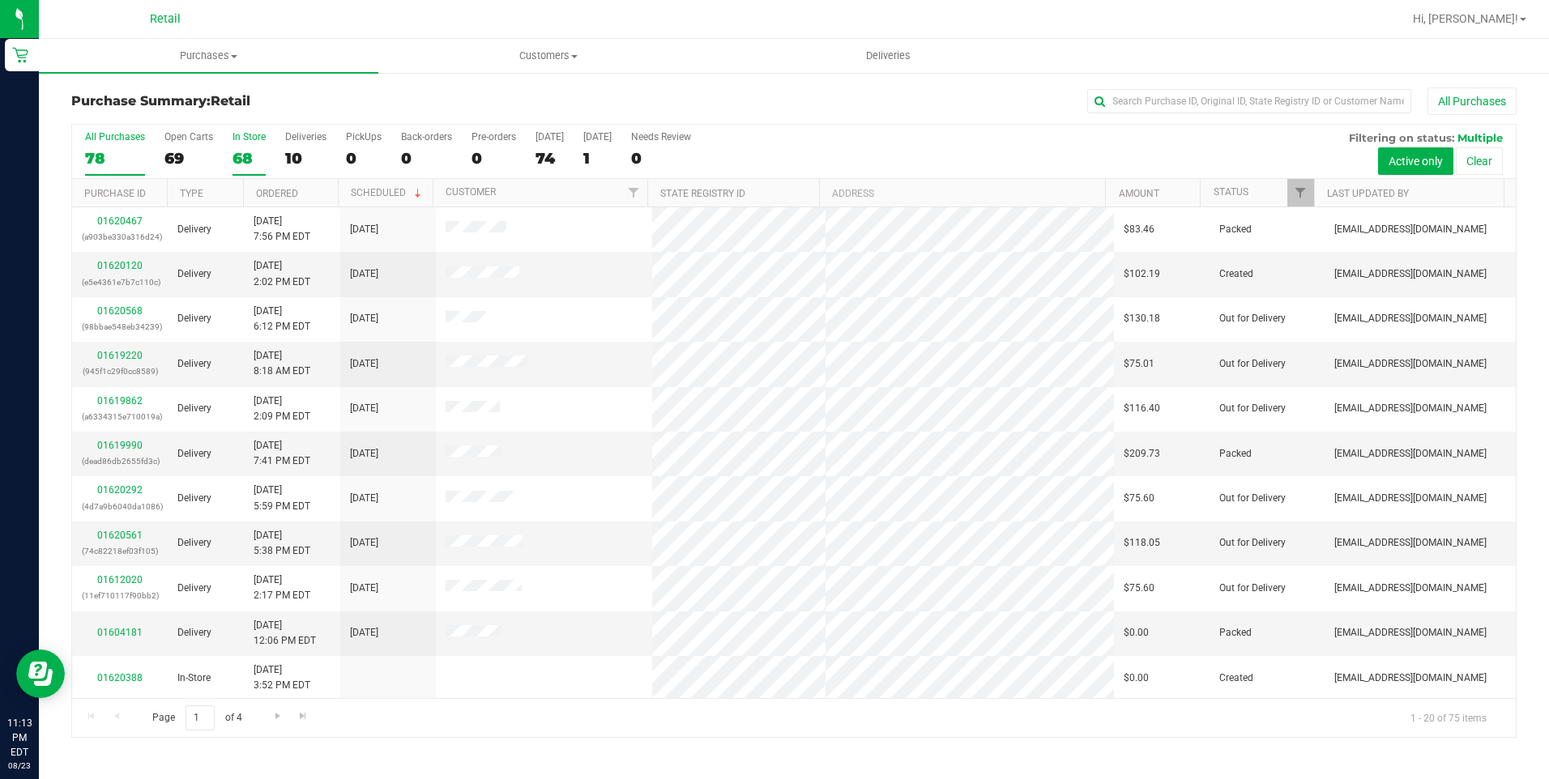
click at [246, 157] on div "68" at bounding box center [248, 158] width 33 height 19
click at [0, 0] on input "In Store 68" at bounding box center [0, 0] width 0 height 0
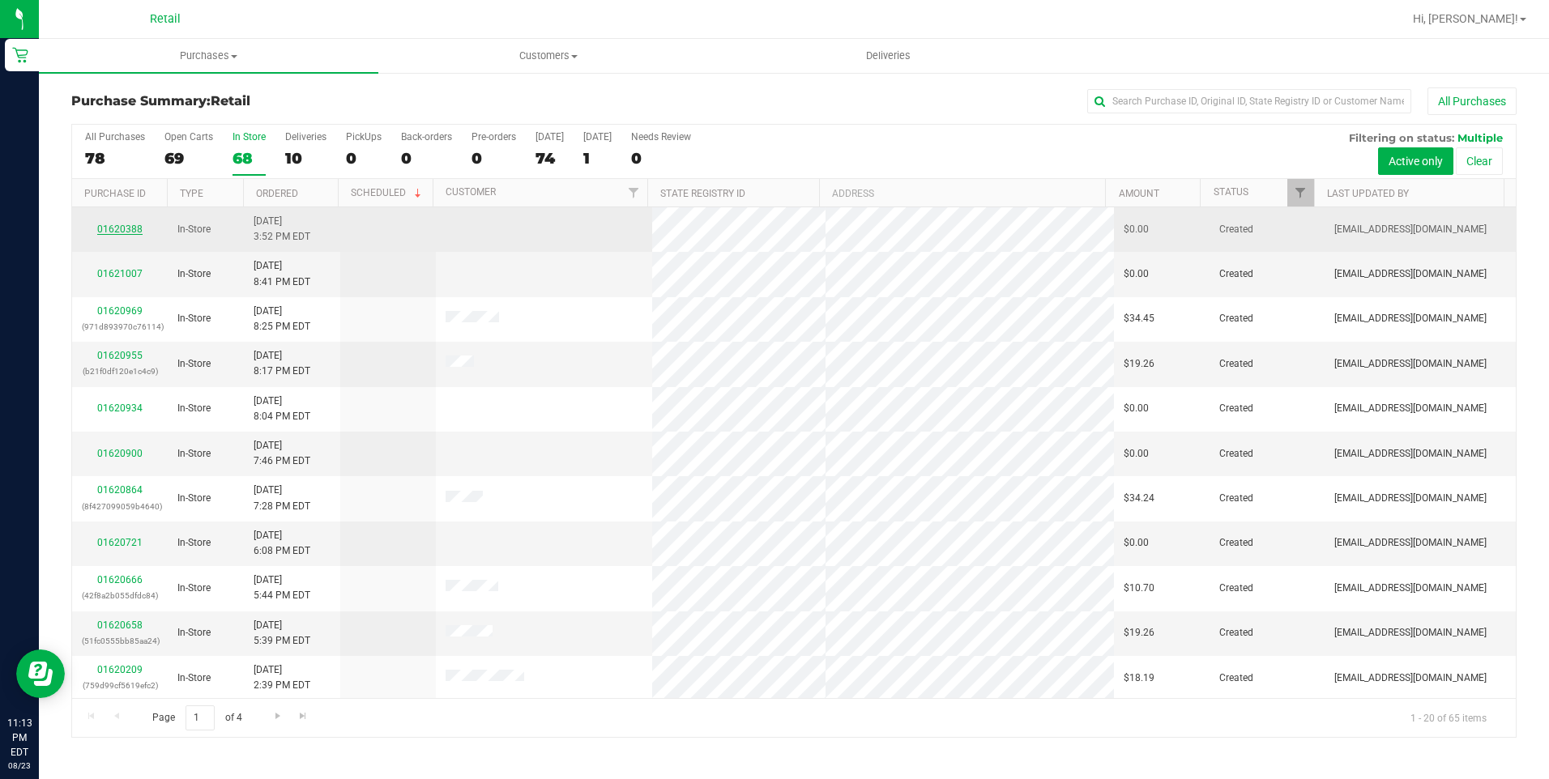
click at [121, 226] on link "01620388" at bounding box center [119, 229] width 45 height 11
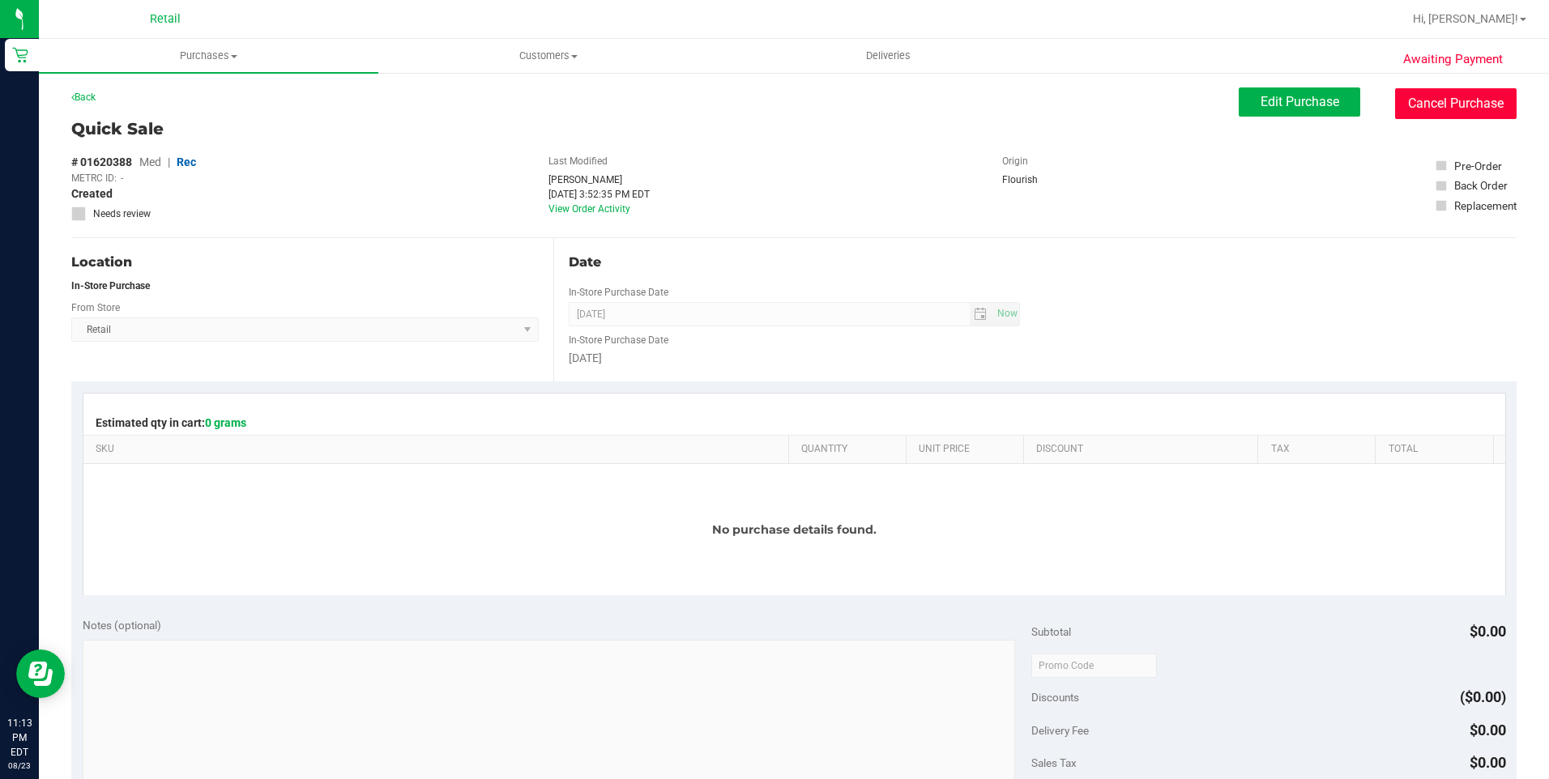
click at [1456, 107] on button "Cancel Purchase" at bounding box center [1455, 103] width 121 height 31
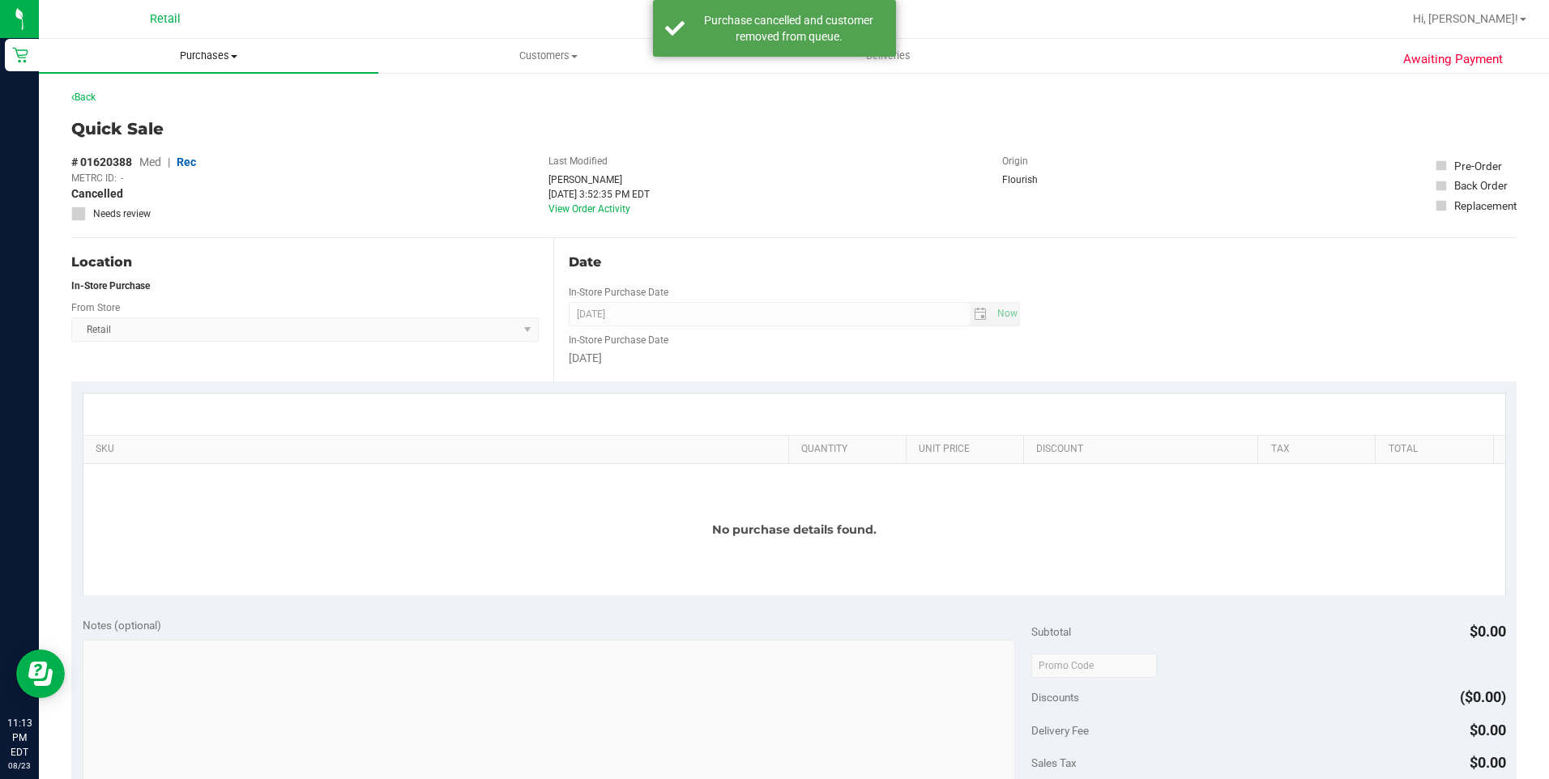
click at [219, 57] on span "Purchases" at bounding box center [208, 56] width 339 height 15
click at [175, 100] on span "Summary of purchases" at bounding box center [122, 98] width 166 height 14
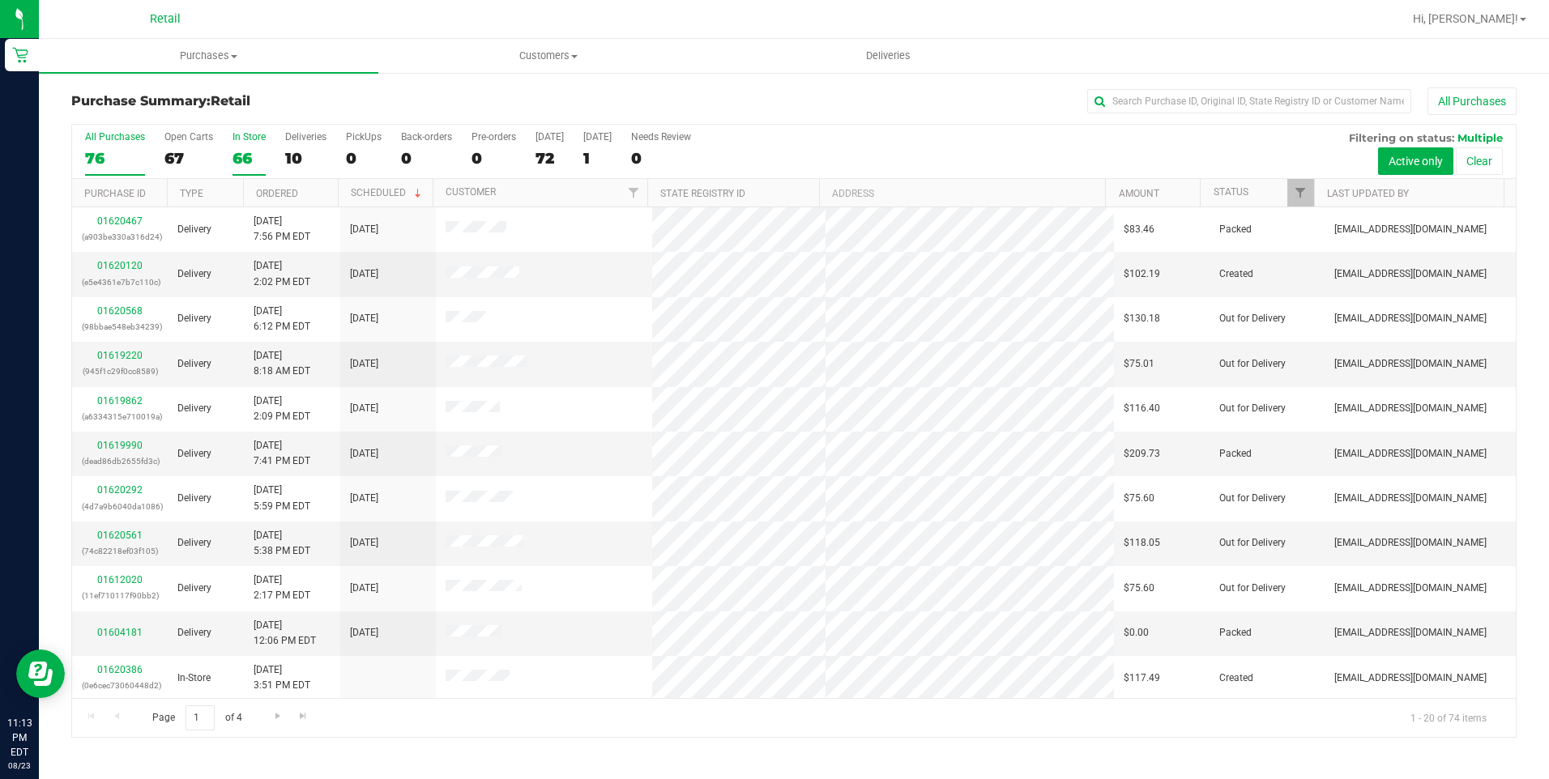
click at [236, 156] on div "66" at bounding box center [248, 158] width 33 height 19
click at [0, 0] on input "In Store 66" at bounding box center [0, 0] width 0 height 0
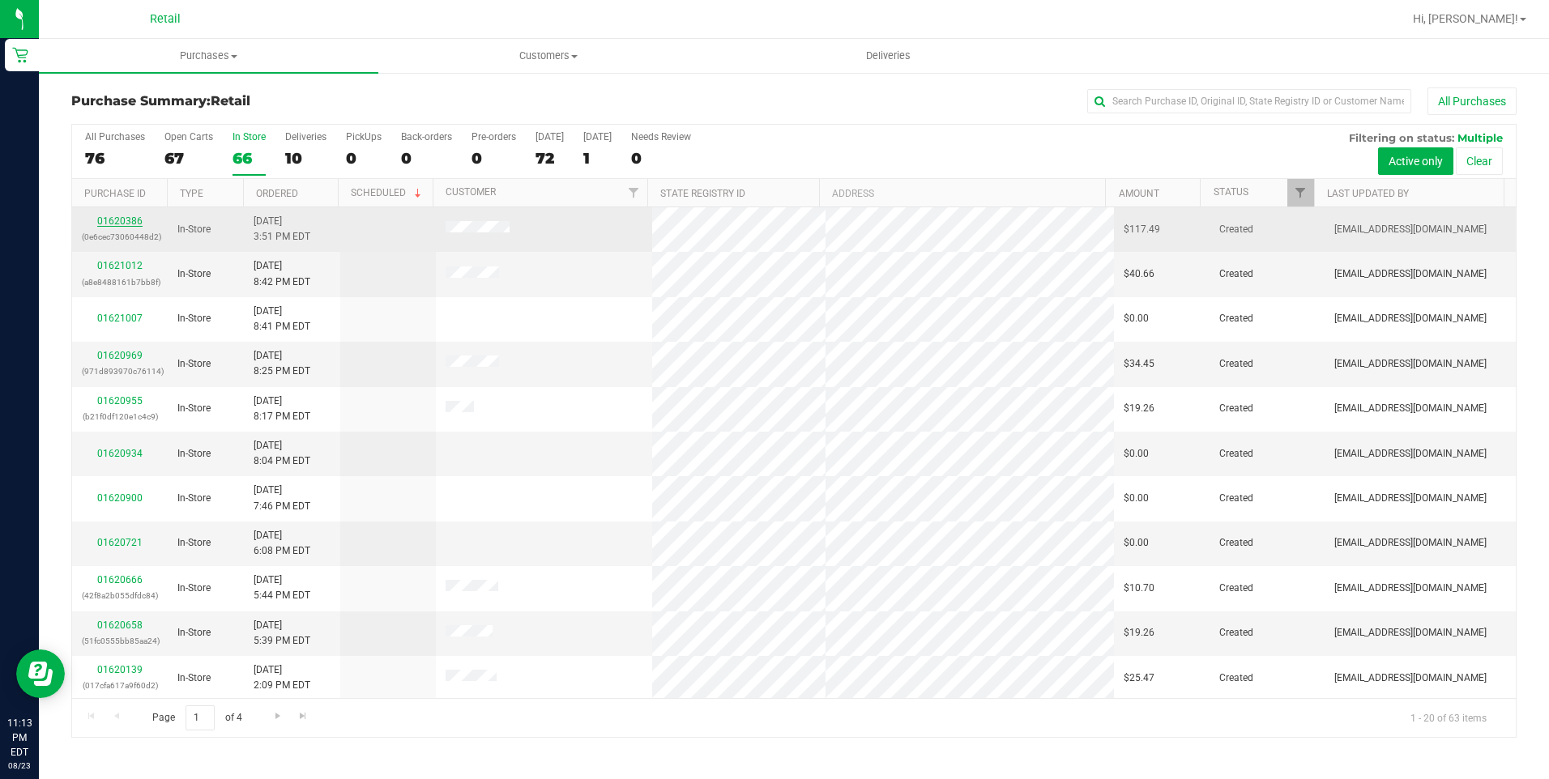
click at [125, 220] on link "01620386" at bounding box center [119, 220] width 45 height 11
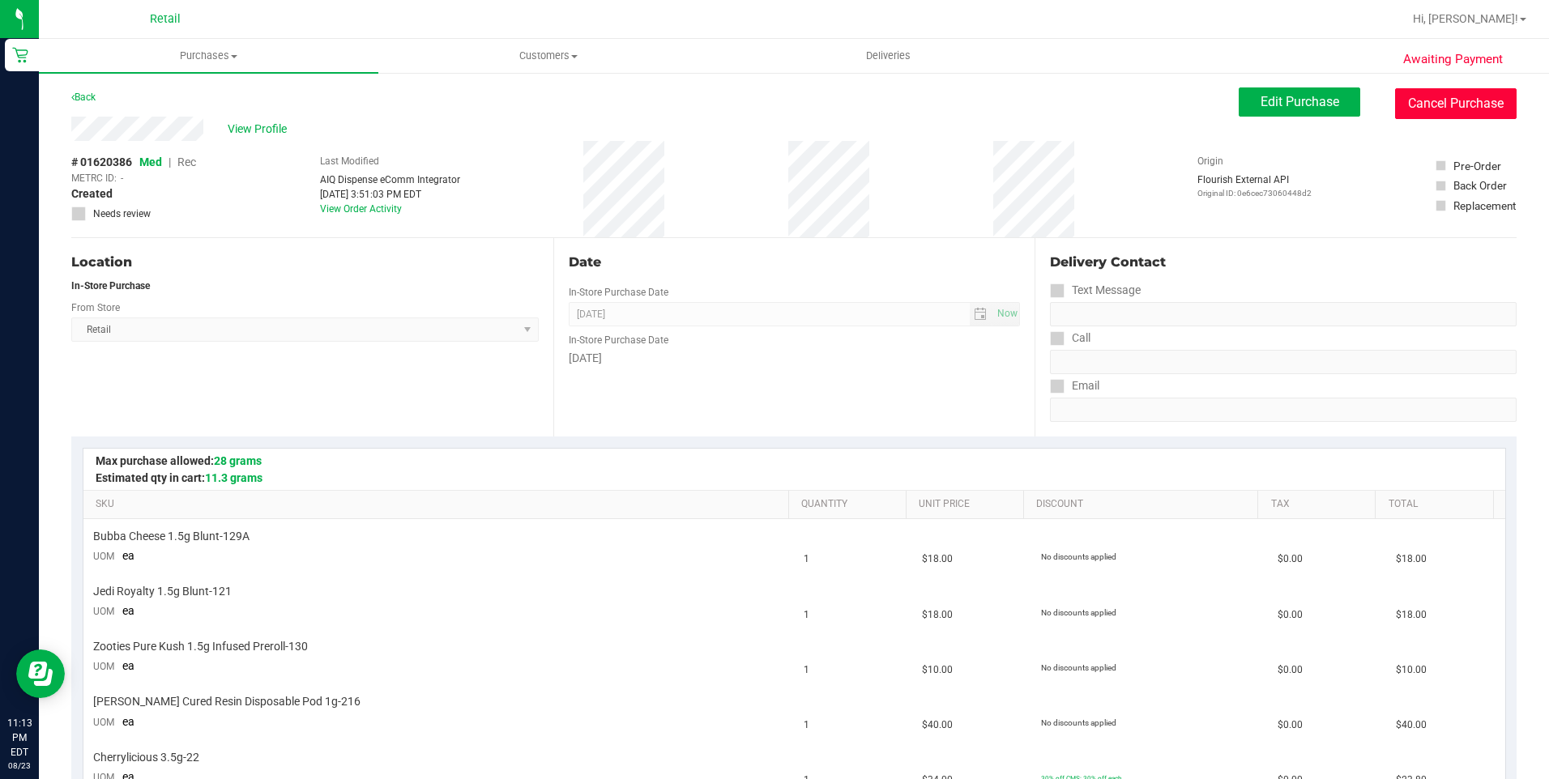
click at [1454, 101] on button "Cancel Purchase" at bounding box center [1455, 103] width 121 height 31
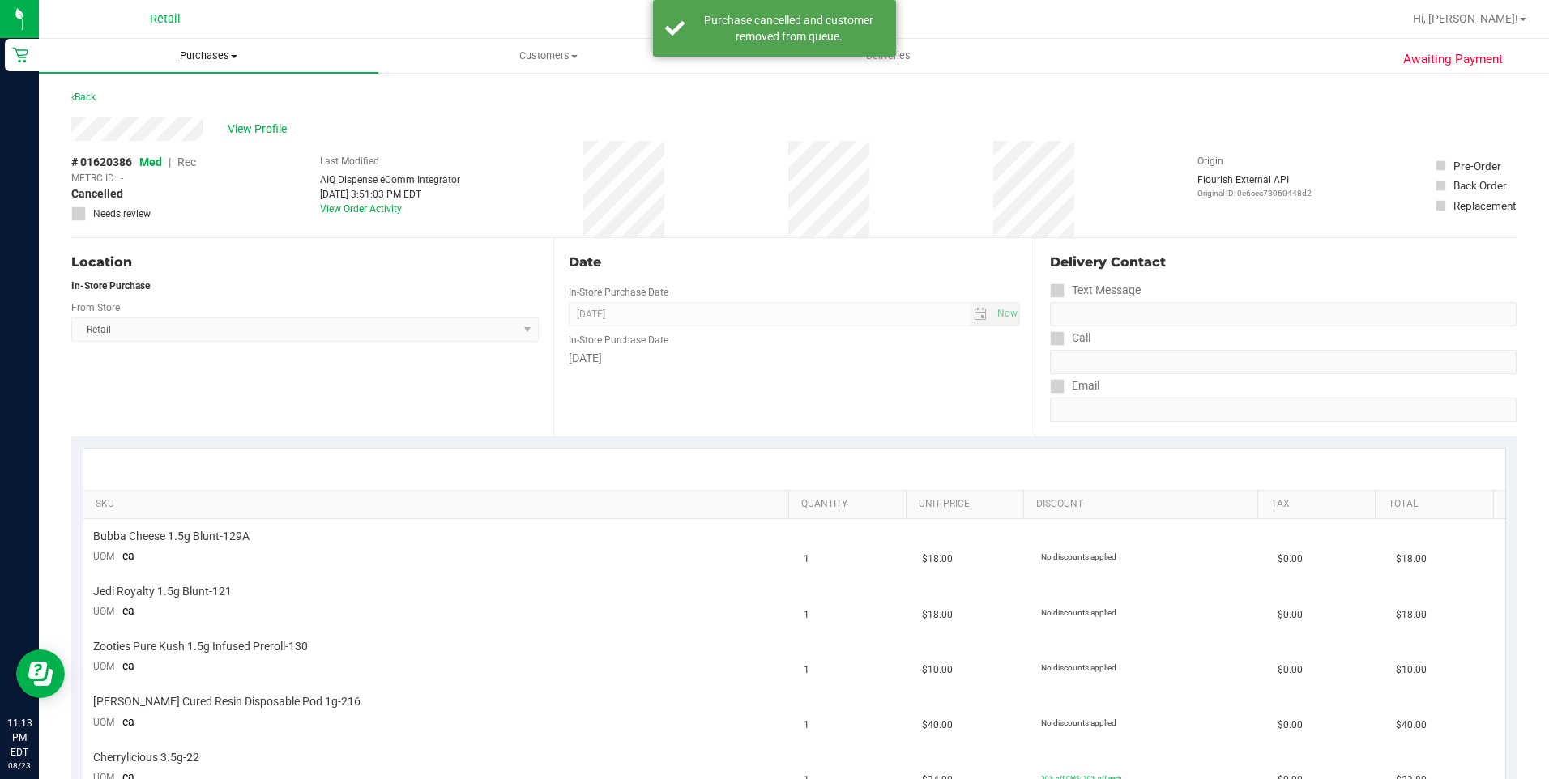
click at [222, 57] on span "Purchases" at bounding box center [208, 56] width 339 height 15
click at [163, 112] on li "Fulfillment" at bounding box center [208, 117] width 339 height 19
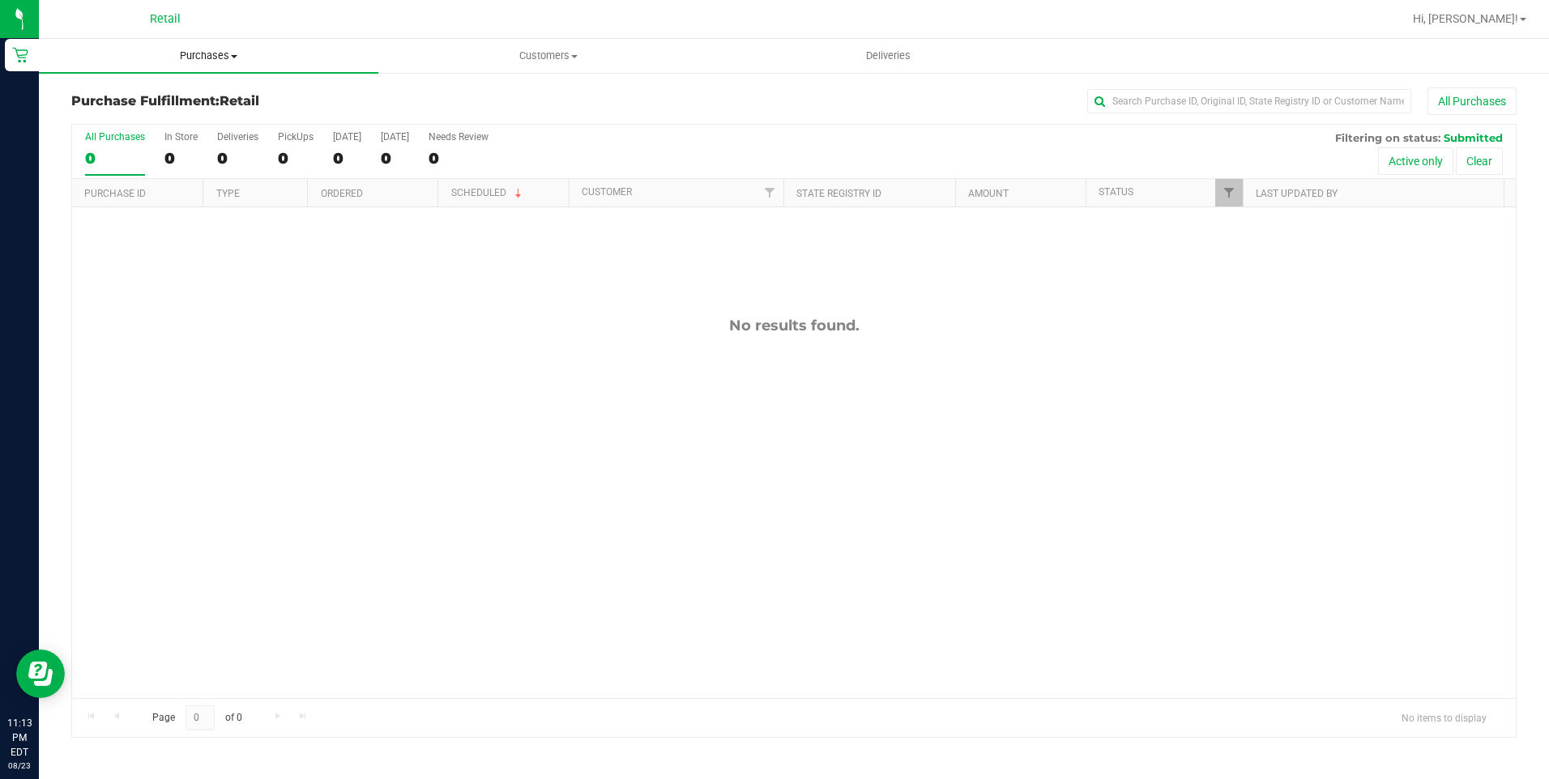
click at [193, 46] on uib-tab-heading "Purchases Summary of purchases Fulfillment All purchases" at bounding box center [208, 56] width 339 height 34
click at [156, 103] on span "Summary of purchases" at bounding box center [122, 98] width 166 height 14
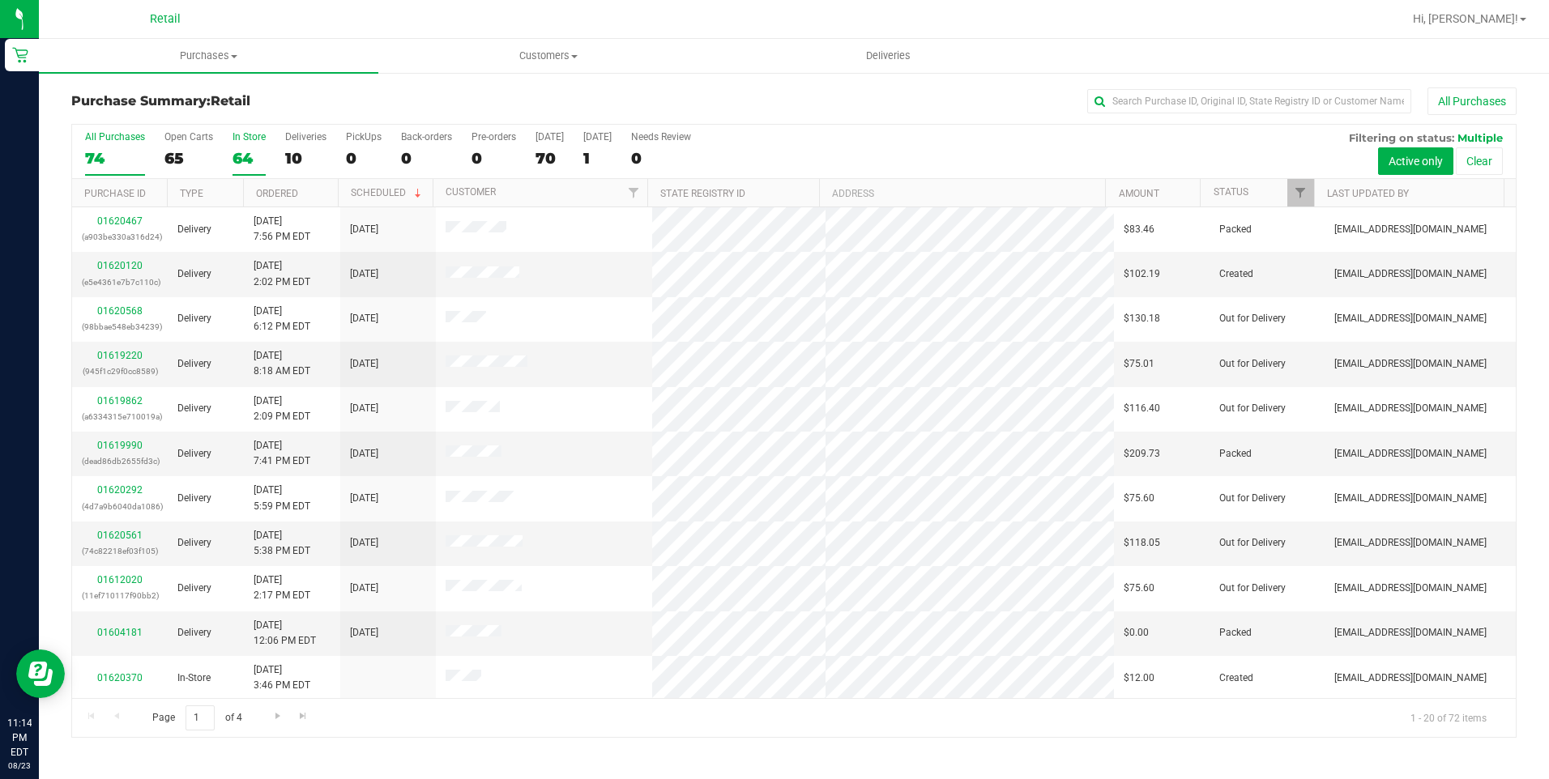
click at [236, 160] on div "64" at bounding box center [248, 158] width 33 height 19
click at [0, 0] on input "In Store 64" at bounding box center [0, 0] width 0 height 0
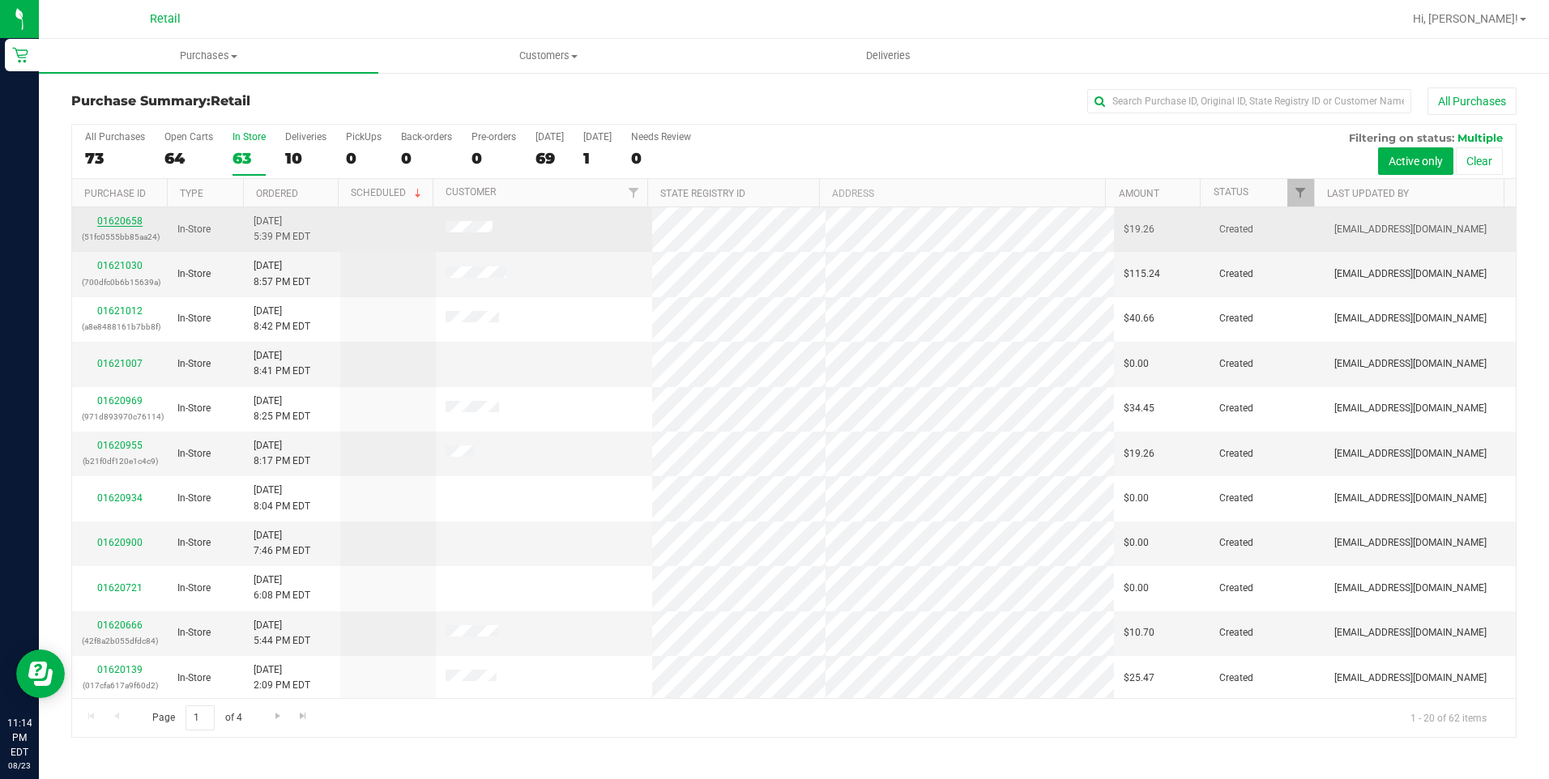
click at [121, 224] on link "01620658" at bounding box center [119, 220] width 45 height 11
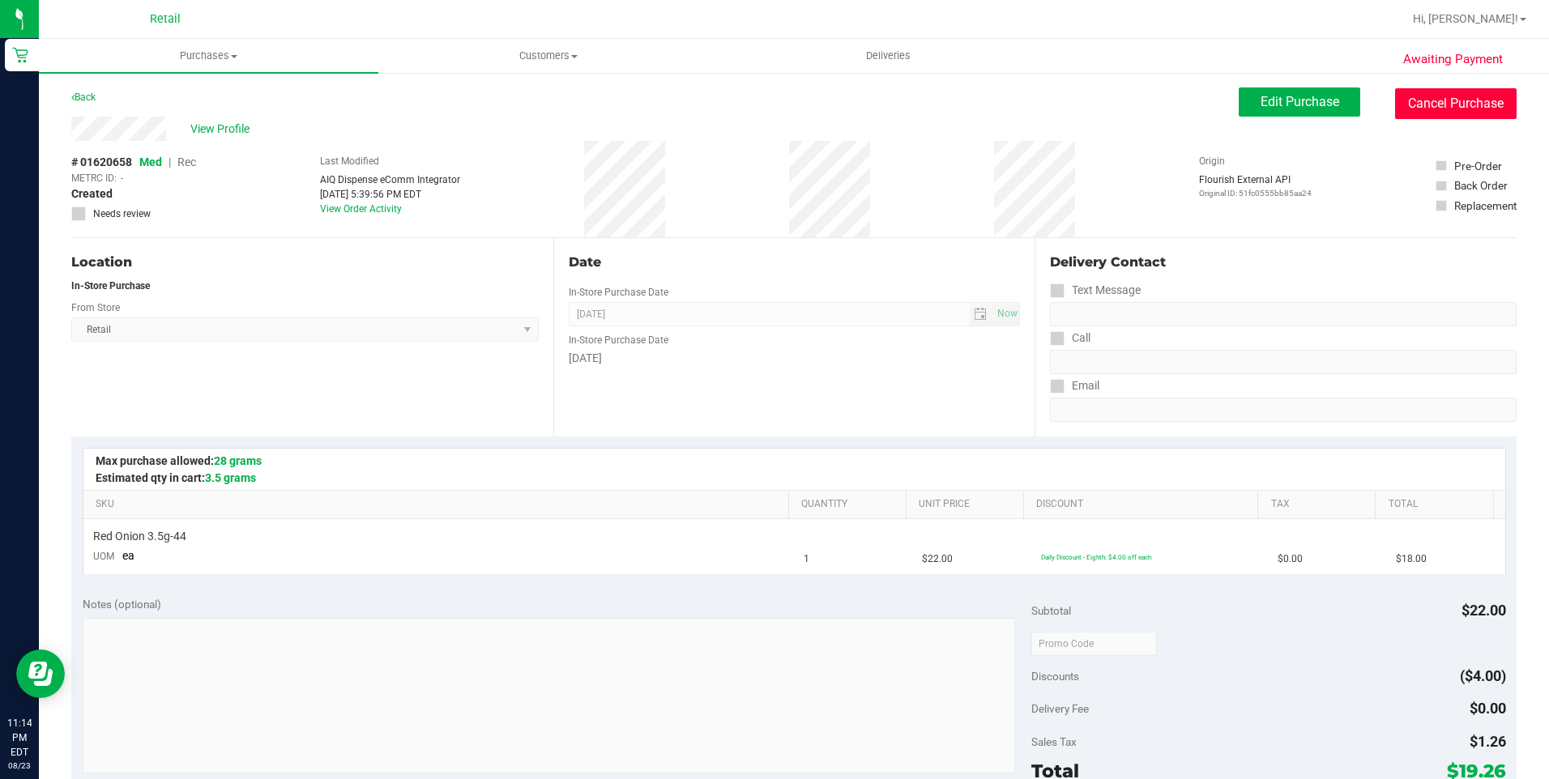
click at [1399, 104] on button "Cancel Purchase" at bounding box center [1455, 103] width 121 height 31
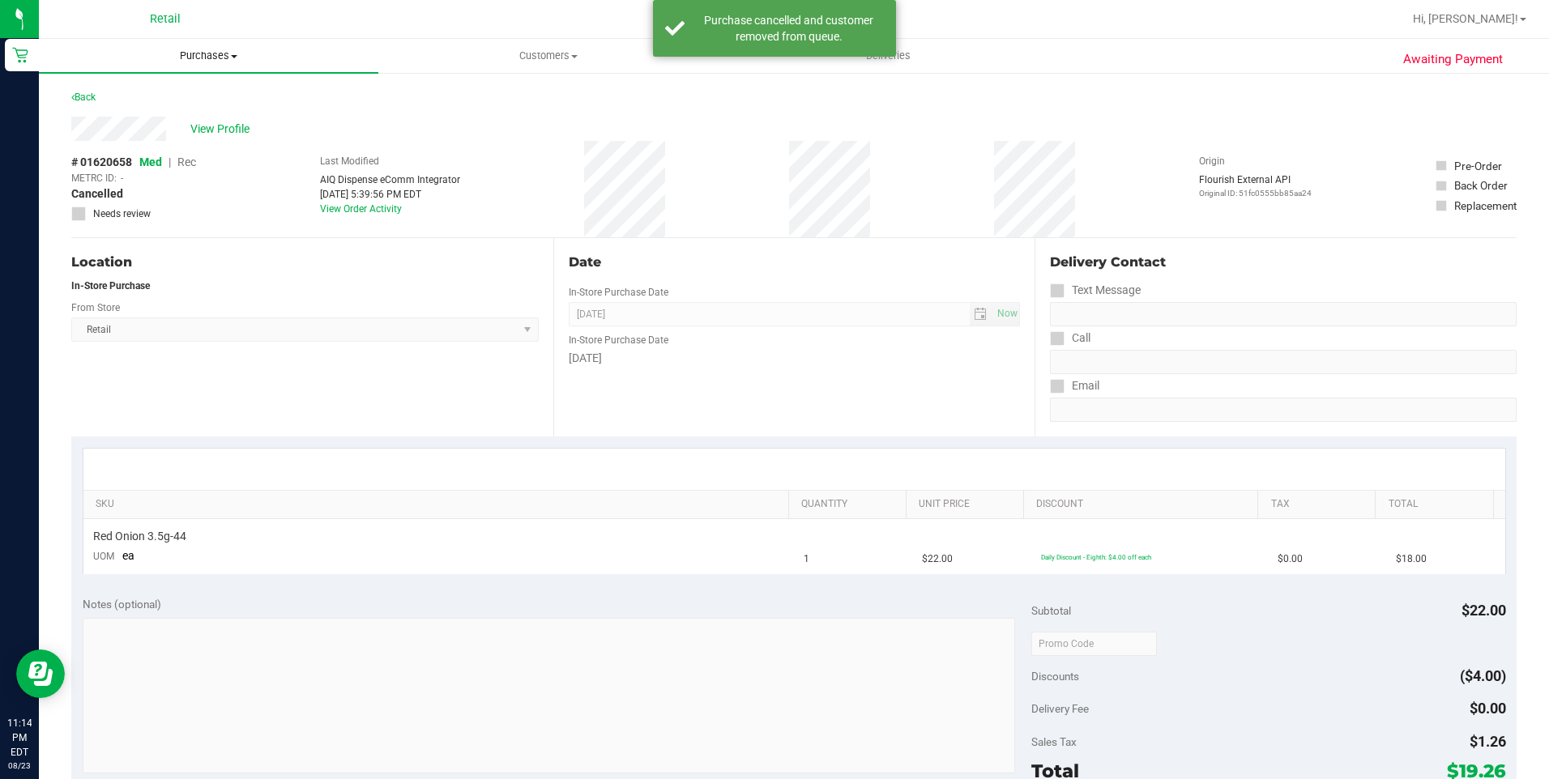
click at [219, 51] on span "Purchases" at bounding box center [208, 56] width 339 height 15
click at [136, 97] on span "Summary of purchases" at bounding box center [122, 98] width 166 height 14
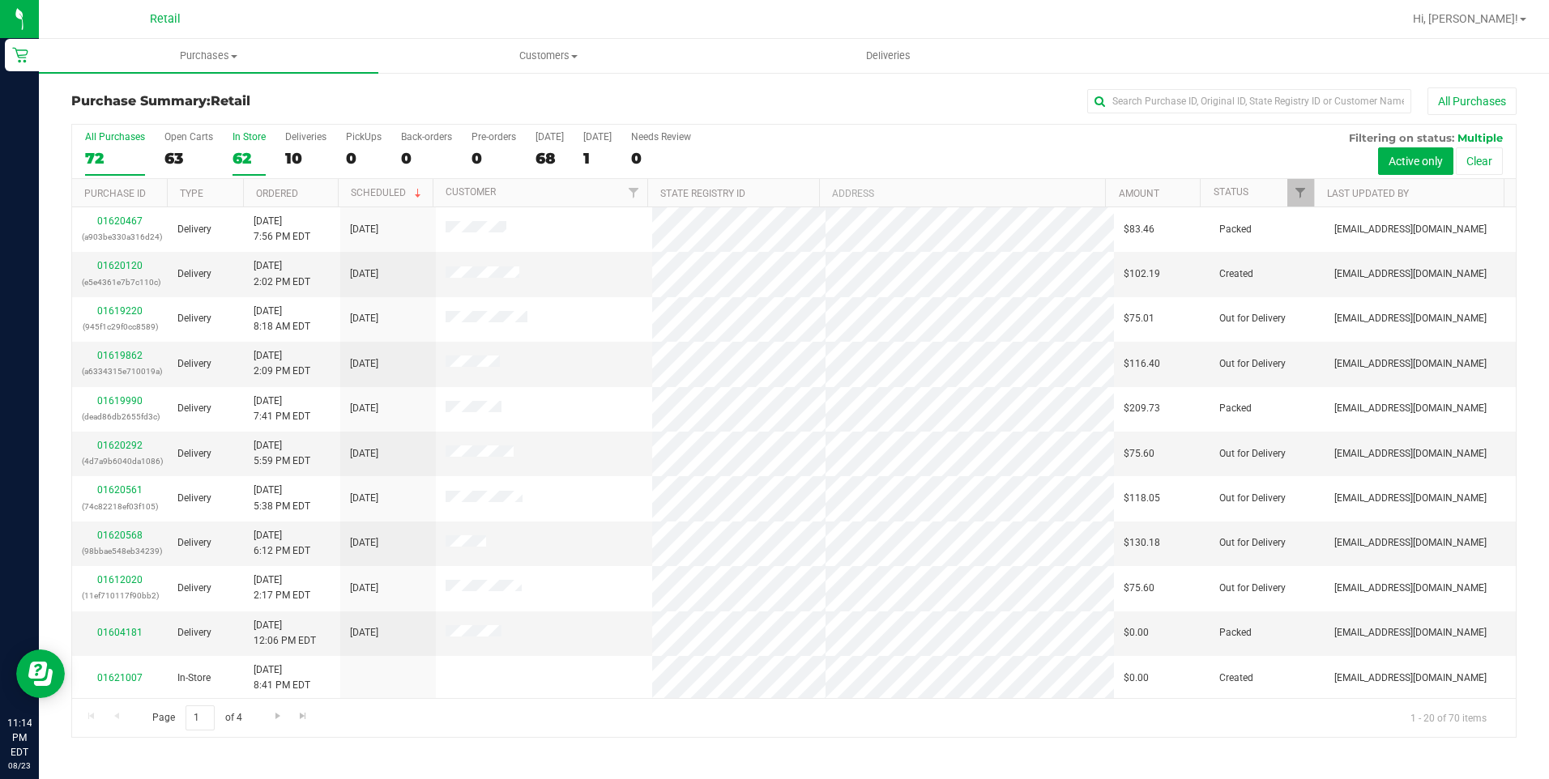
click at [236, 152] on div "62" at bounding box center [248, 158] width 33 height 19
click at [0, 0] on input "In Store 62" at bounding box center [0, 0] width 0 height 0
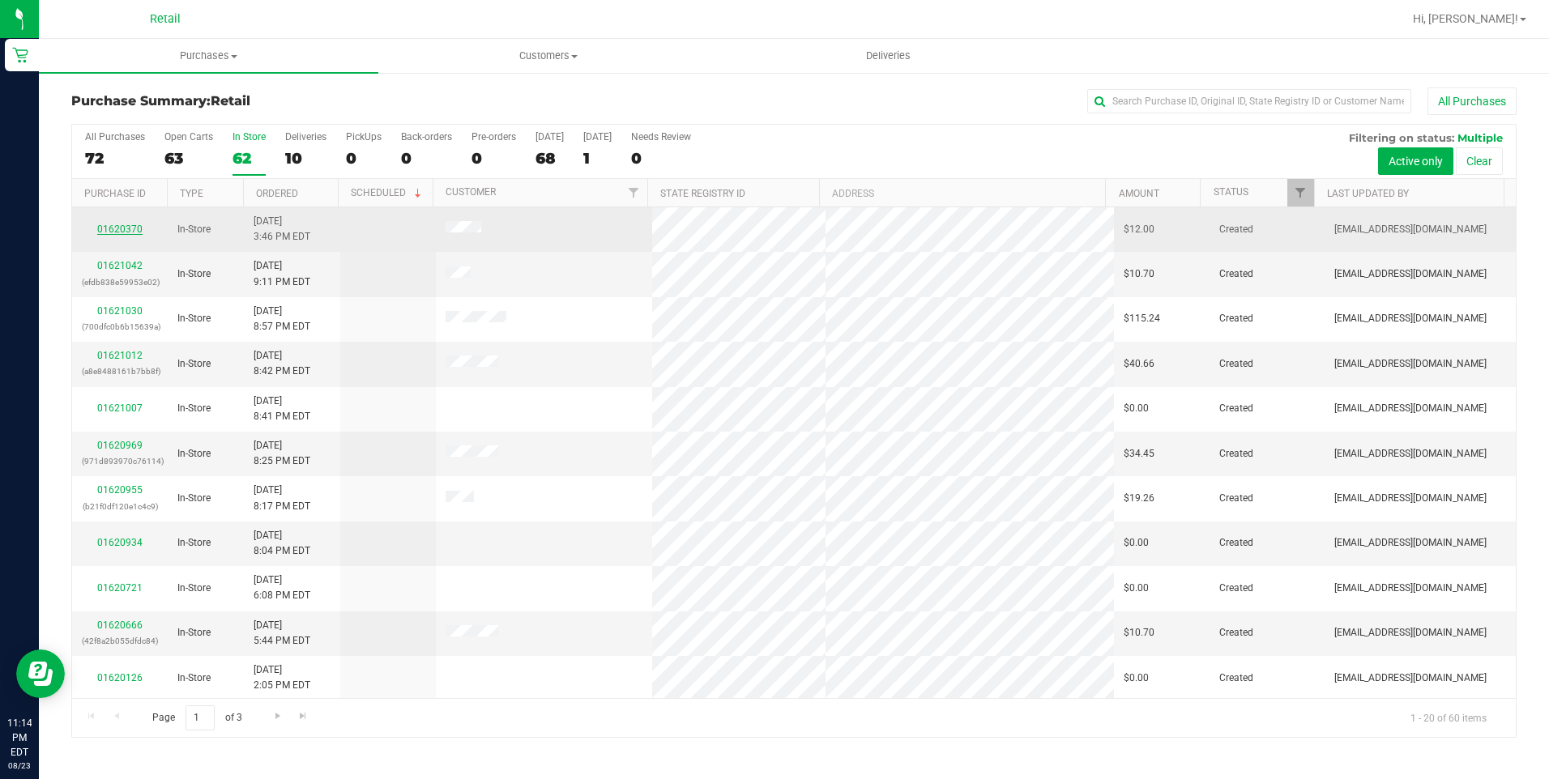
click at [124, 231] on link "01620370" at bounding box center [119, 229] width 45 height 11
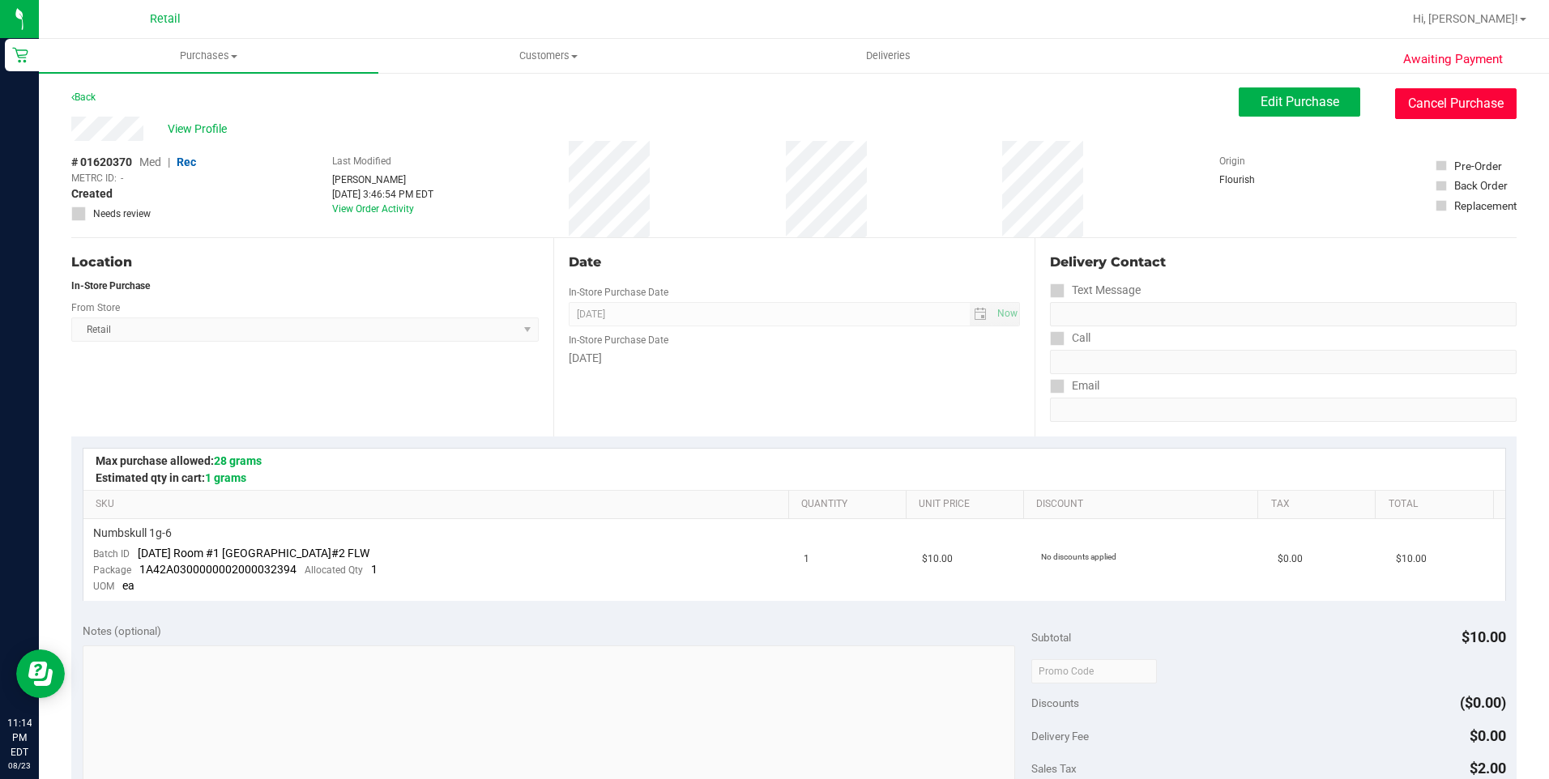
click at [1415, 109] on button "Cancel Purchase" at bounding box center [1455, 103] width 121 height 31
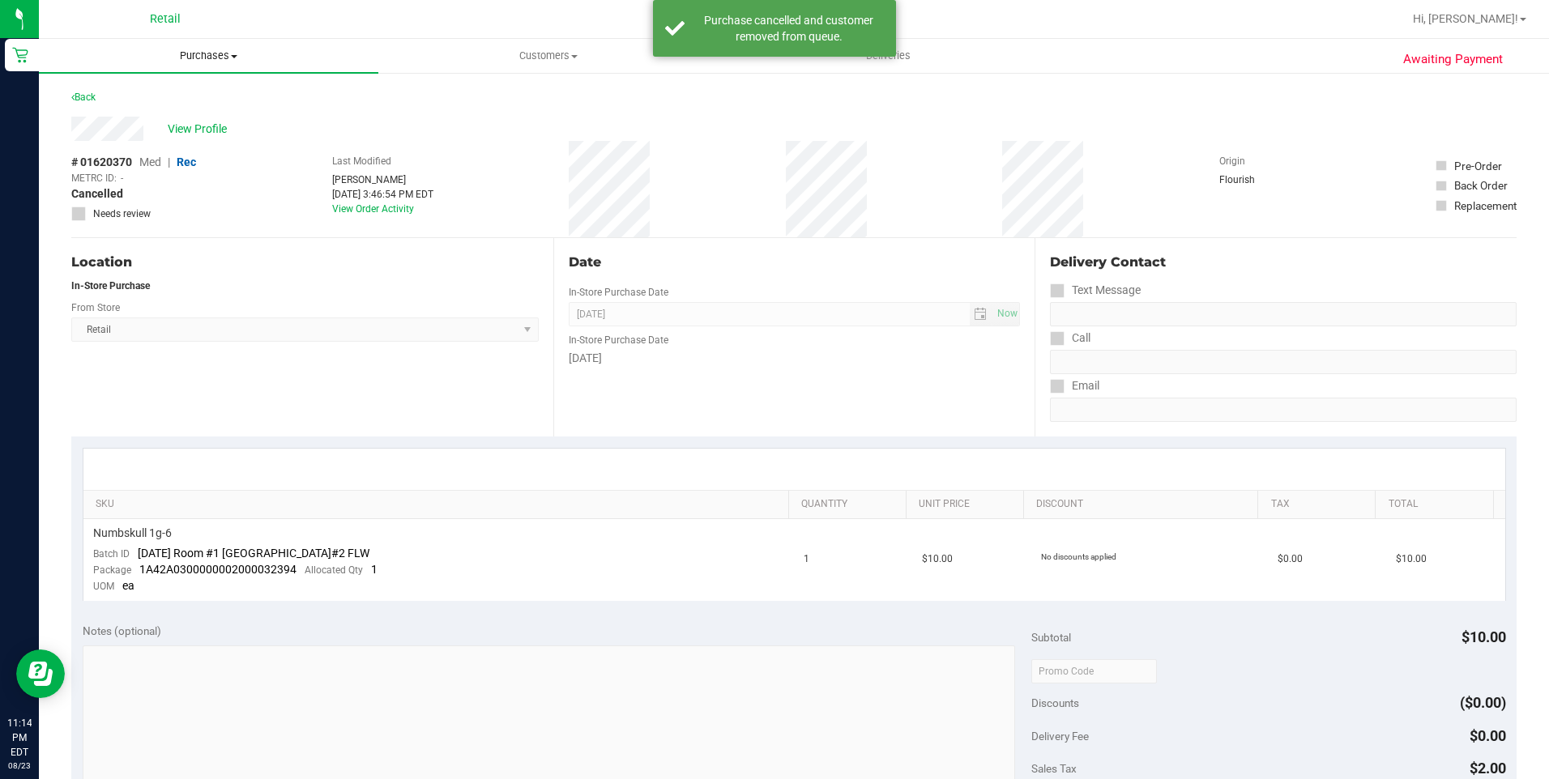
click at [202, 55] on span "Purchases" at bounding box center [208, 56] width 339 height 15
click at [175, 104] on span "Summary of purchases" at bounding box center [122, 98] width 166 height 14
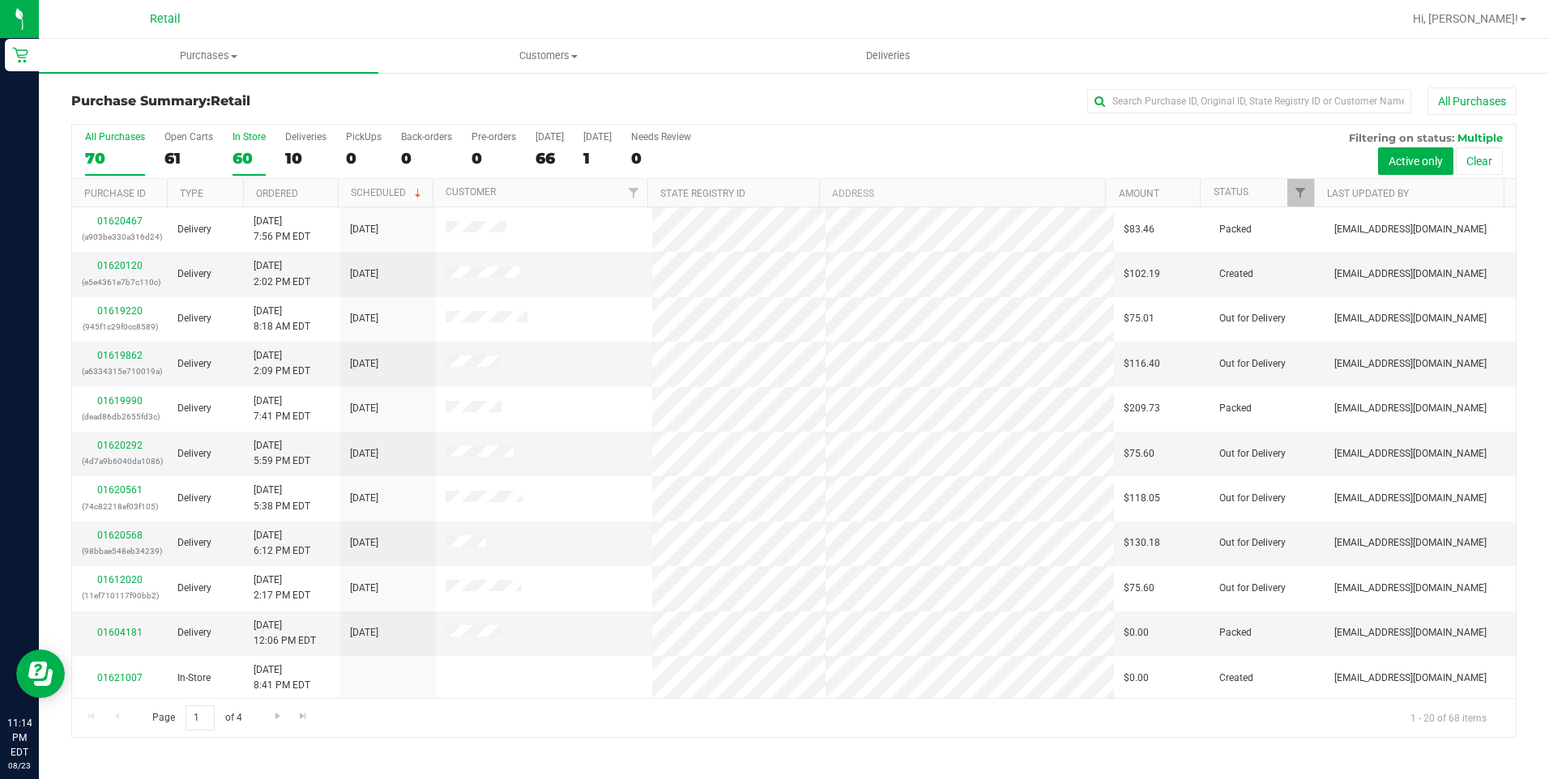
click at [245, 161] on div "60" at bounding box center [248, 158] width 33 height 19
click at [0, 0] on input "In Store 60" at bounding box center [0, 0] width 0 height 0
click at [121, 224] on link "01620365" at bounding box center [119, 220] width 45 height 11
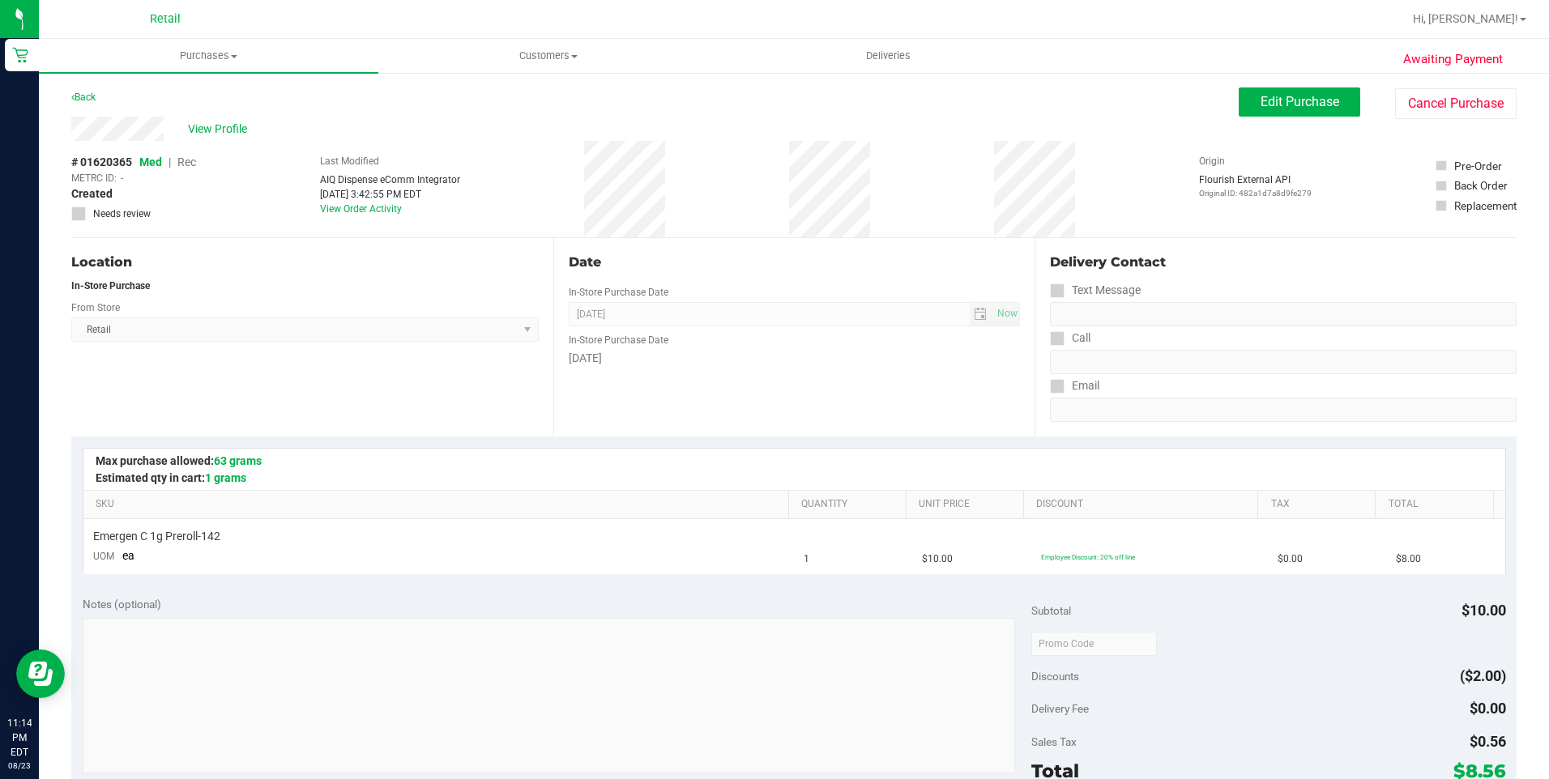
click at [1434, 120] on div "View Profile # 01620365 Med | Rec METRC ID: - Created Needs review Last Modifie…" at bounding box center [793, 177] width 1445 height 121
click at [1428, 108] on button "Cancel Purchase" at bounding box center [1455, 103] width 121 height 31
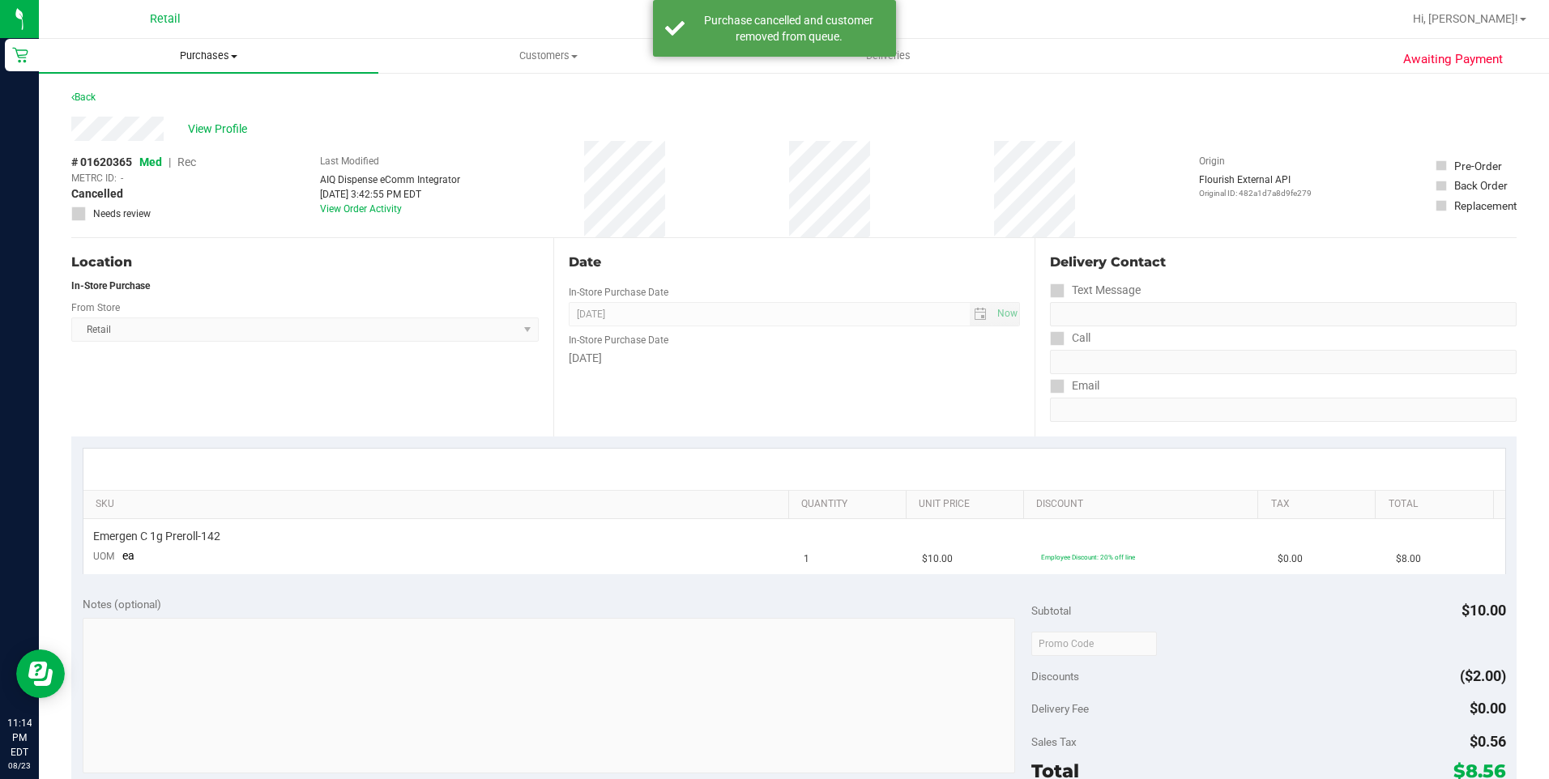
click at [198, 62] on span "Purchases" at bounding box center [208, 56] width 339 height 15
click at [173, 99] on span "Summary of purchases" at bounding box center [122, 98] width 166 height 14
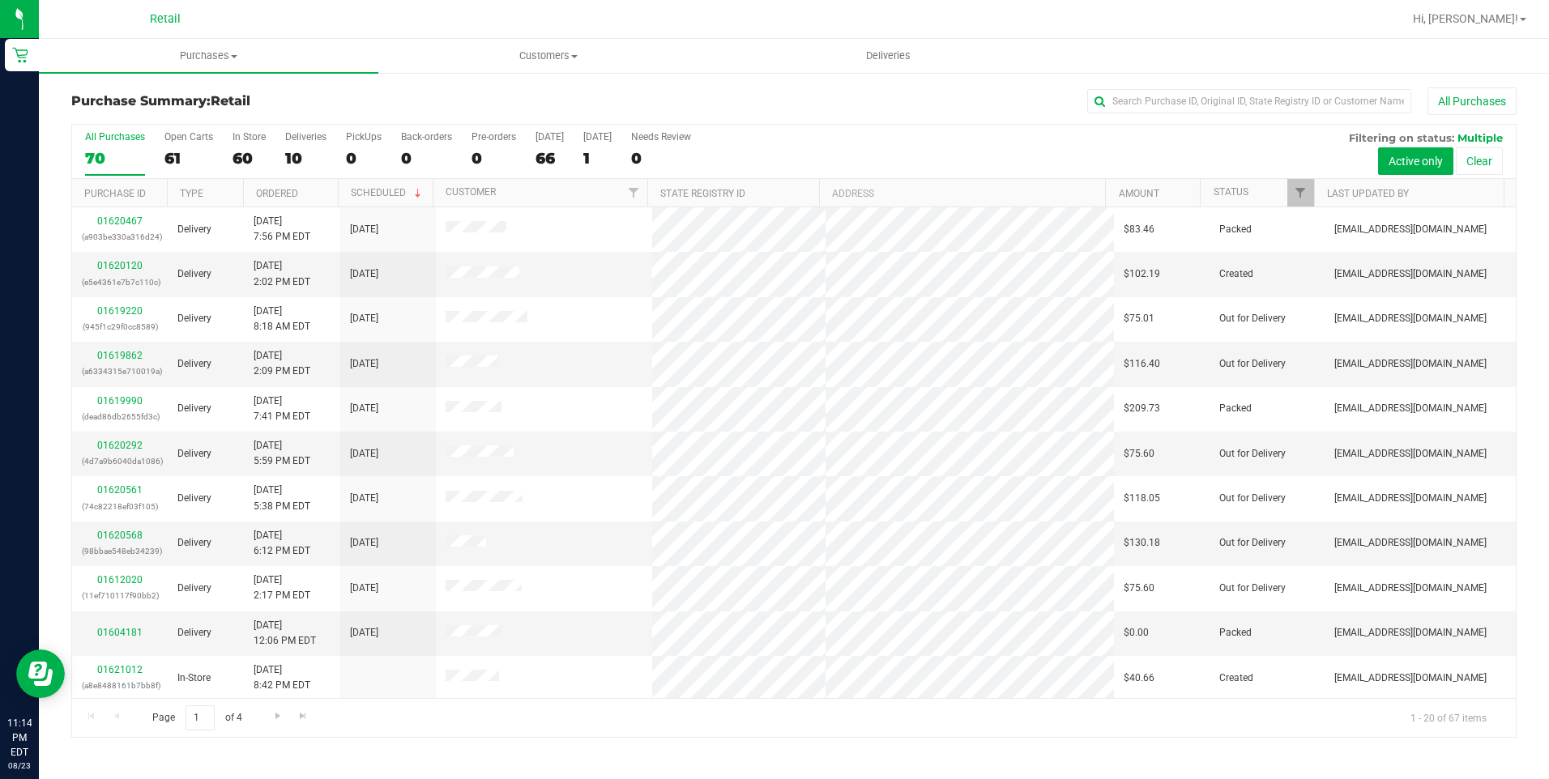
click at [306, 159] on div "10" at bounding box center [305, 158] width 41 height 19
click at [0, 0] on input "Deliveries 10" at bounding box center [0, 0] width 0 height 0
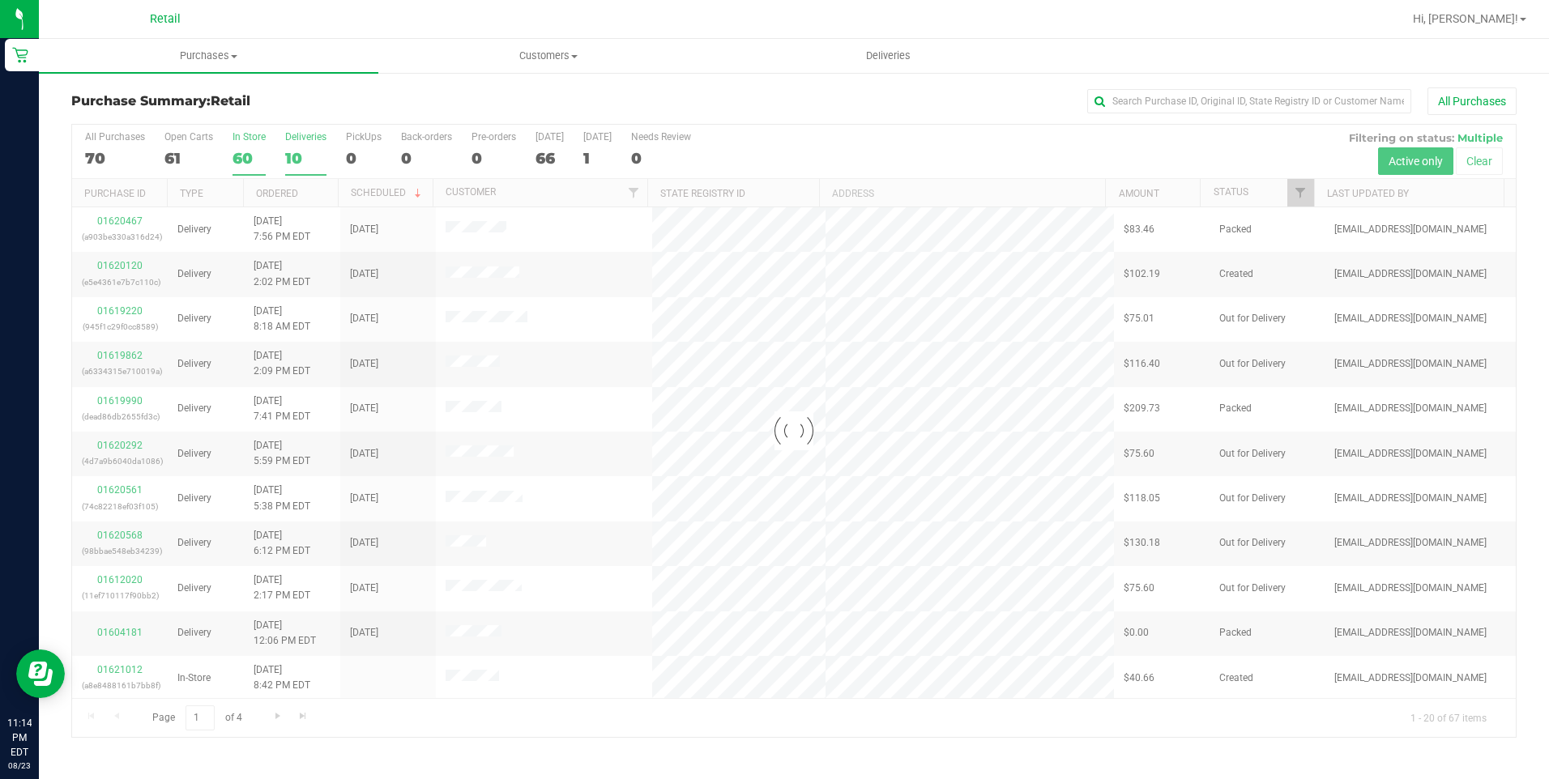
click at [241, 161] on div "60" at bounding box center [248, 158] width 33 height 19
click at [0, 0] on input "In Store 60" at bounding box center [0, 0] width 0 height 0
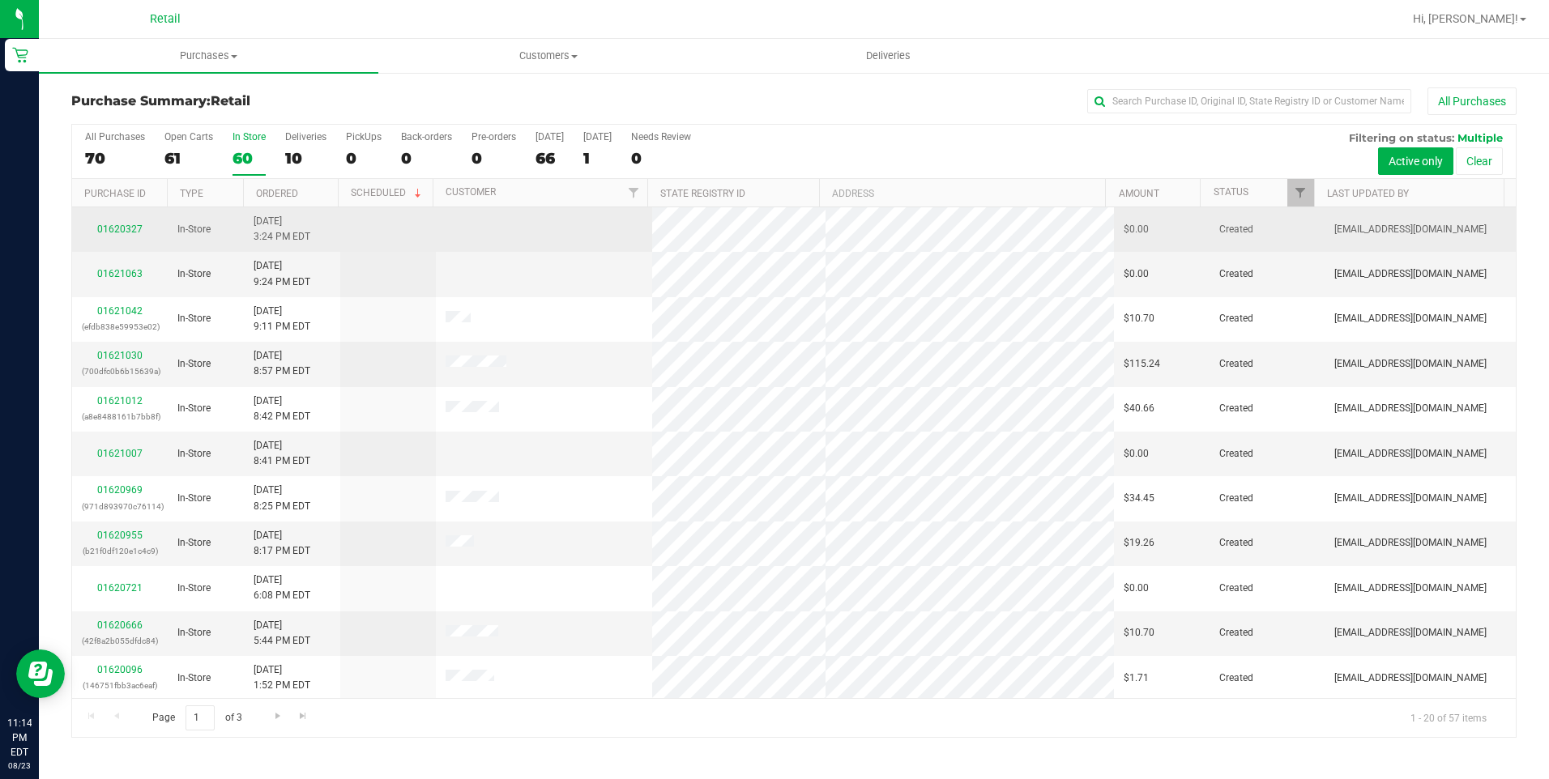
click at [121, 219] on td "01620327" at bounding box center [120, 229] width 96 height 45
click at [125, 230] on link "01620327" at bounding box center [119, 229] width 45 height 11
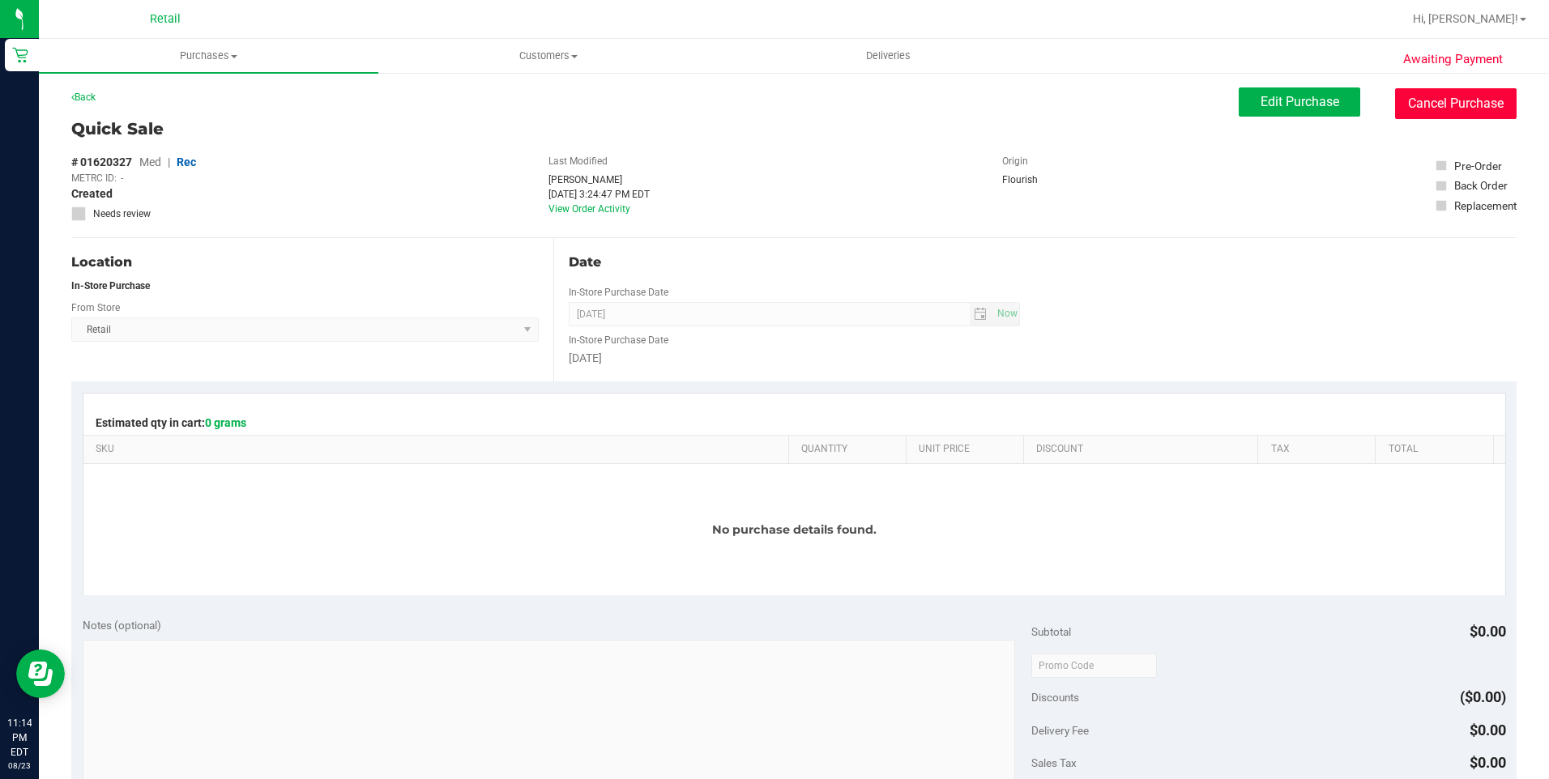
click at [1451, 107] on button "Cancel Purchase" at bounding box center [1455, 103] width 121 height 31
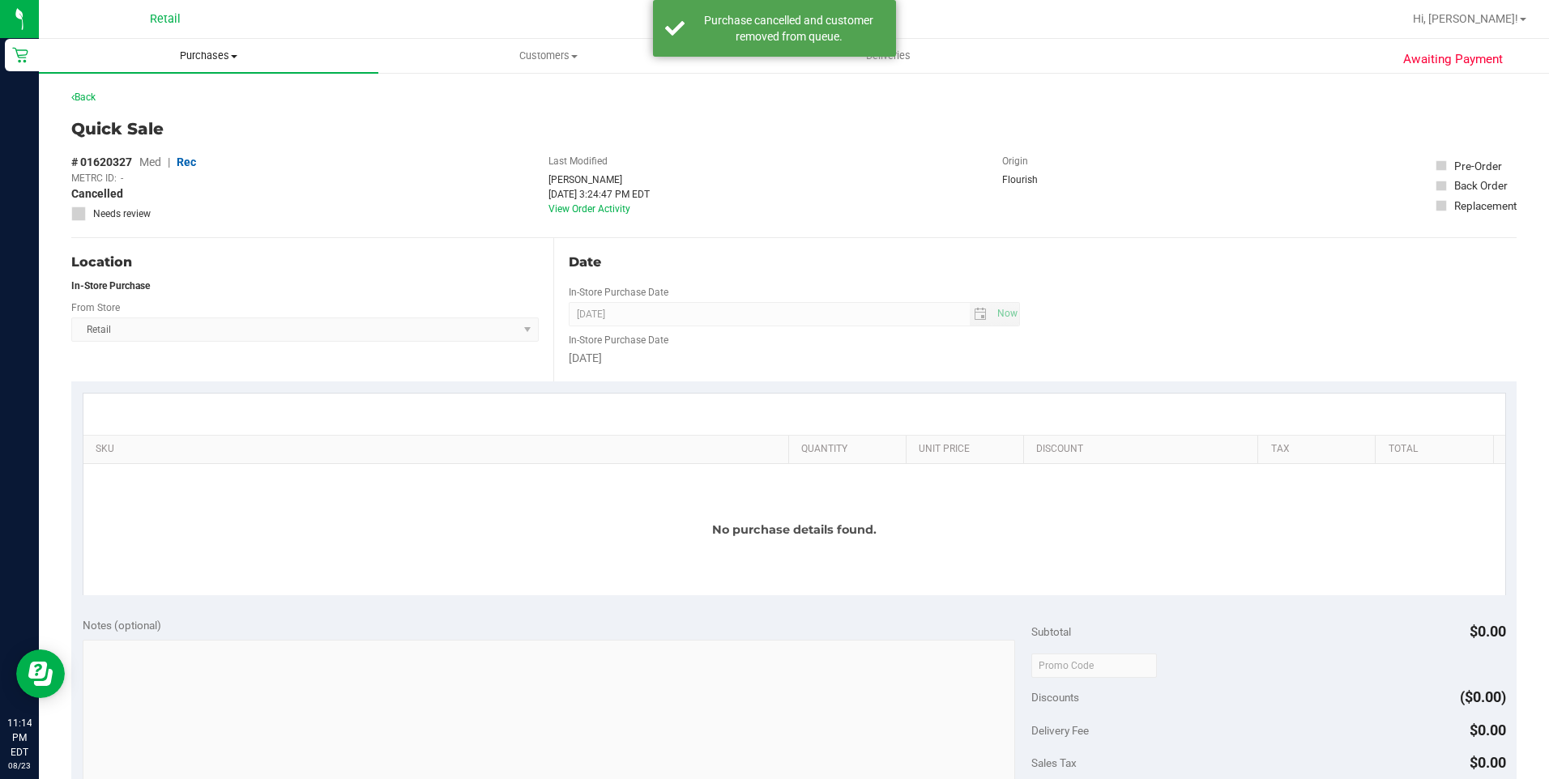
click at [218, 59] on span "Purchases" at bounding box center [208, 56] width 339 height 15
click at [170, 96] on span "Summary of purchases" at bounding box center [122, 98] width 166 height 14
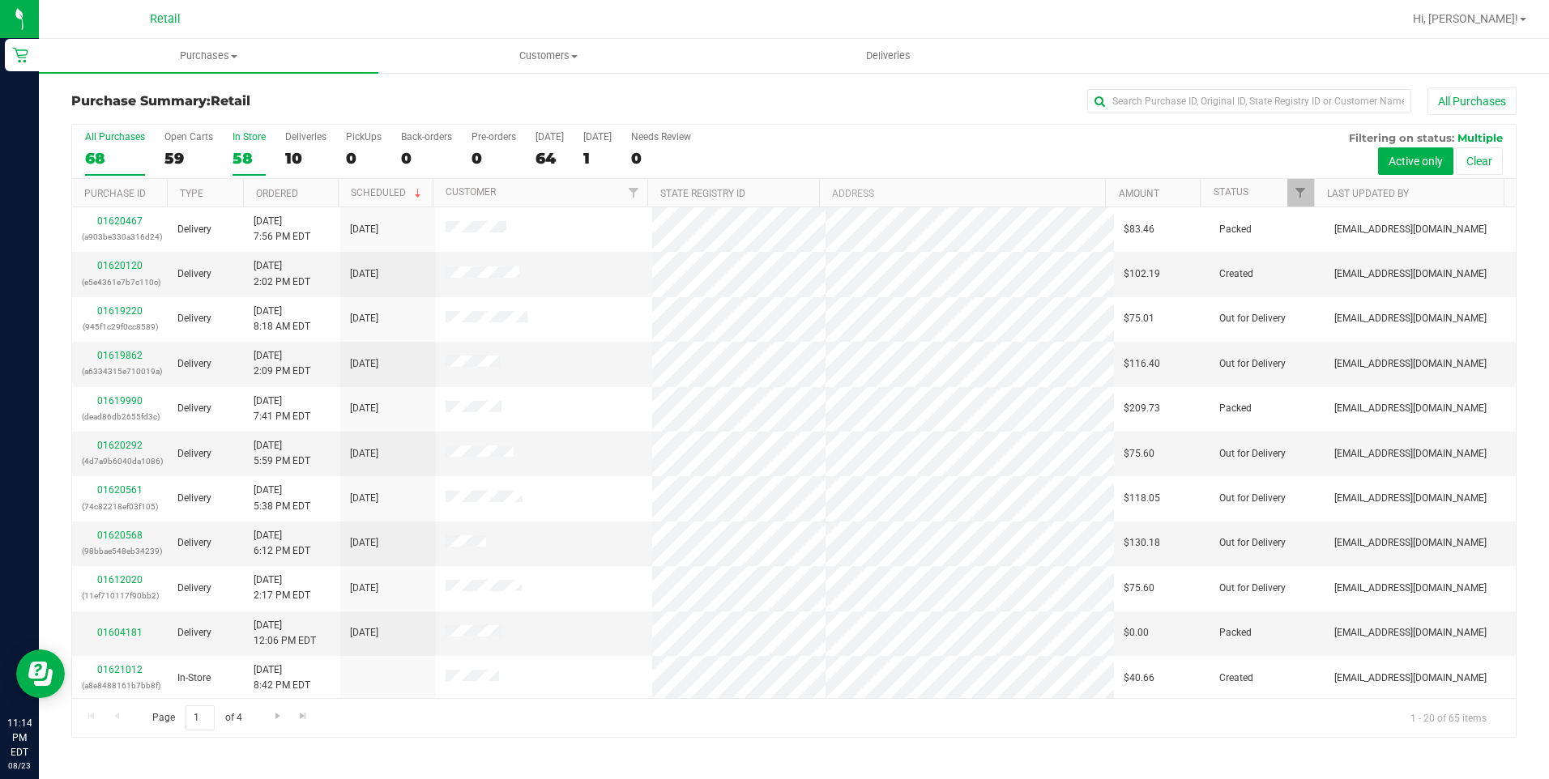
click at [234, 164] on div "58" at bounding box center [248, 158] width 33 height 19
click at [0, 0] on input "In Store 58" at bounding box center [0, 0] width 0 height 0
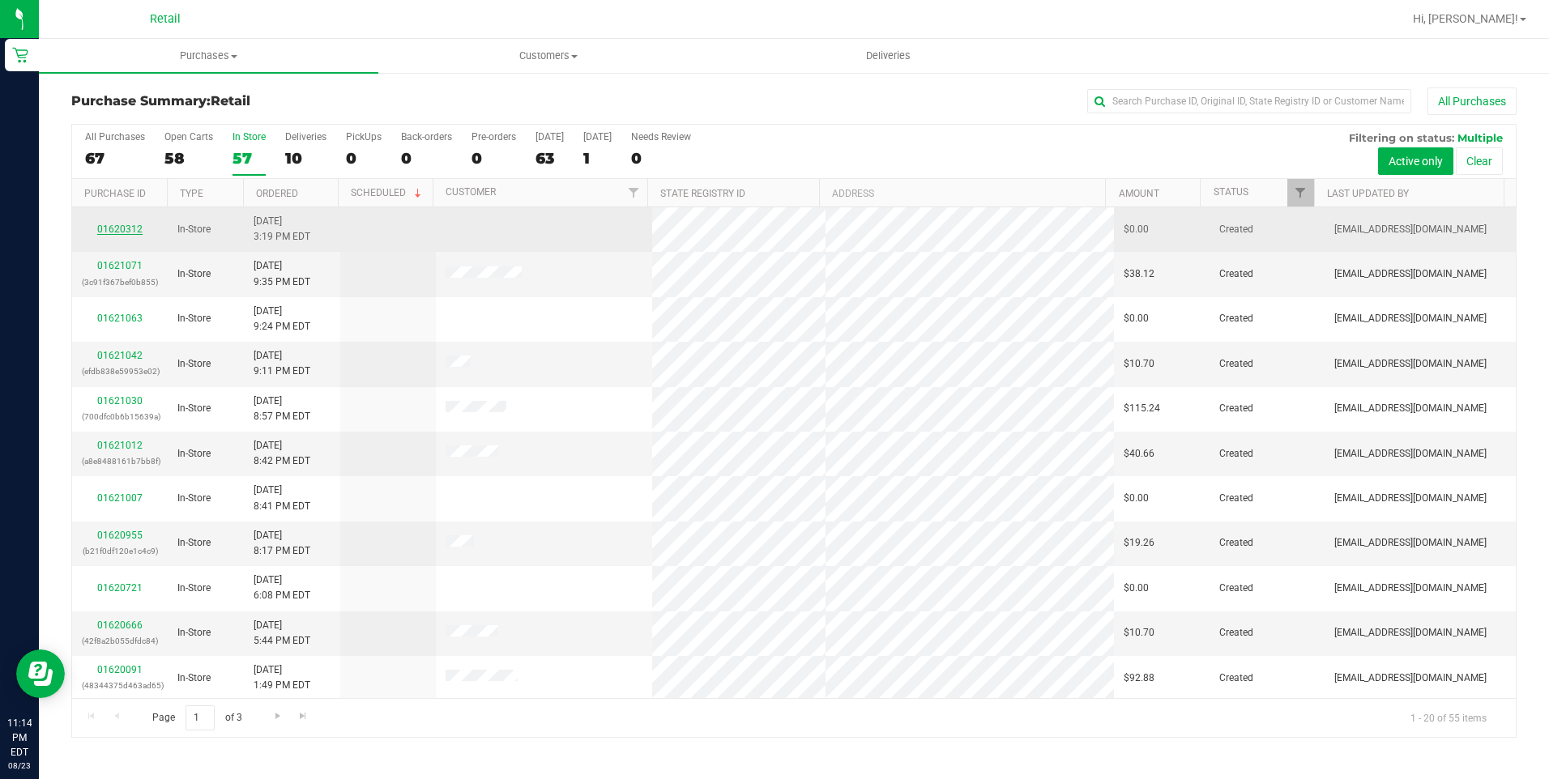
click at [114, 225] on link "01620312" at bounding box center [119, 229] width 45 height 11
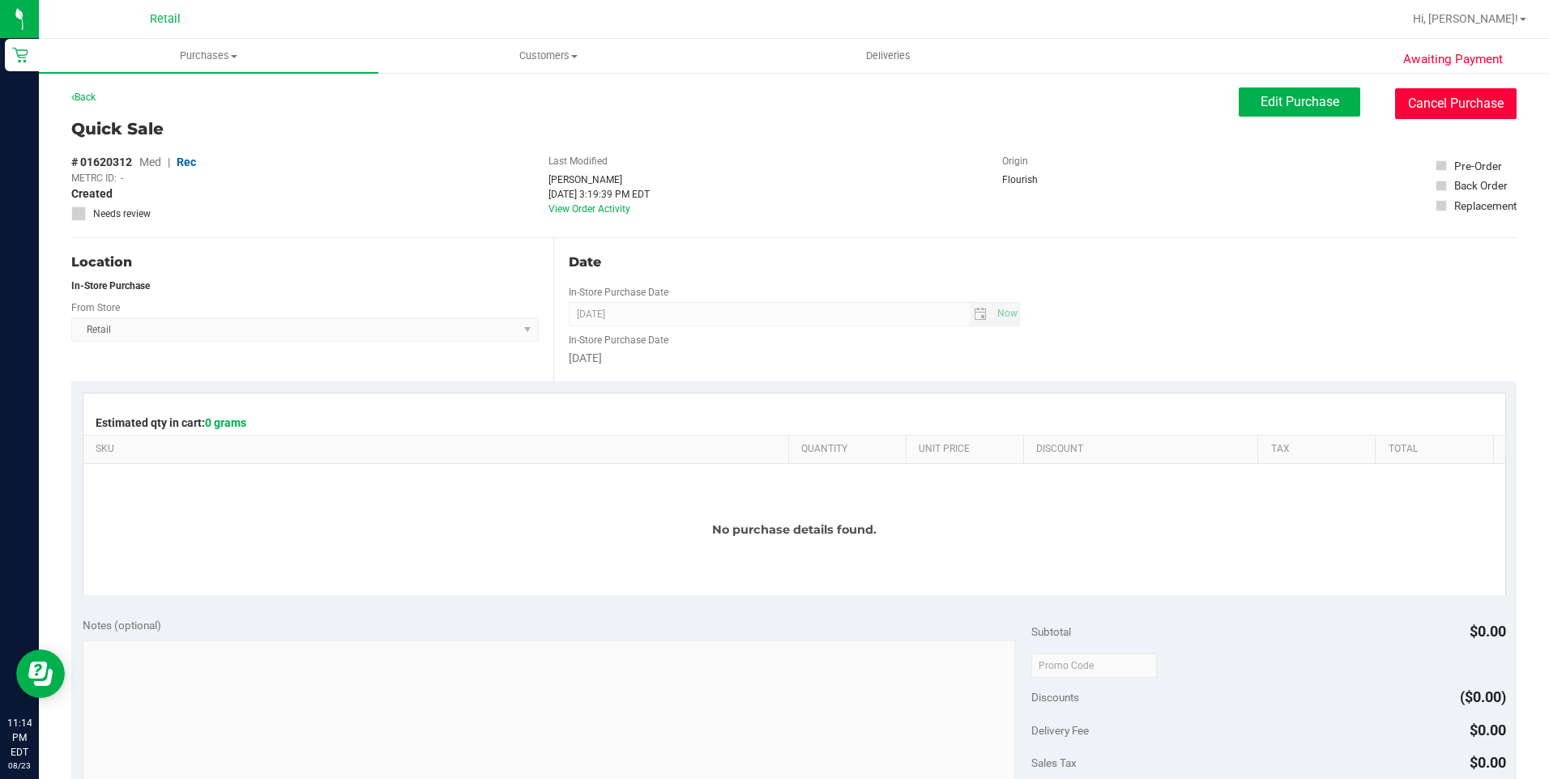
click at [1441, 101] on button "Cancel Purchase" at bounding box center [1455, 103] width 121 height 31
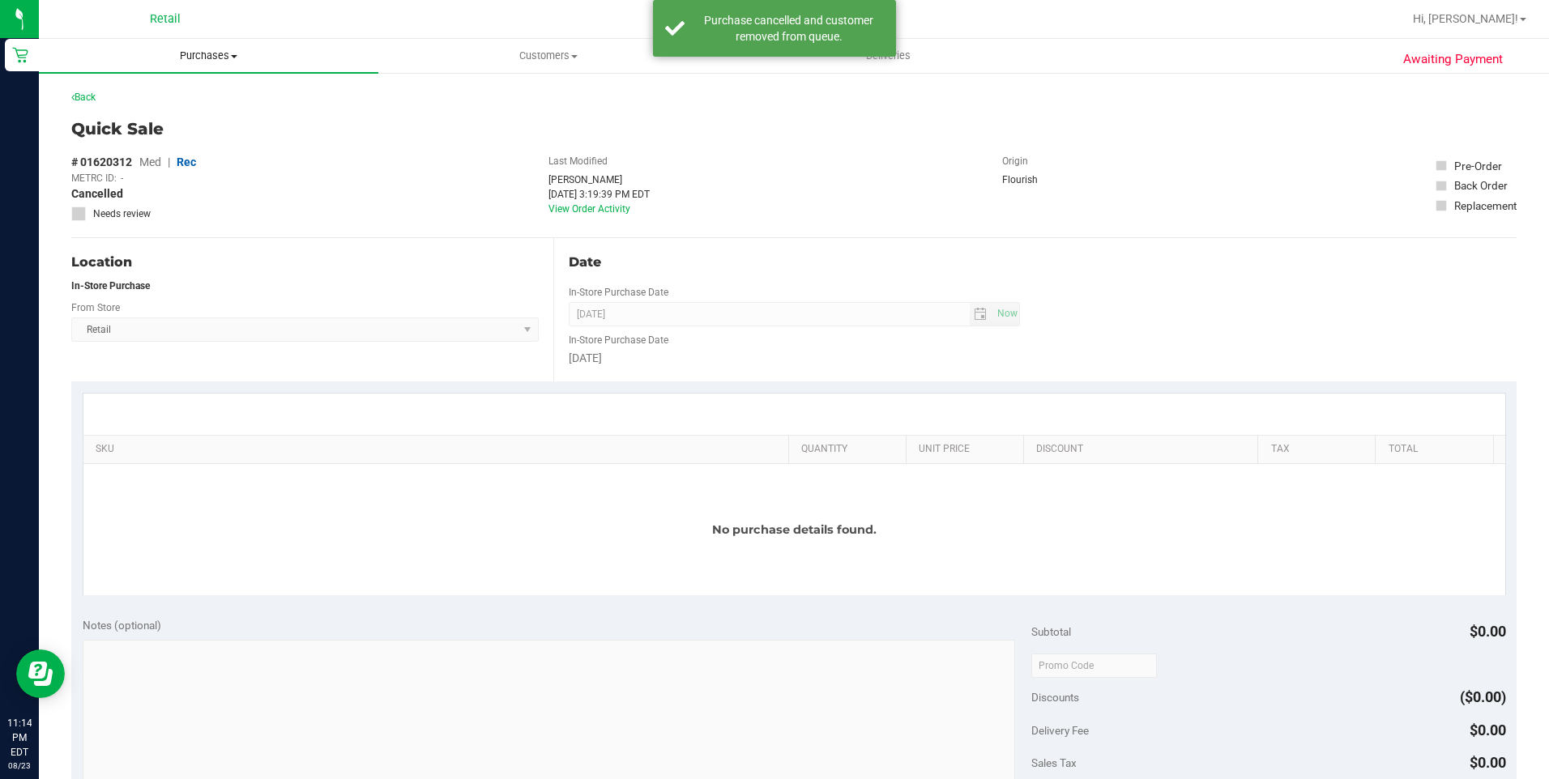
click at [177, 53] on span "Purchases" at bounding box center [208, 56] width 339 height 15
click at [167, 92] on span "Summary of purchases" at bounding box center [122, 98] width 166 height 14
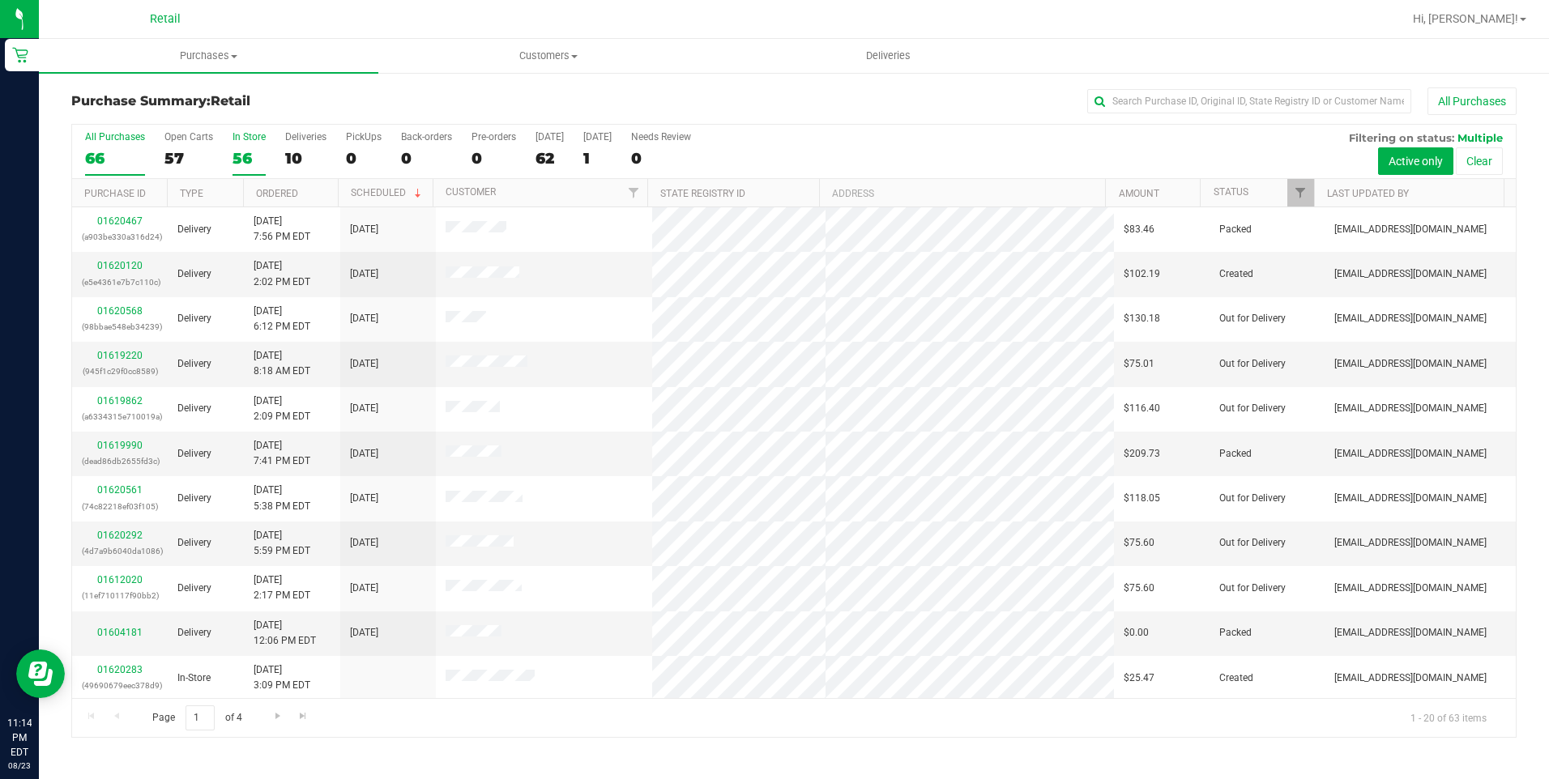
click at [242, 162] on div "56" at bounding box center [248, 158] width 33 height 19
click at [0, 0] on input "In Store 56" at bounding box center [0, 0] width 0 height 0
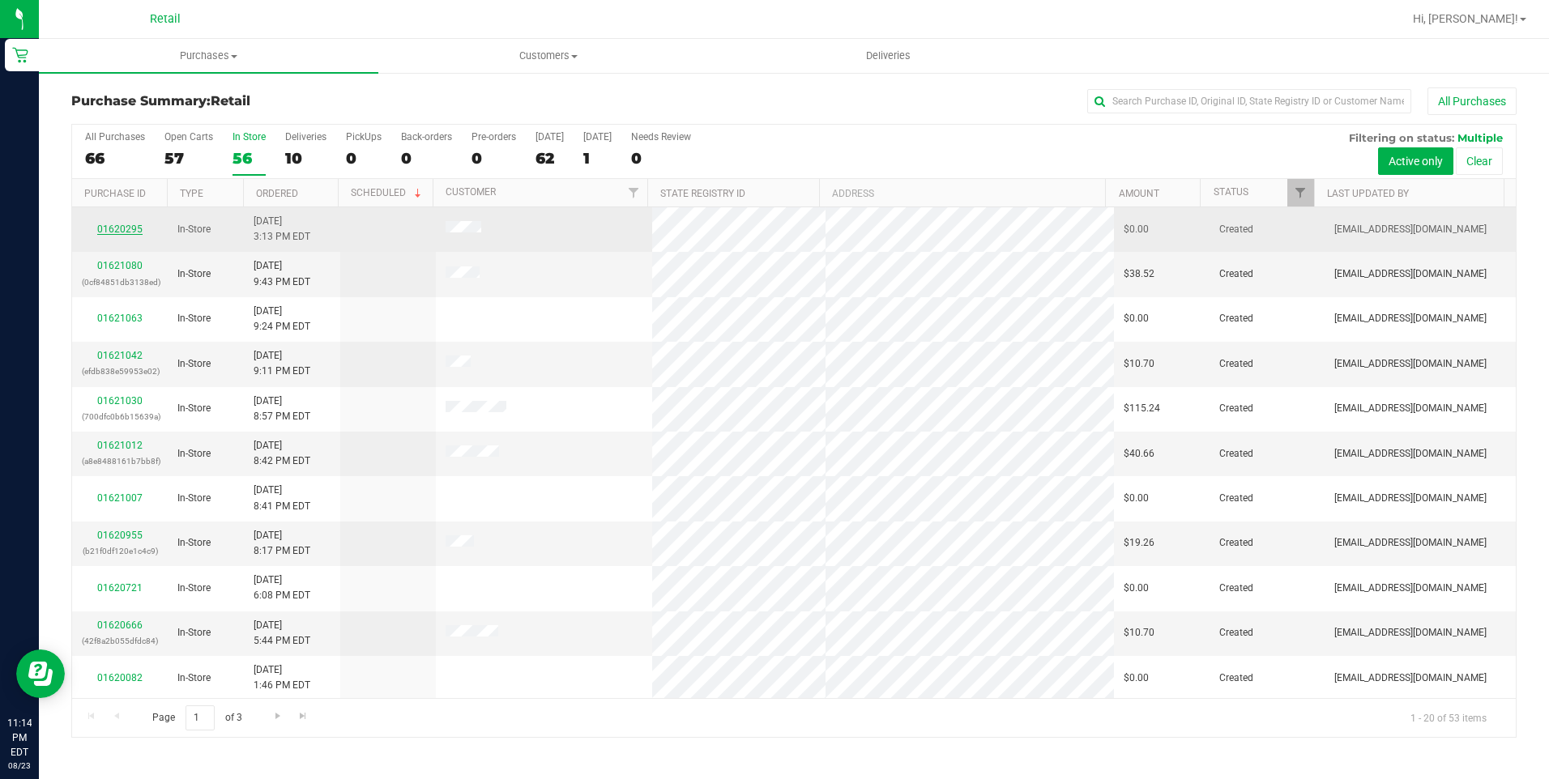
click at [126, 226] on link "01620295" at bounding box center [119, 229] width 45 height 11
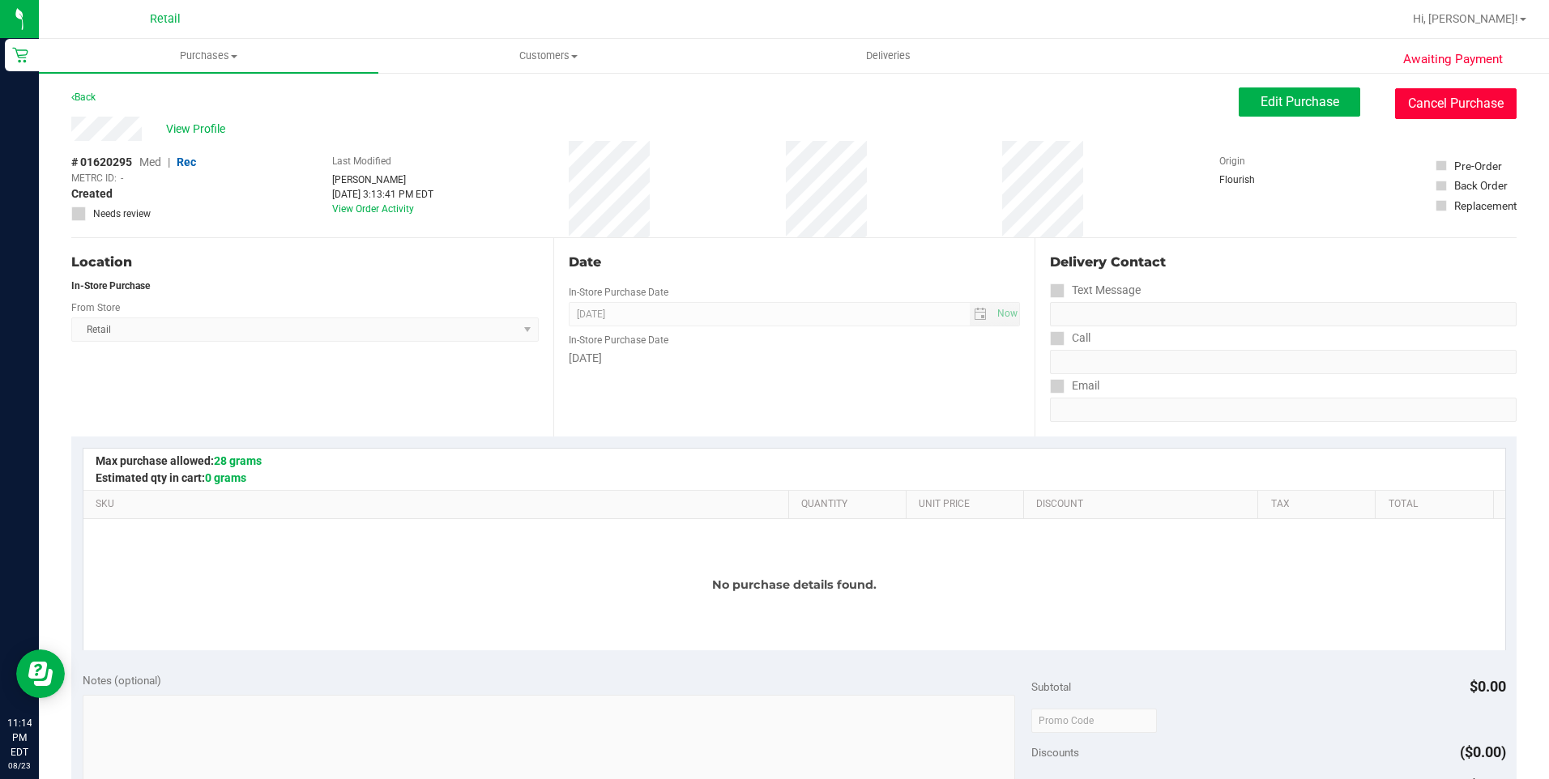
click at [1455, 107] on button "Cancel Purchase" at bounding box center [1455, 103] width 121 height 31
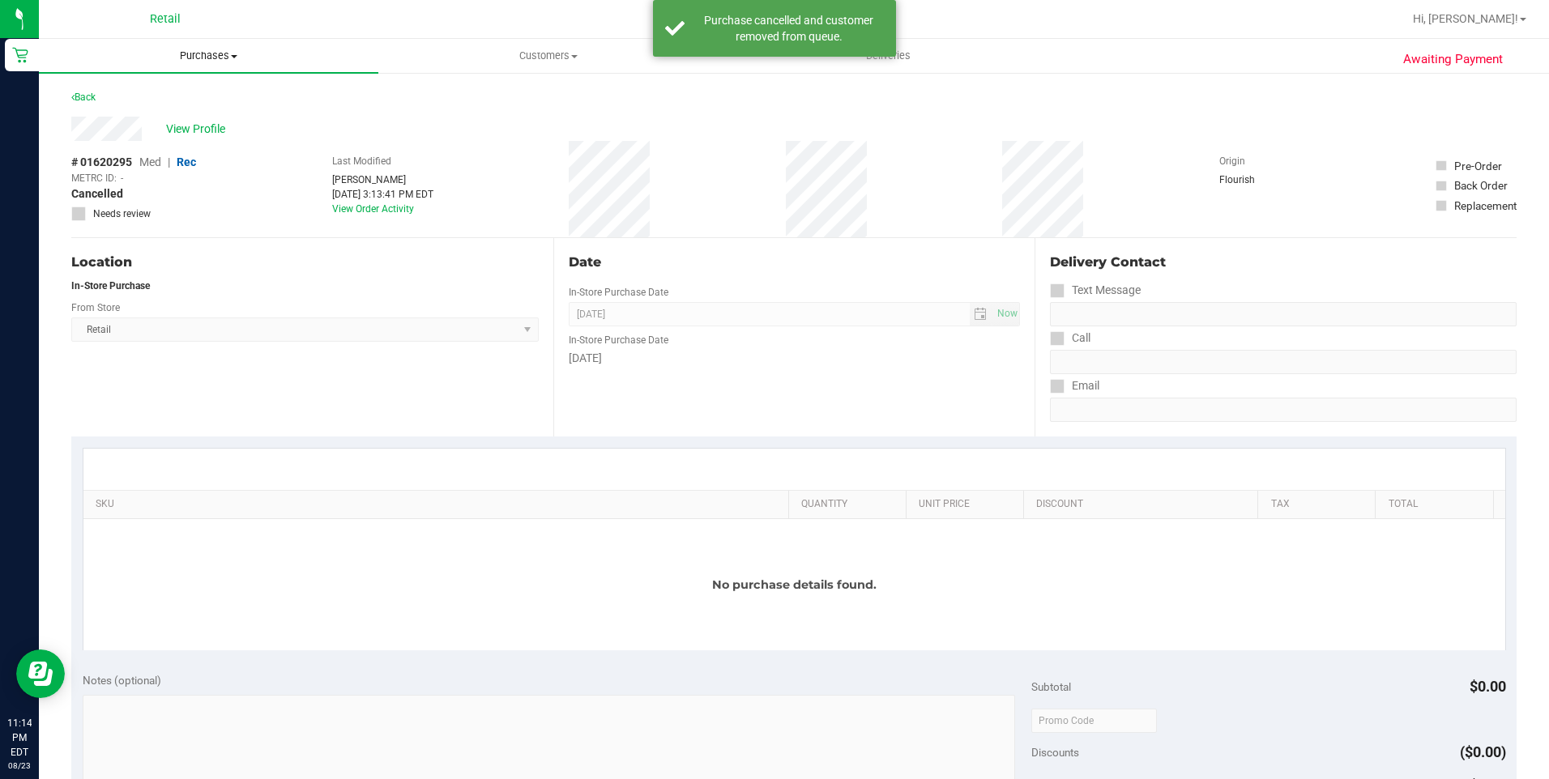
click at [190, 55] on span "Purchases" at bounding box center [208, 56] width 339 height 15
click at [170, 101] on span "Summary of purchases" at bounding box center [122, 98] width 166 height 14
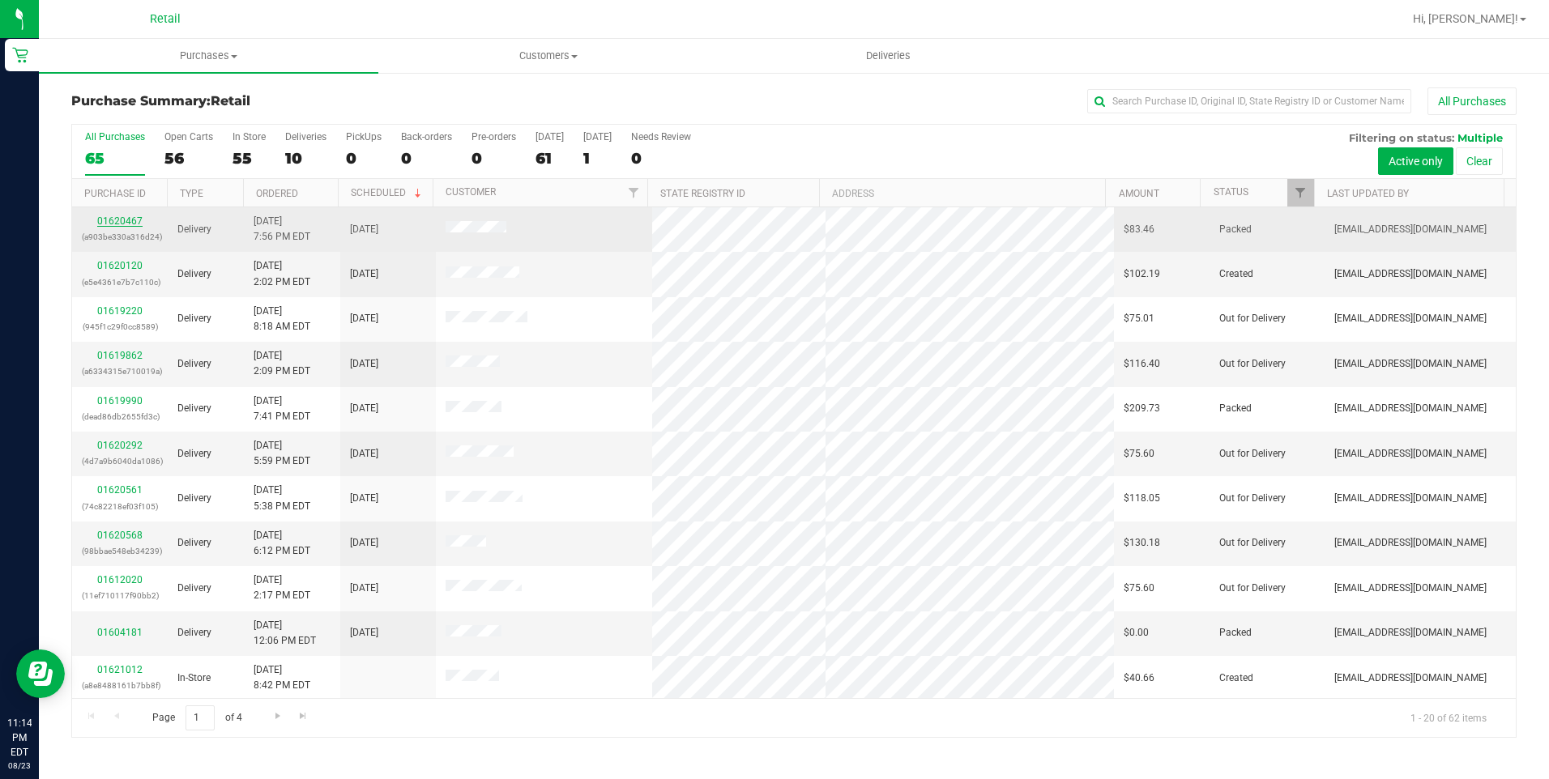
click at [121, 217] on link "01620467" at bounding box center [119, 220] width 45 height 11
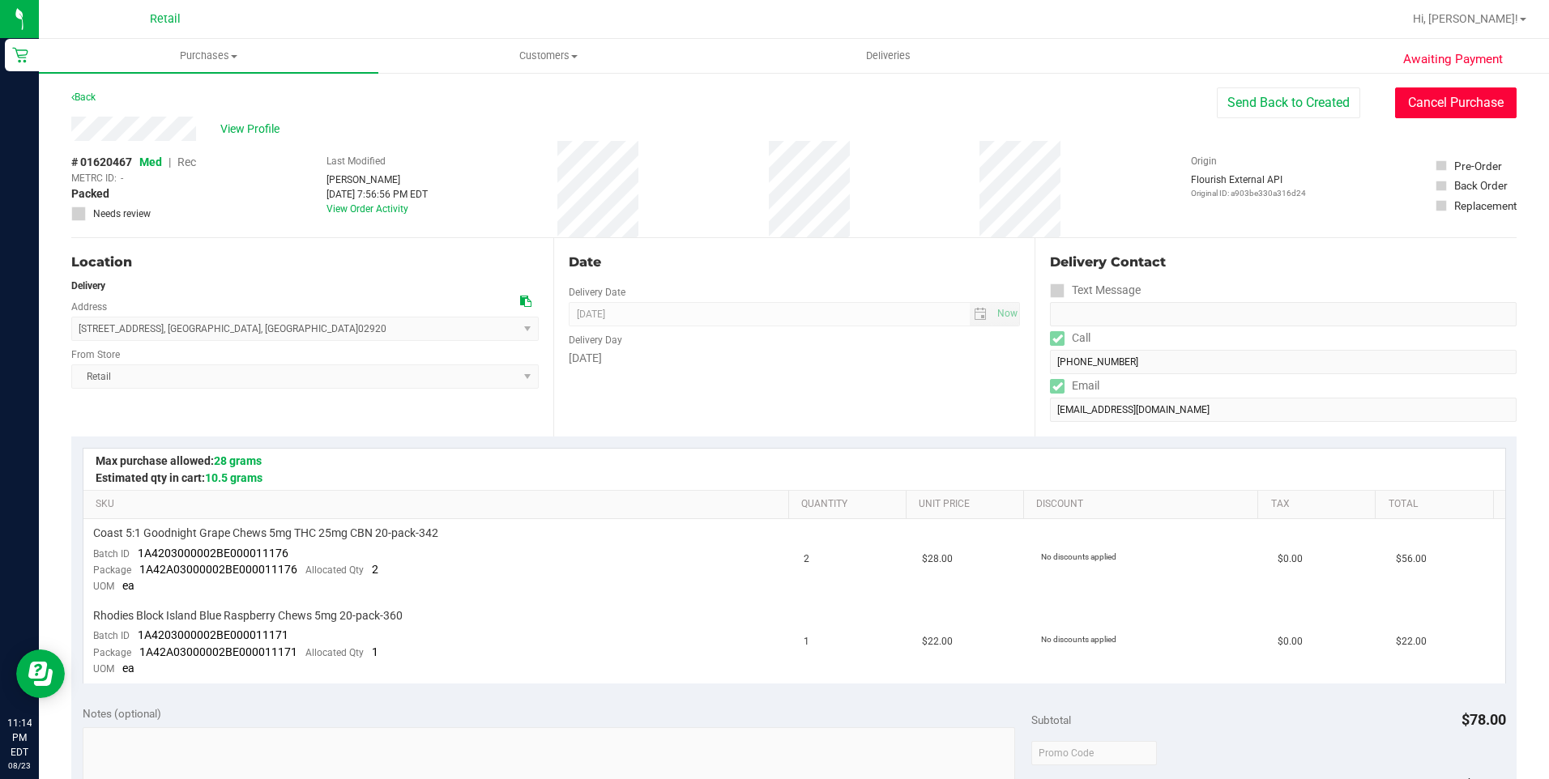
click at [1451, 96] on button "Cancel Purchase" at bounding box center [1455, 102] width 121 height 31
click at [236, 46] on uib-tab-heading "Purchases Summary of purchases Fulfillment All purchases" at bounding box center [208, 56] width 339 height 34
click at [133, 98] on span "Summary of purchases" at bounding box center [122, 98] width 166 height 14
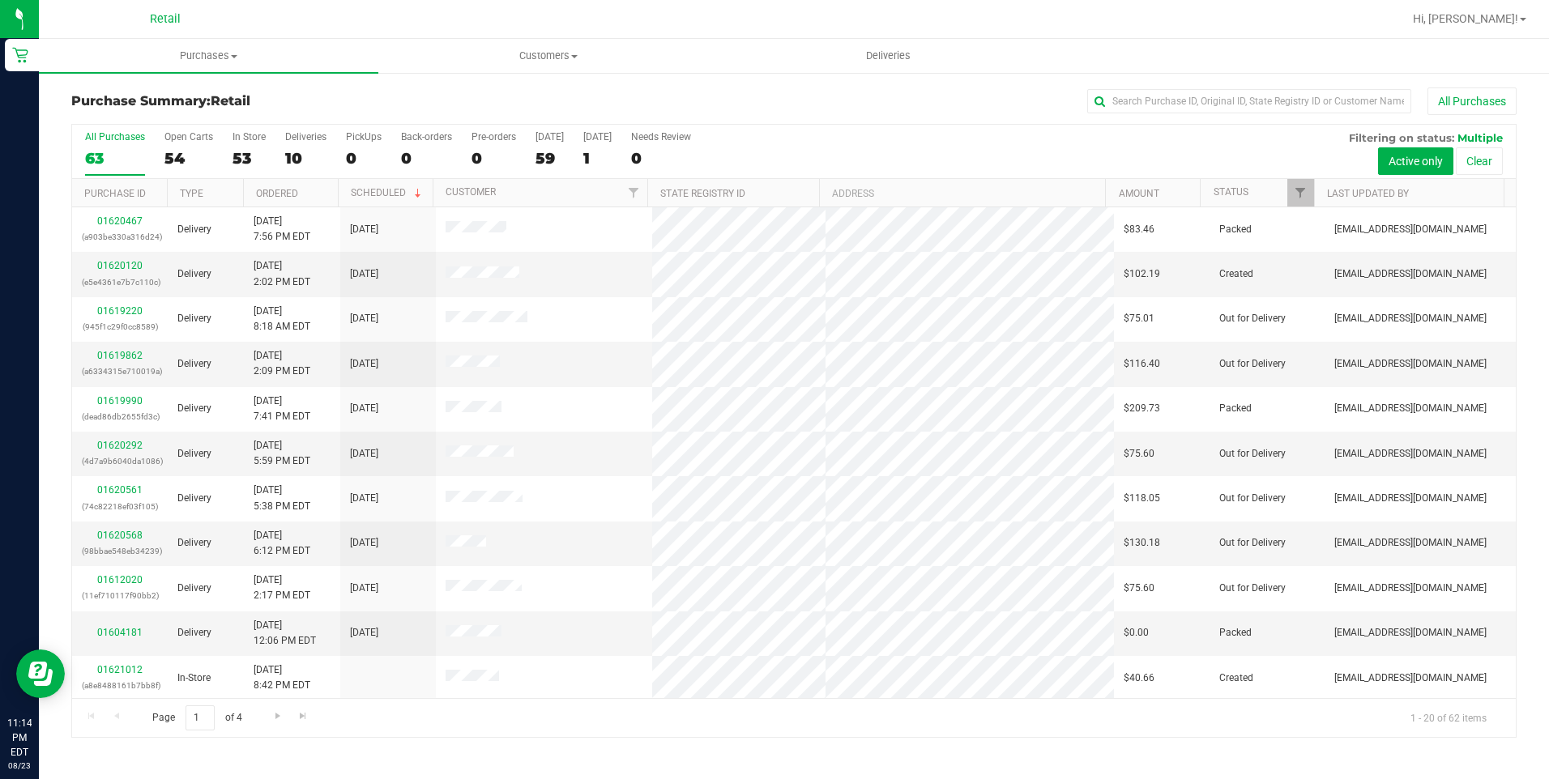
click at [227, 164] on div "All Purchases 63 Open Carts 54 In Store 53 Deliveries 10 PickUps 0 Back-orders …" at bounding box center [793, 152] width 1443 height 54
click at [230, 151] on div "All Purchases 62 Open Carts 53 In Store 52 Deliveries 10 PickUps 0 Back-orders …" at bounding box center [793, 152] width 1443 height 54
click at [235, 159] on div "52" at bounding box center [248, 158] width 33 height 19
click at [0, 0] on input "In Store 52" at bounding box center [0, 0] width 0 height 0
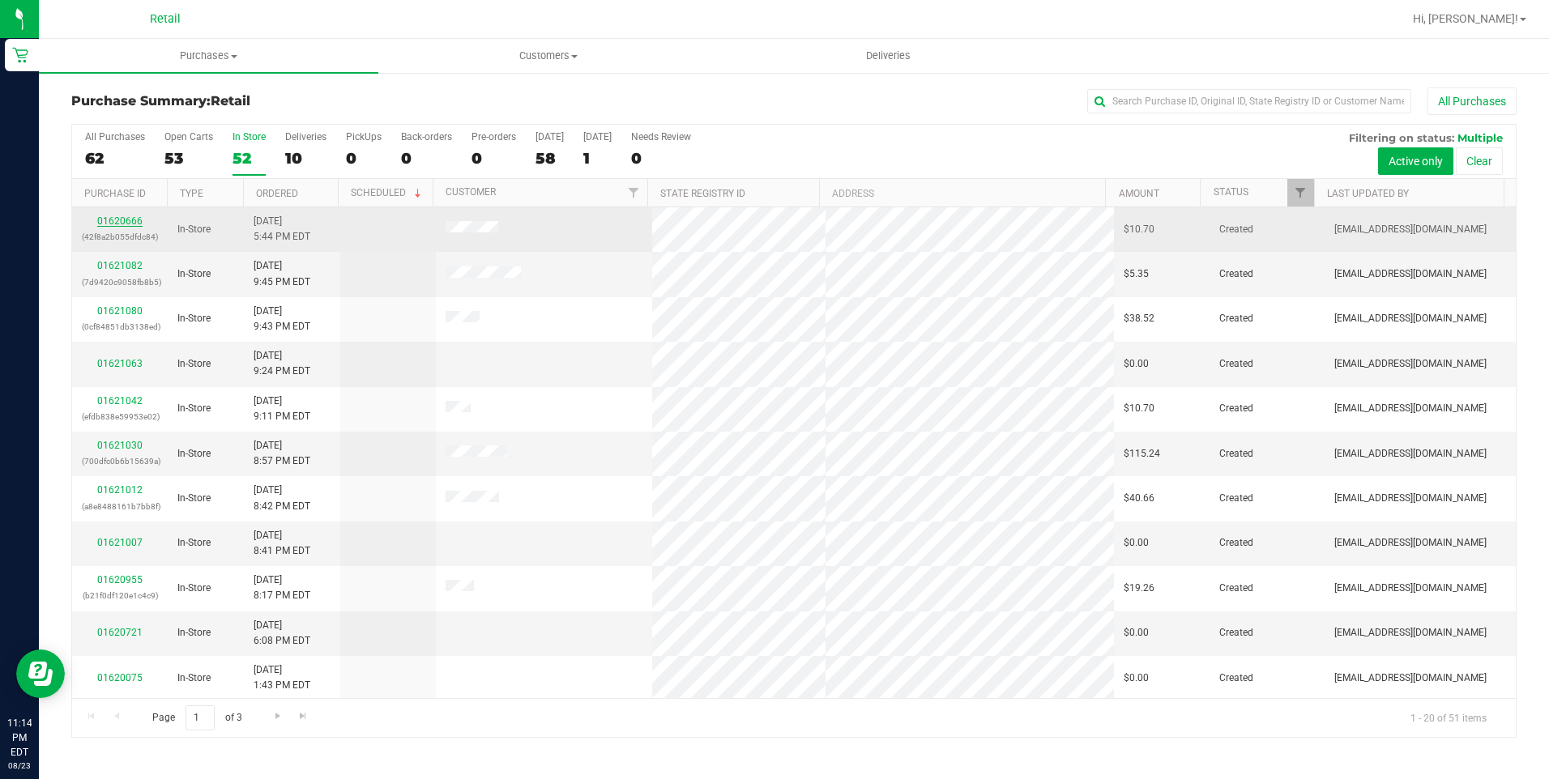
click at [136, 224] on link "01620666" at bounding box center [119, 220] width 45 height 11
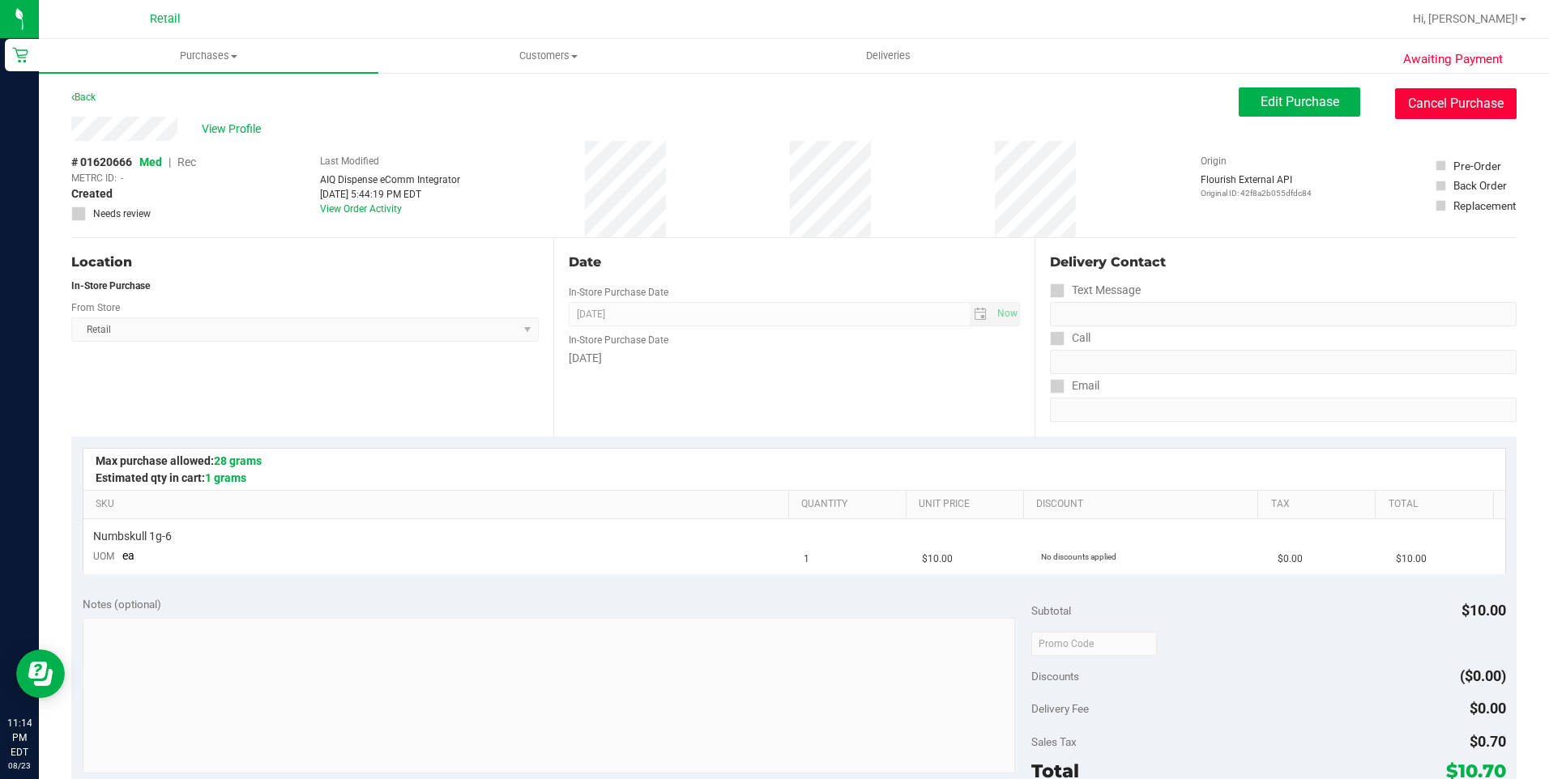
click at [1420, 93] on button "Cancel Purchase" at bounding box center [1455, 103] width 121 height 31
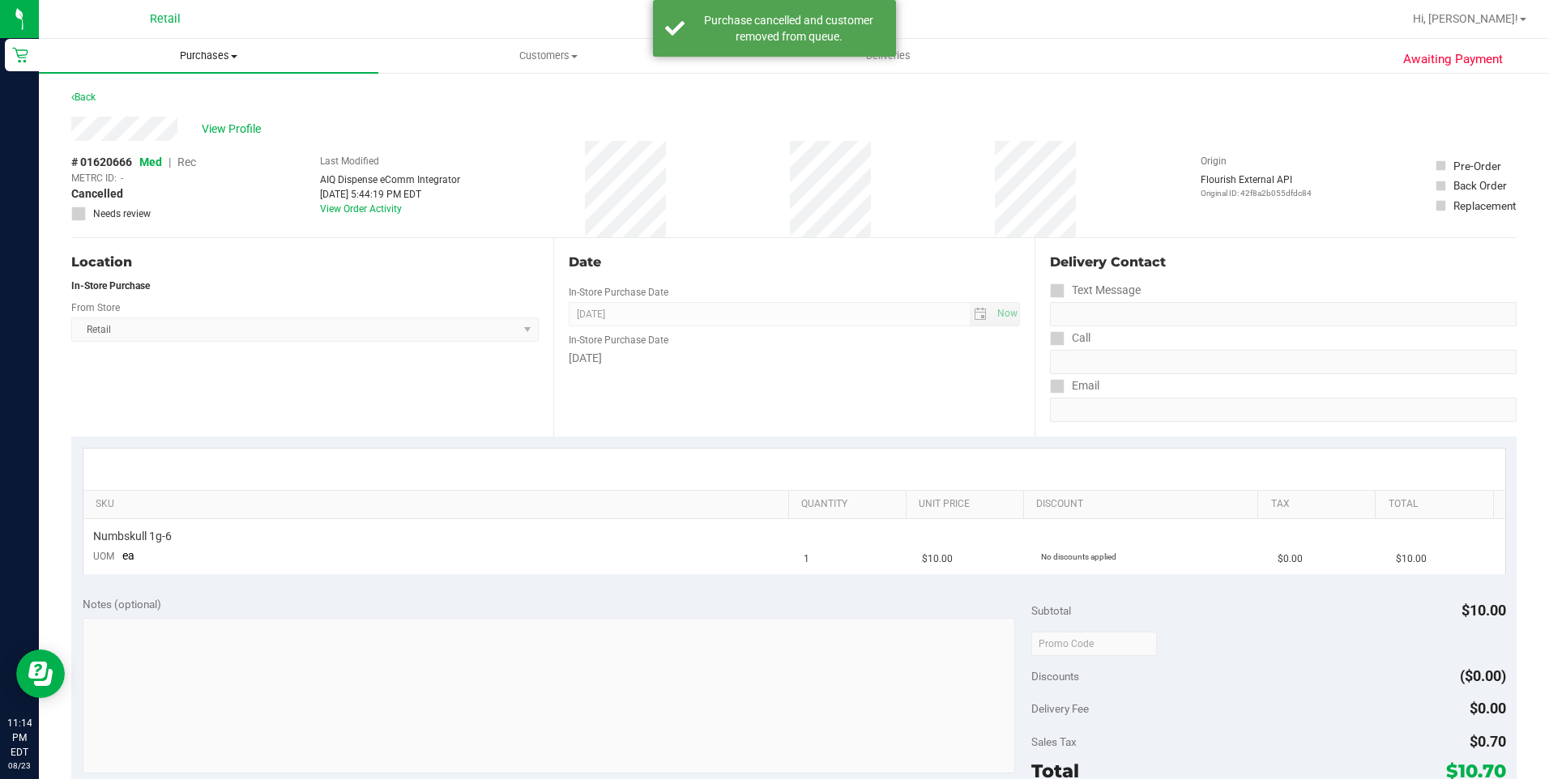
click at [232, 57] on span at bounding box center [234, 56] width 6 height 3
click at [113, 88] on li "Summary of purchases" at bounding box center [208, 97] width 339 height 19
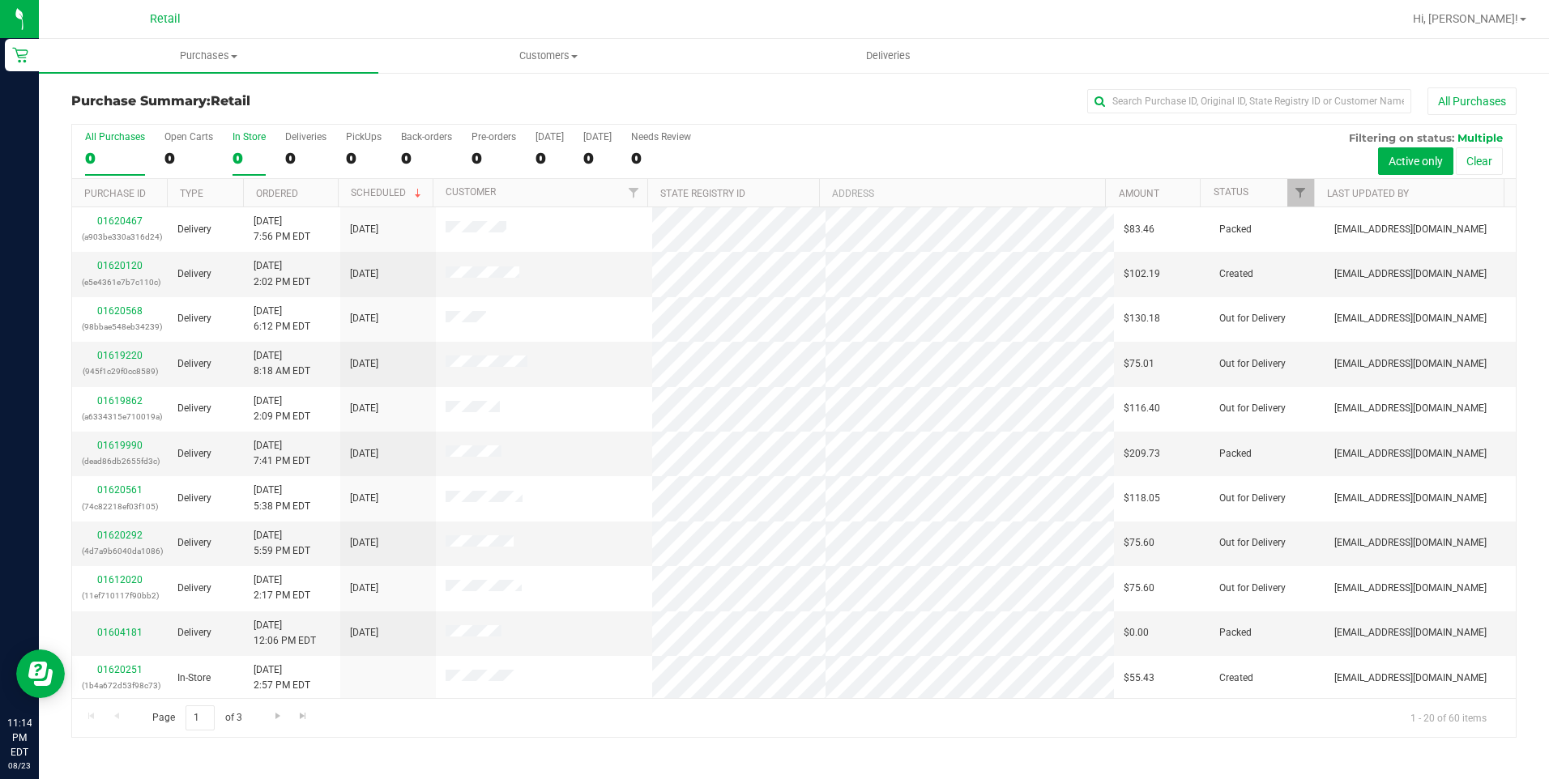
click at [243, 157] on div "0" at bounding box center [248, 158] width 33 height 19
click at [0, 0] on input "In Store 0" at bounding box center [0, 0] width 0 height 0
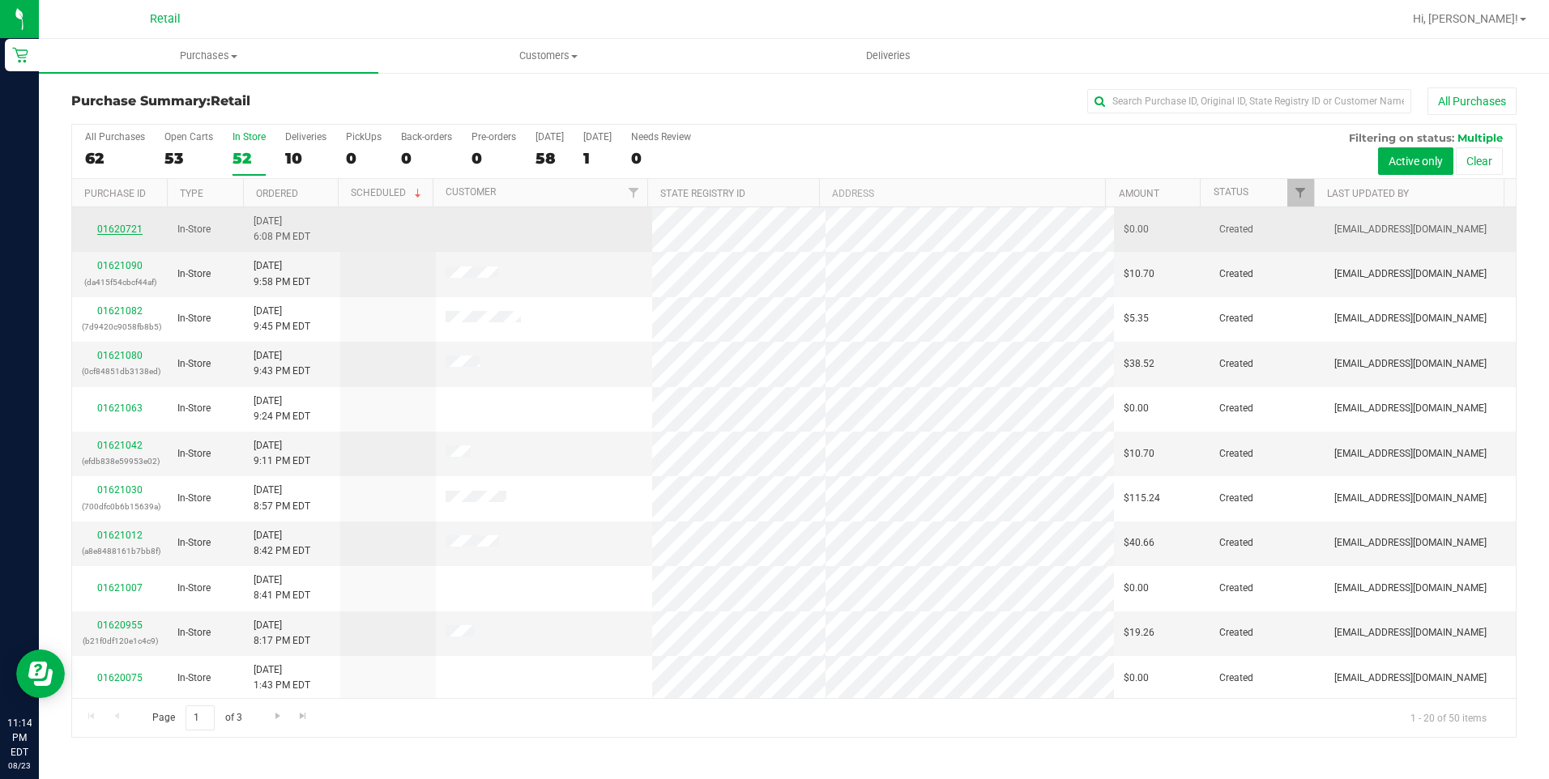
click at [135, 228] on link "01620721" at bounding box center [119, 229] width 45 height 11
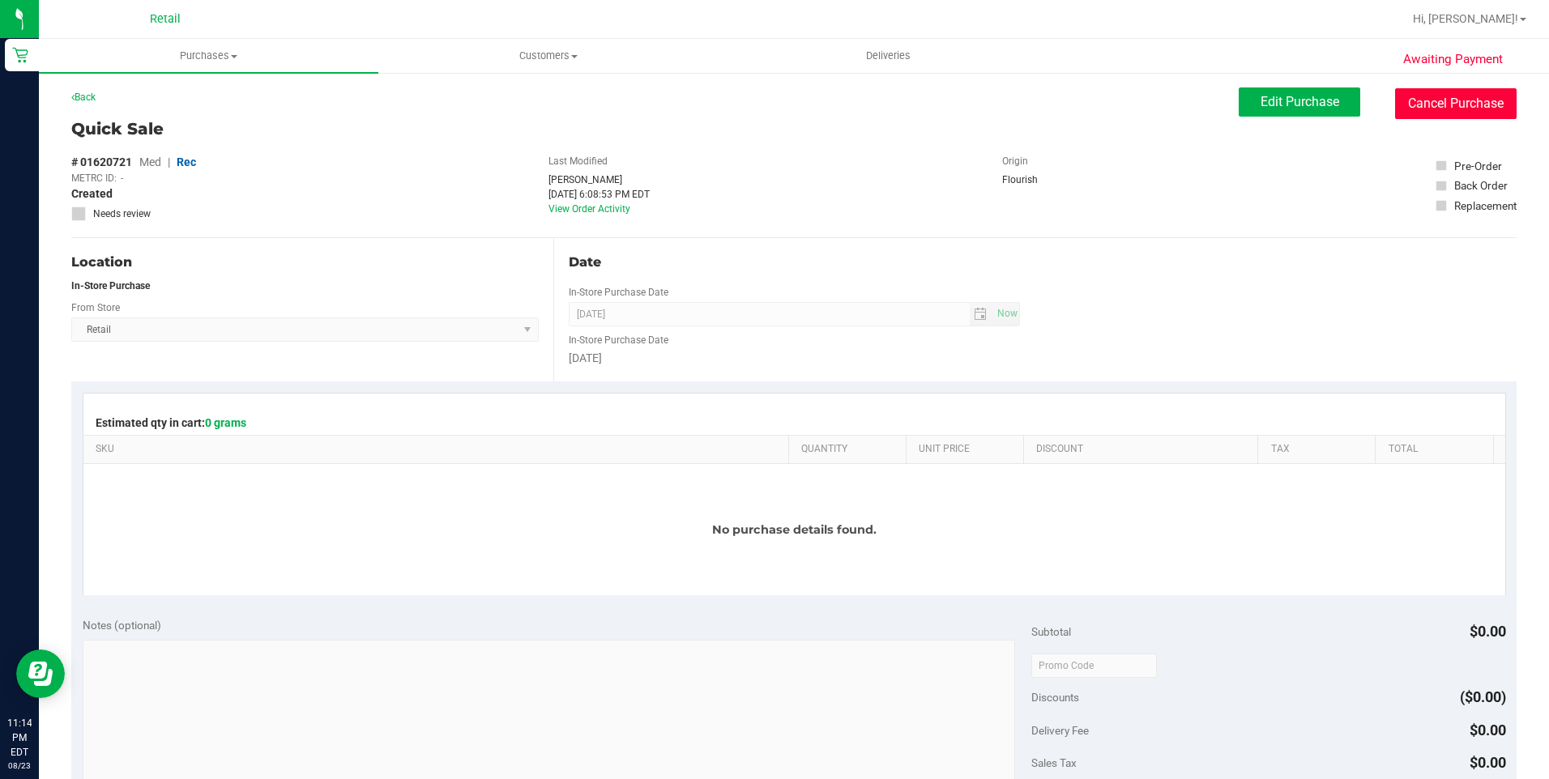
click at [1444, 102] on button "Cancel Purchase" at bounding box center [1455, 103] width 121 height 31
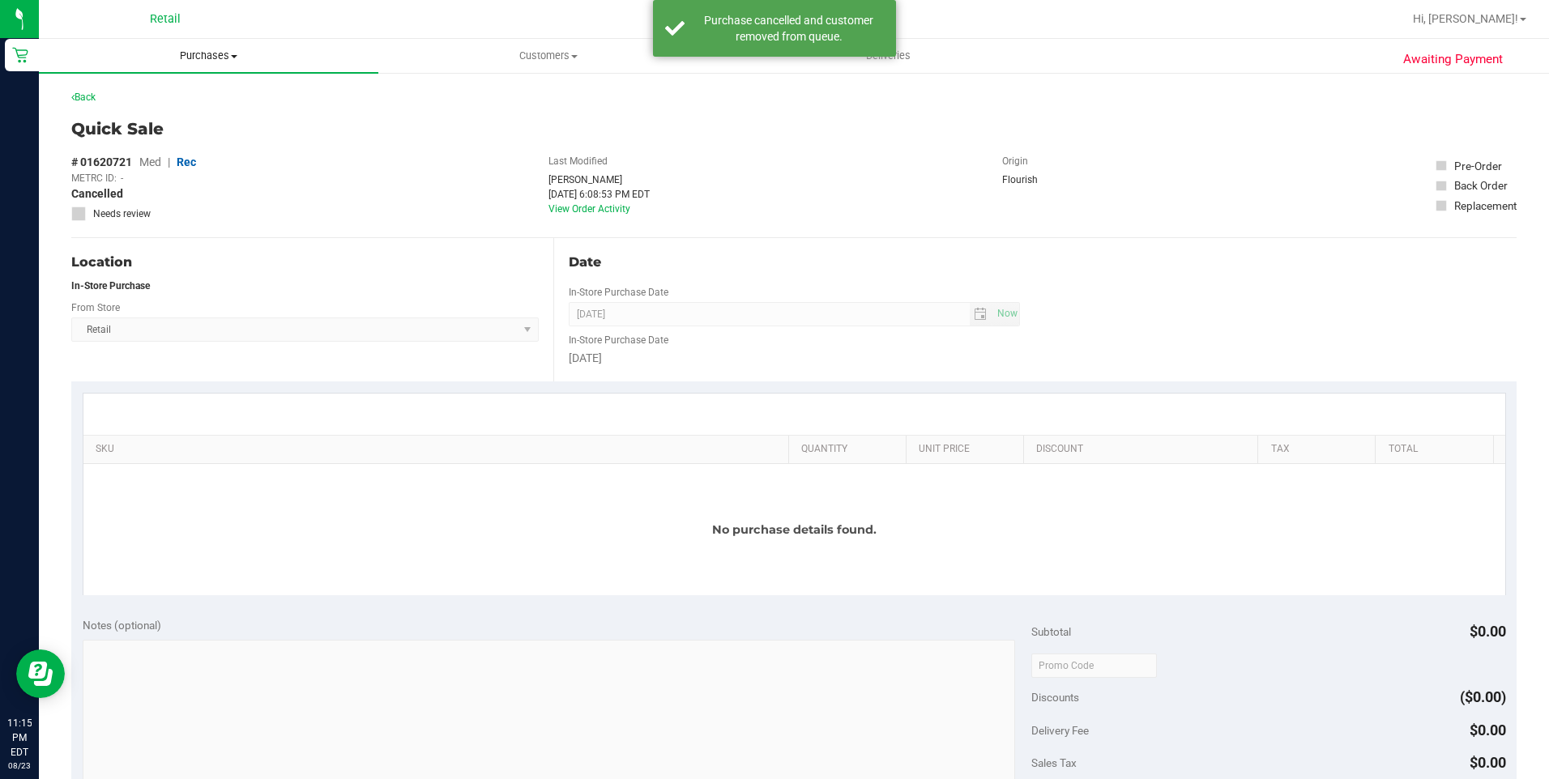
click at [218, 54] on span "Purchases" at bounding box center [208, 56] width 339 height 15
click at [148, 104] on span "Summary of purchases" at bounding box center [122, 98] width 166 height 14
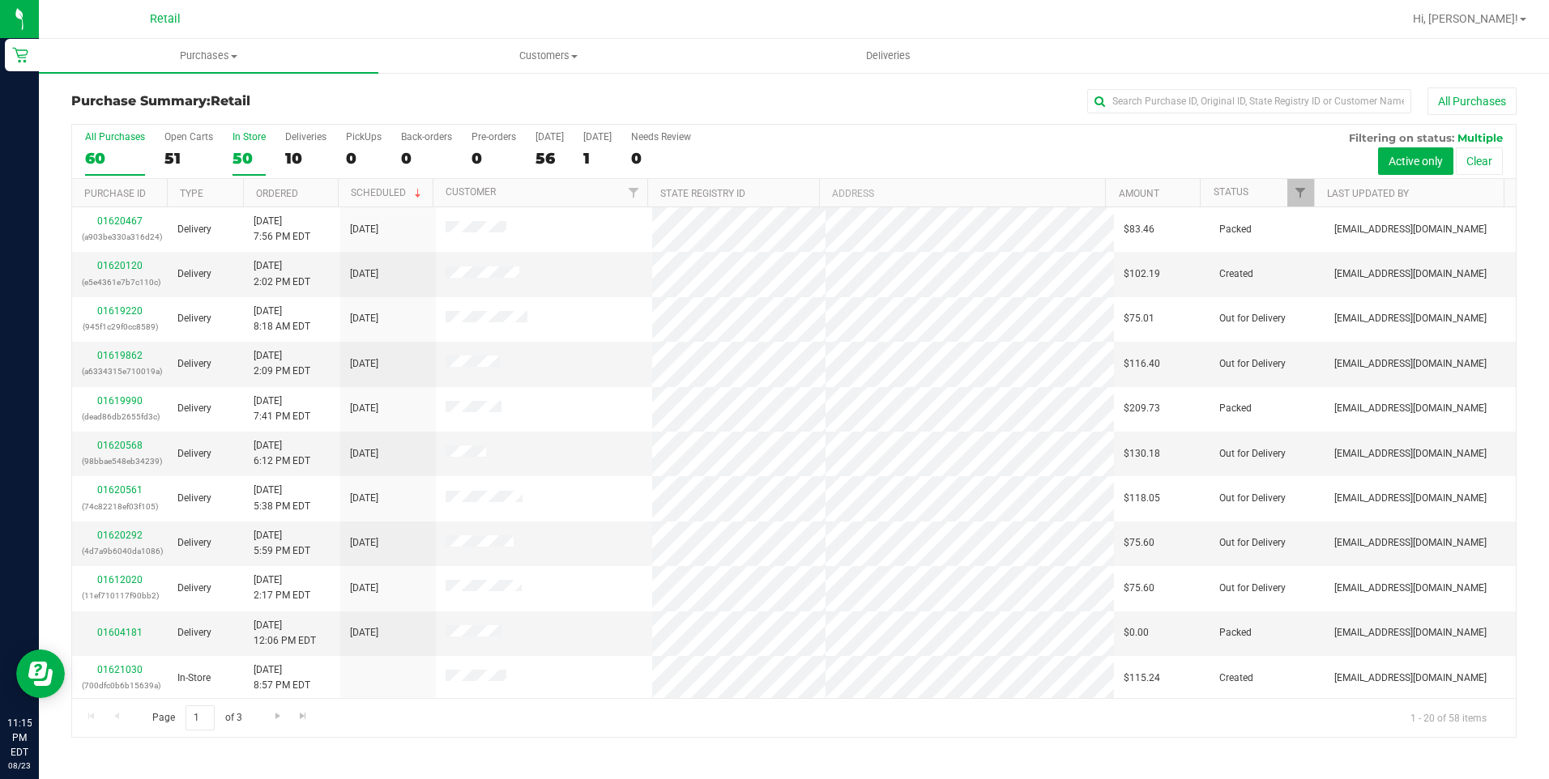
click at [247, 168] on label "In Store 50" at bounding box center [248, 153] width 33 height 45
click at [0, 0] on input "In Store 50" at bounding box center [0, 0] width 0 height 0
click at [246, 163] on div "50" at bounding box center [248, 158] width 33 height 19
click at [0, 0] on input "In Store 50" at bounding box center [0, 0] width 0 height 0
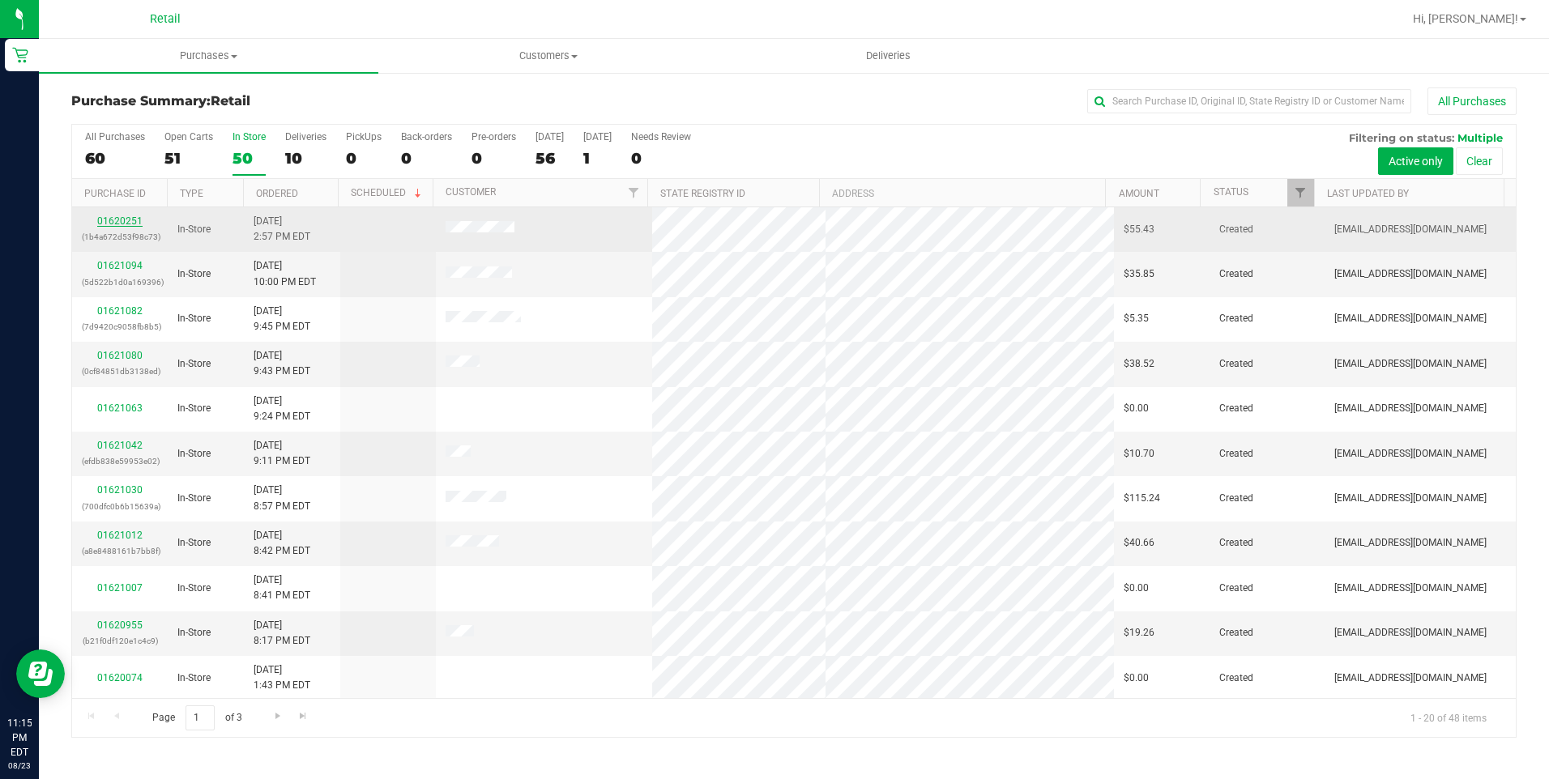
click at [121, 219] on link "01620251" at bounding box center [119, 220] width 45 height 11
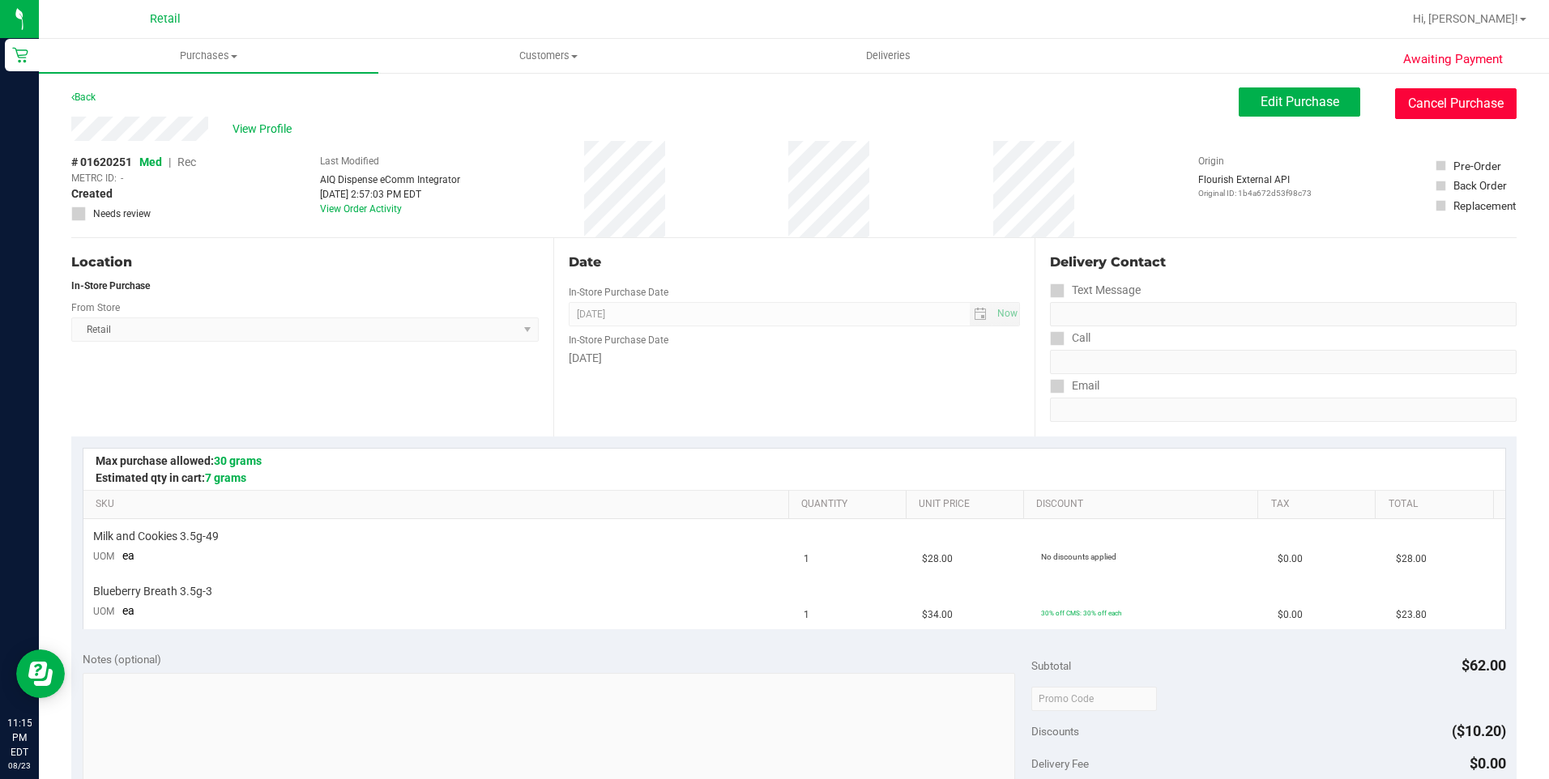
click at [1449, 111] on button "Cancel Purchase" at bounding box center [1455, 103] width 121 height 31
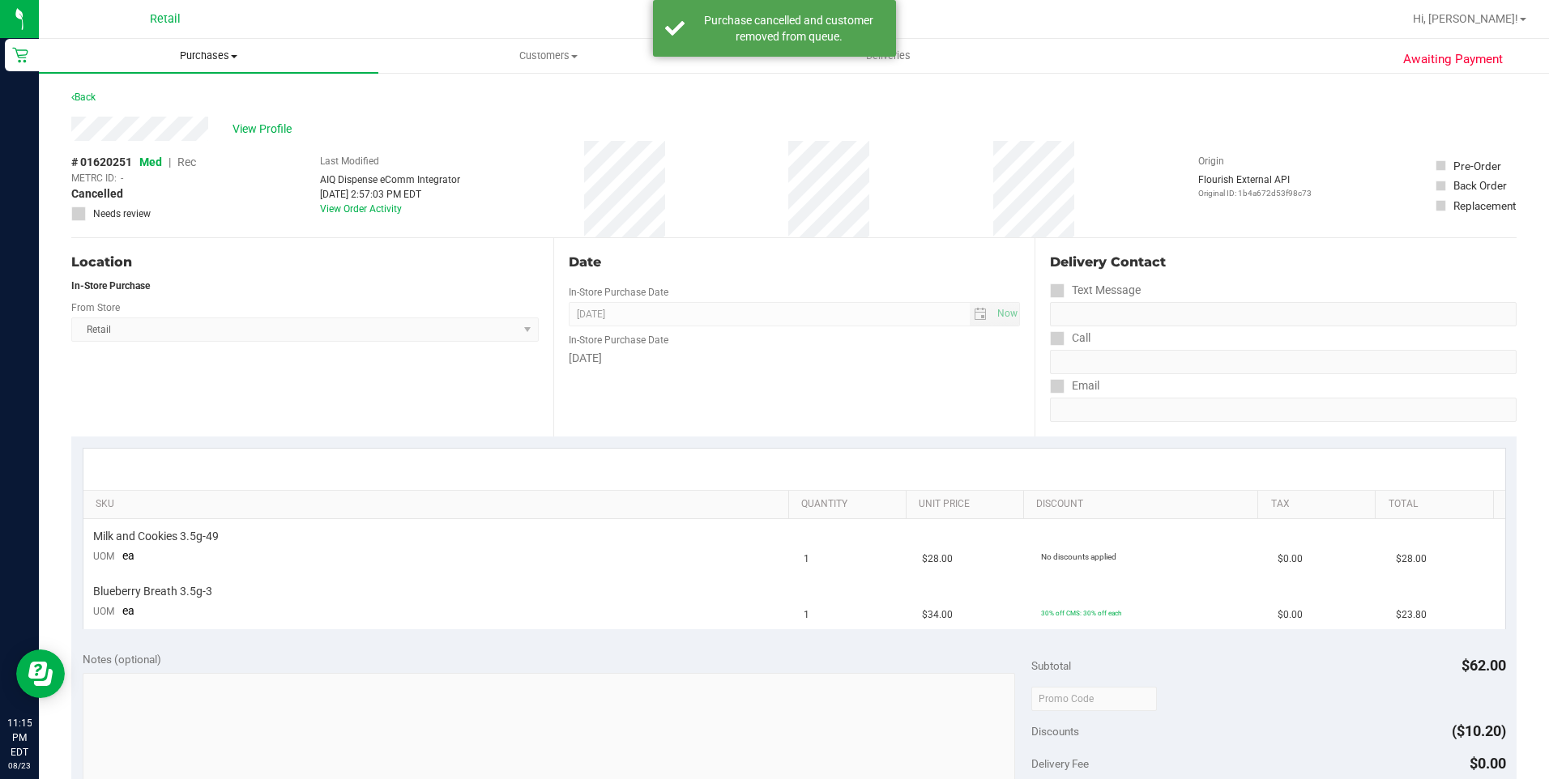
click at [202, 54] on span "Purchases" at bounding box center [208, 56] width 339 height 15
click at [151, 118] on li "Fulfillment" at bounding box center [208, 117] width 339 height 19
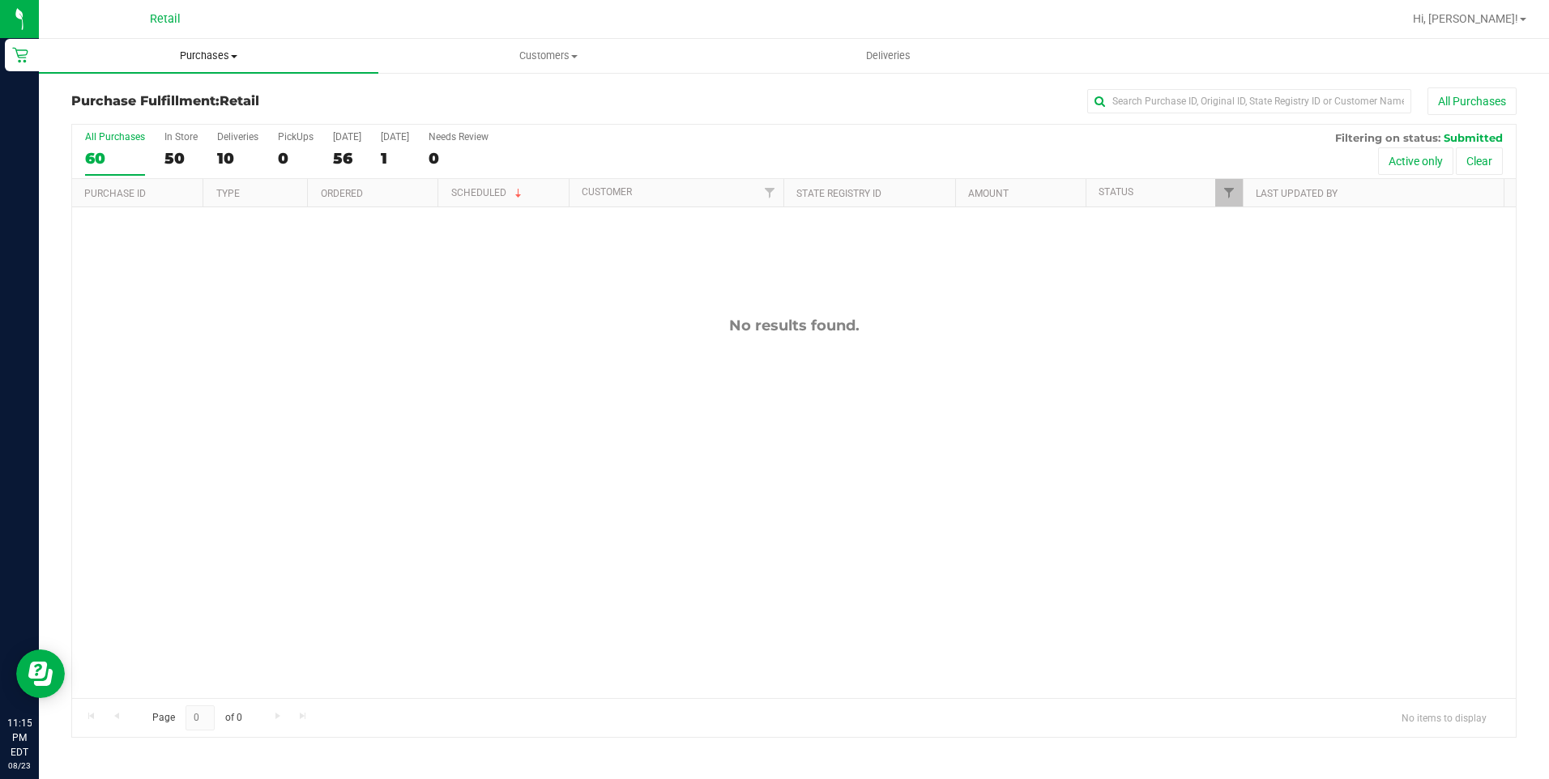
click at [179, 58] on span "Purchases" at bounding box center [208, 56] width 339 height 15
click at [223, 61] on span "Purchases" at bounding box center [208, 56] width 339 height 15
click at [202, 54] on span "Purchases" at bounding box center [208, 56] width 339 height 15
click at [169, 92] on span "Summary of purchases" at bounding box center [122, 98] width 166 height 14
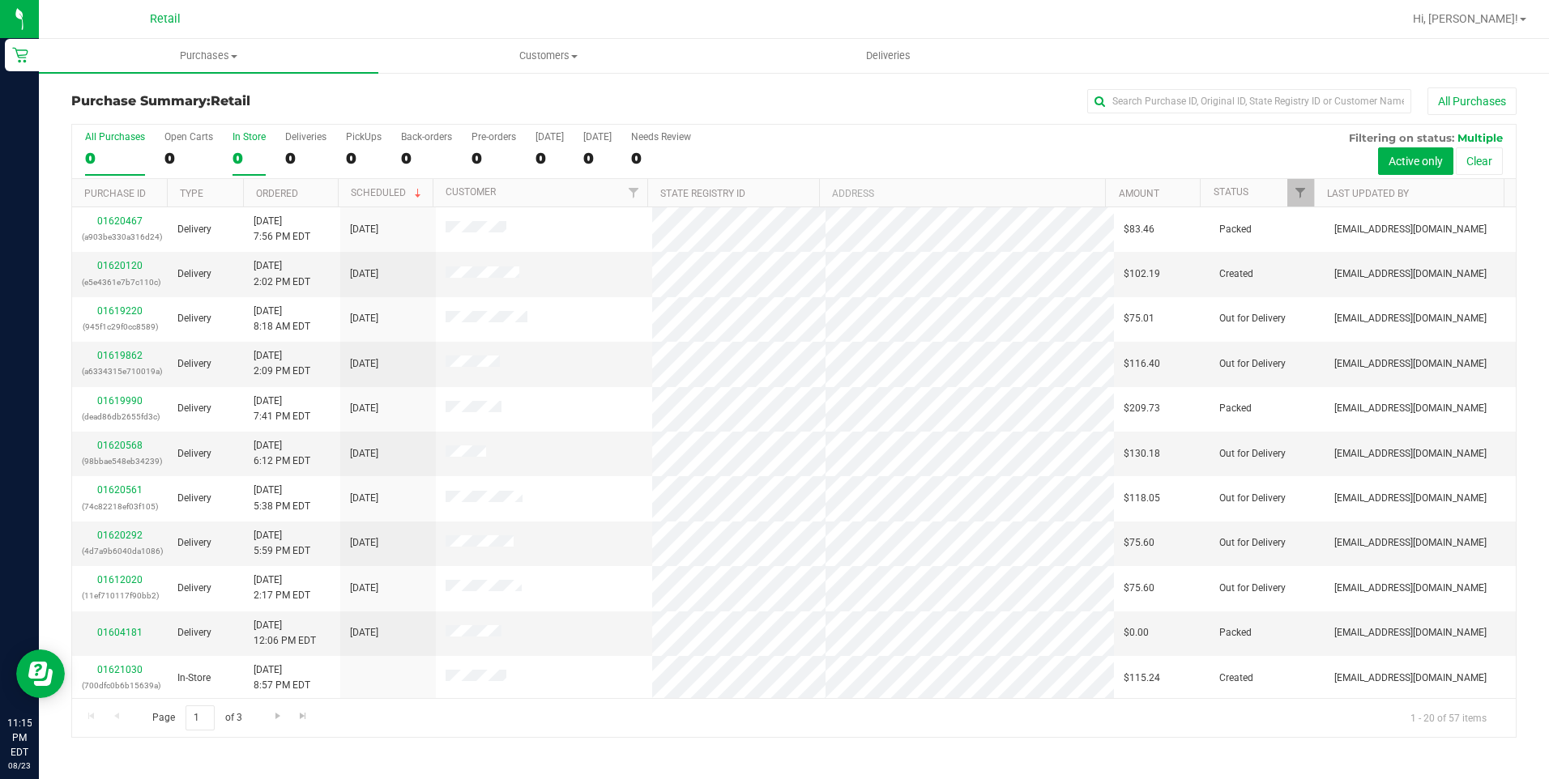
click at [237, 151] on div "0" at bounding box center [248, 158] width 33 height 19
click at [0, 0] on input "In Store 0" at bounding box center [0, 0] width 0 height 0
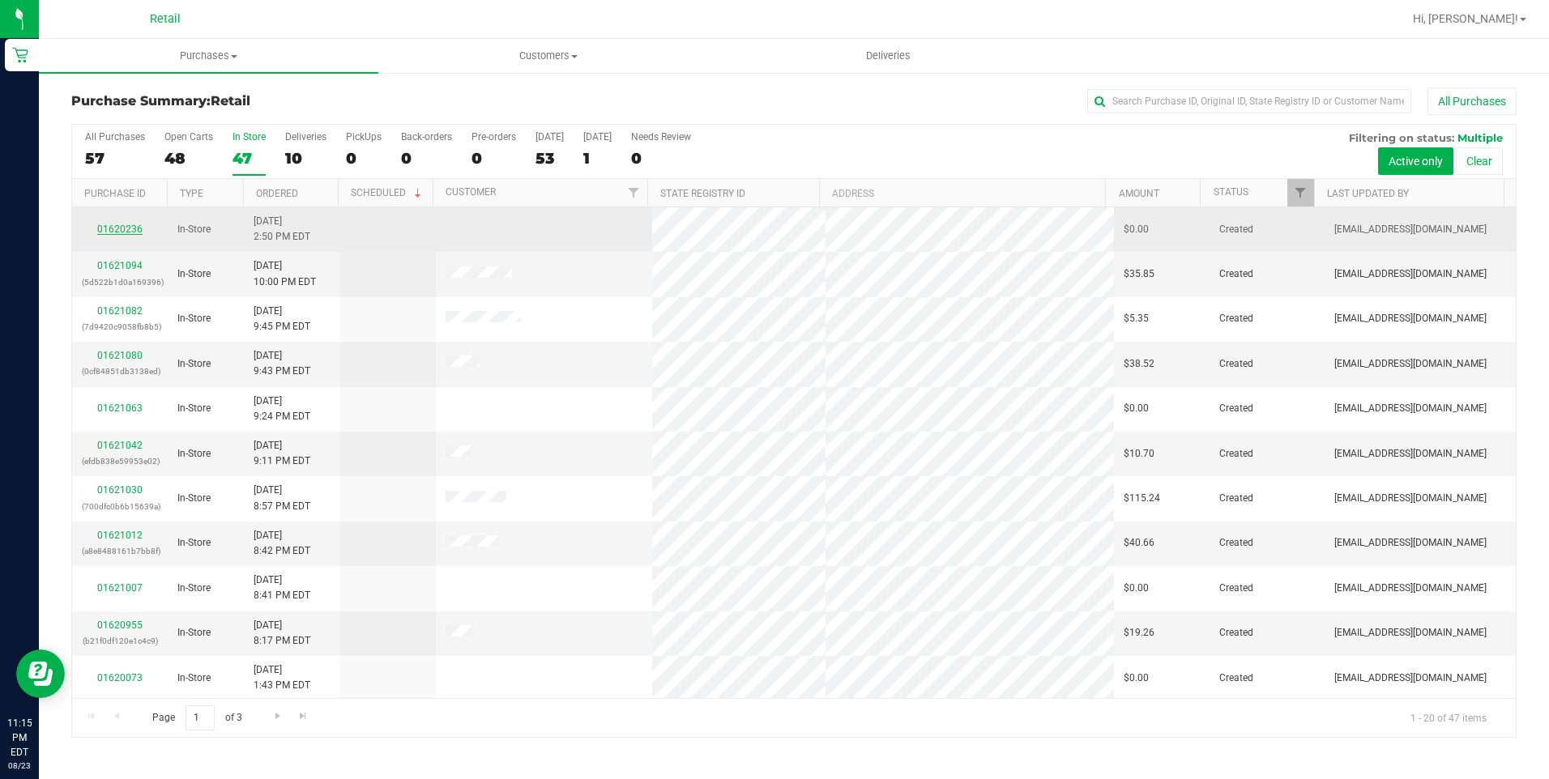
click at [128, 229] on link "01620236" at bounding box center [119, 229] width 45 height 11
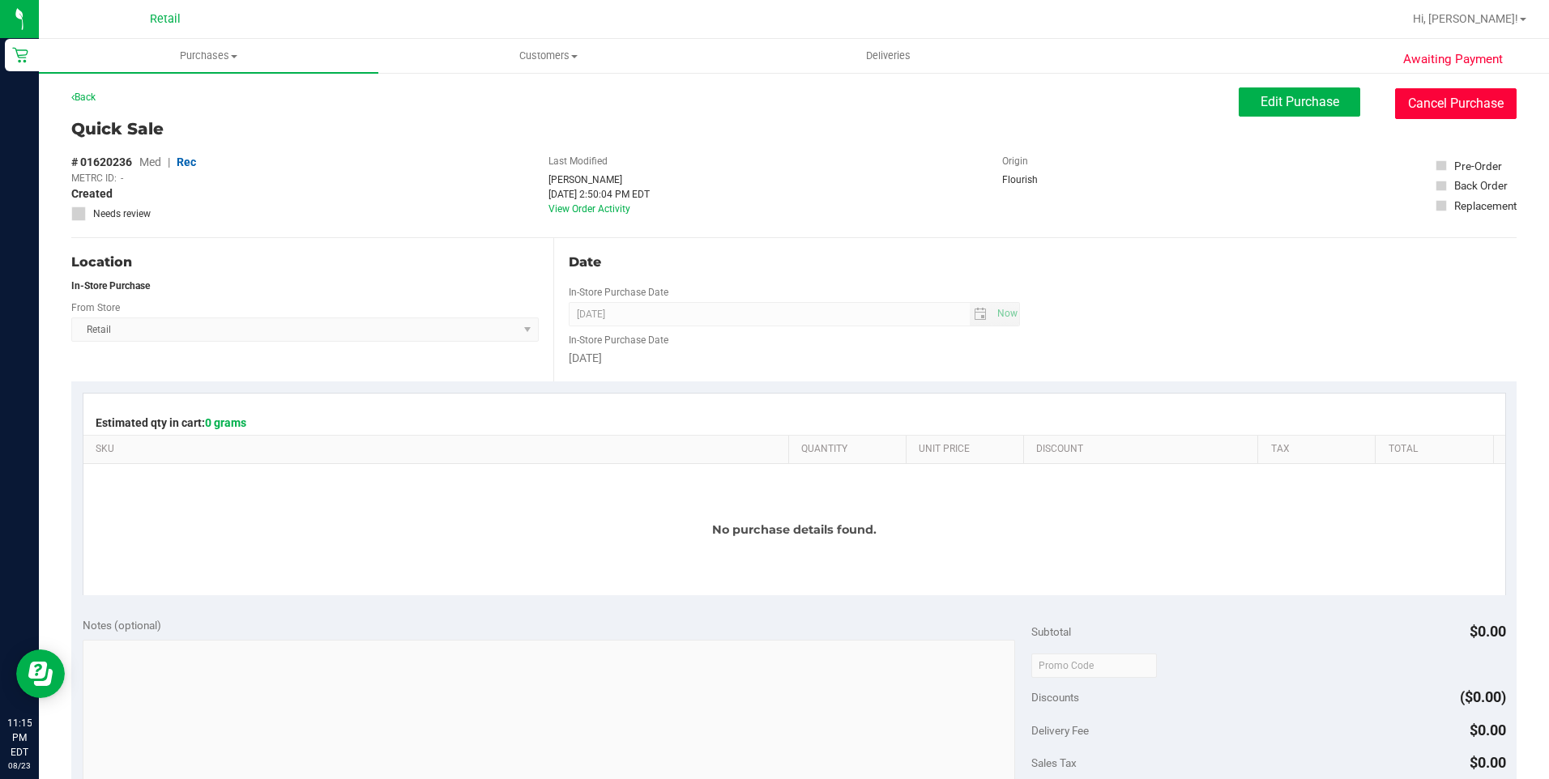
click at [1480, 115] on button "Cancel Purchase" at bounding box center [1455, 103] width 121 height 31
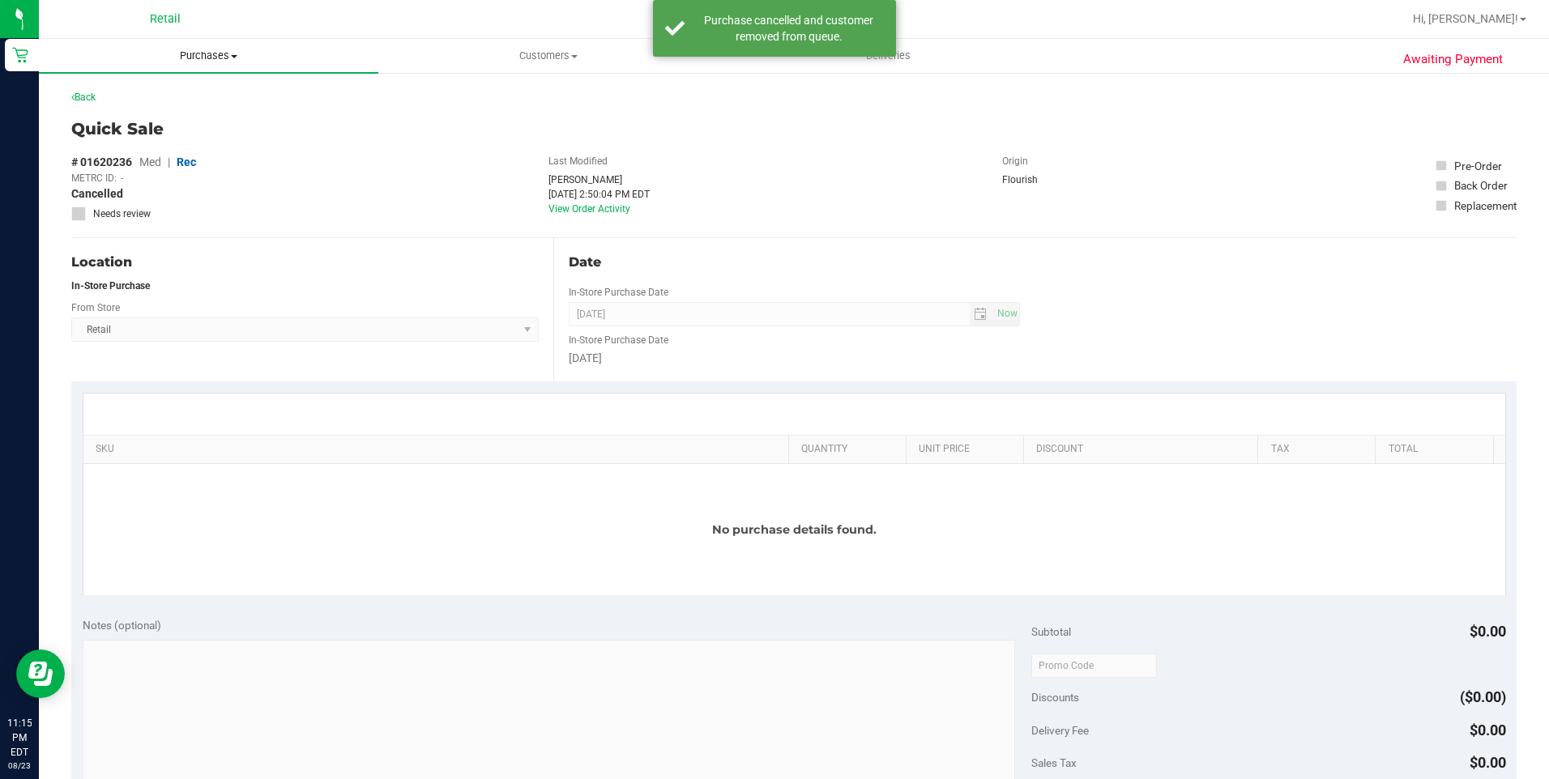
click at [235, 55] on span at bounding box center [234, 56] width 6 height 3
click at [163, 96] on span "Summary of purchases" at bounding box center [122, 98] width 166 height 14
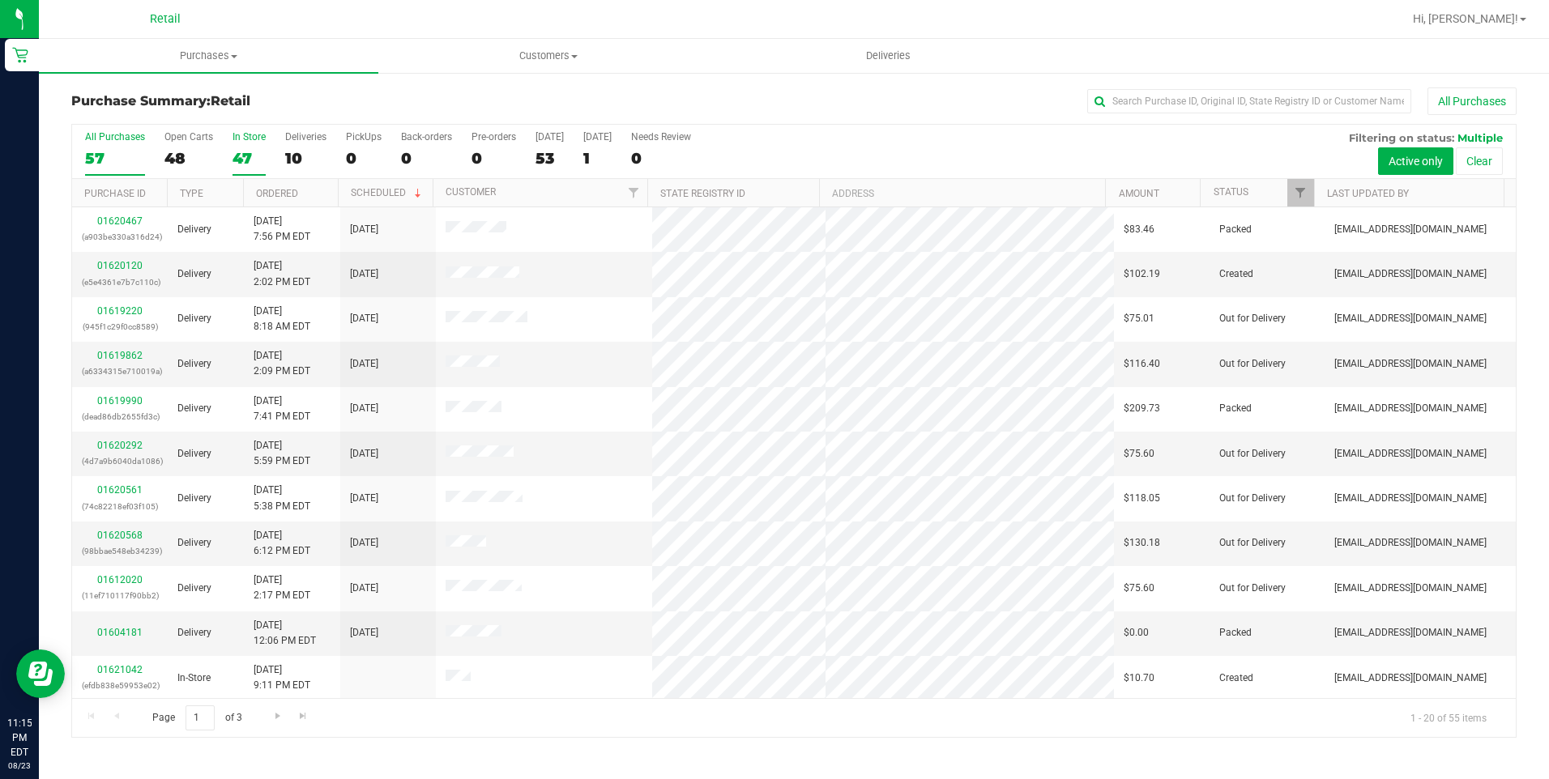
click at [241, 157] on div "47" at bounding box center [248, 158] width 33 height 19
click at [0, 0] on input "In Store 47" at bounding box center [0, 0] width 0 height 0
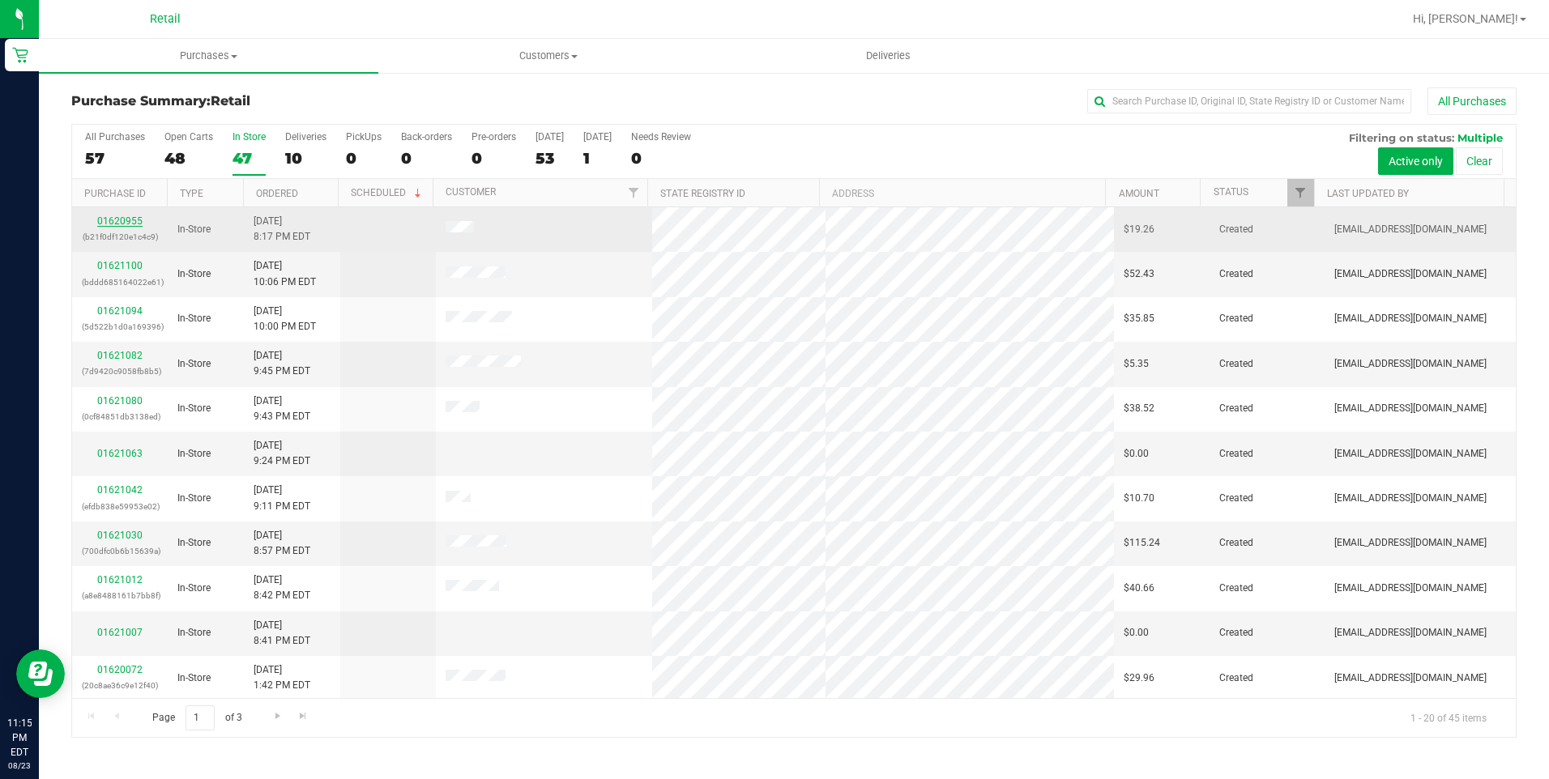
click at [125, 219] on link "01620955" at bounding box center [119, 220] width 45 height 11
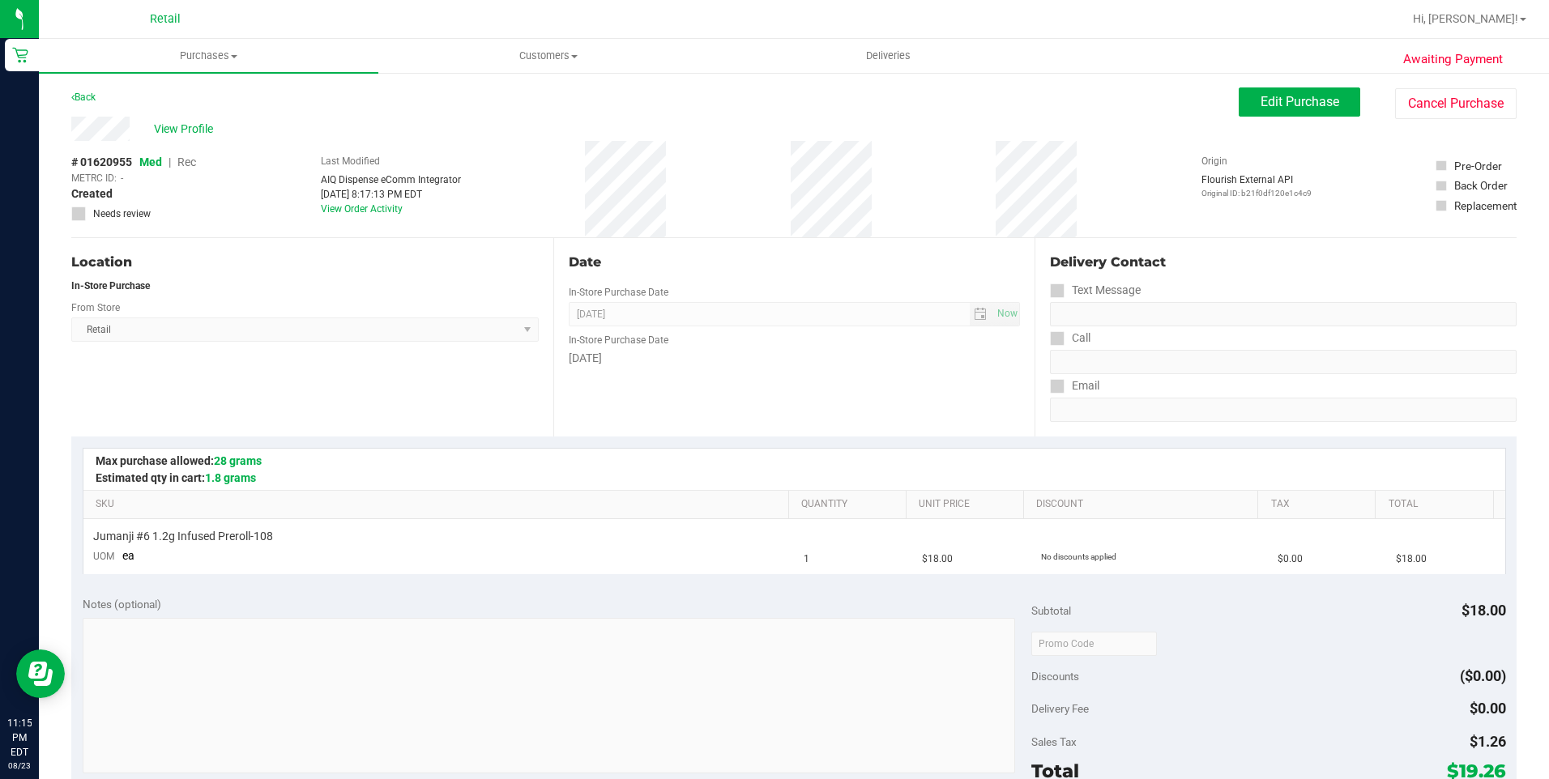
click at [1476, 123] on div "View Profile # 01620955 Med | Rec METRC ID: - Created Needs review Last Modifie…" at bounding box center [793, 177] width 1445 height 121
click at [1470, 112] on button "Cancel Purchase" at bounding box center [1455, 103] width 121 height 31
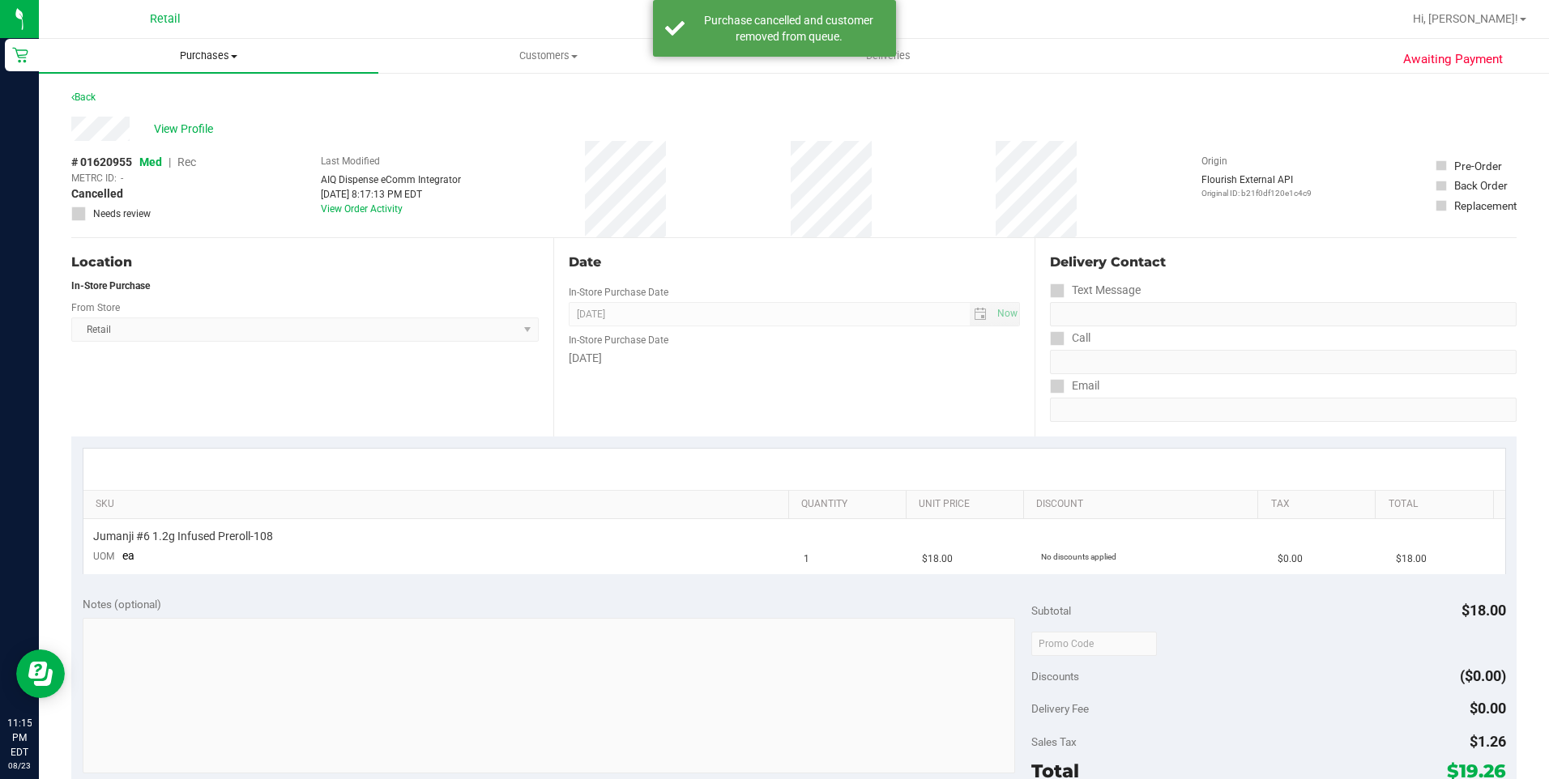
click at [223, 59] on span "Purchases" at bounding box center [208, 56] width 339 height 15
click at [151, 100] on span "Summary of purchases" at bounding box center [122, 98] width 166 height 14
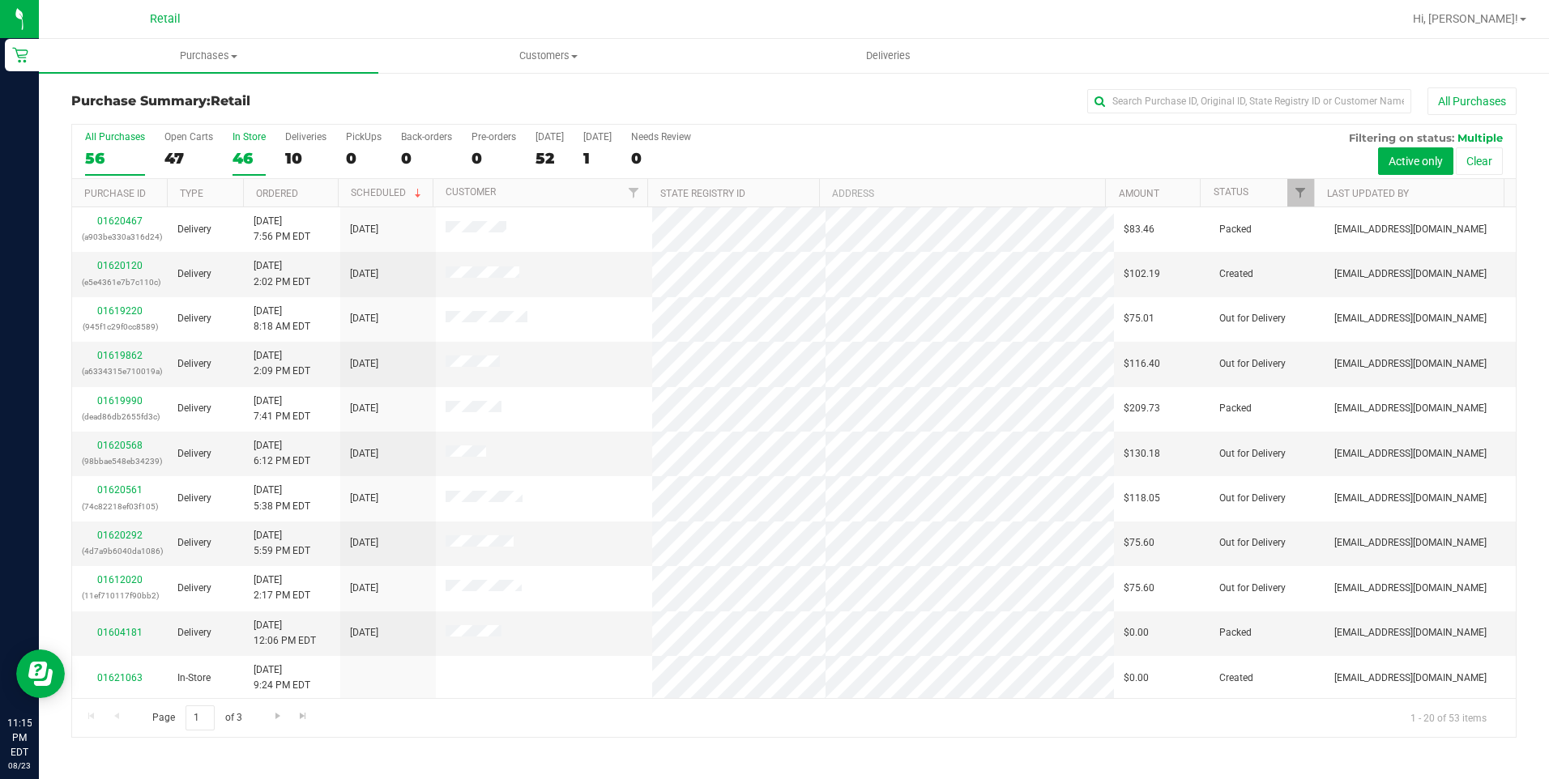
drag, startPoint x: 260, startPoint y: 151, endPoint x: 250, endPoint y: 156, distance: 10.9
click at [250, 156] on div "46" at bounding box center [248, 158] width 33 height 19
click at [0, 0] on input "In Store 46" at bounding box center [0, 0] width 0 height 0
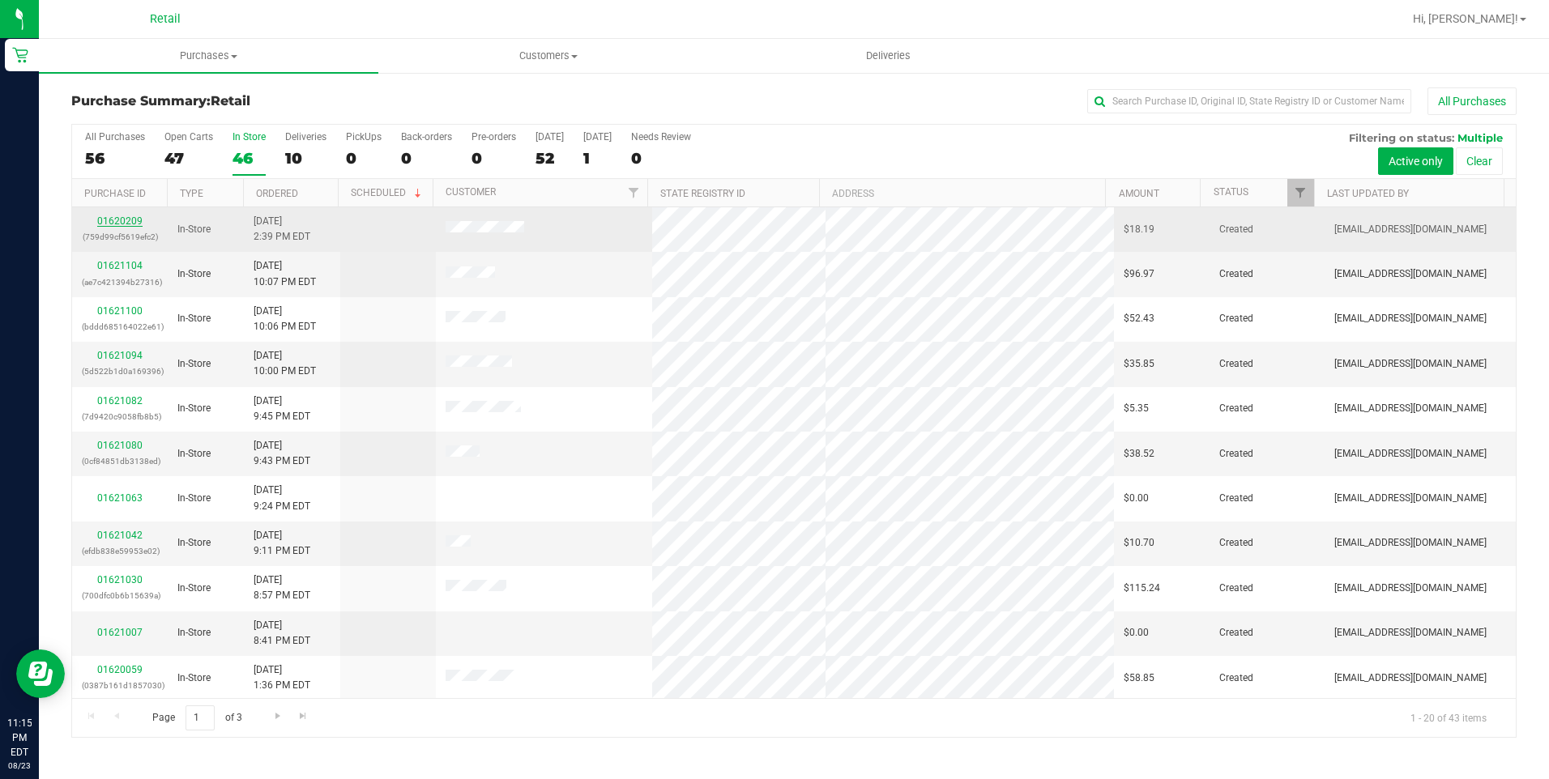
click at [128, 225] on link "01620209" at bounding box center [119, 220] width 45 height 11
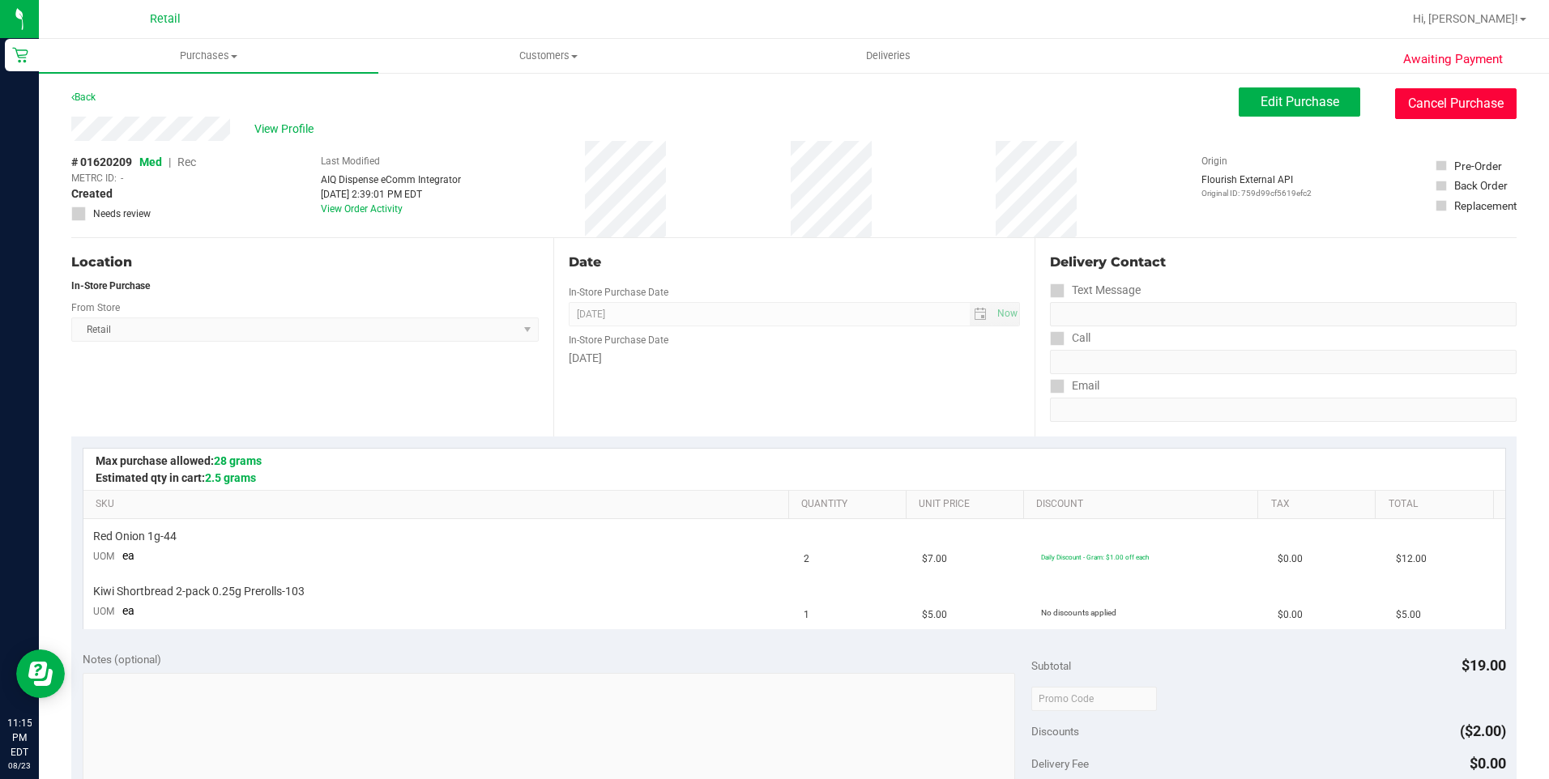
click at [1472, 118] on button "Cancel Purchase" at bounding box center [1455, 103] width 121 height 31
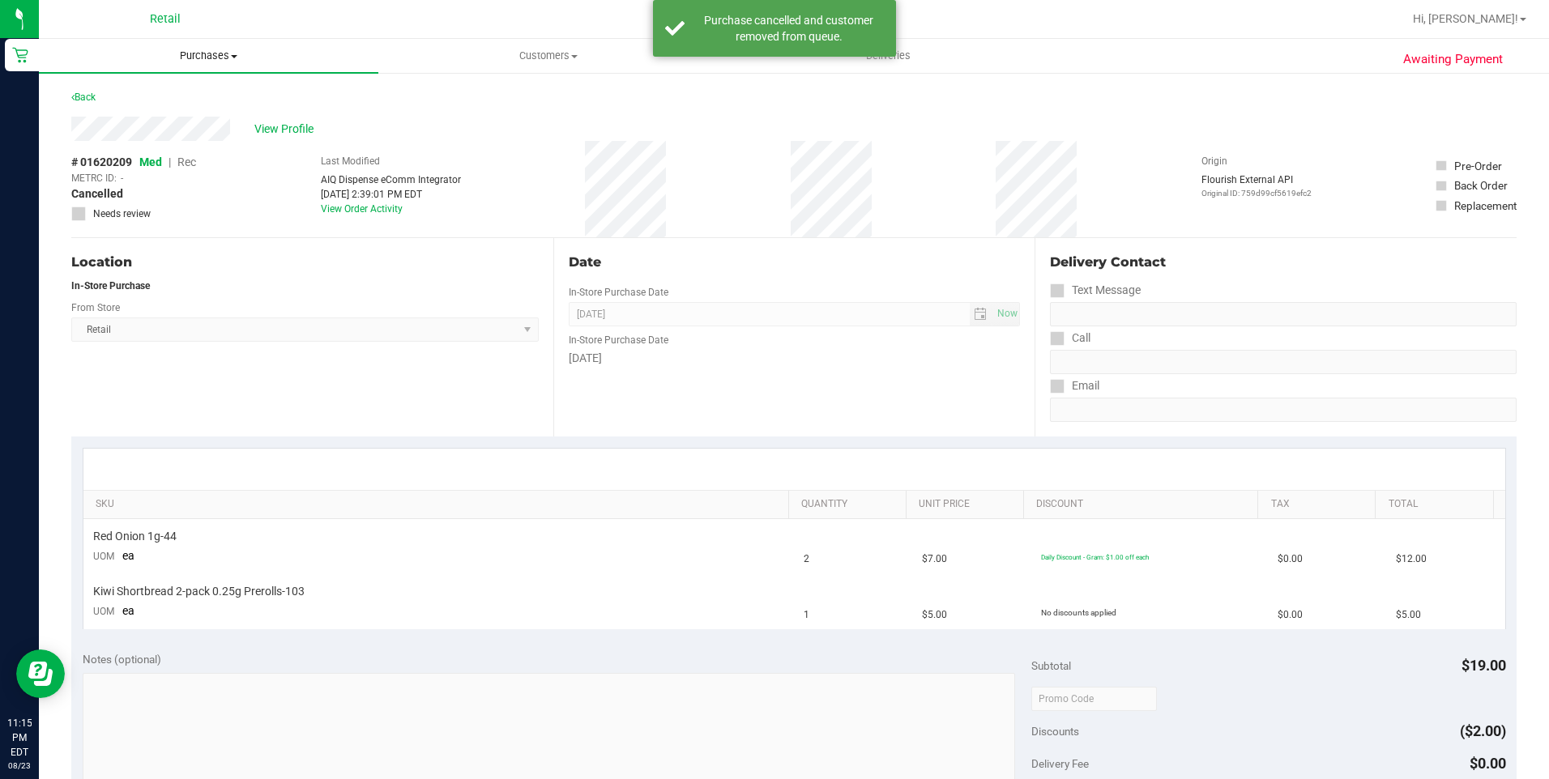
drag, startPoint x: 225, startPoint y: 51, endPoint x: 184, endPoint y: 85, distance: 53.5
click at [224, 51] on span "Purchases" at bounding box center [208, 56] width 339 height 15
click at [170, 93] on span "Summary of purchases" at bounding box center [122, 98] width 166 height 14
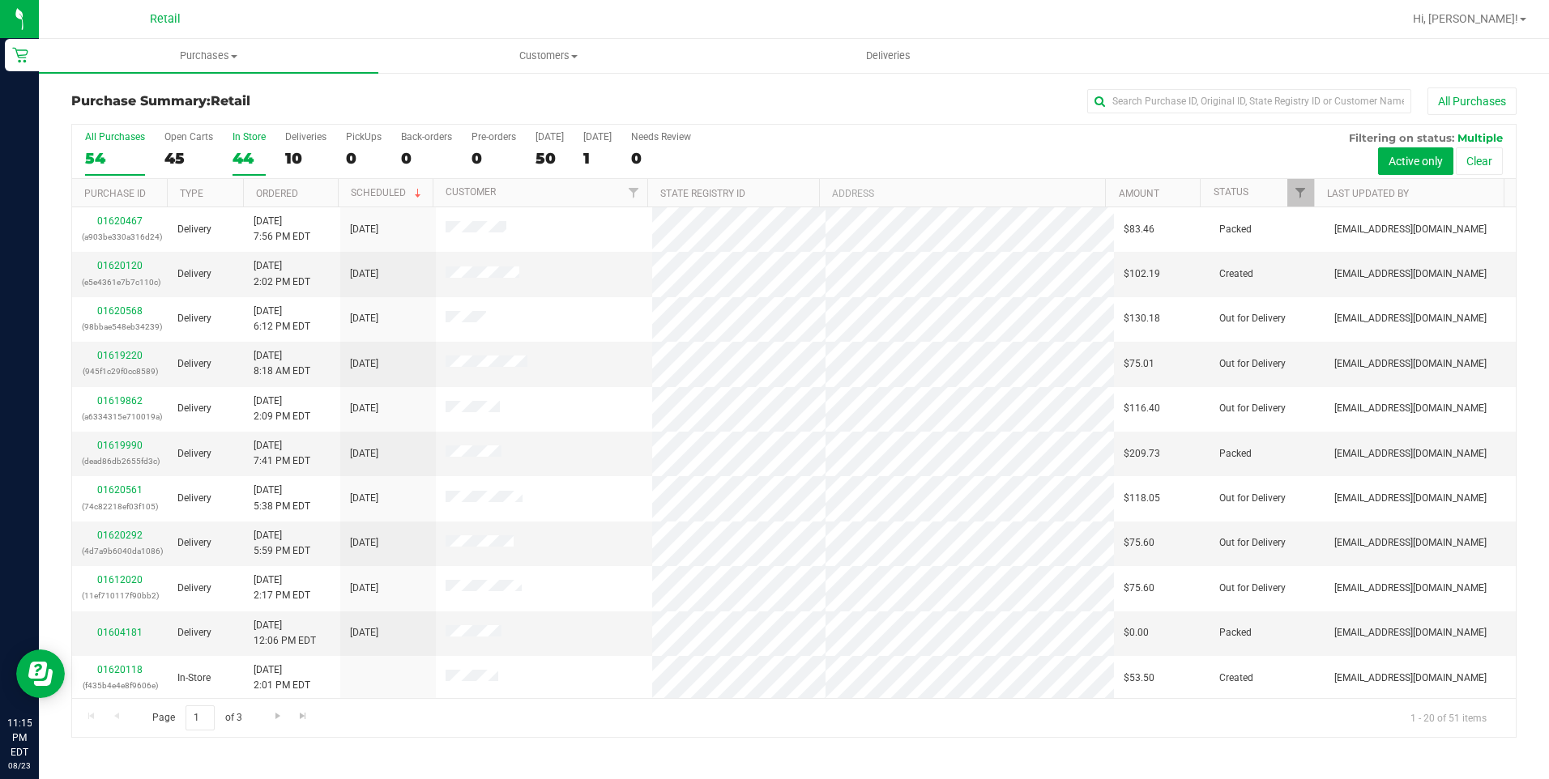
click at [236, 154] on div "44" at bounding box center [248, 158] width 33 height 19
click at [0, 0] on input "In Store 44" at bounding box center [0, 0] width 0 height 0
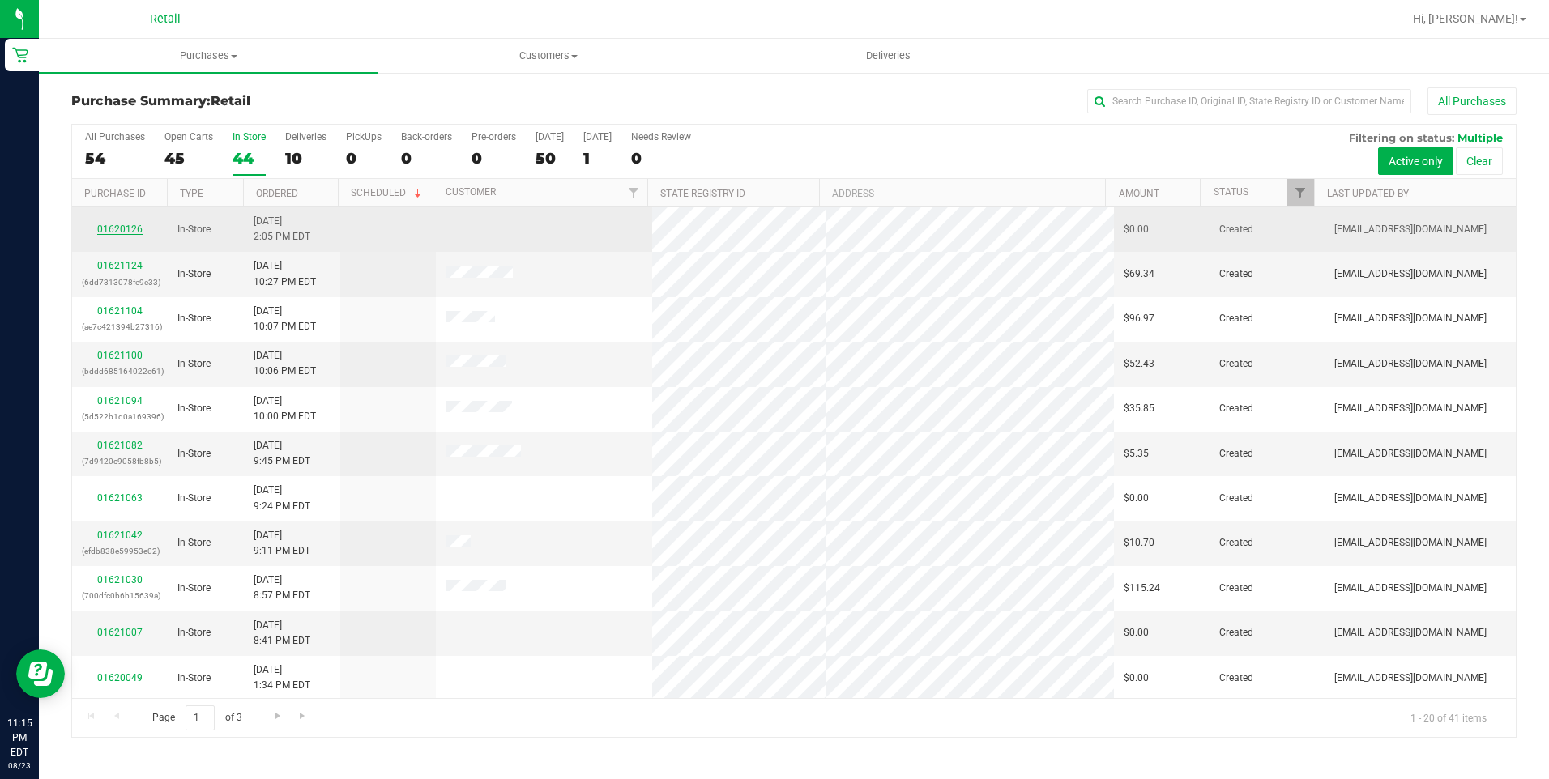
click at [118, 225] on link "01620126" at bounding box center [119, 229] width 45 height 11
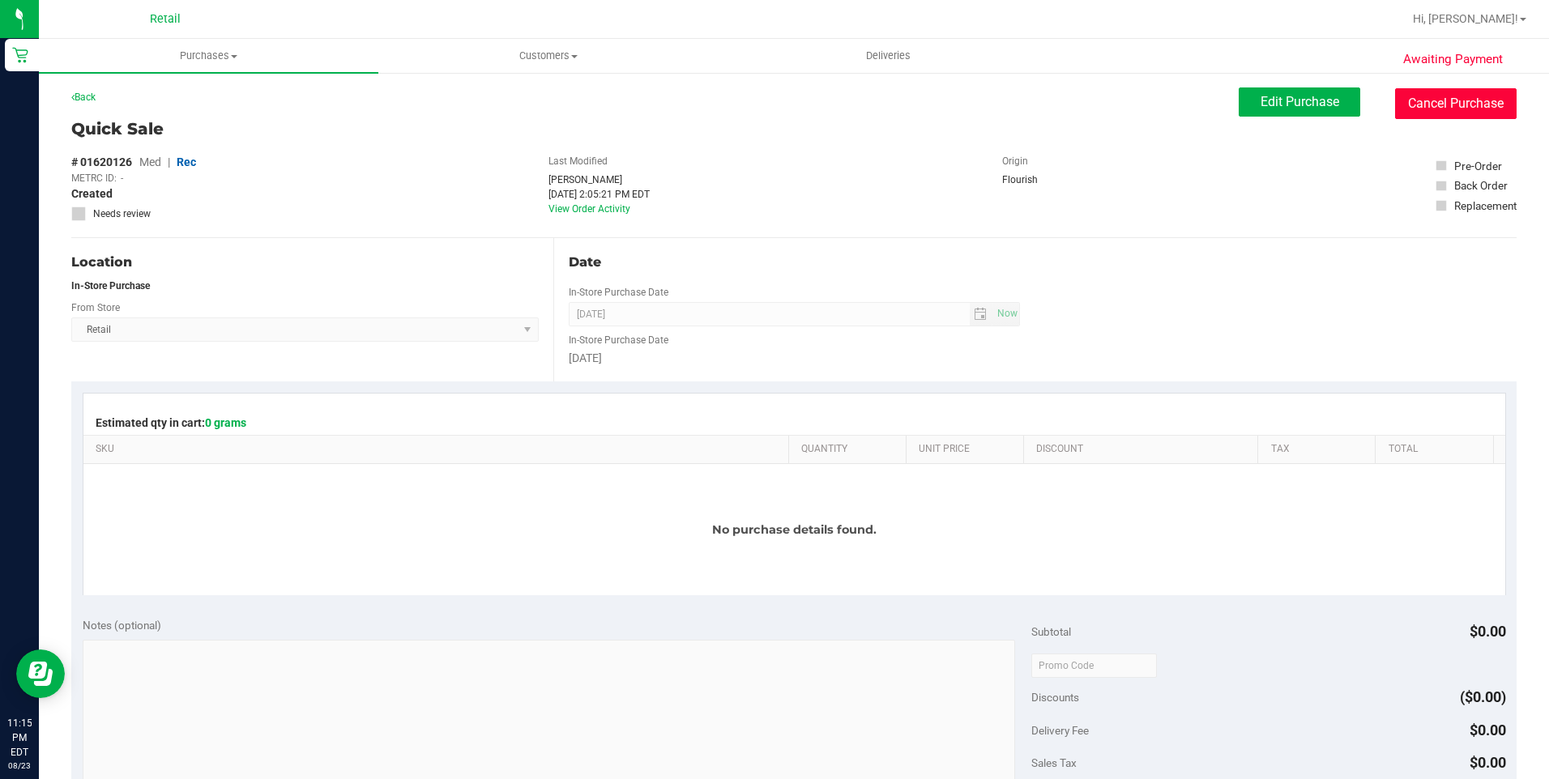
click at [1451, 113] on button "Cancel Purchase" at bounding box center [1455, 103] width 121 height 31
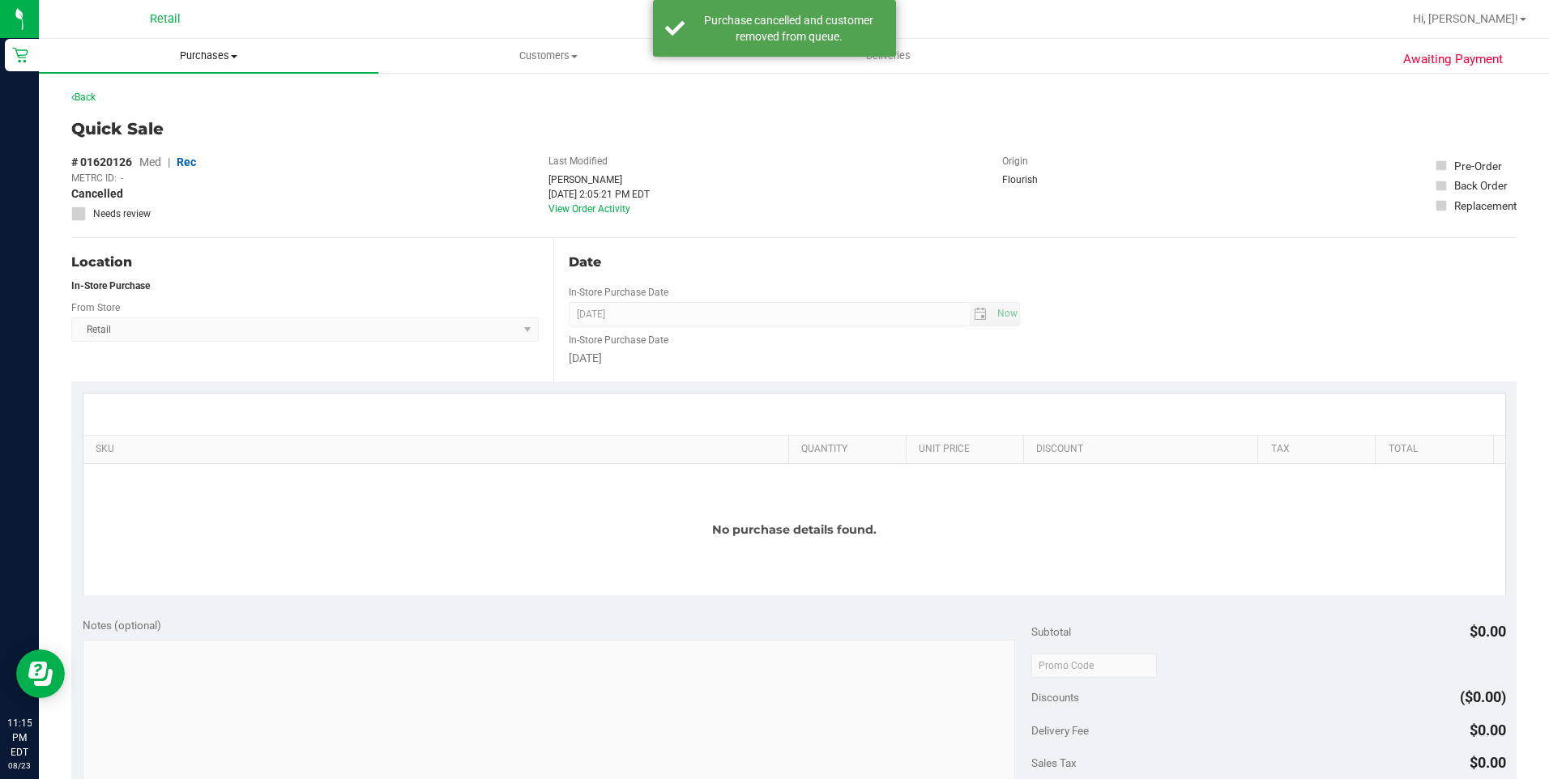
click at [204, 57] on span "Purchases" at bounding box center [208, 56] width 339 height 15
click at [156, 106] on li "Summary of purchases" at bounding box center [208, 97] width 339 height 19
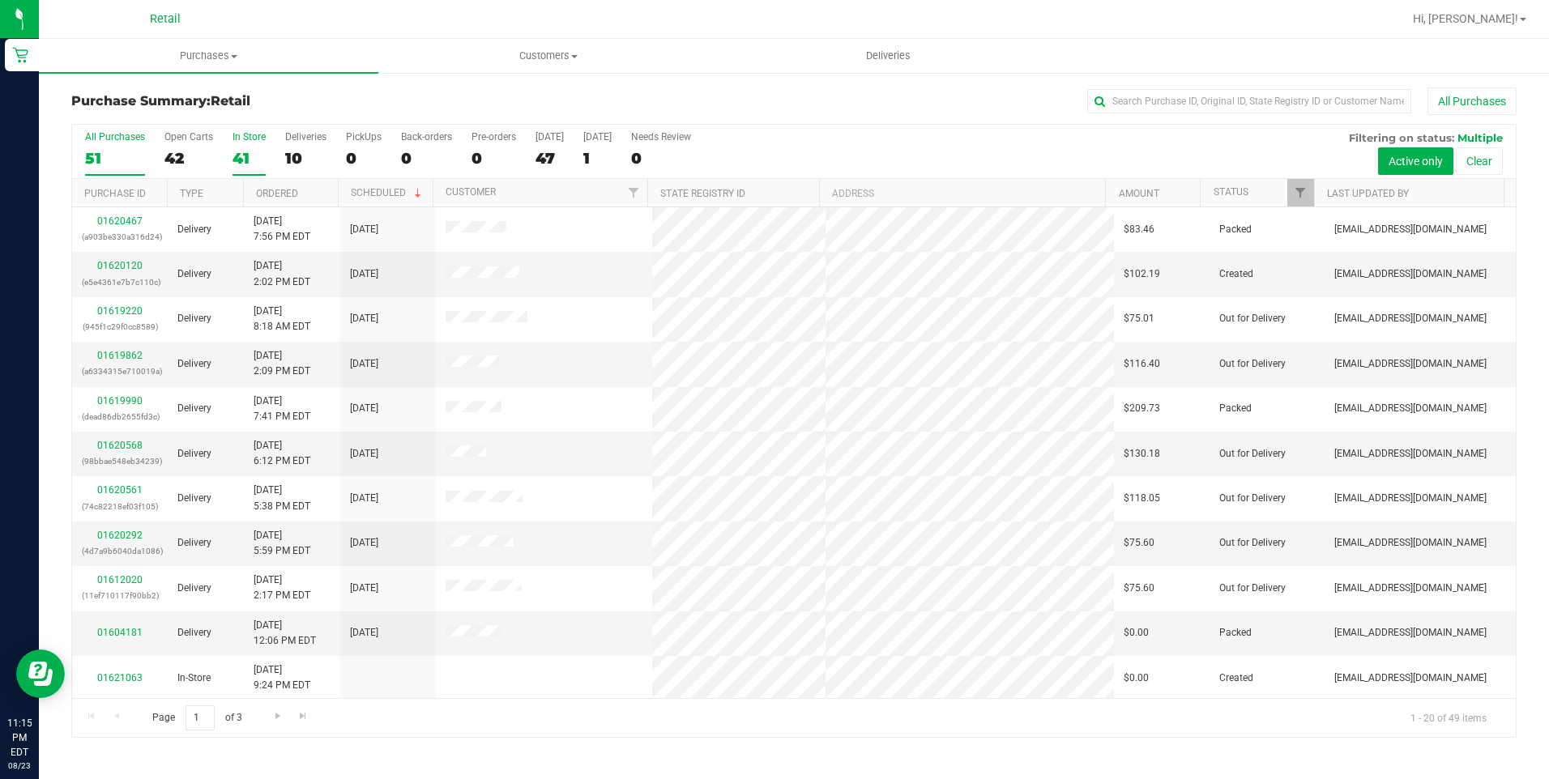
click at [236, 164] on div "41" at bounding box center [248, 158] width 33 height 19
click at [0, 0] on input "In Store 41" at bounding box center [0, 0] width 0 height 0
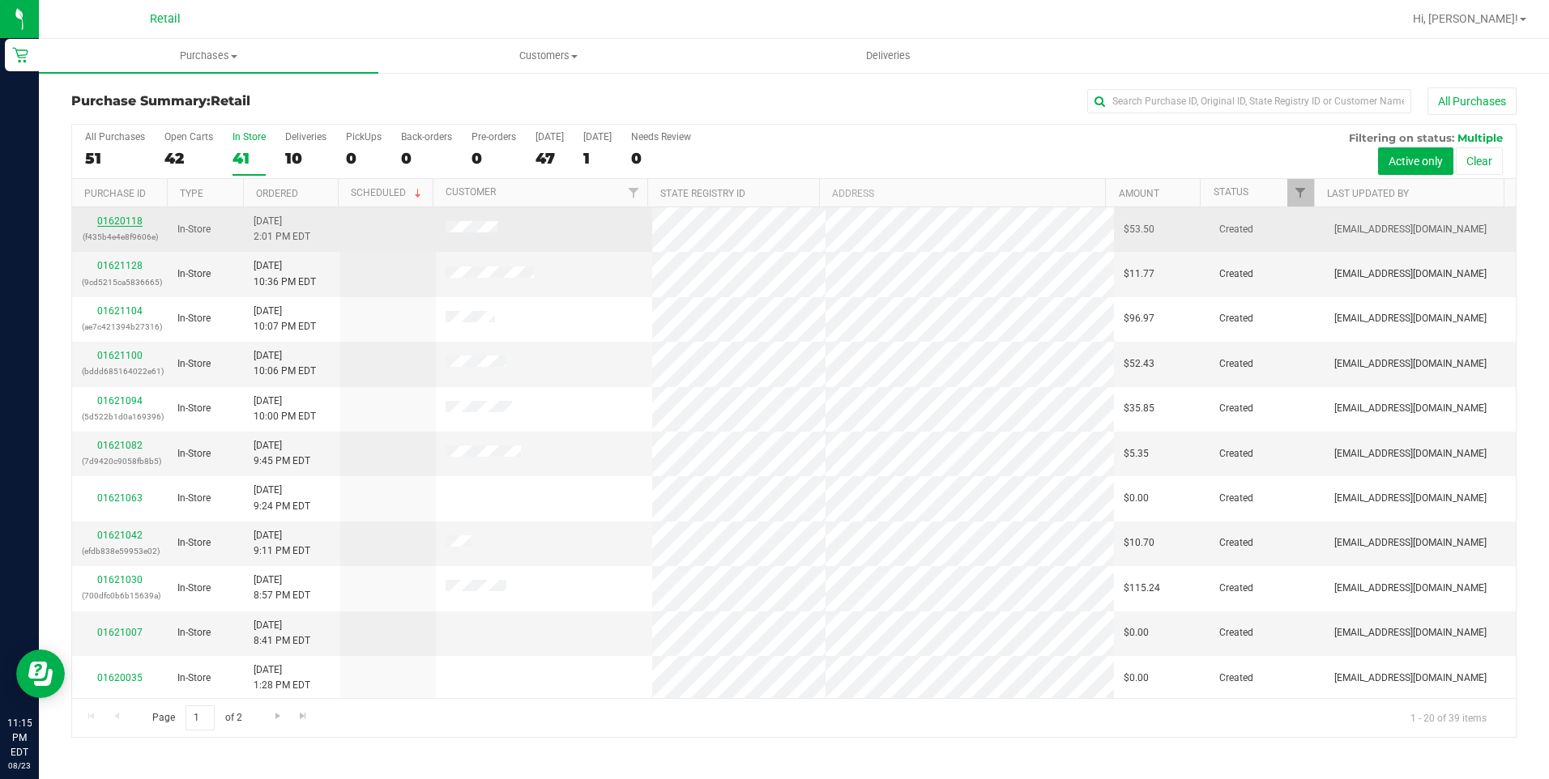
click at [124, 222] on link "01620118" at bounding box center [119, 220] width 45 height 11
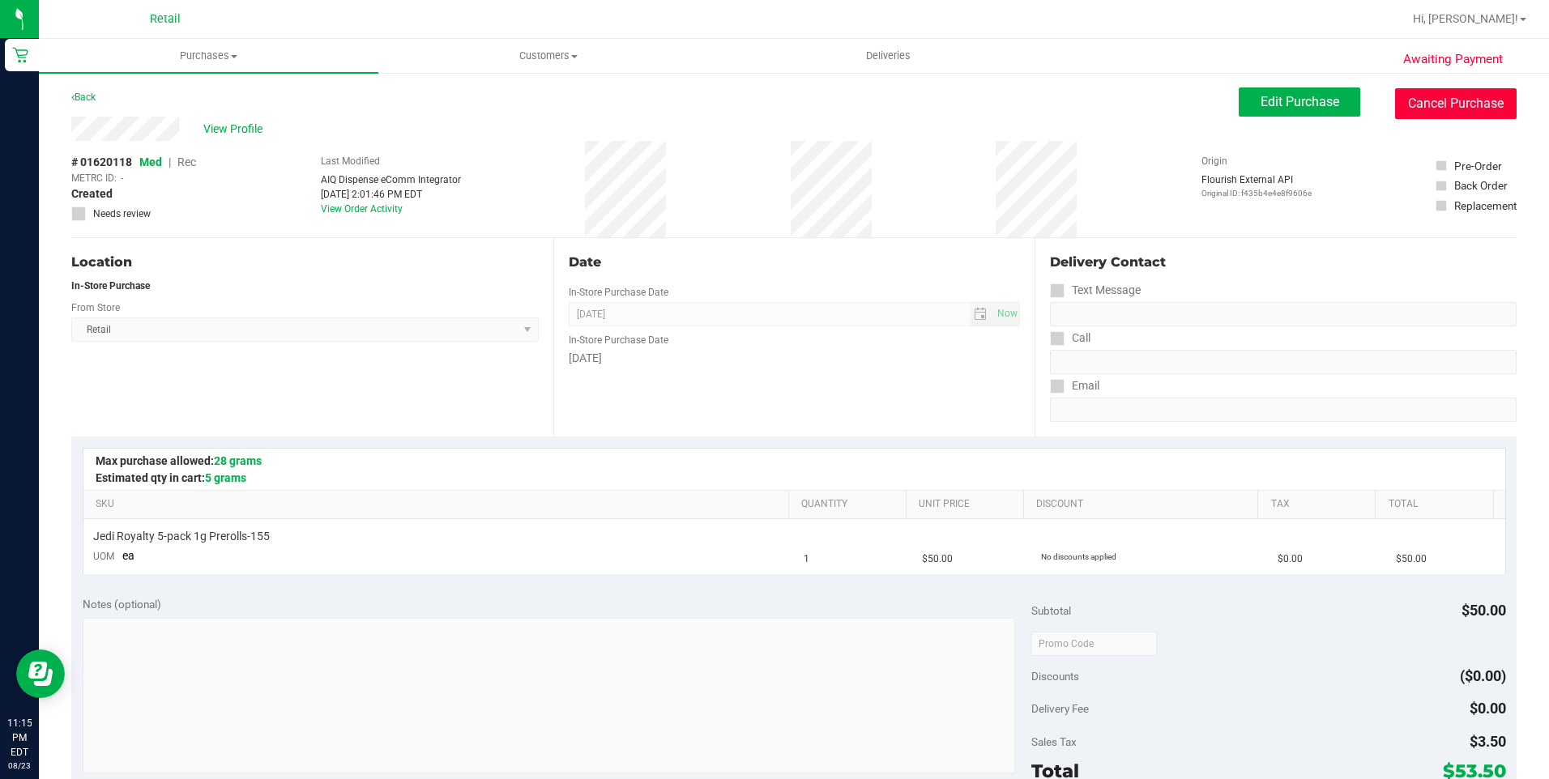
click at [1430, 106] on button "Cancel Purchase" at bounding box center [1455, 103] width 121 height 31
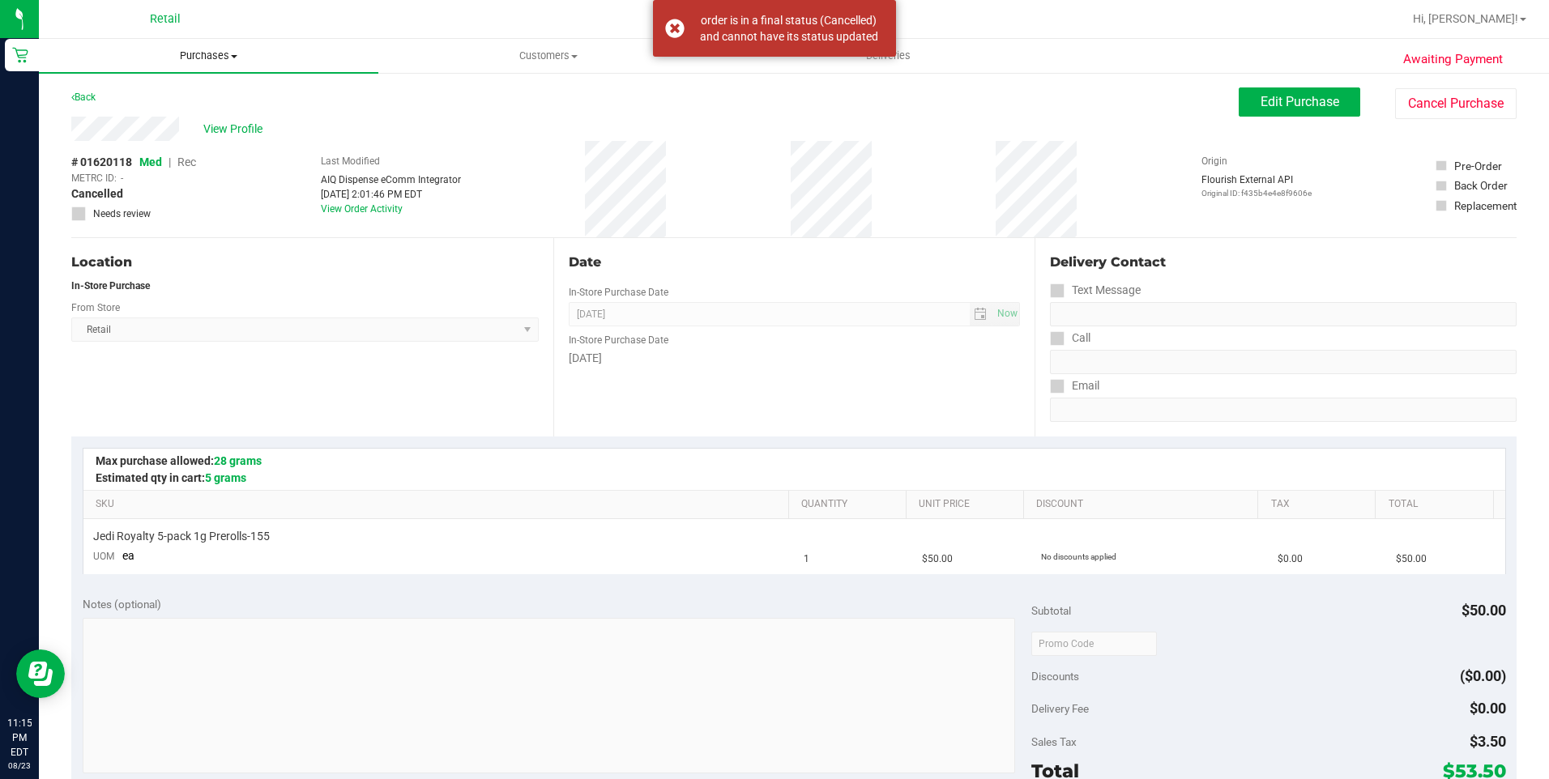
click at [237, 58] on span "Purchases" at bounding box center [208, 56] width 339 height 15
drag, startPoint x: 1451, startPoint y: 96, endPoint x: 859, endPoint y: 106, distance: 591.3
click at [1451, 96] on button "Cancel Purchase" at bounding box center [1455, 103] width 121 height 31
click at [211, 53] on span "Purchases" at bounding box center [208, 56] width 339 height 15
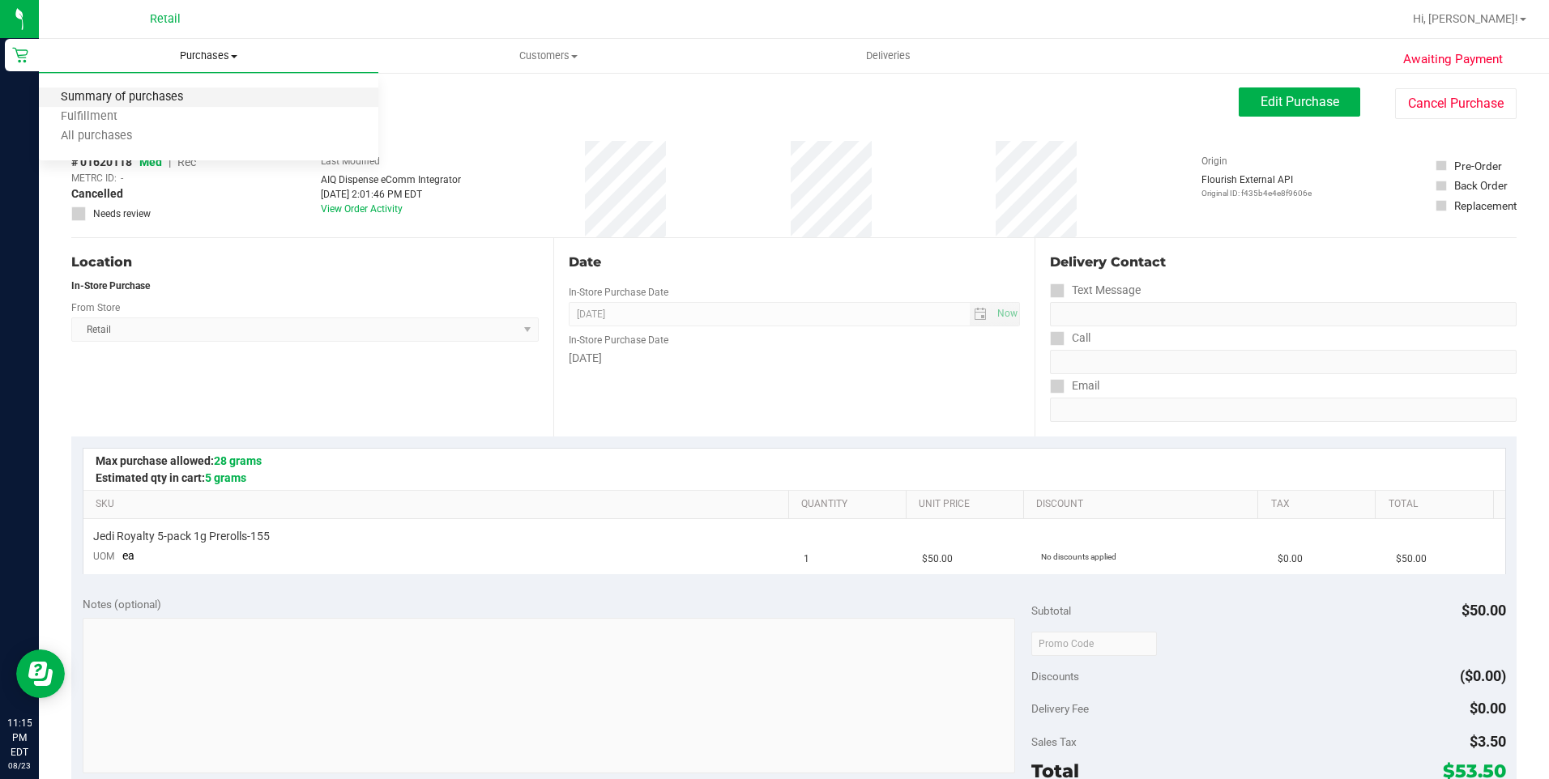
click at [185, 103] on span "Summary of purchases" at bounding box center [122, 98] width 166 height 14
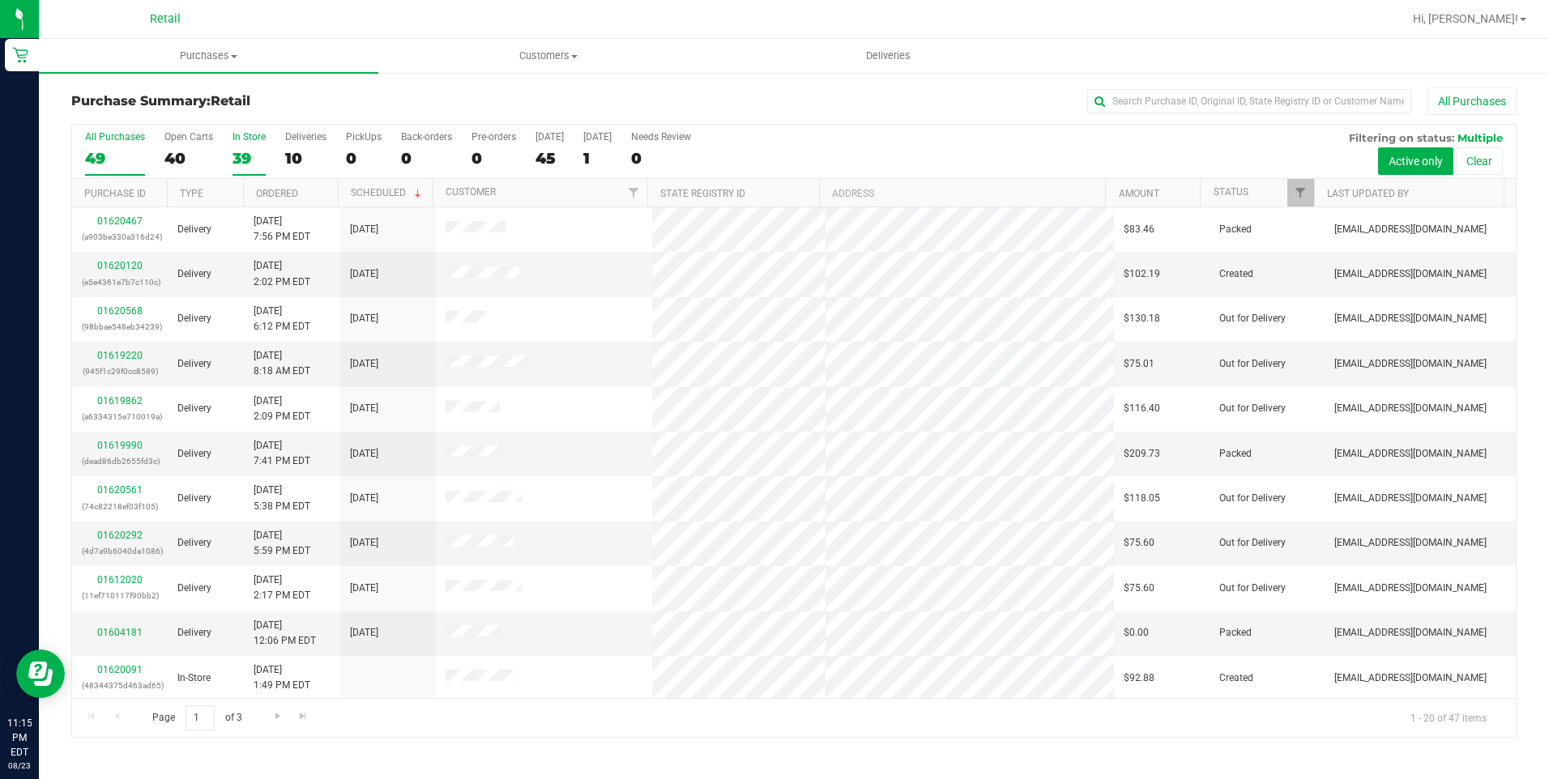
click at [240, 159] on div "39" at bounding box center [248, 158] width 33 height 19
click at [0, 0] on input "In Store 39" at bounding box center [0, 0] width 0 height 0
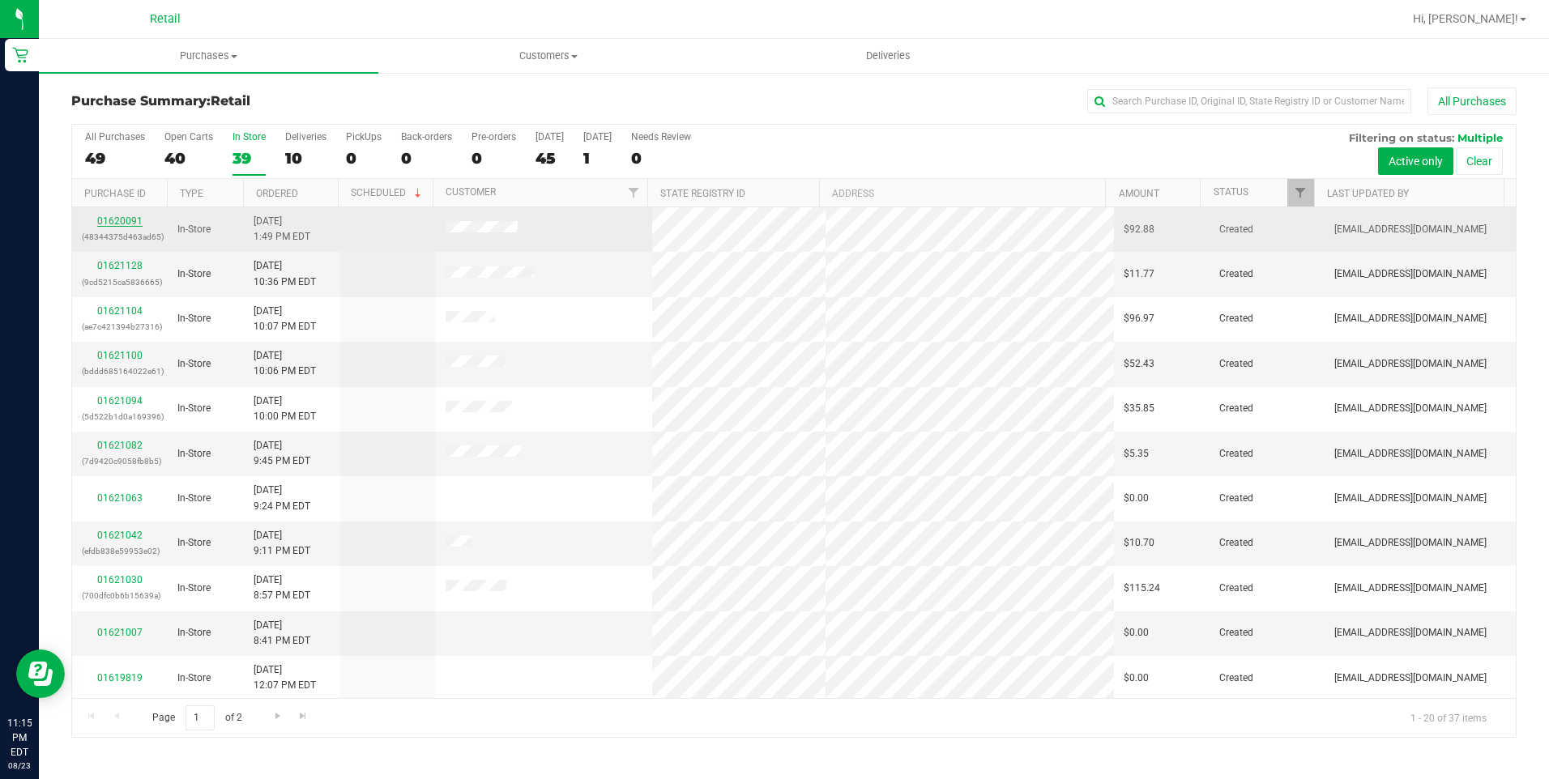
click at [105, 223] on link "01620091" at bounding box center [119, 220] width 45 height 11
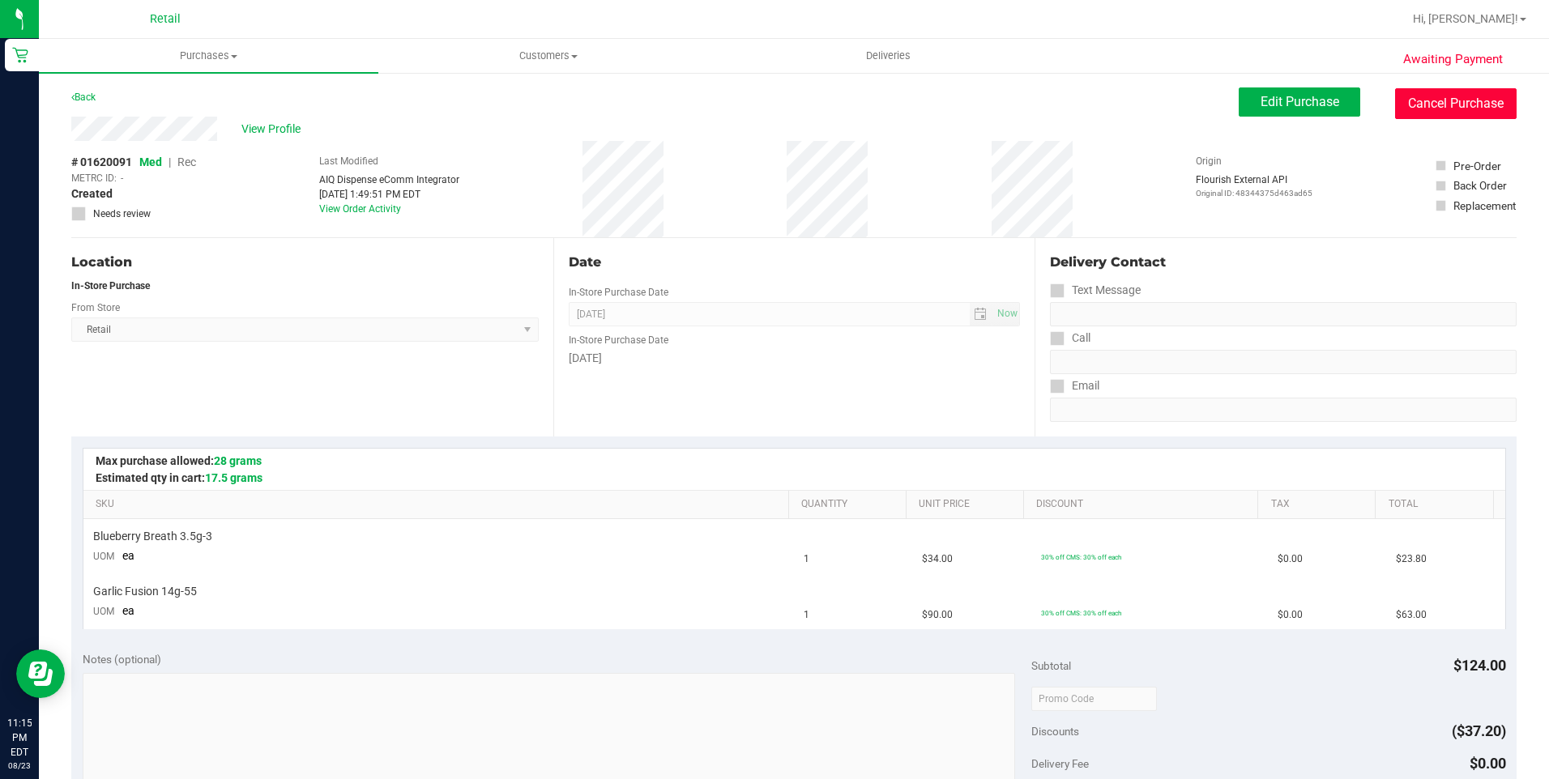
click at [1466, 91] on button "Cancel Purchase" at bounding box center [1455, 103] width 121 height 31
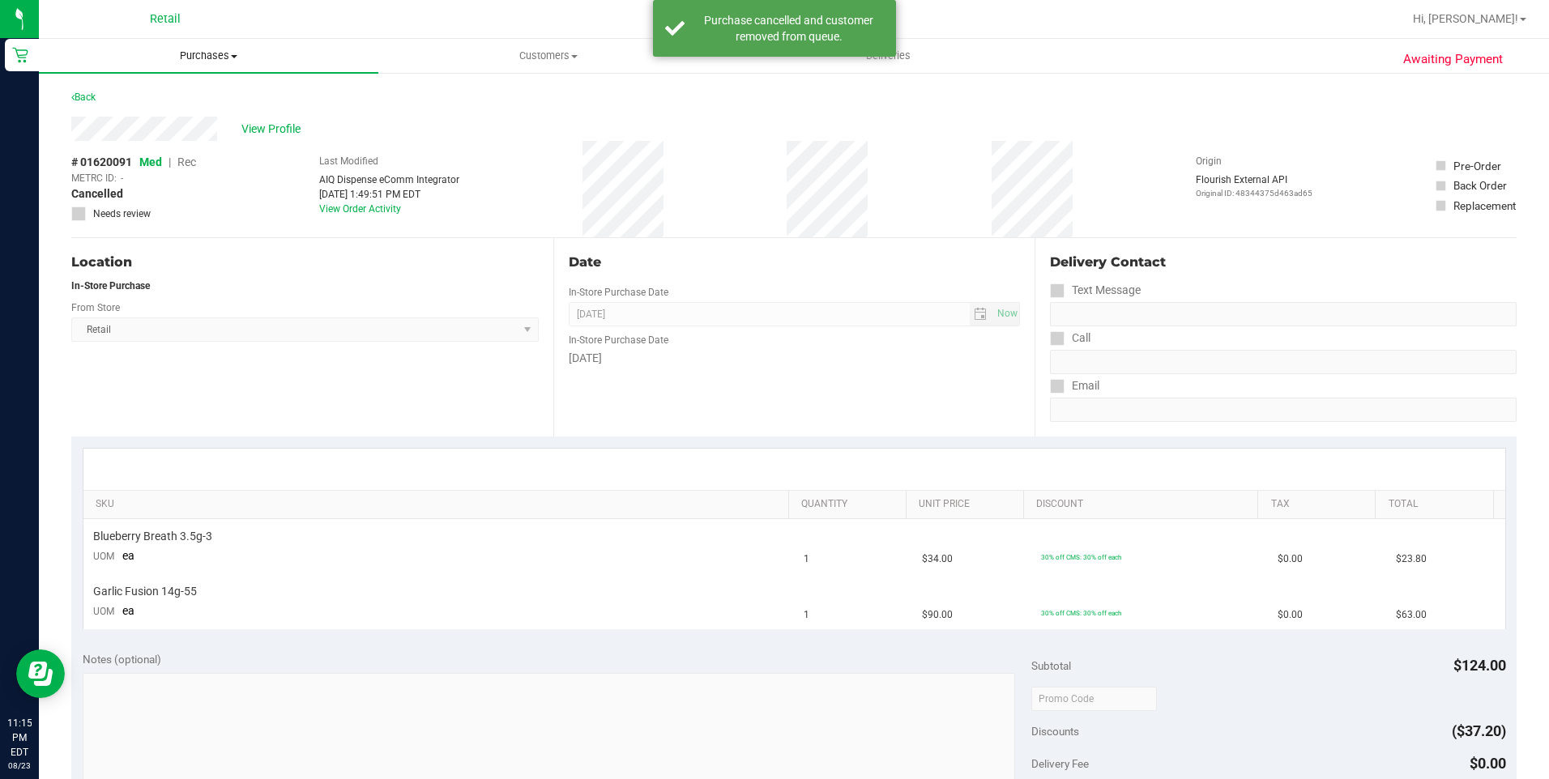
click at [206, 62] on span "Purchases" at bounding box center [208, 56] width 339 height 15
click at [169, 88] on li "Summary of purchases" at bounding box center [208, 97] width 339 height 19
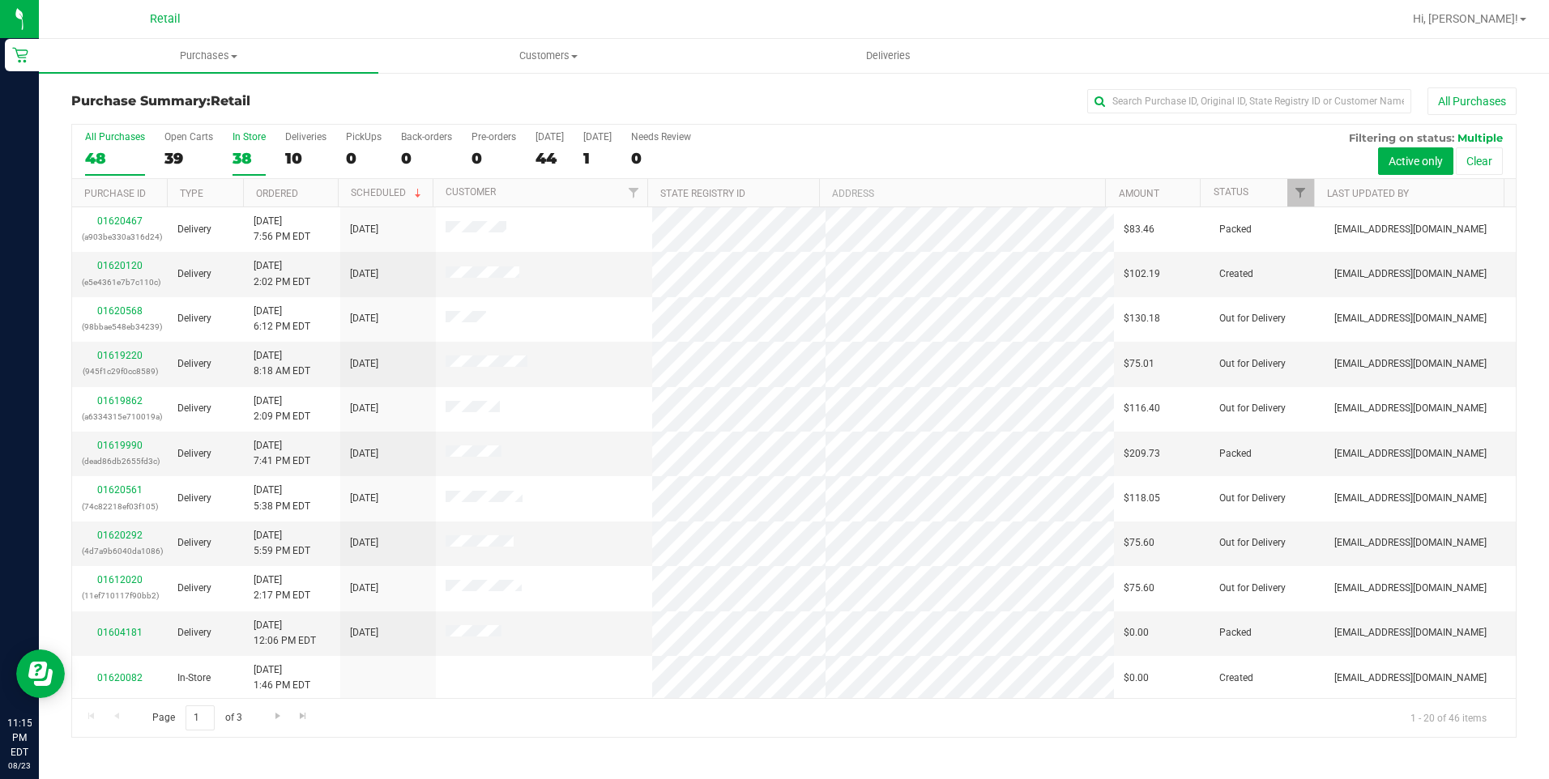
click at [238, 160] on div "38" at bounding box center [248, 158] width 33 height 19
click at [0, 0] on input "In Store 38" at bounding box center [0, 0] width 0 height 0
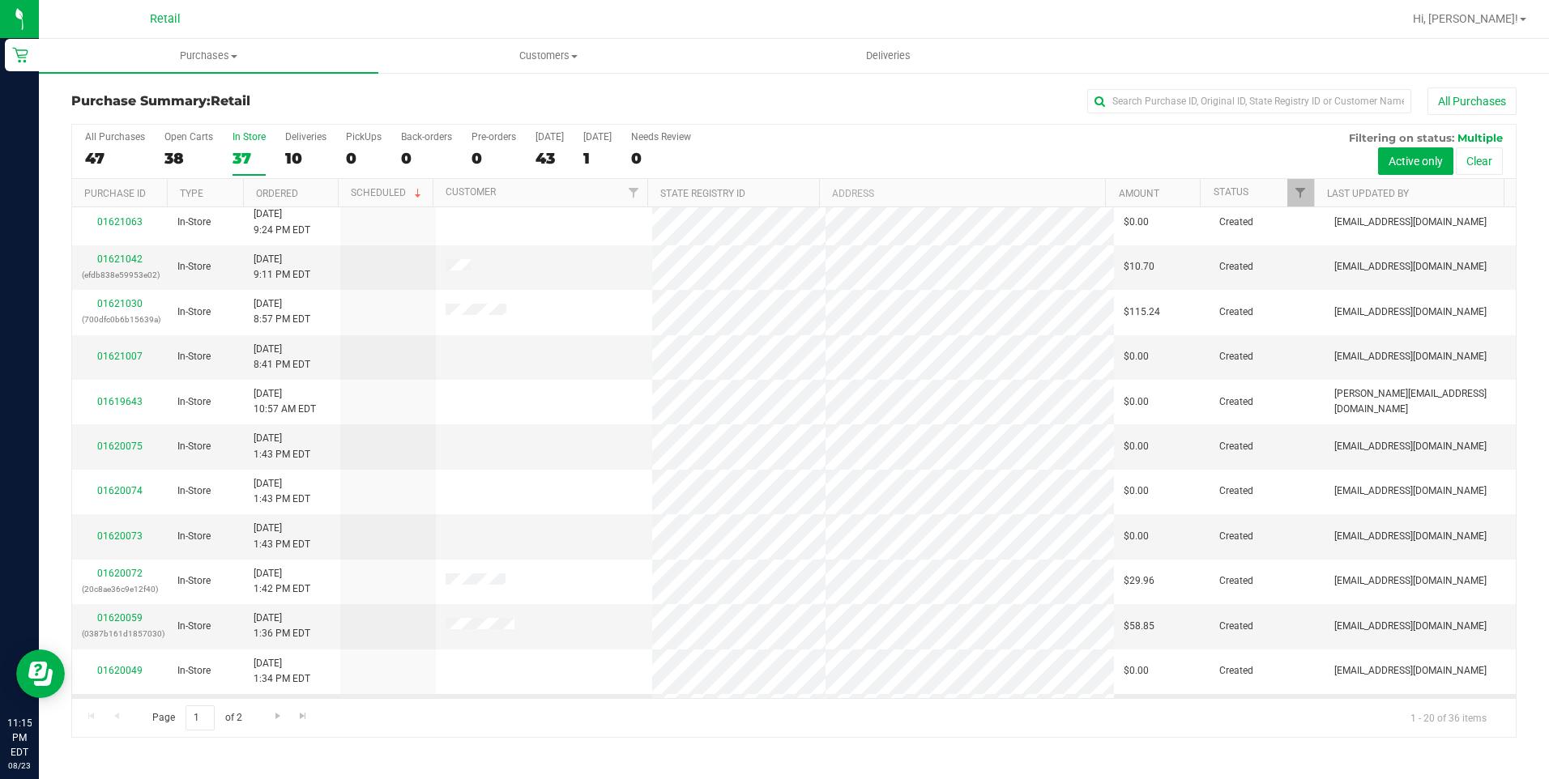
scroll to position [406, 0]
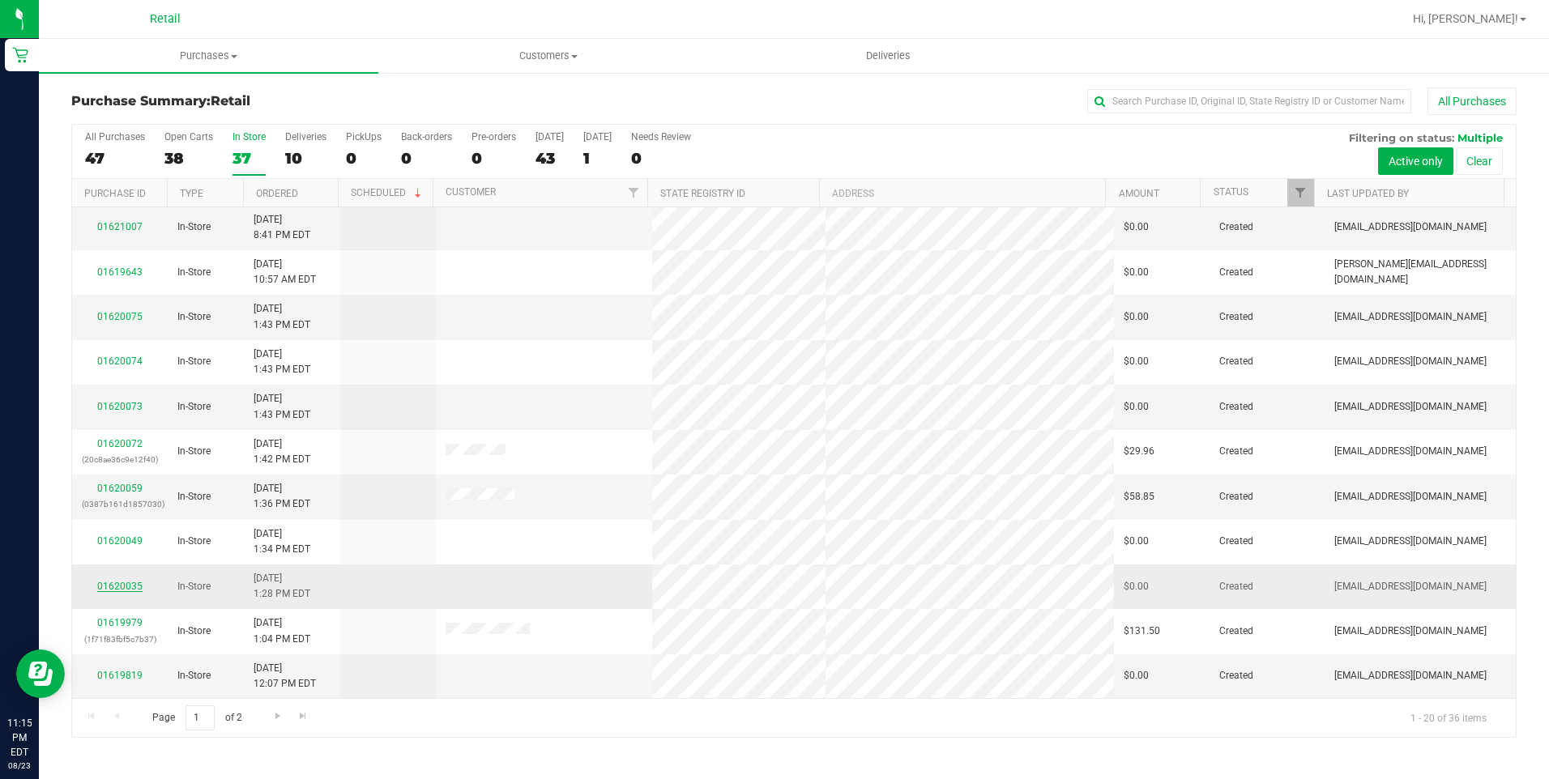
click at [115, 590] on link "01620035" at bounding box center [119, 586] width 45 height 11
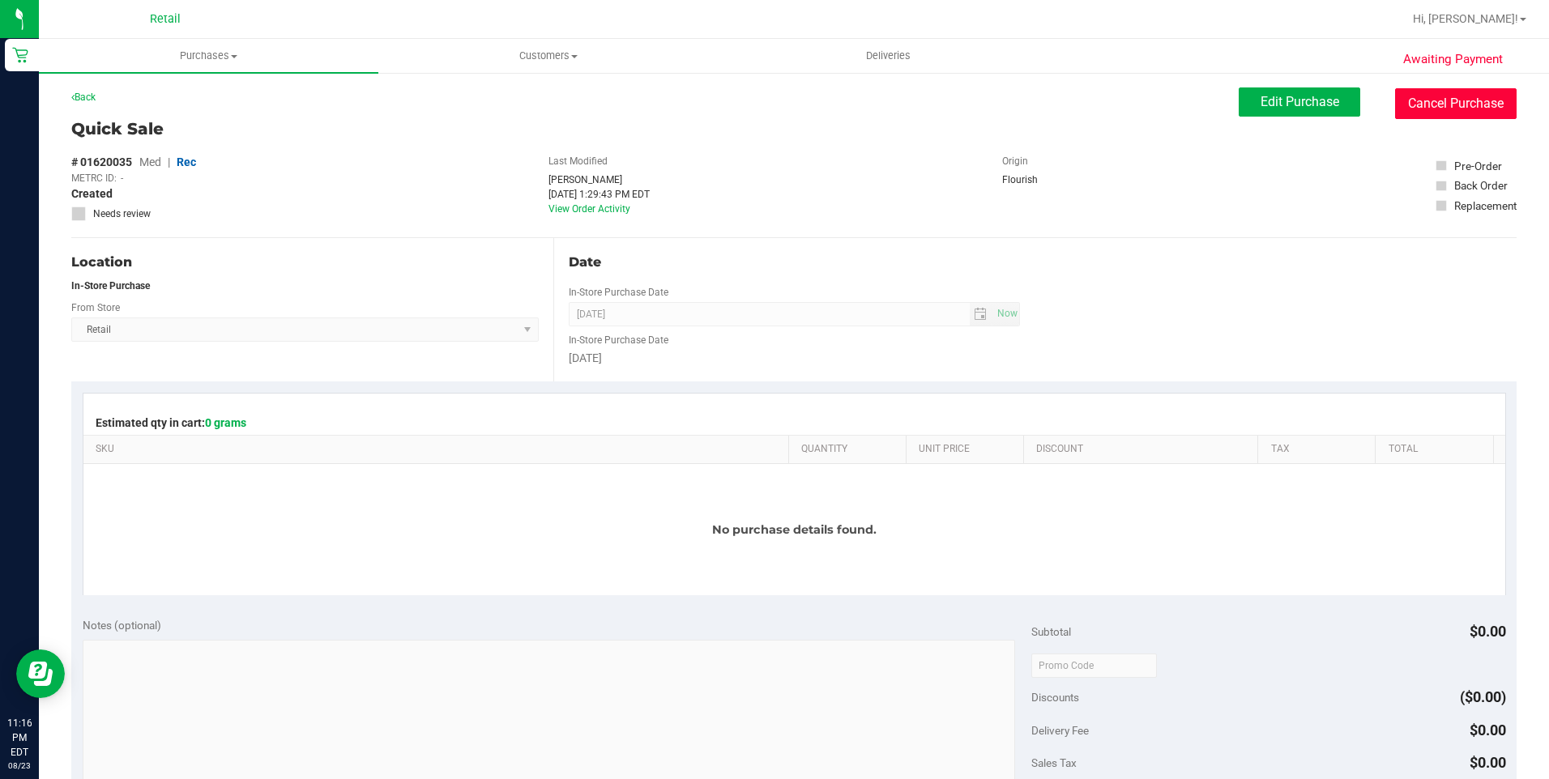
click at [1442, 105] on button "Cancel Purchase" at bounding box center [1455, 103] width 121 height 31
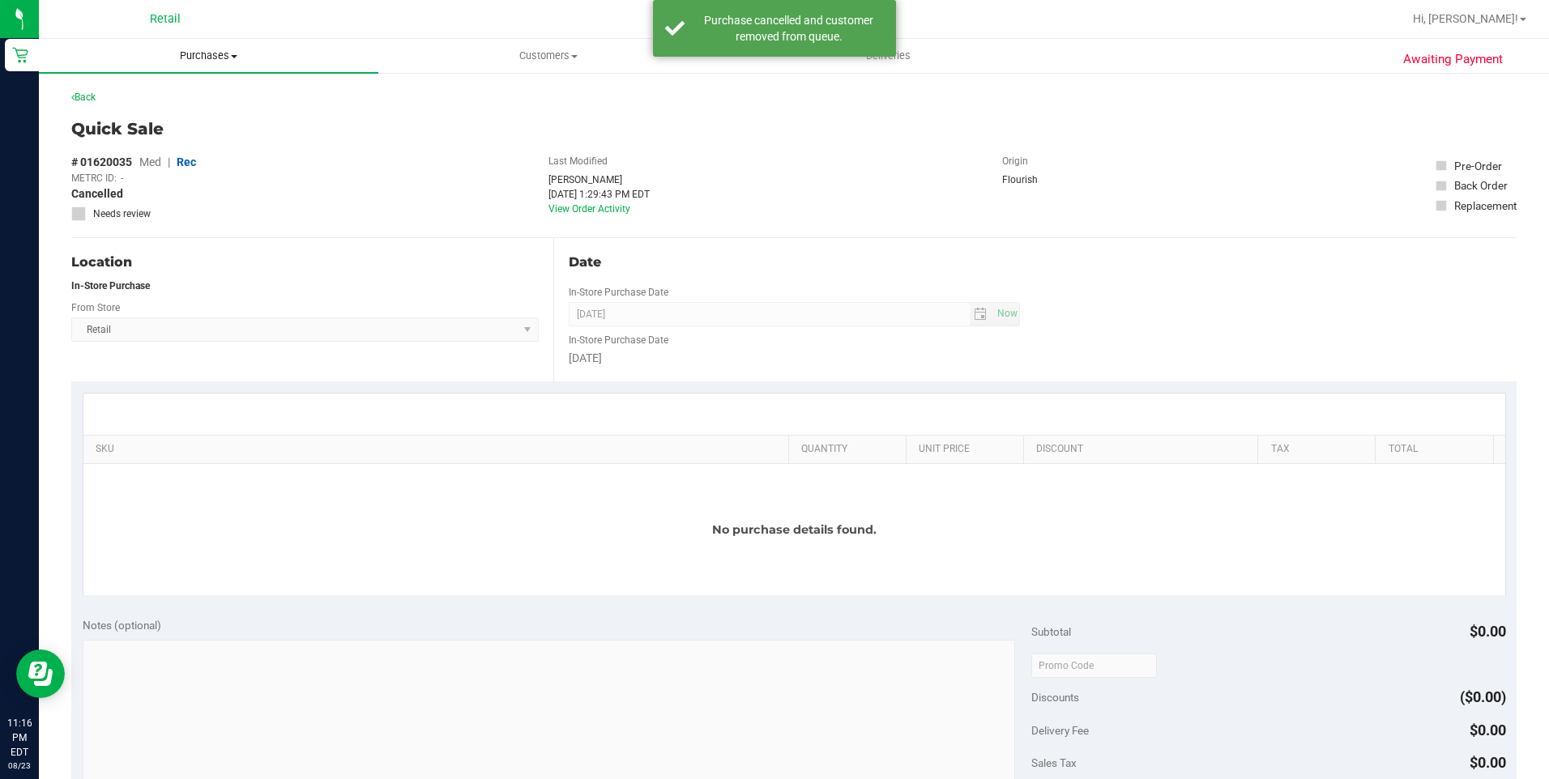
click at [207, 49] on span "Purchases" at bounding box center [208, 56] width 339 height 15
click at [186, 89] on li "Summary of purchases" at bounding box center [208, 97] width 339 height 19
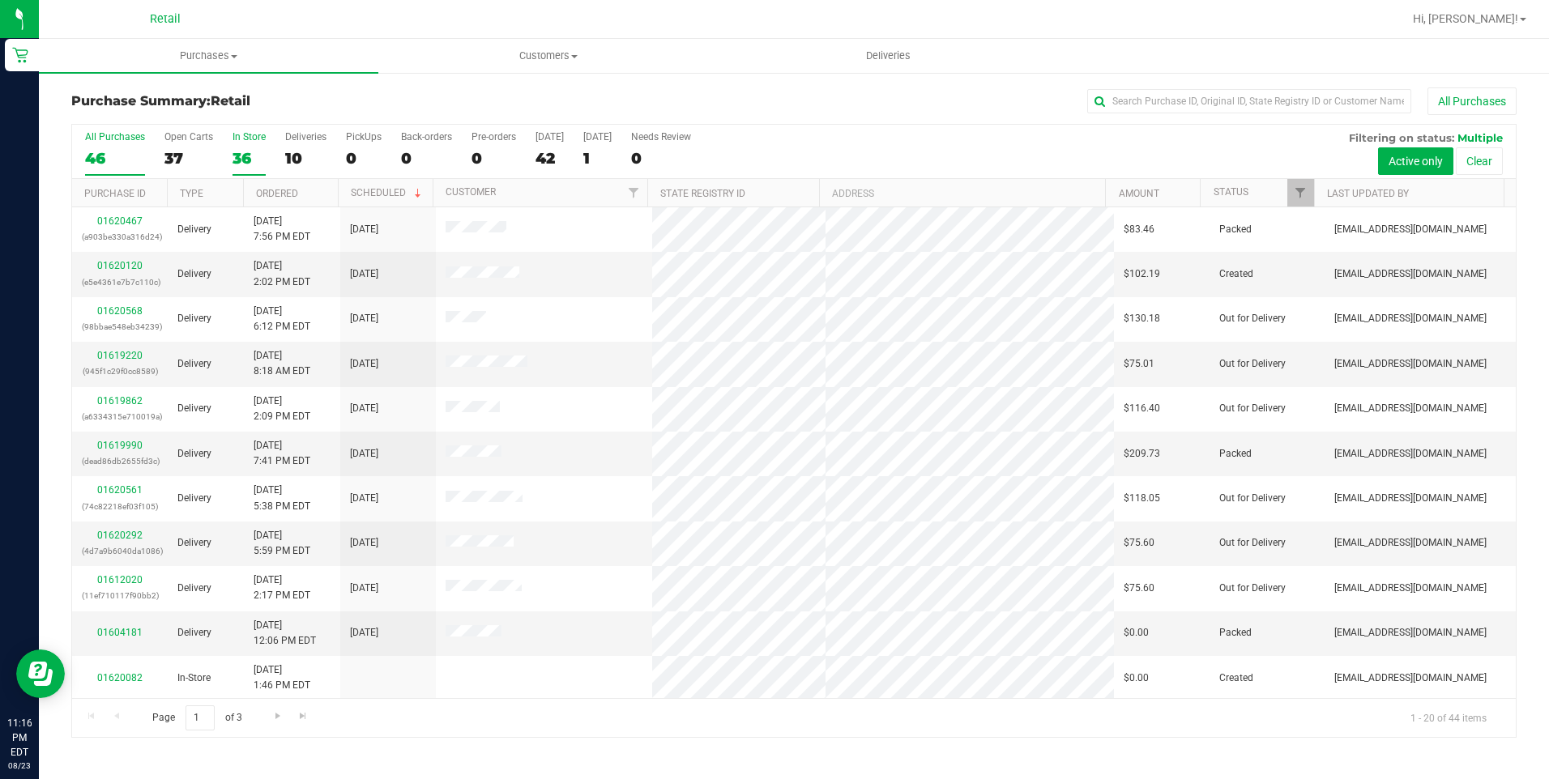
click at [257, 149] on div "36" at bounding box center [248, 158] width 33 height 19
click at [0, 0] on input "In Store 36" at bounding box center [0, 0] width 0 height 0
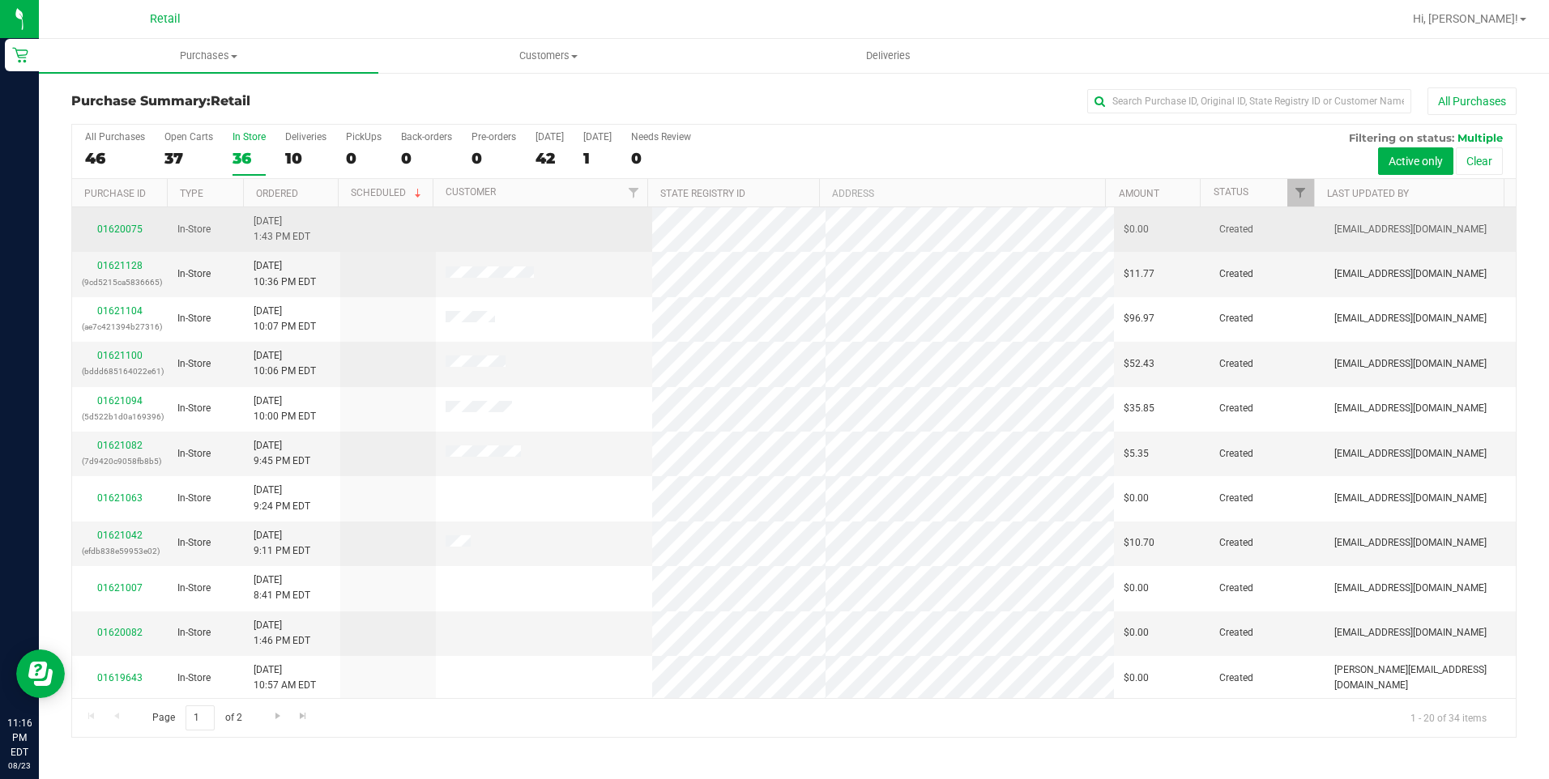
click at [116, 222] on div "01620075" at bounding box center [120, 229] width 76 height 15
click at [126, 238] on td "01620075" at bounding box center [120, 229] width 96 height 45
click at [115, 228] on link "01620075" at bounding box center [119, 229] width 45 height 11
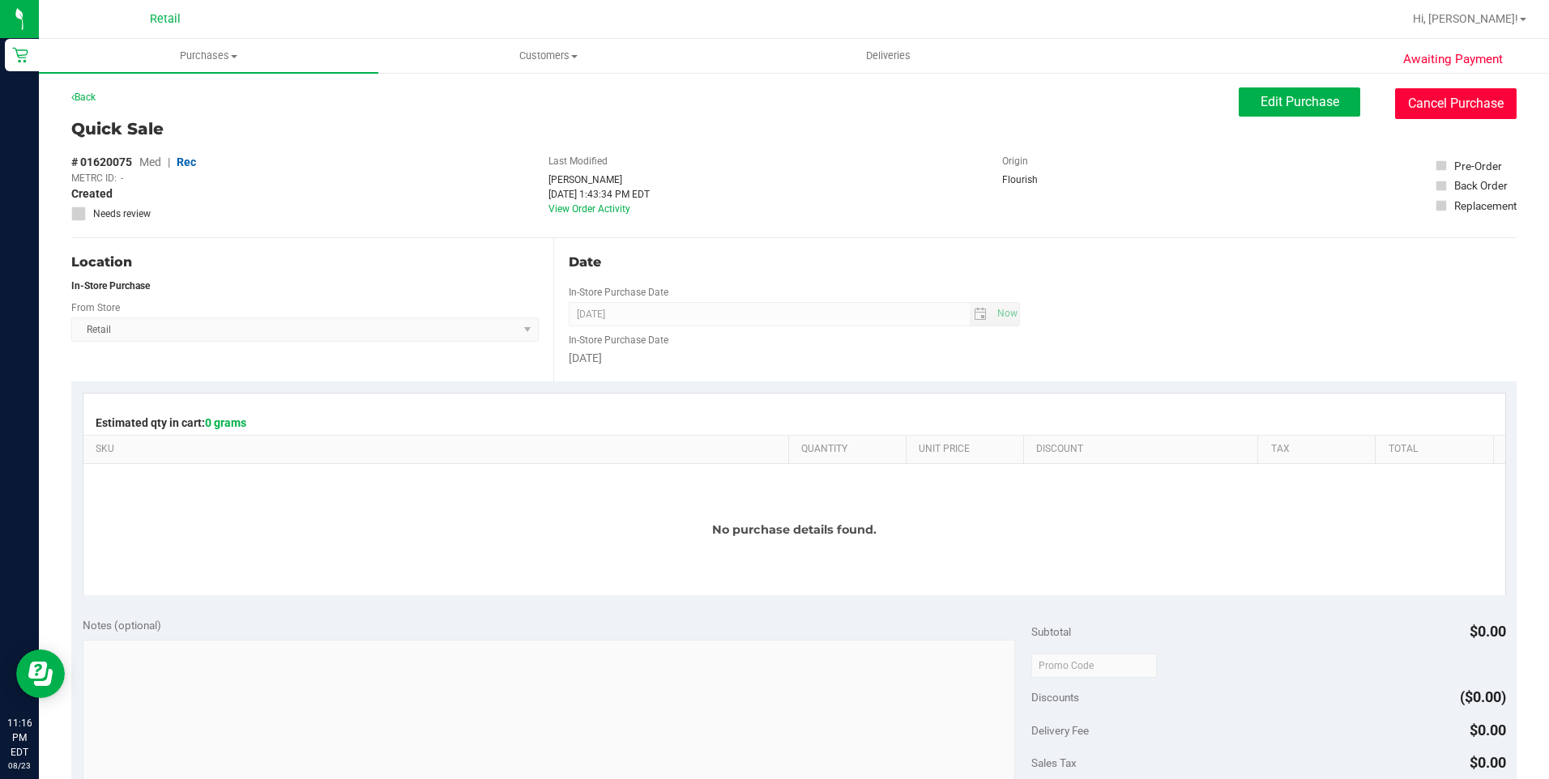
click at [1453, 96] on button "Cancel Purchase" at bounding box center [1455, 103] width 121 height 31
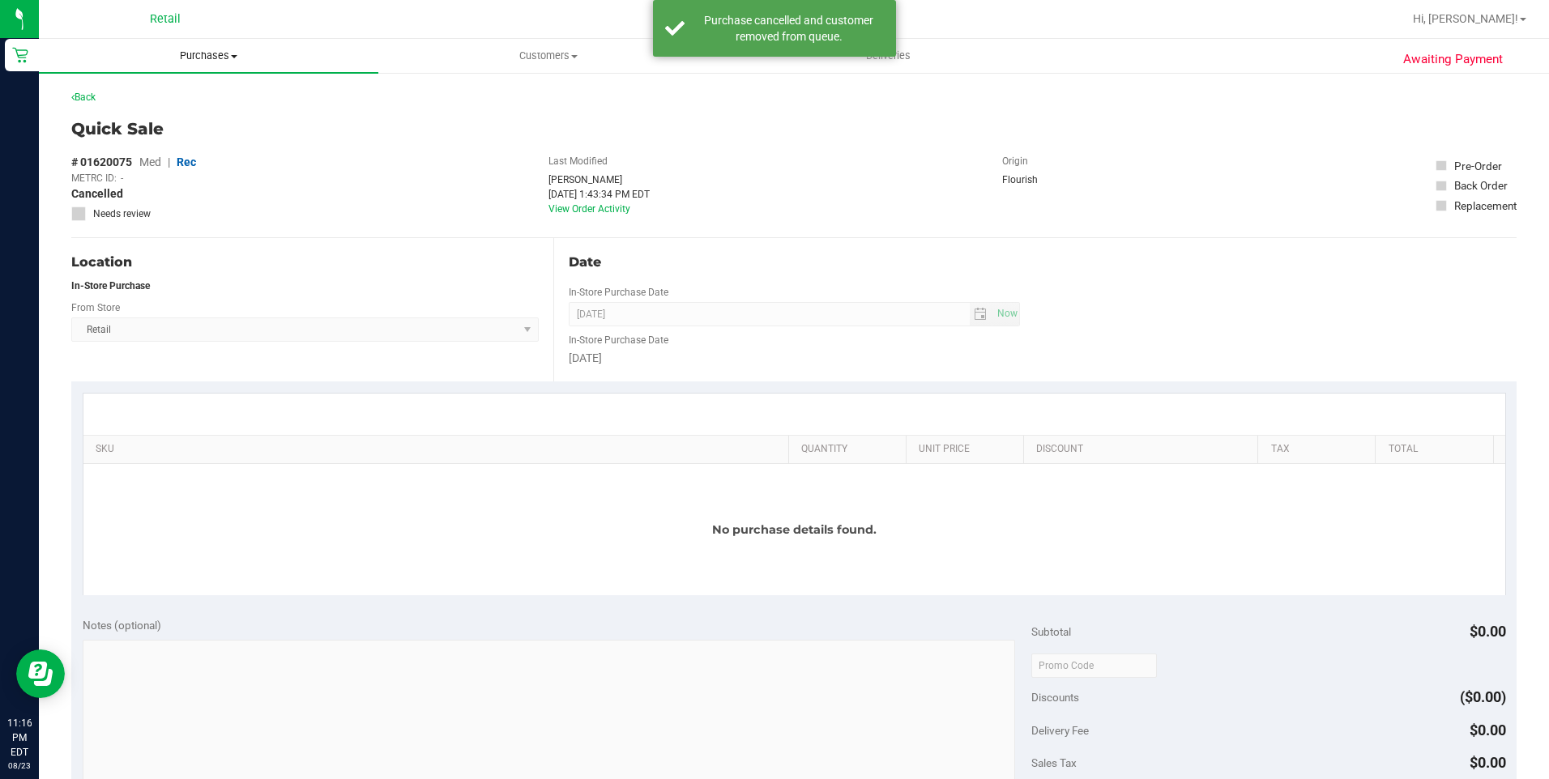
click at [233, 62] on span "Purchases" at bounding box center [208, 56] width 339 height 15
click at [147, 95] on span "Summary of purchases" at bounding box center [122, 98] width 166 height 14
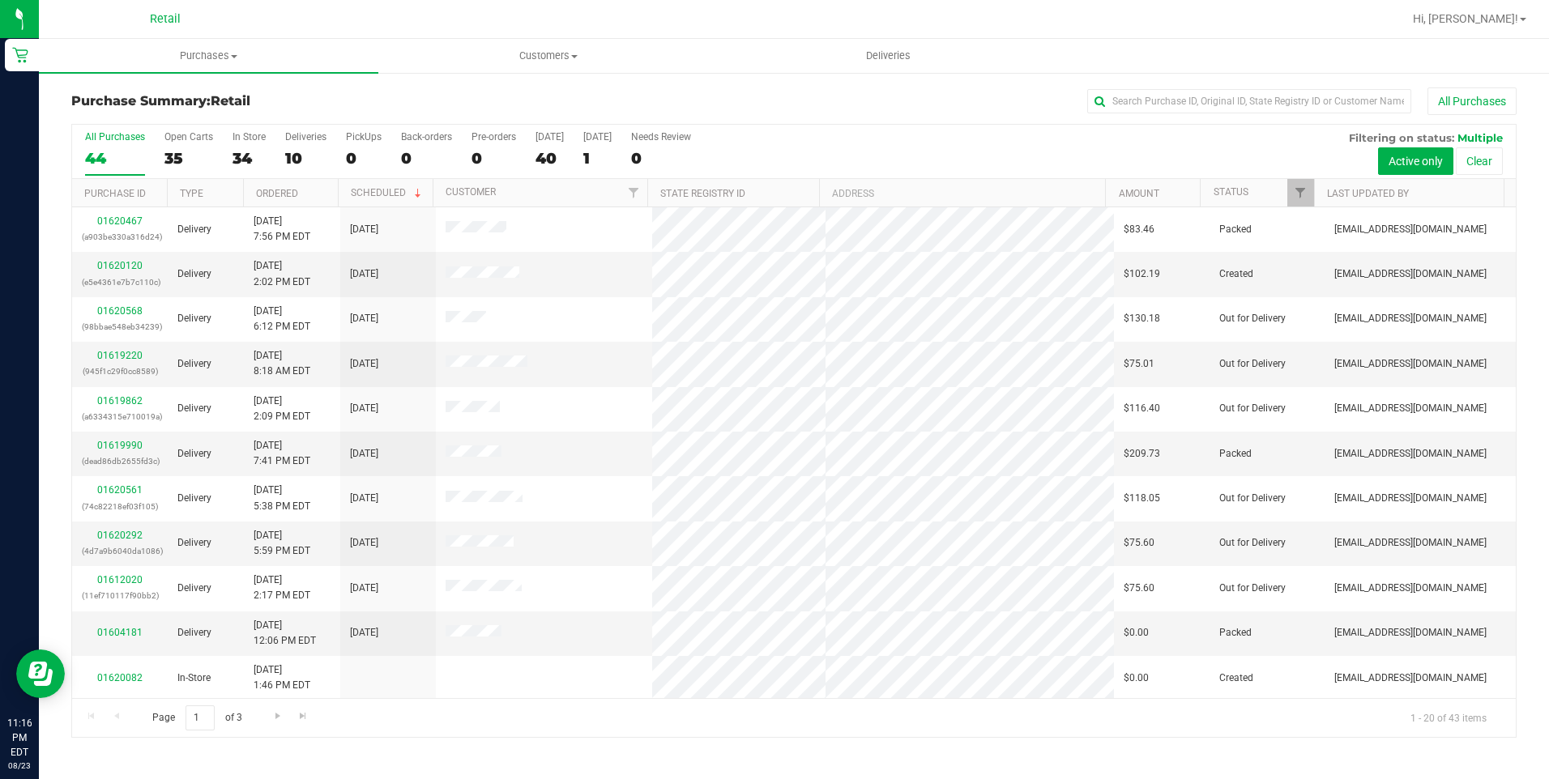
drag, startPoint x: 258, startPoint y: 149, endPoint x: 245, endPoint y: 204, distance: 56.6
click at [257, 149] on div "34" at bounding box center [248, 158] width 33 height 19
click at [0, 0] on input "In Store 34" at bounding box center [0, 0] width 0 height 0
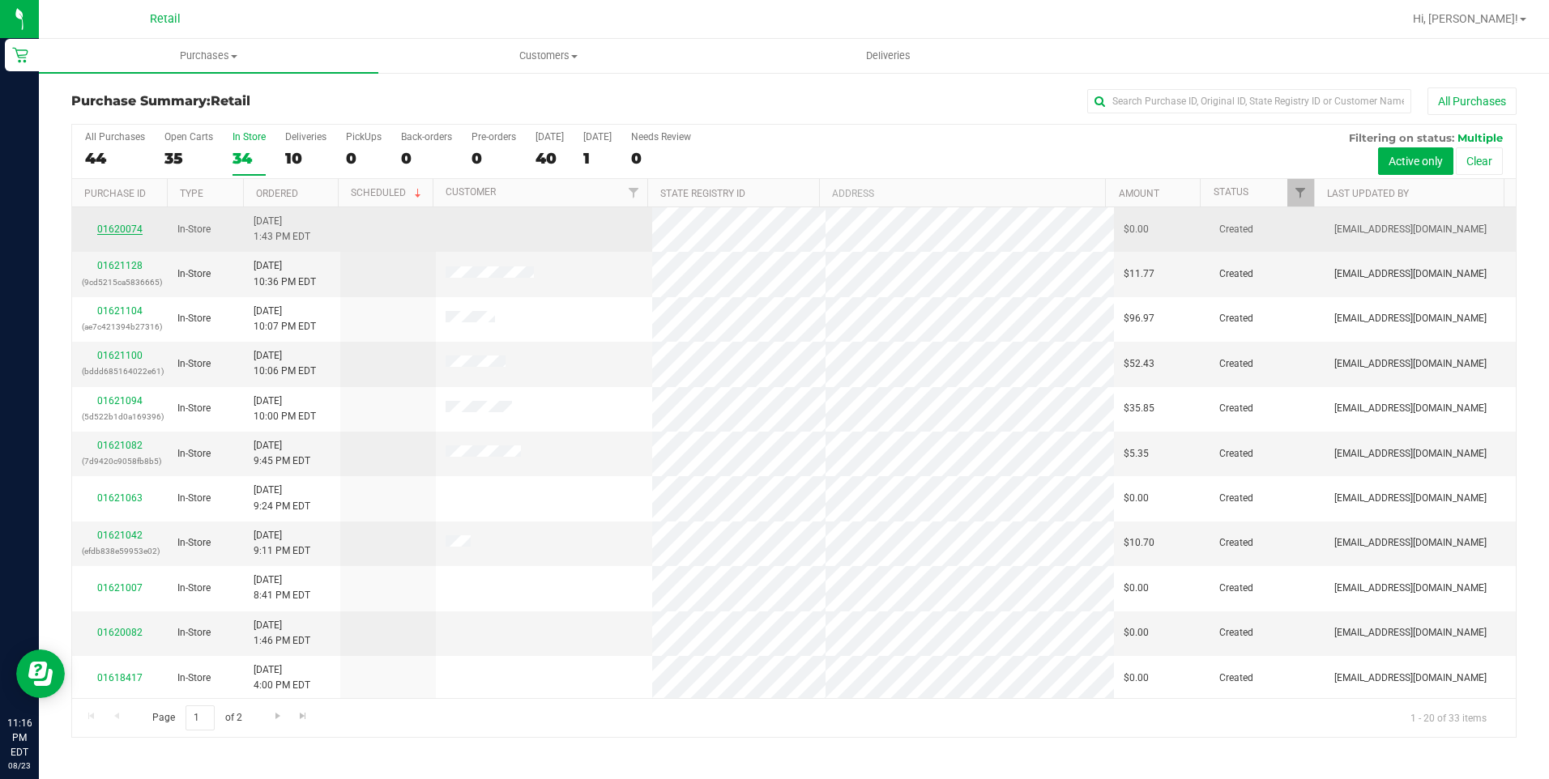
drag, startPoint x: 125, startPoint y: 220, endPoint x: 124, endPoint y: 228, distance: 8.1
click at [124, 226] on td "01620074" at bounding box center [120, 229] width 96 height 45
click at [124, 229] on link "01620074" at bounding box center [119, 229] width 45 height 11
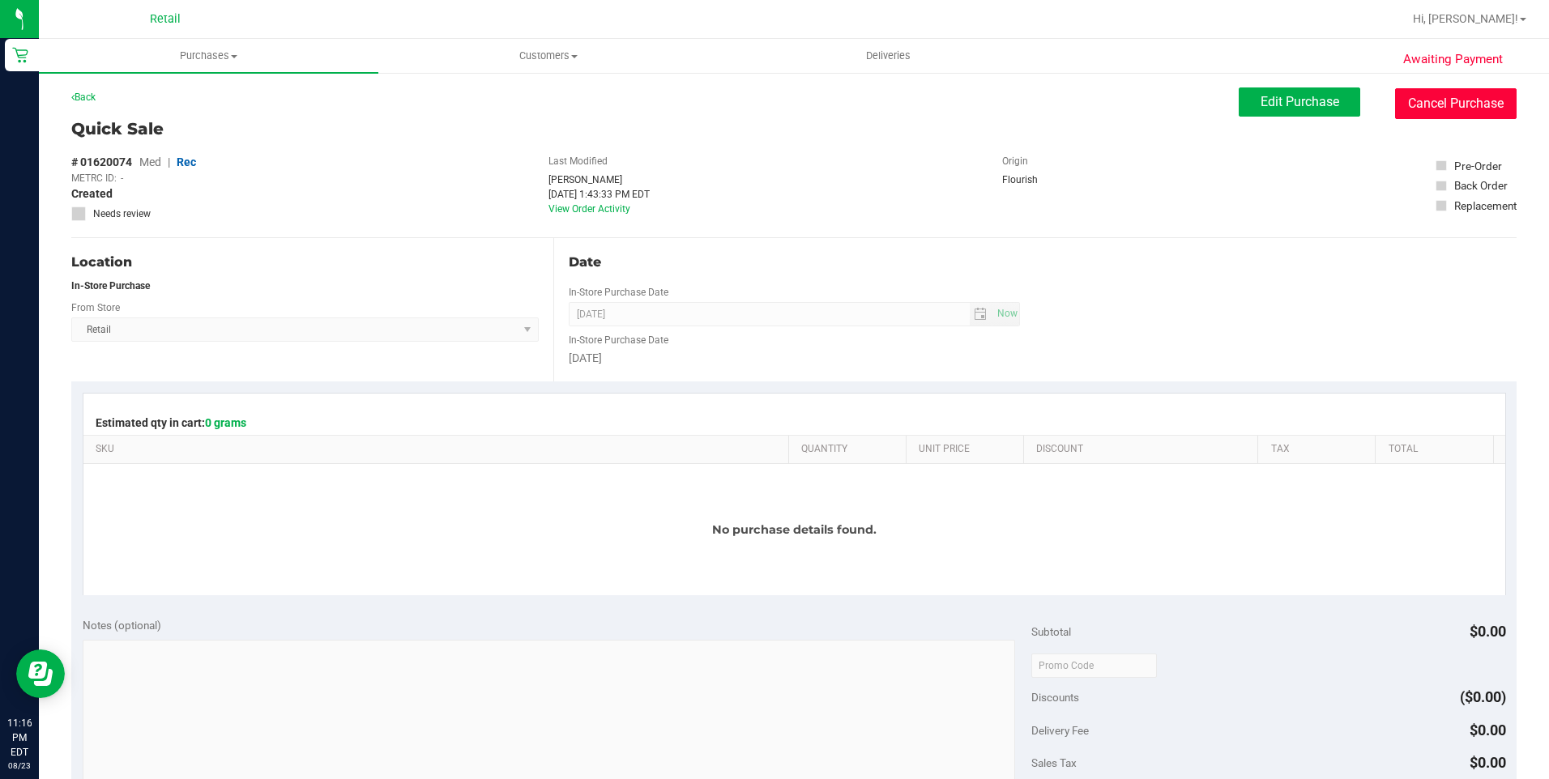
click at [1441, 88] on button "Cancel Purchase" at bounding box center [1455, 103] width 121 height 31
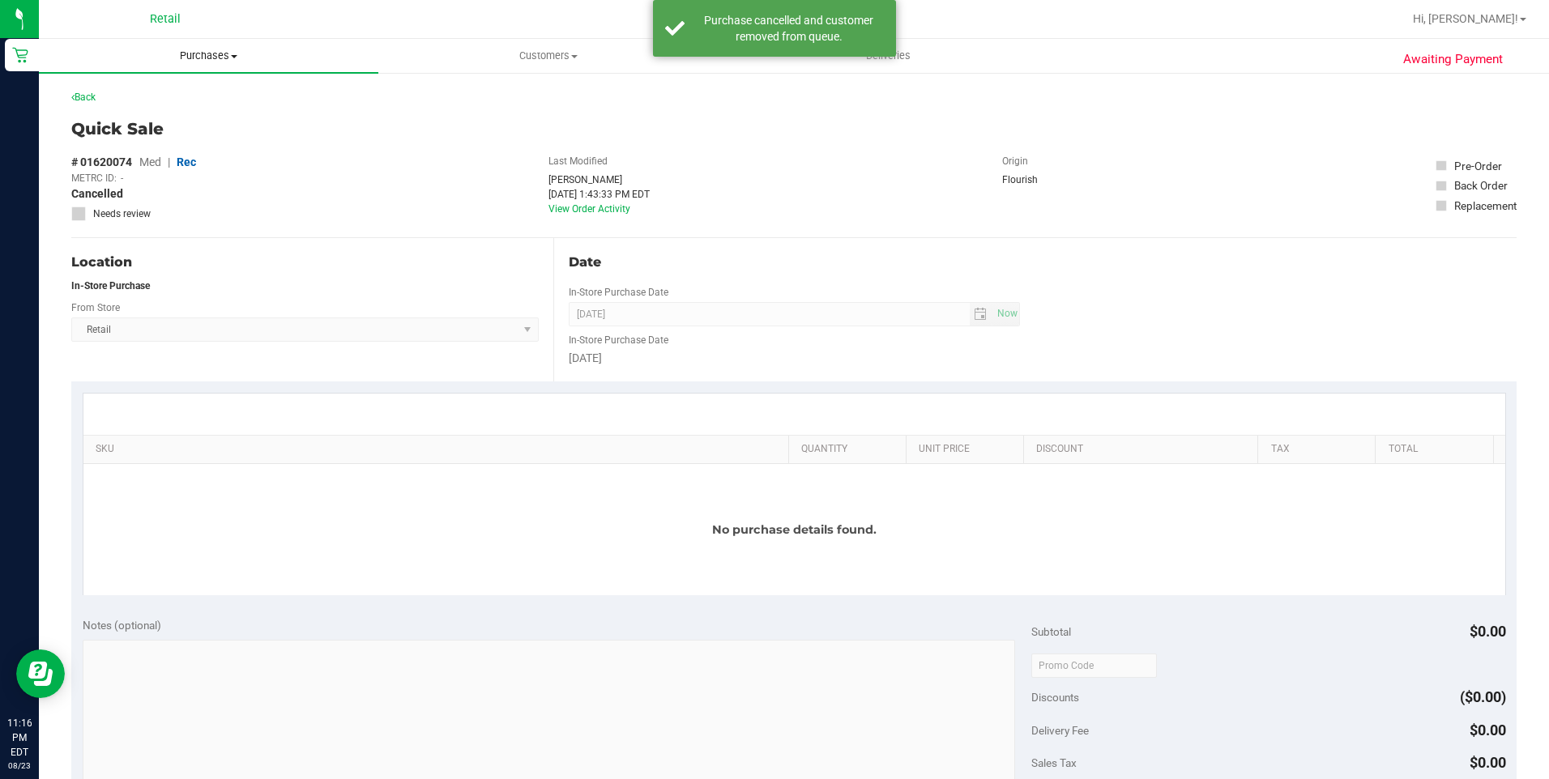
click at [248, 57] on span "Purchases" at bounding box center [208, 56] width 339 height 15
click at [158, 91] on span "Summary of purchases" at bounding box center [122, 98] width 166 height 14
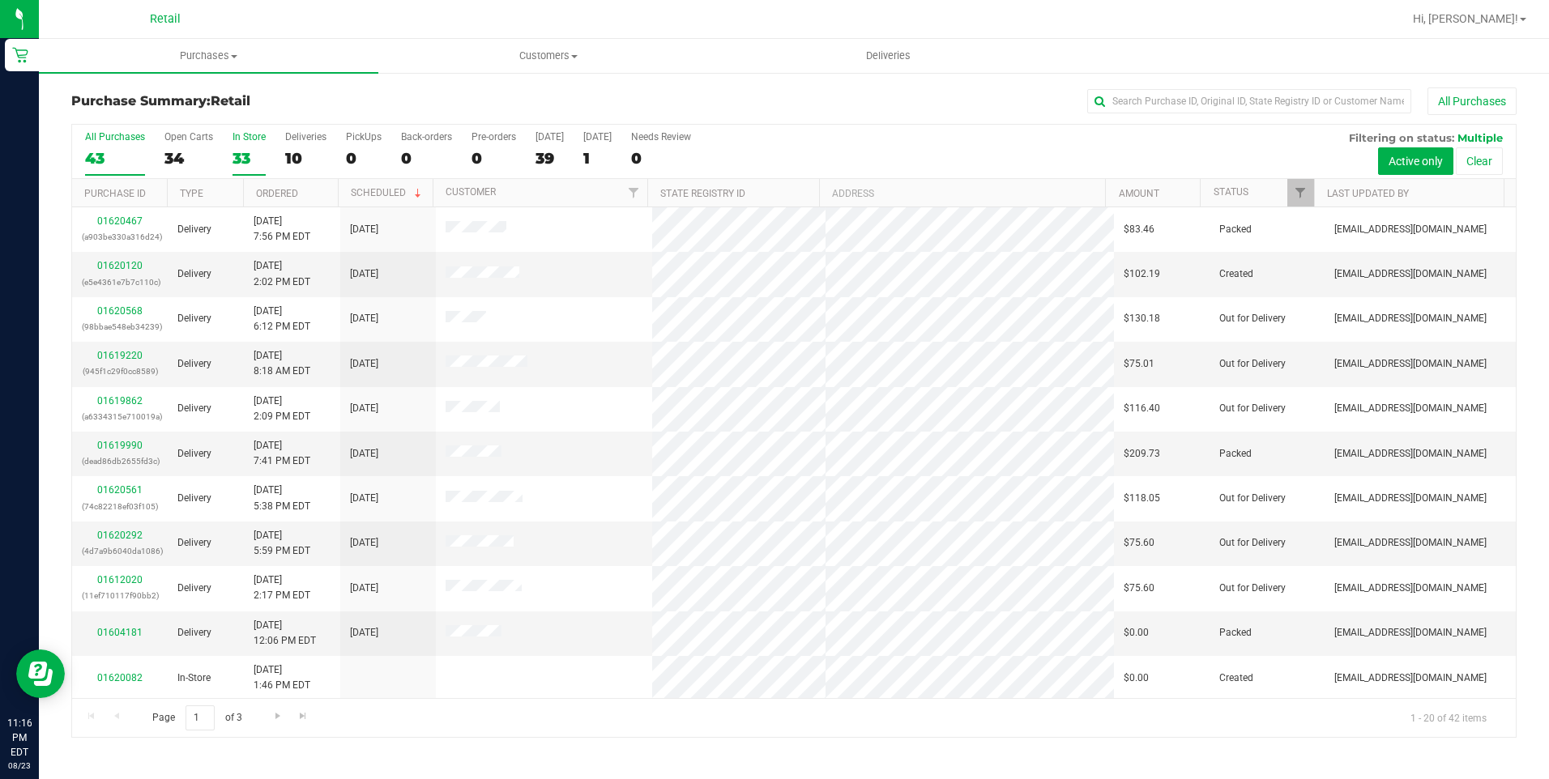
click at [235, 160] on div "33" at bounding box center [248, 158] width 33 height 19
click at [0, 0] on input "In Store 33" at bounding box center [0, 0] width 0 height 0
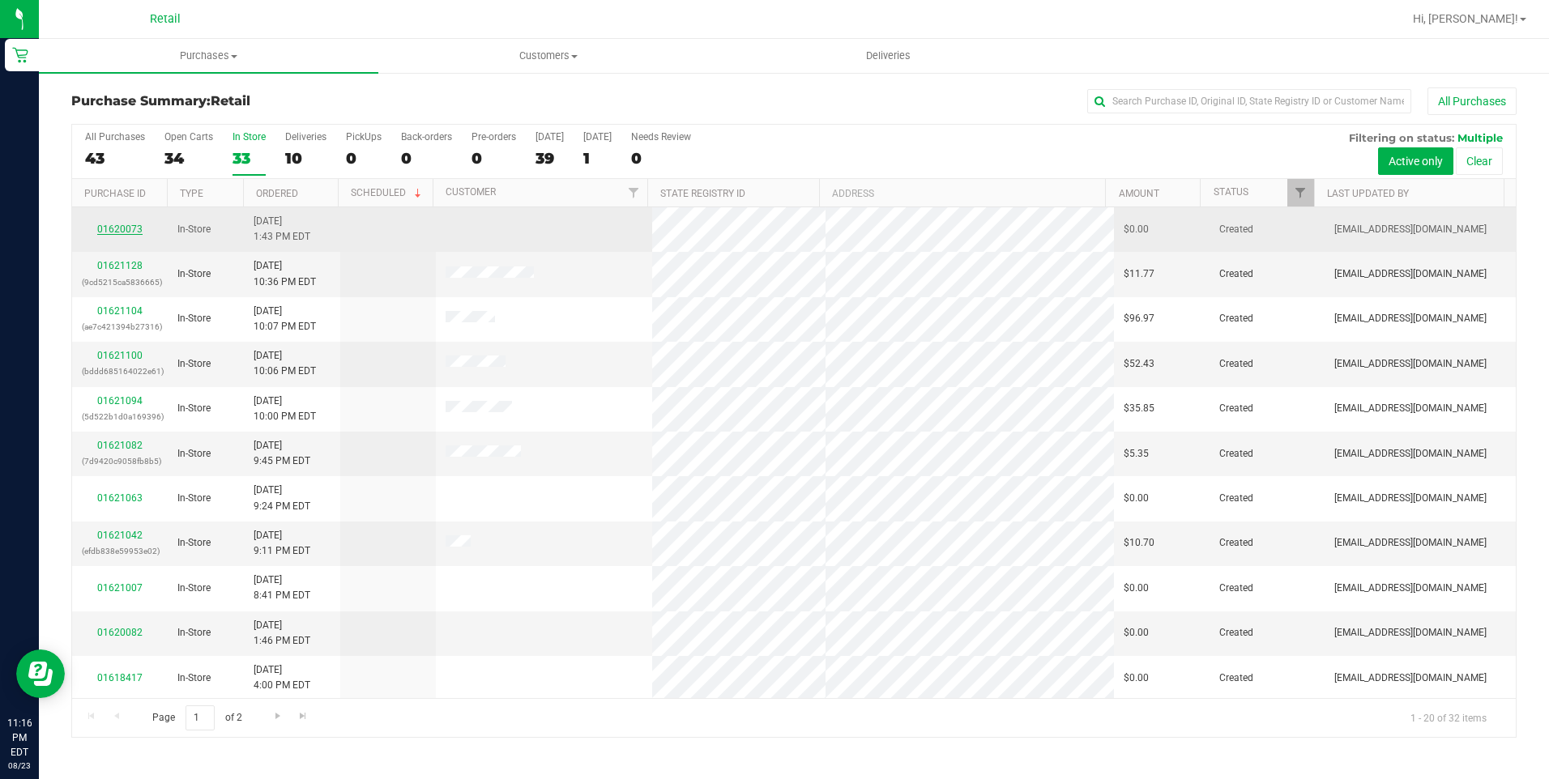
click at [129, 229] on link "01620073" at bounding box center [119, 229] width 45 height 11
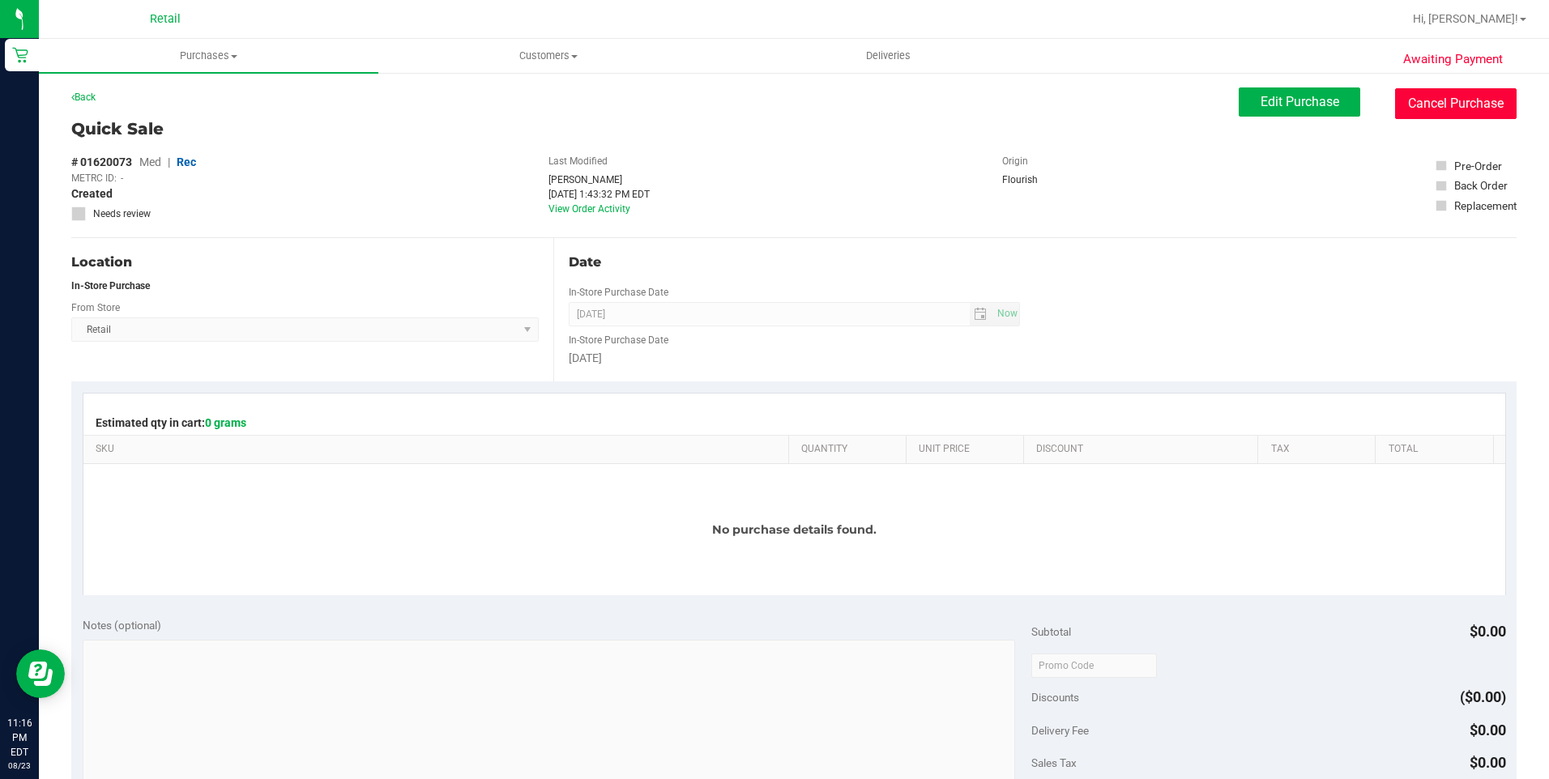
click at [1453, 101] on button "Cancel Purchase" at bounding box center [1455, 103] width 121 height 31
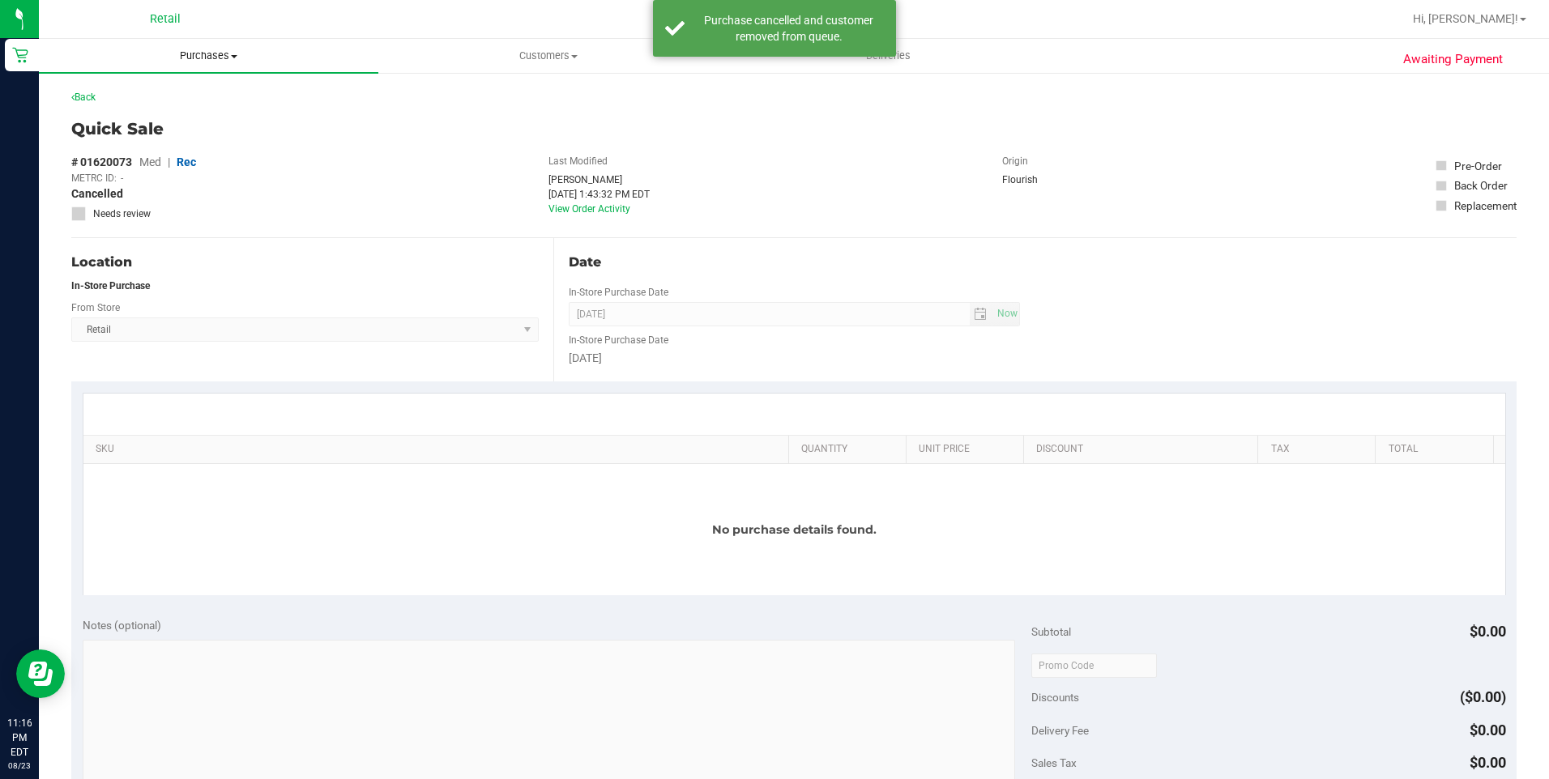
click at [210, 47] on uib-tab-heading "Purchases Summary of purchases Fulfillment All purchases" at bounding box center [208, 56] width 339 height 34
click at [136, 96] on span "Summary of purchases" at bounding box center [122, 98] width 166 height 14
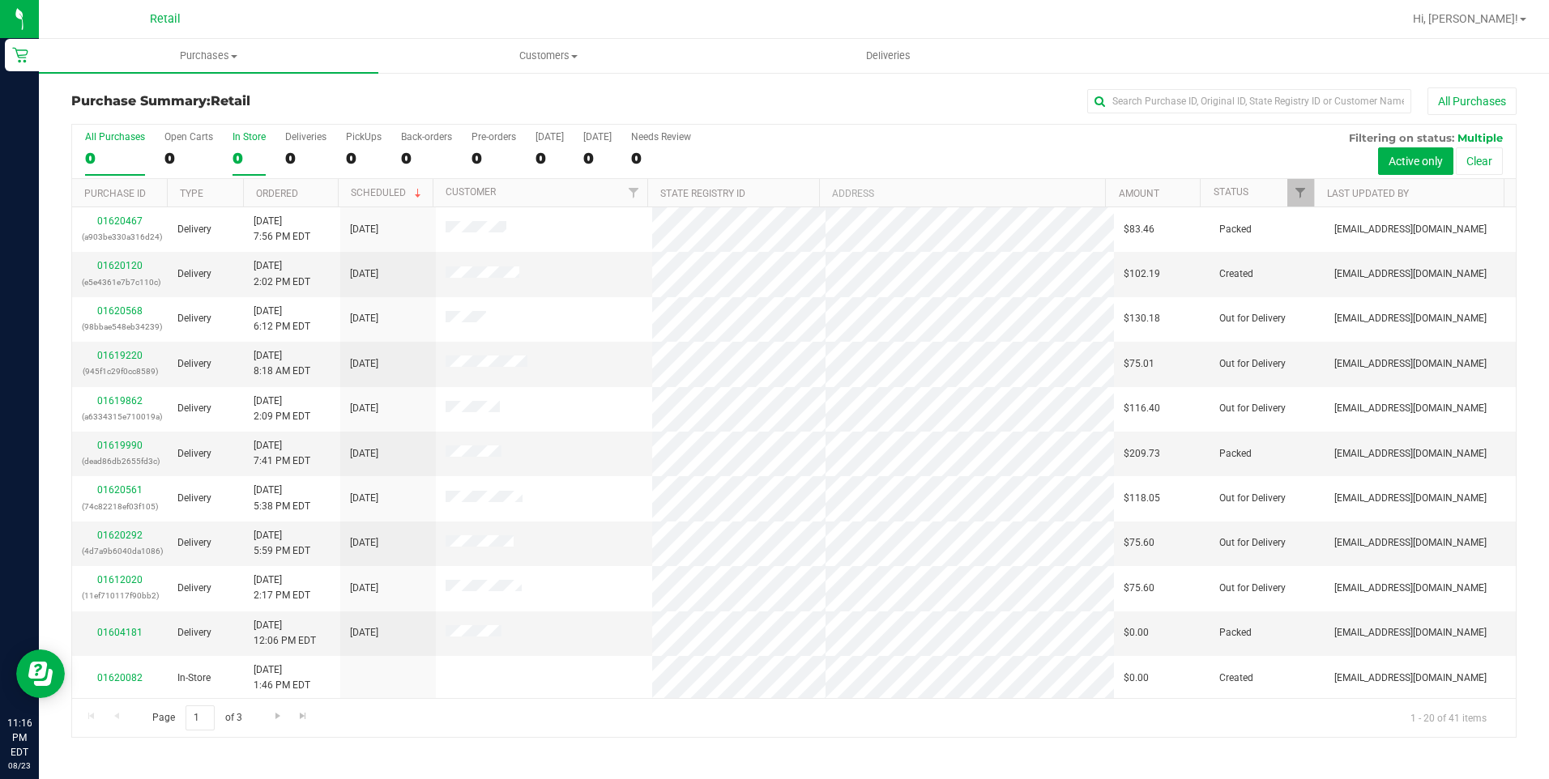
click at [236, 159] on div "0" at bounding box center [248, 158] width 33 height 19
click at [0, 0] on input "In Store 0" at bounding box center [0, 0] width 0 height 0
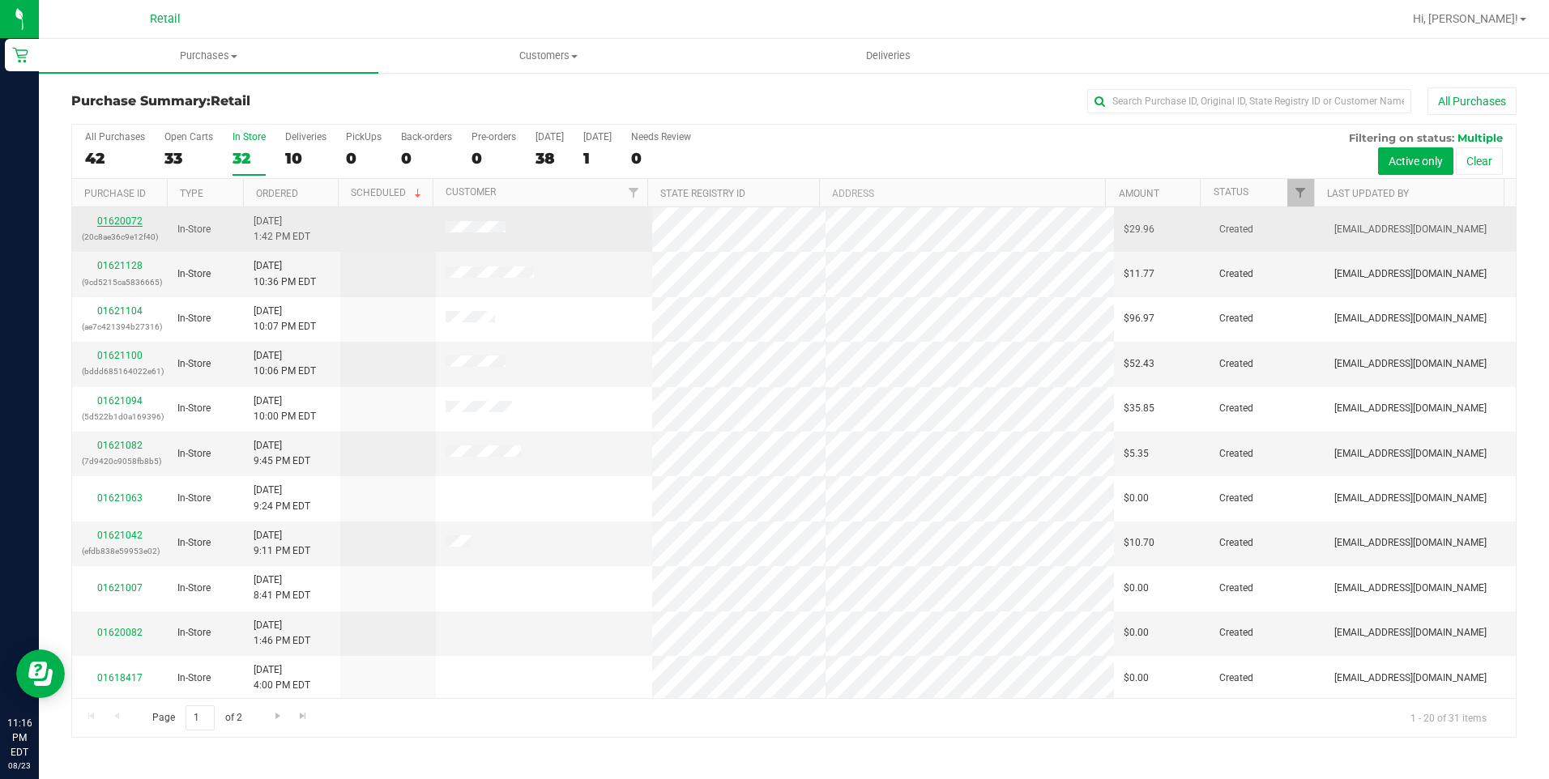
click at [113, 224] on link "01620072" at bounding box center [119, 220] width 45 height 11
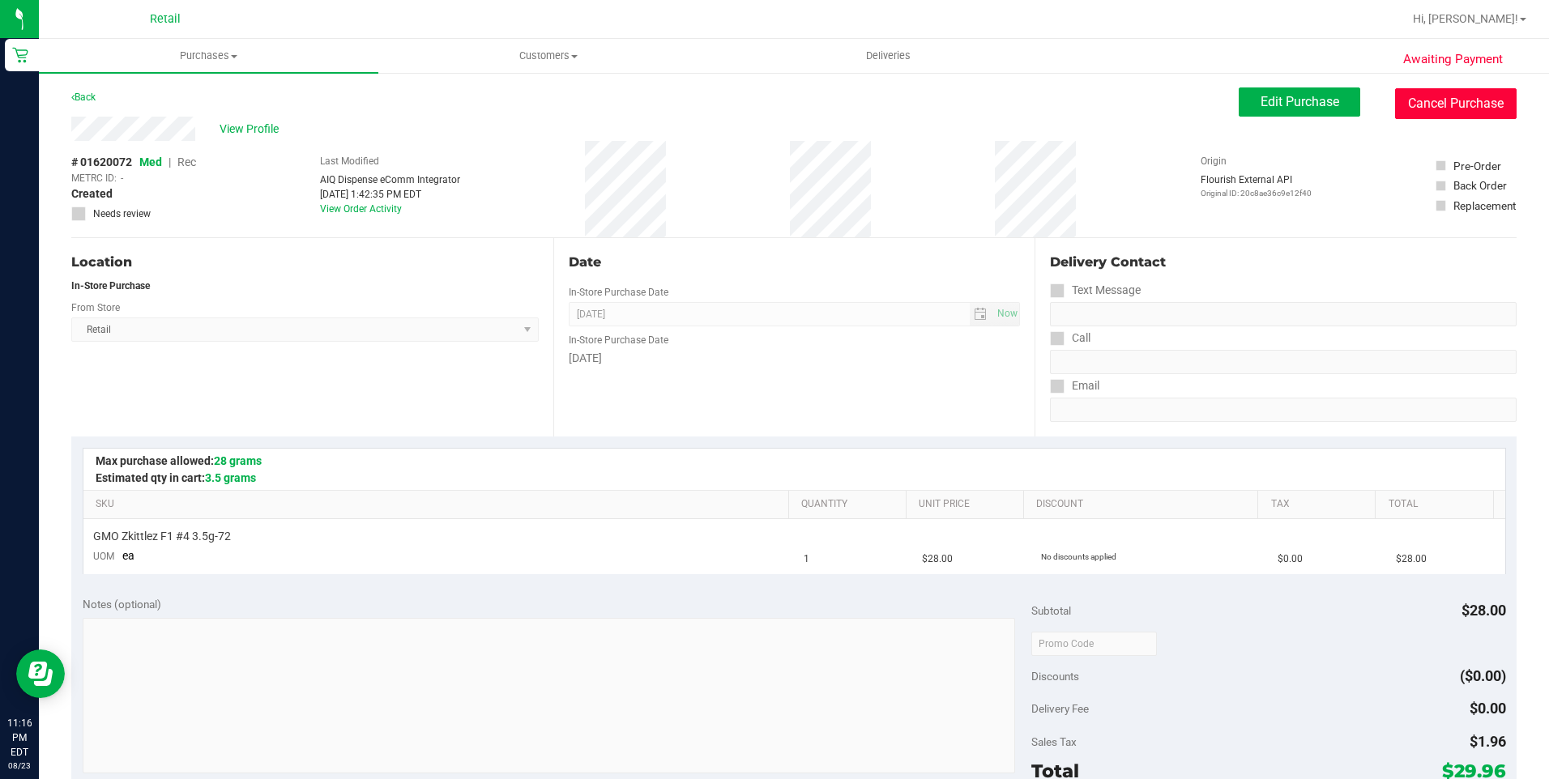
click at [1436, 92] on button "Cancel Purchase" at bounding box center [1455, 103] width 121 height 31
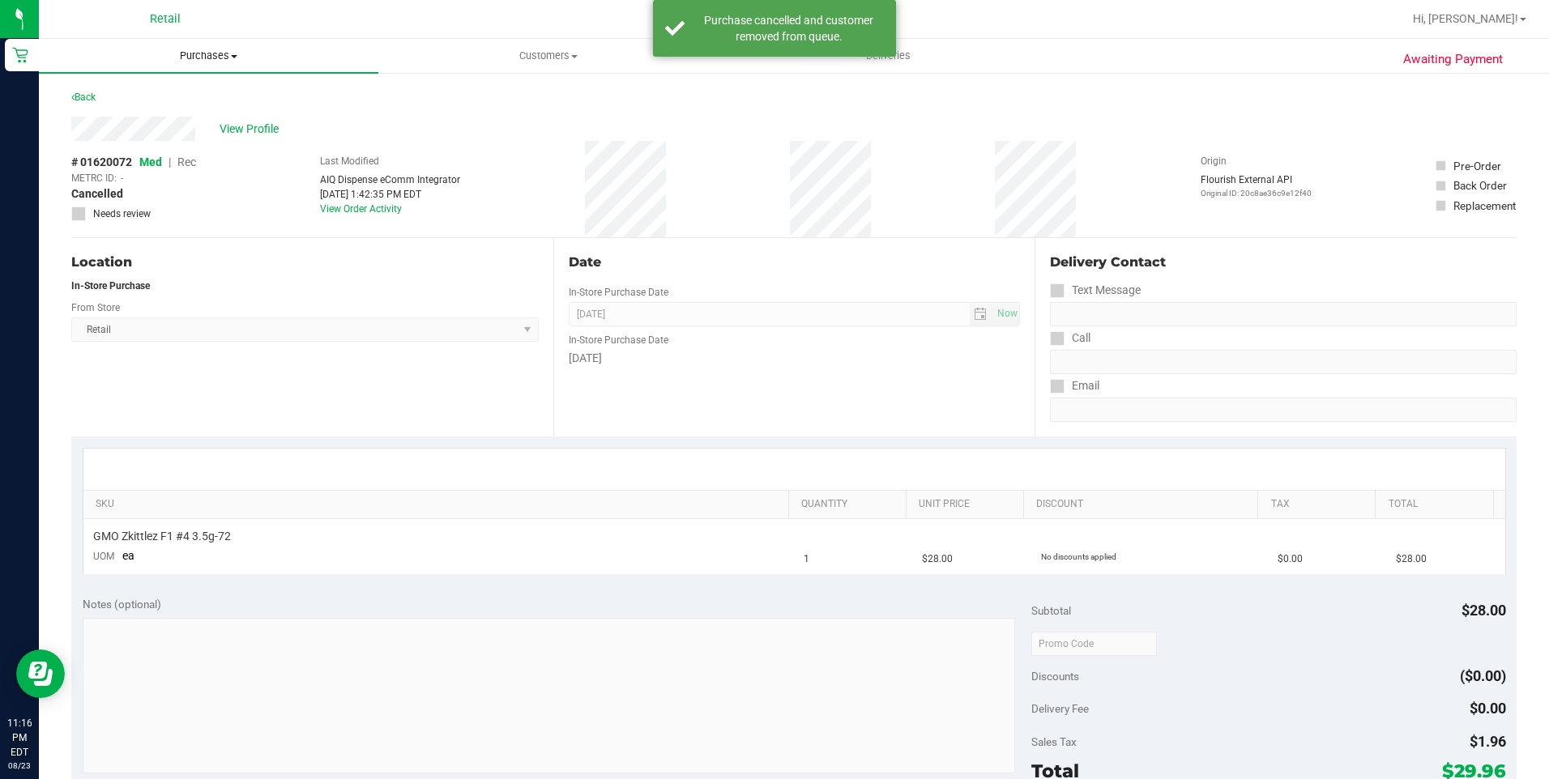
click at [201, 56] on span "Purchases" at bounding box center [208, 56] width 339 height 15
click at [153, 97] on span "Summary of purchases" at bounding box center [122, 98] width 166 height 14
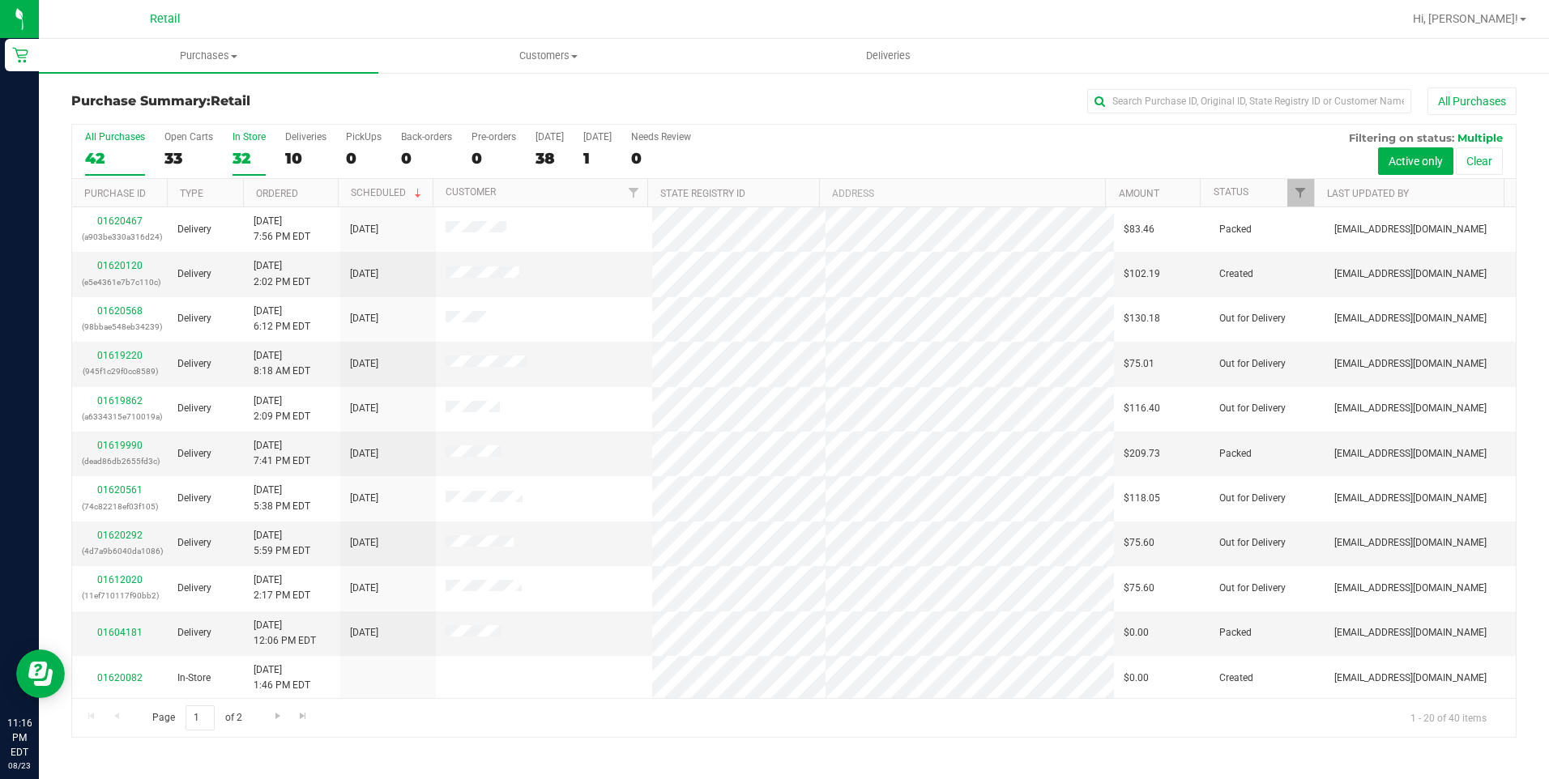
click at [245, 158] on div "32" at bounding box center [248, 158] width 33 height 19
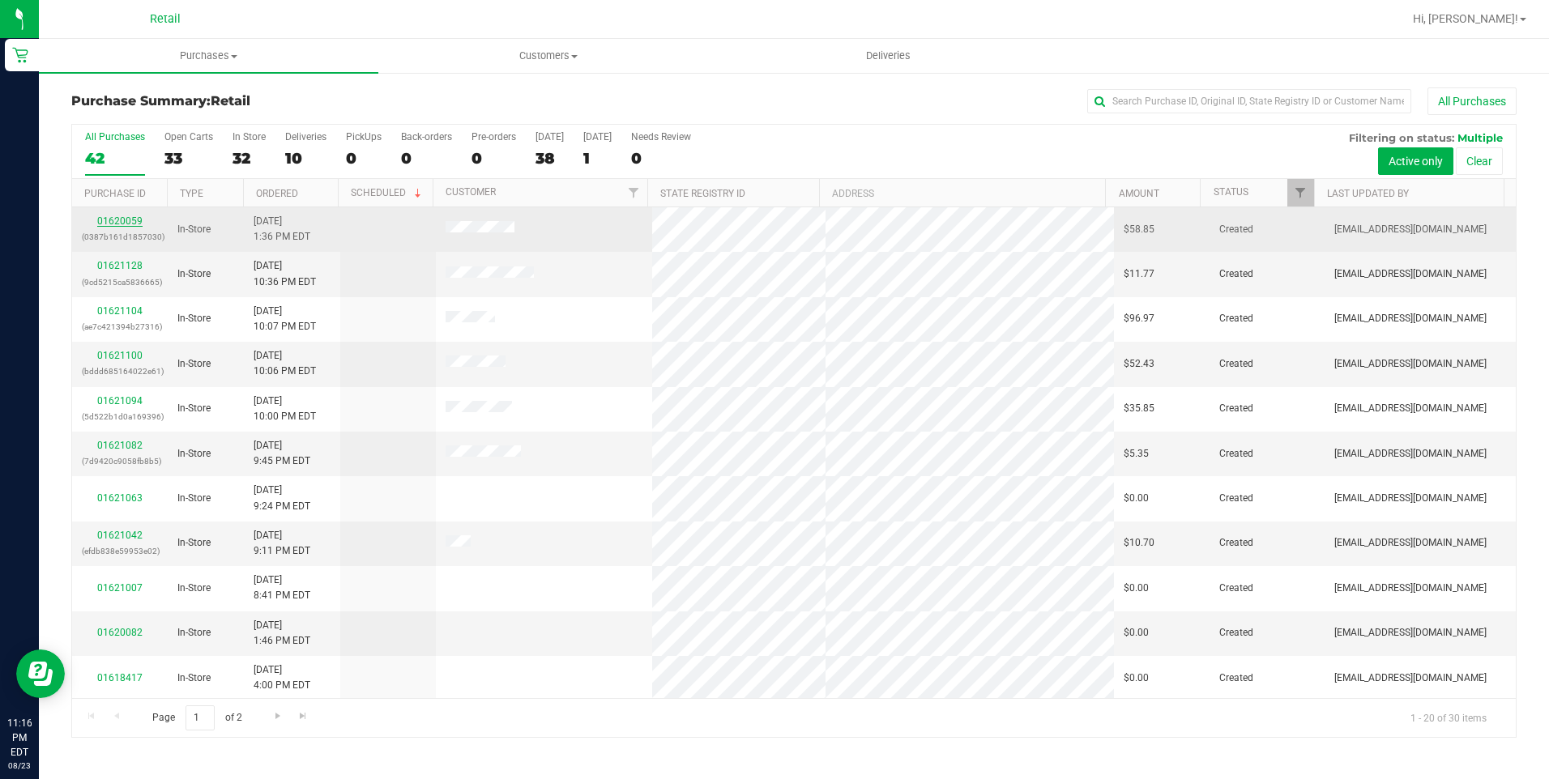
click at [122, 220] on link "01620059" at bounding box center [119, 220] width 45 height 11
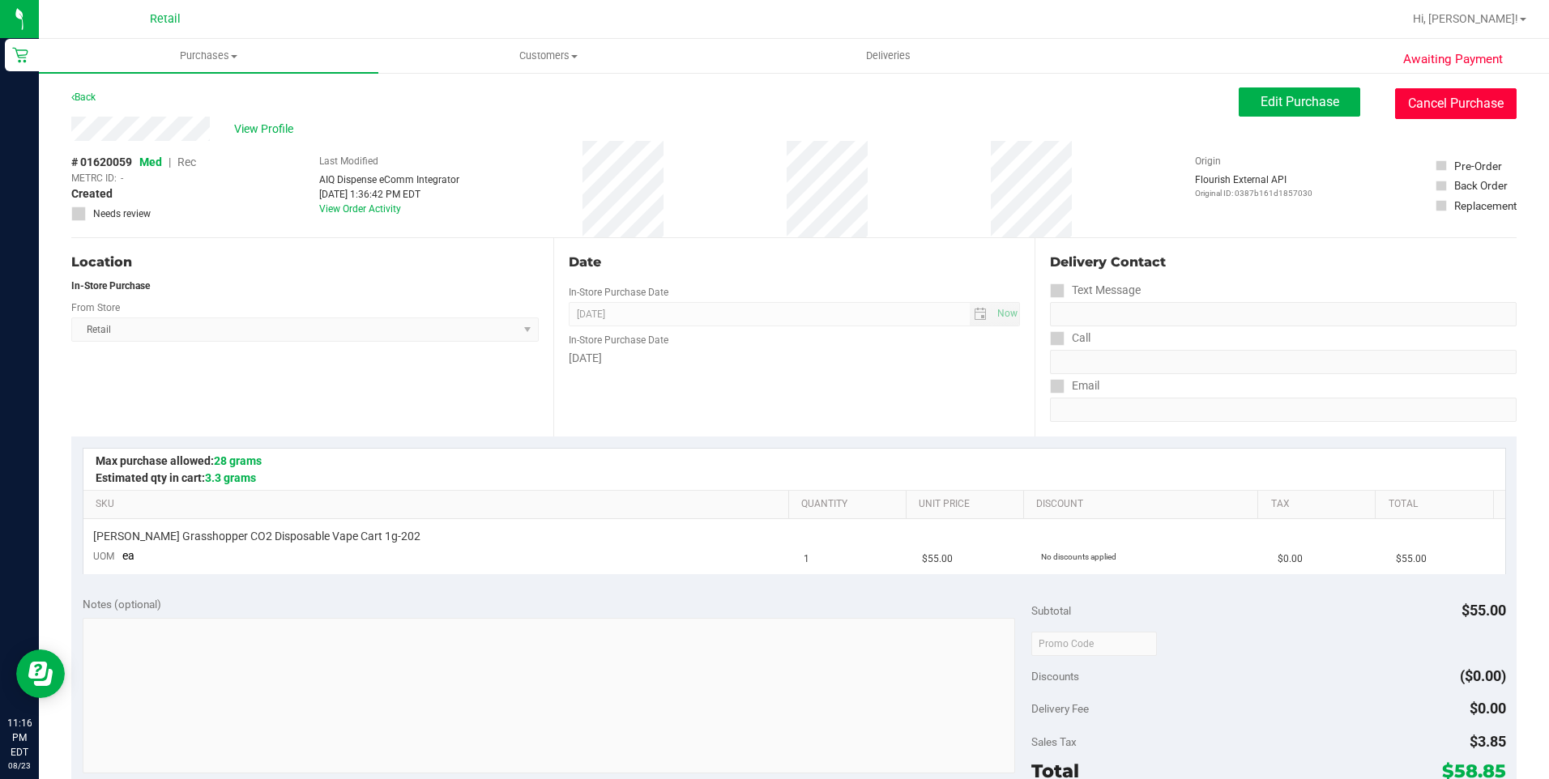
click at [1425, 108] on button "Cancel Purchase" at bounding box center [1455, 103] width 121 height 31
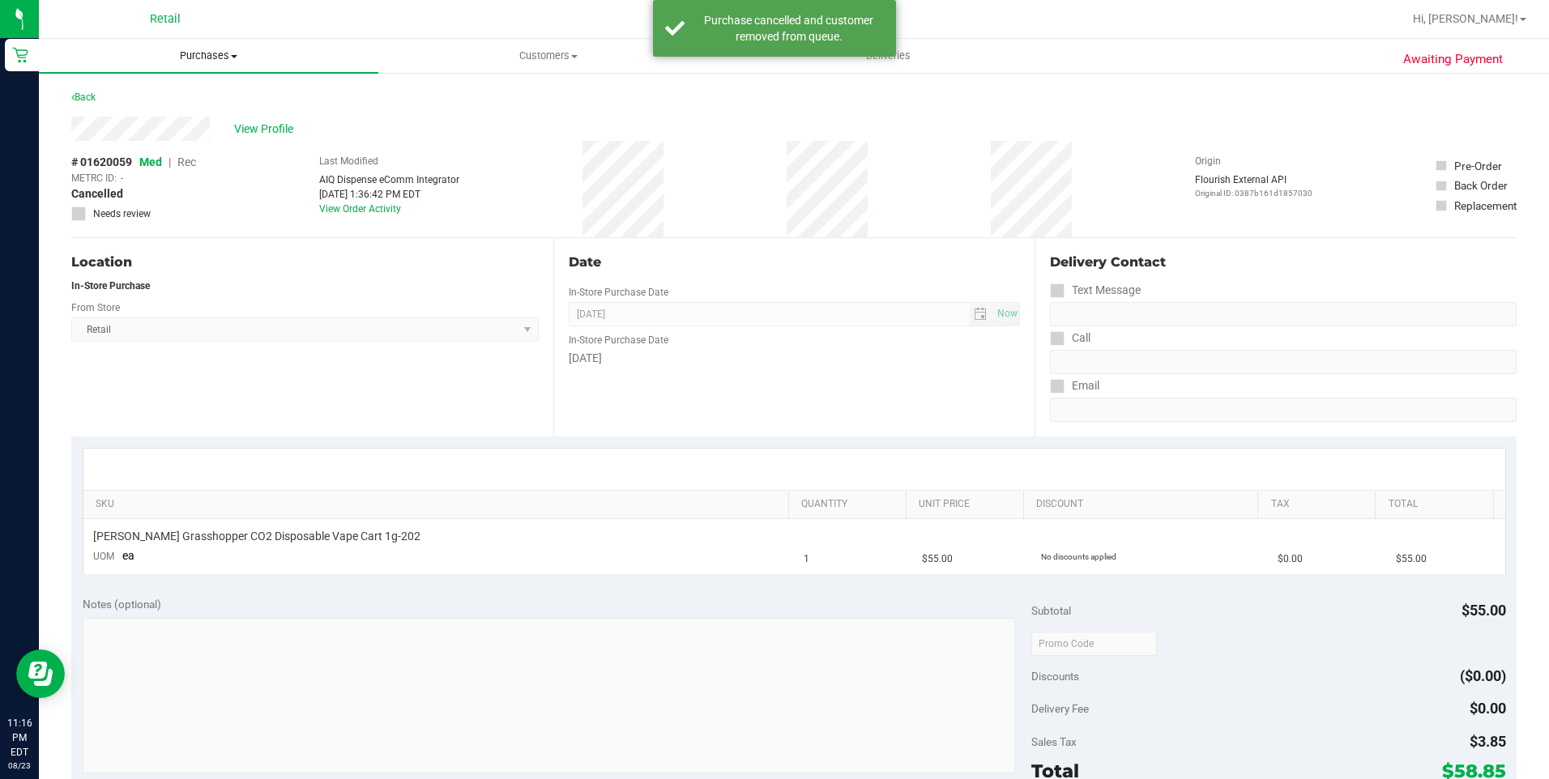
click at [236, 58] on span at bounding box center [234, 56] width 6 height 3
click at [164, 98] on span "Summary of purchases" at bounding box center [122, 98] width 166 height 14
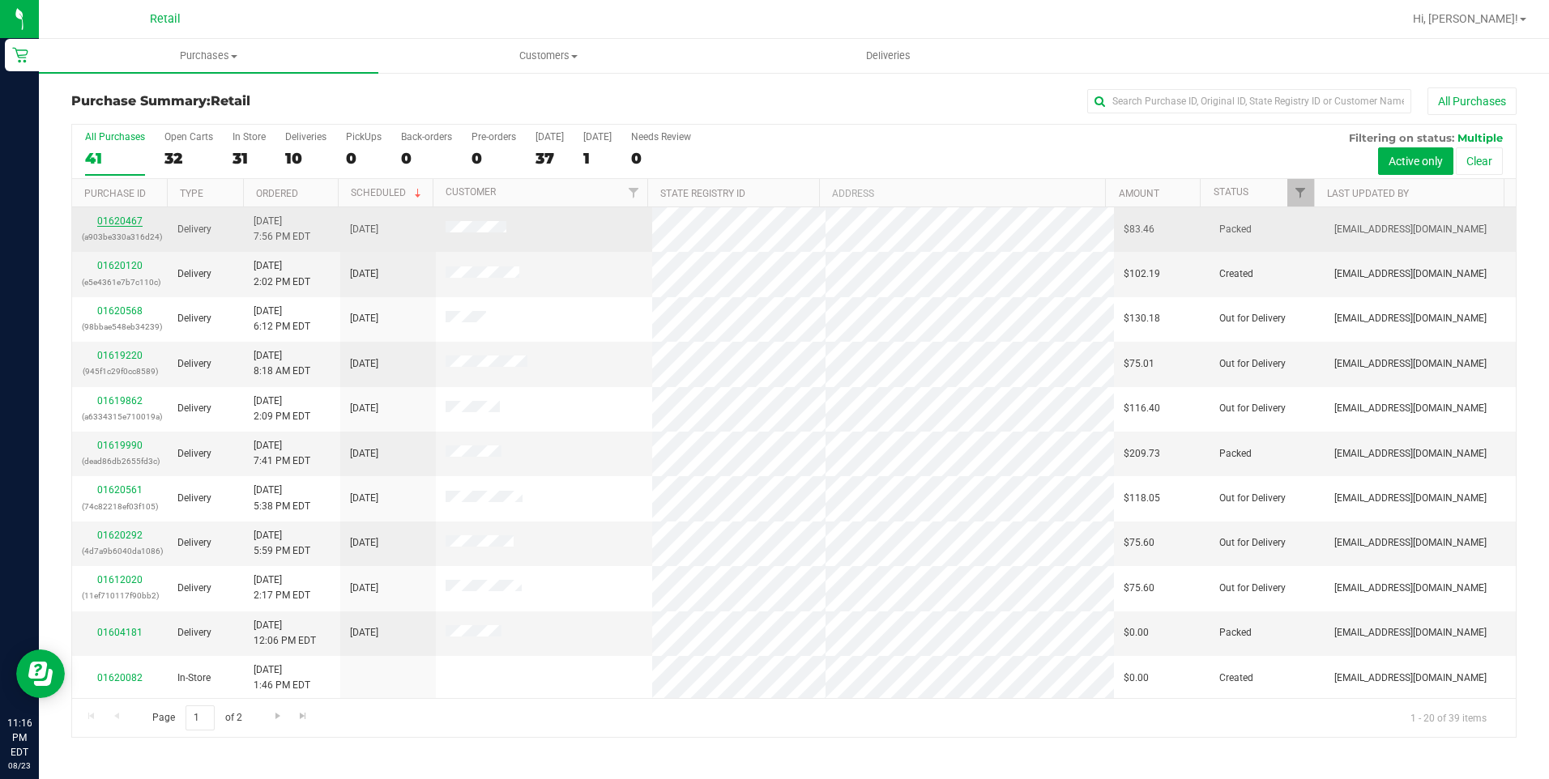
click at [127, 225] on link "01620467" at bounding box center [119, 220] width 45 height 11
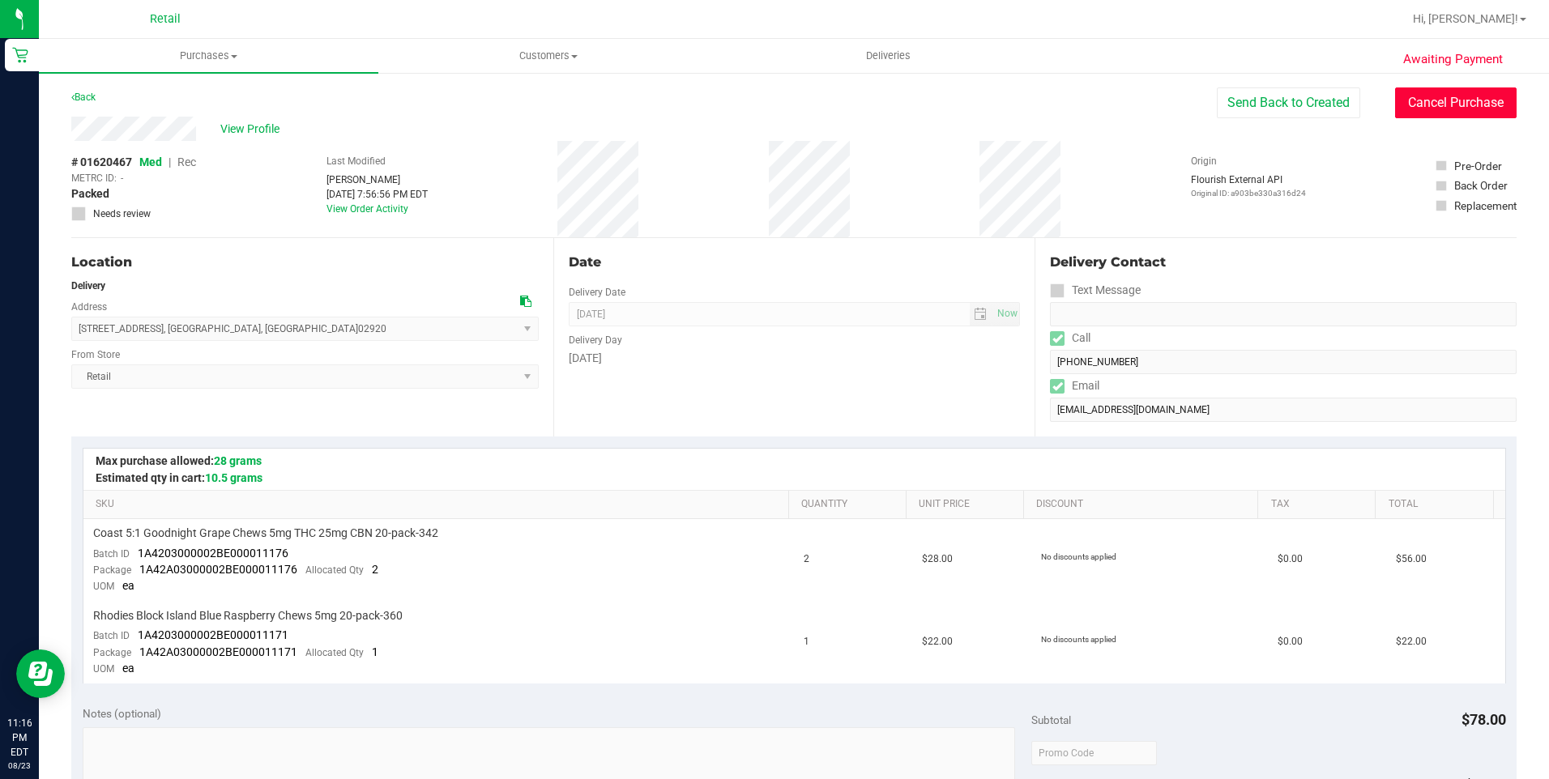
click at [1459, 113] on button "Cancel Purchase" at bounding box center [1455, 102] width 121 height 31
click at [211, 49] on span "Purchases" at bounding box center [208, 56] width 339 height 15
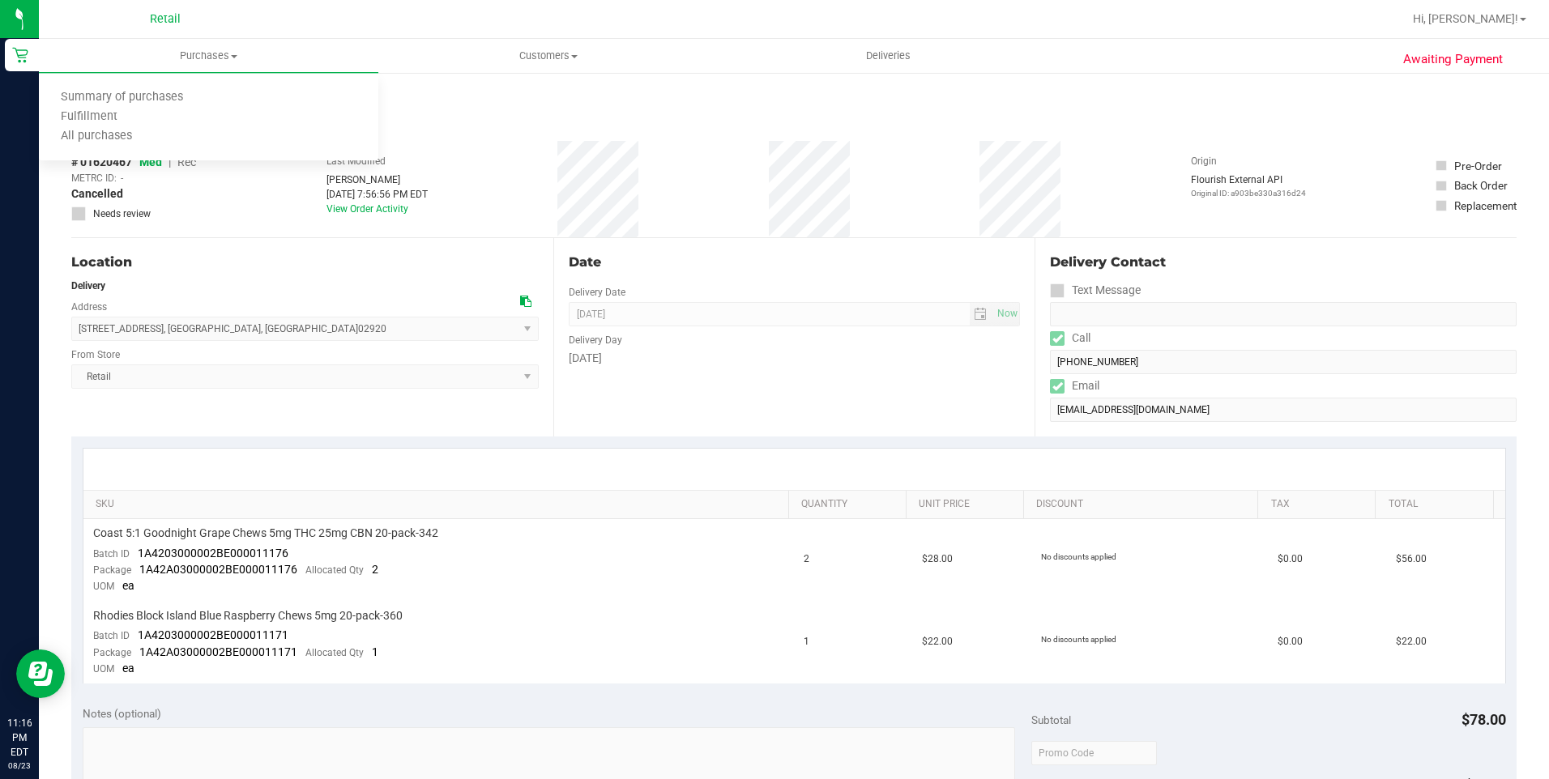
click at [1425, 103] on div "Back" at bounding box center [793, 101] width 1445 height 29
click at [228, 64] on uib-tab-heading "Purchases Summary of purchases Fulfillment All purchases" at bounding box center [208, 56] width 339 height 34
click at [163, 92] on span "Summary of purchases" at bounding box center [122, 98] width 166 height 14
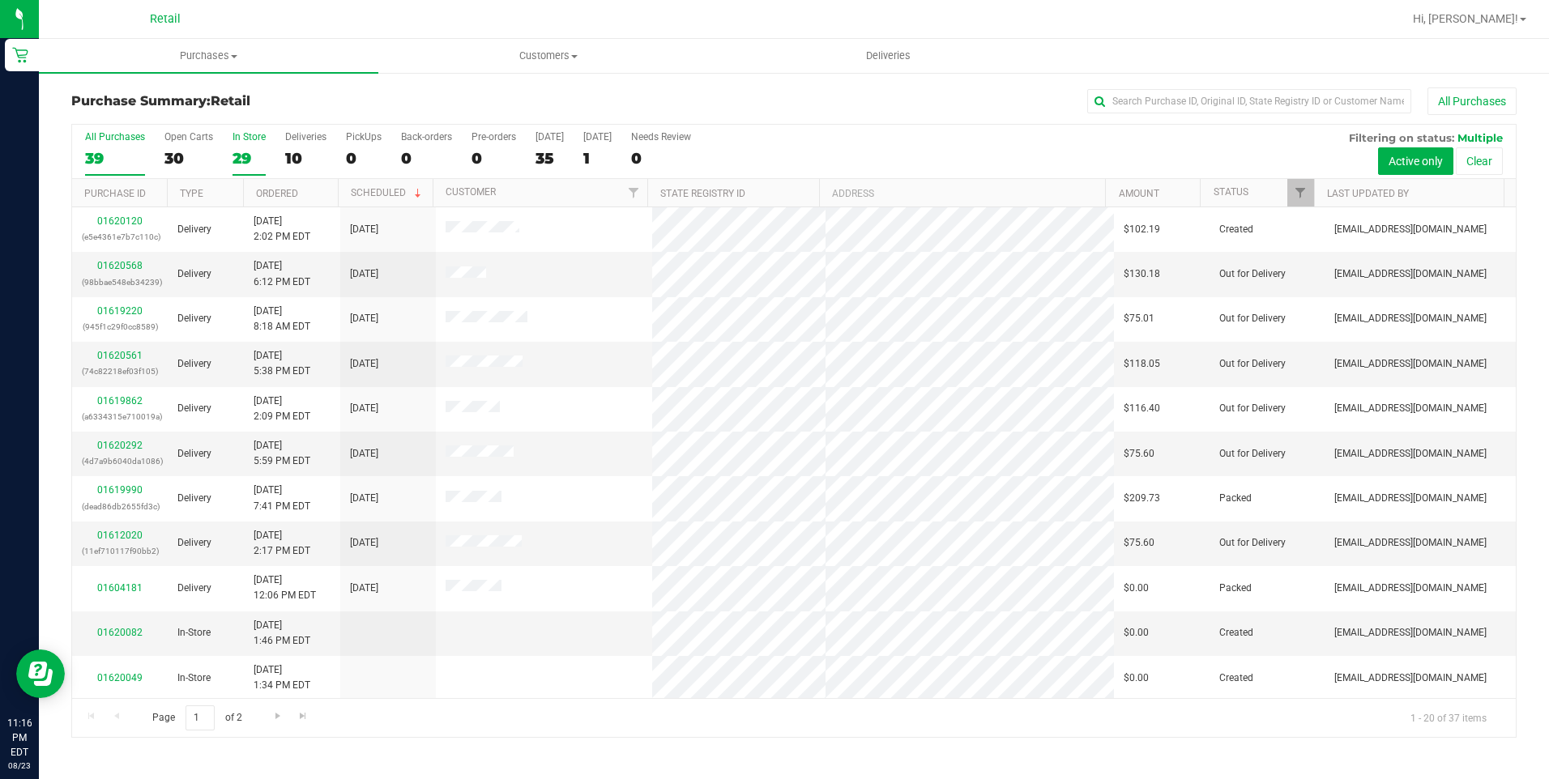
click at [234, 158] on div "29" at bounding box center [248, 158] width 33 height 19
click at [0, 0] on input "In Store 29" at bounding box center [0, 0] width 0 height 0
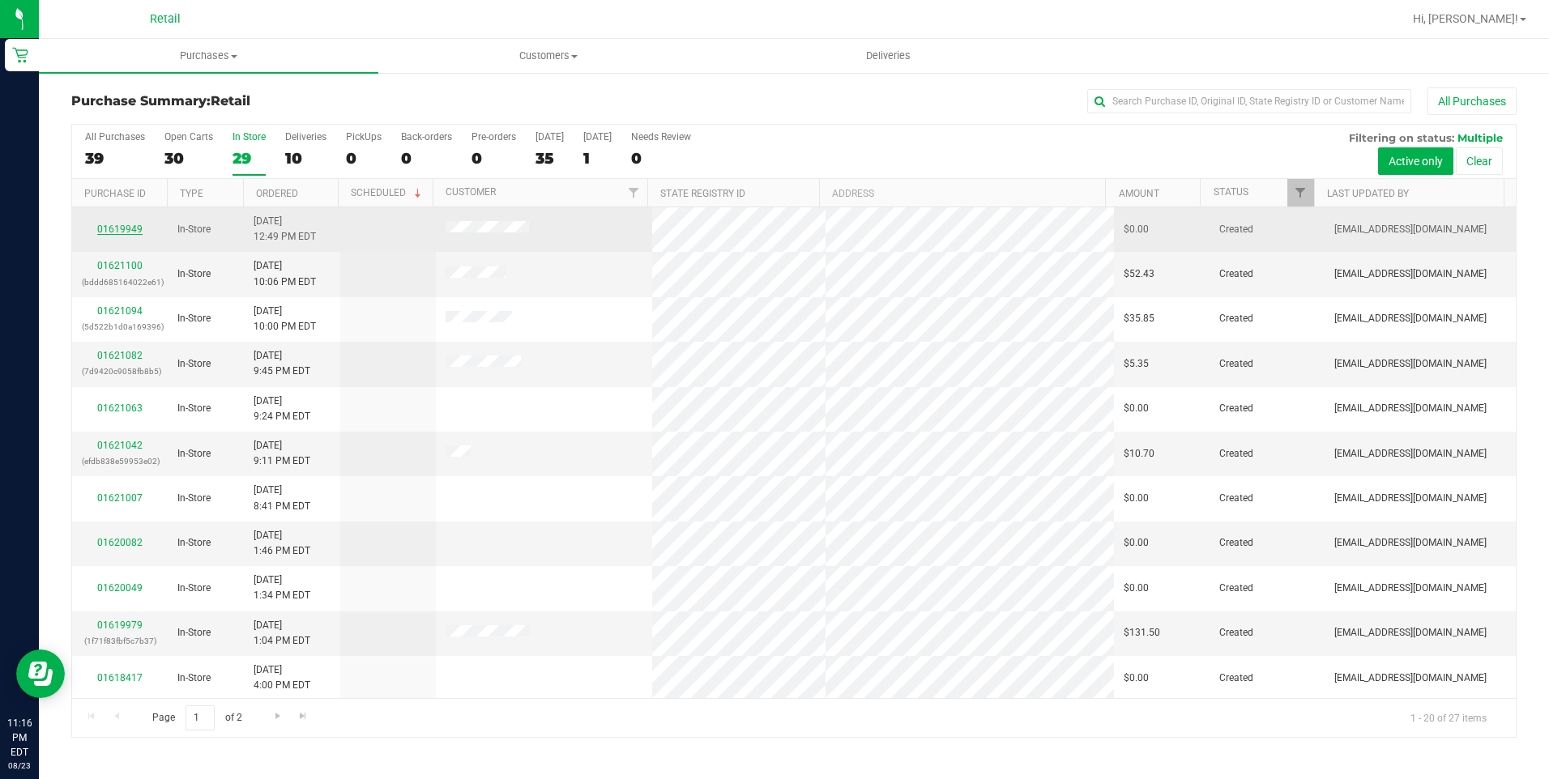
click at [112, 224] on link "01619949" at bounding box center [119, 229] width 45 height 11
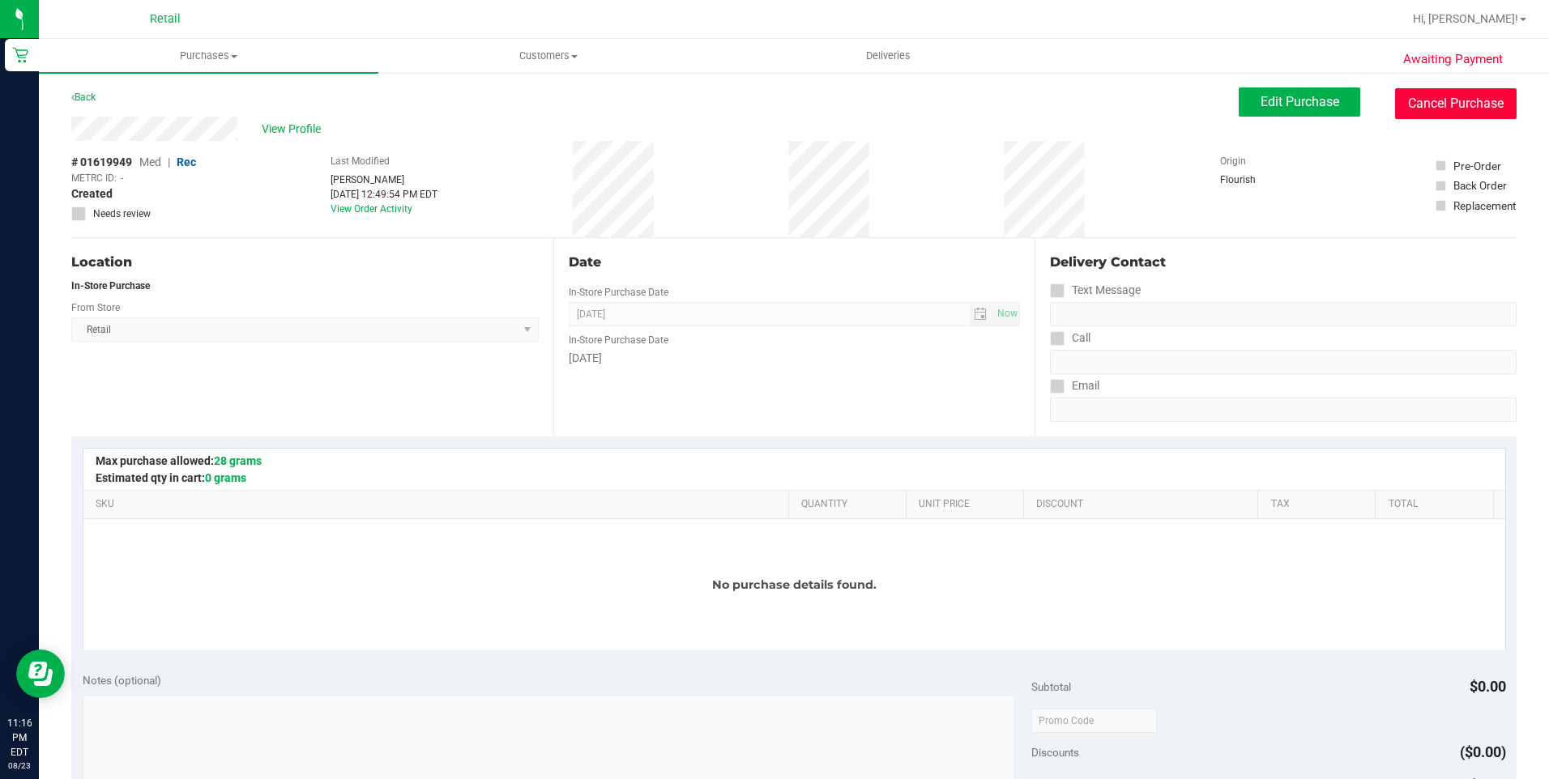
click at [1449, 108] on button "Cancel Purchase" at bounding box center [1455, 103] width 121 height 31
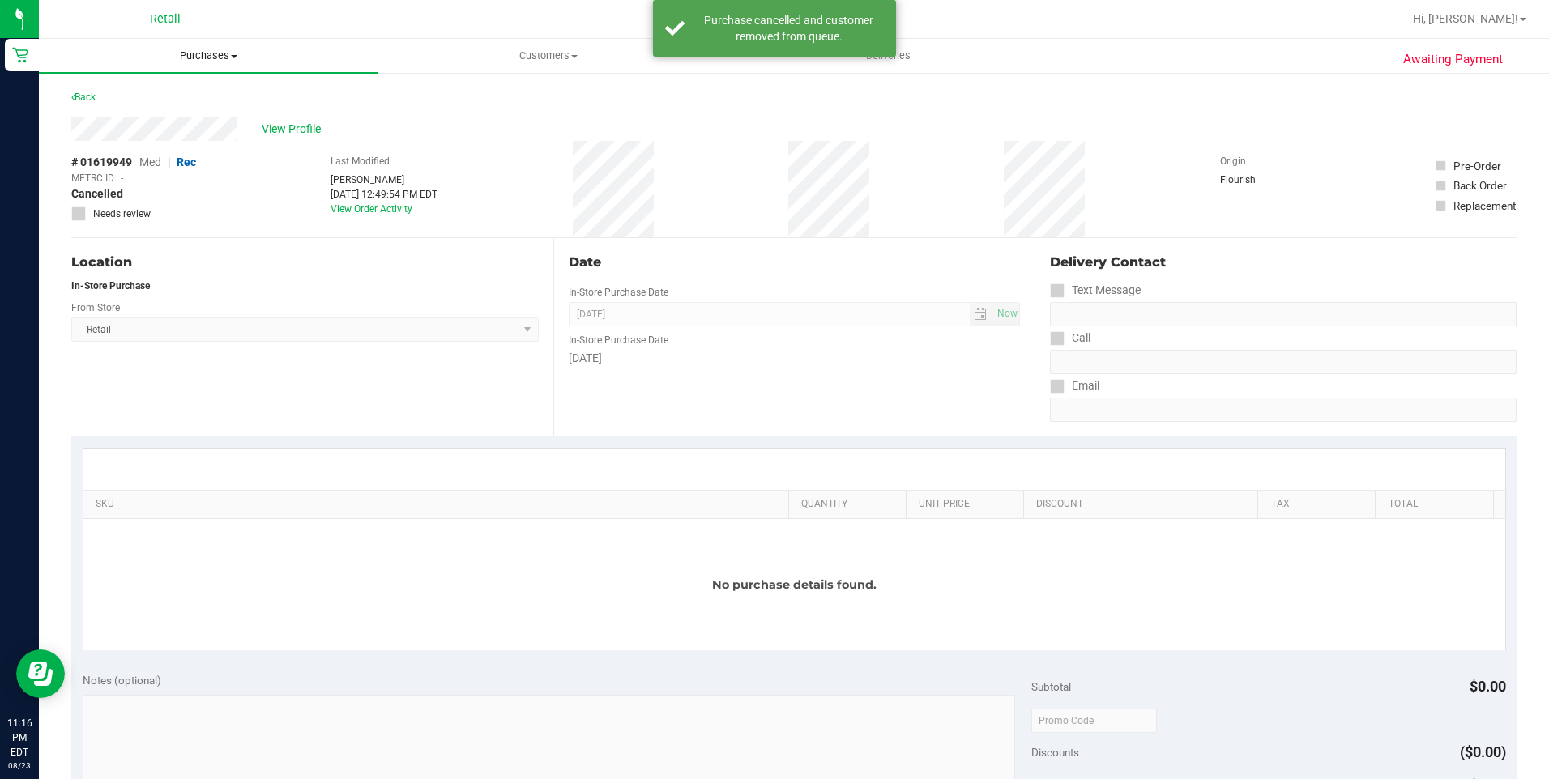
click at [206, 61] on span "Purchases" at bounding box center [208, 56] width 339 height 15
click at [156, 95] on span "Summary of purchases" at bounding box center [122, 98] width 166 height 14
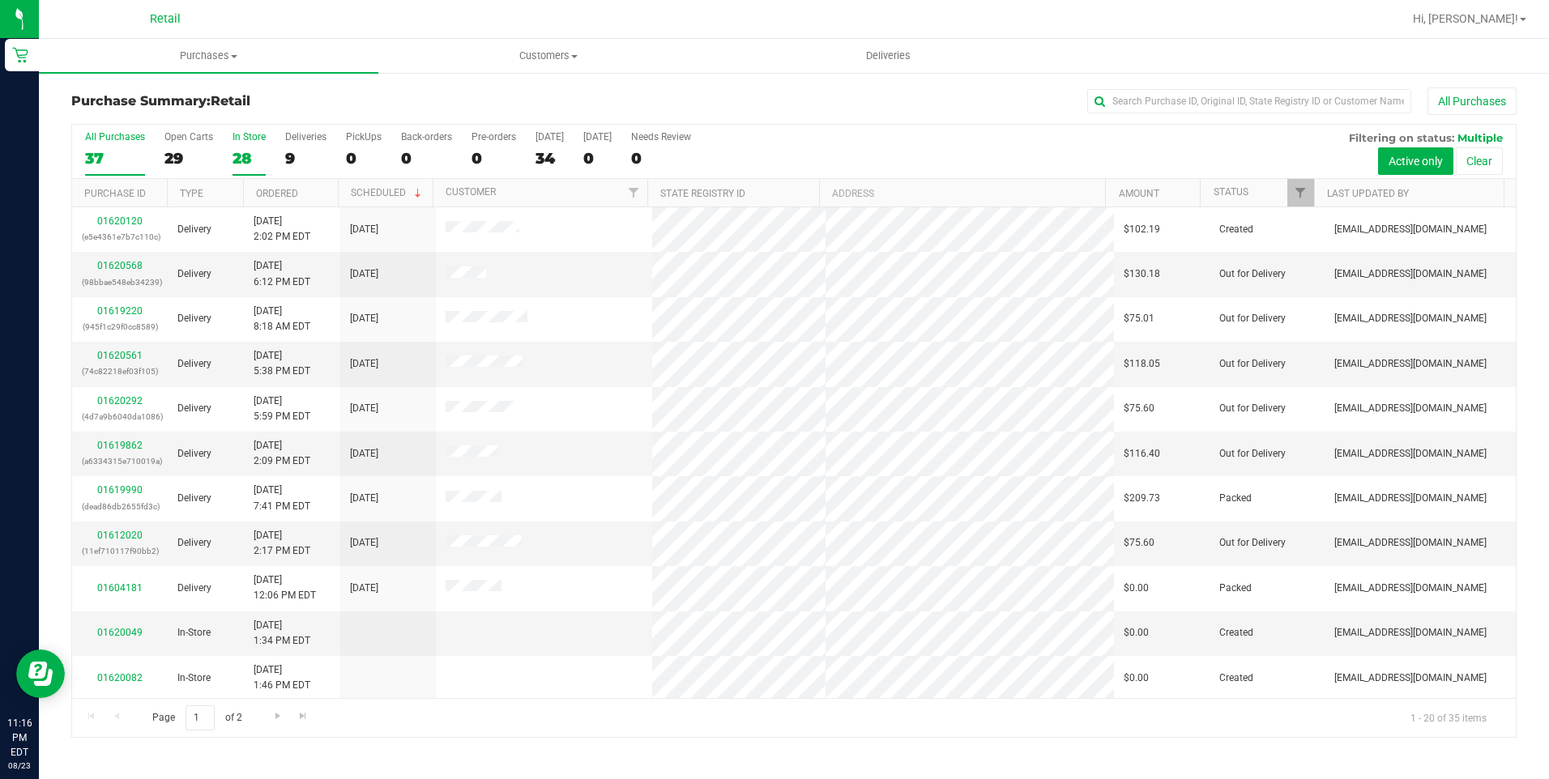
click at [234, 157] on div "28" at bounding box center [248, 158] width 33 height 19
click at [0, 0] on input "In Store 28" at bounding box center [0, 0] width 0 height 0
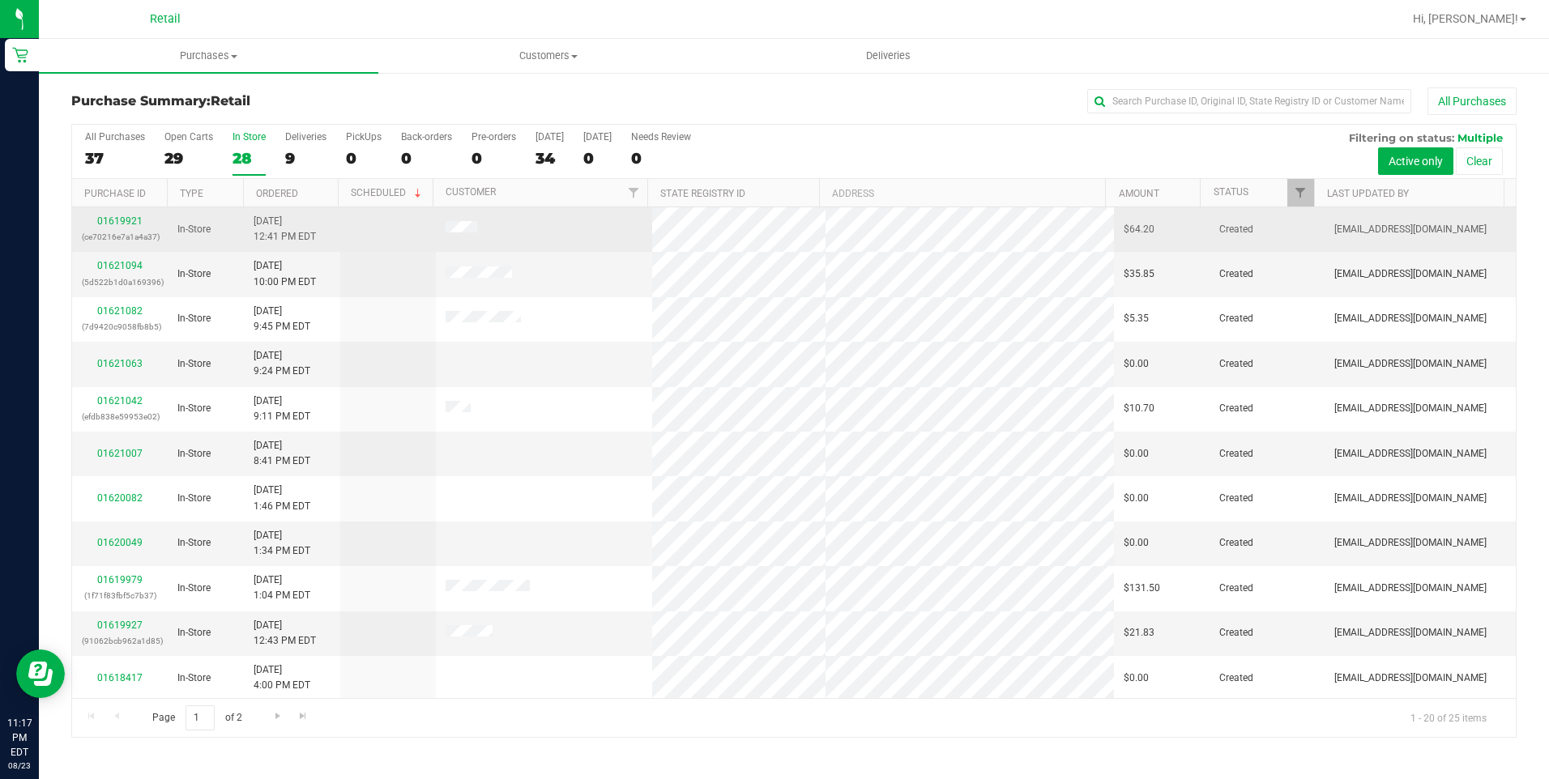
click at [118, 227] on div "01619921 (ce70216e7a1a4a37)" at bounding box center [120, 229] width 76 height 31
click at [127, 219] on link "01619921" at bounding box center [119, 220] width 45 height 11
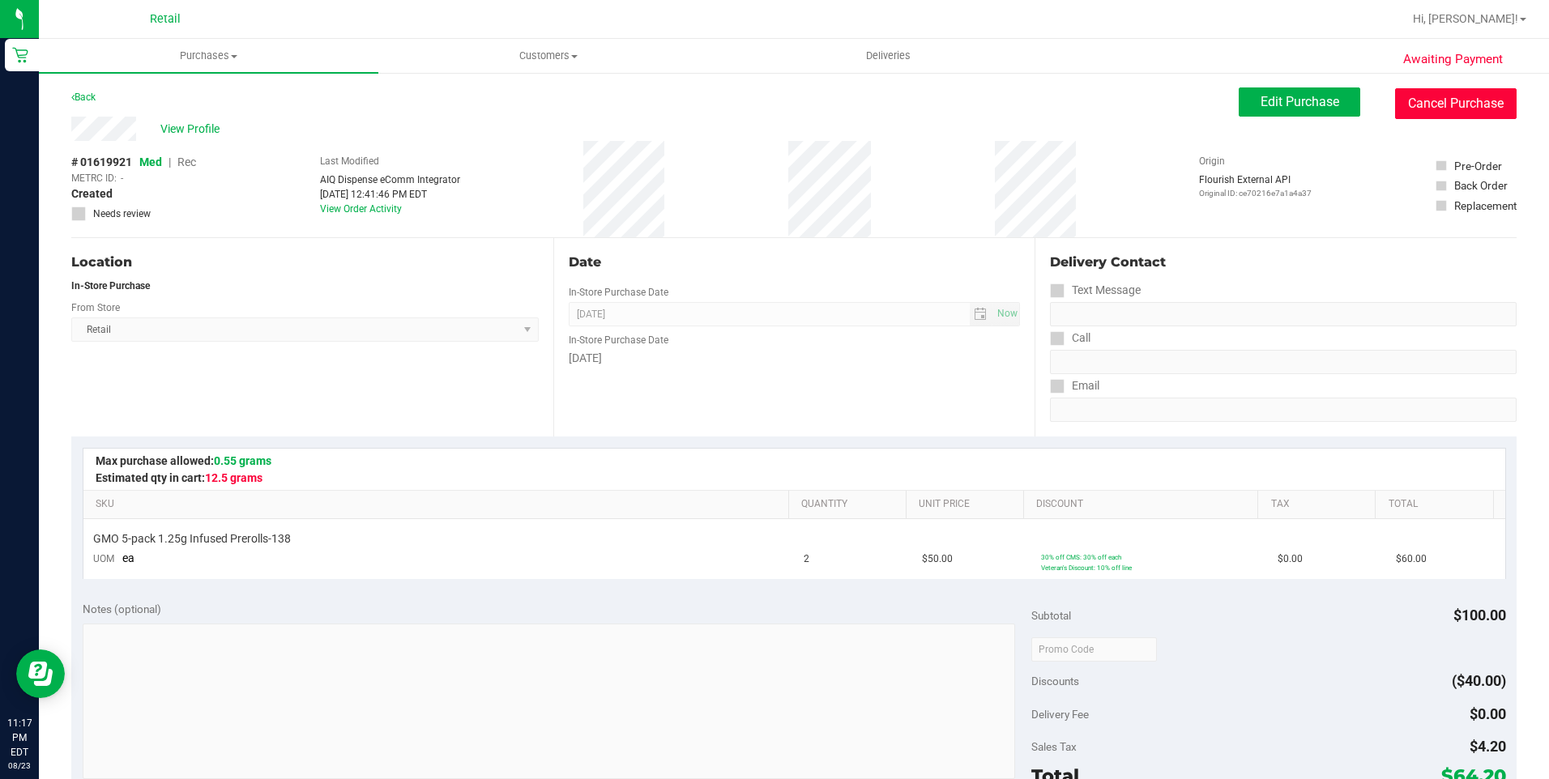
click at [1449, 102] on button "Cancel Purchase" at bounding box center [1455, 103] width 121 height 31
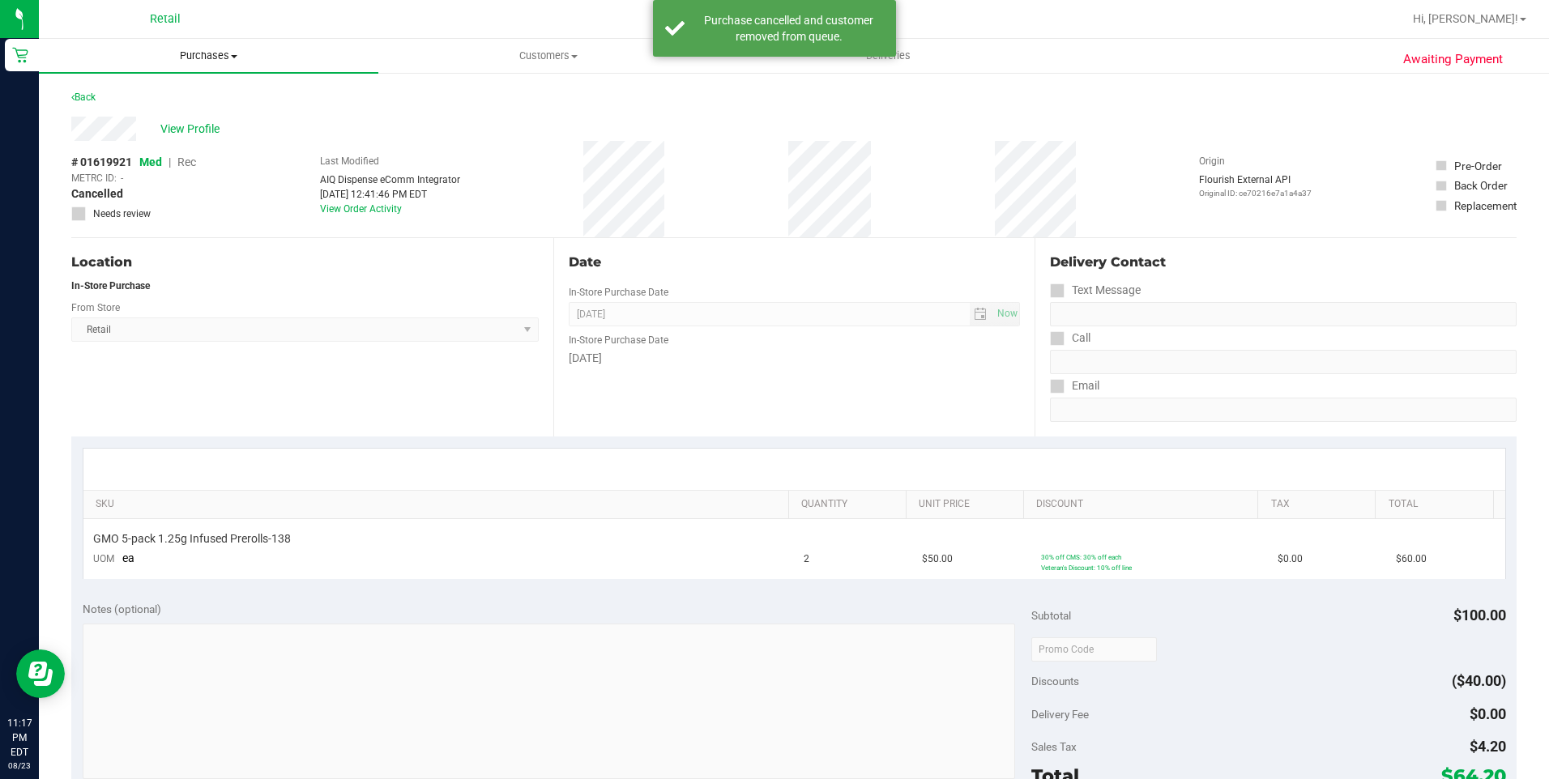
click at [236, 55] on span at bounding box center [234, 56] width 6 height 3
click at [138, 95] on span "Summary of purchases" at bounding box center [122, 98] width 166 height 14
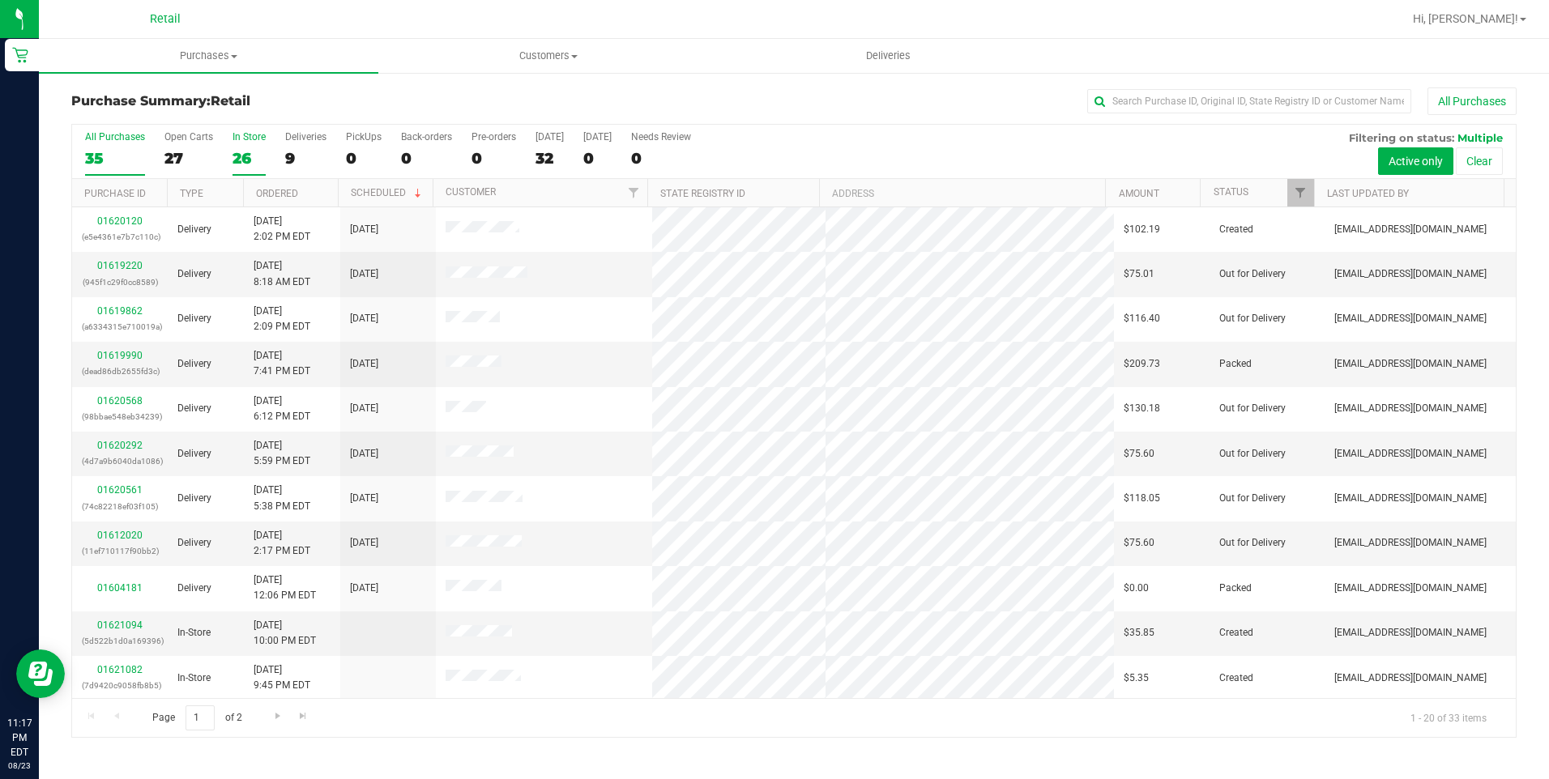
click at [243, 153] on div "26" at bounding box center [248, 158] width 33 height 19
click at [0, 0] on input "In Store 26" at bounding box center [0, 0] width 0 height 0
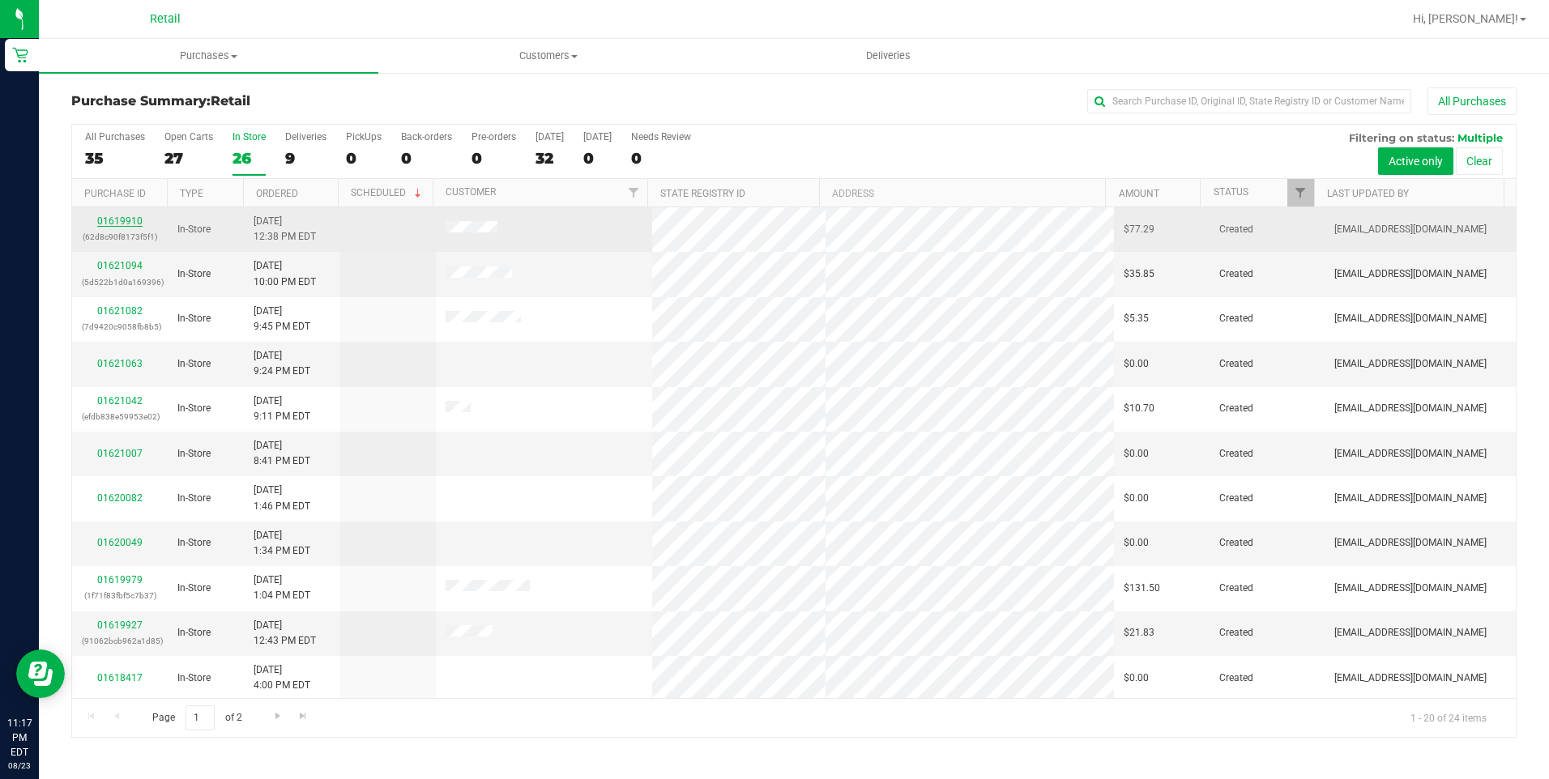
click at [117, 219] on link "01619910" at bounding box center [119, 220] width 45 height 11
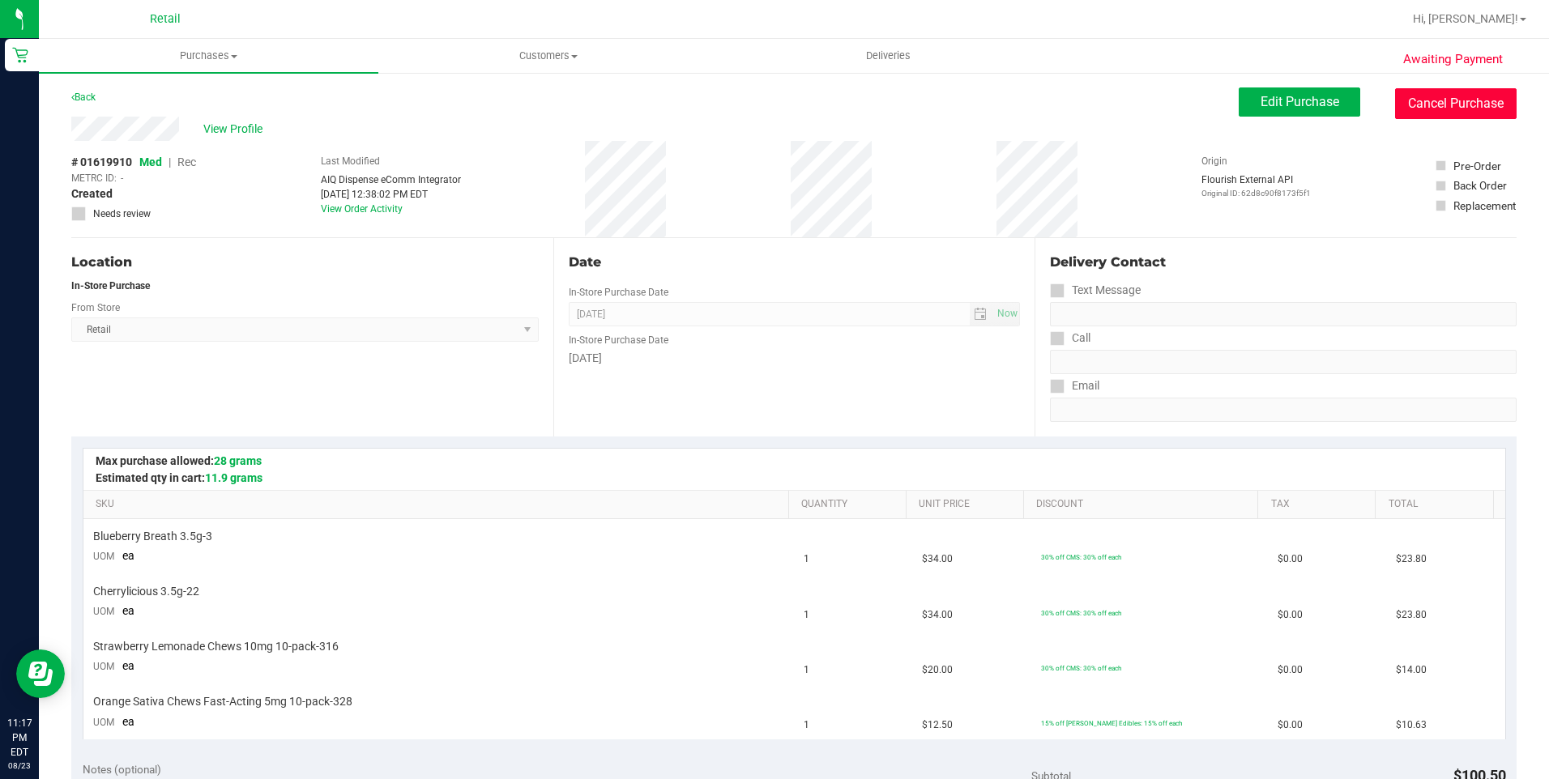
click at [1445, 113] on button "Cancel Purchase" at bounding box center [1455, 103] width 121 height 31
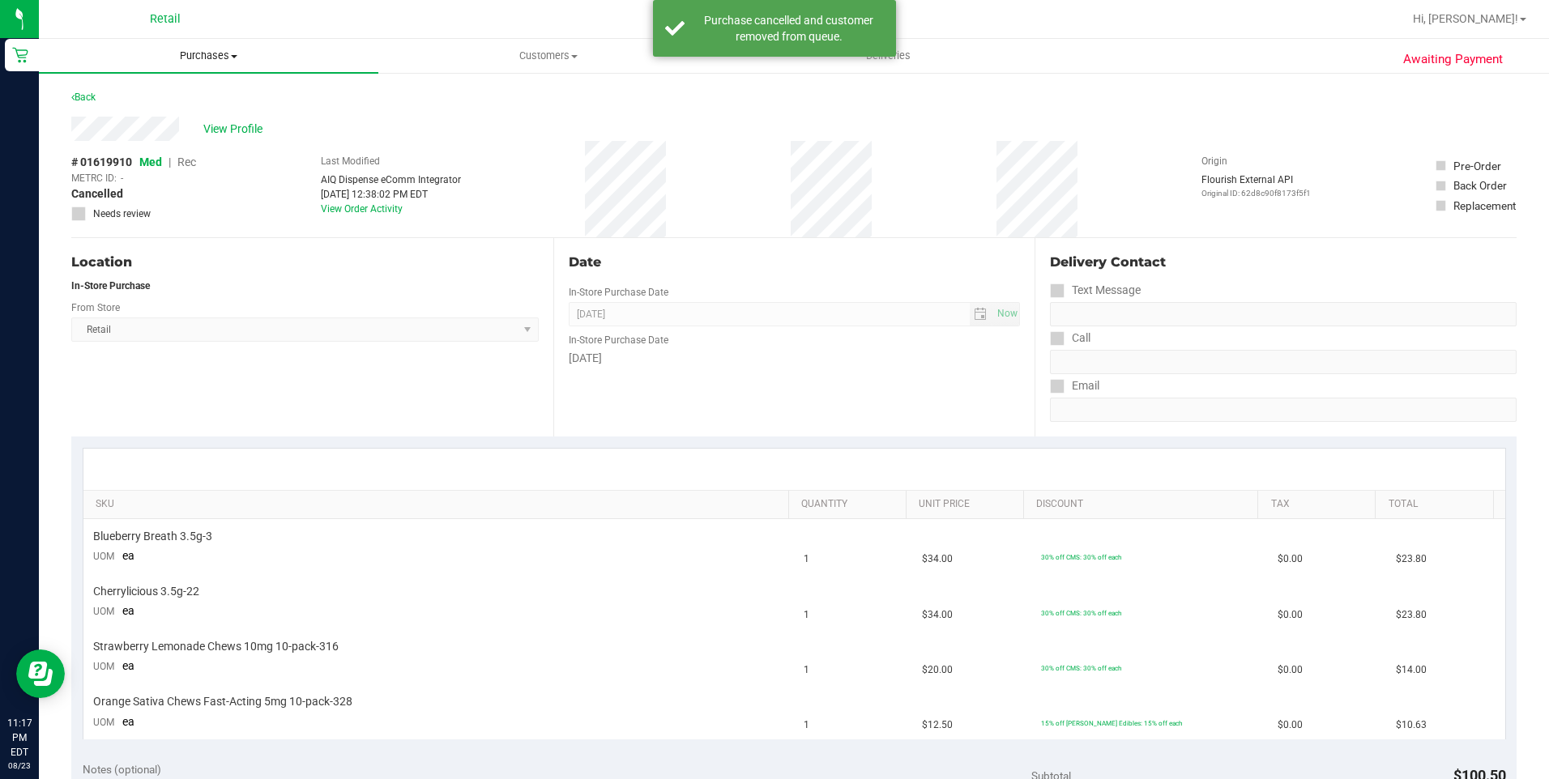
click at [210, 45] on uib-tab-heading "Purchases Summary of purchases Fulfillment All purchases" at bounding box center [208, 56] width 339 height 34
click at [169, 91] on span "Summary of purchases" at bounding box center [122, 98] width 166 height 14
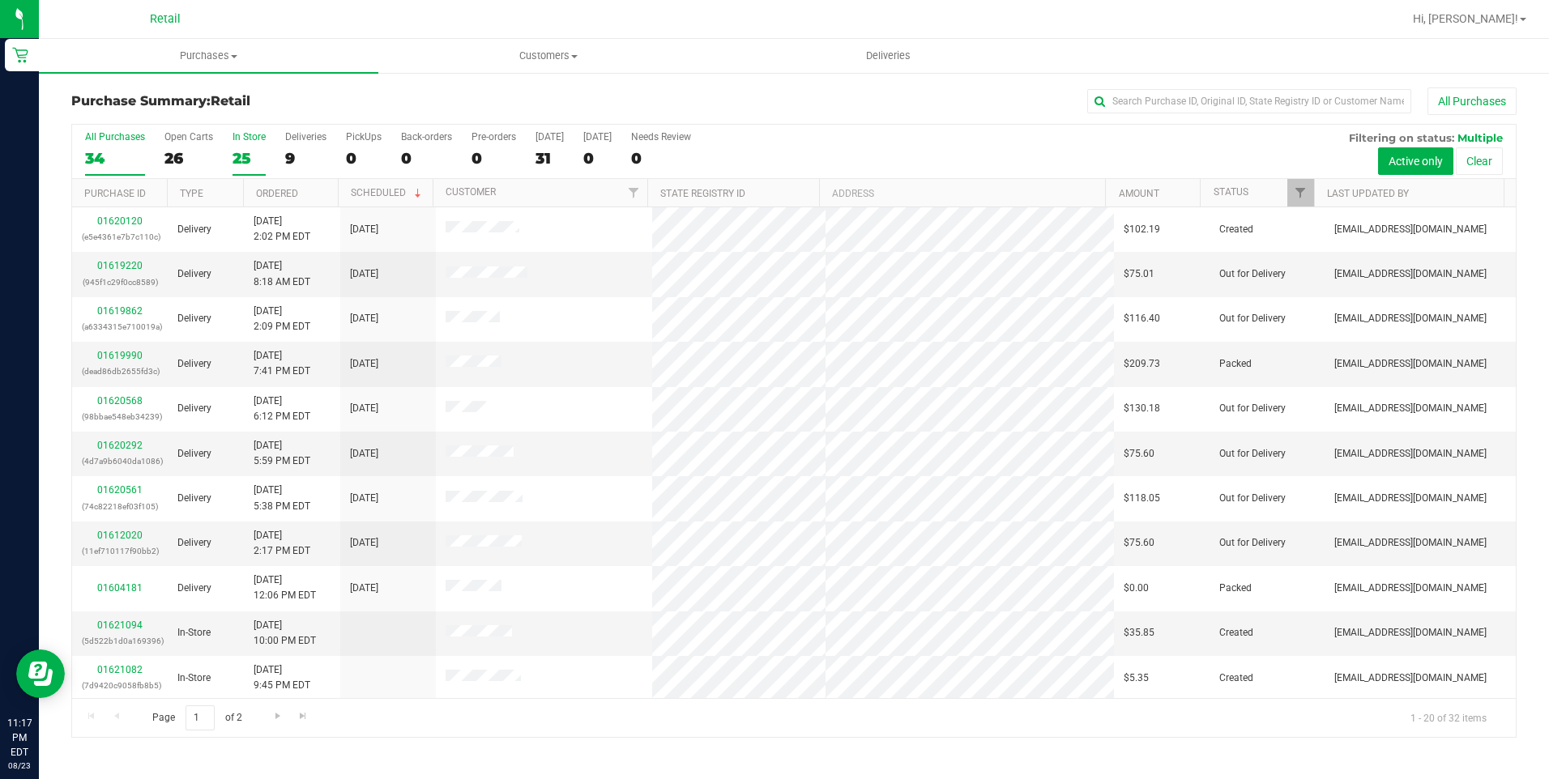
click at [236, 152] on div "25" at bounding box center [248, 158] width 33 height 19
click at [0, 0] on input "In Store 25" at bounding box center [0, 0] width 0 height 0
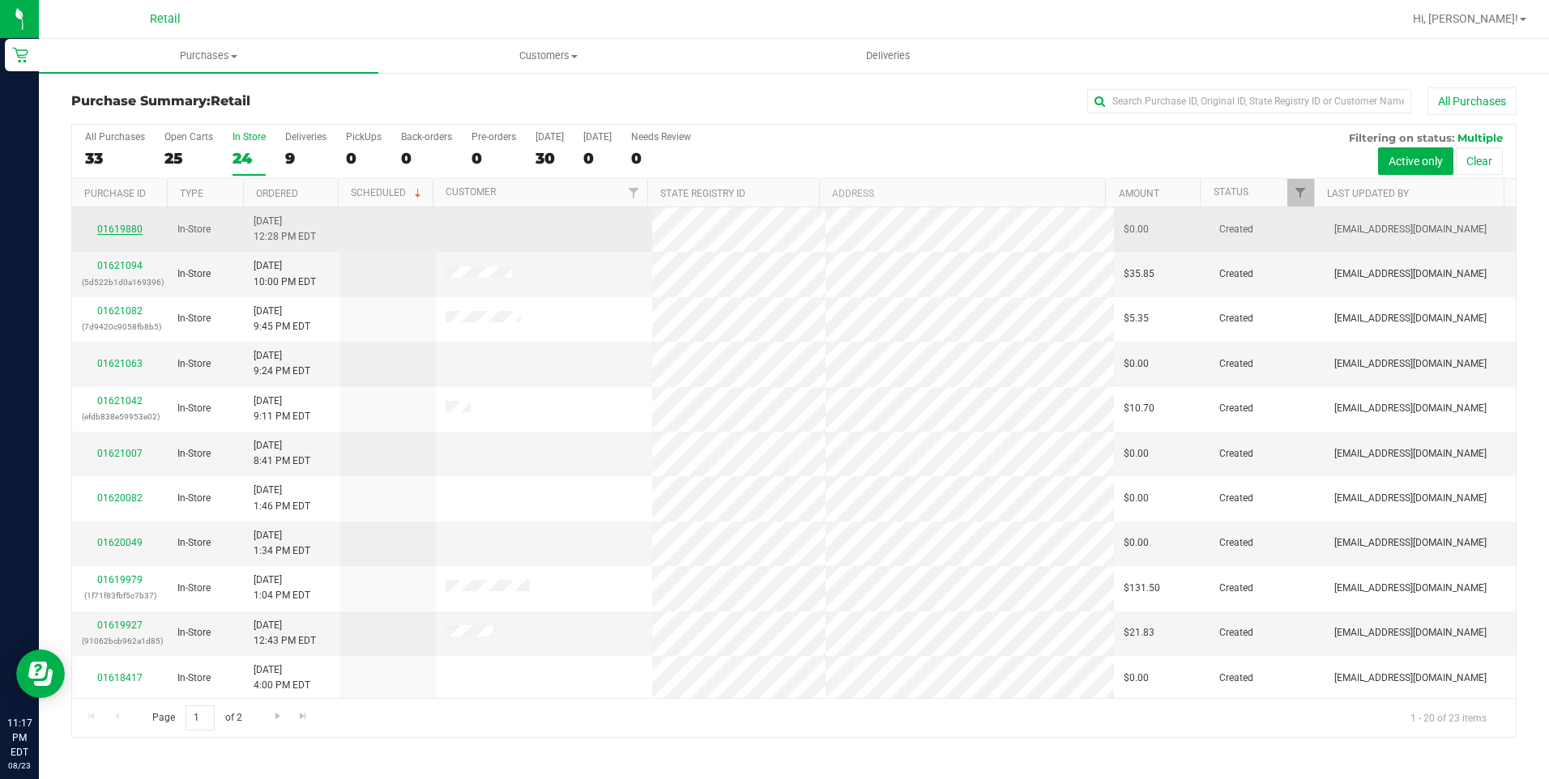
click at [133, 226] on link "01619880" at bounding box center [119, 229] width 45 height 11
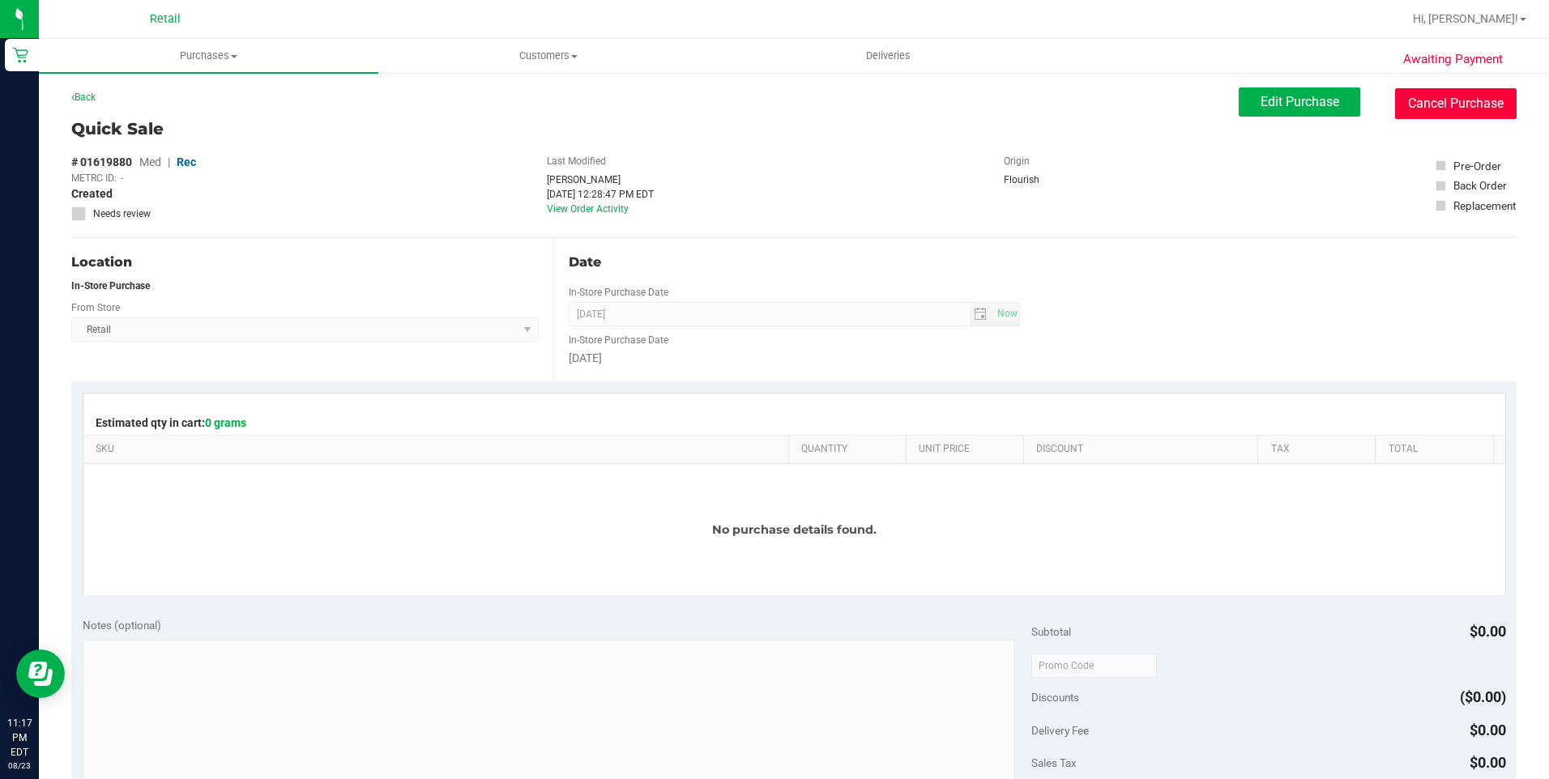
click at [1406, 110] on button "Cancel Purchase" at bounding box center [1455, 103] width 121 height 31
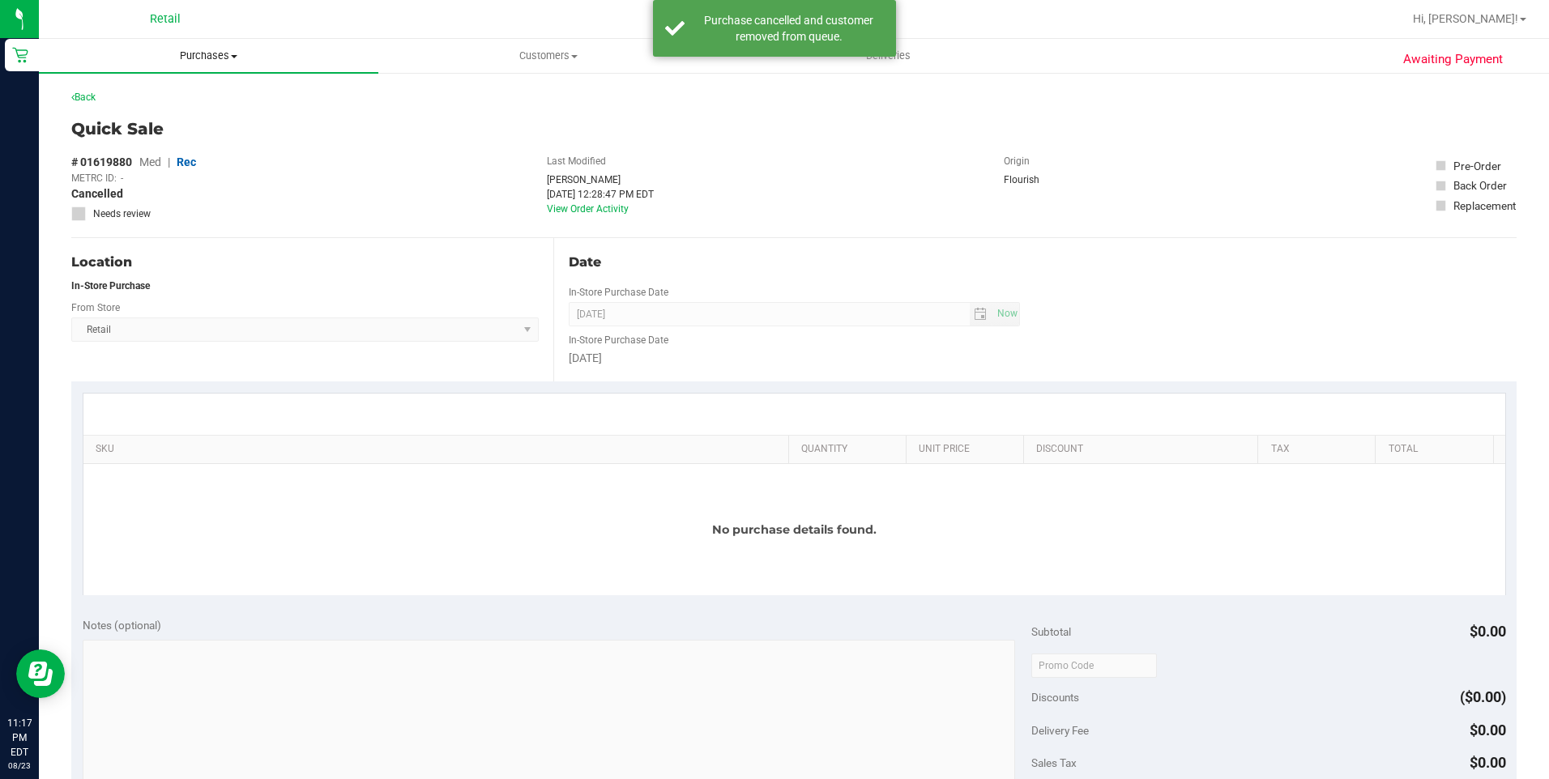
click at [188, 49] on span "Purchases" at bounding box center [208, 56] width 339 height 15
click at [166, 100] on span "Summary of purchases" at bounding box center [122, 98] width 166 height 14
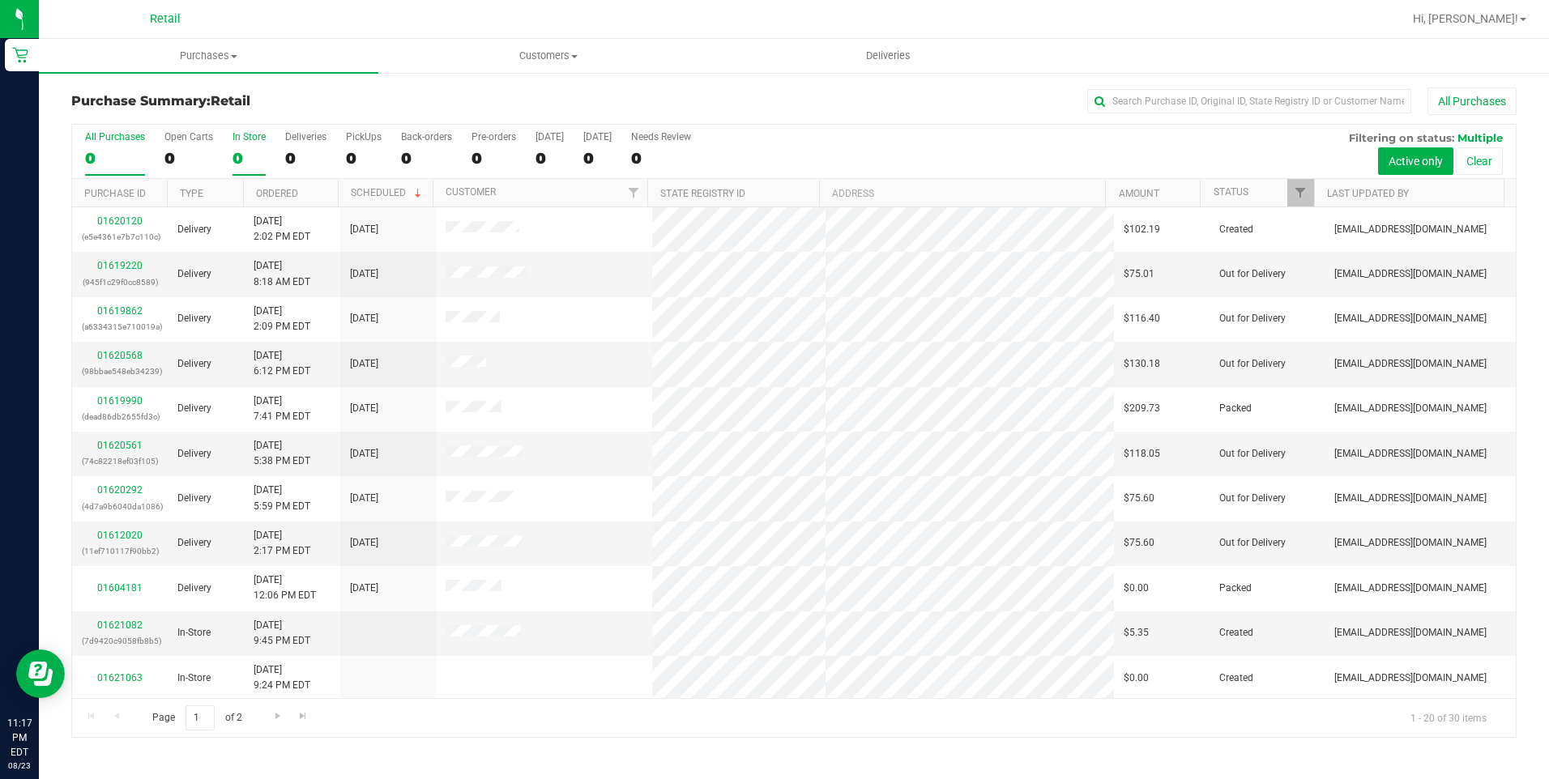
click at [241, 142] on div "In Store" at bounding box center [248, 136] width 33 height 11
click at [0, 0] on input "In Store 0" at bounding box center [0, 0] width 0 height 0
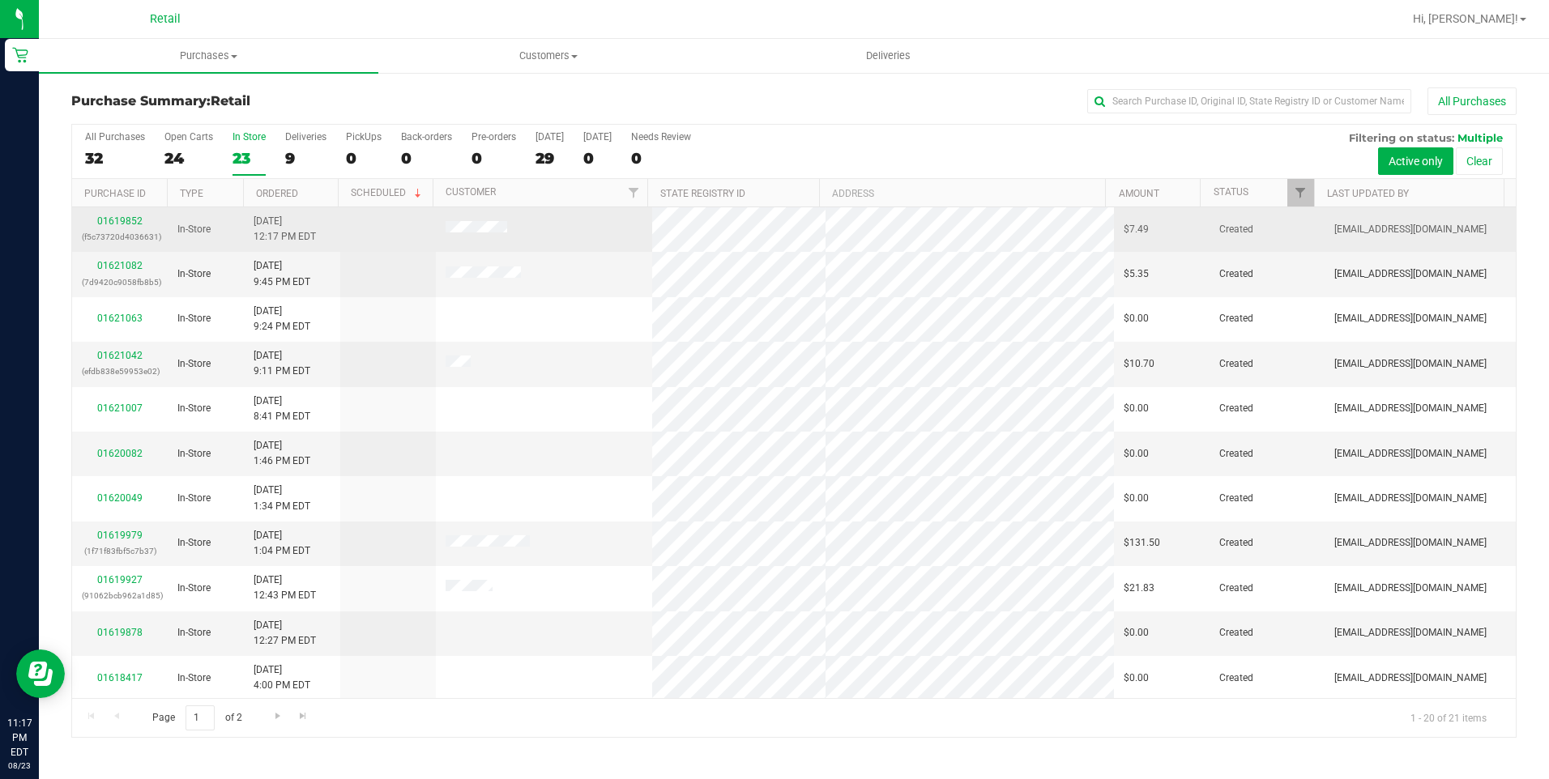
click at [97, 228] on div "01619852 (f5c73720d4036631)" at bounding box center [120, 229] width 76 height 31
click at [118, 219] on link "01619852" at bounding box center [119, 220] width 45 height 11
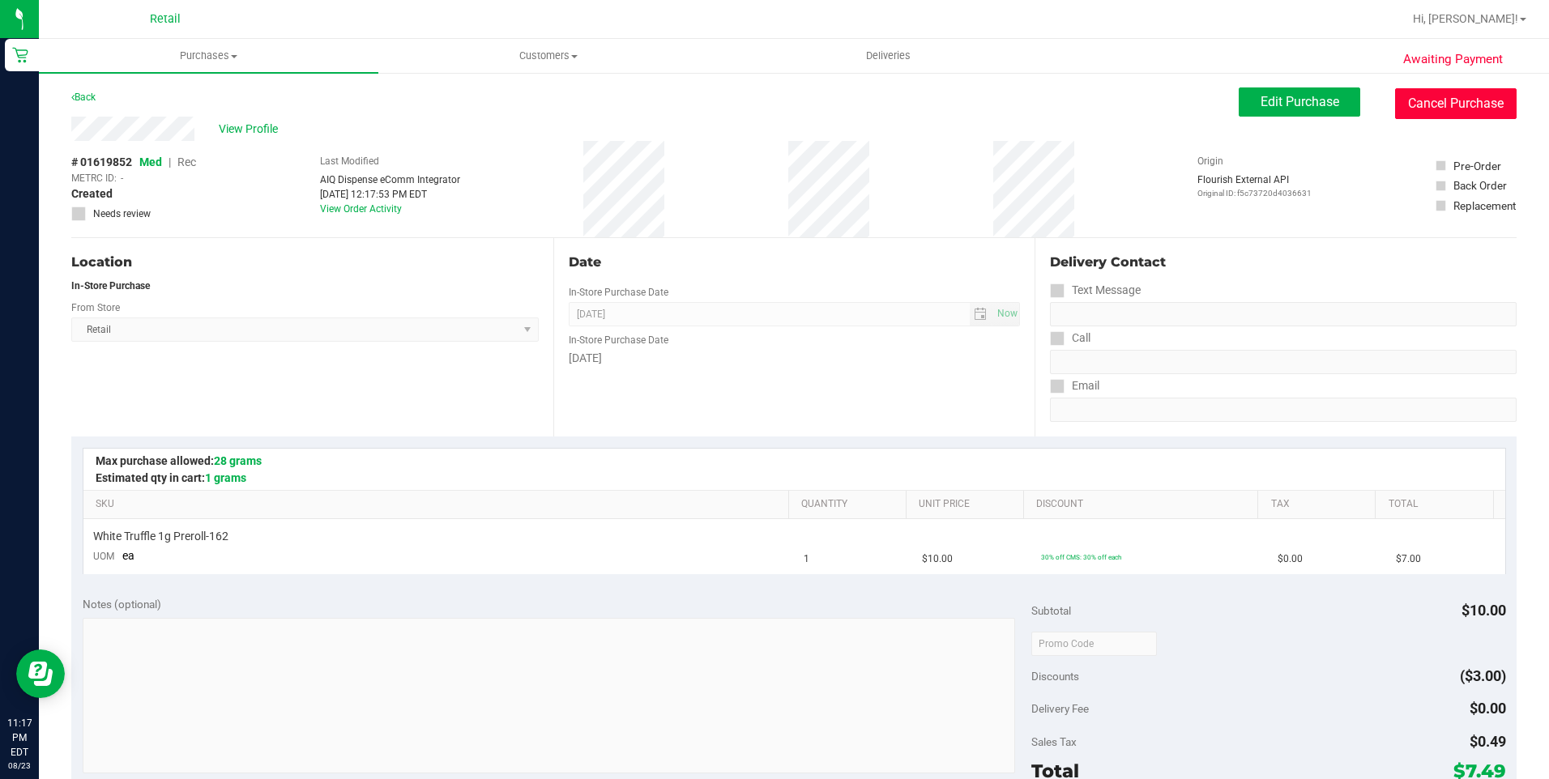
click at [1395, 107] on button "Cancel Purchase" at bounding box center [1455, 103] width 121 height 31
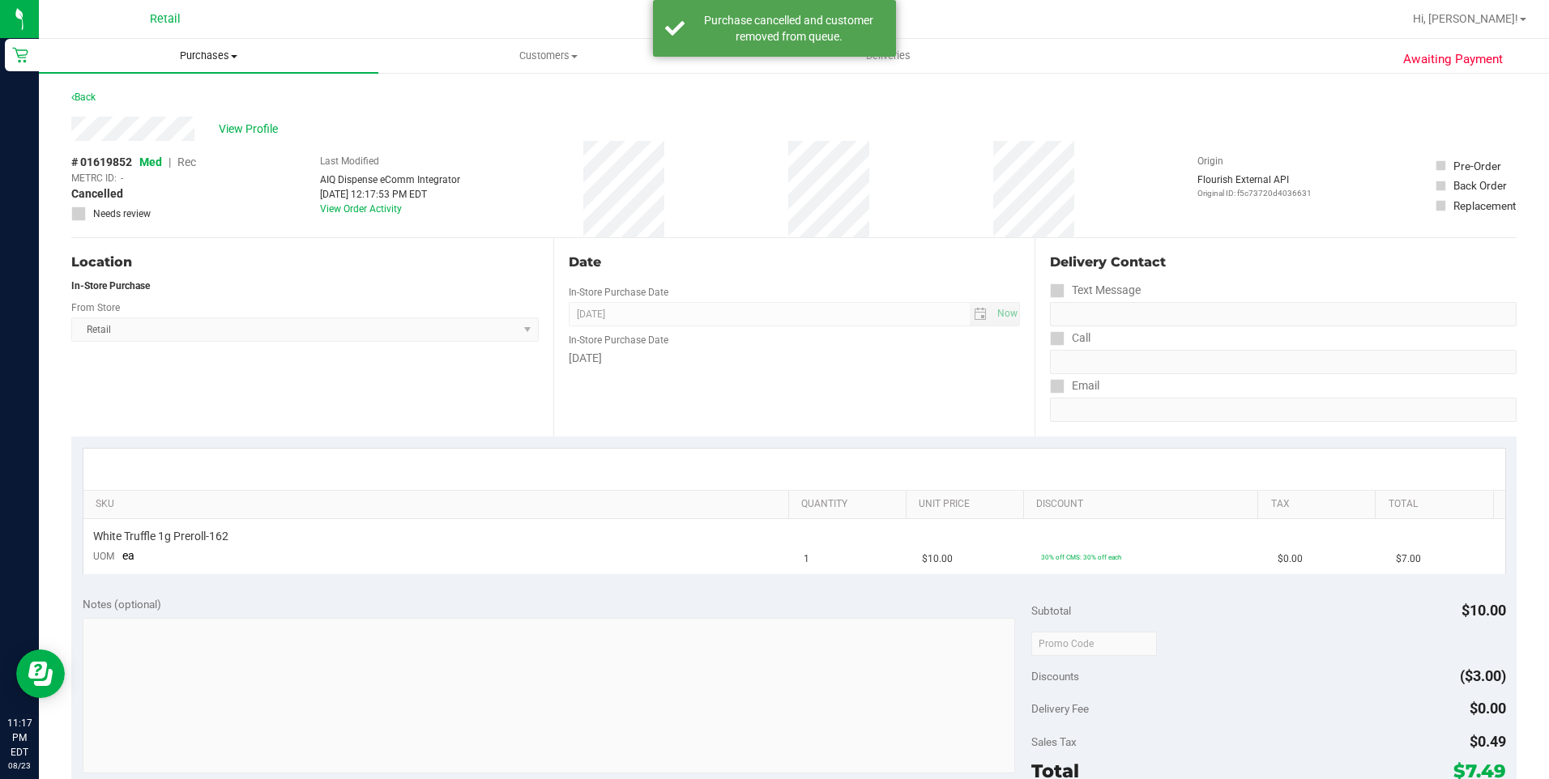
click at [226, 61] on span "Purchases" at bounding box center [208, 56] width 339 height 15
click at [156, 91] on span "Summary of purchases" at bounding box center [122, 98] width 166 height 14
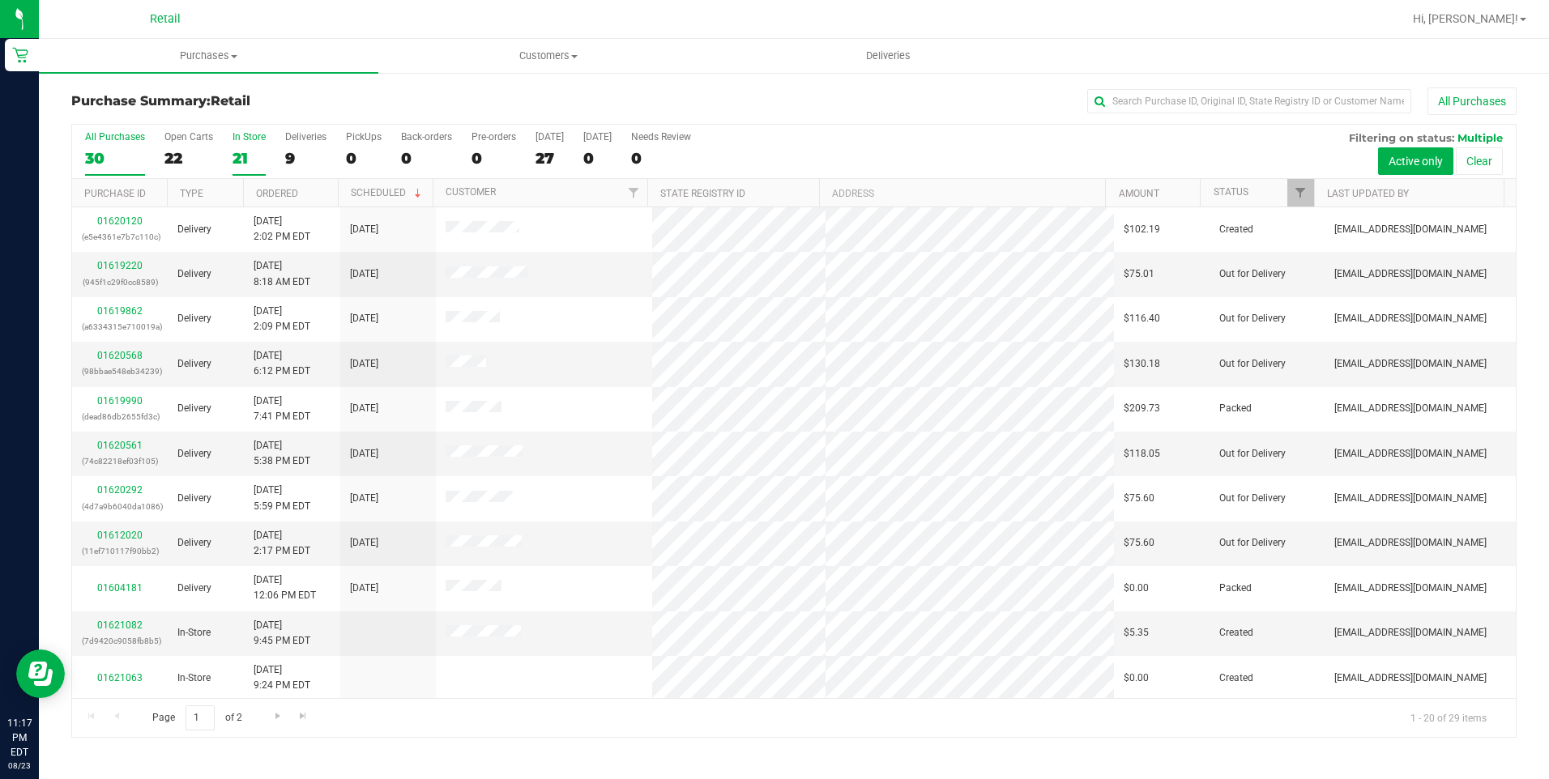
click at [252, 156] on div "21" at bounding box center [248, 158] width 33 height 19
click at [0, 0] on input "In Store 21" at bounding box center [0, 0] width 0 height 0
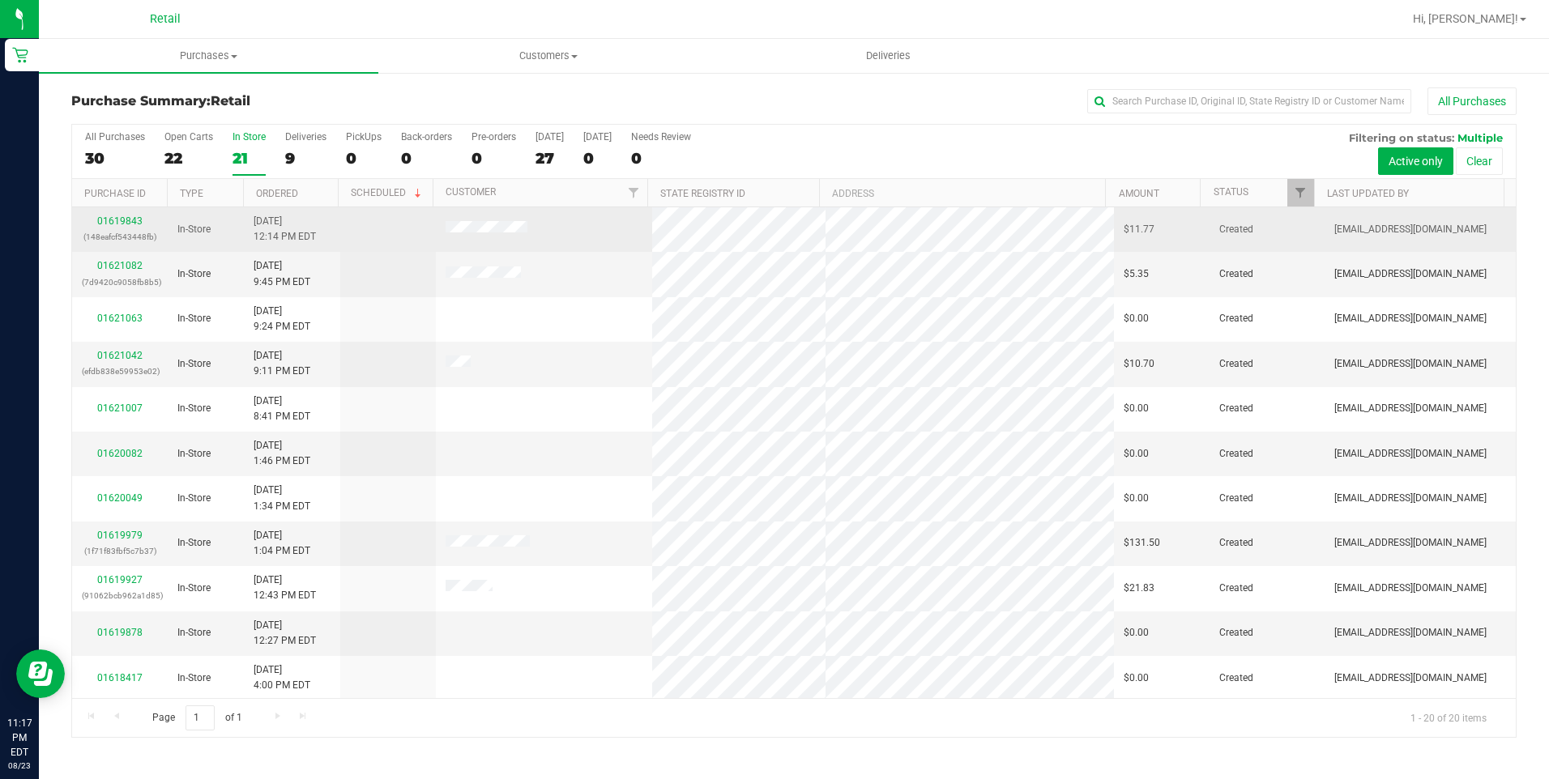
click at [131, 215] on div "01619843 (148eafcf543448fb)" at bounding box center [120, 229] width 76 height 31
click at [131, 221] on link "01619843" at bounding box center [119, 220] width 45 height 11
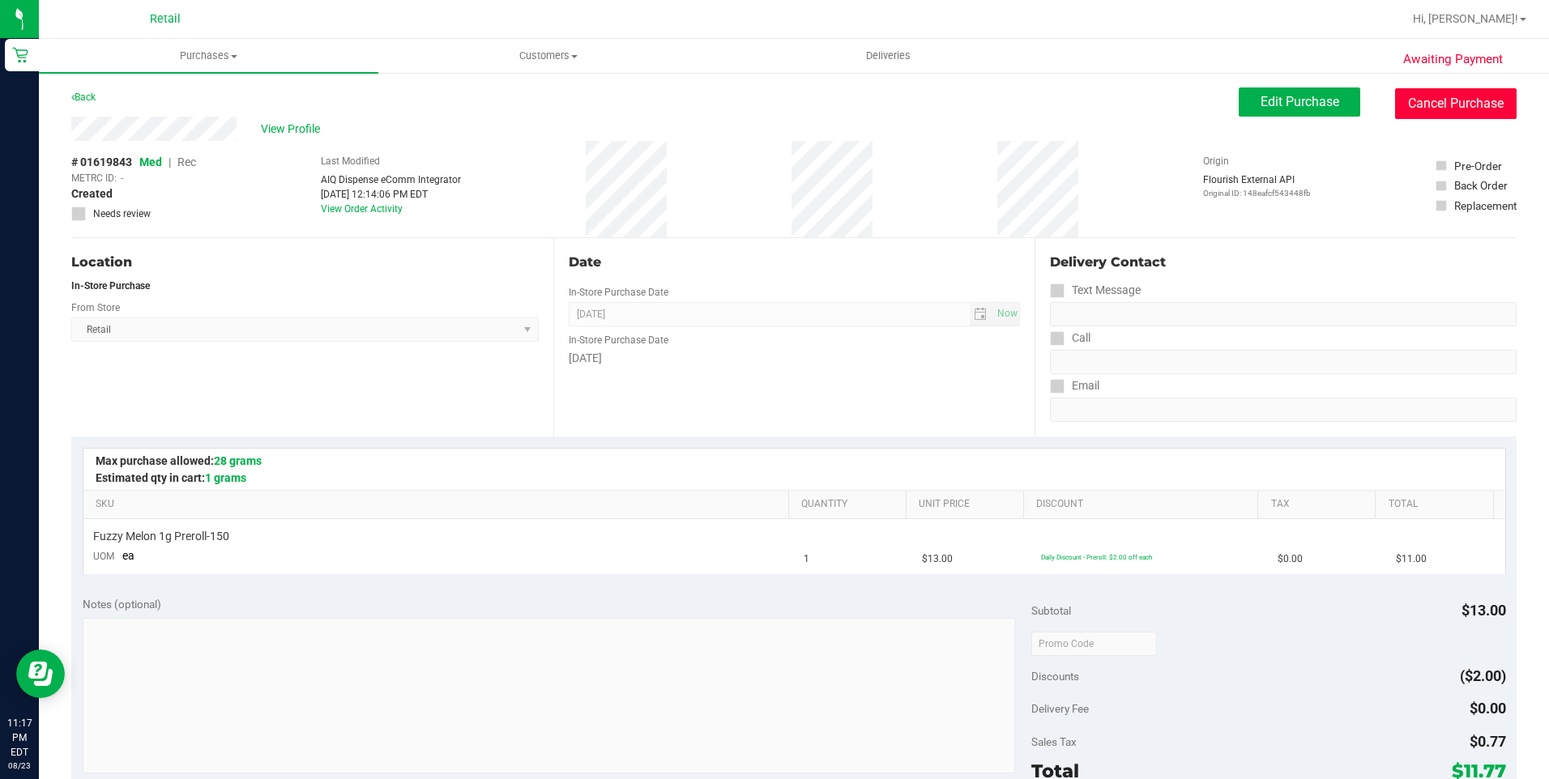
click at [1432, 96] on button "Cancel Purchase" at bounding box center [1455, 103] width 121 height 31
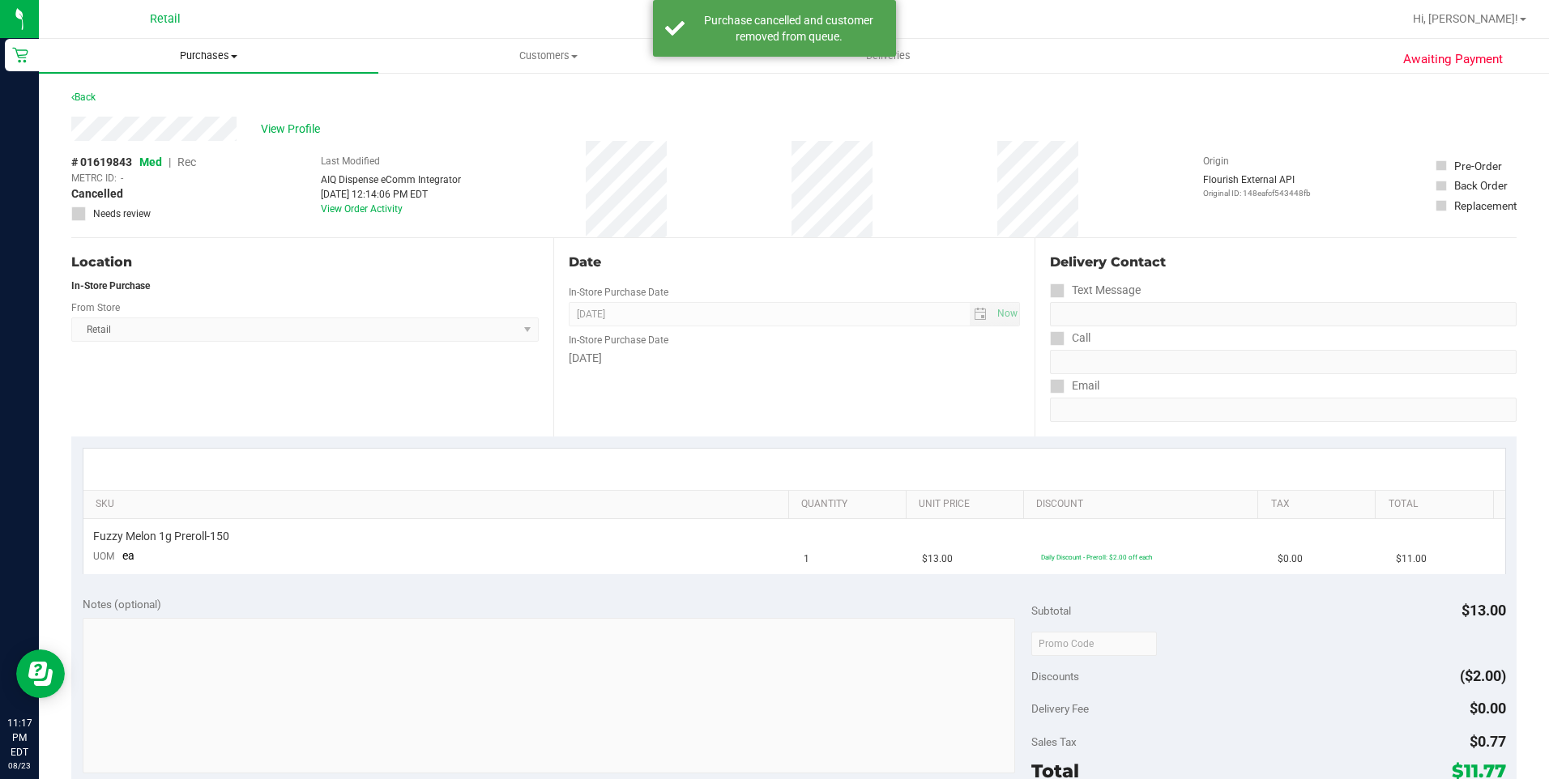
click at [190, 47] on uib-tab-heading "Purchases Summary of purchases Fulfillment All purchases" at bounding box center [208, 56] width 339 height 34
click at [167, 92] on span "Summary of purchases" at bounding box center [122, 98] width 166 height 14
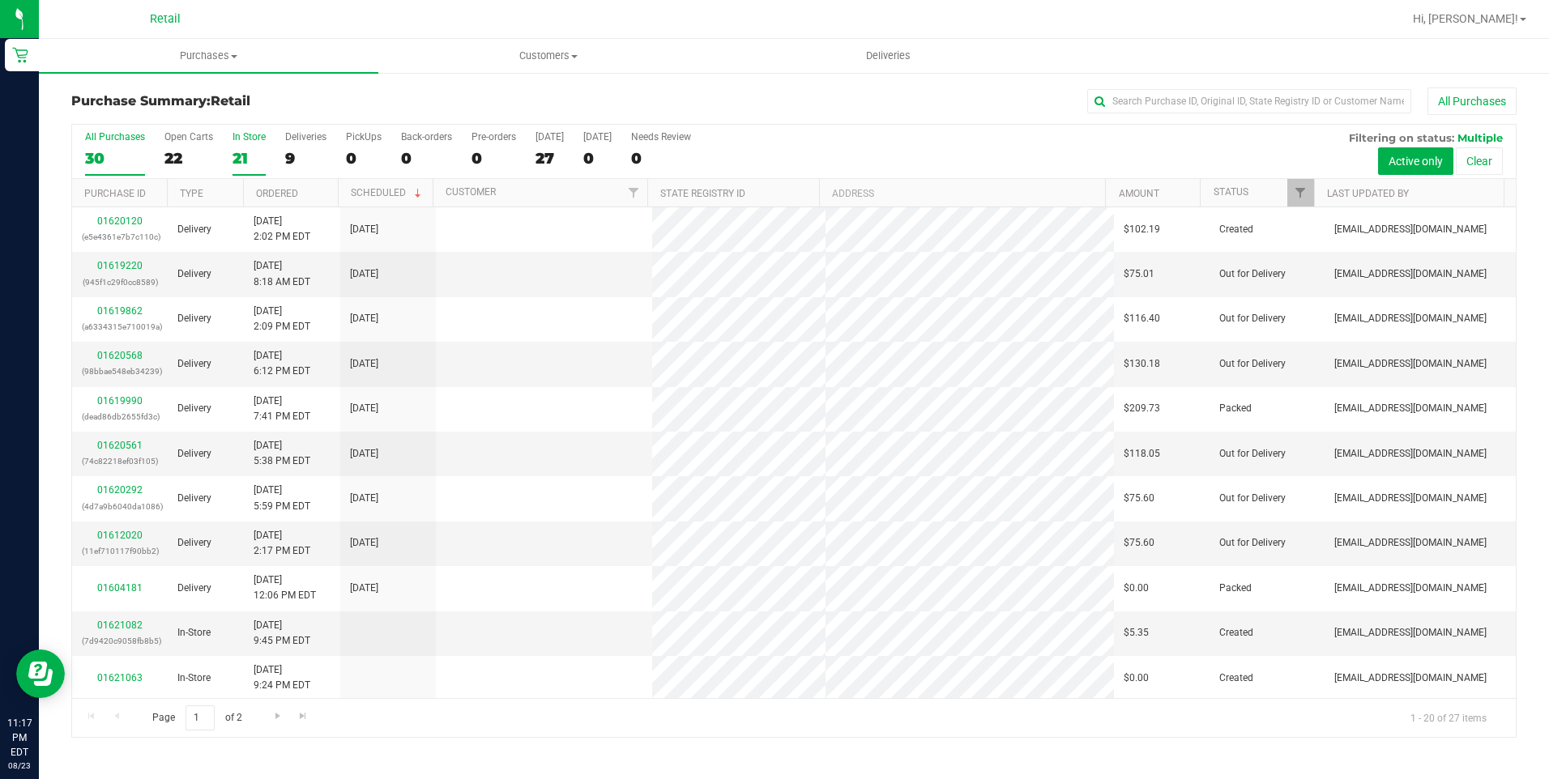
click at [251, 155] on div "21" at bounding box center [248, 158] width 33 height 19
click at [0, 0] on input "In Store 21" at bounding box center [0, 0] width 0 height 0
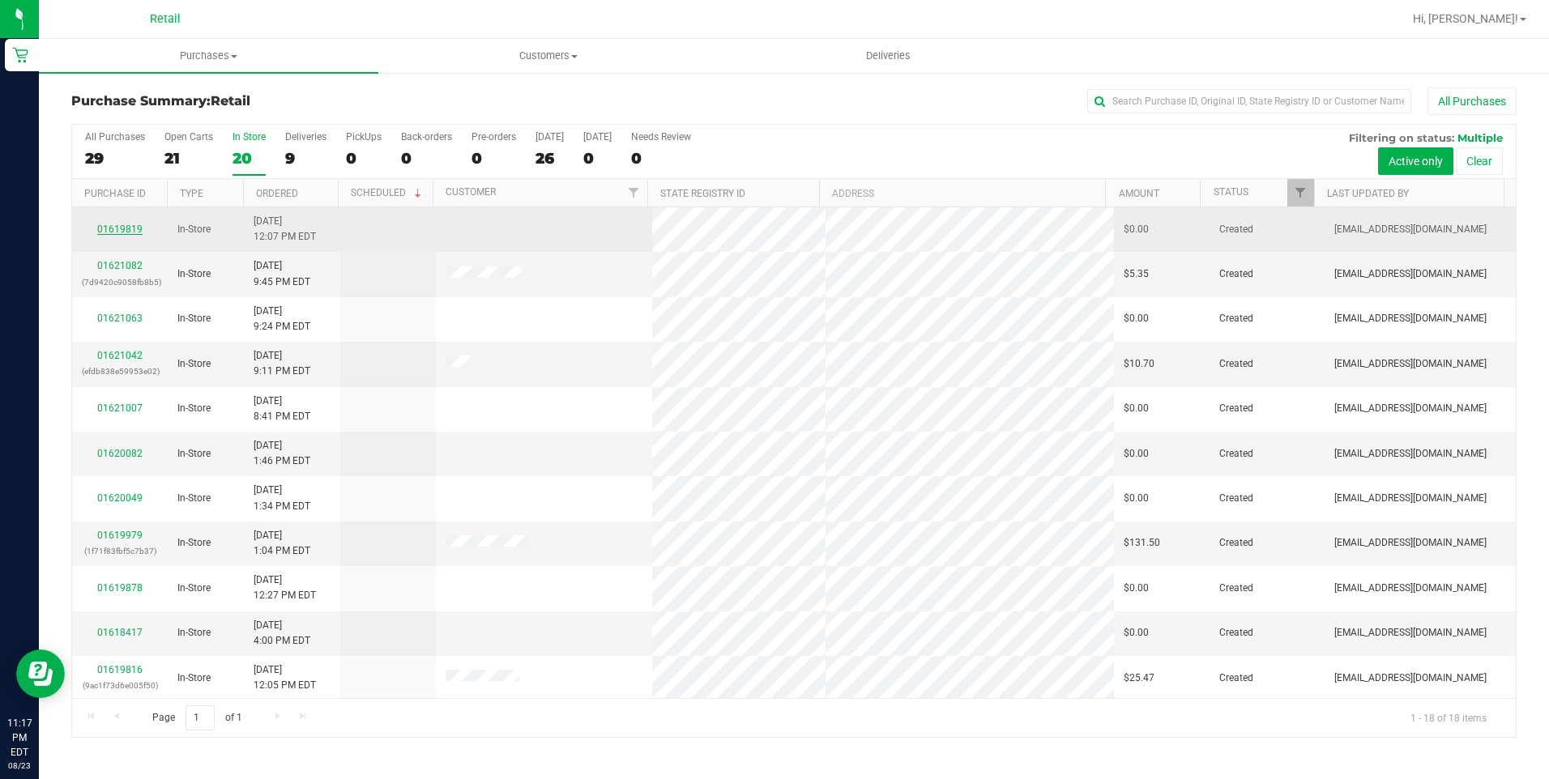
click at [117, 230] on link "01619819" at bounding box center [119, 229] width 45 height 11
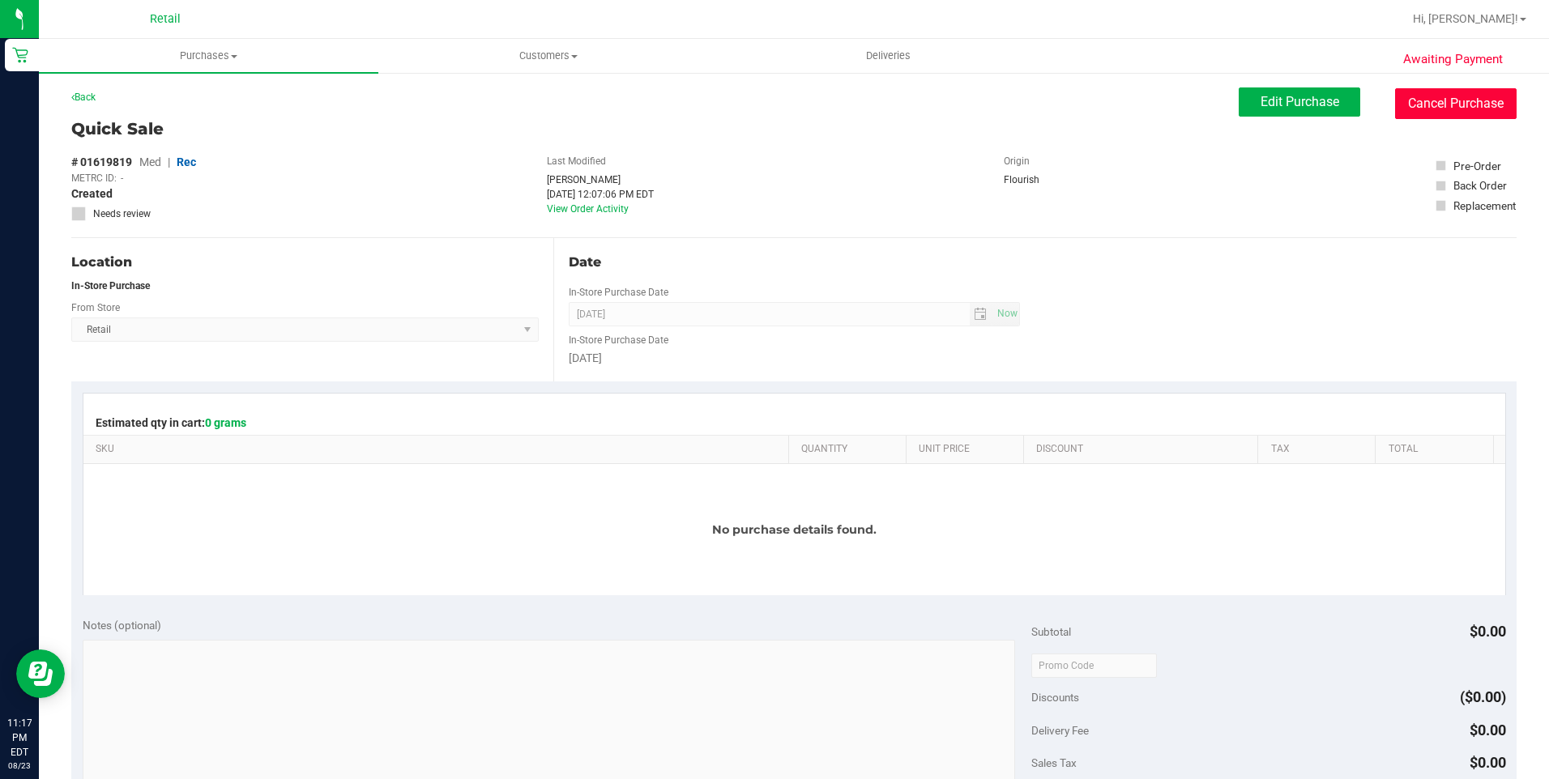
click at [1455, 105] on button "Cancel Purchase" at bounding box center [1455, 103] width 121 height 31
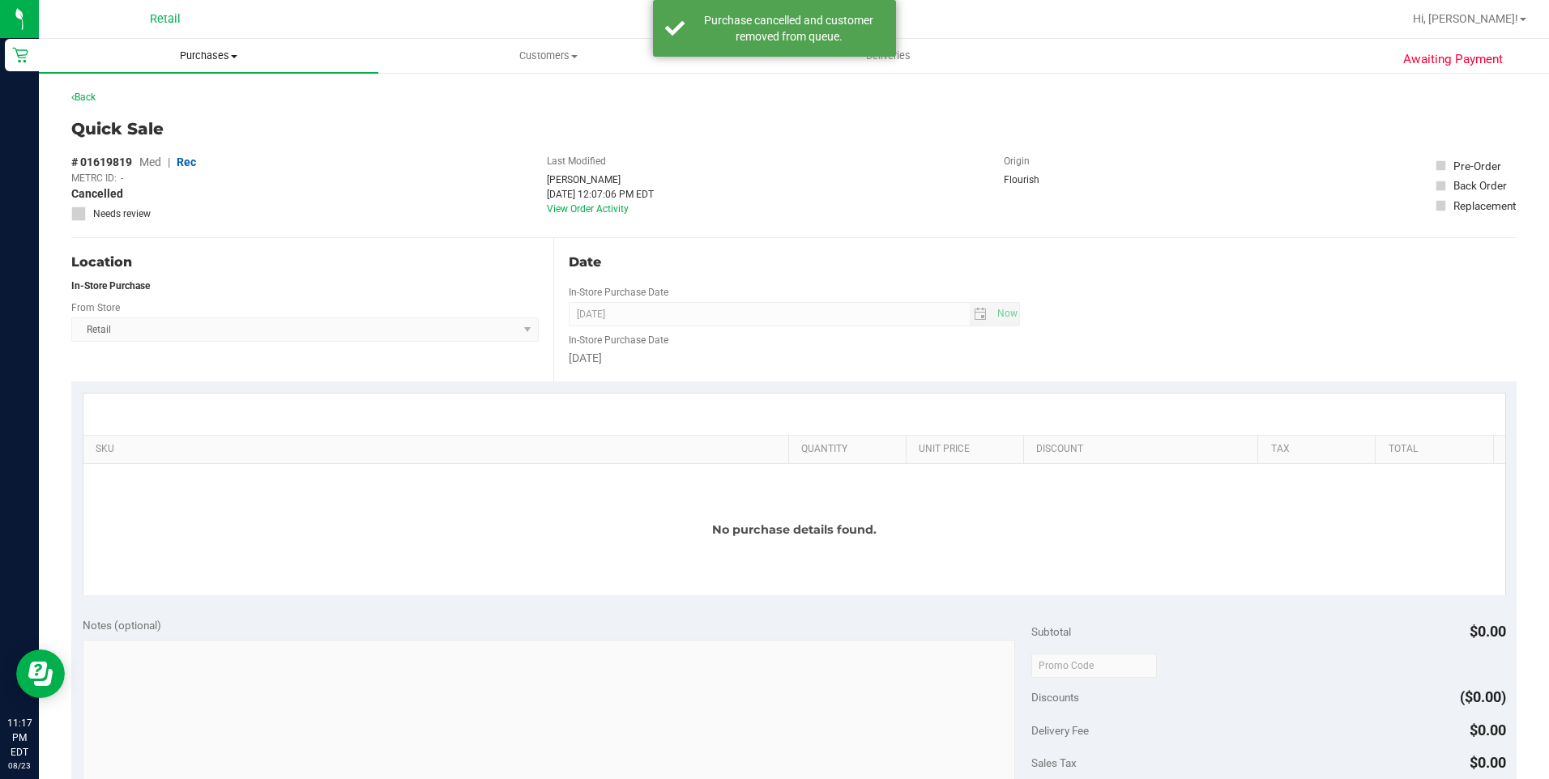
drag, startPoint x: 230, startPoint y: 53, endPoint x: 160, endPoint y: 79, distance: 74.0
click at [228, 54] on span "Purchases" at bounding box center [208, 56] width 339 height 15
click at [133, 97] on span "Summary of purchases" at bounding box center [122, 98] width 166 height 14
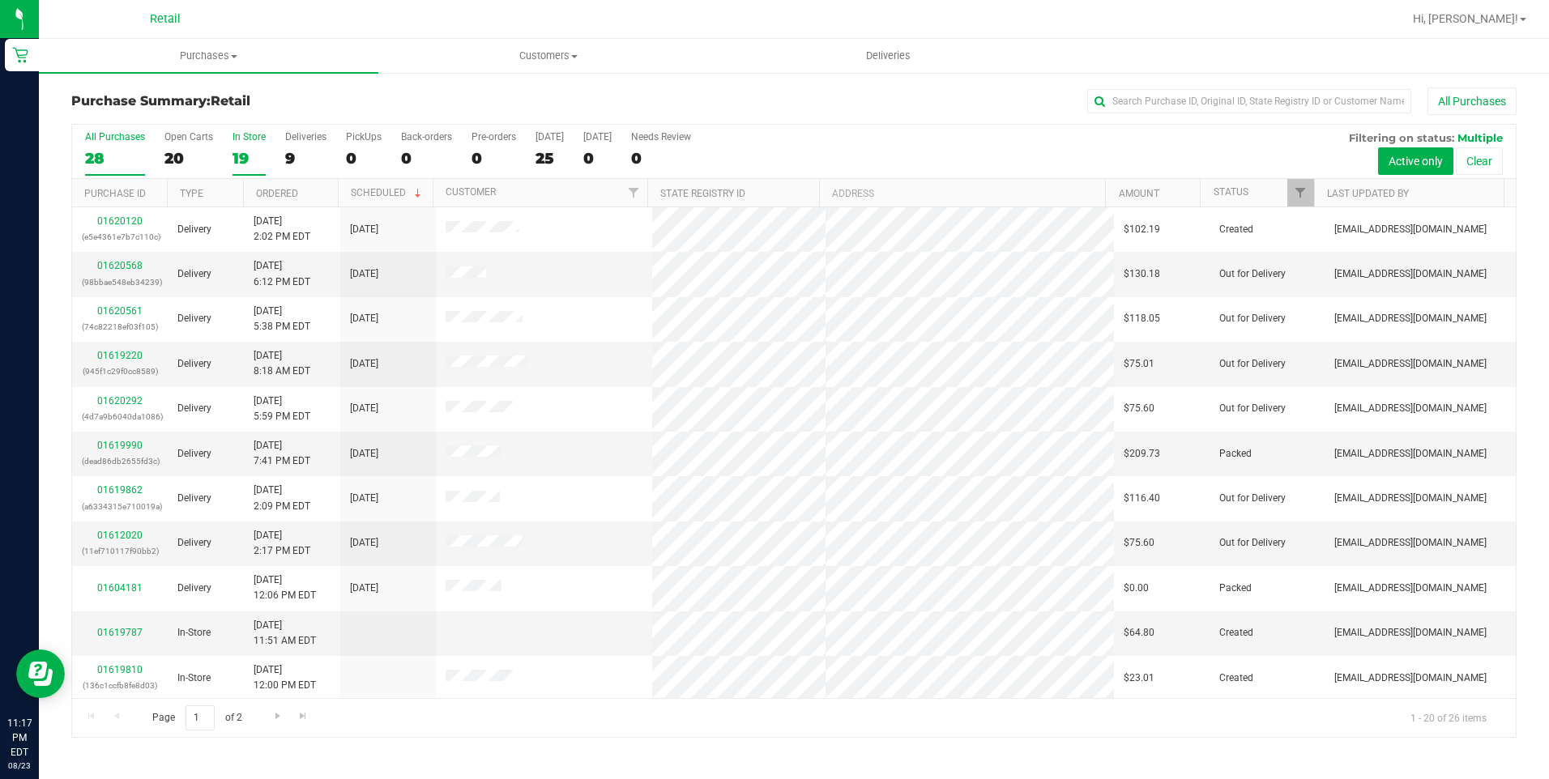
click at [245, 156] on div "19" at bounding box center [248, 158] width 33 height 19
click at [0, 0] on input "In Store 19" at bounding box center [0, 0] width 0 height 0
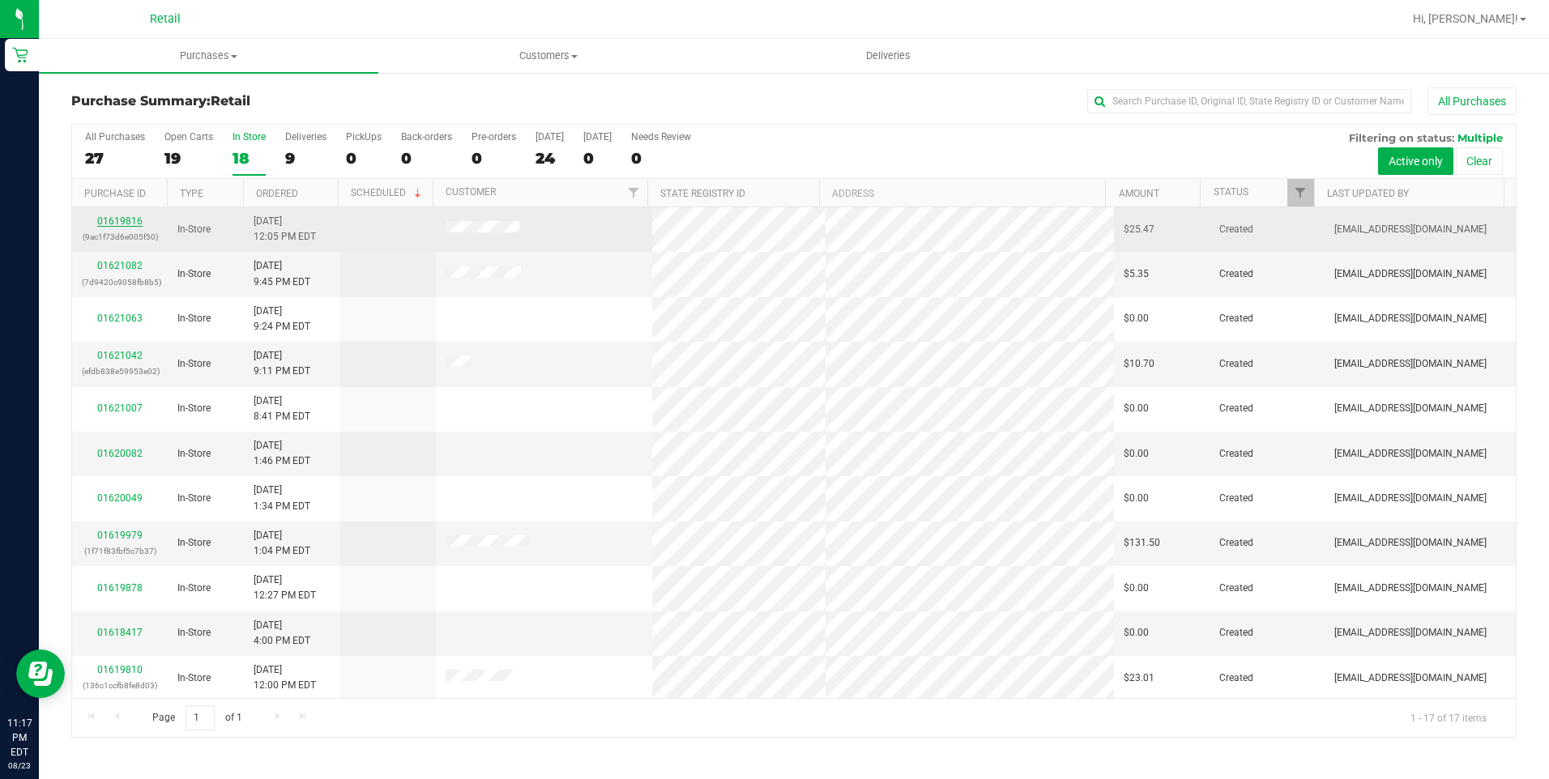
click at [136, 220] on link "01619816" at bounding box center [119, 220] width 45 height 11
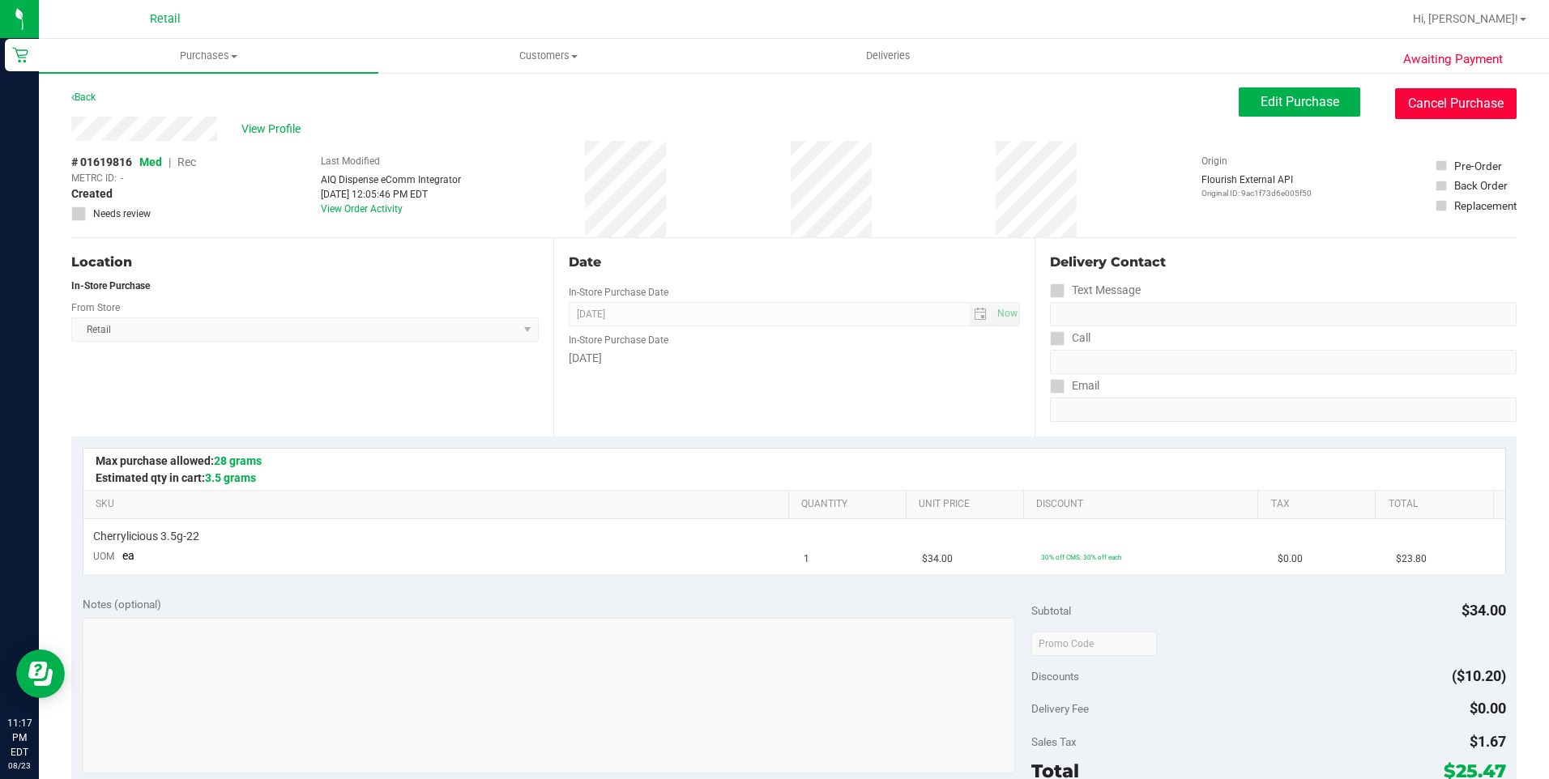
click at [1414, 105] on button "Cancel Purchase" at bounding box center [1455, 103] width 121 height 31
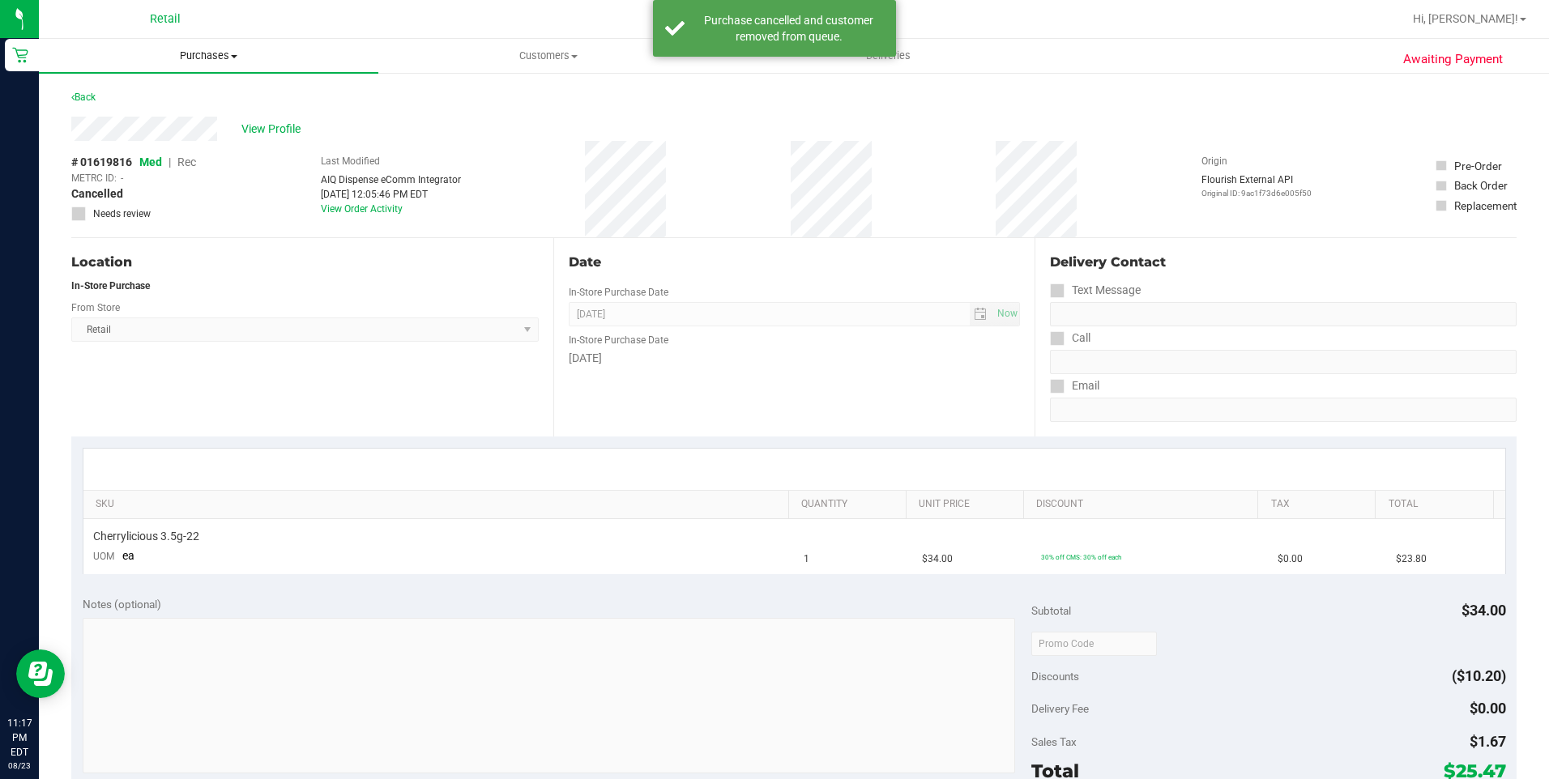
click at [232, 56] on span at bounding box center [234, 56] width 6 height 3
click at [164, 105] on li "Summary of purchases" at bounding box center [208, 97] width 339 height 19
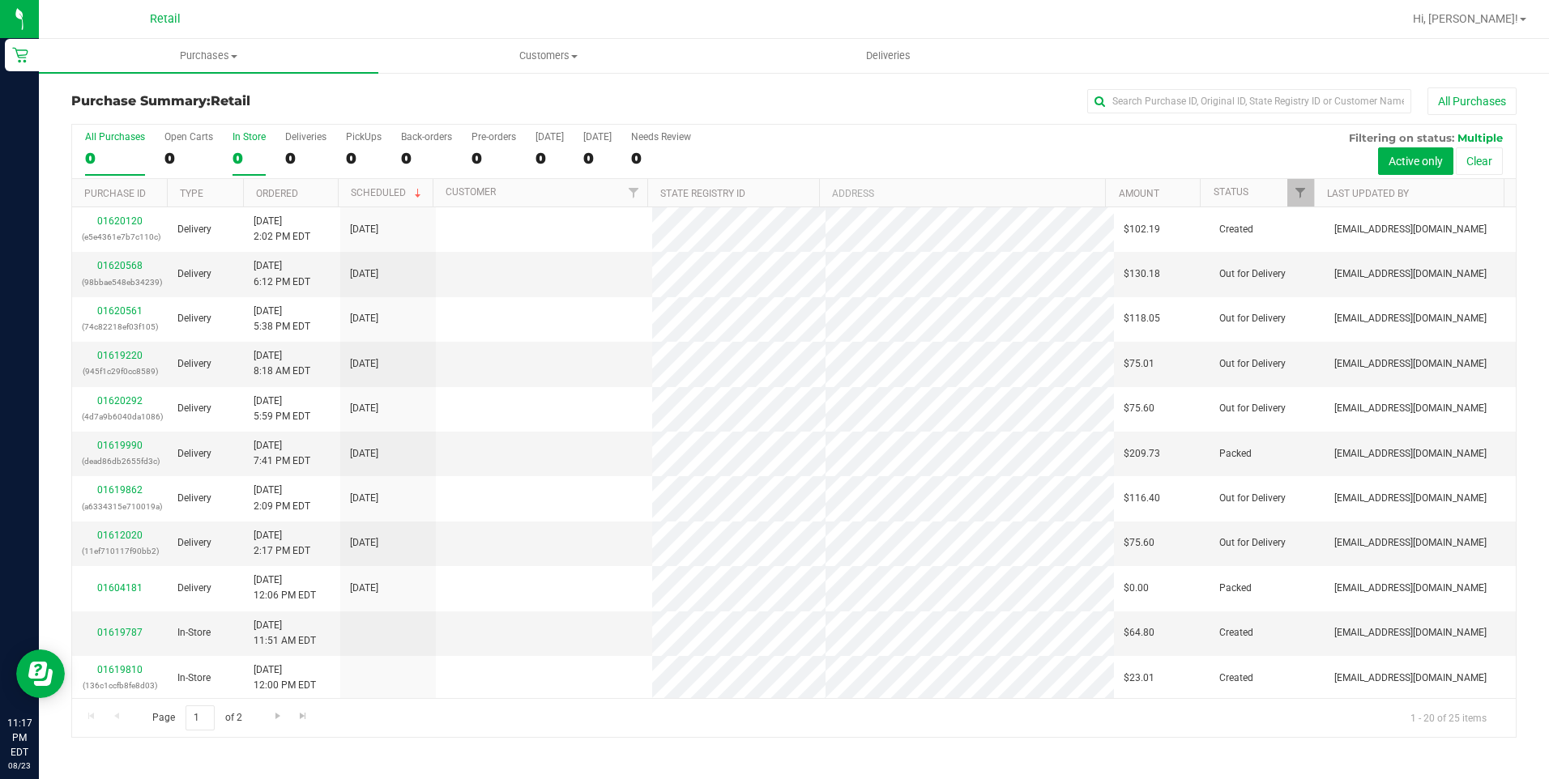
click at [238, 155] on div "0" at bounding box center [248, 158] width 33 height 19
click at [0, 0] on input "In Store 0" at bounding box center [0, 0] width 0 height 0
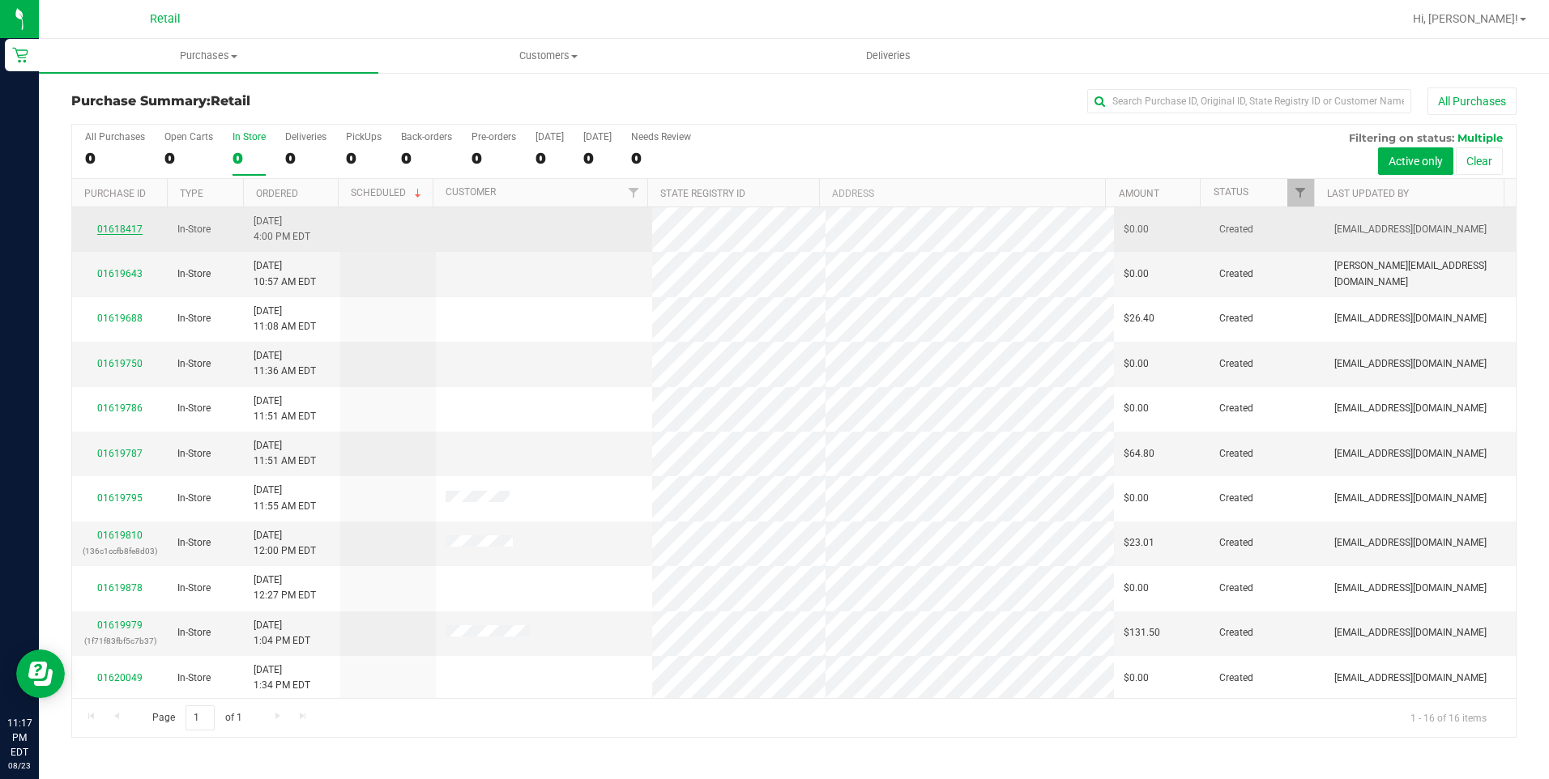
click at [136, 224] on link "01618417" at bounding box center [119, 229] width 45 height 11
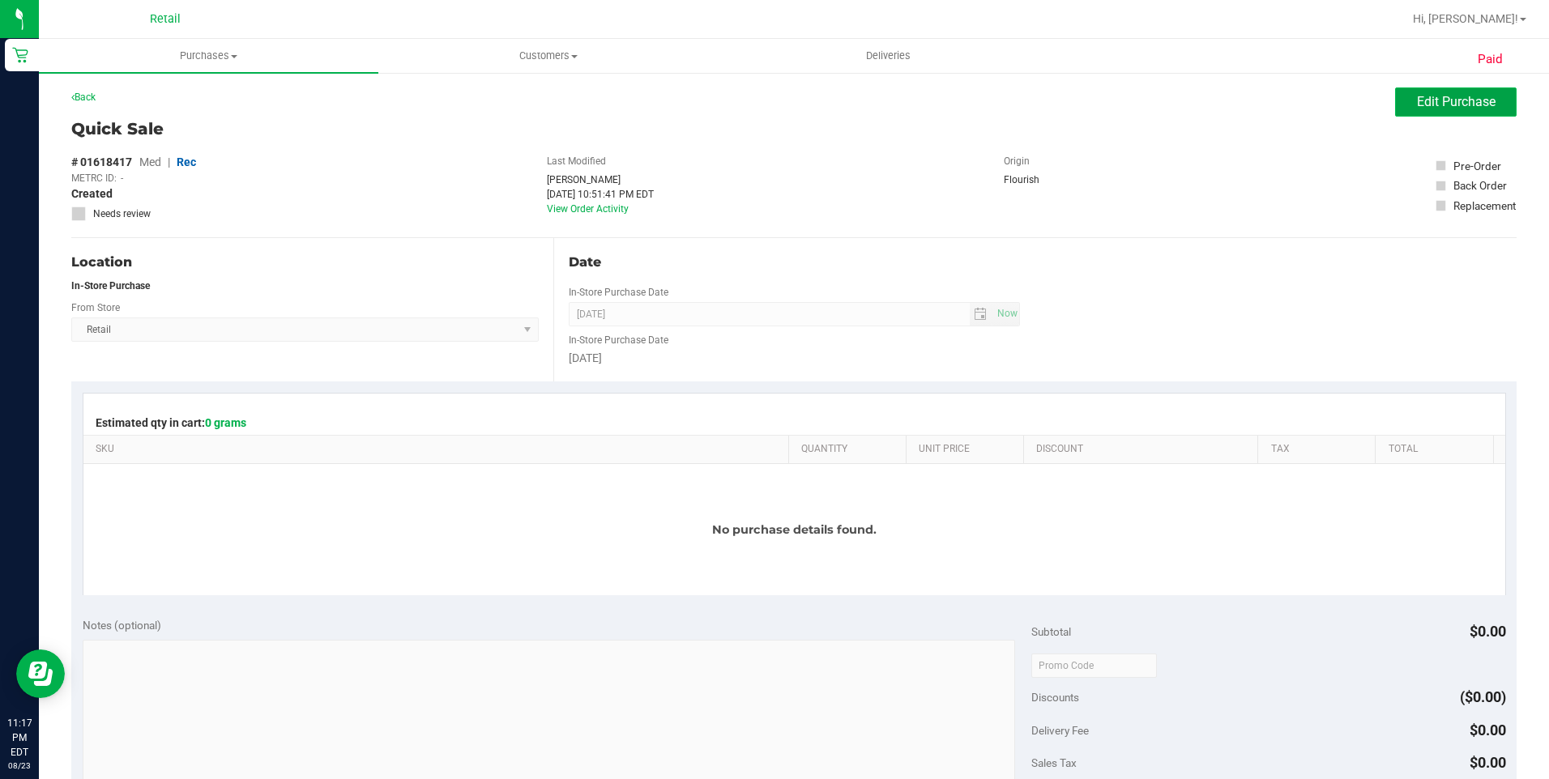
click at [1438, 100] on span "Edit Purchase" at bounding box center [1456, 101] width 79 height 15
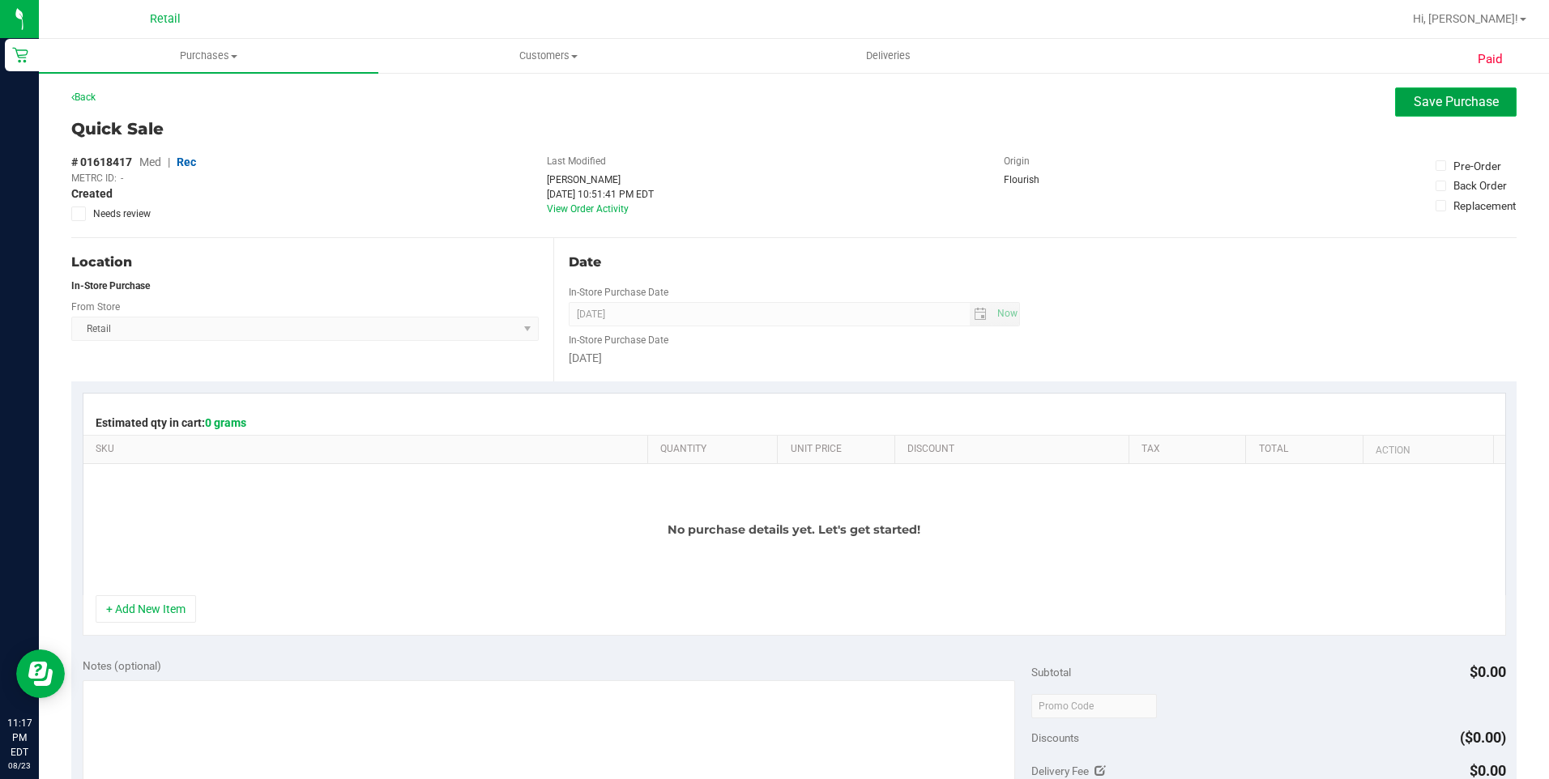
click at [1457, 98] on span "Save Purchase" at bounding box center [1455, 101] width 85 height 15
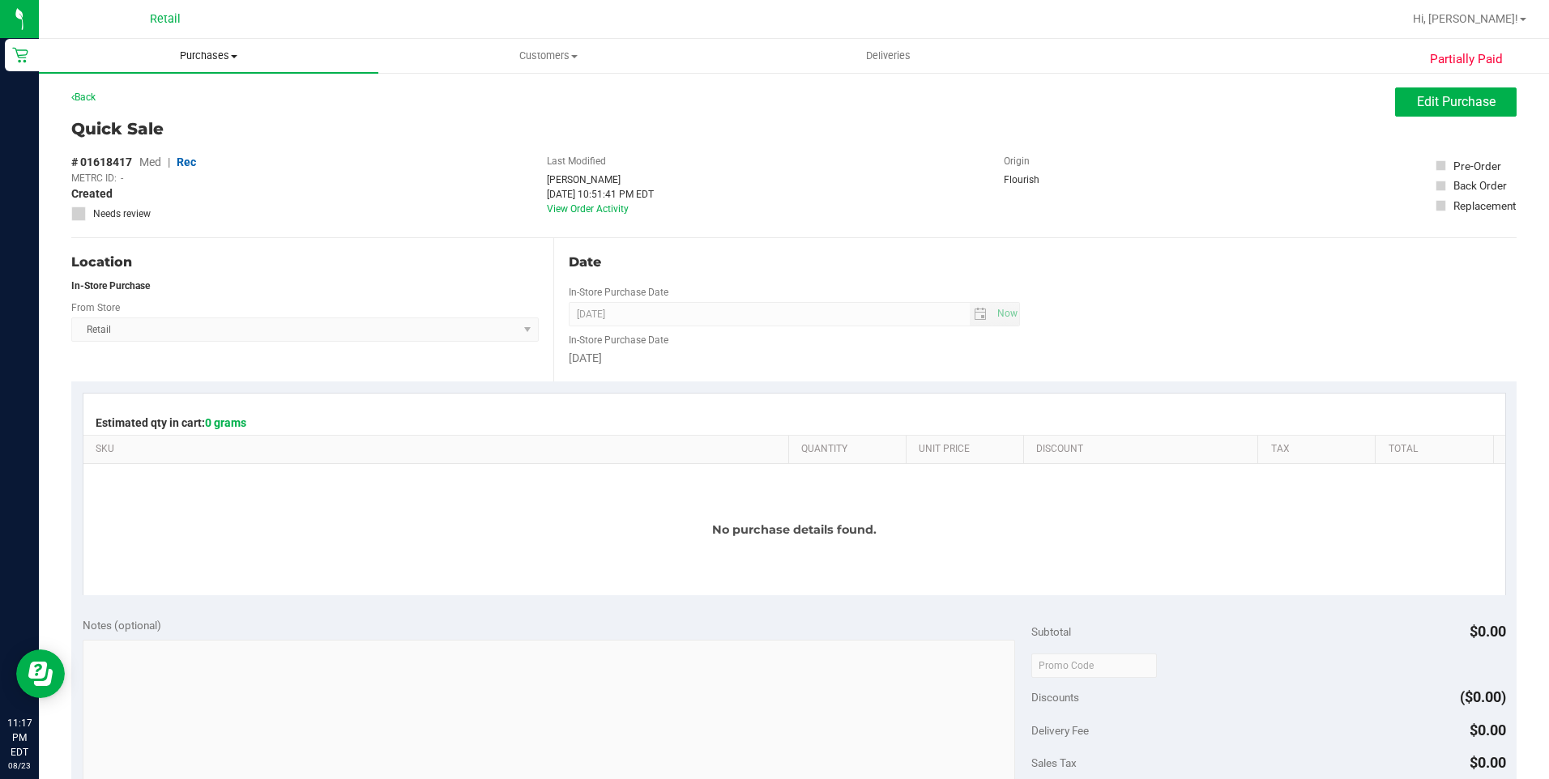
click at [203, 62] on span "Purchases" at bounding box center [208, 56] width 339 height 15
click at [148, 88] on li "Summary of purchases" at bounding box center [208, 97] width 339 height 19
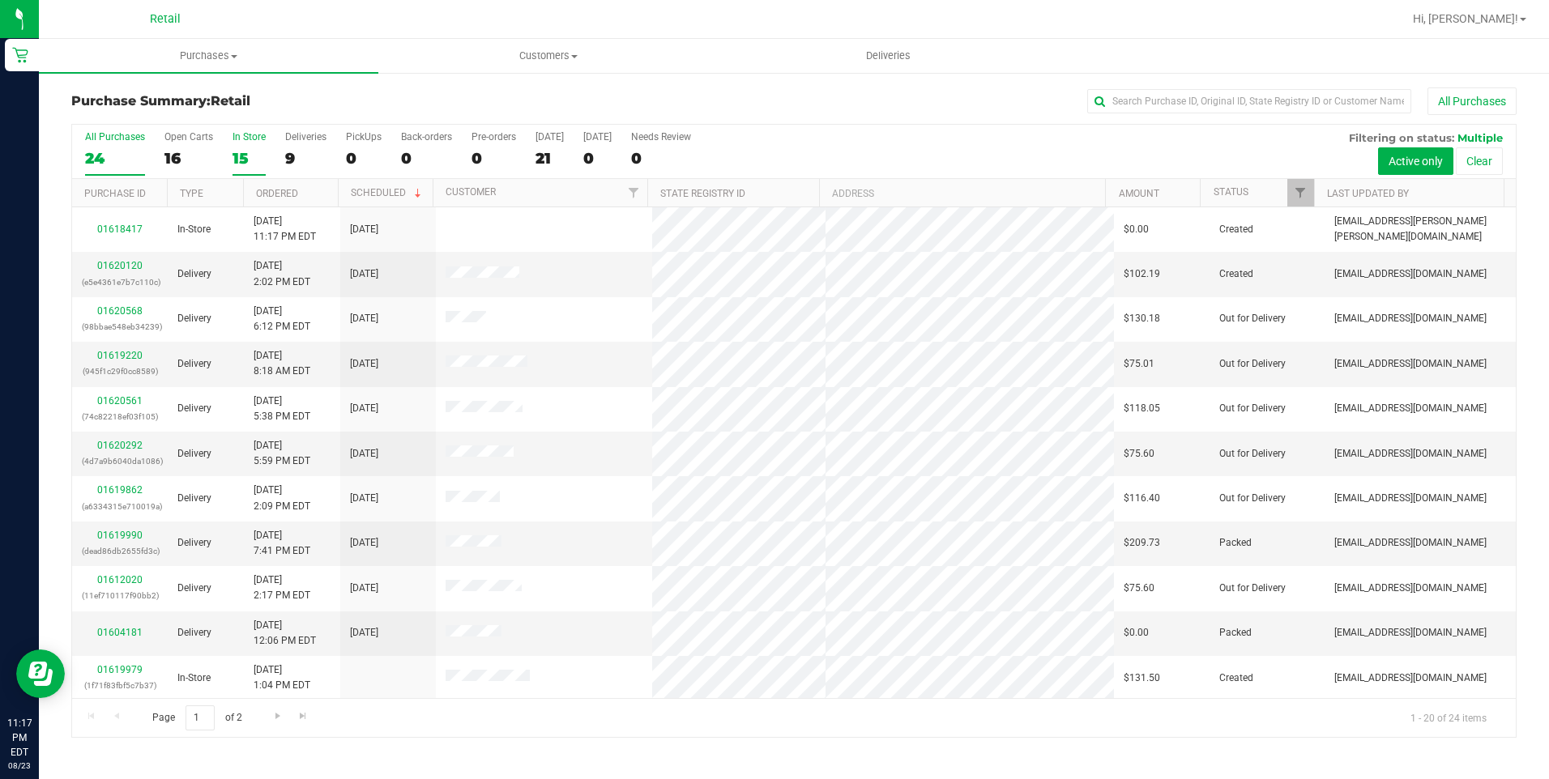
click at [246, 154] on div "15" at bounding box center [248, 158] width 33 height 19
click at [0, 0] on input "In Store 15" at bounding box center [0, 0] width 0 height 0
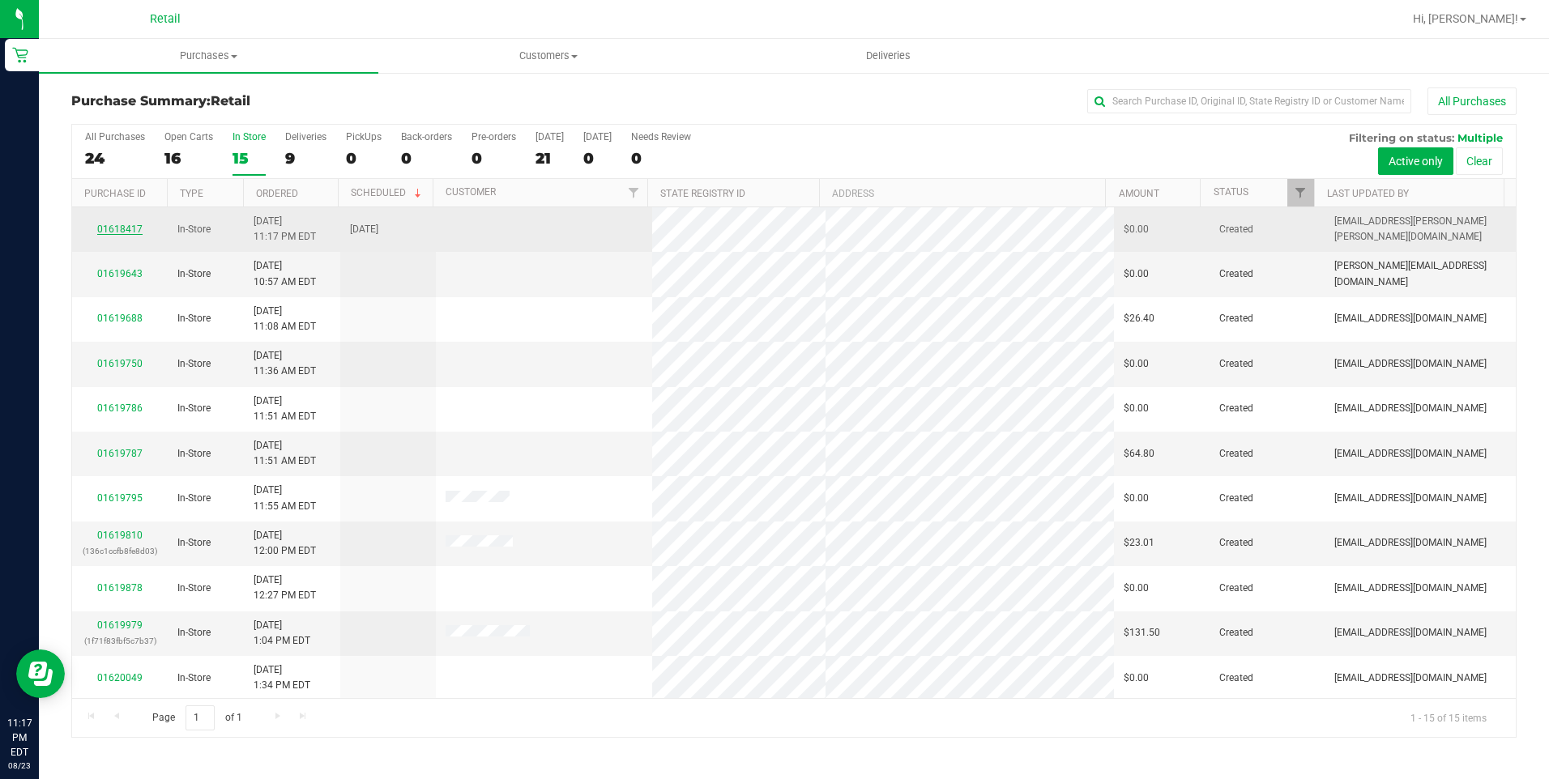
click at [128, 230] on link "01618417" at bounding box center [119, 229] width 45 height 11
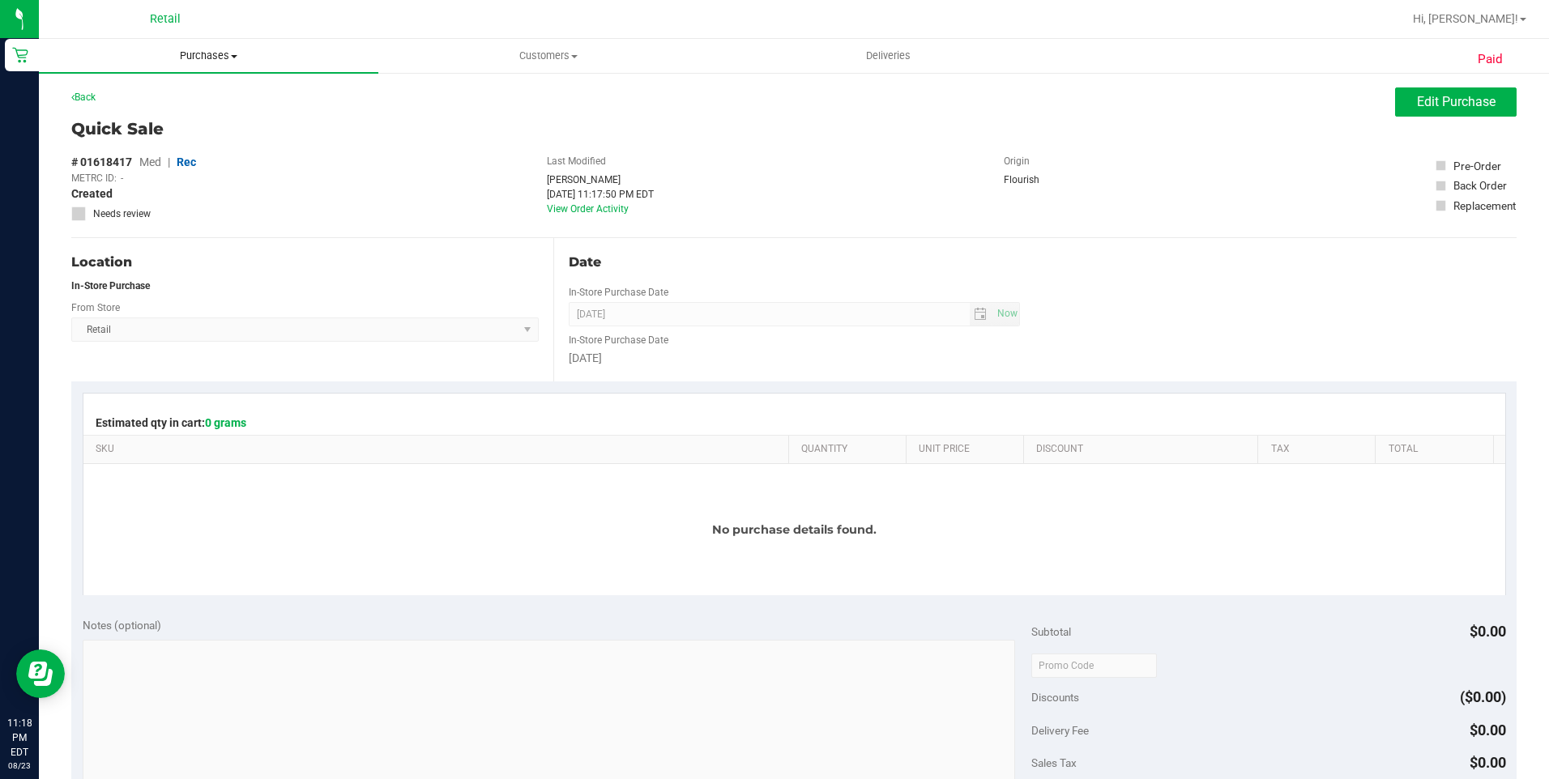
click at [204, 52] on span "Purchases" at bounding box center [208, 56] width 339 height 15
click at [151, 88] on li "Summary of purchases" at bounding box center [208, 97] width 339 height 19
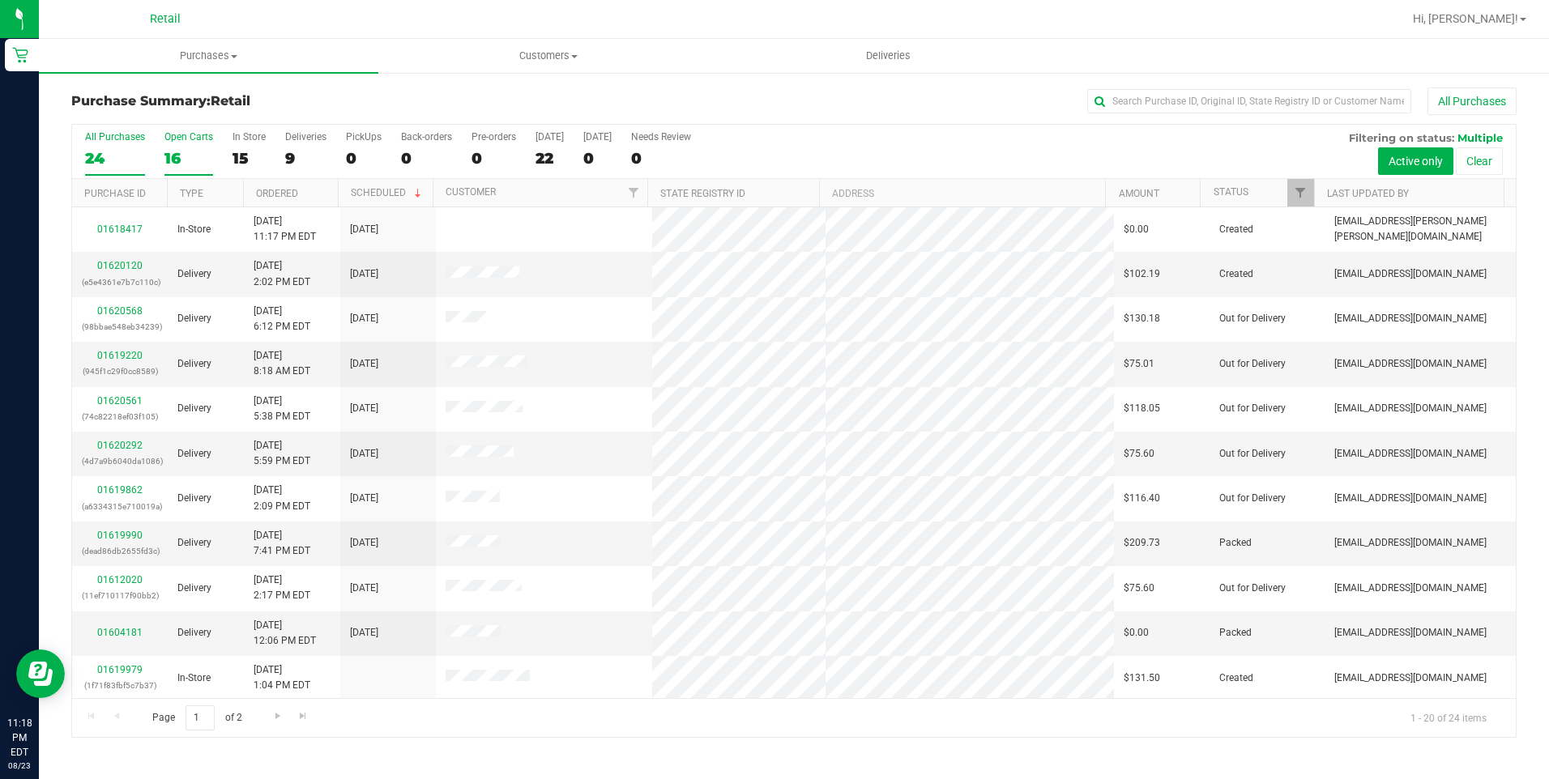
click at [168, 154] on div "16" at bounding box center [188, 158] width 49 height 19
click at [0, 0] on input "Open Carts 16" at bounding box center [0, 0] width 0 height 0
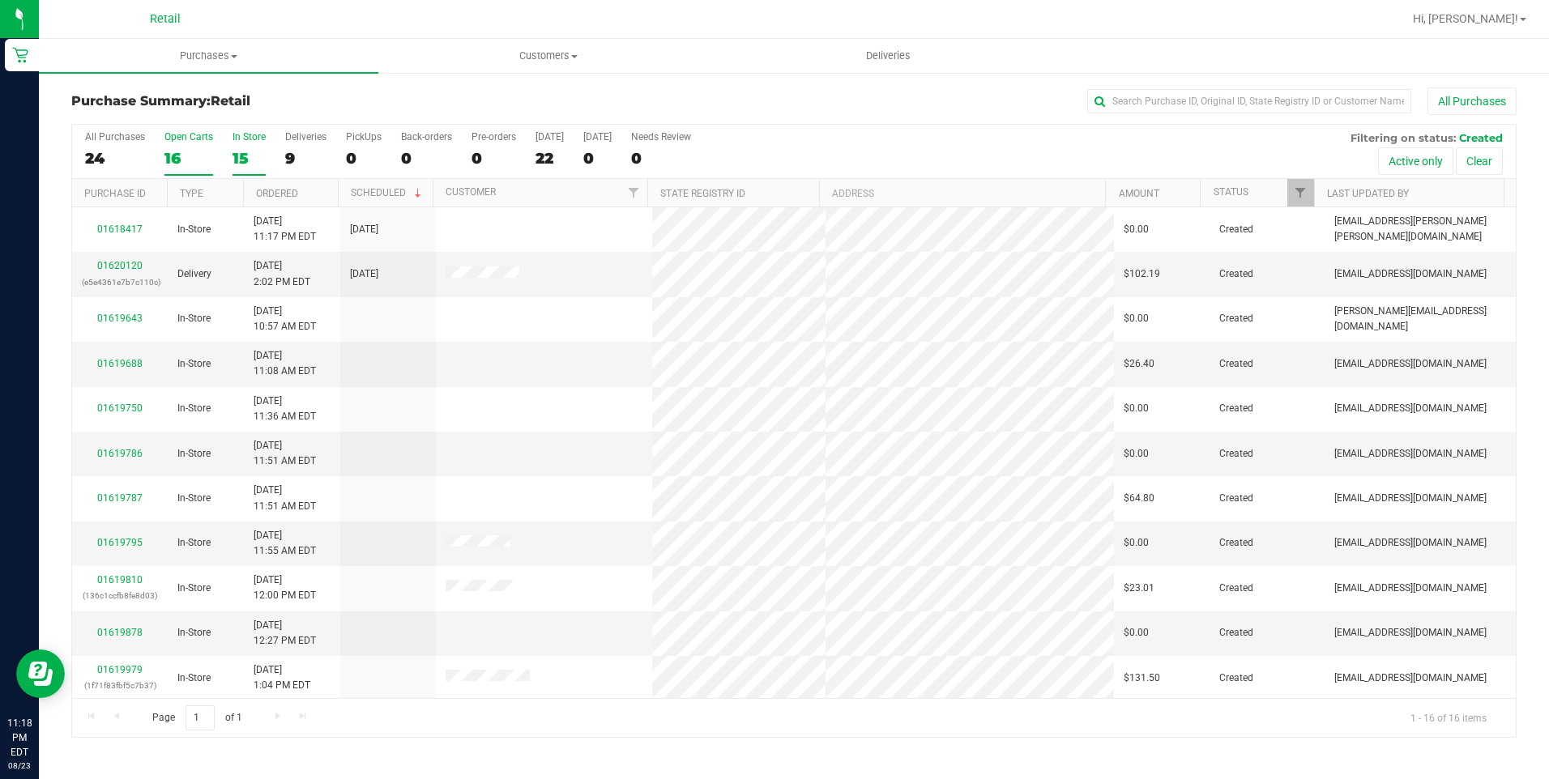
click at [246, 164] on div "15" at bounding box center [248, 158] width 33 height 19
click at [0, 0] on input "In Store 15" at bounding box center [0, 0] width 0 height 0
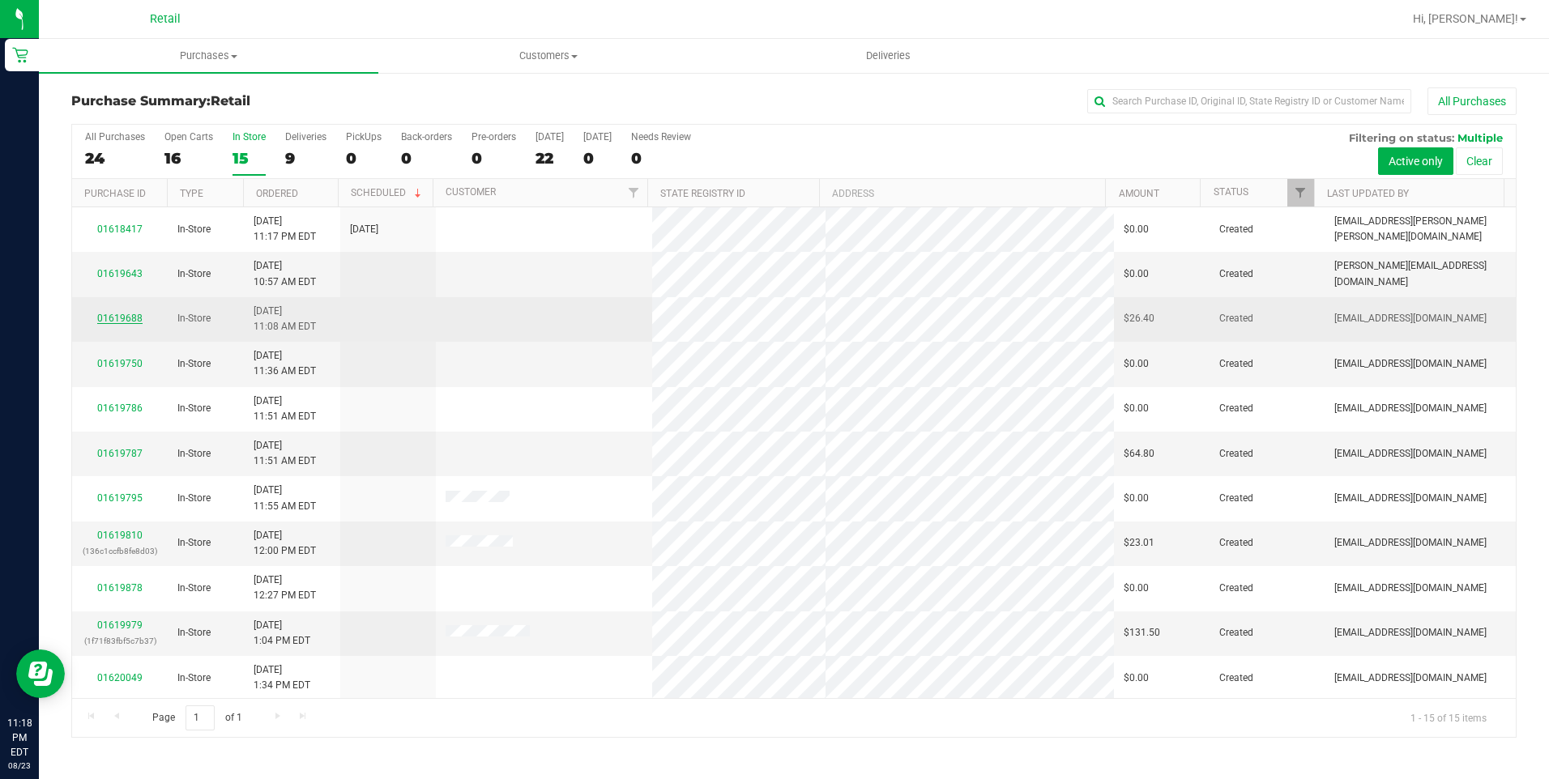
click at [126, 313] on link "01619688" at bounding box center [119, 318] width 45 height 11
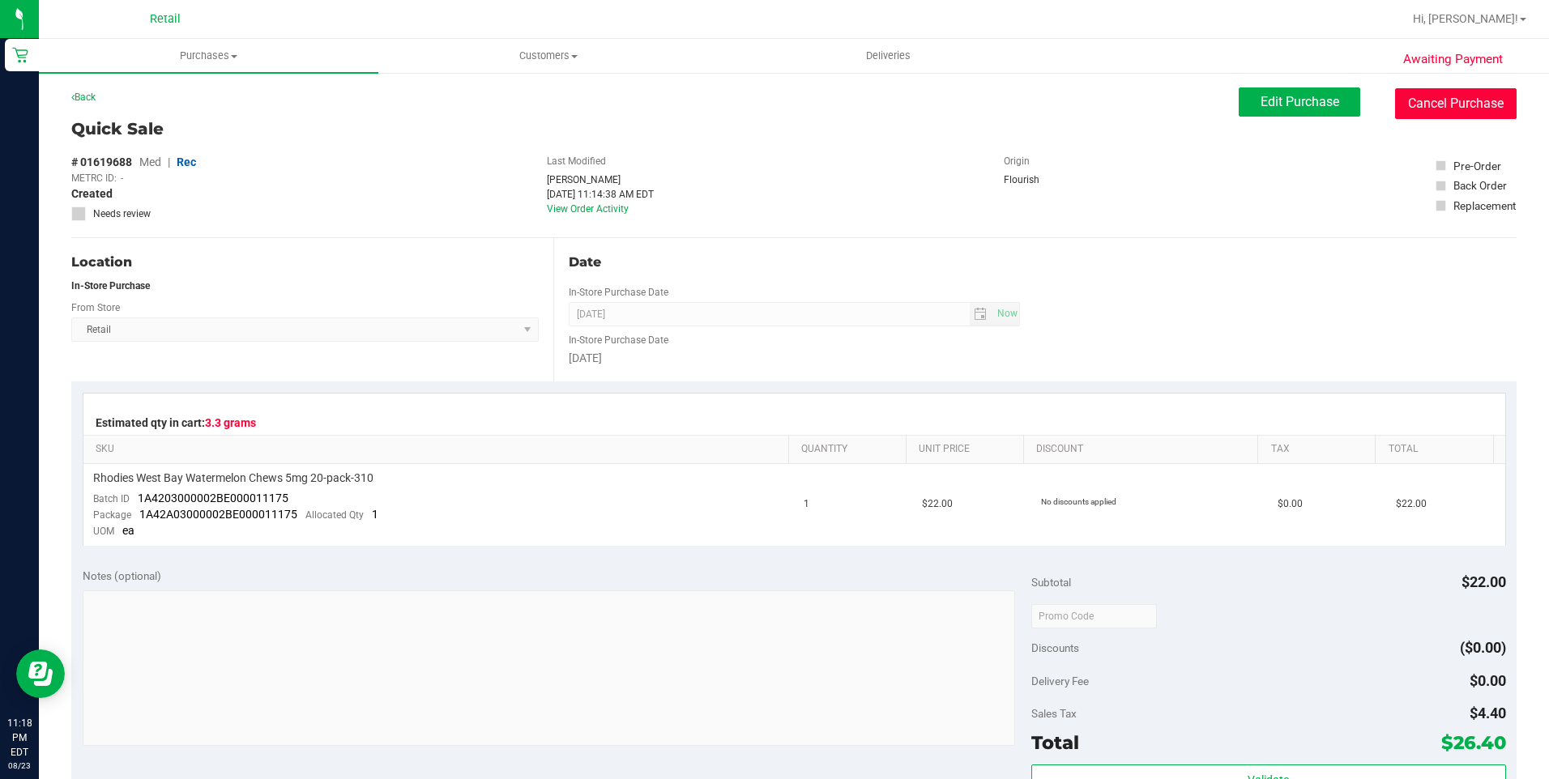
click at [1423, 107] on button "Cancel Purchase" at bounding box center [1455, 103] width 121 height 31
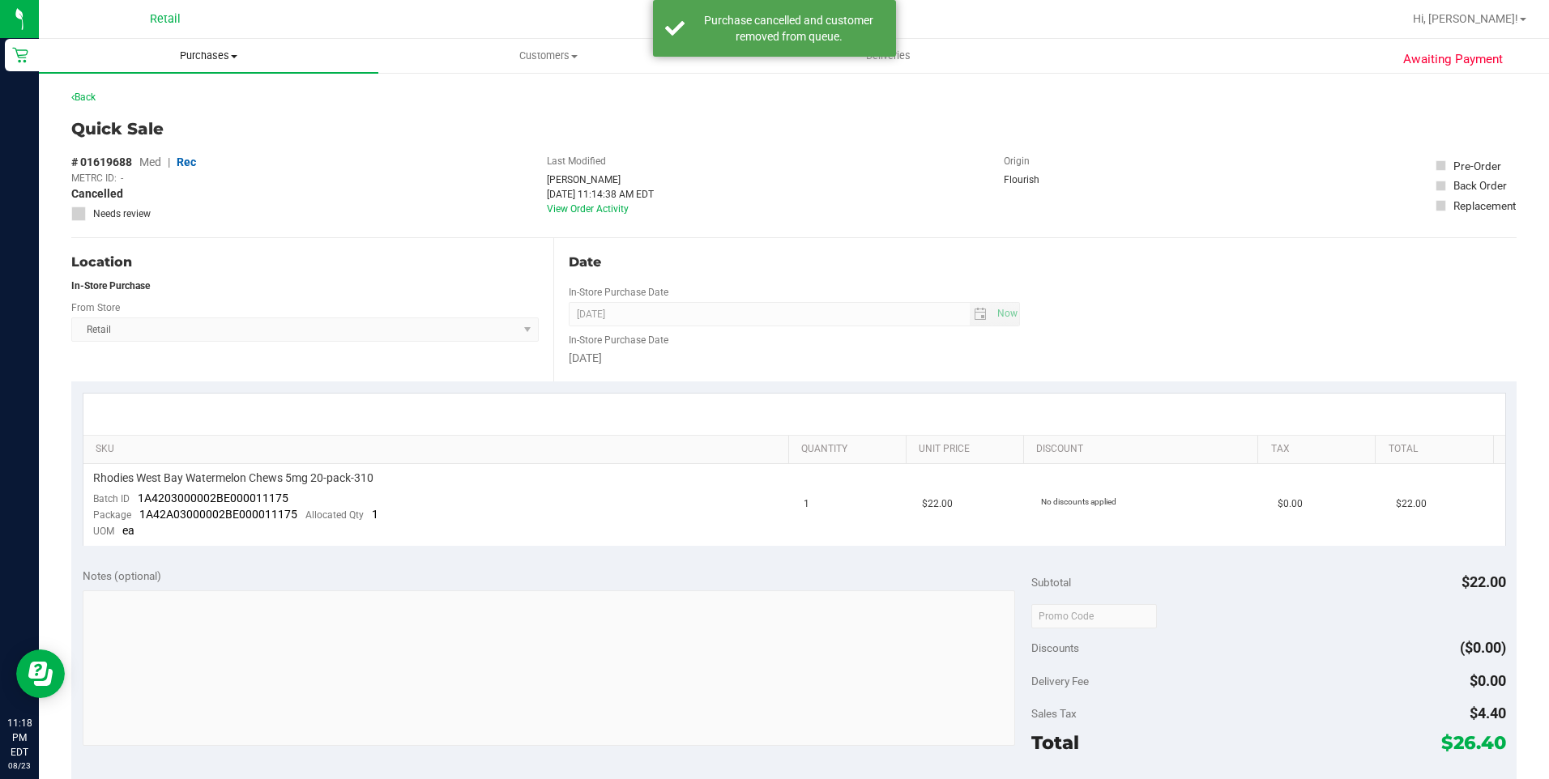
click at [215, 58] on span "Purchases" at bounding box center [208, 56] width 339 height 15
click at [181, 91] on span "Summary of purchases" at bounding box center [122, 98] width 166 height 14
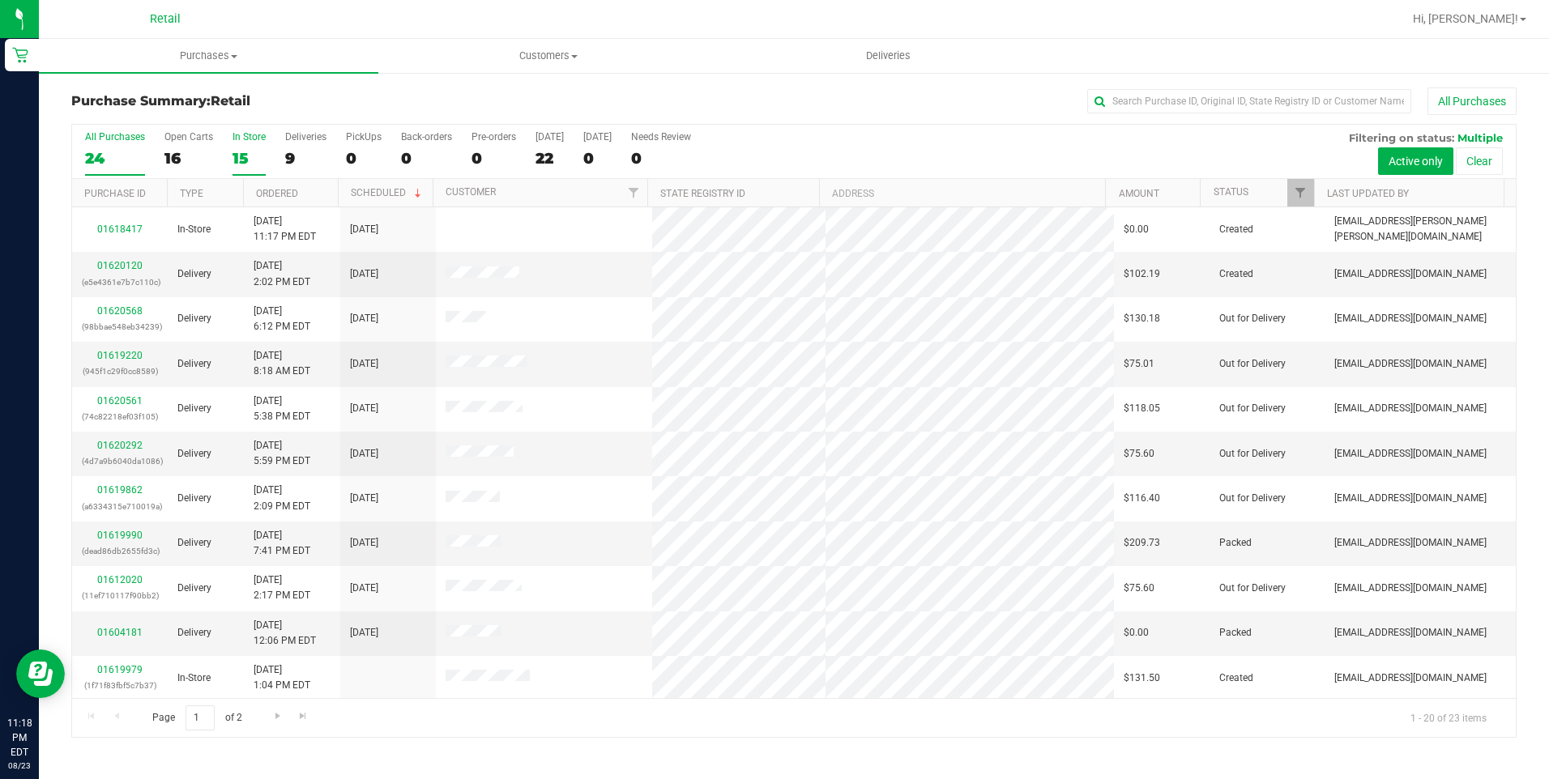
click at [233, 151] on div "15" at bounding box center [248, 158] width 33 height 19
click at [0, 0] on input "In Store 15" at bounding box center [0, 0] width 0 height 0
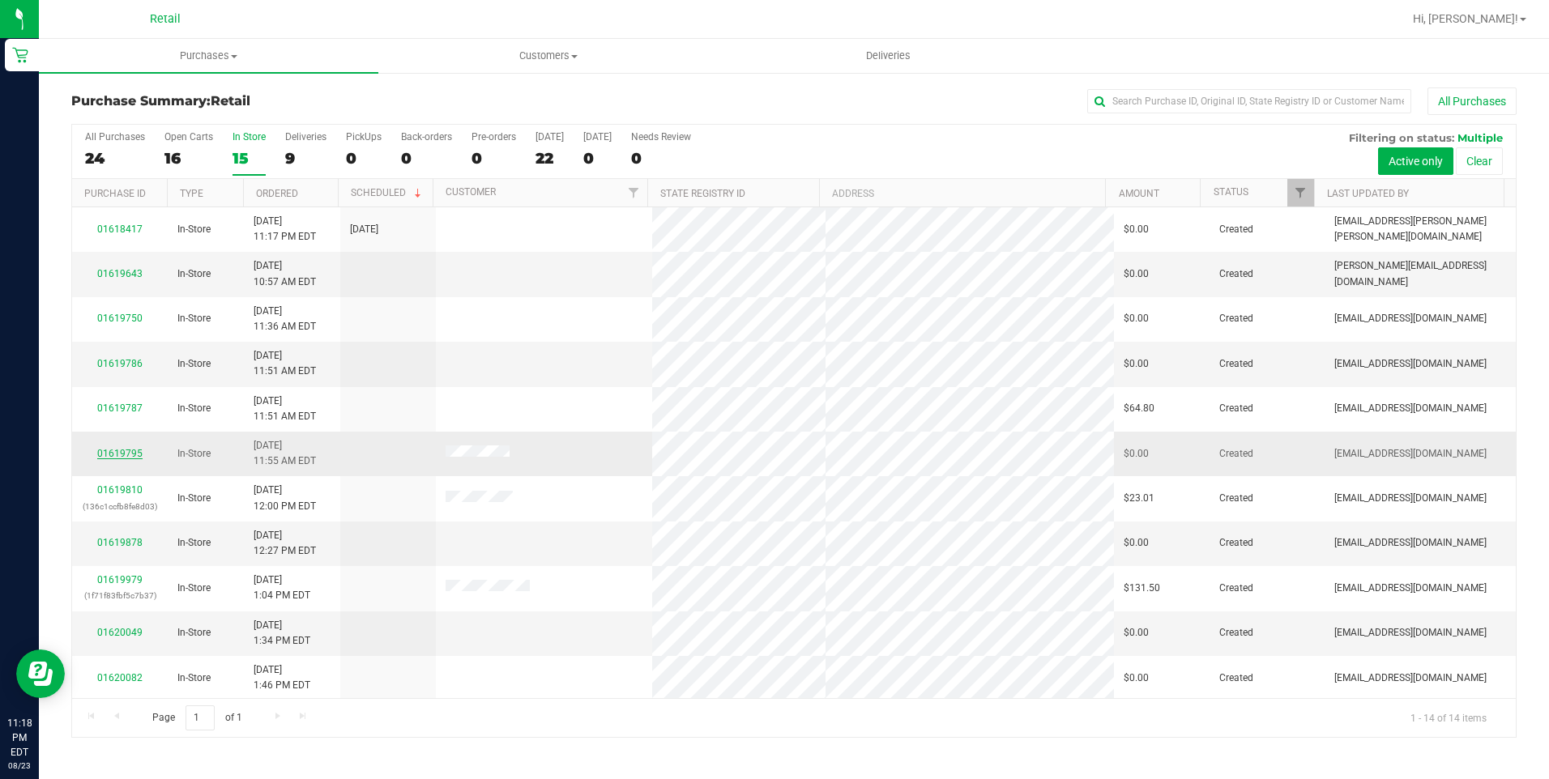
click at [99, 457] on link "01619795" at bounding box center [119, 453] width 45 height 11
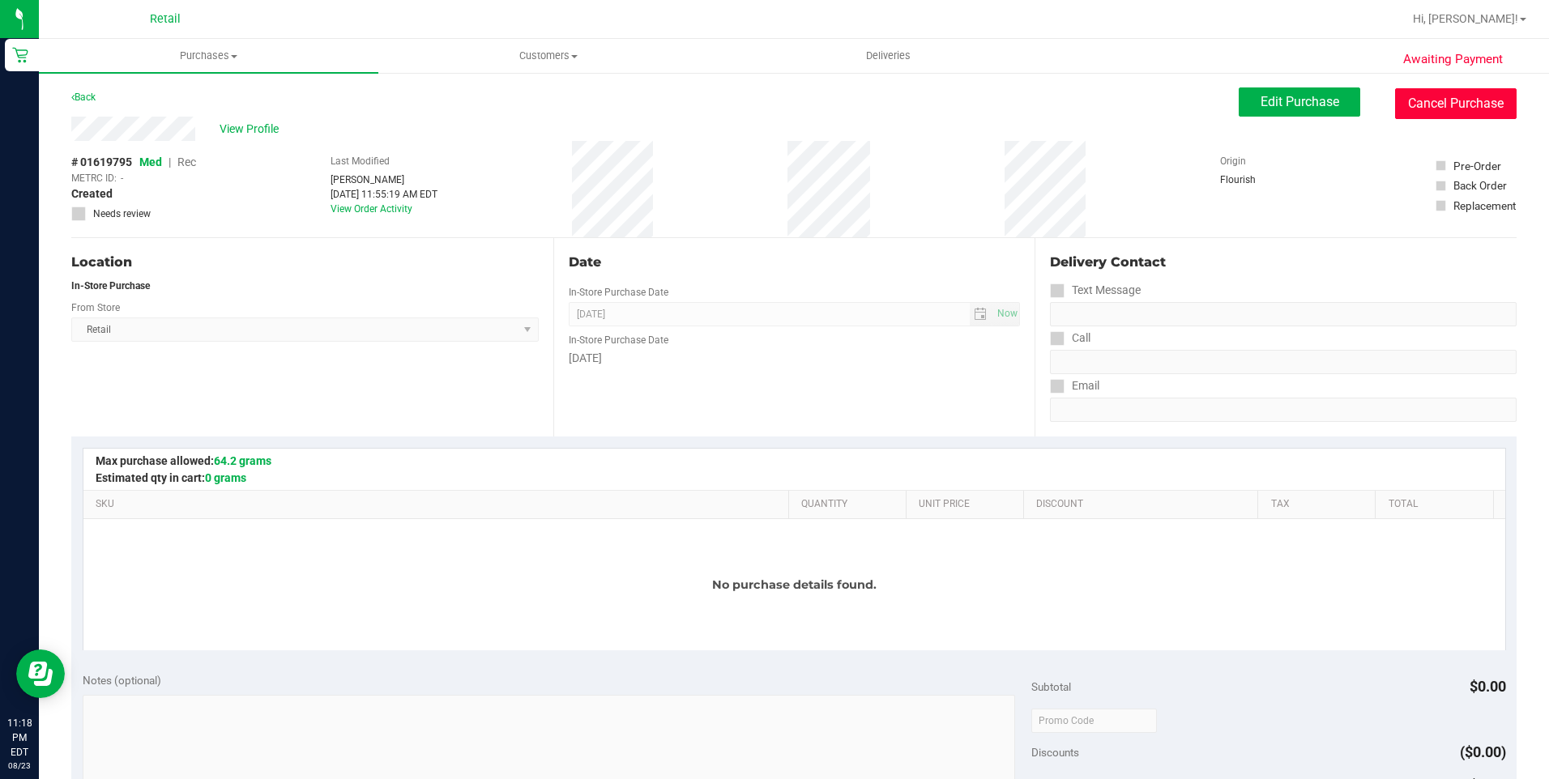
click at [1406, 95] on button "Cancel Purchase" at bounding box center [1455, 103] width 121 height 31
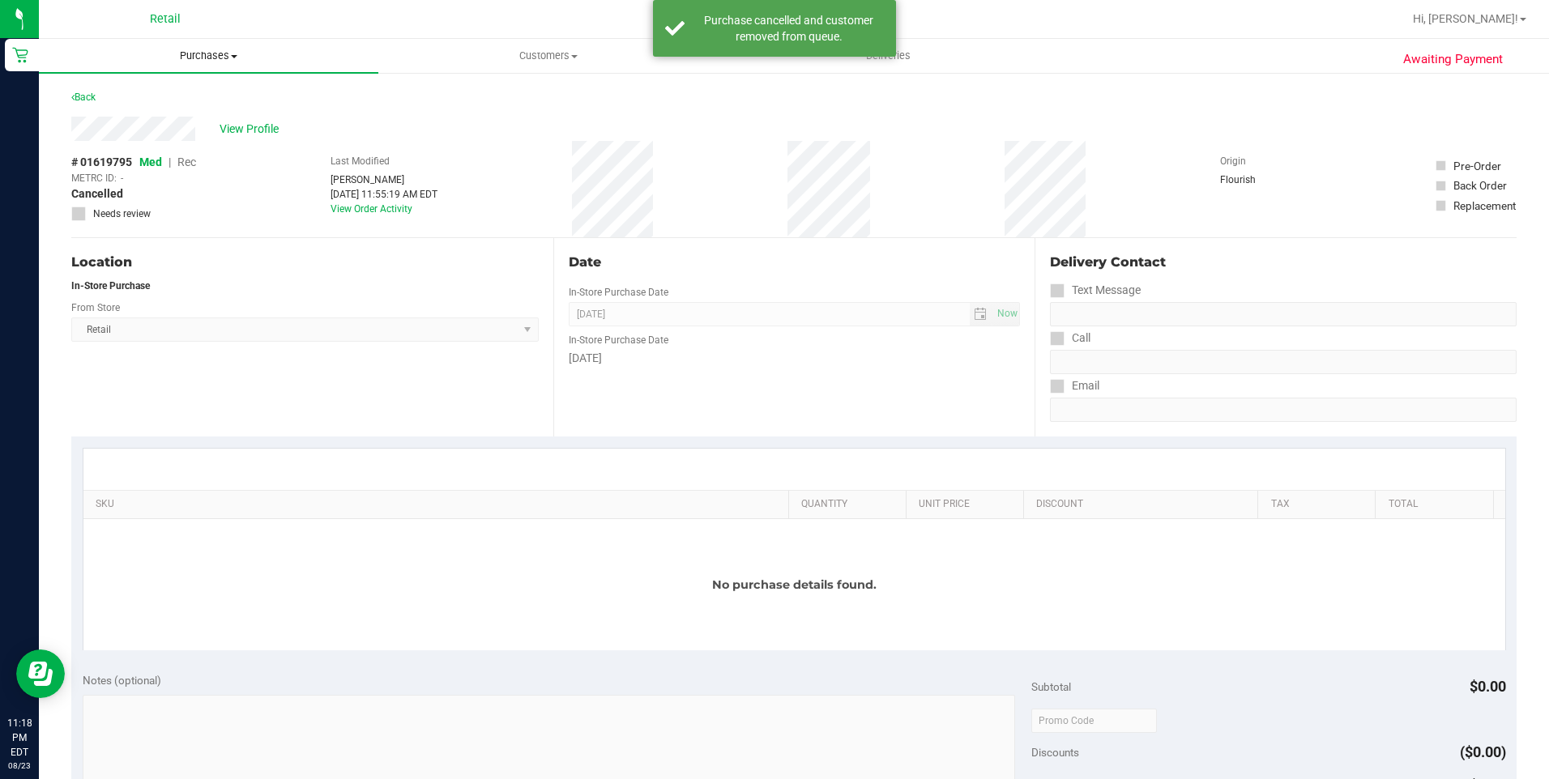
click at [212, 40] on uib-tab-heading "Purchases Summary of purchases Fulfillment All purchases" at bounding box center [208, 56] width 339 height 34
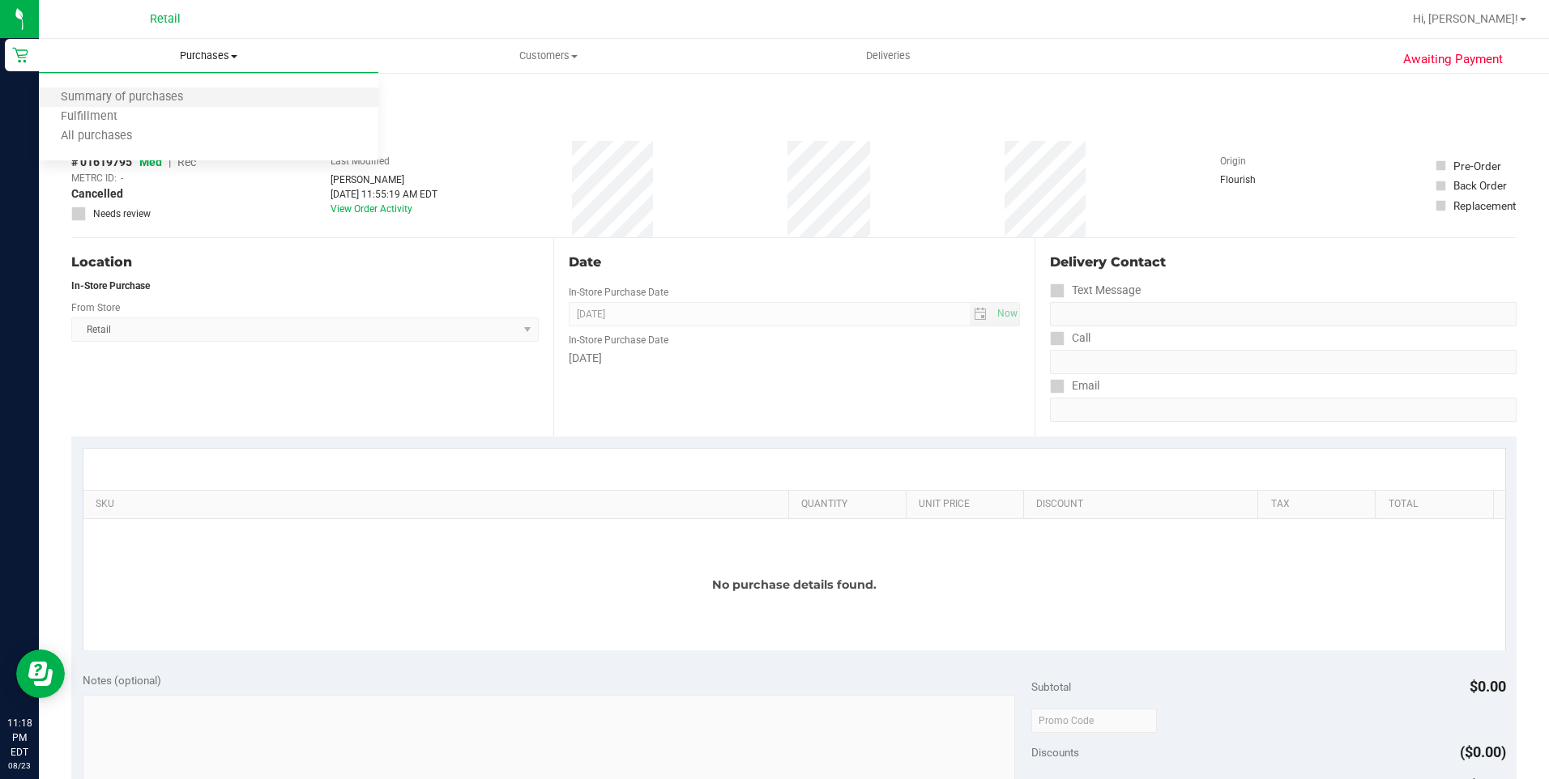
click at [177, 88] on li "Summary of purchases" at bounding box center [208, 97] width 339 height 19
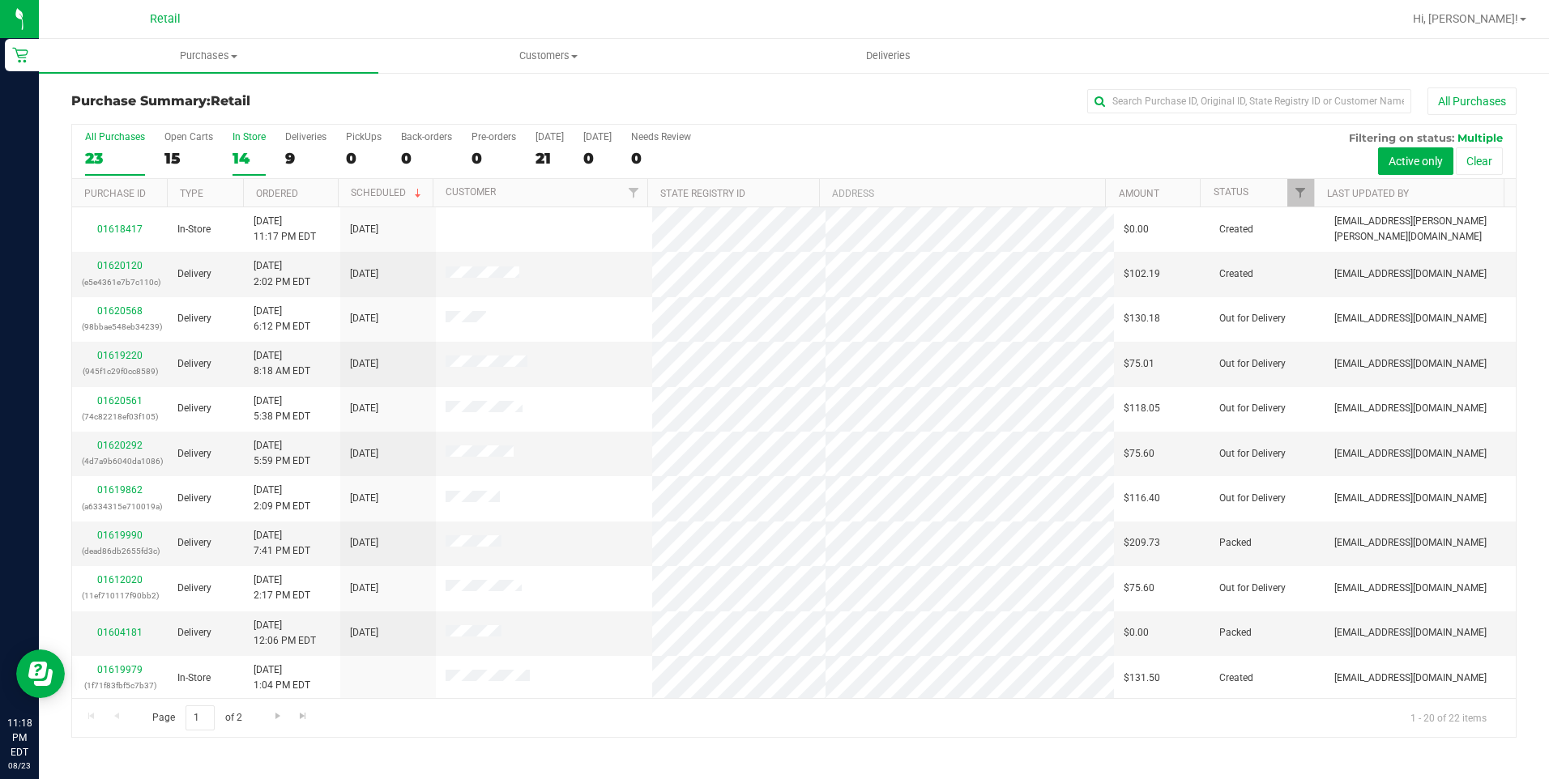
click at [240, 157] on div "14" at bounding box center [248, 158] width 33 height 19
click at [0, 0] on input "In Store 14" at bounding box center [0, 0] width 0 height 0
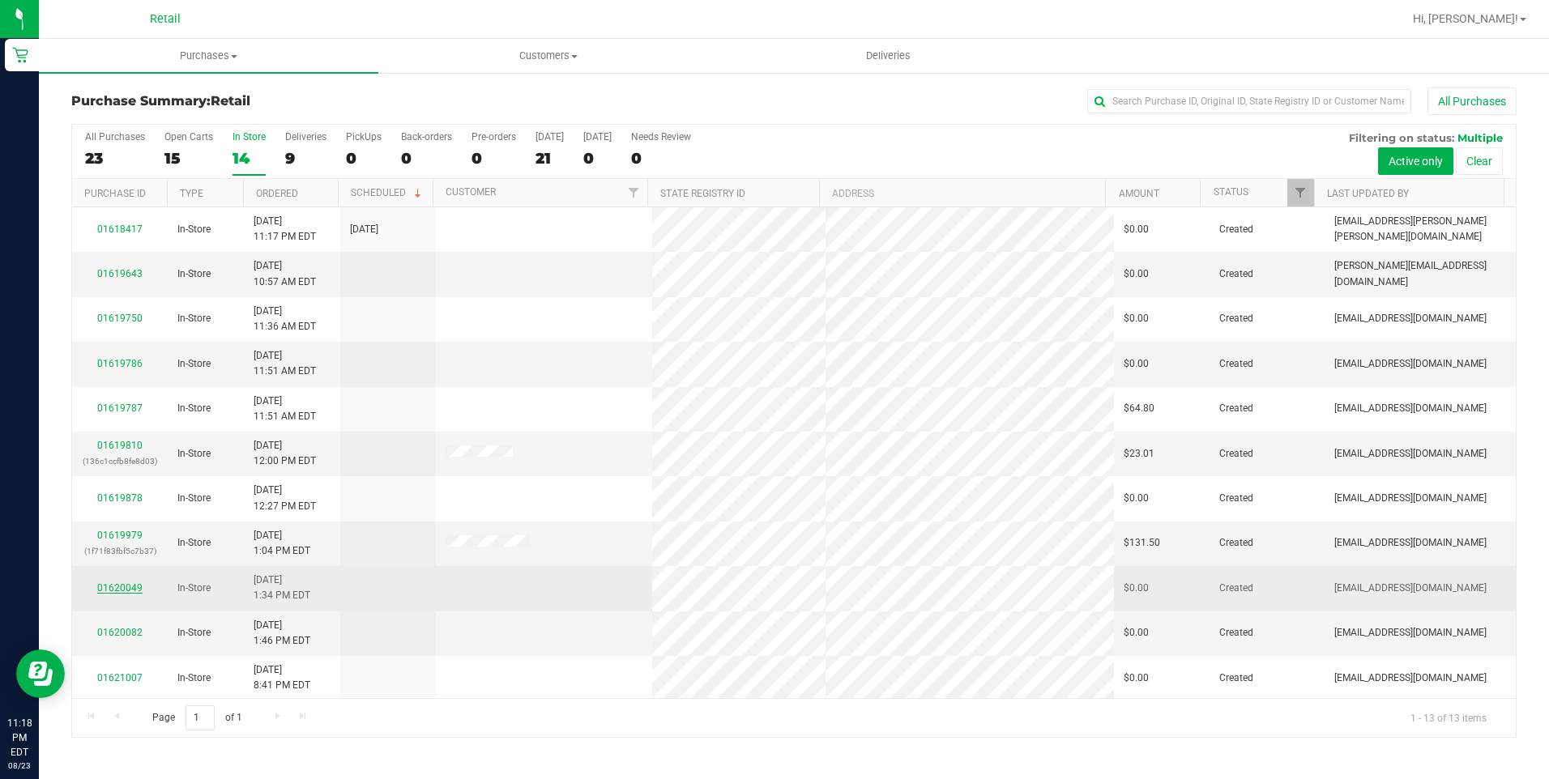
click at [127, 588] on link "01620049" at bounding box center [119, 587] width 45 height 11
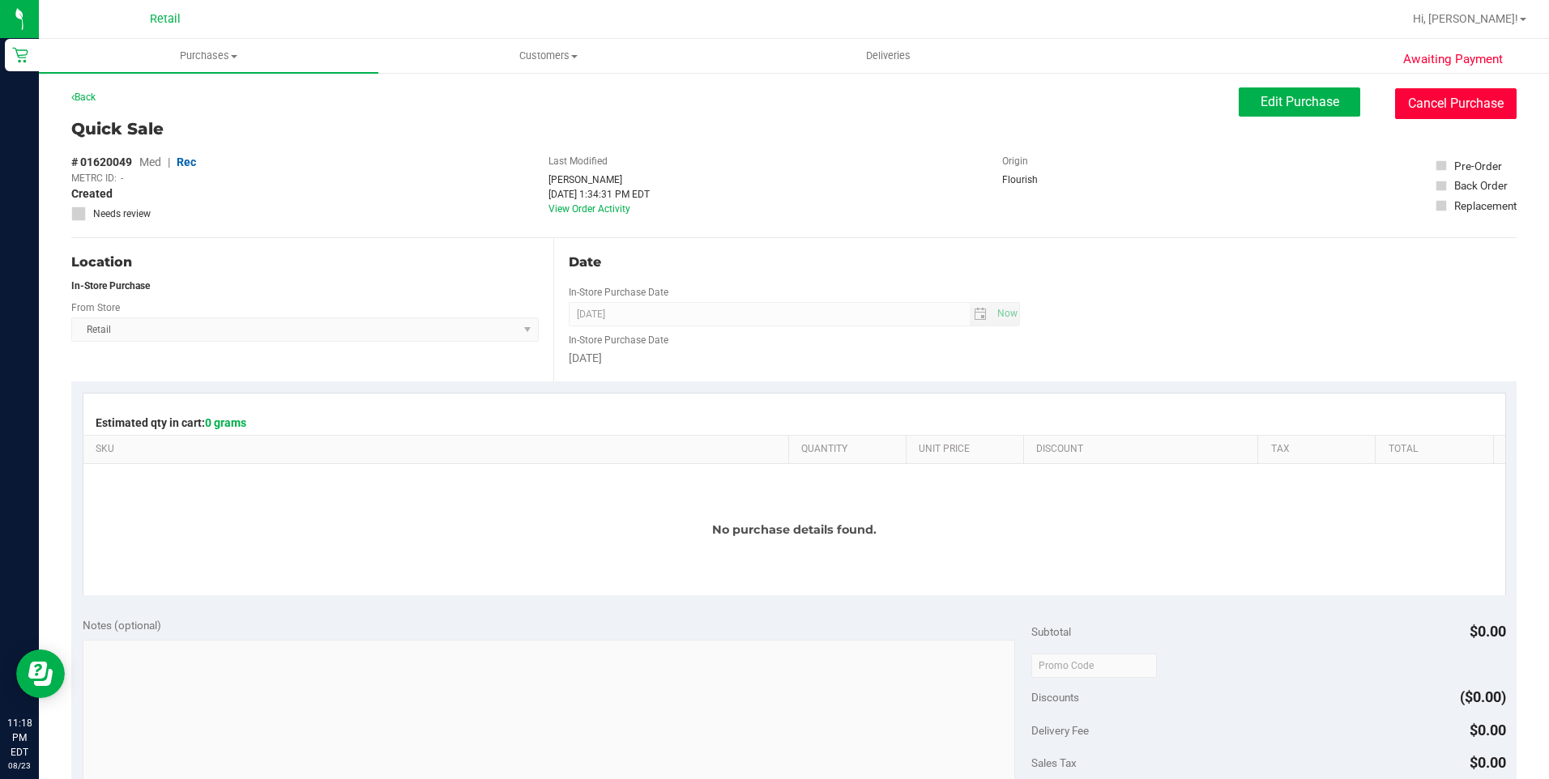
click at [1420, 107] on button "Cancel Purchase" at bounding box center [1455, 103] width 121 height 31
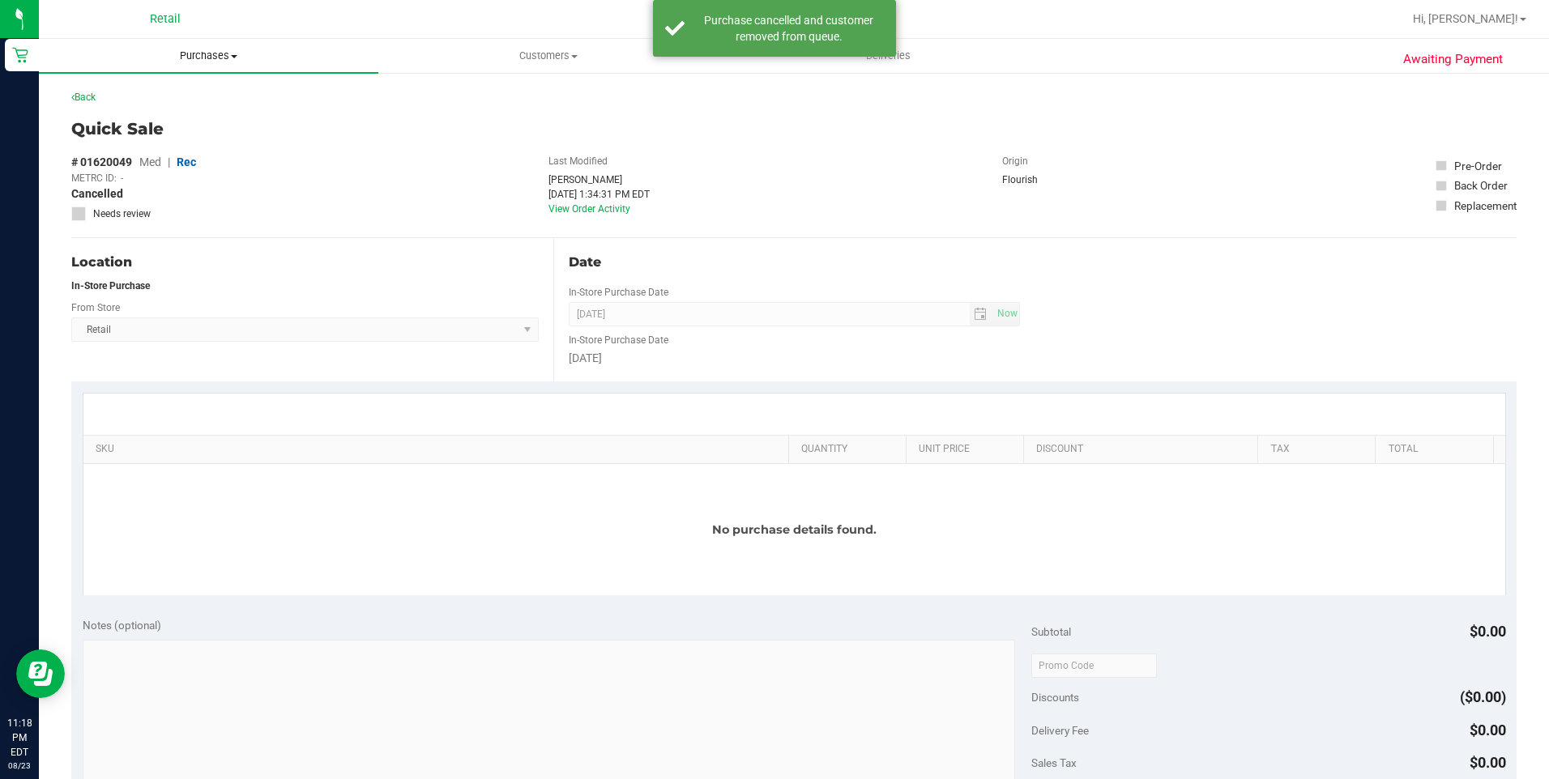
click at [208, 60] on span "Purchases" at bounding box center [208, 56] width 339 height 15
click at [159, 91] on span "Summary of purchases" at bounding box center [122, 98] width 166 height 14
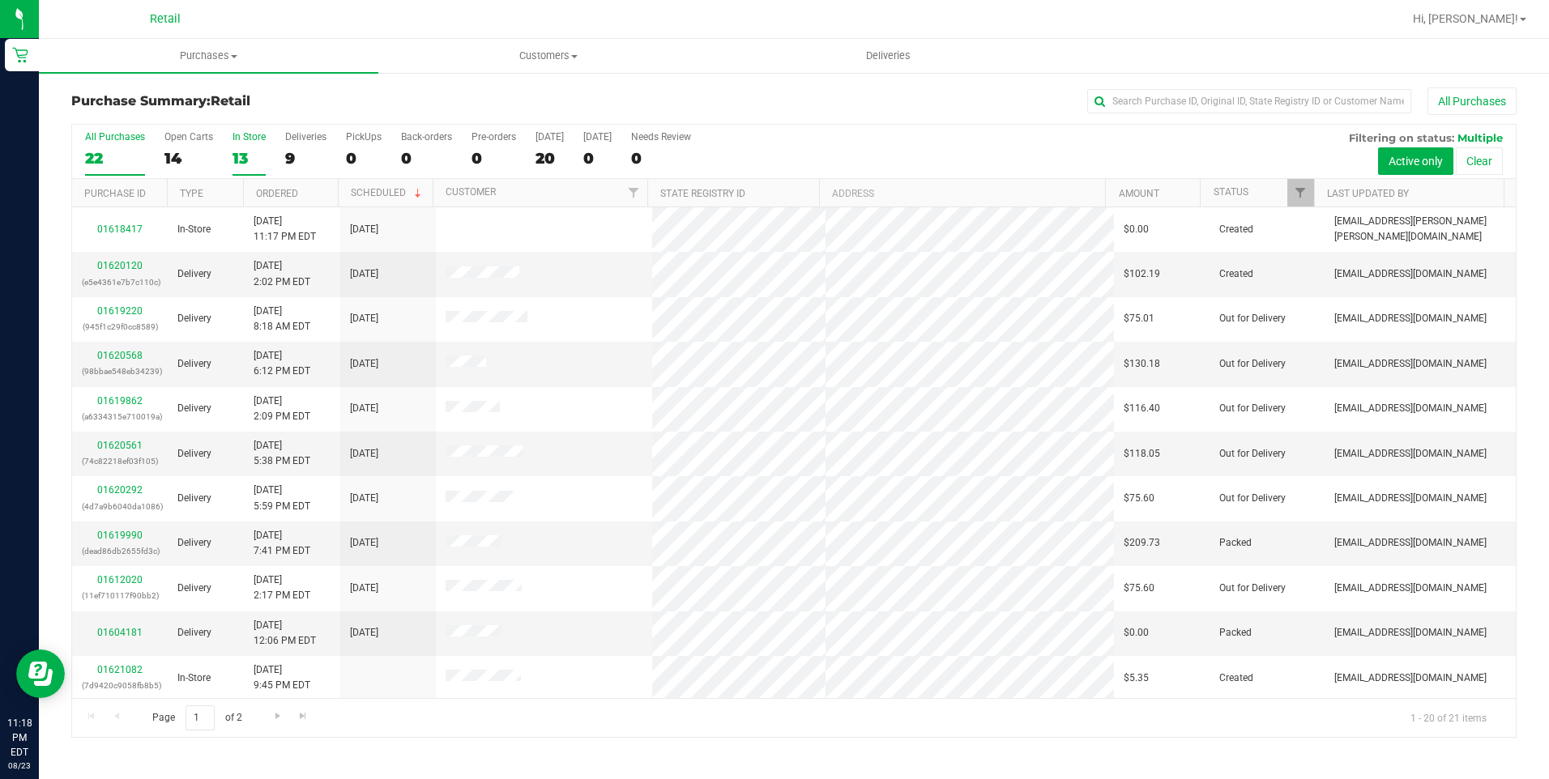
click at [239, 164] on div "13" at bounding box center [248, 158] width 33 height 19
click at [0, 0] on input "In Store 13" at bounding box center [0, 0] width 0 height 0
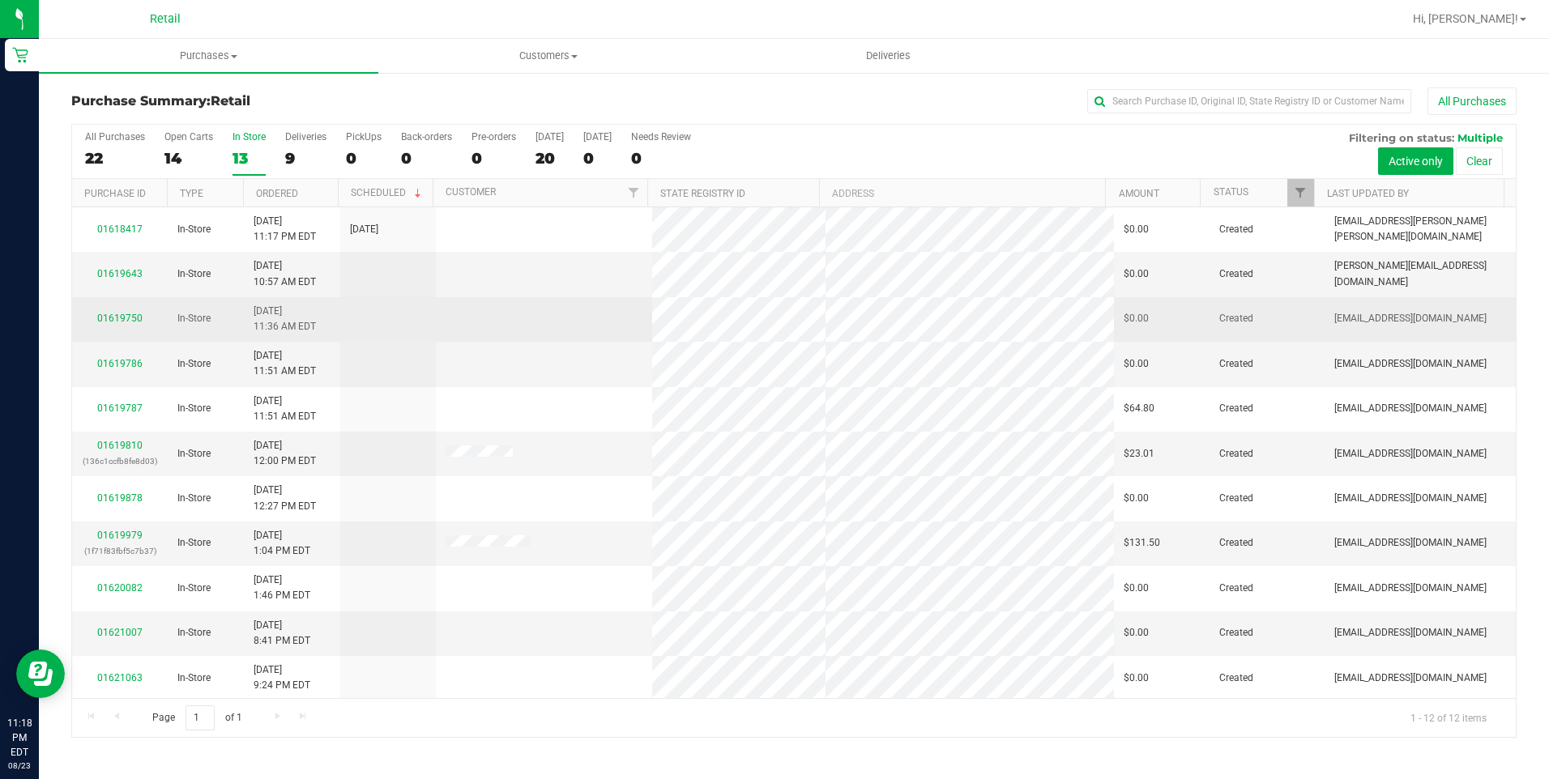
click at [116, 324] on div "01619750" at bounding box center [120, 318] width 76 height 15
click at [121, 318] on link "01619750" at bounding box center [119, 318] width 45 height 11
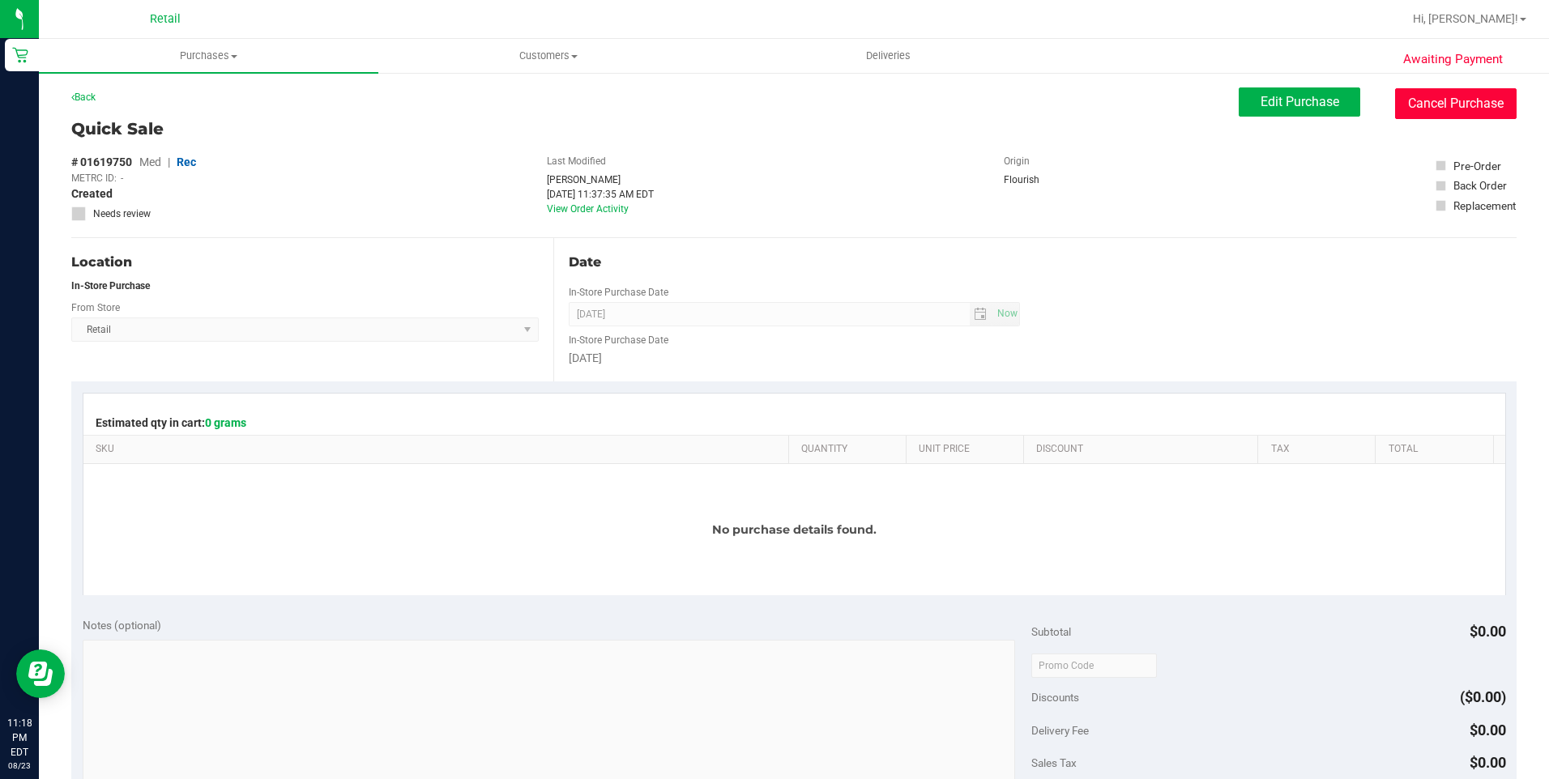
click at [1435, 99] on button "Cancel Purchase" at bounding box center [1455, 103] width 121 height 31
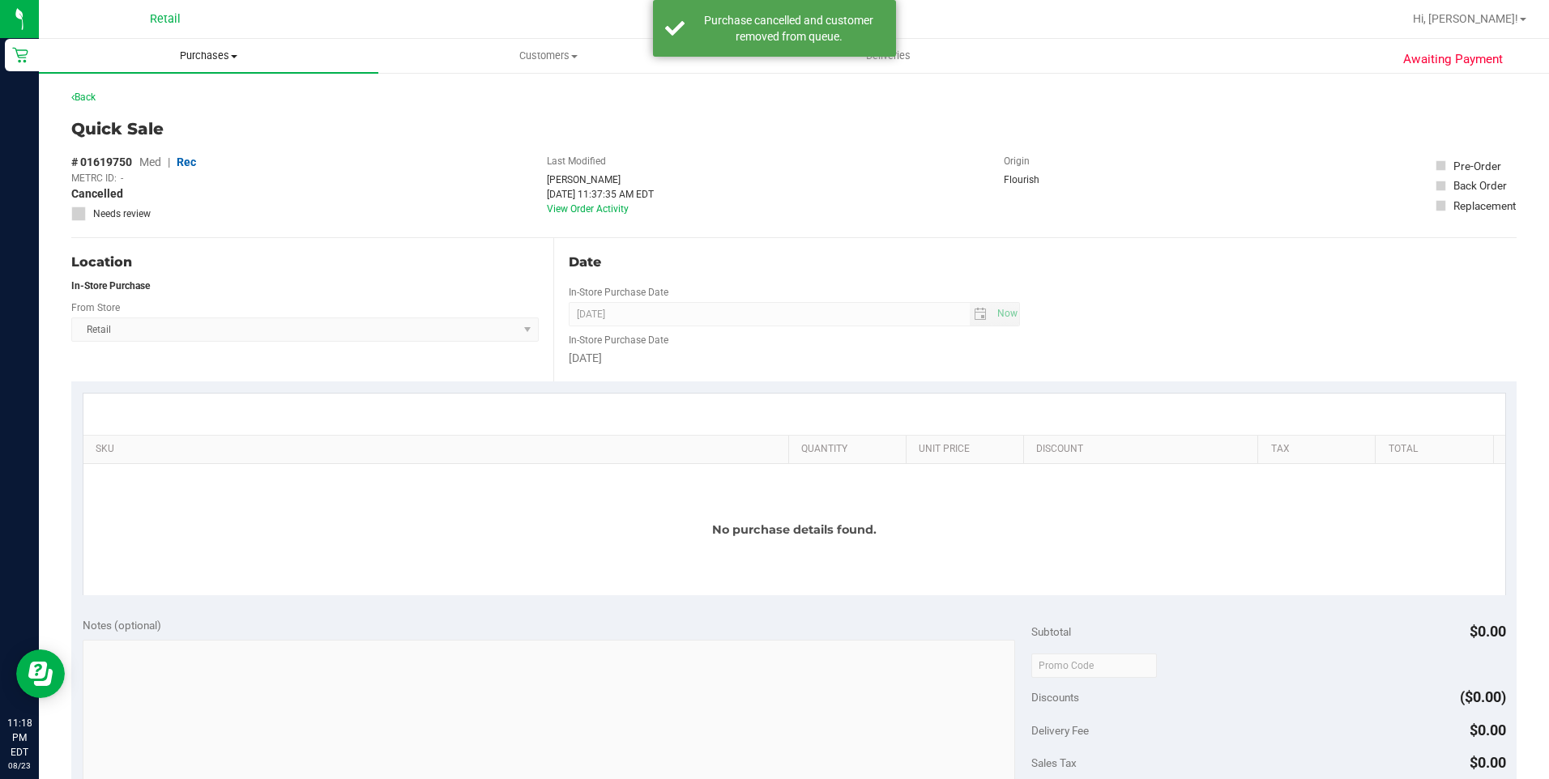
click at [199, 51] on span "Purchases" at bounding box center [208, 56] width 339 height 15
click at [193, 89] on li "Summary of purchases" at bounding box center [208, 97] width 339 height 19
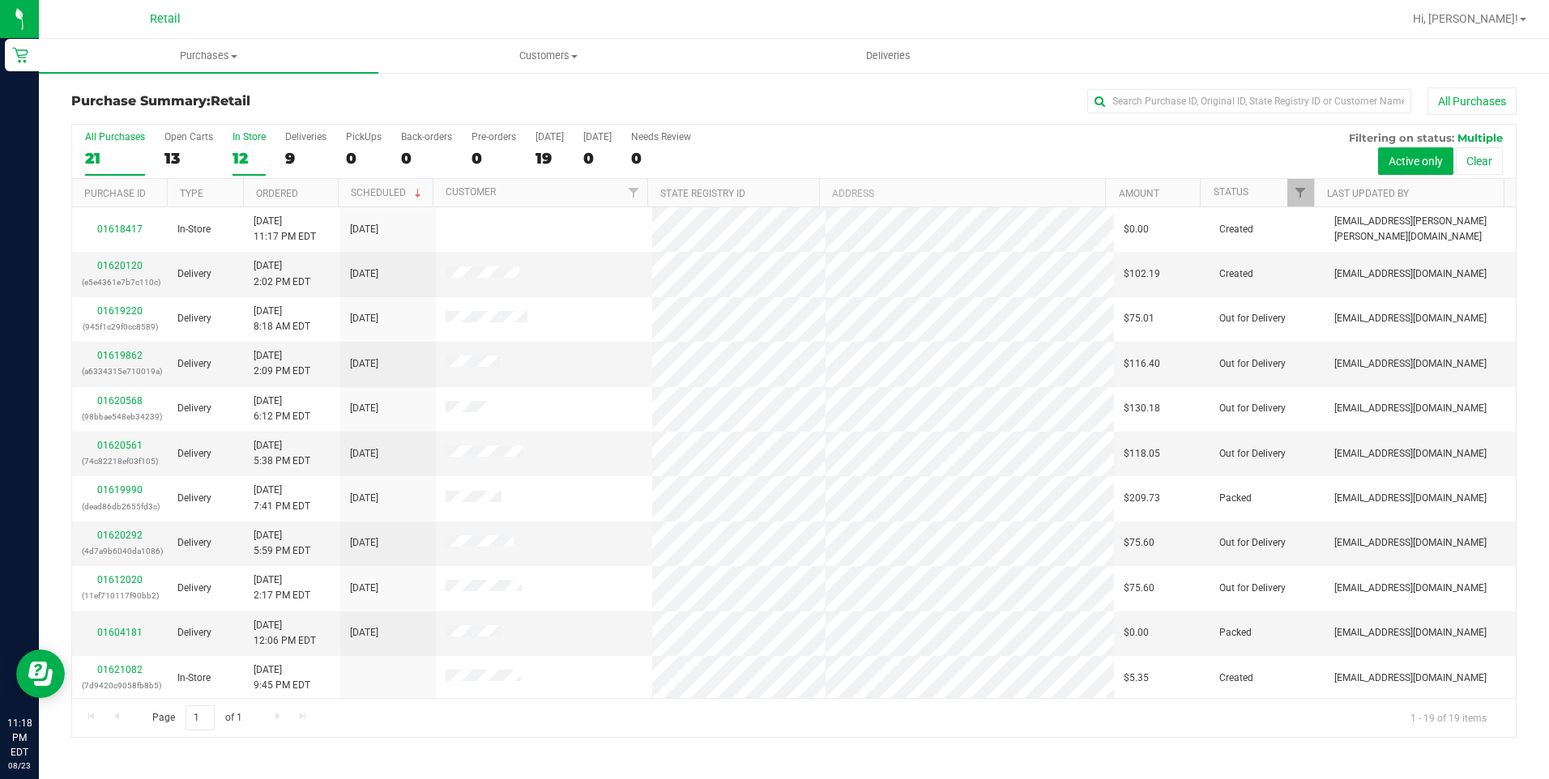
click at [244, 156] on div "12" at bounding box center [248, 158] width 33 height 19
click at [0, 0] on input "In Store 12" at bounding box center [0, 0] width 0 height 0
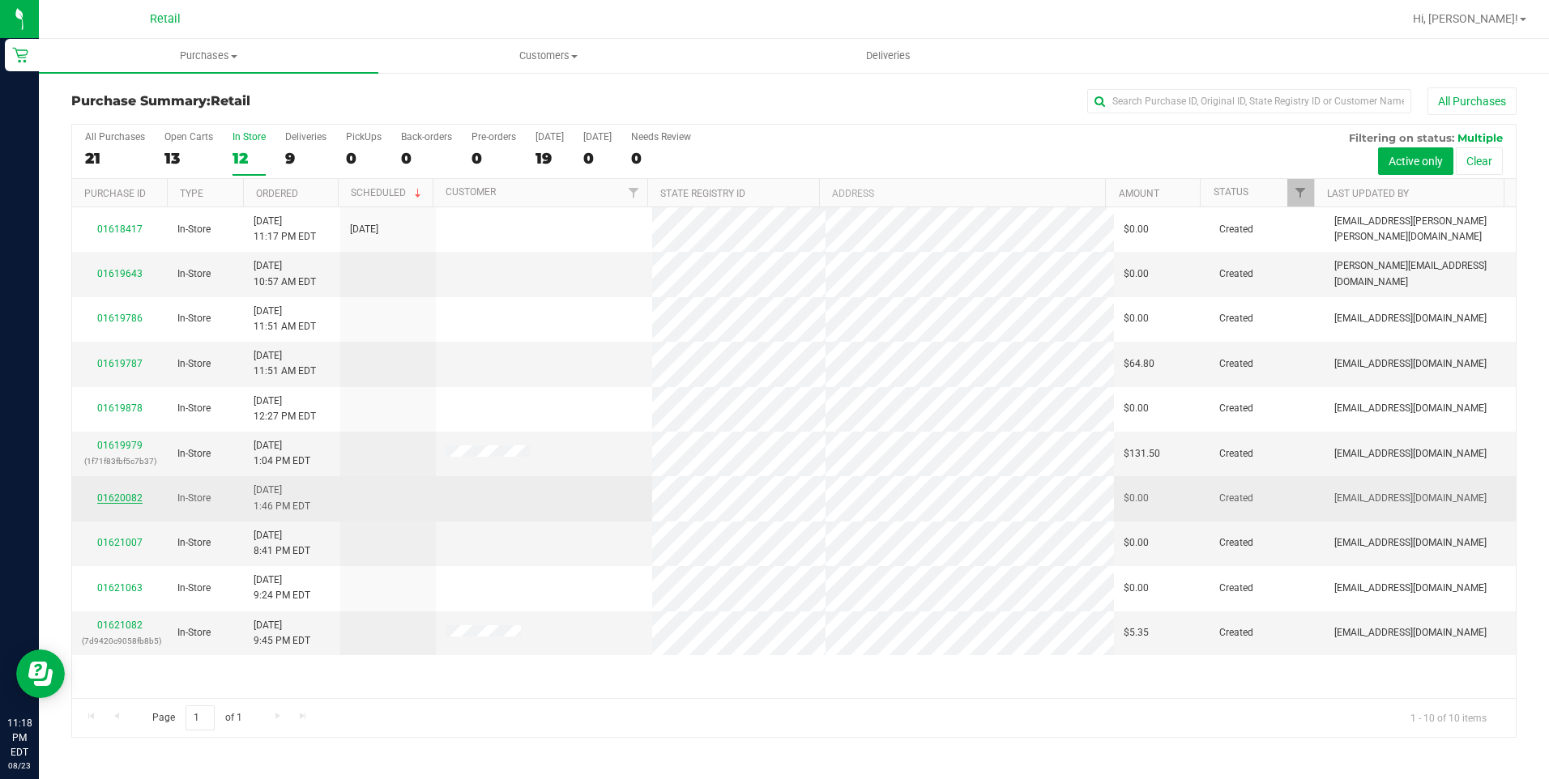
click at [130, 497] on link "01620082" at bounding box center [119, 497] width 45 height 11
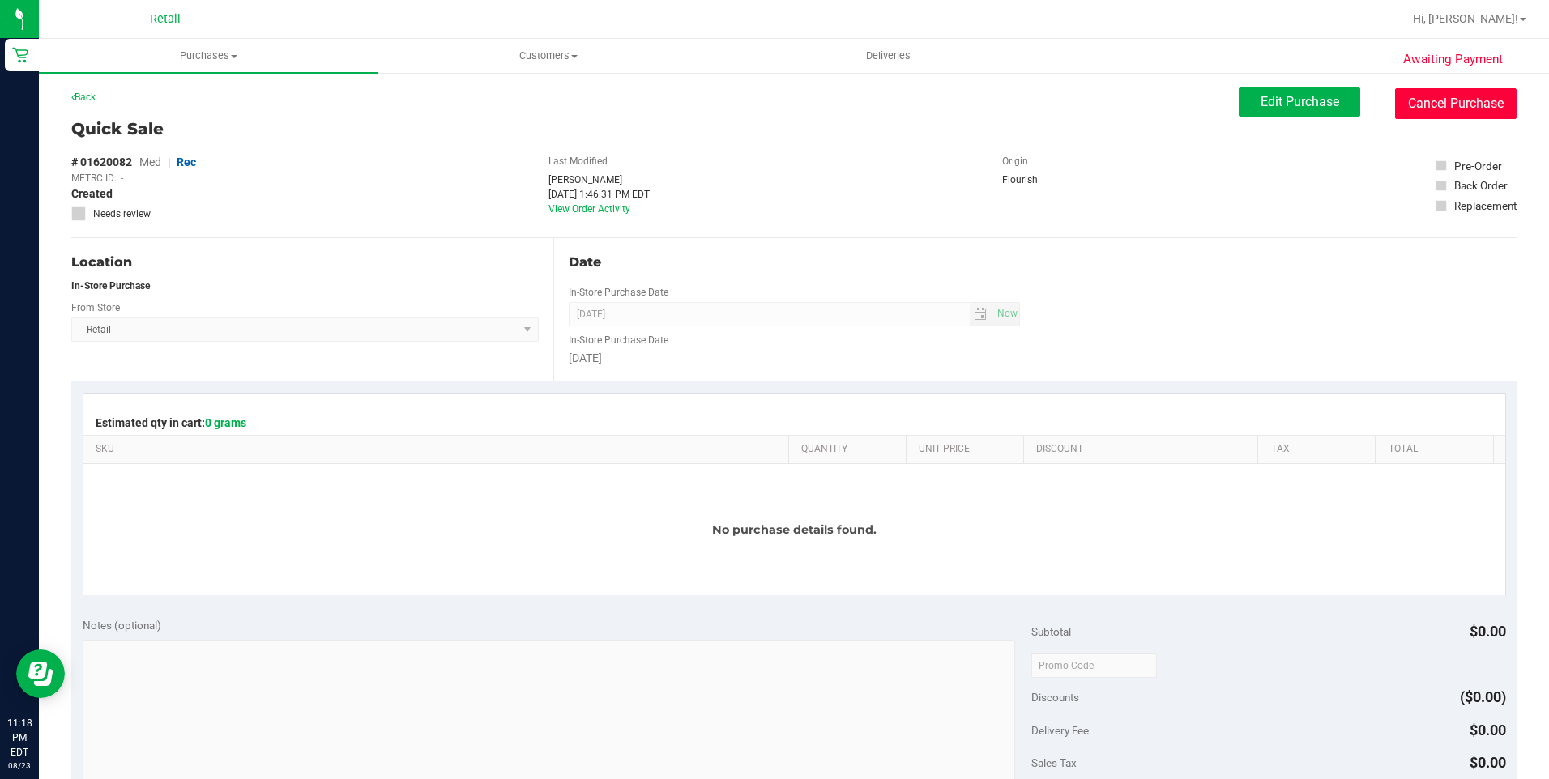
click at [1459, 110] on button "Cancel Purchase" at bounding box center [1455, 103] width 121 height 31
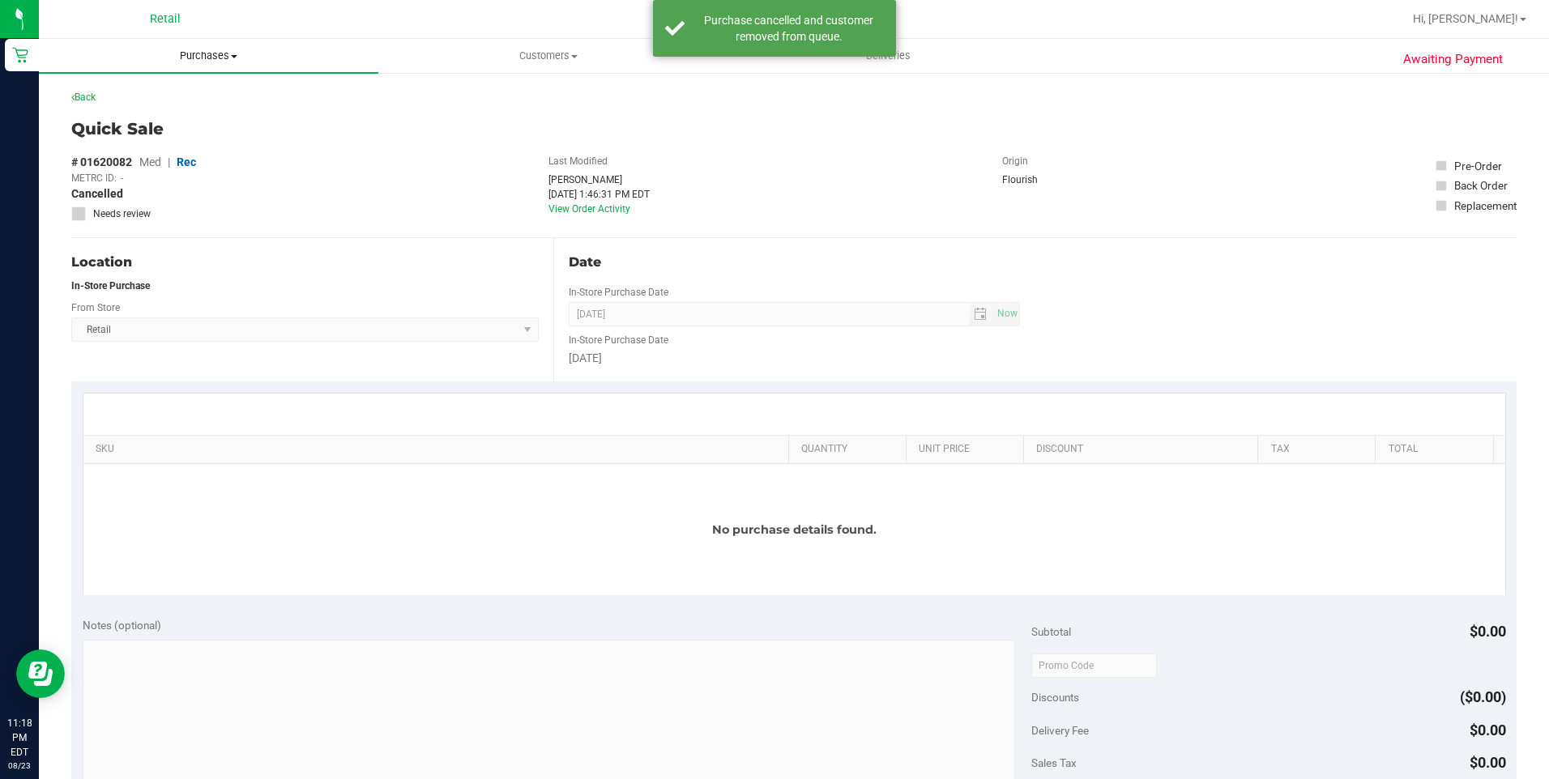
click at [227, 55] on span "Purchases" at bounding box center [208, 56] width 339 height 15
click at [112, 96] on span "Summary of purchases" at bounding box center [122, 98] width 166 height 14
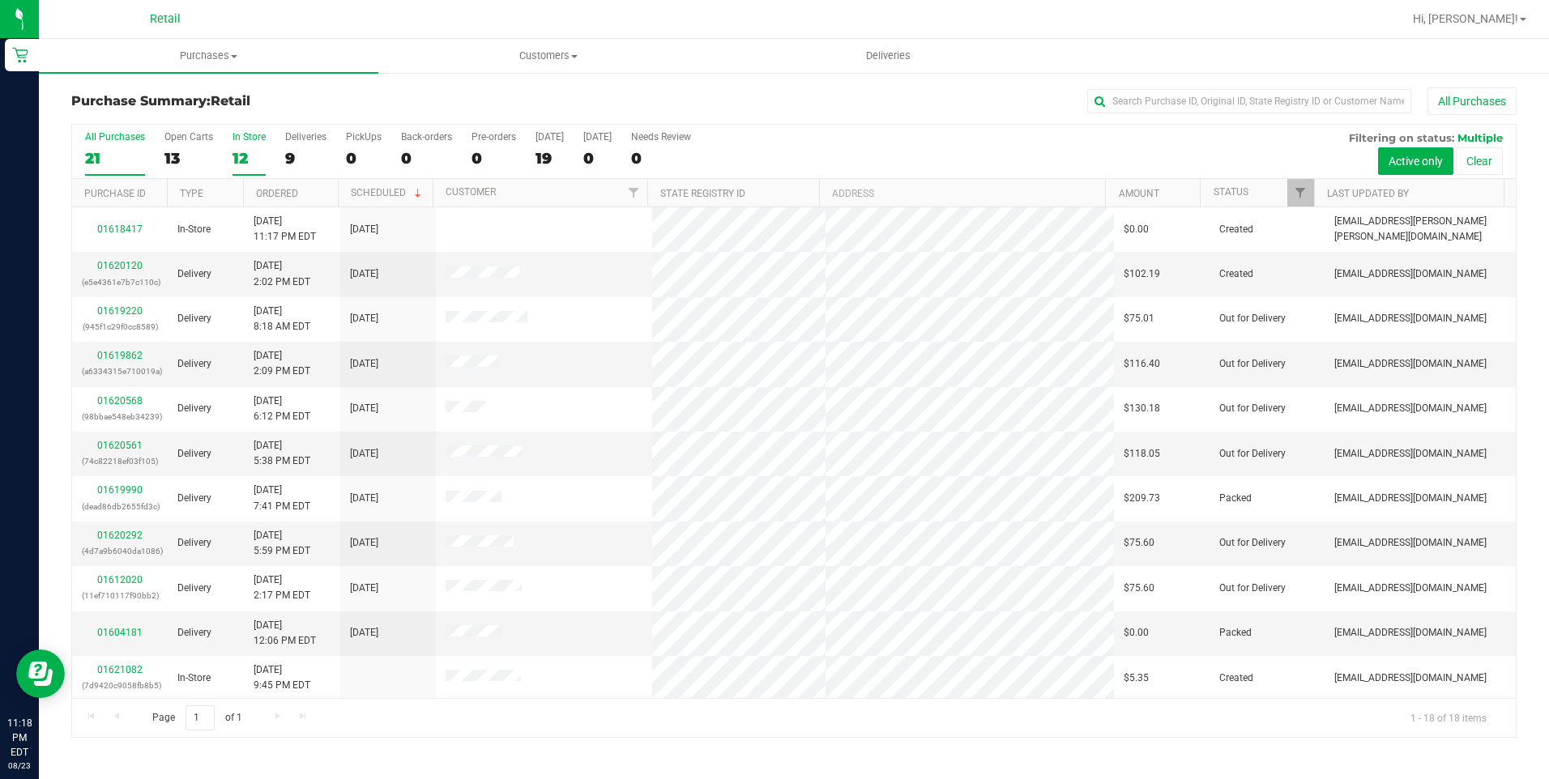
click at [240, 150] on div "12" at bounding box center [248, 158] width 33 height 19
click at [0, 0] on input "In Store 12" at bounding box center [0, 0] width 0 height 0
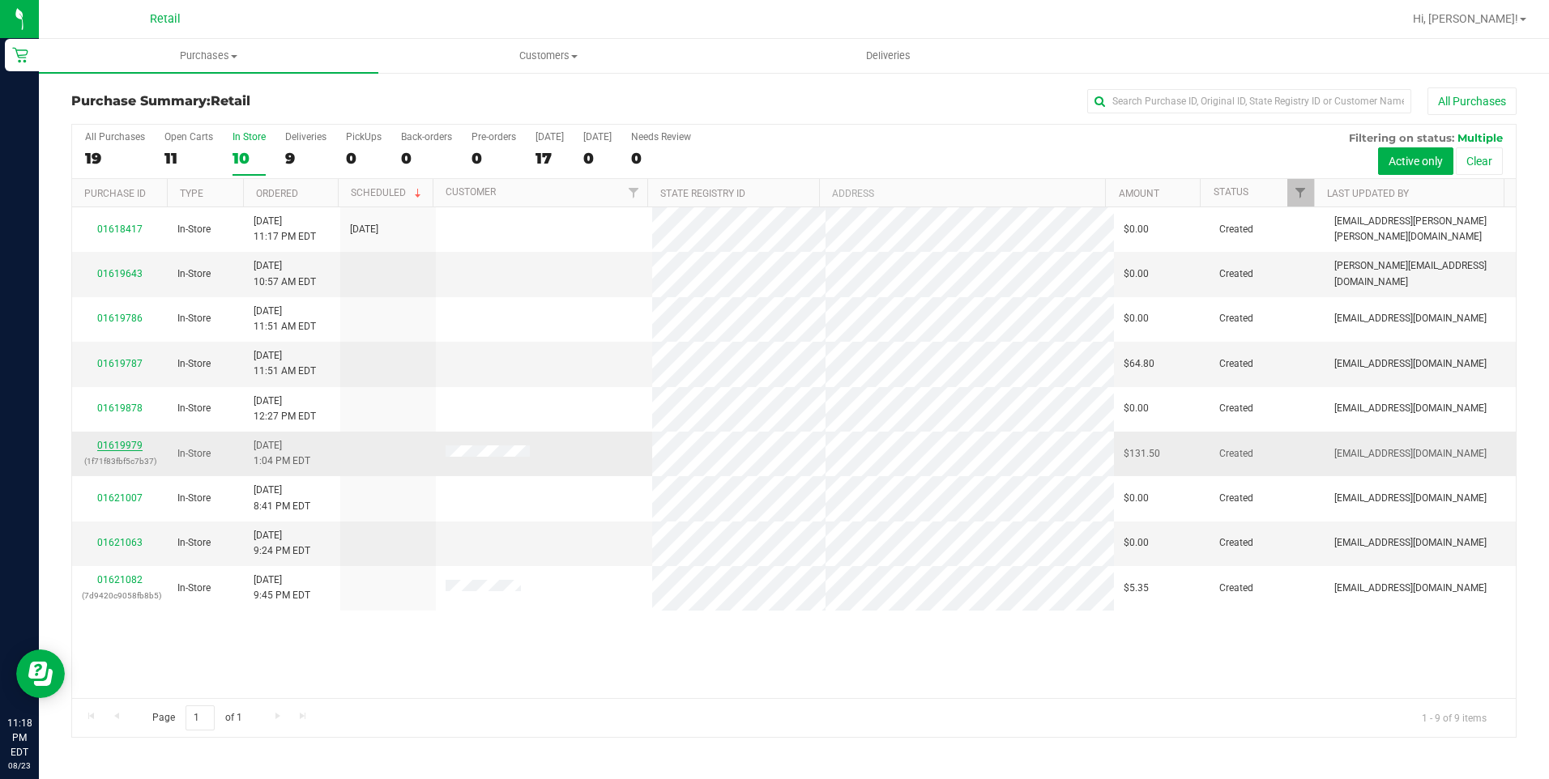
click at [132, 441] on link "01619979" at bounding box center [119, 445] width 45 height 11
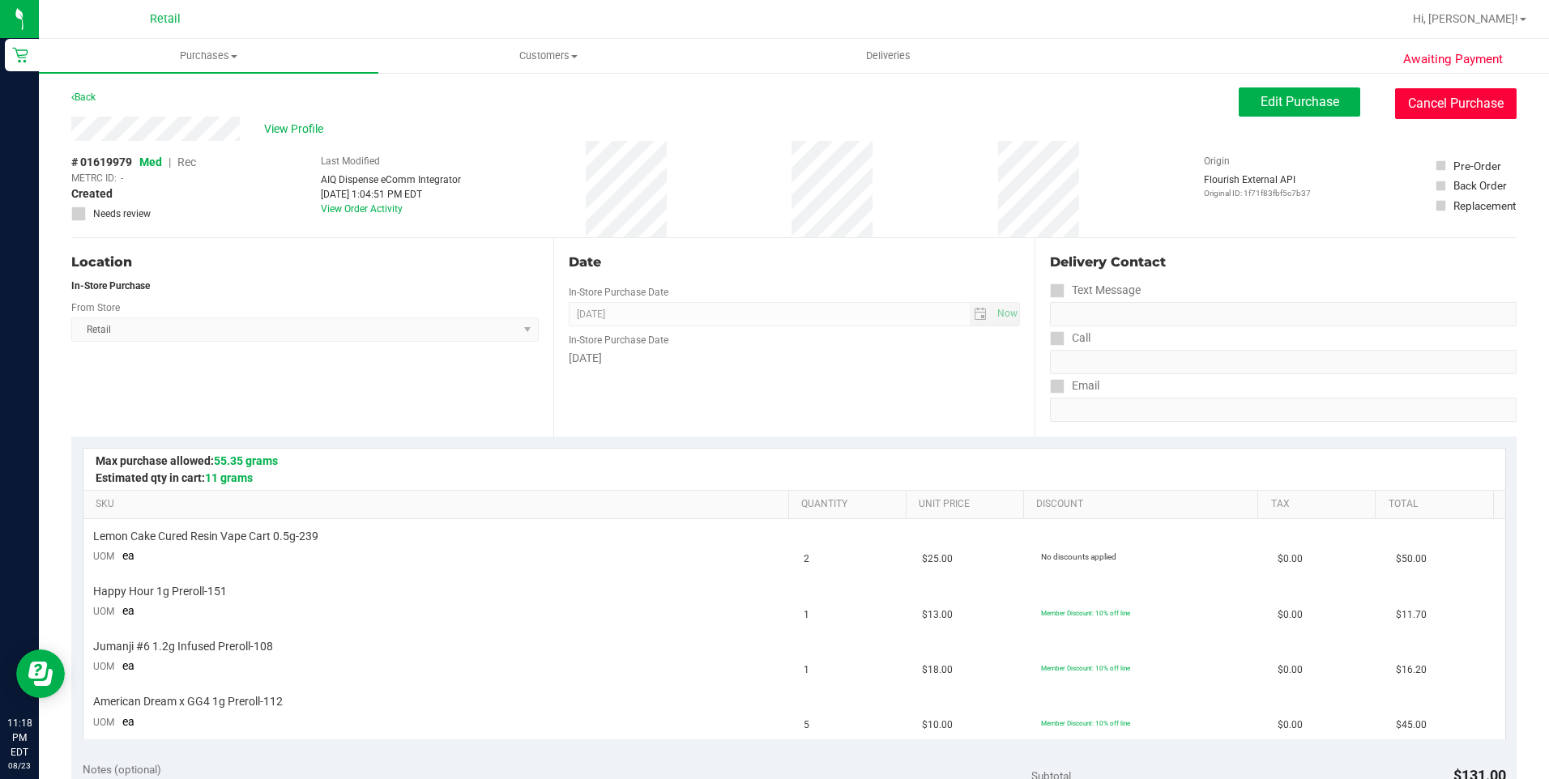
click at [1429, 92] on button "Cancel Purchase" at bounding box center [1455, 103] width 121 height 31
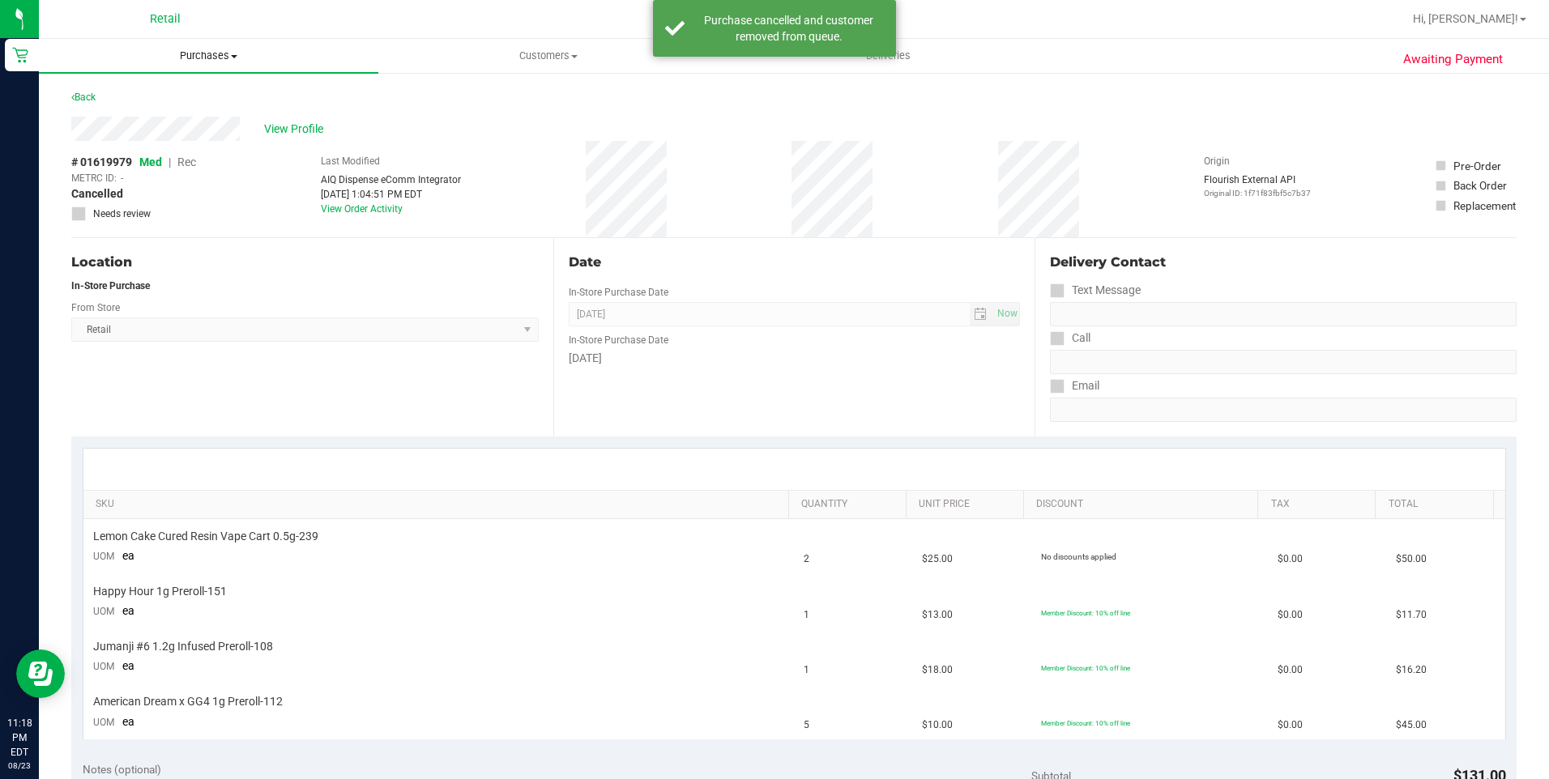
click at [186, 58] on span "Purchases" at bounding box center [208, 56] width 339 height 15
click at [170, 99] on span "Summary of purchases" at bounding box center [122, 98] width 166 height 14
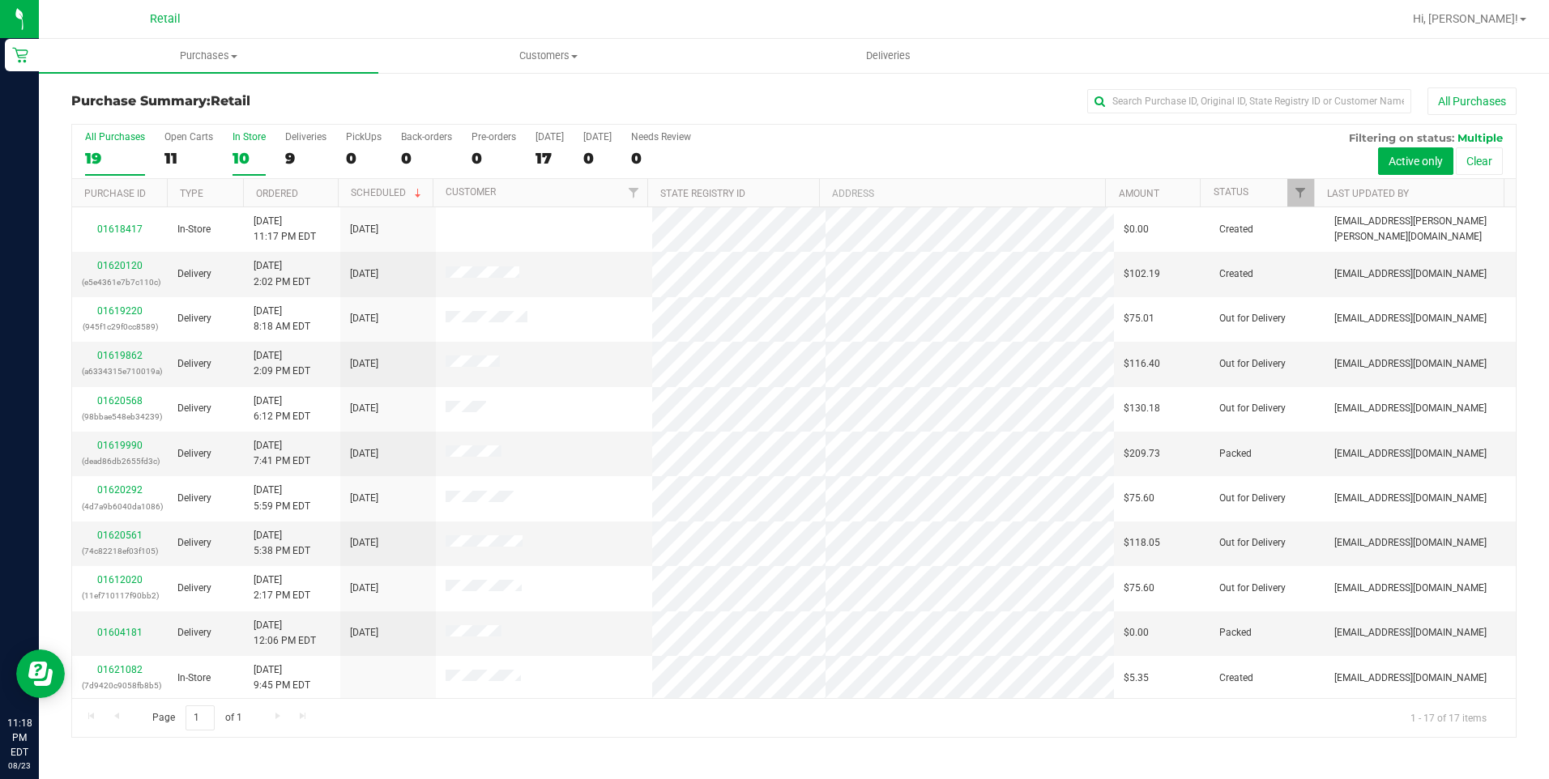
click at [256, 160] on div "10" at bounding box center [248, 158] width 33 height 19
click at [0, 0] on input "In Store 10" at bounding box center [0, 0] width 0 height 0
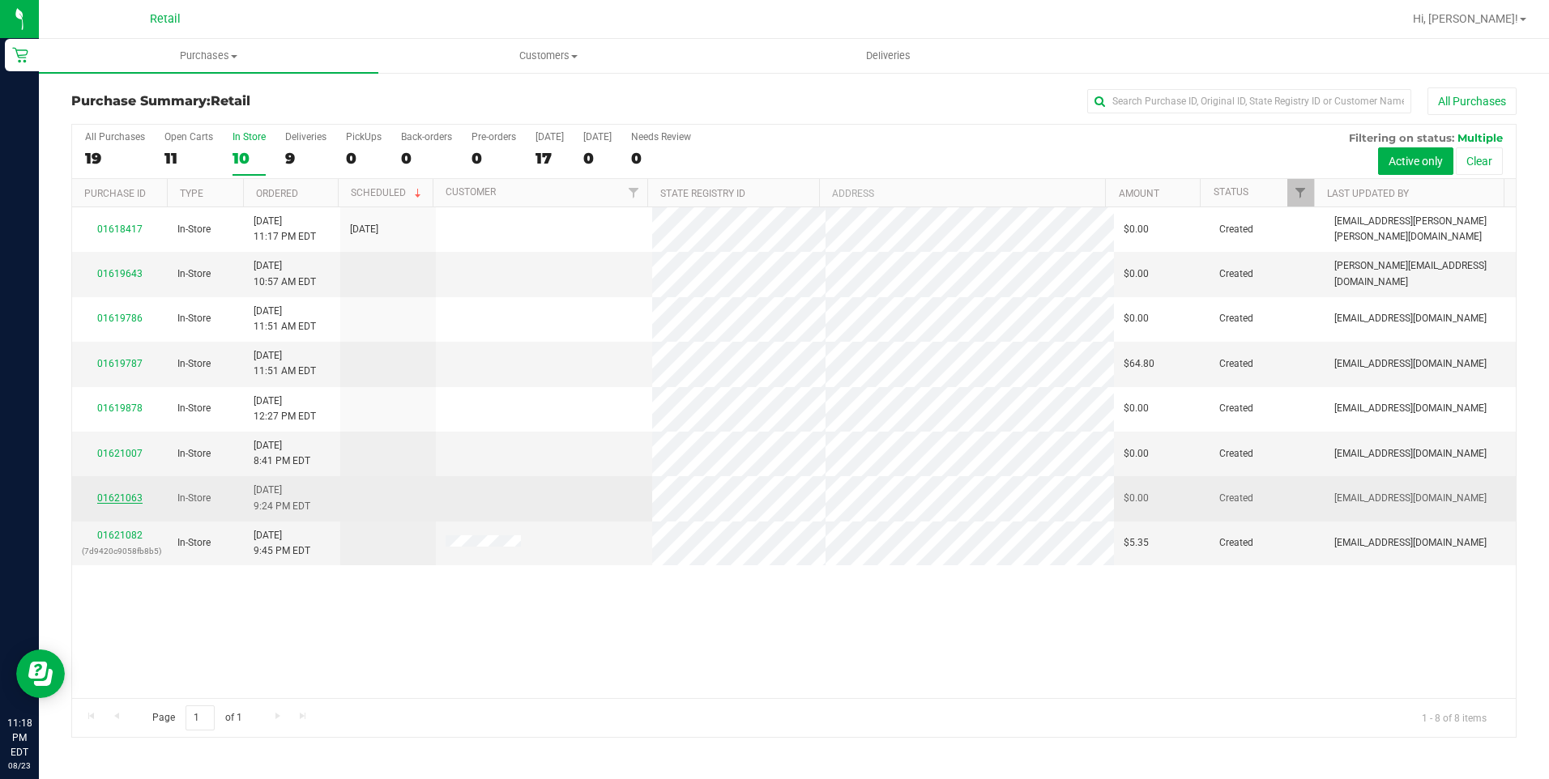
click at [128, 503] on link "01621063" at bounding box center [119, 497] width 45 height 11
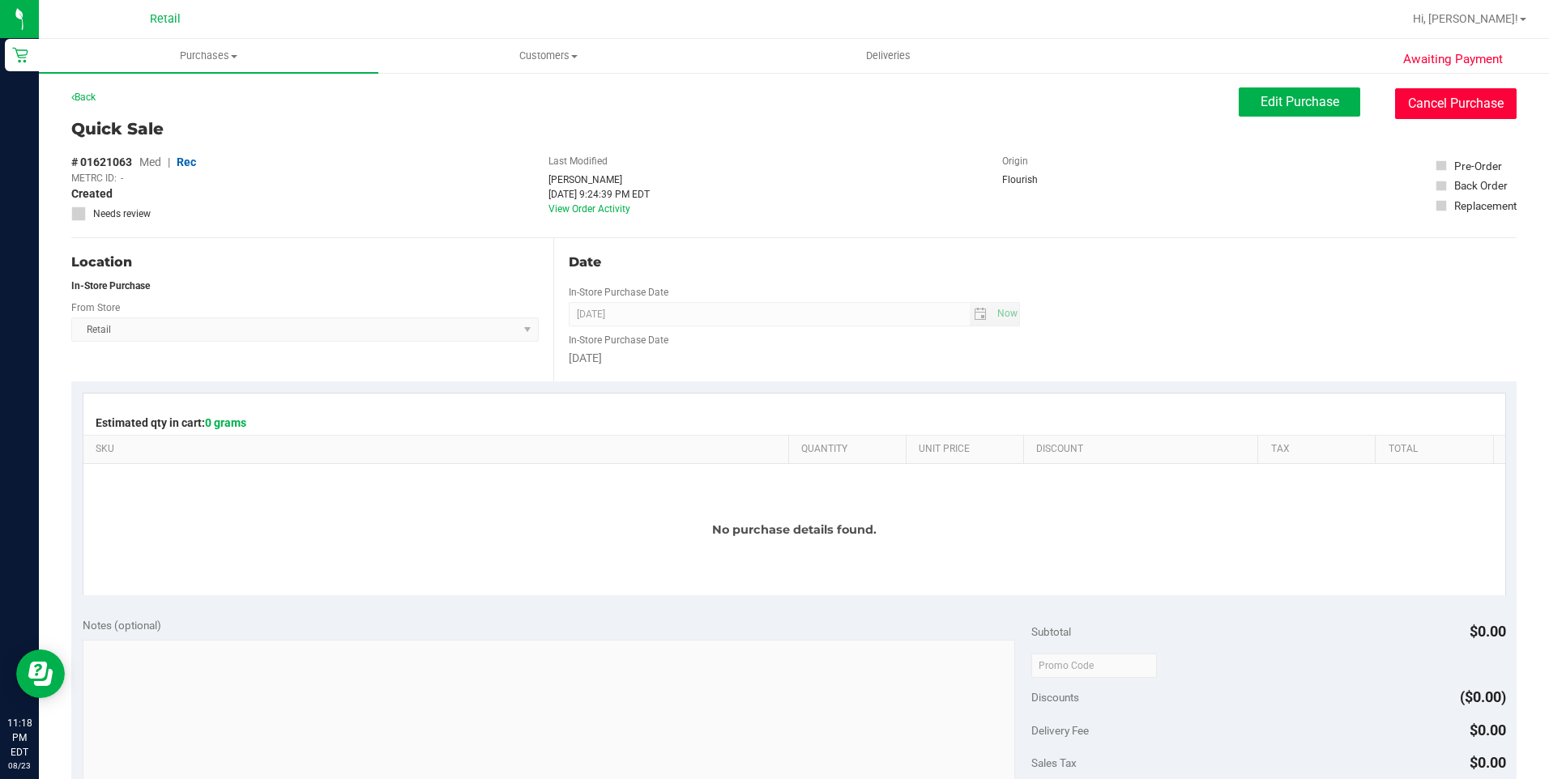
click at [1460, 103] on button "Cancel Purchase" at bounding box center [1455, 103] width 121 height 31
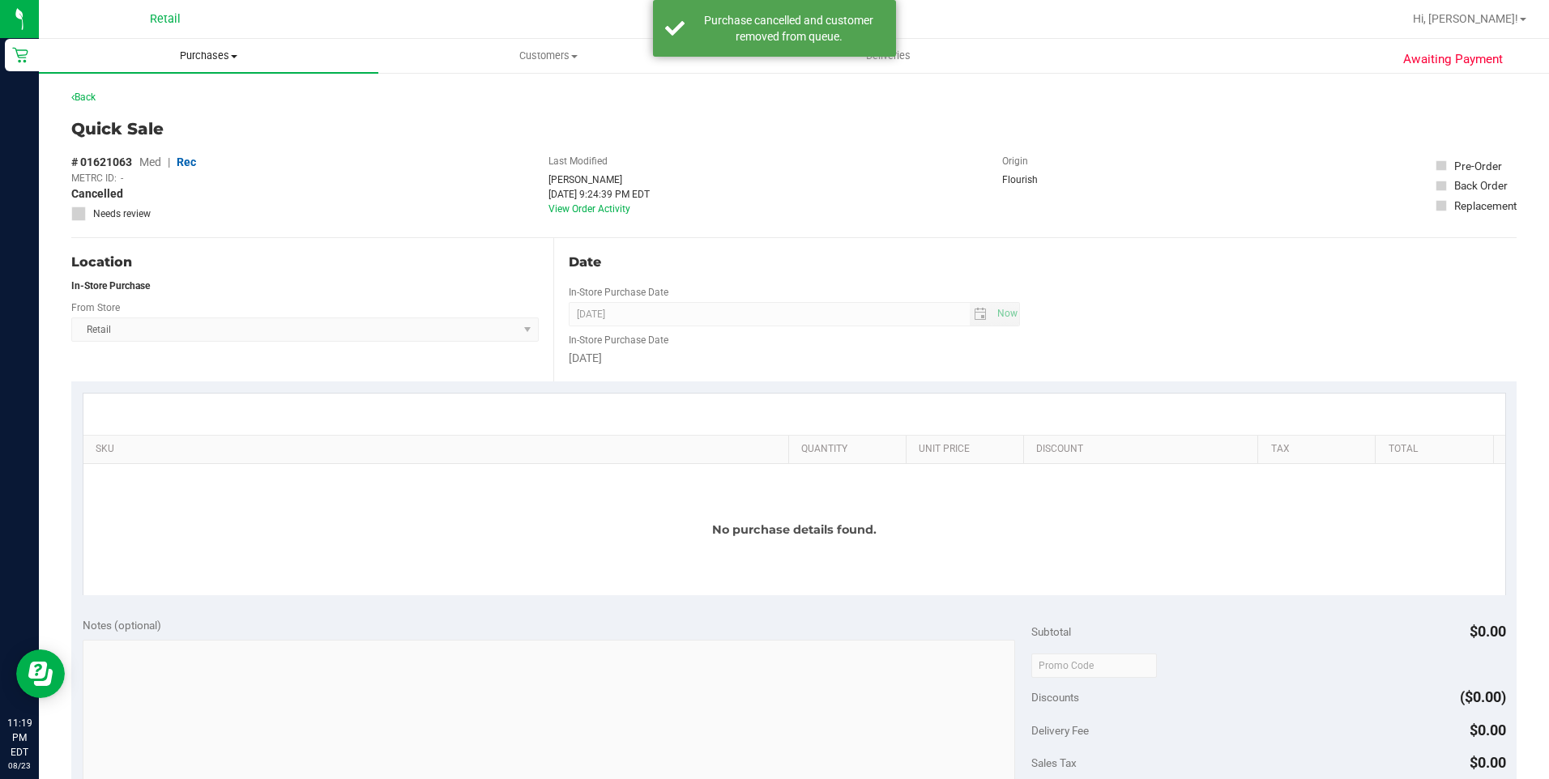
click at [228, 54] on span "Purchases" at bounding box center [208, 56] width 339 height 15
click at [144, 108] on li "Fulfillment" at bounding box center [208, 117] width 339 height 19
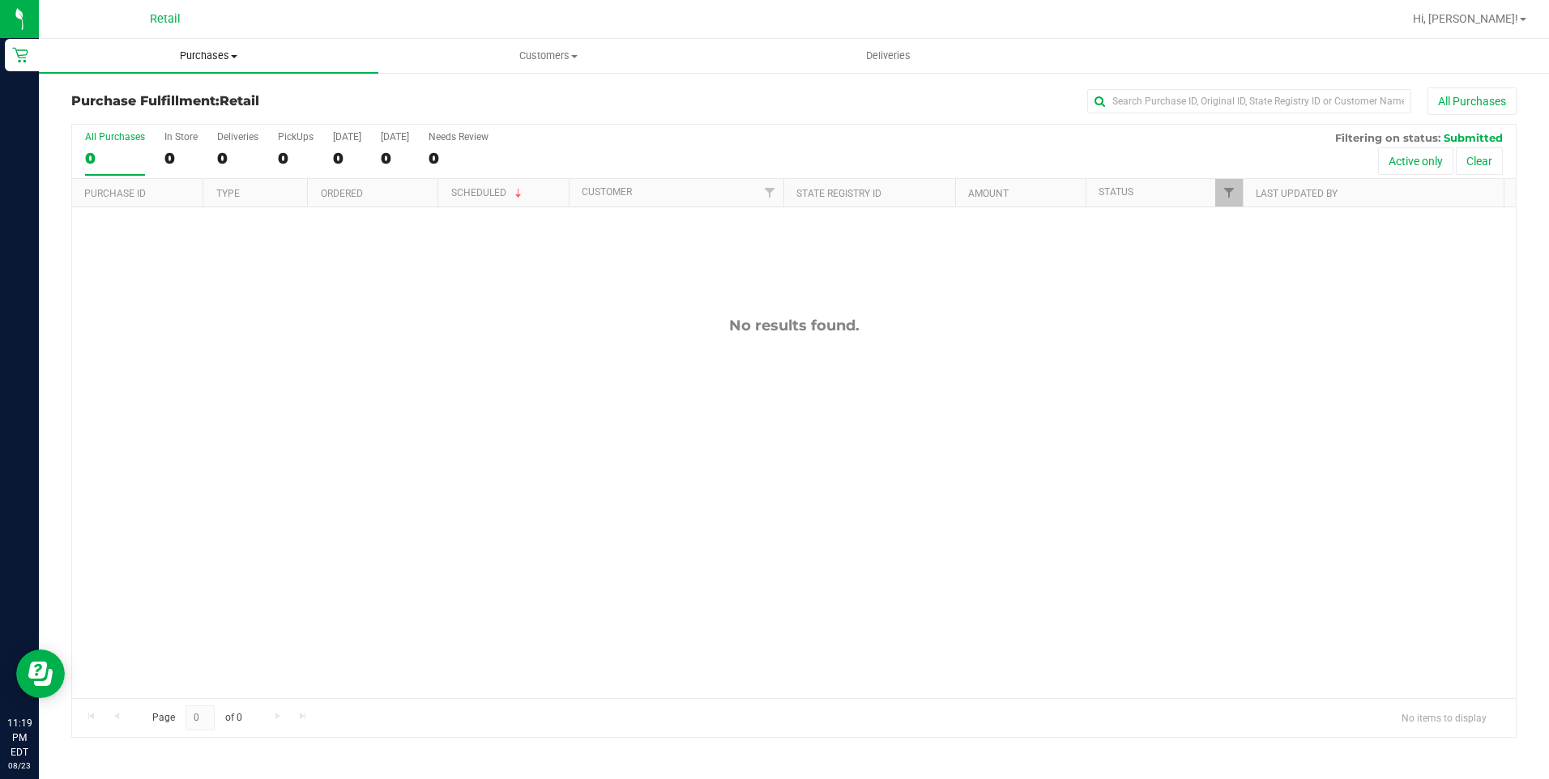
click at [194, 70] on uib-tab-heading "Purchases Summary of purchases Fulfillment All purchases" at bounding box center [208, 56] width 339 height 34
click at [201, 56] on span "Purchases" at bounding box center [208, 56] width 339 height 15
click at [131, 91] on span "Summary of purchases" at bounding box center [122, 98] width 166 height 14
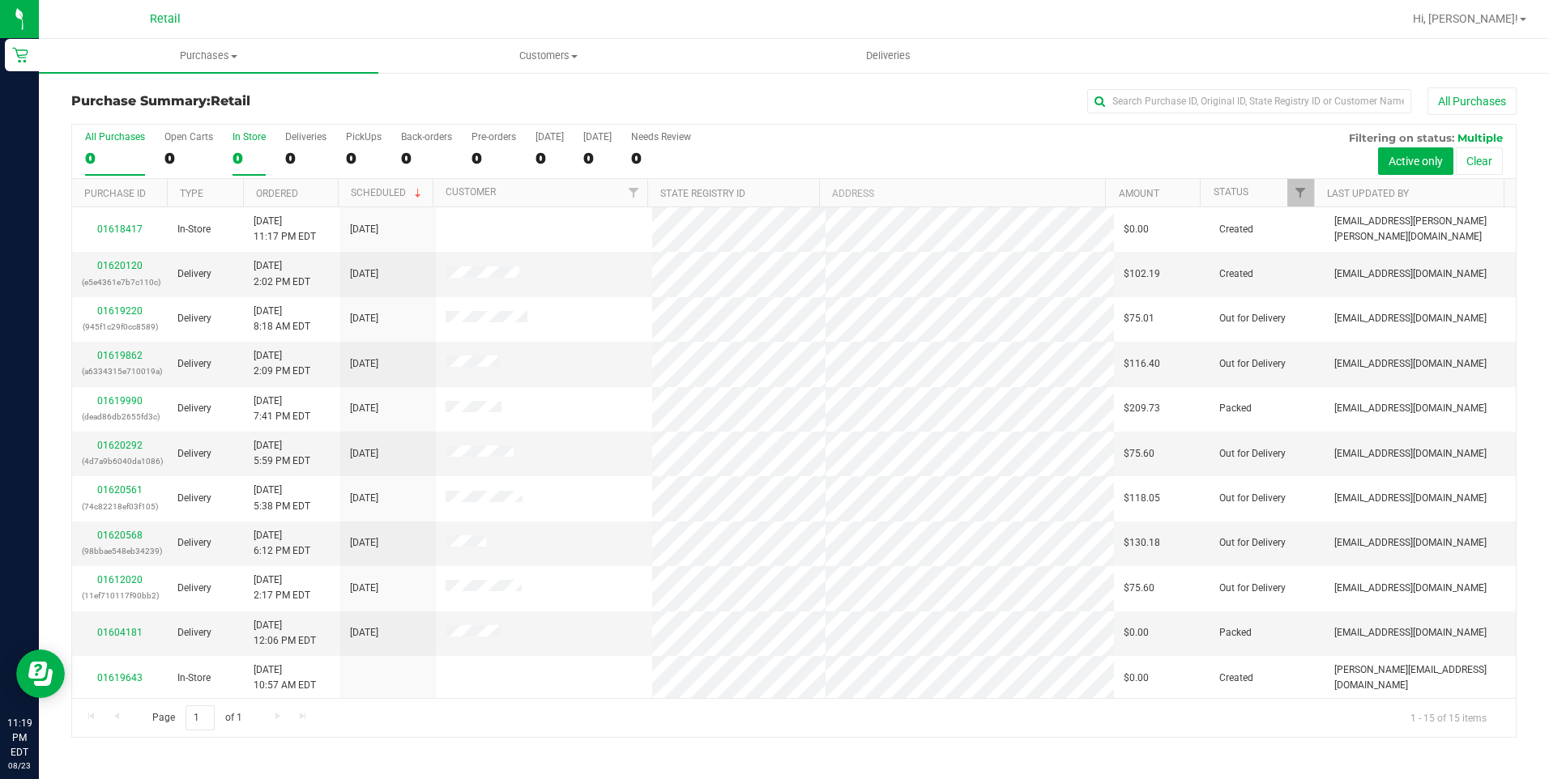
click at [241, 149] on div "0" at bounding box center [248, 158] width 33 height 19
click at [0, 0] on input "In Store 0" at bounding box center [0, 0] width 0 height 0
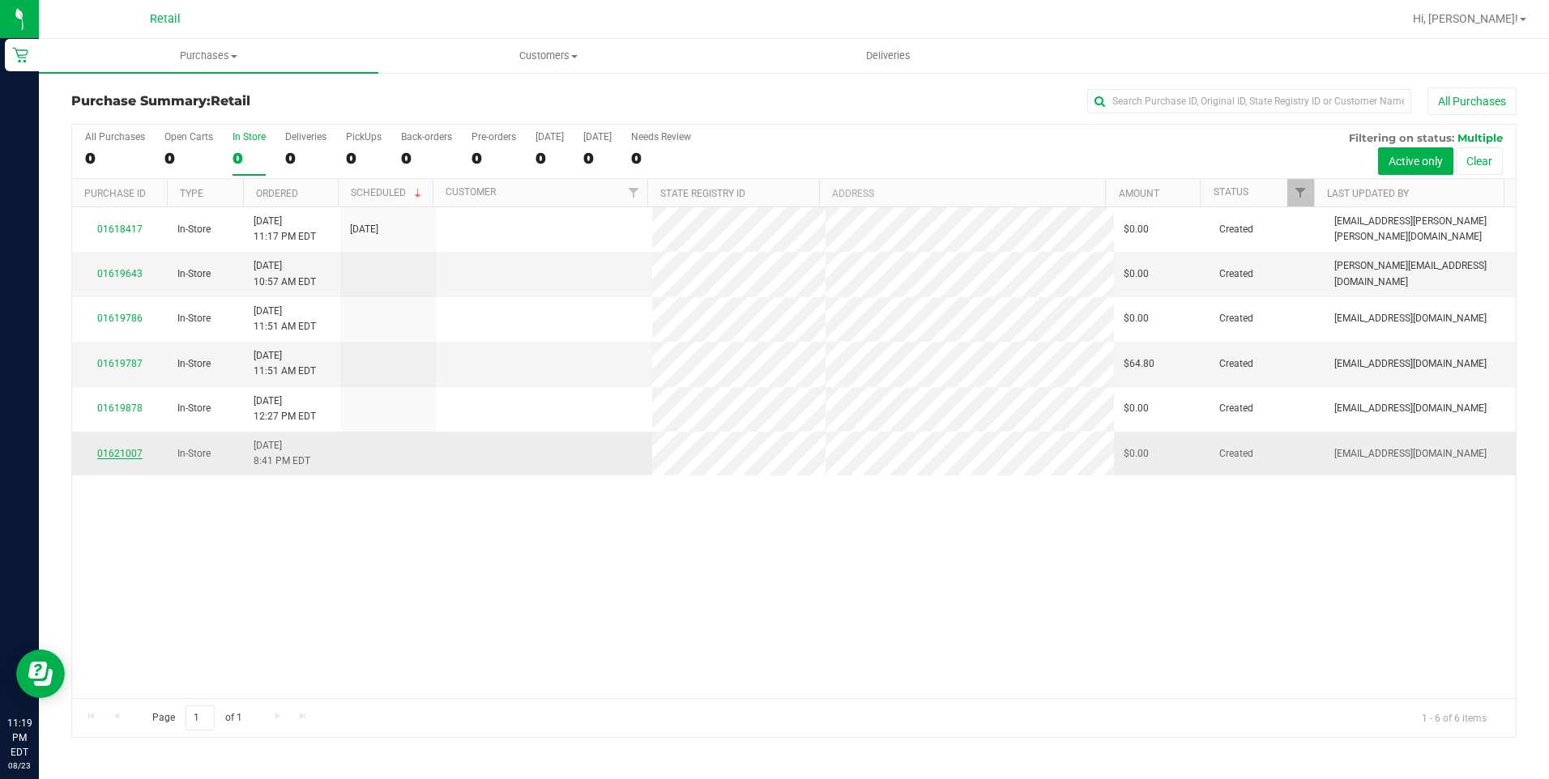
click at [117, 449] on link "01621007" at bounding box center [119, 453] width 45 height 11
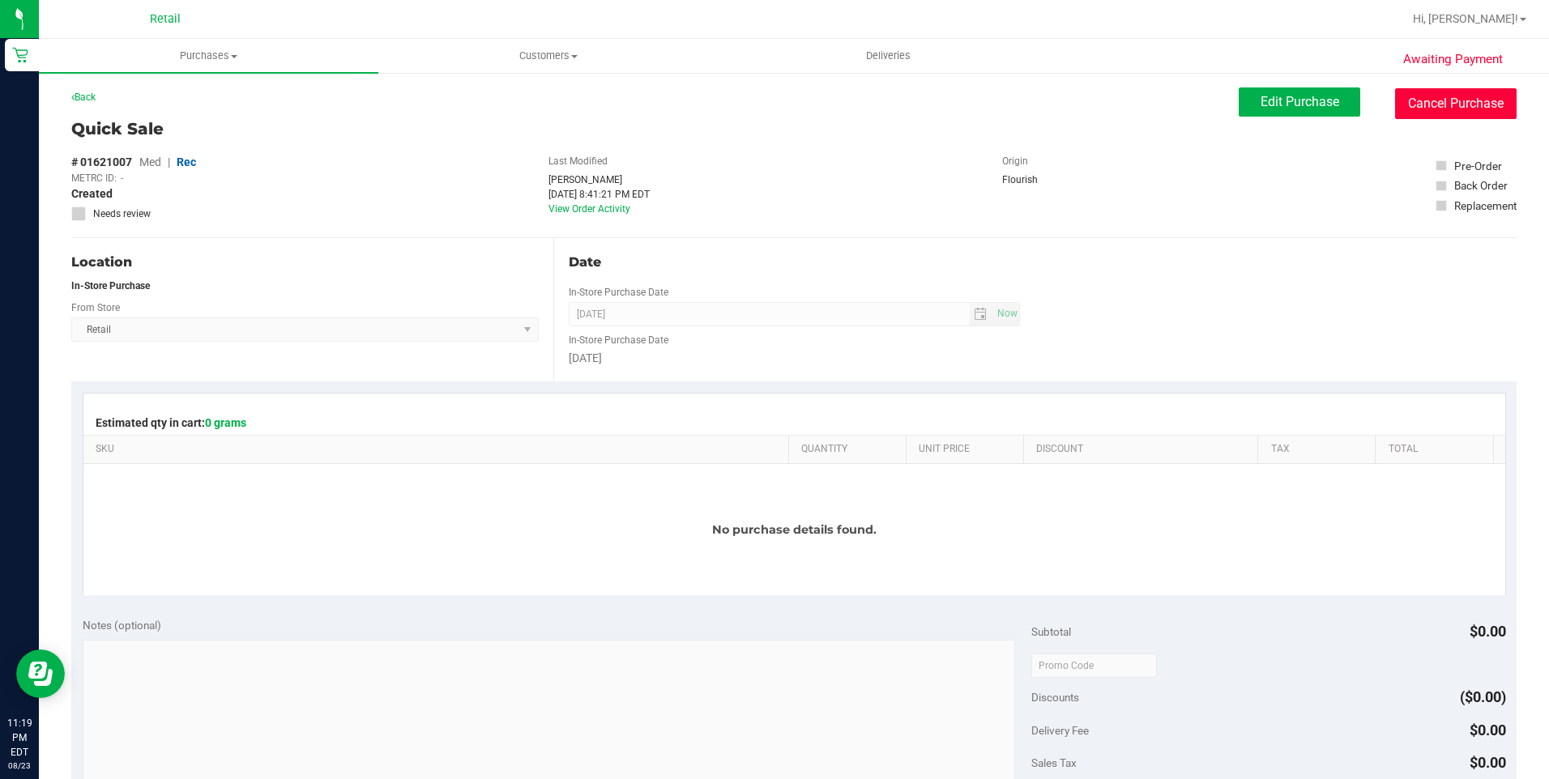
click at [1413, 97] on button "Cancel Purchase" at bounding box center [1455, 103] width 121 height 31
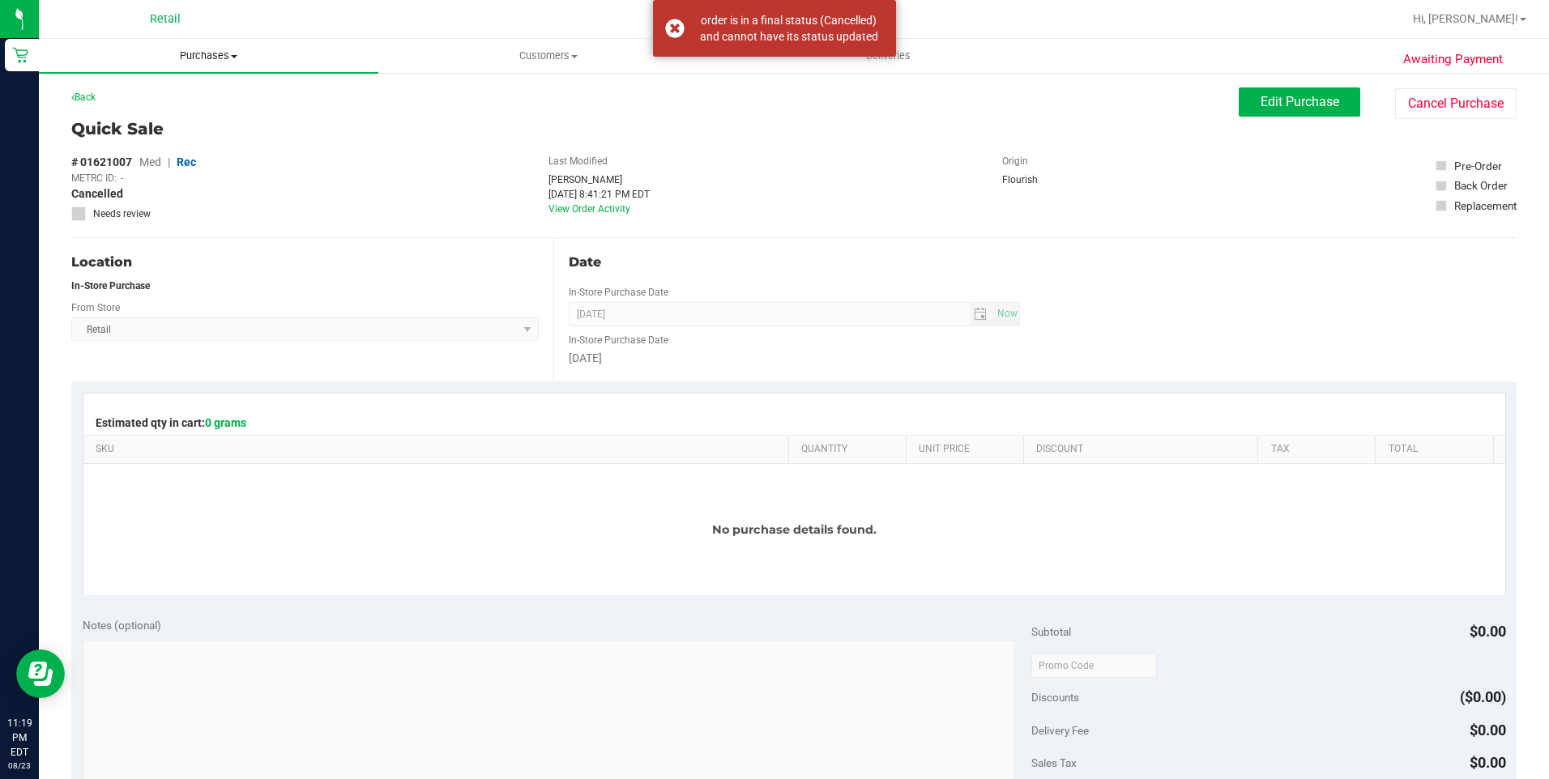
click at [223, 58] on span "Purchases" at bounding box center [208, 56] width 339 height 15
click at [132, 97] on span "Summary of purchases" at bounding box center [122, 98] width 166 height 14
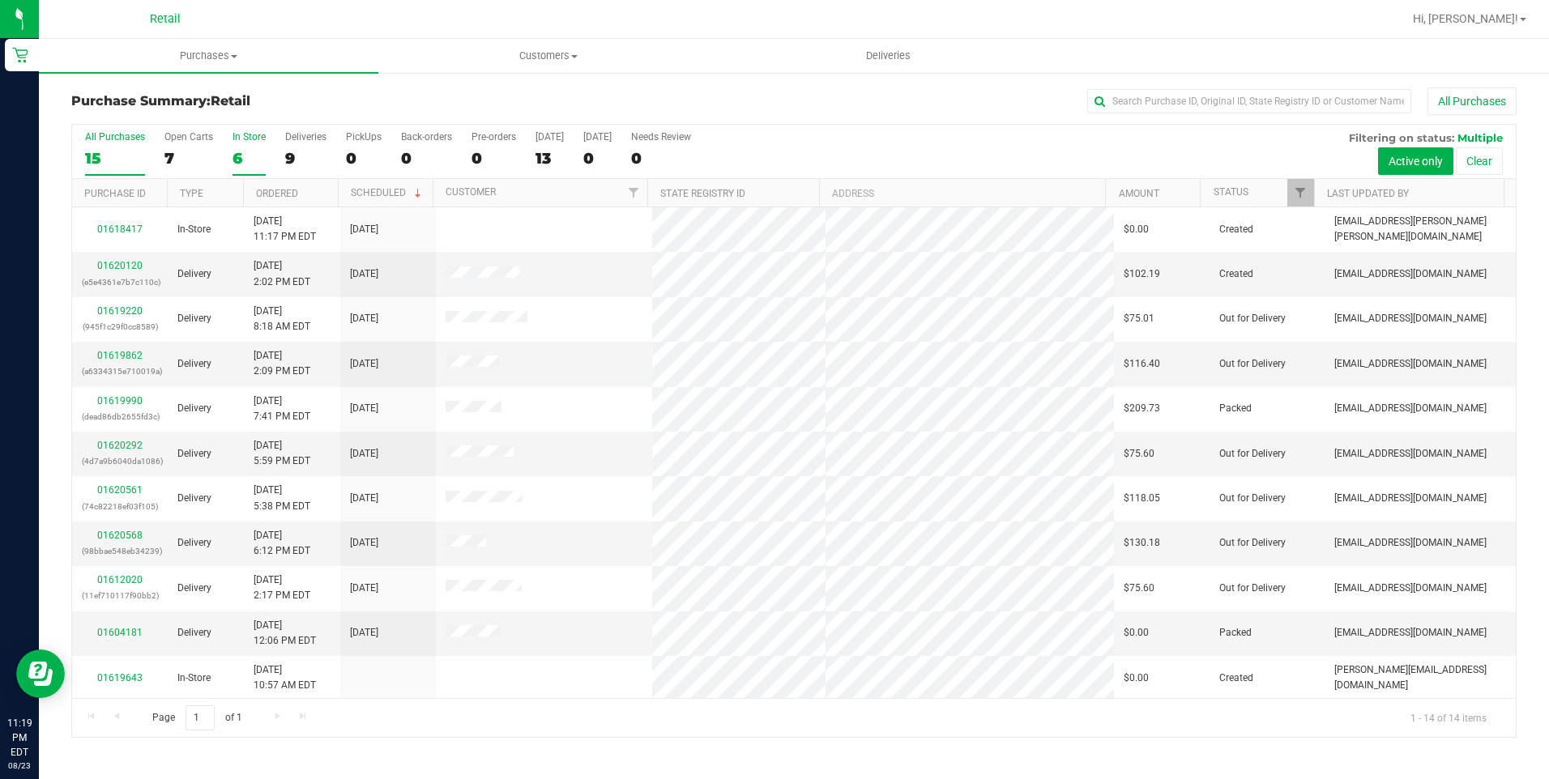
click at [232, 158] on div "6" at bounding box center [248, 158] width 33 height 19
click at [0, 0] on input "In Store 6" at bounding box center [0, 0] width 0 height 0
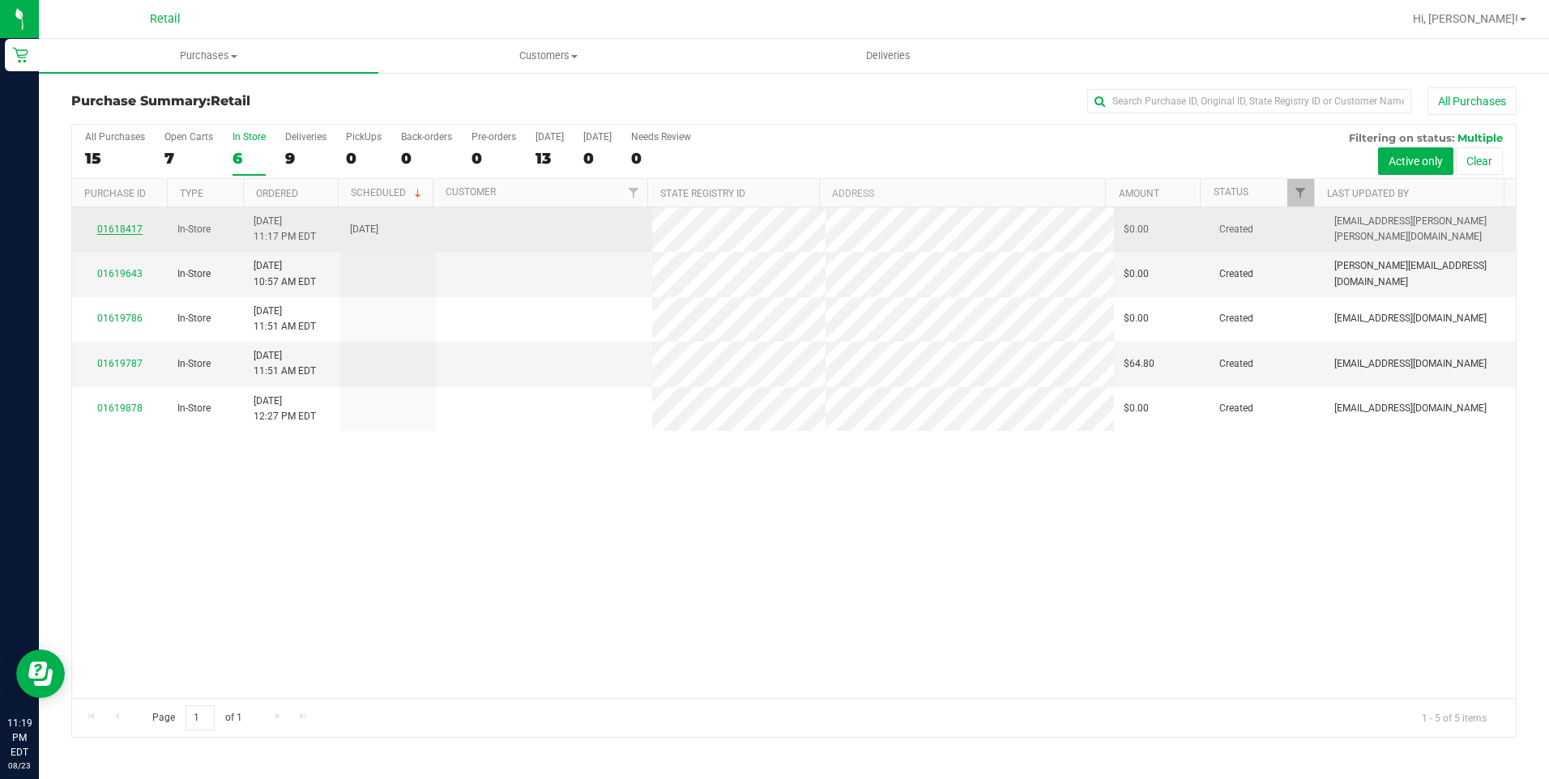
click at [104, 230] on link "01618417" at bounding box center [119, 229] width 45 height 11
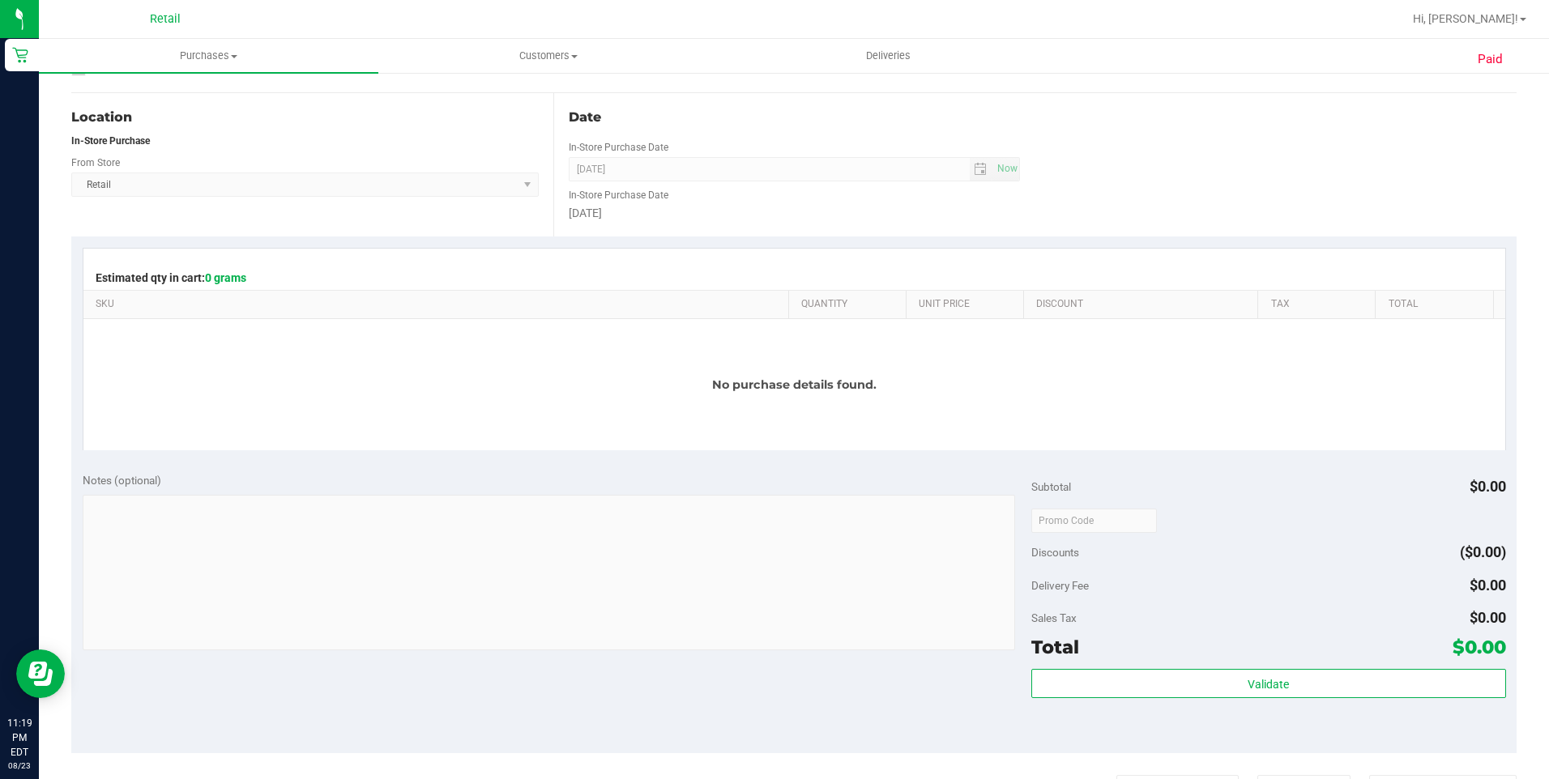
scroll to position [81, 0]
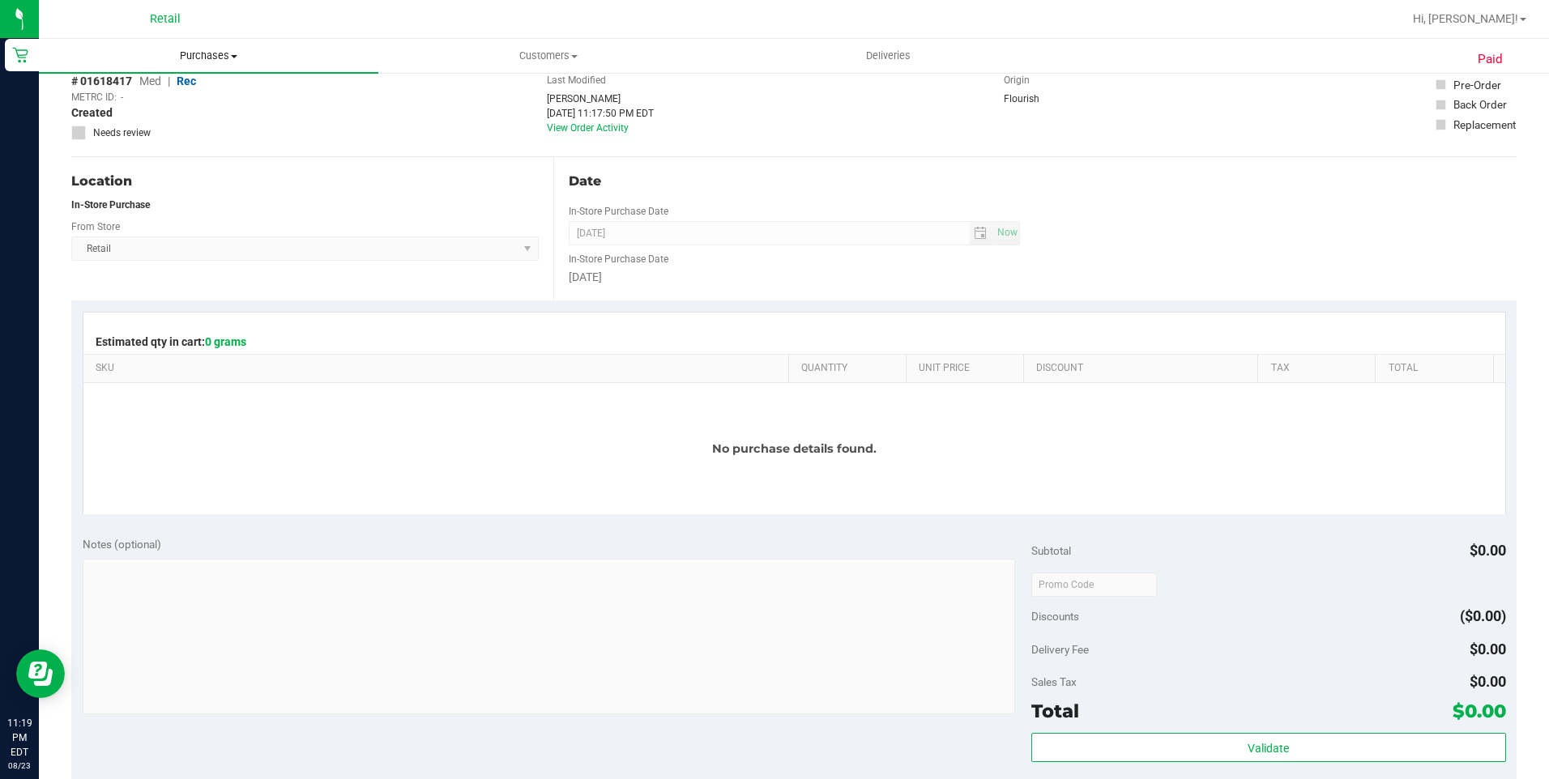
click at [218, 61] on span "Purchases" at bounding box center [208, 56] width 339 height 15
click at [168, 89] on li "Summary of purchases" at bounding box center [208, 97] width 339 height 19
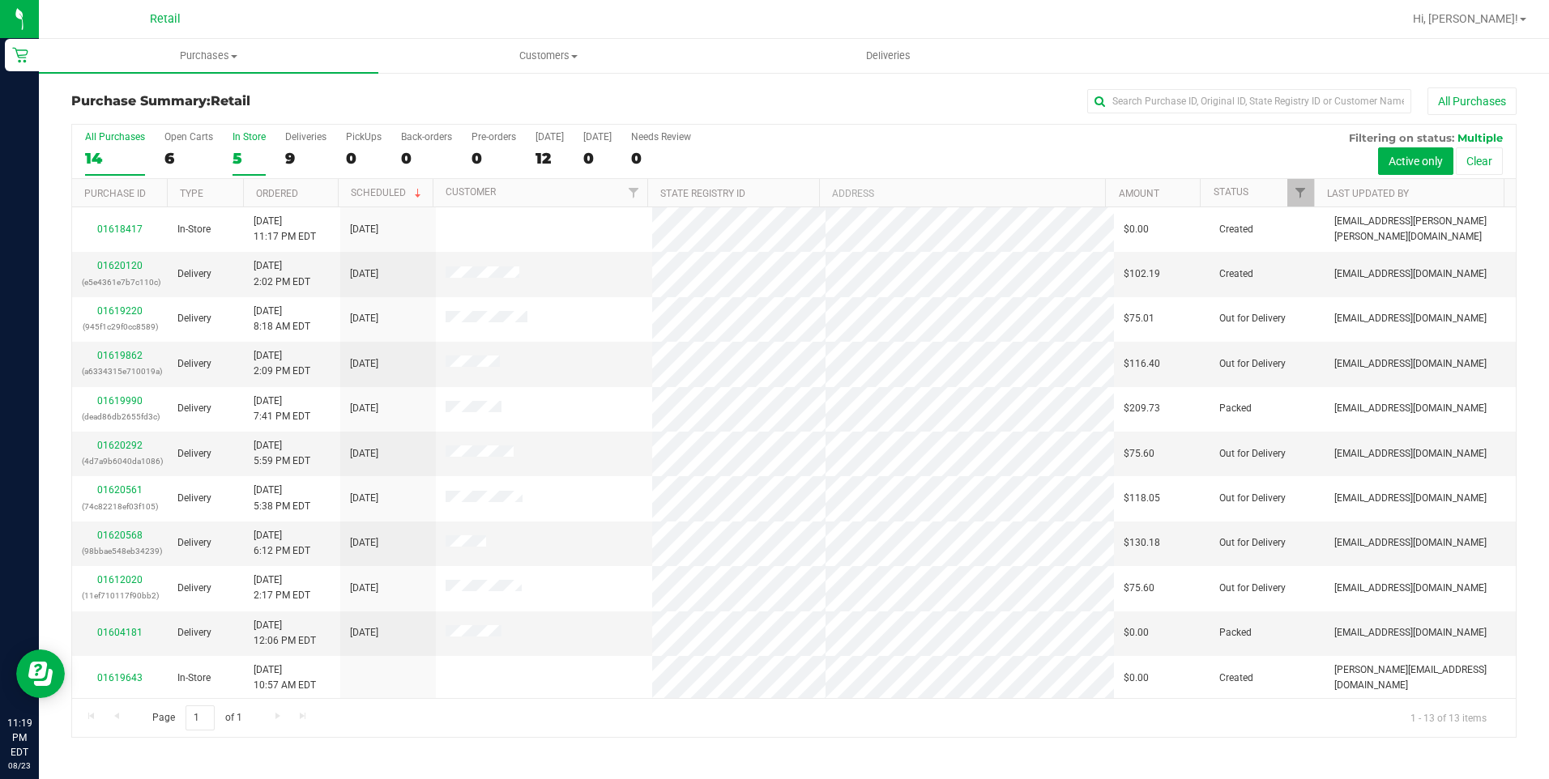
click at [236, 156] on div "5" at bounding box center [248, 158] width 33 height 19
click at [0, 0] on input "In Store 5" at bounding box center [0, 0] width 0 height 0
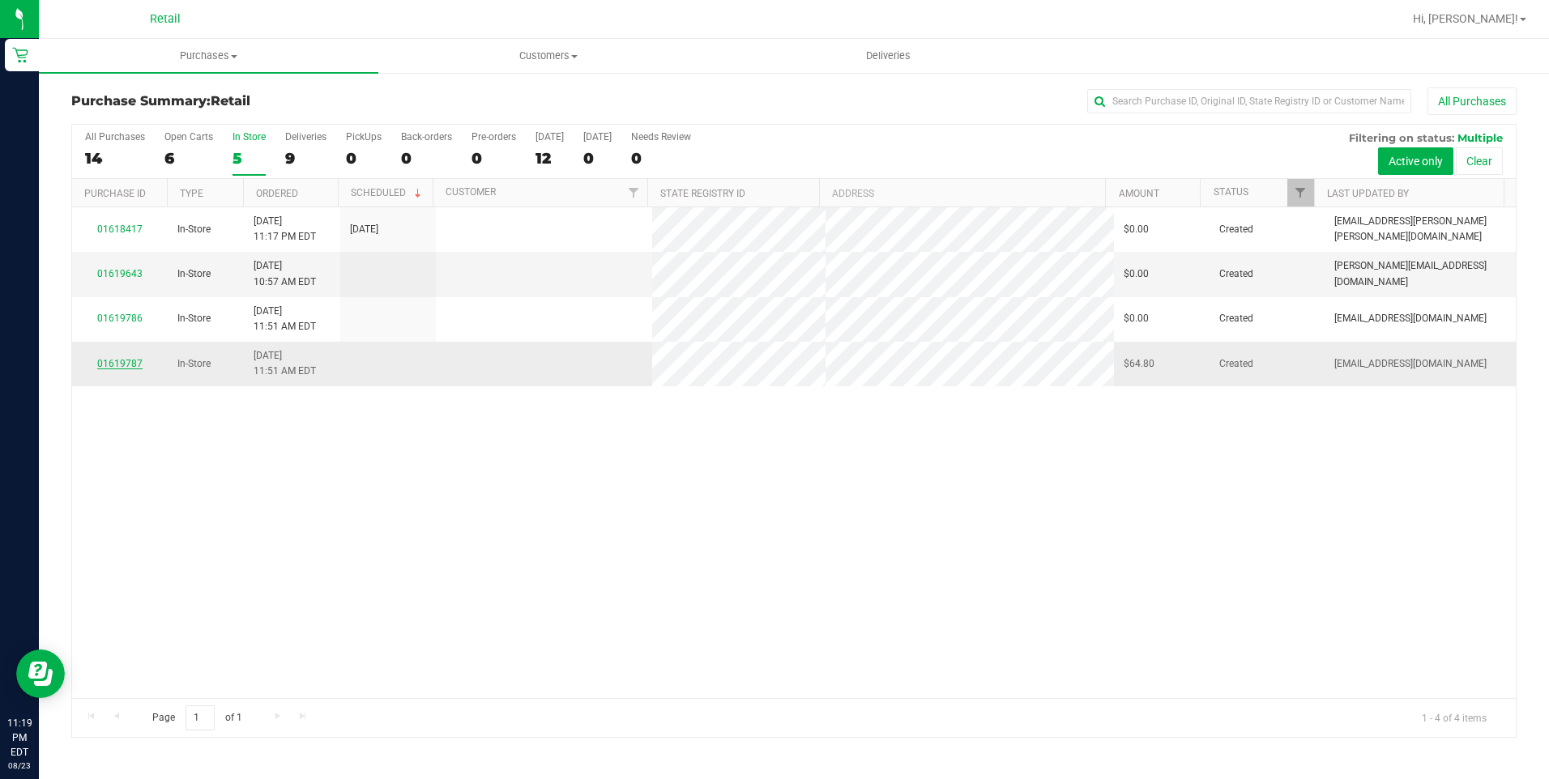
click at [117, 360] on link "01619787" at bounding box center [119, 363] width 45 height 11
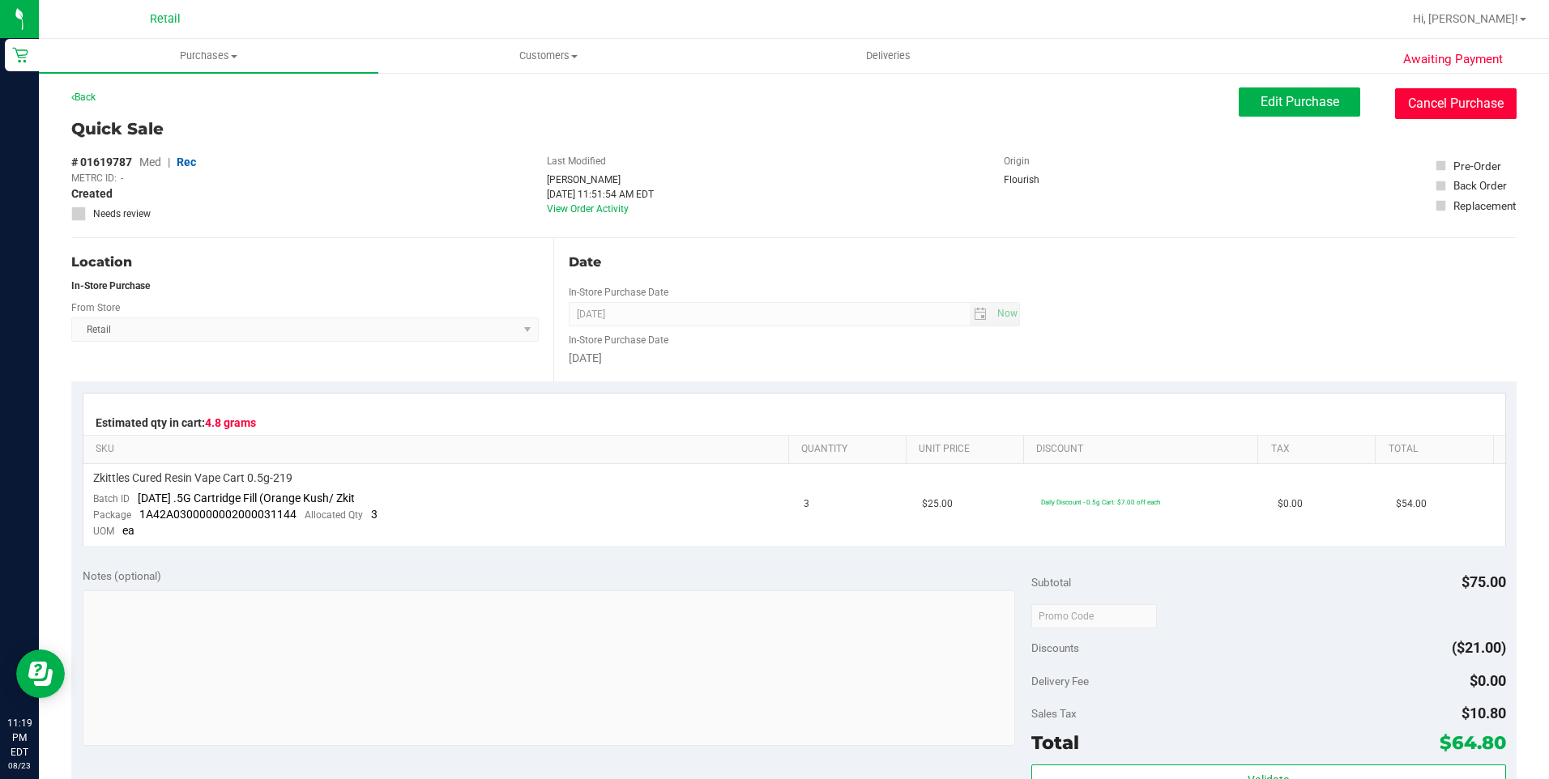
click at [1467, 102] on button "Cancel Purchase" at bounding box center [1455, 103] width 121 height 31
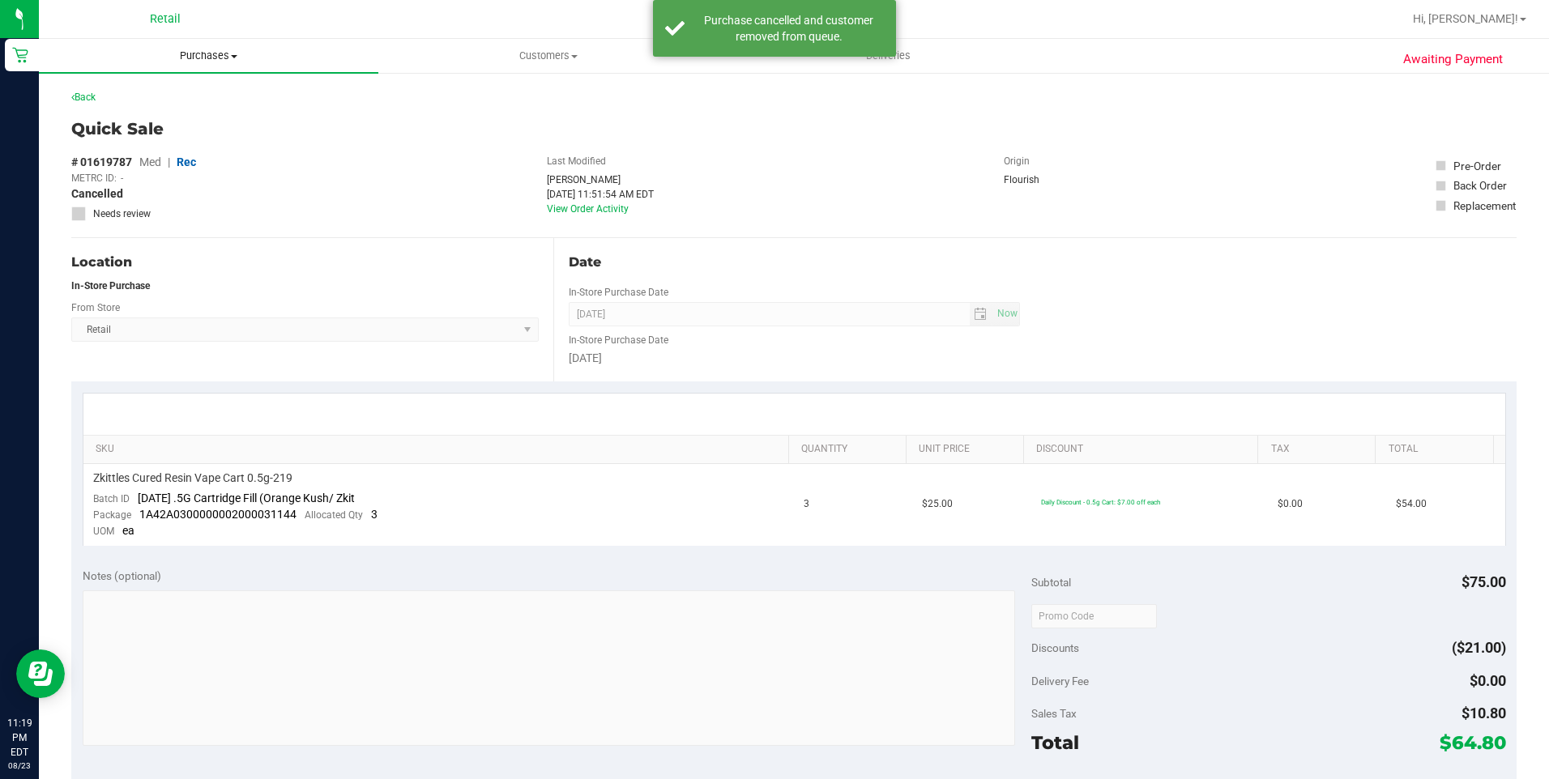
click at [198, 58] on span "Purchases" at bounding box center [208, 56] width 339 height 15
click at [147, 100] on span "Summary of purchases" at bounding box center [122, 98] width 166 height 14
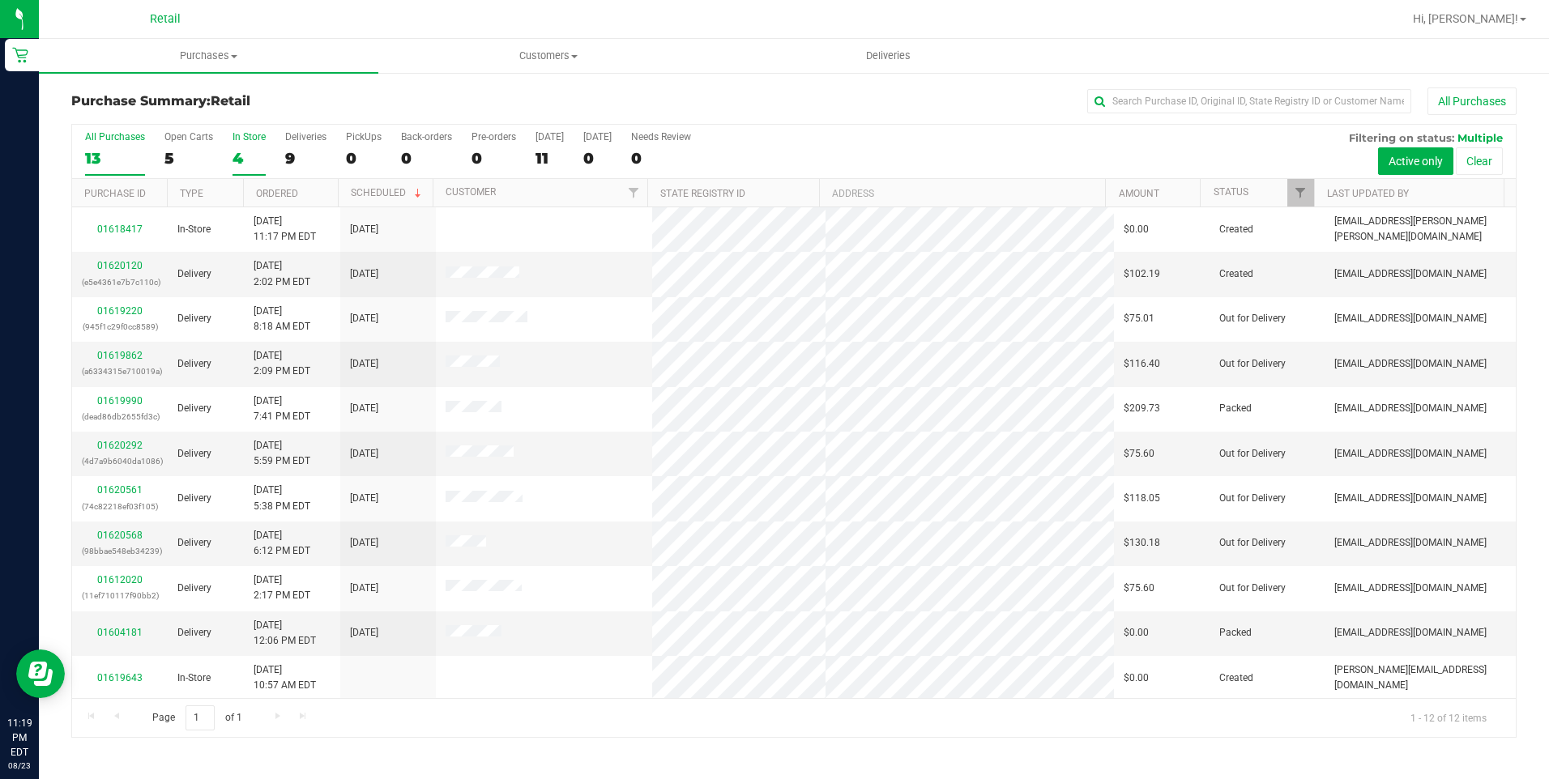
click at [232, 156] on div "4" at bounding box center [248, 158] width 33 height 19
click at [0, 0] on input "In Store 4" at bounding box center [0, 0] width 0 height 0
